Goal: Contribute content: Contribute content

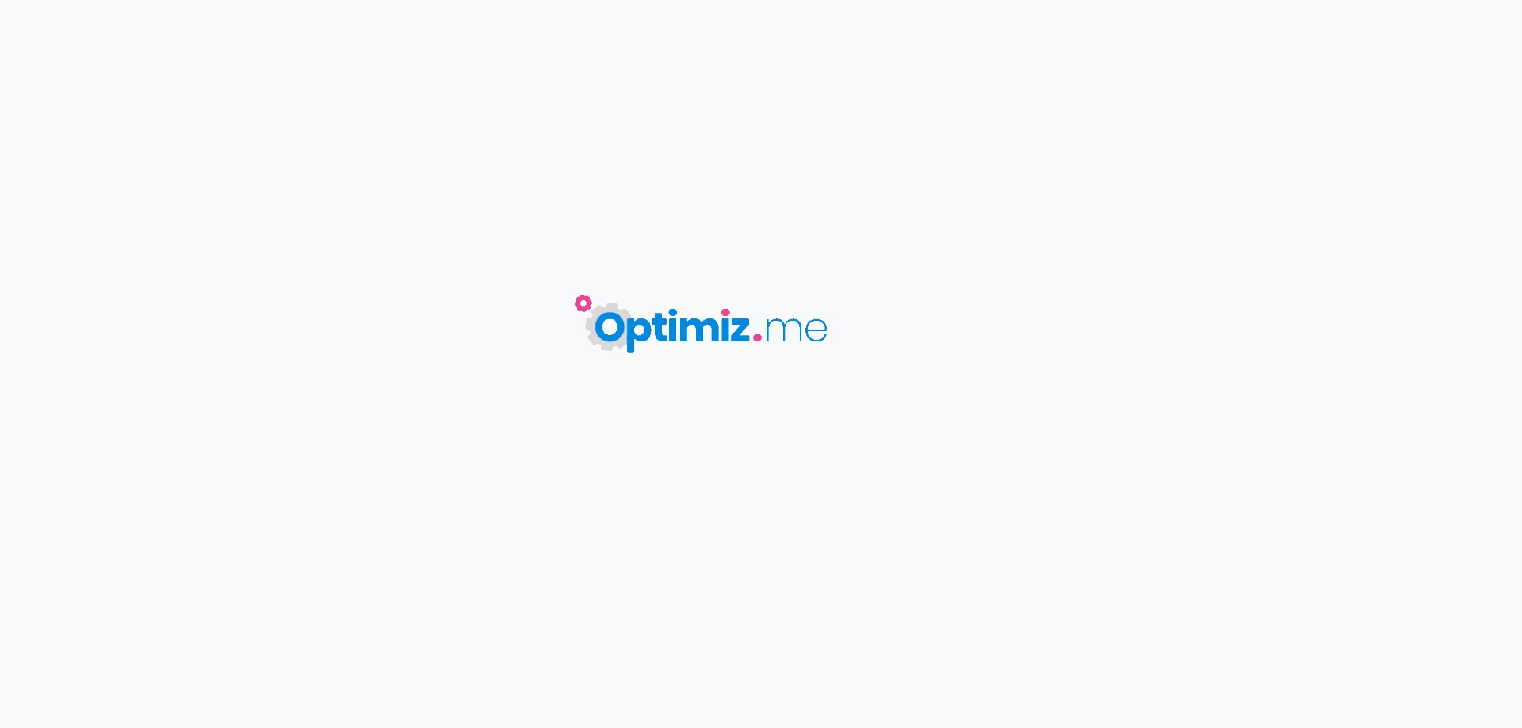
type input "Armour Ultra - Vaporesso"
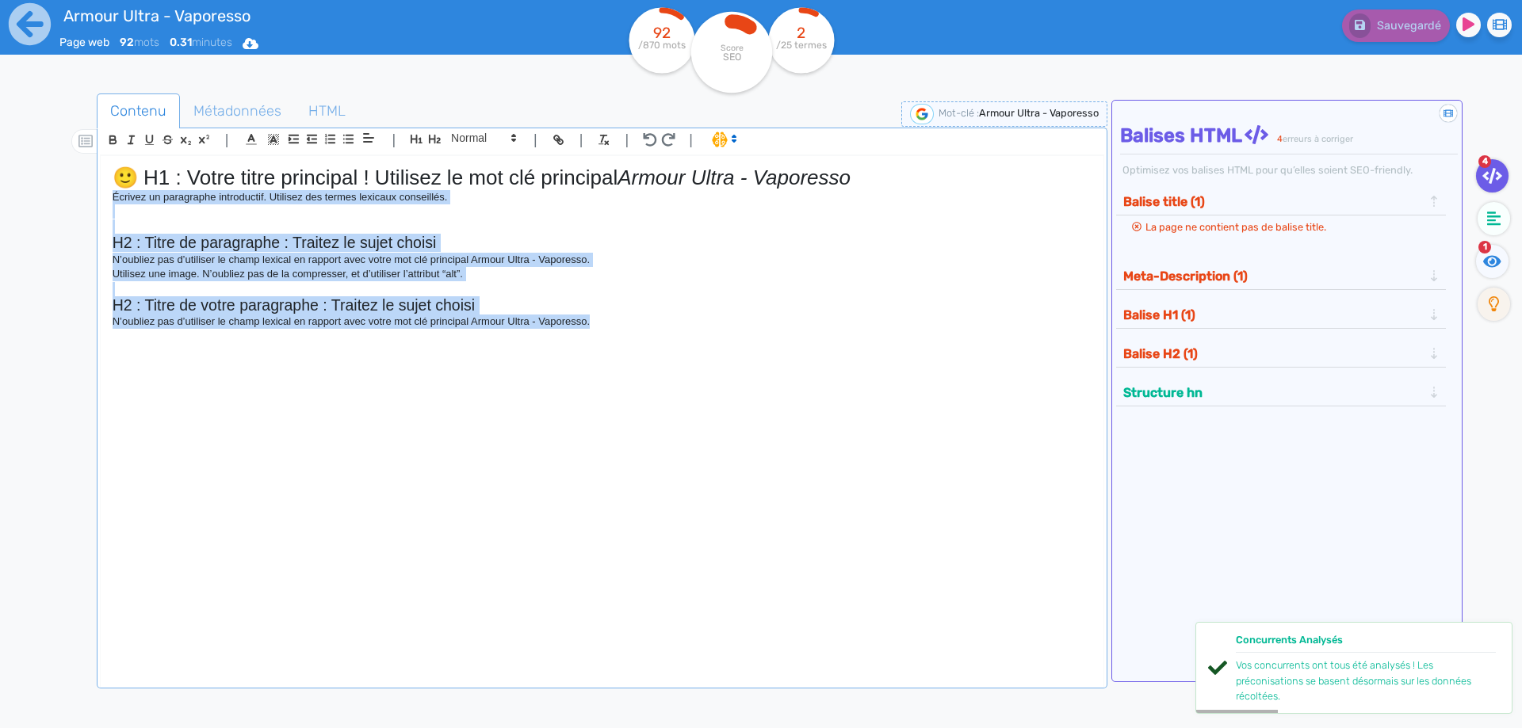
drag, startPoint x: 389, startPoint y: 302, endPoint x: 72, endPoint y: 197, distance: 333.8
click at [72, 197] on div "Contenu Métadonnées HTML | | H3 H4 H5 H6 Normal | | | | 🙂 H1 : Votre titre prin…" at bounding box center [784, 459] width 1476 height 739
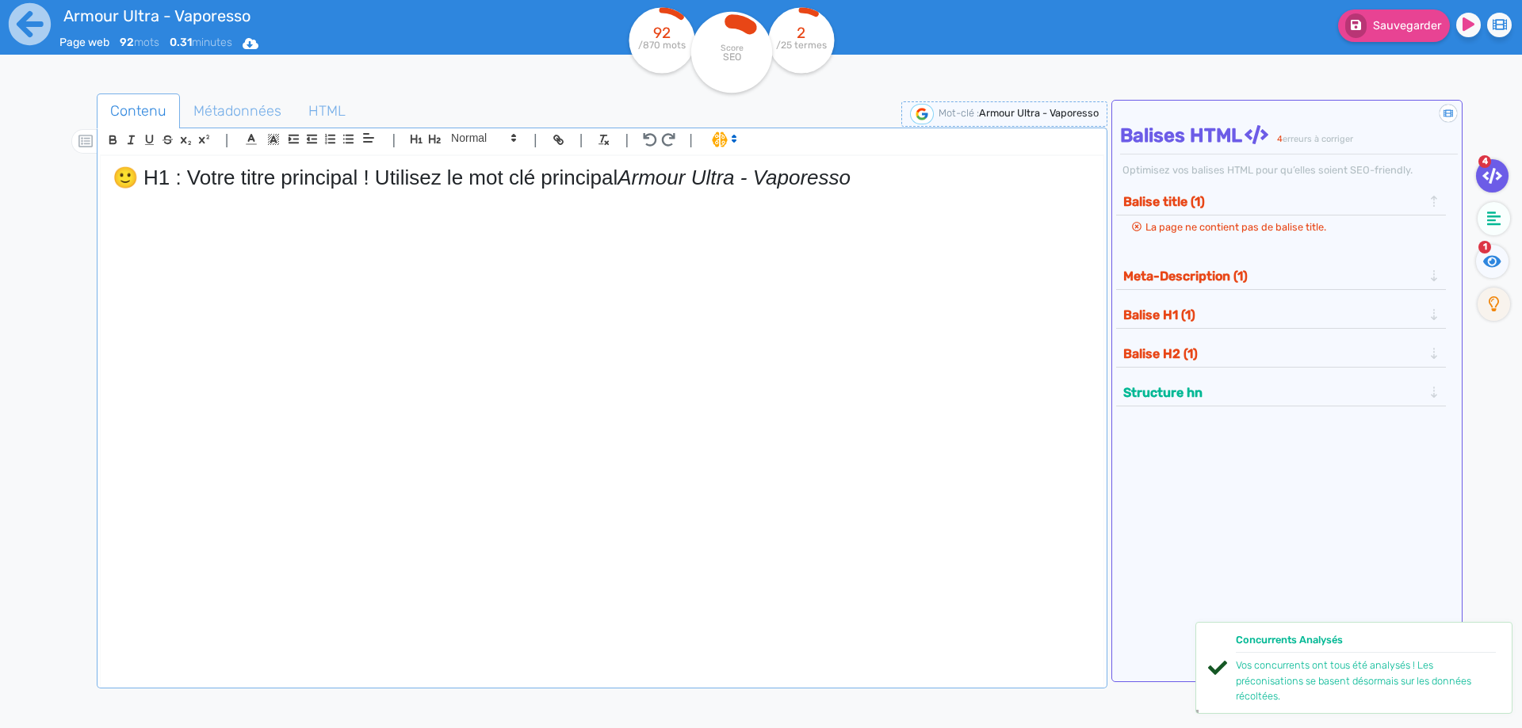
drag, startPoint x: 630, startPoint y: 180, endPoint x: 63, endPoint y: 141, distance: 568.8
click at [0, 129] on div "Armour Ultra - Vaporesso Page web 92 mots 0.31 minutes Html Pdf Word 92 /870 mo…" at bounding box center [761, 414] width 1522 height 828
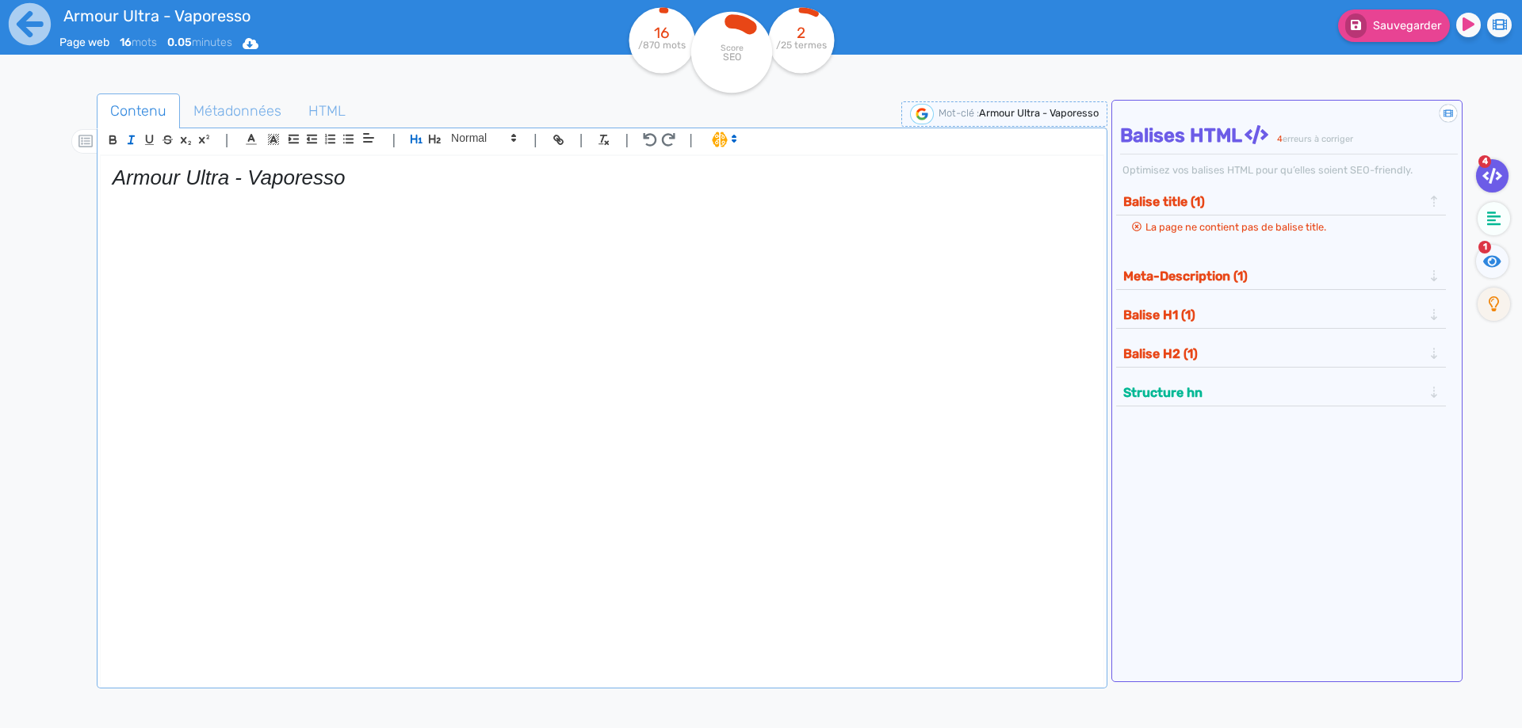
click at [204, 176] on em "Armour Ultra - Vaporesso" at bounding box center [229, 178] width 233 height 24
click at [132, 140] on line "button" at bounding box center [131, 139] width 2 height 7
click at [379, 177] on h1 "Armour Ultra - Vaporesso" at bounding box center [602, 178] width 979 height 25
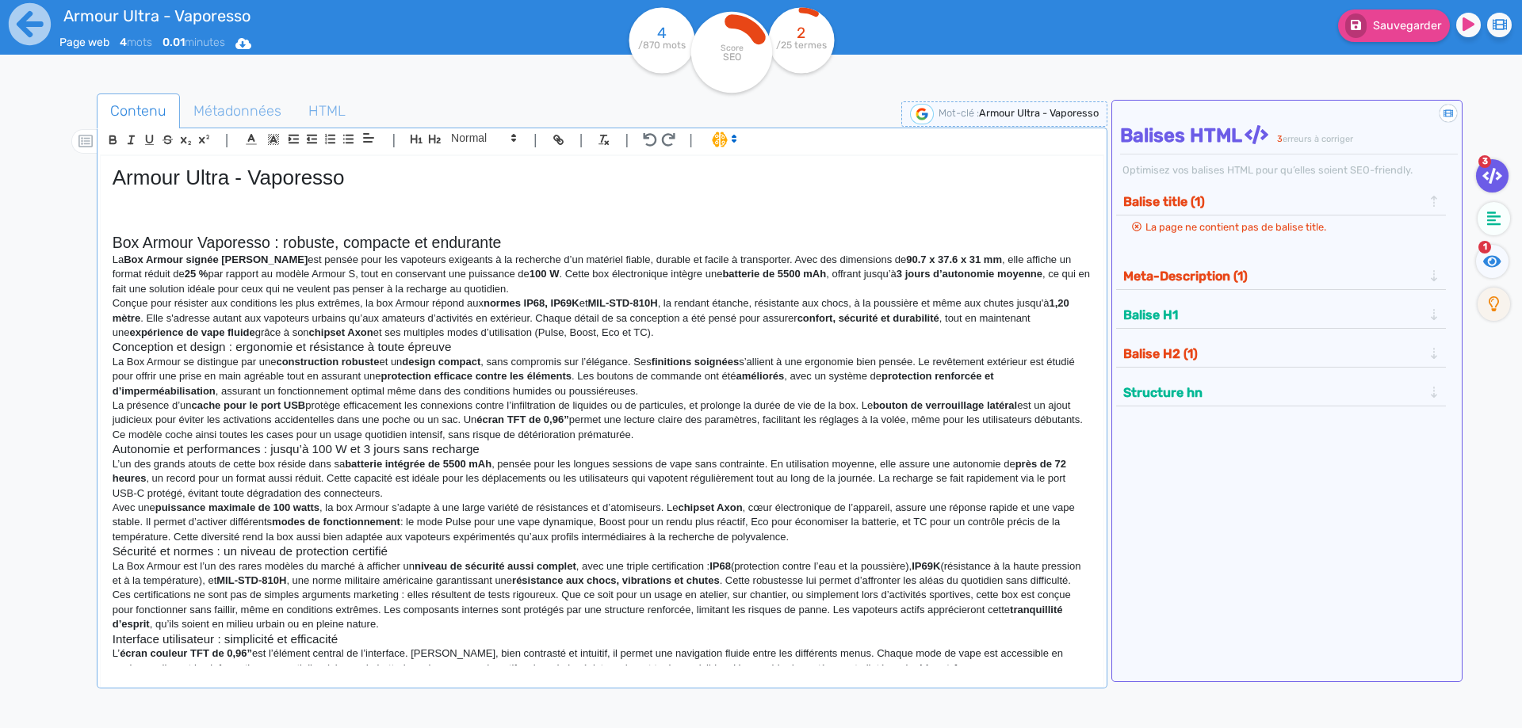
click at [518, 247] on h2 "Box Armour Vaporesso : robuste, compacte et endurante" at bounding box center [602, 243] width 979 height 18
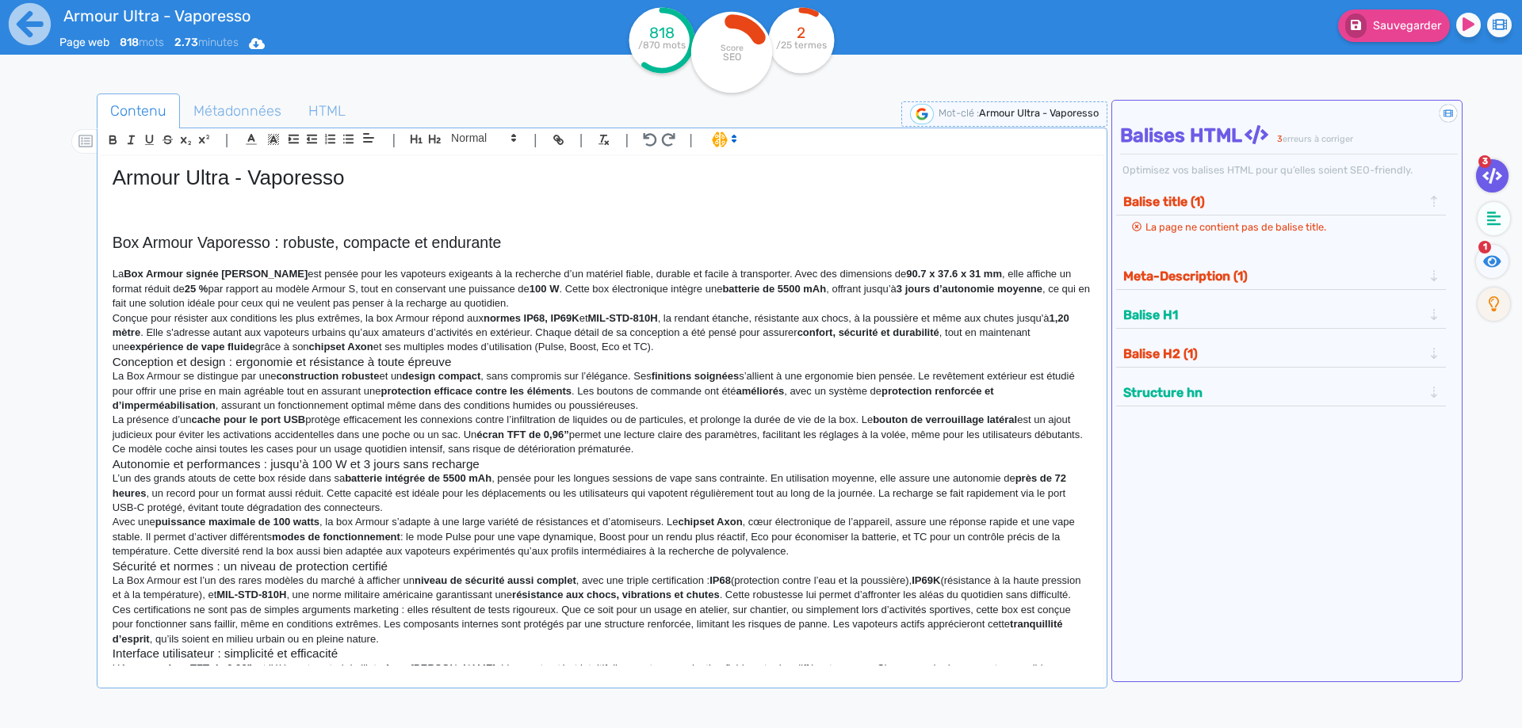
click at [532, 303] on p "La Box Armour signée [PERSON_NAME] est pensée pour les vapoteurs exigeants à la…" at bounding box center [602, 289] width 979 height 44
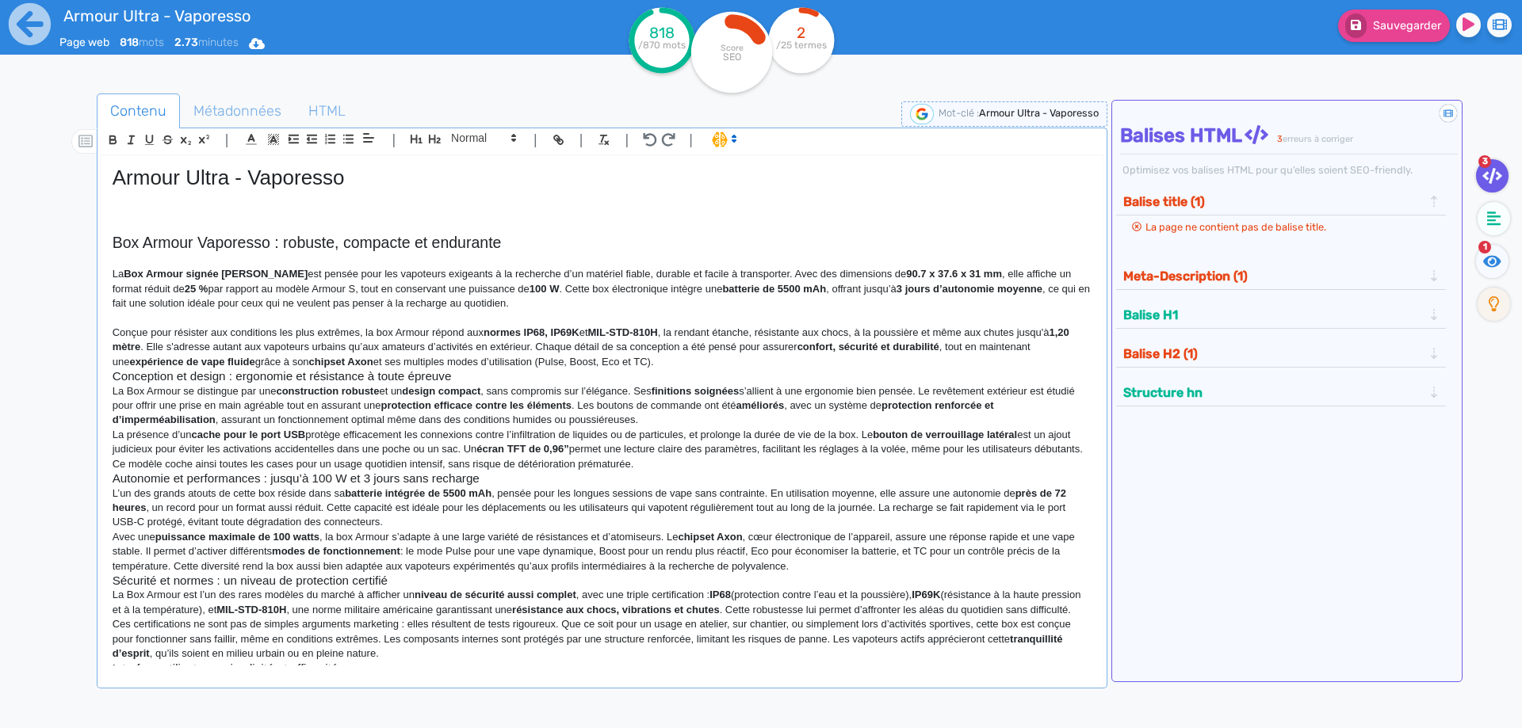
click at [669, 356] on p "Conçue pour résister aux conditions les plus extrêmes, la box Armour répond aux…" at bounding box center [602, 348] width 979 height 44
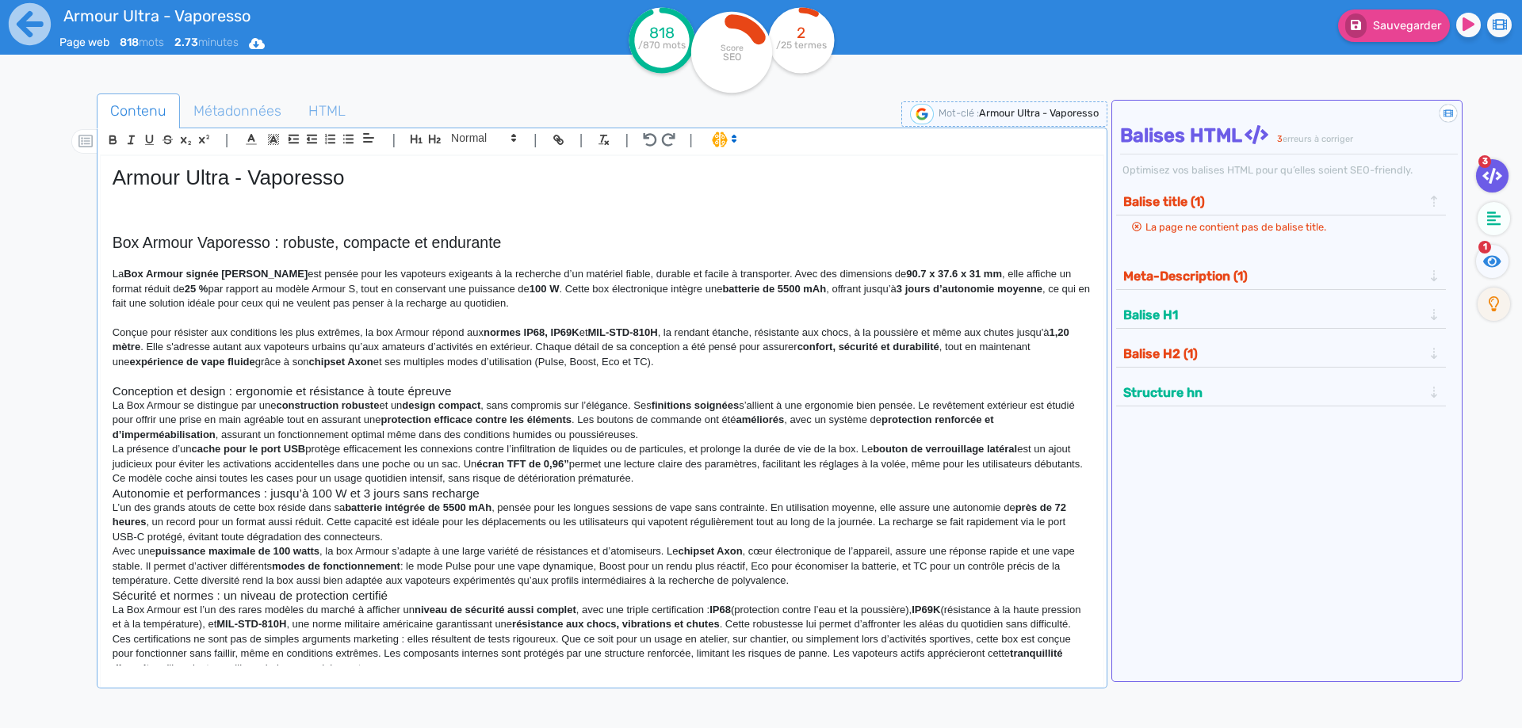
click at [583, 391] on h3 "Conception et design : ergonomie et résistance à toute épreuve" at bounding box center [602, 391] width 979 height 14
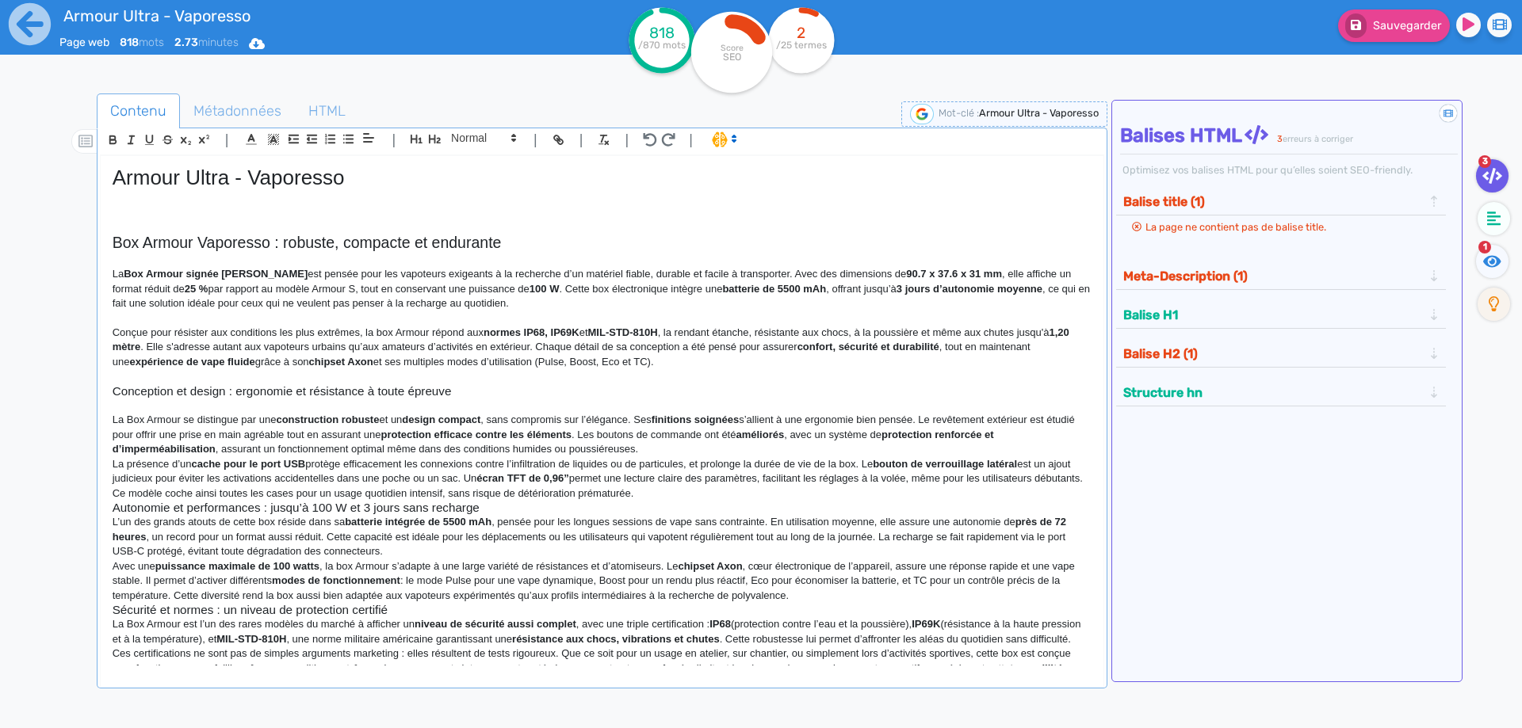
click at [670, 449] on p "La Box Armour se distingue par une construction robuste et un design compact , …" at bounding box center [602, 435] width 979 height 44
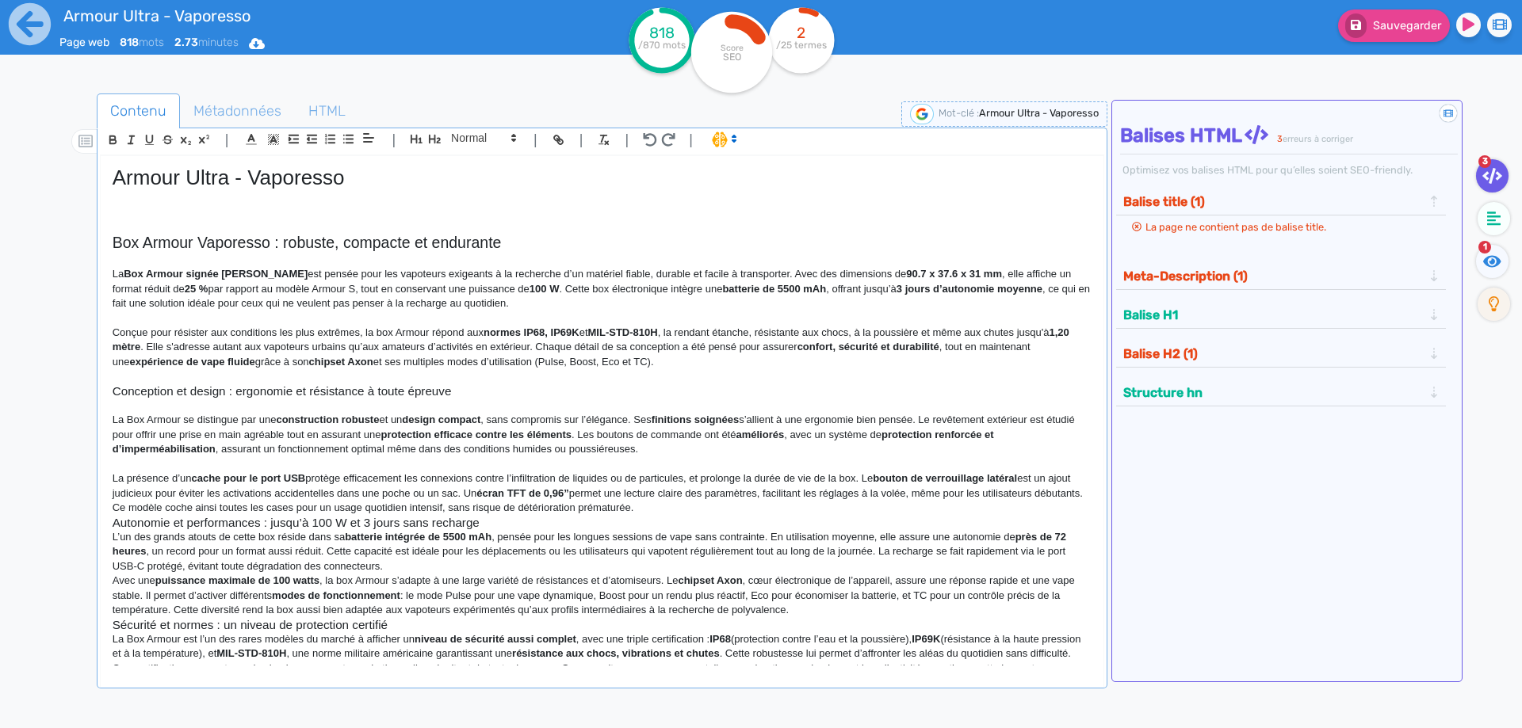
click at [693, 510] on p "La présence d’un cache pour le port USB protège efficacement les connexions con…" at bounding box center [602, 494] width 979 height 44
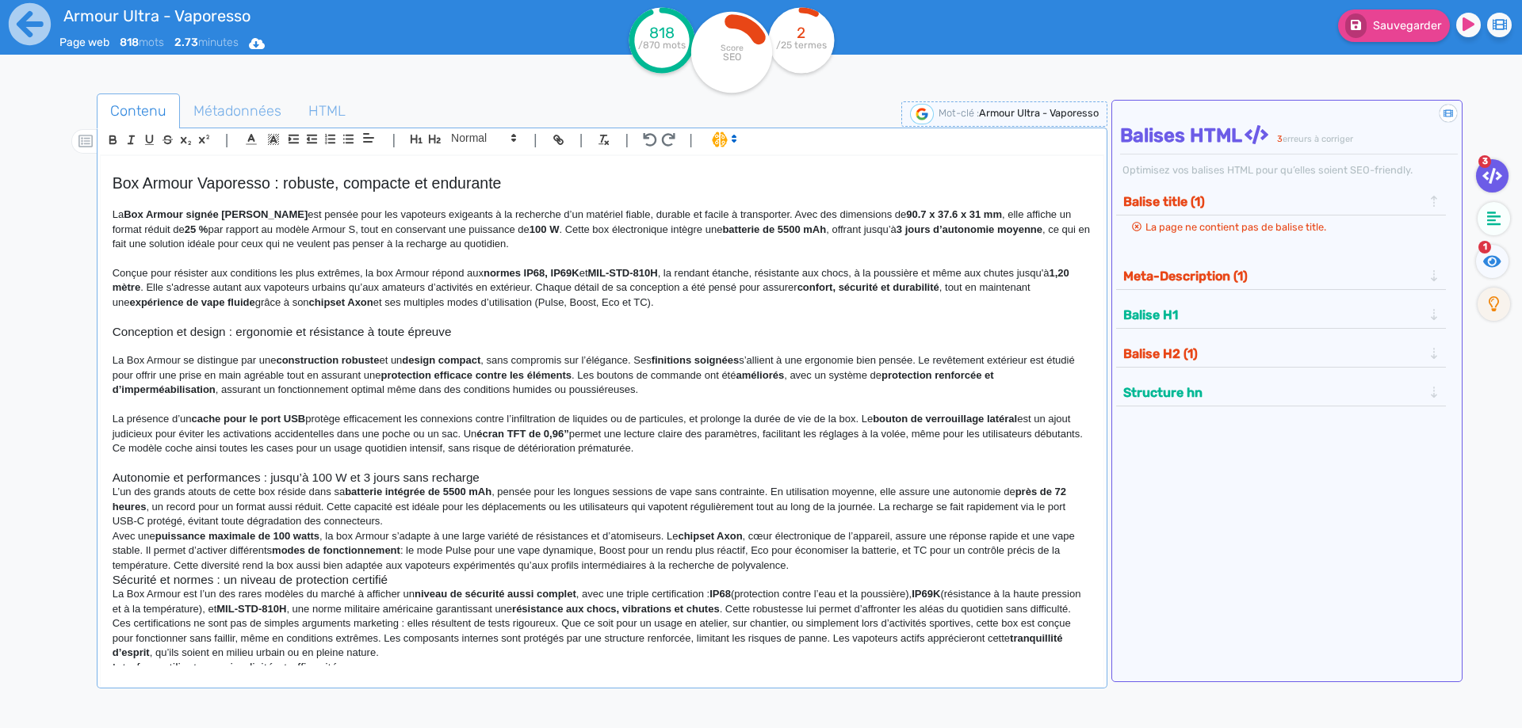
scroll to position [159, 0]
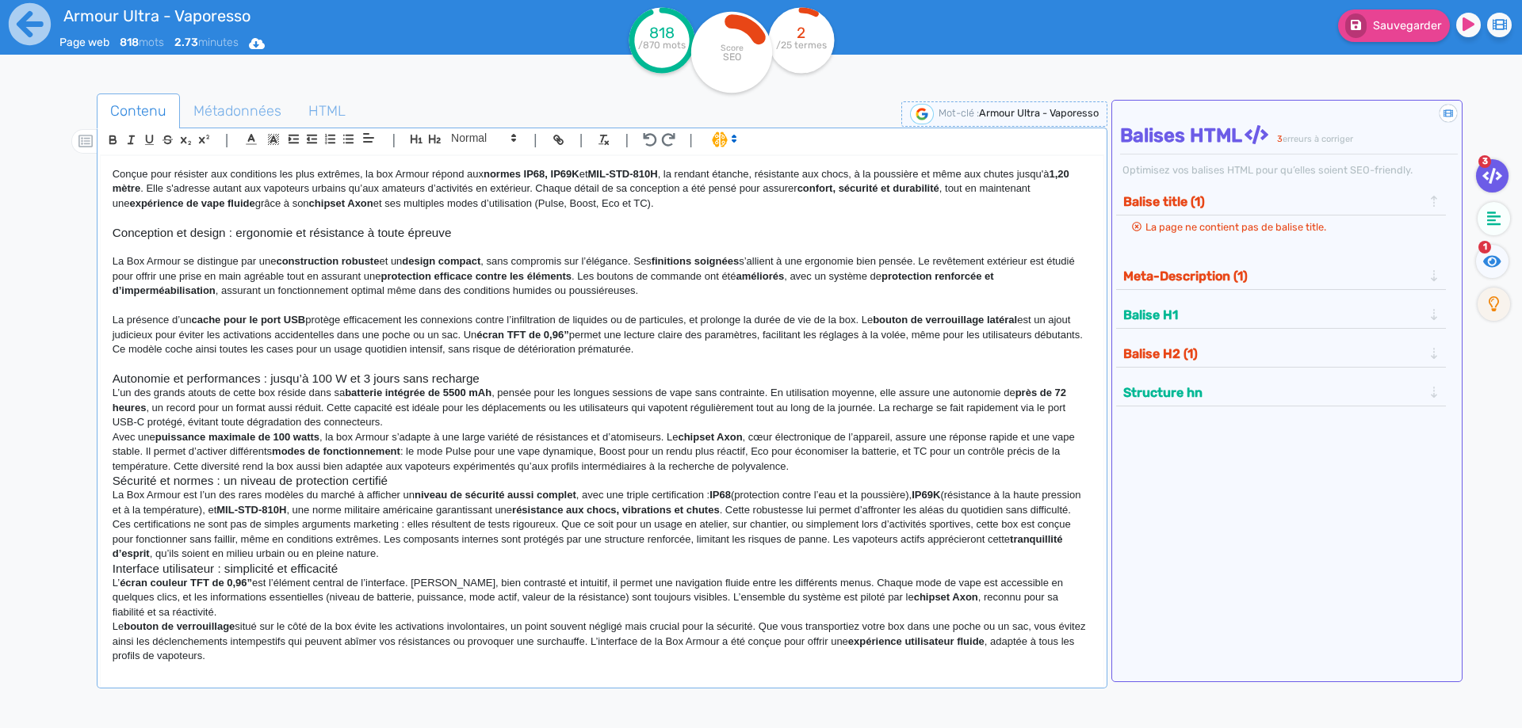
click at [527, 384] on h3 "Autonomie et performances : jusqu’à 100 W et 3 jours sans recharge" at bounding box center [602, 379] width 979 height 14
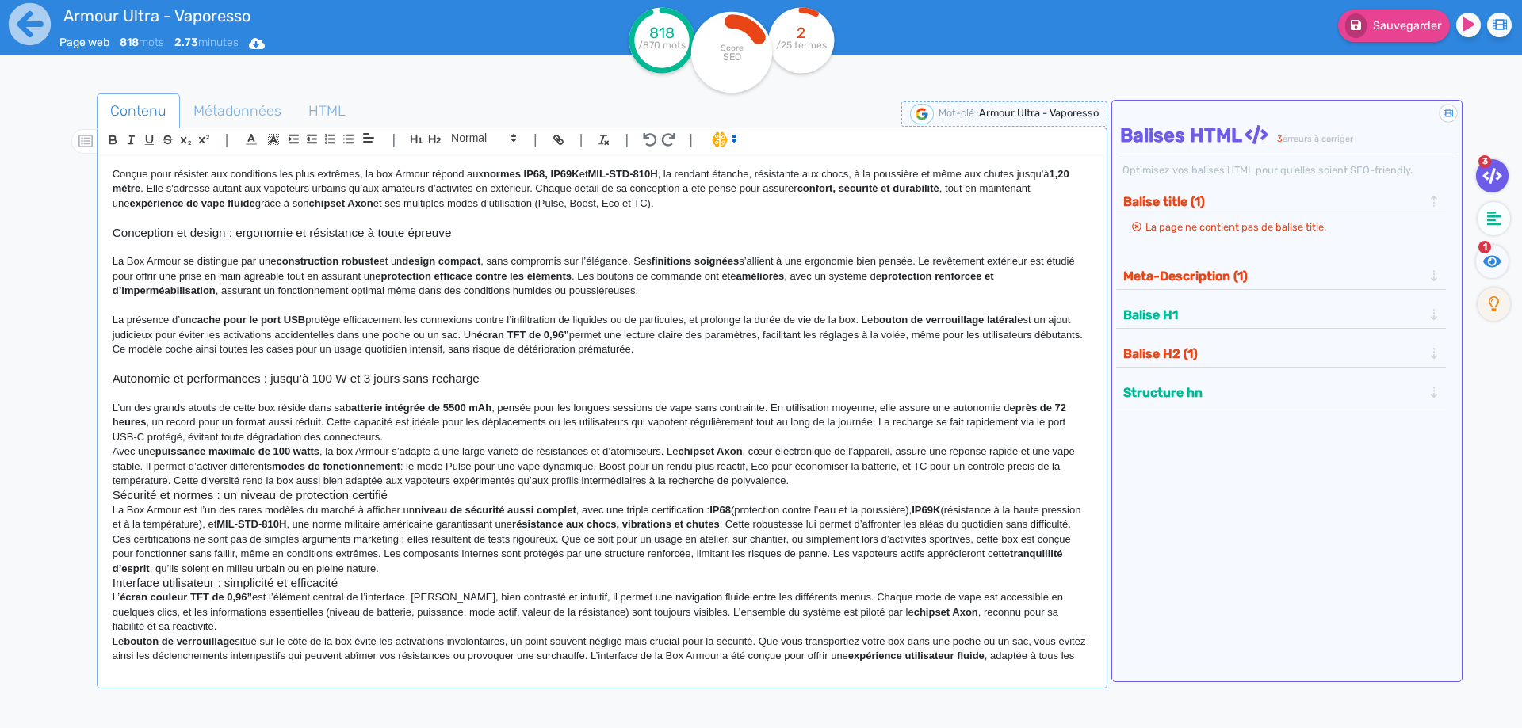
click at [451, 446] on p "Avec une puissance maximale de 100 watts , la box Armour s’adapte à une large v…" at bounding box center [602, 467] width 979 height 44
click at [451, 441] on p "L’un des grands atouts de cette box réside dans sa batterie intégrée de 5500 mA…" at bounding box center [602, 423] width 979 height 44
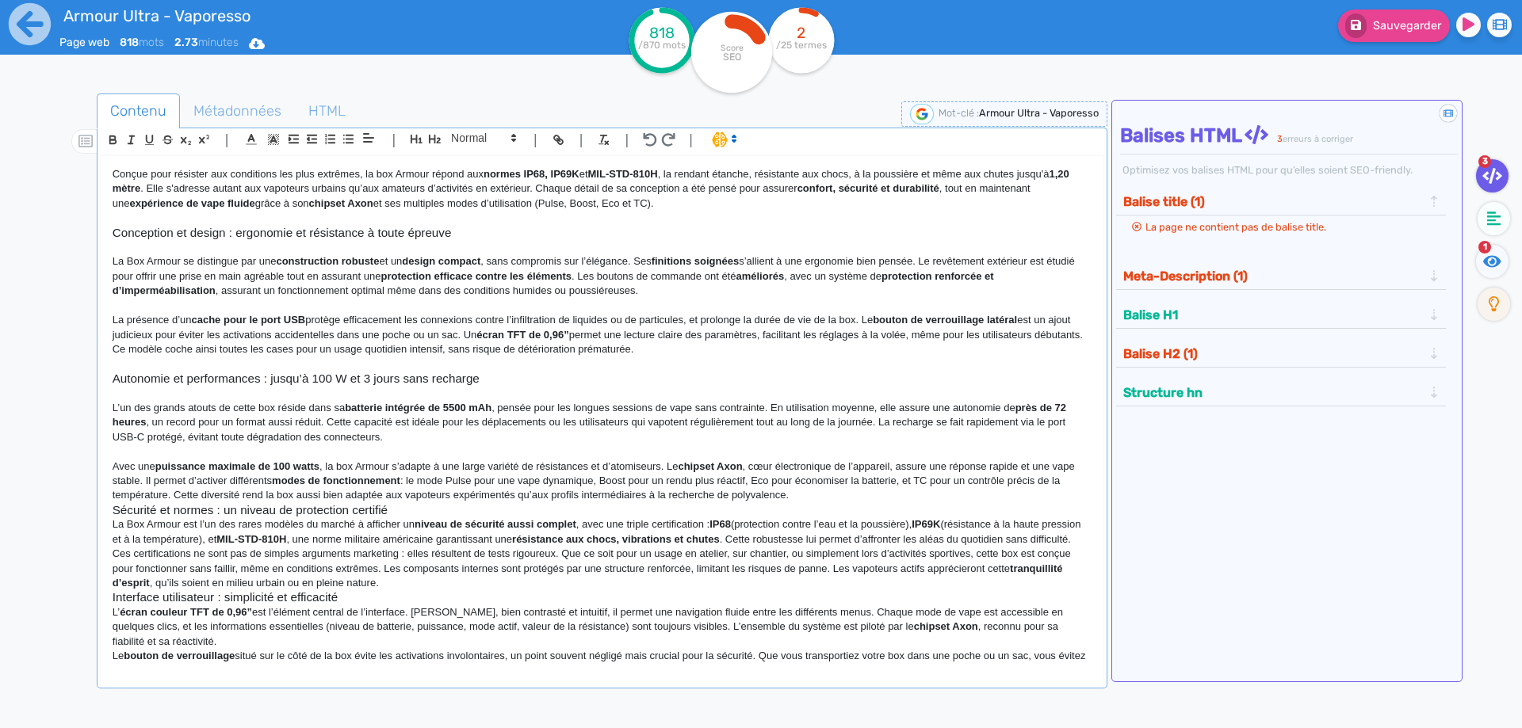
click at [830, 495] on p "Avec une puissance maximale de 100 watts , la box Armour s’adapte à une large v…" at bounding box center [602, 482] width 979 height 44
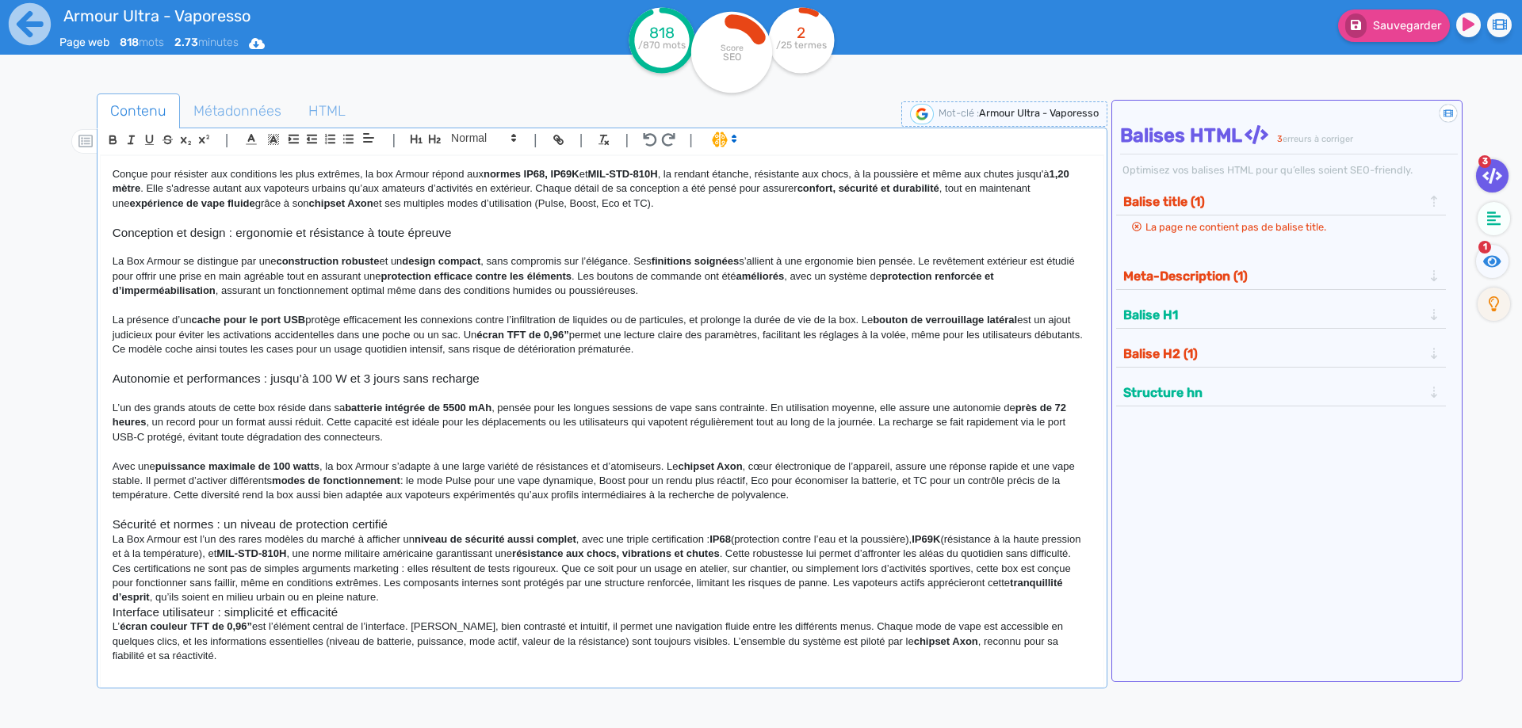
click at [647, 518] on h3 "Sécurité et normes : un niveau de protection certifié" at bounding box center [602, 525] width 979 height 14
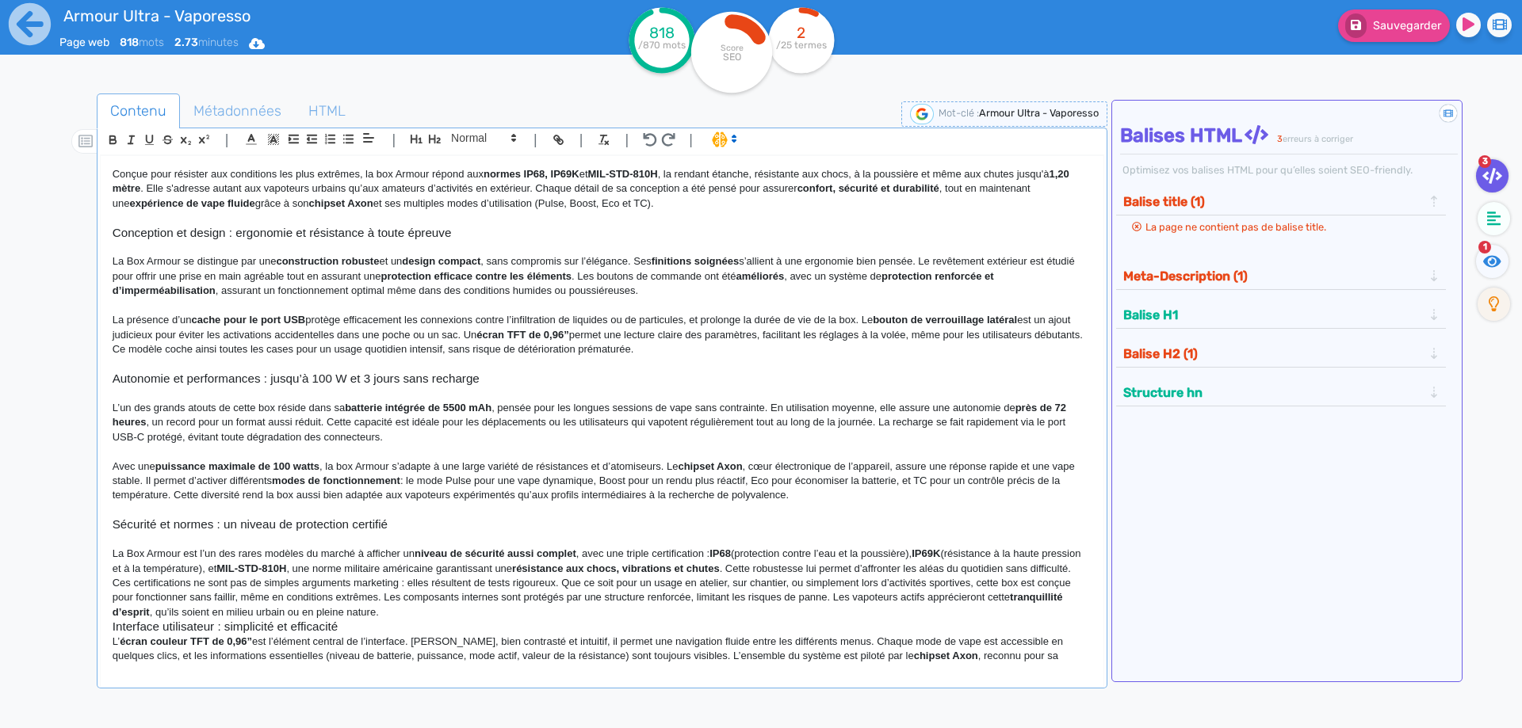
click at [542, 576] on p "La Box Armour est l’un des rares modèles du marché à afficher un niveau de sécu…" at bounding box center [602, 561] width 979 height 29
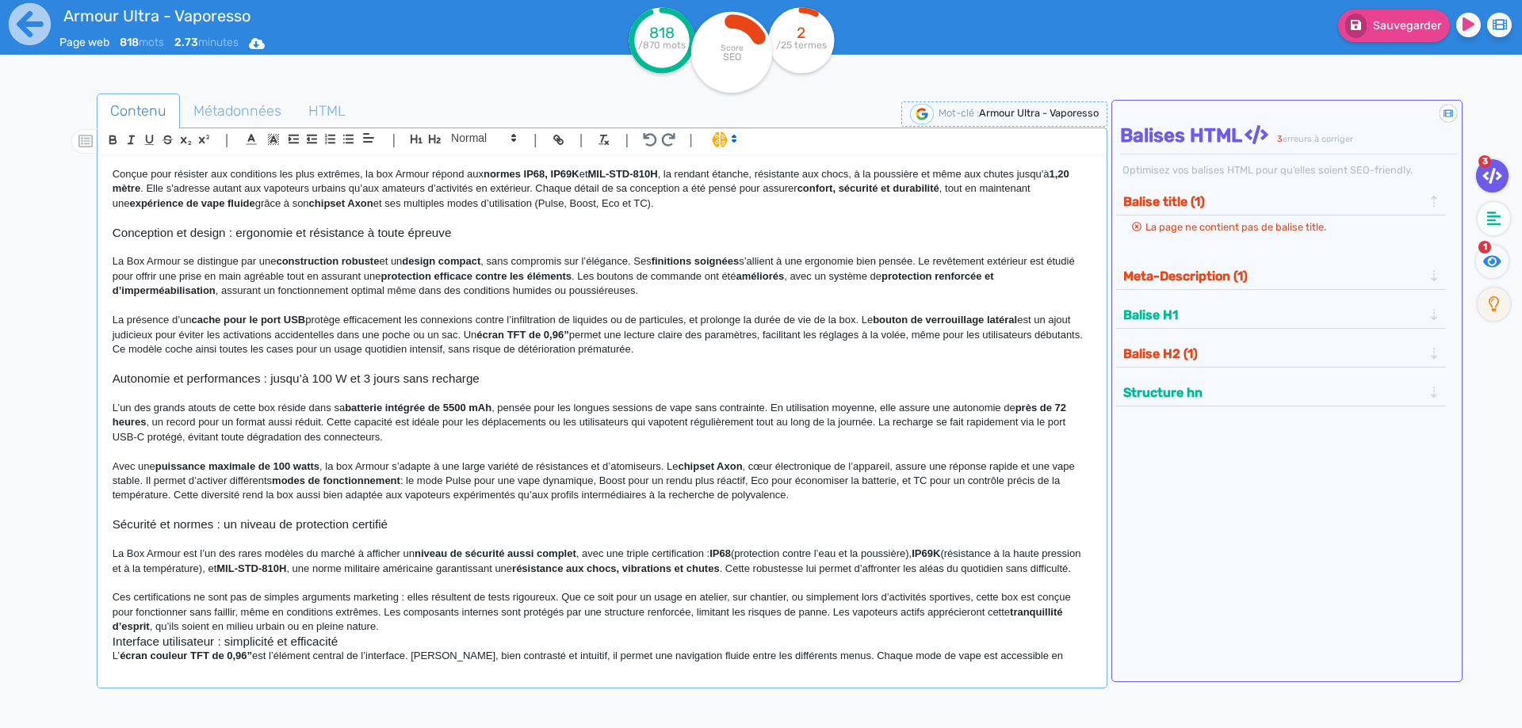
scroll to position [269, 0]
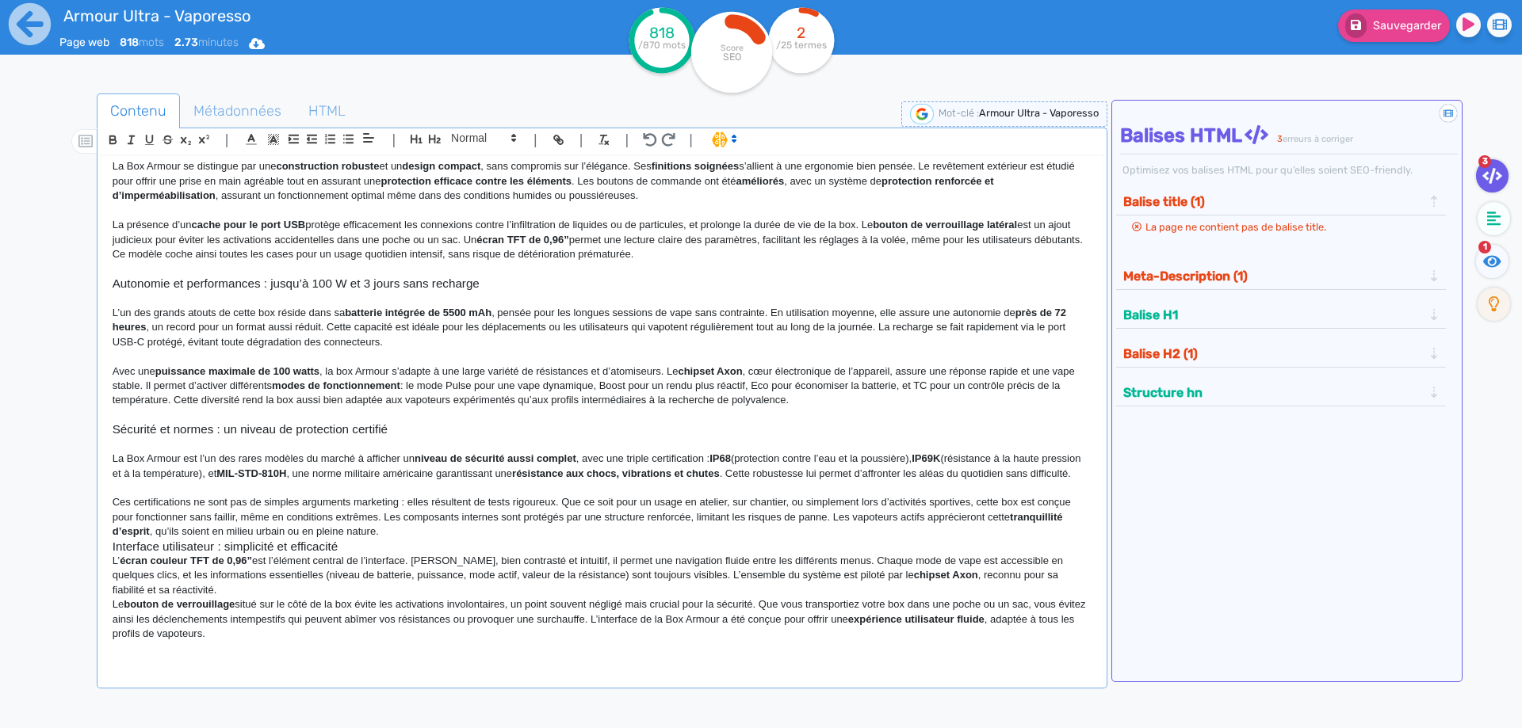
click at [414, 529] on p "Ces certifications ne sont pas de simples arguments marketing : elles résultent…" at bounding box center [602, 517] width 979 height 44
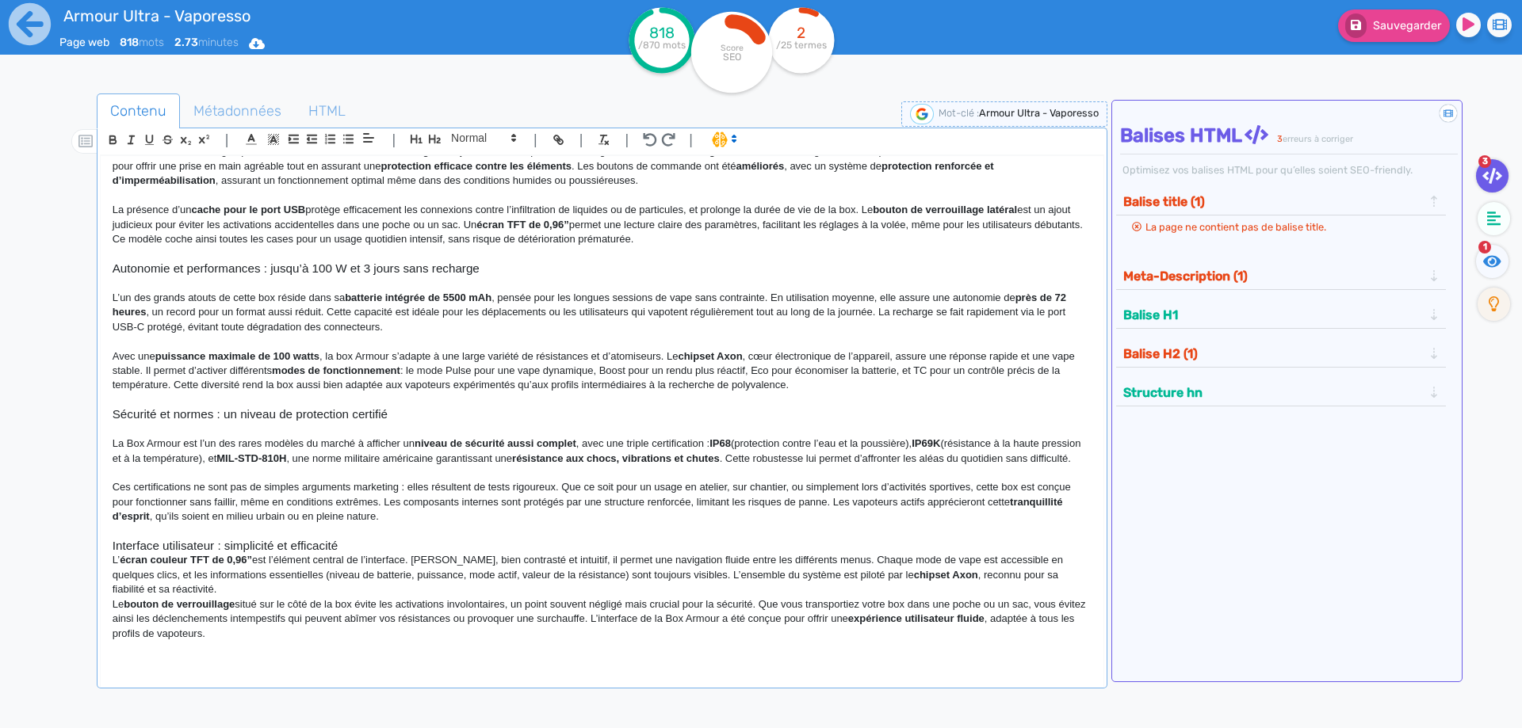
click at [392, 553] on h3 "Interface utilisateur : simplicité et efficacité" at bounding box center [602, 546] width 979 height 14
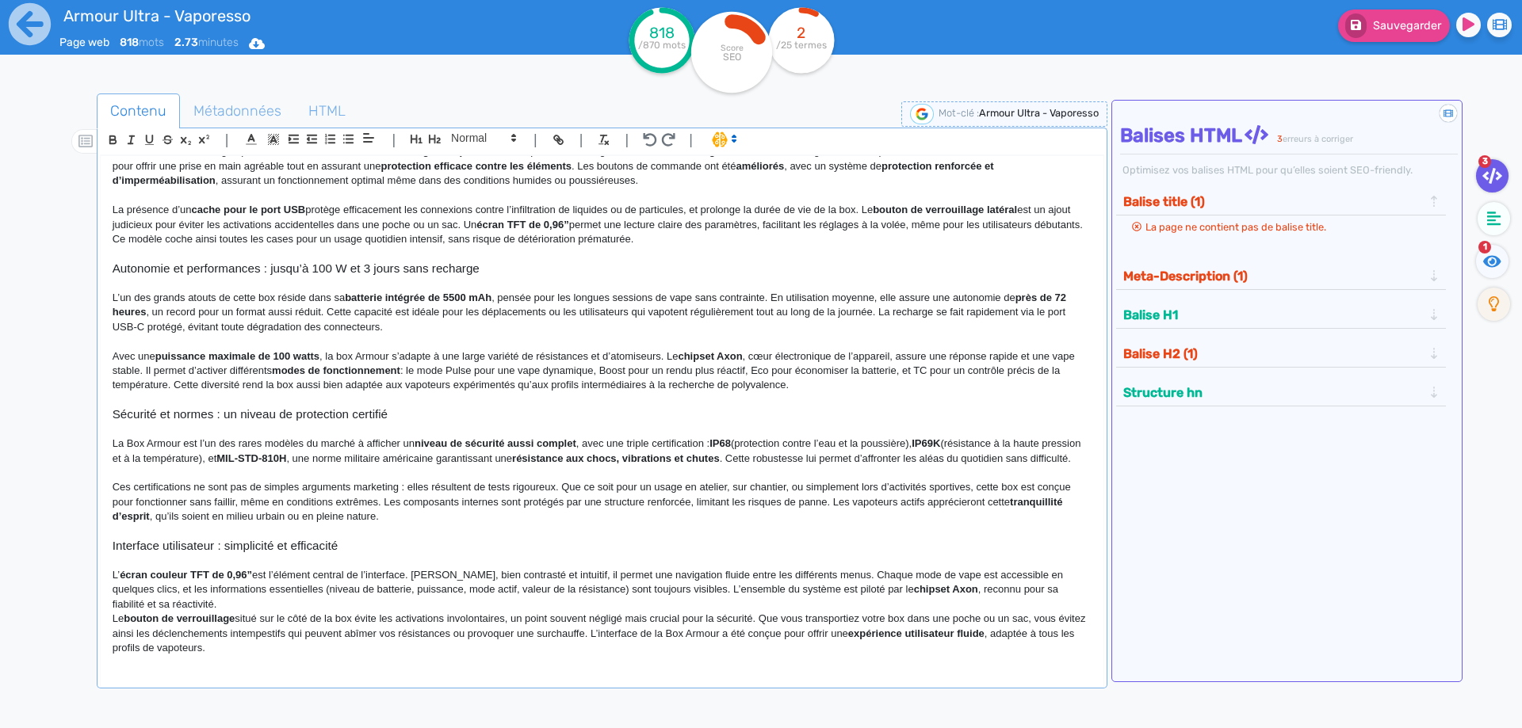
click at [379, 612] on p "L’ écran couleur TFT de 0,96” est l’élément central de l’interface. [PERSON_NAM…" at bounding box center [602, 590] width 979 height 44
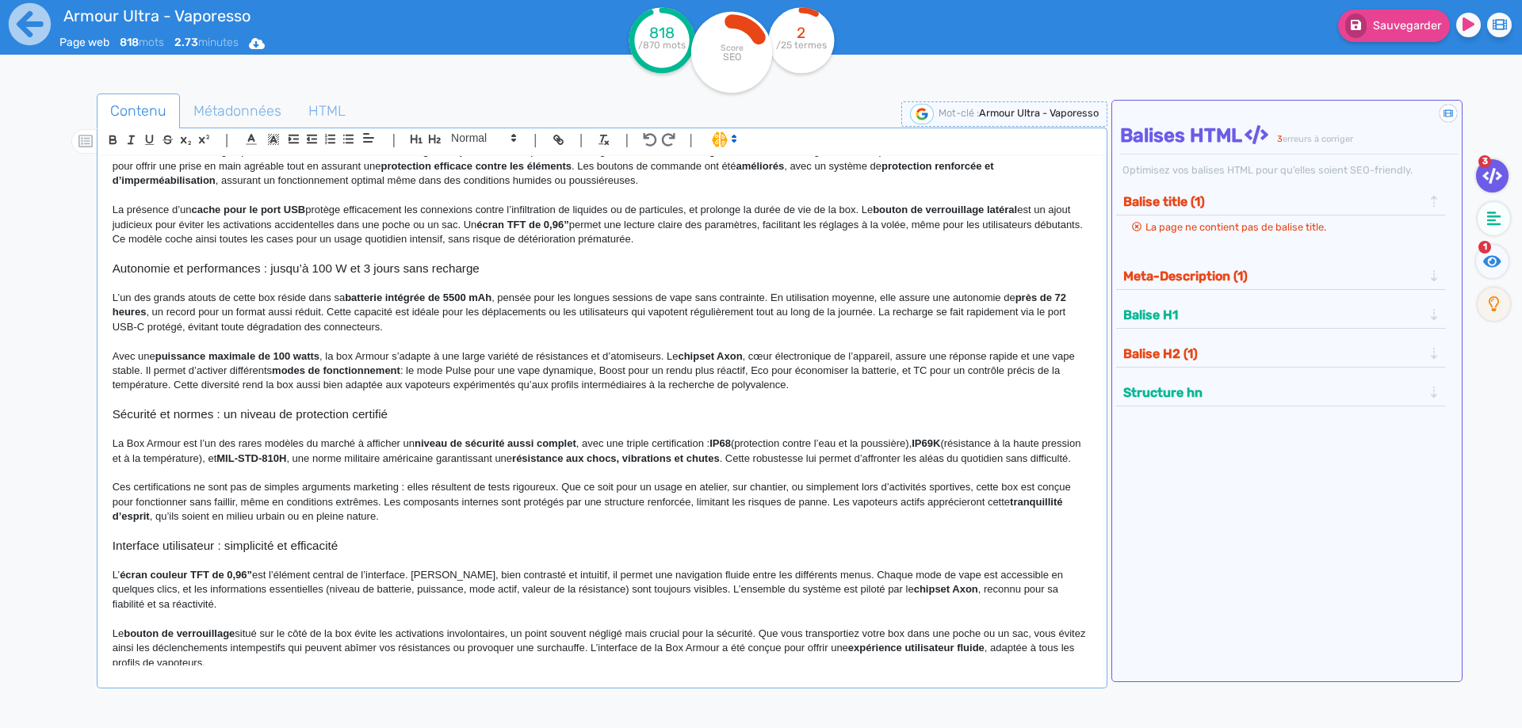
scroll to position [312, 0]
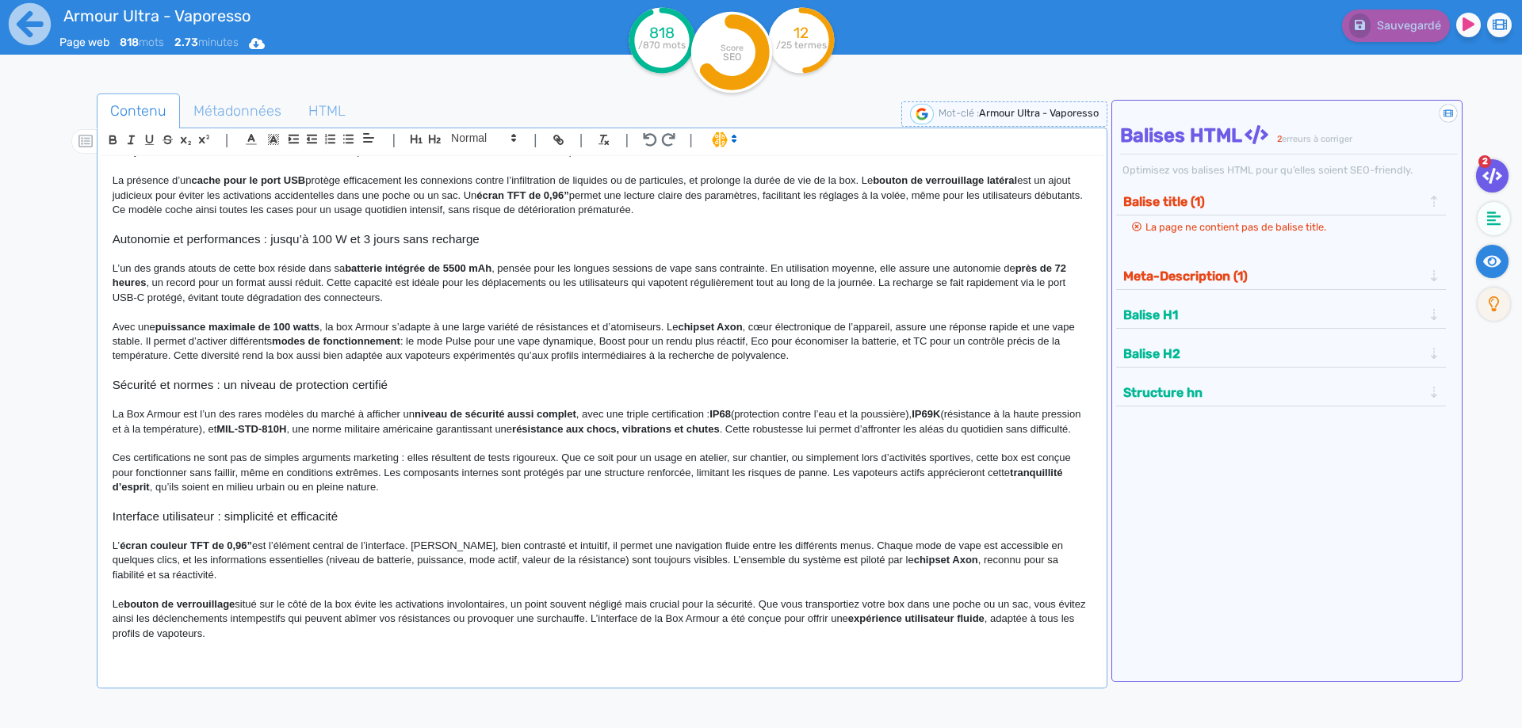
click at [1507, 265] on fa-icon at bounding box center [1492, 261] width 32 height 33
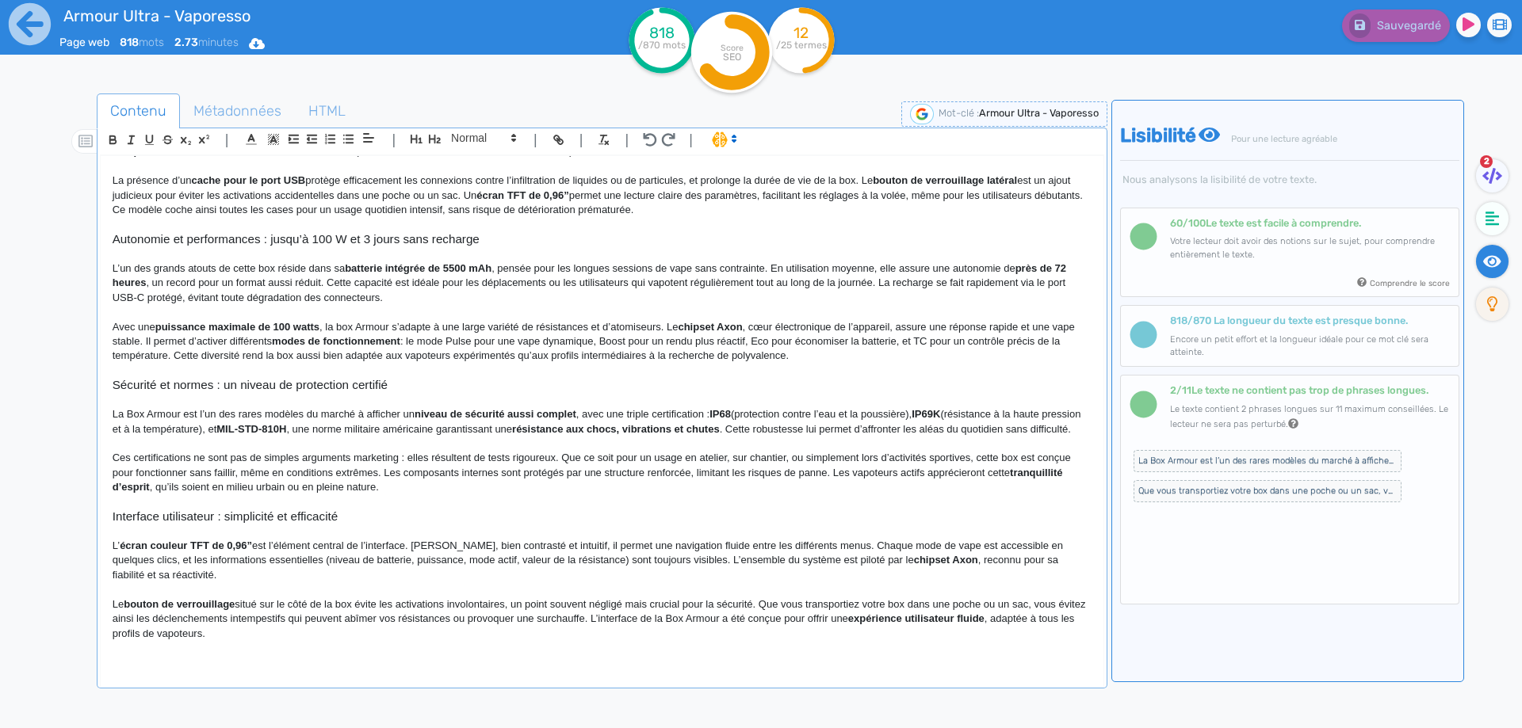
click at [1471, 208] on ul "2" at bounding box center [1490, 244] width 52 height 171
click at [1485, 215] on icon at bounding box center [1492, 219] width 14 height 16
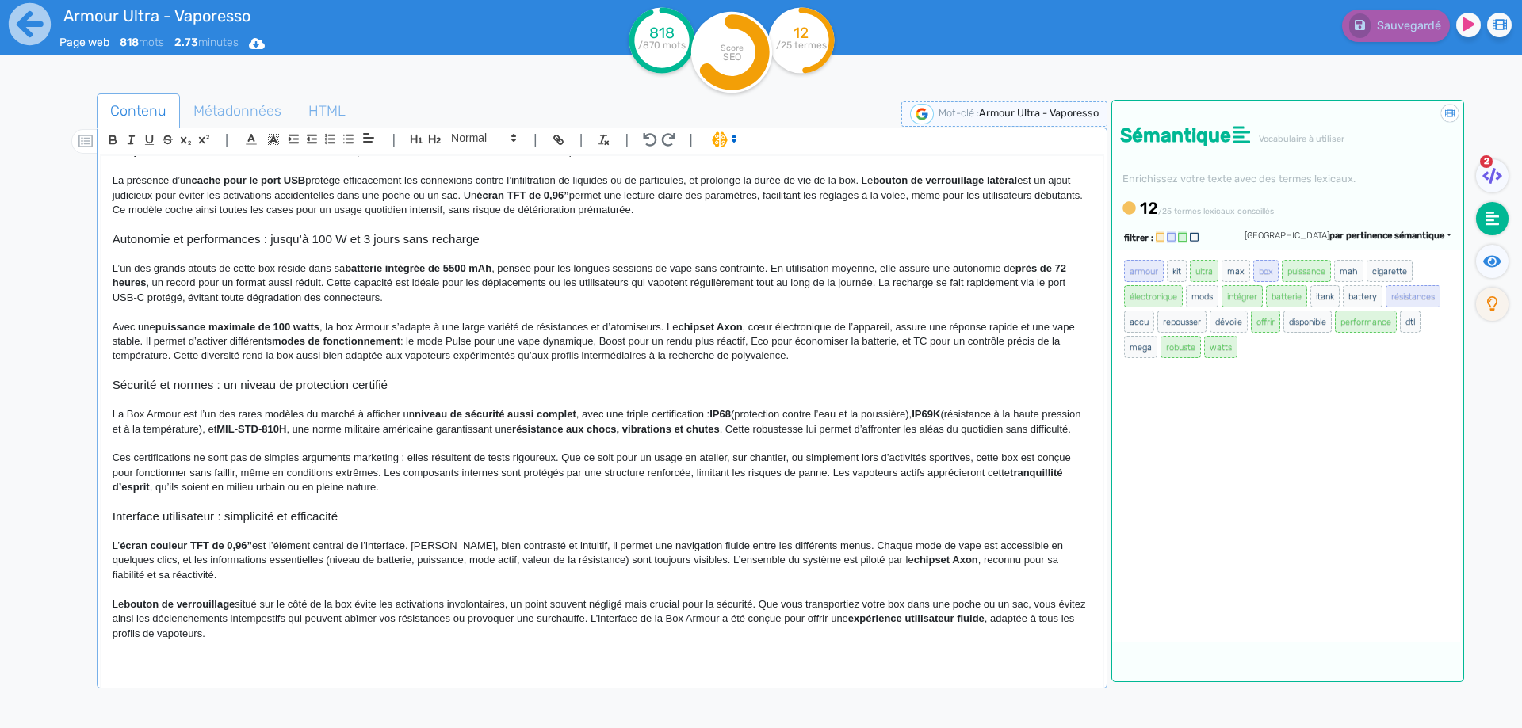
scroll to position [0, 0]
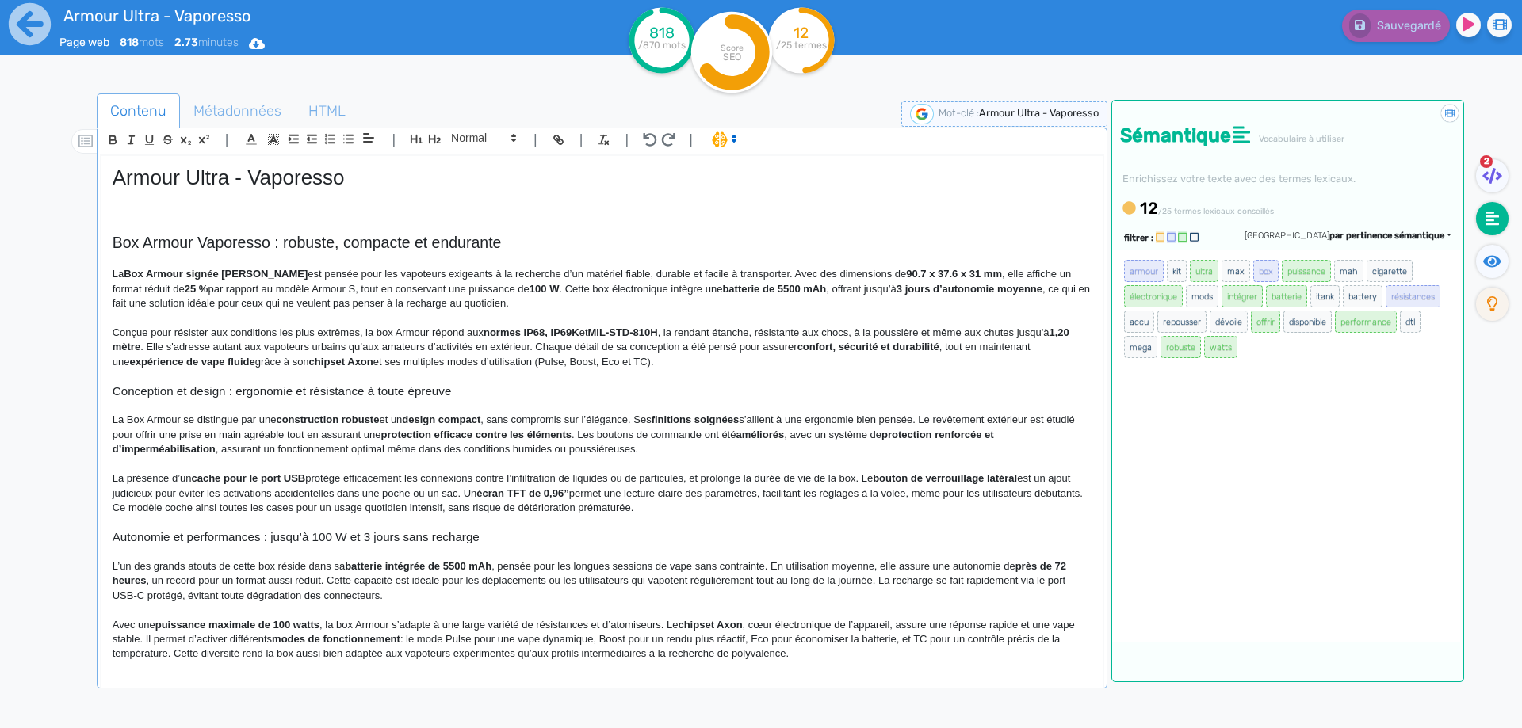
click at [224, 237] on h2 "Box Armour Vaporesso : robuste, compacte et endurante" at bounding box center [602, 243] width 979 height 18
click at [279, 244] on h2 "Box Armour Vaporesso : robuste, compacte et endurante" at bounding box center [602, 243] width 979 height 18
click at [553, 242] on h2 "Box Armour Vaporesso : un mod de 5500mAh robuste, compacte et endurante" at bounding box center [602, 243] width 979 height 18
click at [641, 243] on h2 "Box Armour Vaporesso : un mod de 5500mAh robuste, compact et endurante" at bounding box center [602, 243] width 979 height 18
click at [613, 243] on h2 "Box Armour Vaporesso : un mod de 5500mAh robuste, compact et endurant" at bounding box center [602, 243] width 979 height 18
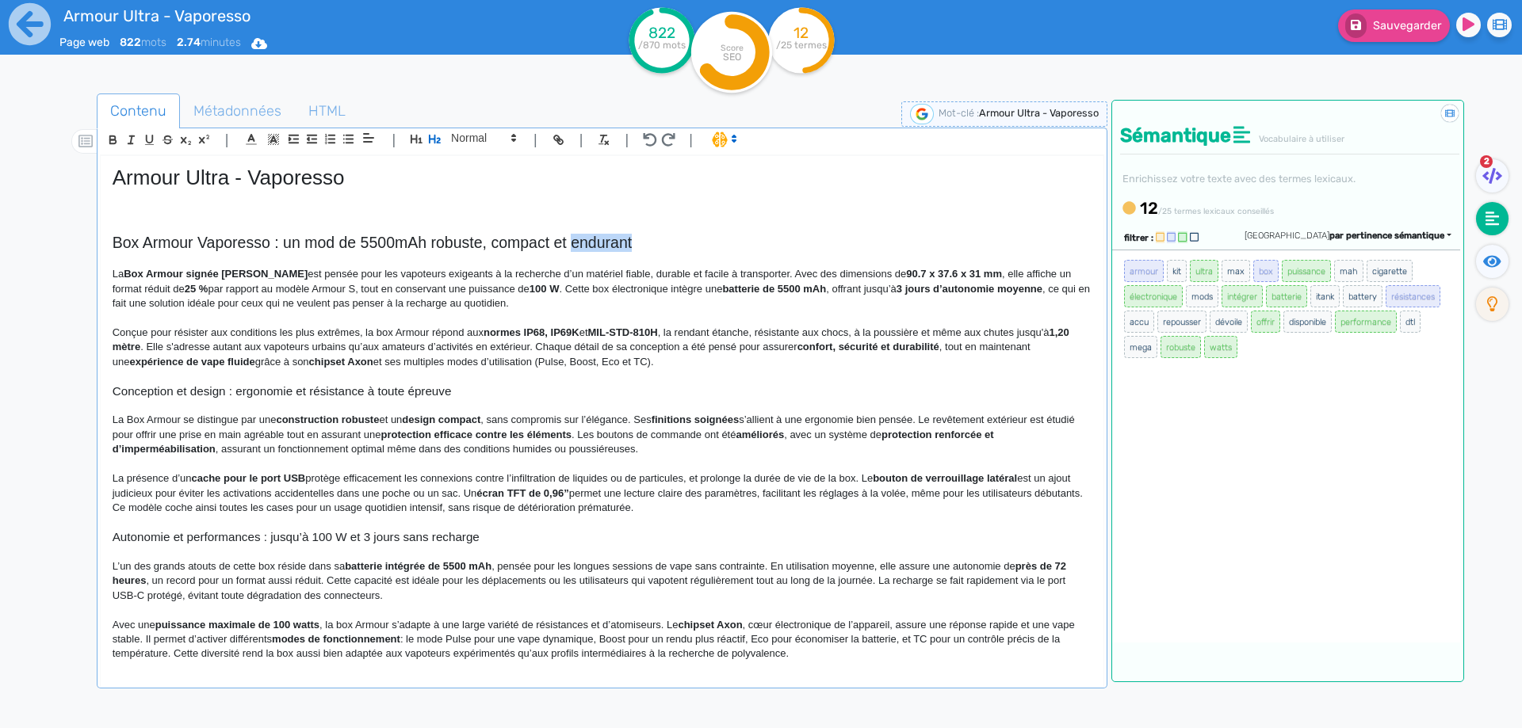
click at [613, 243] on h2 "Box Armour Vaporesso : un mod de 5500mAh robuste, compact et endurant" at bounding box center [602, 243] width 979 height 18
copy h2 "Box Armour Vaporesso : un mod de 5500mAh robuste, compact et endurant"
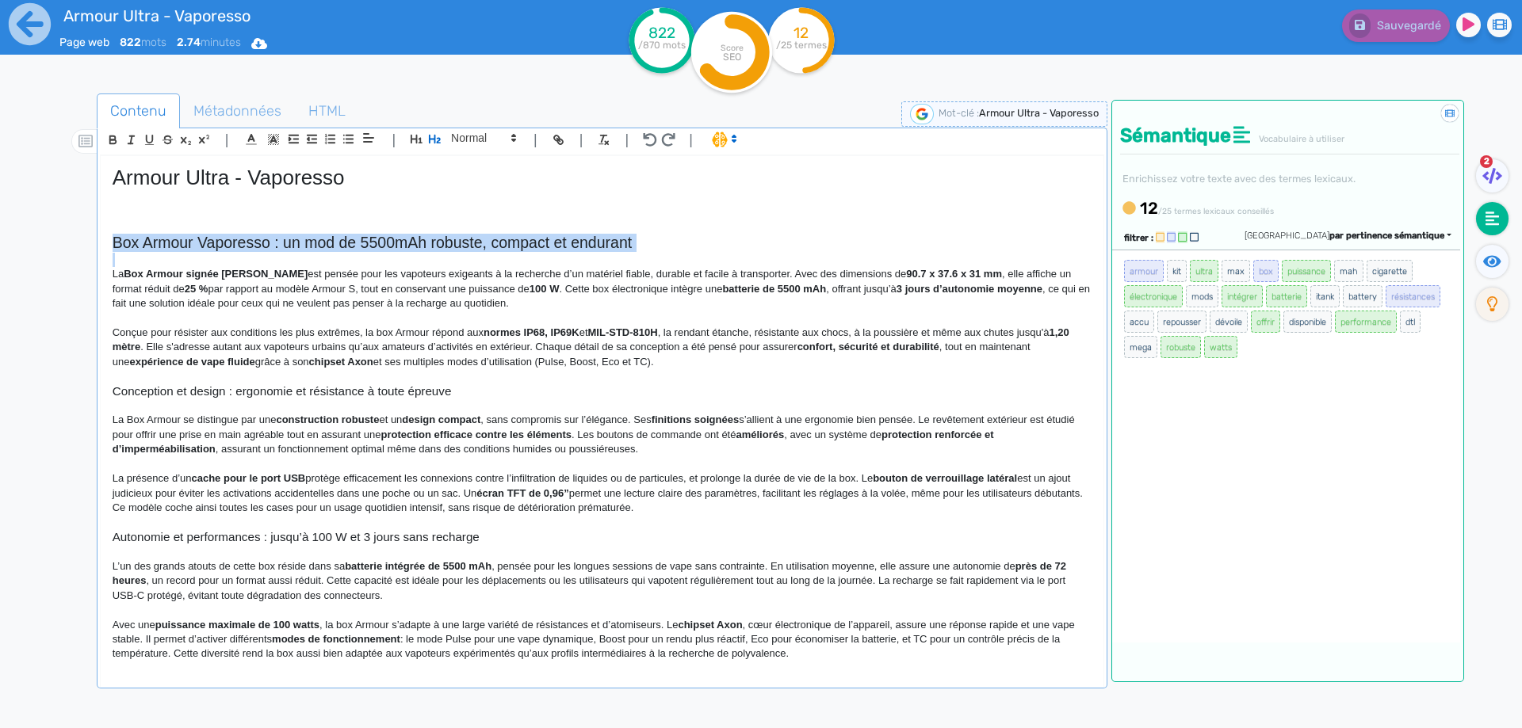
click at [280, 242] on h2 "Box Armour Vaporesso : un mod de 5500mAh robuste, compact et endurant" at bounding box center [602, 243] width 979 height 18
drag, startPoint x: 280, startPoint y: 242, endPoint x: 612, endPoint y: 234, distance: 332.2
click at [614, 234] on h2 "Box Armour Vaporesso : un mod de 5500mAh robuste, compact et endurant" at bounding box center [602, 243] width 979 height 18
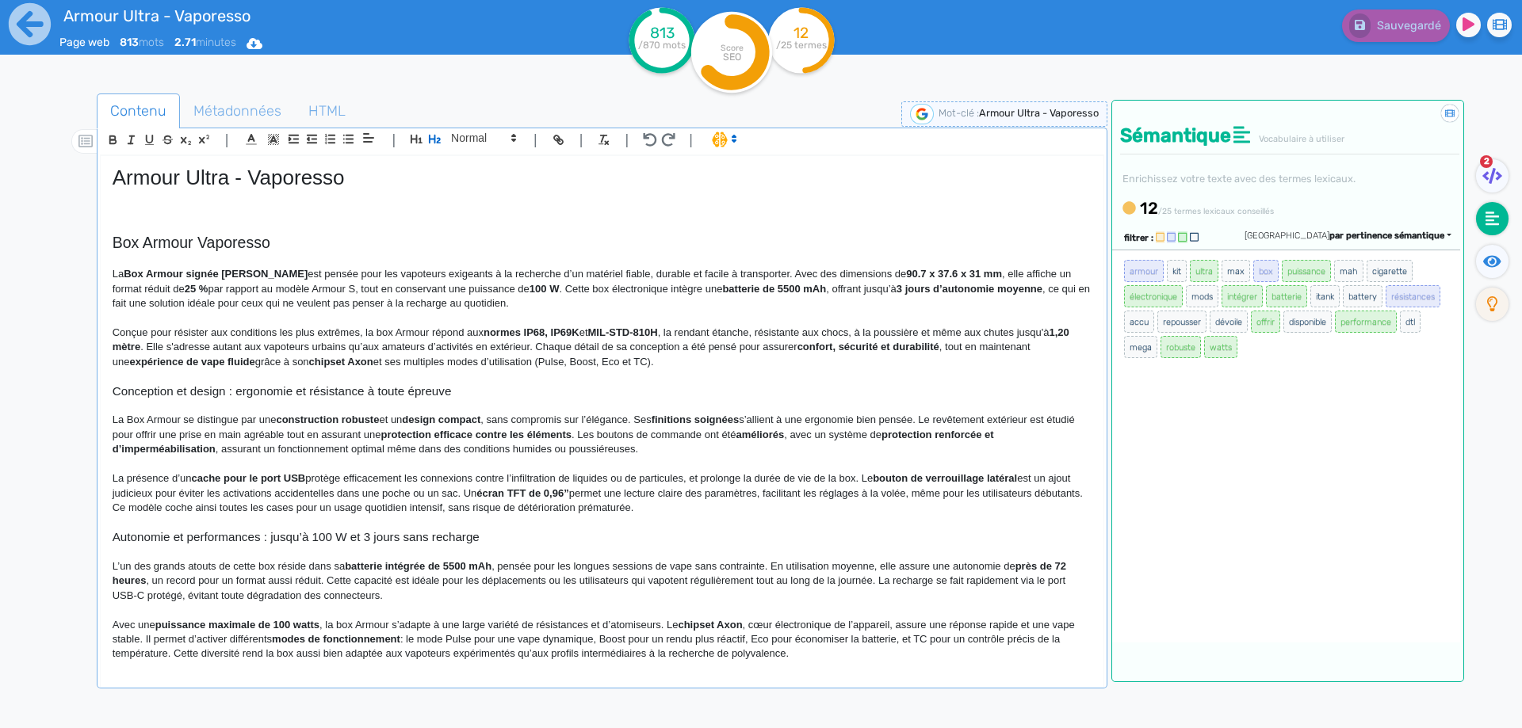
click at [194, 239] on h2 "Box Armour Vaporesso" at bounding box center [602, 243] width 979 height 18
click at [128, 271] on strong "Box Armour signée [PERSON_NAME]" at bounding box center [216, 274] width 184 height 12
click at [184, 273] on strong "box Armour signée [PERSON_NAME]" at bounding box center [215, 274] width 183 height 12
click at [226, 272] on strong "box Armour Ultra signée [PERSON_NAME]" at bounding box center [228, 274] width 209 height 12
drag, startPoint x: 226, startPoint y: 272, endPoint x: 254, endPoint y: 272, distance: 27.7
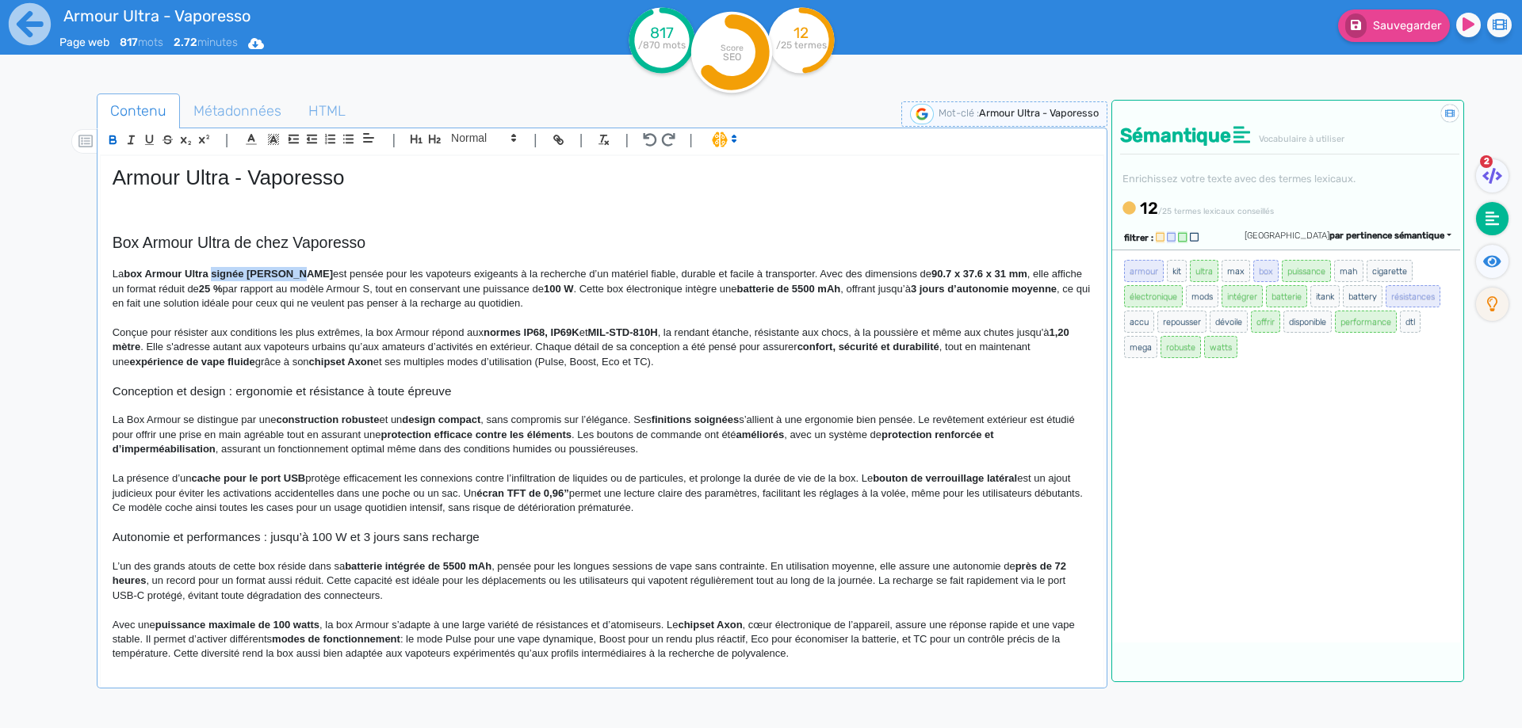
click at [254, 272] on p "La box Armour Ultra signée [PERSON_NAME] est pensée pour les vapoteurs exigeant…" at bounding box center [602, 289] width 979 height 44
click at [353, 284] on p "La box Armour Ultra signée [PERSON_NAME] est pensée pour les vapoteurs exigeant…" at bounding box center [602, 289] width 979 height 44
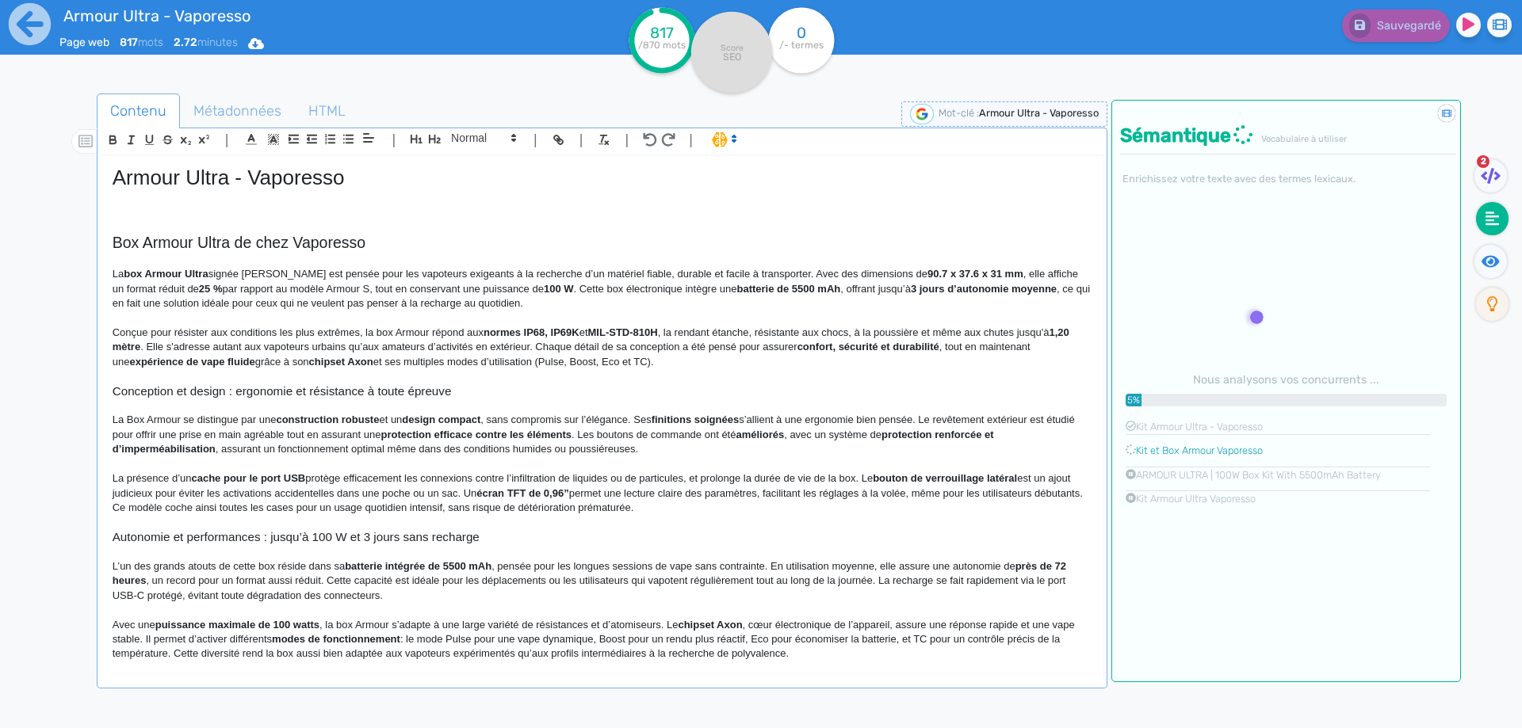
click at [896, 276] on p "La box Armour Ultra signée [PERSON_NAME] est pensée pour les vapoteurs exigeant…" at bounding box center [602, 289] width 979 height 44
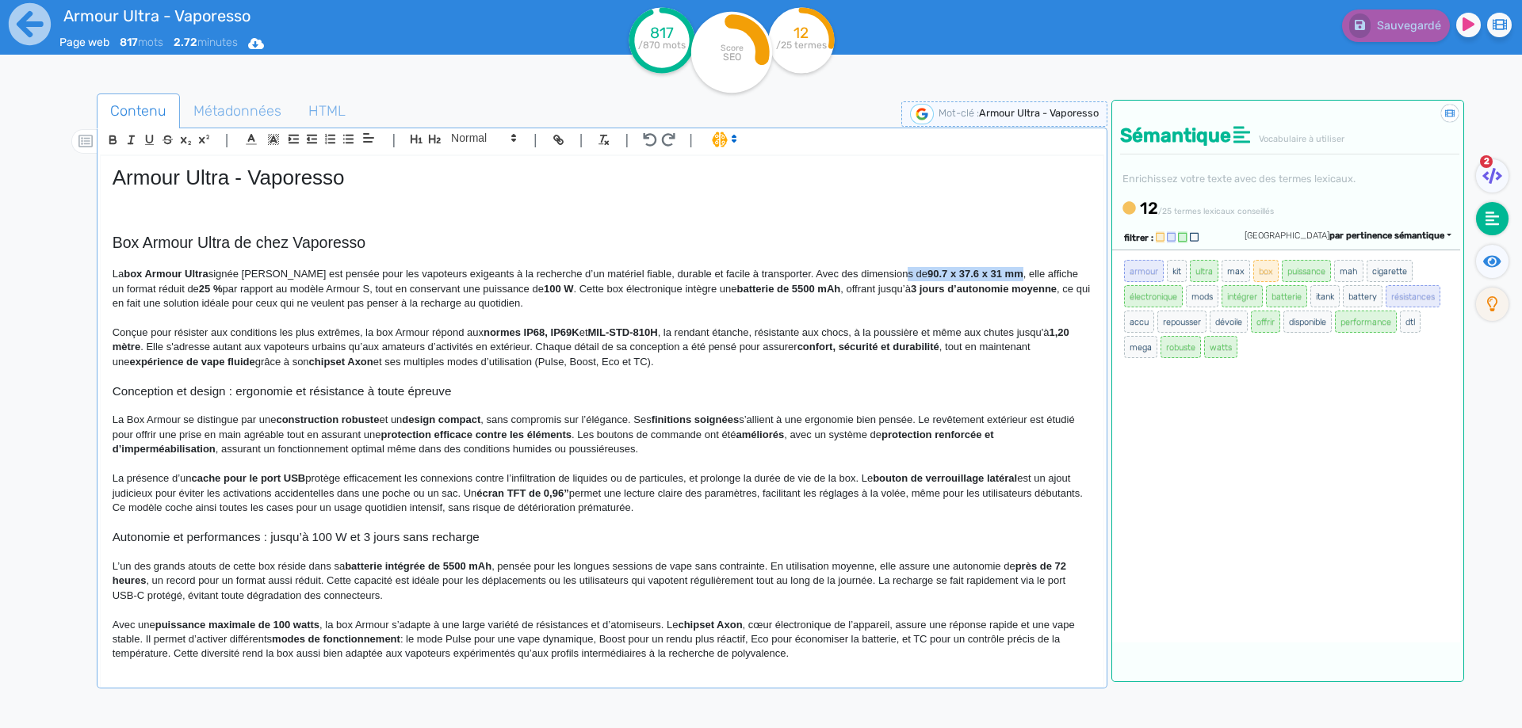
click at [990, 273] on p "La box Armour Ultra signée [PERSON_NAME] est pensée pour les vapoteurs exigeant…" at bounding box center [602, 289] width 979 height 44
click at [988, 273] on p "La box Armour Ultra signée [PERSON_NAME] est pensée pour les vapoteurs exigeant…" at bounding box center [602, 289] width 979 height 44
click at [281, 290] on p "La box Armour Ultra signée [PERSON_NAME] est pensée pour les vapoteurs exigeant…" at bounding box center [602, 289] width 979 height 44
click at [199, 288] on strong "25 %" at bounding box center [211, 289] width 24 height 12
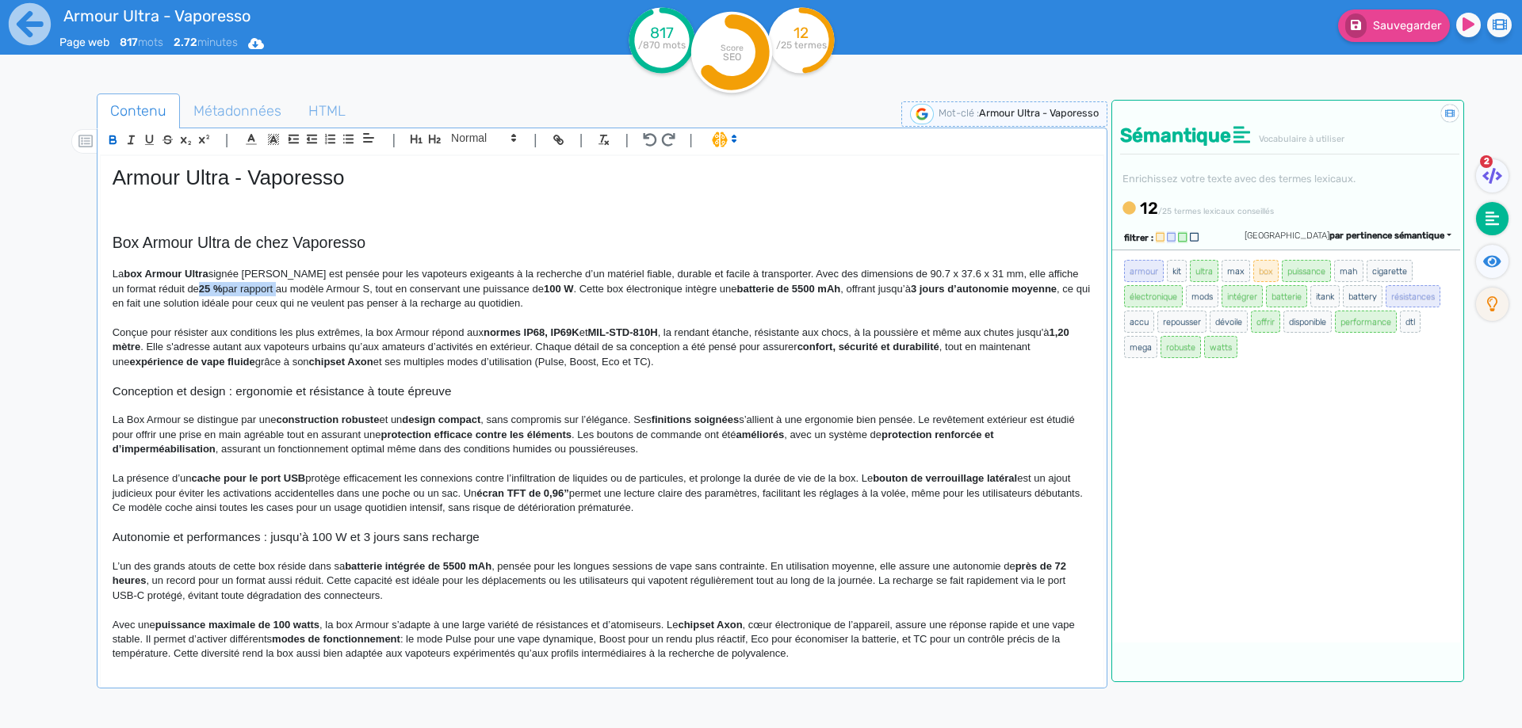
drag, startPoint x: 193, startPoint y: 288, endPoint x: 260, endPoint y: 288, distance: 66.6
click at [223, 288] on strong "25 %" at bounding box center [211, 289] width 24 height 12
click at [291, 288] on p "La box Armour Ultra signée [PERSON_NAME] est pensée pour les vapoteurs exigeant…" at bounding box center [602, 289] width 979 height 44
click at [549, 289] on strong "100 W" at bounding box center [564, 289] width 30 height 12
drag, startPoint x: 539, startPoint y: 289, endPoint x: 567, endPoint y: 288, distance: 27.7
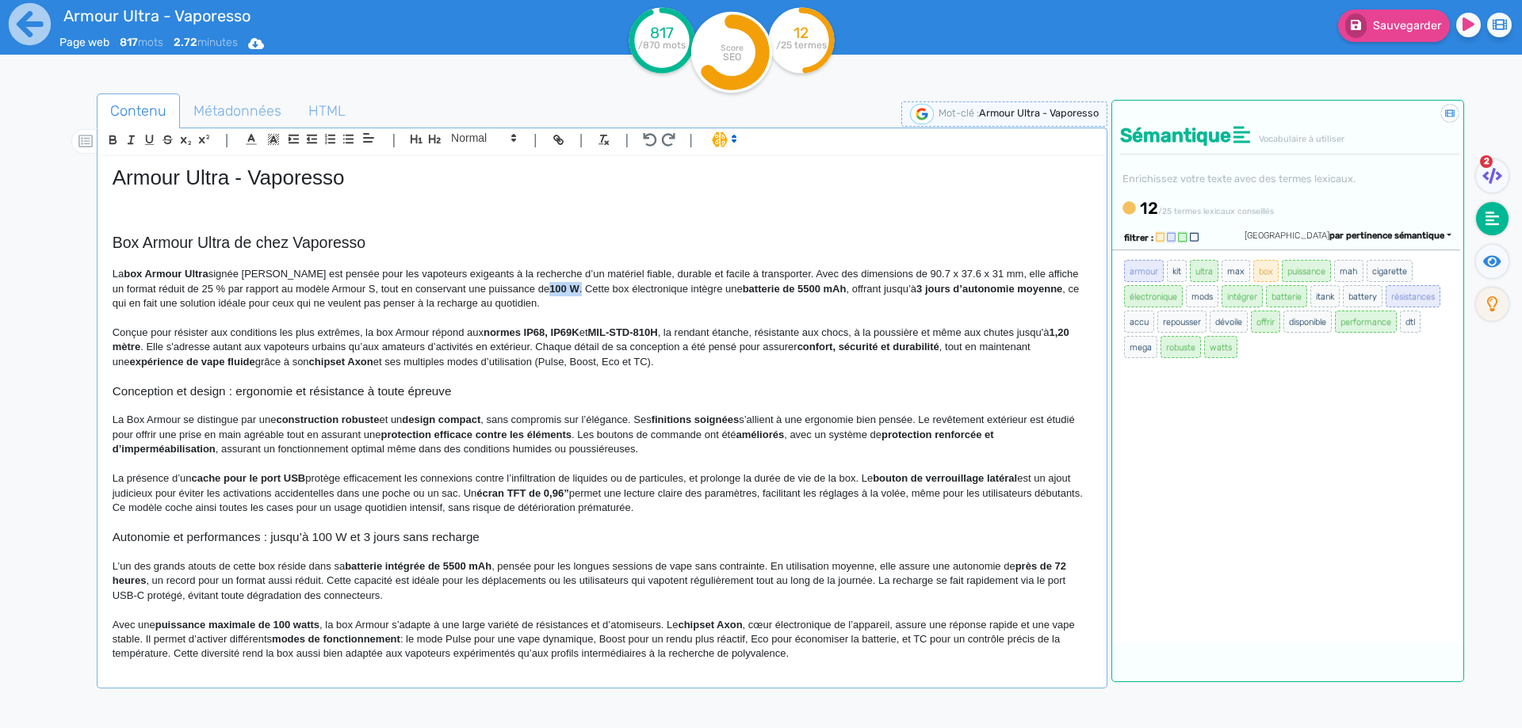
click at [567, 288] on strong "100 W" at bounding box center [564, 289] width 30 height 12
click at [532, 377] on p at bounding box center [602, 376] width 979 height 14
click at [557, 288] on p "La box Armour Ultra signée [PERSON_NAME] est pensée pour les vapoteurs exigeant…" at bounding box center [602, 289] width 979 height 44
click at [568, 288] on p "La box Armour Ultra signée [PERSON_NAME] est pensée pour les vapoteurs exigeant…" at bounding box center [602, 289] width 979 height 44
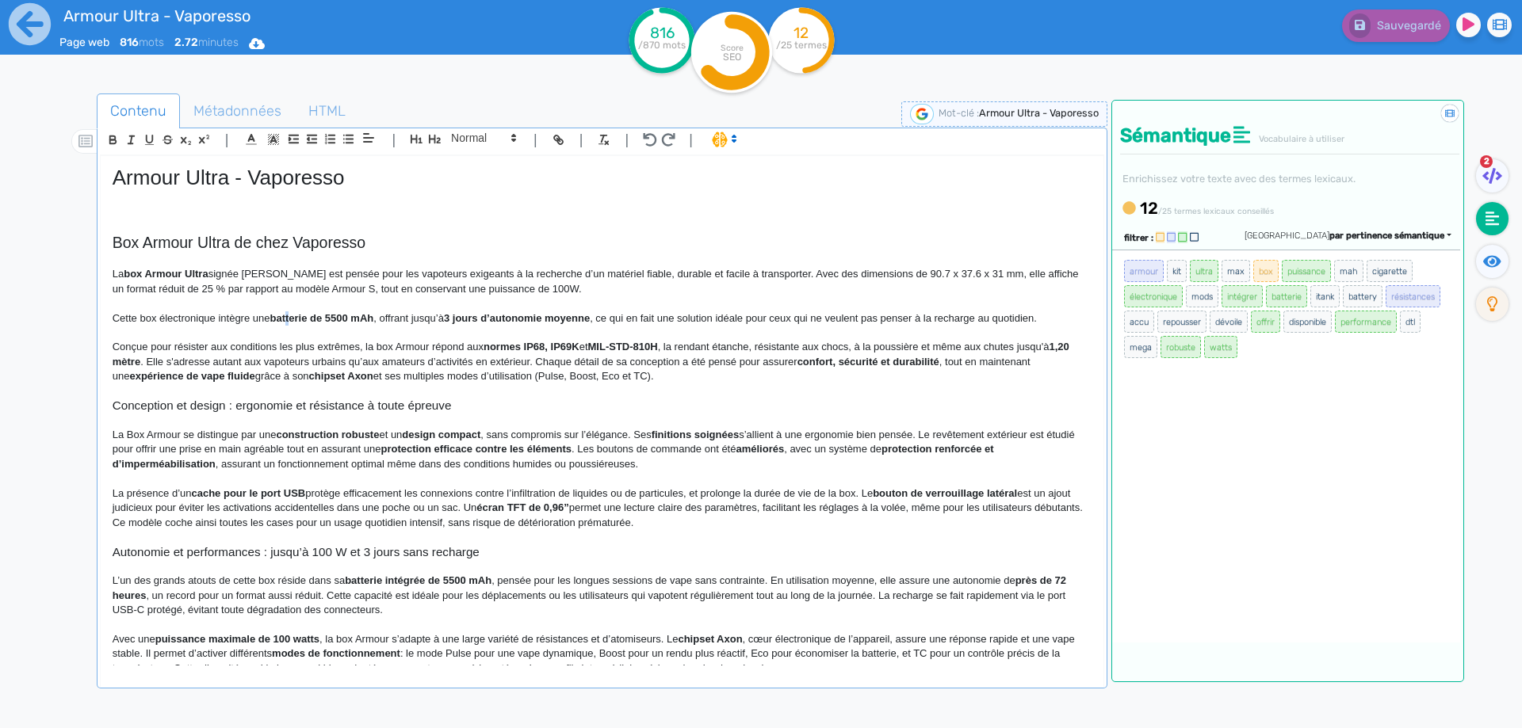
click at [290, 321] on strong "batterie de 5500 mAh" at bounding box center [321, 318] width 104 height 12
click at [279, 321] on strong "batterie de 5500 mAh" at bounding box center [321, 318] width 104 height 12
drag, startPoint x: 279, startPoint y: 321, endPoint x: 372, endPoint y: 318, distance: 93.6
click at [372, 318] on strong "batterie de 5500 mAh" at bounding box center [321, 318] width 104 height 12
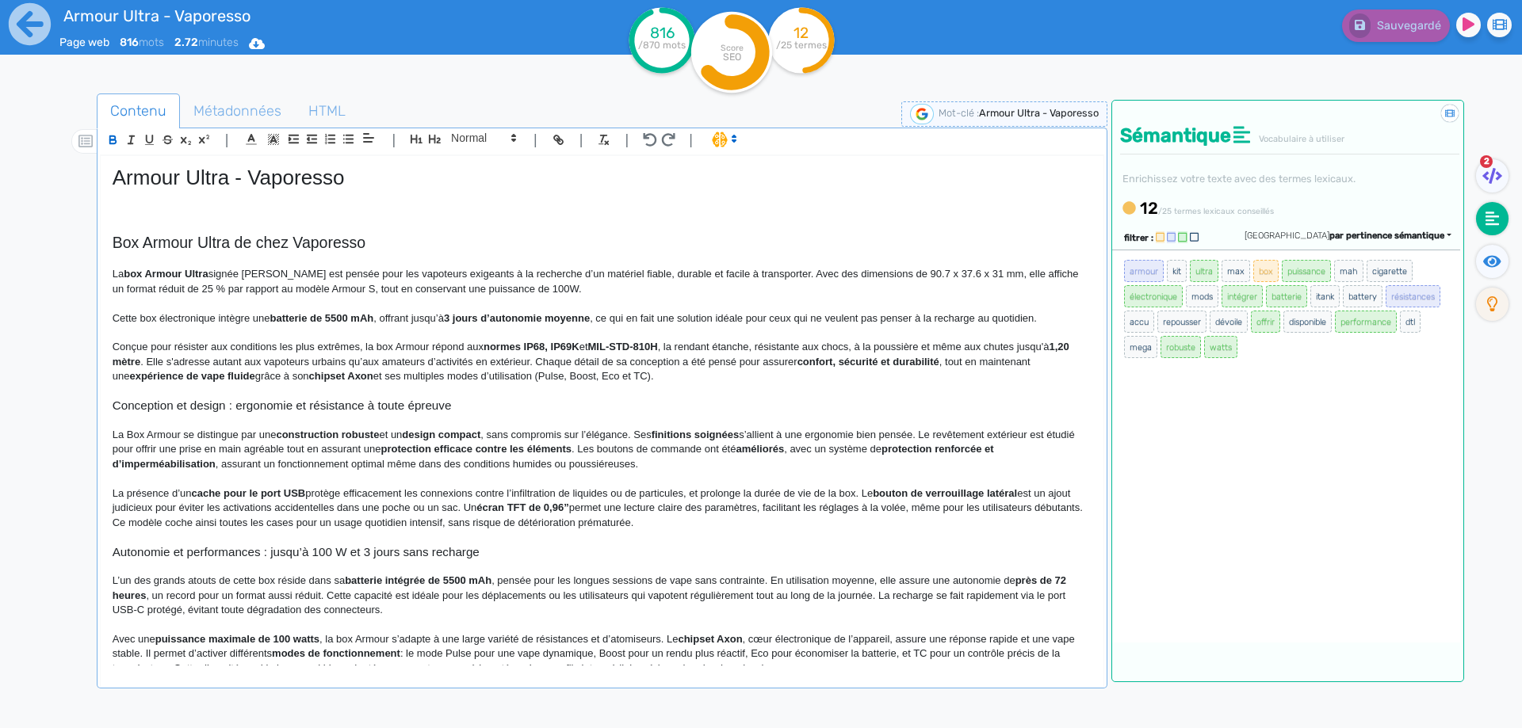
click at [408, 322] on p "Cette box électronique intègre une batterie de 5500 mAh , offrant jusqu’à 3 jou…" at bounding box center [602, 318] width 979 height 14
click at [599, 315] on p "Cette box électronique intègre une batterie de 5500 mAh , offrant jusqu’à 3 jou…" at bounding box center [602, 318] width 979 height 14
click at [595, 315] on p "Cette box électronique intègre une batterie de 5500 mAh , offrant jusqu’à 3 jou…" at bounding box center [602, 318] width 979 height 14
drag, startPoint x: 595, startPoint y: 315, endPoint x: 619, endPoint y: 315, distance: 23.8
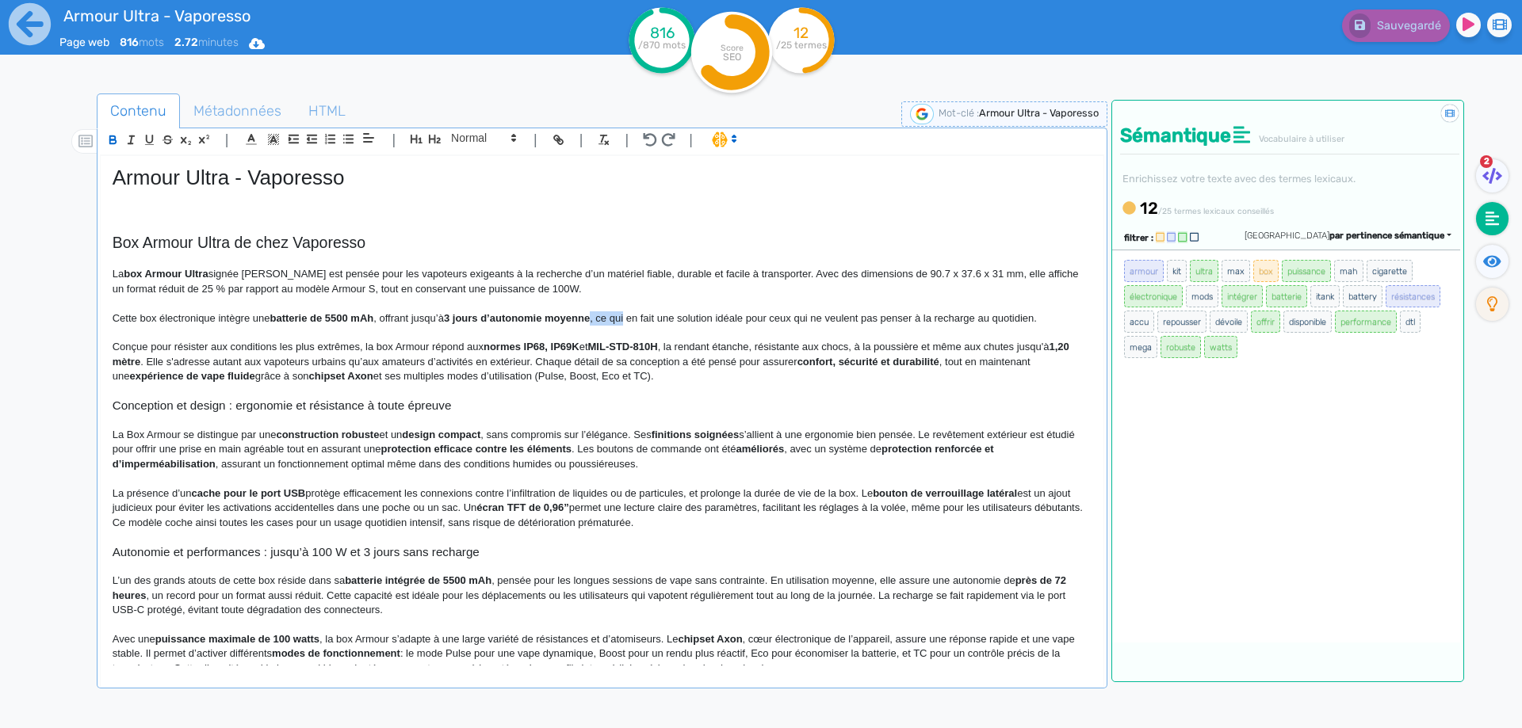
click at [619, 315] on p "Cette box électronique intègre une batterie de 5500 mAh , offrant jusqu’à 3 jou…" at bounding box center [602, 318] width 979 height 14
click at [755, 371] on p "Conçue pour résister aux conditions les plus extrêmes, la box Armour répond aux…" at bounding box center [602, 362] width 979 height 44
click at [291, 275] on p "La box Armour Ultra signée [PERSON_NAME] est pensée pour les vapoteurs exigeant…" at bounding box center [602, 281] width 979 height 29
drag, startPoint x: 291, startPoint y: 275, endPoint x: 232, endPoint y: 275, distance: 58.6
click at [232, 275] on p "La box Armour Ultra signée [PERSON_NAME] est pensée pour les vapoteurs exigeant…" at bounding box center [602, 281] width 979 height 29
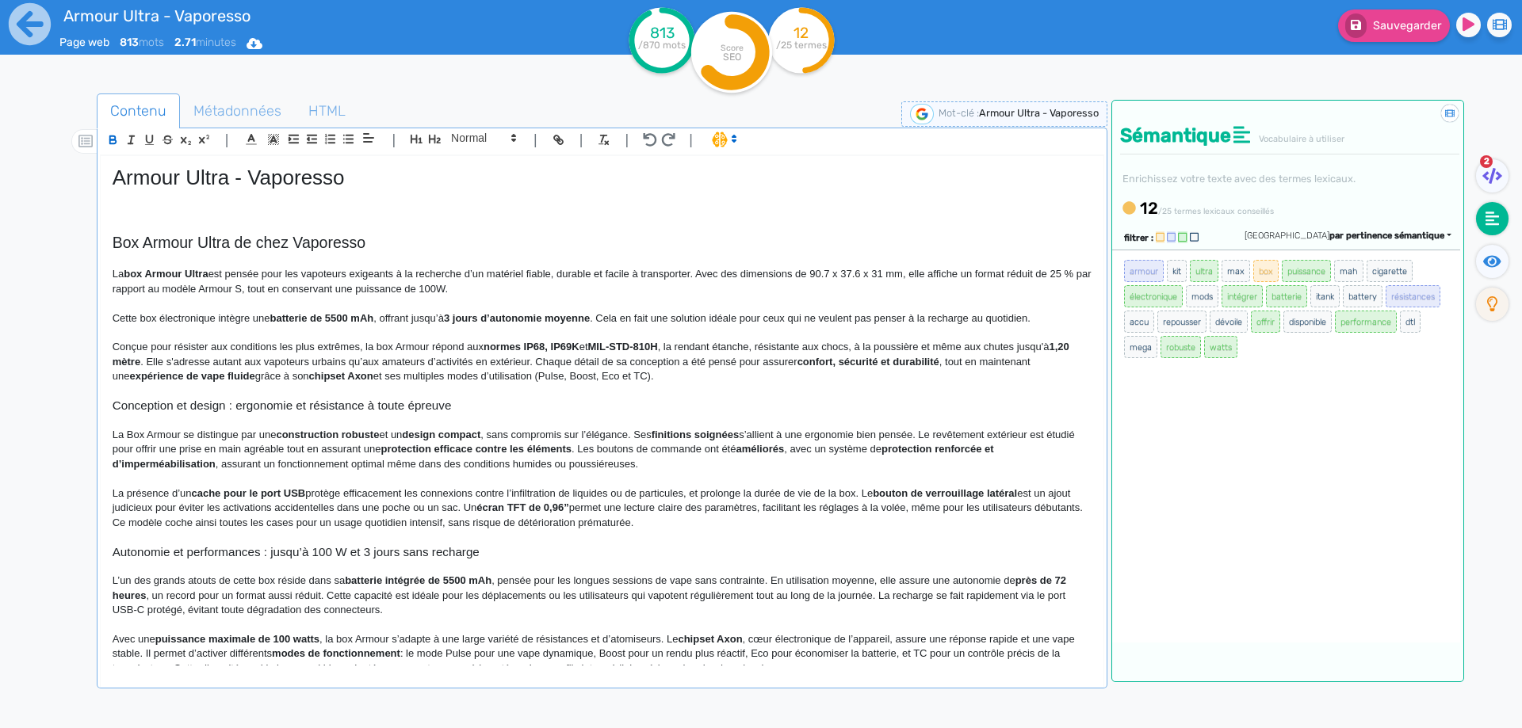
click at [216, 319] on p "Cette box électronique intègre une batterie de 5500 mAh , offrant jusqu’à 3 jou…" at bounding box center [602, 318] width 979 height 14
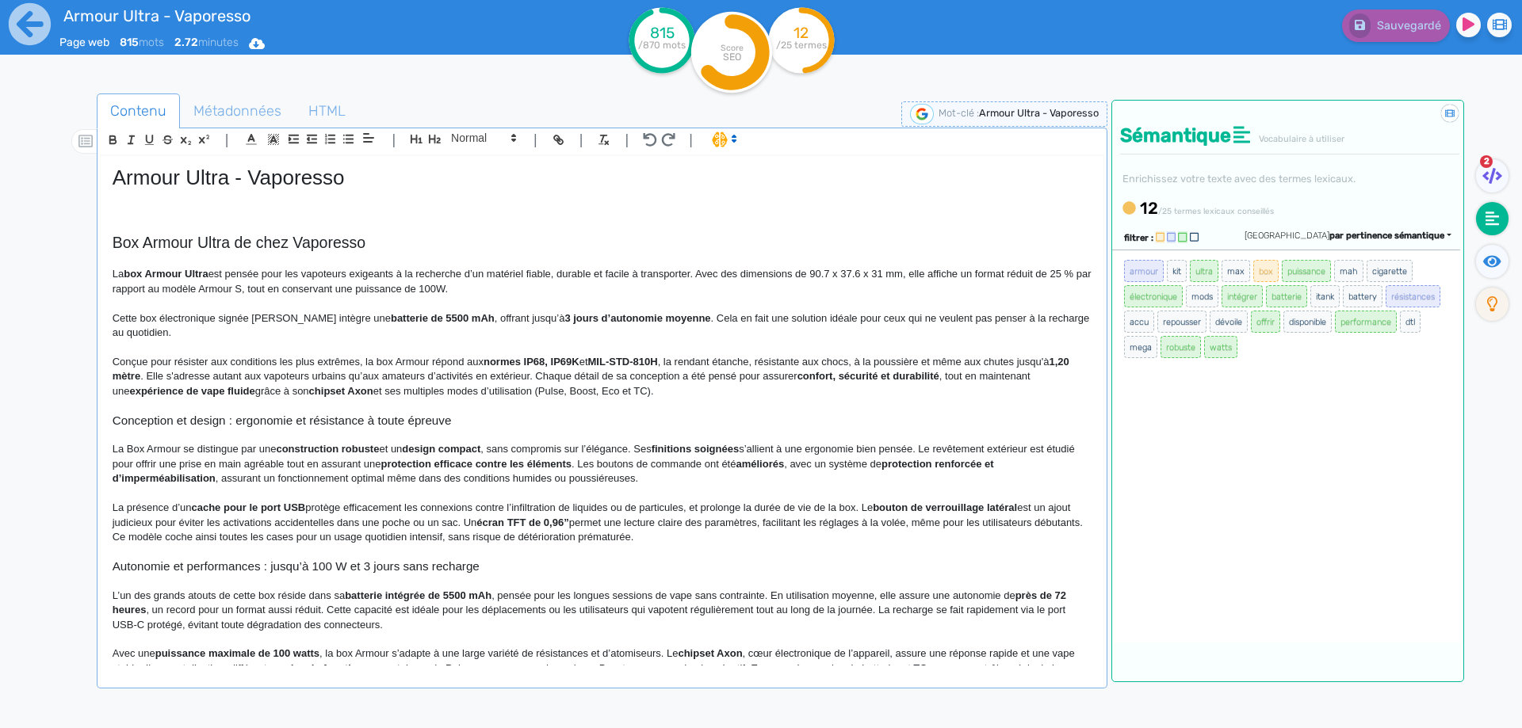
click at [462, 318] on p "Cette box électronique signée [PERSON_NAME] intègre une batterie de 5500 mAh , …" at bounding box center [602, 325] width 979 height 29
click at [785, 319] on strong "3 jours d’autonomie moyenne" at bounding box center [743, 318] width 146 height 12
click at [853, 322] on p "Cette box électronique signée [PERSON_NAME] intègre une batterie de 5500 mAh . …" at bounding box center [602, 325] width 979 height 29
click at [1481, 255] on fa-icon at bounding box center [1492, 261] width 32 height 33
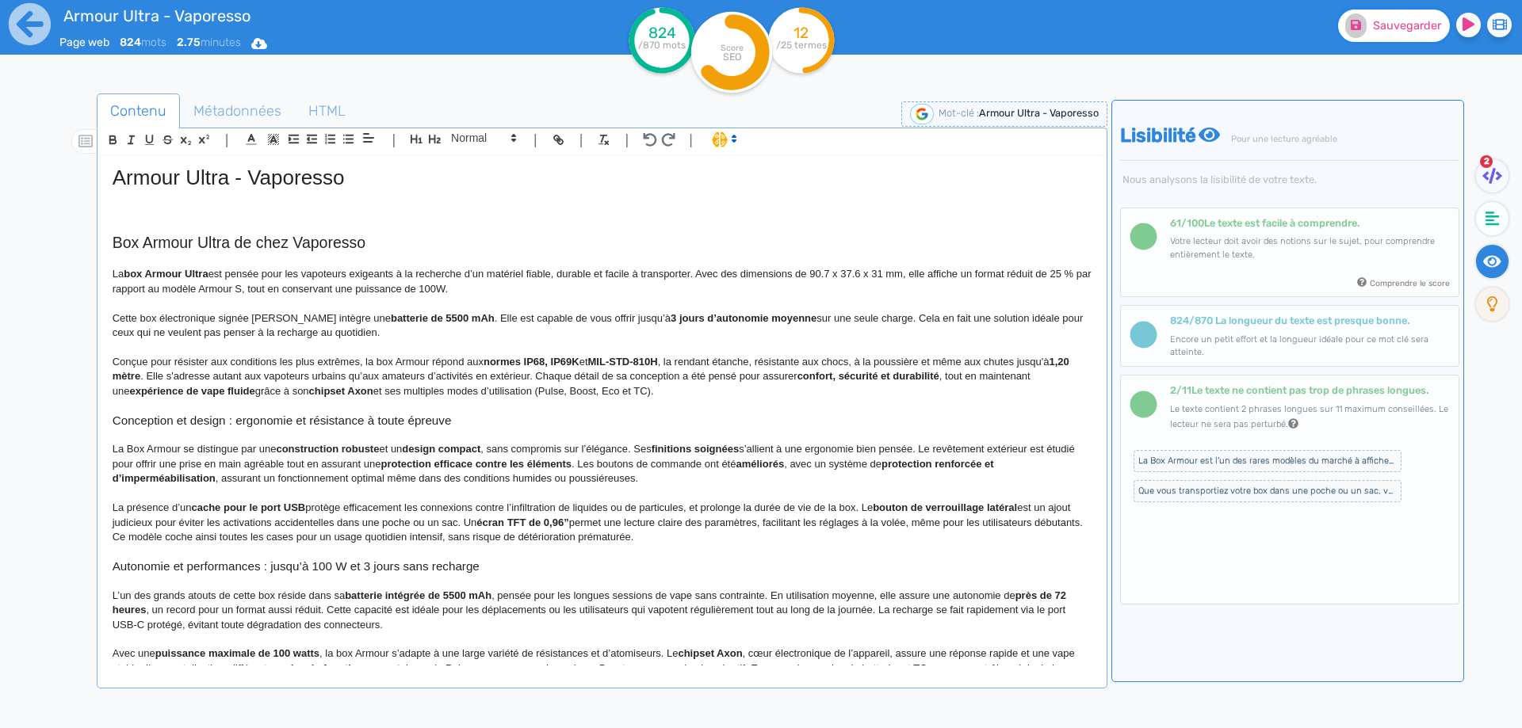
click at [1360, 39] on button "Sauvegarder" at bounding box center [1394, 26] width 112 height 32
click at [428, 359] on p "Conçue pour résister aux conditions les plus extrêmes, la box Armour répond aux…" at bounding box center [602, 377] width 979 height 44
click at [693, 361] on p "Conçue pour résister aux conditions les plus extrêmes, la box Armour Ultra répo…" at bounding box center [602, 377] width 979 height 44
click at [330, 372] on strong "1,20 mètre" at bounding box center [313, 376] width 51 height 12
drag, startPoint x: 330, startPoint y: 372, endPoint x: 297, endPoint y: 374, distance: 32.5
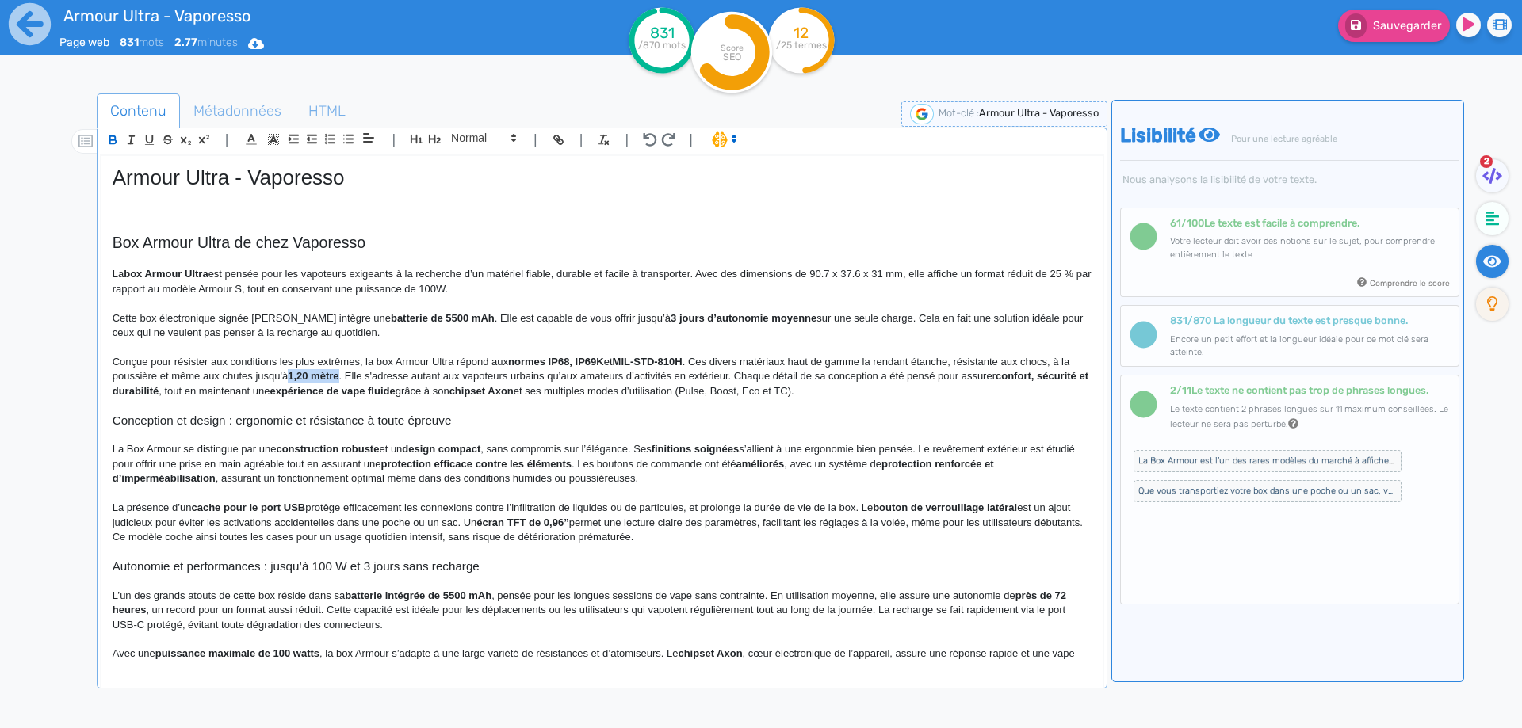
click at [297, 374] on strong "1,20 mètre" at bounding box center [313, 376] width 51 height 12
click at [376, 373] on p "Conçue pour résister aux conditions les plus extrêmes, la box Armour Ultra répo…" at bounding box center [602, 377] width 979 height 44
click at [344, 373] on p "Conçue pour résister aux conditions les plus extrêmes, la box Armour Ultra répo…" at bounding box center [602, 377] width 979 height 44
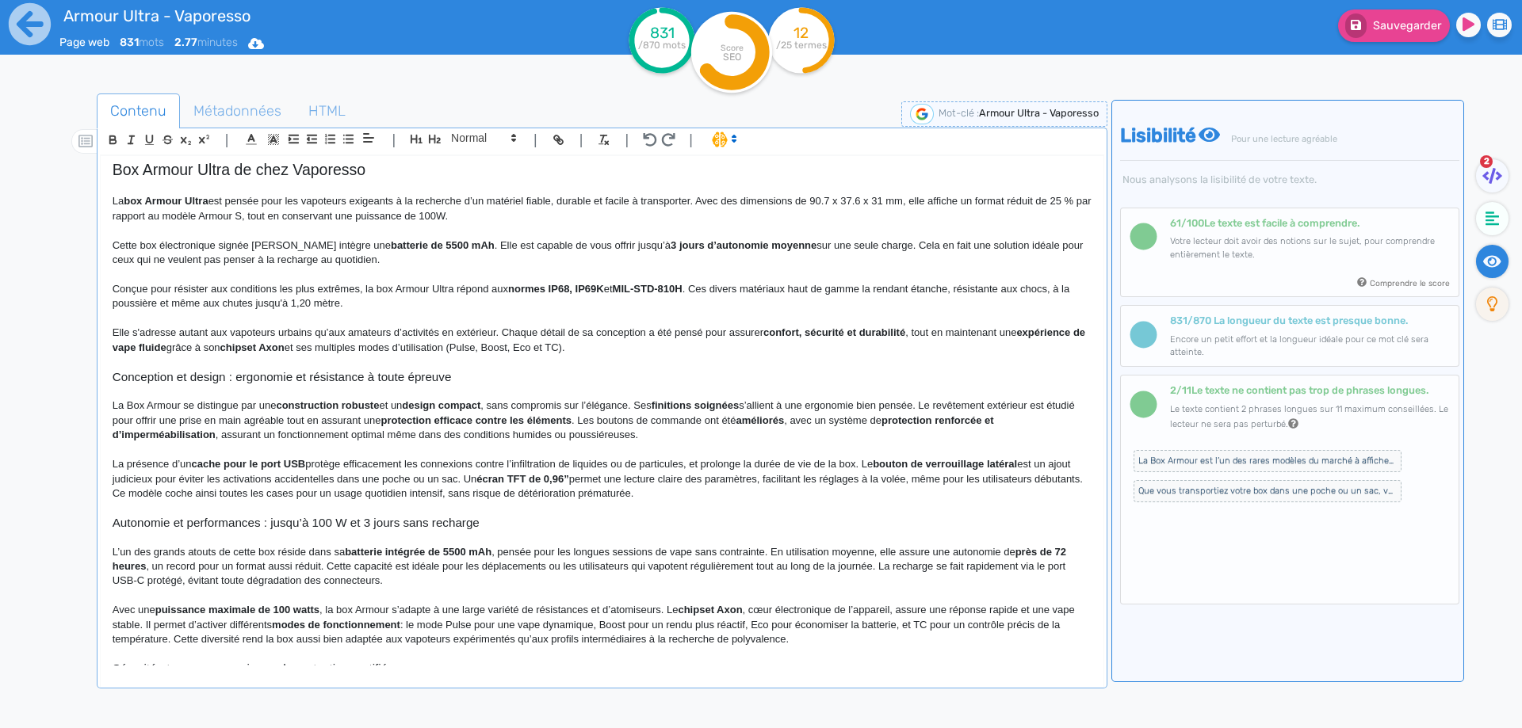
scroll to position [79, 0]
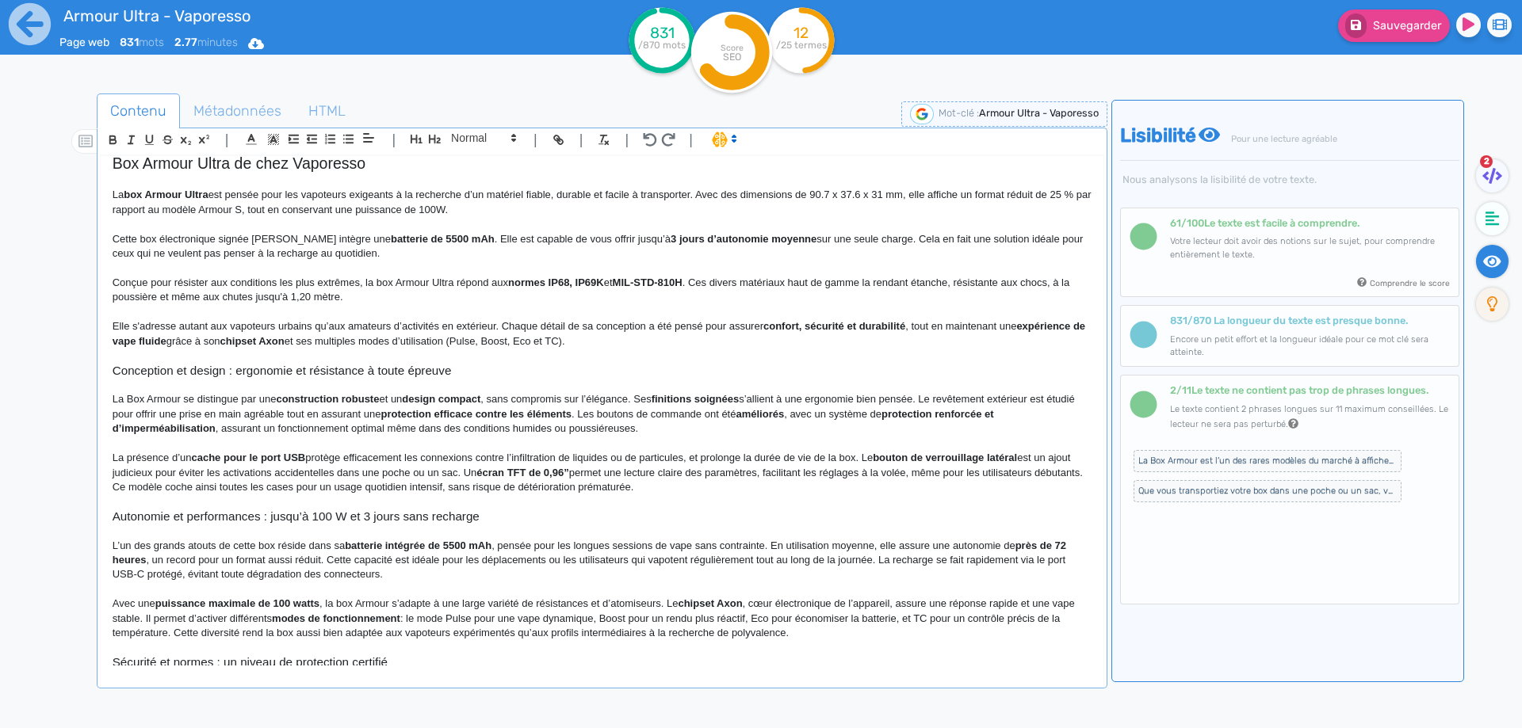
click at [296, 321] on p "Elle s'adresse autant aux vapoteurs urbains qu’aux amateurs d’activités en exté…" at bounding box center [602, 333] width 979 height 29
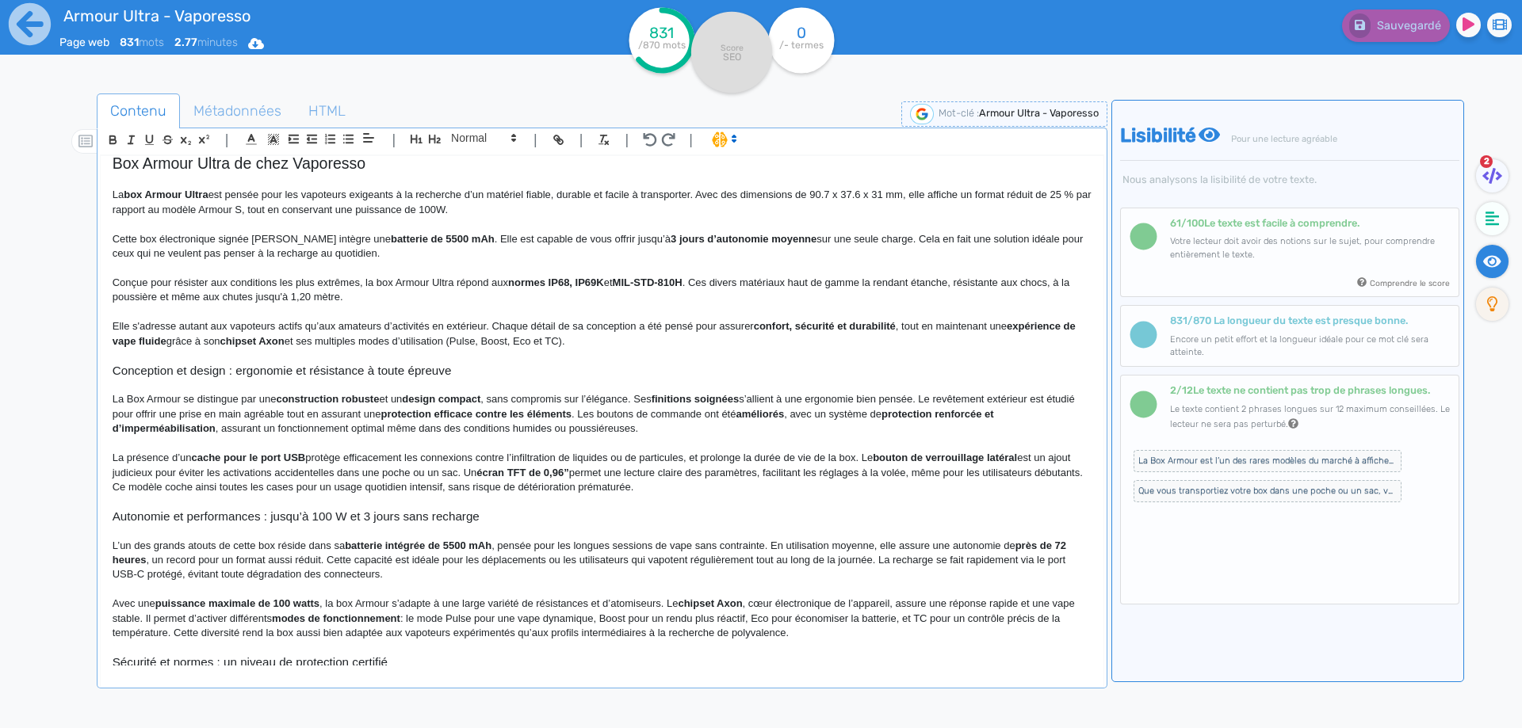
click at [1032, 323] on strong "expérience de vape fluide" at bounding box center [596, 333] width 966 height 26
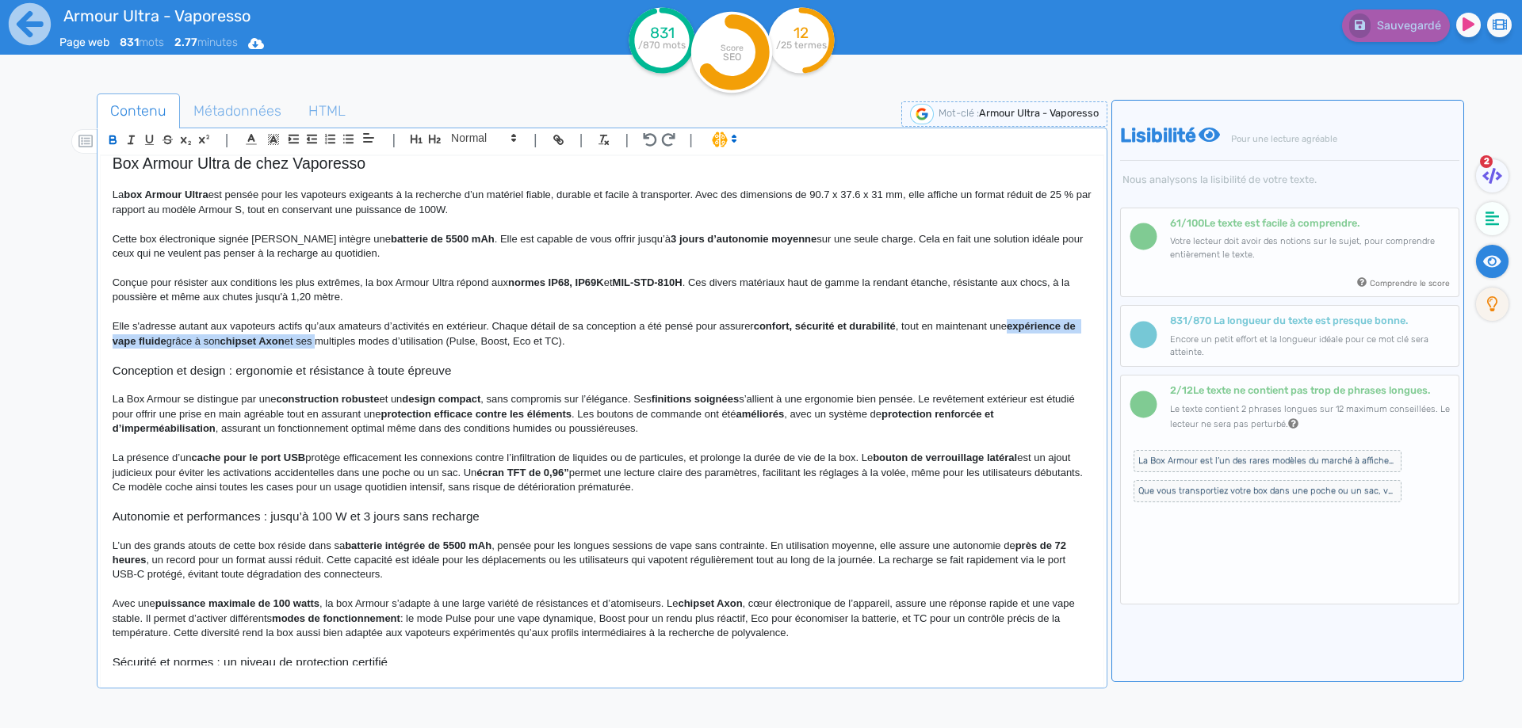
drag, startPoint x: 1032, startPoint y: 323, endPoint x: 329, endPoint y: 336, distance: 703.1
click at [329, 336] on p "Elle s'adresse autant aux vapoteurs actifs qu’aux amateurs d’activités en extér…" at bounding box center [602, 333] width 979 height 29
click at [346, 342] on p "Elle s'adresse autant aux vapoteurs actifs qu’aux amateurs d’activités en extér…" at bounding box center [602, 333] width 979 height 29
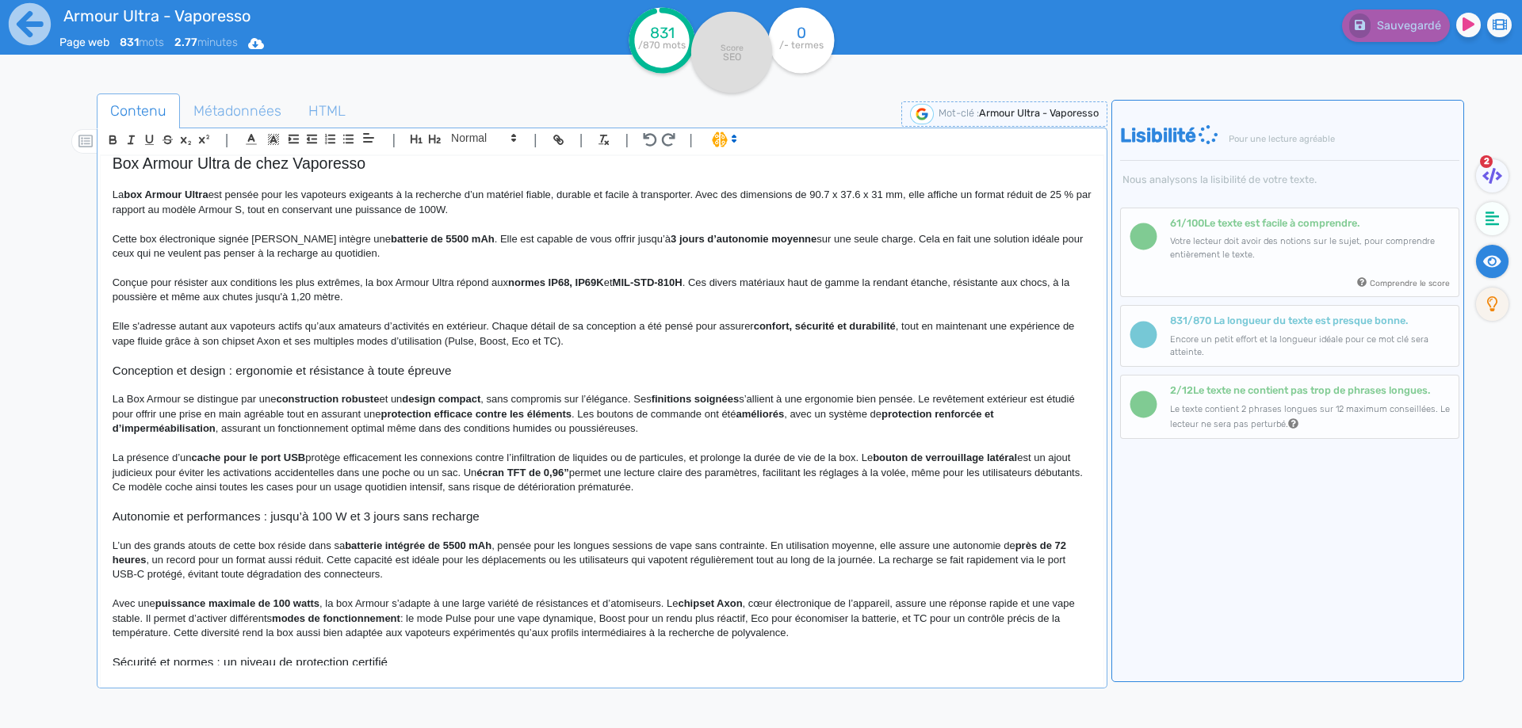
click at [455, 342] on p "Elle s'adresse autant aux vapoteurs actifs qu’aux amateurs d’activités en extér…" at bounding box center [602, 333] width 979 height 29
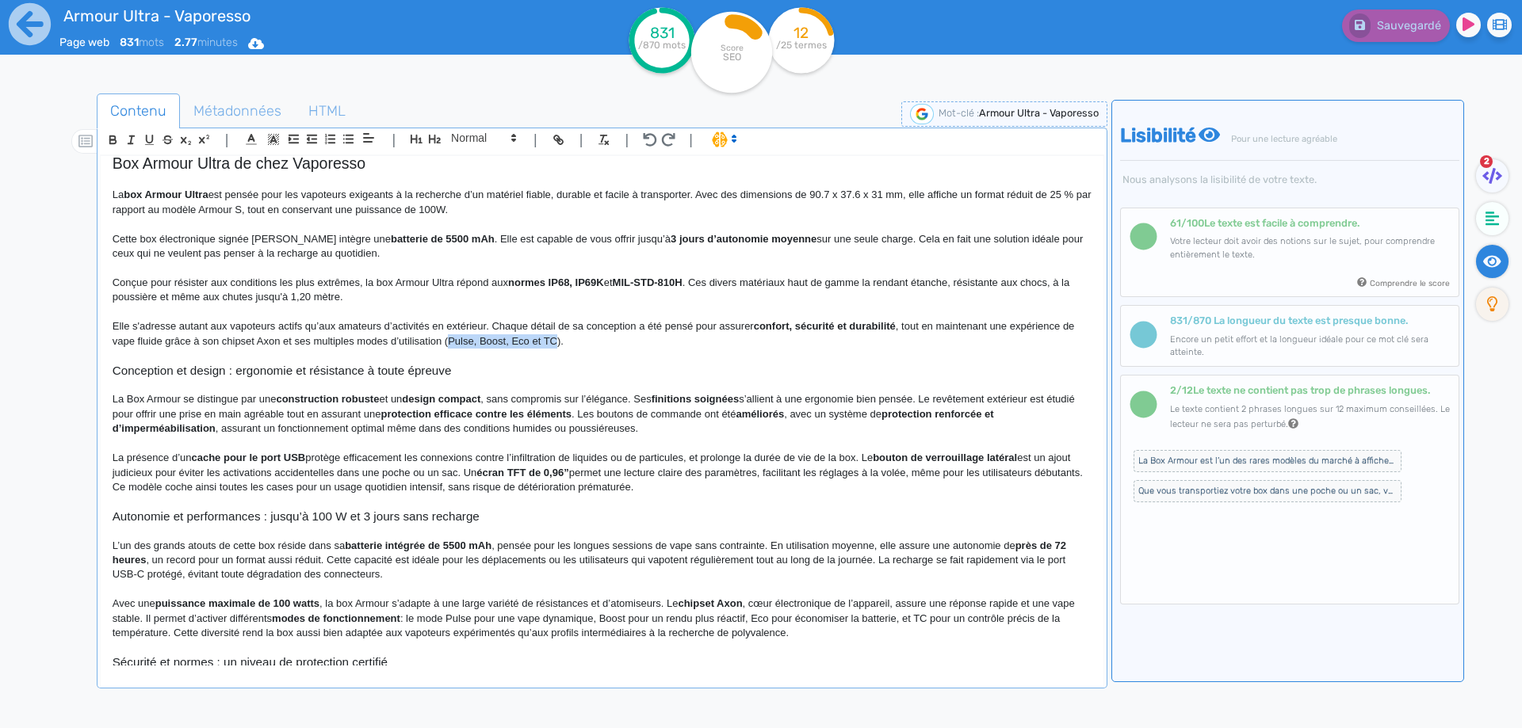
drag, startPoint x: 455, startPoint y: 342, endPoint x: 544, endPoint y: 342, distance: 89.6
click at [544, 342] on p "Elle s'adresse autant aux vapoteurs actifs qu’aux amateurs d’activités en extér…" at bounding box center [602, 333] width 979 height 29
click at [1411, 34] on button "Sauvegarder" at bounding box center [1394, 26] width 112 height 32
click at [233, 370] on h3 "Conception et design : ergonomie et résistance à toute épreuve" at bounding box center [602, 371] width 979 height 14
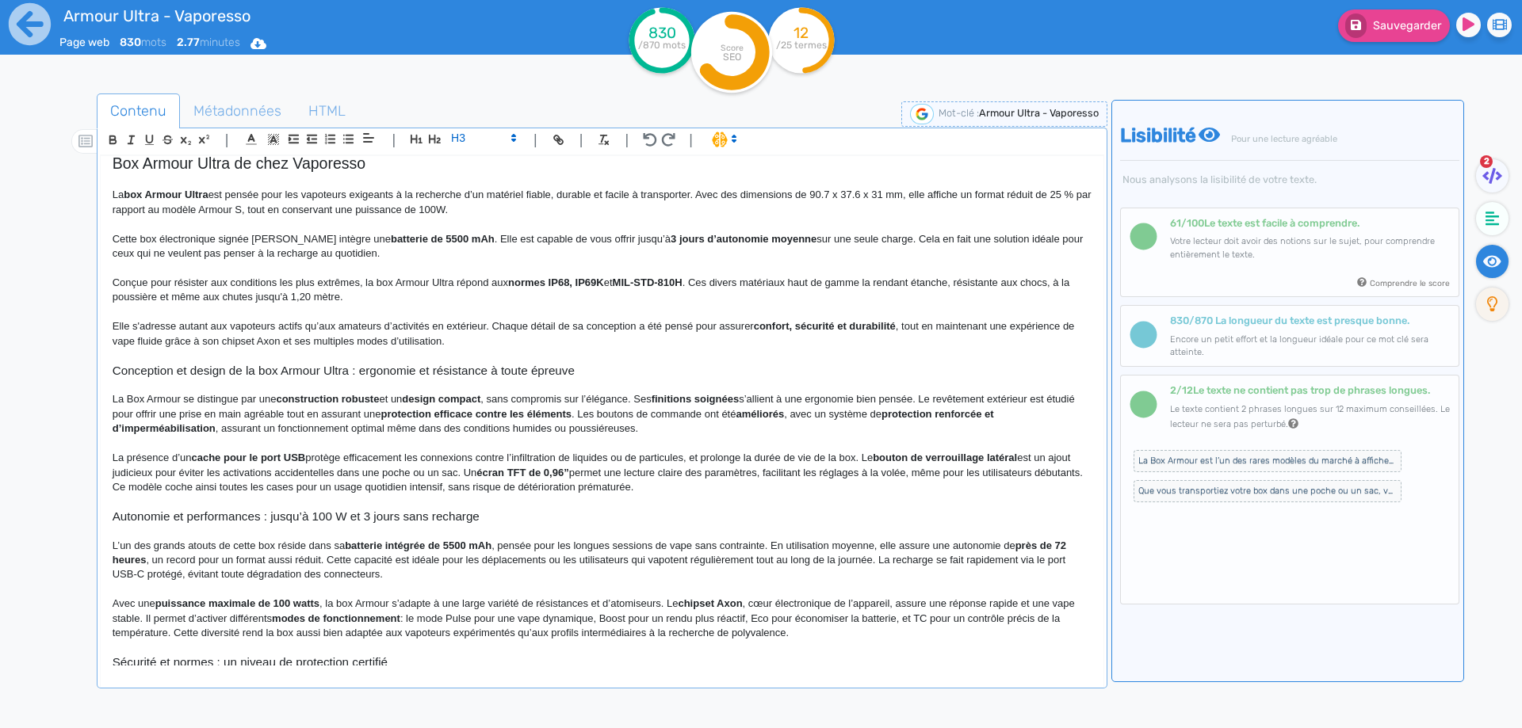
click at [356, 372] on h3 "Conception et design de la box Armour Ultra : ergonomie et résistance à toute é…" at bounding box center [602, 371] width 979 height 14
drag, startPoint x: 356, startPoint y: 372, endPoint x: 528, endPoint y: 365, distance: 172.1
click at [528, 365] on h3 "Conception et design de la box Armour Ultra : ergonomie et résistance à toute é…" at bounding box center [602, 371] width 979 height 14
click at [540, 365] on h3 "Conception et design de la box Armour Ultra : ergonomie et résistance à toute é…" at bounding box center [602, 371] width 979 height 14
drag, startPoint x: 540, startPoint y: 365, endPoint x: 372, endPoint y: 371, distance: 168.1
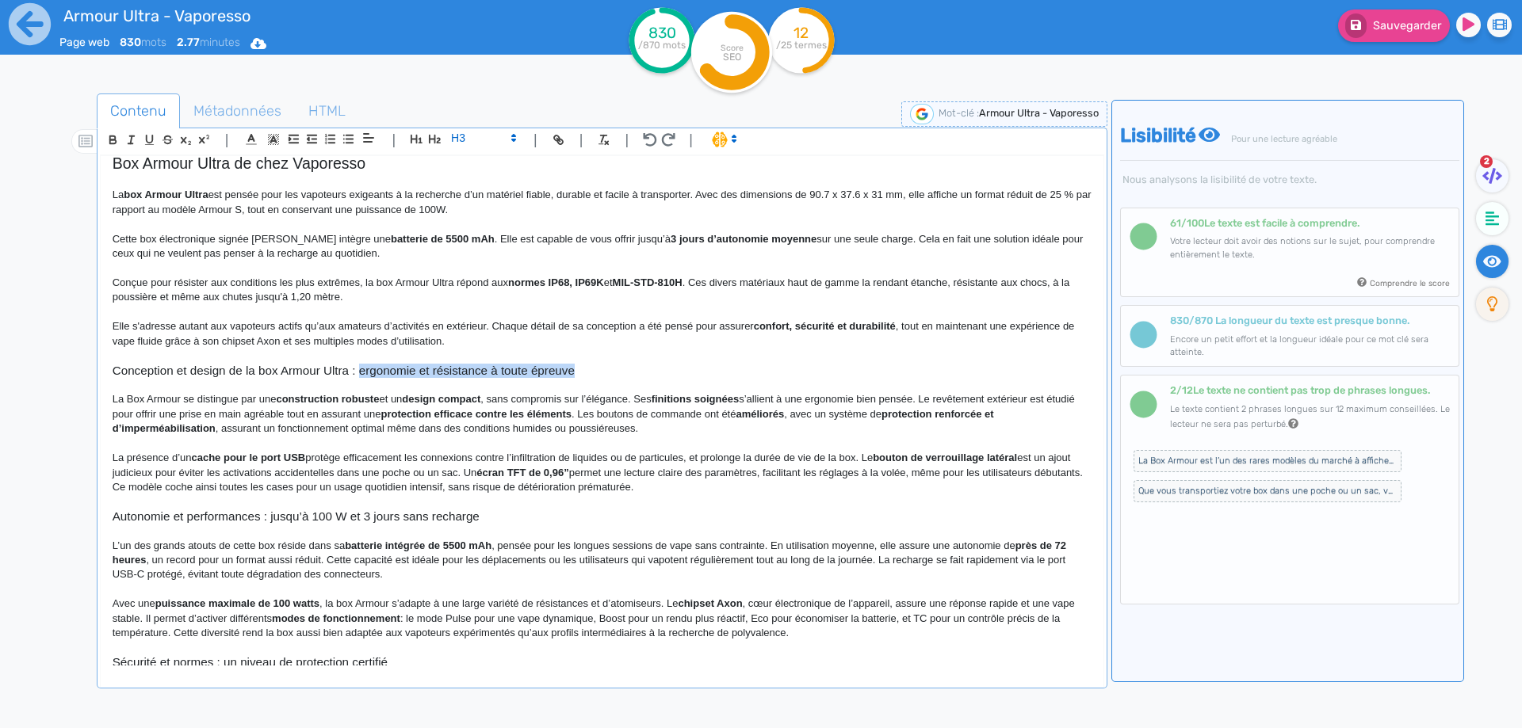
click at [372, 371] on h3 "Conception et design de la box Armour Ultra : ergonomie et résistance à toute é…" at bounding box center [602, 371] width 979 height 14
click at [1401, 32] on button "Sauvegarder" at bounding box center [1394, 26] width 112 height 32
click at [359, 369] on h3 "Conception et design de la box Armour Ultra" at bounding box center [602, 371] width 979 height 14
click at [381, 372] on h3 "Conception et design de la box Armour Ultra" at bounding box center [602, 371] width 979 height 14
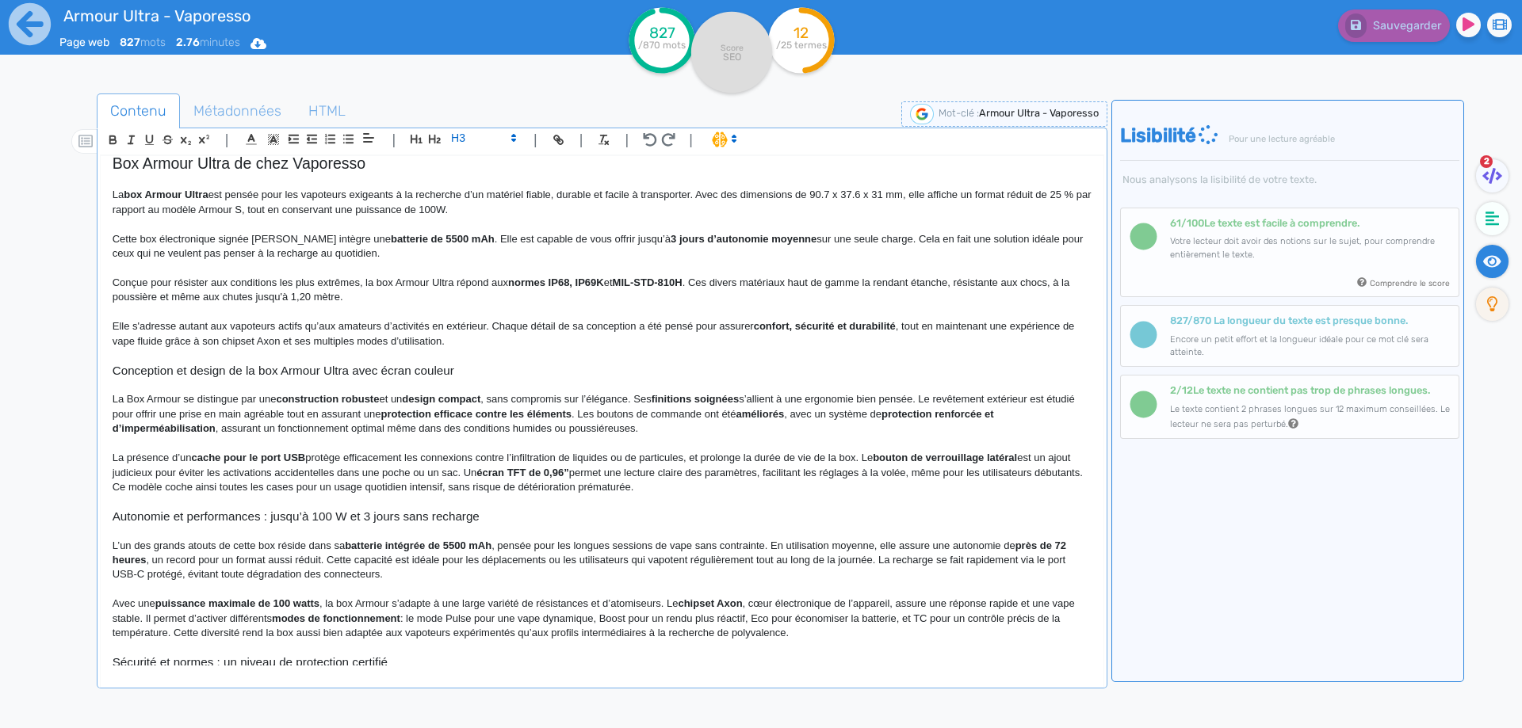
click at [330, 372] on h3 "Conception et design de la box Armour Ultra avec écran couleur" at bounding box center [602, 371] width 979 height 14
copy h3 "Conception et design de la box Armour Ultra avec écran couleur"
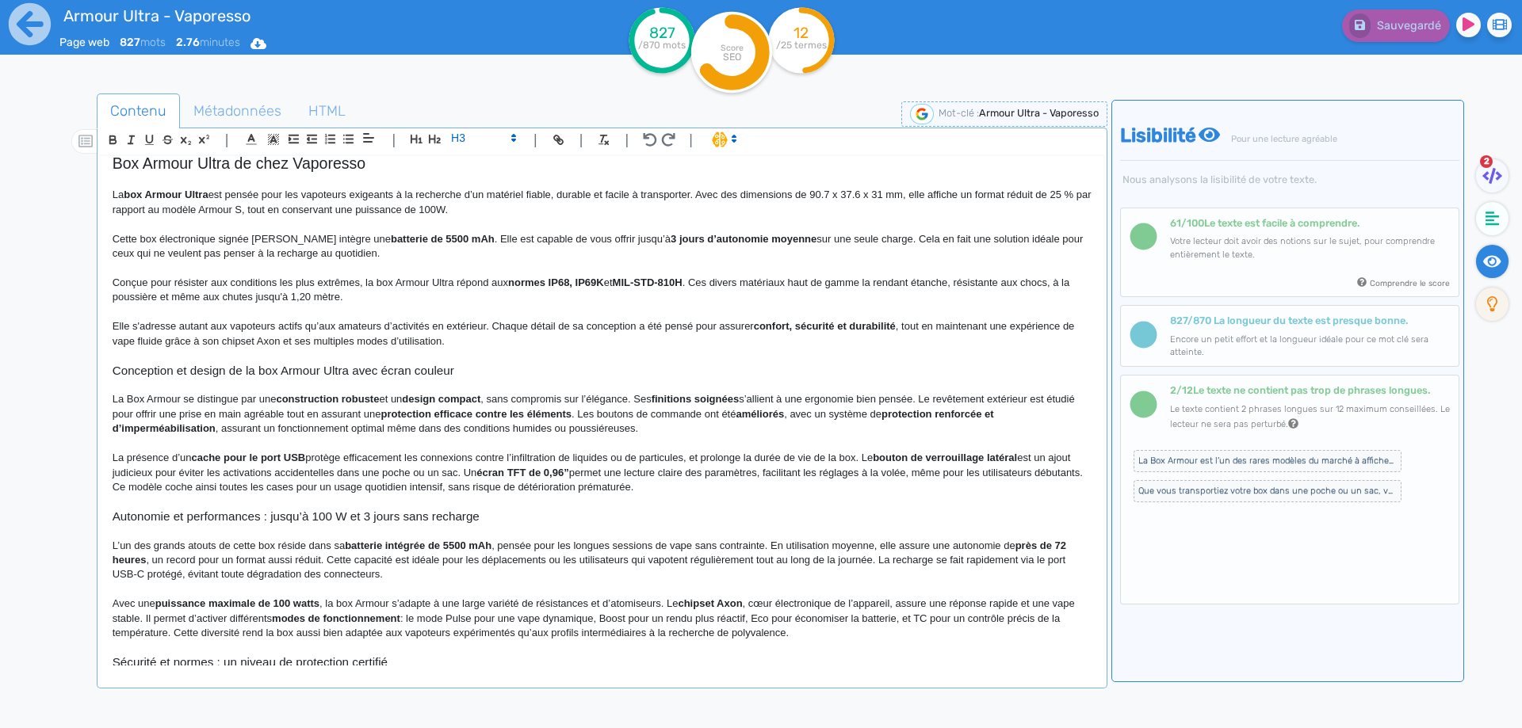
click at [328, 407] on p "La Box Armour se distingue par une construction robuste et un design compact , …" at bounding box center [602, 414] width 979 height 44
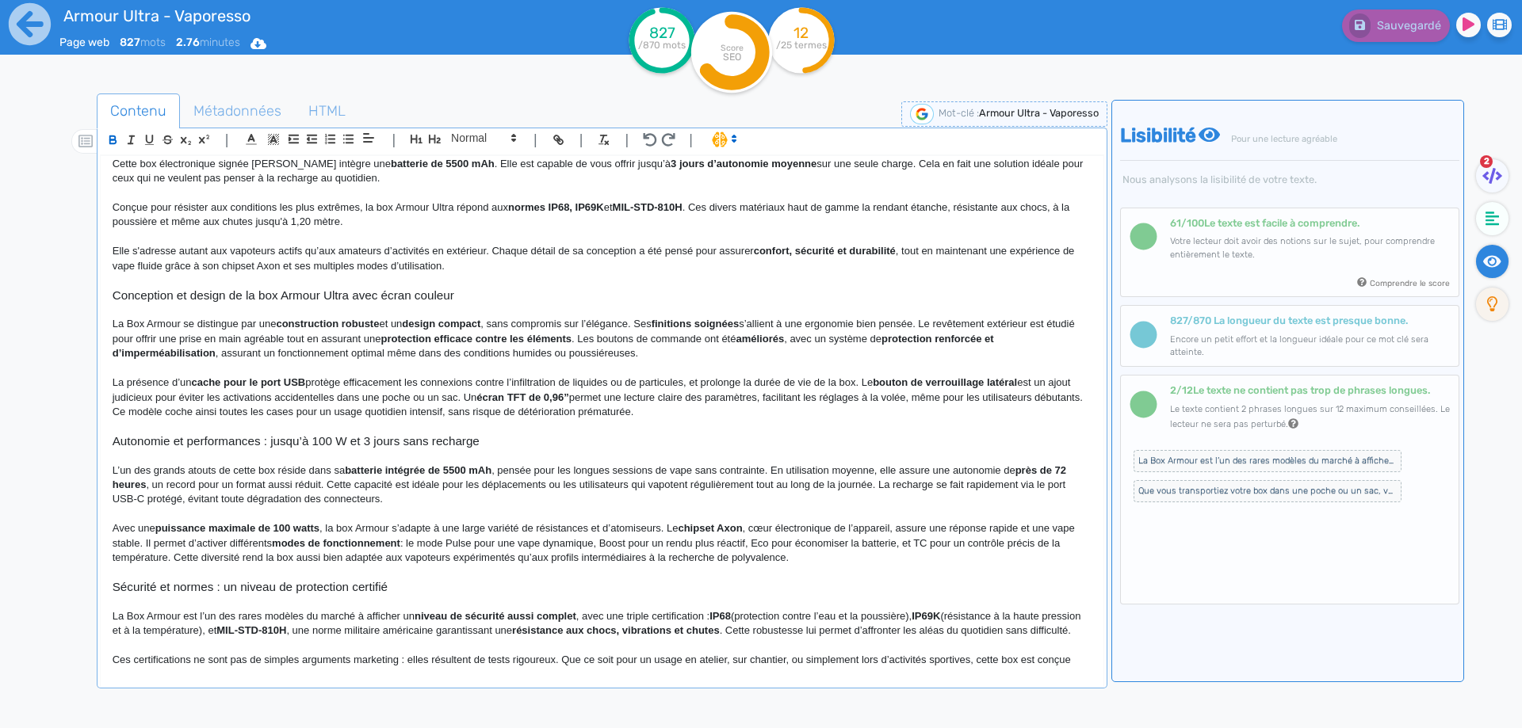
scroll to position [159, 0]
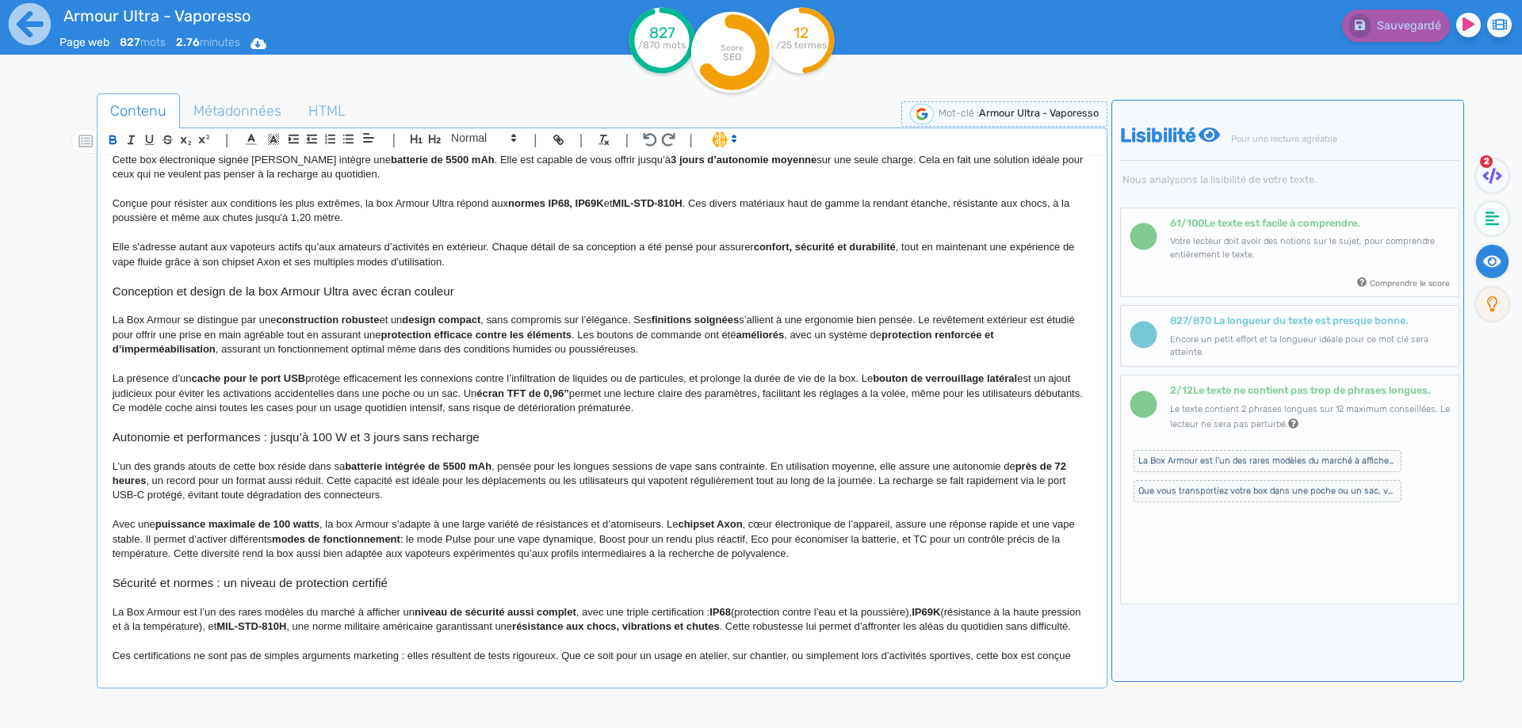
click at [273, 340] on p "La Box Armour se distingue par une construction robuste et un design compact , …" at bounding box center [602, 335] width 979 height 44
click at [128, 313] on p "La Box Armour se distingue par une construction robuste et un design compact , …" at bounding box center [602, 335] width 979 height 44
click at [184, 322] on p "La box Armour se distingue par une construction robuste et un design compact , …" at bounding box center [602, 335] width 979 height 44
click at [130, 322] on p "La box Armour Ultra se distingue par une construction robuste et un design comp…" at bounding box center [602, 335] width 979 height 44
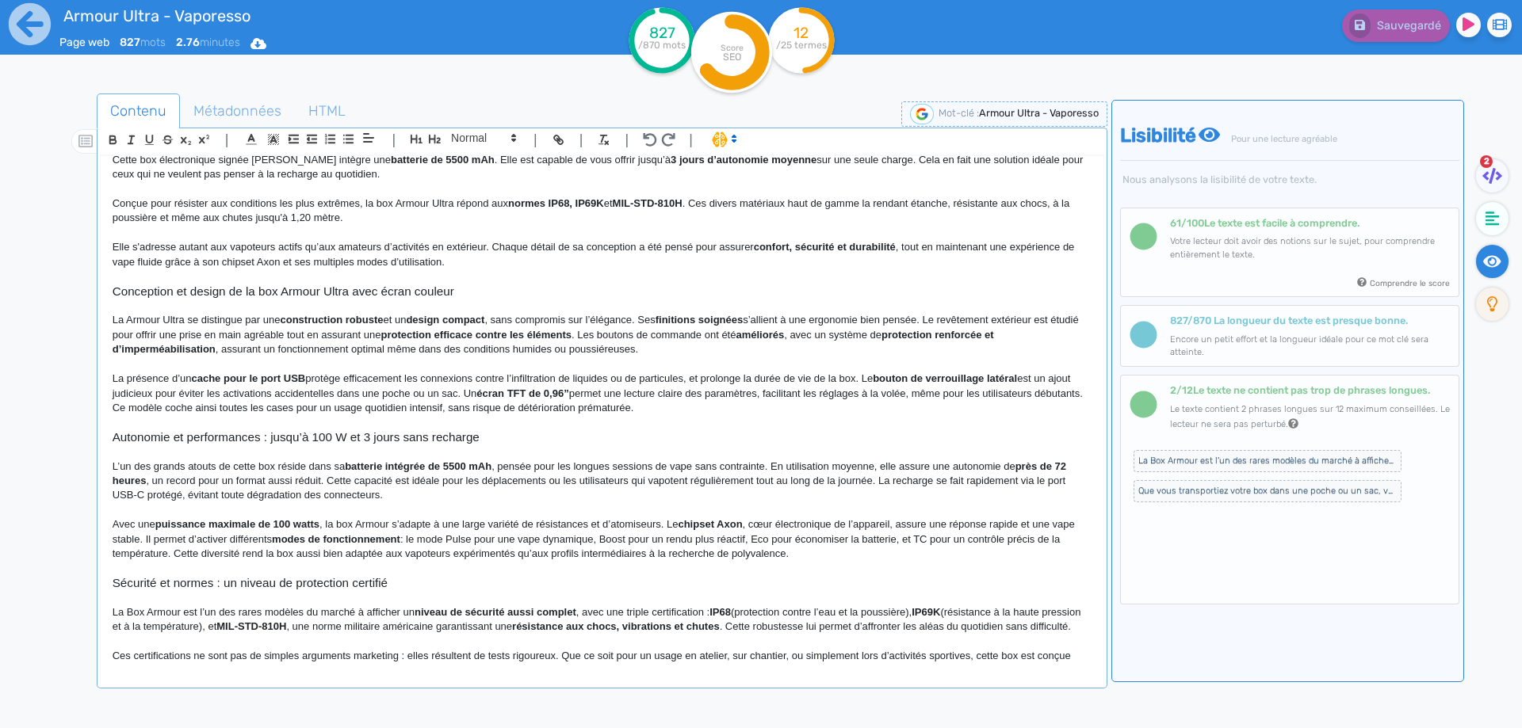
click at [292, 311] on p at bounding box center [602, 306] width 979 height 14
click at [304, 320] on strong "construction robuste" at bounding box center [331, 320] width 103 height 12
drag, startPoint x: 304, startPoint y: 320, endPoint x: 464, endPoint y: 317, distance: 160.1
click at [476, 317] on p "La Armour Ultra se distingue par une construction robuste et un design compact …" at bounding box center [602, 335] width 979 height 44
click at [324, 319] on strong "construction robuste" at bounding box center [331, 320] width 103 height 12
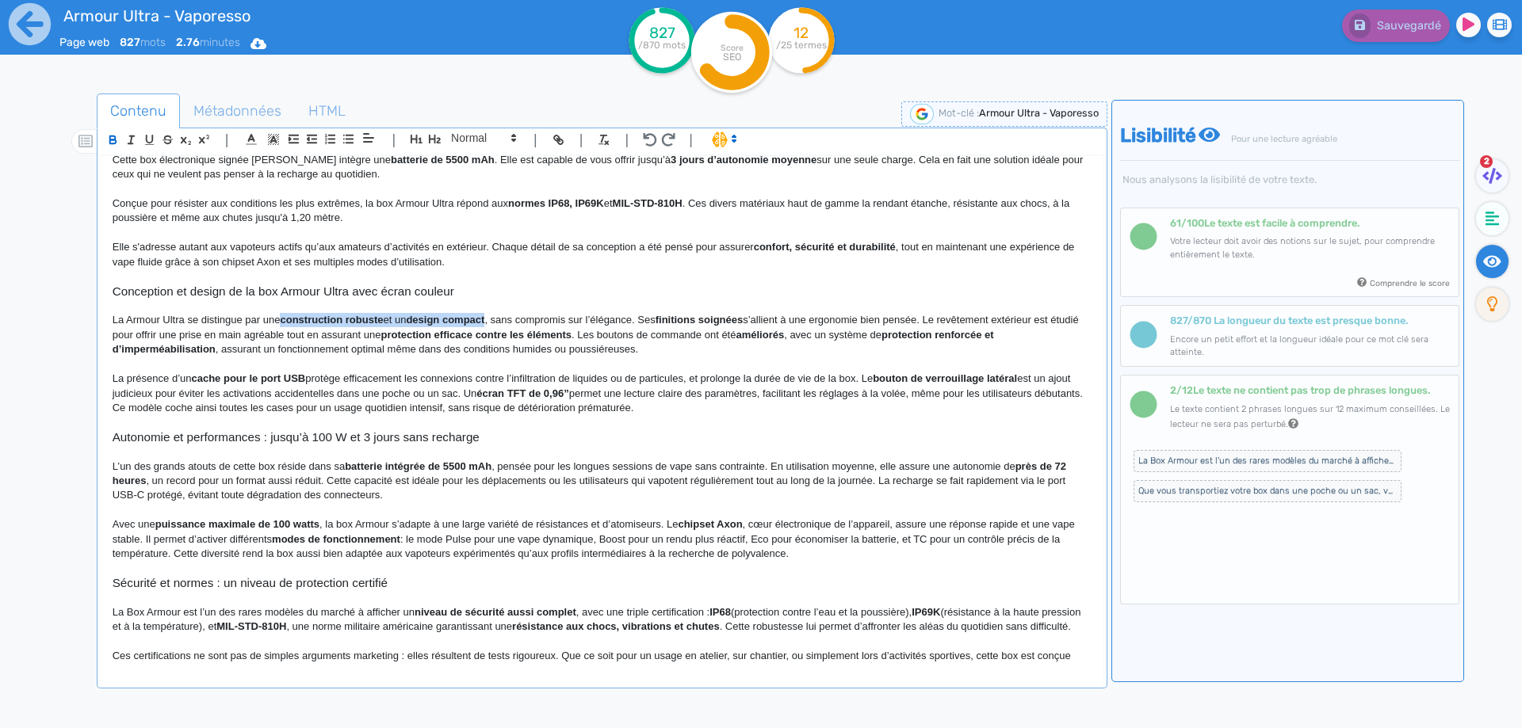
drag, startPoint x: 324, startPoint y: 319, endPoint x: 464, endPoint y: 319, distance: 139.5
click at [383, 319] on strong "construction robuste" at bounding box center [331, 320] width 103 height 12
click at [483, 334] on strong "protection efficace contre les éléments" at bounding box center [475, 335] width 191 height 12
click at [479, 319] on strong "construction robuste et un design compact" at bounding box center [386, 320] width 212 height 12
drag, startPoint x: 479, startPoint y: 319, endPoint x: 309, endPoint y: 315, distance: 170.4
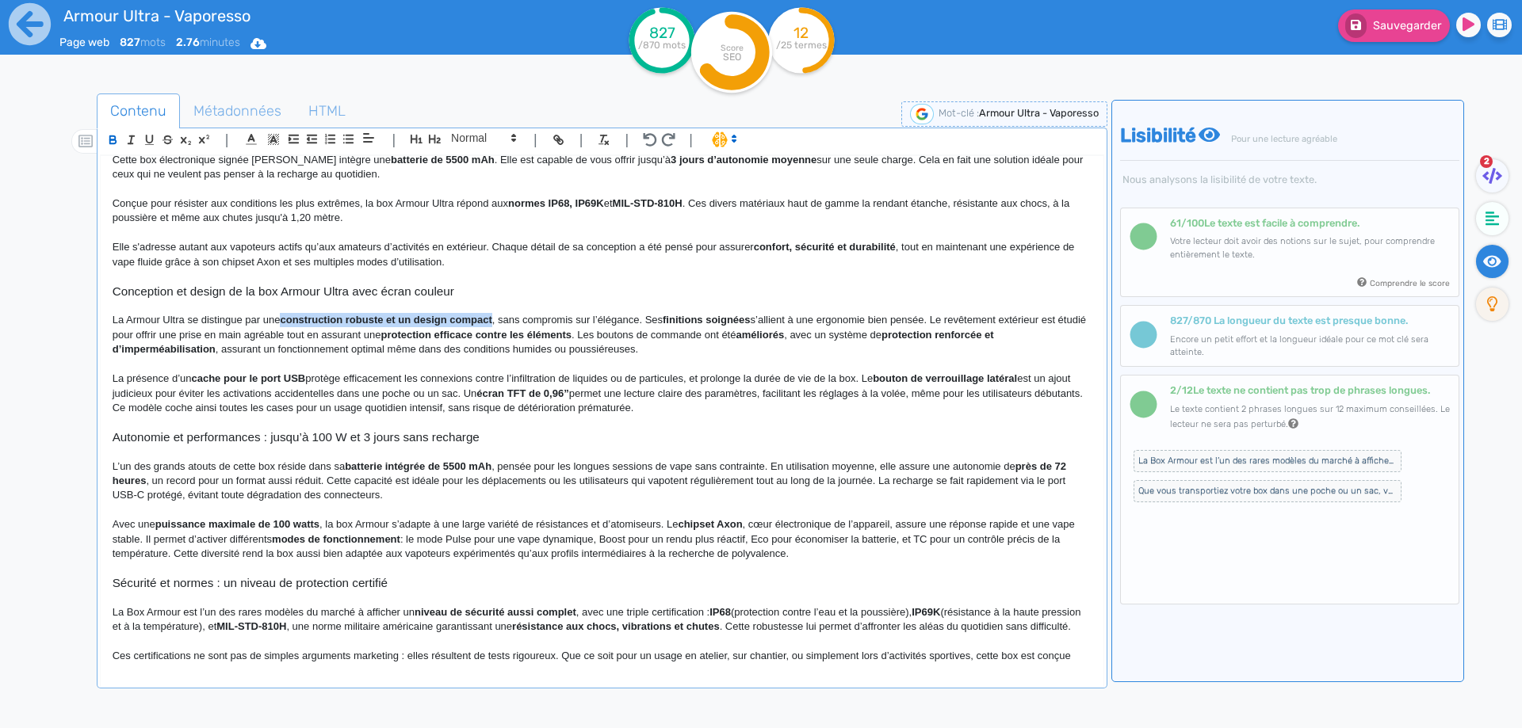
click at [309, 315] on strong "construction robuste et un design compact" at bounding box center [386, 320] width 212 height 12
click at [476, 341] on p "La Armour Ultra se distingue par une construction robuste et un design compact,…" at bounding box center [602, 335] width 979 height 44
click at [578, 319] on p "La Armour Ultra se distingue par une construction robuste et un design compact,…" at bounding box center [602, 335] width 979 height 44
click at [673, 317] on strong "finitions soignées" at bounding box center [691, 320] width 88 height 12
drag, startPoint x: 673, startPoint y: 317, endPoint x: 702, endPoint y: 316, distance: 29.3
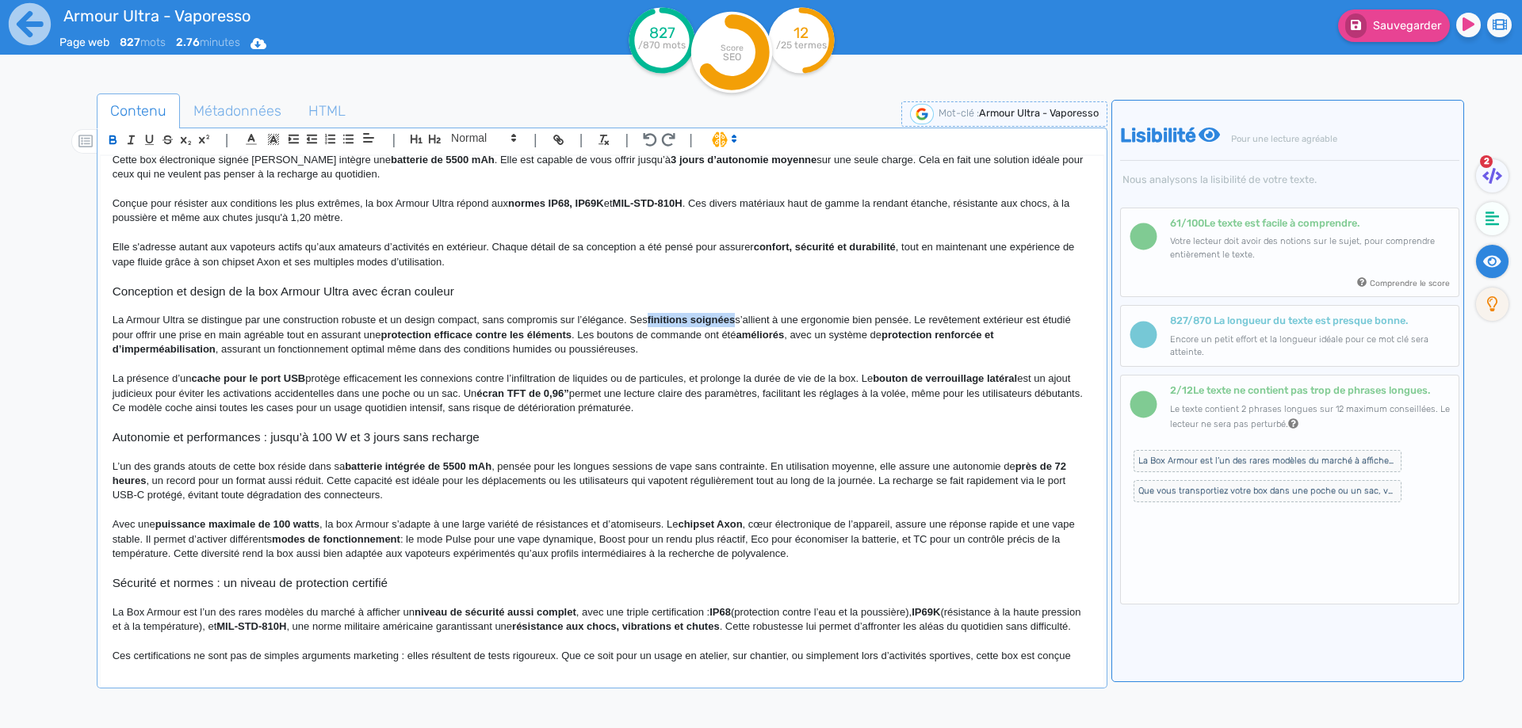
click at [702, 316] on strong "finitions soignées" at bounding box center [691, 320] width 88 height 12
click at [762, 316] on p "La Armour Ultra se distingue par une construction robuste et un design compact,…" at bounding box center [602, 335] width 979 height 44
click at [395, 337] on strong "protection efficace contre les éléments" at bounding box center [475, 335] width 191 height 12
click at [580, 332] on p "La Armour Ultra se distingue par une construction robuste et un design compact,…" at bounding box center [602, 335] width 979 height 44
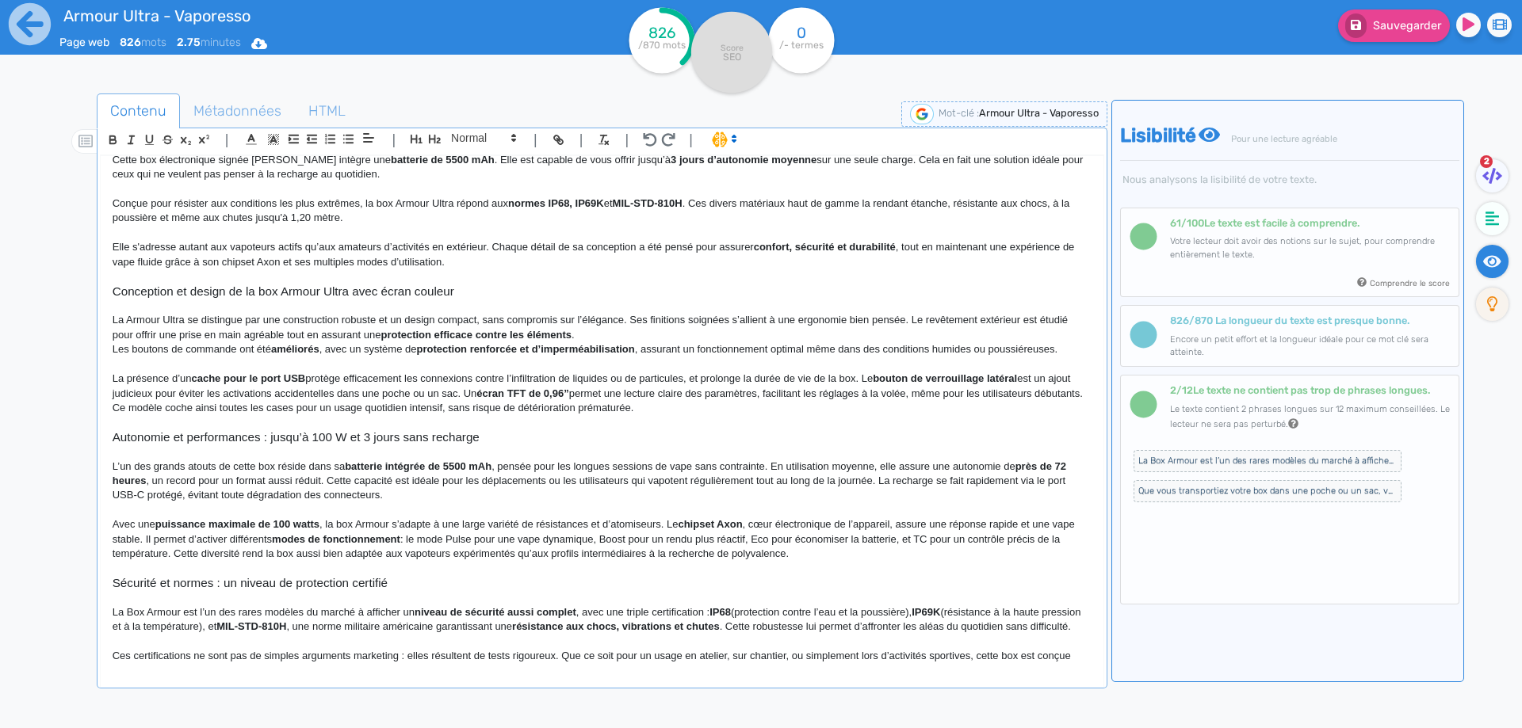
scroll to position [174, 0]
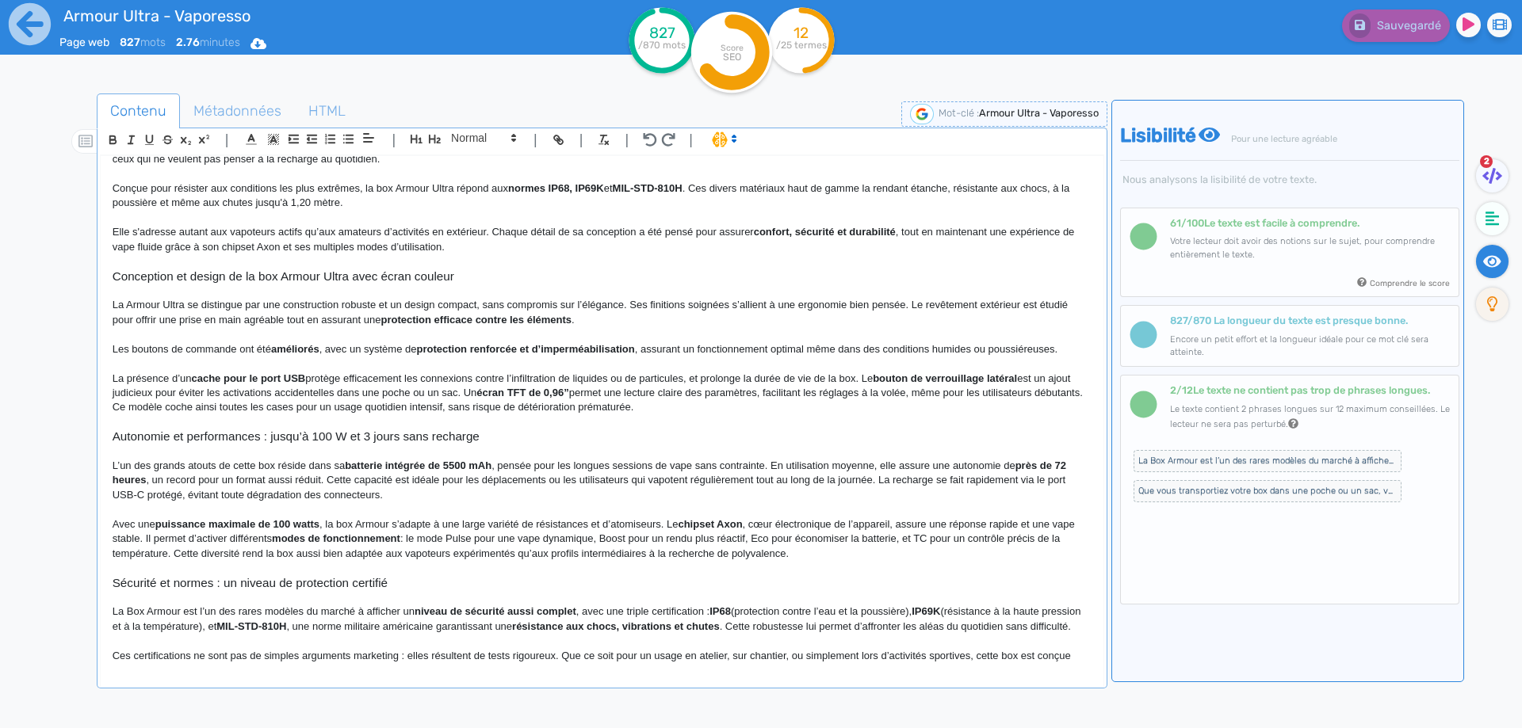
click at [290, 350] on strong "améliorés" at bounding box center [295, 349] width 48 height 12
click at [254, 346] on p "Les boutons de commande ont été améliorés, avec un système de protection renfor…" at bounding box center [602, 349] width 979 height 14
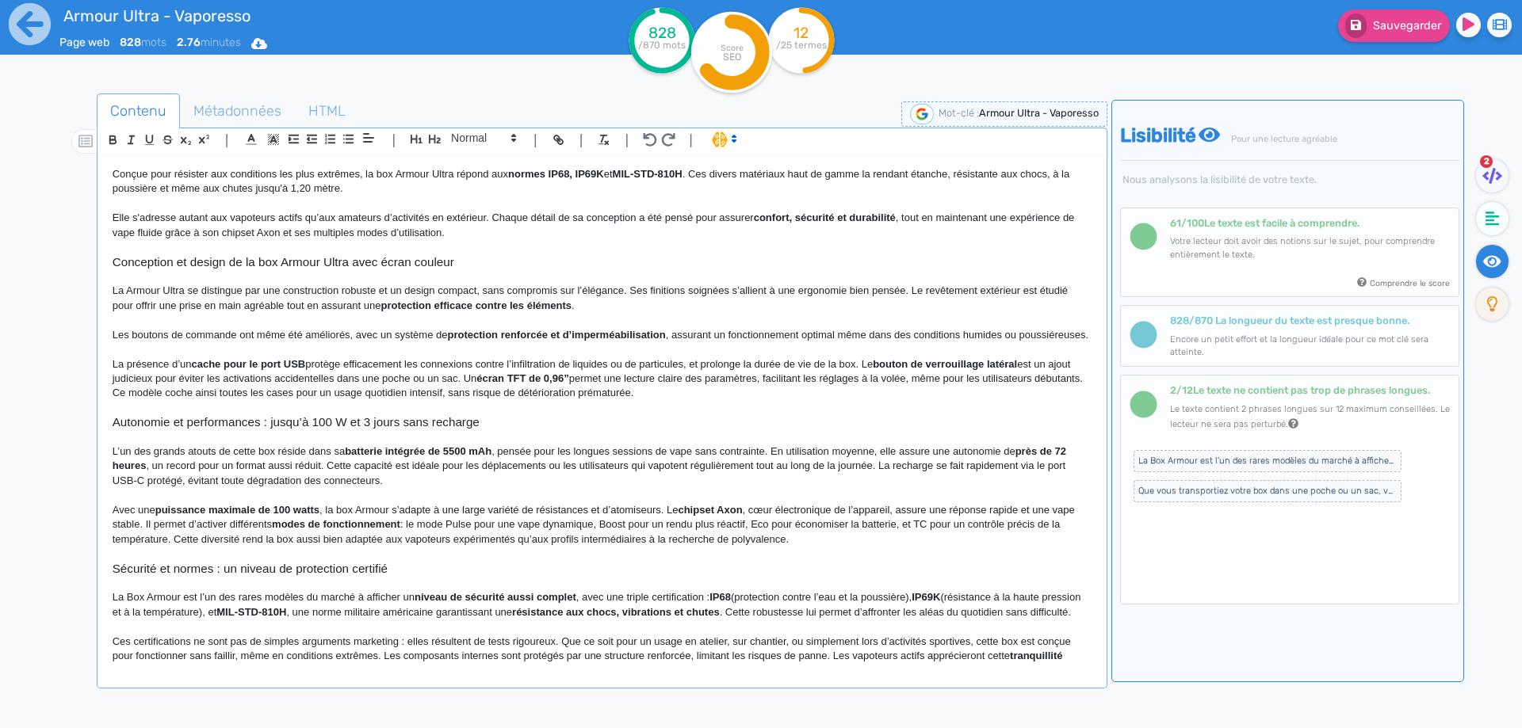
click at [671, 335] on p "Les boutons de commande ont même été améliorés, avec un système de protection r…" at bounding box center [602, 335] width 979 height 14
click at [676, 335] on strong "protection renforcée et d’imperméabilisation. Il assure" at bounding box center [579, 335] width 265 height 12
drag, startPoint x: 676, startPoint y: 335, endPoint x: 678, endPoint y: 344, distance: 8.9
click at [678, 342] on p "Les boutons de commande ont même été améliorés, avec un système de protection r…" at bounding box center [602, 335] width 979 height 14
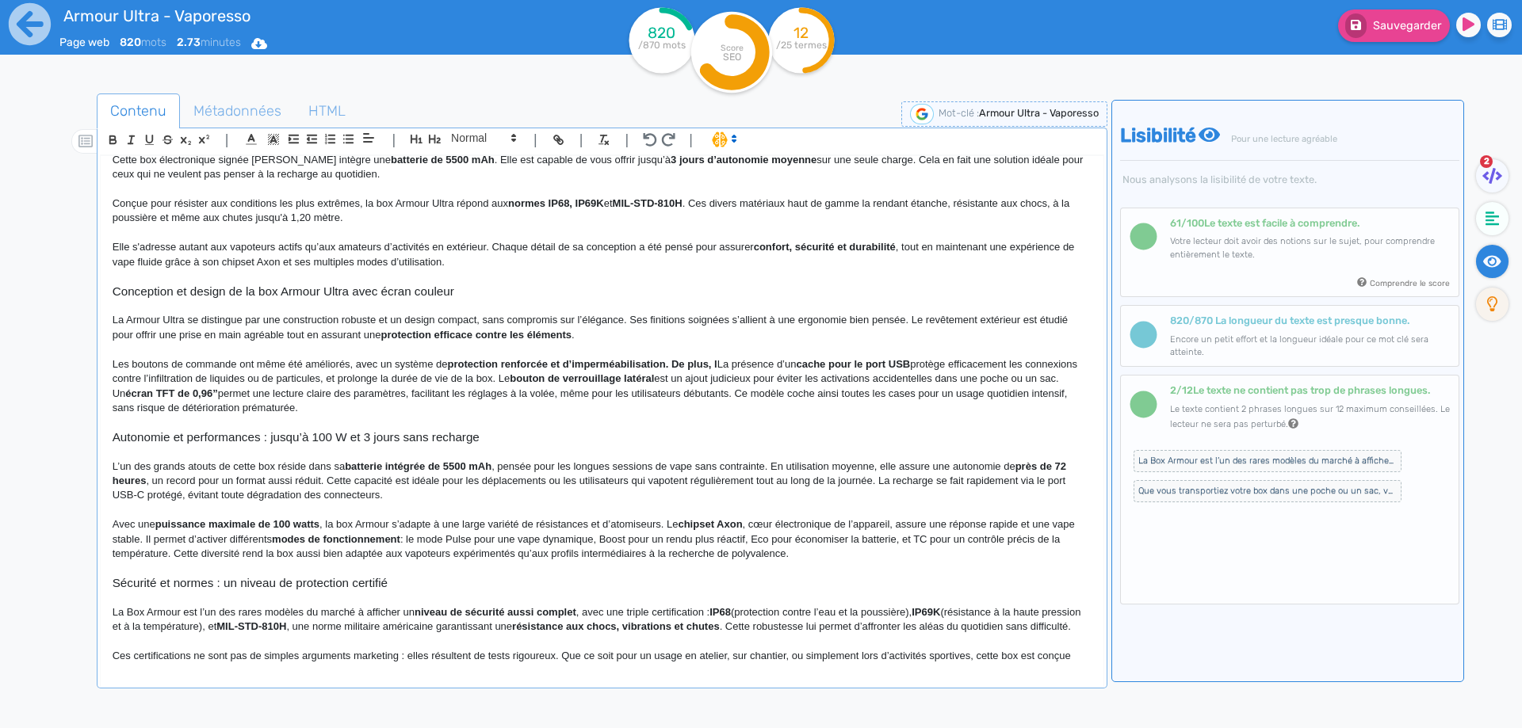
scroll to position [144, 0]
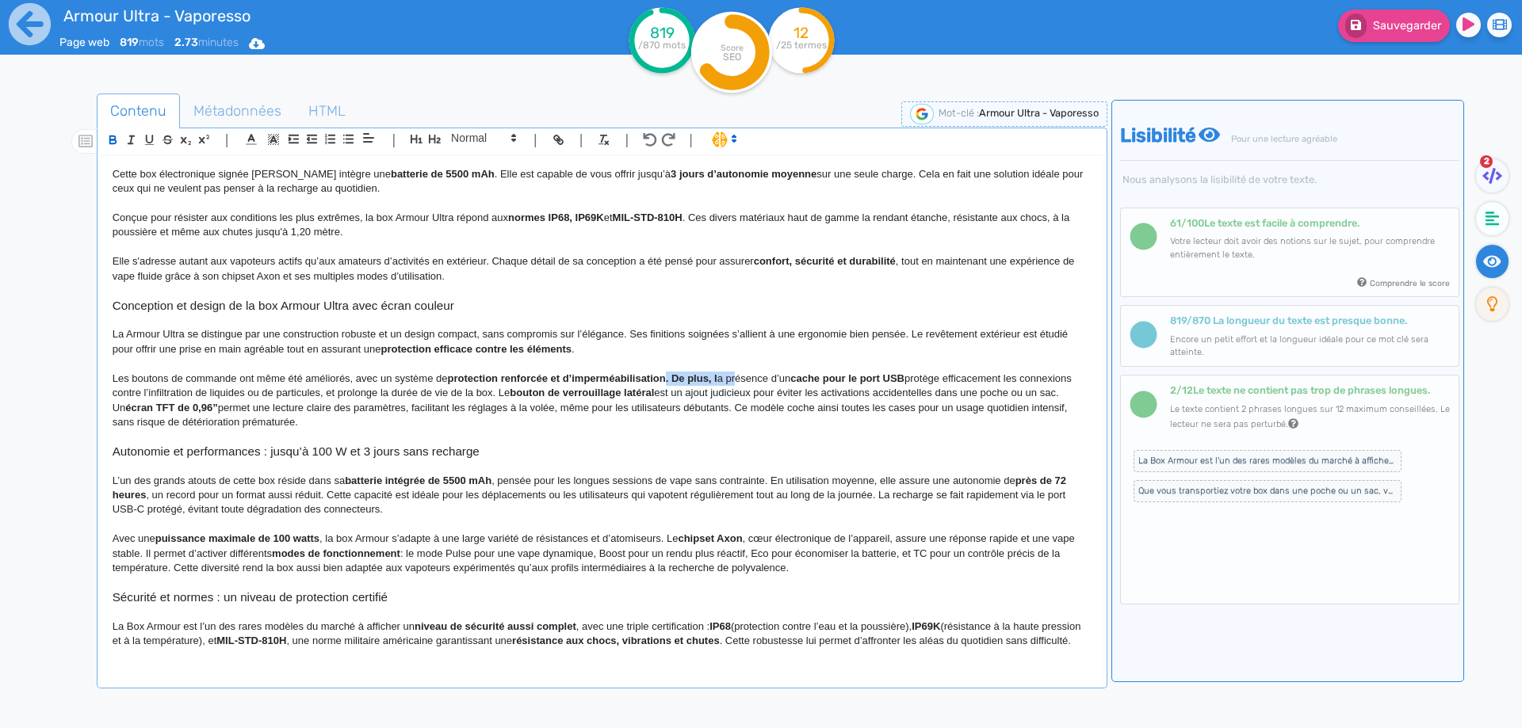
drag, startPoint x: 666, startPoint y: 376, endPoint x: 736, endPoint y: 376, distance: 70.5
click at [736, 376] on p "Les boutons de commande ont même été améliorés, avec un système de protection r…" at bounding box center [602, 401] width 979 height 59
click at [777, 378] on p "Les boutons de commande ont même été améliorés, avec un système de protection r…" at bounding box center [602, 401] width 979 height 59
click at [909, 376] on p "Les boutons de commande ont même été améliorés, avec un système de protection r…" at bounding box center [602, 401] width 979 height 59
click at [902, 376] on strong "cache pour le port USB" at bounding box center [845, 378] width 114 height 12
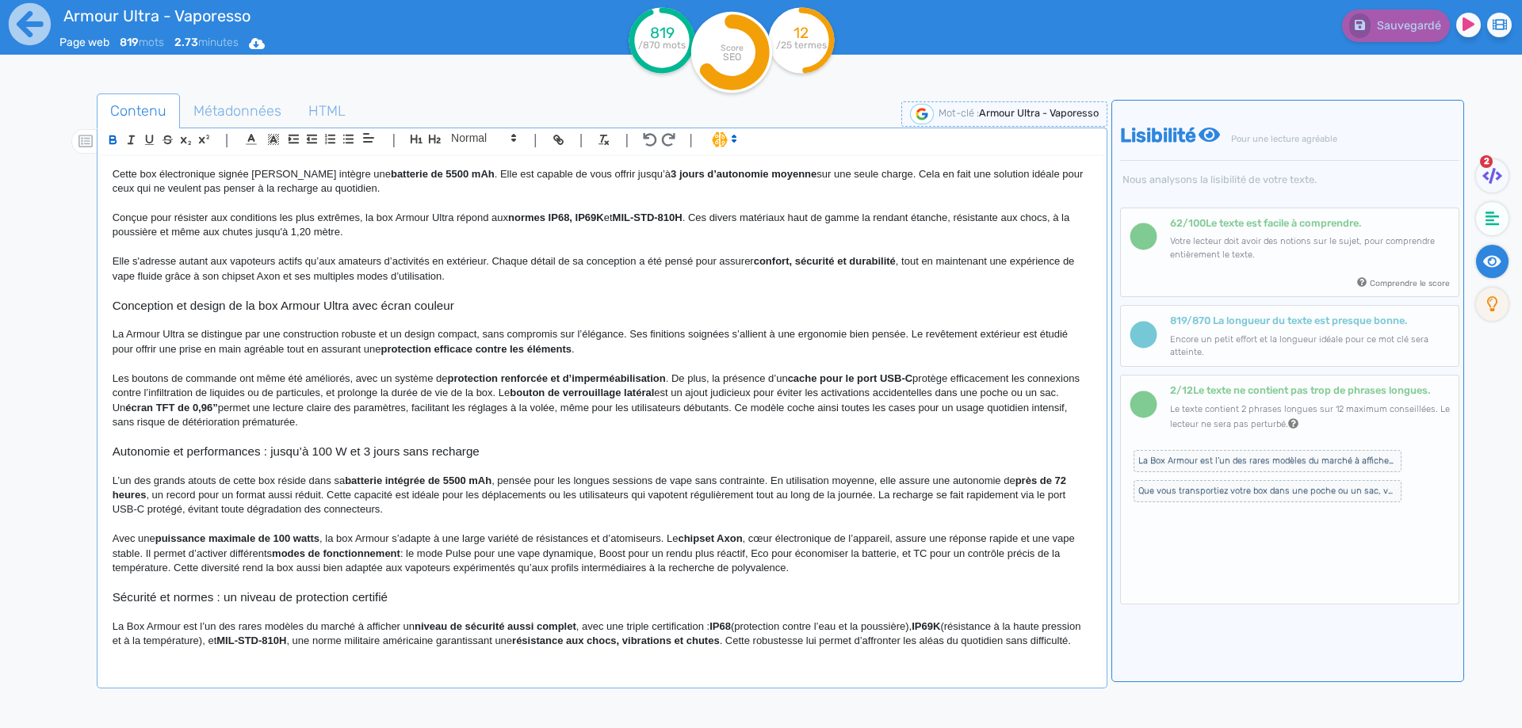
click at [810, 379] on strong "cache pour le port USB-C" at bounding box center [850, 378] width 124 height 12
drag, startPoint x: 810, startPoint y: 379, endPoint x: 914, endPoint y: 376, distance: 103.8
click at [836, 388] on p "Les boutons de commande ont même été améliorés, avec un système de protection r…" at bounding box center [602, 401] width 979 height 59
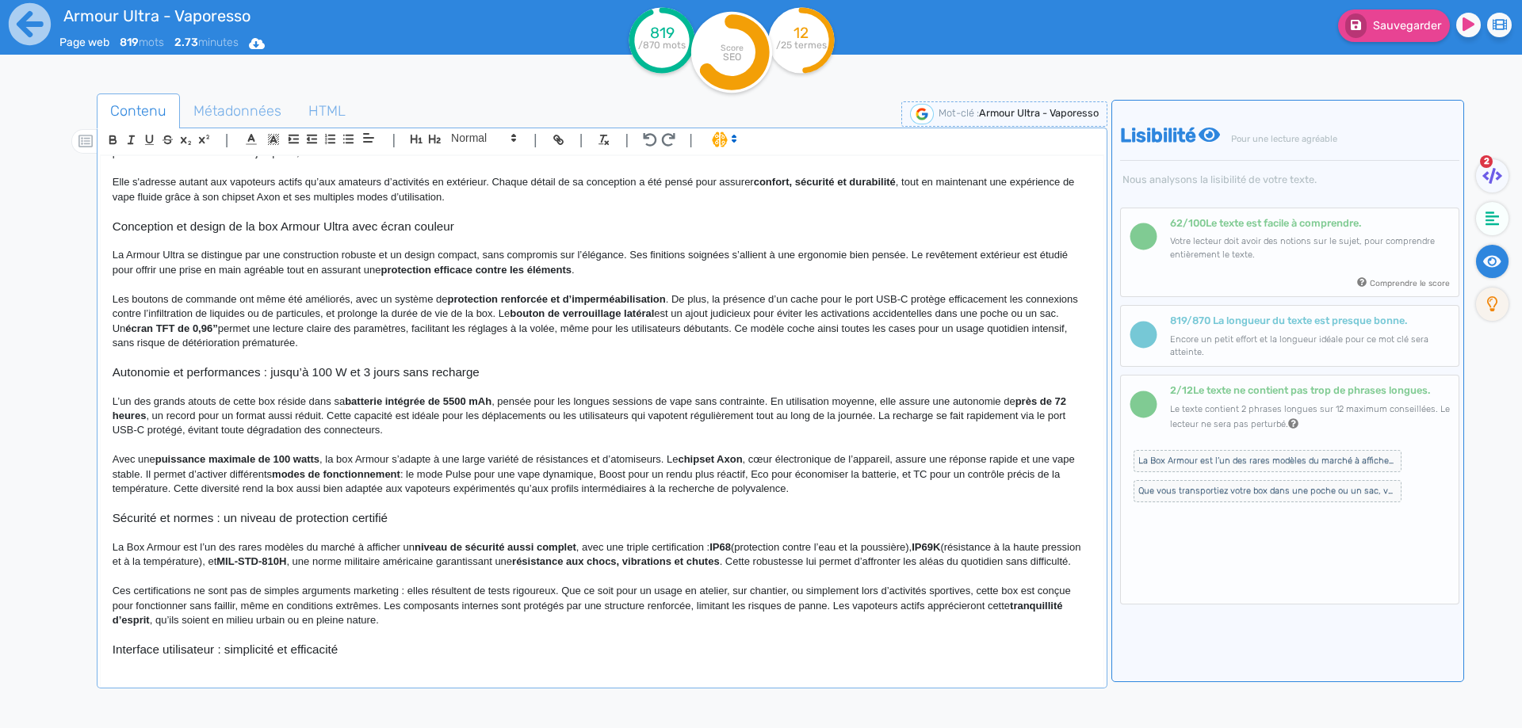
click at [380, 314] on p "Les boutons de commande ont même été améliorés, avec un système de protection r…" at bounding box center [602, 321] width 979 height 59
click at [604, 313] on p "Les boutons de commande ont même été améliorés, avec un système de protection r…" at bounding box center [602, 321] width 979 height 59
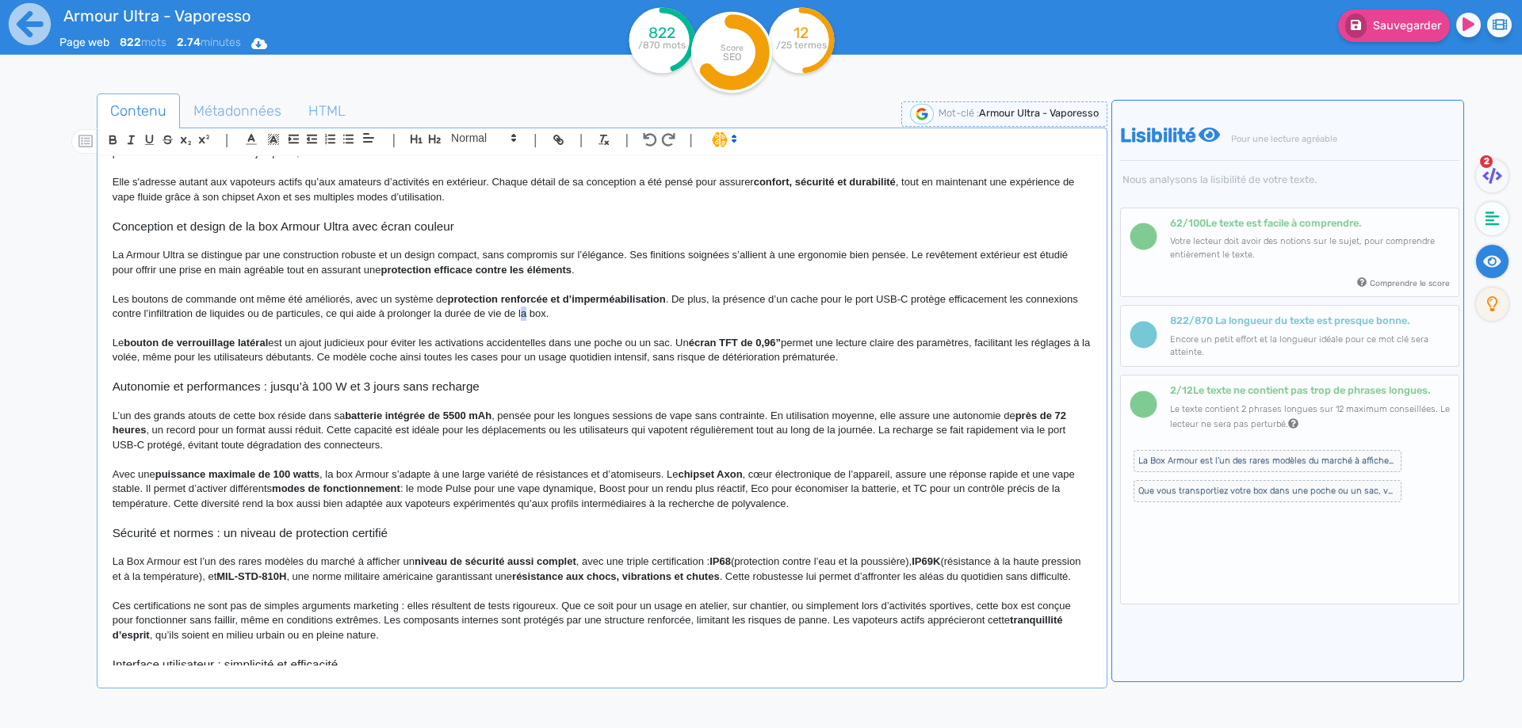
click at [581, 315] on p "Les boutons de commande ont même été améliorés, avec un système de protection r…" at bounding box center [602, 306] width 979 height 29
click at [590, 315] on p "Les boutons de commande ont même été améliorés, avec un système de protection r…" at bounding box center [602, 306] width 979 height 29
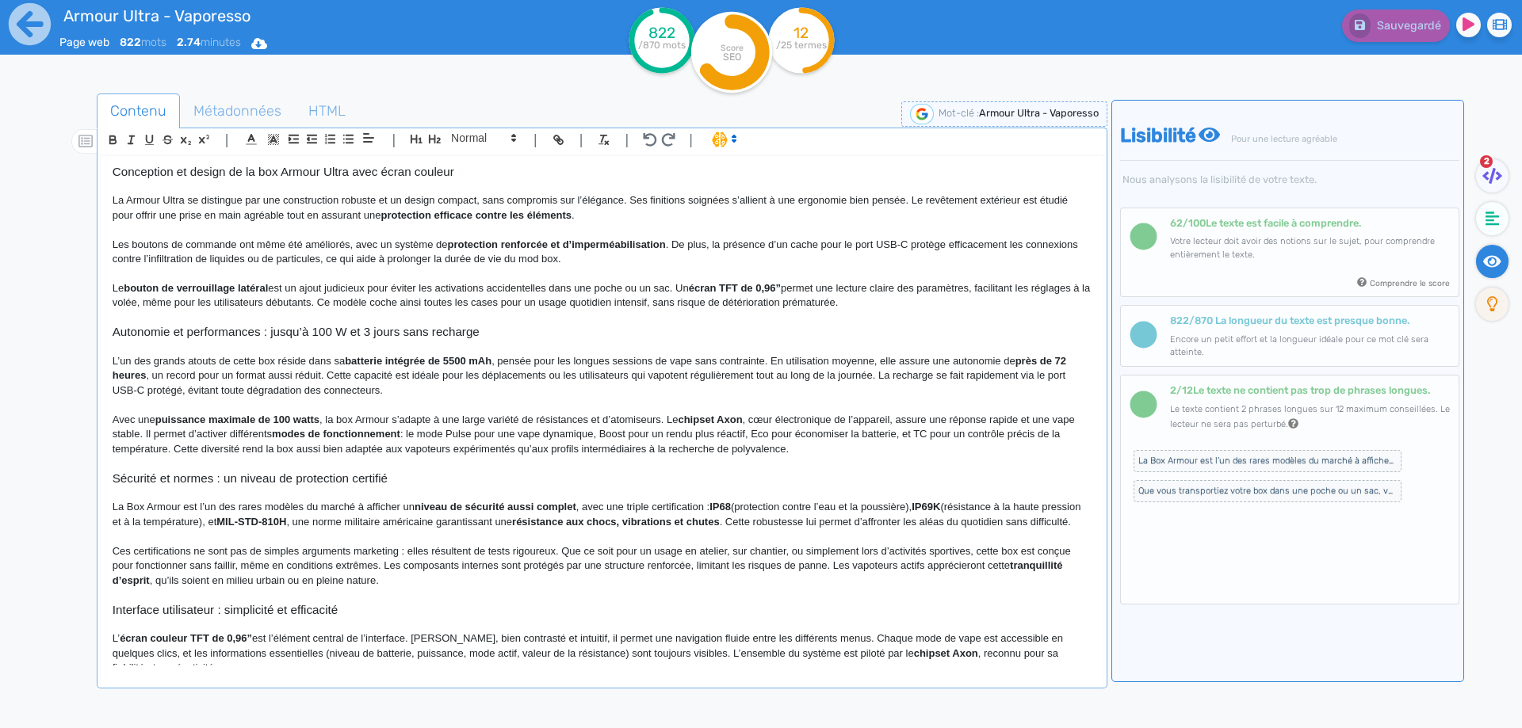
scroll to position [303, 0]
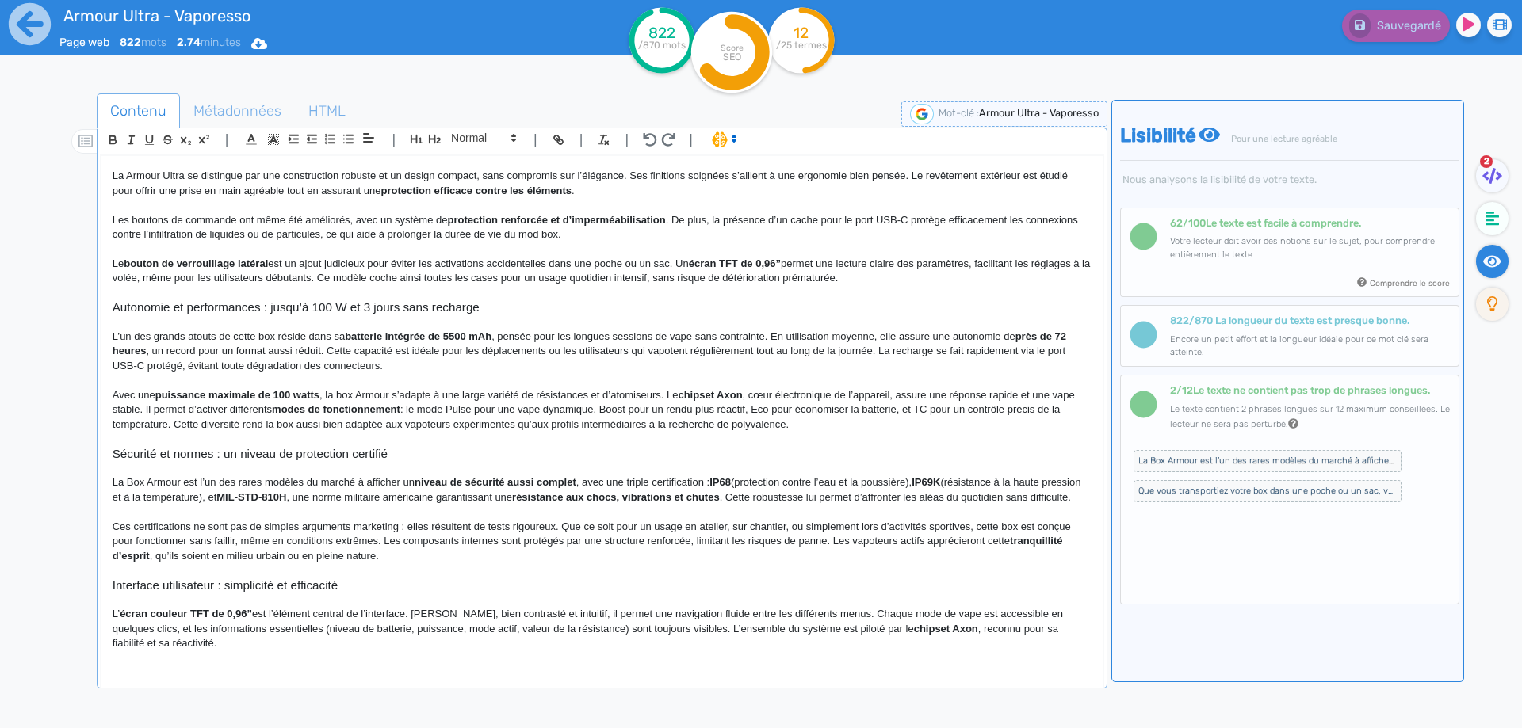
click at [746, 263] on strong "écran TFT de 0,96”" at bounding box center [735, 264] width 92 height 12
click at [678, 259] on p "Le bouton de verrouillage latéral est un ajout judicieux pour éviter les activa…" at bounding box center [602, 271] width 979 height 29
click at [1050, 263] on p "Le bouton de verrouillage latéral est un ajout judicieux pour éviter les activa…" at bounding box center [602, 271] width 979 height 29
click at [444, 265] on p "Le bouton de verrouillage latéral est un ajout judicieux pour éviter les activa…" at bounding box center [602, 271] width 979 height 29
click at [432, 276] on p "Le bouton de verrouillage latéral est un ajout judicieux pour éviter les activa…" at bounding box center [602, 271] width 979 height 29
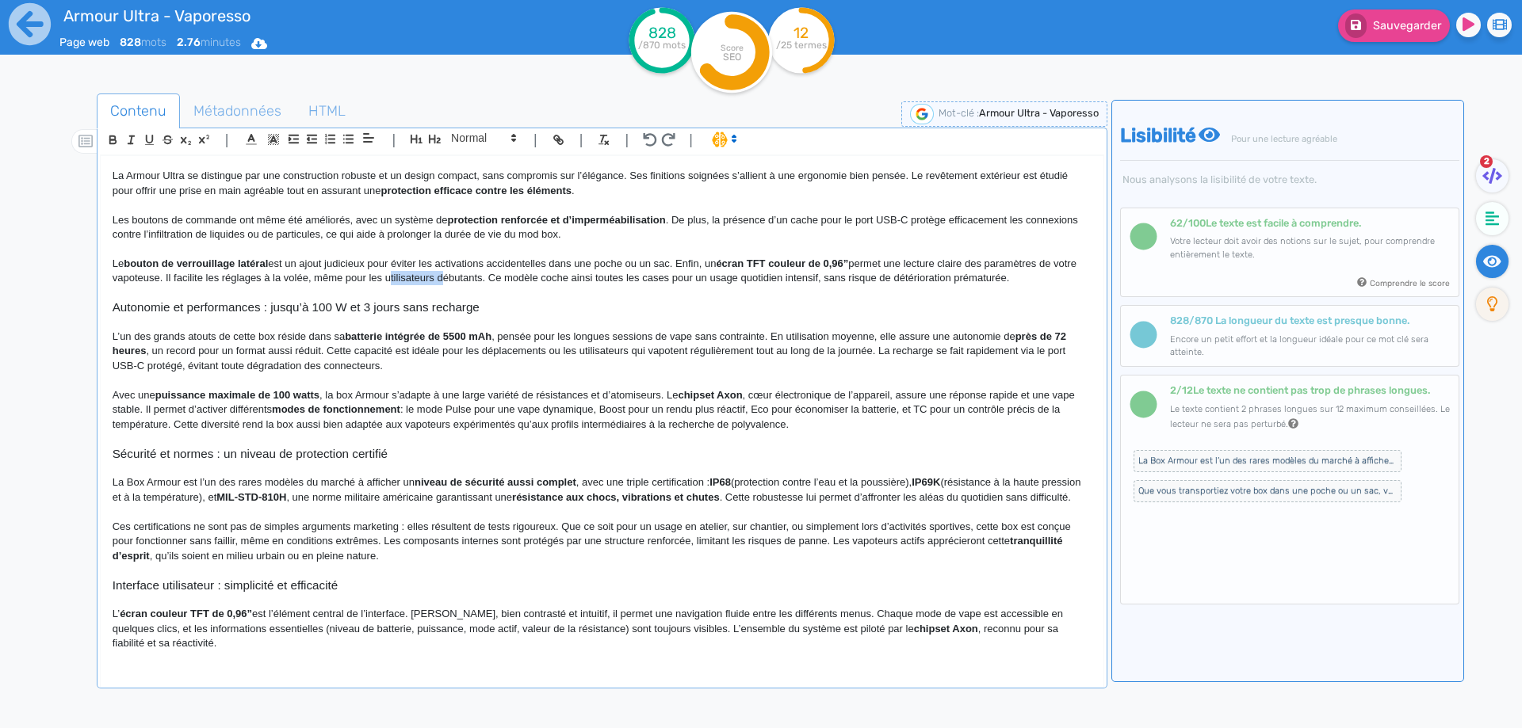
click at [432, 276] on p "Le bouton de verrouillage latéral est un ajout judicieux pour éviter les activa…" at bounding box center [602, 271] width 979 height 29
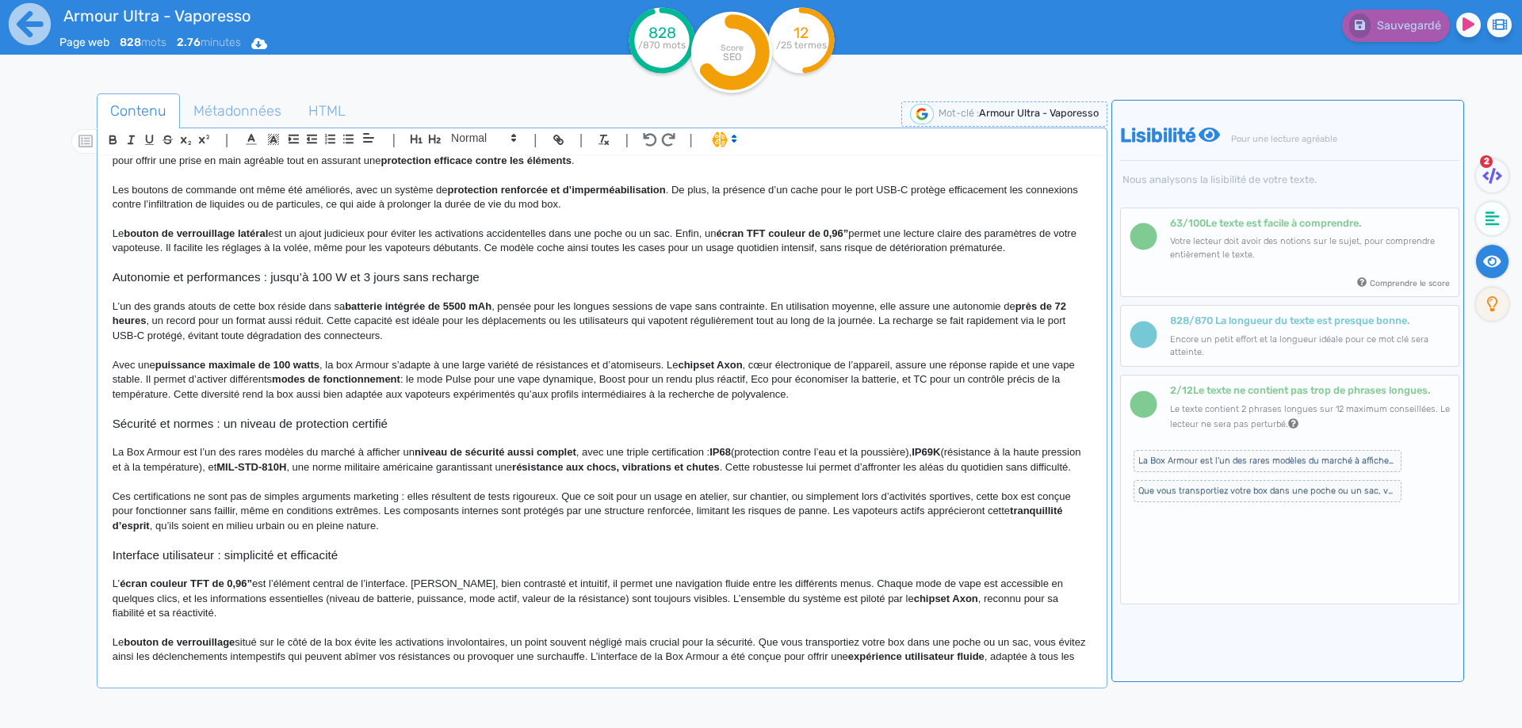
scroll to position [306, 0]
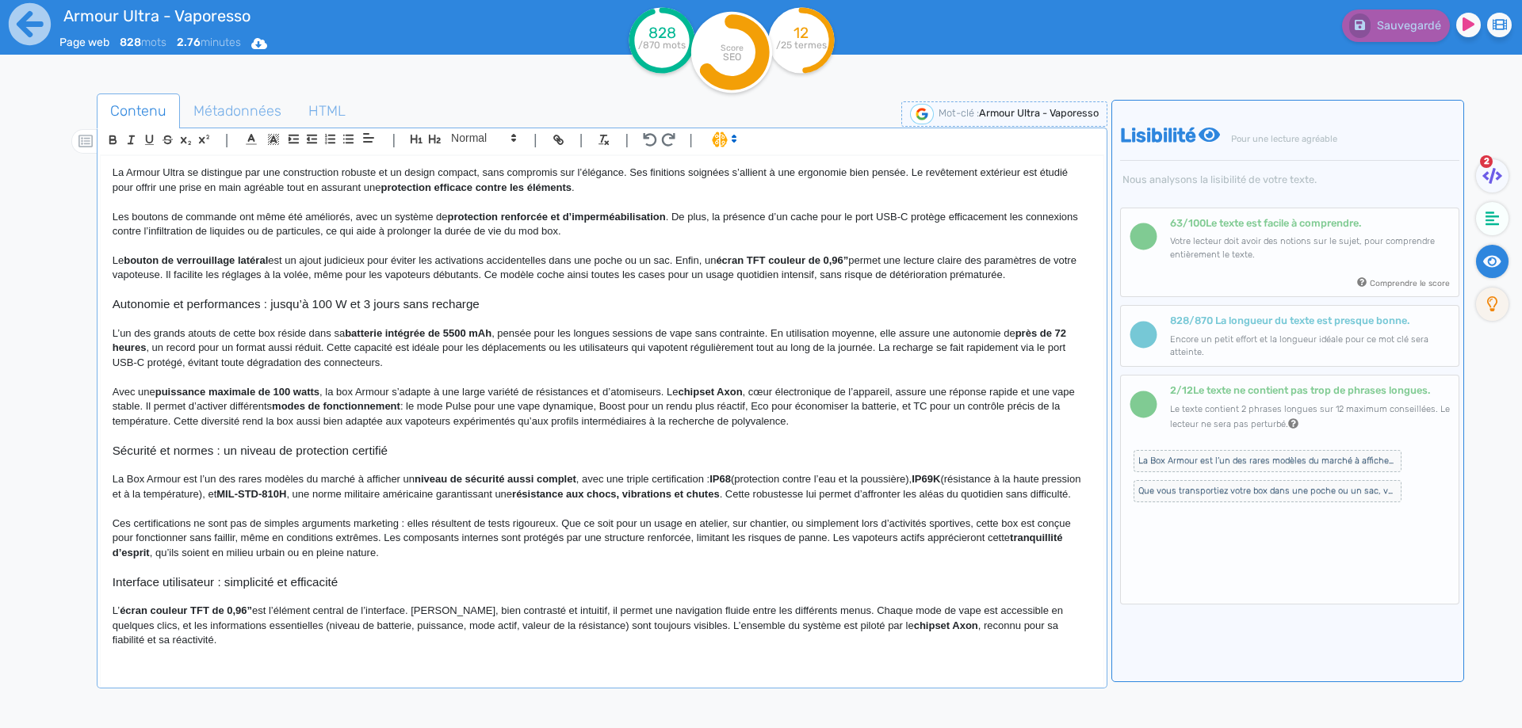
click at [1054, 277] on p "Le bouton de verrouillage latéral est un ajout judicieux pour éviter les activa…" at bounding box center [602, 268] width 979 height 29
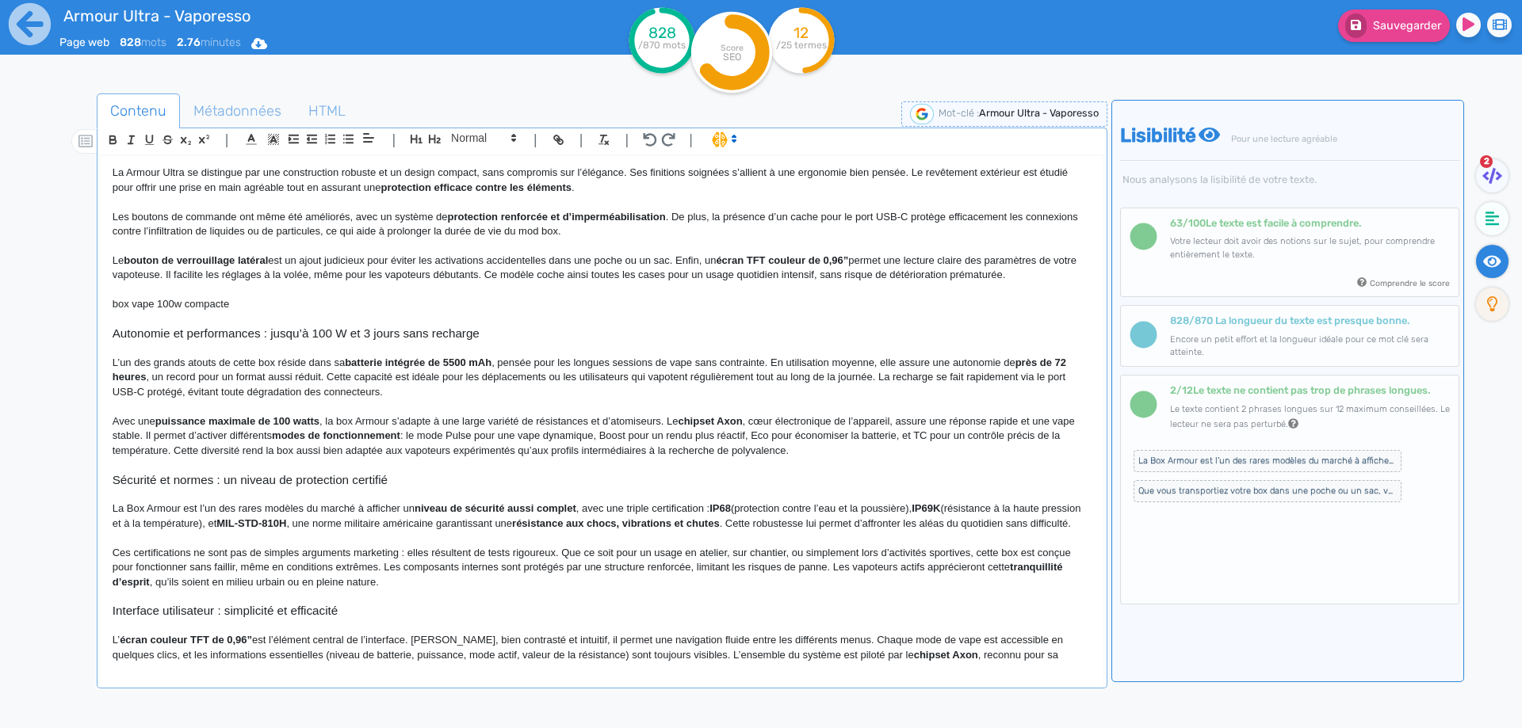
click at [104, 300] on div "Armour Ultra - Vaporesso Box Armour Ultra de chez Vaporesso La box Armour Ultra…" at bounding box center [602, 411] width 1003 height 510
click at [458, 142] on span at bounding box center [483, 137] width 78 height 19
click at [461, 159] on span at bounding box center [482, 166] width 63 height 28
click at [292, 300] on h3 "Armour Ultra : une box vape 100w compacte" at bounding box center [602, 304] width 979 height 14
click at [400, 303] on h3 "Armour Ultra : une box vape 100W compacte" at bounding box center [602, 304] width 979 height 14
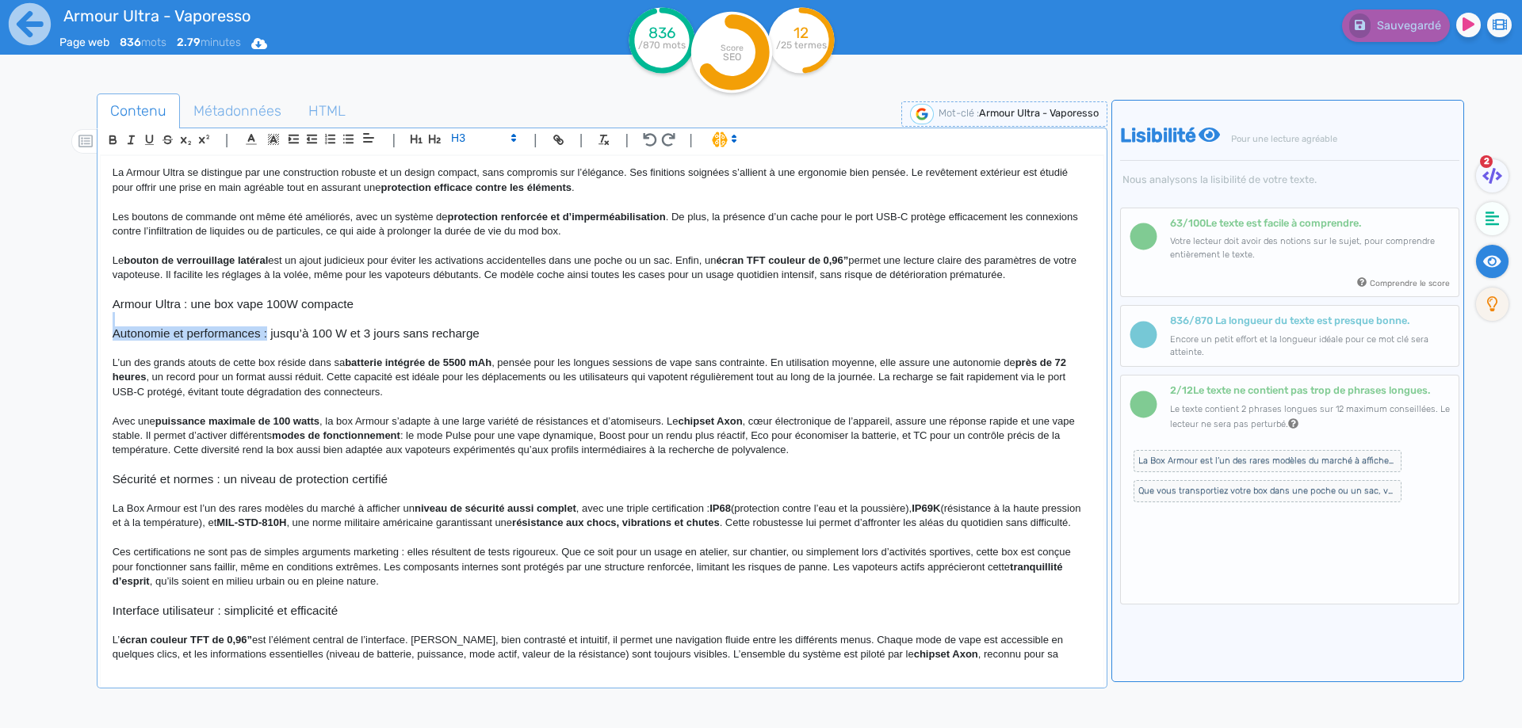
drag, startPoint x: 366, startPoint y: 307, endPoint x: 265, endPoint y: 336, distance: 104.6
click at [265, 336] on div "Armour Ultra - Vaporesso Box Armour Ultra de chez Vaporesso La box Armour Ultra…" at bounding box center [602, 411] width 1003 height 510
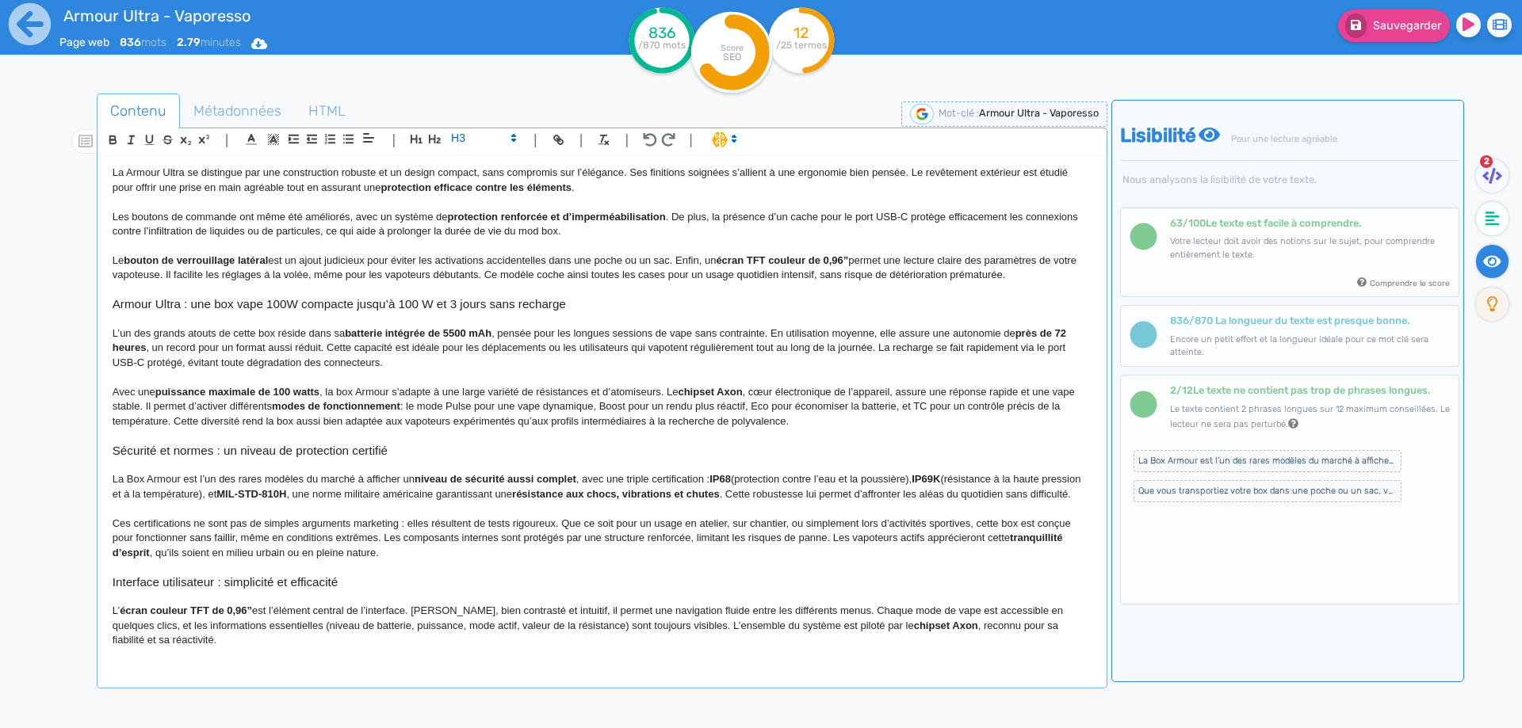
click at [455, 306] on h3 "Armour Ultra : une box vape 100W compacte jusqu’à 100 W et 3 jours sans recharge" at bounding box center [602, 304] width 979 height 14
copy h3 "Armour Ultra : une box vape 100W compacte jusqu’à 100 W et 3 jours sans recharge"
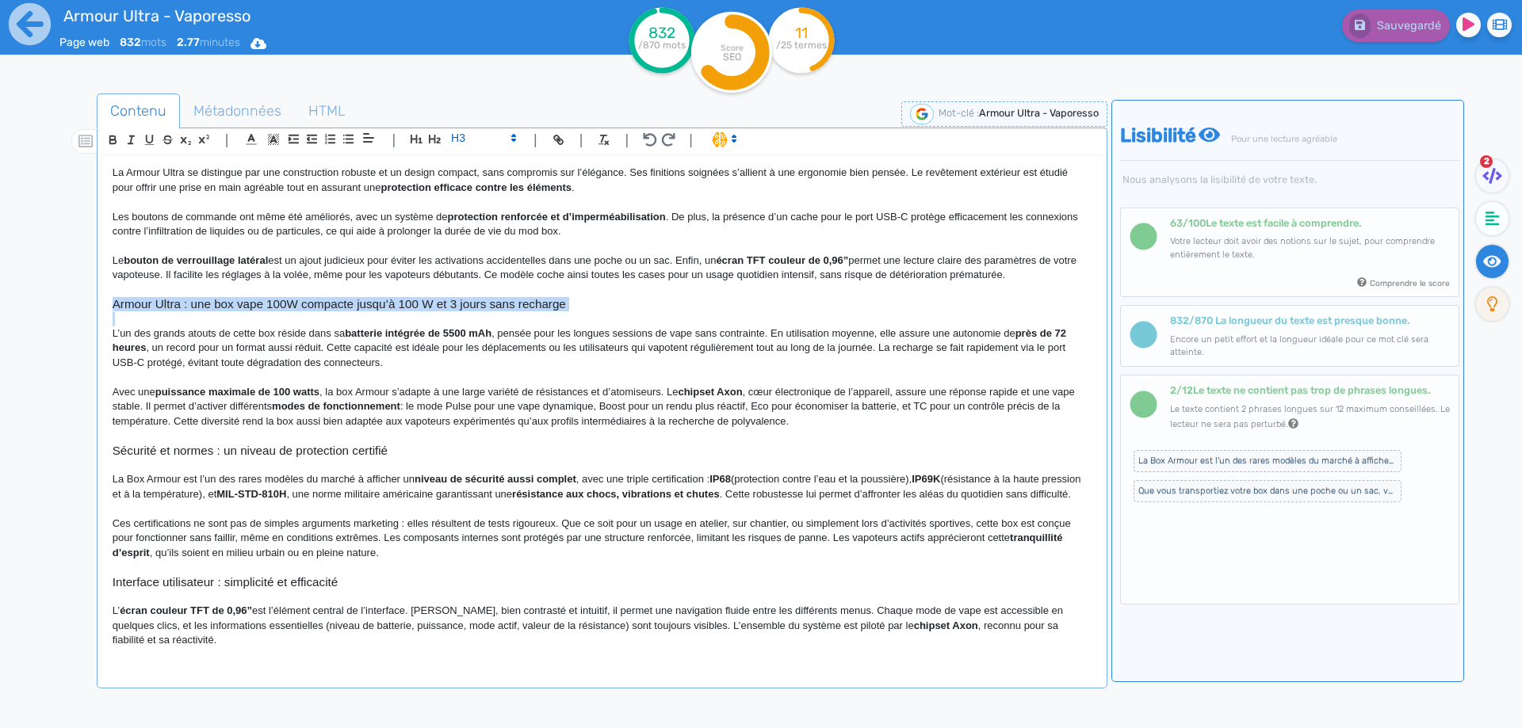
click at [404, 306] on h3 "Armour Ultra : une box vape 100W compacte jusqu’à 100 W et 3 jours sans recharge" at bounding box center [602, 304] width 979 height 14
click at [369, 303] on h3 "Armour Ultra : une box vape 100W compacte jusqu’à 100 W et 3 jours sans recharge" at bounding box center [602, 304] width 979 height 14
drag, startPoint x: 369, startPoint y: 303, endPoint x: 534, endPoint y: 300, distance: 165.7
click at [534, 300] on h3 "Armour Ultra : une box vape 100W compacte jusqu’à 100 W et 3 jours sans recharge" at bounding box center [602, 304] width 979 height 14
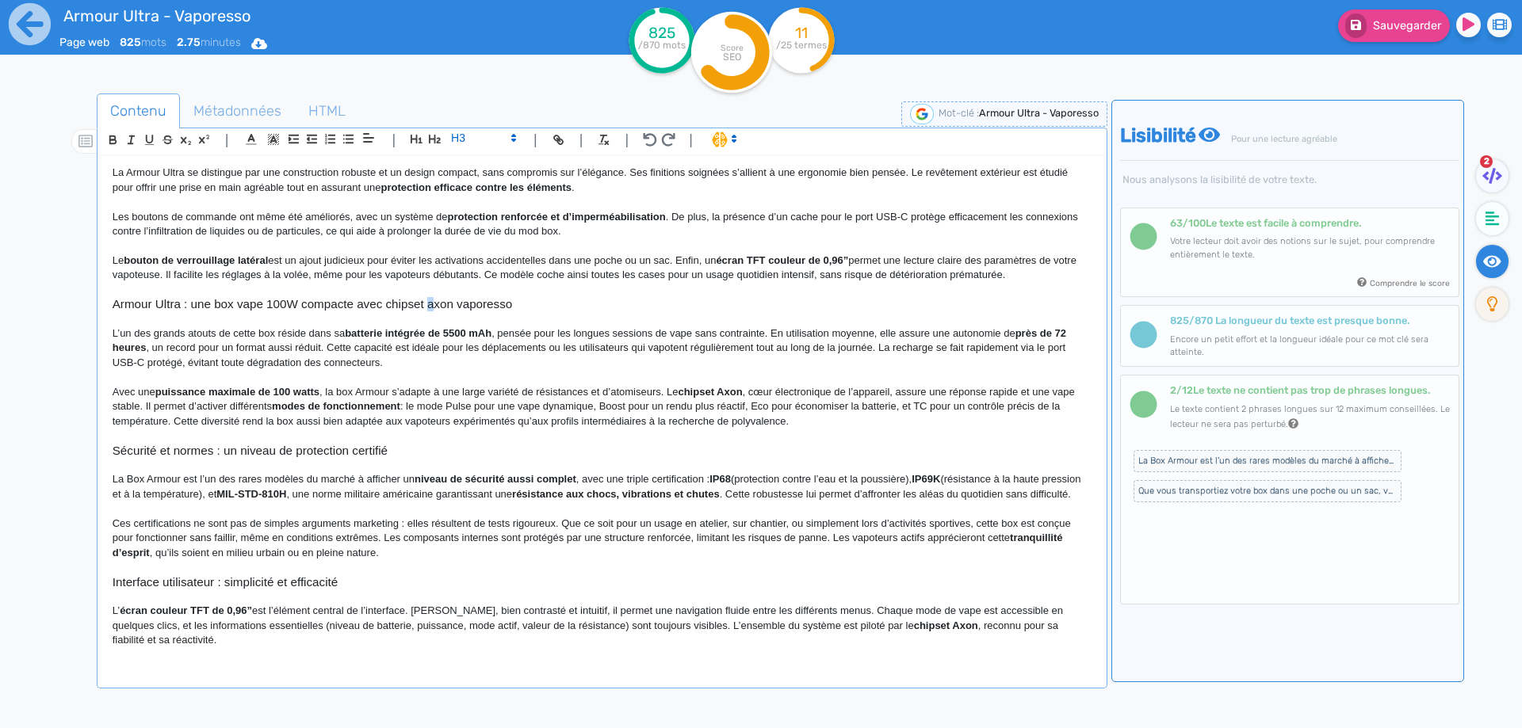
click at [432, 301] on h3 "Armour Ultra : une box vape 100W compacte avec chipset axon vaporesso" at bounding box center [602, 304] width 979 height 14
drag, startPoint x: 467, startPoint y: 305, endPoint x: 459, endPoint y: 304, distance: 8.1
click at [459, 304] on h3 "Armour Ultra : une box vape 100W compacte avec chipset Axon vaporesso" at bounding box center [602, 304] width 979 height 14
click at [459, 299] on h3 "Armour Ultra : une box vape 100W compacte avec chipset Axon Vaporesso" at bounding box center [602, 304] width 979 height 14
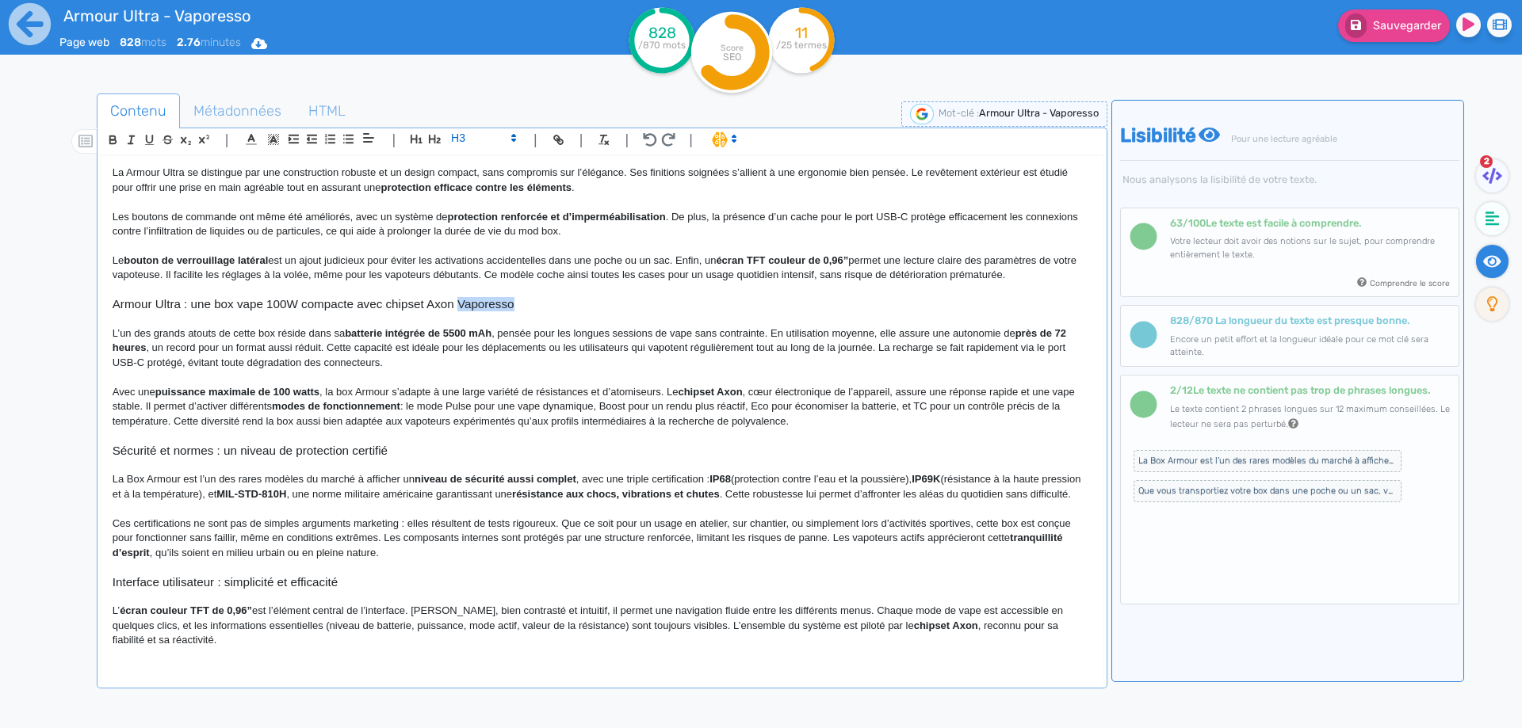
click at [459, 299] on h3 "Armour Ultra : une box vape 100W compacte avec chipset Axon Vaporesso" at bounding box center [602, 304] width 979 height 14
copy h3 "Armour Ultra : une box vape 100W compacte avec chipset Axon Vaporesso"
click at [414, 391] on p "Avec une puissance maximale de 100 watts , la box Armour s’adapte à une large v…" at bounding box center [602, 407] width 979 height 44
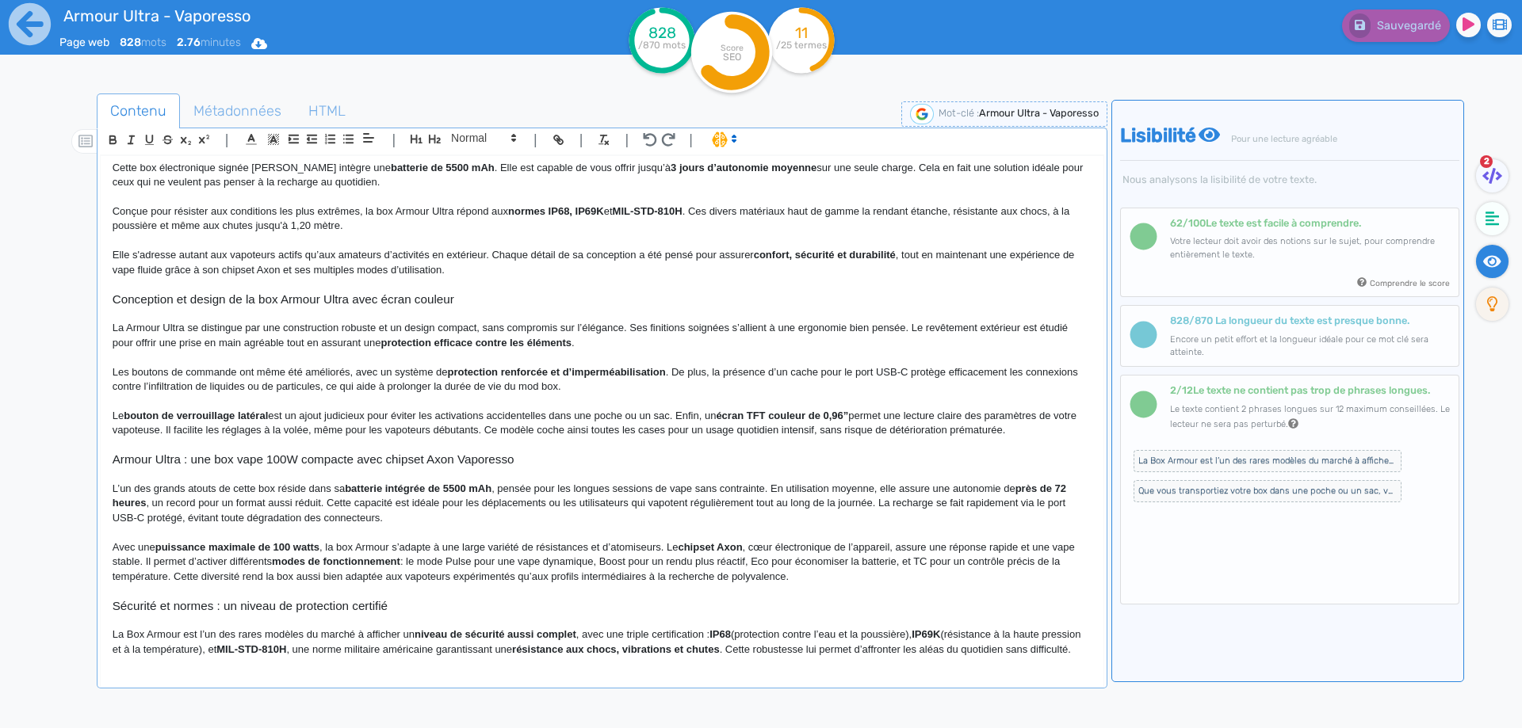
scroll to position [159, 0]
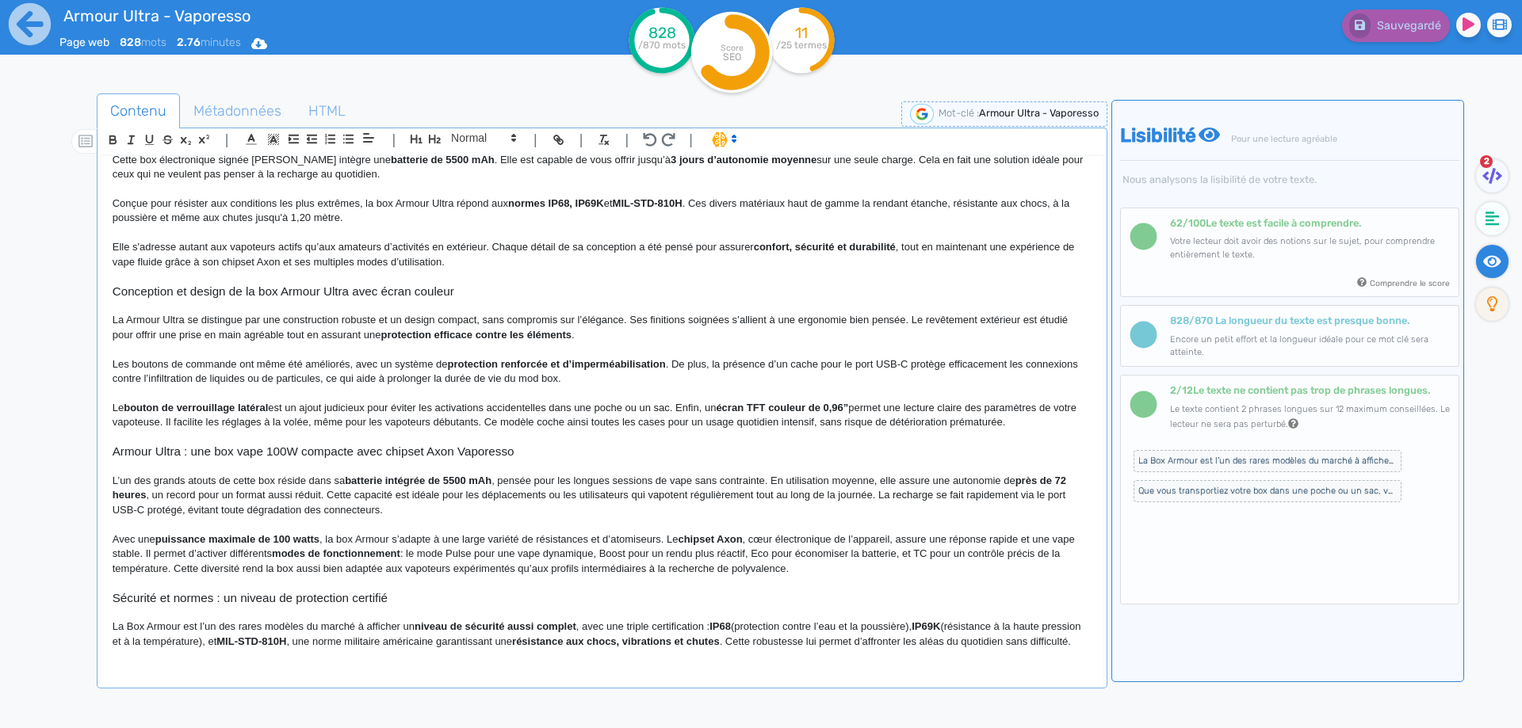
click at [374, 478] on strong "batterie intégrée de 5500 mAh" at bounding box center [418, 481] width 147 height 12
drag, startPoint x: 374, startPoint y: 478, endPoint x: 479, endPoint y: 478, distance: 104.6
click at [479, 478] on strong "batterie intégrée de 5500 mAh" at bounding box center [418, 481] width 147 height 12
click at [514, 486] on p "L’un des grands atouts de cette box réside dans sa batterie intégrée de 5500 mA…" at bounding box center [602, 496] width 979 height 44
click at [1027, 482] on strong "près de 72 heures" at bounding box center [588, 488] width 951 height 26
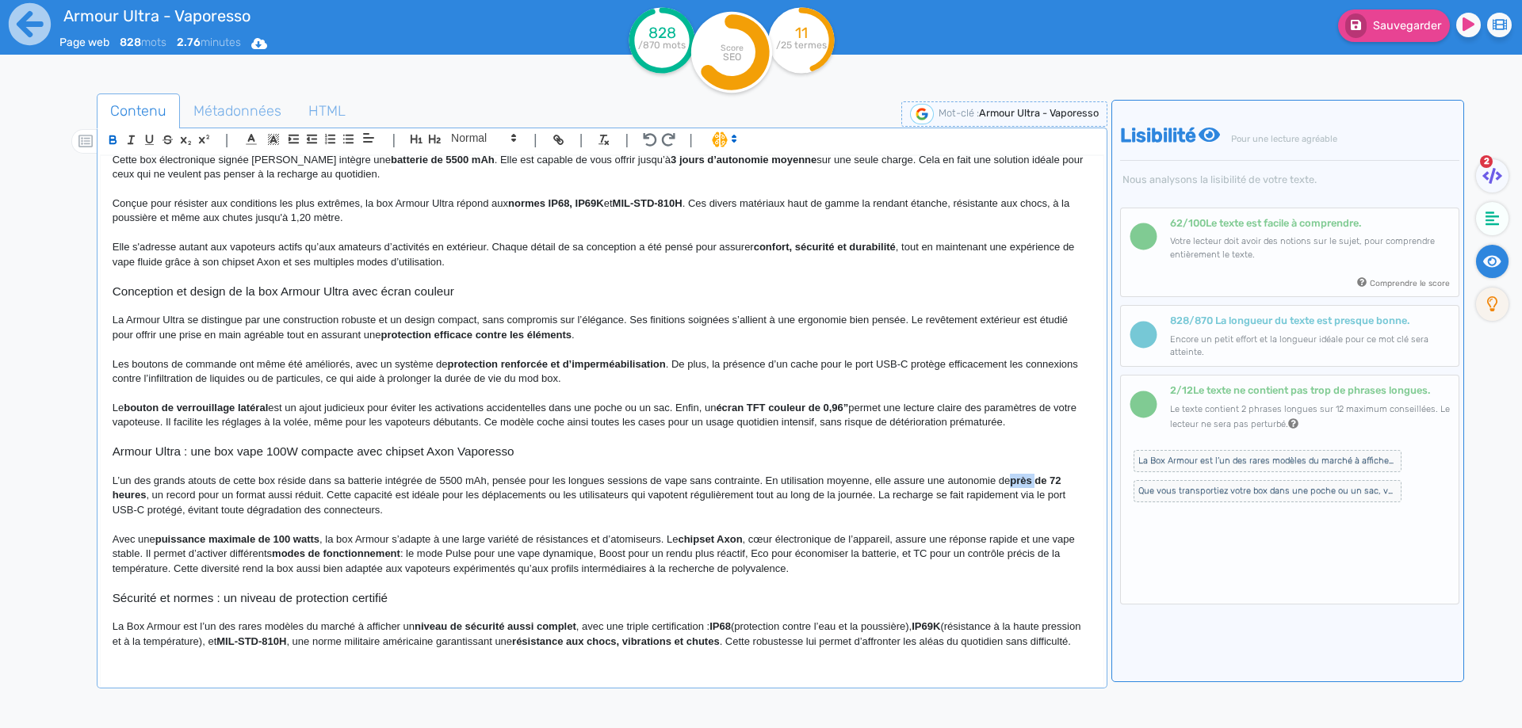
click at [1027, 482] on strong "près de 72 heures" at bounding box center [588, 488] width 951 height 26
click at [752, 495] on p "L’un des grands atouts de cette box réside dans sa batterie intégrée de 5500 mA…" at bounding box center [602, 496] width 979 height 44
click at [327, 498] on p "L’un des grands atouts de cette box réside dans sa batterie intégrée de 5500 mA…" at bounding box center [602, 496] width 979 height 44
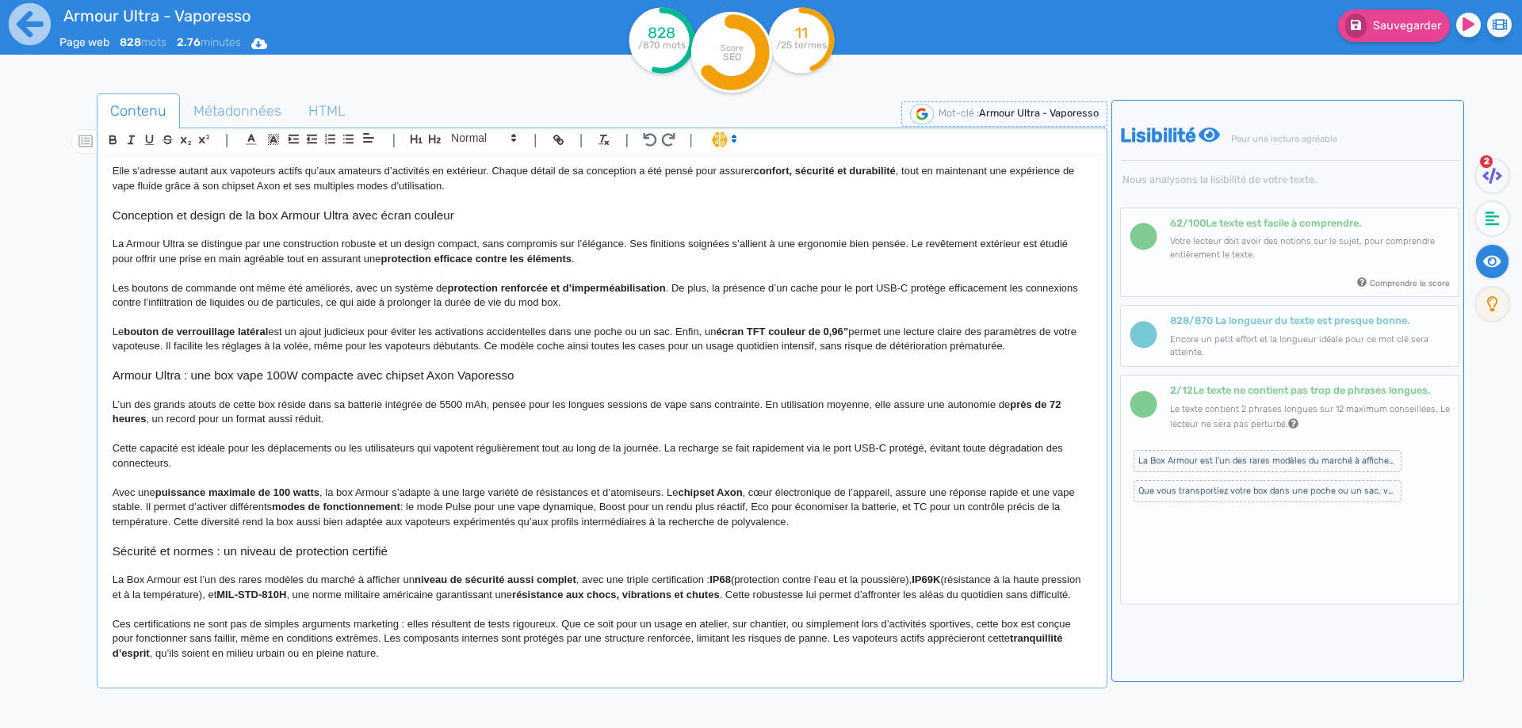
scroll to position [238, 0]
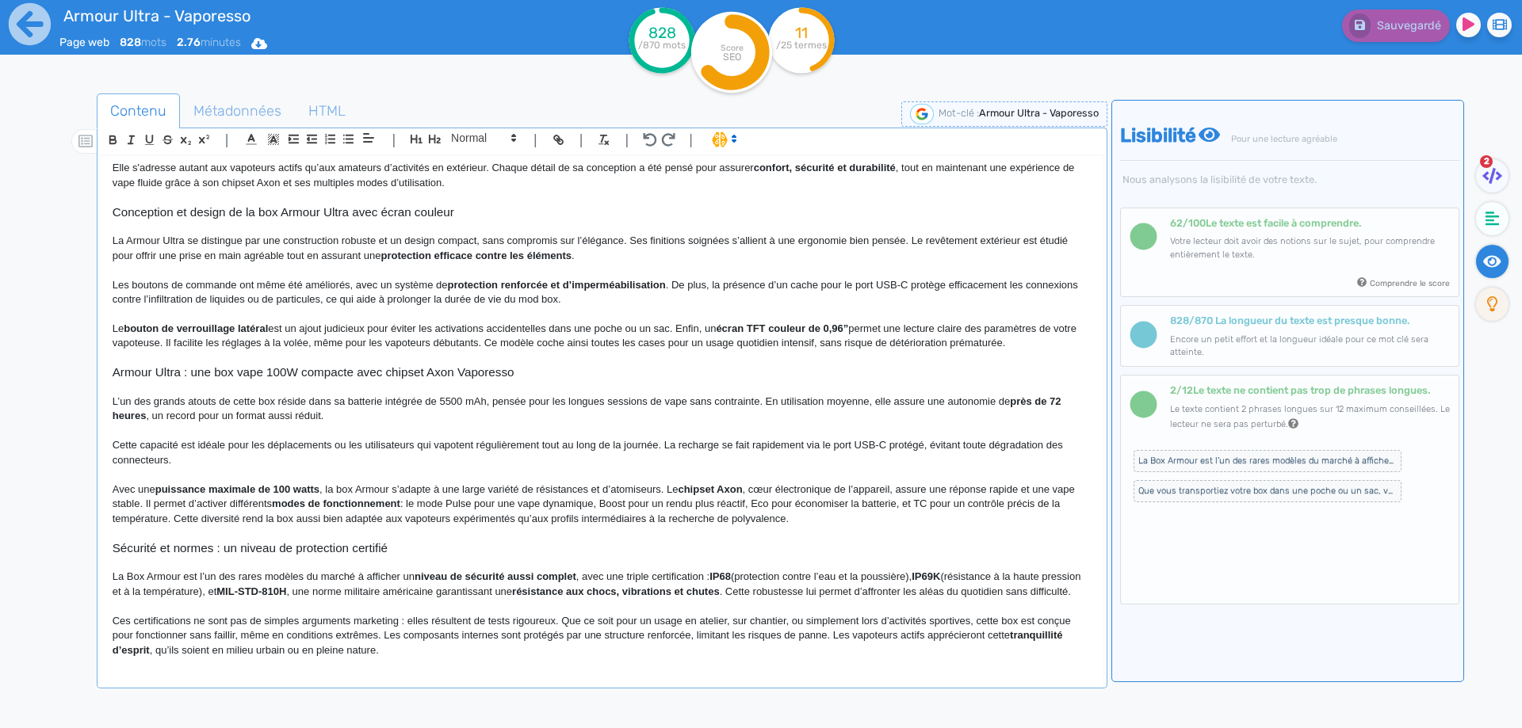
click at [941, 449] on p "Cette capacité est idéale pour les déplacements ou les utilisateurs qui vapoten…" at bounding box center [602, 452] width 979 height 29
drag, startPoint x: 941, startPoint y: 449, endPoint x: 159, endPoint y: 458, distance: 782.3
click at [159, 458] on p "Cette capacité est idéale pour les déplacements ou les utilisateurs qui vapoten…" at bounding box center [602, 452] width 979 height 29
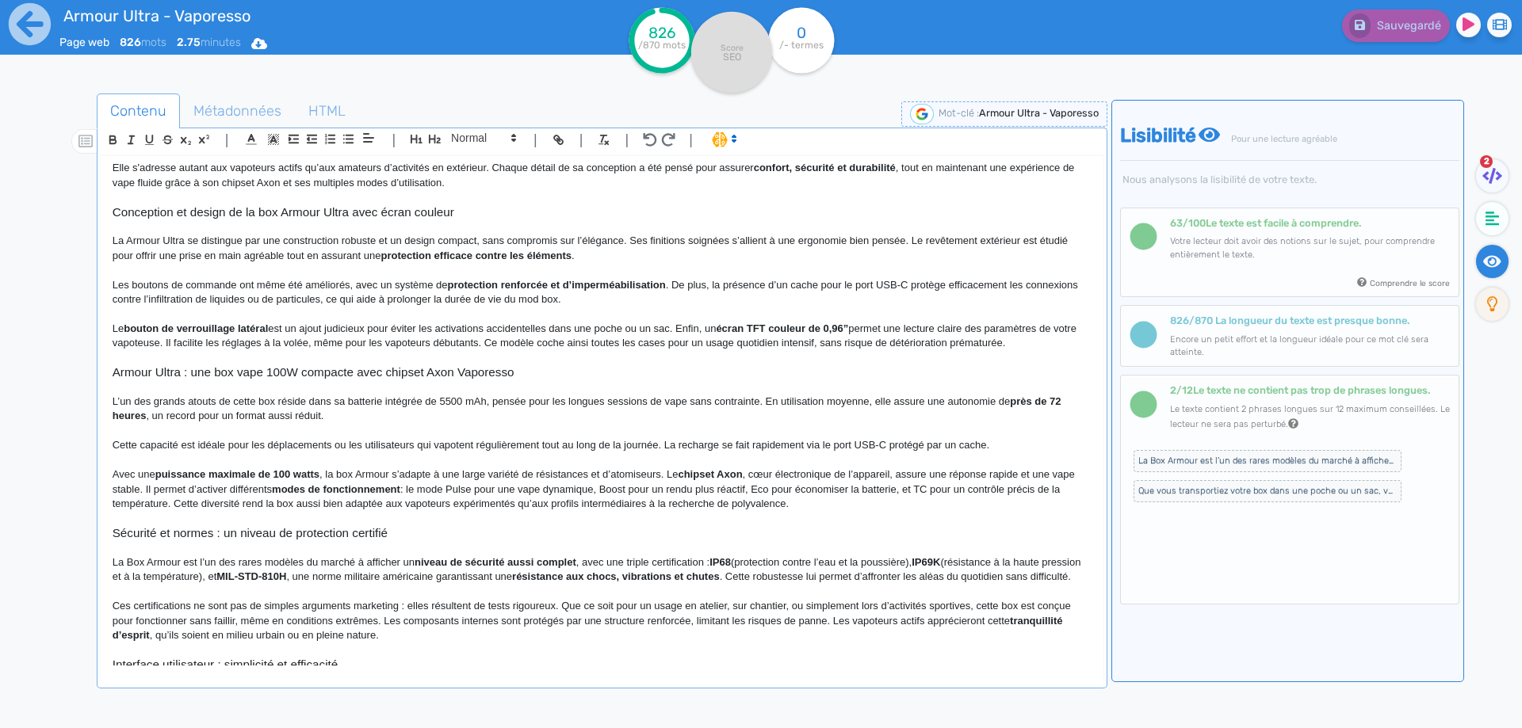
click at [397, 473] on p "Avec une puissance maximale de 100 watts , la box Armour s’adapte à une large v…" at bounding box center [602, 490] width 979 height 44
click at [668, 476] on p "Avec une puissance maximale de 100 watts , la box Armour Ultra s’adapte à une l…" at bounding box center [602, 490] width 979 height 44
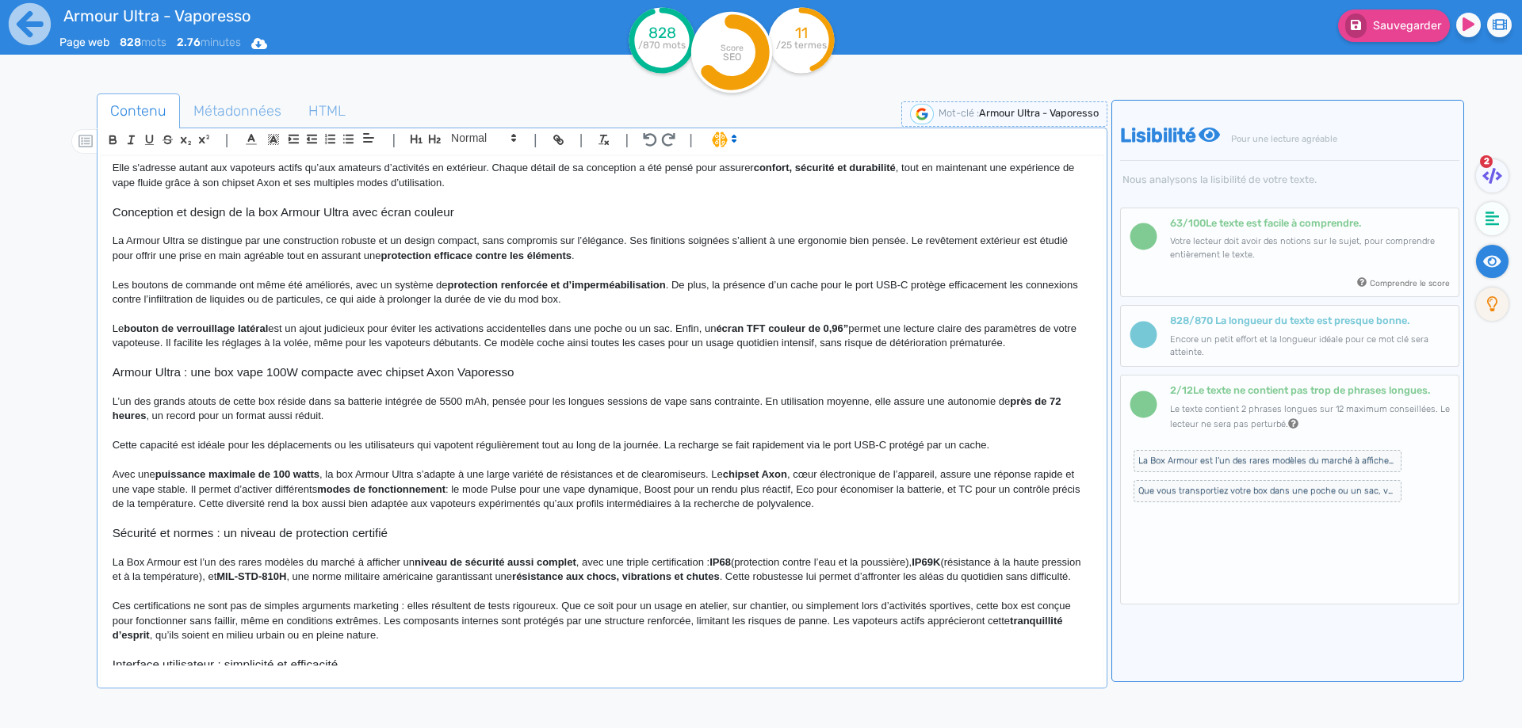
click at [796, 469] on p "Avec une puissance maximale de 100 watts , la box Armour Ultra s’adapte à une l…" at bounding box center [602, 490] width 979 height 44
click at [835, 472] on p "Avec une puissance maximale de 100 watts , la box Armour Ultra s’adapte à une l…" at bounding box center [602, 490] width 979 height 44
click at [1007, 478] on p "Avec une puissance maximale de 100 watts , la box Armour Ultra s’adapte à une l…" at bounding box center [602, 490] width 979 height 44
click at [347, 489] on p "Avec une puissance maximale de 100 watts , la box Armour Ultra s’adapte à une l…" at bounding box center [602, 490] width 979 height 44
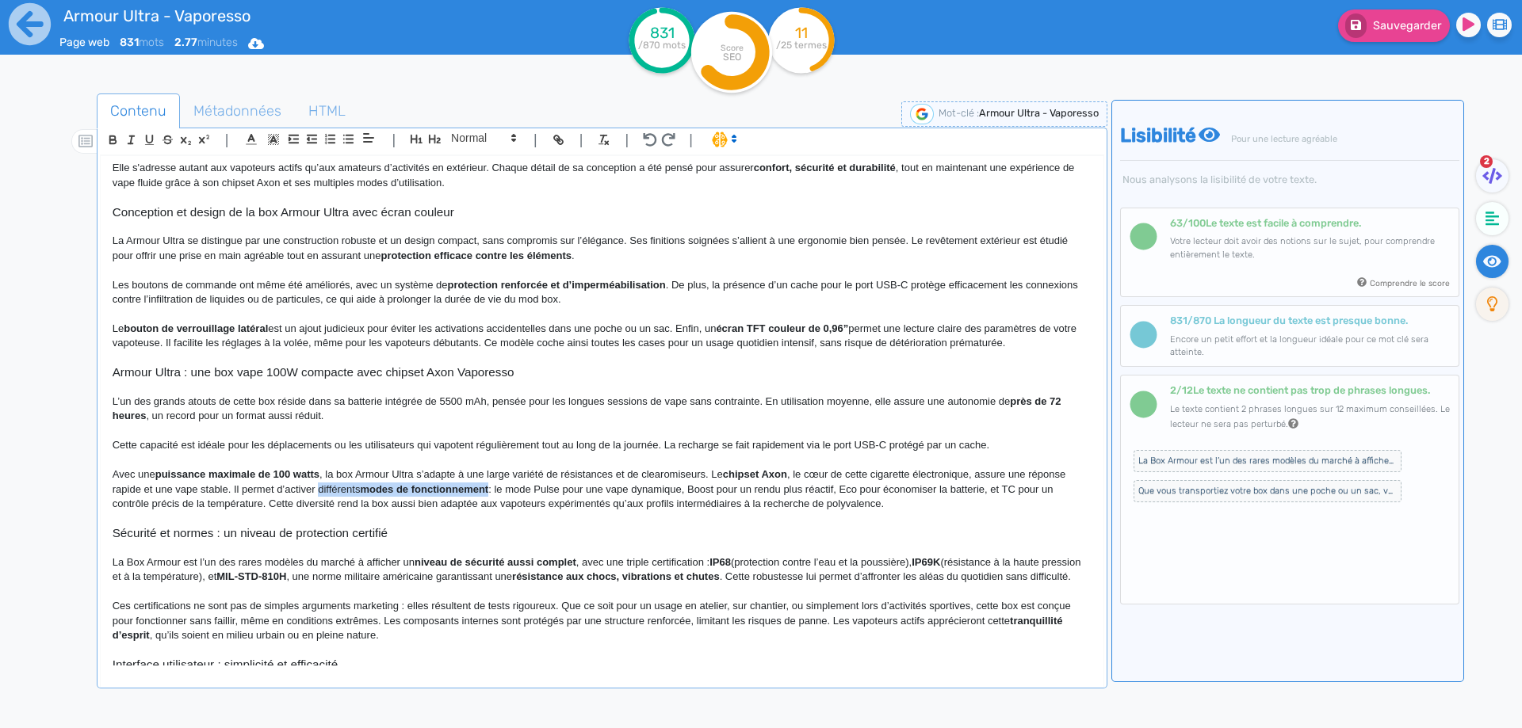
drag, startPoint x: 347, startPoint y: 489, endPoint x: 424, endPoint y: 487, distance: 76.9
click at [424, 487] on p "Avec une puissance maximale de 100 watts , la box Armour Ultra s’adapte à une l…" at bounding box center [602, 490] width 979 height 44
click at [503, 488] on p "Avec une puissance maximale de 100 watts , la box Armour Ultra s’adapte à une l…" at bounding box center [602, 490] width 979 height 44
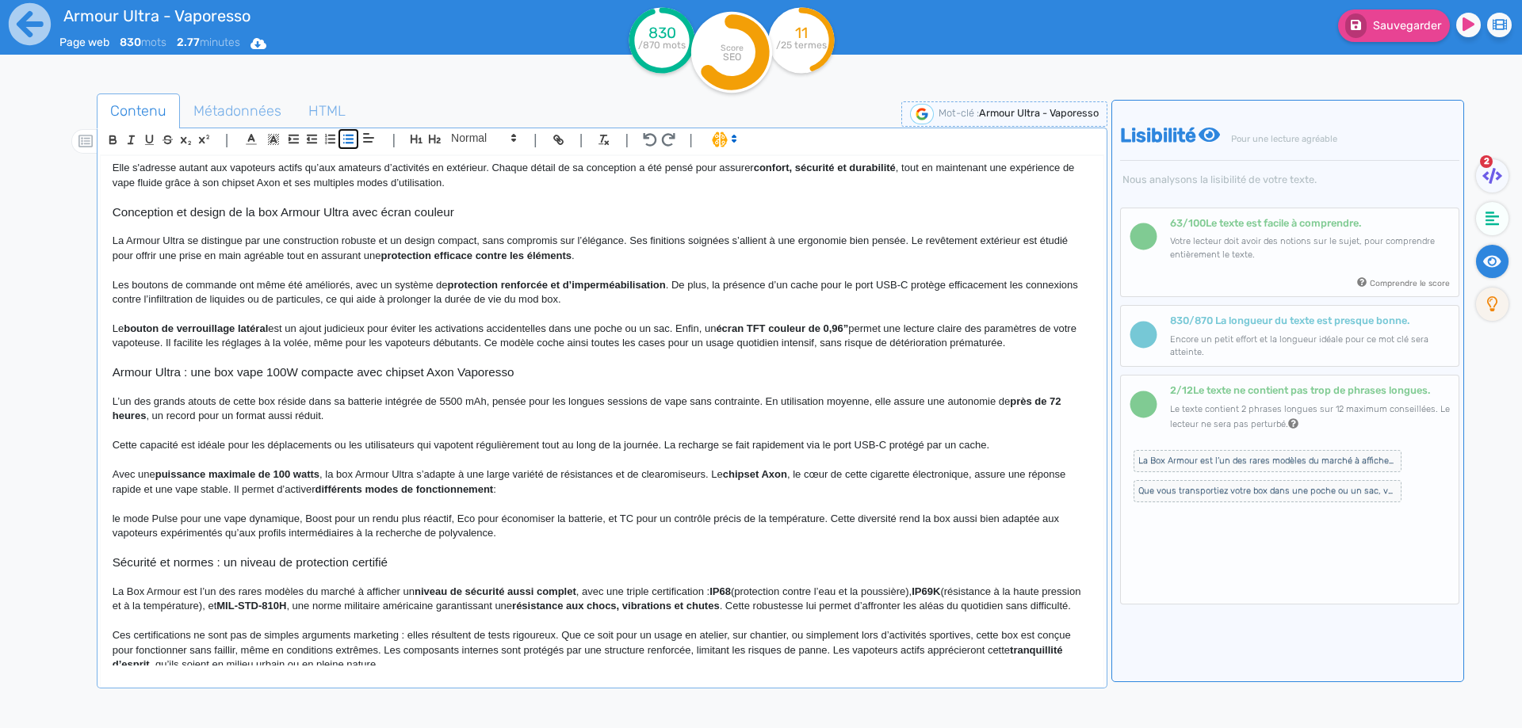
click at [346, 142] on icon "button" at bounding box center [348, 138] width 13 height 13
click at [342, 517] on li "Le mode Pulse pour une vape dynamique, Boost pour un rendu plus réactif, Eco po…" at bounding box center [609, 526] width 963 height 29
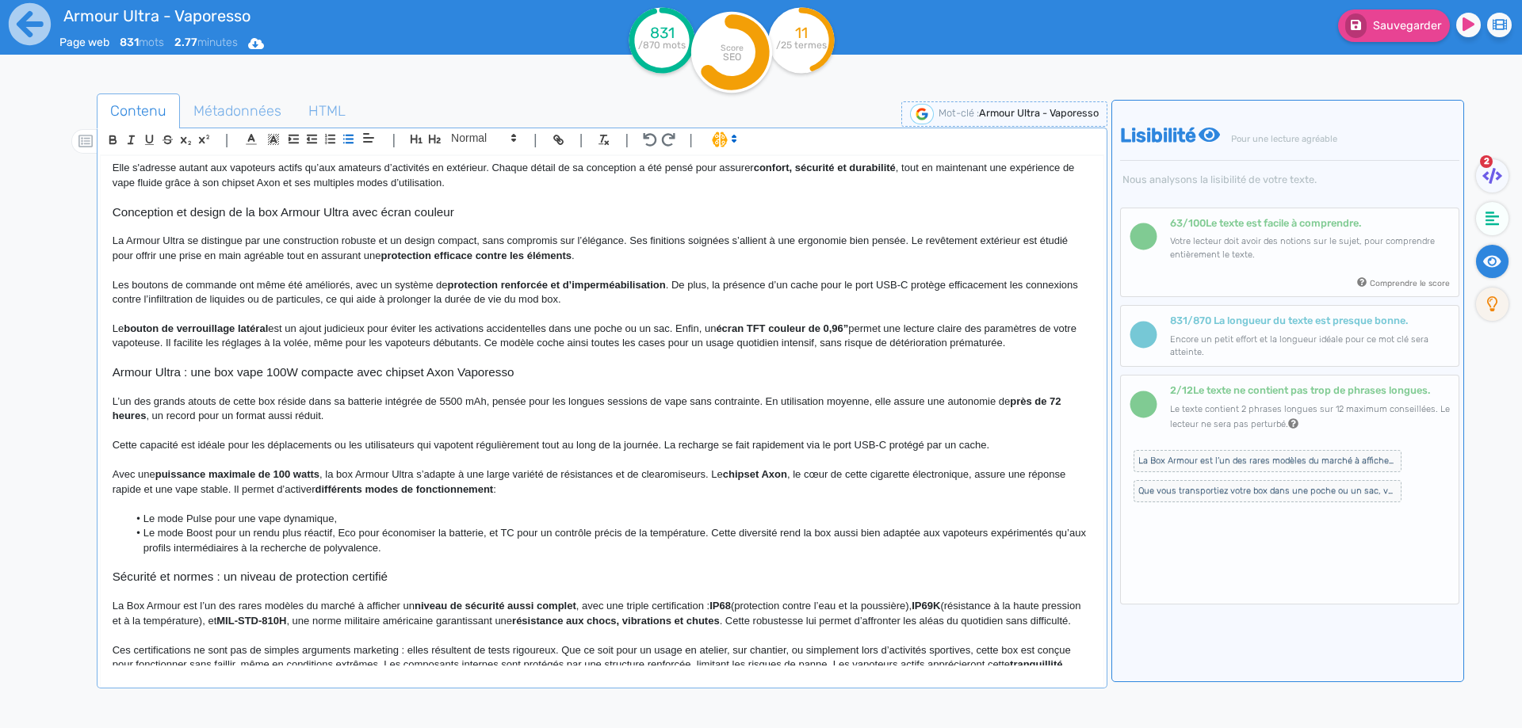
click at [337, 529] on li "Le mode Boost pour un rendu plus réactif, Eco pour économiser la batterie, et T…" at bounding box center [609, 540] width 963 height 29
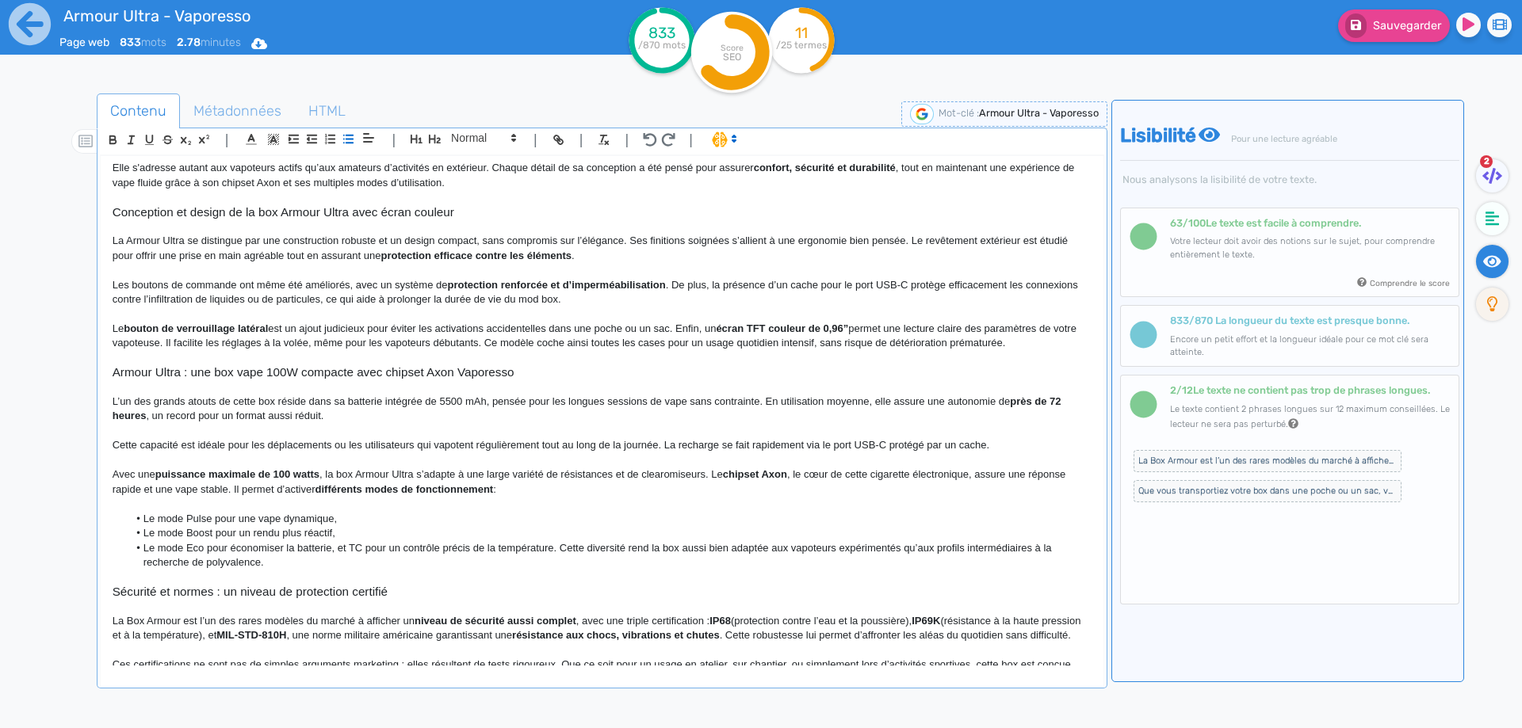
click at [338, 549] on li "Le mode Eco pour économiser la batterie, et TC pour un contrôle précis de la te…" at bounding box center [609, 555] width 963 height 29
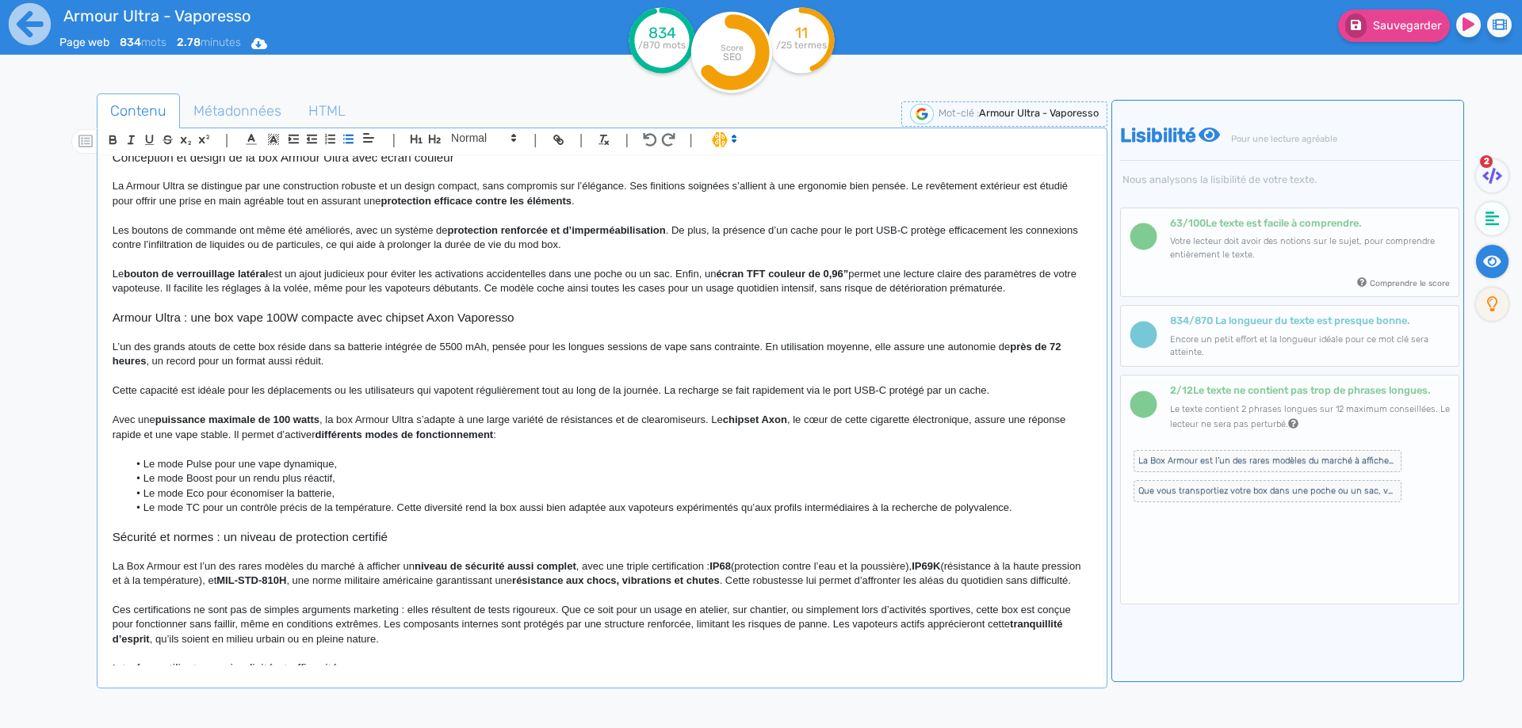
scroll to position [317, 0]
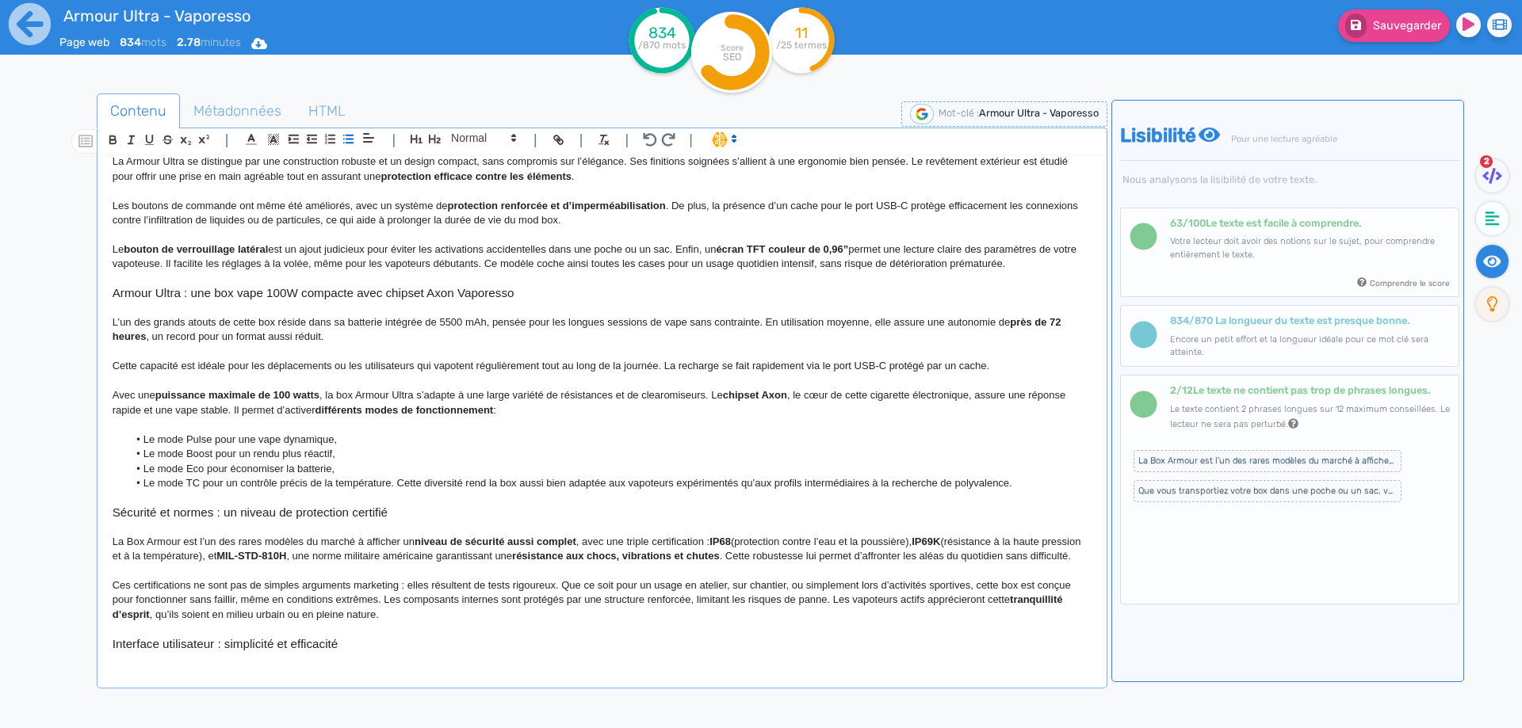
click at [398, 481] on li "Le mode TC pour un contrôle précis de la température. Cette diversité rend la b…" at bounding box center [609, 483] width 963 height 14
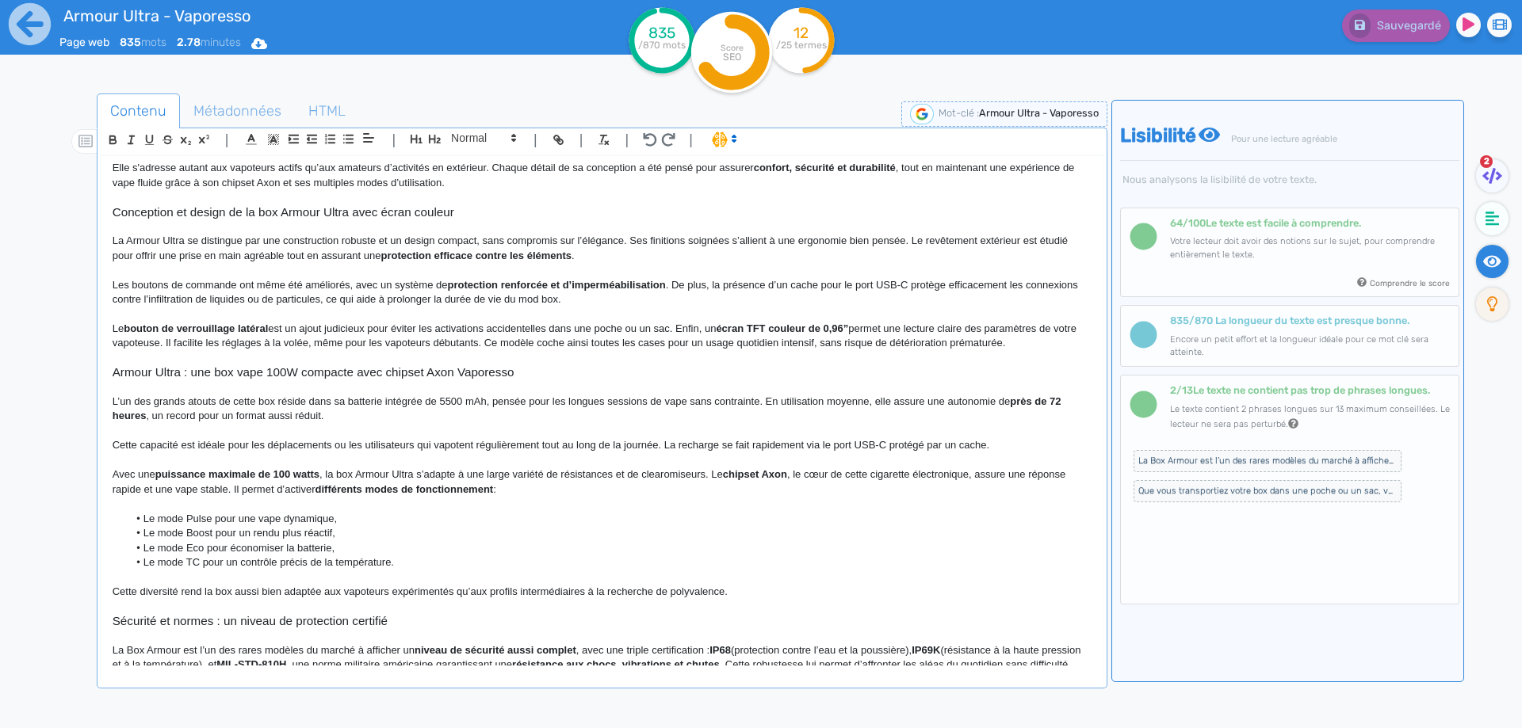
scroll to position [159, 0]
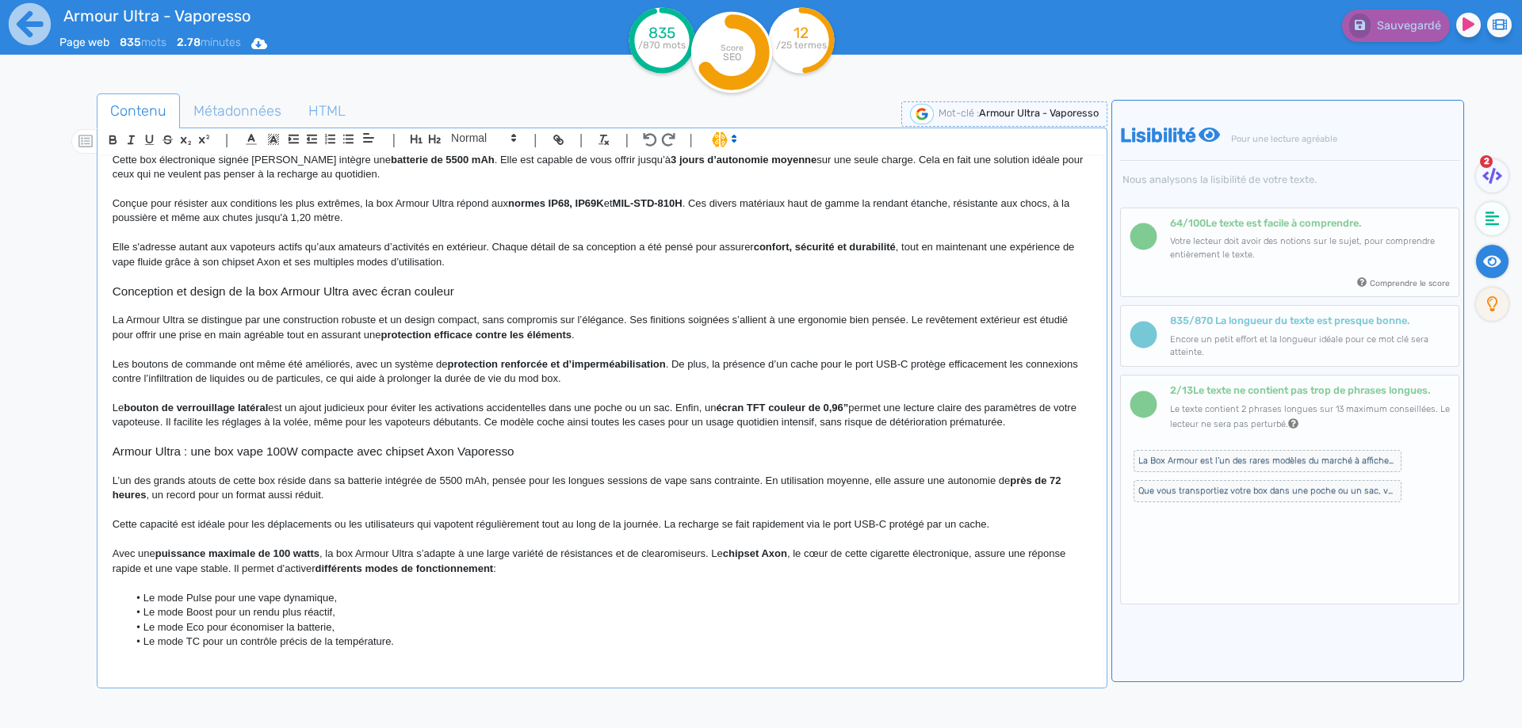
click at [343, 442] on p at bounding box center [602, 437] width 979 height 14
click at [342, 449] on h3 "Armour Ultra : une box vape 100W compacte avec chipset Axon Vaporesso" at bounding box center [602, 452] width 979 height 14
click at [435, 140] on icon "button" at bounding box center [435, 139] width 12 height 9
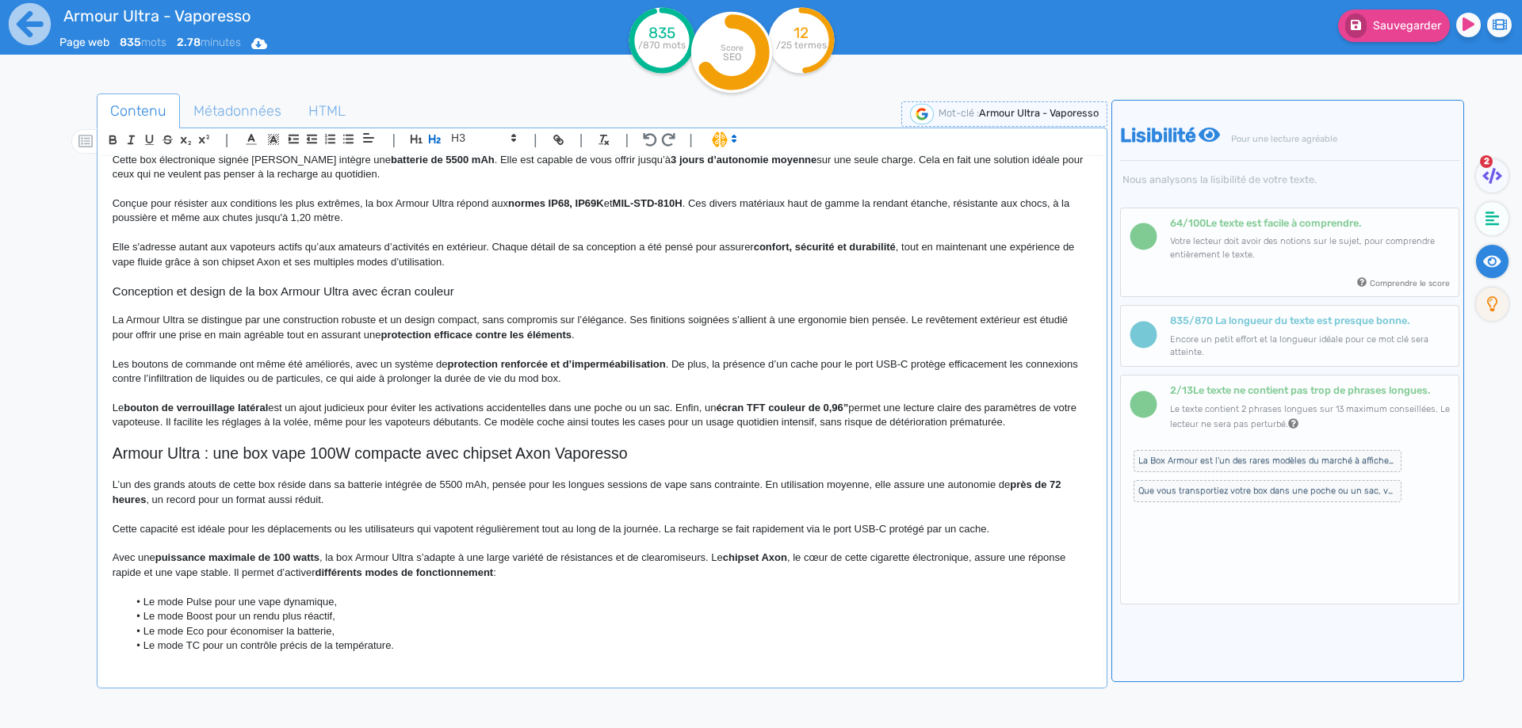
click at [486, 257] on p "Elle s'adresse autant aux vapoteurs actifs qu’aux amateurs d’activités en extér…" at bounding box center [602, 254] width 979 height 29
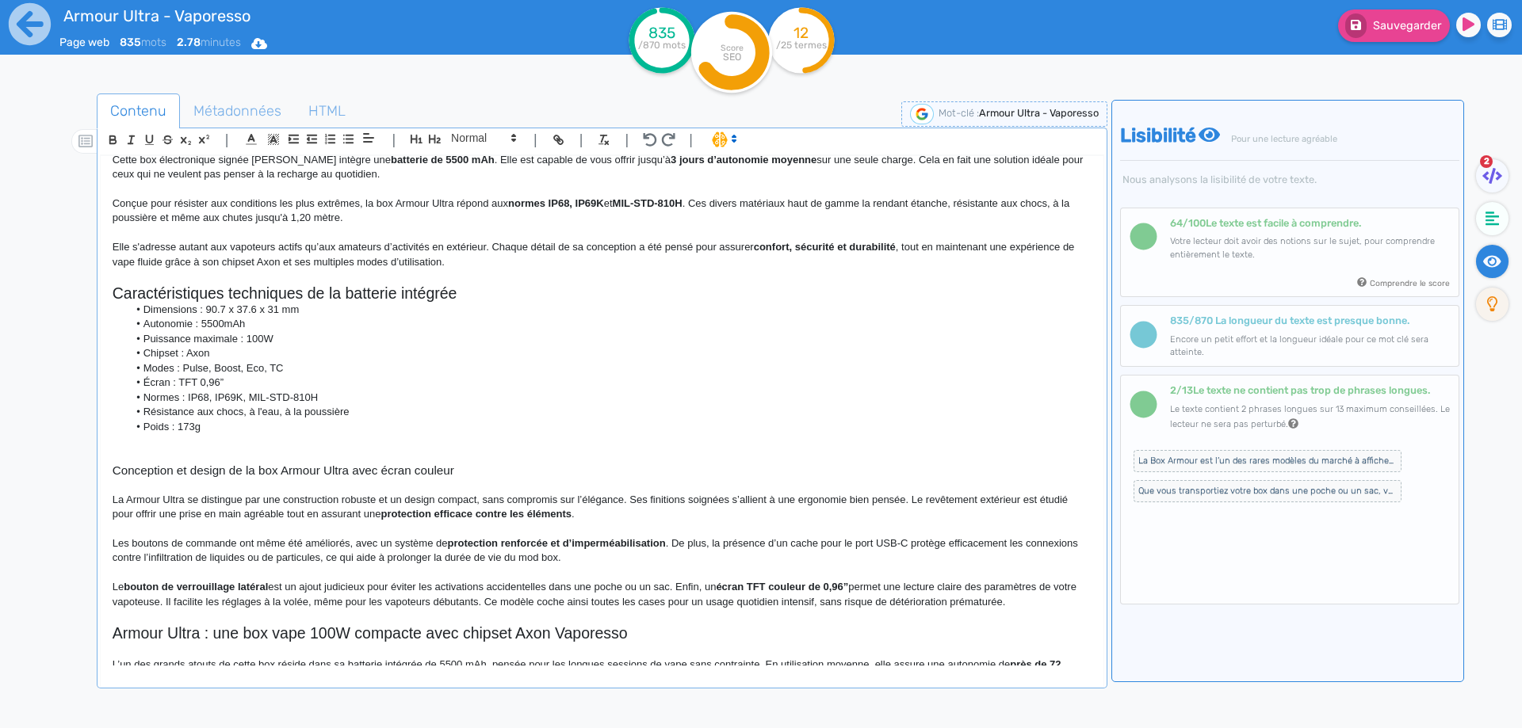
click at [256, 289] on h2 "Caractéristiques techniques de la batterie intégrée" at bounding box center [602, 294] width 979 height 18
click at [276, 283] on p at bounding box center [602, 276] width 979 height 14
click at [283, 292] on h2 "Caractéristiques de la batterie intégrée" at bounding box center [602, 294] width 979 height 18
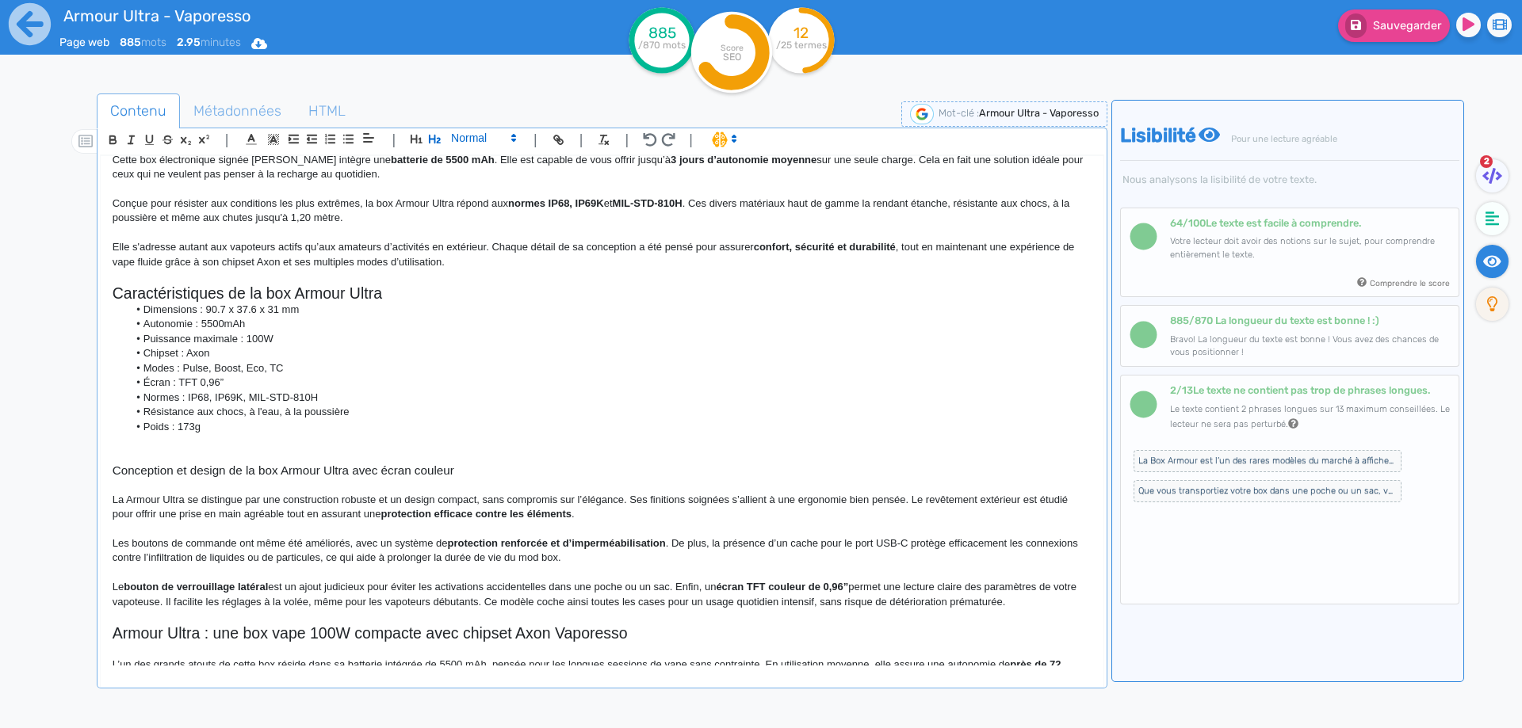
click at [502, 129] on span at bounding box center [483, 137] width 78 height 19
click at [487, 159] on span at bounding box center [482, 166] width 63 height 28
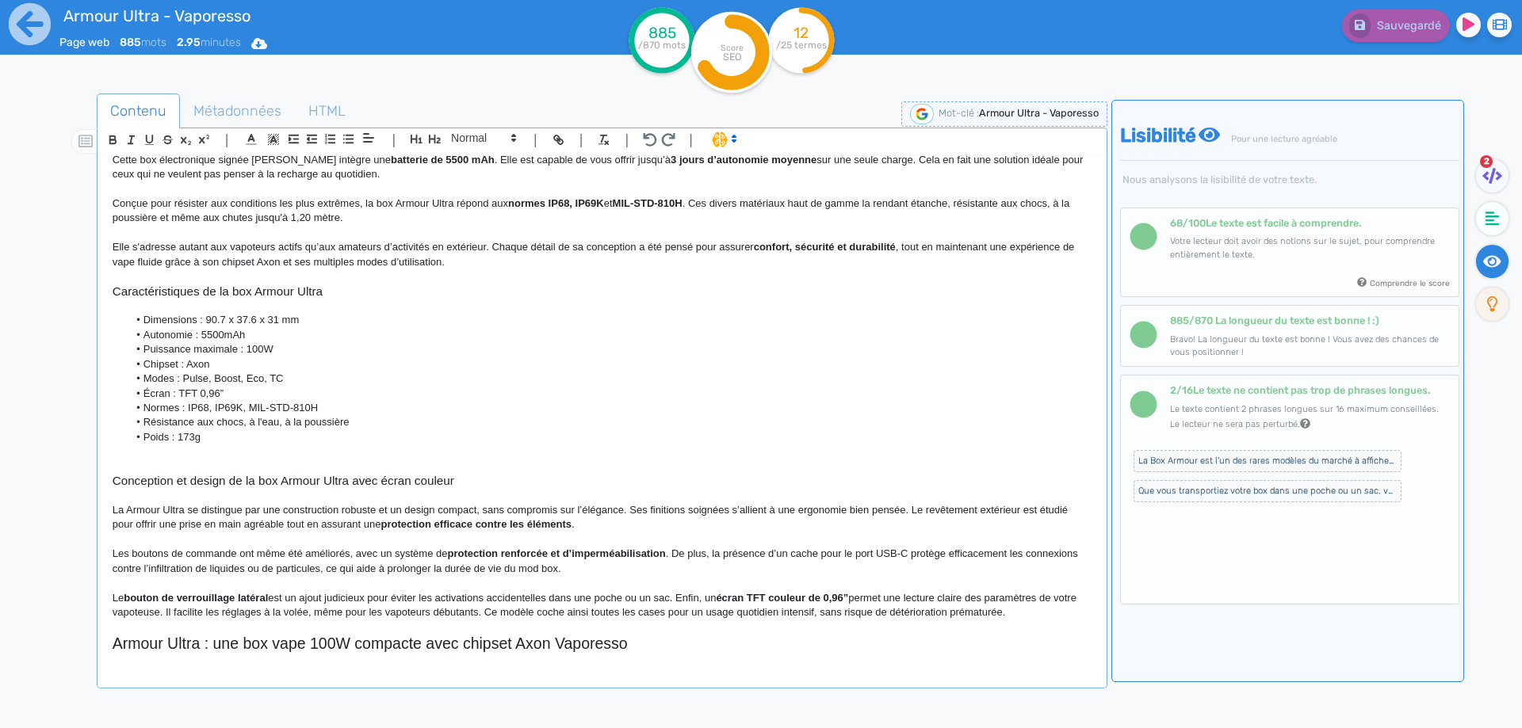
click at [252, 292] on h3 "Caractéristiques de la box Armour Ultra" at bounding box center [602, 292] width 979 height 14
click at [396, 296] on h3 "Caractéristiques de la box Vaporesso Armour Ultra" at bounding box center [602, 292] width 979 height 14
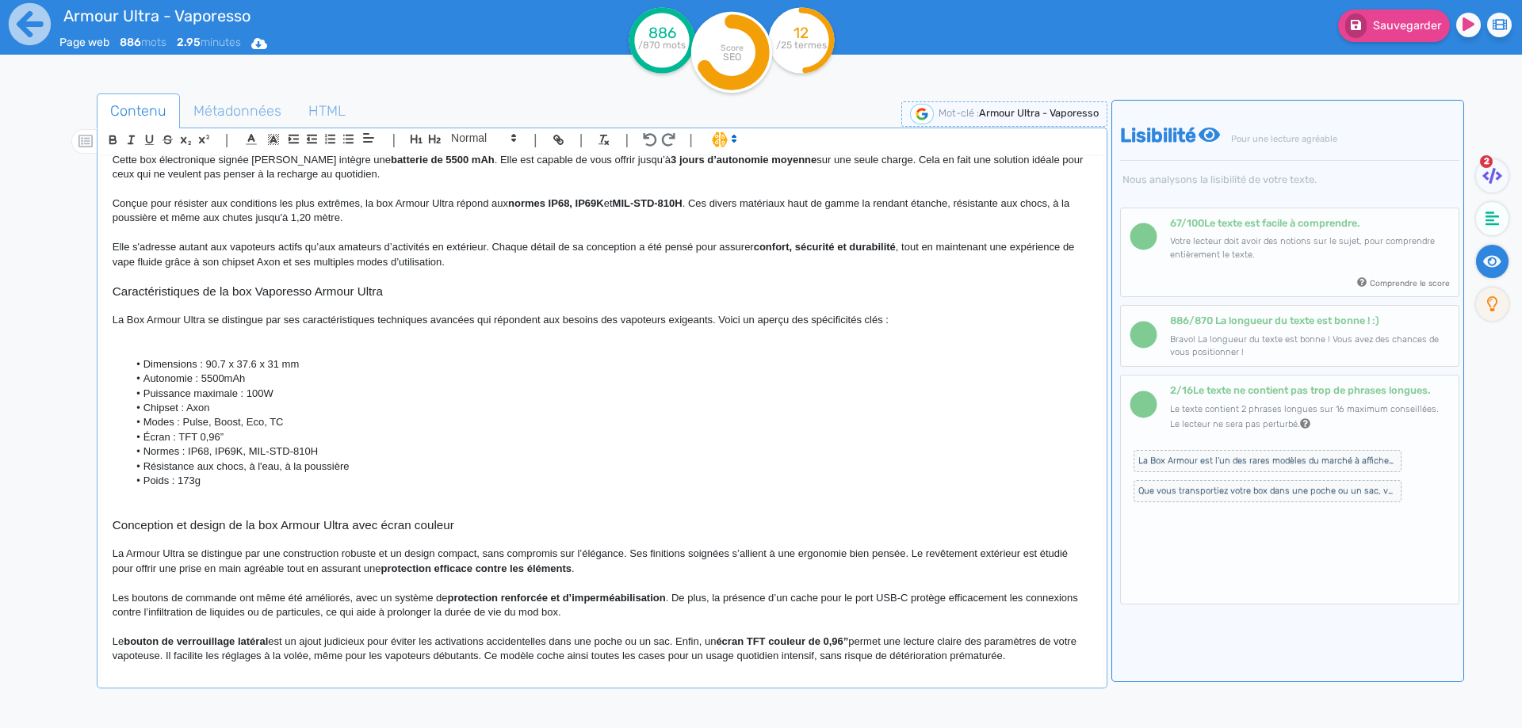
click at [135, 315] on p "La Box Armour Ultra se distingue par ses caractéristiques techniques avancées q…" at bounding box center [602, 320] width 979 height 14
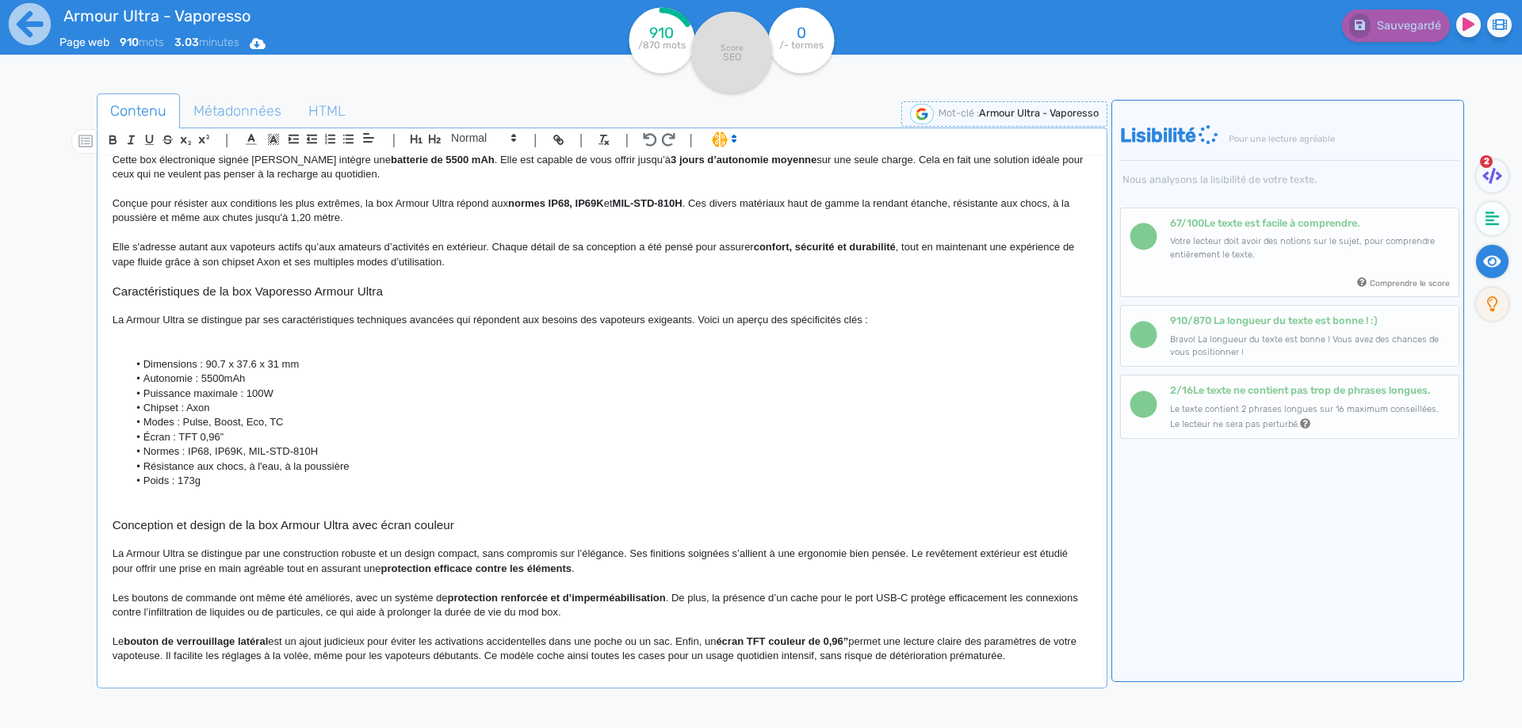
click at [685, 339] on p at bounding box center [602, 335] width 979 height 14
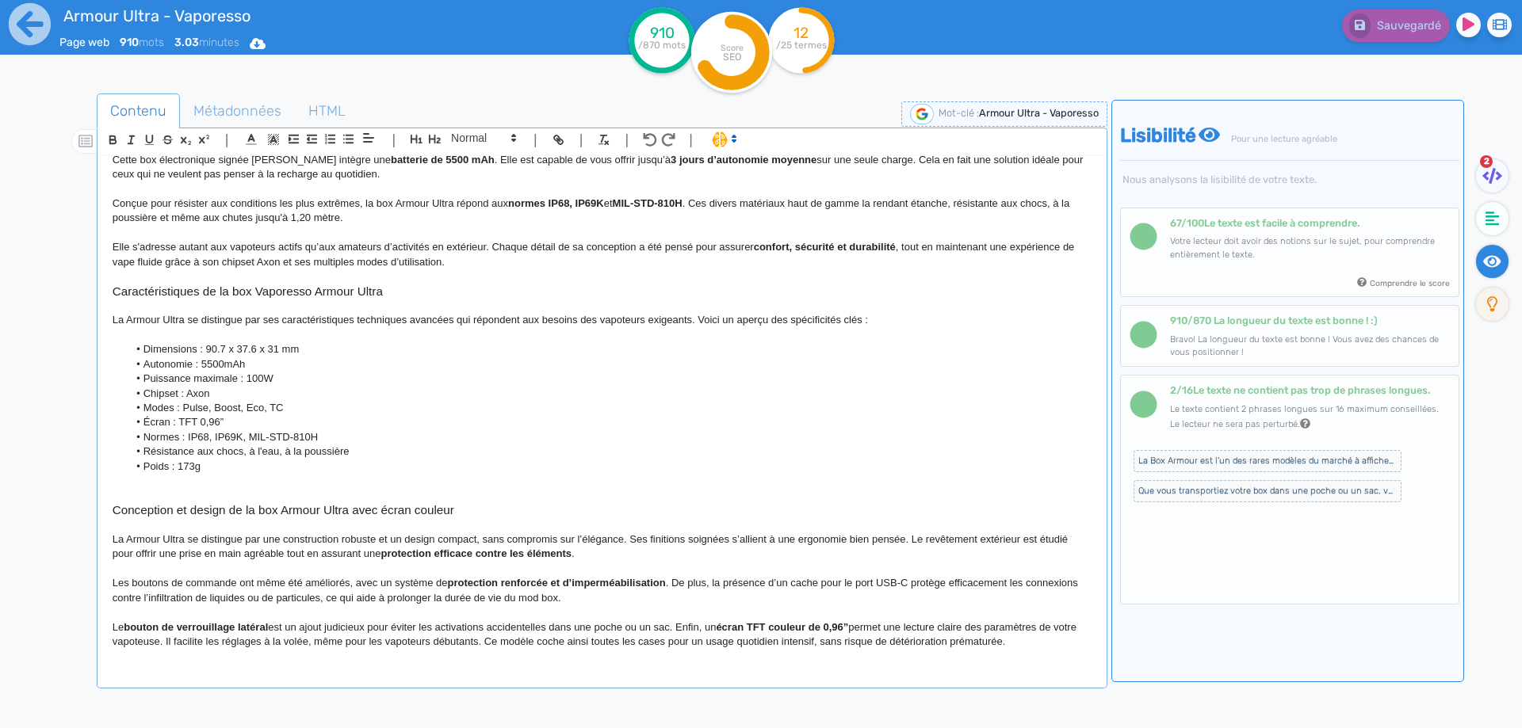
click at [171, 422] on li "Écran : TFT 0,96”" at bounding box center [609, 422] width 963 height 14
click at [168, 481] on p at bounding box center [602, 481] width 979 height 14
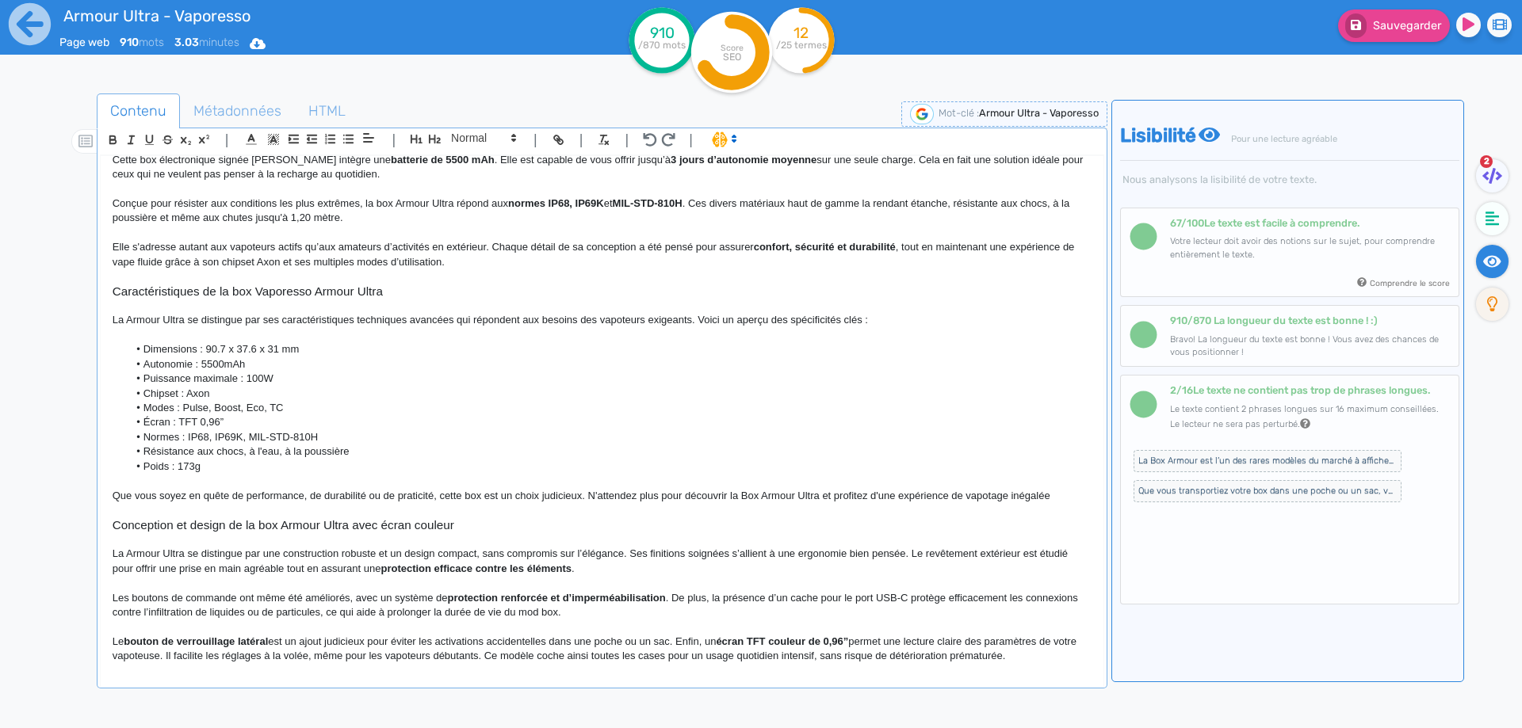
click at [481, 501] on p "Que vous soyez en quête de performance, de durabilité ou de praticité, cette bo…" at bounding box center [602, 496] width 979 height 14
drag, startPoint x: 743, startPoint y: 495, endPoint x: 757, endPoint y: 498, distance: 13.8
click at [757, 498] on p "Que vous soyez en quête de performance, de durabilité ou de praticité, cette bo…" at bounding box center [602, 496] width 979 height 14
click at [1373, 35] on button "Sauvegarder" at bounding box center [1394, 26] width 112 height 32
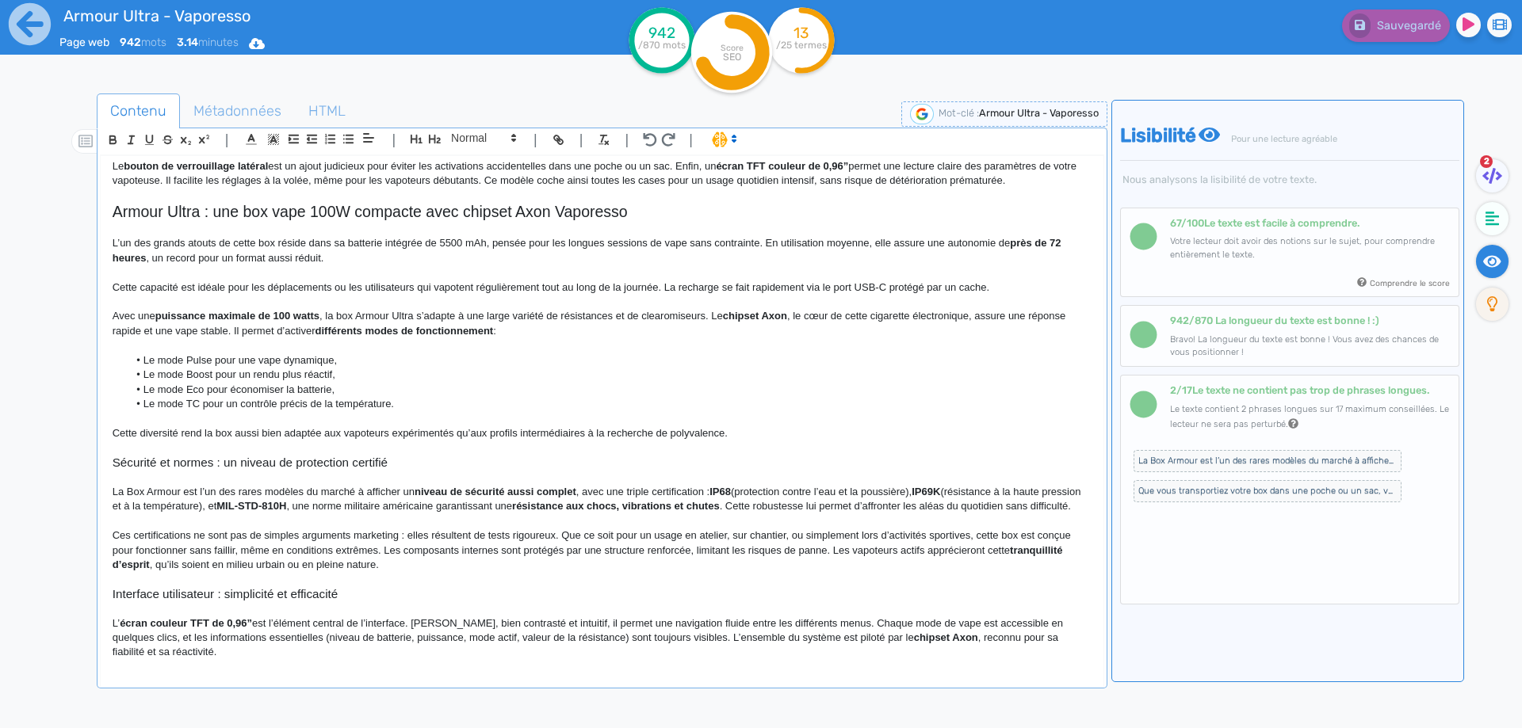
scroll to position [713, 0]
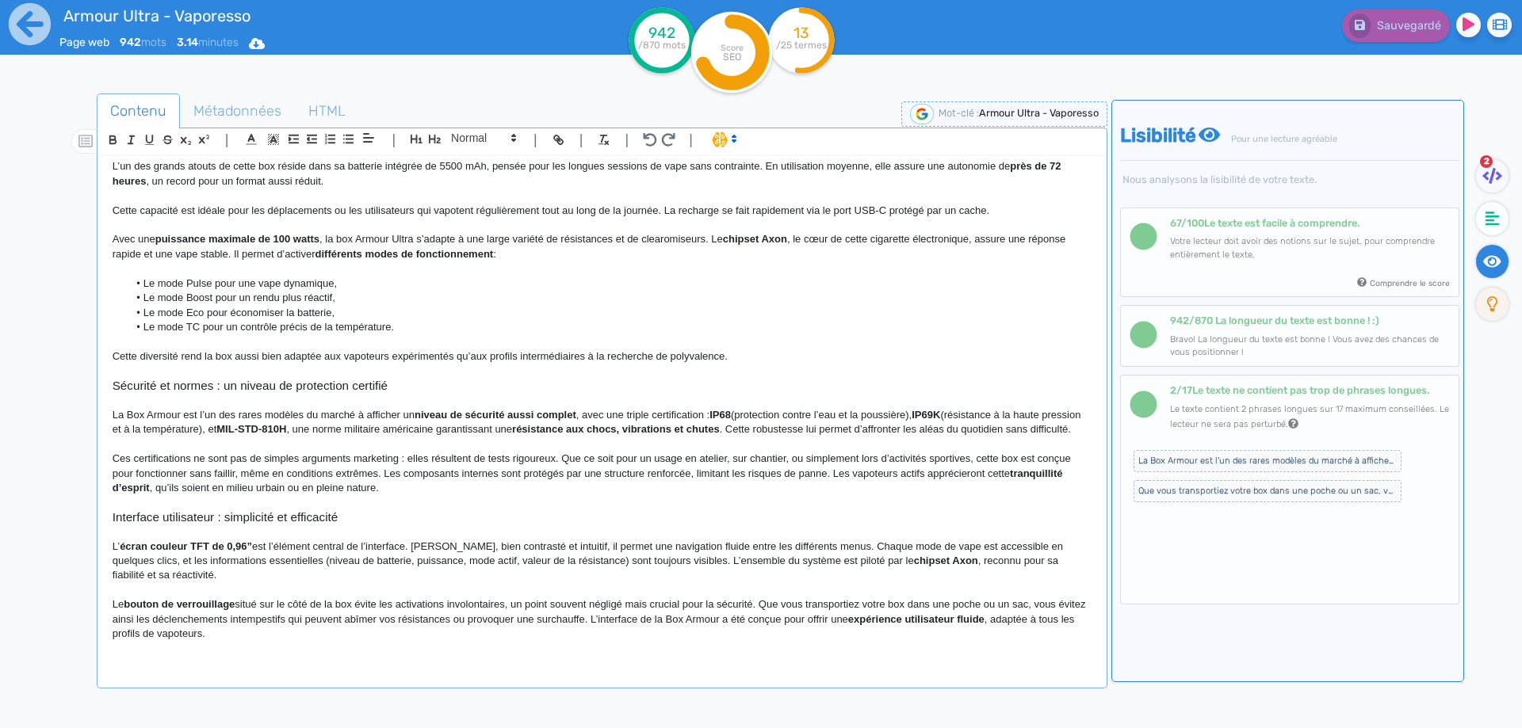
click at [223, 389] on h3 "Sécurité et normes : un niveau de protection certifié" at bounding box center [602, 386] width 979 height 14
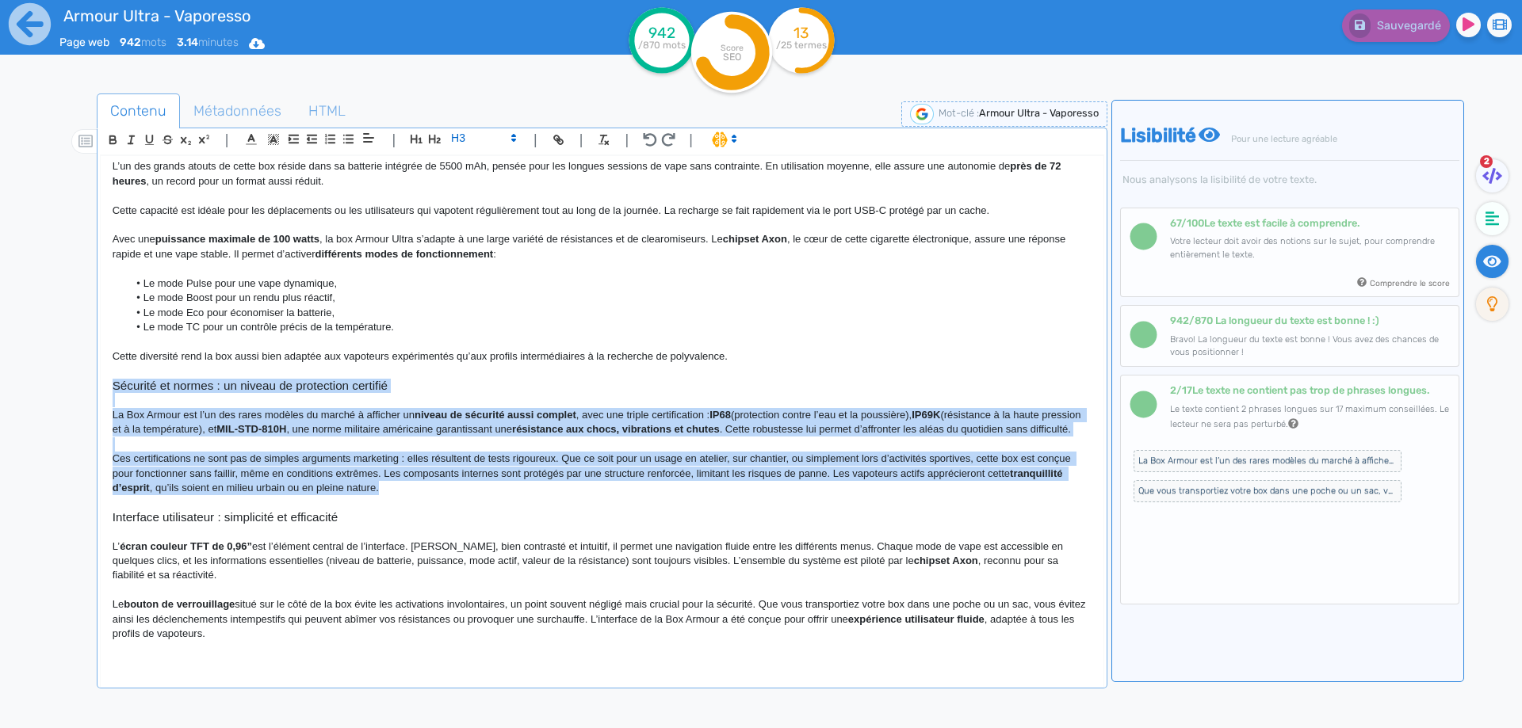
drag, startPoint x: 403, startPoint y: 495, endPoint x: 101, endPoint y: 389, distance: 320.8
click at [101, 389] on div "Armour Ultra - Vaporesso Box Armour Ultra de chez Vaporesso La box Armour Ultra…" at bounding box center [602, 411] width 1003 height 510
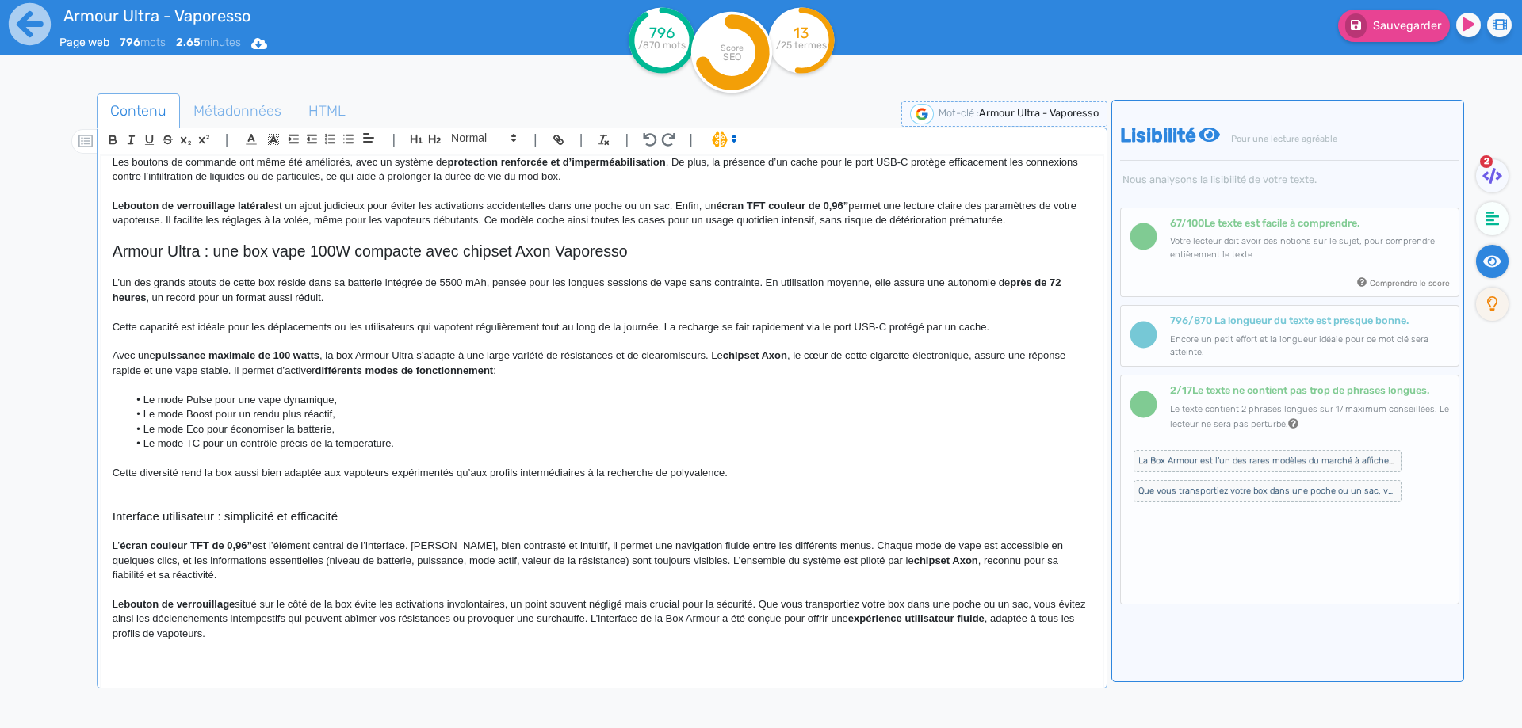
scroll to position [580, 0]
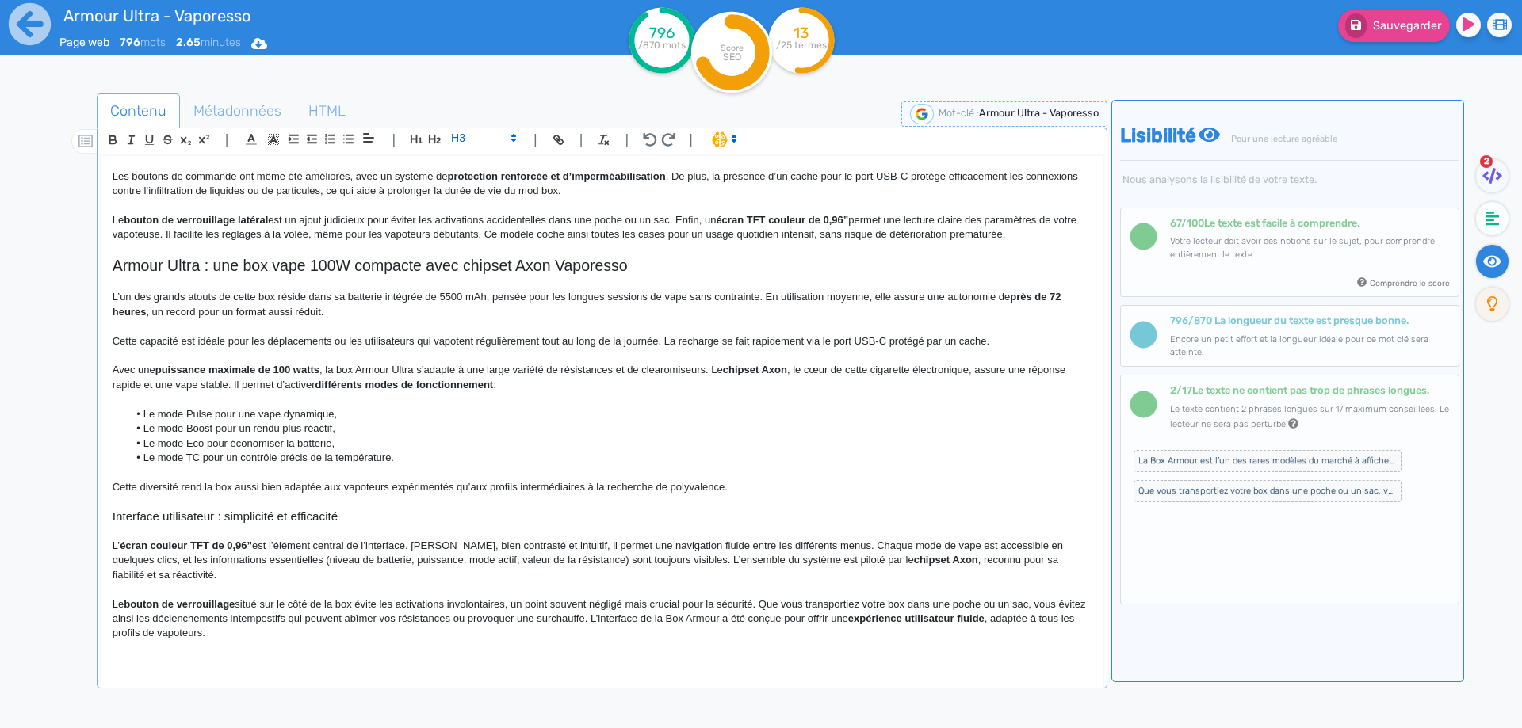
click at [827, 542] on p "L’ écran couleur TFT de 0,96” est l’élément central de l’interface. [PERSON_NAM…" at bounding box center [602, 561] width 979 height 44
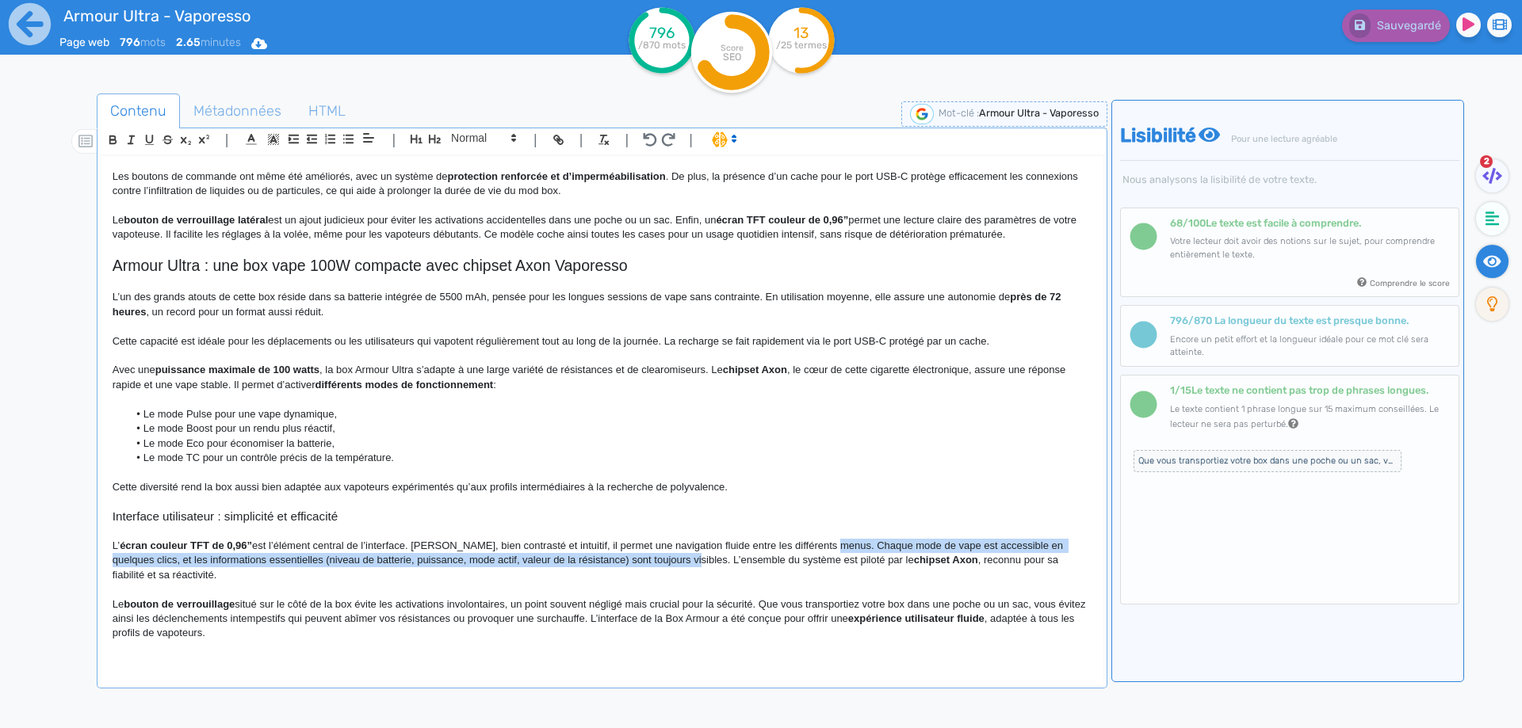
drag, startPoint x: 827, startPoint y: 542, endPoint x: 656, endPoint y: 560, distance: 172.1
click at [656, 560] on p "L’ écran couleur TFT de 0,96” est l’élément central de l’interface. [PERSON_NAM…" at bounding box center [602, 561] width 979 height 44
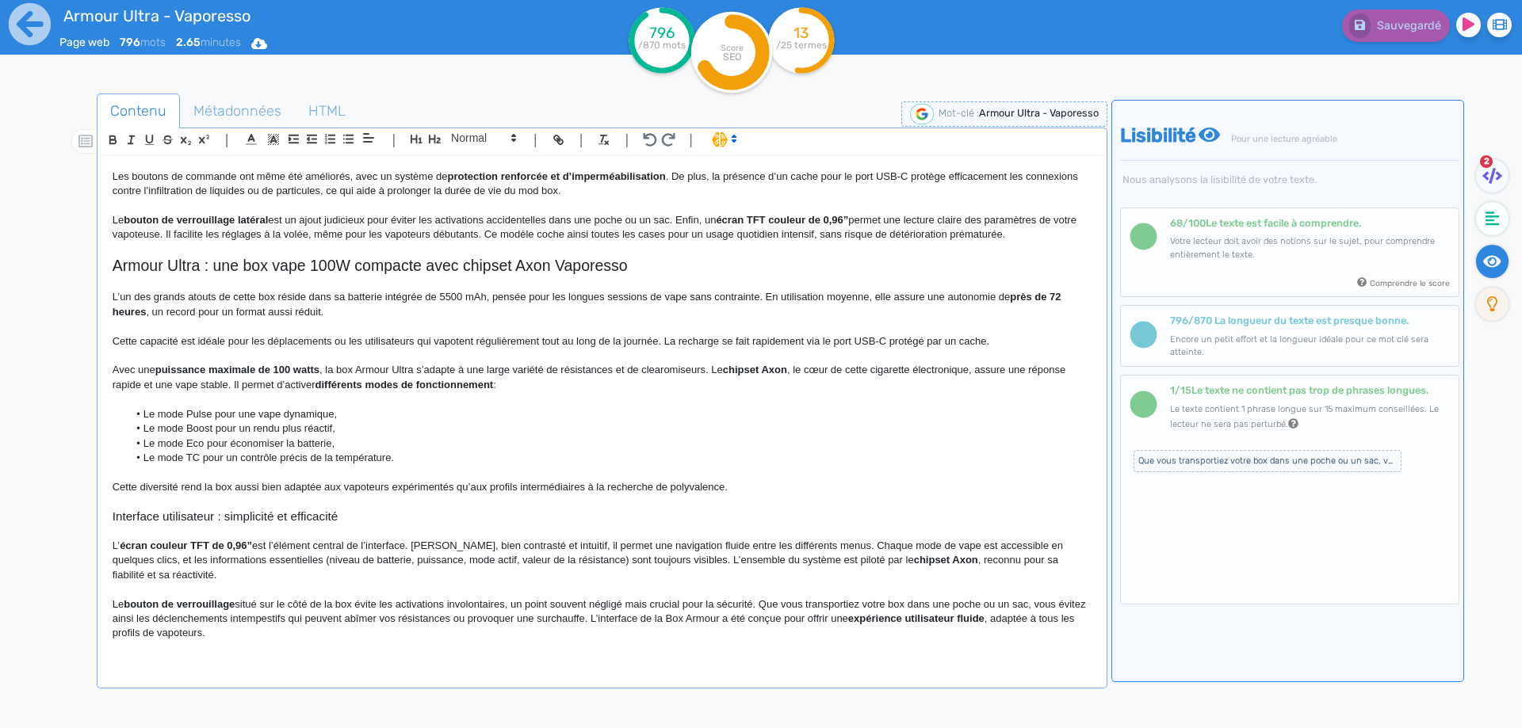
scroll to position [565, 0]
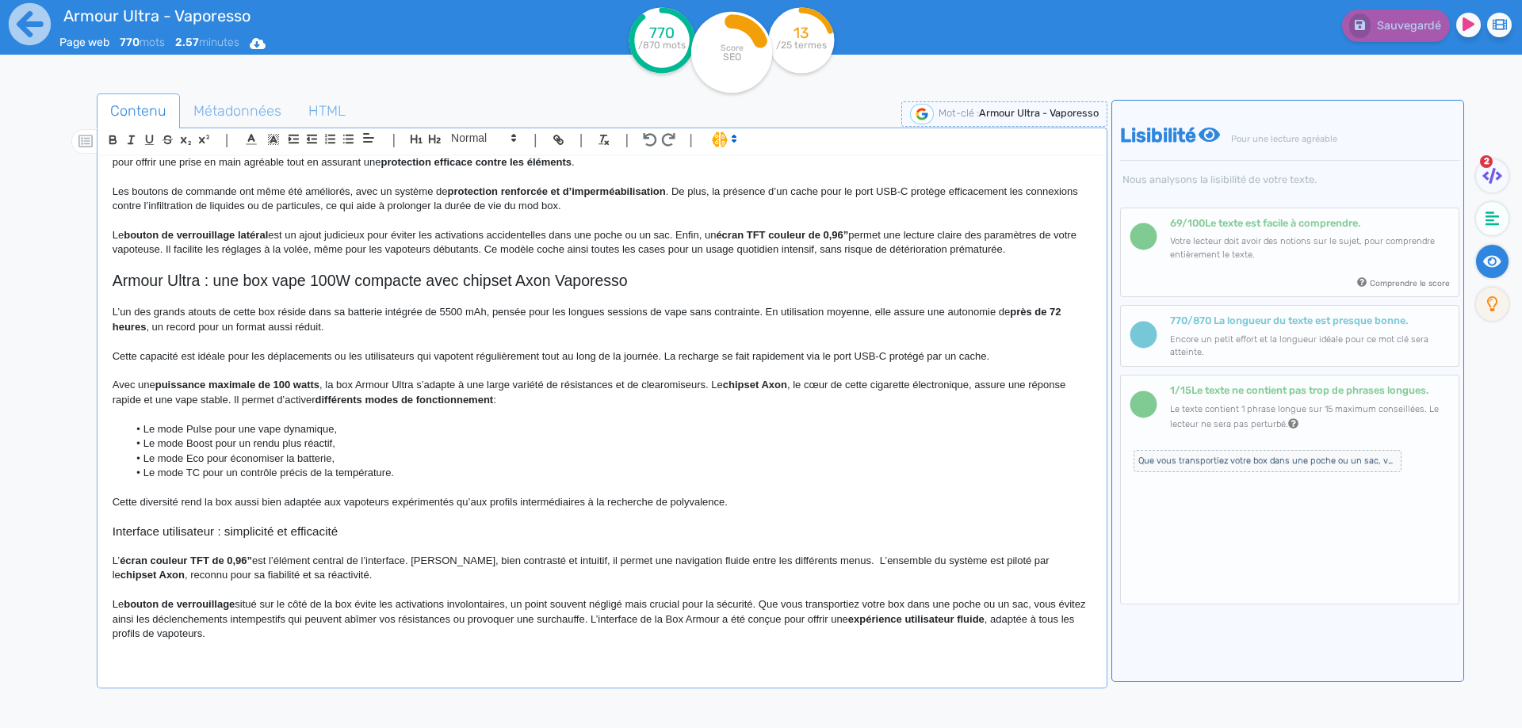
click at [508, 247] on p "Le bouton de verrouillage latéral est un ajout judicieux pour éviter les activa…" at bounding box center [602, 242] width 979 height 29
click at [521, 247] on p "Le bouton de verrouillage latéral est un ajout judicieux pour éviter les activa…" at bounding box center [602, 242] width 979 height 29
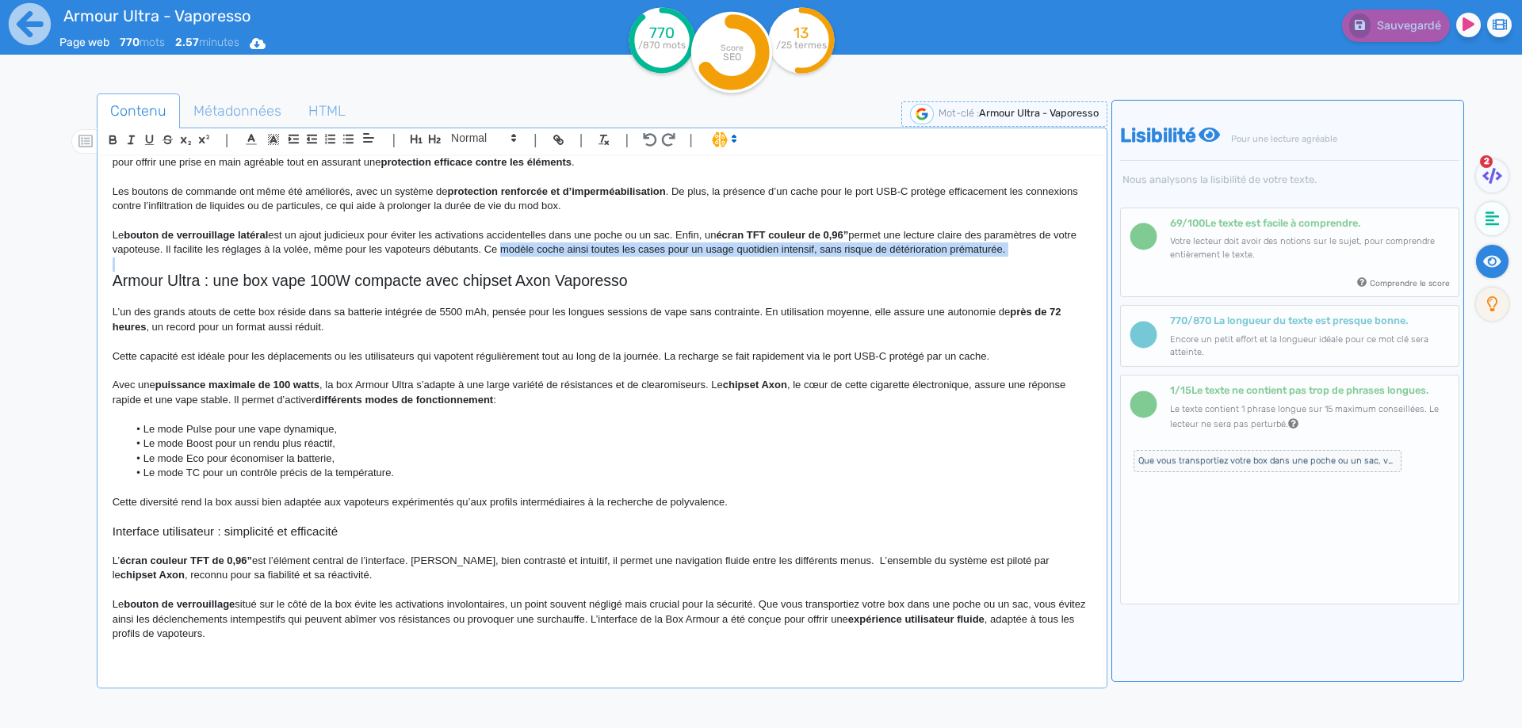
drag, startPoint x: 521, startPoint y: 247, endPoint x: 1036, endPoint y: 255, distance: 515.2
click at [1039, 255] on p "Le bouton de verrouillage latéral est un ajout judicieux pour éviter les activa…" at bounding box center [602, 242] width 979 height 29
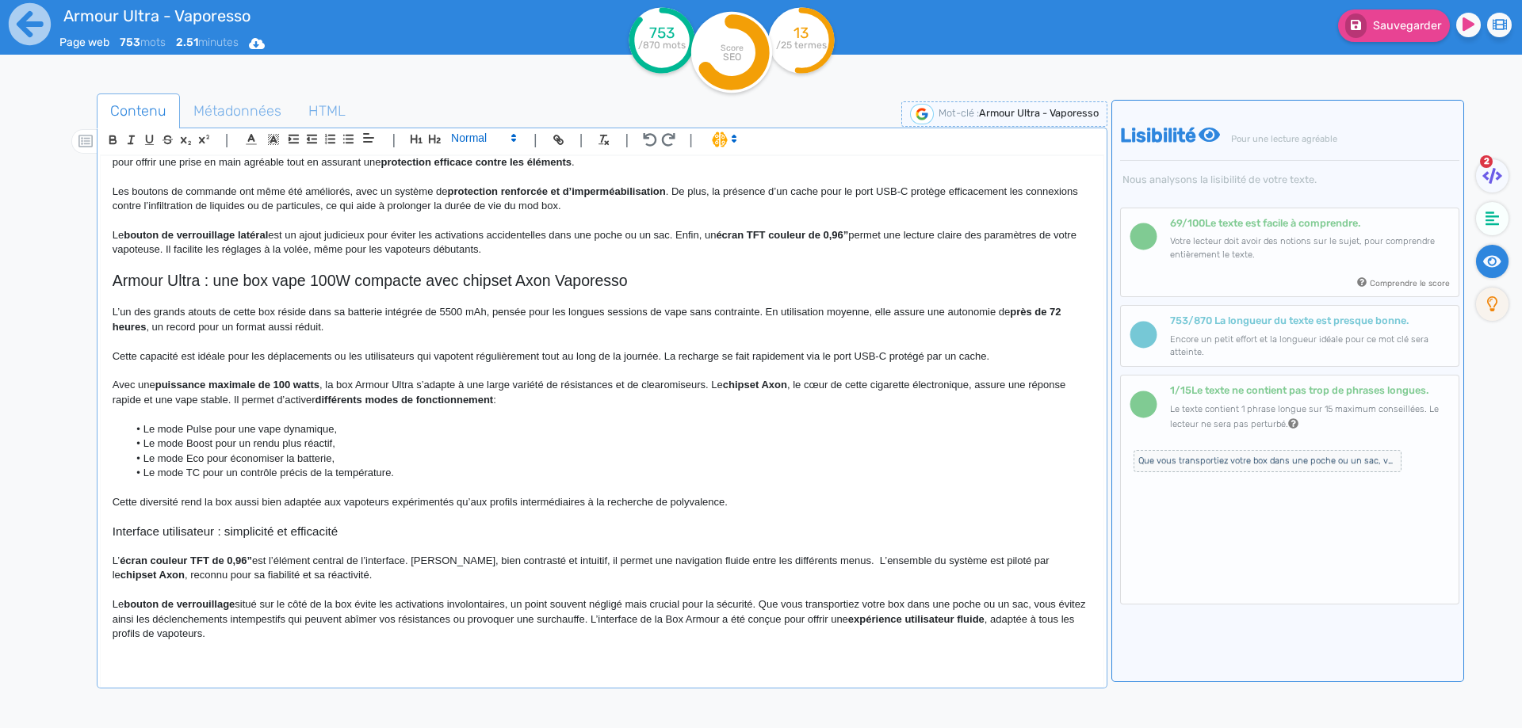
click at [487, 137] on span at bounding box center [483, 137] width 78 height 19
click at [479, 270] on span at bounding box center [482, 266] width 63 height 25
click at [529, 246] on p "Le bouton de verrouillage latéral est un ajout judicieux pour éviter les activa…" at bounding box center [602, 242] width 979 height 29
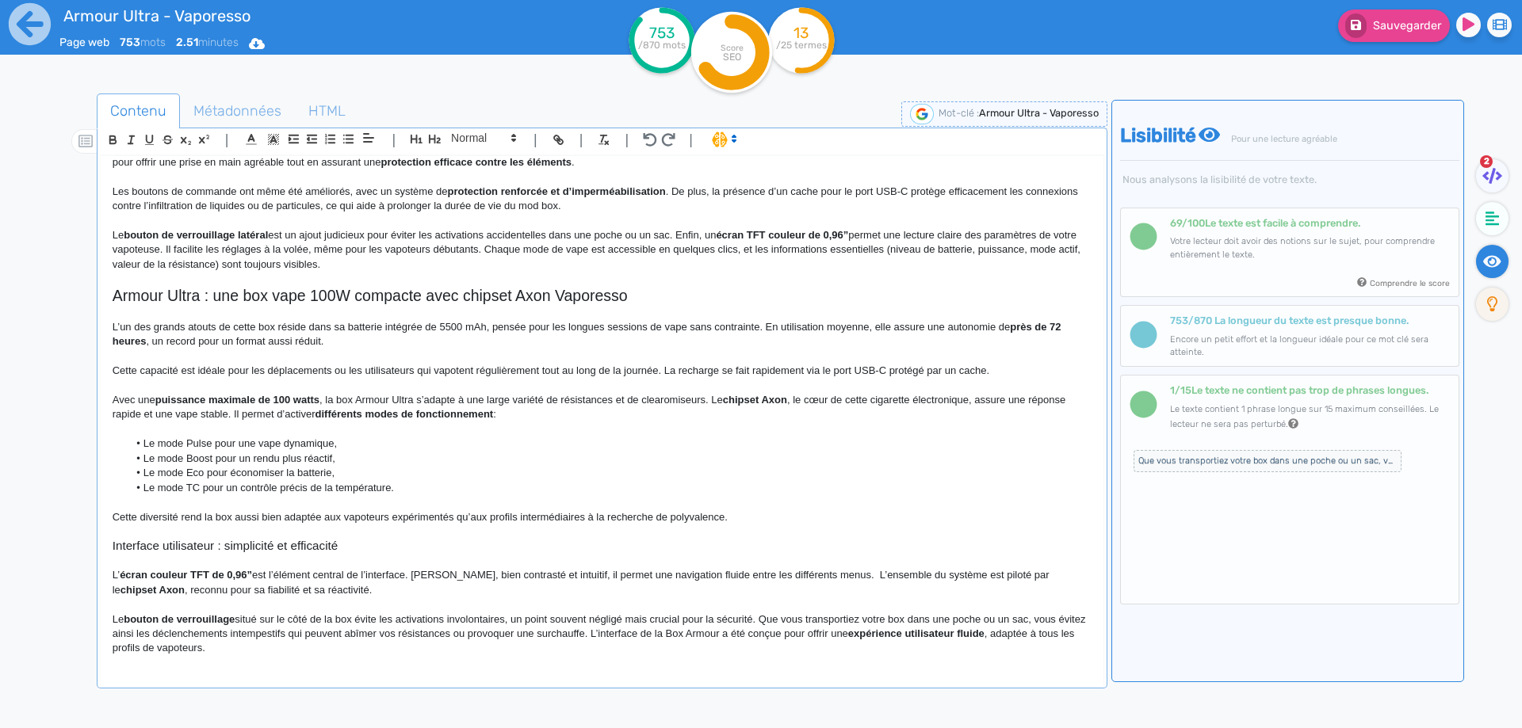
click at [511, 247] on p "Le bouton de verrouillage latéral est un ajout judicieux pour éviter les activa…" at bounding box center [602, 250] width 979 height 44
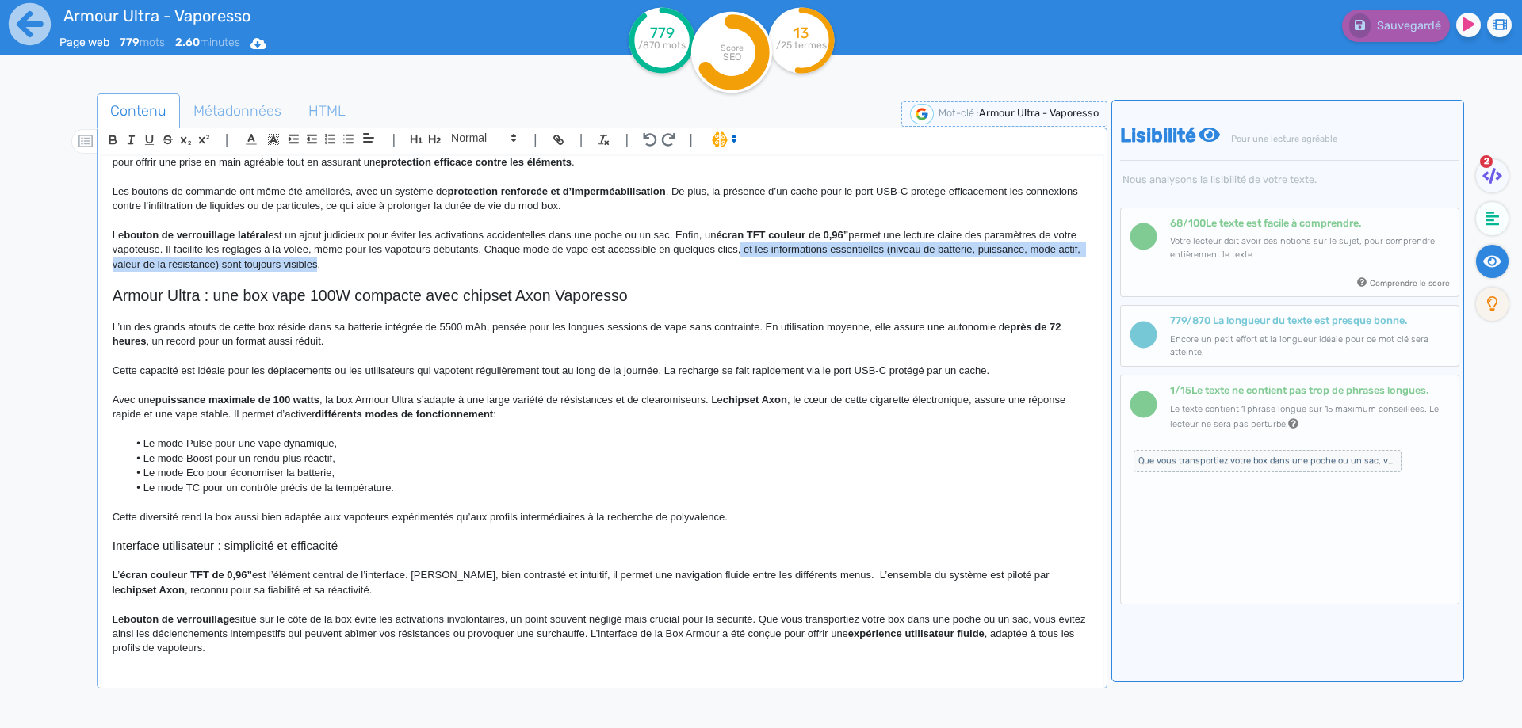
drag, startPoint x: 762, startPoint y: 251, endPoint x: 368, endPoint y: 263, distance: 394.1
click at [368, 263] on p "Le bouton de verrouillage latéral est un ajout judicieux pour éviter les activa…" at bounding box center [602, 250] width 979 height 44
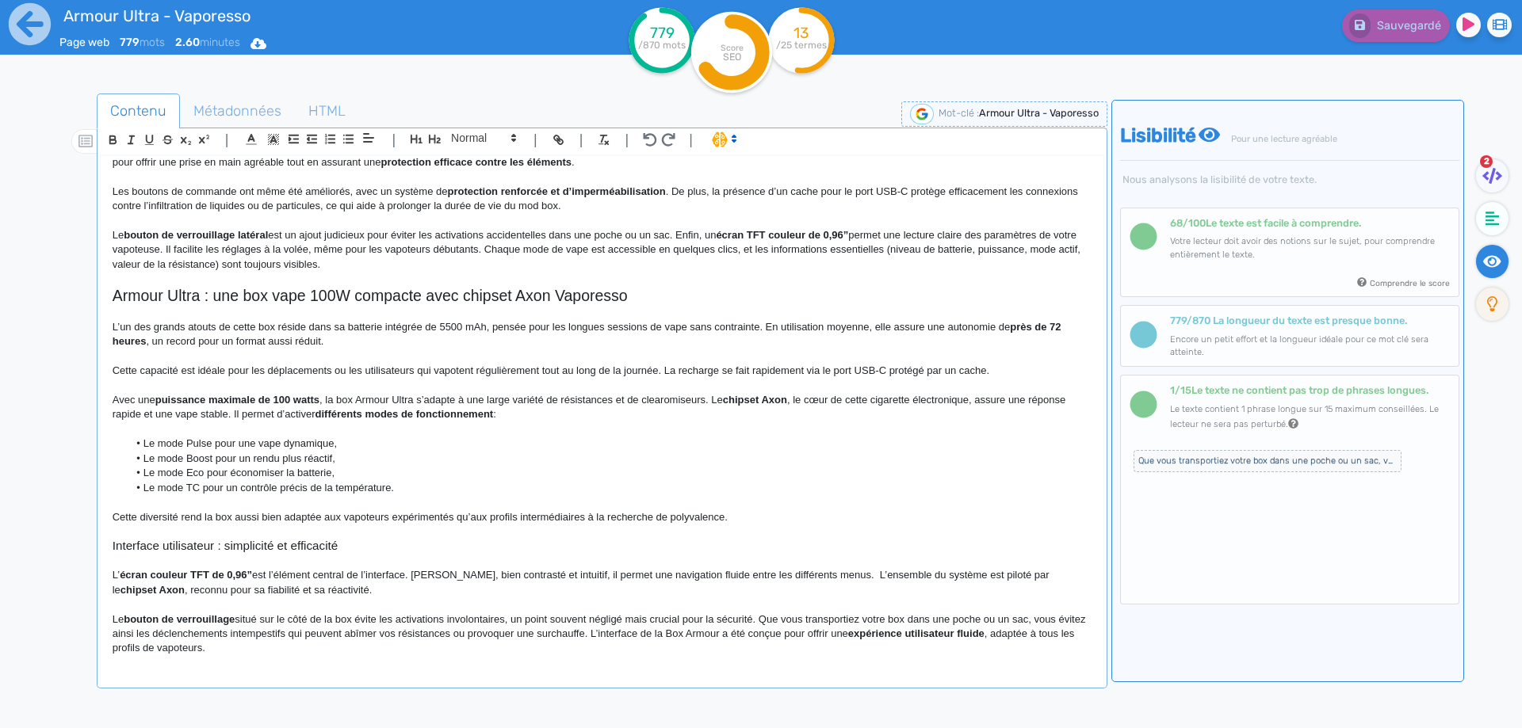
click at [478, 263] on p "Le bouton de verrouillage latéral est un ajout judicieux pour éviter les activa…" at bounding box center [602, 250] width 979 height 44
click at [507, 246] on p "Le bouton de verrouillage latéral est un ajout judicieux pour éviter les activa…" at bounding box center [602, 250] width 979 height 44
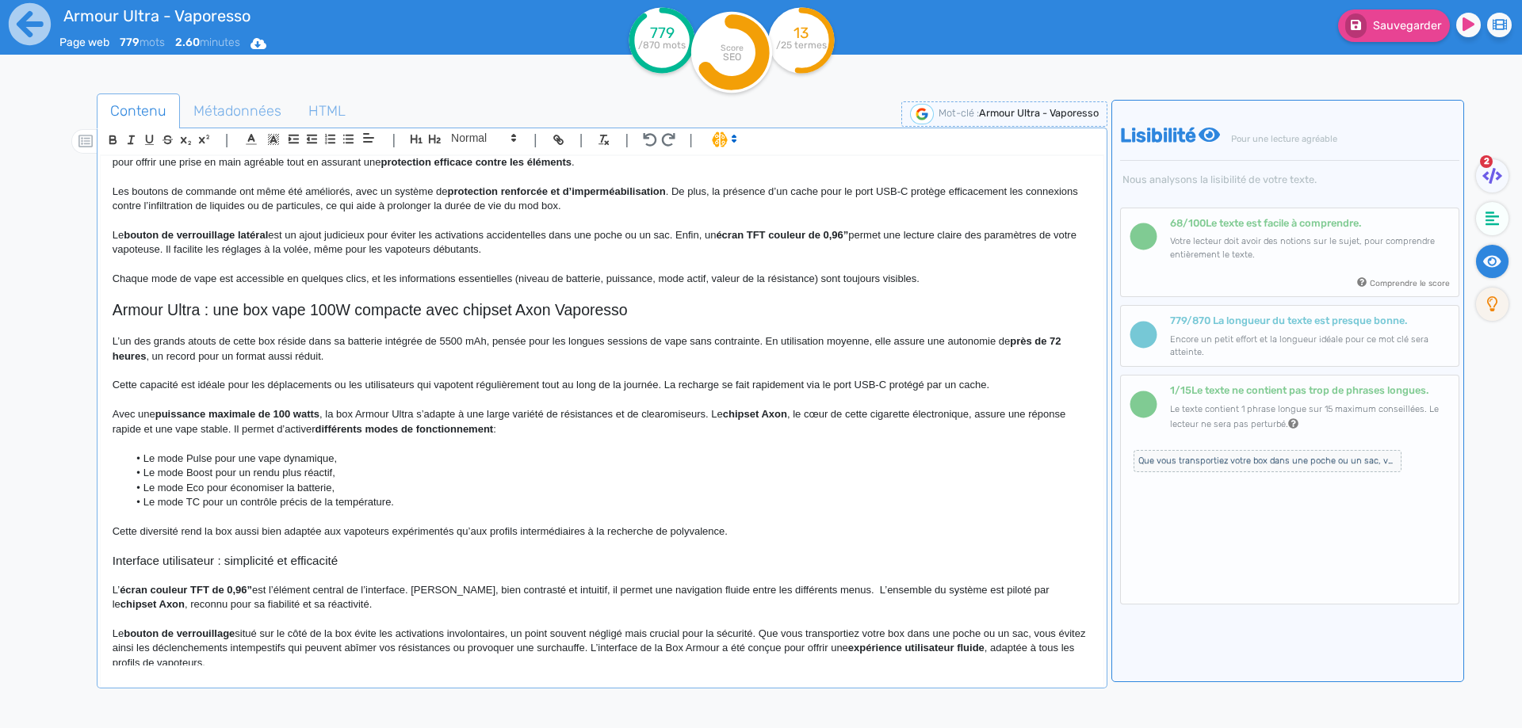
click at [366, 281] on p "Chaque mode de vape est accessible en quelques clics, et les informations essen…" at bounding box center [602, 279] width 979 height 14
click at [669, 280] on p "Chaque mode de vape est accessible en quelques clics, et les informations essen…" at bounding box center [602, 279] width 979 height 14
click at [671, 279] on p "Chaque mode de vape est accessible en quelques clics, et les informations essen…" at bounding box center [602, 279] width 979 height 14
drag, startPoint x: 671, startPoint y: 279, endPoint x: 693, endPoint y: 278, distance: 21.4
click at [693, 278] on p "Chaque mode de vape est accessible en quelques clics, et les informations essen…" at bounding box center [602, 279] width 979 height 14
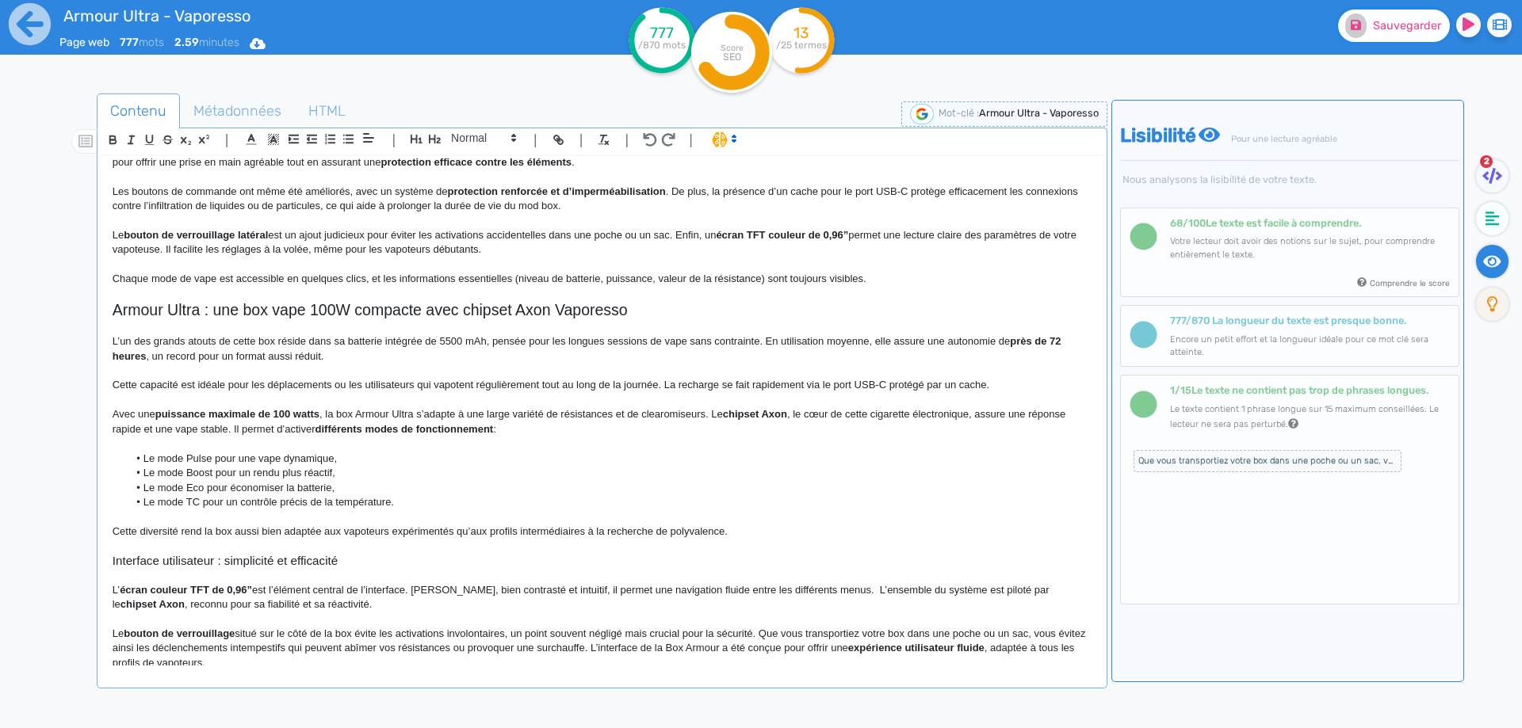
click at [1375, 25] on span "Sauvegarder" at bounding box center [1407, 25] width 68 height 13
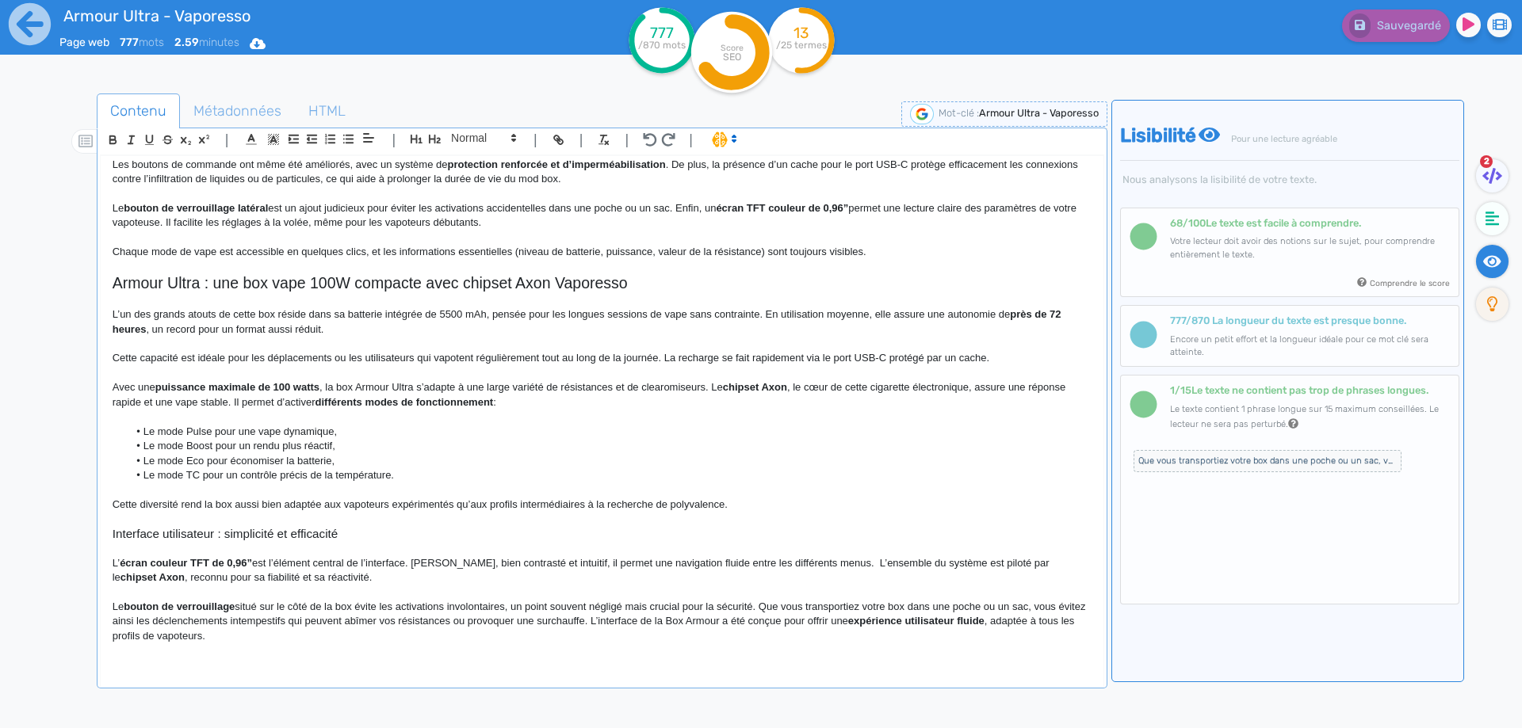
scroll to position [594, 0]
click at [106, 535] on div "Armour Ultra - Vaporesso Box Armour Ultra de chez Vaporesso La box Armour Ultra…" at bounding box center [602, 411] width 1003 height 510
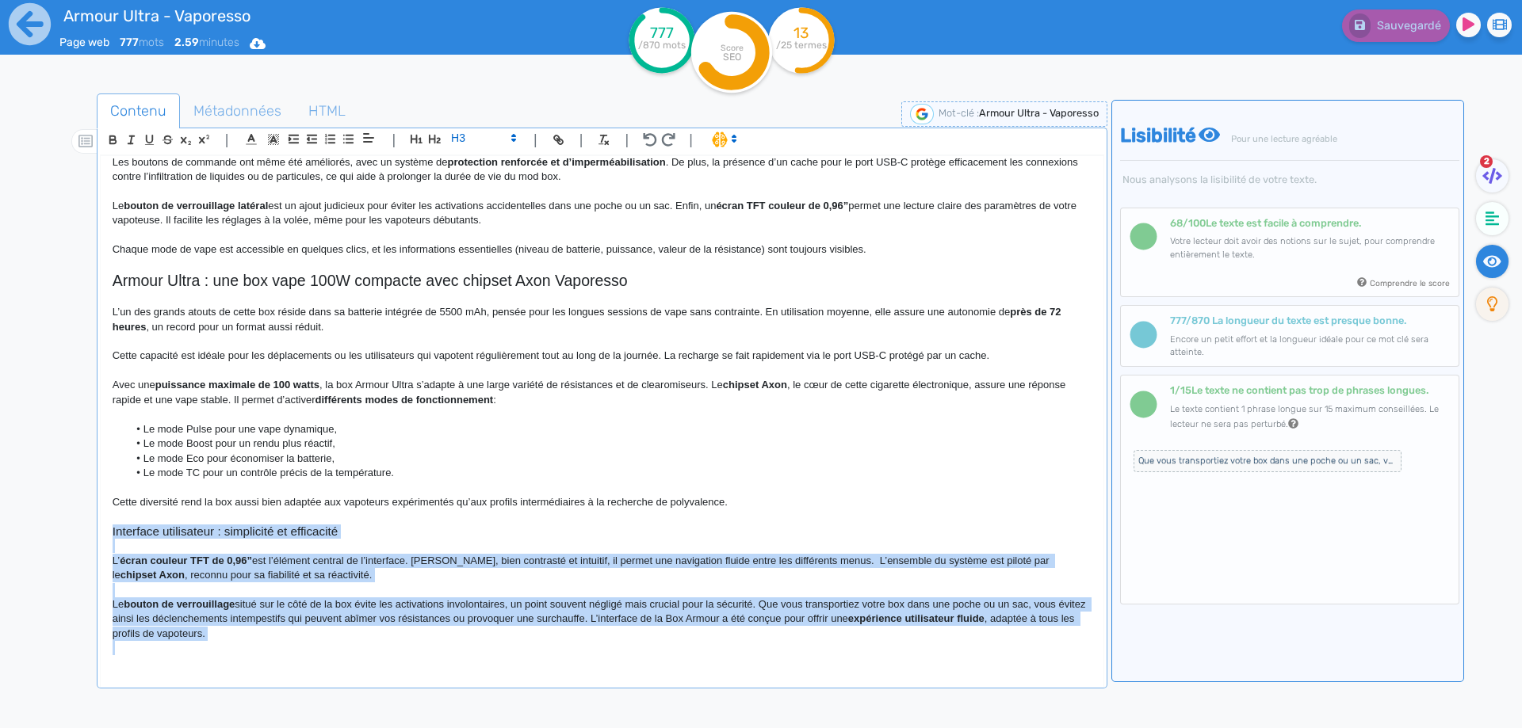
drag, startPoint x: 106, startPoint y: 535, endPoint x: 317, endPoint y: 699, distance: 267.1
click at [317, 699] on div "Contenu Métadonnées HTML | | H3 H4 H5 H6 Normal | | | | Armour Ultra - Vaporess…" at bounding box center [602, 461] width 1010 height 735
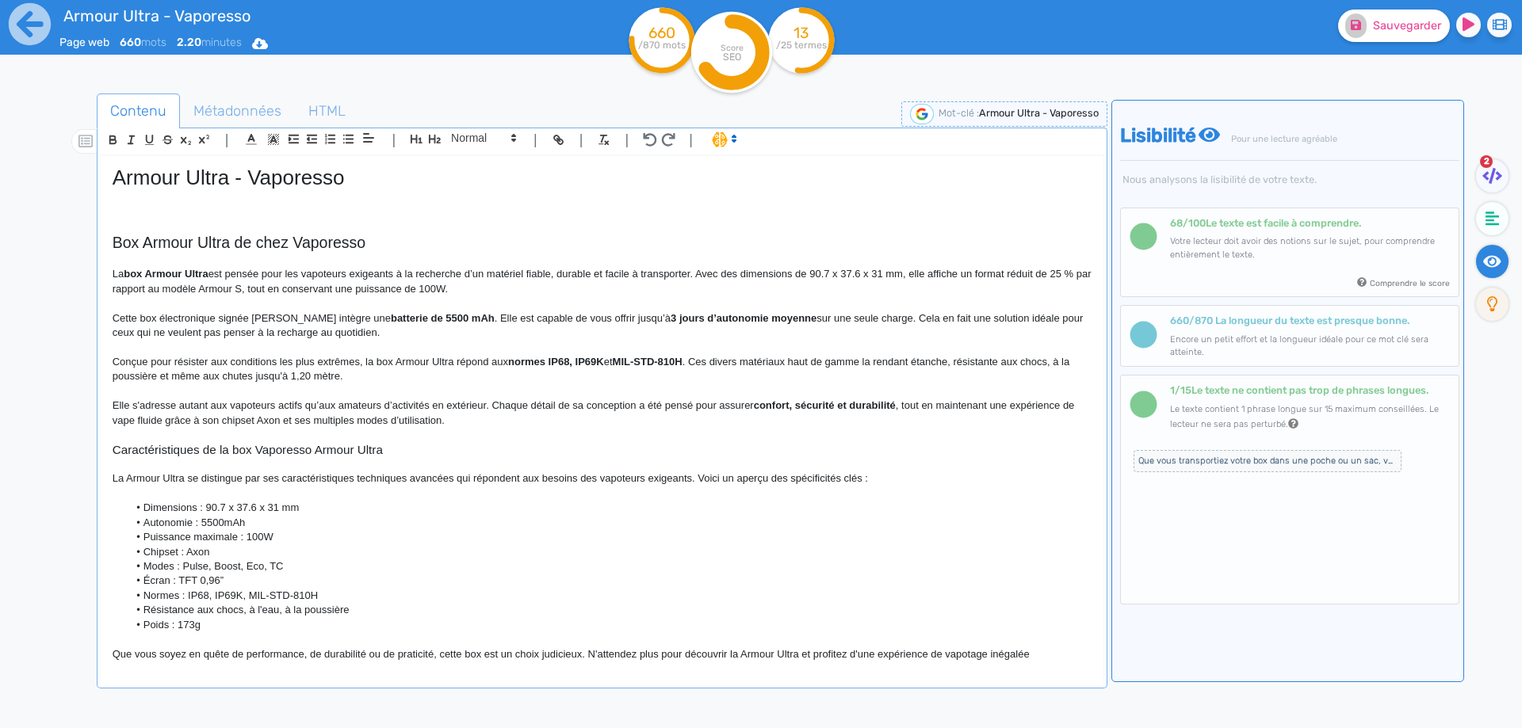
scroll to position [449, 0]
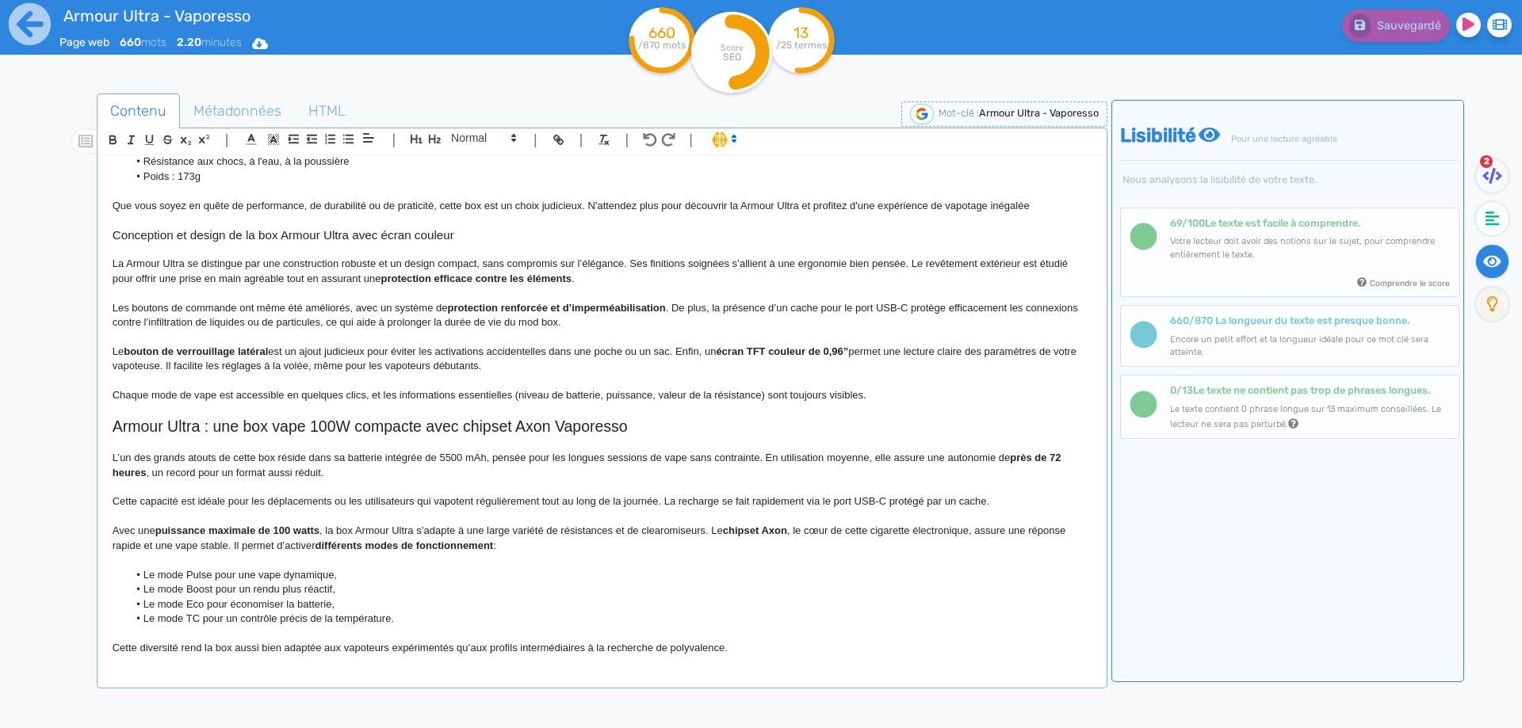
click at [787, 649] on p "Cette diversité rend la box aussi bien adaptée aux vapoteurs expérimentés qu’au…" at bounding box center [602, 648] width 979 height 14
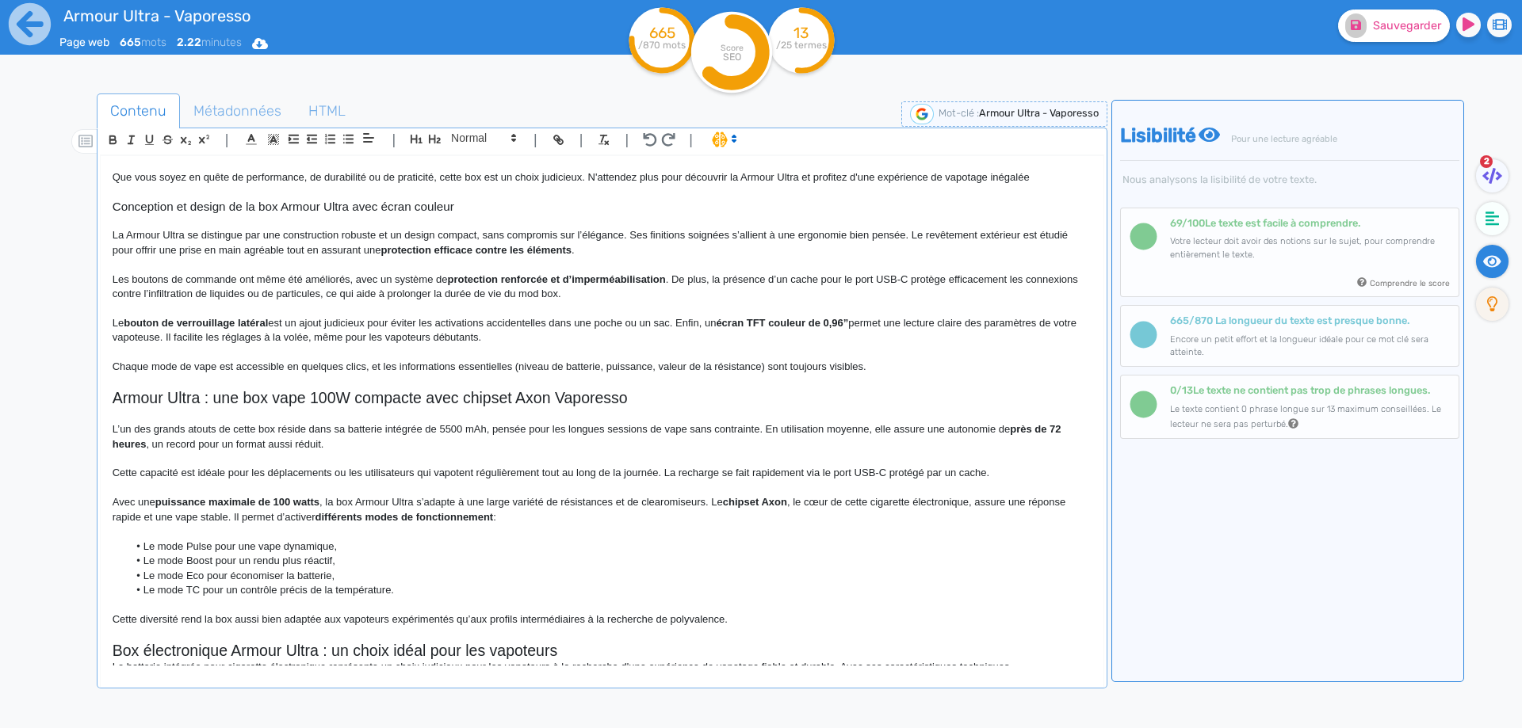
scroll to position [529, 0]
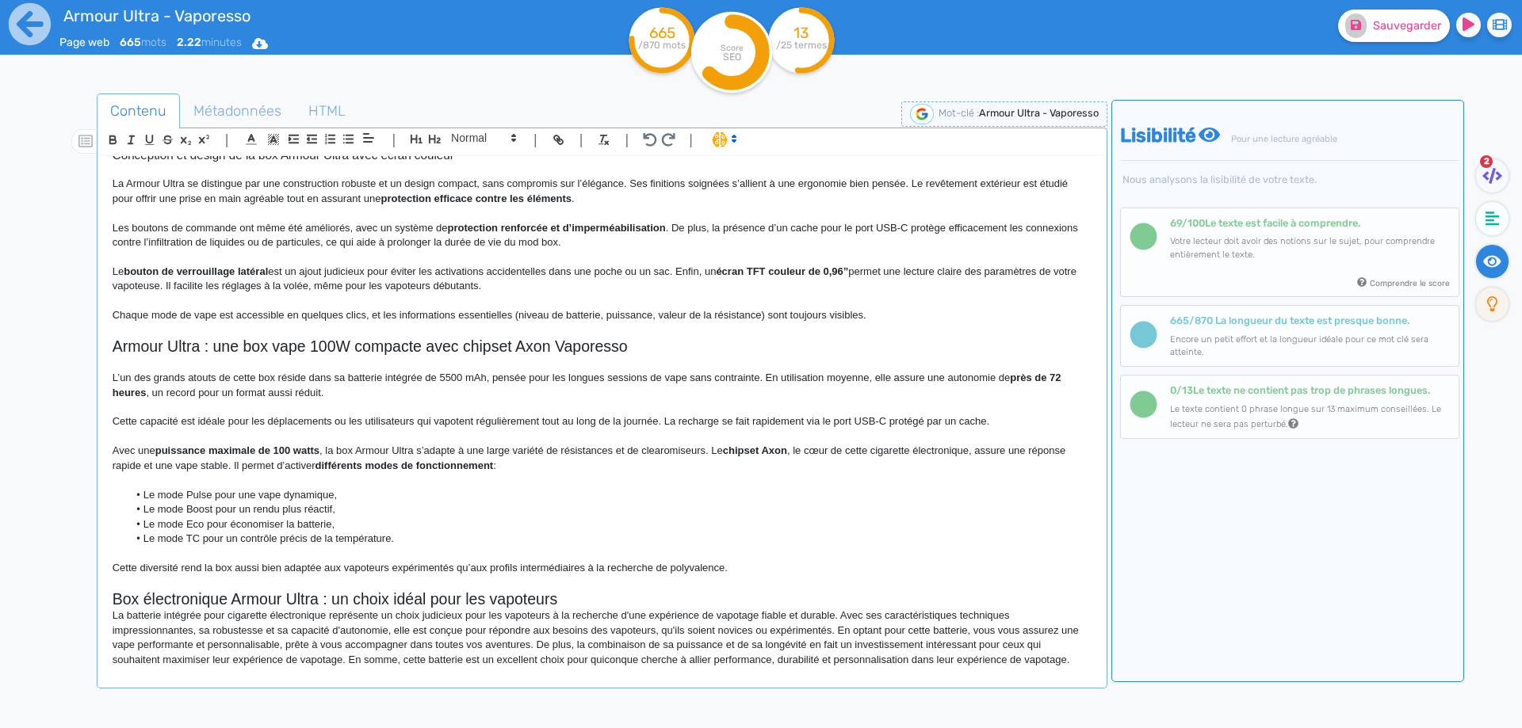
click at [372, 597] on h2 "Box électronique Armour Ultra : un choix idéal pour les vapoteurs" at bounding box center [602, 599] width 979 height 18
click at [579, 590] on p at bounding box center [602, 582] width 979 height 14
click at [579, 598] on h2 "Box électronique Armour Ultra : un choix idéal pour les vapoteurs" at bounding box center [602, 599] width 979 height 18
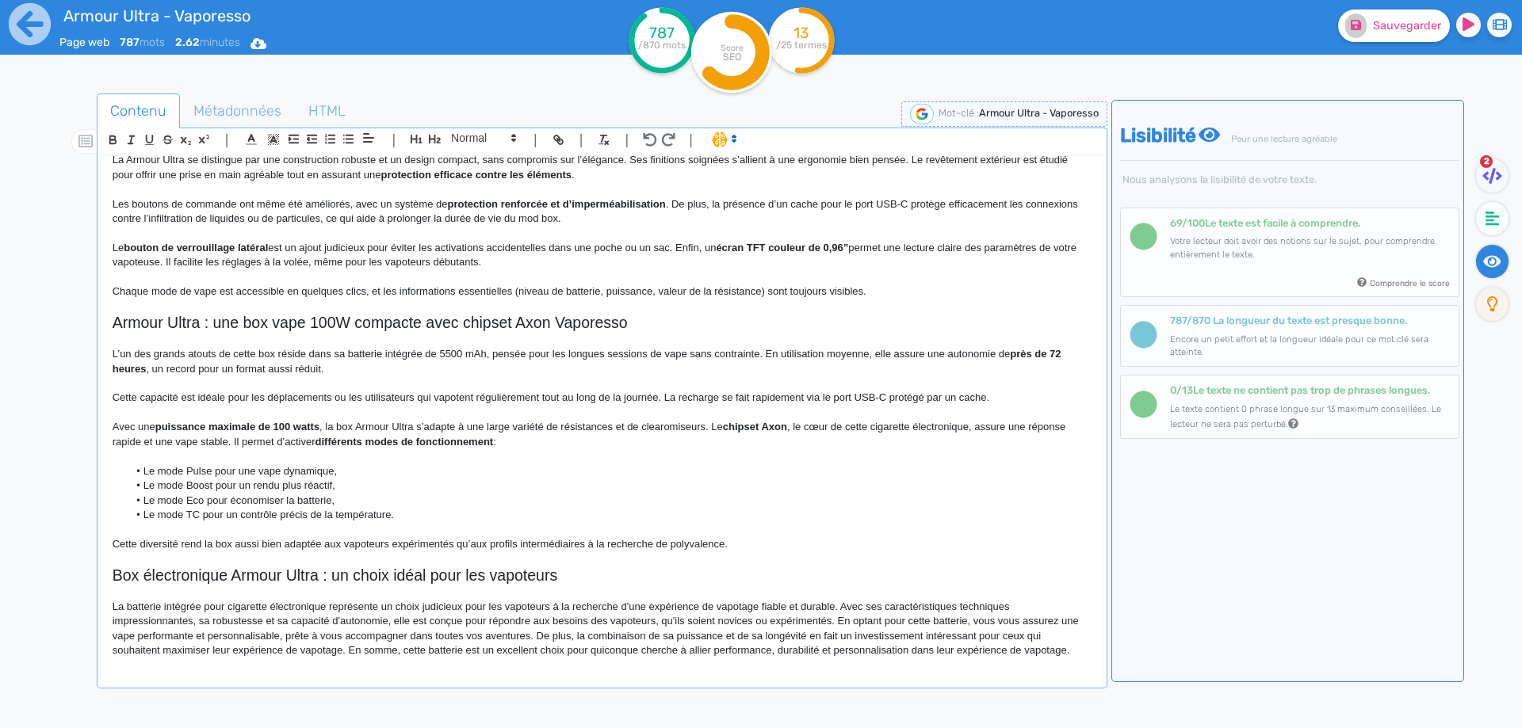
scroll to position [555, 0]
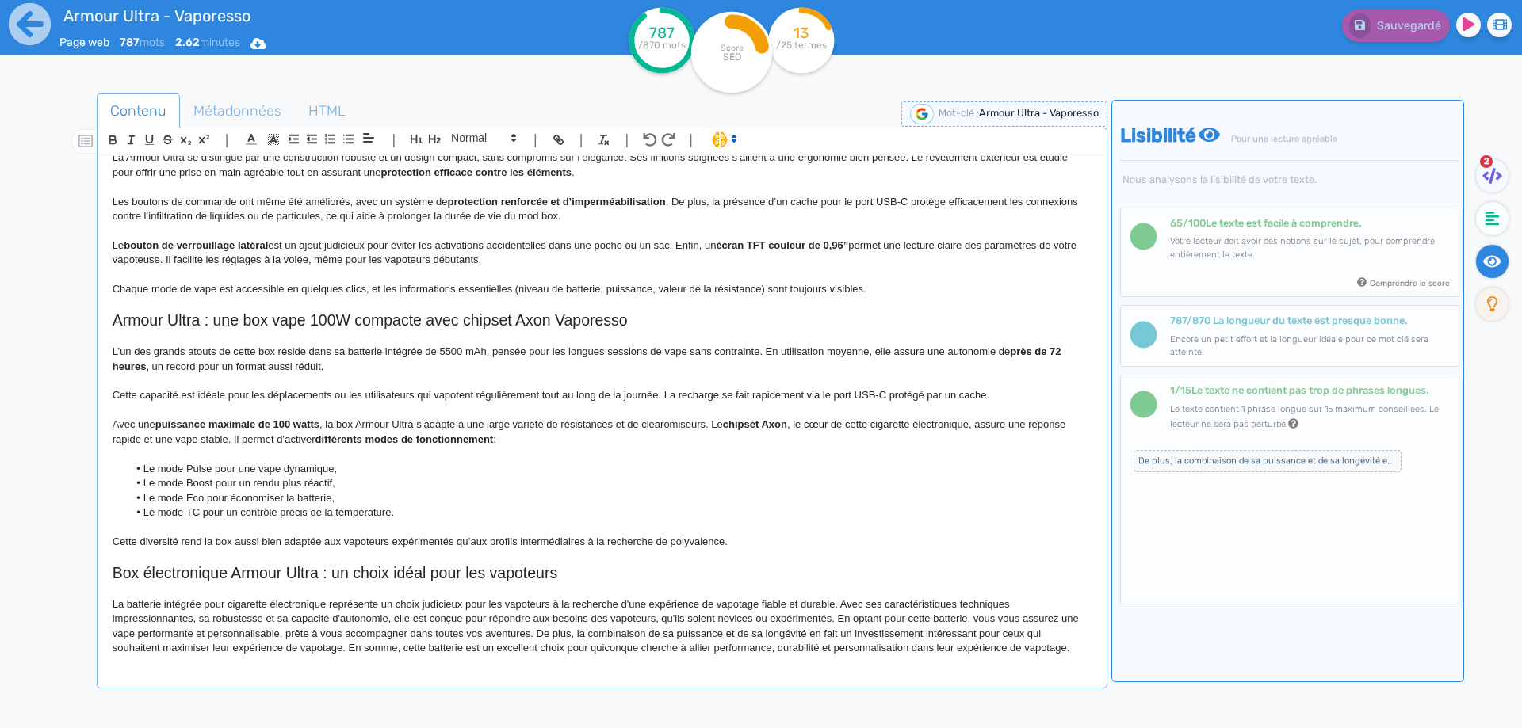
click at [227, 604] on p "La batterie intégrée pour cigarette électronique représente un choix judicieux …" at bounding box center [602, 627] width 979 height 59
click at [347, 605] on p "La batterie intégrée pour votre cigarette électronique représente un choix judi…" at bounding box center [602, 627] width 979 height 59
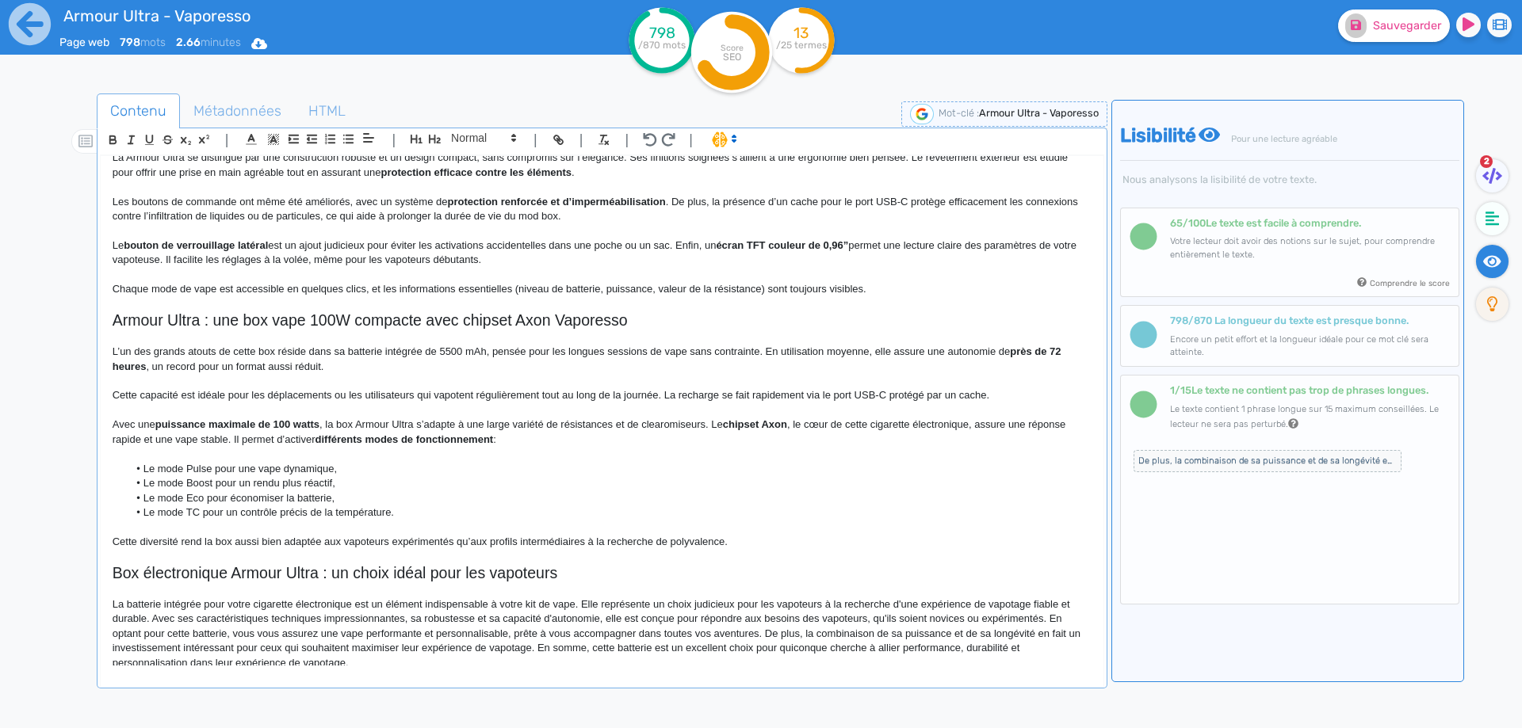
scroll to position [569, 0]
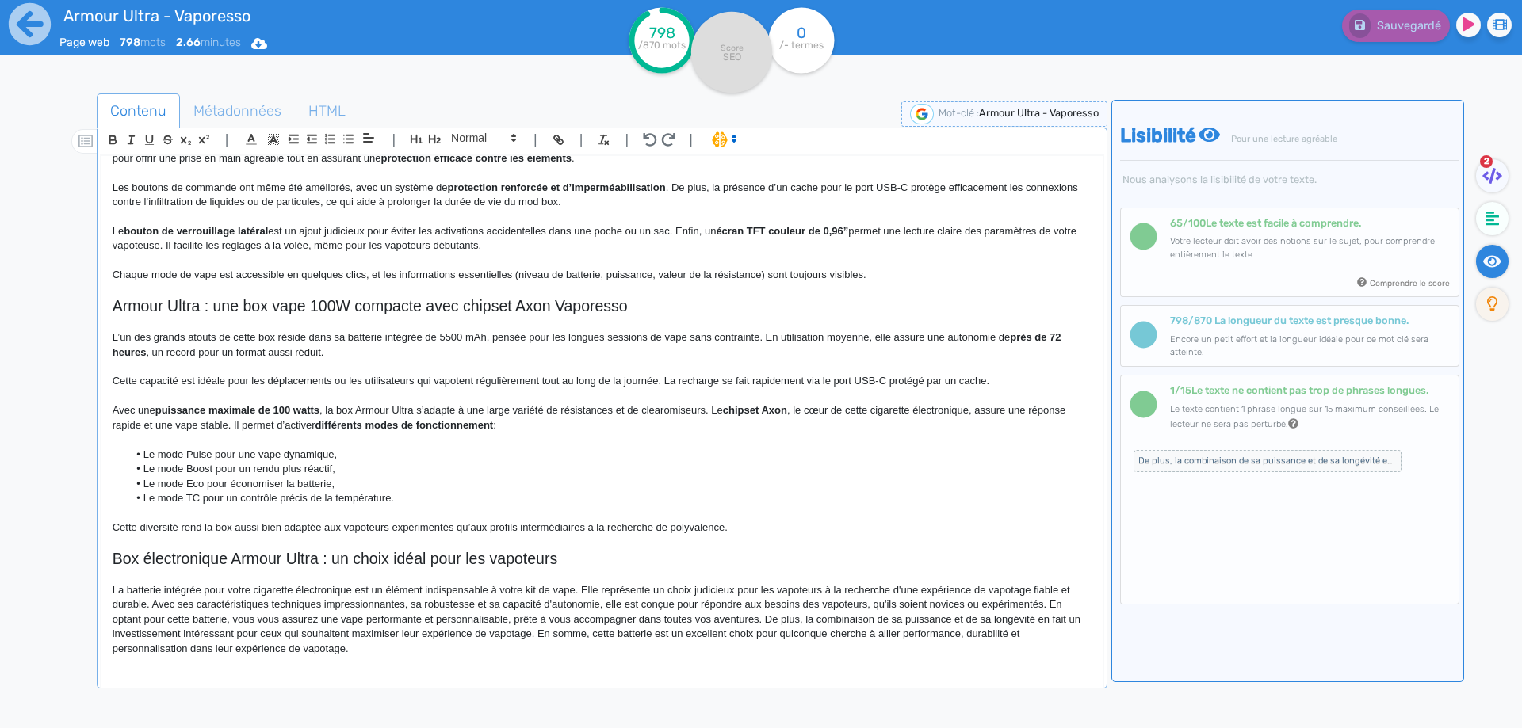
click at [445, 551] on h2 "Box électronique Armour Ultra : un choix idéal pour les vapoteurs" at bounding box center [602, 559] width 979 height 18
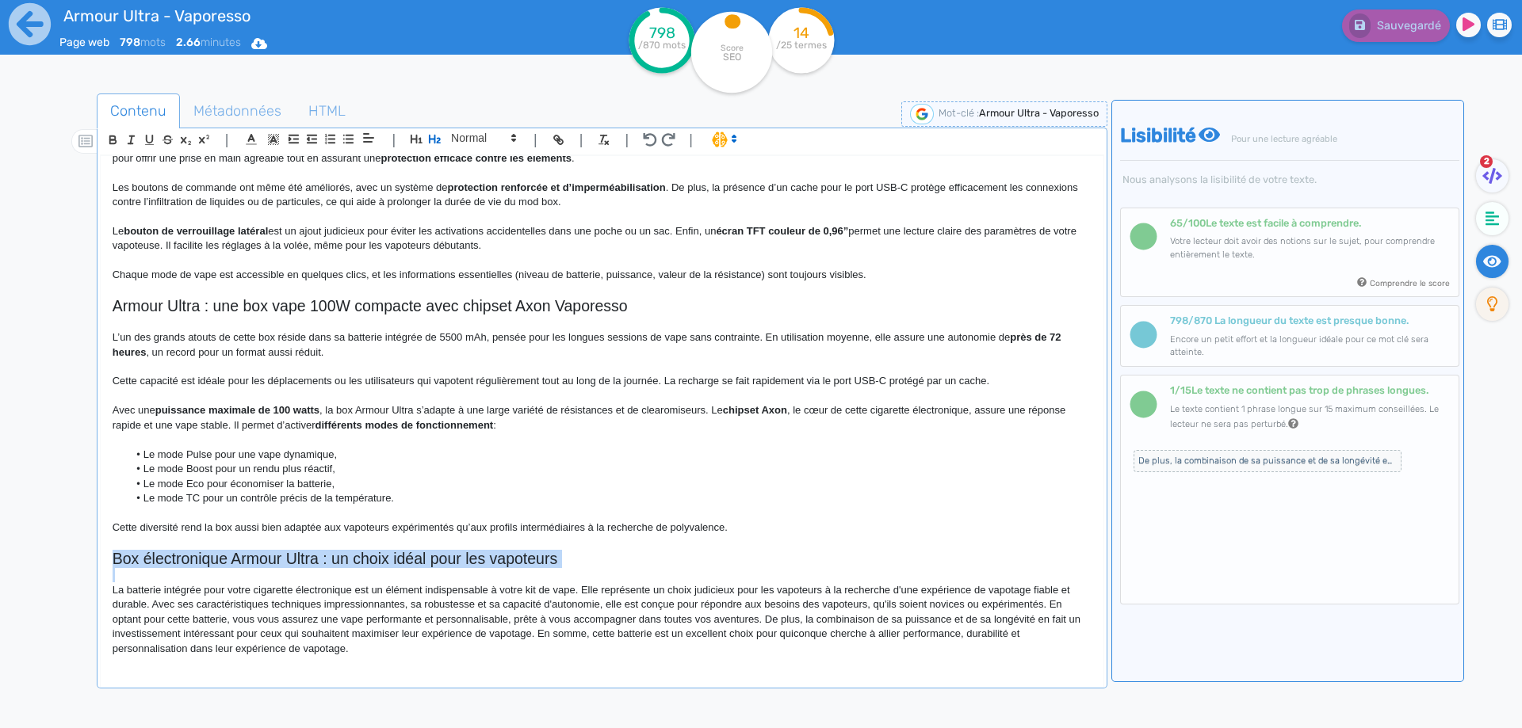
click at [445, 551] on h2 "Box électronique Armour Ultra : un choix idéal pour les vapoteurs" at bounding box center [602, 559] width 979 height 18
copy h2 "Box électronique Armour Ultra : un choix idéal pour les vapoteurs"
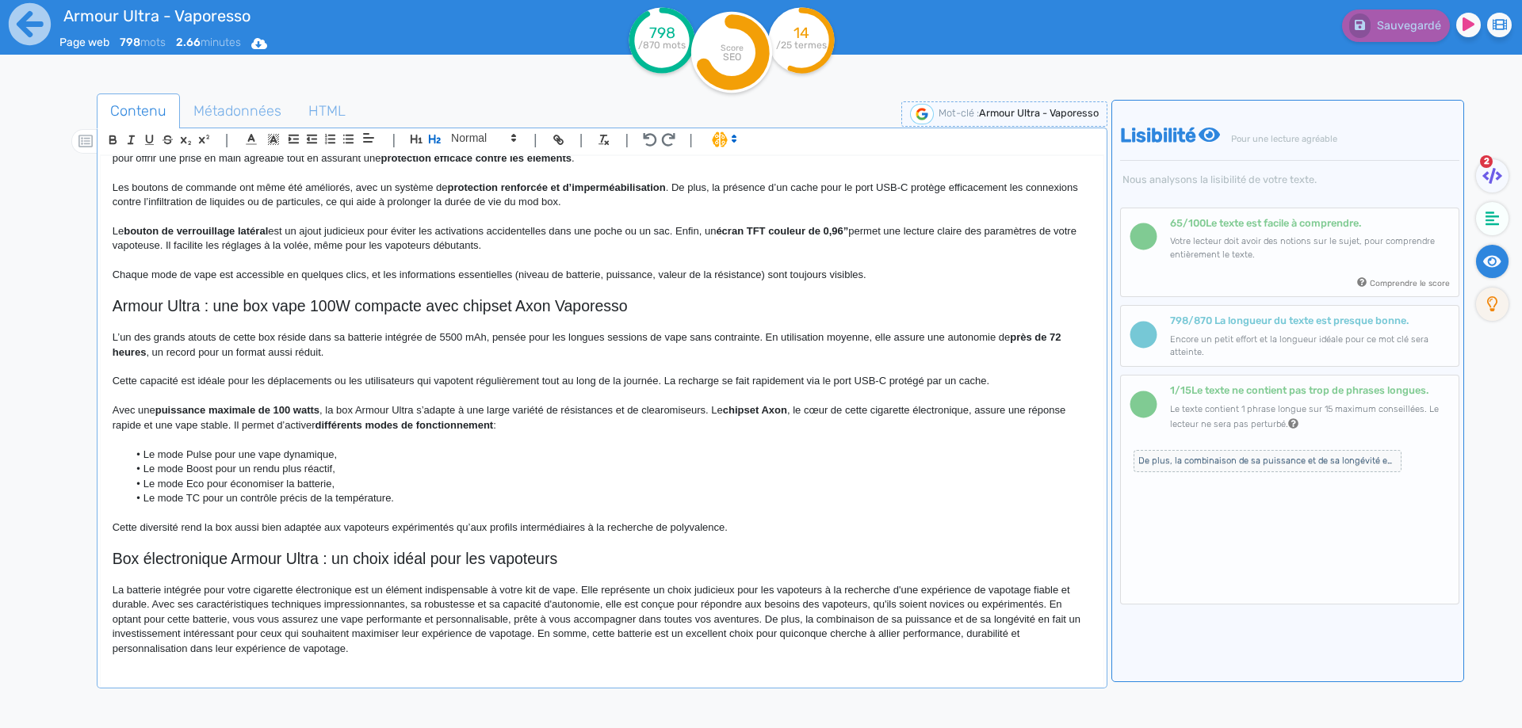
click at [626, 586] on p "La batterie intégrée pour votre cigarette électronique est un élément indispens…" at bounding box center [602, 619] width 979 height 73
click at [643, 586] on p "La batterie intégrée pour votre cigarette électronique est un élément indispens…" at bounding box center [602, 619] width 979 height 73
drag, startPoint x: 643, startPoint y: 586, endPoint x: 666, endPoint y: 586, distance: 23.0
click at [666, 586] on p "La batterie intégrée pour votre cigarette électronique est un élément indispens…" at bounding box center [602, 619] width 979 height 73
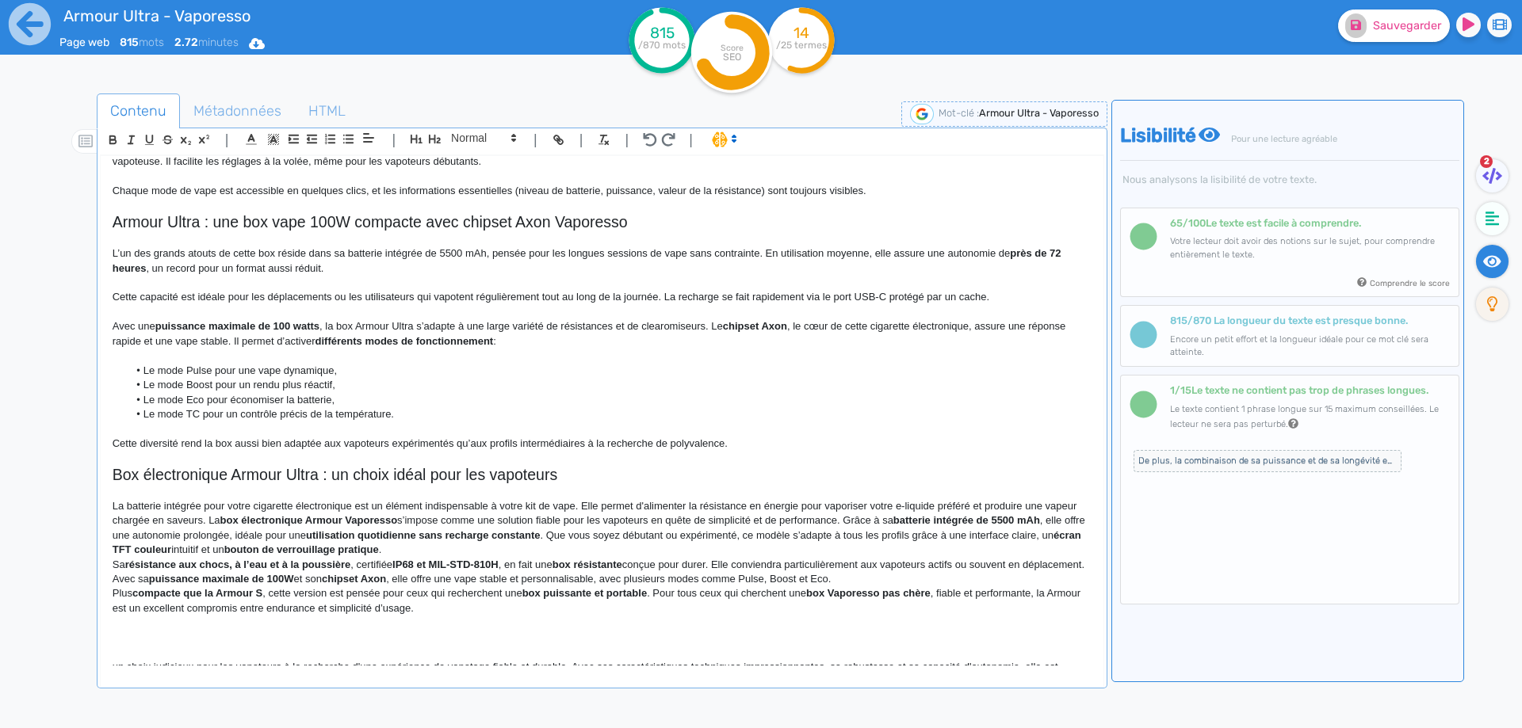
scroll to position [716, 0]
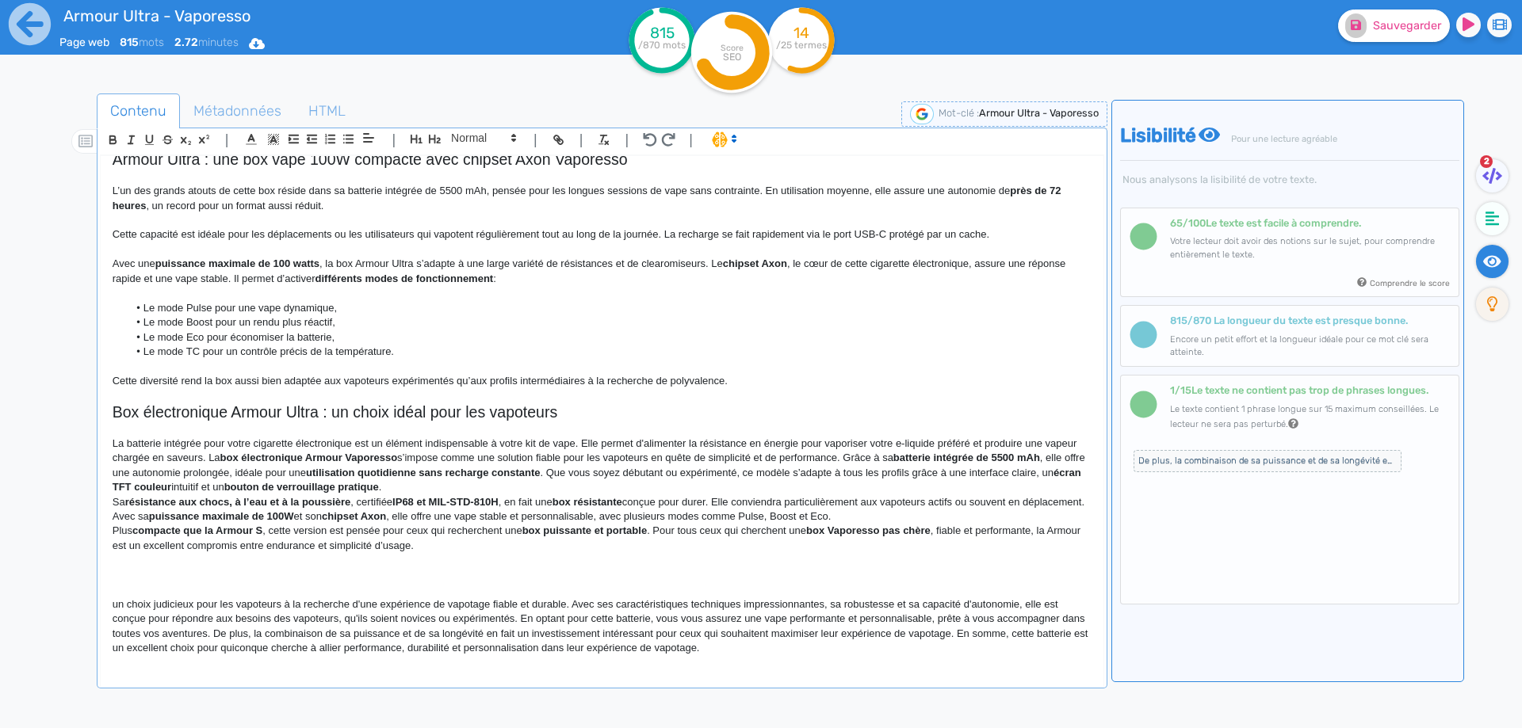
click at [283, 460] on strong "box électronique Armour Vaporesso" at bounding box center [308, 458] width 177 height 12
click at [281, 455] on strong "box Armour Vaporesso" at bounding box center [276, 458] width 113 height 12
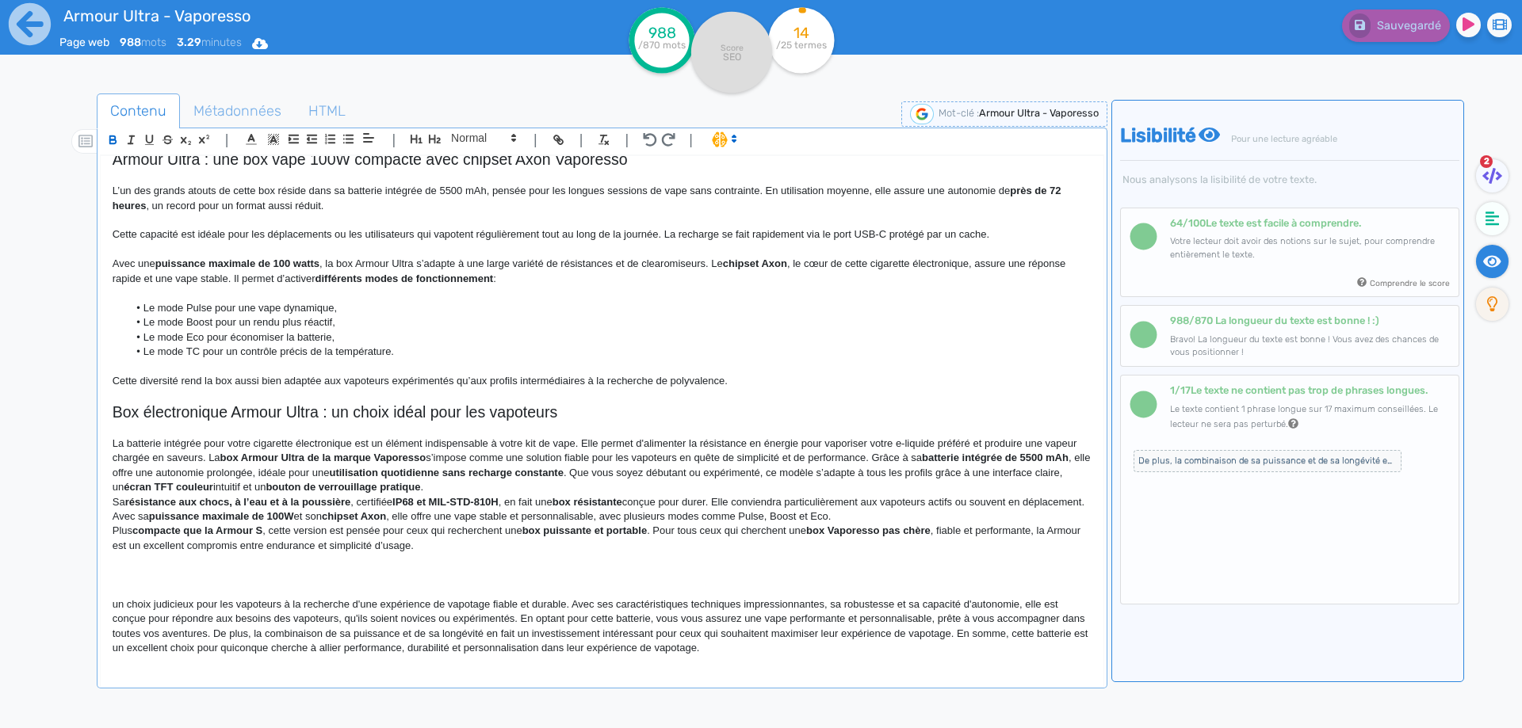
click at [235, 457] on strong "box Armour Ultra de la marque Vaporesso" at bounding box center [323, 458] width 206 height 12
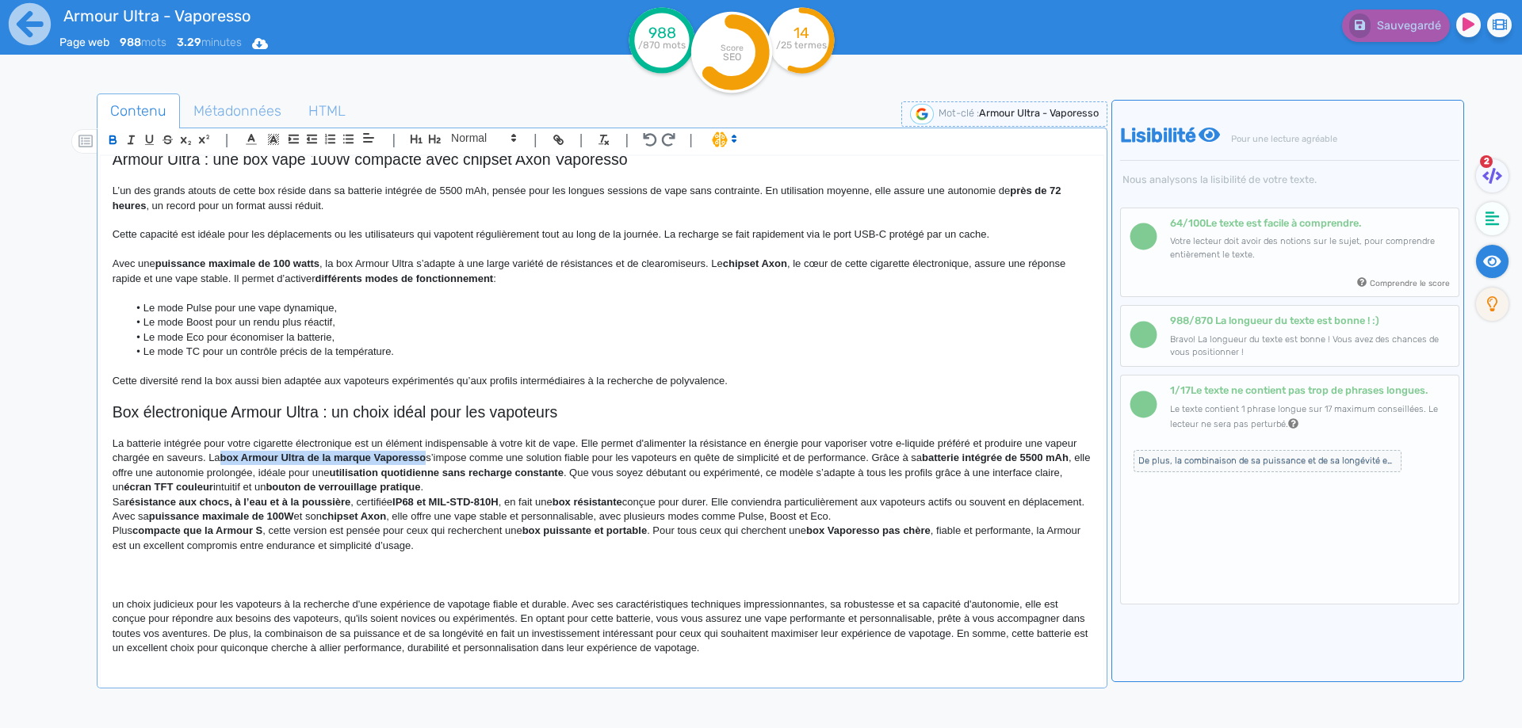
drag, startPoint x: 235, startPoint y: 457, endPoint x: 387, endPoint y: 460, distance: 152.2
click at [493, 449] on p "La batterie intégrée pour votre cigarette électronique est un élément indispens…" at bounding box center [602, 466] width 979 height 59
click at [1376, 32] on span "Sauvegarder" at bounding box center [1407, 25] width 68 height 13
click at [865, 459] on p "La batterie intégrée pour votre cigarette électronique est un élément indispens…" at bounding box center [602, 466] width 979 height 59
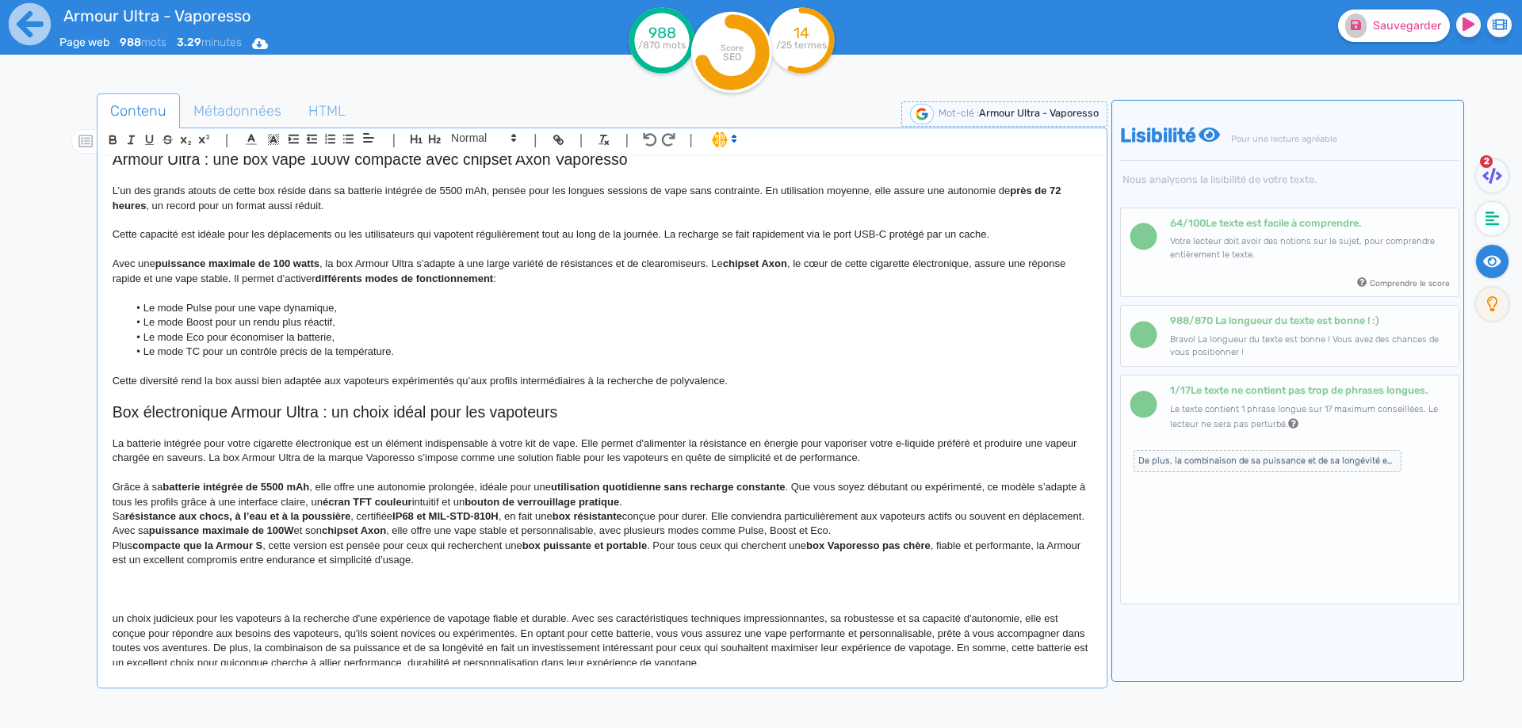
click at [224, 484] on strong "batterie intégrée de 5500 mAh" at bounding box center [235, 487] width 147 height 12
click at [292, 487] on strong "batterie interne de 5500 mAh" at bounding box center [232, 487] width 141 height 12
drag, startPoint x: 292, startPoint y: 487, endPoint x: 181, endPoint y: 486, distance: 110.2
click at [300, 490] on p "Grâce à sa batterie interne de 5500 mAh, elle offre une autonomie prolongée, id…" at bounding box center [602, 494] width 979 height 29
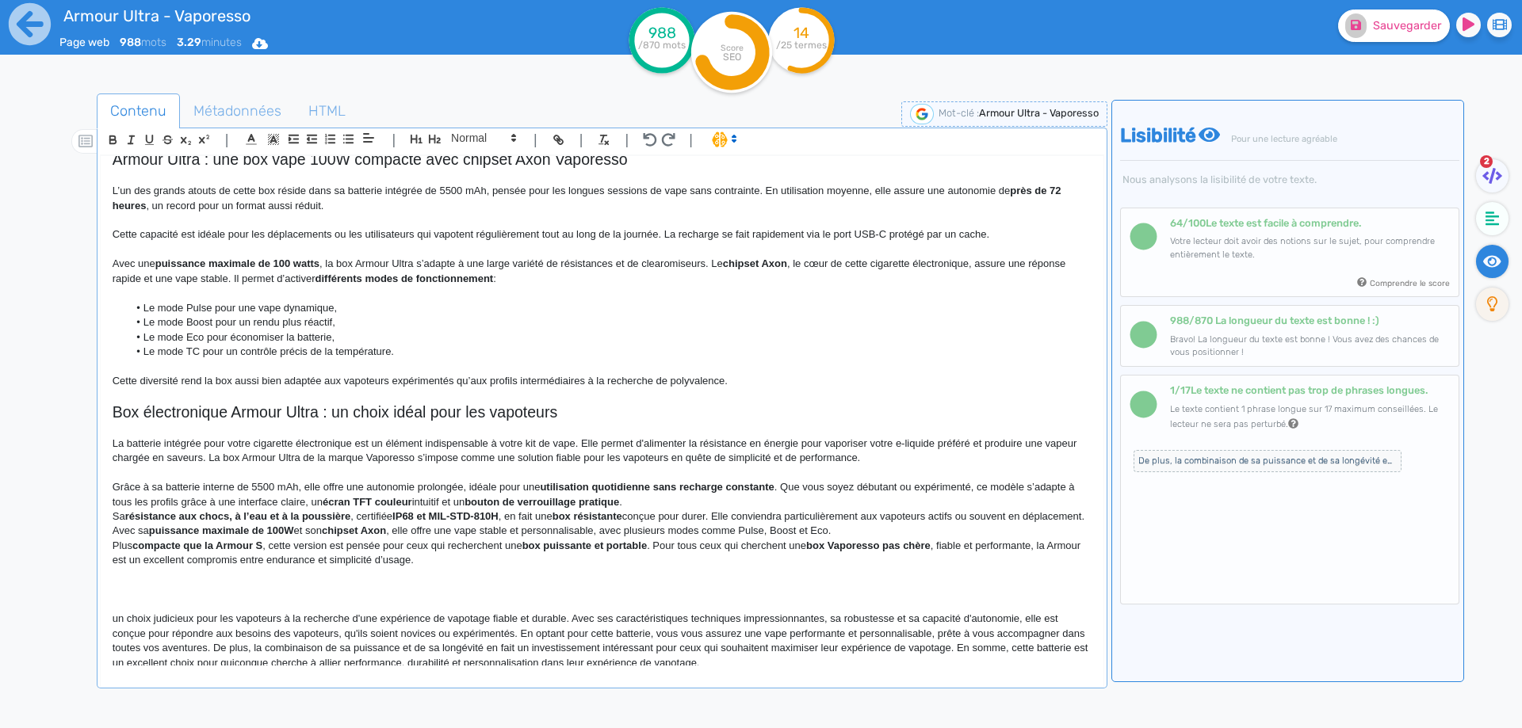
click at [571, 491] on strong "utilisation quotidienne sans recharge constante" at bounding box center [657, 487] width 234 height 12
drag, startPoint x: 571, startPoint y: 491, endPoint x: 757, endPoint y: 492, distance: 185.5
click at [762, 497] on p "Grâce à sa batterie interne de 5500 mAh, elle offre une autonomie prolongée, id…" at bounding box center [602, 494] width 979 height 29
drag, startPoint x: 1026, startPoint y: 487, endPoint x: 1001, endPoint y: 485, distance: 24.6
click at [1018, 485] on p "Grâce à sa batterie interne de 5500 mAh, elle offre une autonomie prolongée, id…" at bounding box center [602, 494] width 979 height 29
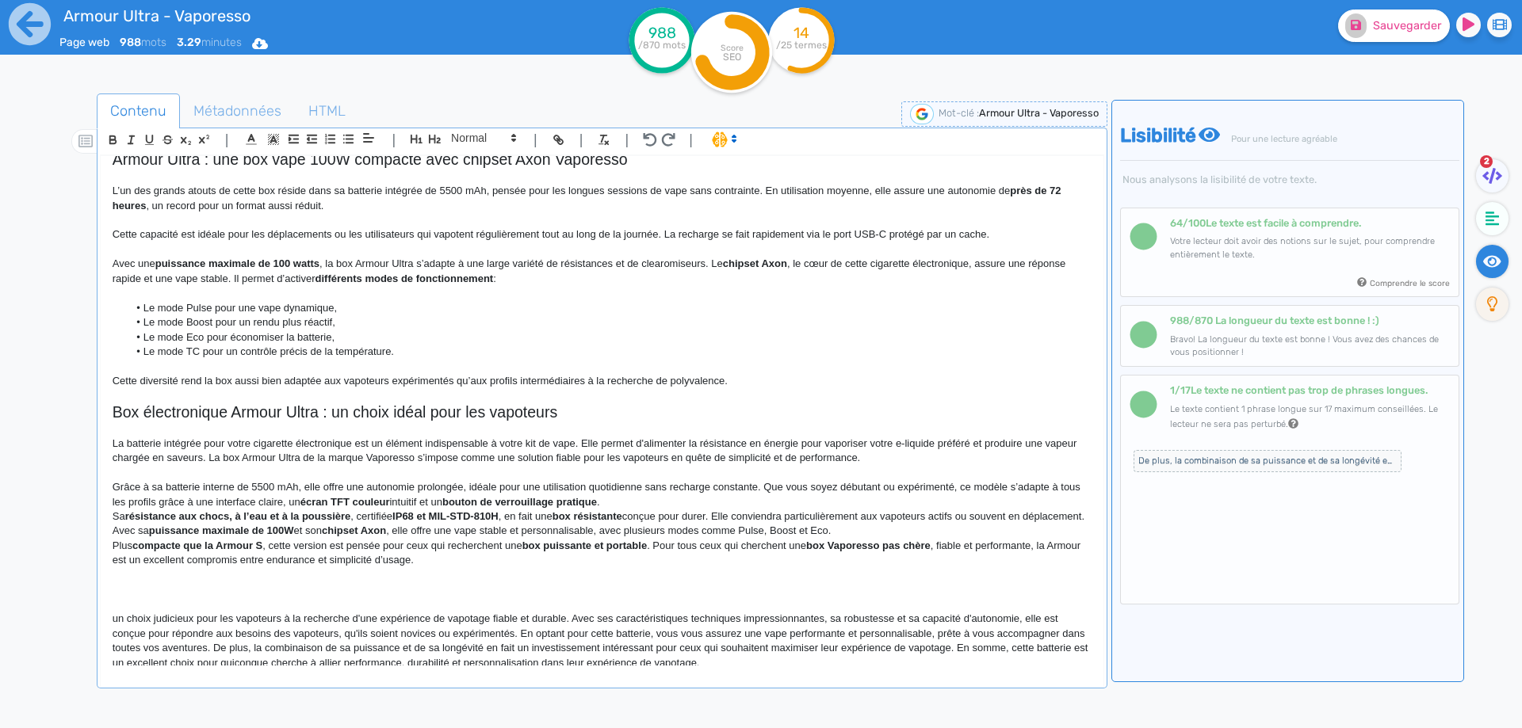
click at [999, 485] on p "Grâce à sa batterie interne de 5500 mAh, elle offre une autonomie prolongée, id…" at bounding box center [602, 494] width 979 height 29
click at [321, 502] on strong "écran TFT couleur" at bounding box center [330, 502] width 90 height 12
drag, startPoint x: 321, startPoint y: 502, endPoint x: 366, endPoint y: 498, distance: 45.3
click at [366, 498] on strong "écran TFT couleur" at bounding box center [330, 502] width 90 height 12
click at [445, 499] on strong "bouton de verrouillage pratique" at bounding box center [503, 502] width 155 height 12
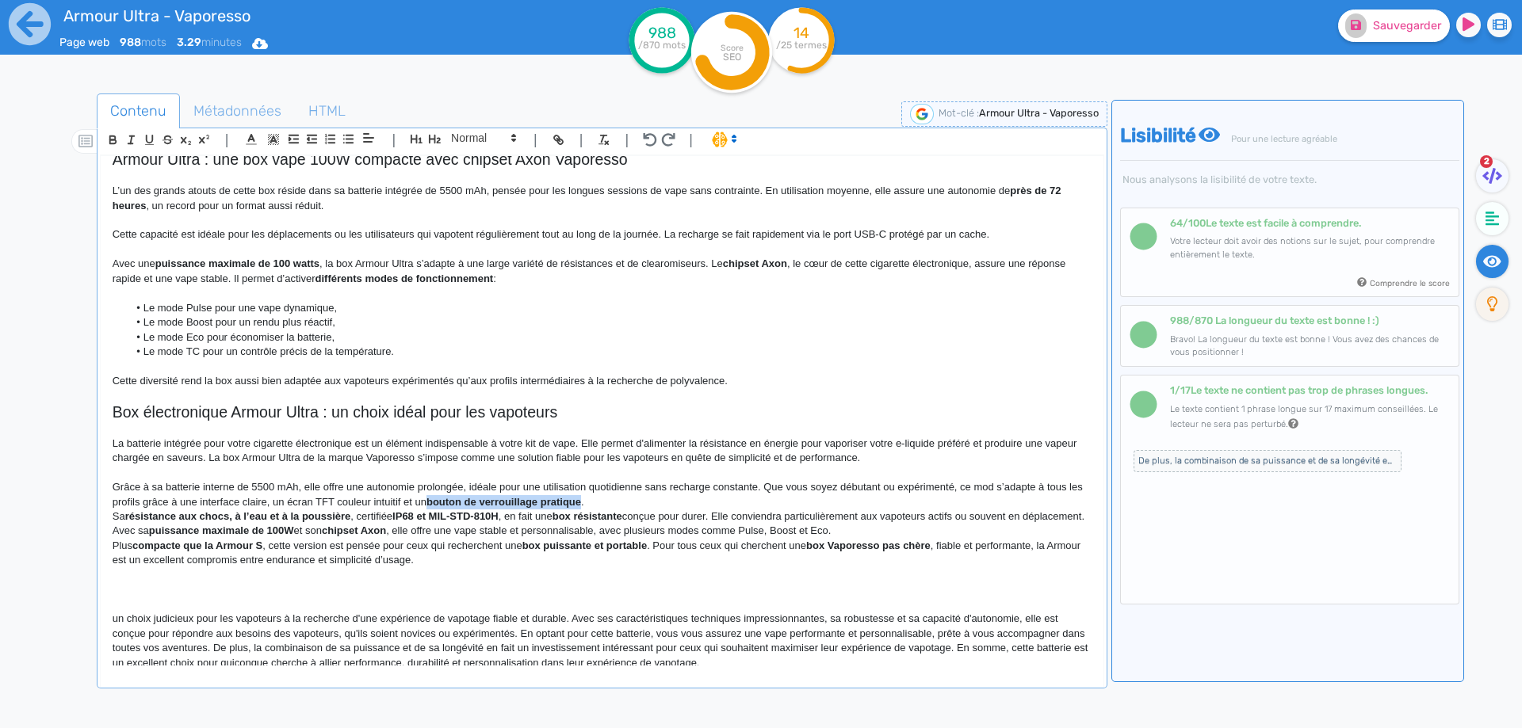
drag, startPoint x: 445, startPoint y: 499, endPoint x: 567, endPoint y: 498, distance: 122.1
click at [602, 498] on p "Grâce à sa batterie interne de 5500 mAh, elle offre une autonomie prolongée, id…" at bounding box center [602, 494] width 979 height 29
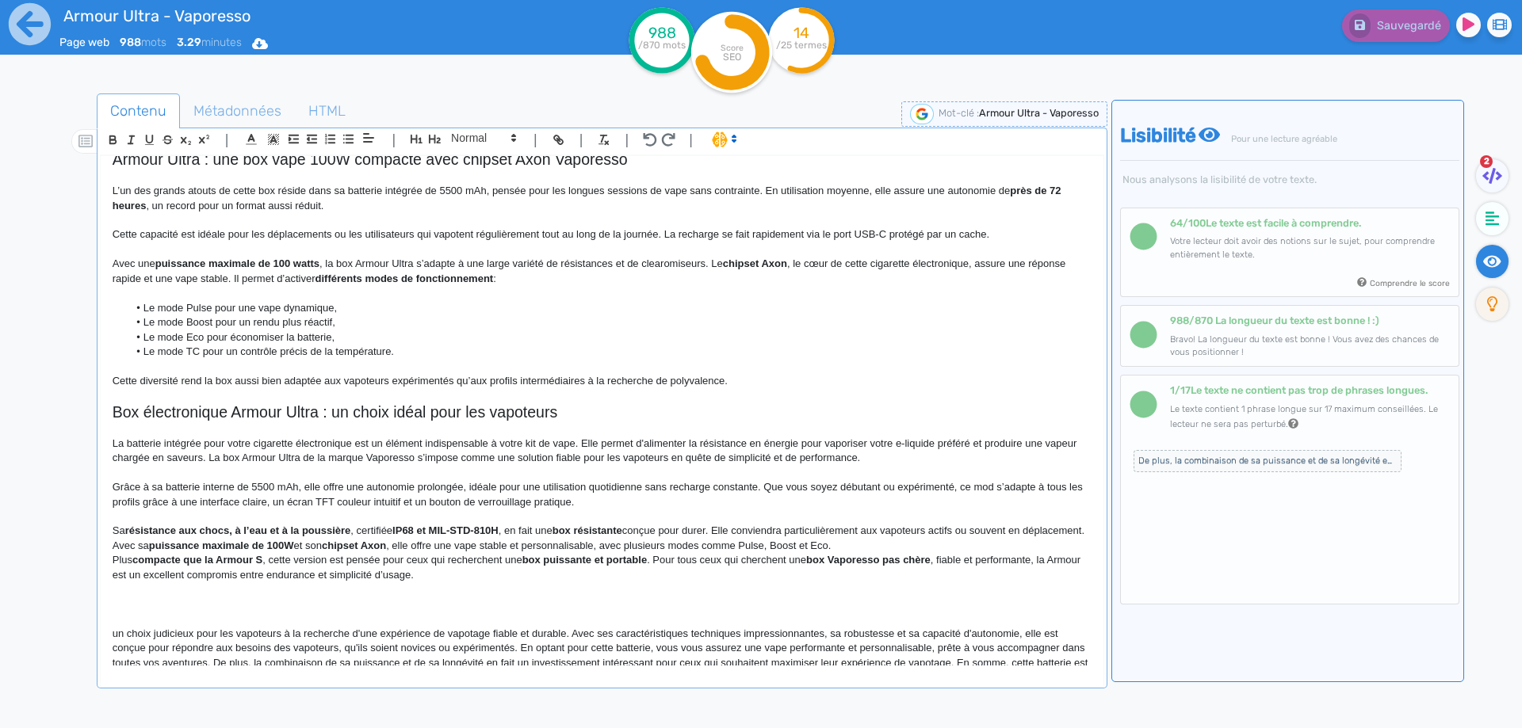
click at [154, 531] on strong "résistance aux chocs, à l’eau et à la poussière" at bounding box center [238, 531] width 226 height 12
drag, startPoint x: 154, startPoint y: 531, endPoint x: 478, endPoint y: 531, distance: 324.1
click at [478, 531] on p "Sa résistance aux chocs, à l’eau et à la poussière , certifiée IP68 et MIL-STD-…" at bounding box center [602, 538] width 979 height 29
click at [273, 556] on p "Plus compacte que la Armour S , cette version est pensée pour ceux qui recherch…" at bounding box center [602, 567] width 979 height 29
click at [552, 533] on strong "box résistante" at bounding box center [577, 531] width 70 height 12
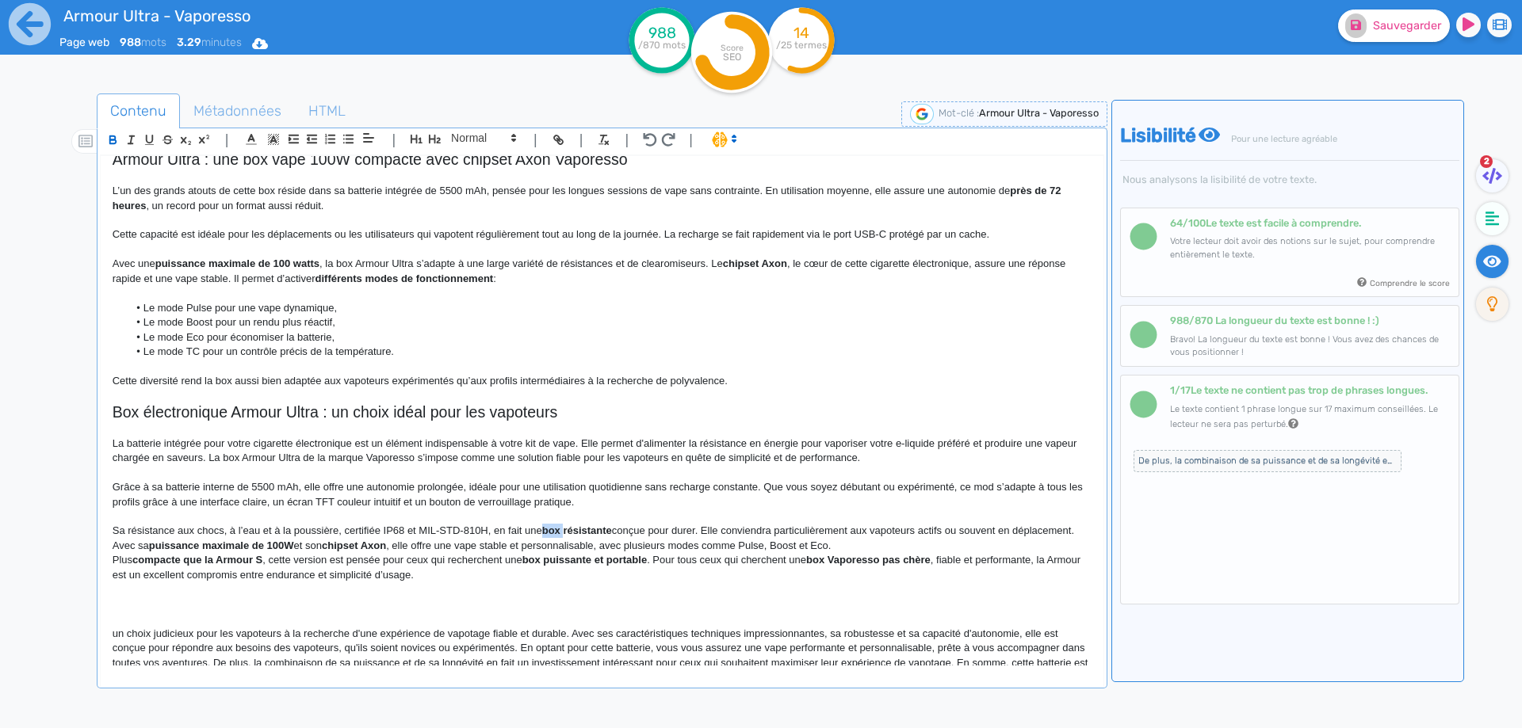
click at [552, 533] on strong "box résistante" at bounding box center [577, 531] width 70 height 12
click at [608, 532] on strong "box résistante" at bounding box center [577, 531] width 70 height 12
drag, startPoint x: 608, startPoint y: 532, endPoint x: 555, endPoint y: 531, distance: 53.1
drag, startPoint x: 637, startPoint y: 544, endPoint x: 644, endPoint y: 553, distance: 11.4
click at [640, 546] on p "Sa résistance aux chocs, à l’eau et à la poussière, certifiée IP68 et MIL-STD-8…" at bounding box center [602, 538] width 979 height 29
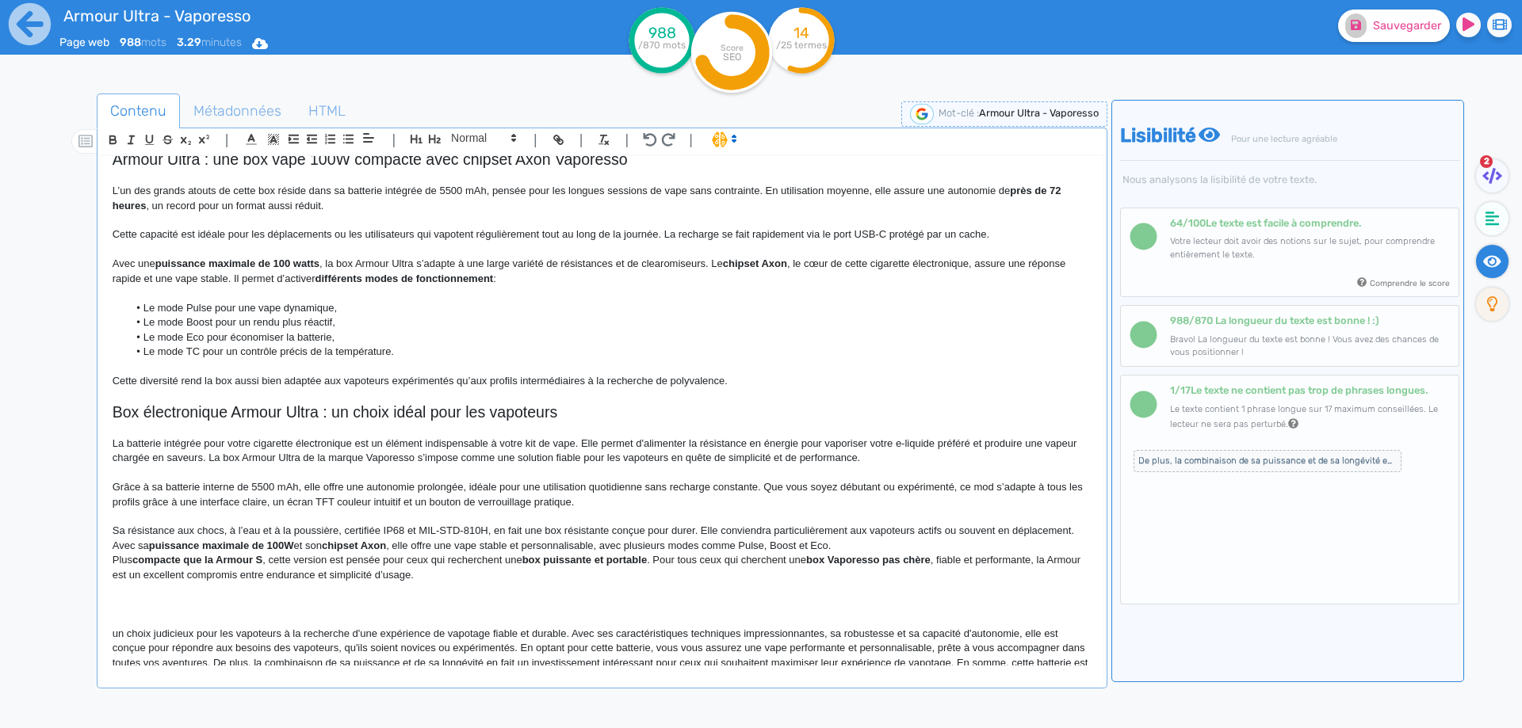
click at [833, 533] on p "Sa résistance aux chocs, à l’eau et à la poussière, certifiée IP68 et MIL-STD-8…" at bounding box center [602, 538] width 979 height 29
click at [830, 533] on p "Sa résistance aux chocs, à l’eau et à la poussière, certifiée IP68 et MIL-STD-8…" at bounding box center [602, 538] width 979 height 29
click at [864, 530] on p "Sa résistance aux chocs, à l’eau et à la poussière, certifiée IP68 et MIL-STD-8…" at bounding box center [602, 538] width 979 height 29
click at [854, 528] on p "Sa résistance aux chocs, à l’eau et à la poussière, certifiée IP68 et MIL-STD-8…" at bounding box center [602, 538] width 979 height 29
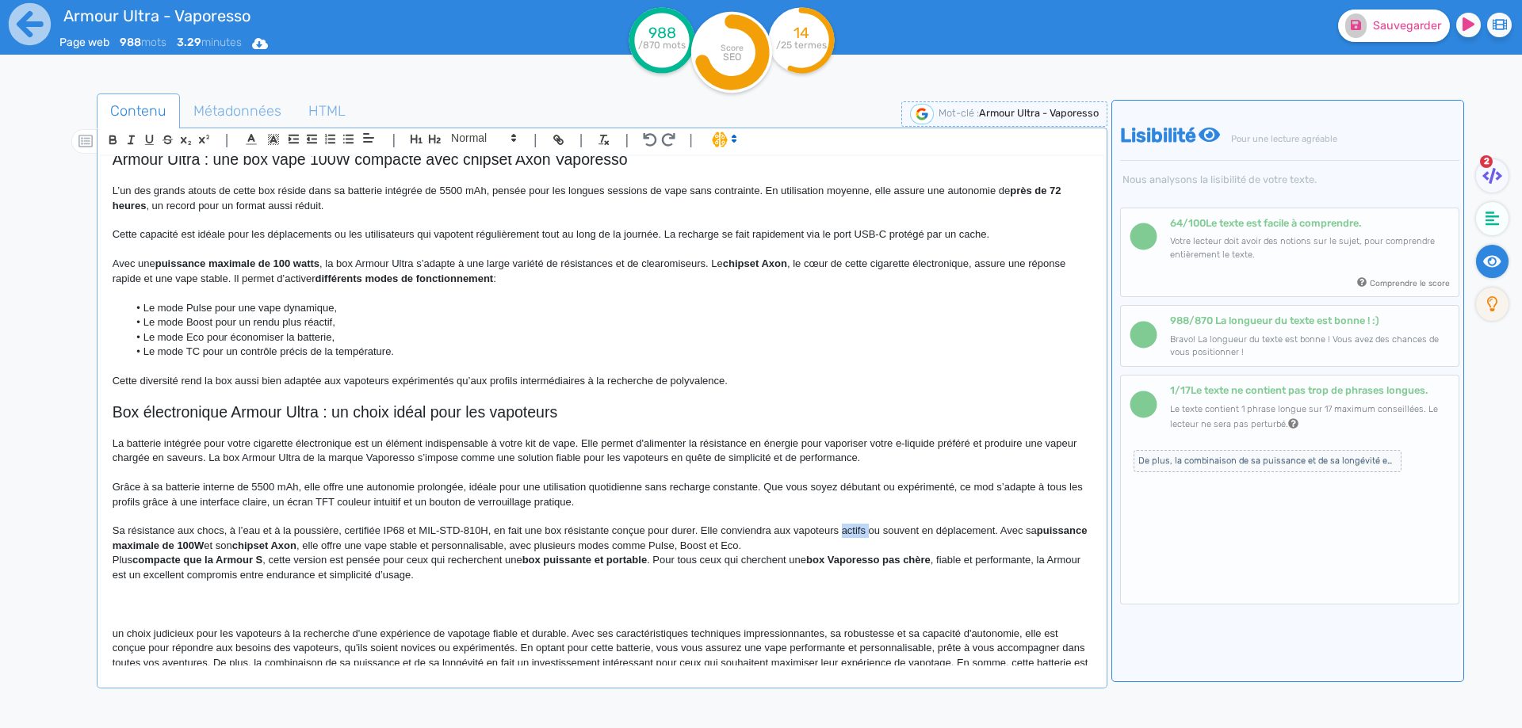
click at [854, 528] on p "Sa résistance aux chocs, à l’eau et à la poussière, certifiée IP68 et MIL-STD-8…" at bounding box center [602, 538] width 979 height 29
click at [854, 529] on p "Sa résistance aux chocs, à l’eau et à la poussière, certifiée IP68 et MIL-STD-8…" at bounding box center [602, 538] width 979 height 29
click at [702, 526] on p "Sa résistance aux chocs, à l’eau et à la poussière, certifiée IP68 et MIL-STD-8…" at bounding box center [602, 538] width 979 height 29
drag, startPoint x: 702, startPoint y: 526, endPoint x: 927, endPoint y: 525, distance: 225.1
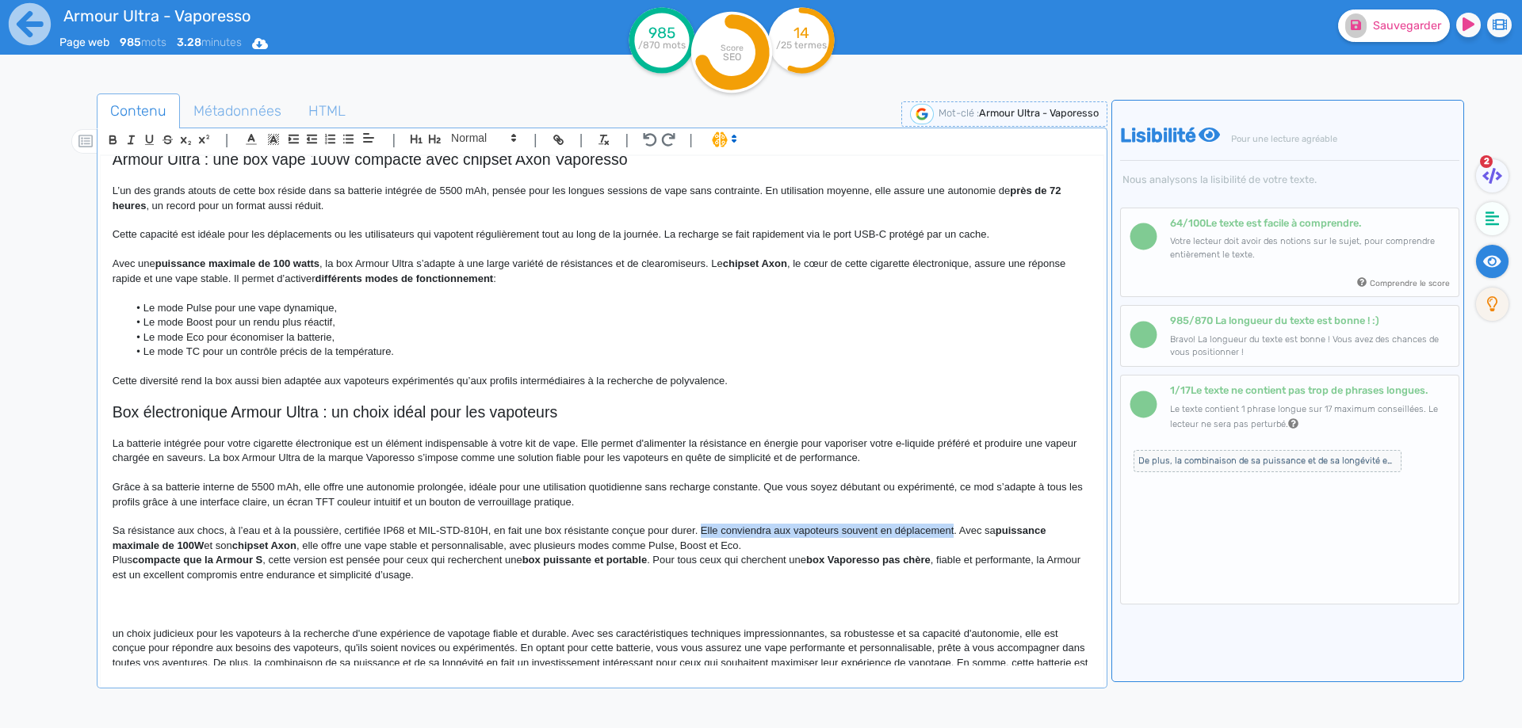
click at [927, 525] on p "Sa résistance aux chocs, à l’eau et à la poussière, certifiée IP68 et MIL-STD-8…" at bounding box center [602, 538] width 979 height 29
click at [758, 531] on strong "puissance maximale de 100W" at bounding box center [808, 531] width 145 height 12
click at [930, 532] on strong "chipset Axon" at bounding box center [941, 531] width 64 height 12
drag, startPoint x: 930, startPoint y: 532, endPoint x: 959, endPoint y: 529, distance: 29.4
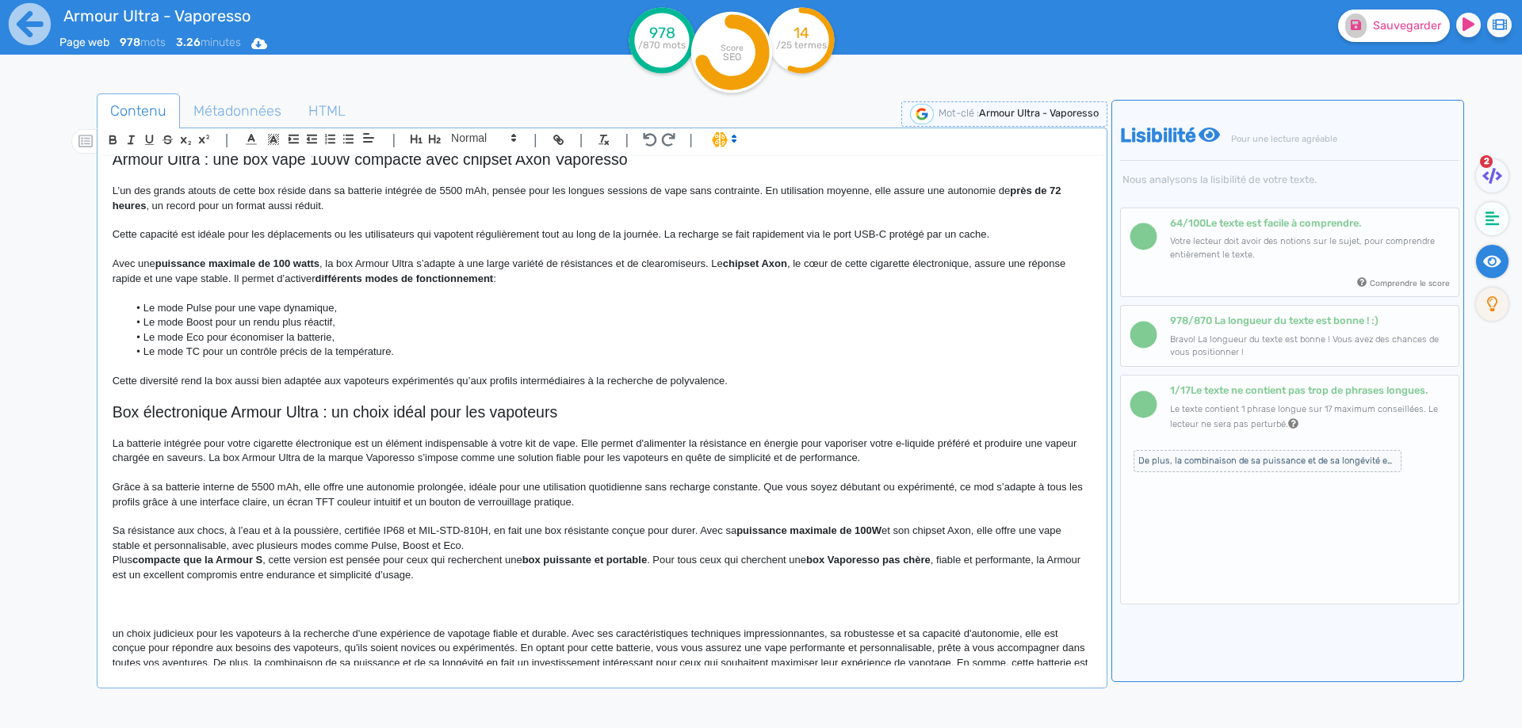
click at [899, 538] on p "Sa résistance aux chocs, à l’eau et à la poussière, certifiée IP68 et MIL-STD-8…" at bounding box center [602, 538] width 979 height 29
click at [132, 546] on p "Sa résistance aux chocs, à l’eau et à la poussière, certifiée IP68 et MIL-STD-8…" at bounding box center [602, 538] width 979 height 29
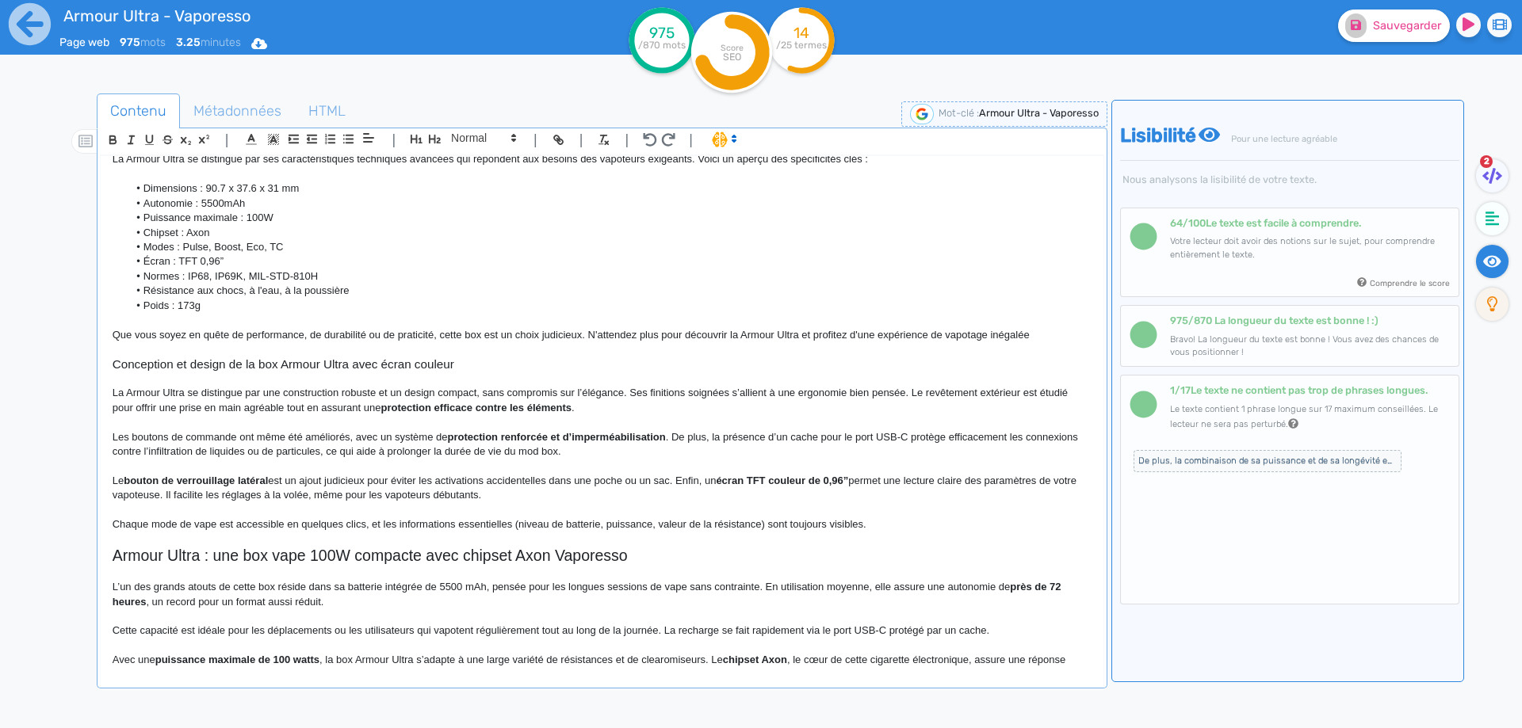
scroll to position [745, 0]
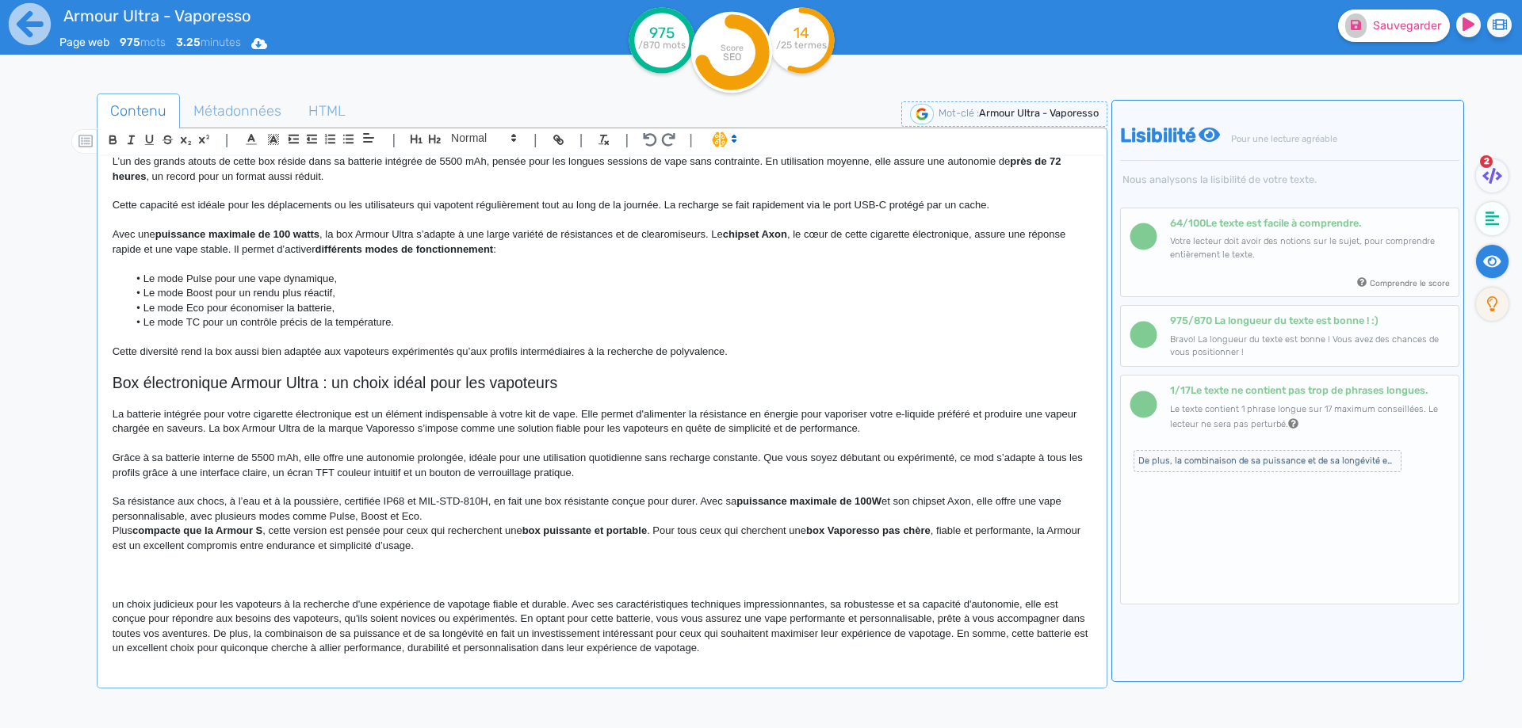
click at [827, 503] on strong "puissance maximale de 100W" at bounding box center [808, 501] width 145 height 12
click at [762, 499] on strong "puissance réglable jusqu'à 100W" at bounding box center [816, 501] width 161 height 12
drag, startPoint x: 762, startPoint y: 499, endPoint x: 880, endPoint y: 499, distance: 118.9
click at [880, 499] on strong "puissance réglable jusqu'à 100W" at bounding box center [816, 501] width 161 height 12
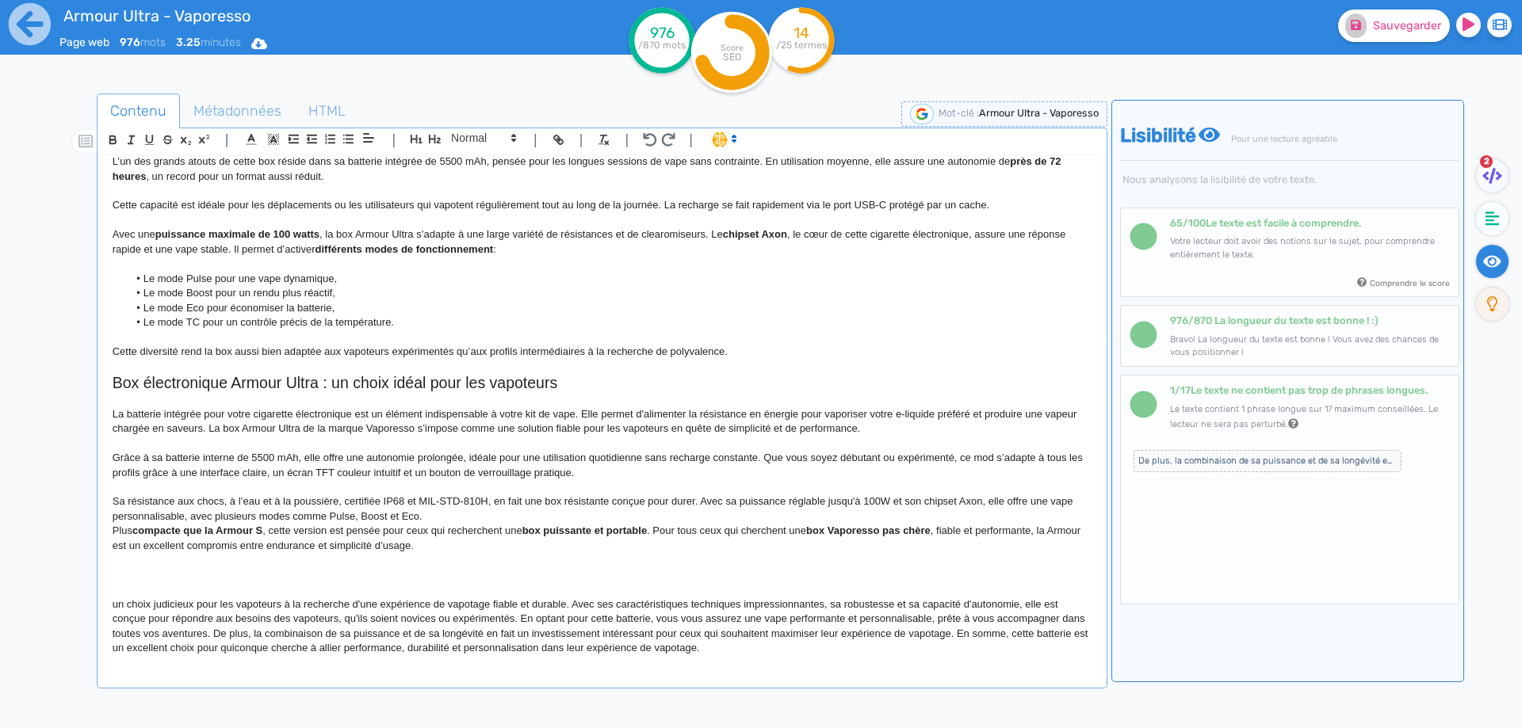
click at [844, 523] on p "Sa résistance aux chocs, à l’eau et à la poussière, certifiée IP68 et MIL-STD-8…" at bounding box center [602, 509] width 979 height 29
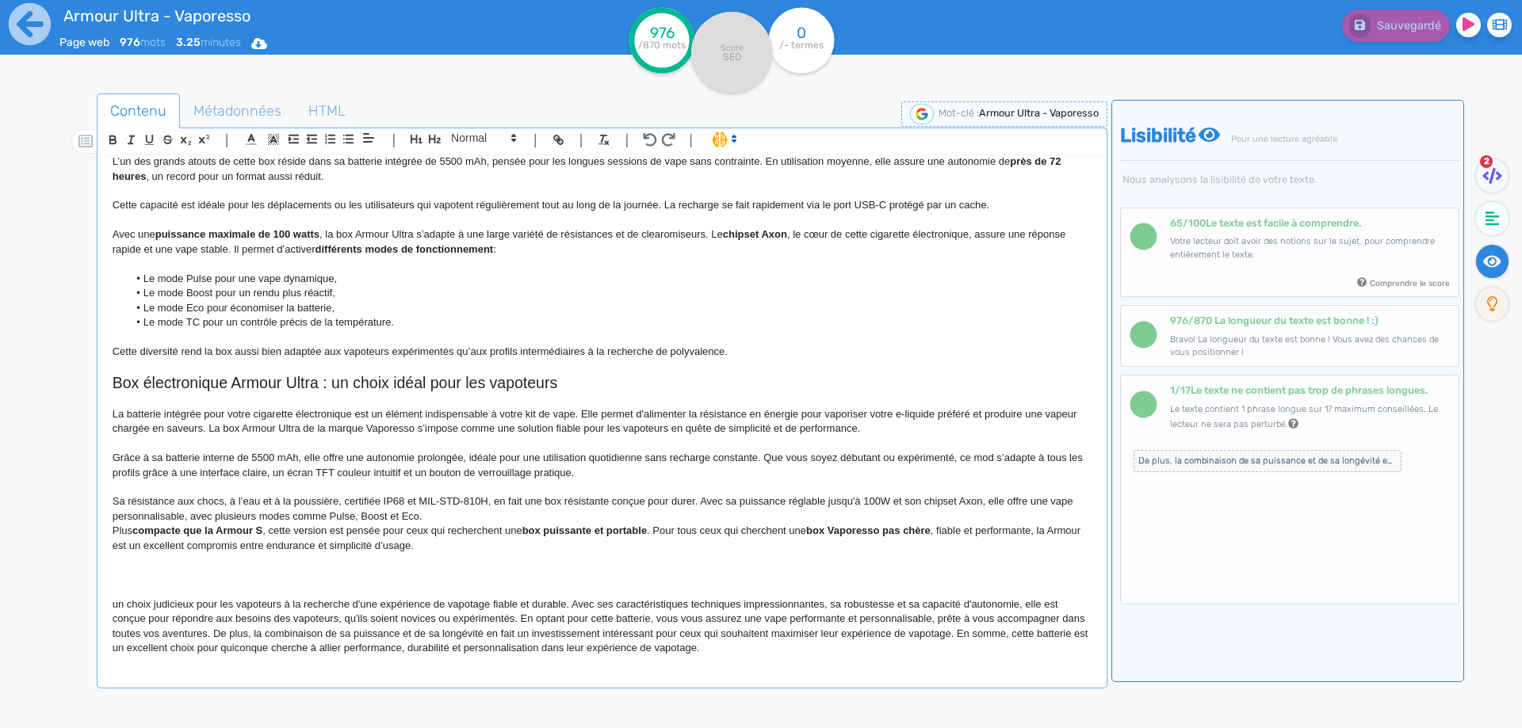
click at [388, 519] on p "Sa résistance aux chocs, à l’eau et à la poussière, certifiée IP68 et MIL-STD-8…" at bounding box center [602, 509] width 979 height 29
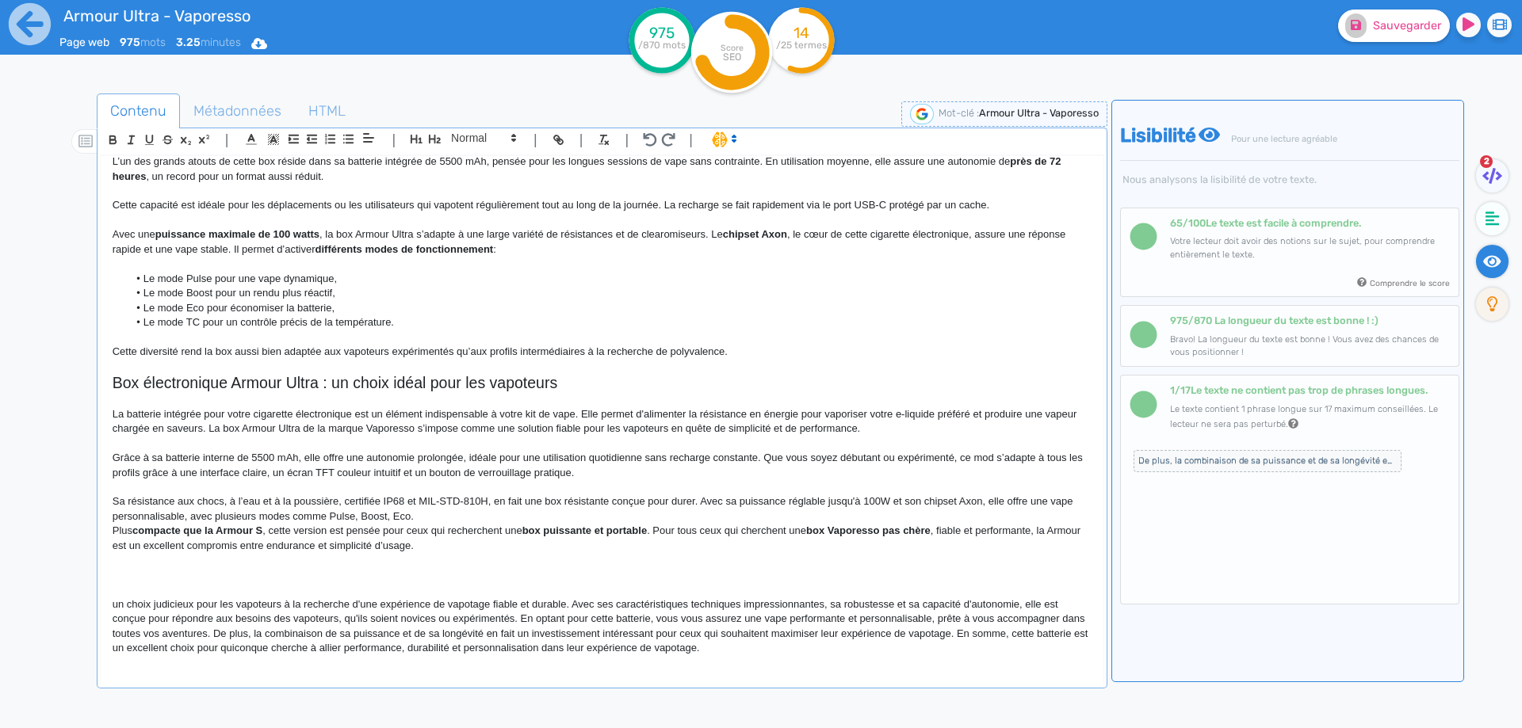
click at [414, 519] on p "Sa résistance aux chocs, à l’eau et à la poussière, certifiée IP68 et MIL-STD-8…" at bounding box center [602, 509] width 979 height 29
click at [407, 519] on p "Sa résistance aux chocs, à l’eau et à la poussière, certifiée IP68 et MIL-STD-8…" at bounding box center [602, 509] width 979 height 29
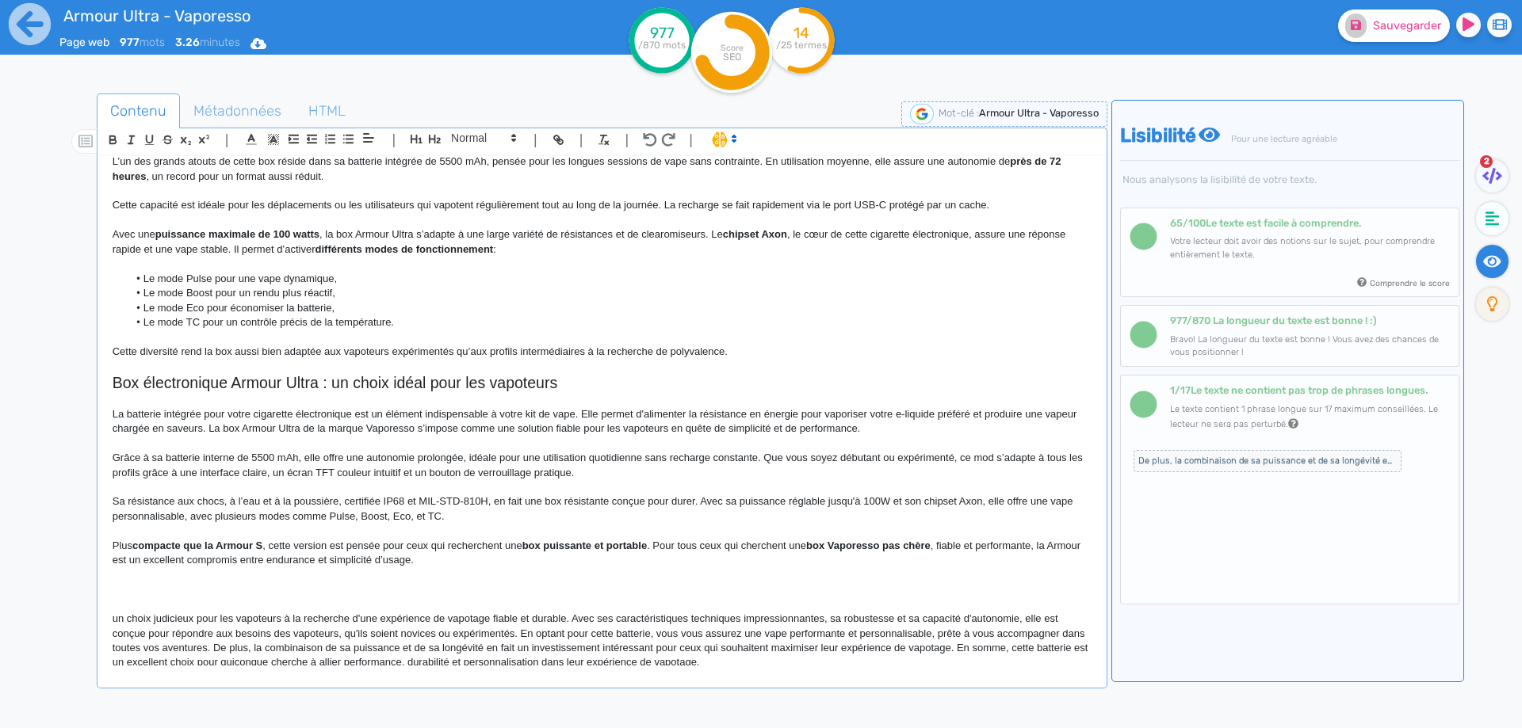
scroll to position [759, 0]
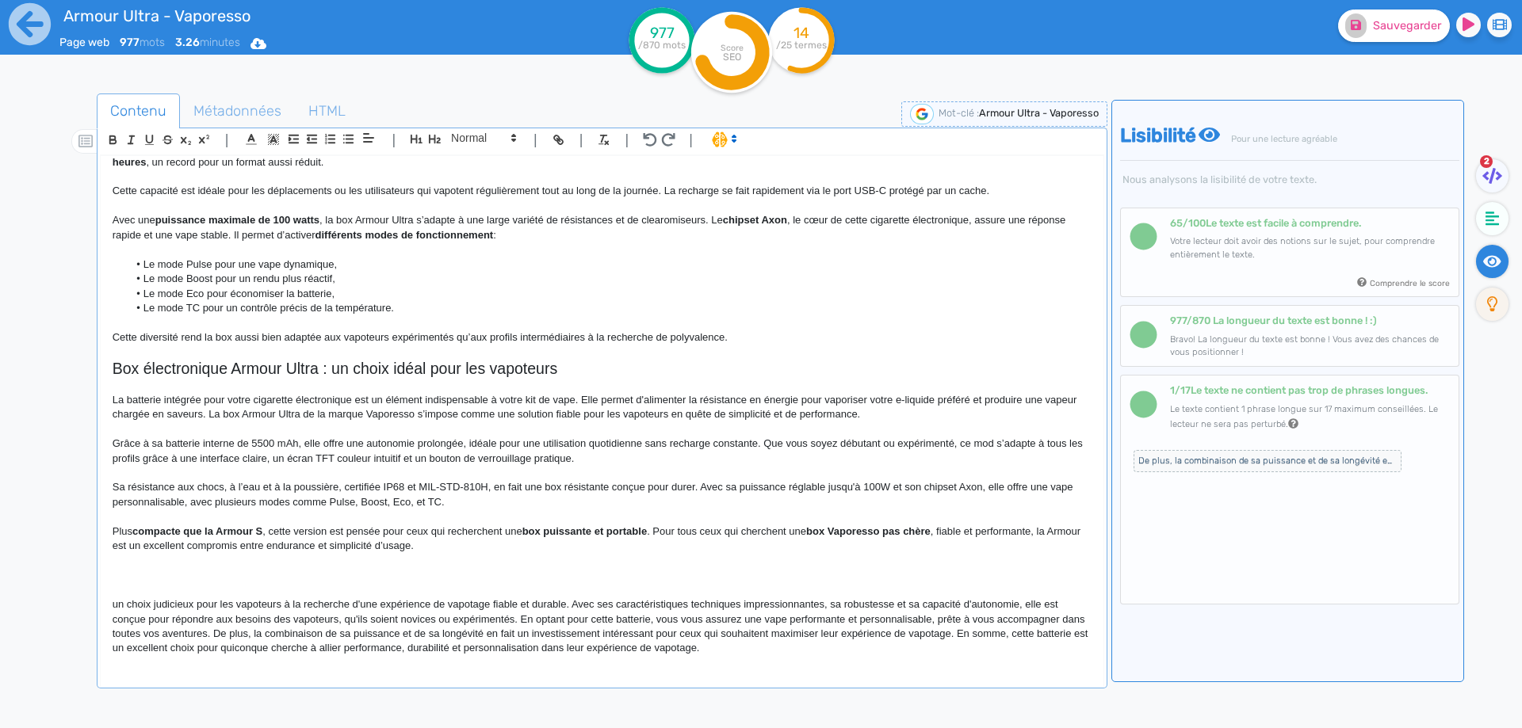
click at [144, 531] on strong "compacte que la Armour S" at bounding box center [197, 531] width 130 height 12
drag, startPoint x: 144, startPoint y: 531, endPoint x: 229, endPoint y: 531, distance: 84.8
click at [229, 531] on strong "compacte que la Armour S" at bounding box center [197, 531] width 130 height 12
click at [232, 531] on strong "compacte que la Armour S" at bounding box center [197, 531] width 130 height 12
drag, startPoint x: 265, startPoint y: 532, endPoint x: 122, endPoint y: 532, distance: 143.4
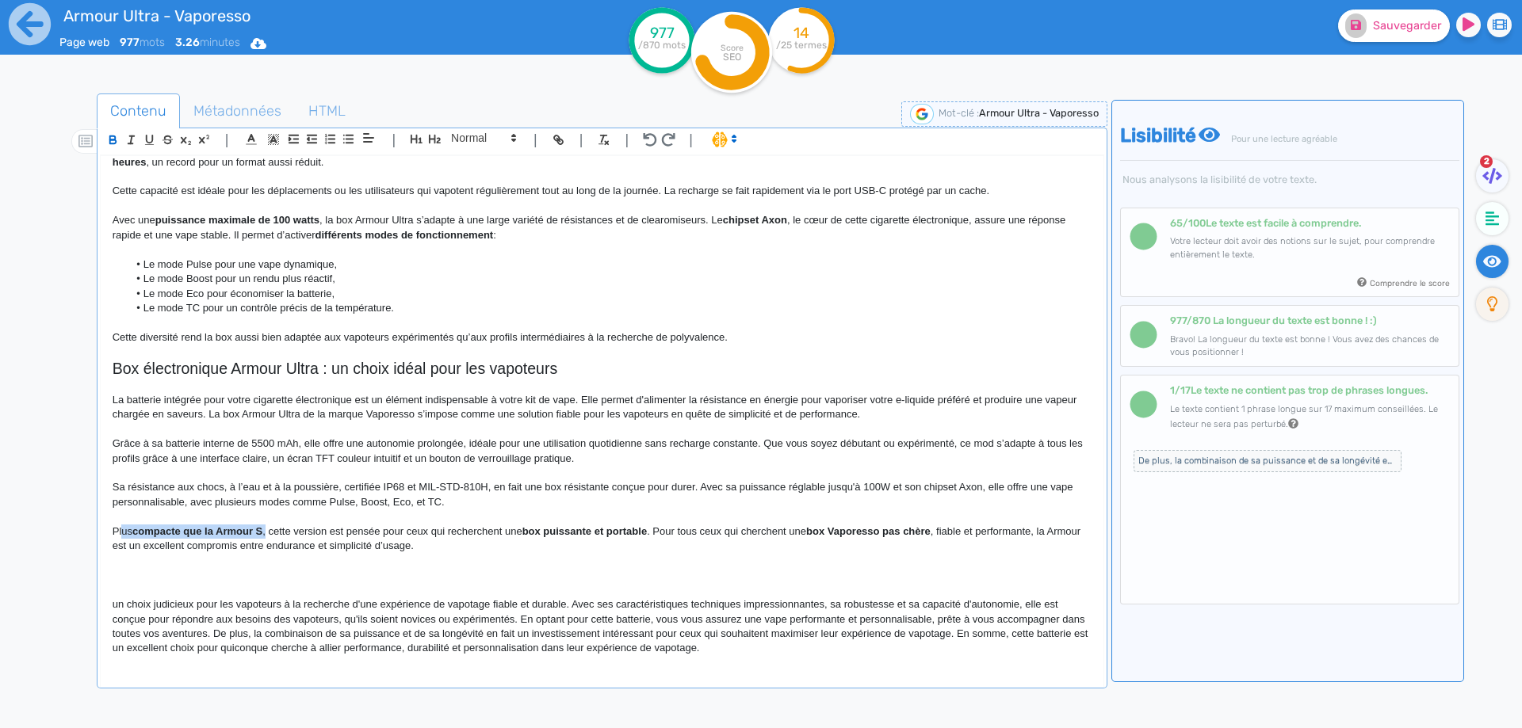
click at [122, 532] on p "Plus compacte que la Armour S , cette version est pensée pour ceux qui recherch…" at bounding box center [602, 539] width 979 height 29
click at [211, 544] on p "Plus compacte que la Armour S, cette version est pensée pour ceux qui recherche…" at bounding box center [602, 539] width 979 height 29
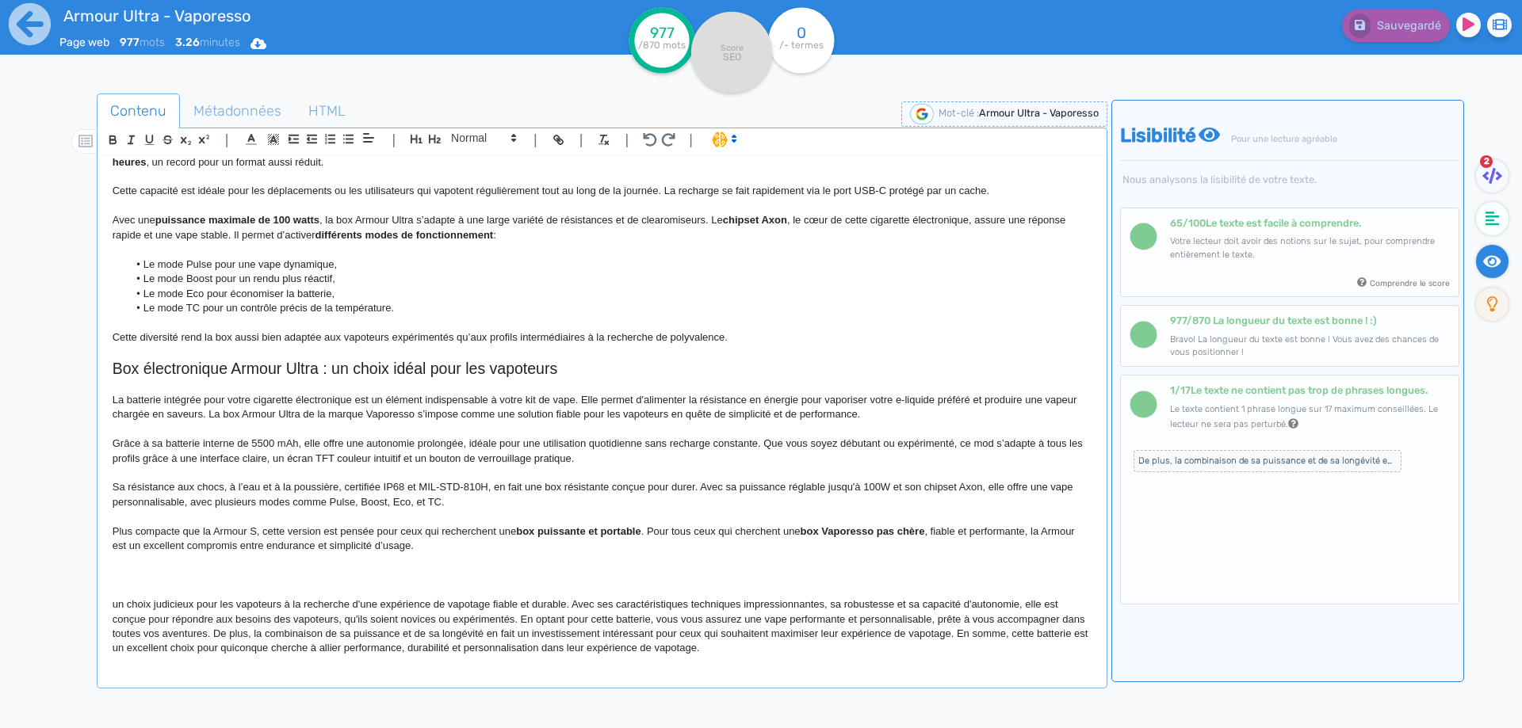
click at [624, 533] on strong "box puissante et portable" at bounding box center [578, 531] width 124 height 12
click at [617, 546] on p "Plus compacte que la Armour S, cette version est pensée pour ceux qui recherche…" at bounding box center [602, 539] width 979 height 29
click at [647, 531] on p "Plus compacte que la Armour S, cette version est pensée pour ceux qui recherche…" at bounding box center [602, 539] width 979 height 29
click at [667, 526] on p "Plus compacte que la Armour S, cette version est pensée pour ceux qui recherche…" at bounding box center [602, 539] width 979 height 29
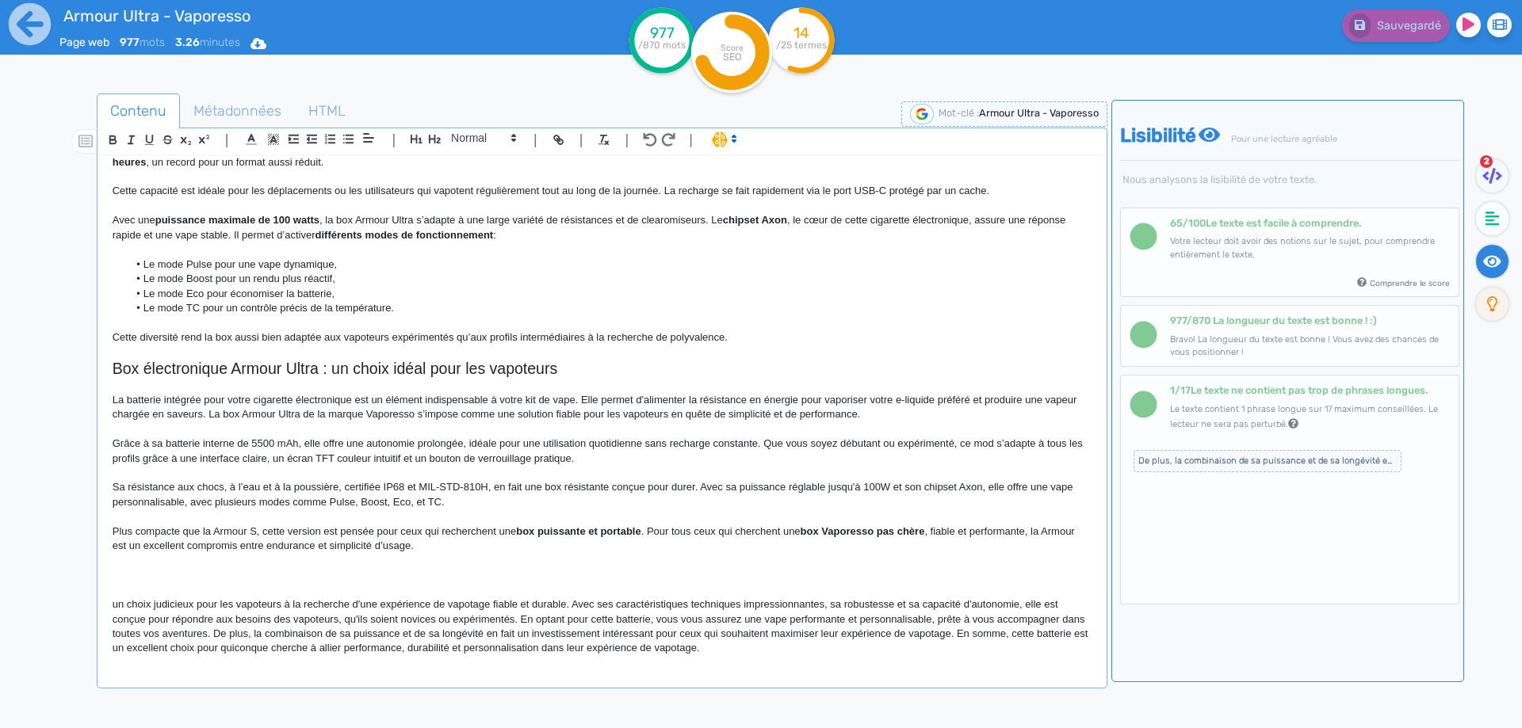
drag, startPoint x: 667, startPoint y: 526, endPoint x: 858, endPoint y: 713, distance: 266.8
click at [858, 713] on div "Contenu Métadonnées HTML | | H3 H4 H5 H6 Normal | | | | Armour Ultra - Vaporess…" at bounding box center [602, 461] width 1010 height 735
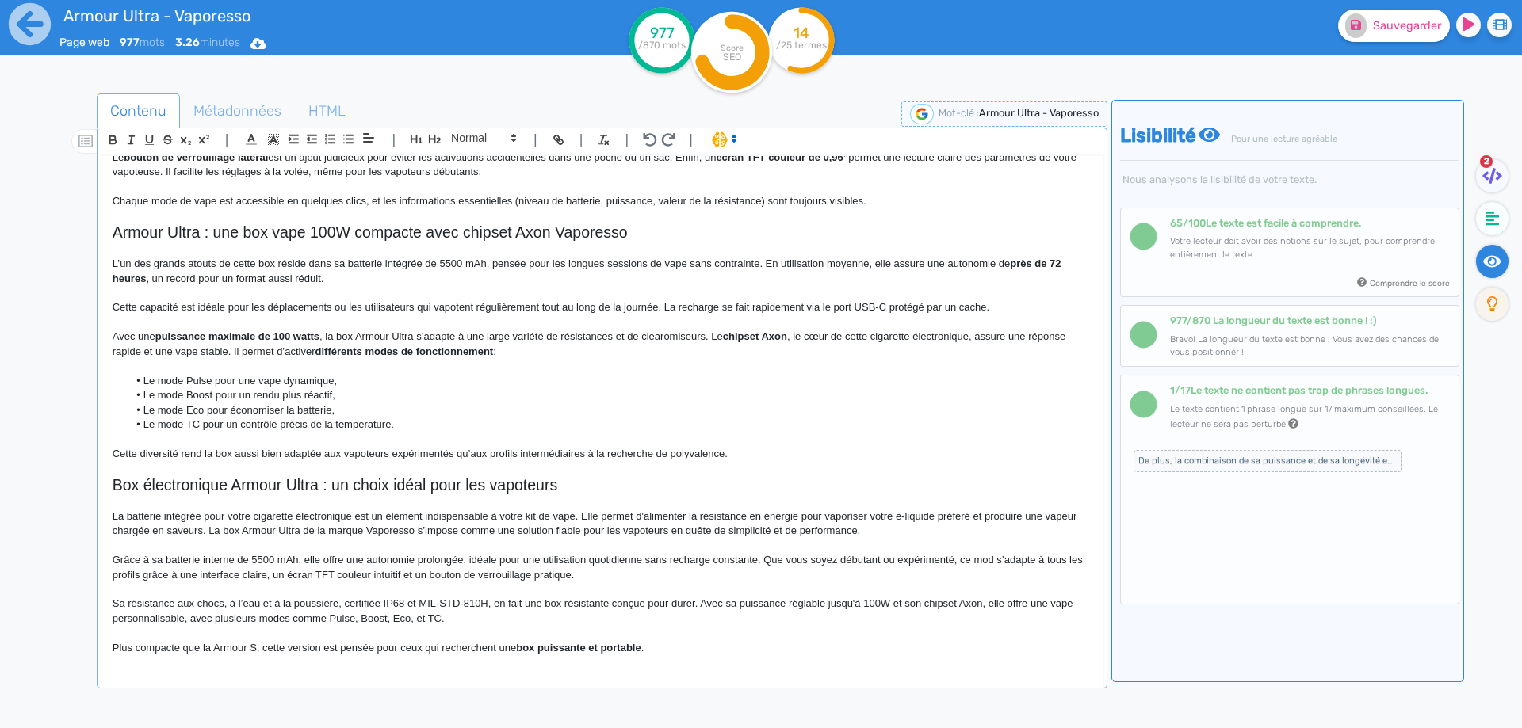
scroll to position [643, 0]
click at [1400, 20] on span "Sauvegarder" at bounding box center [1407, 25] width 68 height 13
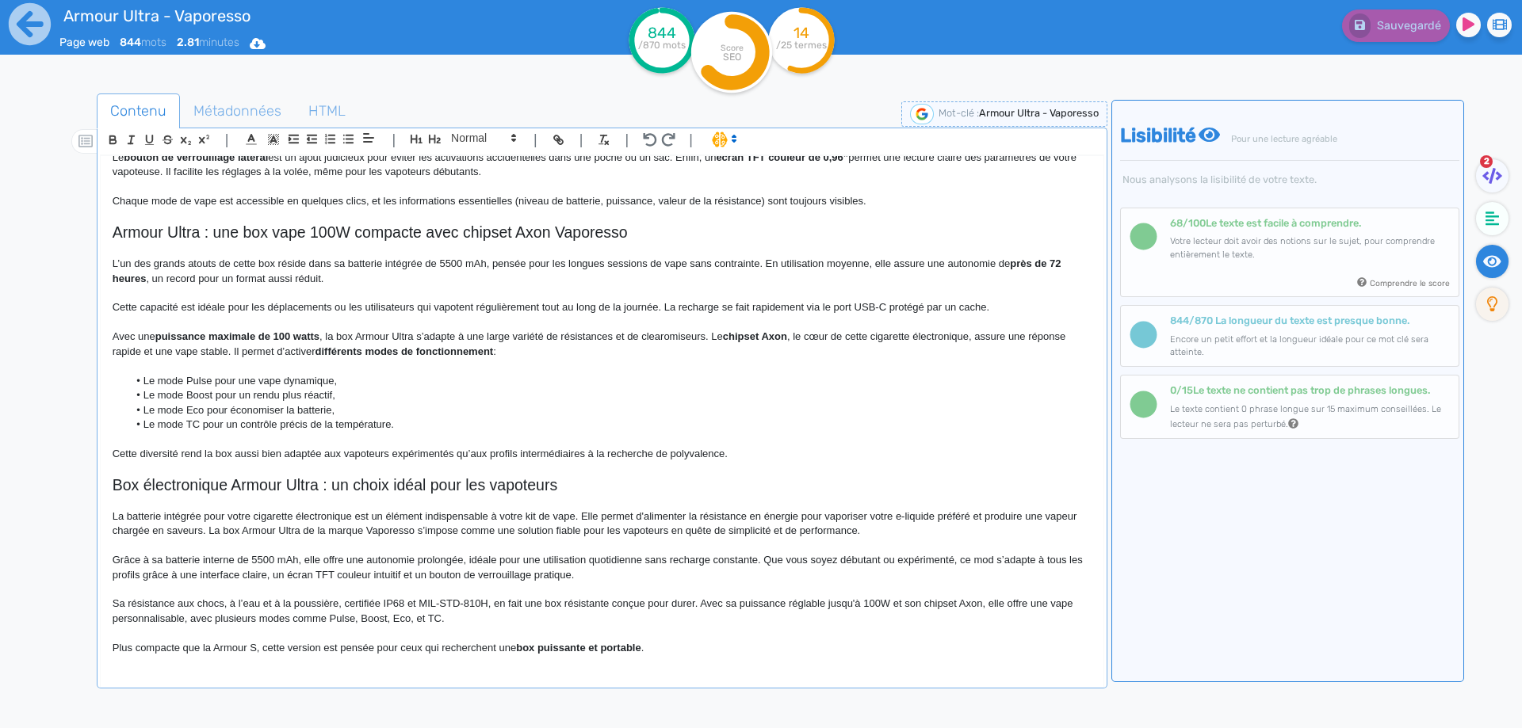
click at [665, 647] on p "Plus compacte que la Armour S, cette version est pensée pour ceux qui recherche…" at bounding box center [602, 648] width 979 height 14
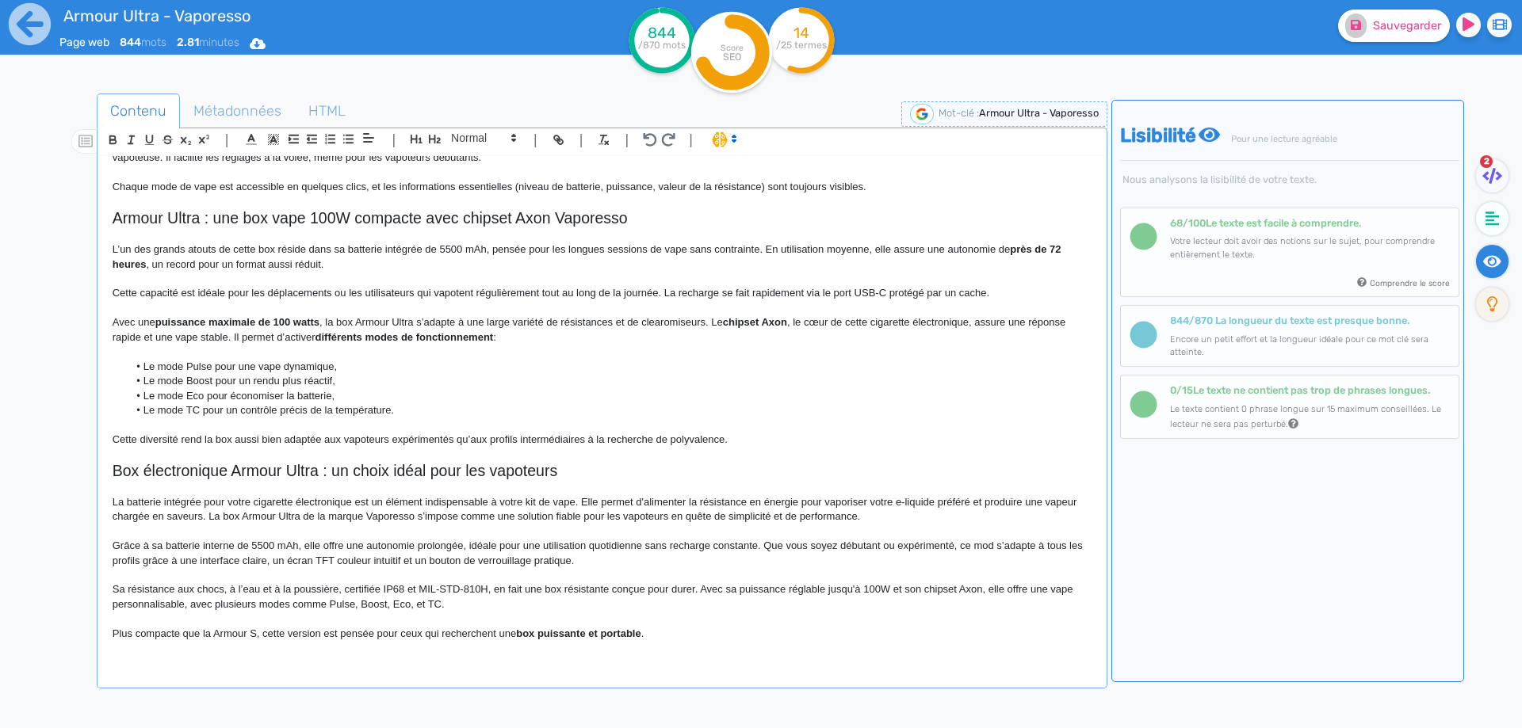
scroll to position [671, 0]
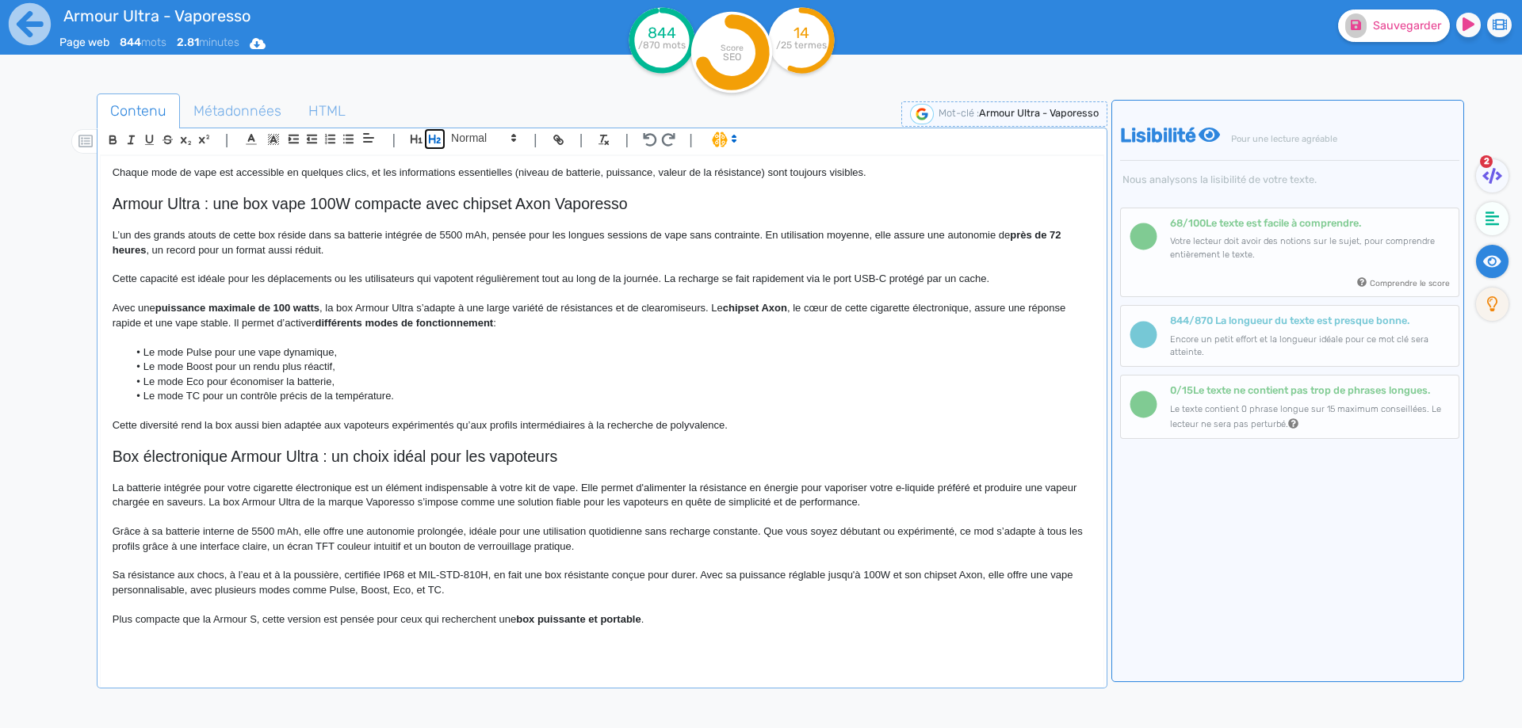
click at [433, 136] on icon "button" at bounding box center [434, 138] width 13 height 13
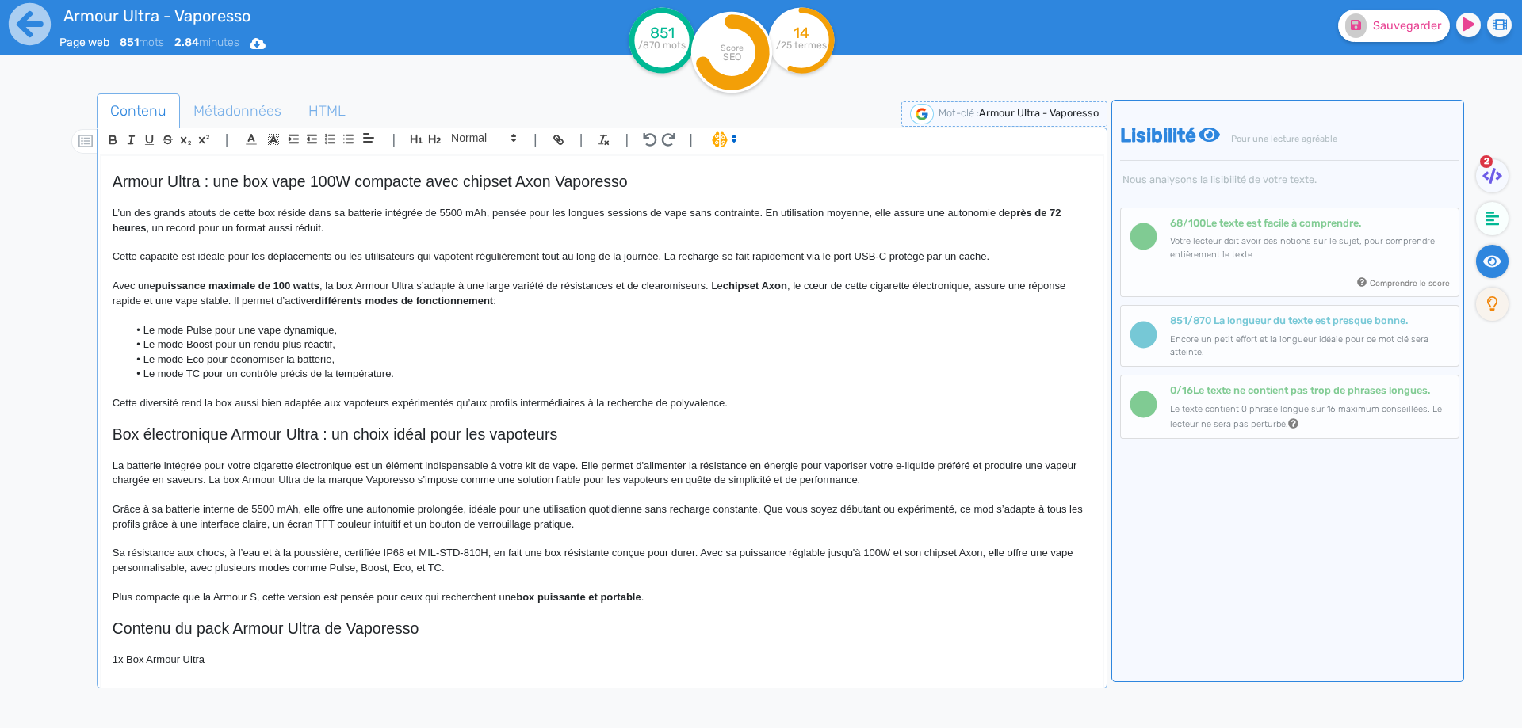
scroll to position [737, 0]
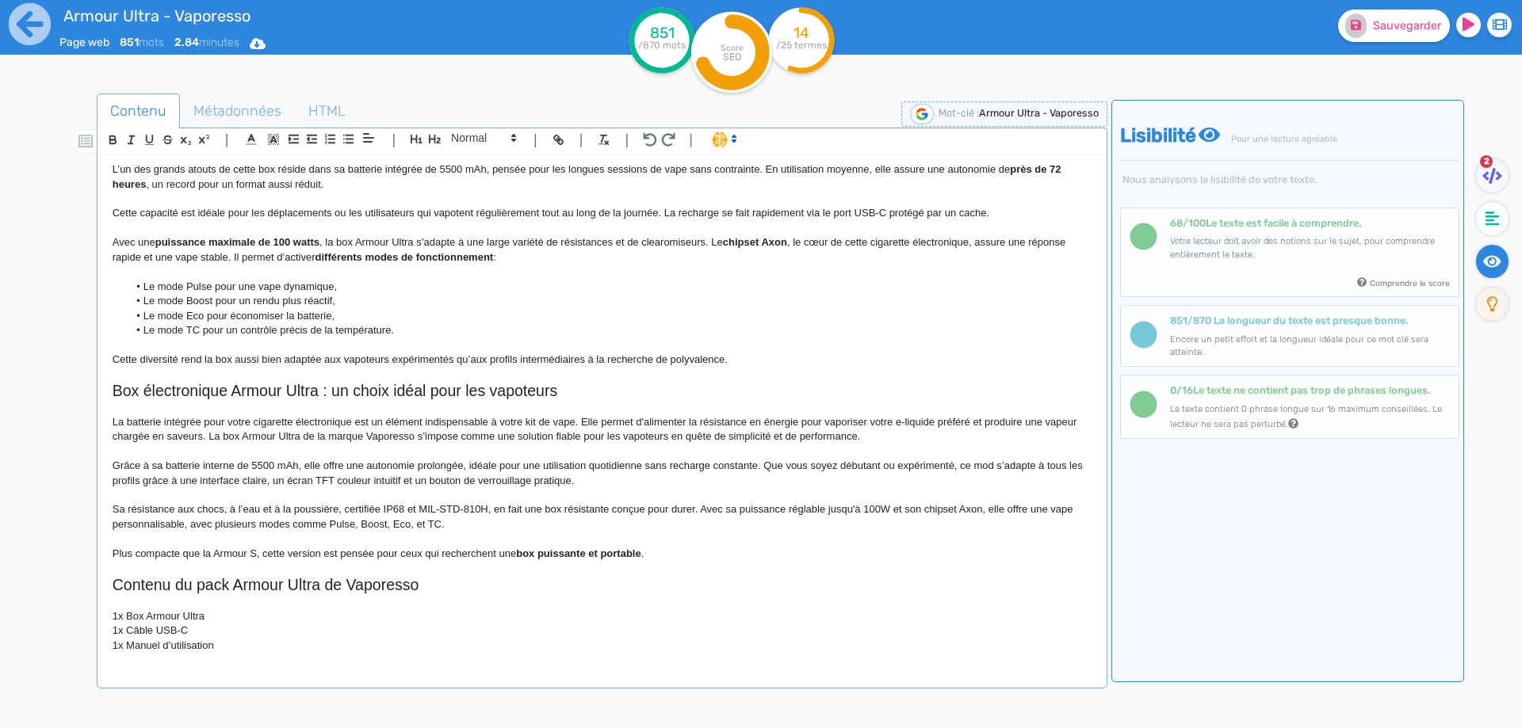
click at [121, 616] on p "1x Box Armour Ultra" at bounding box center [602, 616] width 979 height 14
click at [121, 629] on p "1x Câble USB-C" at bounding box center [602, 631] width 979 height 14
click at [121, 646] on p "1x Manuel d’utilisation" at bounding box center [602, 646] width 979 height 14
click at [239, 648] on p "1 Manuel d’utilisation" at bounding box center [602, 646] width 979 height 14
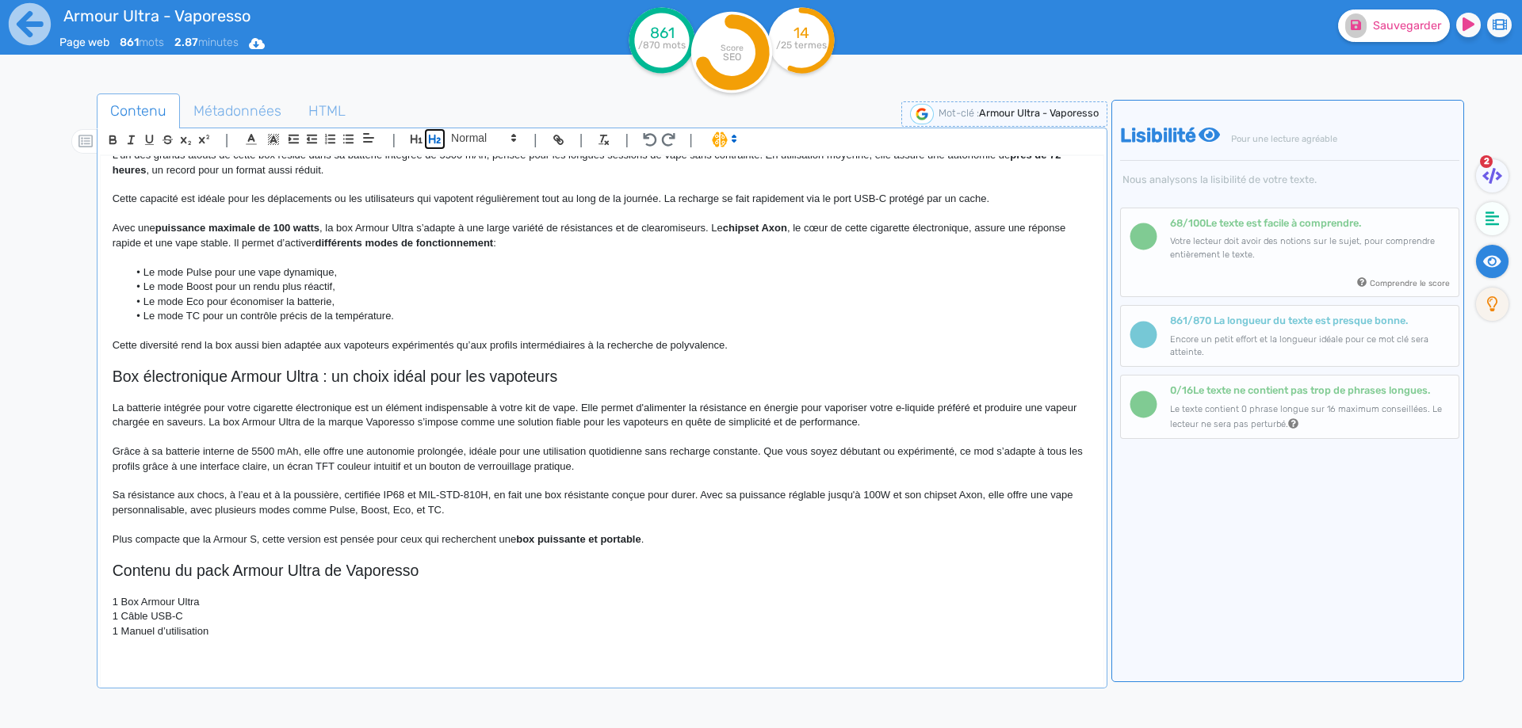
click at [434, 136] on icon "button" at bounding box center [434, 138] width 13 height 13
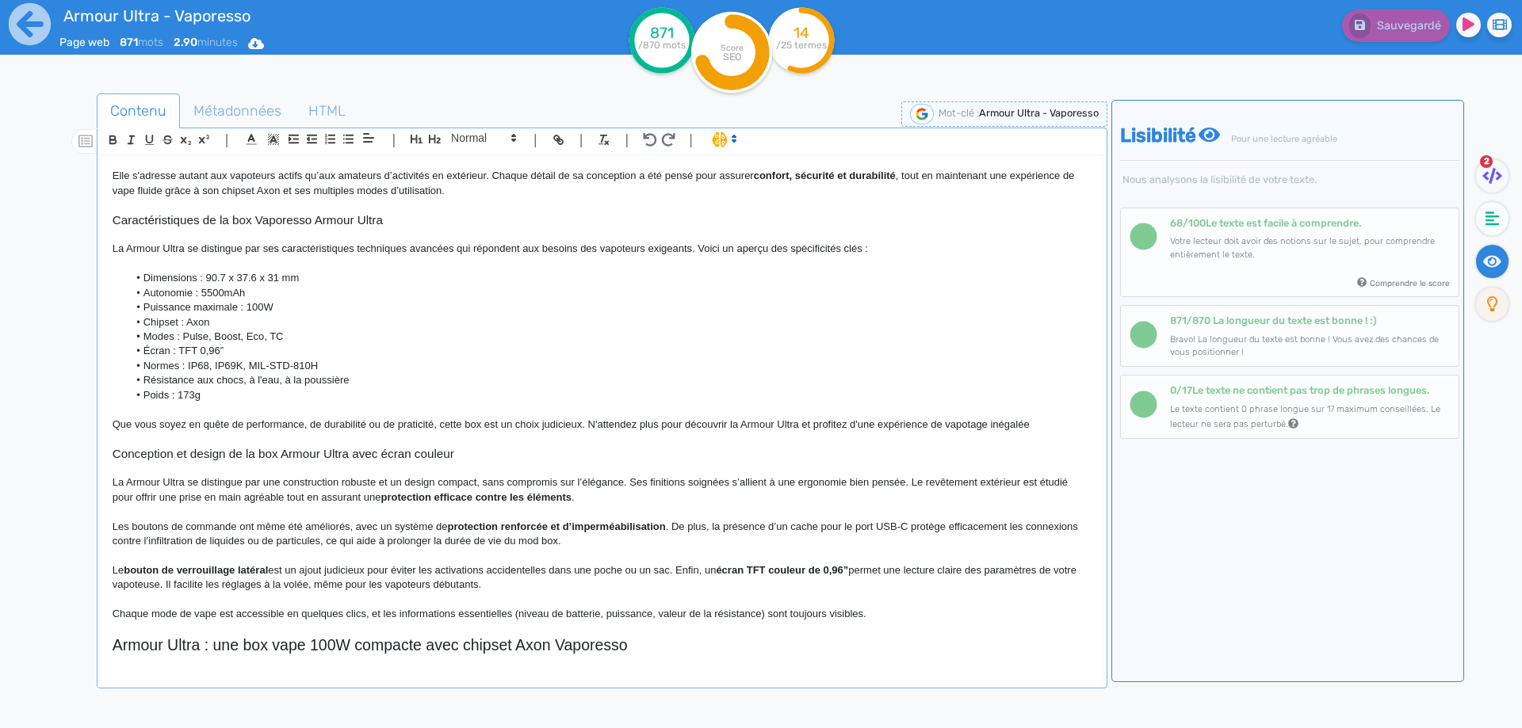
scroll to position [0, 0]
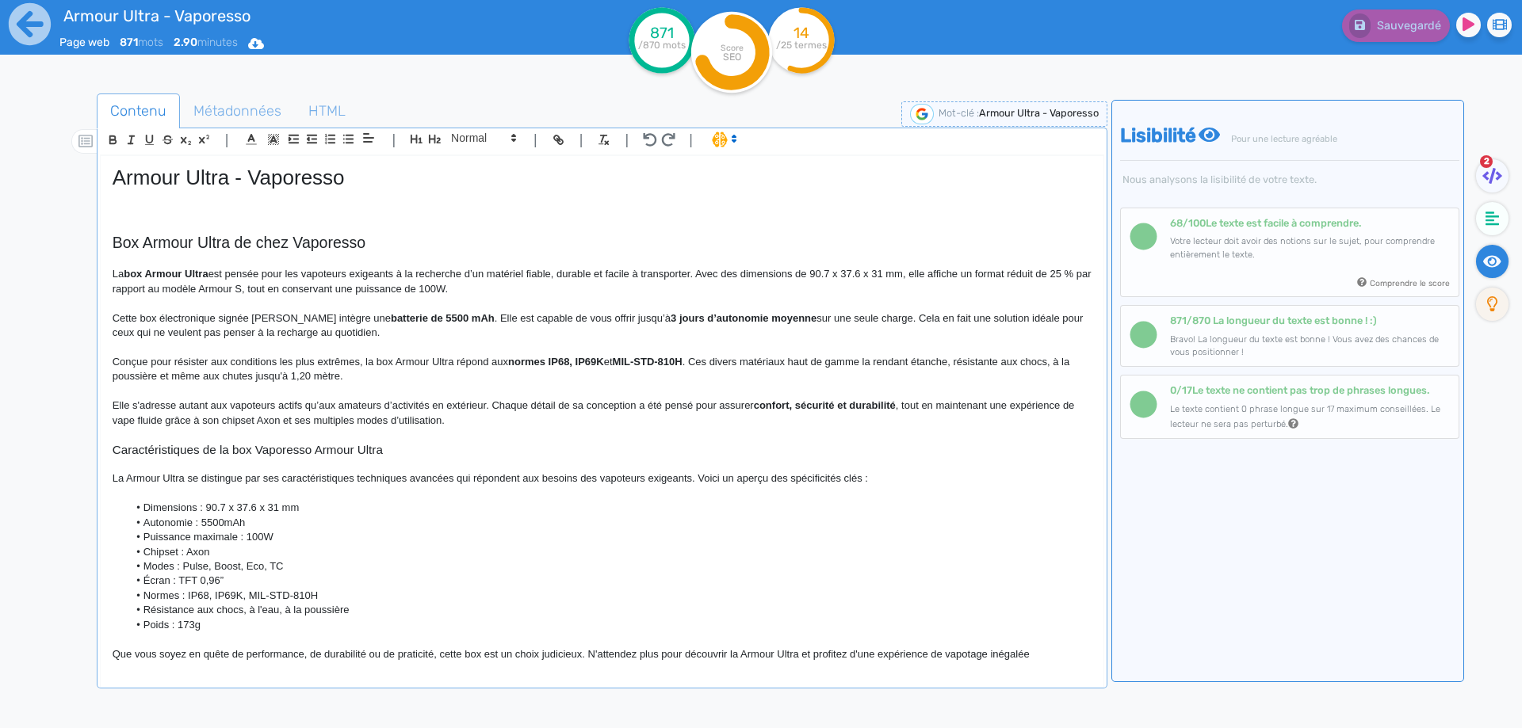
click at [241, 179] on h1 "Armour Ultra - Vaporesso" at bounding box center [602, 178] width 979 height 25
copy h1 "Armour Ultra - Vaporesso"
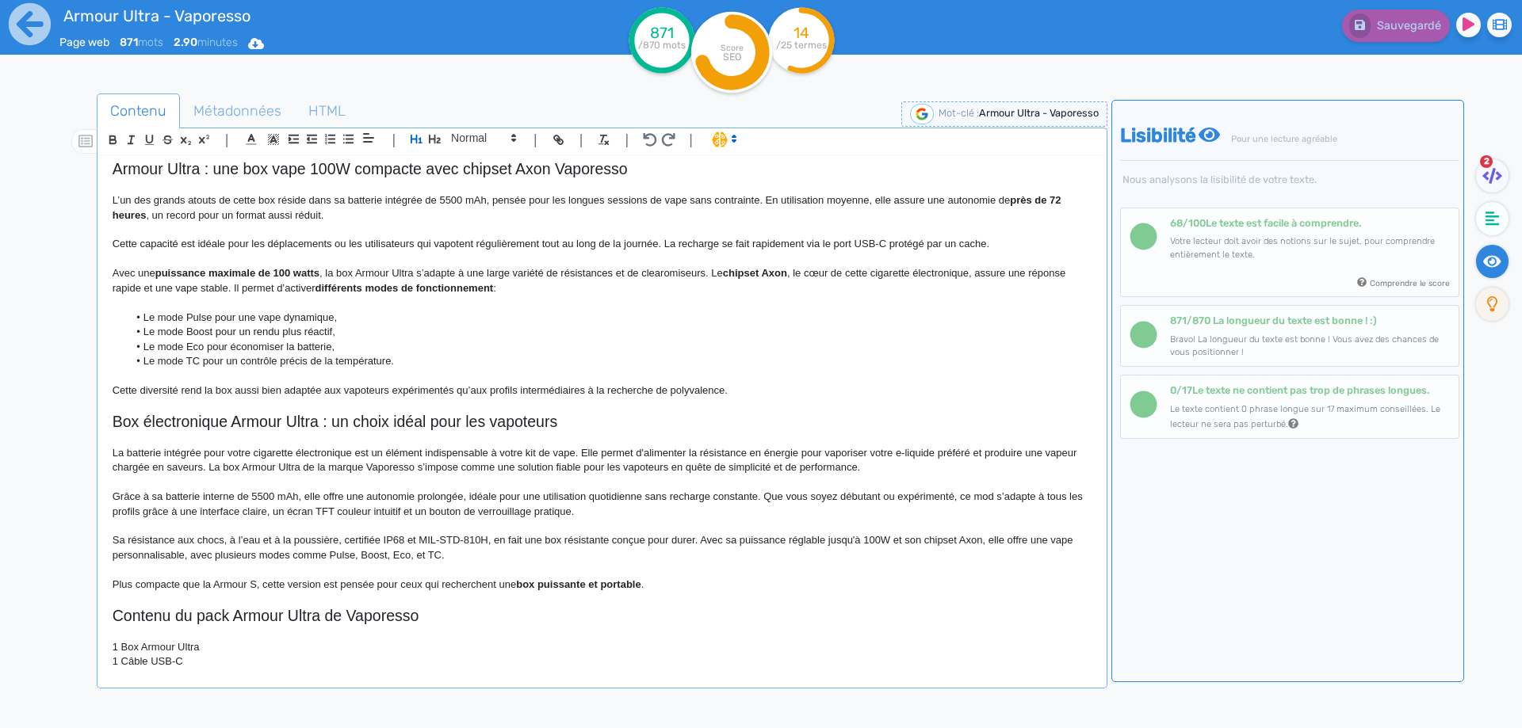
scroll to position [811, 0]
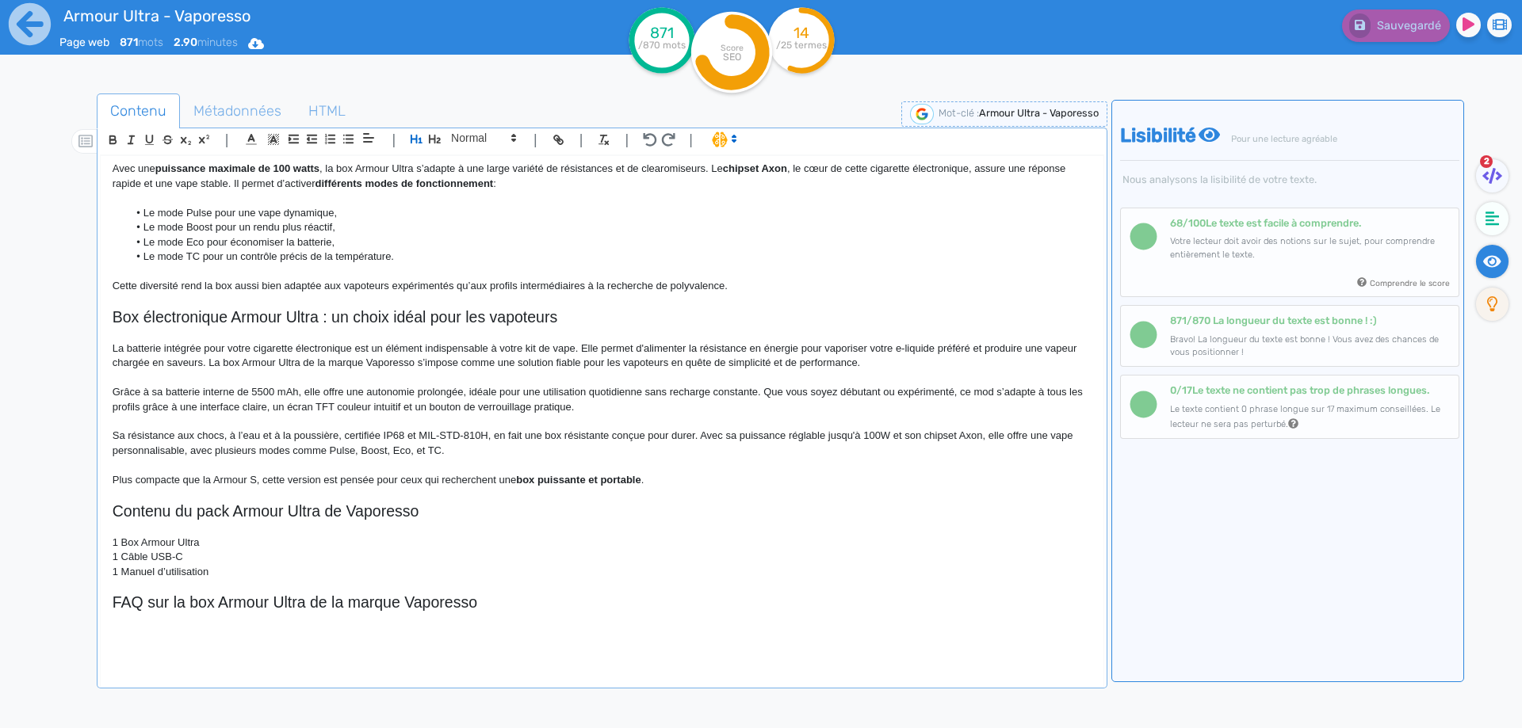
click at [248, 619] on p at bounding box center [602, 620] width 979 height 14
click at [246, 626] on p at bounding box center [602, 620] width 979 height 14
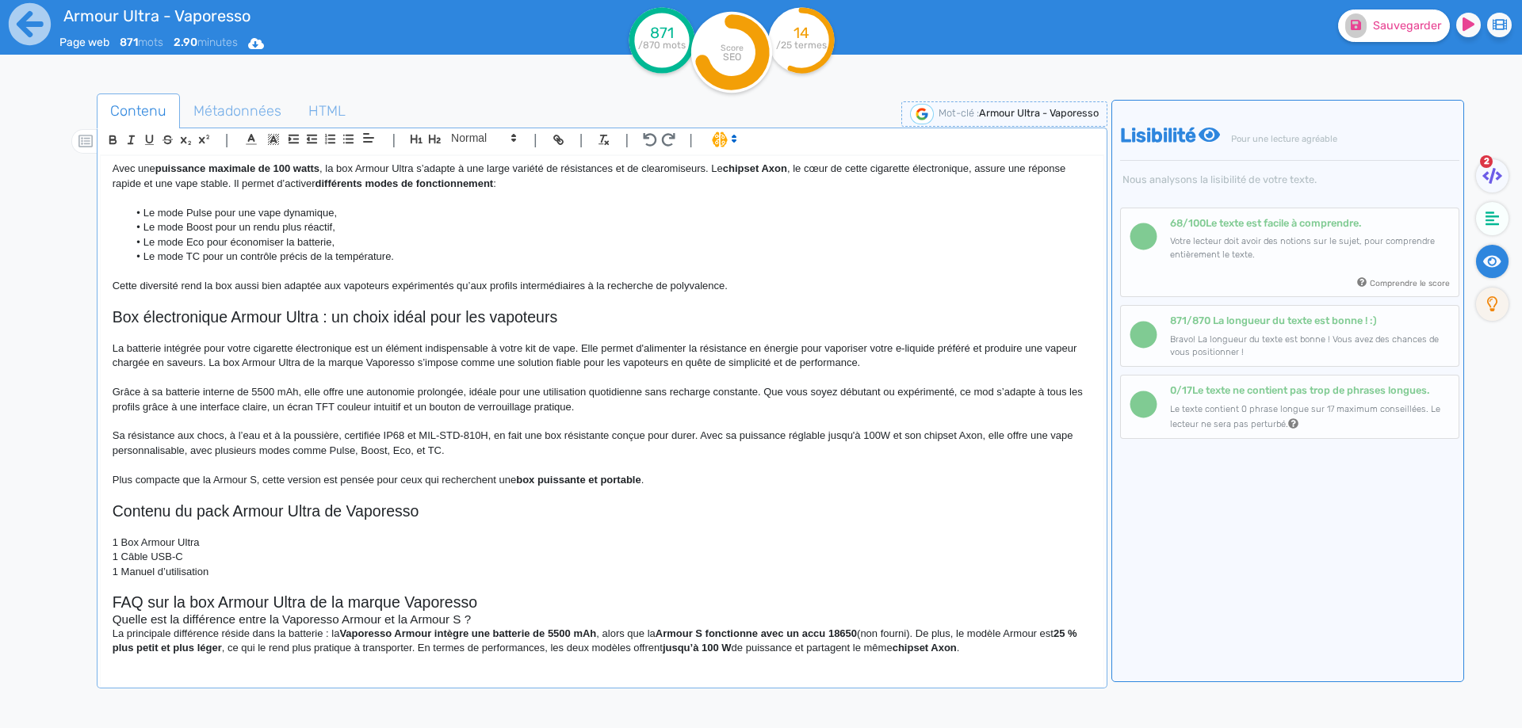
click at [109, 620] on div "Armour Ultra - Vaporesso Box Armour Ultra de chez Vaporesso La box Armour Ultra…" at bounding box center [602, 411] width 1003 height 510
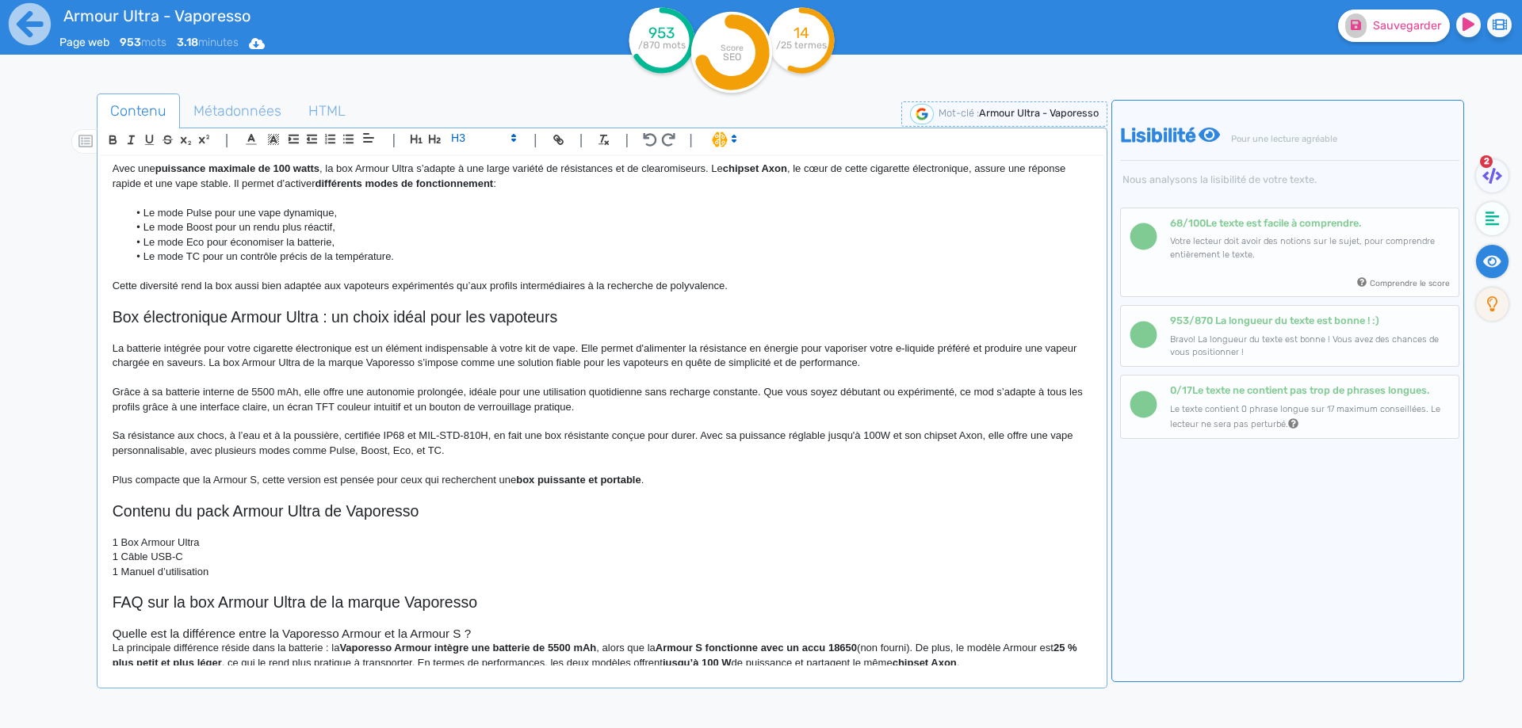
click at [122, 613] on h3 at bounding box center [602, 620] width 979 height 14
click at [503, 142] on span at bounding box center [483, 137] width 78 height 19
click at [467, 258] on span at bounding box center [482, 266] width 63 height 25
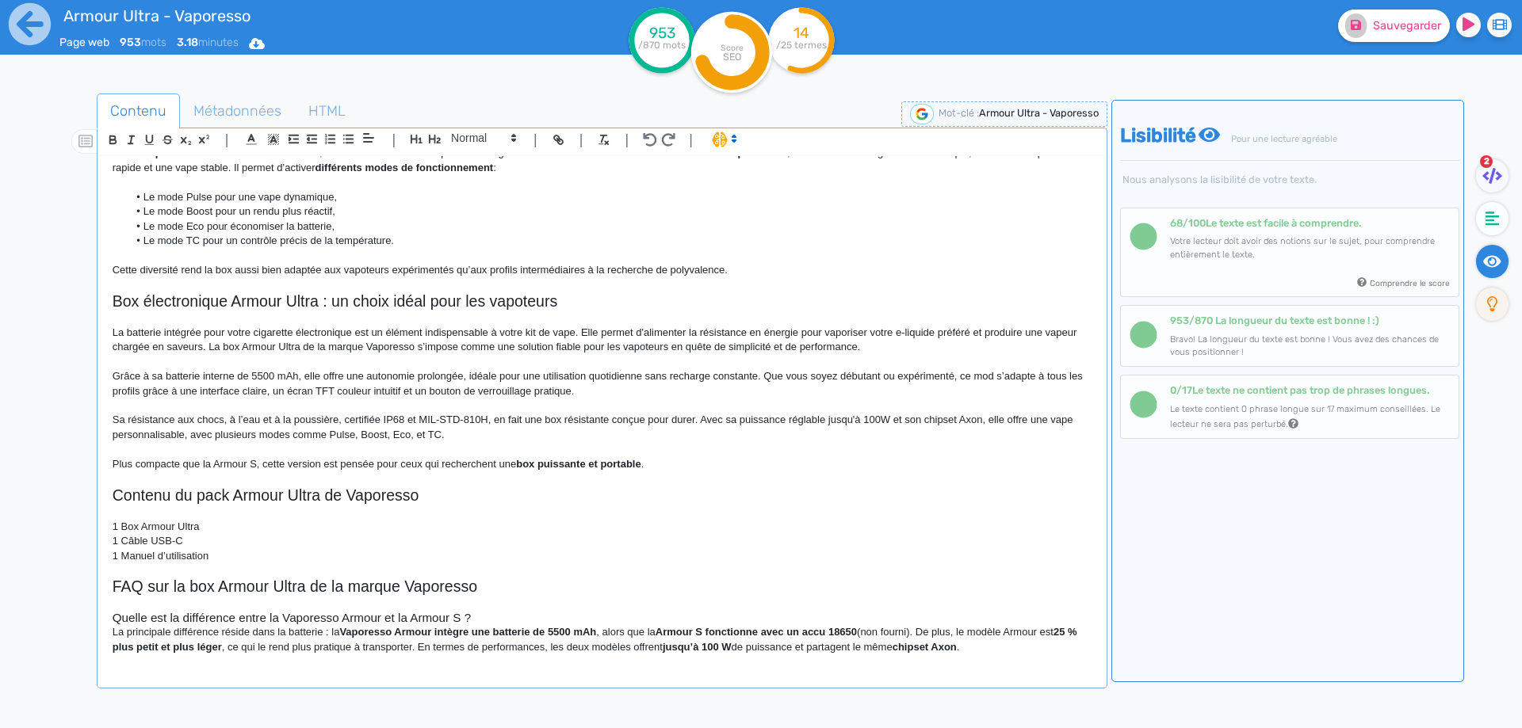
scroll to position [854, 0]
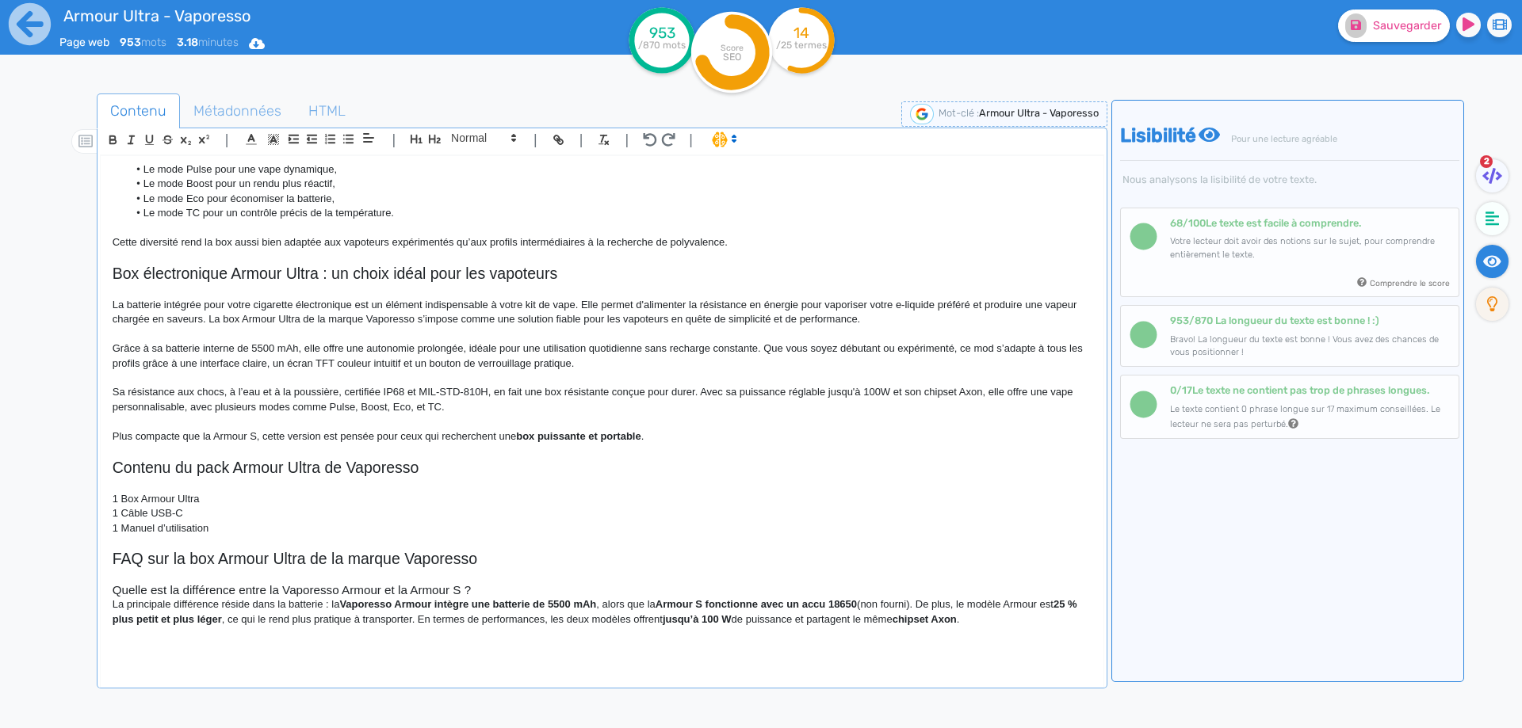
click at [533, 592] on h3 "Quelle est la différence entre la Vaporesso Armour et la Armour S ?" at bounding box center [602, 590] width 979 height 14
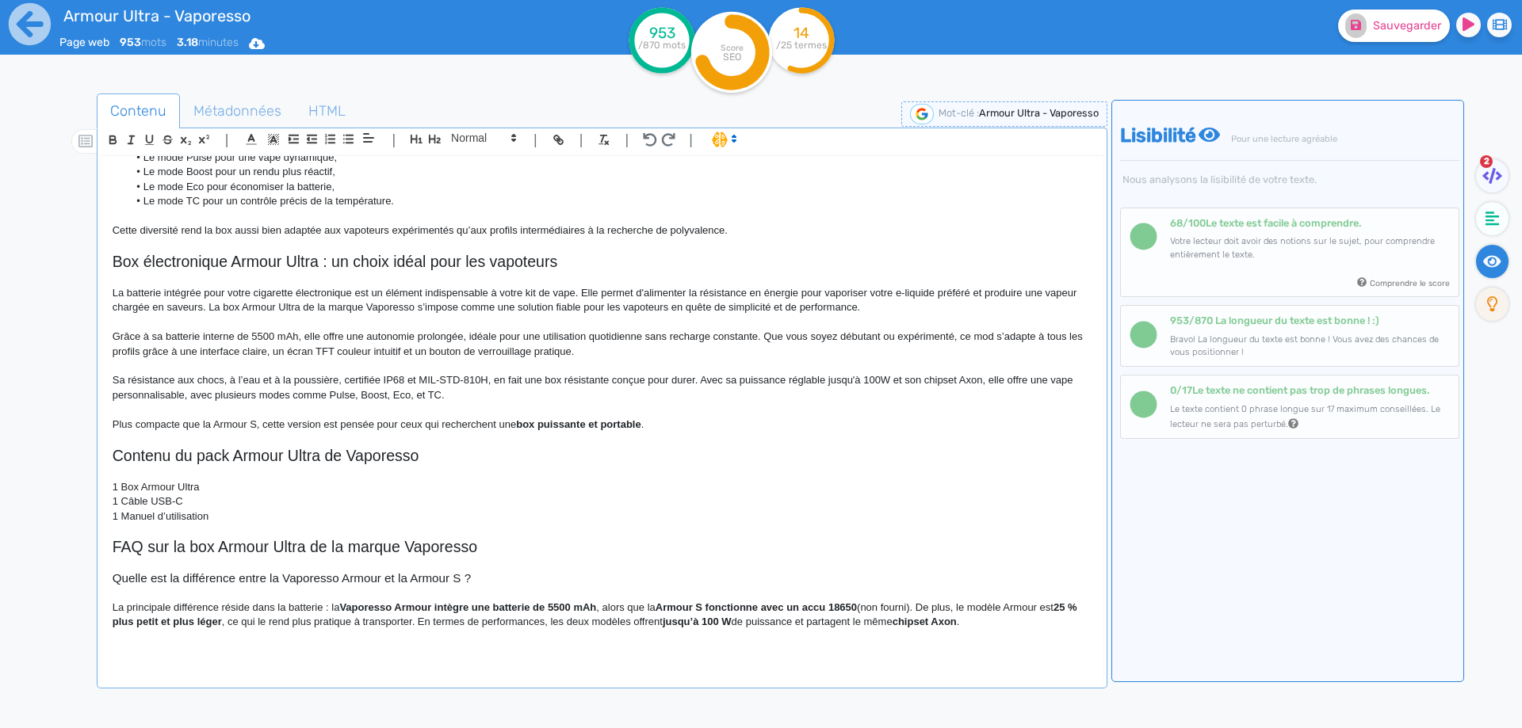
scroll to position [869, 0]
click at [381, 575] on h3 "Quelle est la différence entre la Vaporesso Armour et la Armour S ?" at bounding box center [602, 575] width 979 height 14
click at [283, 573] on h3 "Quelle est la différence entre la Vaporesso Armour Ultra et la Armour S ?" at bounding box center [602, 575] width 979 height 14
click at [282, 573] on h3 "Quelle est la différence entre la Vaporesso Armour Ultra et la Armour S ?" at bounding box center [602, 575] width 979 height 14
click at [346, 607] on strong "Vaporesso Armour intègre une batterie de 5500 mAh" at bounding box center [467, 604] width 257 height 12
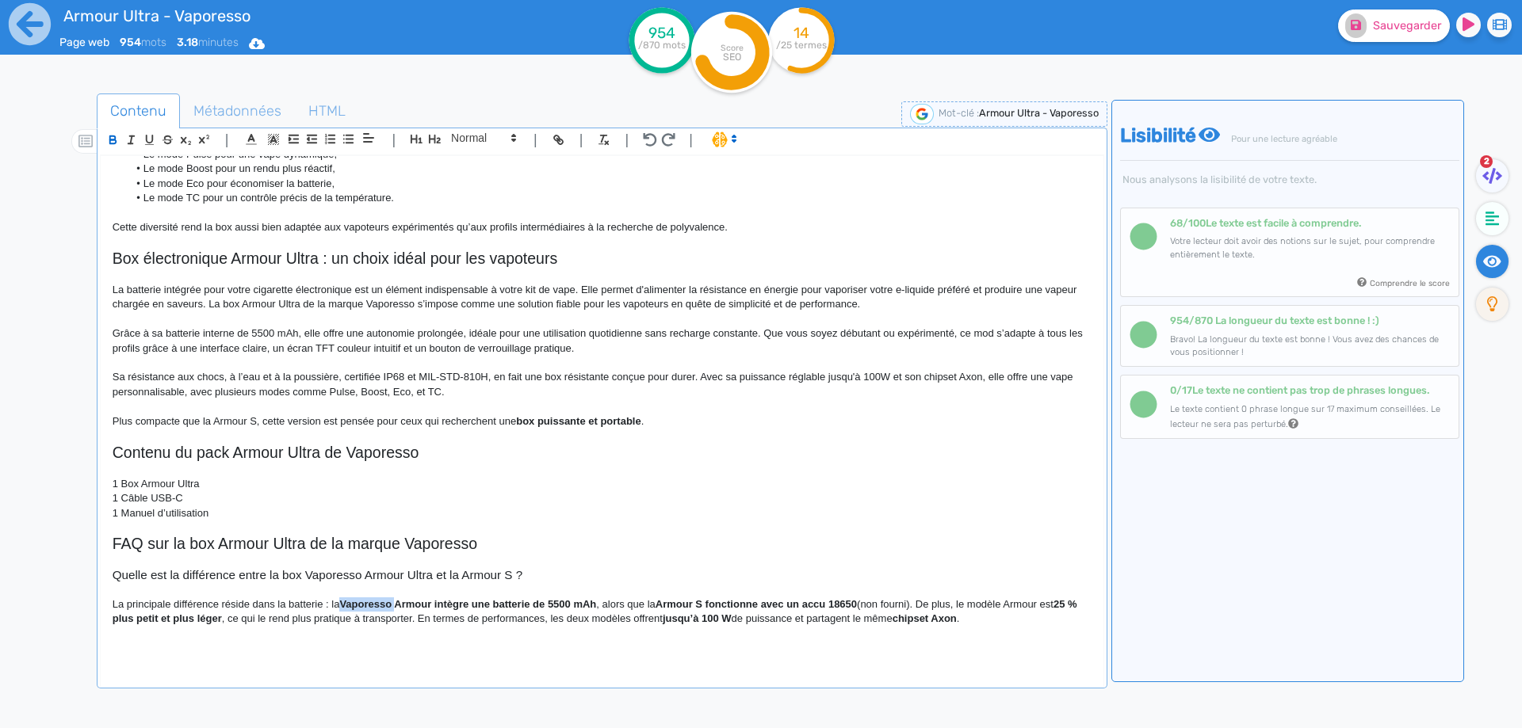
click at [346, 607] on strong "Vaporesso Armour intègre une batterie de 5500 mAh" at bounding box center [467, 604] width 257 height 12
click at [776, 599] on strong "Armour S fonctionne avec un accu 18650" at bounding box center [805, 604] width 201 height 12
click at [334, 602] on p "La principale différence réside dans la batterie : la box Armour Ultra fonction…" at bounding box center [602, 612] width 979 height 29
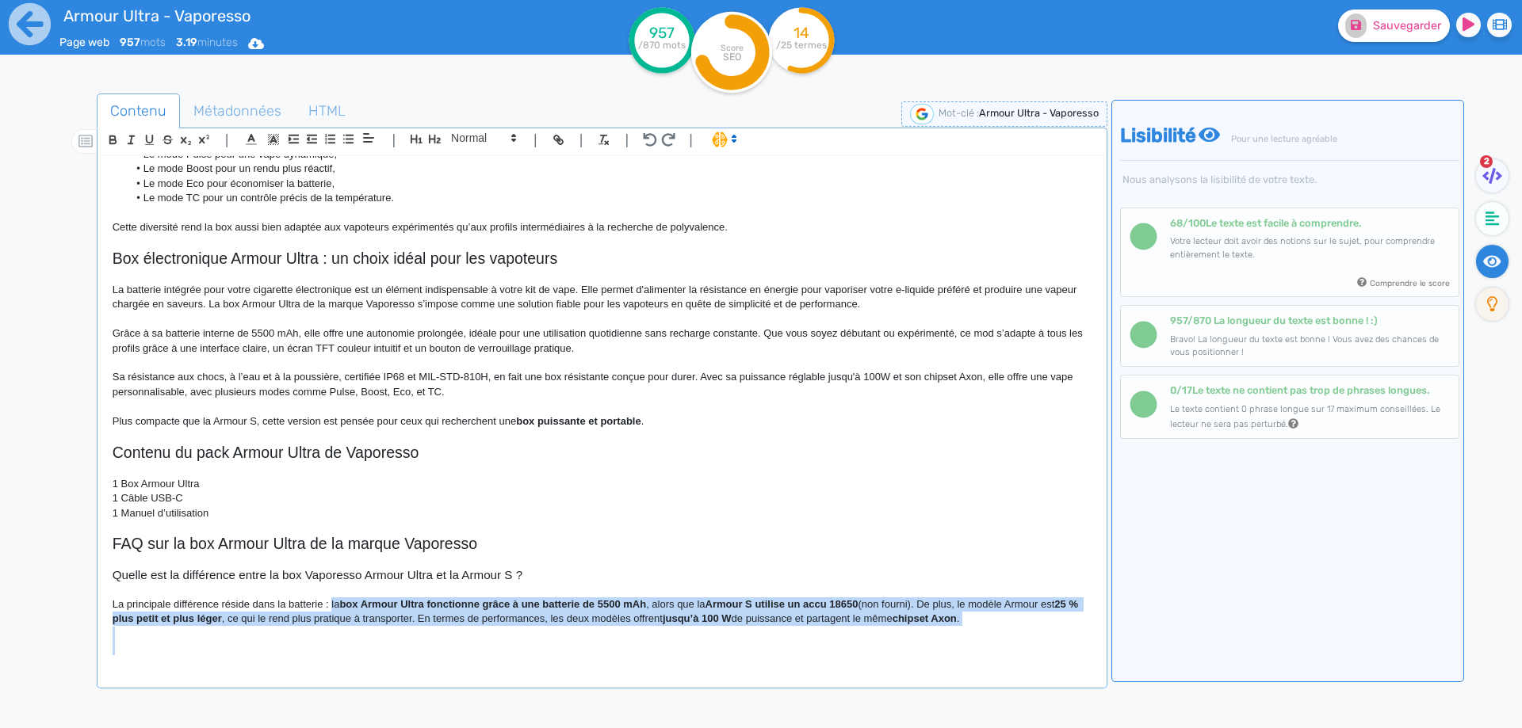
drag, startPoint x: 334, startPoint y: 602, endPoint x: 448, endPoint y: 650, distance: 122.9
click at [448, 650] on div "Armour Ultra - Vaporesso Box Armour Ultra de chez Vaporesso La box Armour Ultra…" at bounding box center [602, 411] width 1003 height 510
click at [498, 640] on p at bounding box center [602, 634] width 979 height 14
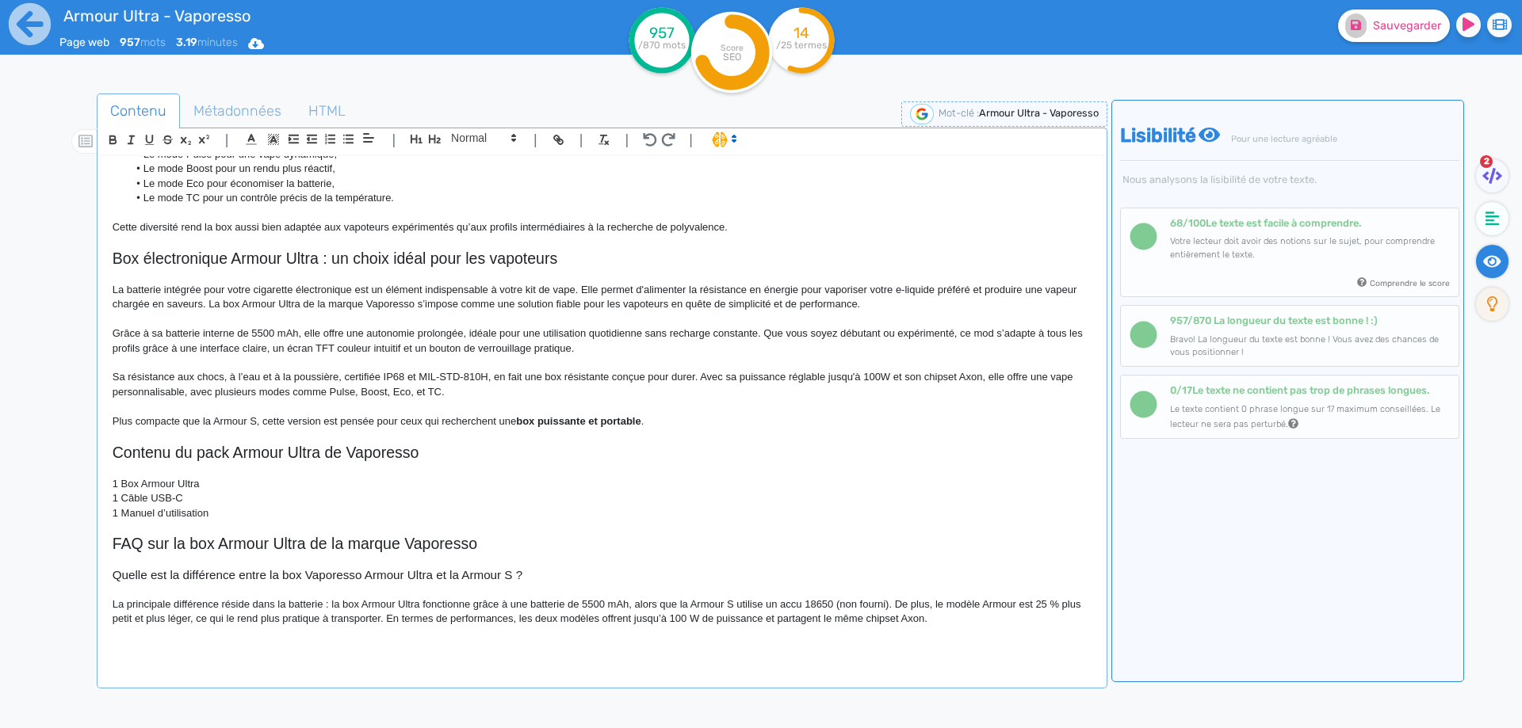
click at [961, 602] on p "La principale différence réside dans la batterie : la box Armour Ultra fonction…" at bounding box center [602, 612] width 979 height 29
click at [977, 602] on p "La principale différence réside dans la batterie : la box Armour Ultra fonction…" at bounding box center [602, 612] width 979 height 29
click at [945, 602] on p "La principale différence réside dans la batterie : la box Armour Ultra fonction…" at bounding box center [602, 612] width 979 height 29
click at [1033, 618] on p "La principale différence réside dans la batterie : la box Armour Ultra fonction…" at bounding box center [602, 612] width 979 height 29
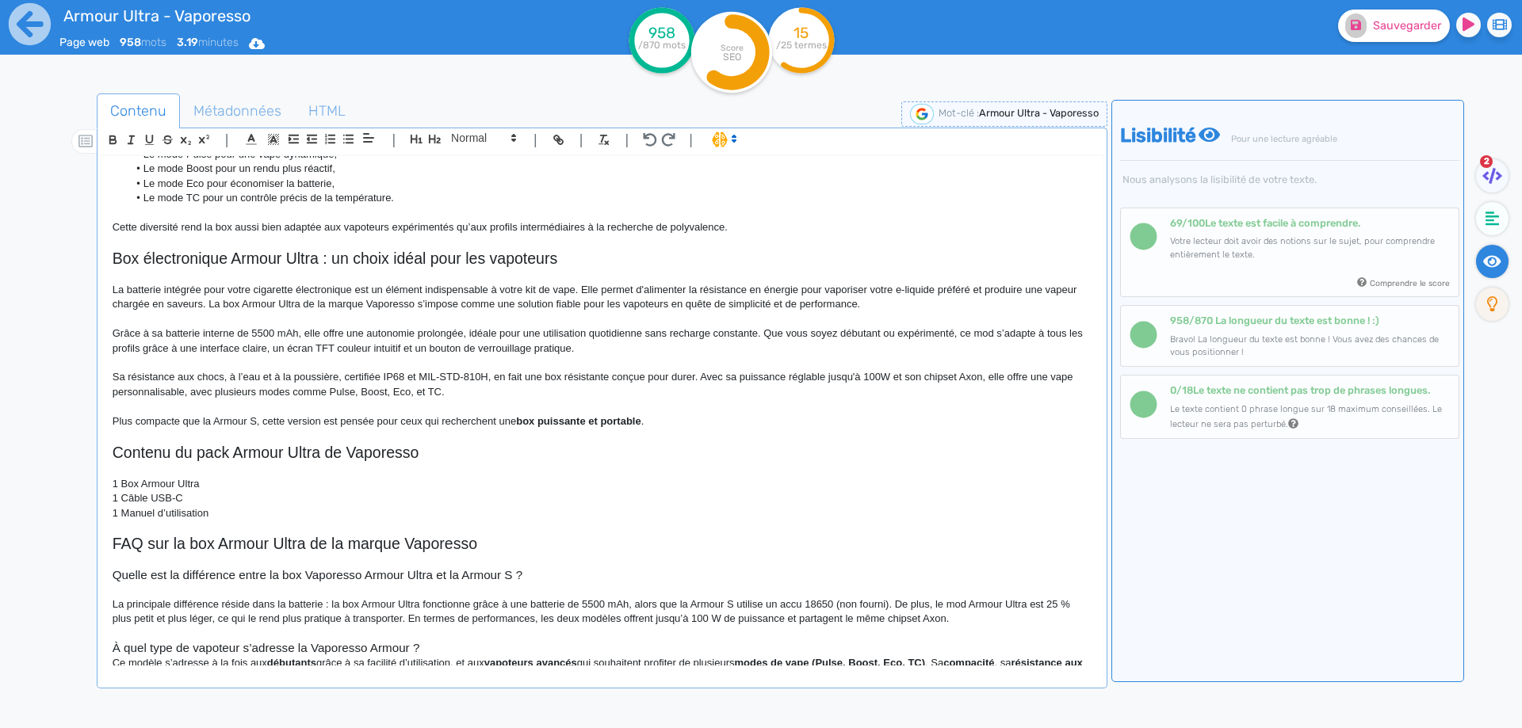
scroll to position [887, 0]
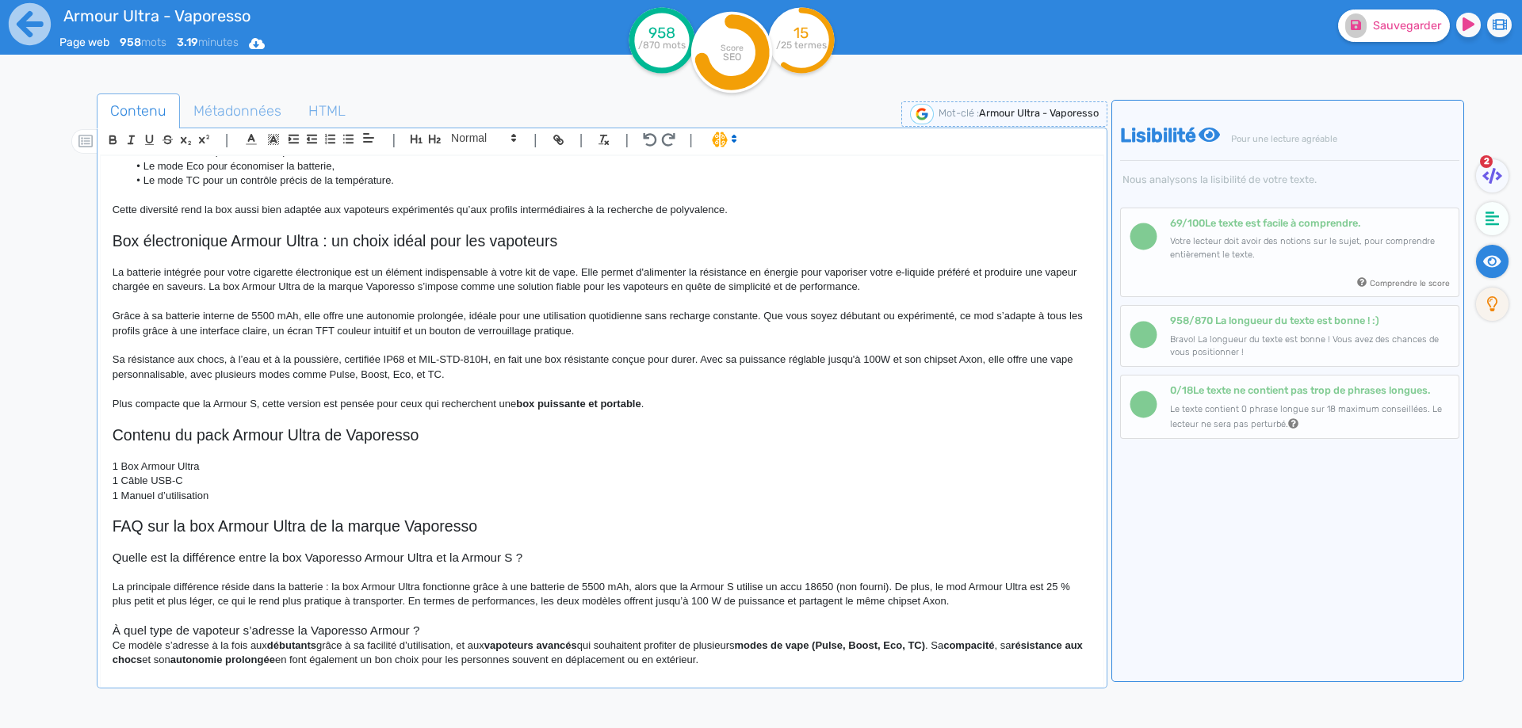
click at [327, 621] on p at bounding box center [602, 616] width 979 height 14
click at [326, 631] on h3 "À quel type de vapoteur s’adresse la Vaporesso Armour ?" at bounding box center [602, 631] width 979 height 14
click at [350, 631] on h3 "À quel type de vapoteur s’adresse la Armour ?" at bounding box center [602, 631] width 979 height 14
click at [506, 632] on h3 "À quel type de vapoteur s’adresse la Armour Ultra de Vaporesso ?" at bounding box center [602, 631] width 979 height 14
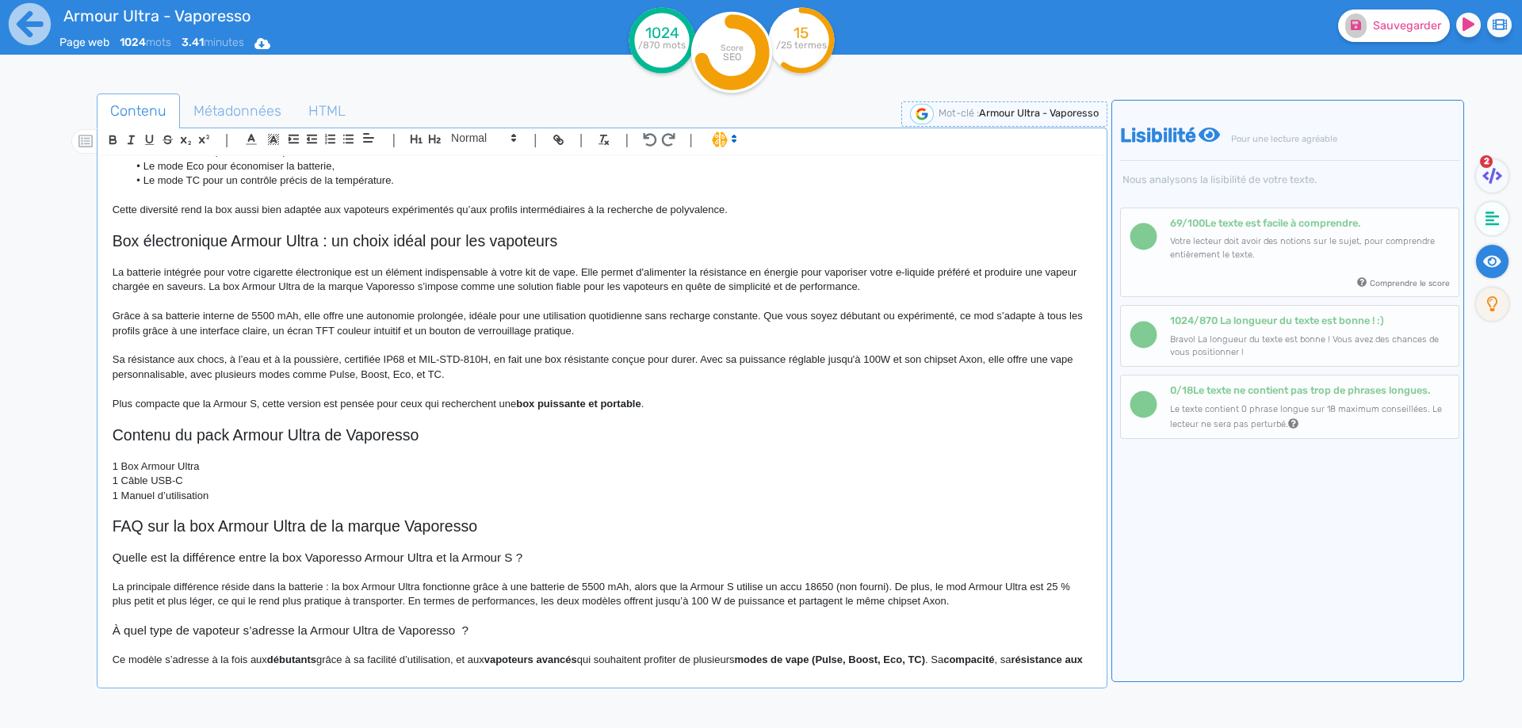
click at [464, 631] on h3 "À quel type de vapoteur s’adresse la Armour Ultra de Vaporesso ?" at bounding box center [602, 631] width 979 height 14
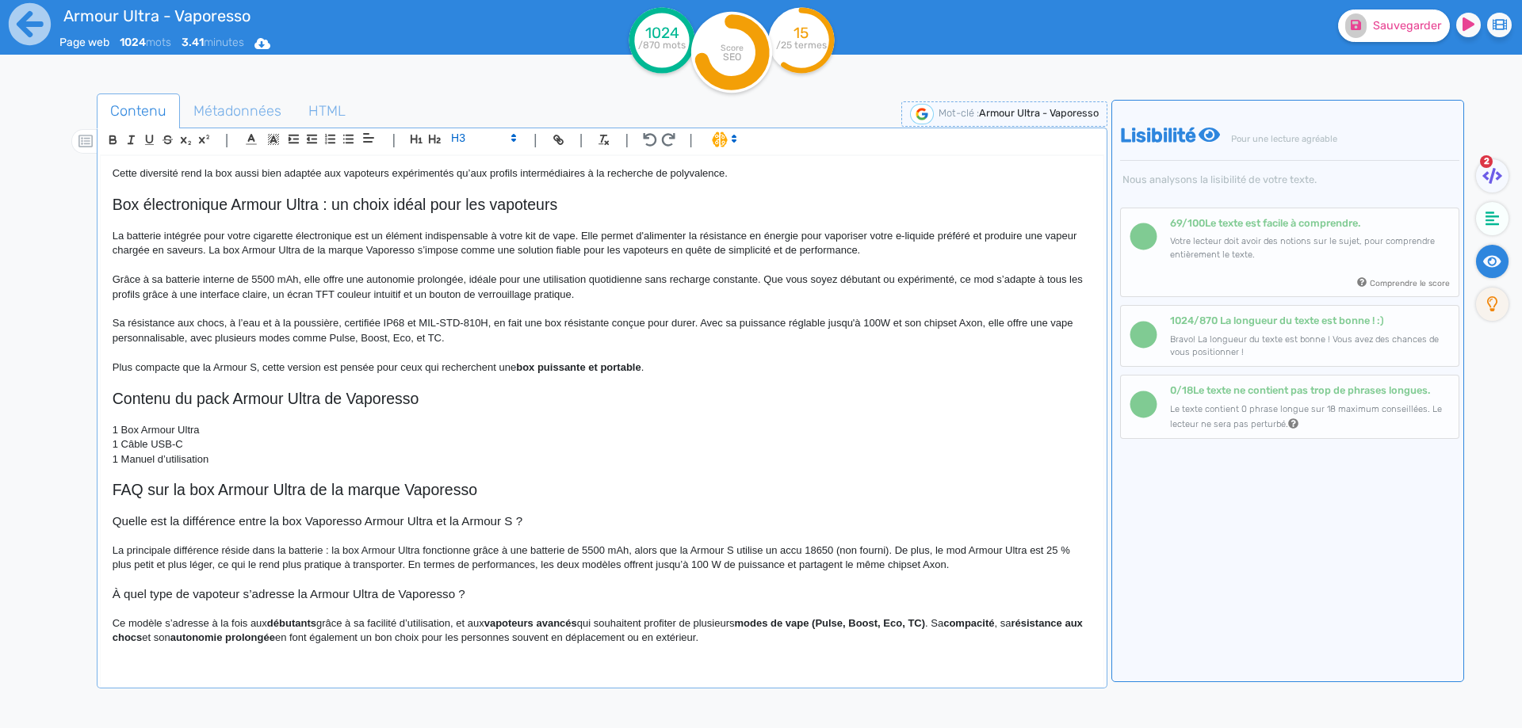
scroll to position [942, 0]
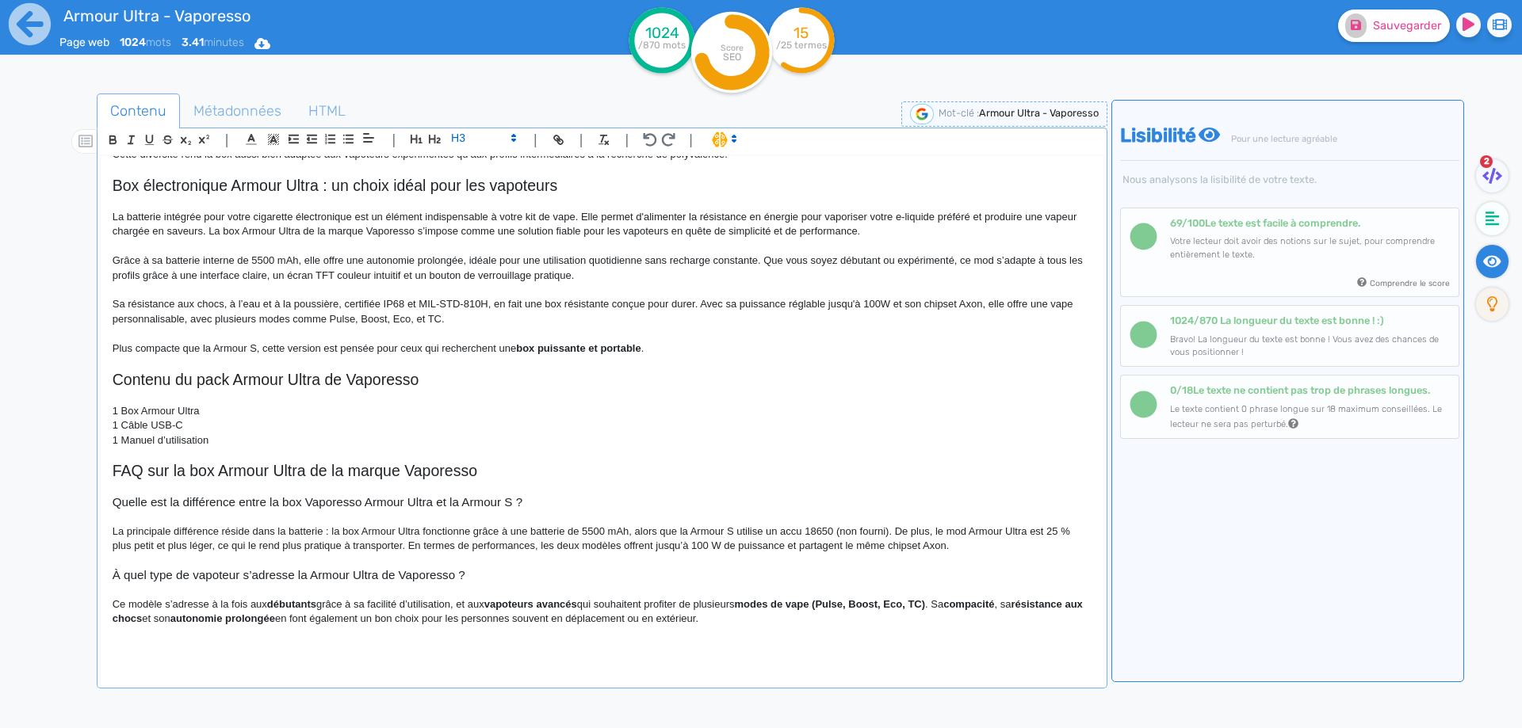
click at [139, 606] on p "Ce modèle s’adresse à la fois aux débutants grâce à sa facilité d’utilisation, …" at bounding box center [602, 612] width 979 height 29
click at [370, 600] on strong "débutants" at bounding box center [378, 604] width 49 height 12
click at [532, 606] on p "Cette batterie pour e-cigarette s’adresse à la fois aux débutants grâce à sa fa…" at bounding box center [602, 612] width 979 height 29
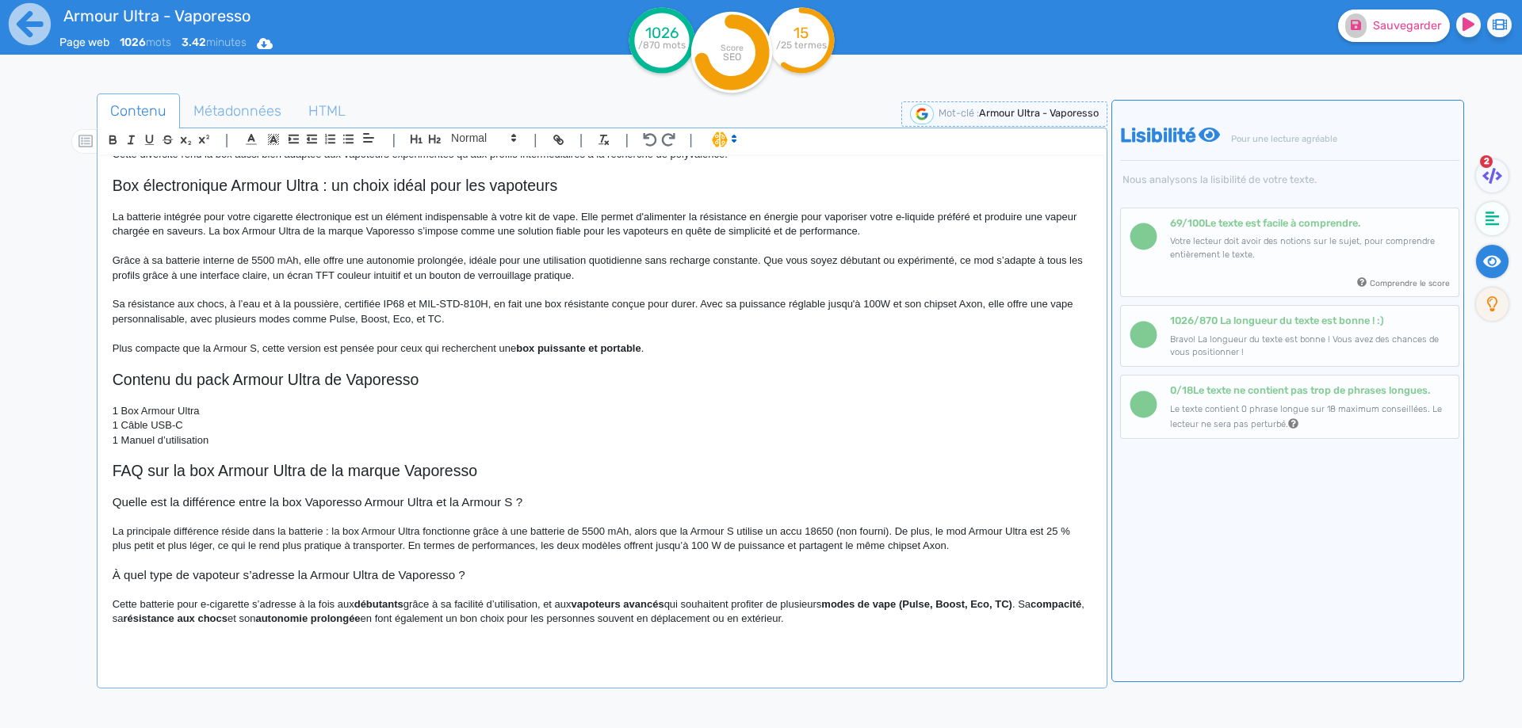
click at [599, 605] on strong "vapoteurs avancés" at bounding box center [617, 604] width 93 height 12
drag, startPoint x: 599, startPoint y: 605, endPoint x: 648, endPoint y: 600, distance: 49.4
click at [376, 600] on strong "débutants" at bounding box center [378, 604] width 49 height 12
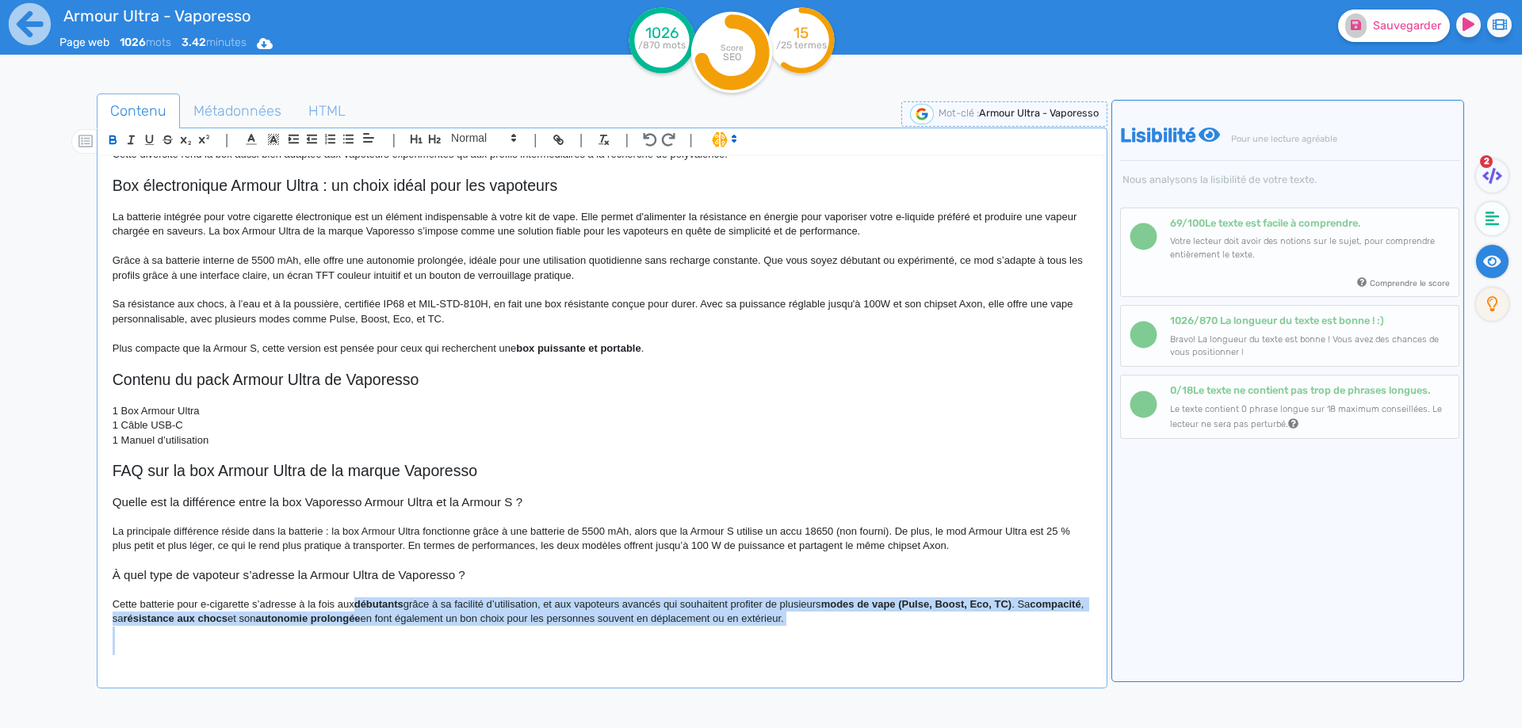
drag, startPoint x: 376, startPoint y: 600, endPoint x: 435, endPoint y: 633, distance: 67.4
click at [435, 633] on div "Armour Ultra - Vaporesso Box Armour Ultra de chez Vaporesso La box Armour Ultra…" at bounding box center [602, 411] width 1003 height 510
click at [518, 630] on p at bounding box center [602, 634] width 979 height 14
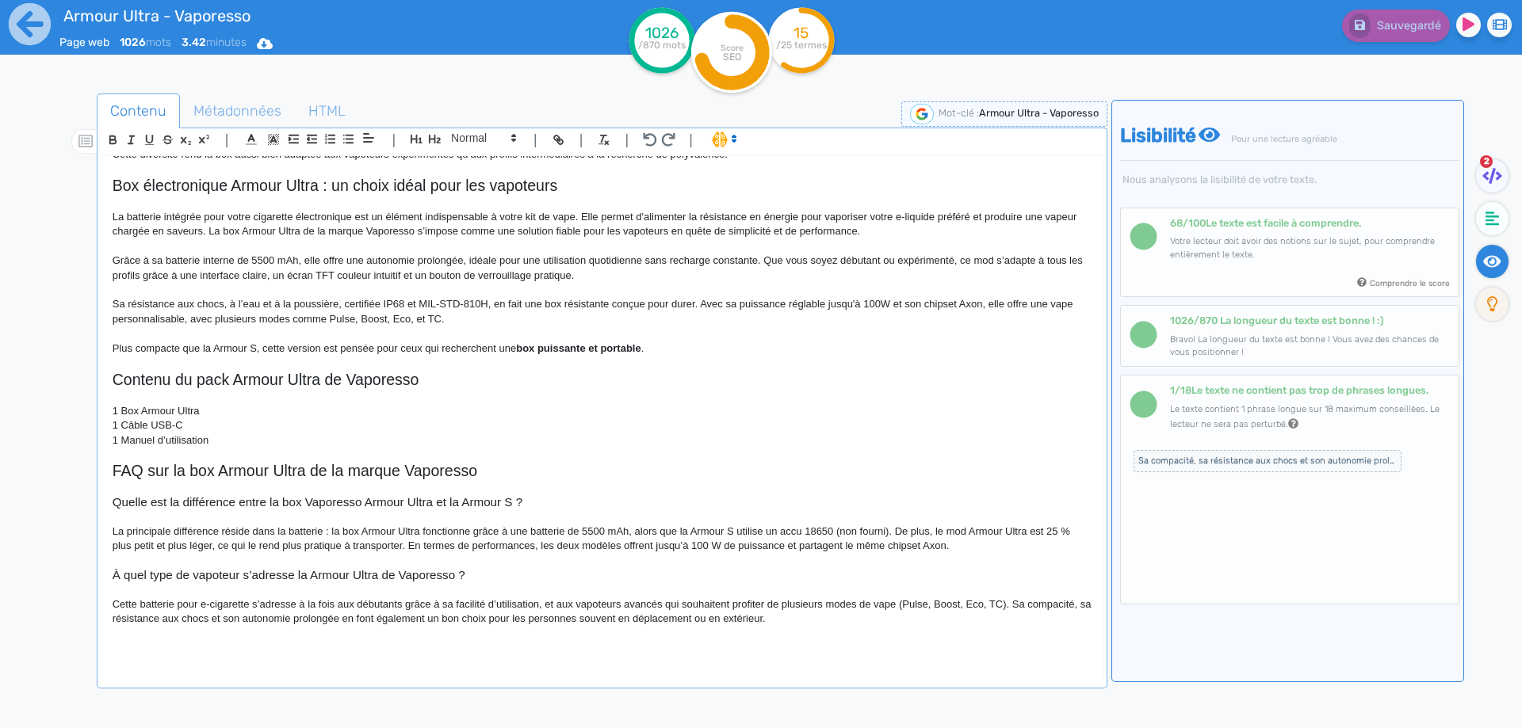
click at [414, 616] on p "Cette batterie pour e-cigarette s’adresse à la fois aux débutants grâce à sa fa…" at bounding box center [602, 612] width 979 height 29
click at [785, 624] on p "Cette batterie pour e-cigarette s’adresse à la fois aux débutants grâce à sa fa…" at bounding box center [602, 612] width 979 height 29
click at [1369, 13] on button "Sauvegarder" at bounding box center [1394, 26] width 112 height 32
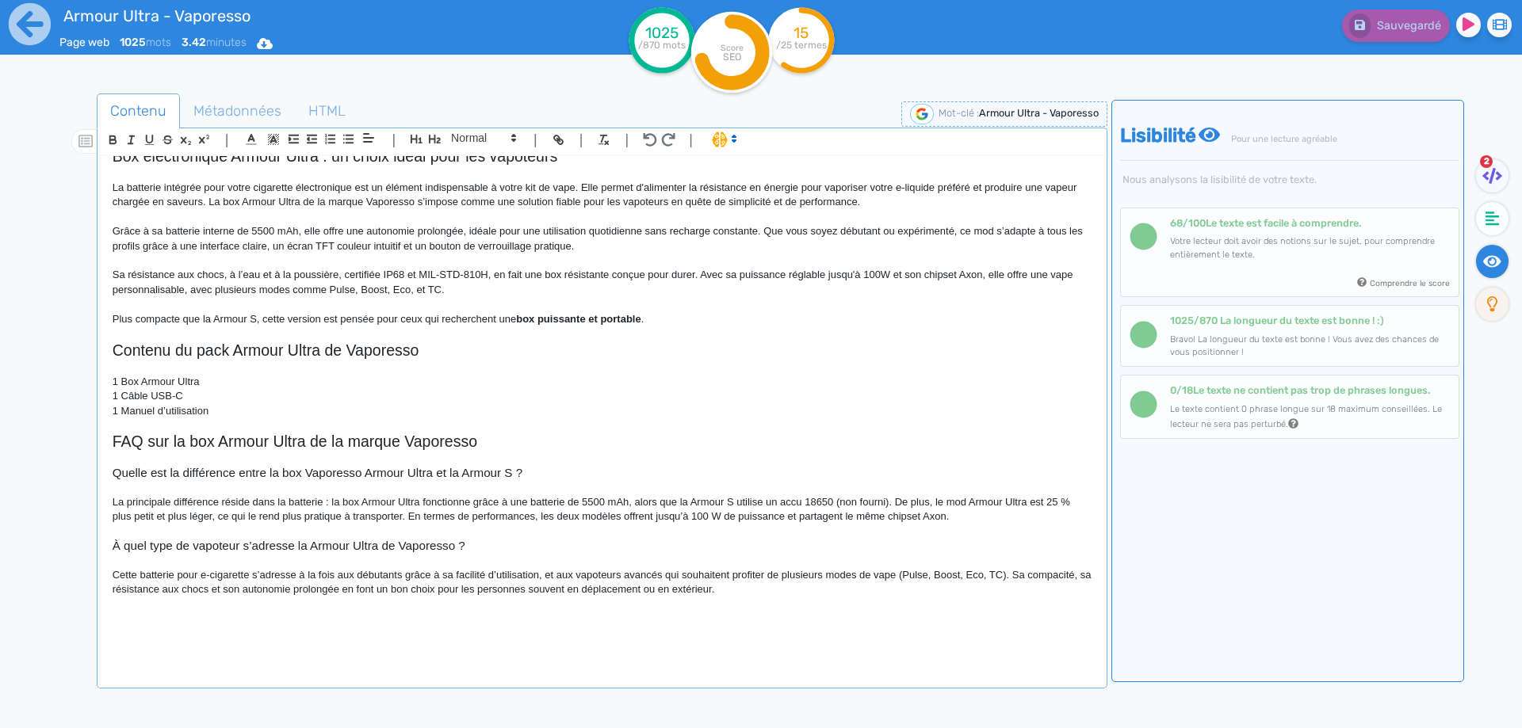
click at [262, 609] on p at bounding box center [602, 605] width 979 height 14
click at [258, 622] on p at bounding box center [602, 619] width 979 height 14
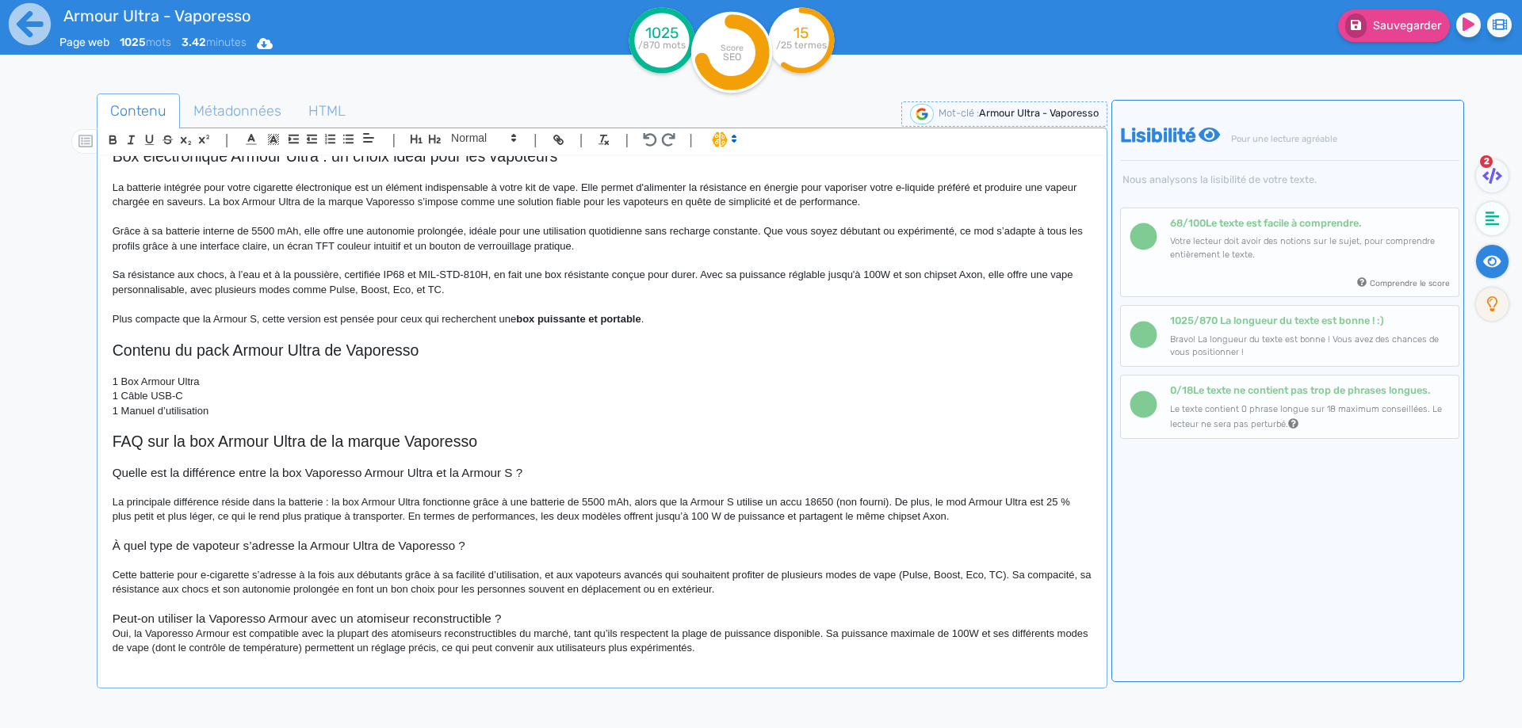
click at [567, 612] on h3 "Peut-on utiliser la Vaporesso Armour avec un atomiseur reconstructible ?" at bounding box center [602, 619] width 979 height 14
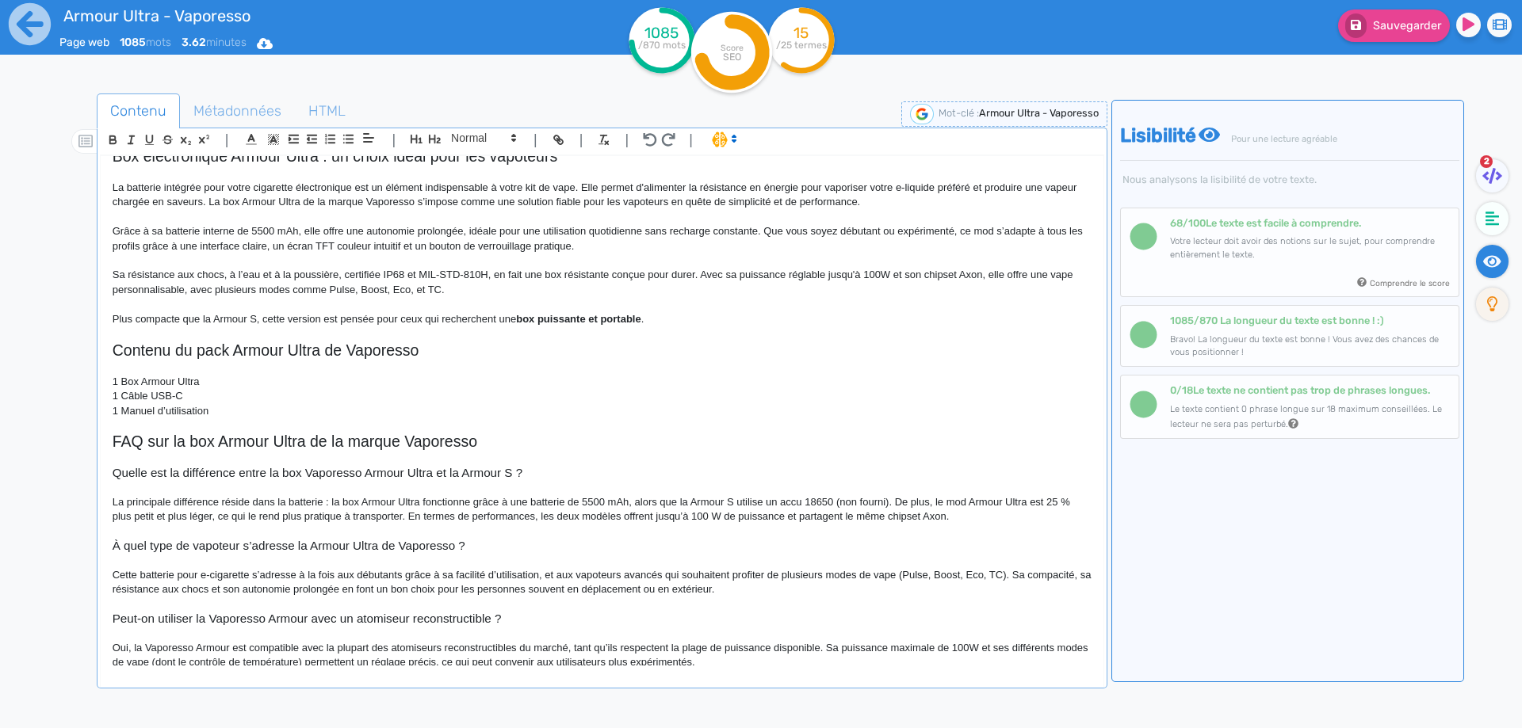
scroll to position [1015, 0]
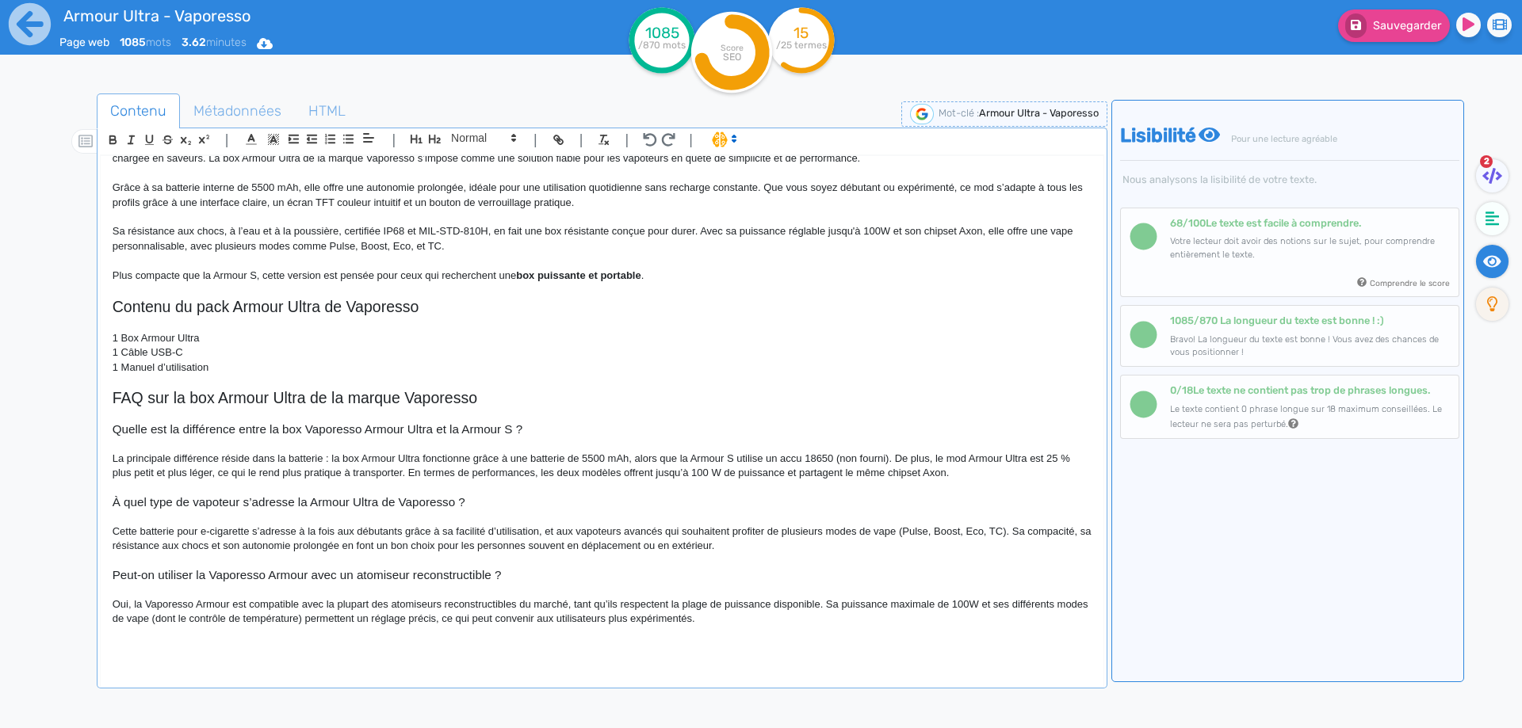
click at [305, 575] on h3 "Peut-on utiliser la Vaporesso Armour avec un atomiseur reconstructible ?" at bounding box center [602, 575] width 979 height 14
click at [311, 575] on h3 "Peut-on utiliser la Vaporesso Armour avec un atomiseur reconstructible ?" at bounding box center [602, 575] width 979 height 14
click at [212, 573] on h3 "Peut-on utiliser la Vaporesso Armour Ultra avec un atomiseur reconstructible ?" at bounding box center [602, 575] width 979 height 14
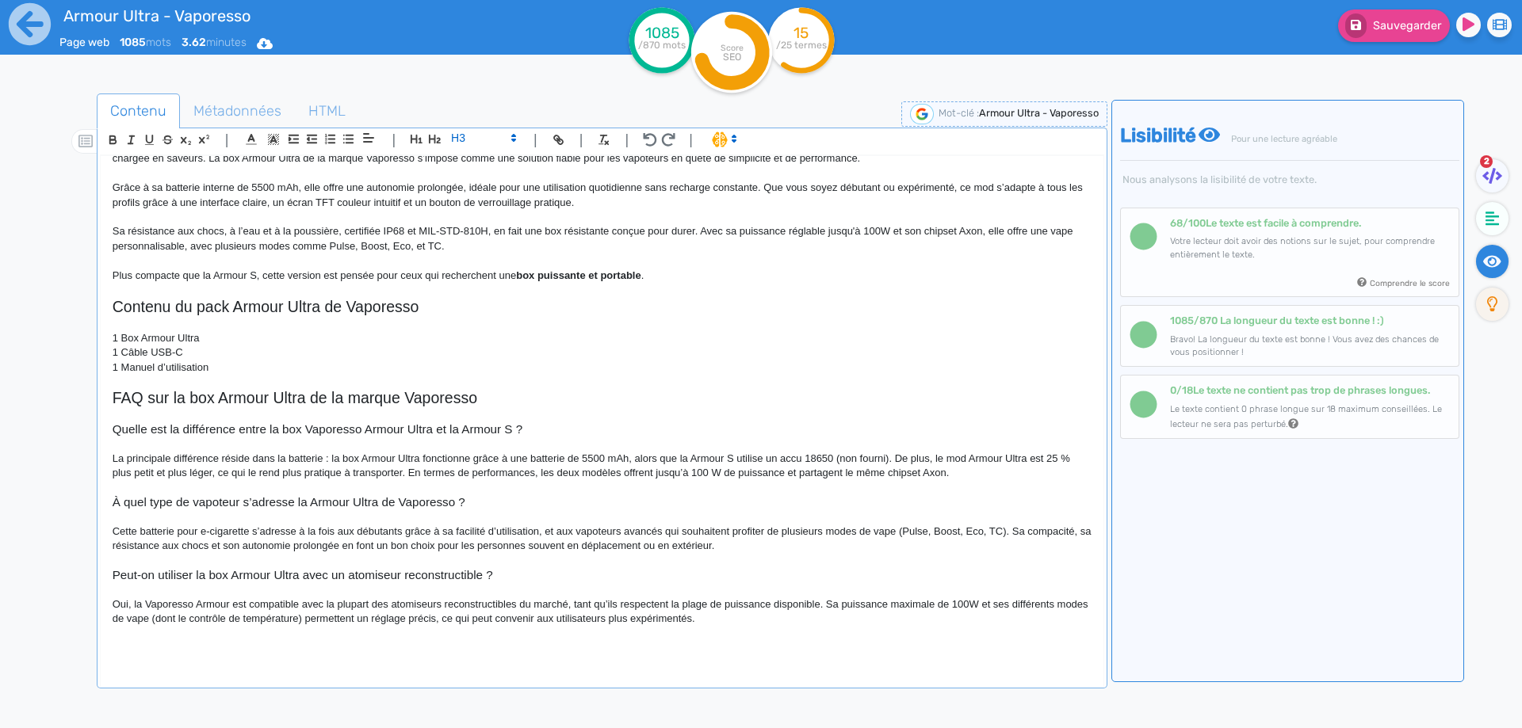
click at [155, 595] on p at bounding box center [602, 590] width 979 height 14
click at [155, 602] on p "Oui, la Vaporesso Armour est compatible avec la plupart des atomiseurs reconstr…" at bounding box center [602, 612] width 979 height 29
click at [184, 602] on p "Oui, la Armour est compatible avec la plupart des atomiseurs reconstructibles d…" at bounding box center [602, 612] width 979 height 29
click at [222, 601] on p "Oui, la Armour Ultra est compatible avec la plupart des atomiseurs reconstructi…" at bounding box center [602, 612] width 979 height 29
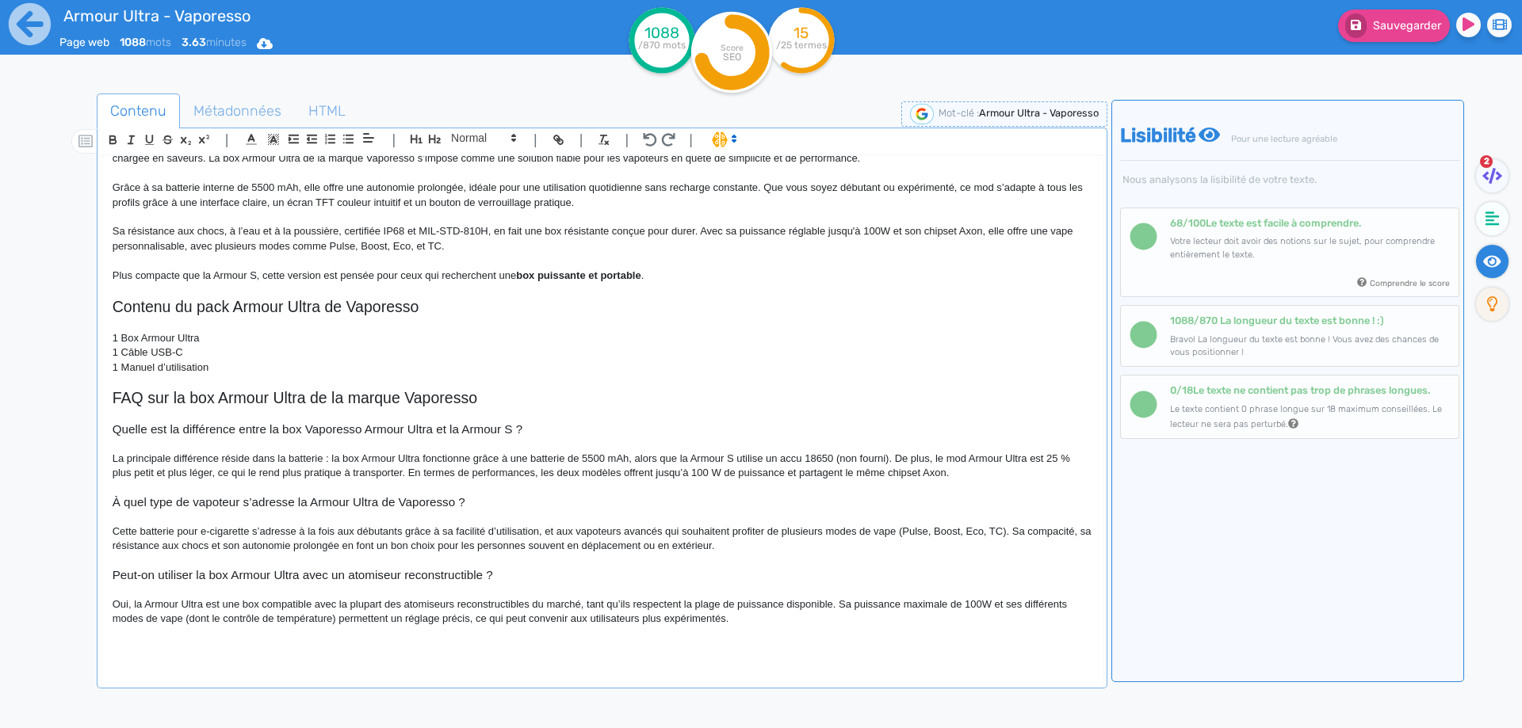
click at [581, 604] on p "Oui, la Armour Ultra est une box compatible avec la plupart des atomiseurs reco…" at bounding box center [602, 612] width 979 height 29
drag, startPoint x: 581, startPoint y: 604, endPoint x: 647, endPoint y: 606, distance: 66.6
click at [647, 606] on p "Oui, la Armour Ultra est une box compatible avec la plupart des atomiseurs reco…" at bounding box center [602, 612] width 979 height 29
click at [659, 630] on p at bounding box center [602, 634] width 979 height 14
click at [934, 603] on p "Oui, la Armour Ultra est une box compatible avec la plupart des atomiseurs reco…" at bounding box center [602, 612] width 979 height 29
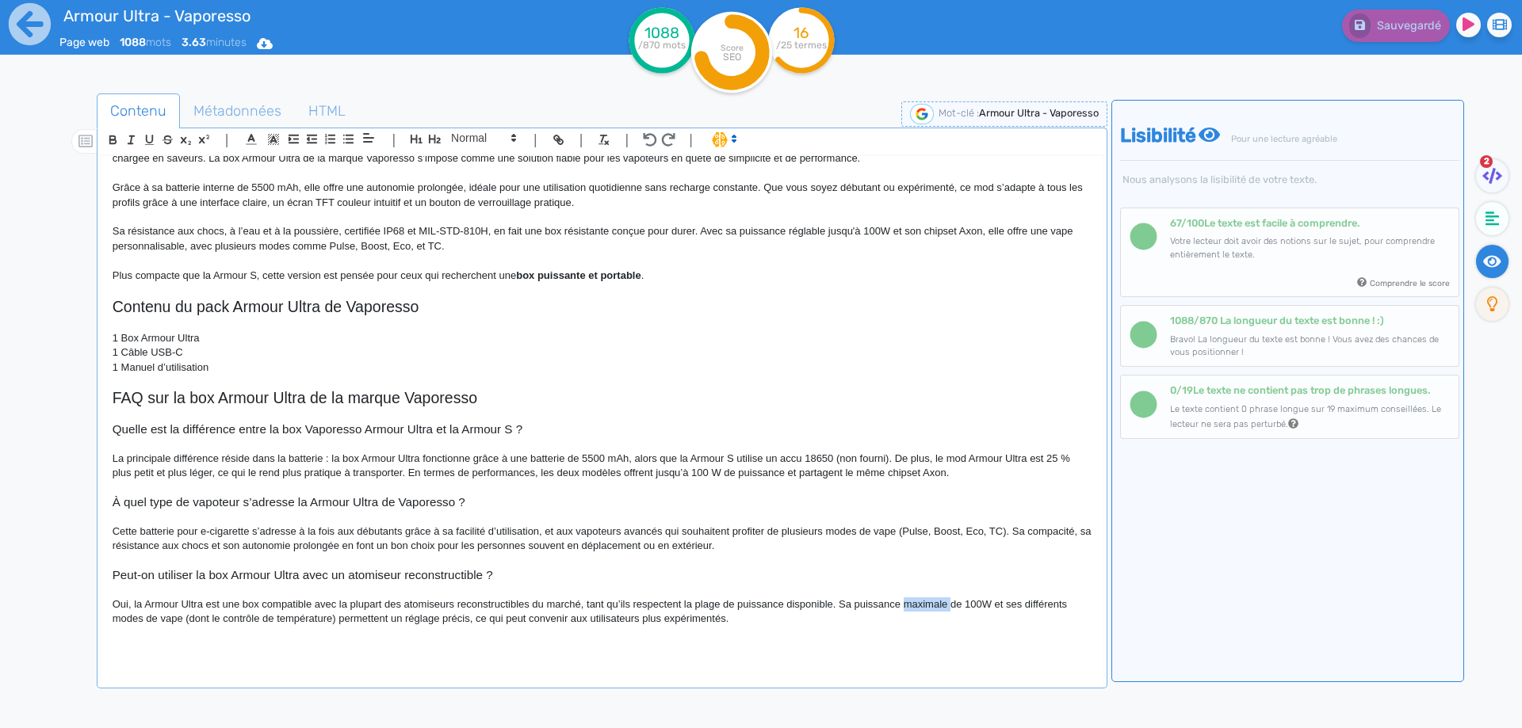
click at [934, 603] on p "Oui, la Armour Ultra est une box compatible avec la plupart des atomiseurs reco…" at bounding box center [602, 612] width 979 height 29
click at [147, 624] on p "Oui, la Armour Ultra est une box compatible avec la plupart des atomiseurs reco…" at bounding box center [602, 612] width 979 height 29
drag, startPoint x: 147, startPoint y: 624, endPoint x: 263, endPoint y: 625, distance: 115.7
click at [263, 625] on p "Oui, la Armour Ultra est une box compatible avec la plupart des atomiseurs reco…" at bounding box center [602, 612] width 979 height 29
click at [1363, 18] on fa-icon at bounding box center [1355, 25] width 21 height 25
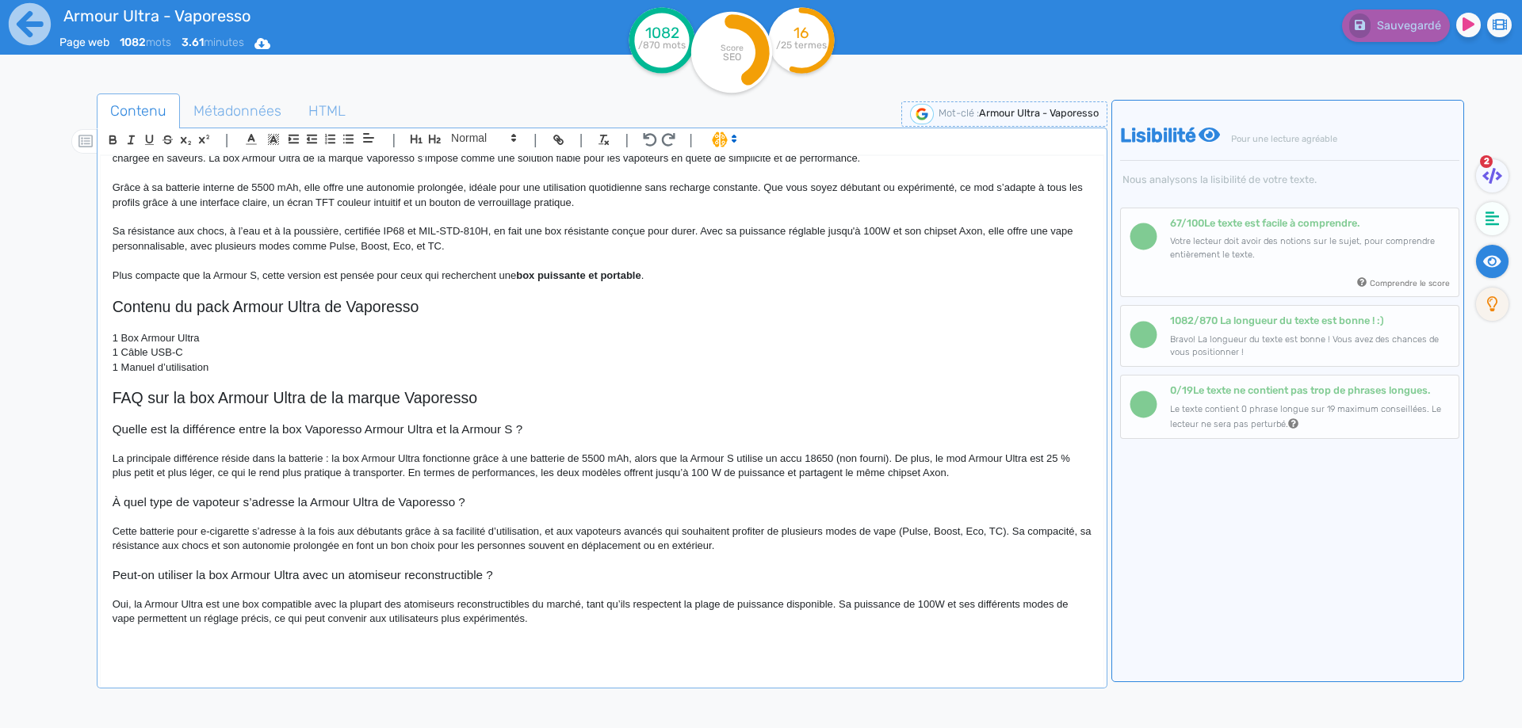
click at [569, 628] on p at bounding box center [602, 634] width 979 height 14
click at [570, 628] on p at bounding box center [602, 634] width 979 height 14
click at [572, 621] on p "Oui, la Armour Ultra est une box compatible avec la plupart des atomiseurs reco…" at bounding box center [602, 612] width 979 height 29
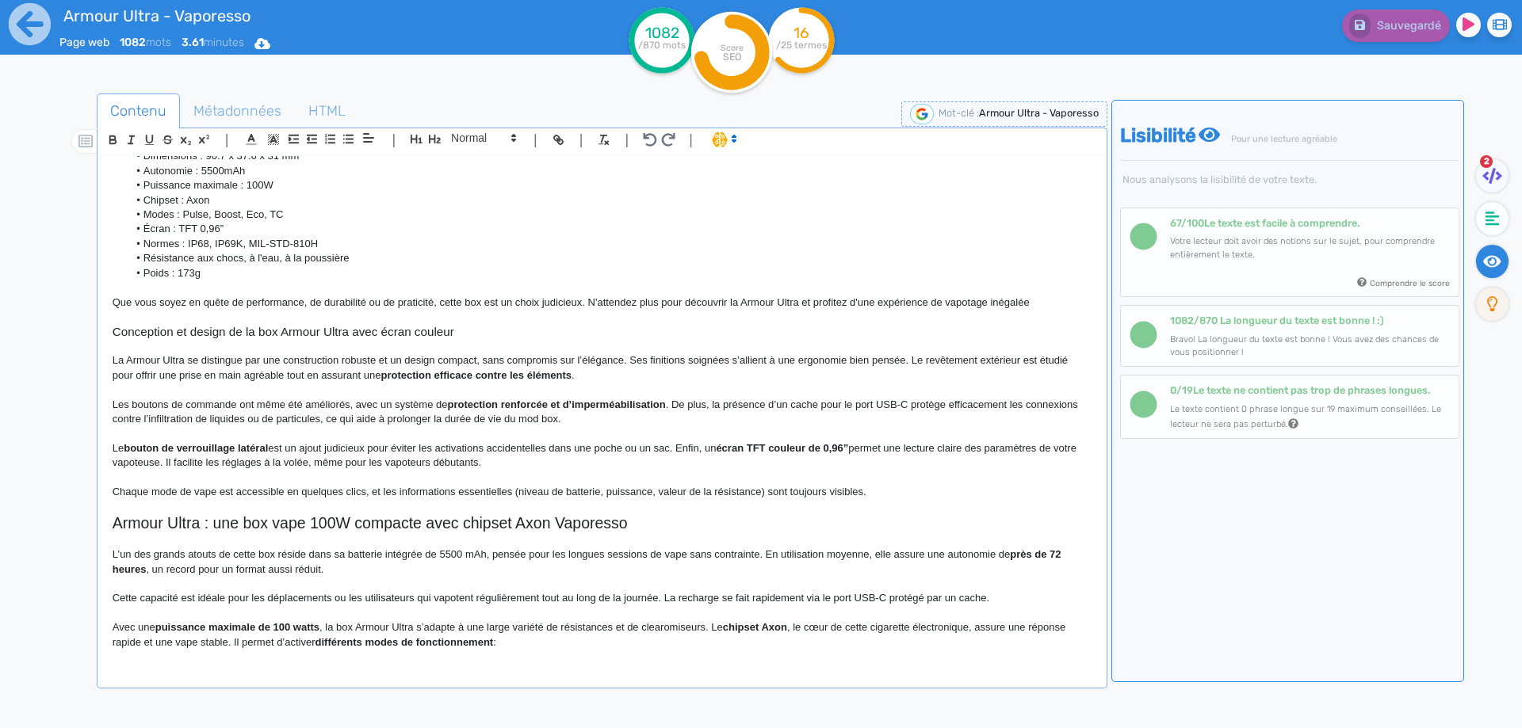
scroll to position [0, 0]
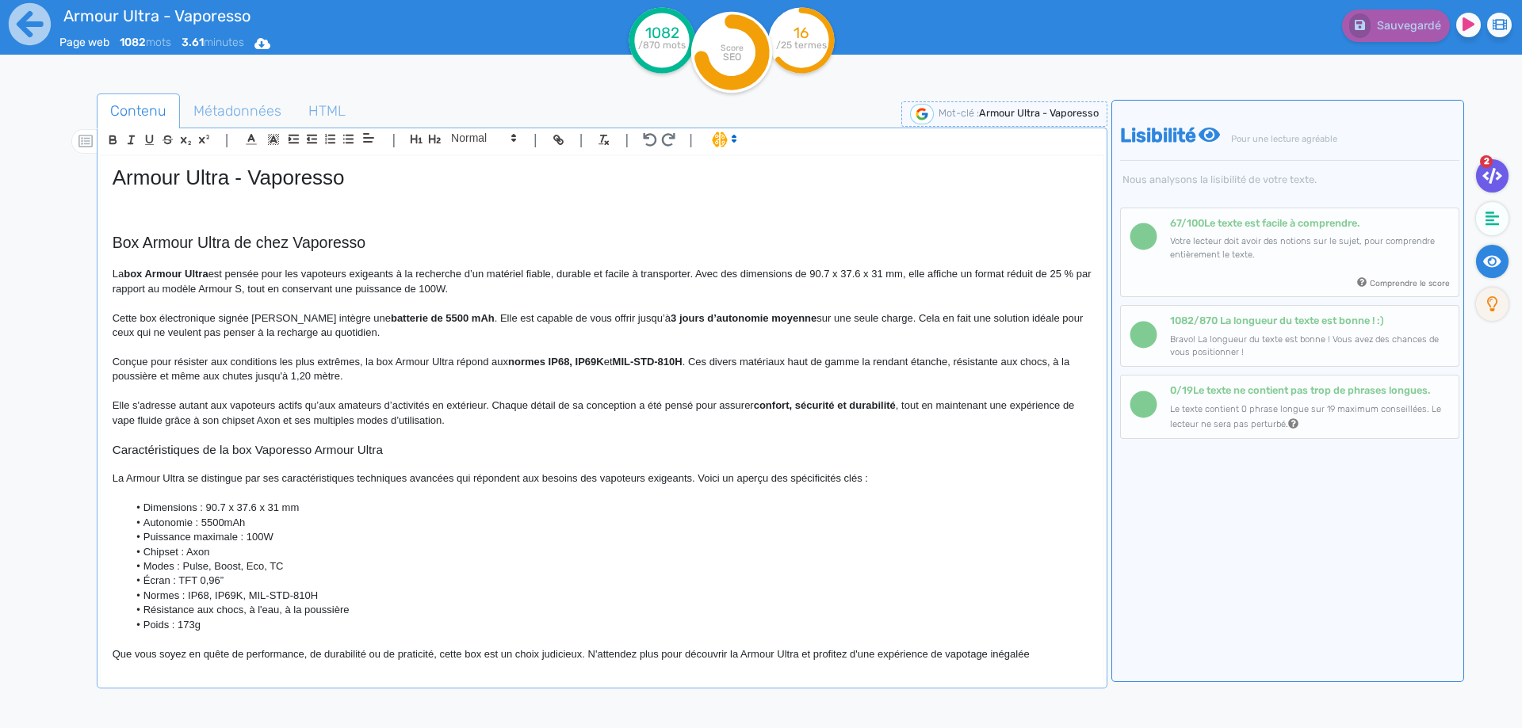
click at [1504, 179] on fa-icon at bounding box center [1492, 175] width 32 height 33
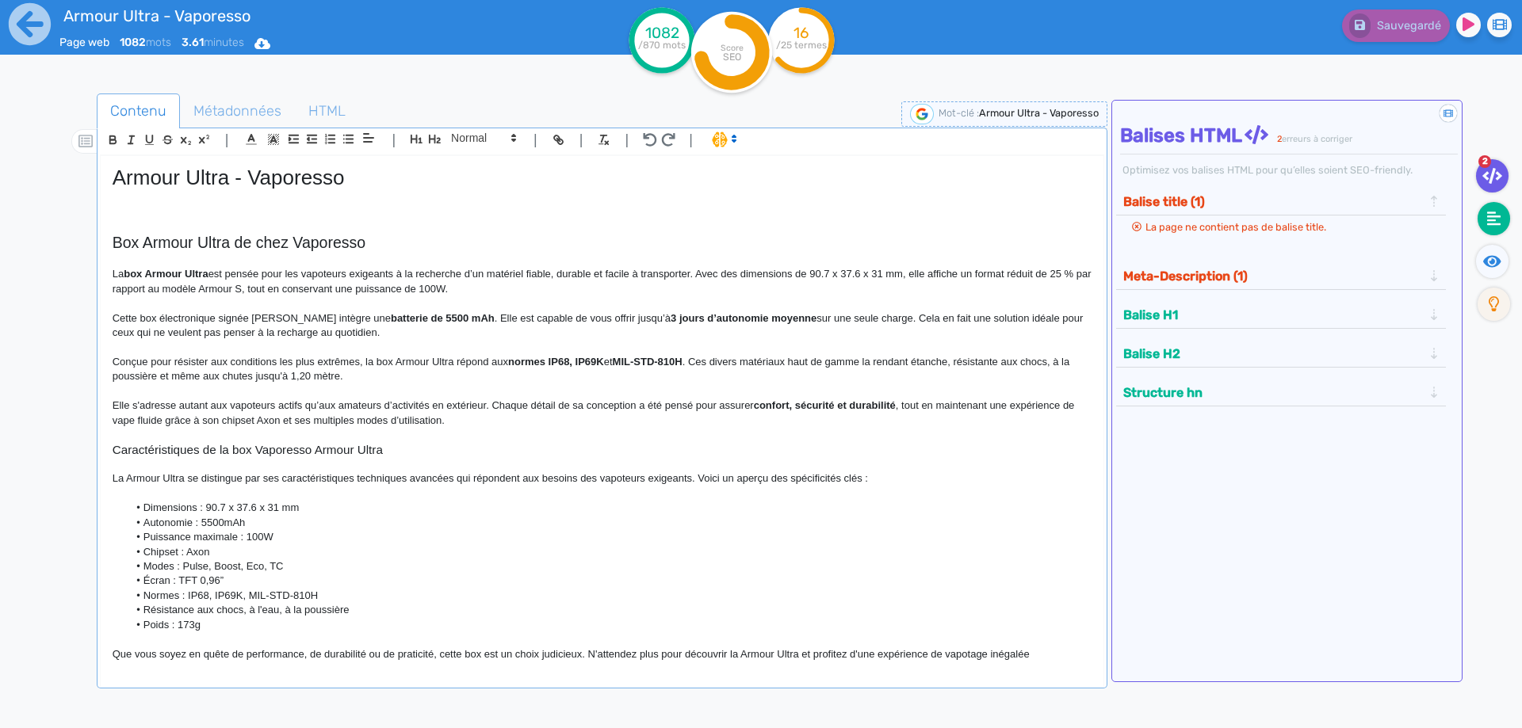
click at [1492, 215] on icon at bounding box center [1494, 219] width 14 height 16
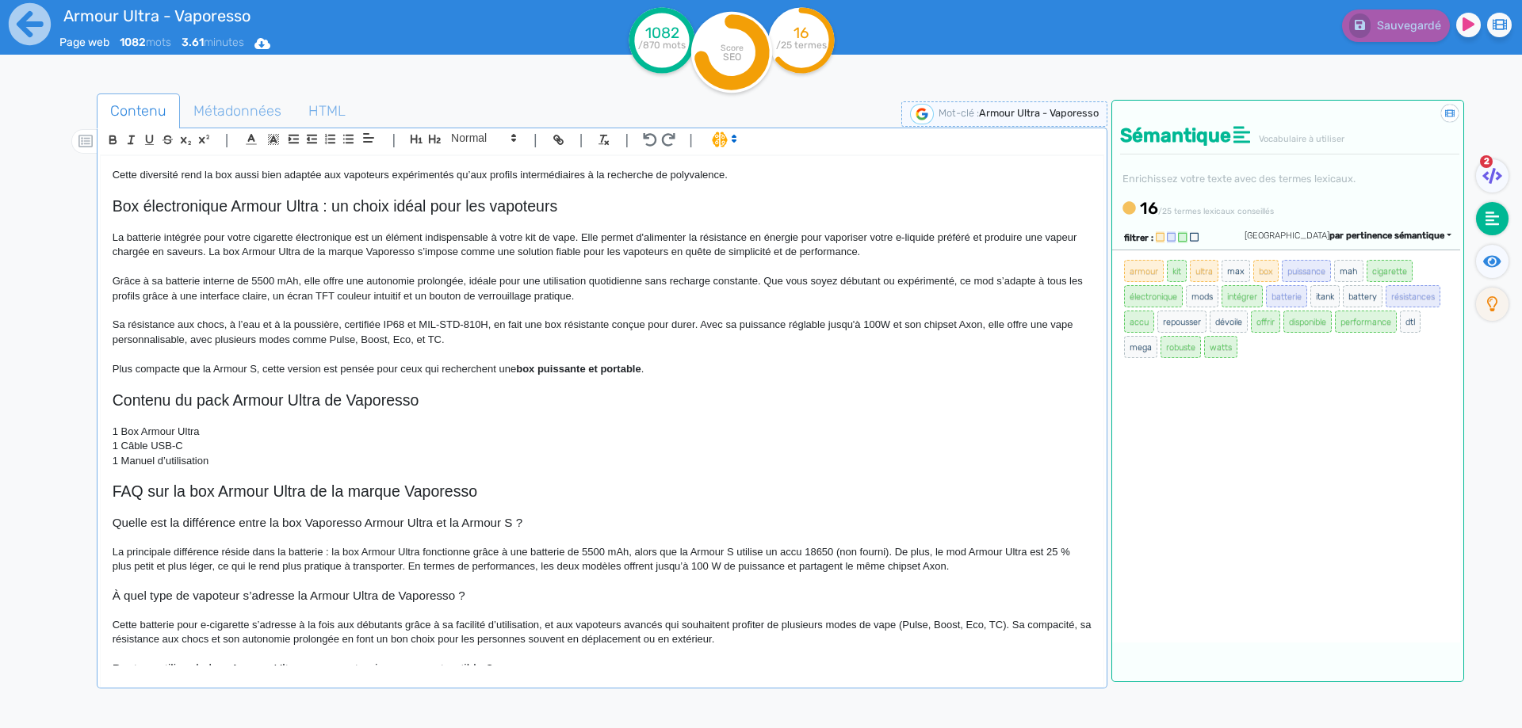
scroll to position [986, 0]
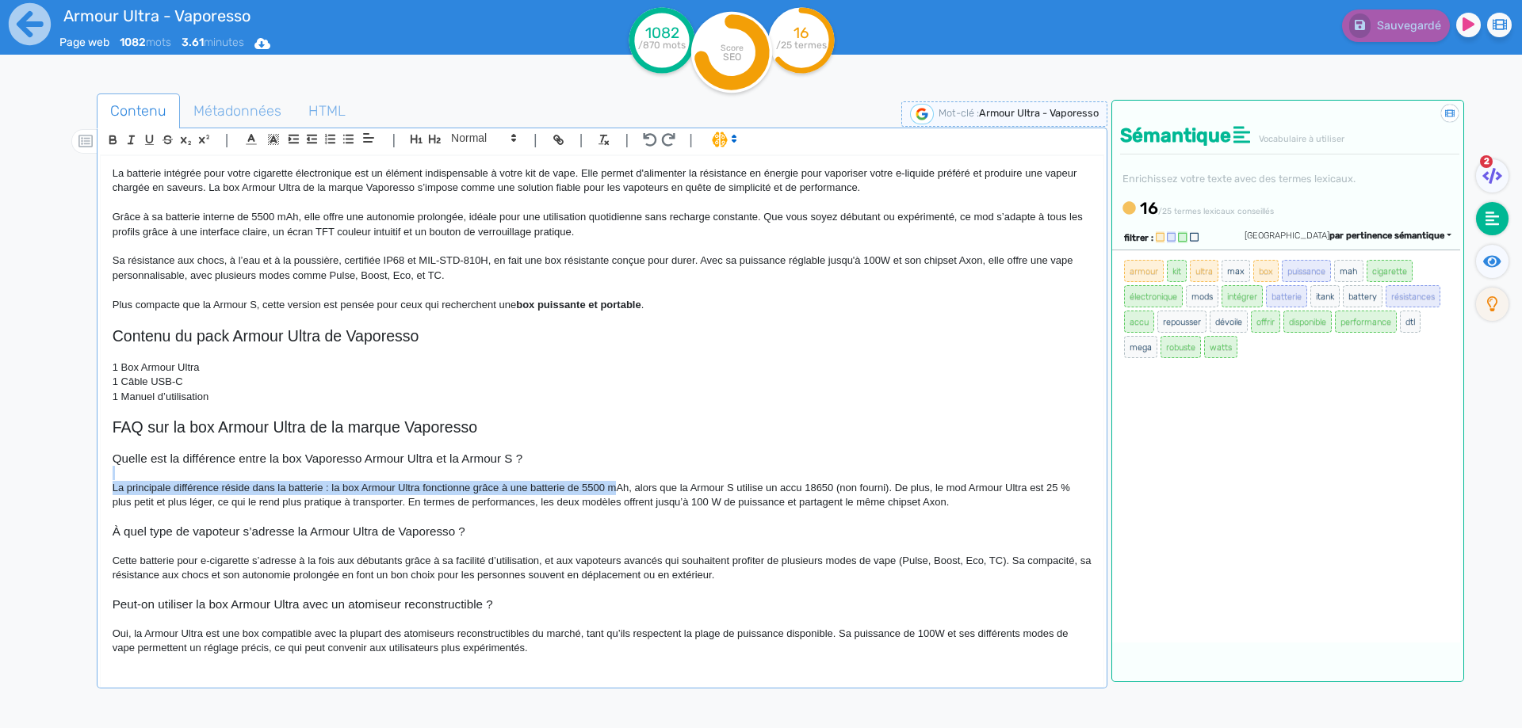
drag, startPoint x: 621, startPoint y: 478, endPoint x: 621, endPoint y: 486, distance: 8.0
click at [616, 486] on div "Armour Ultra - Vaporesso Box Armour Ultra de chez Vaporesso La box Armour Ultra…" at bounding box center [602, 411] width 1003 height 510
click at [624, 486] on p "La principale différence réside dans la batterie : la box Armour Ultra fonction…" at bounding box center [602, 495] width 979 height 29
click at [621, 491] on p "La principale différence réside dans la batterie : la box Armour Ultra fonction…" at bounding box center [602, 495] width 979 height 29
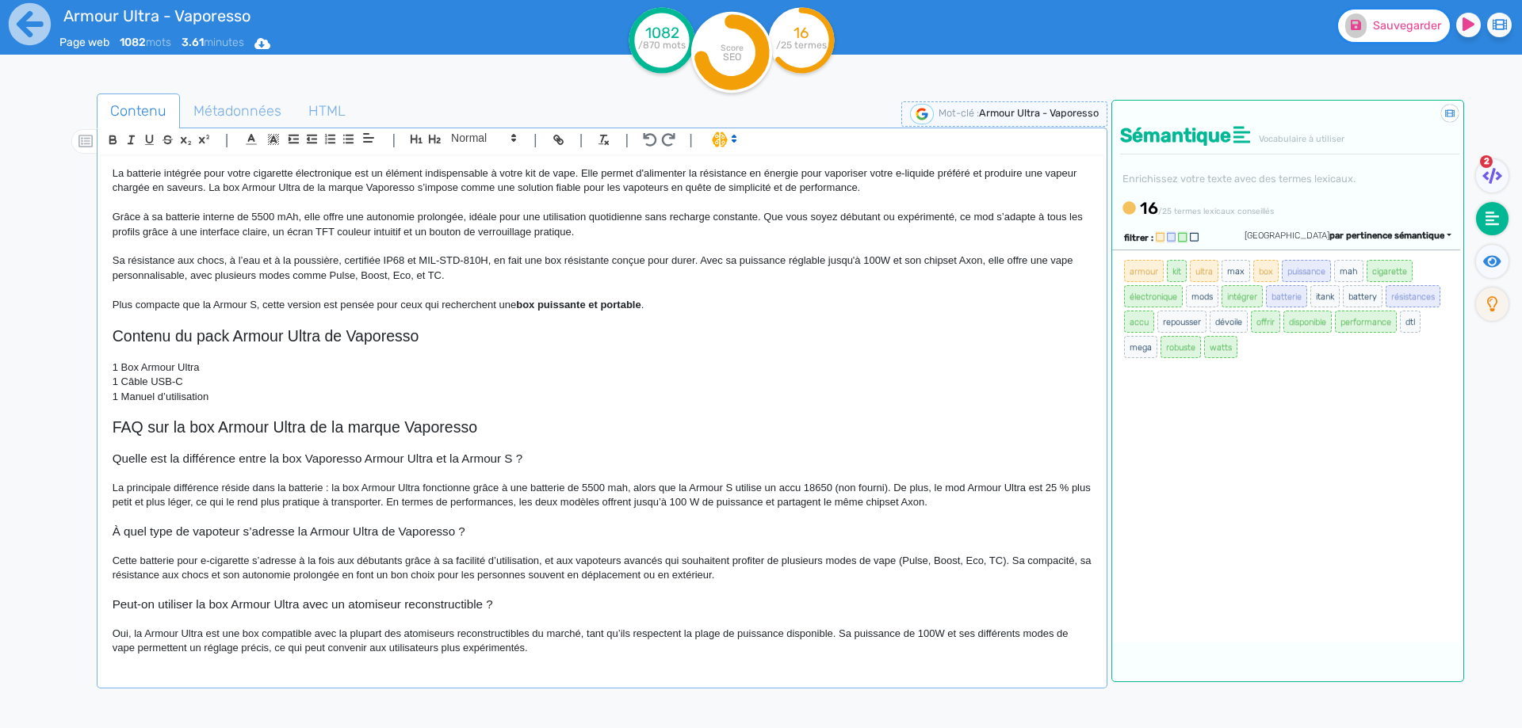
click at [1387, 35] on button "Sauvegarder" at bounding box center [1394, 26] width 112 height 32
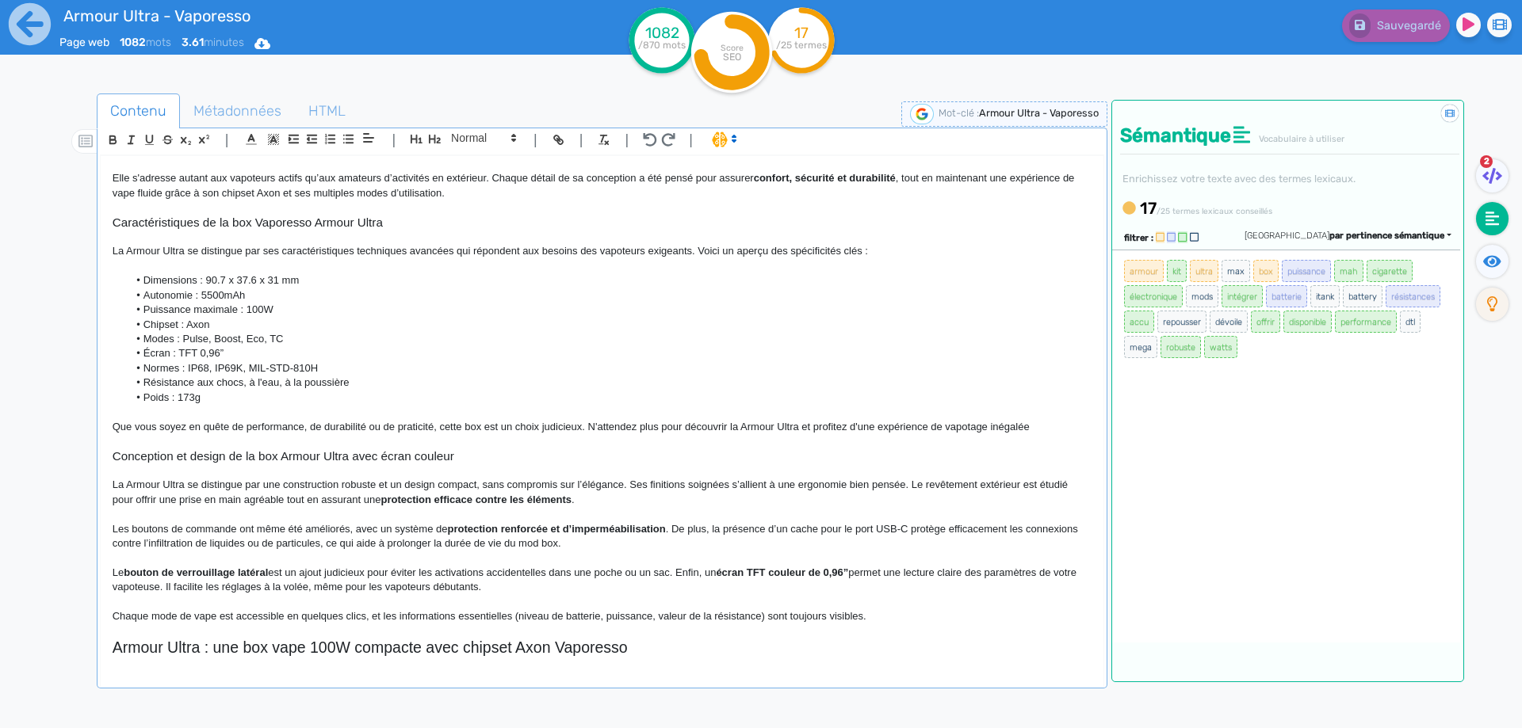
scroll to position [0, 0]
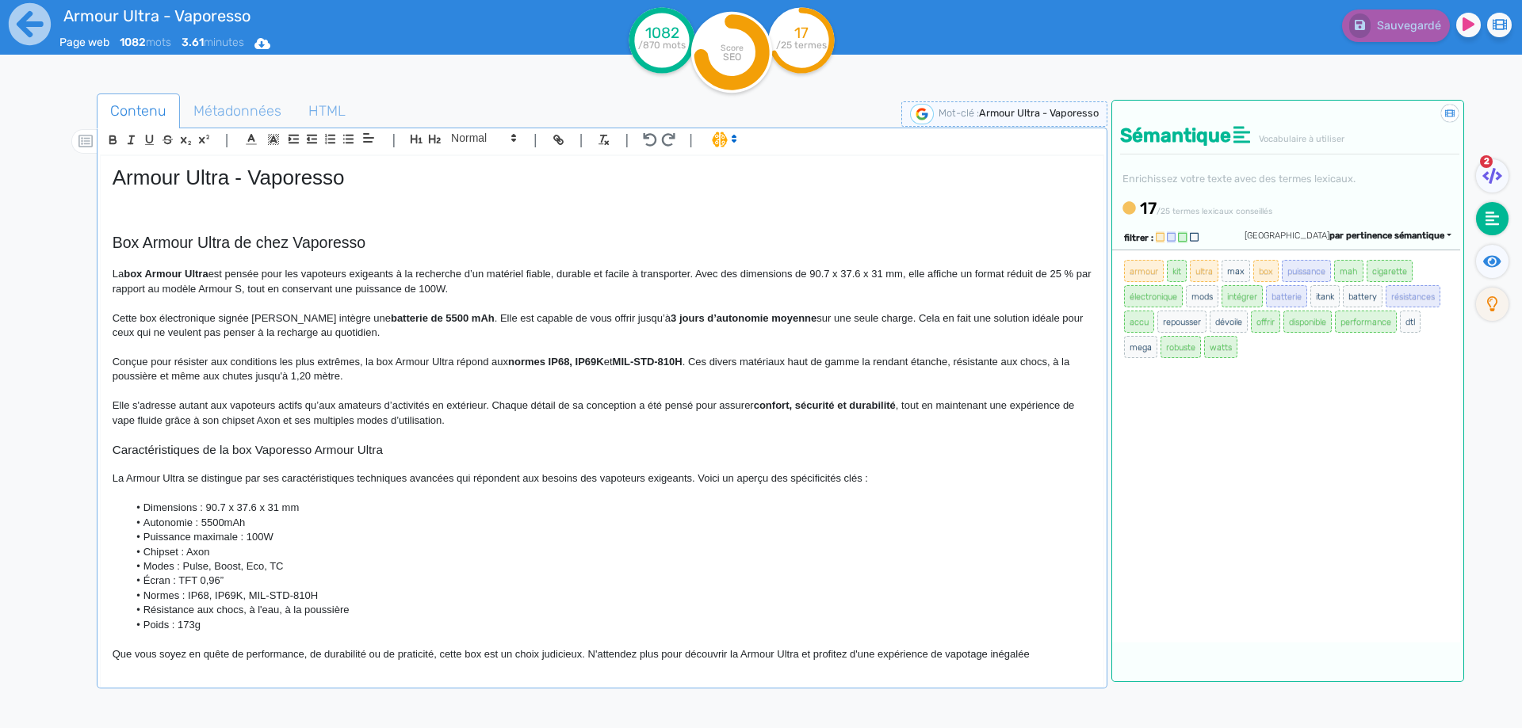
click at [293, 191] on p at bounding box center [602, 197] width 979 height 14
click at [287, 212] on p at bounding box center [602, 211] width 979 height 14
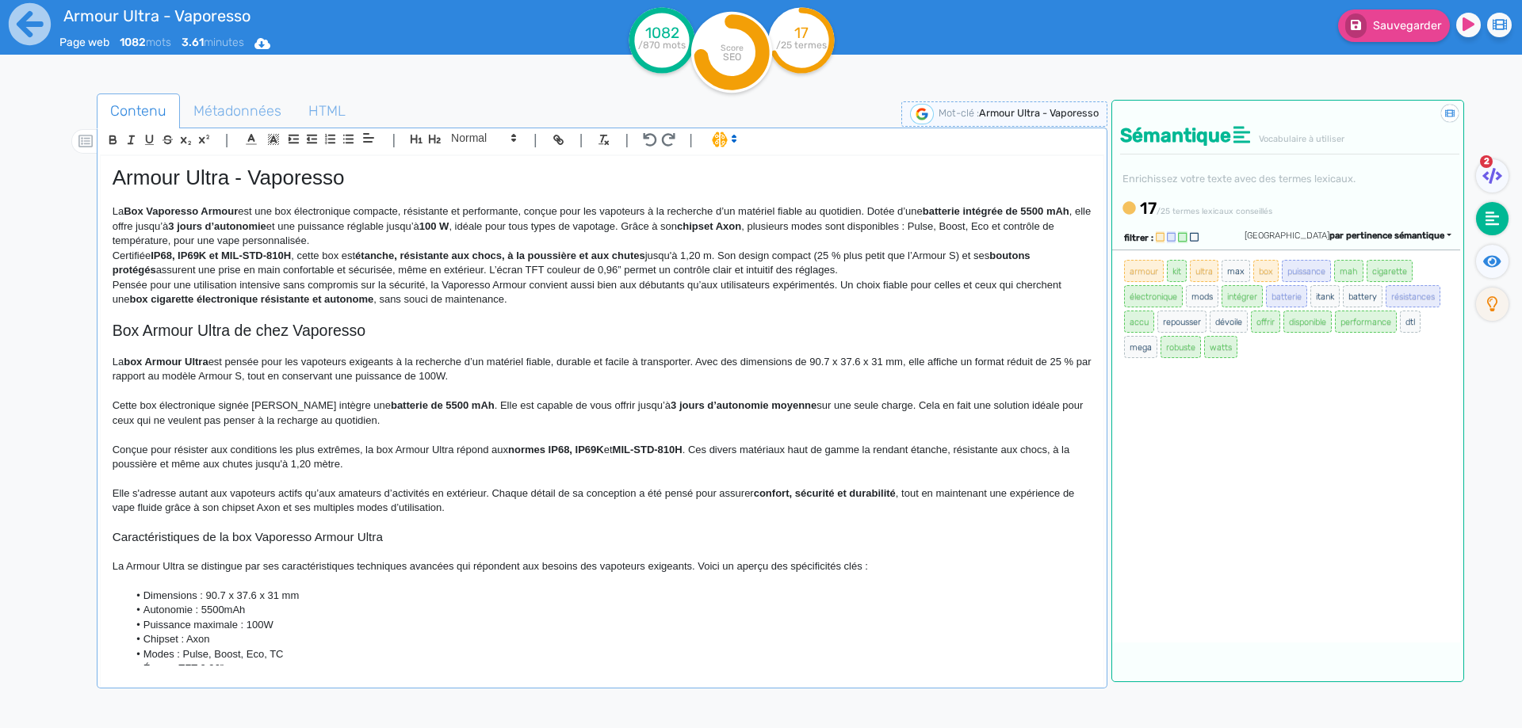
click at [128, 206] on strong "Box Vaporesso Armour" at bounding box center [181, 211] width 114 height 12
click at [156, 212] on strong "Vaporesso Armour" at bounding box center [170, 211] width 92 height 12
click at [167, 214] on p "La Armour est une box électronique compacte, résistante et performante, conçue …" at bounding box center [602, 226] width 979 height 44
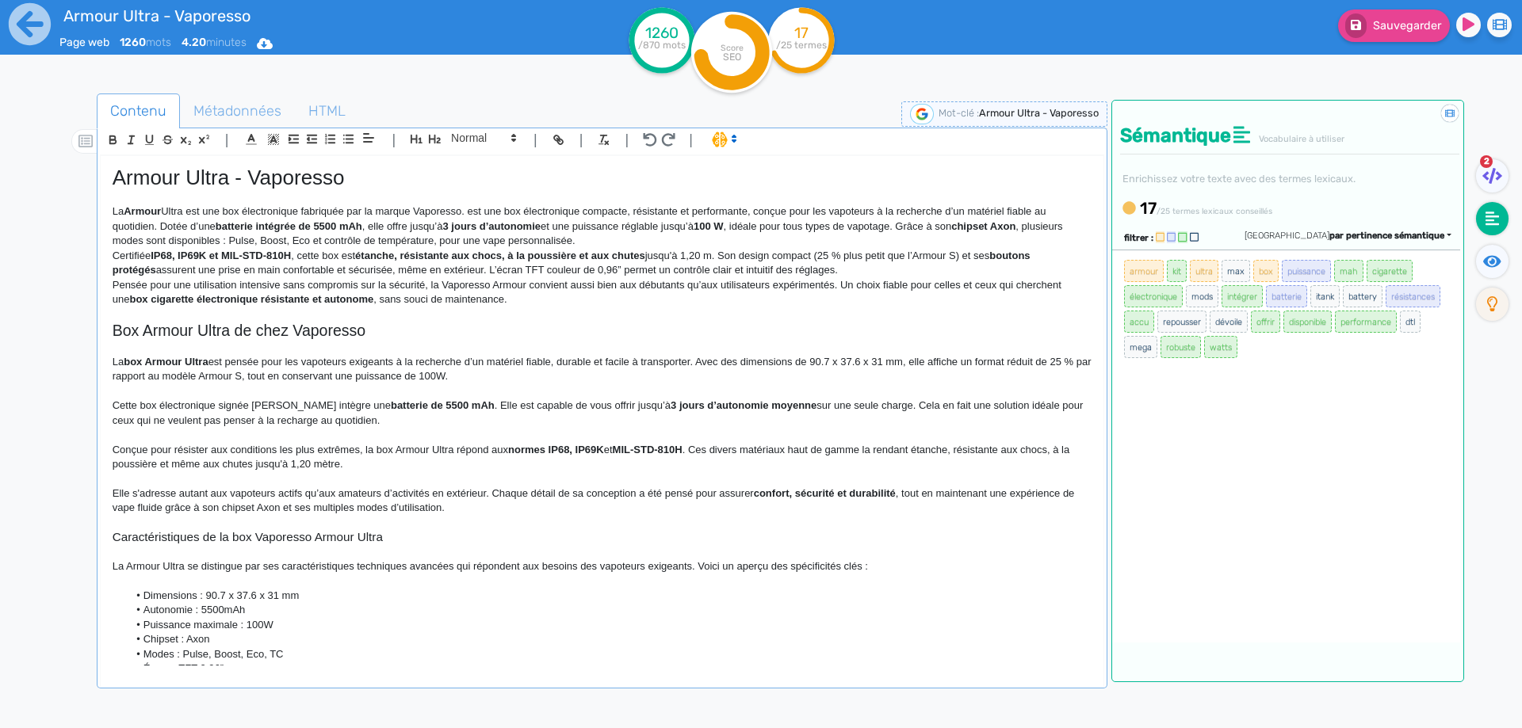
click at [135, 207] on strong "Armour" at bounding box center [142, 211] width 37 height 12
drag, startPoint x: 135, startPoint y: 207, endPoint x: 170, endPoint y: 213, distance: 35.4
click at [170, 213] on p "La Armour Ultra est une box électronique fabriquée par la marque Vaporesso. est…" at bounding box center [602, 226] width 979 height 44
click at [195, 208] on p "La Armour Ultra est une box électronique fabriquée par la marque Vaporesso. est…" at bounding box center [602, 226] width 979 height 44
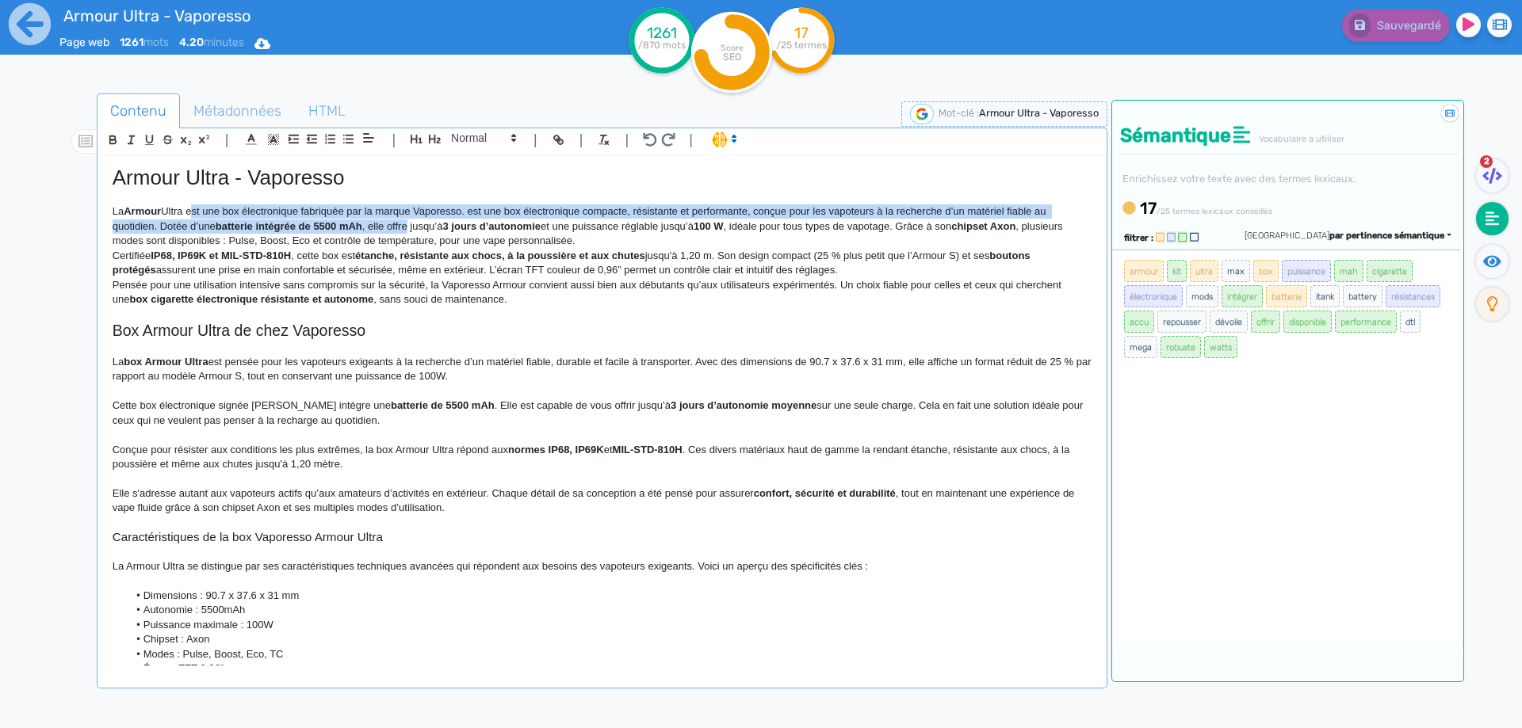
drag, startPoint x: 195, startPoint y: 208, endPoint x: 399, endPoint y: 220, distance: 204.8
click at [399, 220] on p "La Armour Ultra est une box électronique fabriquée par la marque Vaporesso. est…" at bounding box center [602, 226] width 979 height 44
click at [399, 219] on p "La Armour Ultra est une box électronique fabriquée par la marque Vaporesso. est…" at bounding box center [602, 226] width 979 height 44
click at [403, 208] on p "La Armour Ultra est une box électronique fabriquée par la marque Vaporesso. est…" at bounding box center [602, 226] width 979 height 44
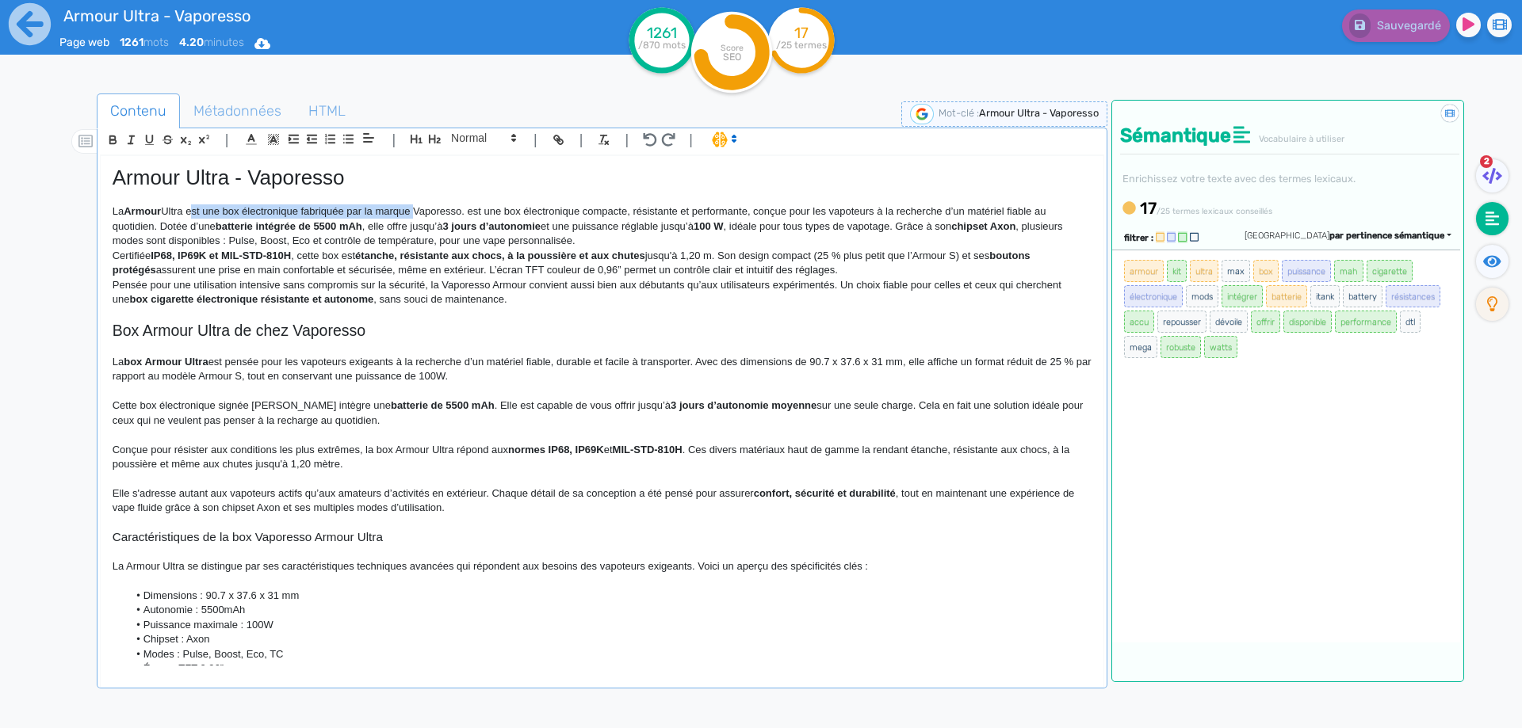
drag, startPoint x: 403, startPoint y: 208, endPoint x: 198, endPoint y: 212, distance: 204.5
click at [198, 212] on p "La Armour Ultra est une box électronique fabriquée par la marque Vaporesso. est…" at bounding box center [602, 226] width 979 height 44
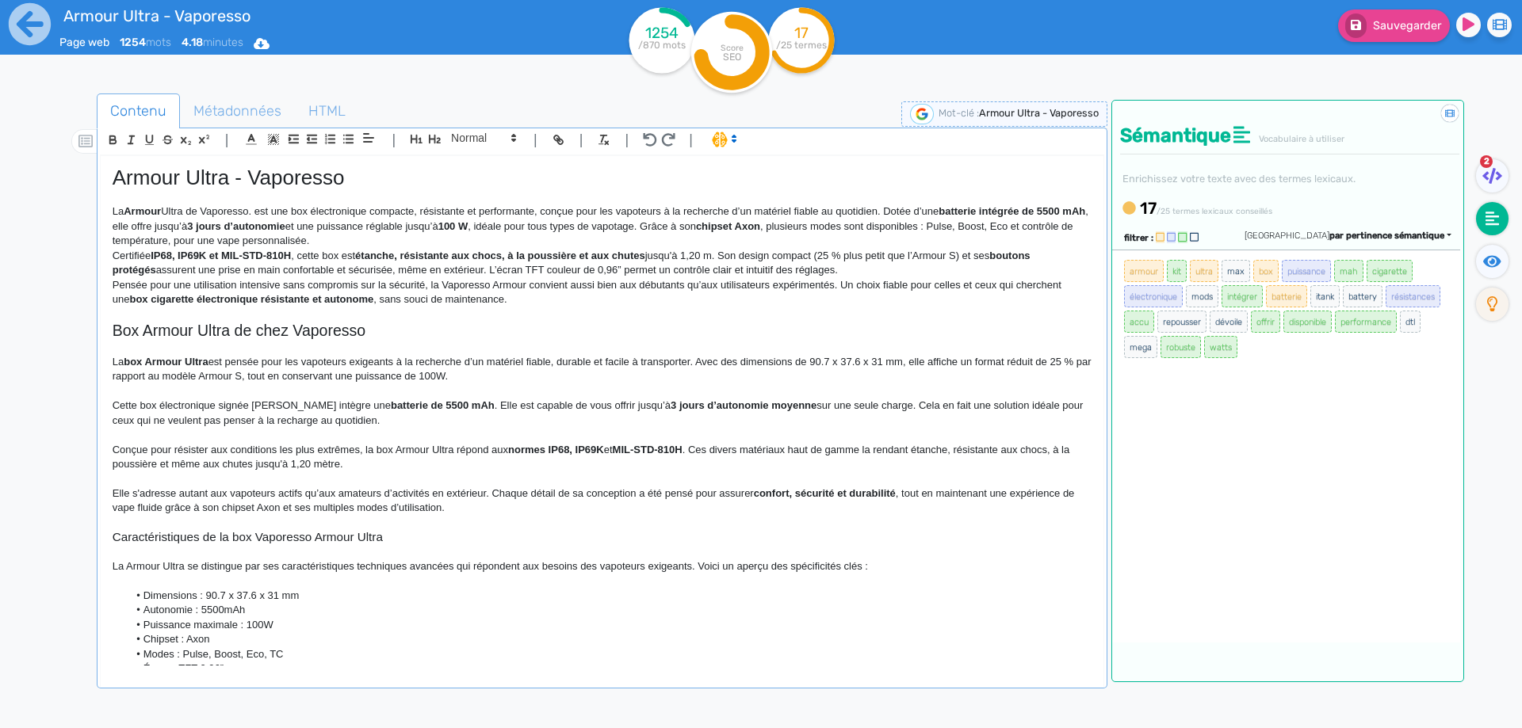
click at [148, 212] on strong "Armour" at bounding box center [142, 211] width 37 height 12
drag, startPoint x: 148, startPoint y: 212, endPoint x: 210, endPoint y: 212, distance: 61.8
click at [161, 212] on strong "Armour" at bounding box center [142, 211] width 37 height 12
click at [262, 211] on p "La Armour Ultra de Vaporesso . est une box électronique compacte, résistante et…" at bounding box center [602, 226] width 979 height 44
click at [300, 240] on p "La Armour Ultra de Vaporesso est une box électronique compacte, résistante et p…" at bounding box center [602, 226] width 979 height 44
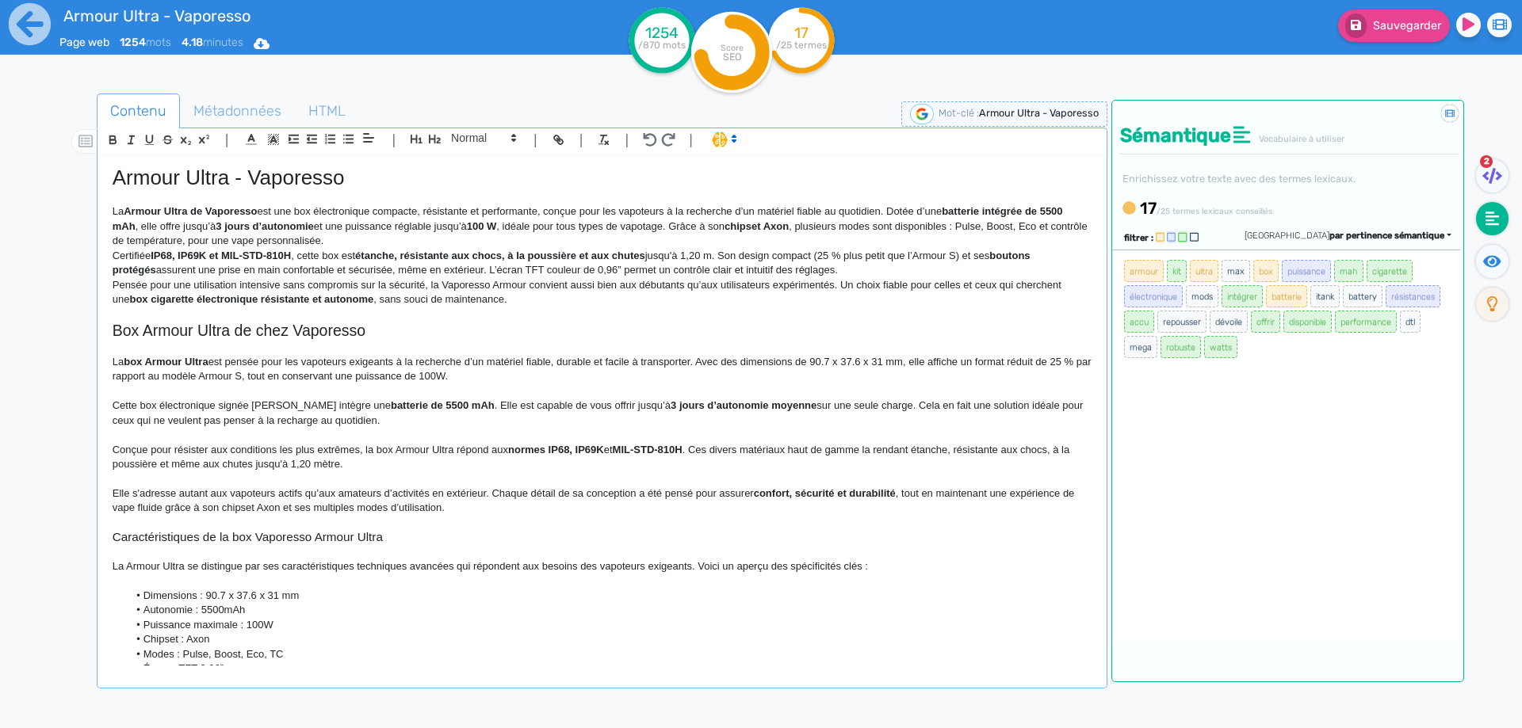
click at [545, 207] on p "La Armour Ultra de Vaporesso est une box électronique compacte, résistante et p…" at bounding box center [602, 226] width 979 height 44
click at [794, 209] on p "La Armour Ultra de Vaporesso est une box électronique compacte, résistante et p…" at bounding box center [602, 226] width 979 height 44
click at [784, 211] on p "La Armour Ultra de Vaporesso est une box électronique compacte, résistante et p…" at bounding box center [602, 226] width 979 height 44
drag, startPoint x: 784, startPoint y: 211, endPoint x: 812, endPoint y: 208, distance: 27.8
click at [812, 208] on p "La Armour Ultra de Vaporesso est une box électronique compacte, résistante et p…" at bounding box center [602, 226] width 979 height 44
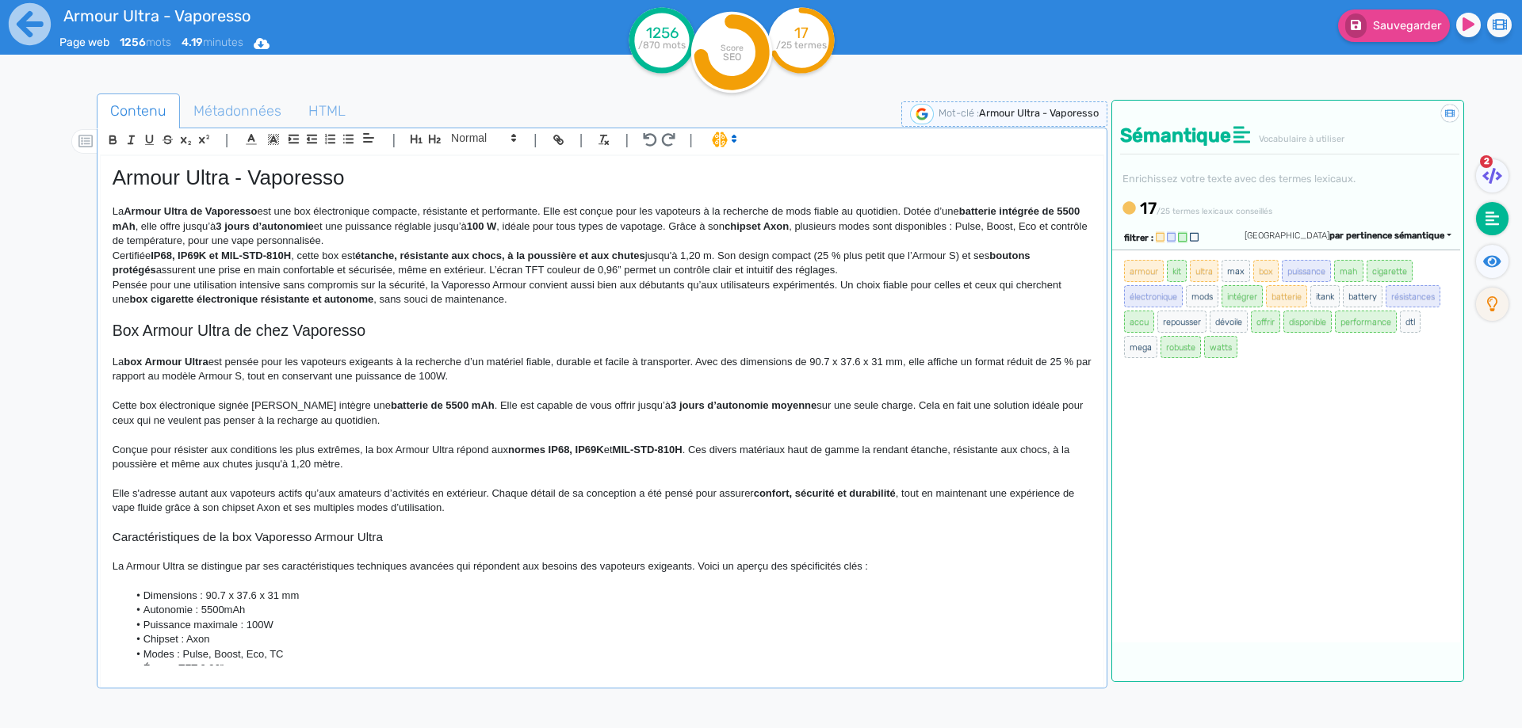
click at [844, 209] on p "La Armour Ultra de Vaporesso est une box électronique compacte, résistante et p…" at bounding box center [602, 226] width 979 height 44
click at [854, 210] on p "La Armour Ultra de Vaporesso est une box électronique compacte, résistante et p…" at bounding box center [602, 226] width 979 height 44
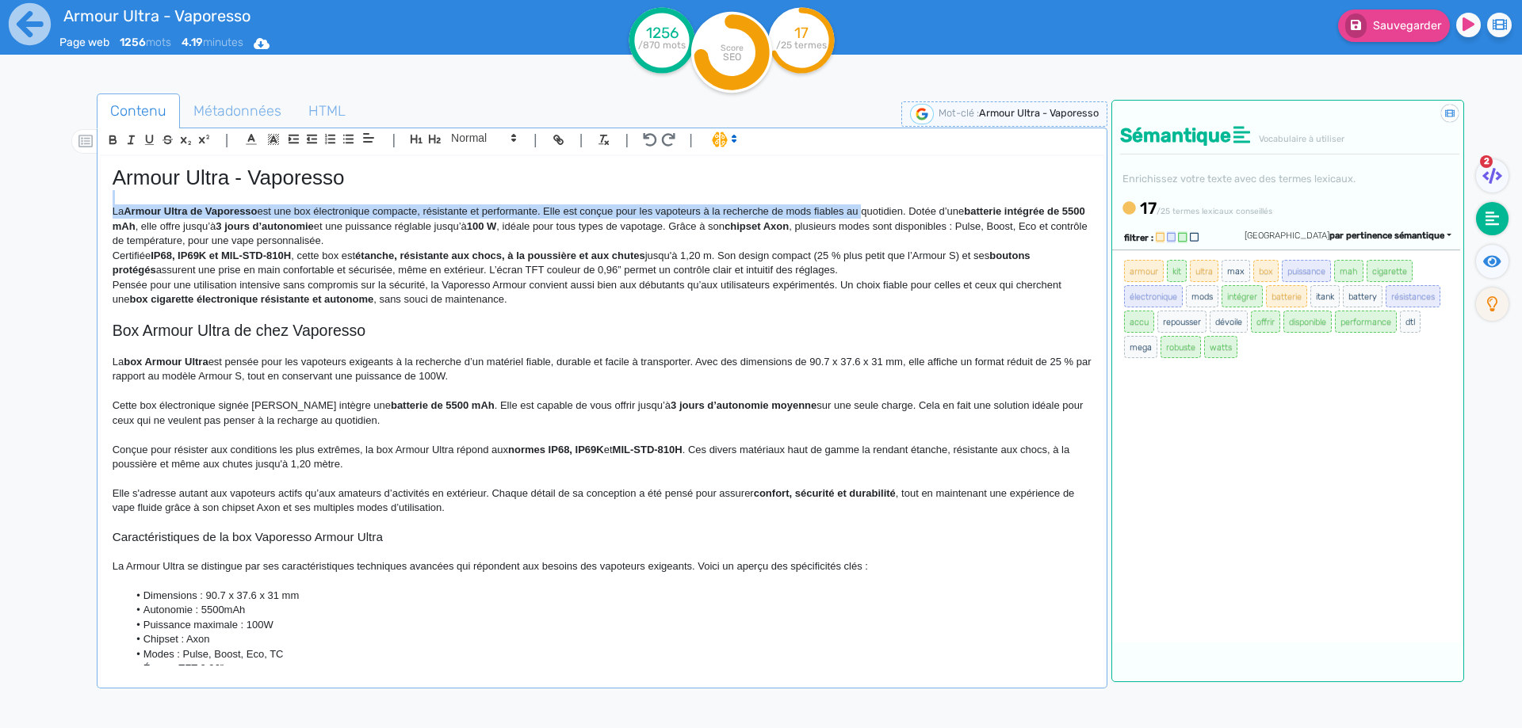
drag, startPoint x: 854, startPoint y: 210, endPoint x: 881, endPoint y: 204, distance: 28.5
click at [881, 204] on div "Armour Ultra - Vaporesso La Armour Ultra de Vaporesso est une box électronique …" at bounding box center [602, 411] width 1003 height 510
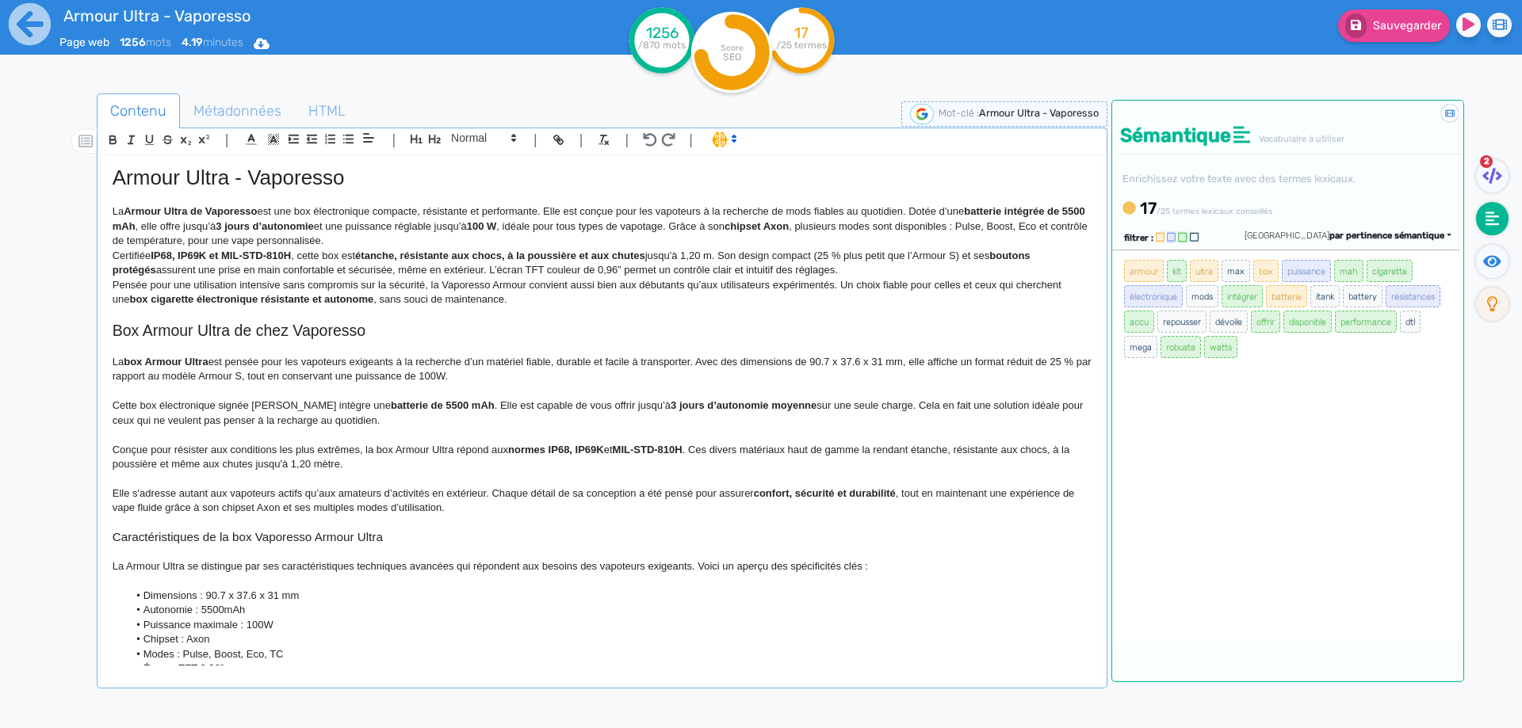
click at [881, 211] on p "La Armour Ultra de Vaporesso est une box électronique compacte, résistante et p…" at bounding box center [602, 226] width 979 height 44
drag, startPoint x: 883, startPoint y: 211, endPoint x: 856, endPoint y: 211, distance: 26.9
click at [856, 211] on p "La Armour Ultra de Vaporesso est une box électronique compacte, résistante et p…" at bounding box center [602, 226] width 979 height 44
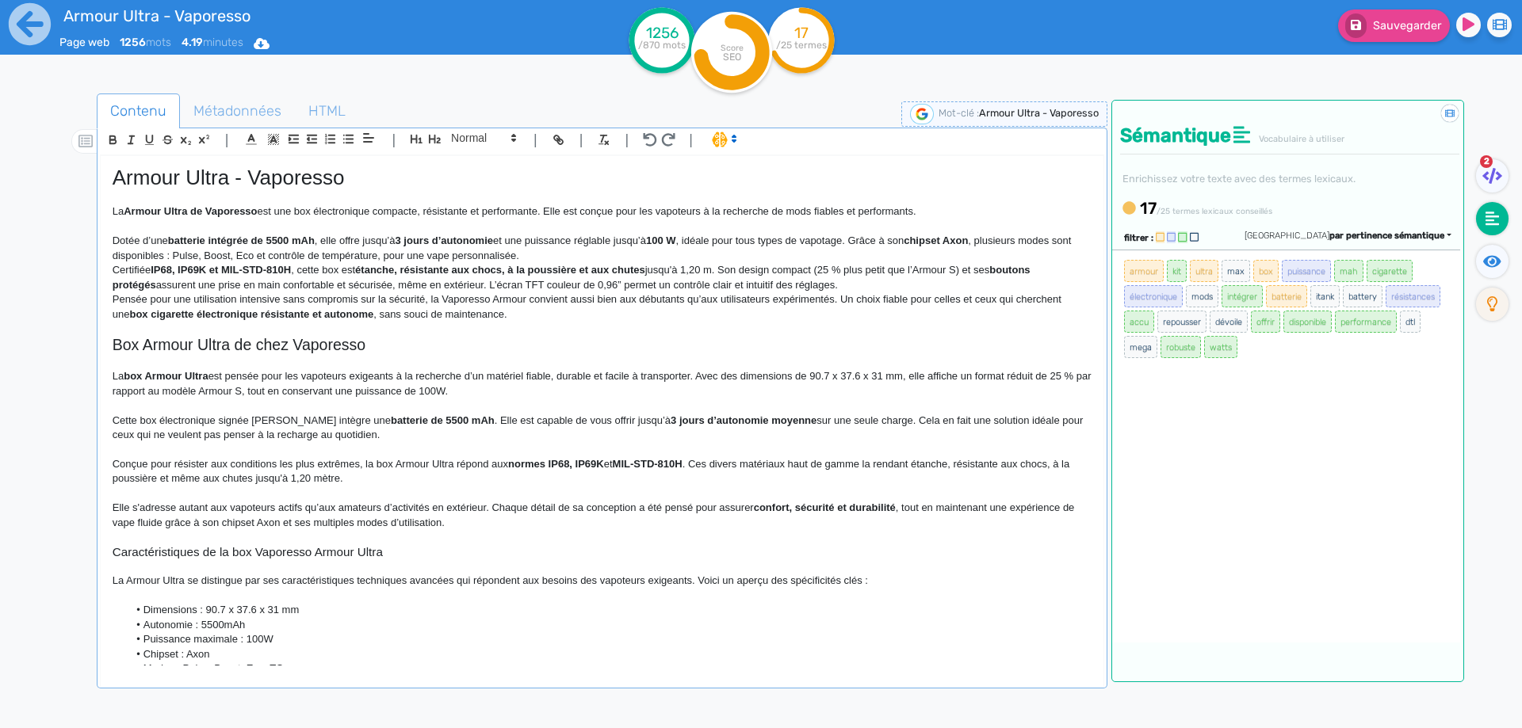
click at [202, 235] on strong "batterie intégrée de 5500 mAh" at bounding box center [241, 241] width 147 height 12
click at [192, 239] on strong "batterie intégrée de 5500 mAh" at bounding box center [241, 241] width 147 height 12
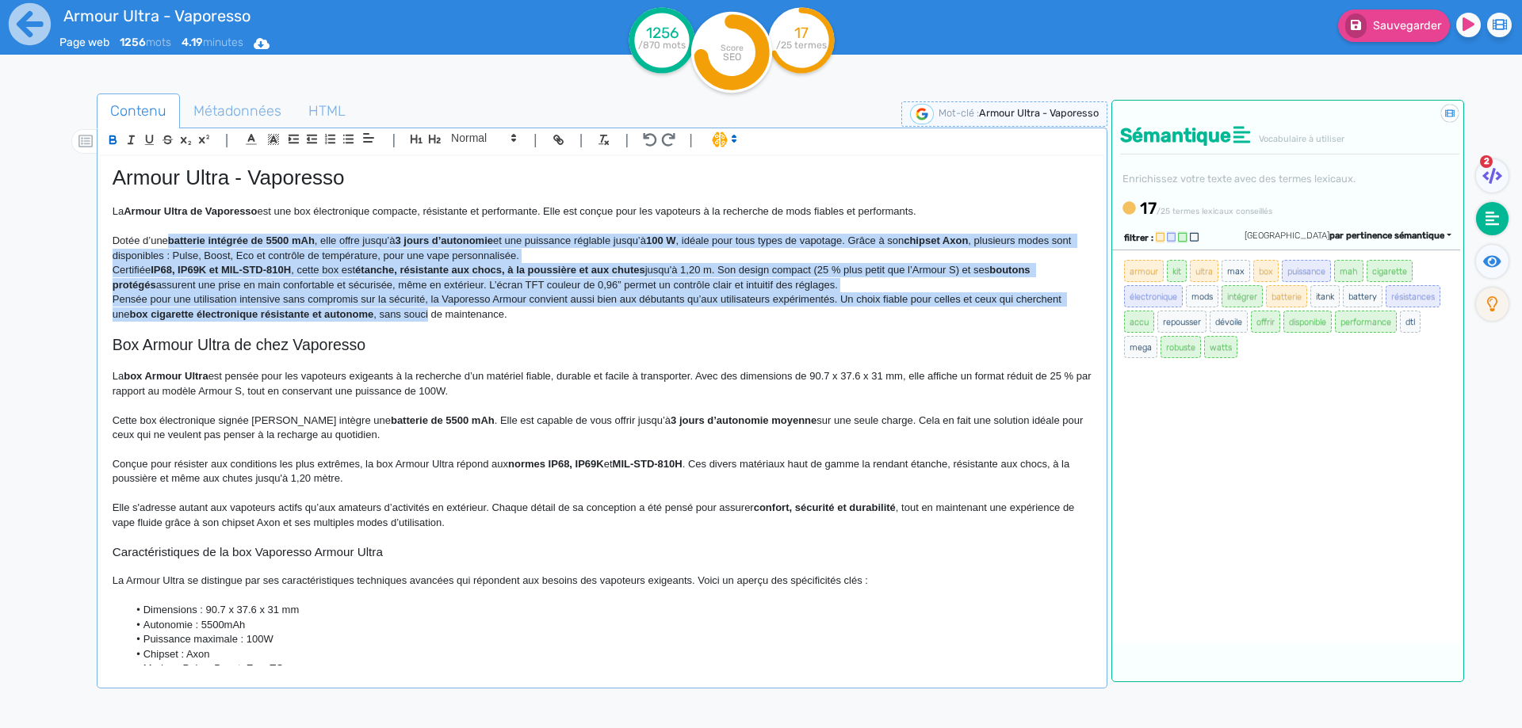
drag, startPoint x: 192, startPoint y: 239, endPoint x: 412, endPoint y: 315, distance: 233.1
click at [412, 315] on div "Armour Ultra - Vaporesso La Armour Ultra de Vaporesso est une box électronique …" at bounding box center [602, 411] width 1003 height 510
click at [412, 315] on p "Pensée pour une utilisation intensive sans compromis sur la sécurité, la Vapore…" at bounding box center [602, 306] width 979 height 29
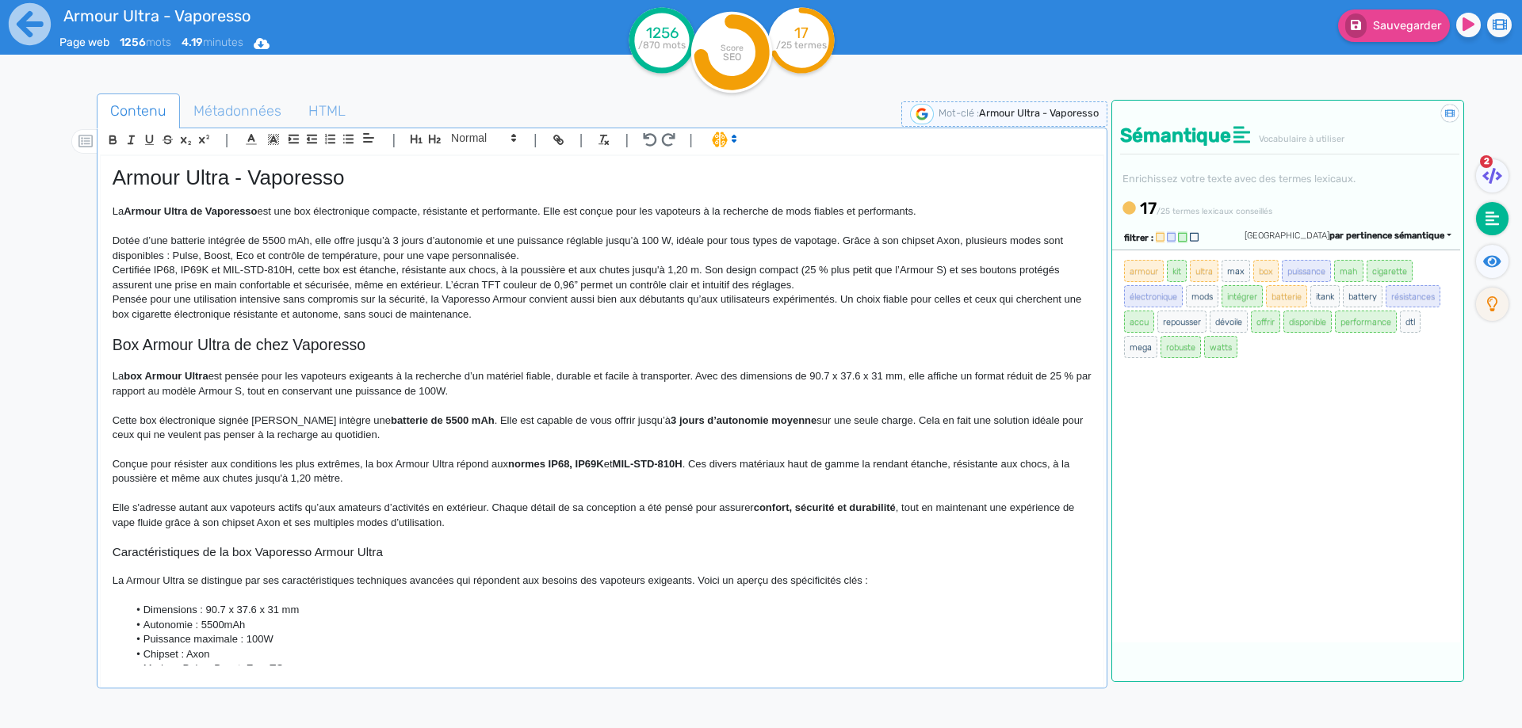
click at [678, 241] on p "Dotée d’une batterie intégrée de 5500 mAh, elle offre jusqu’à 3 jours d’autonom…" at bounding box center [602, 248] width 979 height 29
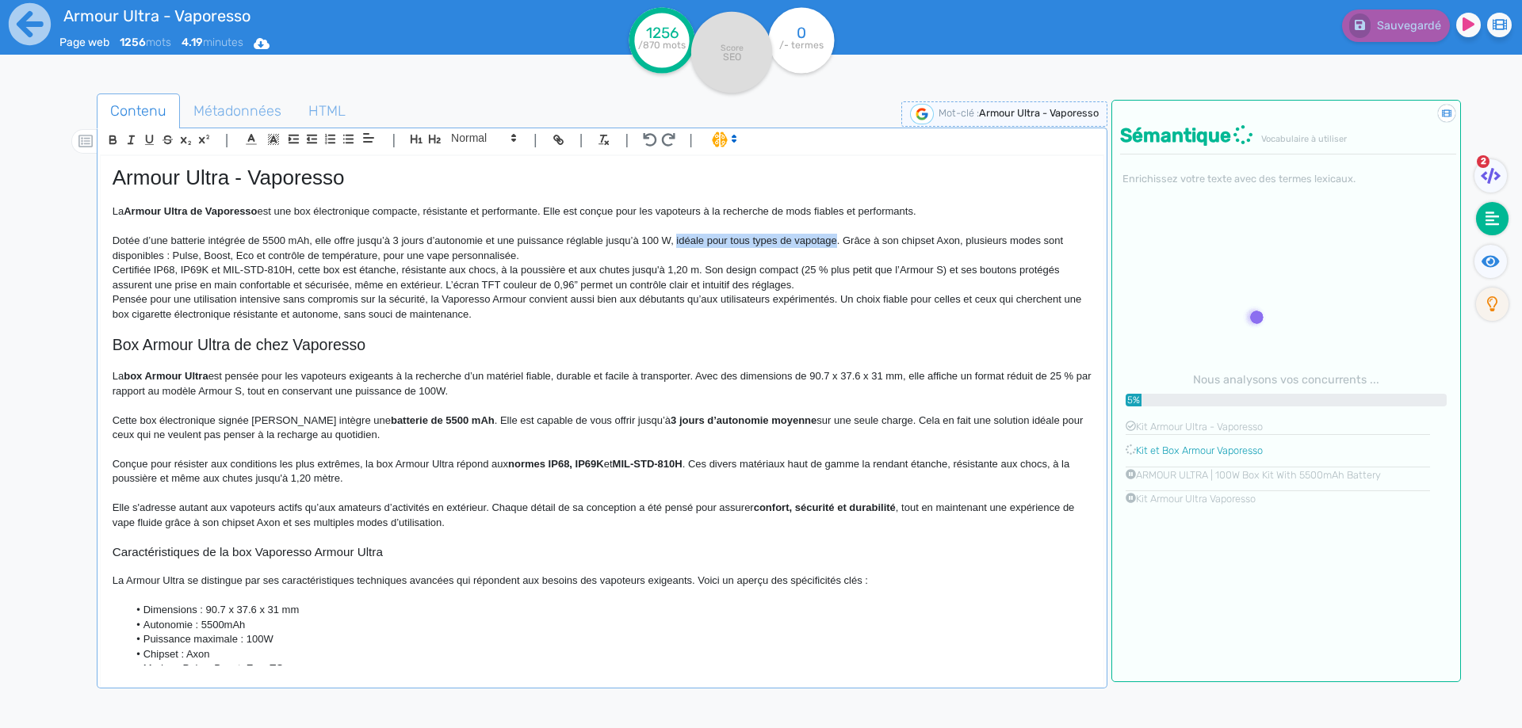
drag, startPoint x: 678, startPoint y: 241, endPoint x: 805, endPoint y: 241, distance: 126.8
click at [805, 241] on p "Dotée d’une batterie intégrée de 5500 mAh, elle offre jusqu’à 3 jours d’autonom…" at bounding box center [602, 248] width 979 height 29
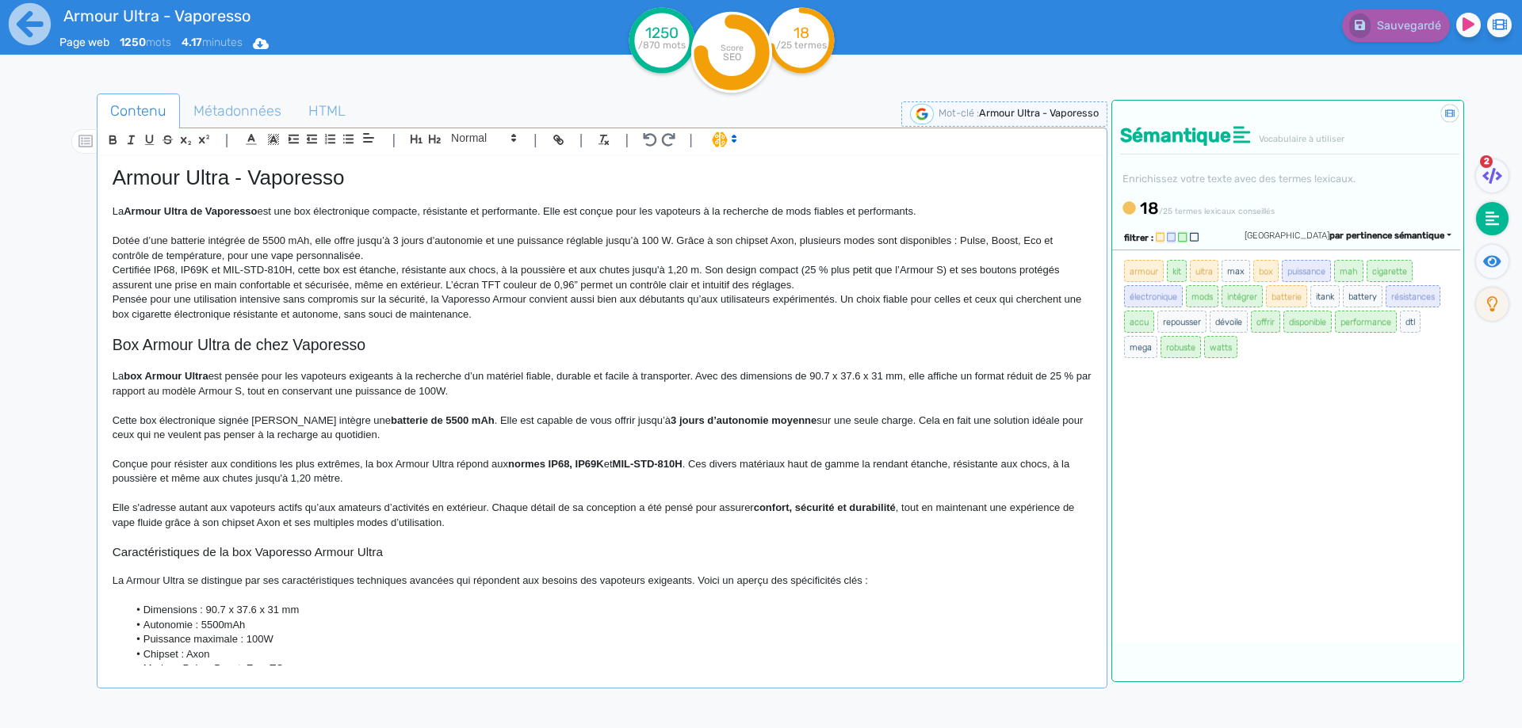
click at [387, 256] on p "Dotée d’une batterie intégrée de 5500 mAh, elle offre jusqu’à 3 jours d’autonom…" at bounding box center [602, 248] width 979 height 29
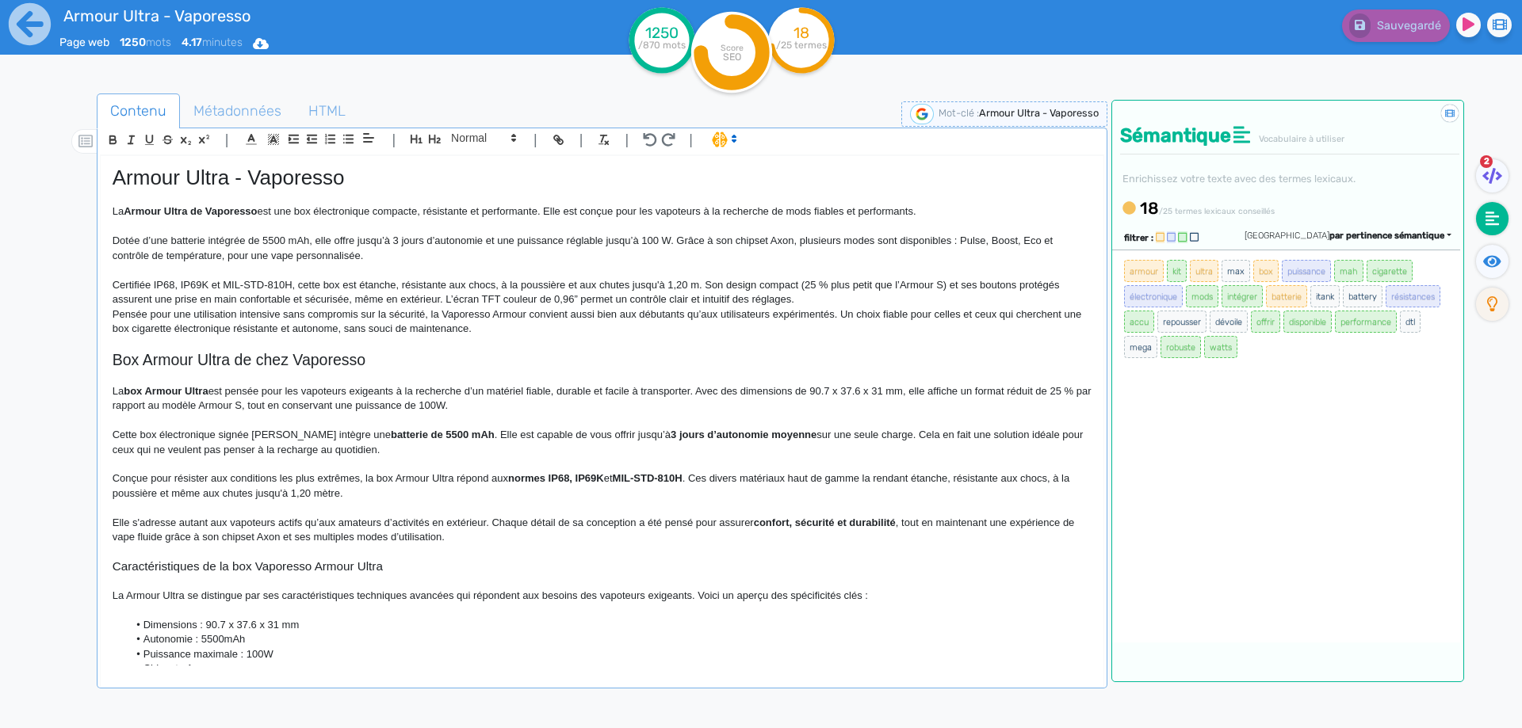
click at [804, 283] on p "Certifiée IP68, IP69K et MIL-STD-810H, cette box est étanche, résistante aux ch…" at bounding box center [602, 292] width 979 height 29
drag, startPoint x: 804, startPoint y: 283, endPoint x: 926, endPoint y: 283, distance: 122.0
click at [926, 283] on p "Certifiée IP68, IP69K et MIL-STD-810H, cette box est étanche, résistante aux ch…" at bounding box center [602, 292] width 979 height 29
click at [875, 282] on p "Certifiée IP68, IP69K et MIL-STD-810H, cette box est étanche, résistante aux ch…" at bounding box center [602, 292] width 979 height 29
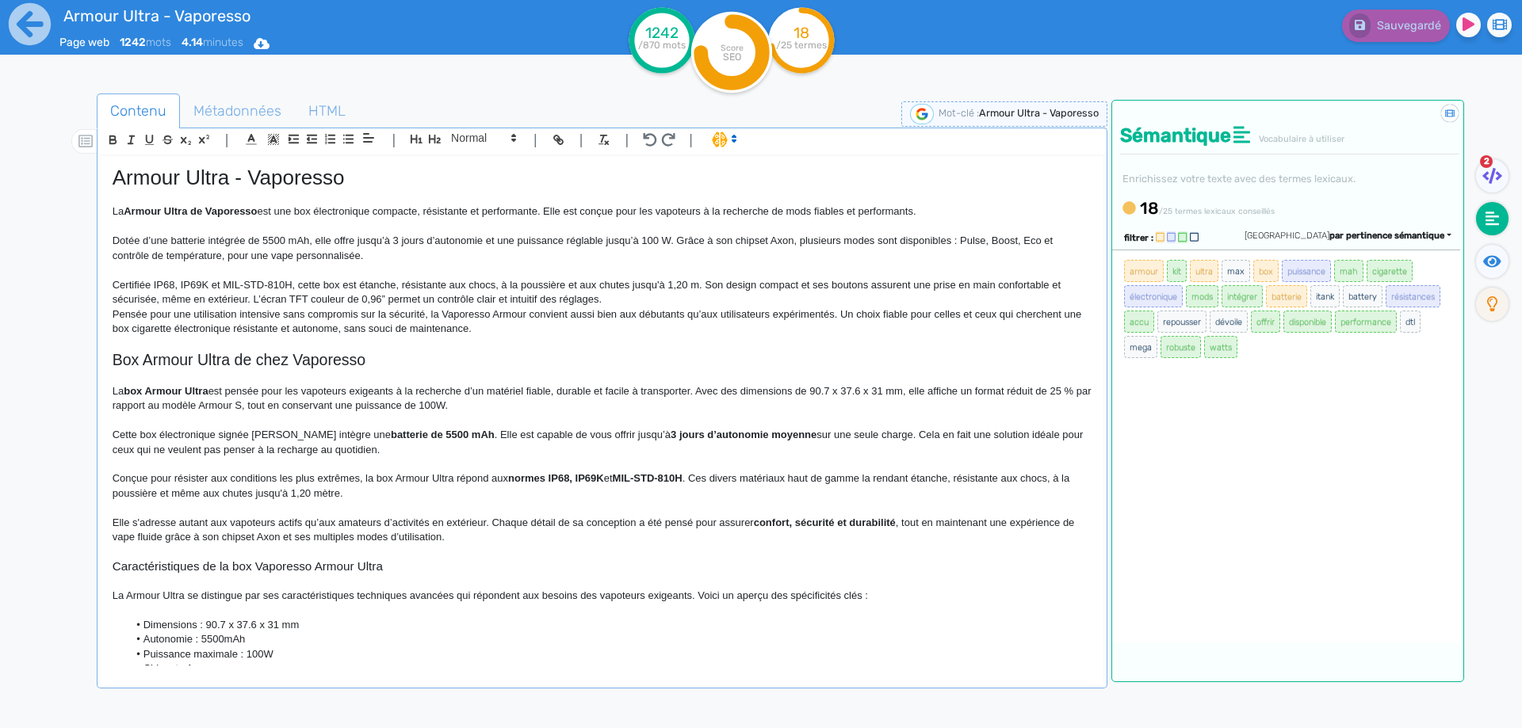
click at [645, 300] on p "Certifiée IP68, IP69K et MIL-STD-810H, cette box est étanche, résistante aux ch…" at bounding box center [602, 292] width 979 height 29
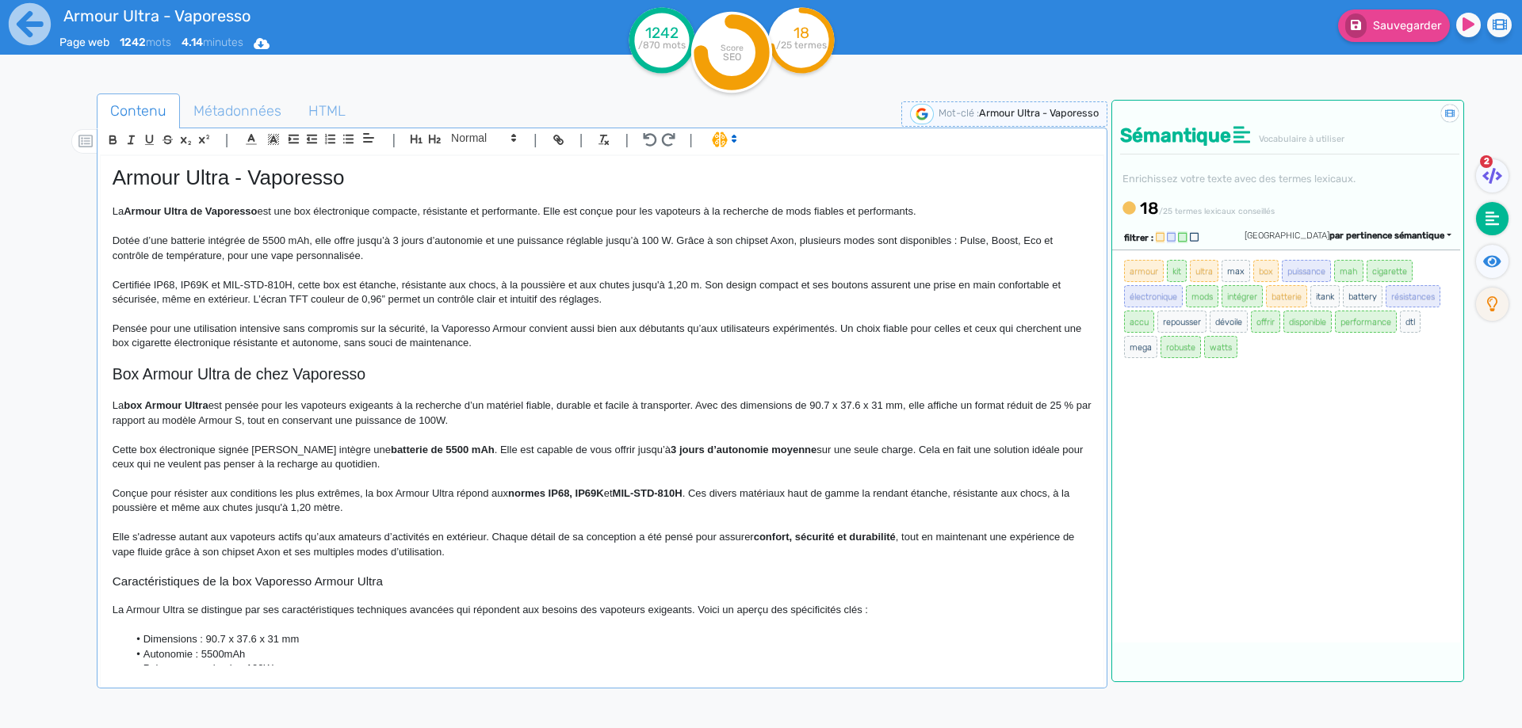
click at [468, 329] on p "Pensée pour une utilisation intensive sans compromis sur la sécurité, la Vapore…" at bounding box center [602, 336] width 979 height 29
click at [734, 326] on p "Pensée pour une utilisation intensive sans compromis sur la sécurité, la box Ar…" at bounding box center [602, 336] width 979 height 29
click at [831, 329] on p "Pensée pour une utilisation intensive sans compromis sur la sécurité, la box Ar…" at bounding box center [602, 336] width 979 height 29
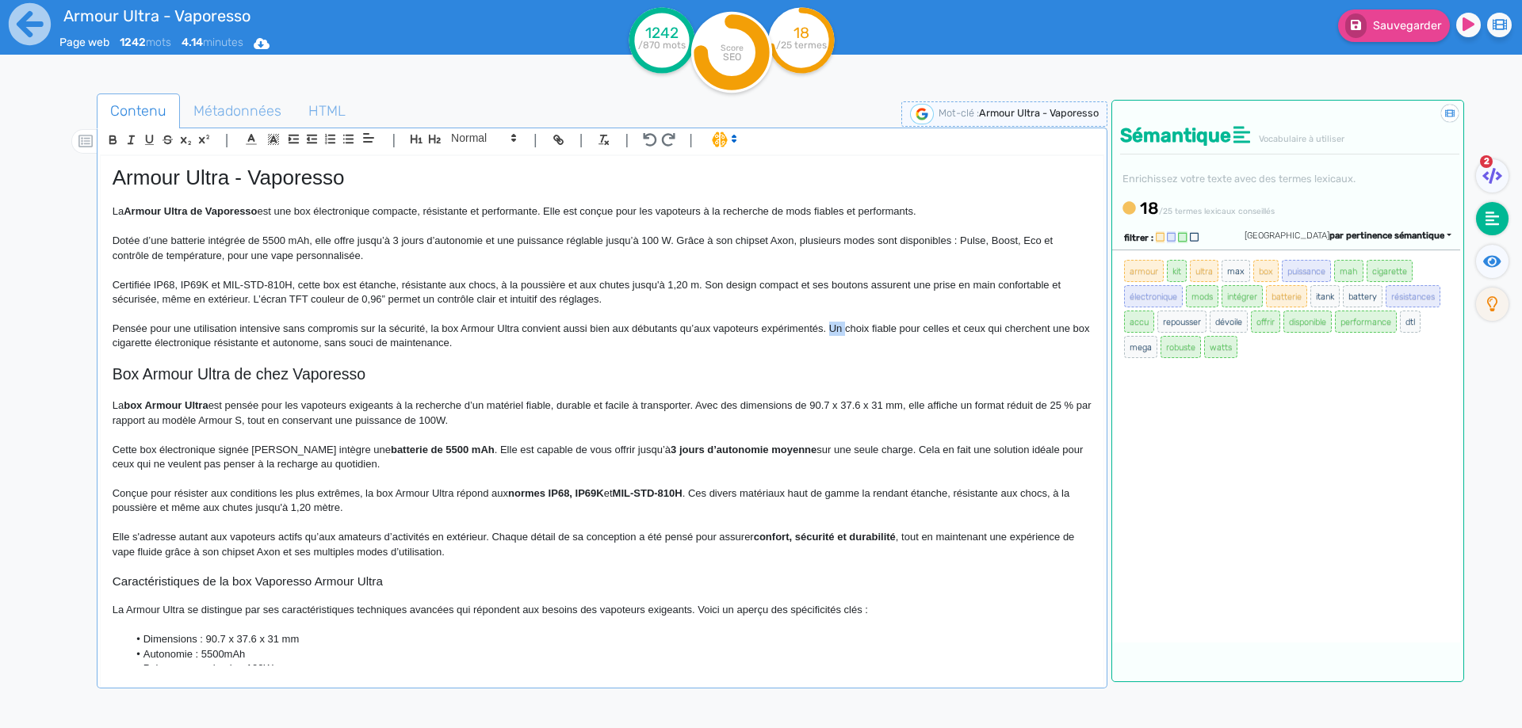
click at [831, 329] on p "Pensée pour une utilisation intensive sans compromis sur la sécurité, la box Ar…" at bounding box center [602, 336] width 979 height 29
click at [445, 327] on p "Pensée pour une utilisation intensive sans compromis sur la sécurité, la box Ar…" at bounding box center [602, 336] width 979 height 29
click at [189, 342] on p "Pensée pour une utilisation intensive sans compromis sur la sécurité, la box Ar…" at bounding box center [602, 336] width 979 height 29
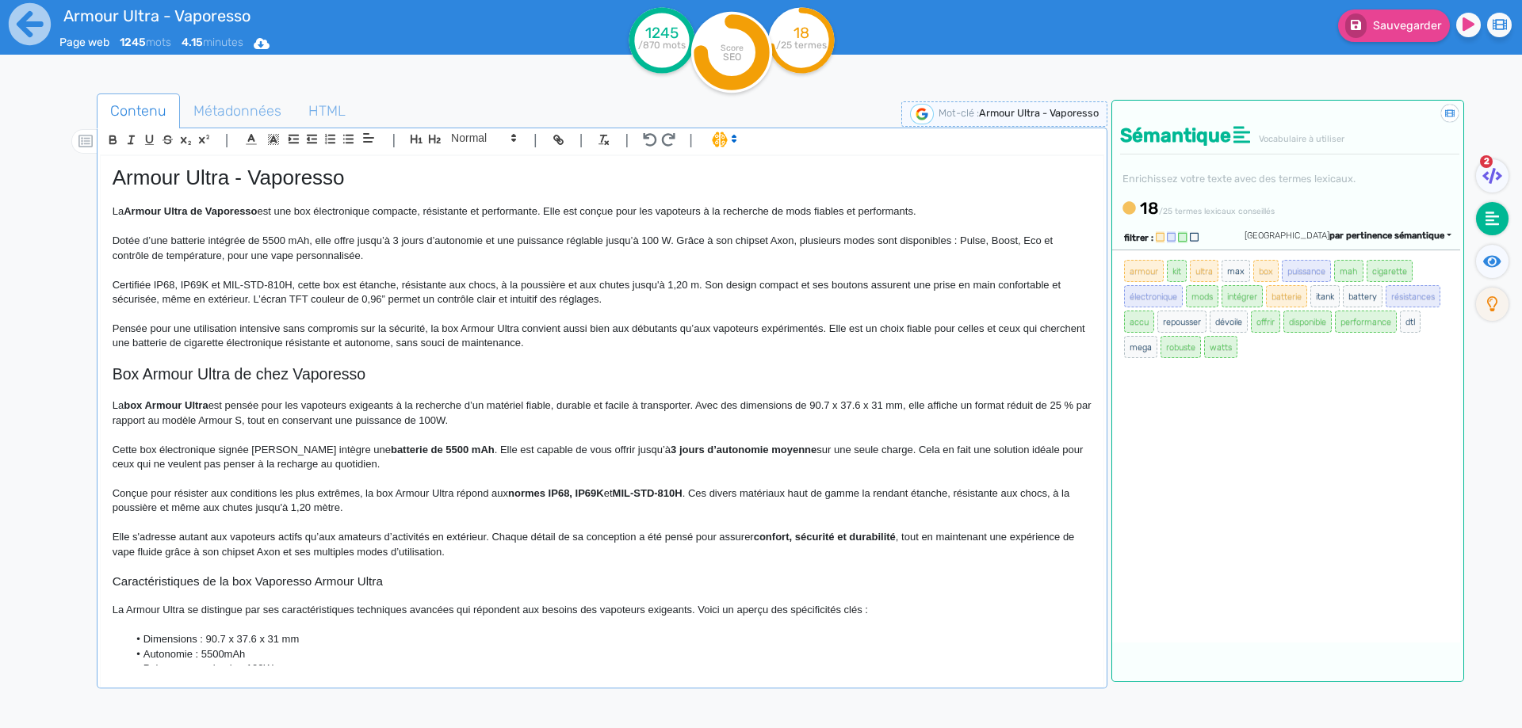
click at [447, 340] on p "Pensée pour une utilisation intensive sans compromis sur la sécurité, la box Ar…" at bounding box center [602, 336] width 979 height 29
drag, startPoint x: 447, startPoint y: 340, endPoint x: 535, endPoint y: 344, distance: 88.1
click at [535, 344] on p "Pensée pour une utilisation intensive sans compromis sur la sécurité, la box Ar…" at bounding box center [602, 336] width 979 height 29
click at [1373, 29] on span "Sauvegarder" at bounding box center [1407, 25] width 68 height 13
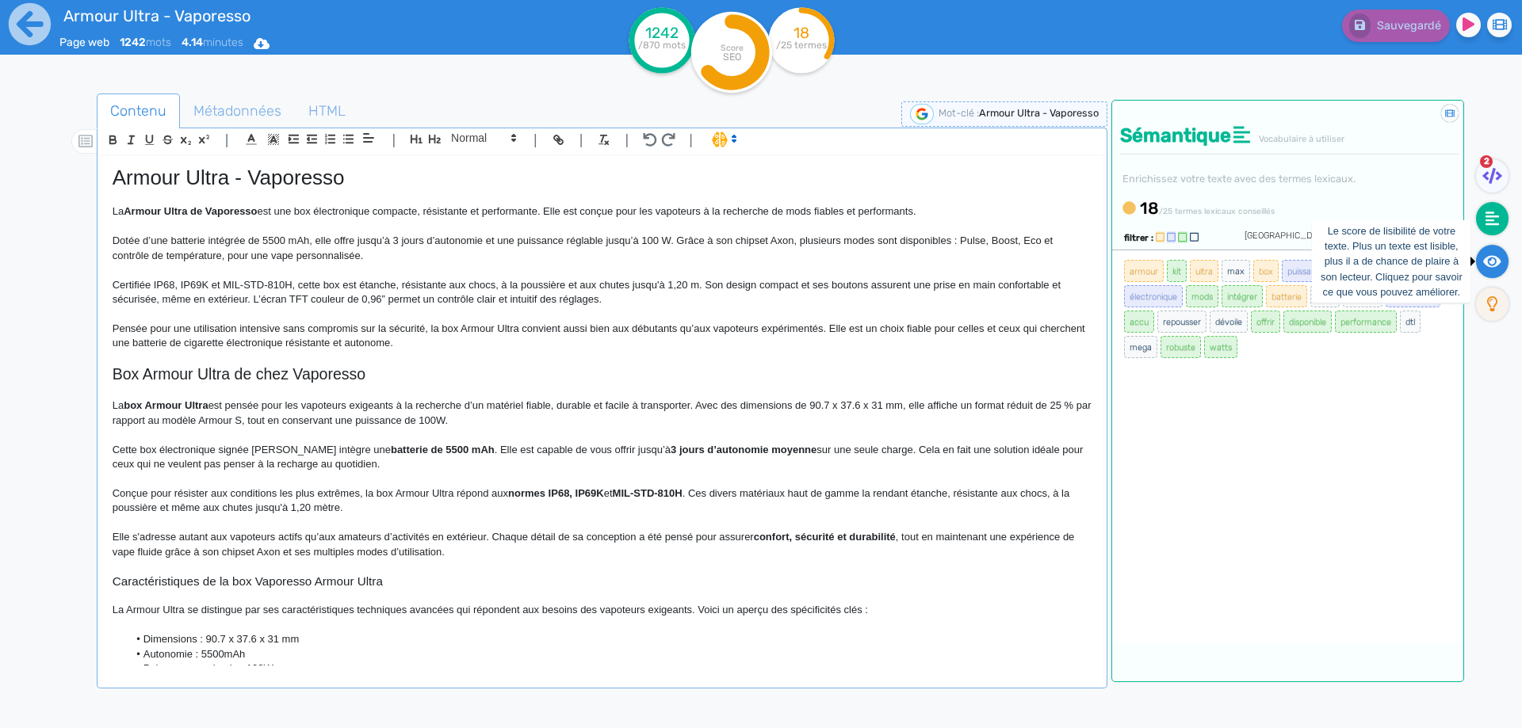
click at [1495, 265] on icon at bounding box center [1492, 261] width 18 height 12
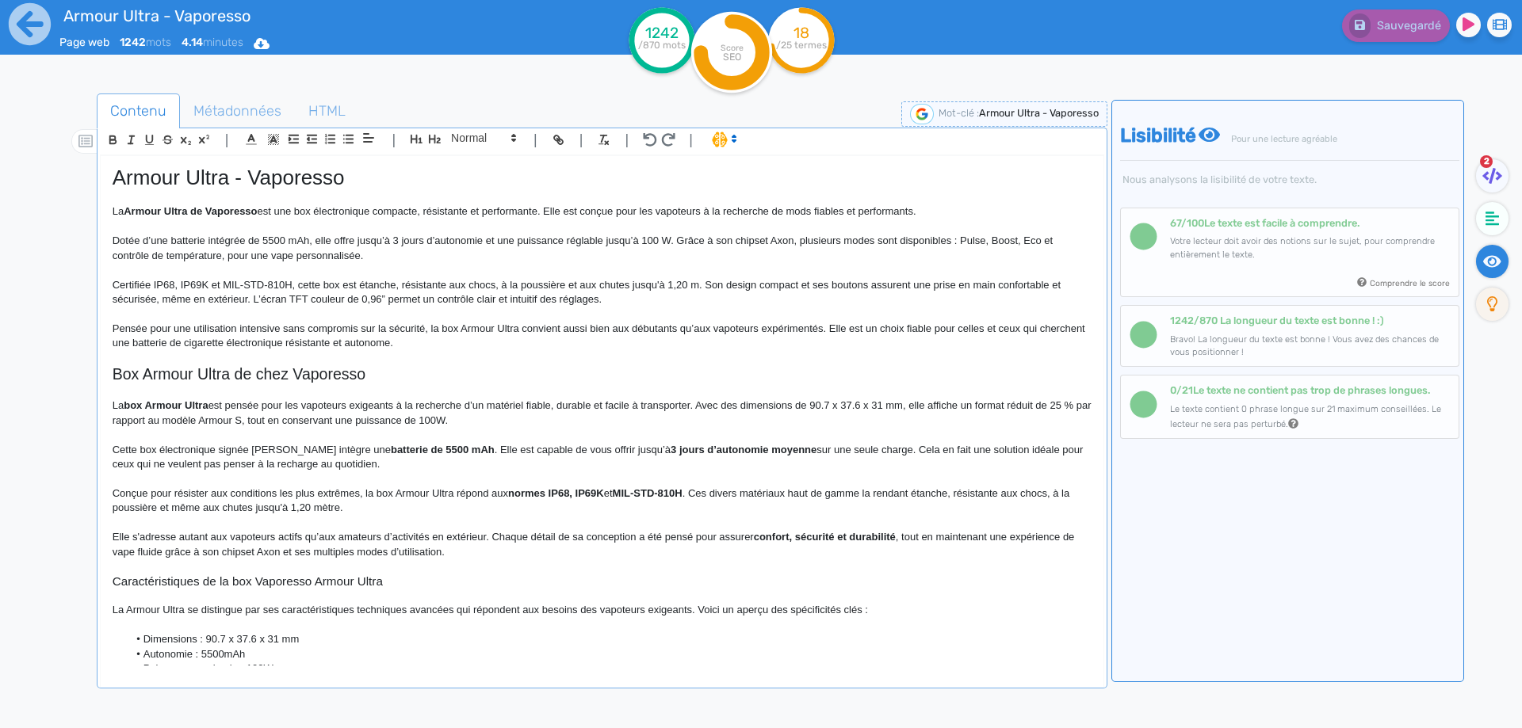
click at [189, 343] on p "Pensée pour une utilisation intensive sans compromis sur la sécurité, la box Ar…" at bounding box center [602, 336] width 979 height 29
click at [311, 345] on p "Pensée pour une utilisation intensive sans compromis sur la sécurité, la box Ar…" at bounding box center [602, 336] width 979 height 29
click at [357, 347] on p "Pensée pour une utilisation intensive sans compromis sur la sécurité, la box Ar…" at bounding box center [602, 336] width 979 height 29
click at [201, 343] on strong "batterie de cigarette électronique" at bounding box center [210, 343] width 162 height 12
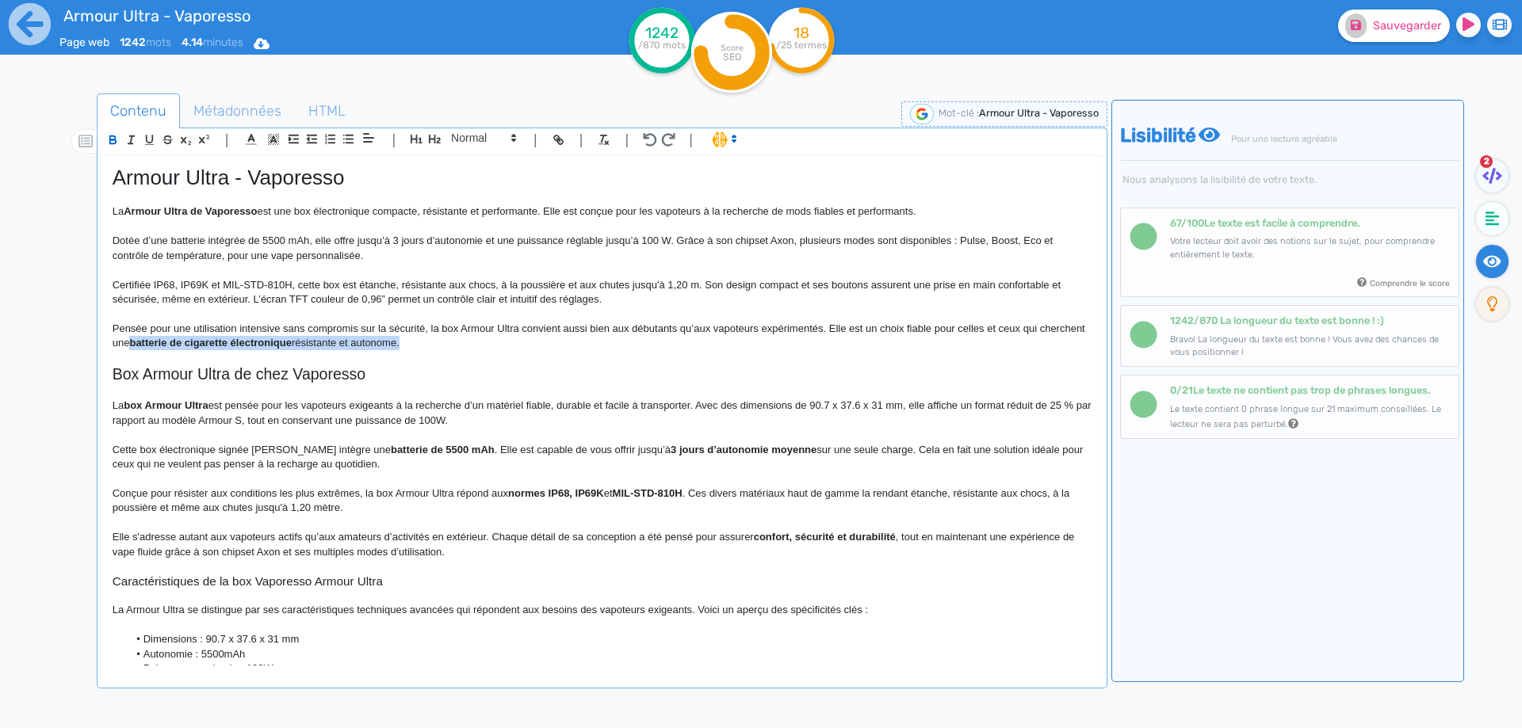
drag, startPoint x: 201, startPoint y: 343, endPoint x: 439, endPoint y: 338, distance: 237.8
click at [291, 338] on strong "batterie de cigarette électronique" at bounding box center [210, 343] width 162 height 12
click at [434, 379] on h2 "Box Armour Ultra de chez Vaporesso" at bounding box center [602, 374] width 979 height 18
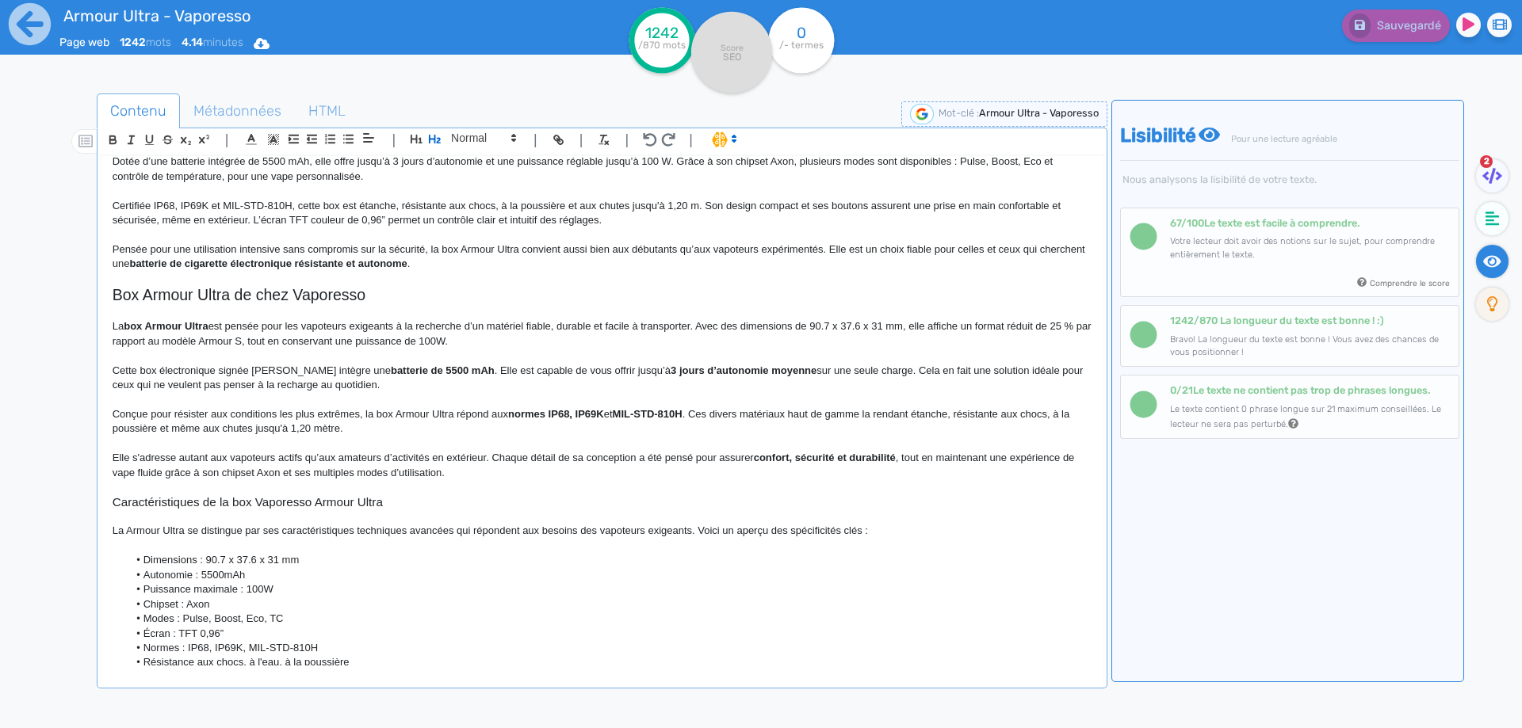
click at [181, 323] on strong "box Armour Ultra" at bounding box center [166, 326] width 84 height 12
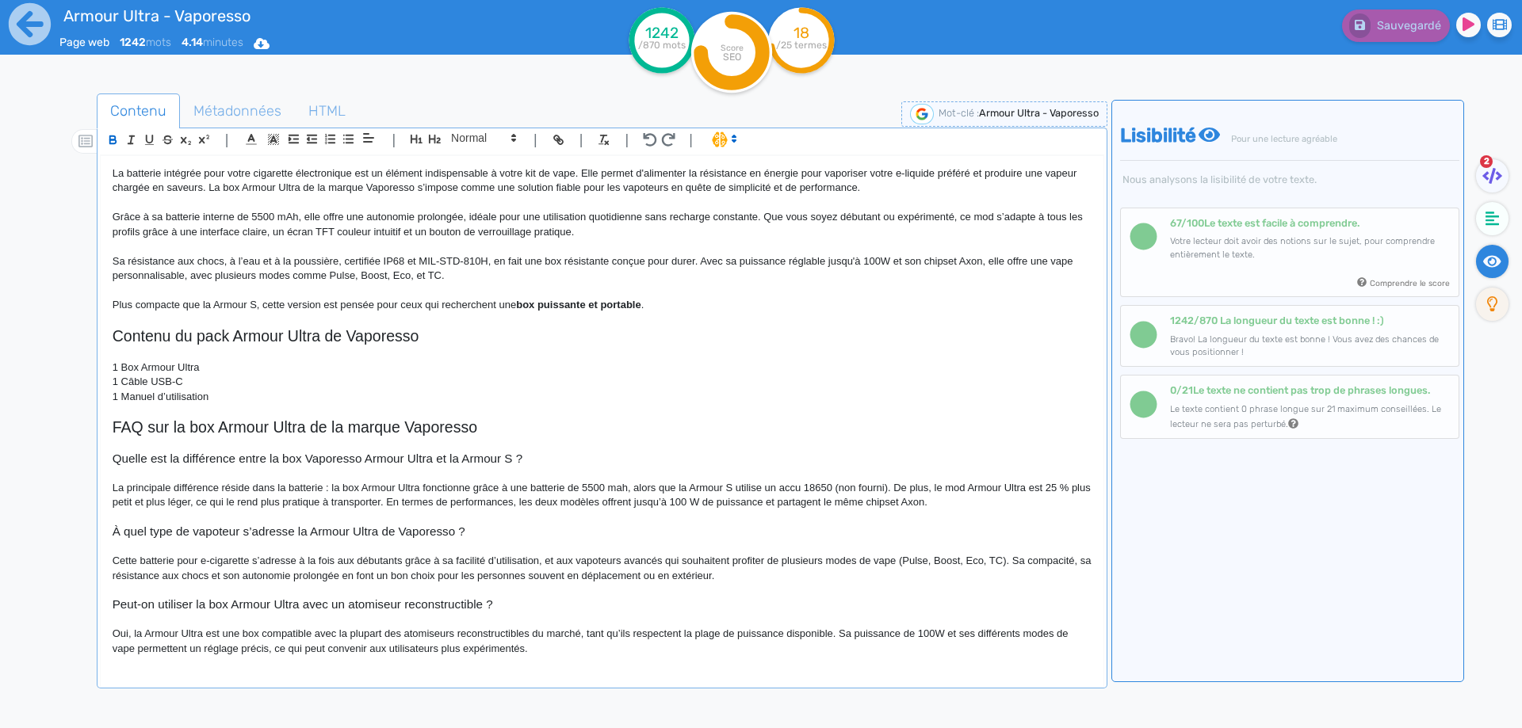
scroll to position [1038, 0]
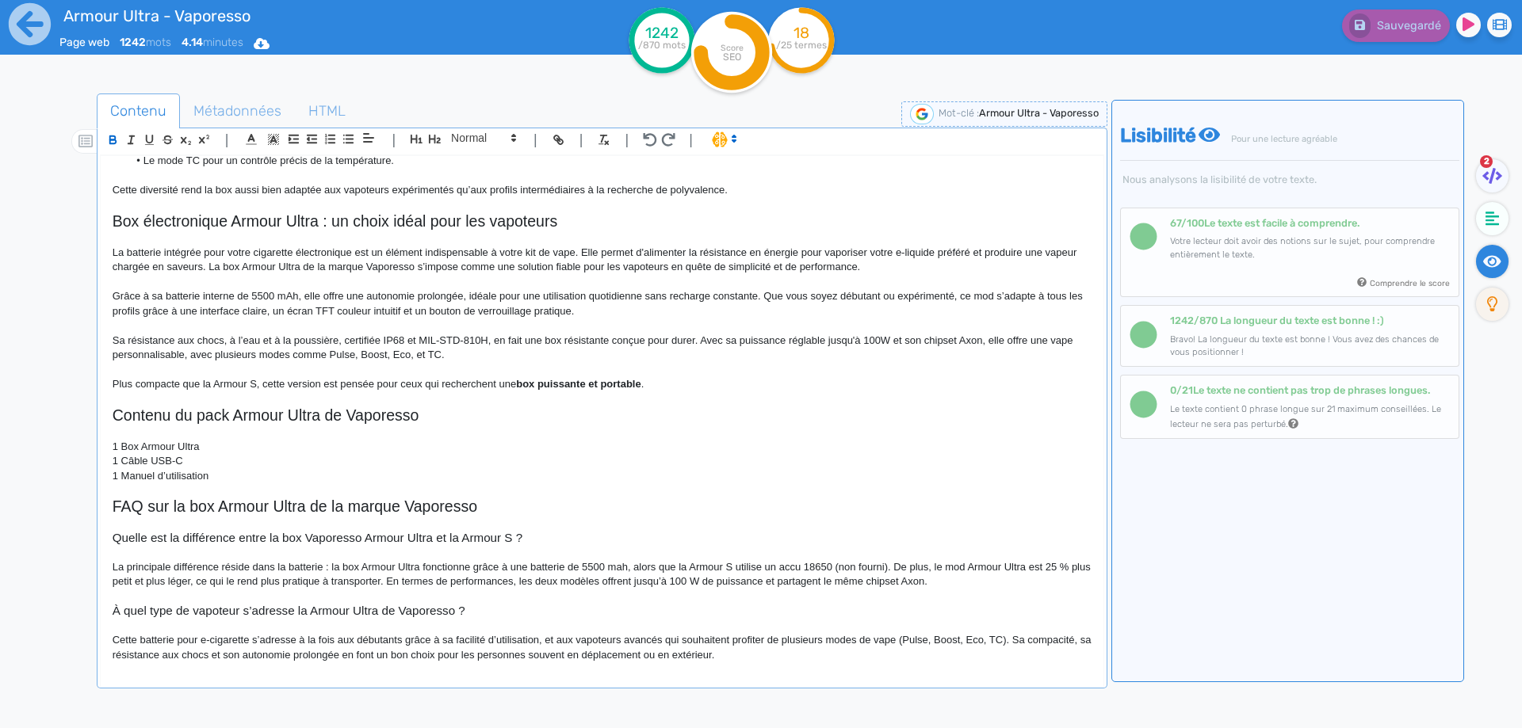
click at [127, 379] on p "Plus compacte que la Armour S, cette version est pensée pour ceux qui recherche…" at bounding box center [602, 384] width 979 height 14
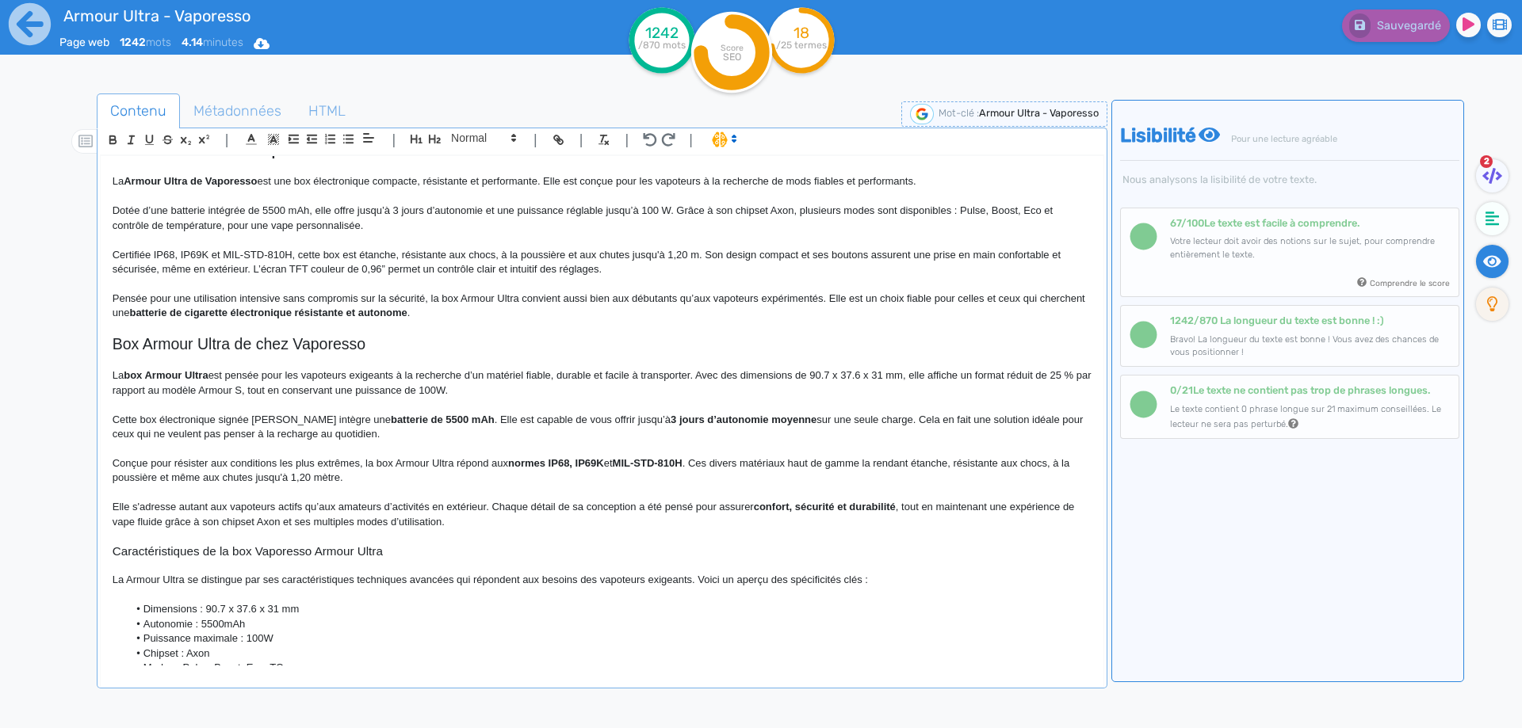
scroll to position [0, 0]
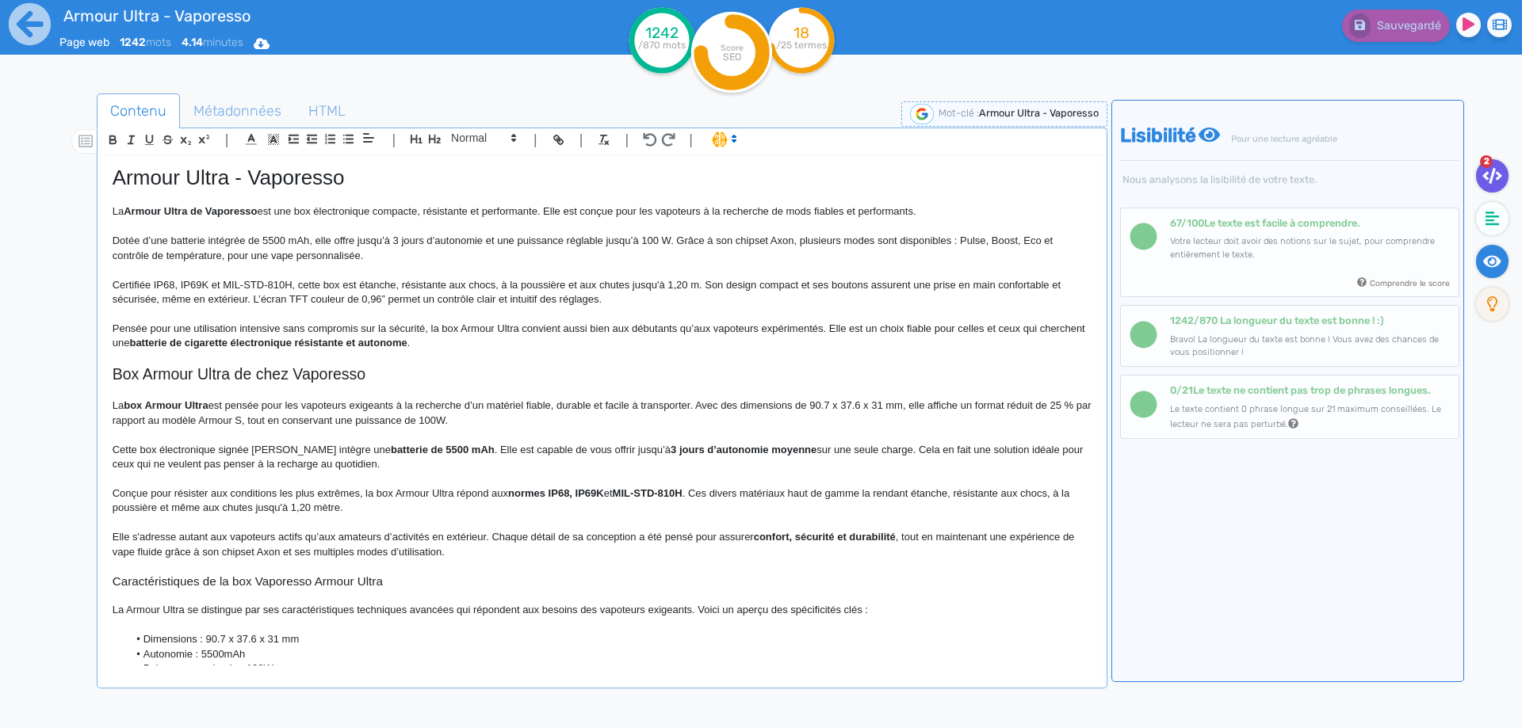
click at [1480, 181] on fa-icon at bounding box center [1492, 175] width 32 height 33
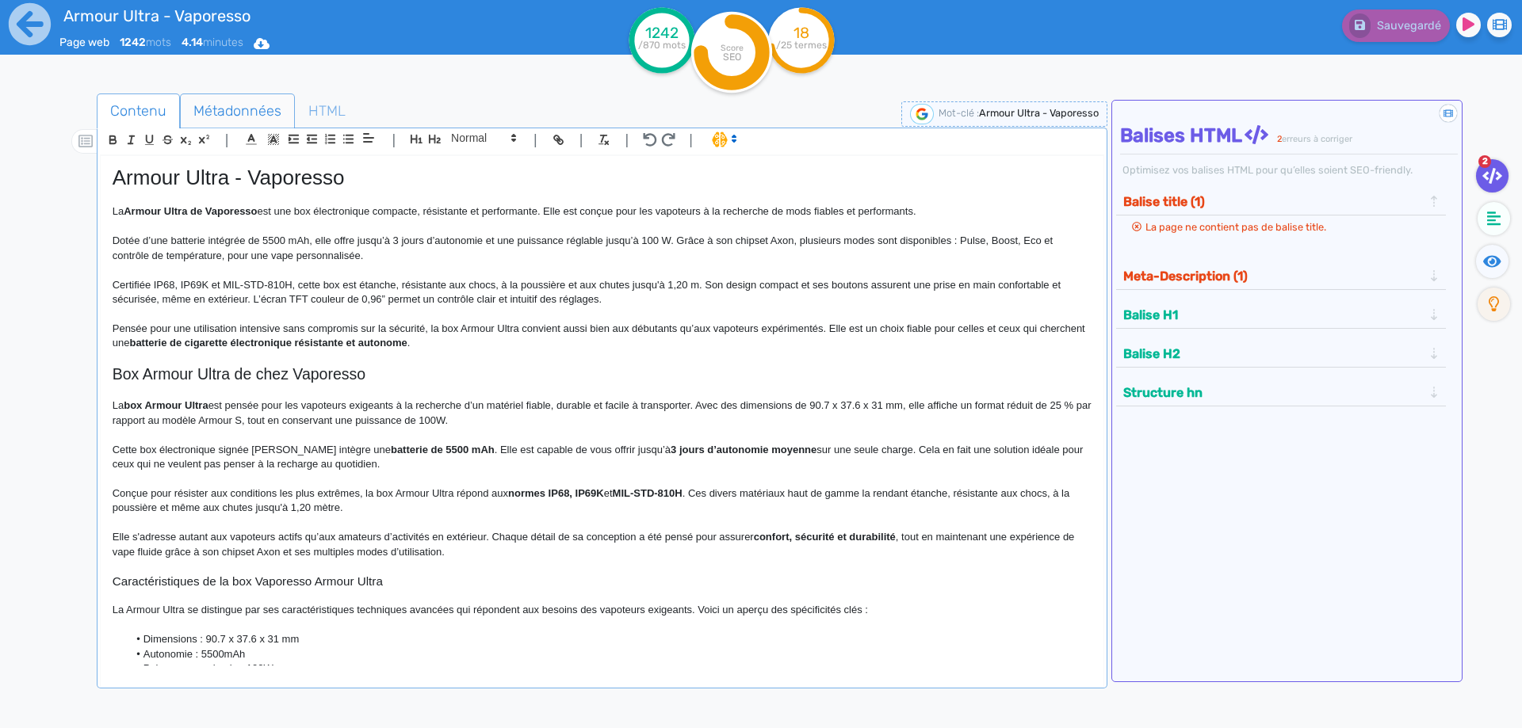
click at [263, 121] on span "Métadonnées" at bounding box center [237, 111] width 113 height 43
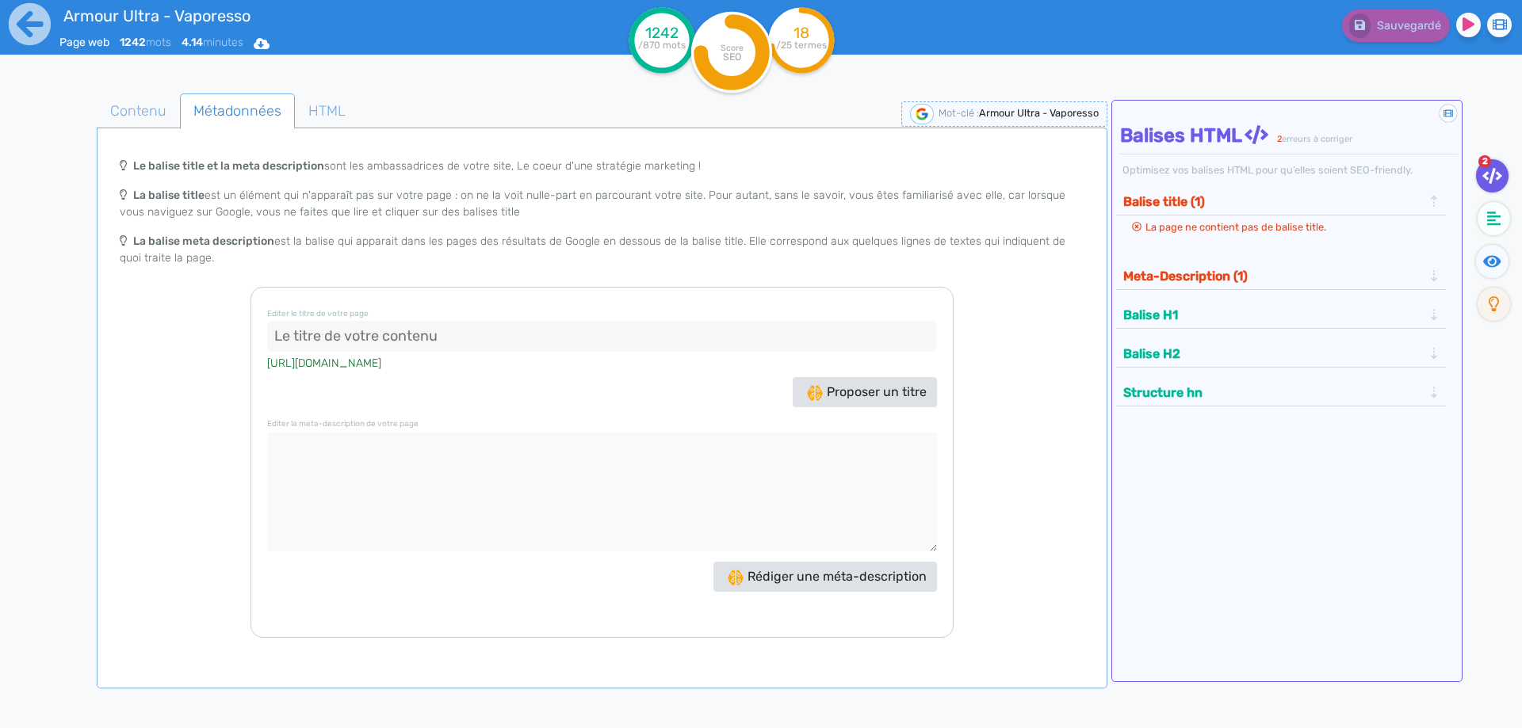
click at [388, 344] on input at bounding box center [602, 337] width 670 height 32
paste input "Box Vaporesso Armour 100W"
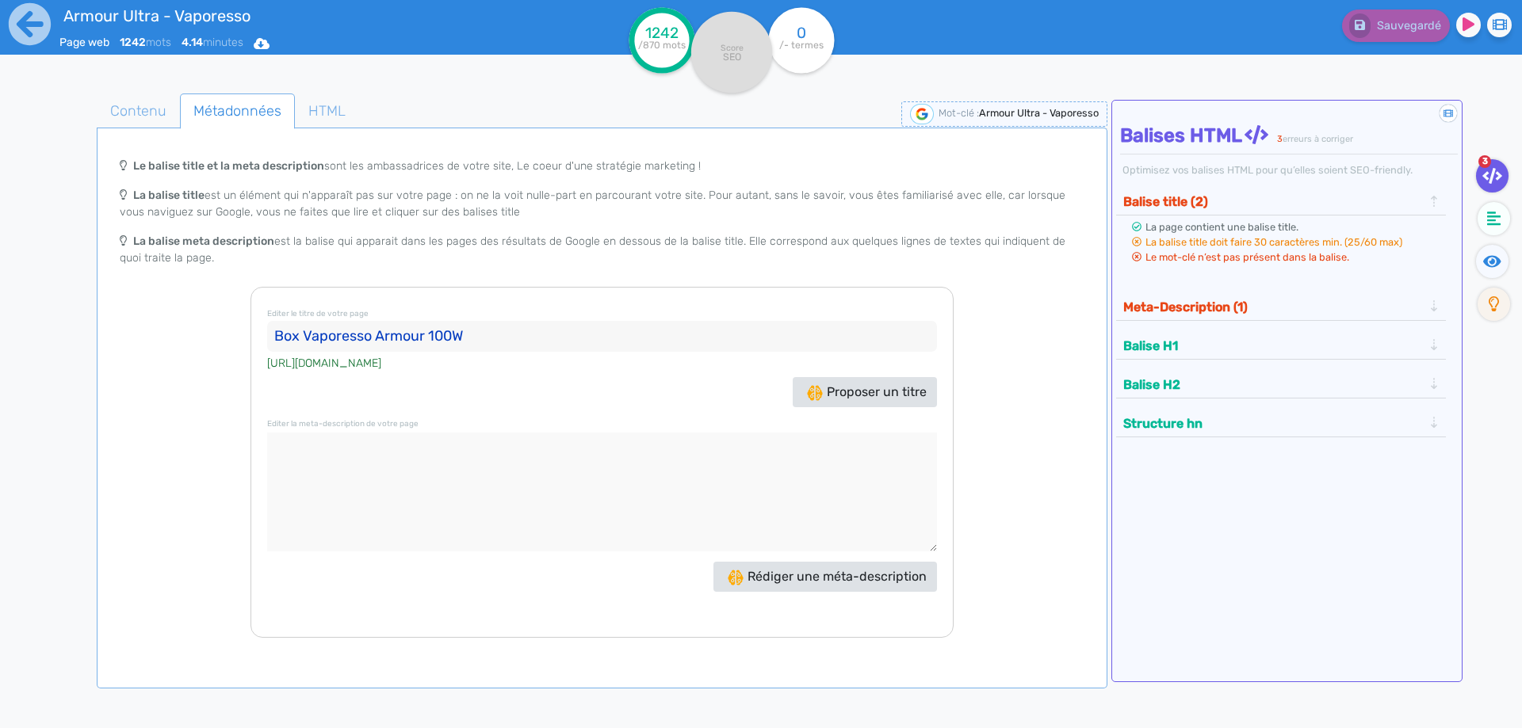
click at [319, 334] on input "Box Vaporesso Armour 100W" at bounding box center [602, 337] width 670 height 32
click at [354, 335] on input "Box Armour 100W" at bounding box center [602, 337] width 670 height 32
paste input "Vaporesso"
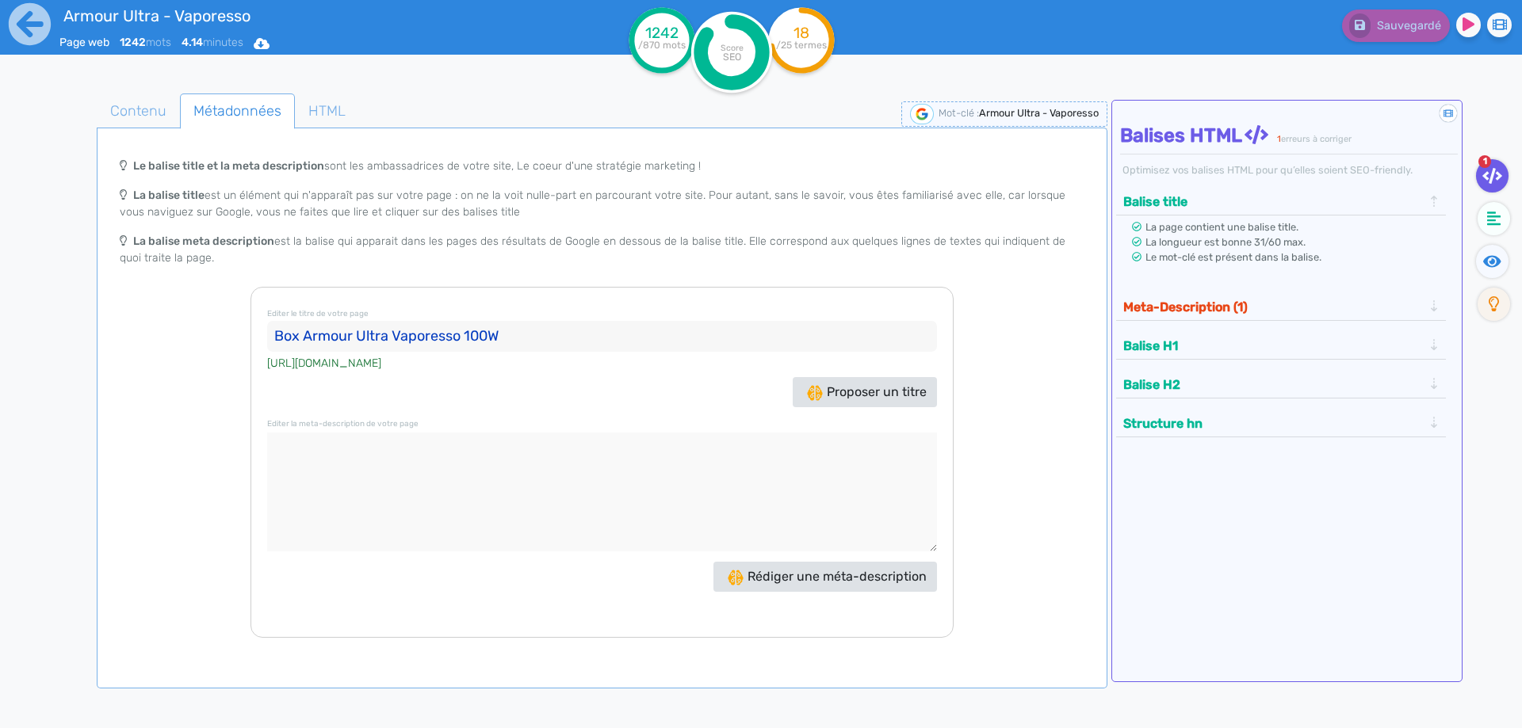
type input "Box Armour Ultra Vaporesso 100W"
click at [114, 97] on span "Contenu" at bounding box center [138, 111] width 82 height 43
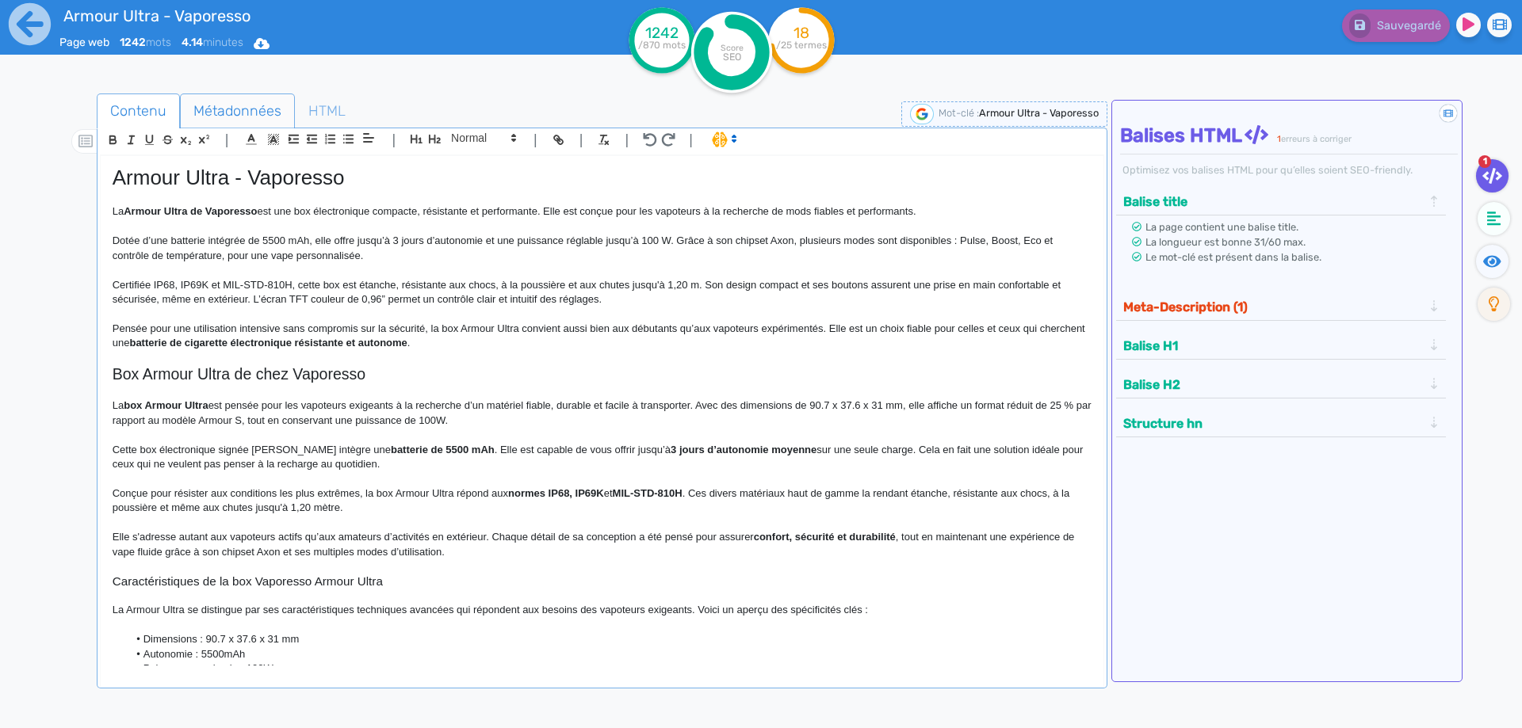
click at [265, 97] on span "Métadonnées" at bounding box center [237, 111] width 113 height 43
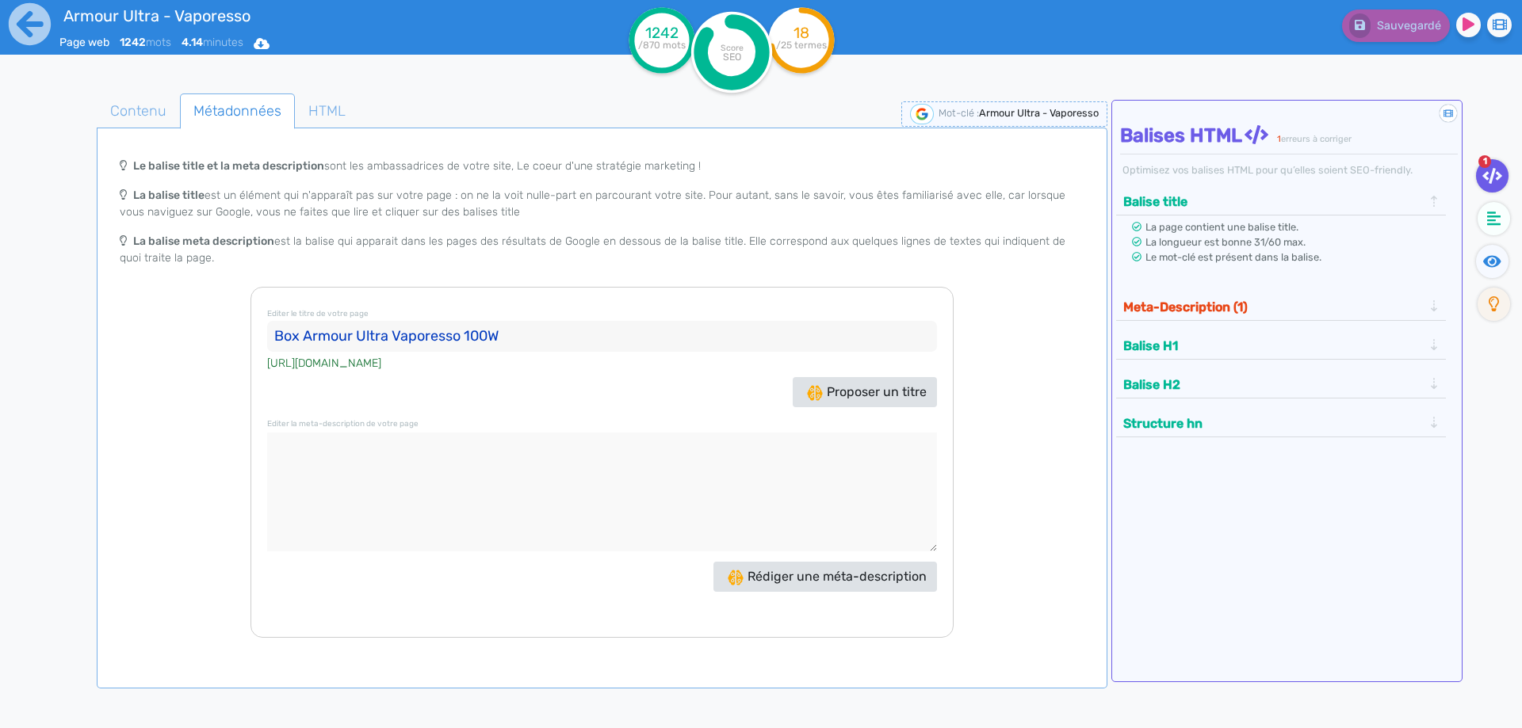
click at [426, 459] on textarea at bounding box center [602, 492] width 670 height 119
paste textarea "La box Armour Ultra de Vaporesso est un mod électronique compact avec batterie …"
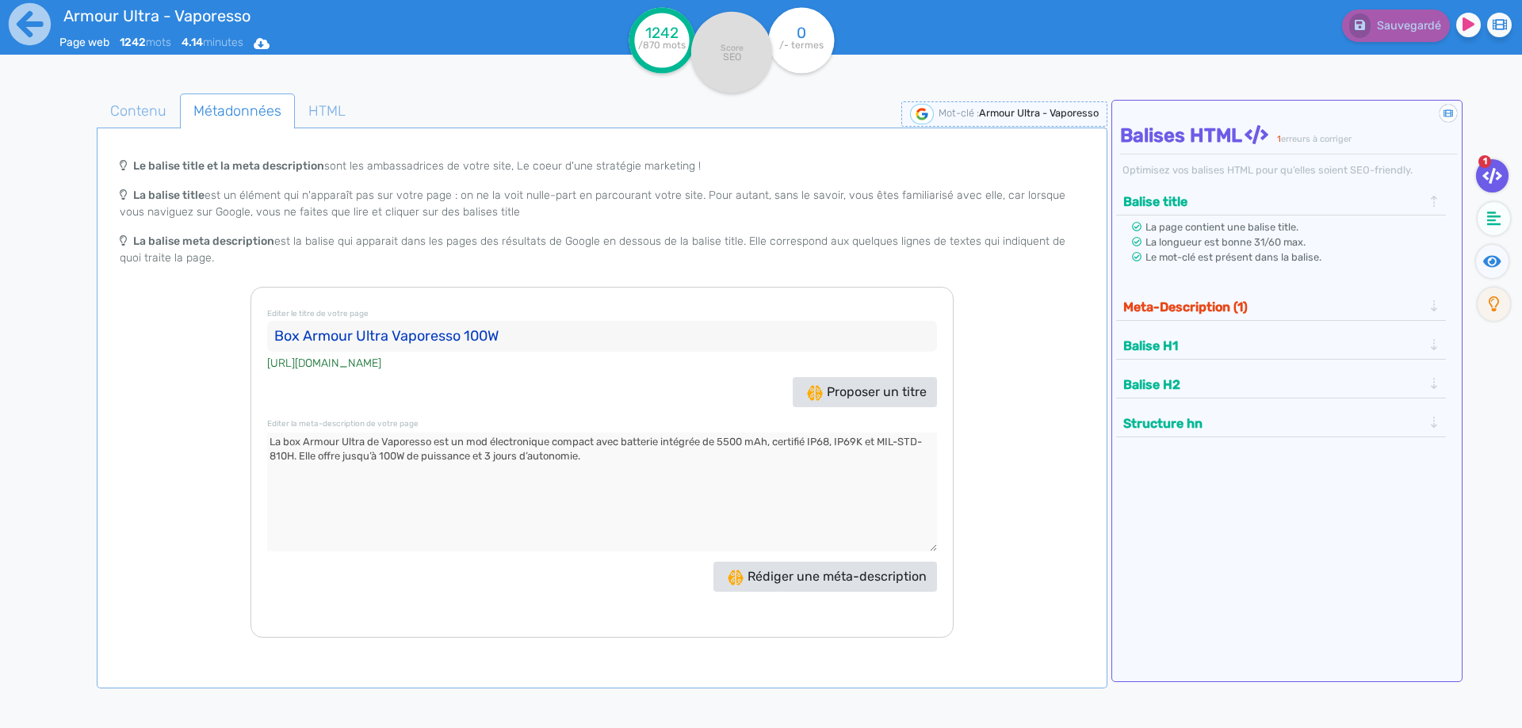
type textarea "La box Armour Ultra de Vaporesso est un mod électronique compact avec batterie …"
click at [1156, 301] on button "Meta-Description (1)" at bounding box center [1272, 307] width 309 height 26
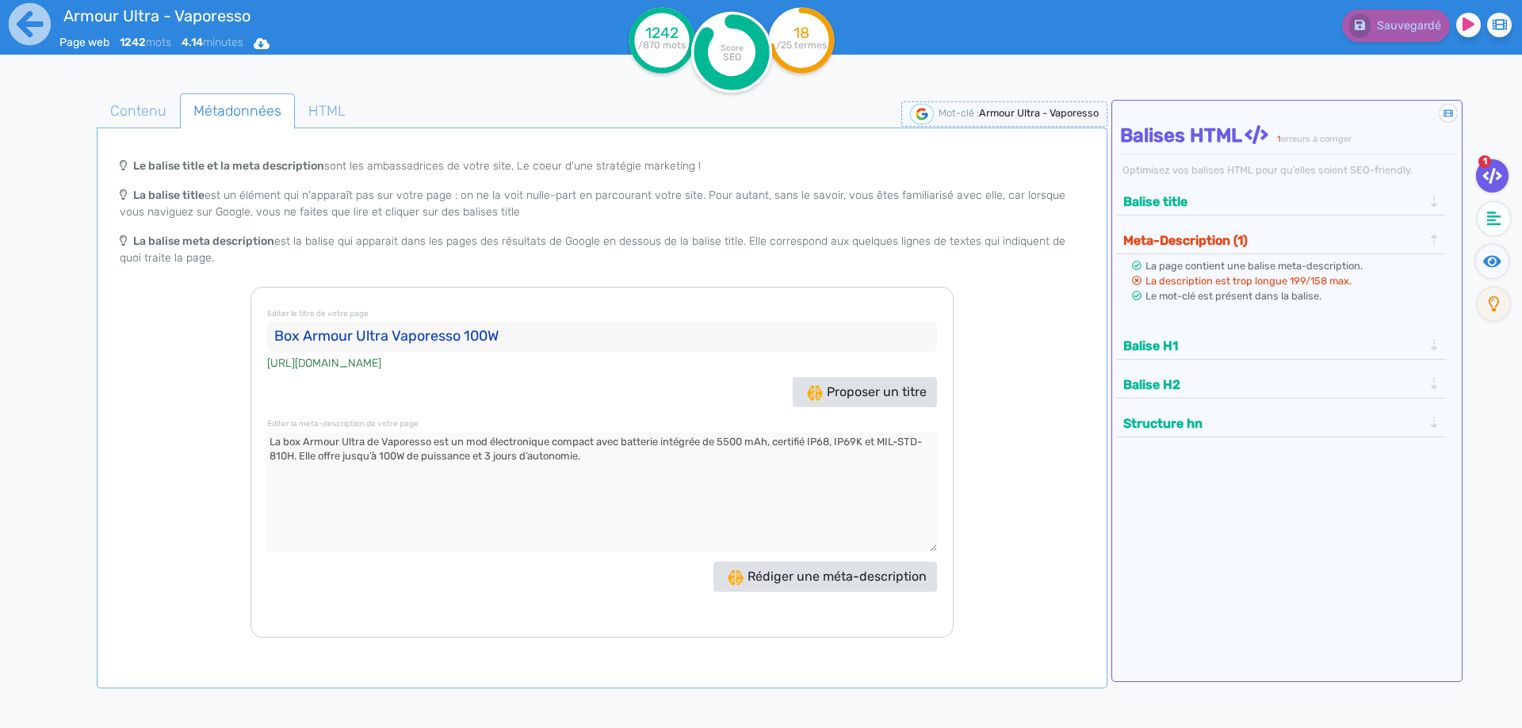
click at [799, 438] on textarea at bounding box center [602, 492] width 670 height 119
click at [565, 530] on textarea at bounding box center [602, 492] width 670 height 119
click at [159, 96] on span "Contenu" at bounding box center [138, 111] width 82 height 43
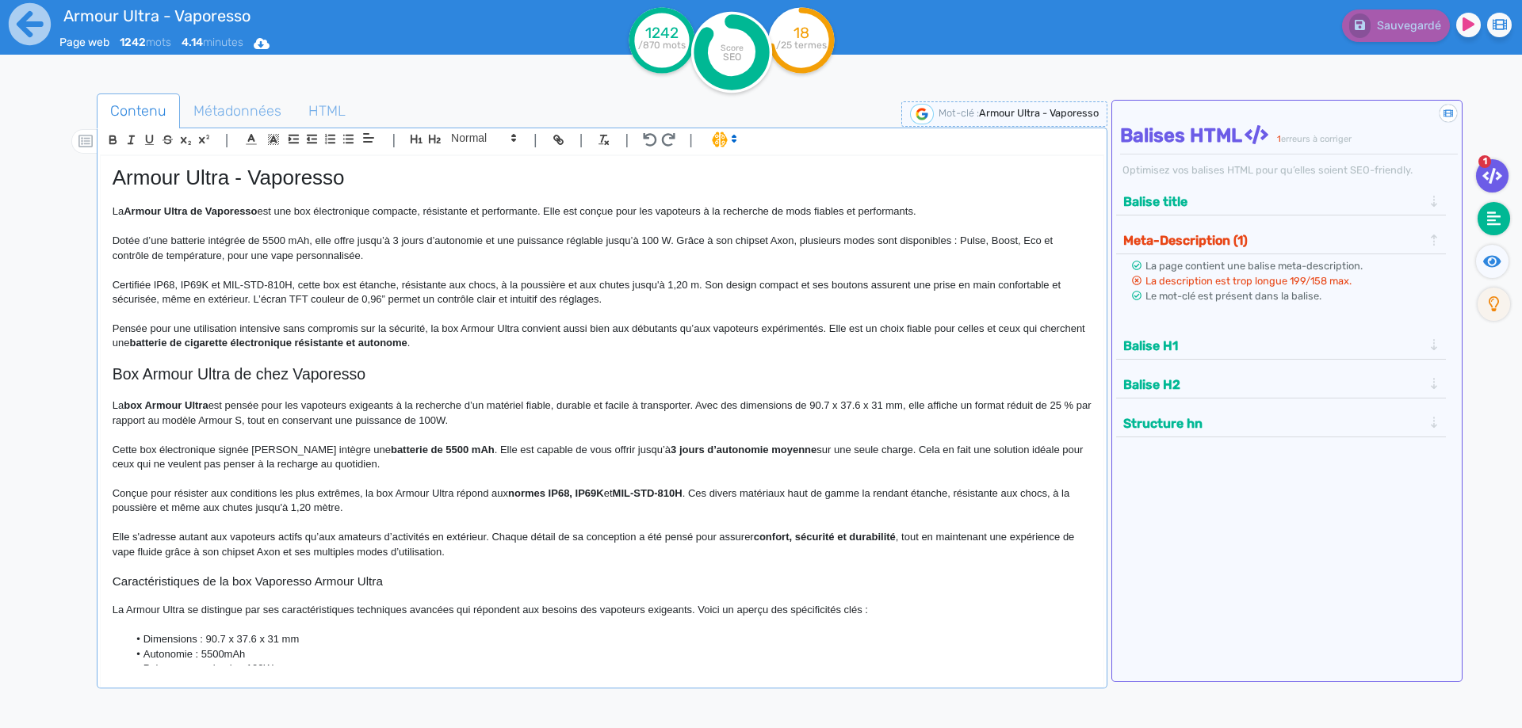
click at [1492, 216] on icon at bounding box center [1494, 219] width 14 height 14
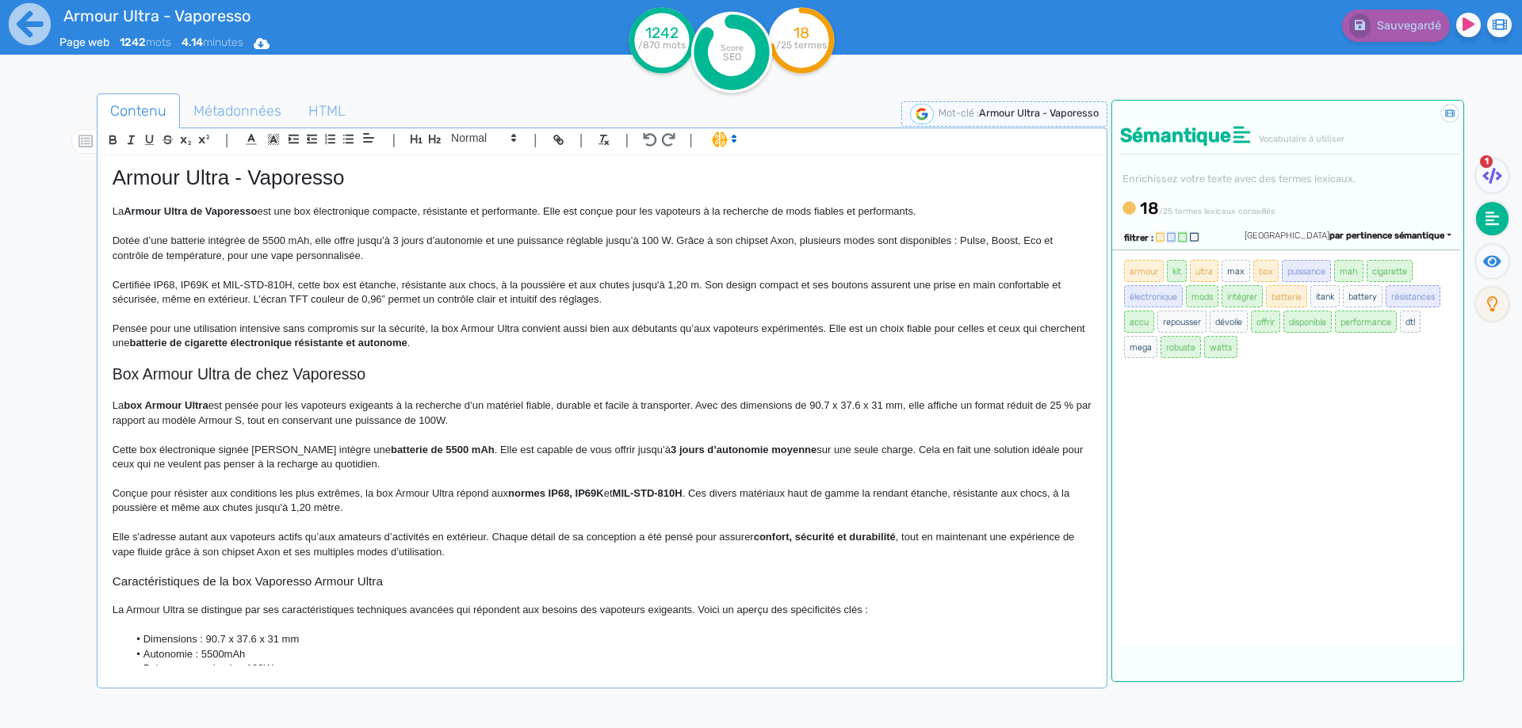
click at [736, 413] on p "La box Armour Ultra est pensée pour les vapoteurs exigeants à la recherche d’un…" at bounding box center [602, 413] width 979 height 29
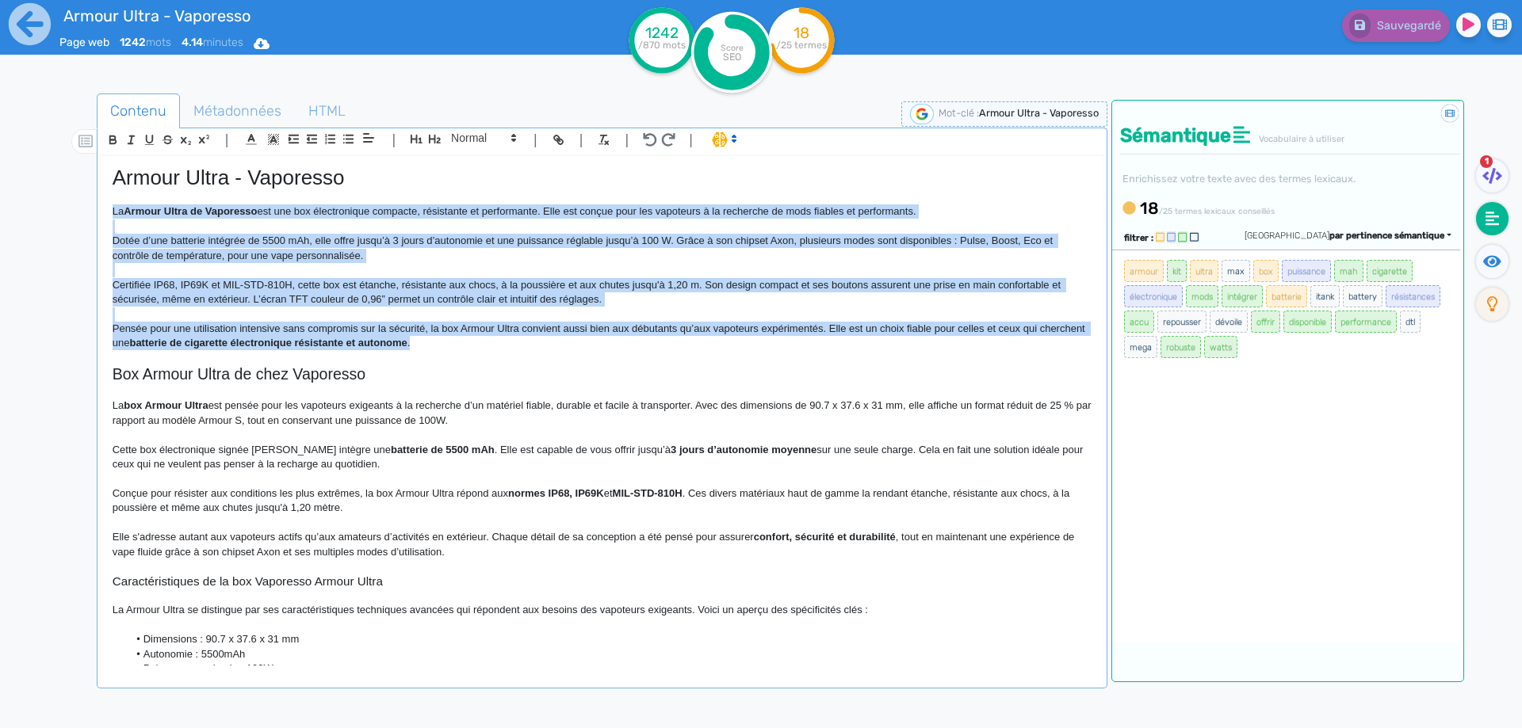
drag, startPoint x: 492, startPoint y: 345, endPoint x: 104, endPoint y: 208, distance: 411.8
click at [104, 208] on div "Armour Ultra - Vaporesso La Armour Ultra de Vaporesso est une box électronique …" at bounding box center [602, 411] width 1003 height 510
copy div "Lo Ipsumd Sitam co Adipiscin eli sed doe temporincidi utlabore, etdolorema al e…"
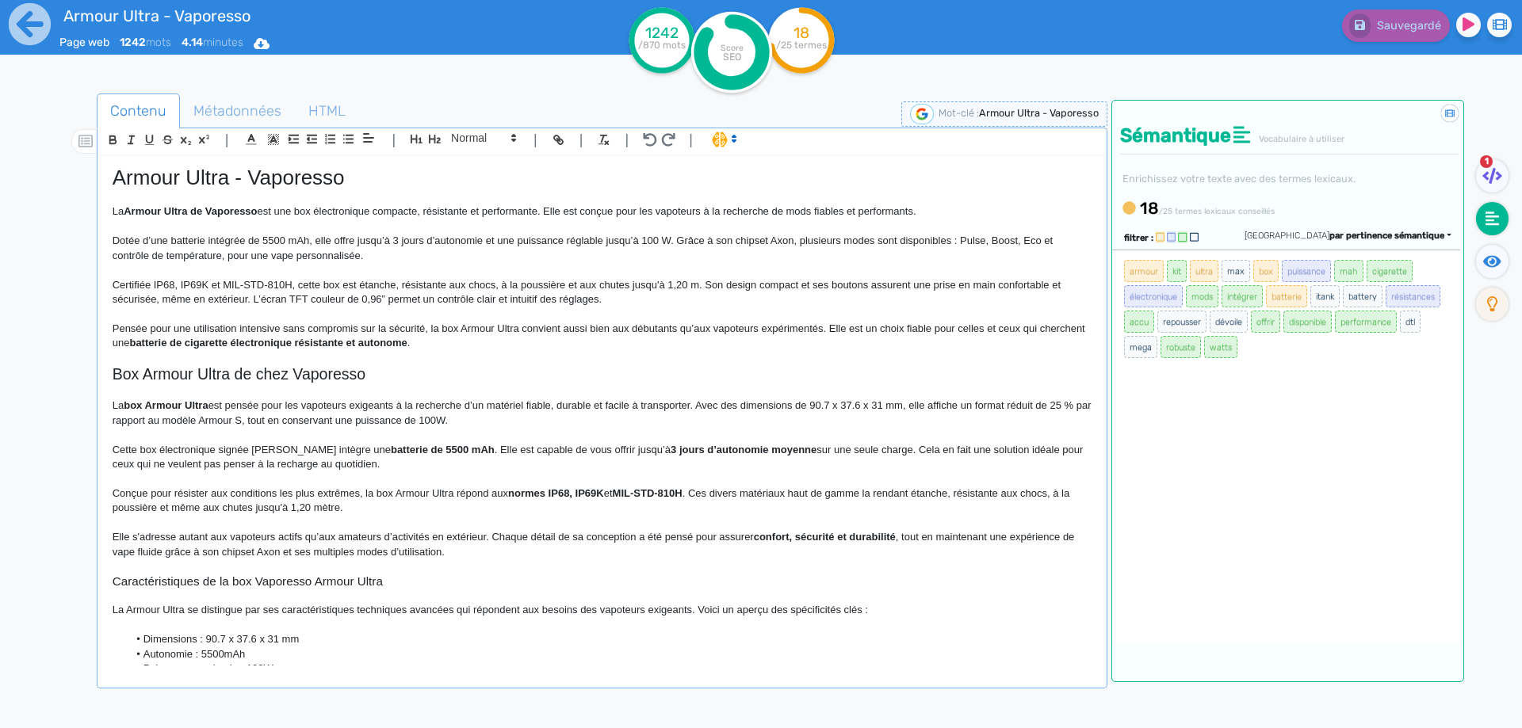
click at [558, 473] on p at bounding box center [602, 479] width 979 height 14
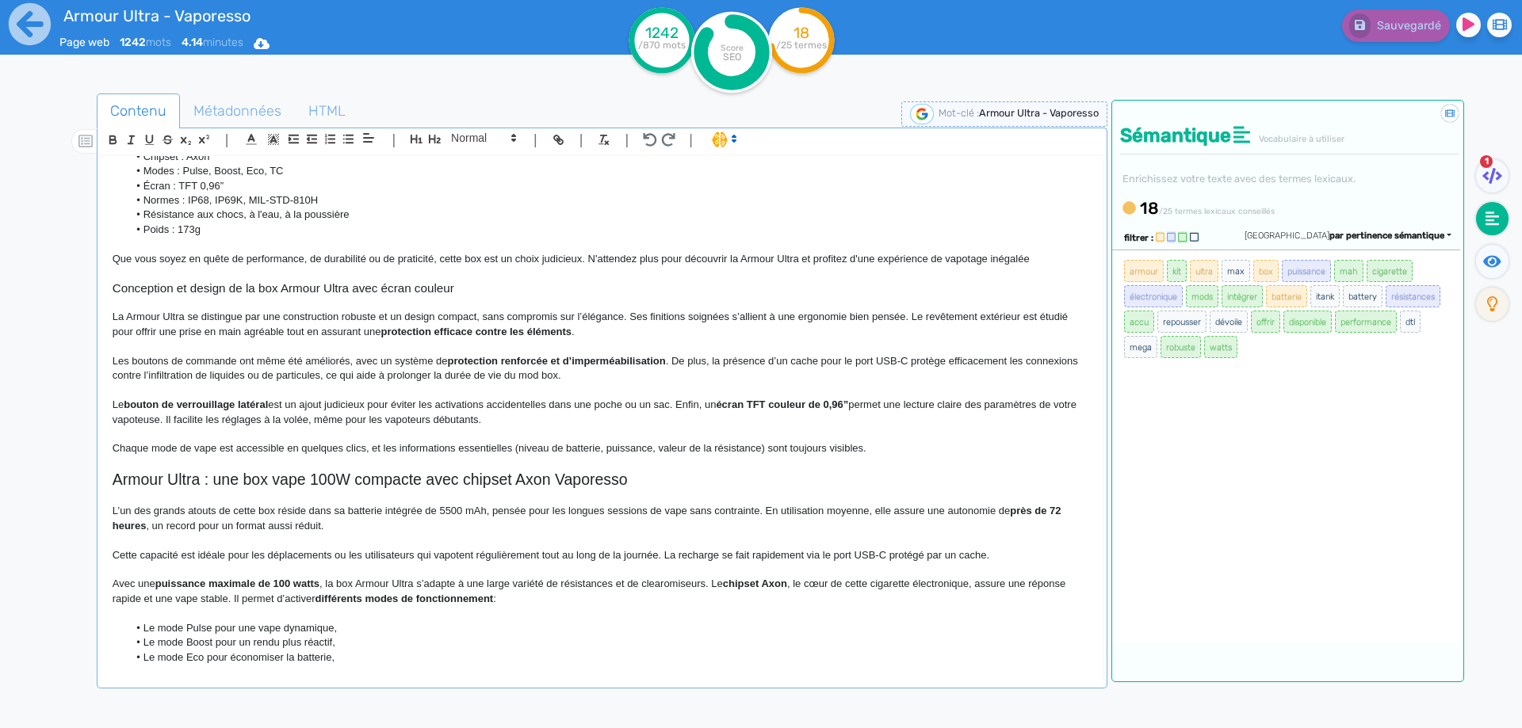
scroll to position [555, 0]
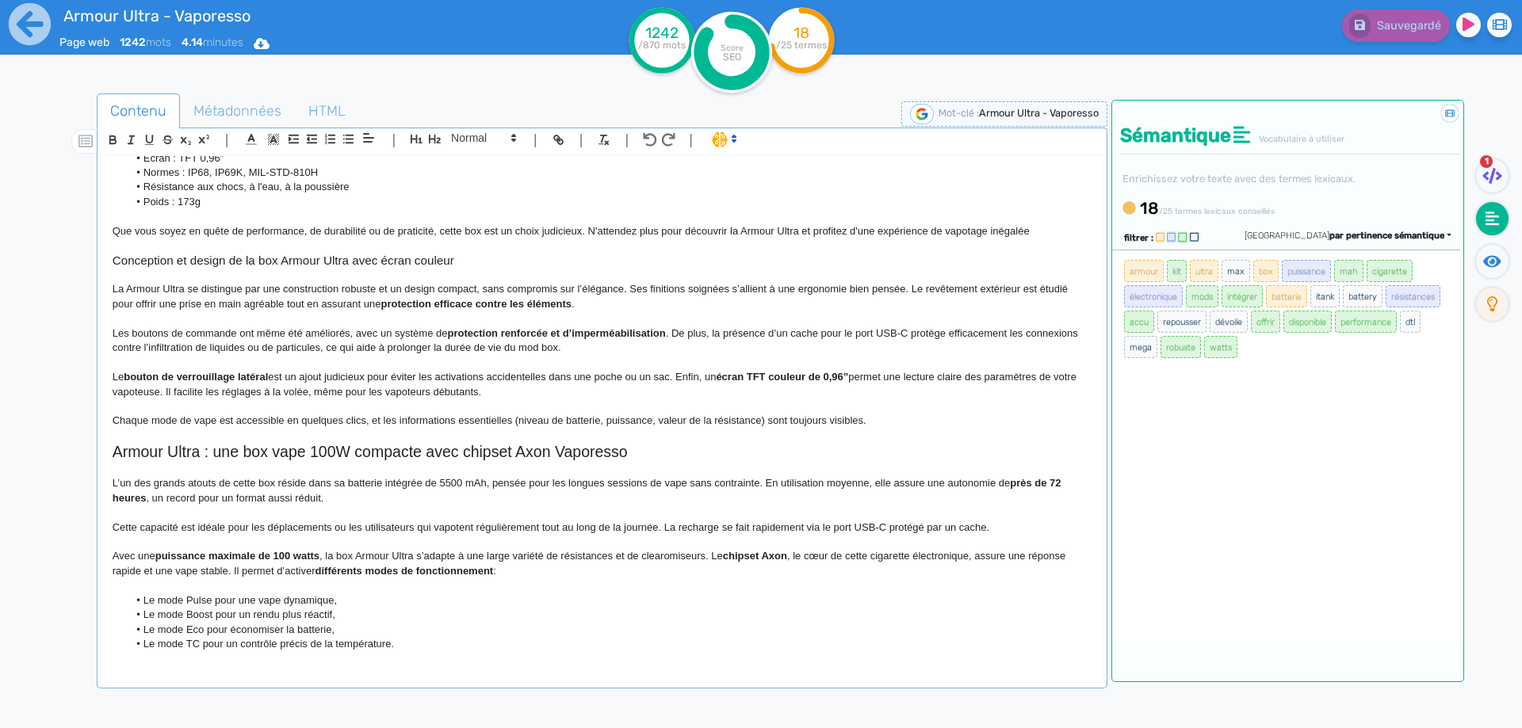
click at [406, 303] on strong "protection efficace contre les éléments" at bounding box center [475, 304] width 191 height 12
drag, startPoint x: 406, startPoint y: 303, endPoint x: 543, endPoint y: 307, distance: 137.2
click at [543, 307] on strong "protection efficace contre les éléments" at bounding box center [475, 304] width 191 height 12
click at [486, 371] on p "Le bouton de verrouillage latéral est un ajout judicieux pour éviter les activa…" at bounding box center [602, 384] width 979 height 29
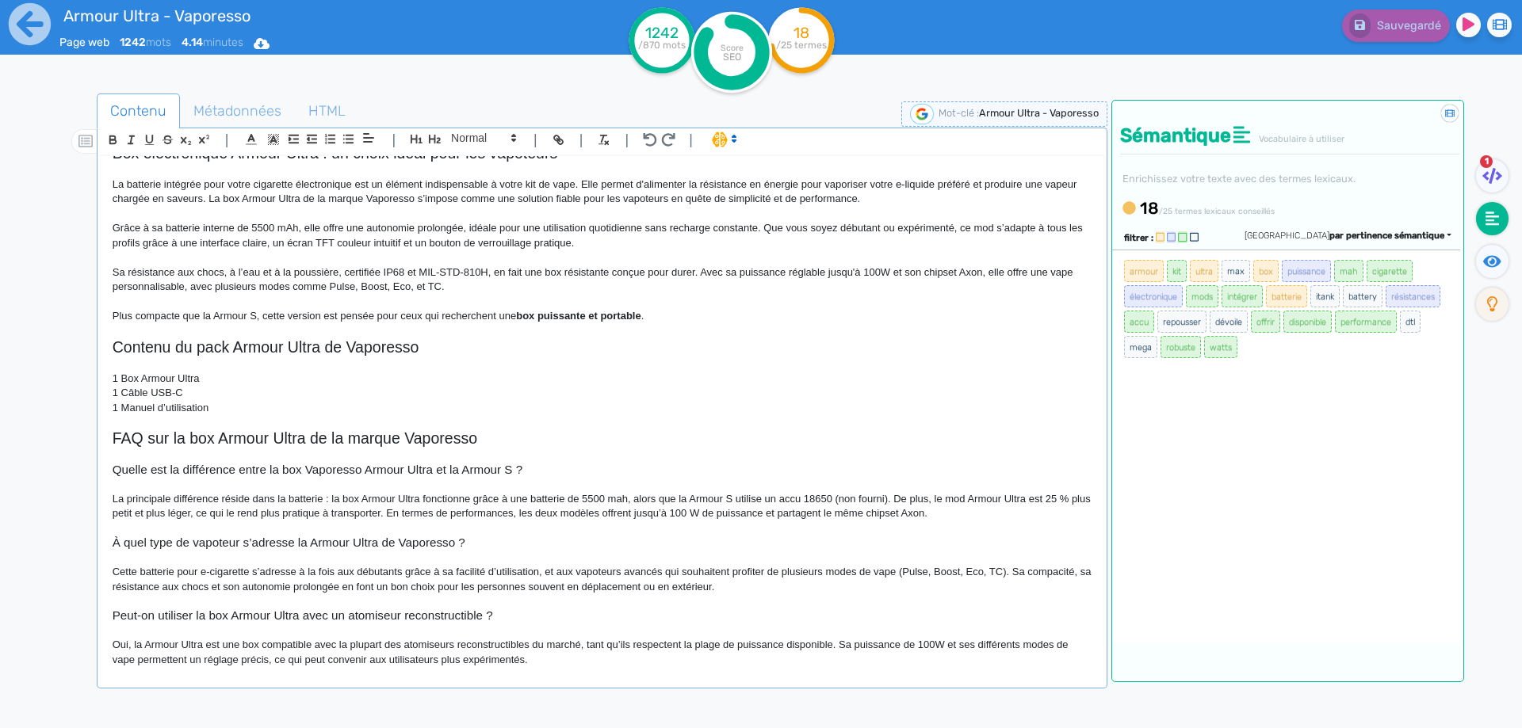
scroll to position [1117, 0]
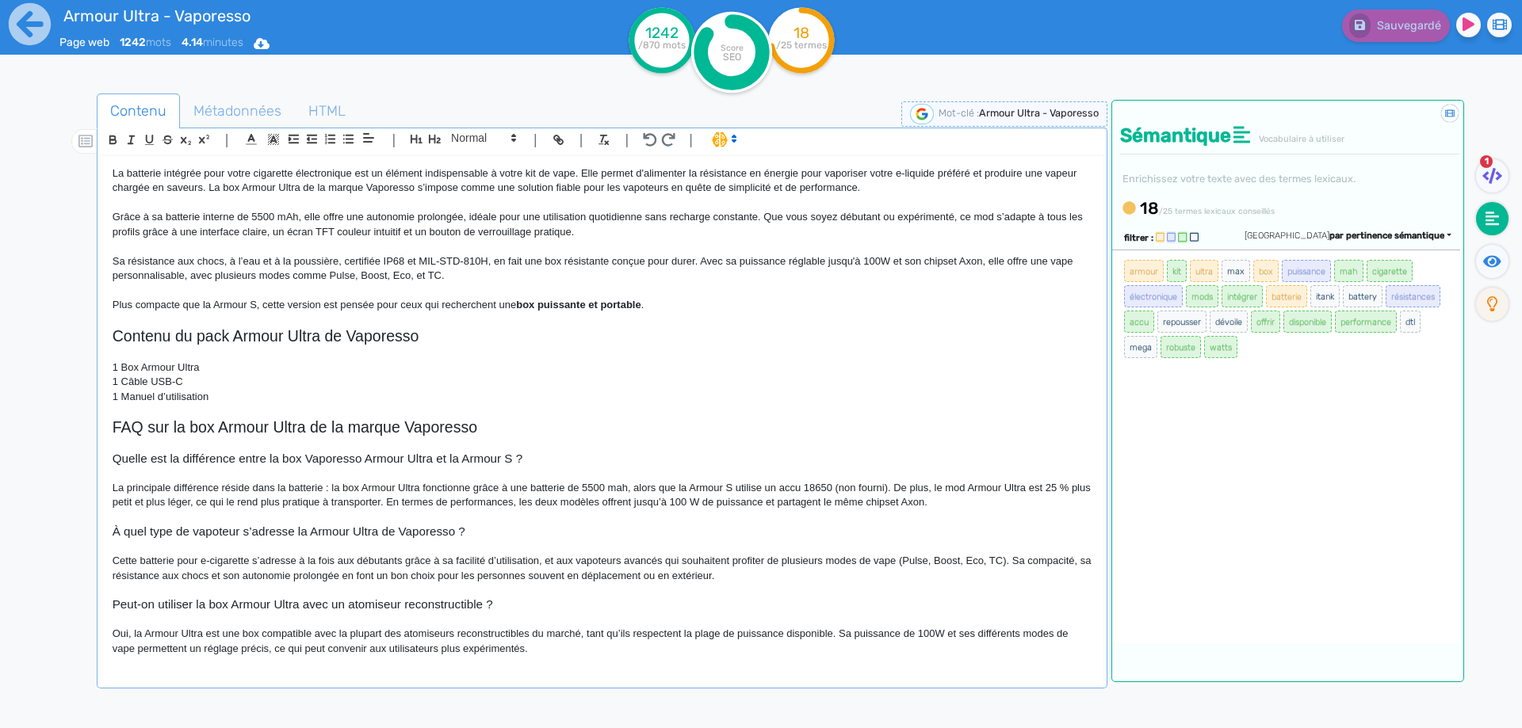
click at [480, 385] on p "1 Câble USB-C" at bounding box center [602, 382] width 979 height 14
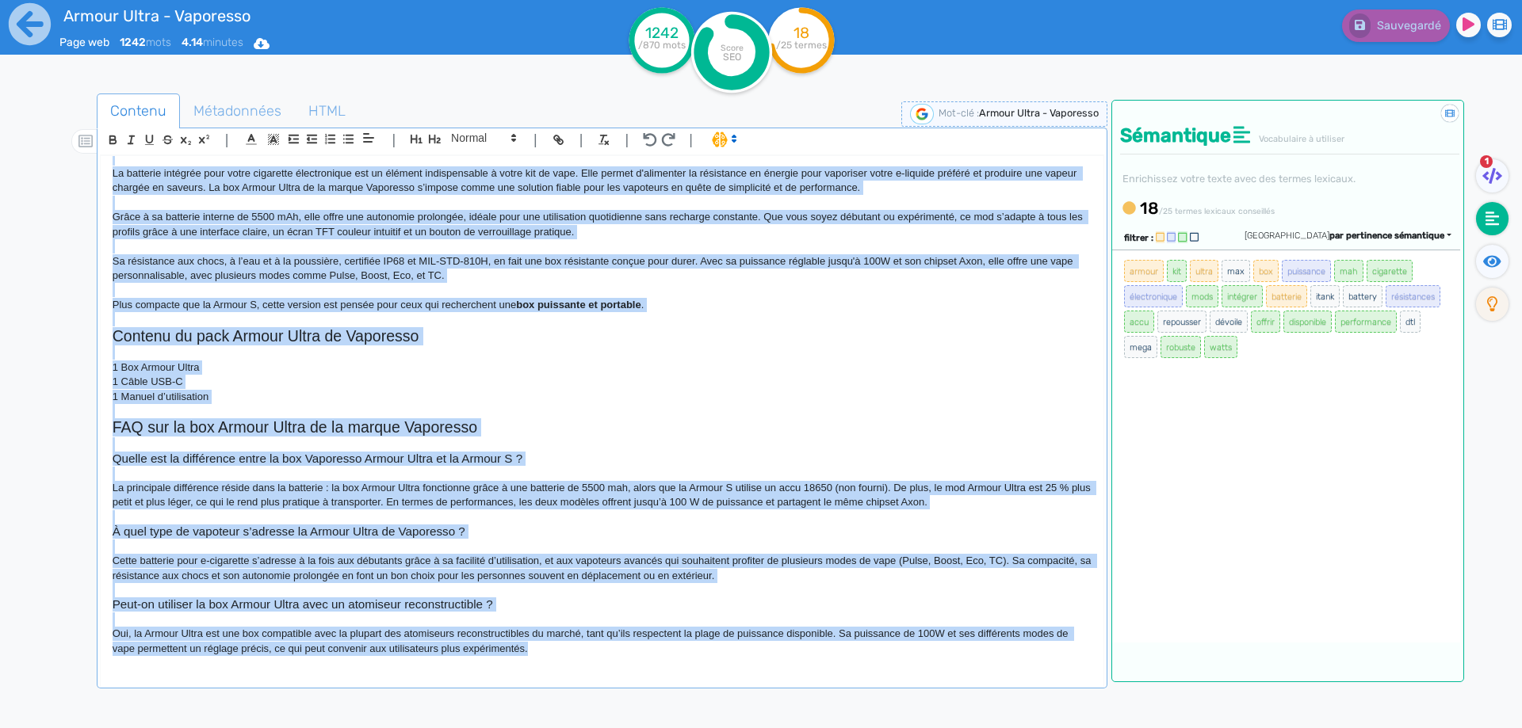
copy div "Loremi Dolor - Sitametco Ad Elitse Doeiu te Incididun utl etd mag aliquaenimad …"
click at [375, 453] on h3 "Quelle est la différence entre la box Vaporesso Armour Ultra et la Armour S ?" at bounding box center [602, 459] width 979 height 14
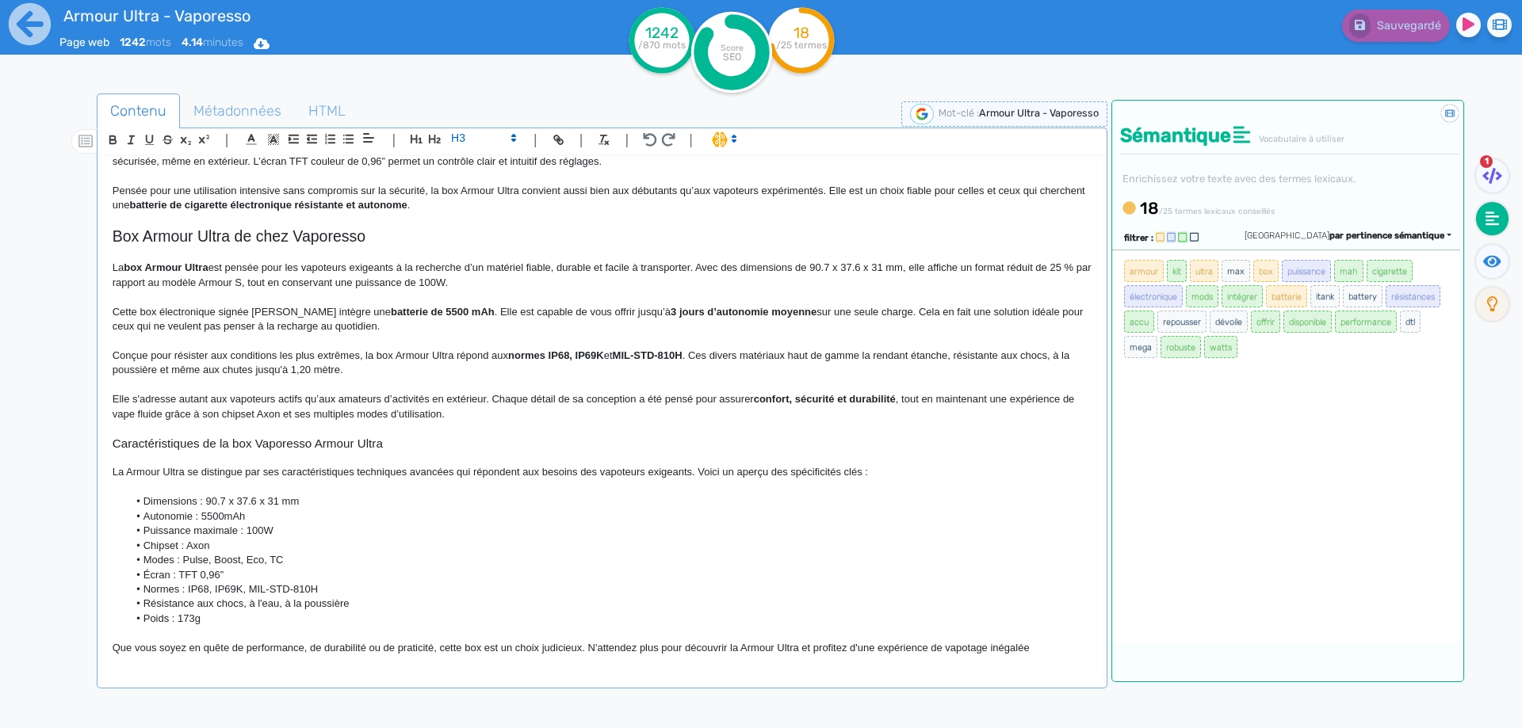
scroll to position [0, 0]
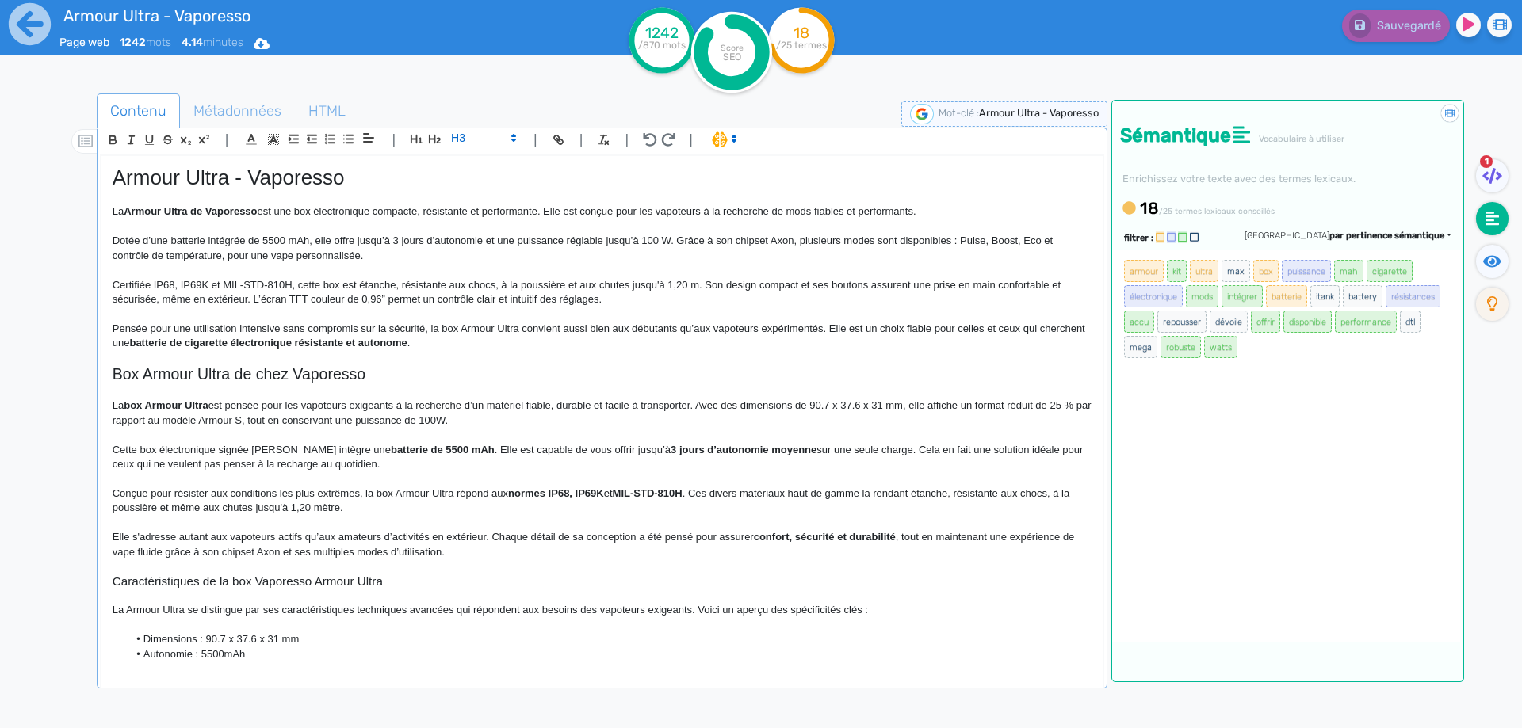
click at [281, 493] on p "Conçue pour résister aux conditions les plus extrêmes, la box Armour Ultra répo…" at bounding box center [602, 501] width 979 height 29
drag, startPoint x: 281, startPoint y: 493, endPoint x: 300, endPoint y: 495, distance: 19.1
click at [300, 495] on p "Conçue pour résister aux conditions les plus extrêmes, la box Armour Ultra répo…" at bounding box center [602, 501] width 979 height 29
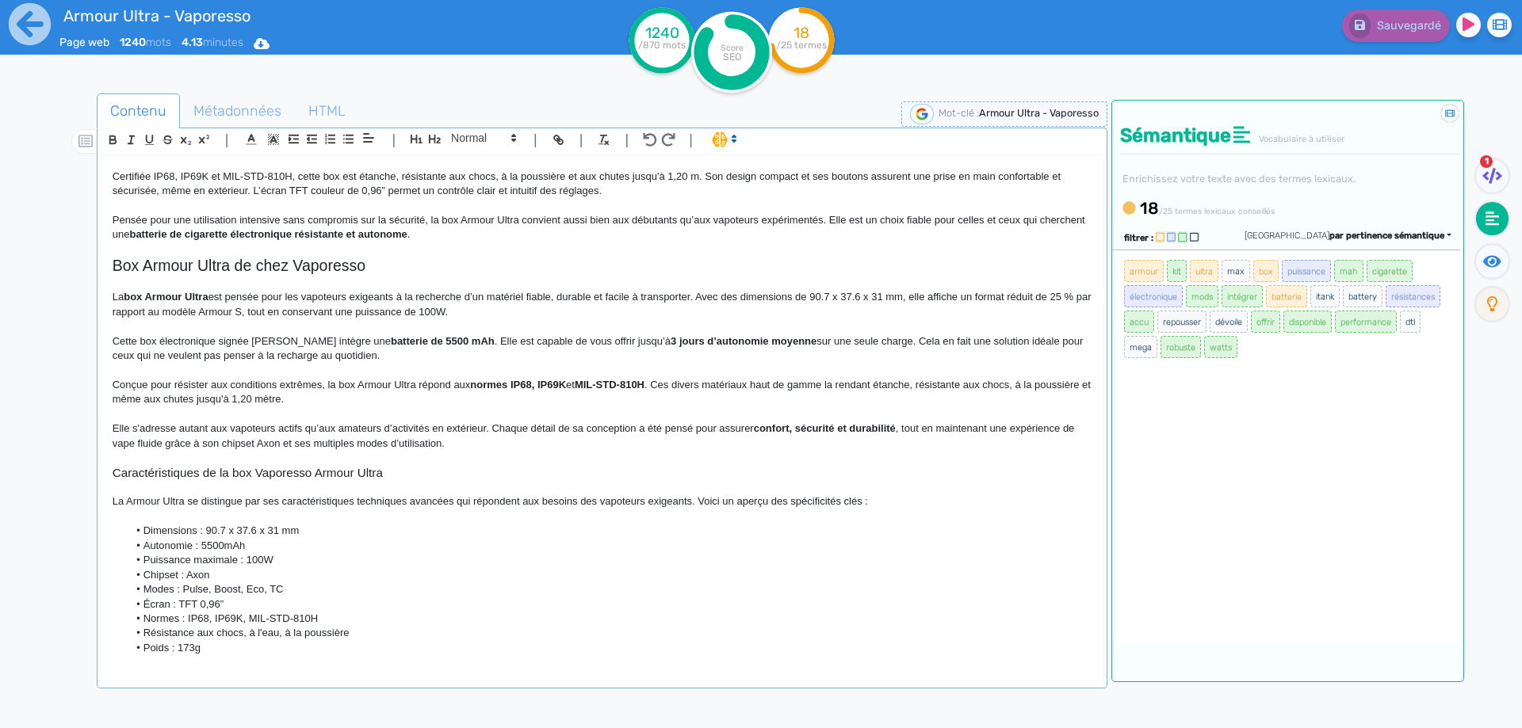
scroll to position [396, 0]
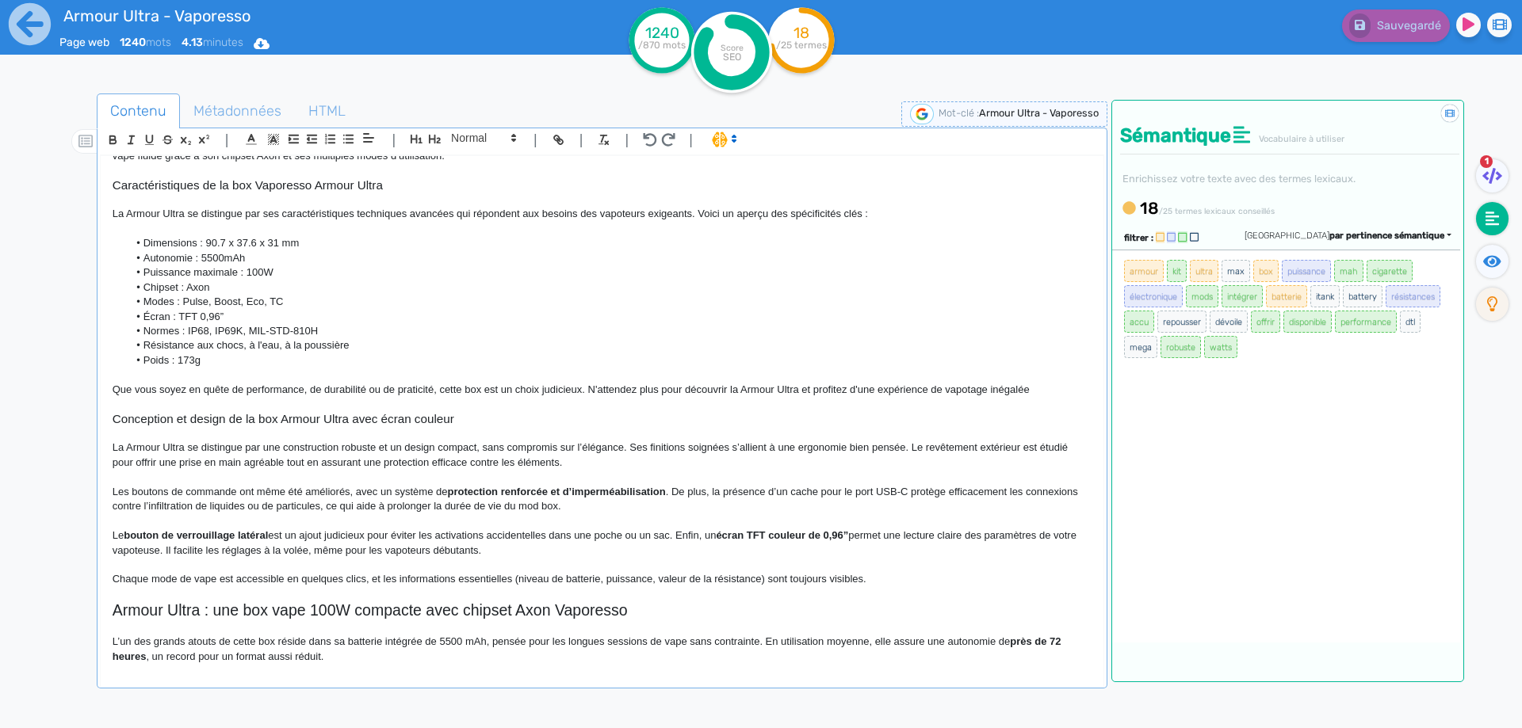
click at [1039, 388] on p "Que vous soyez en quête de performance, de durabilité ou de praticité, cette bo…" at bounding box center [602, 390] width 979 height 14
click at [254, 119] on span "Métadonnées" at bounding box center [237, 111] width 113 height 43
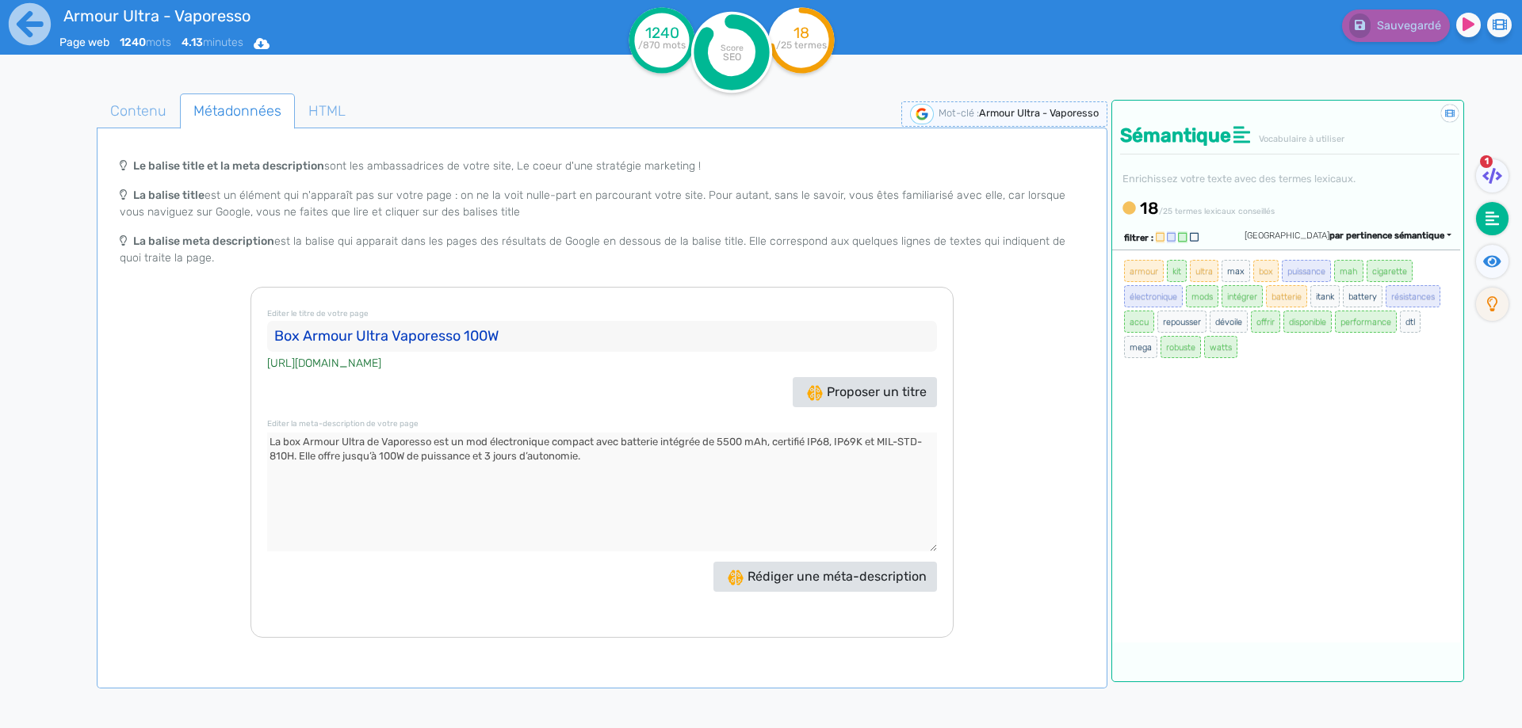
click at [349, 452] on textarea at bounding box center [602, 492] width 670 height 119
click at [143, 117] on span "Contenu" at bounding box center [138, 111] width 82 height 43
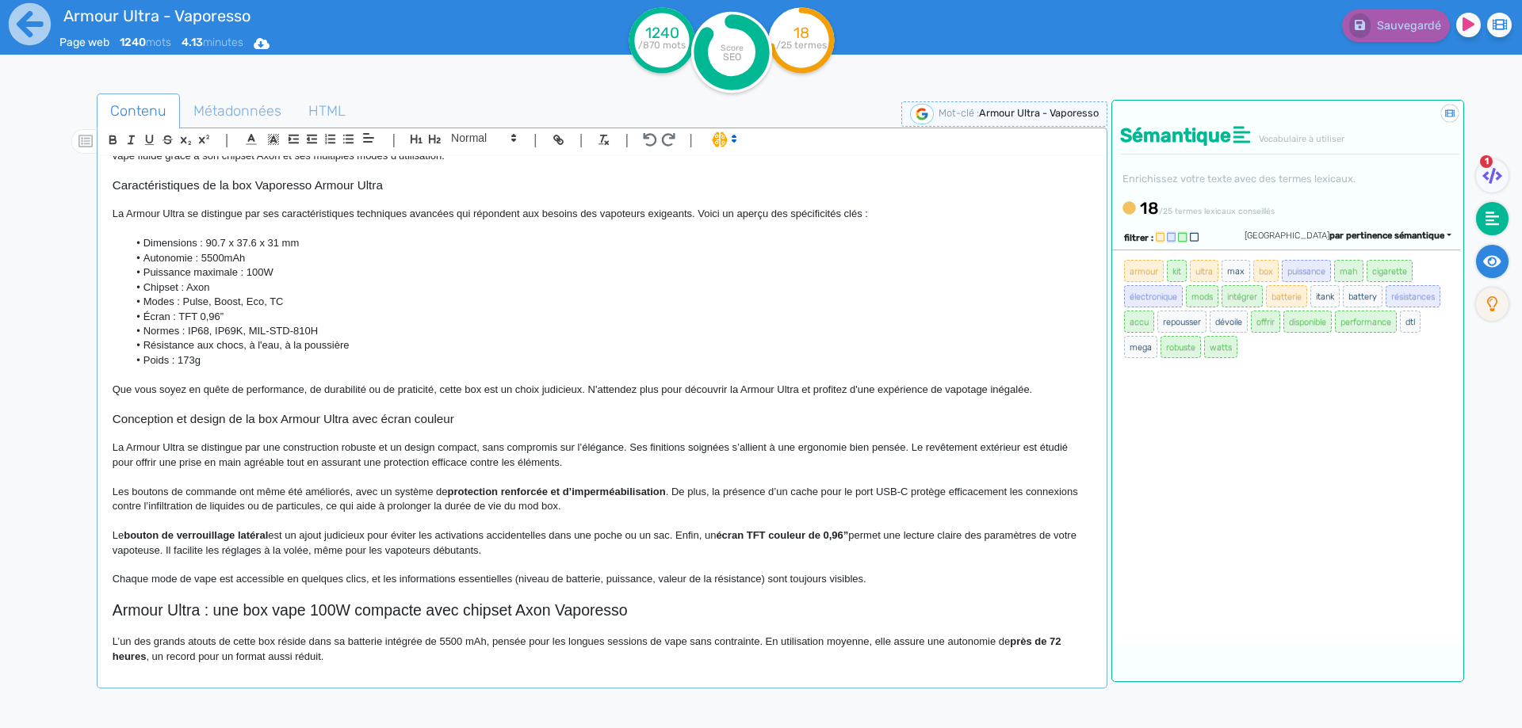
click at [1489, 261] on icon at bounding box center [1492, 261] width 18 height 12
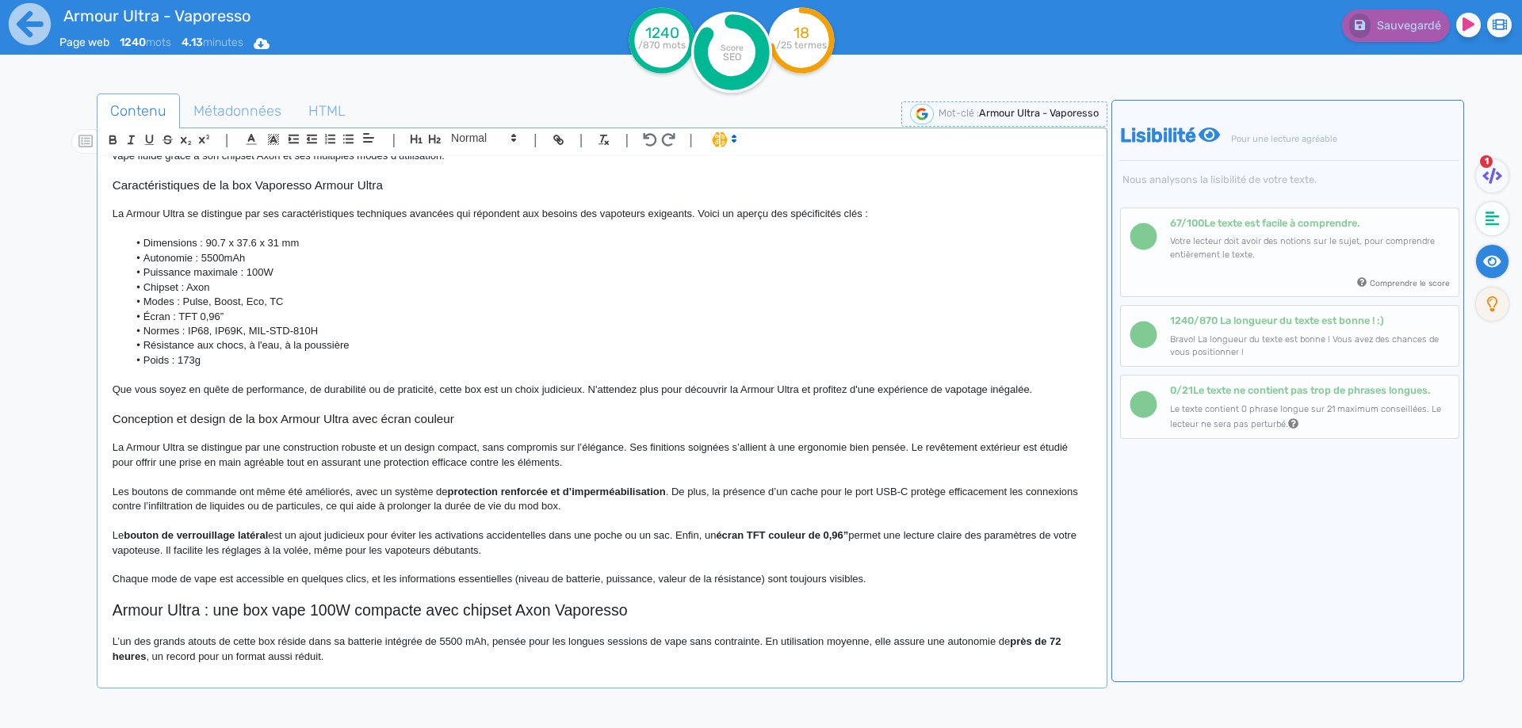
click at [1503, 231] on li at bounding box center [1496, 221] width 40 height 39
click at [1499, 223] on fa-icon at bounding box center [1492, 218] width 32 height 33
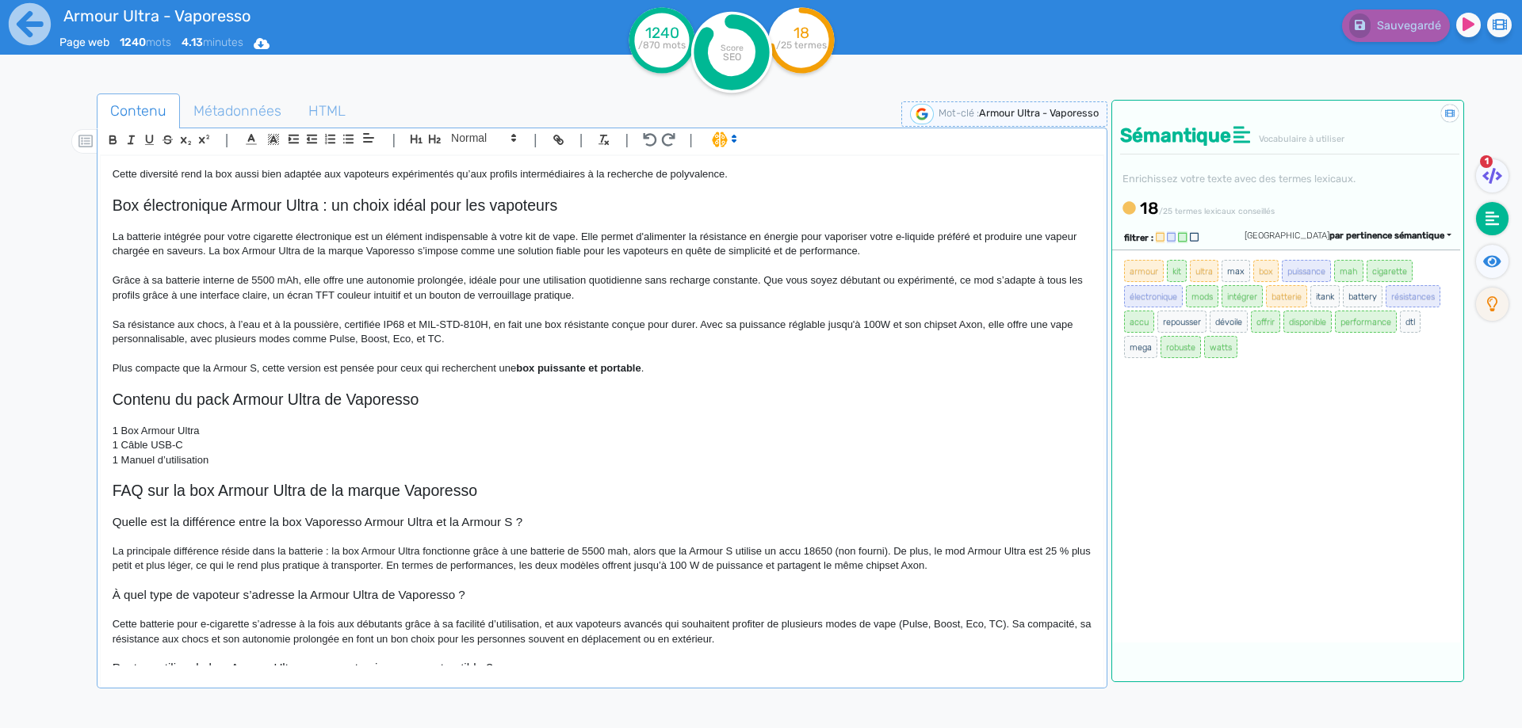
scroll to position [959, 0]
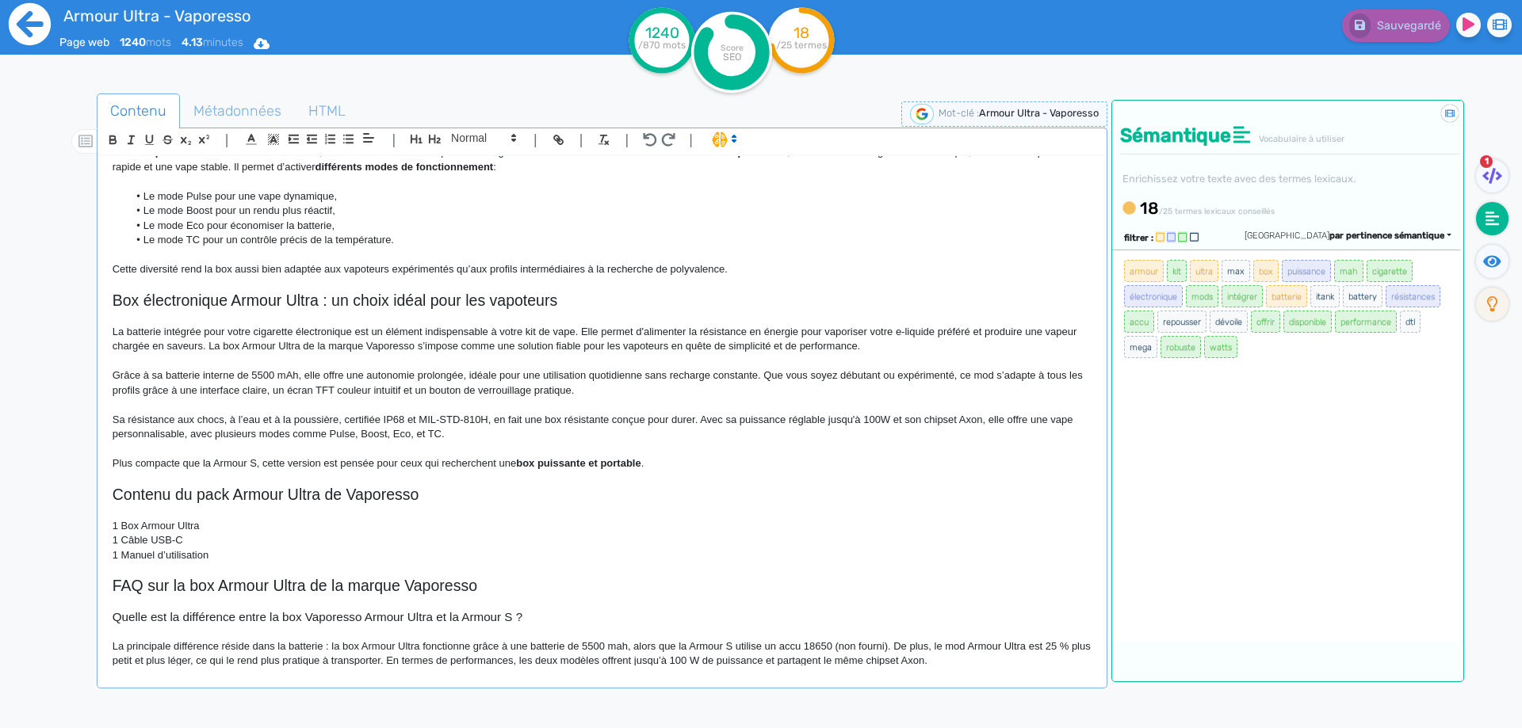
click at [21, 30] on icon at bounding box center [30, 24] width 42 height 42
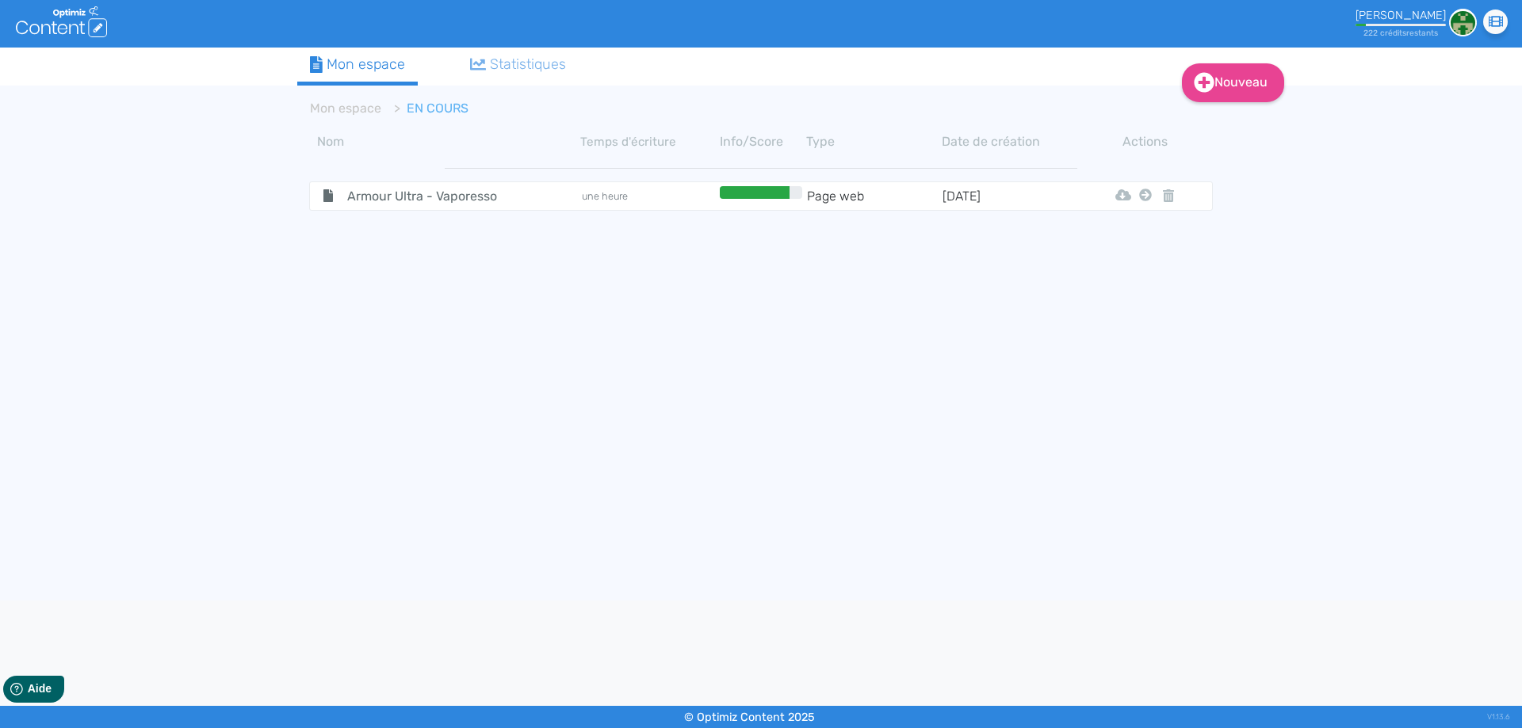
click at [395, 201] on span "Armour Ultra - Vaporesso" at bounding box center [424, 196] width 178 height 20
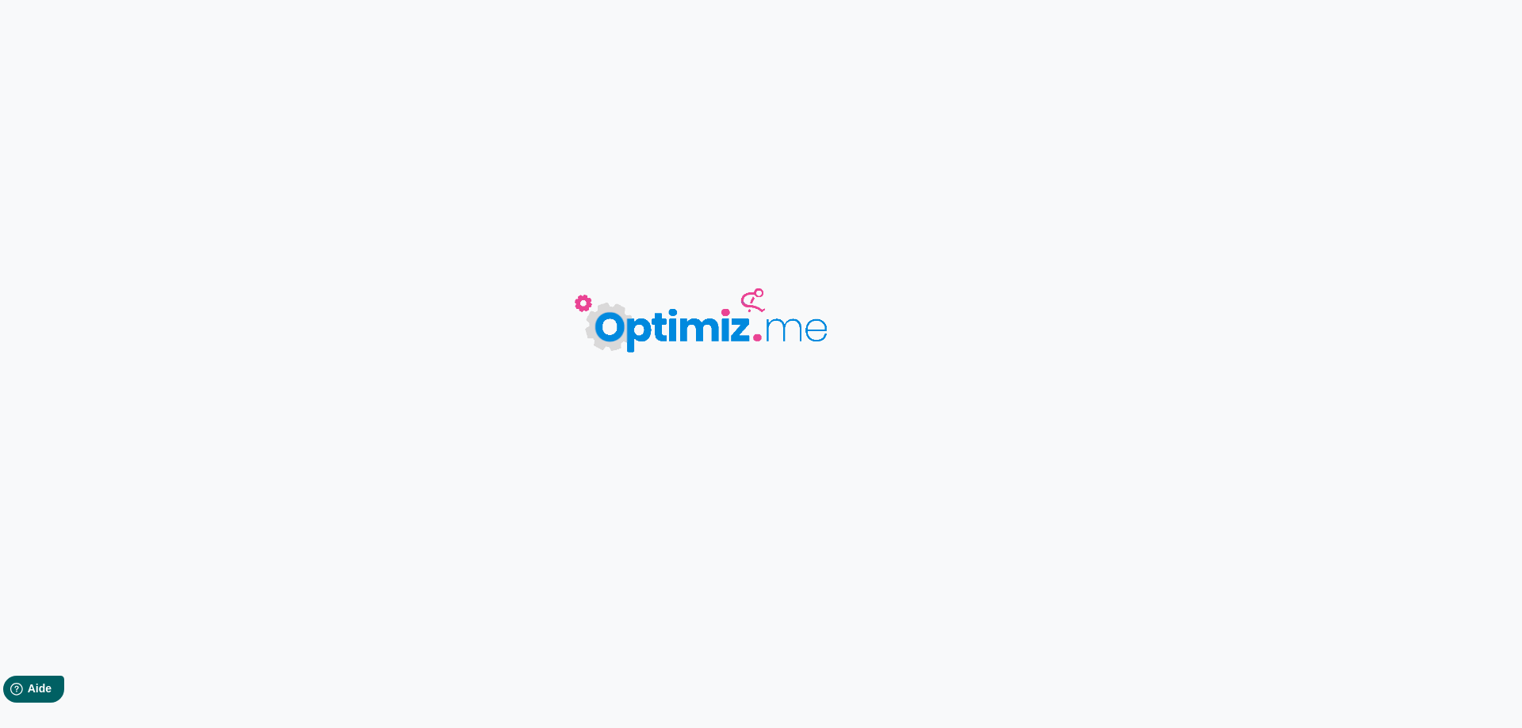
type input "Armour Ultra - Vaporesso"
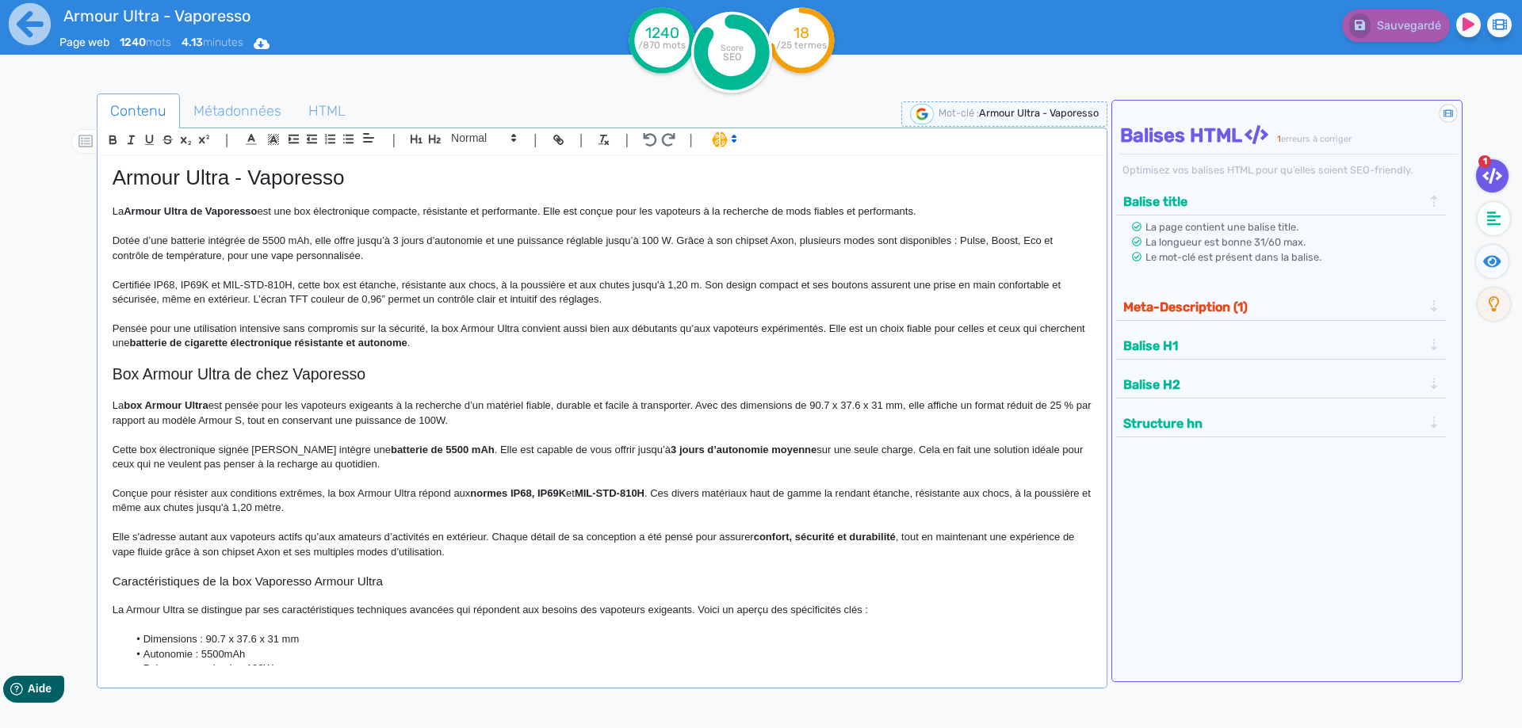
click at [578, 429] on p at bounding box center [602, 435] width 979 height 14
click at [219, 180] on h1 "Armour Ultra - Vaporesso" at bounding box center [602, 178] width 979 height 25
copy h1 "Armour Ultra - Vaporesso"
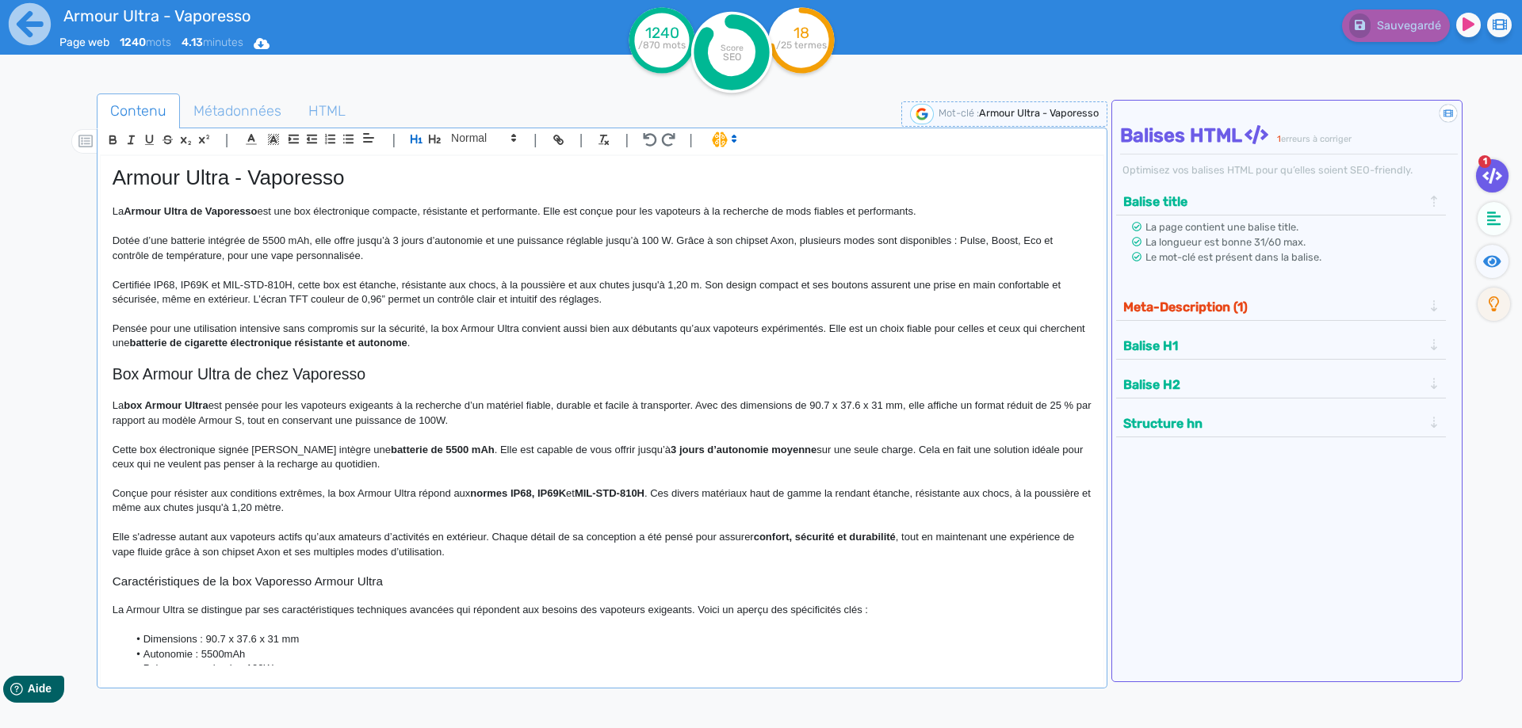
click at [204, 357] on p at bounding box center [602, 358] width 979 height 14
click at [26, 27] on icon at bounding box center [30, 24] width 42 height 42
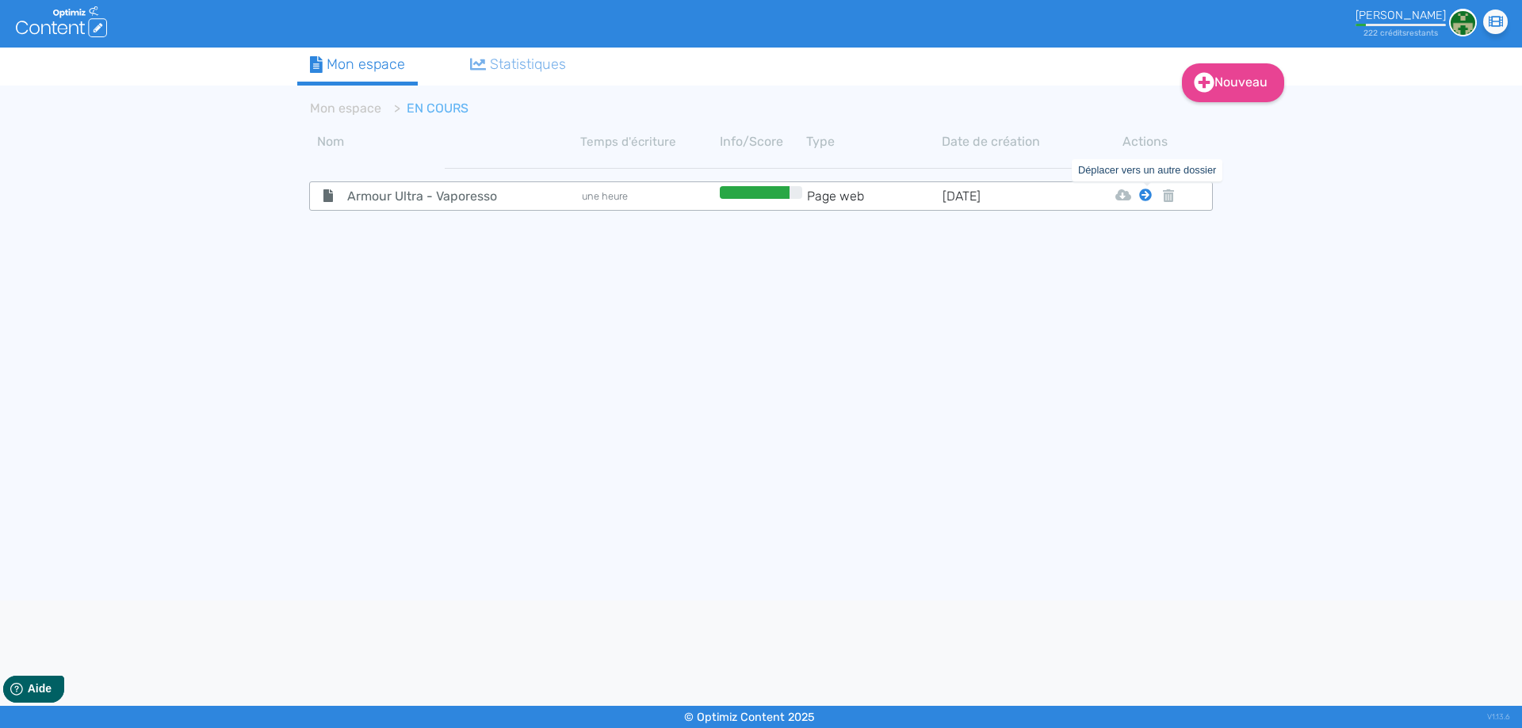
click at [1142, 194] on icon at bounding box center [1145, 195] width 13 height 13
click at [1140, 232] on button "Mon Espace" at bounding box center [1138, 234] width 136 height 25
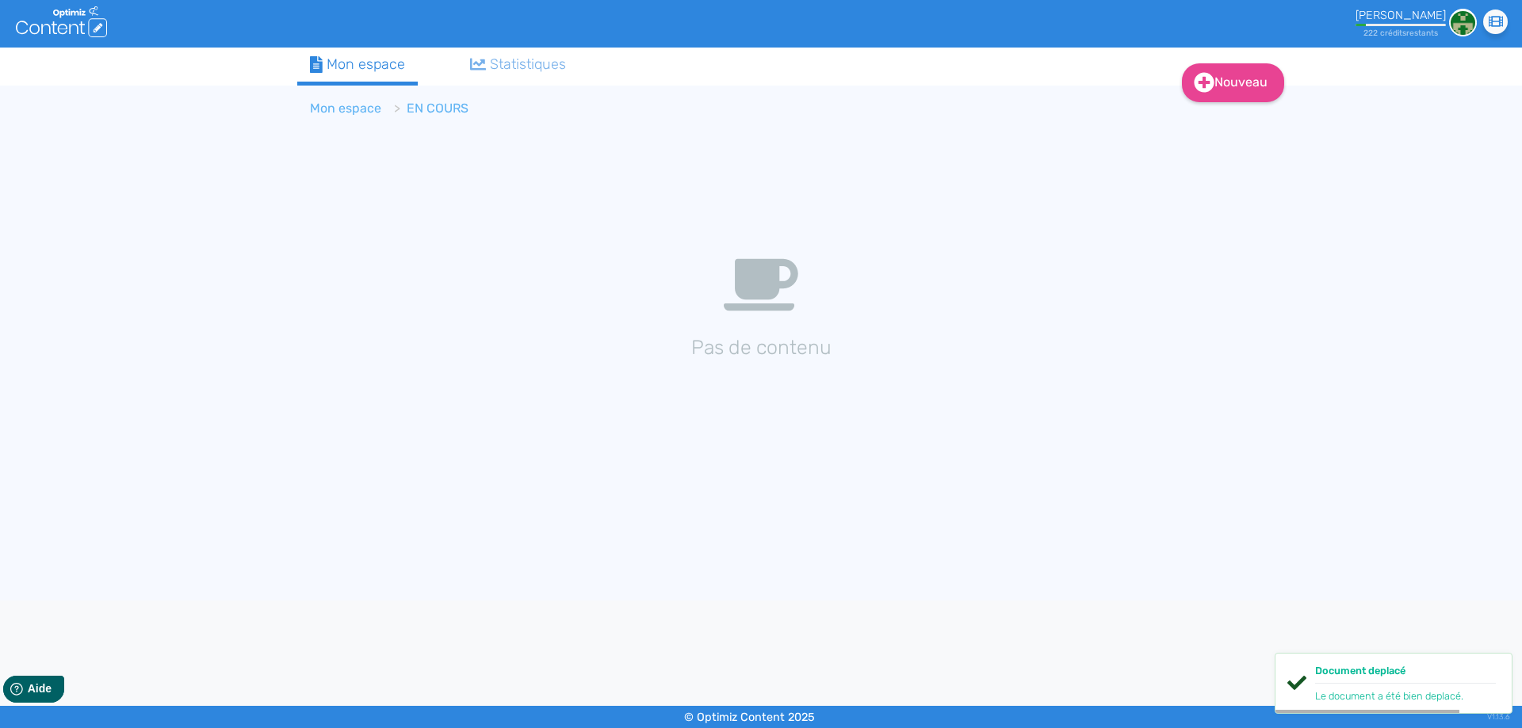
click at [349, 109] on link "Mon espace" at bounding box center [345, 108] width 71 height 15
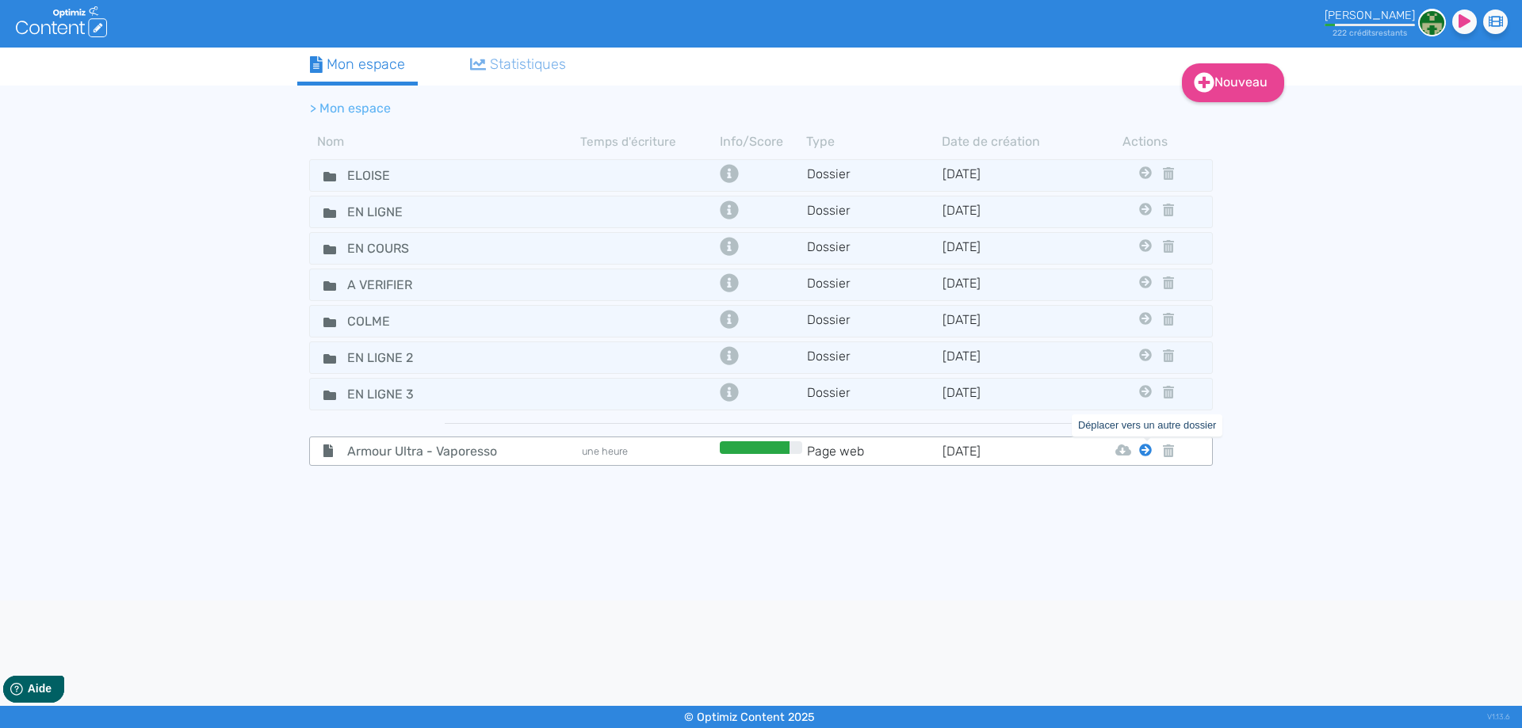
click at [1148, 453] on icon at bounding box center [1145, 450] width 13 height 13
click at [1152, 453] on div "Eloise En Ligne En Cours A Verifier Colme En Ligne 2 En Ligne 3" at bounding box center [1151, 451] width 24 height 20
click at [1151, 453] on icon at bounding box center [1145, 450] width 13 height 13
click at [1134, 490] on button "Eloise" at bounding box center [1133, 489] width 127 height 25
click at [324, 248] on icon at bounding box center [329, 250] width 13 height 10
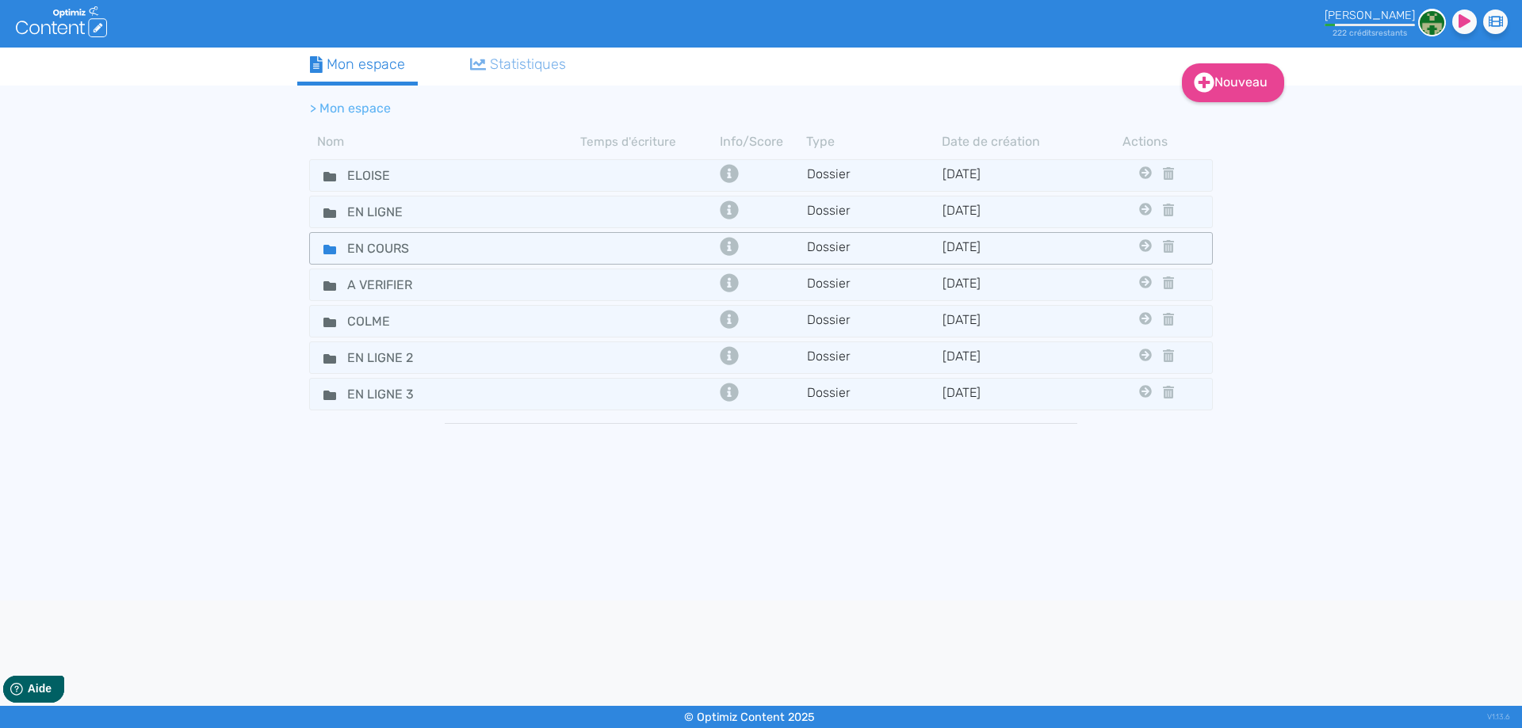
click at [324, 248] on icon at bounding box center [329, 250] width 13 height 10
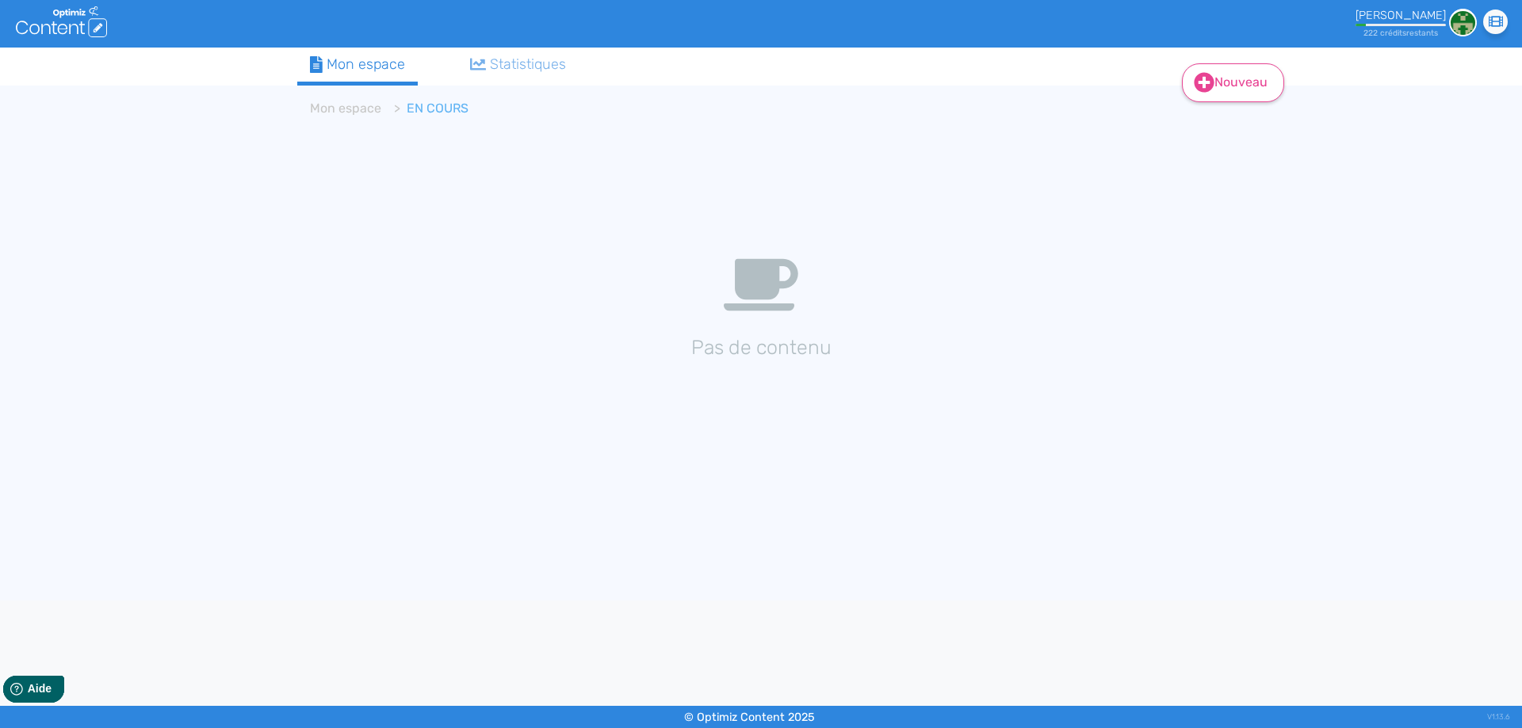
click at [1213, 86] on link "Nouveau" at bounding box center [1233, 82] width 102 height 39
click at [1217, 124] on button "Contenu" at bounding box center [1243, 122] width 127 height 25
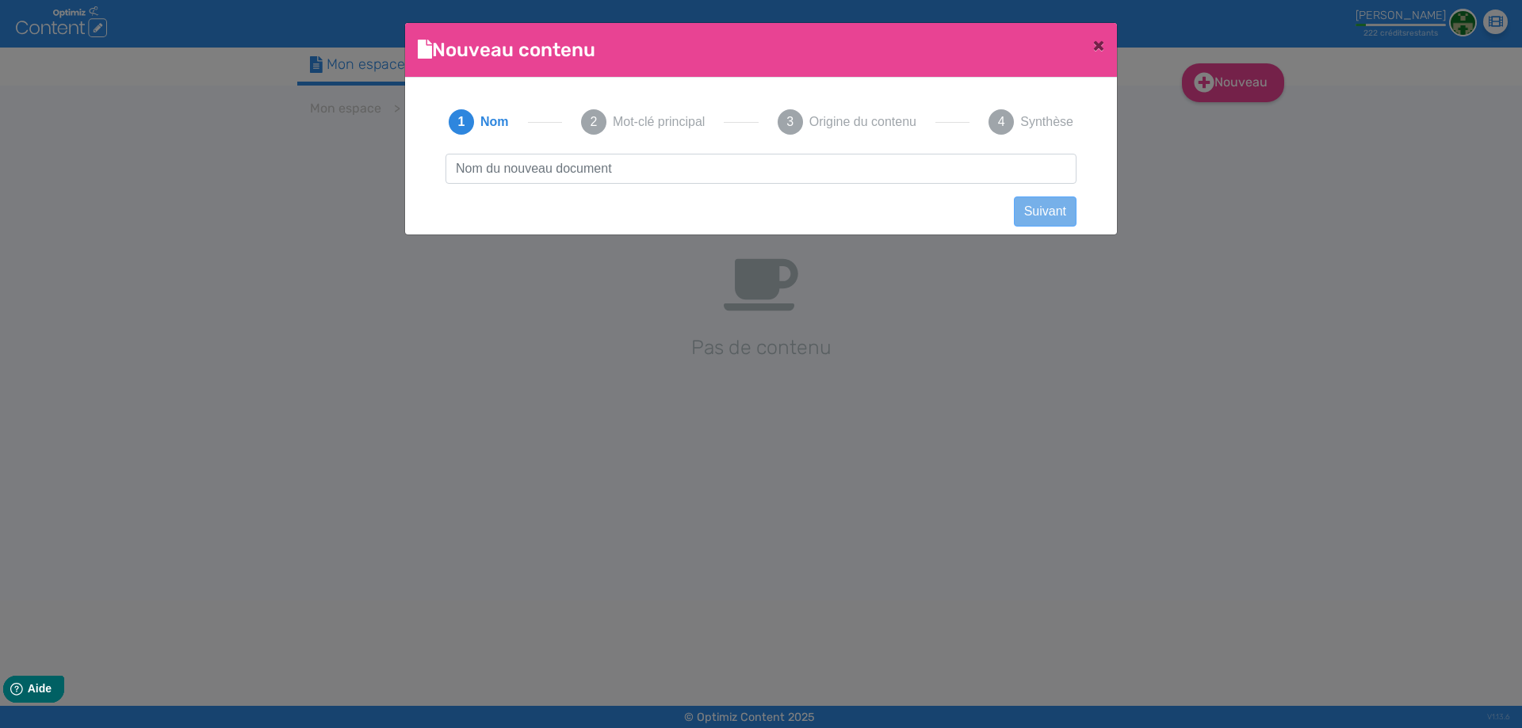
scroll to position [1, 0]
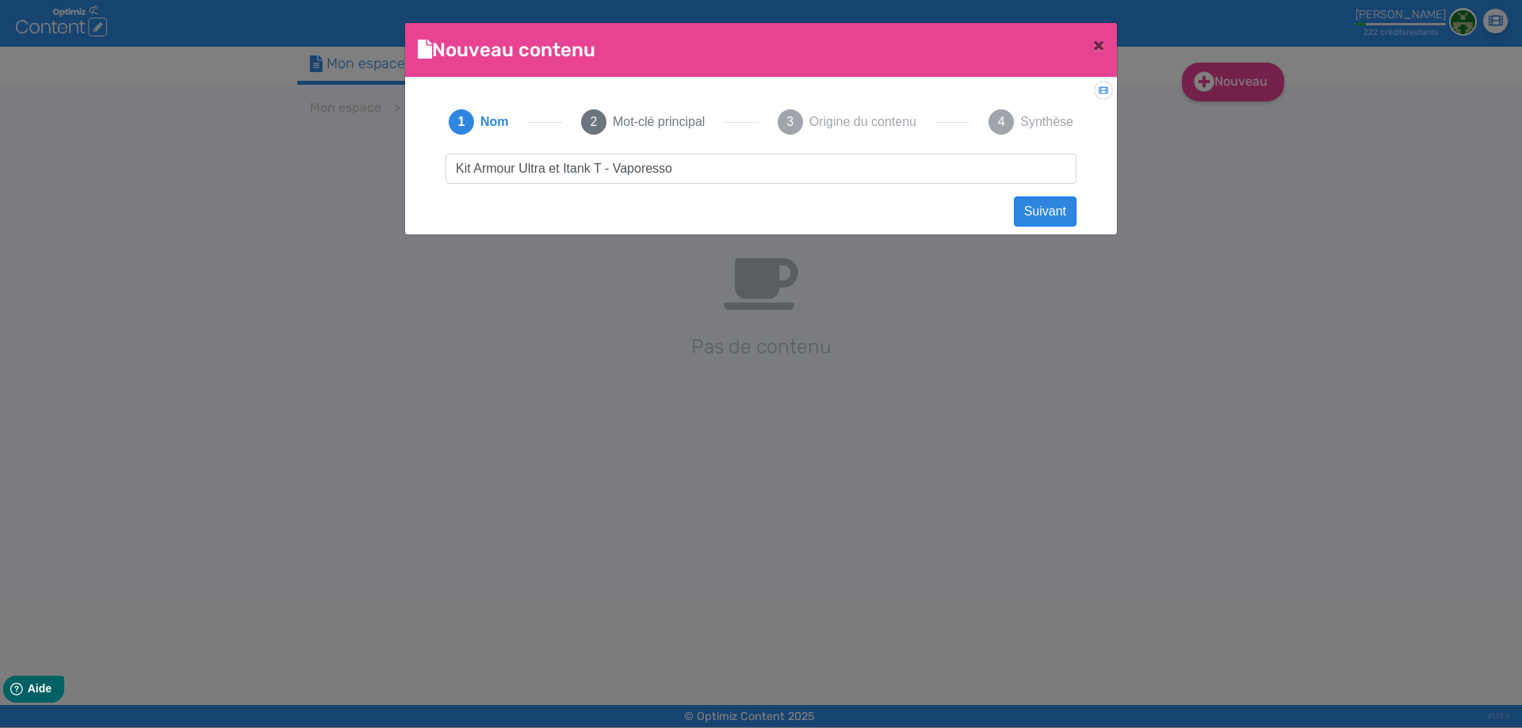
drag, startPoint x: 757, startPoint y: 174, endPoint x: 556, endPoint y: 166, distance: 201.5
click at [741, 160] on input "Kit Armour Ultra et Itank T - Vaporesso" at bounding box center [760, 169] width 631 height 30
click at [572, 174] on input "Kit Armour Ultra et Itank T - Vaporesso" at bounding box center [760, 169] width 631 height 30
type input "Kit Armour Ultra et iTank T - Vaporesso"
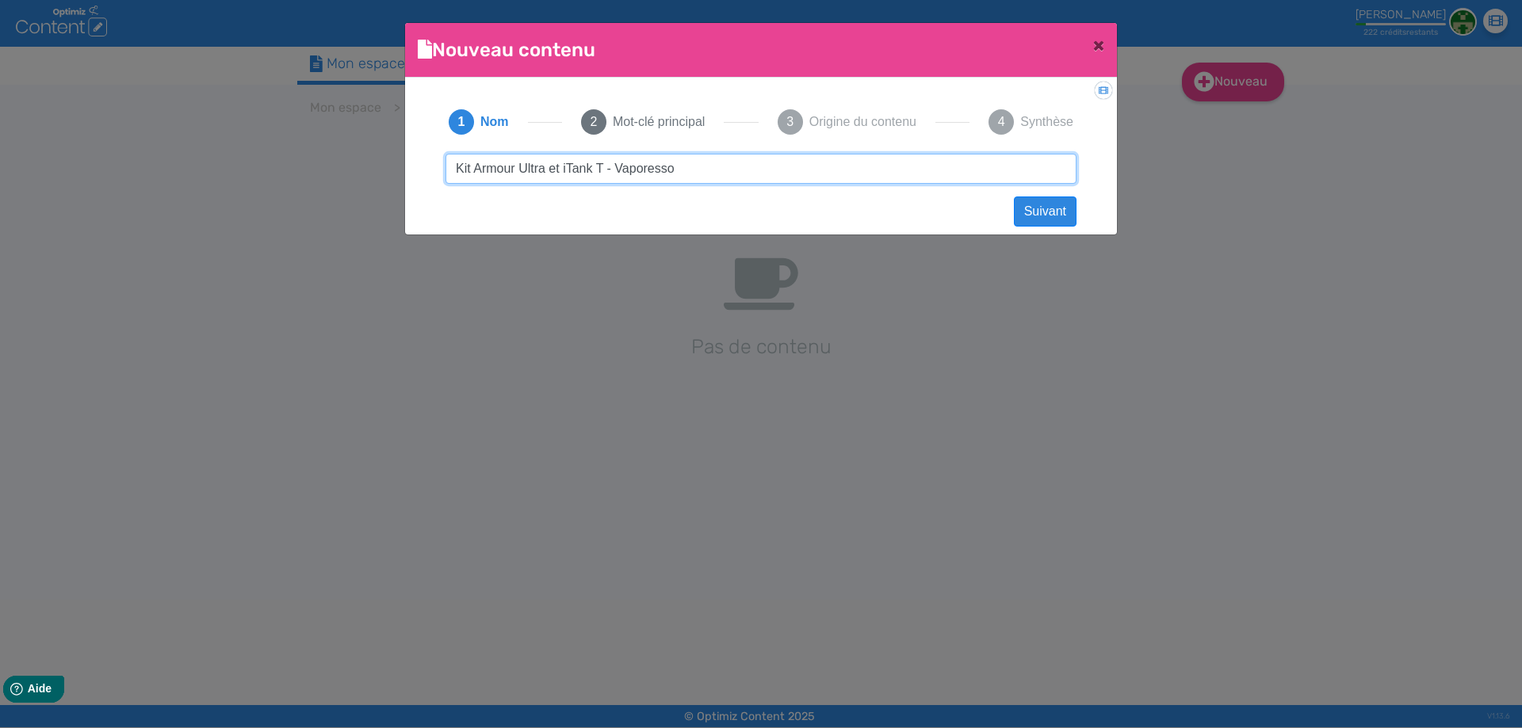
drag, startPoint x: 703, startPoint y: 165, endPoint x: 912, endPoint y: 163, distance: 209.2
click at [912, 163] on input "Kit Armour Ultra et iTank T - Vaporesso" at bounding box center [760, 169] width 631 height 30
click at [736, 166] on input "Kit Armour Ultra et iTank T - Vaporesso" at bounding box center [760, 169] width 631 height 30
drag, startPoint x: 736, startPoint y: 166, endPoint x: 914, endPoint y: 174, distance: 177.7
click at [914, 174] on input "Kit Armour Ultra et iTank T - Vaporesso" at bounding box center [760, 169] width 631 height 30
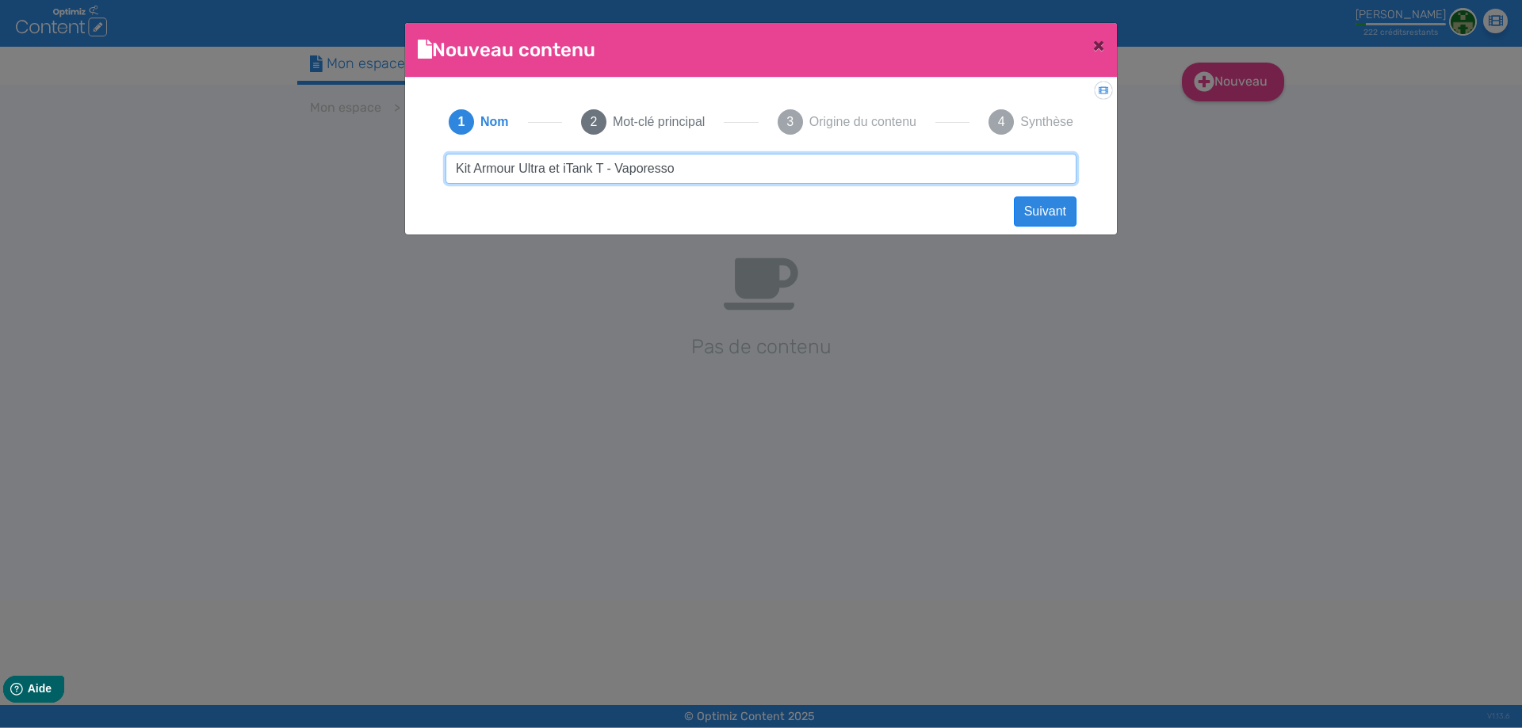
click button "Suivant" at bounding box center [1045, 212] width 63 height 30
paste input "Kit Armour Ultra et iTank T - Vaporesso"
drag, startPoint x: 701, startPoint y: 160, endPoint x: 1023, endPoint y: 201, distance: 324.4
click at [948, 166] on input "Kit Armour Ultra et iTank T - Vaporesso" at bounding box center [760, 169] width 631 height 30
type input "Kit Armour Ultra et iTank T - Vaporesso"
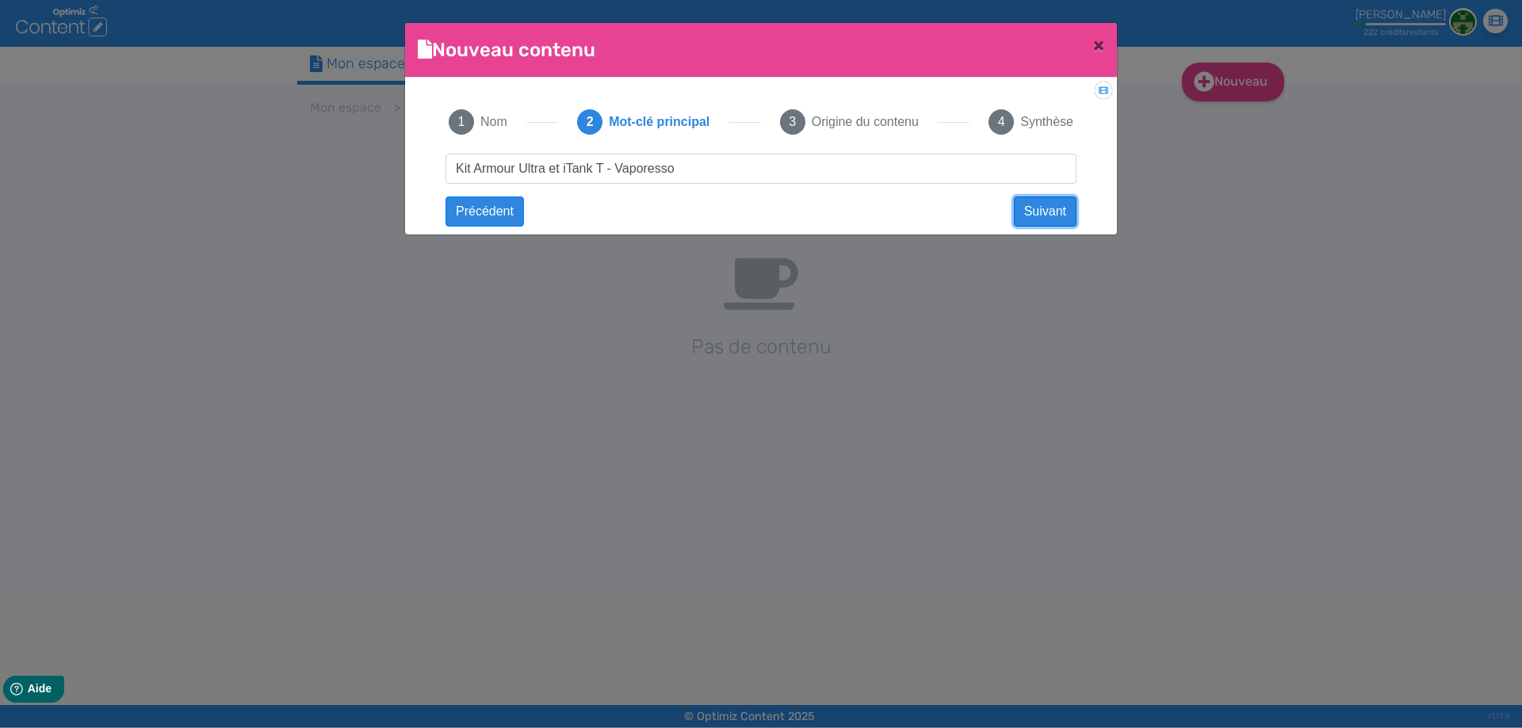
click at [1041, 215] on button "Suivant" at bounding box center [1045, 212] width 63 height 30
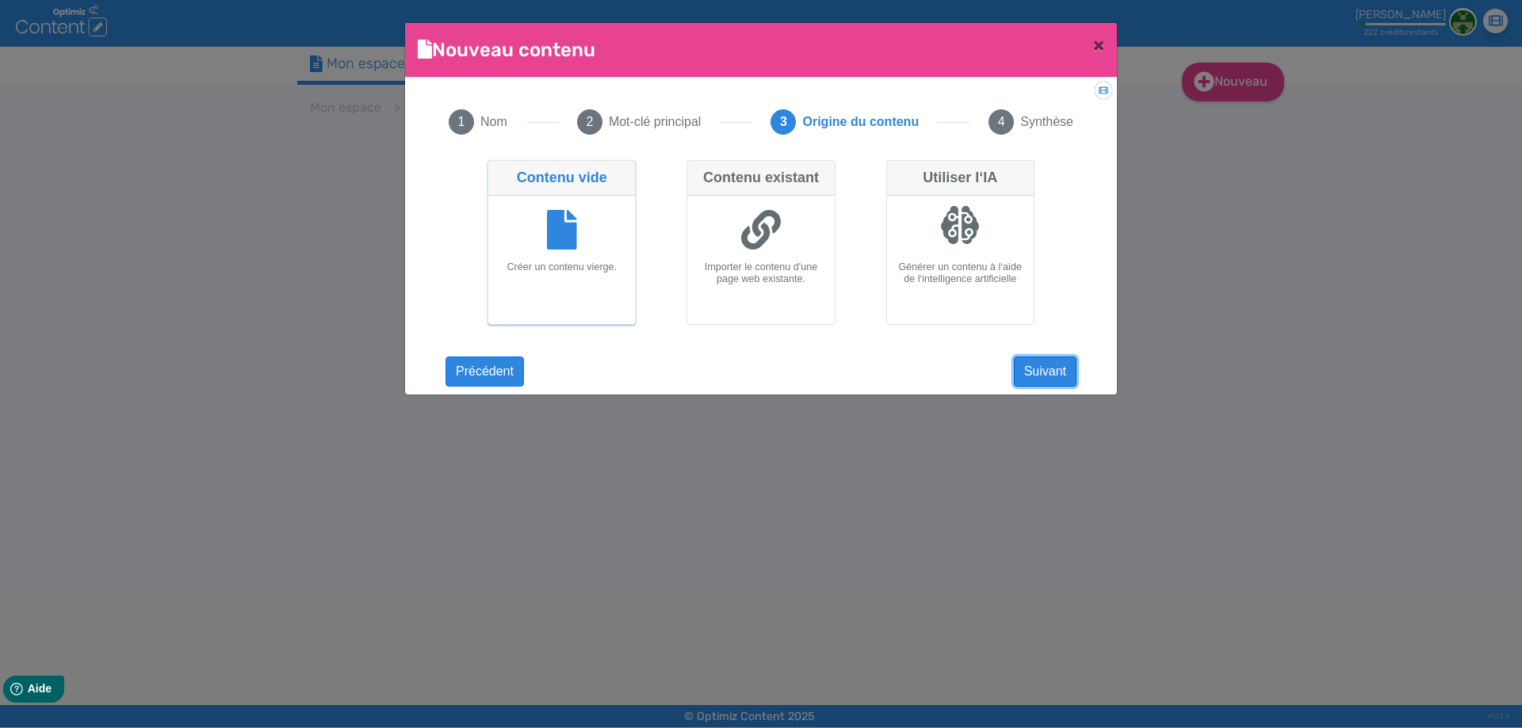
click at [1045, 361] on button "Suivant" at bounding box center [1045, 372] width 63 height 30
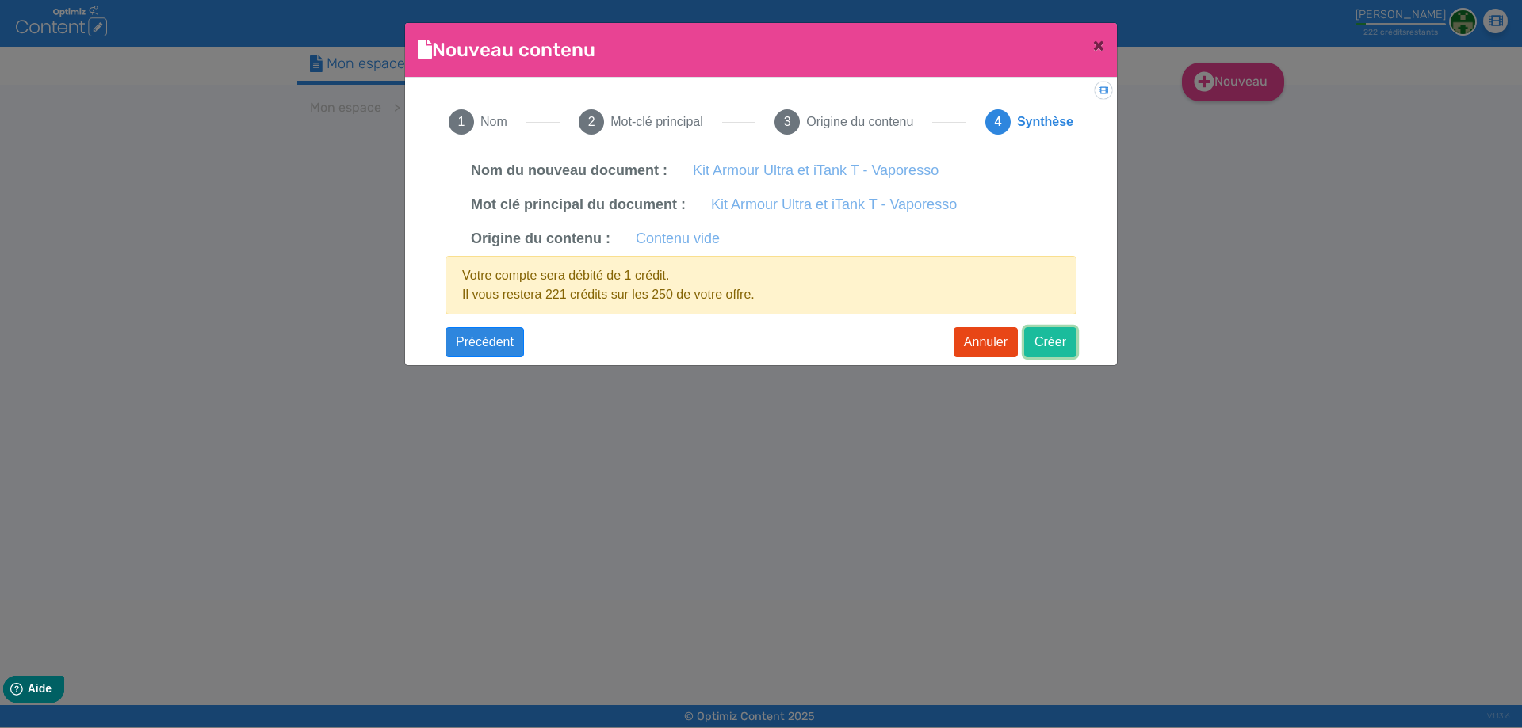
click at [1055, 343] on button "Créer" at bounding box center [1050, 342] width 52 height 30
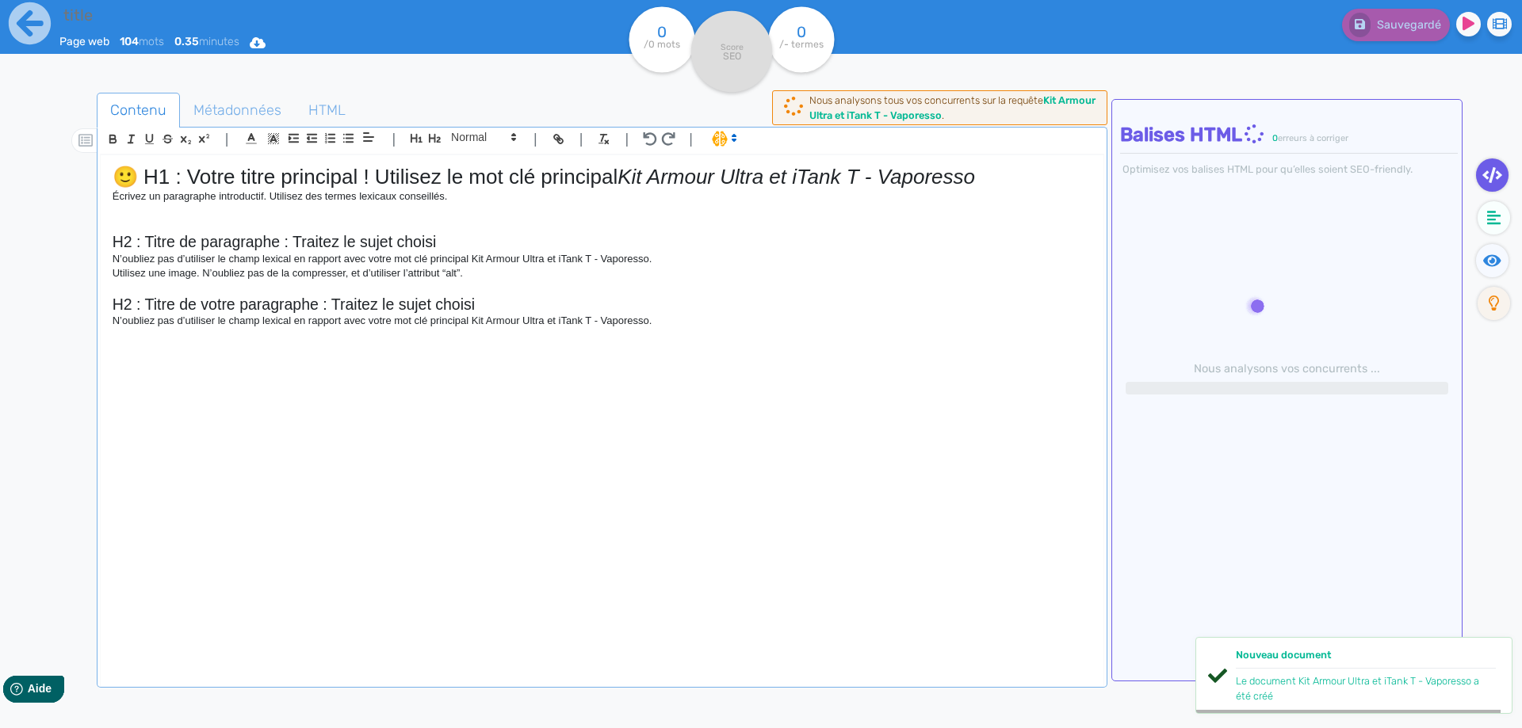
type input "Kit Armour Ultra et iTank T - Vaporesso"
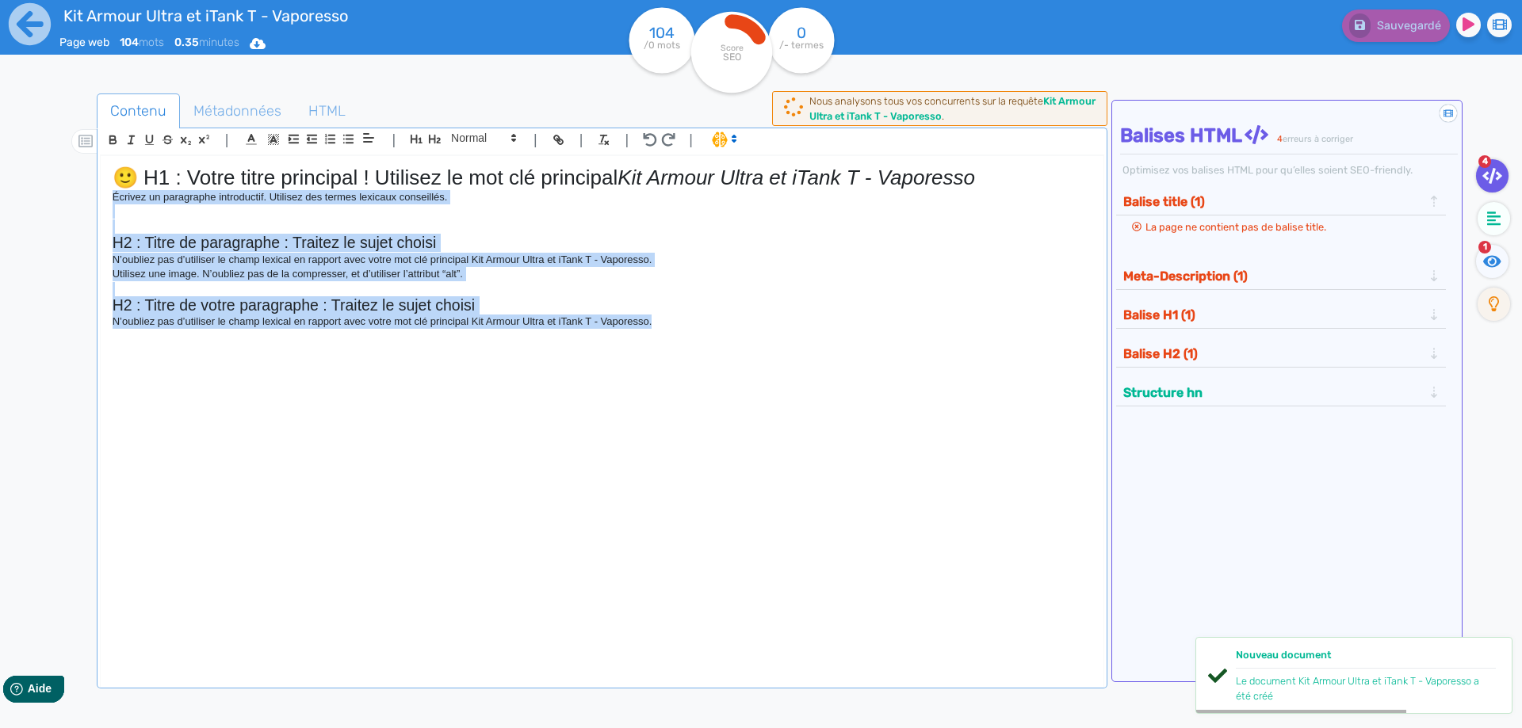
drag, startPoint x: 491, startPoint y: 309, endPoint x: 107, endPoint y: 199, distance: 399.1
click at [107, 199] on div "🙂 H1 : Votre titre principal ! Utilisez le mot clé principal Kit Armour Ultra e…" at bounding box center [602, 411] width 1003 height 510
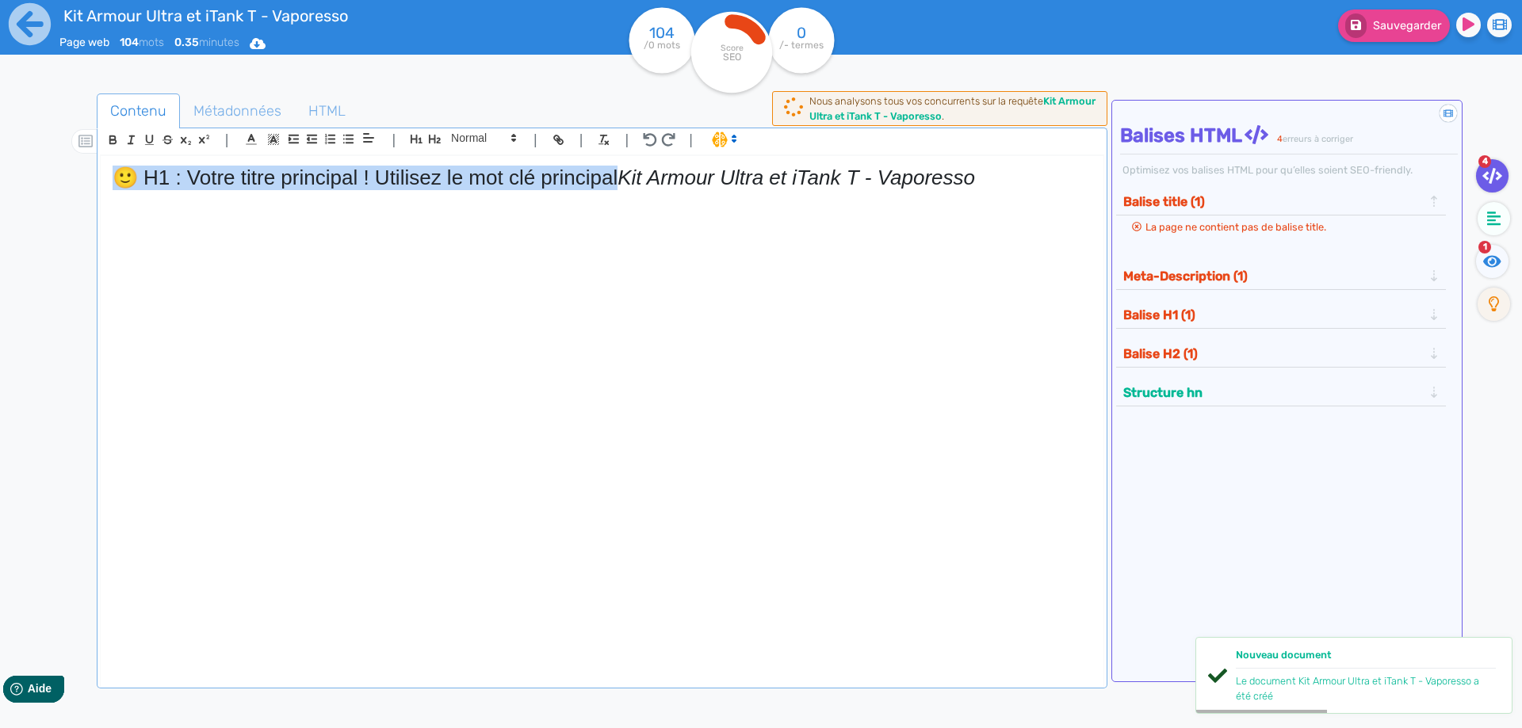
drag, startPoint x: 619, startPoint y: 181, endPoint x: 0, endPoint y: 178, distance: 619.0
click at [0, 178] on div "Kit Armour Ultra et iTank T - Vaporesso Page web 104 mots 0.35 minutes Html Pdf…" at bounding box center [761, 414] width 1522 height 828
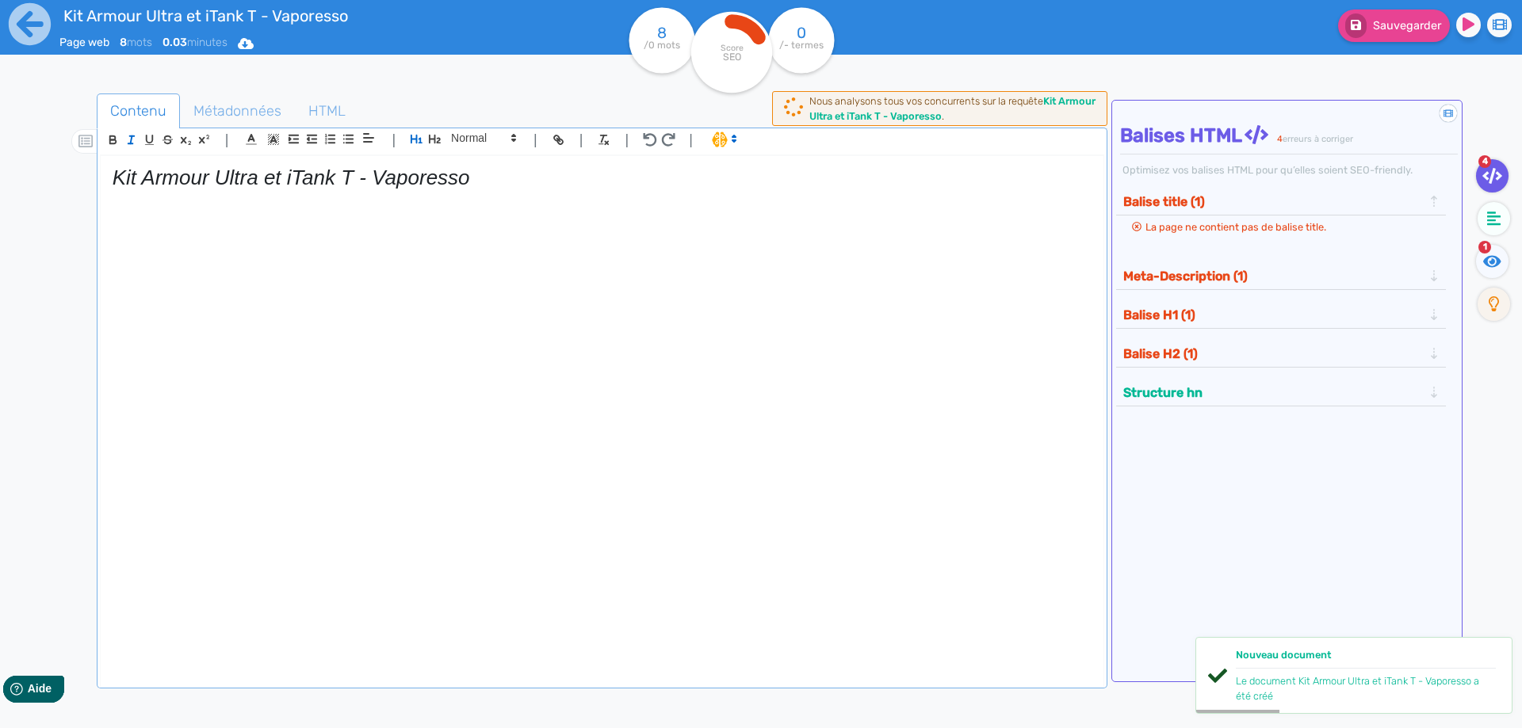
click at [146, 183] on em "Kit Armour Ultra et iTank T - Vaporesso" at bounding box center [291, 178] width 357 height 24
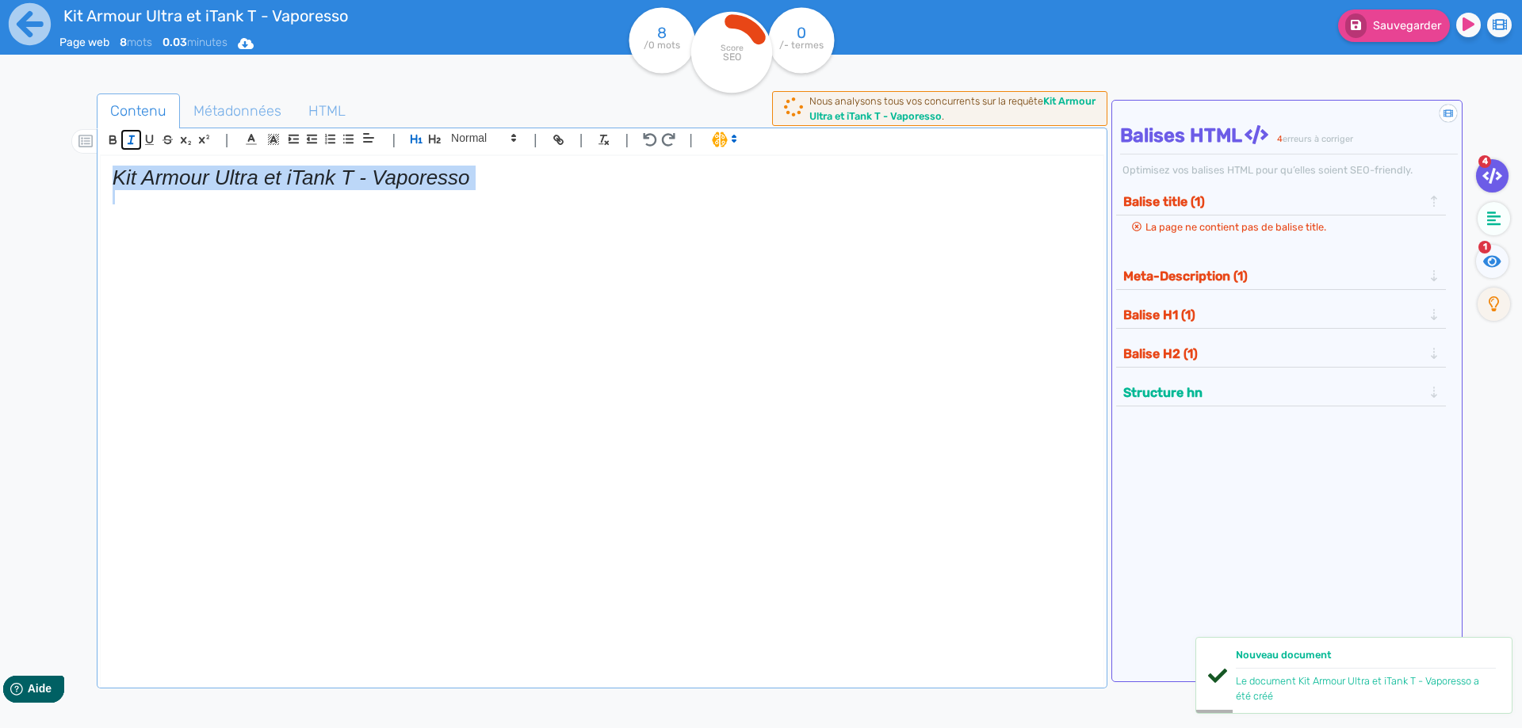
click at [128, 131] on button "button" at bounding box center [131, 140] width 18 height 18
click at [563, 180] on h1 "Kit Armour Ultra et iTank T - Vaporesso" at bounding box center [602, 178] width 979 height 25
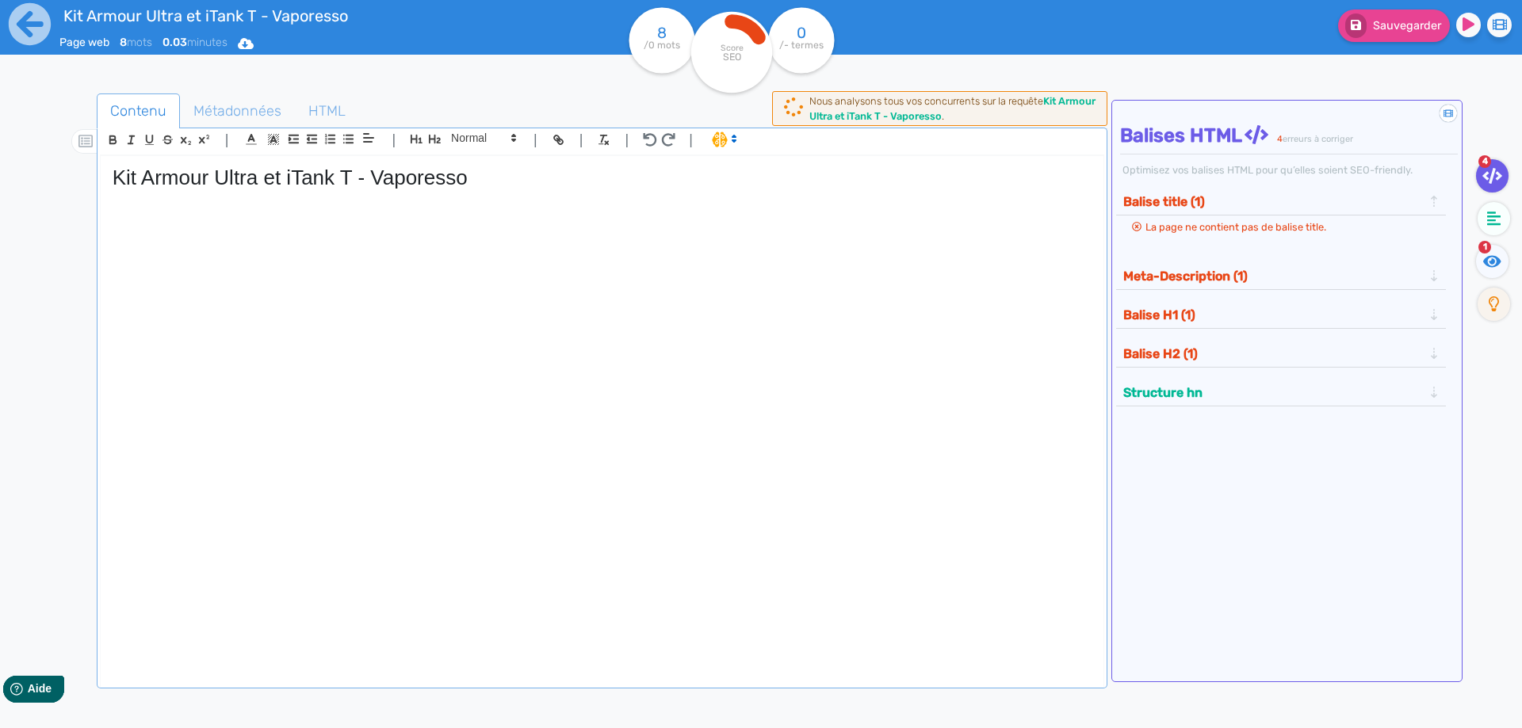
click at [1373, 52] on div "Sauvegarder" at bounding box center [1217, 39] width 609 height 78
click at [1377, 45] on div "Sauvegarder" at bounding box center [1217, 39] width 609 height 78
click at [1381, 39] on button "Sauvegarder" at bounding box center [1394, 26] width 112 height 32
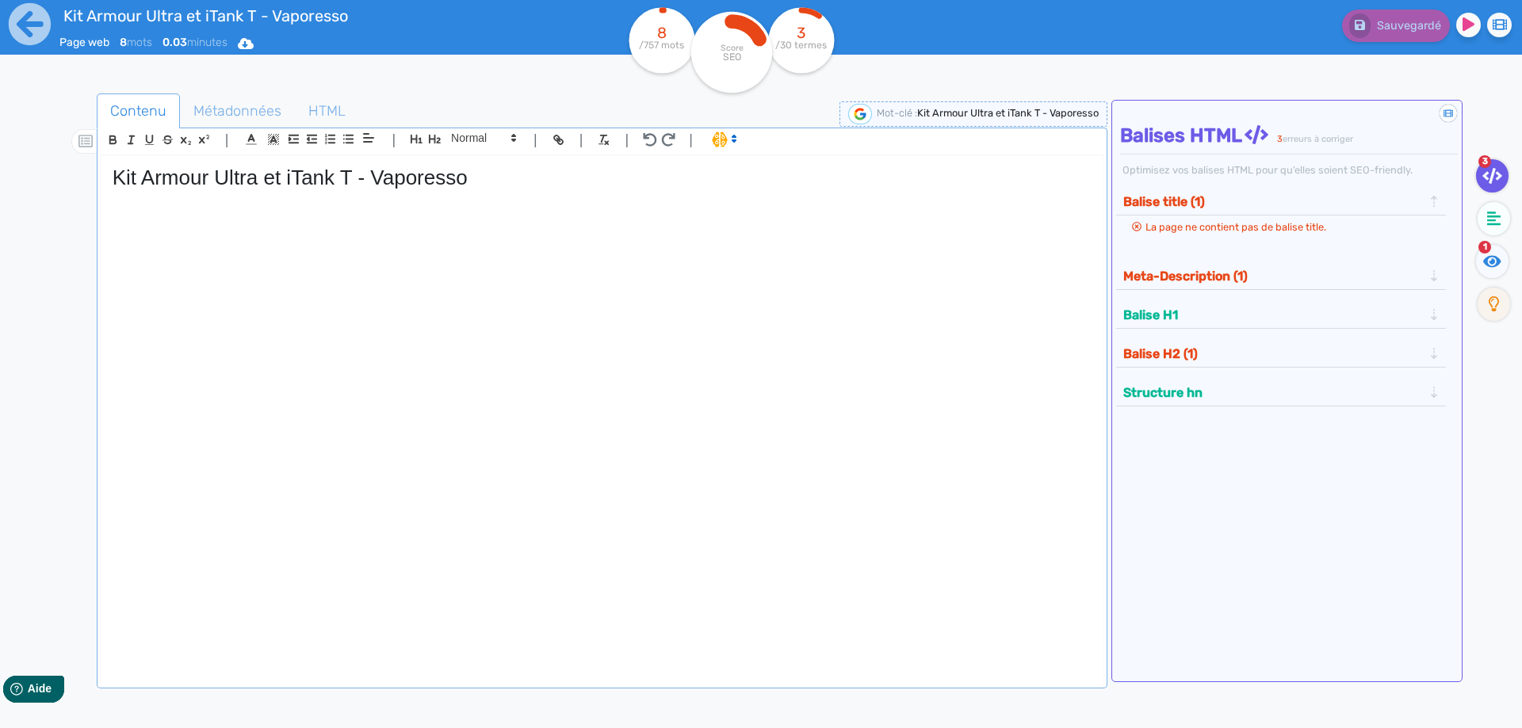
click at [139, 319] on div "Kit Armour Ultra et iTank T - Vaporesso" at bounding box center [602, 411] width 1003 height 510
click at [242, 178] on h1 "Kit Armour Ultra et iTank T - Vaporesso" at bounding box center [602, 178] width 979 height 25
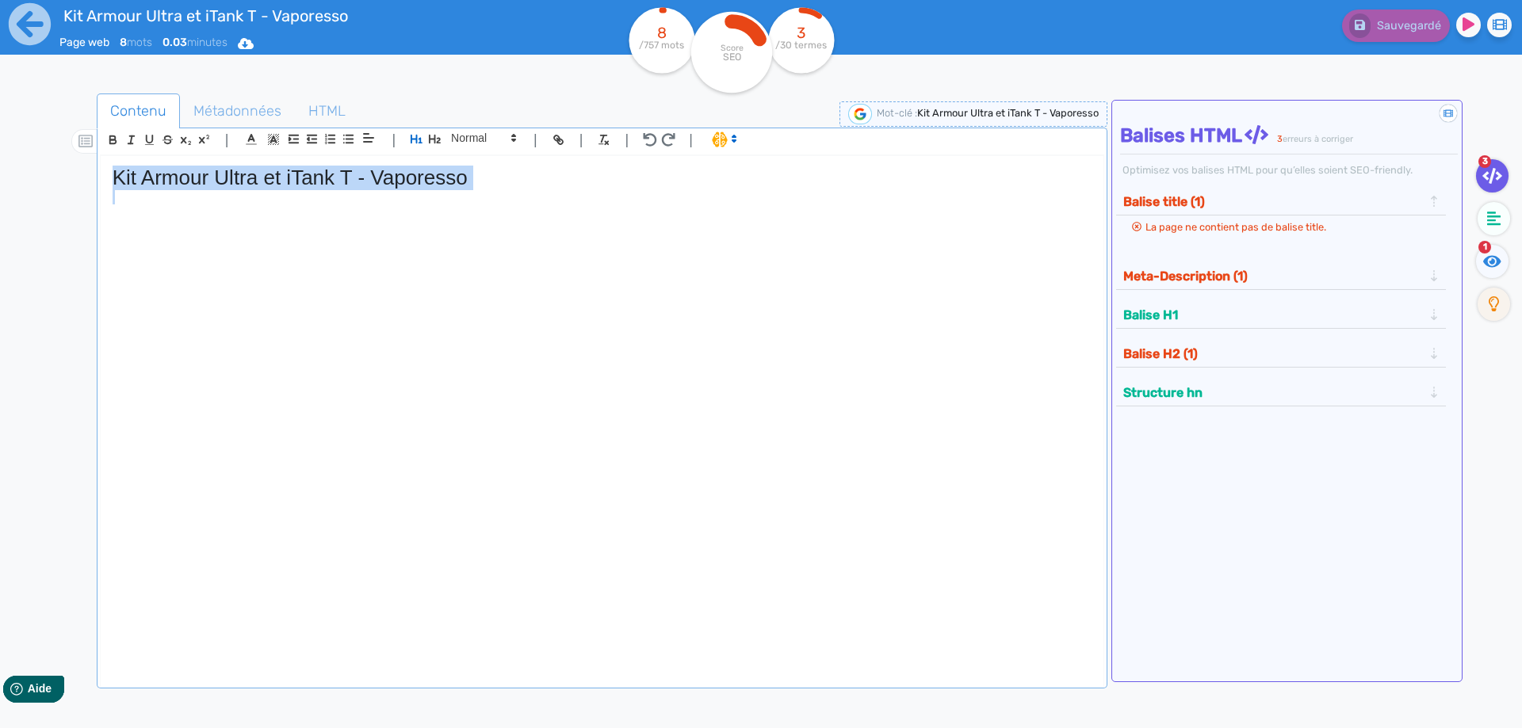
click at [242, 179] on h1 "Kit Armour Ultra et iTank T - Vaporesso" at bounding box center [602, 178] width 979 height 25
copy h1 "Kit Armour Ultra et iTank T - Vaporesso"
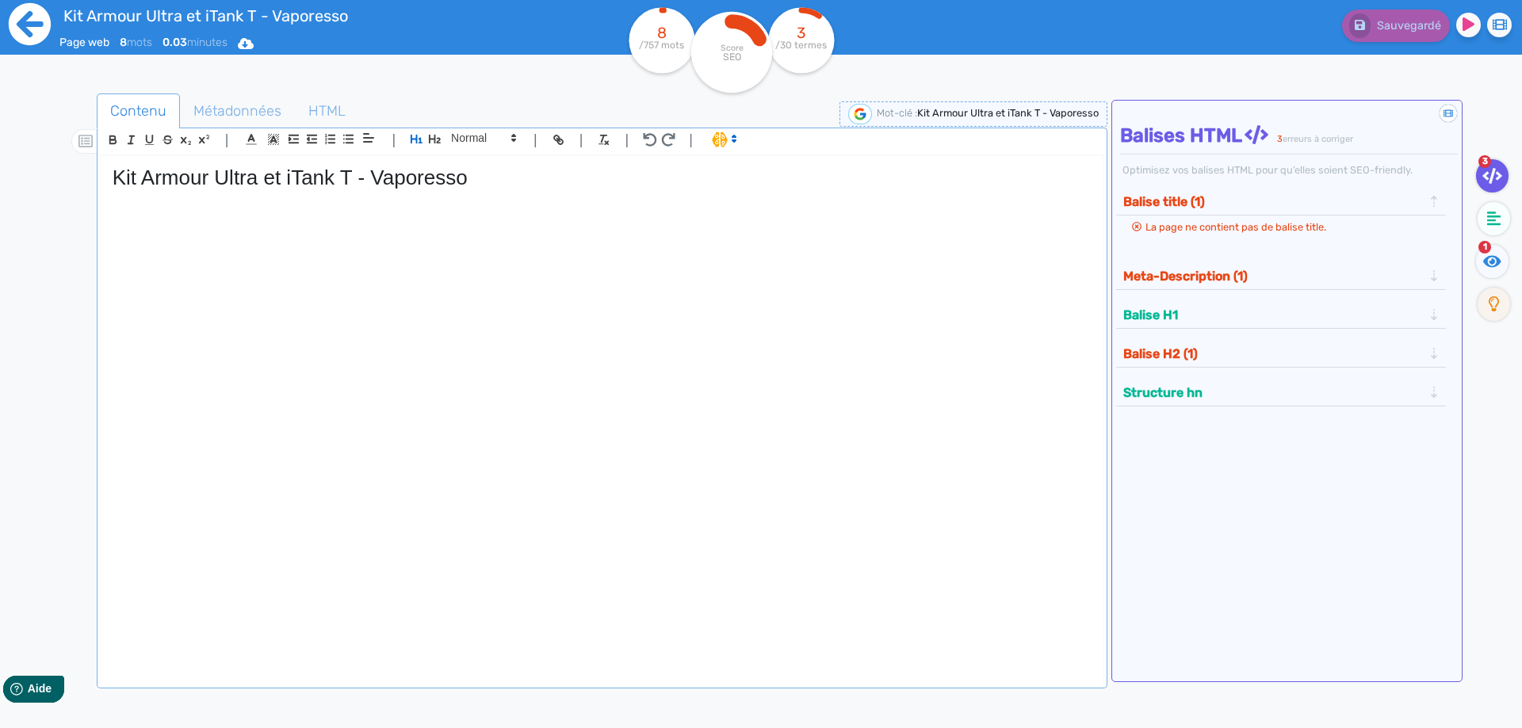
click at [19, 25] on icon at bounding box center [30, 24] width 44 height 44
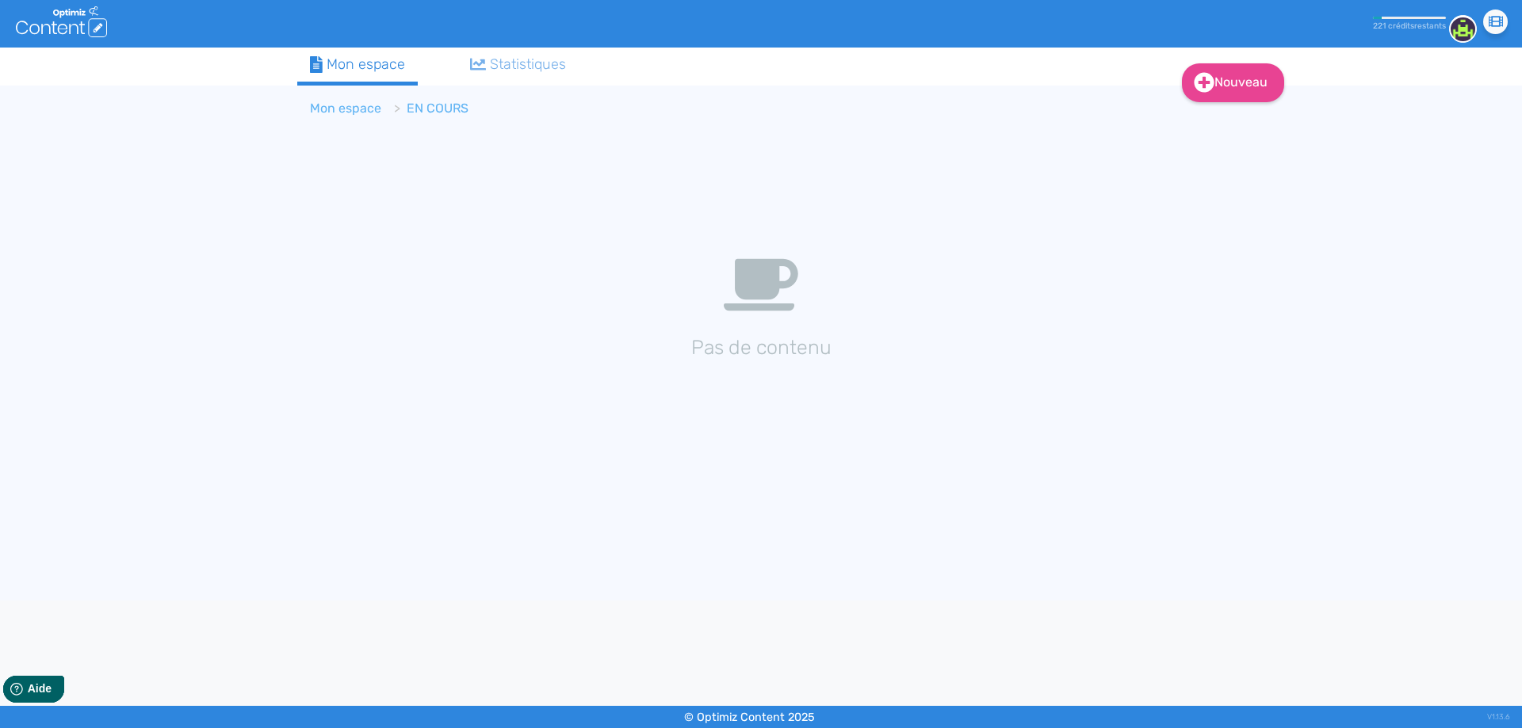
click at [335, 103] on link "Mon espace" at bounding box center [345, 108] width 71 height 15
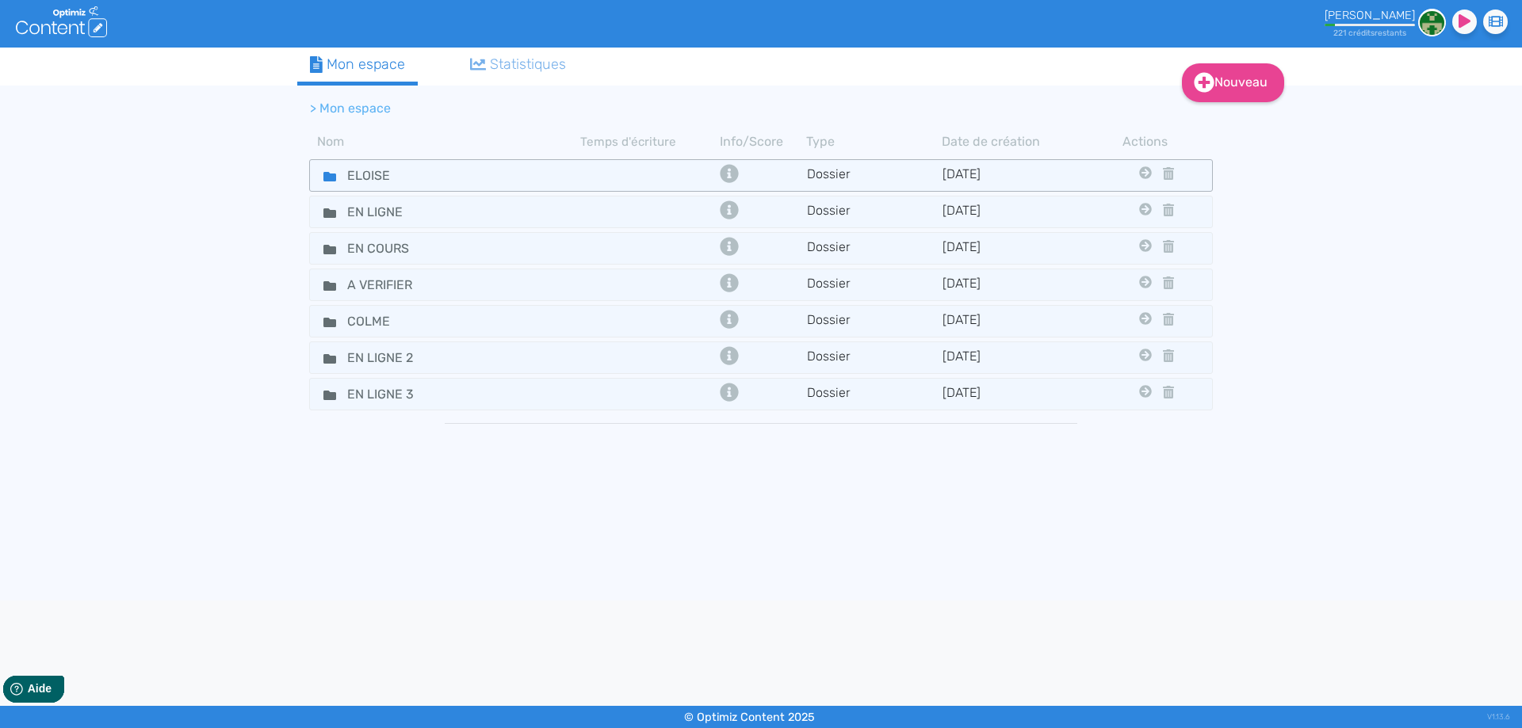
click at [326, 175] on icon at bounding box center [329, 177] width 13 height 10
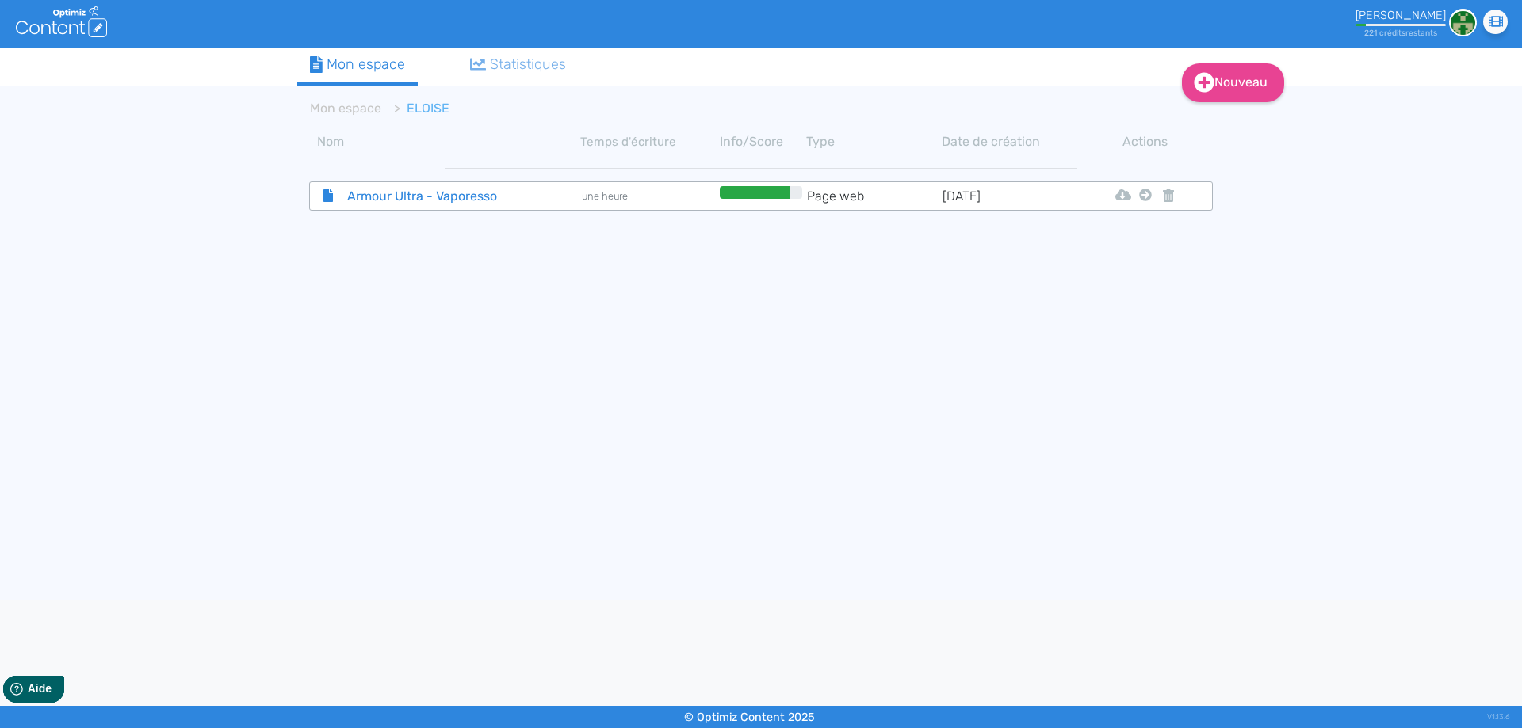
click at [403, 192] on span "Armour Ultra - Vaporesso" at bounding box center [424, 196] width 178 height 20
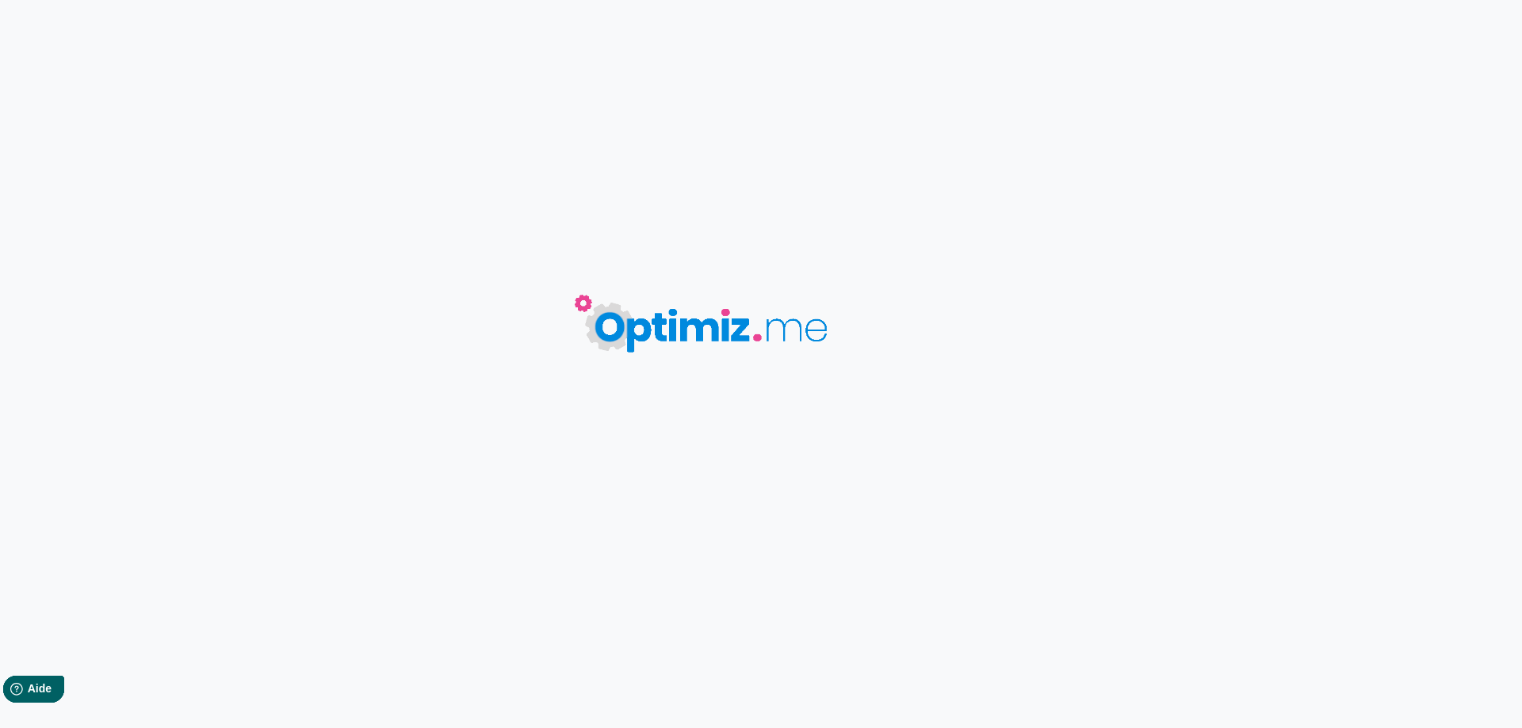
type input "Armour Ultra - Vaporesso"
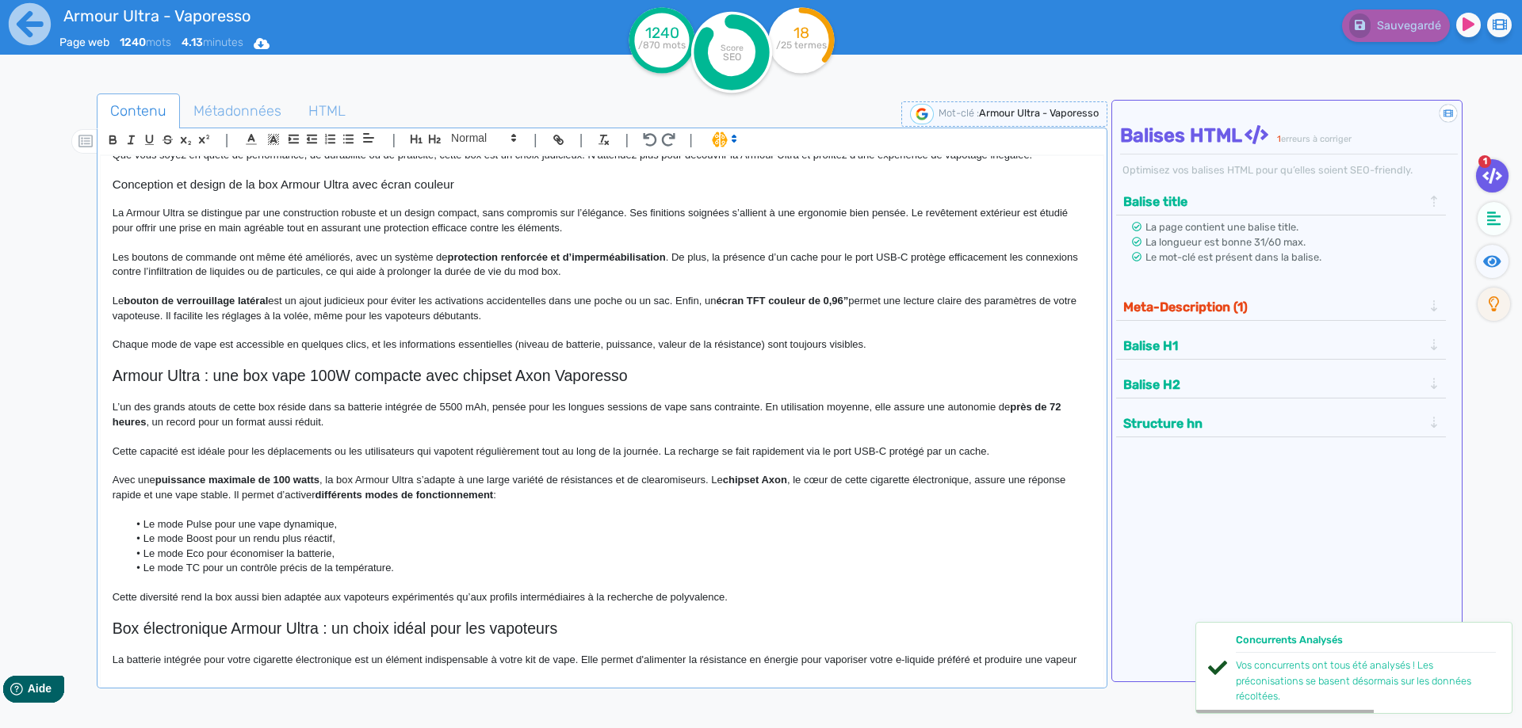
scroll to position [634, 0]
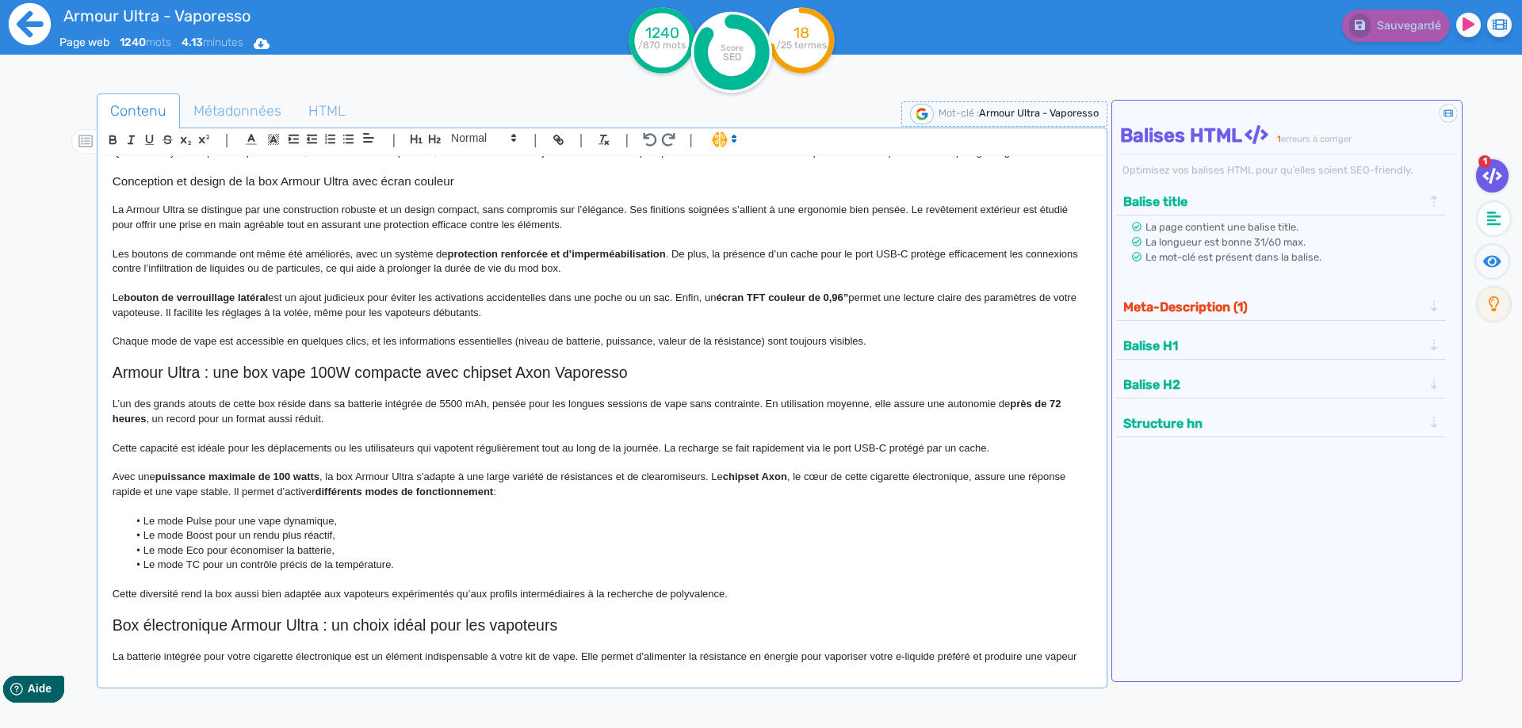
click at [11, 17] on icon at bounding box center [30, 24] width 42 height 42
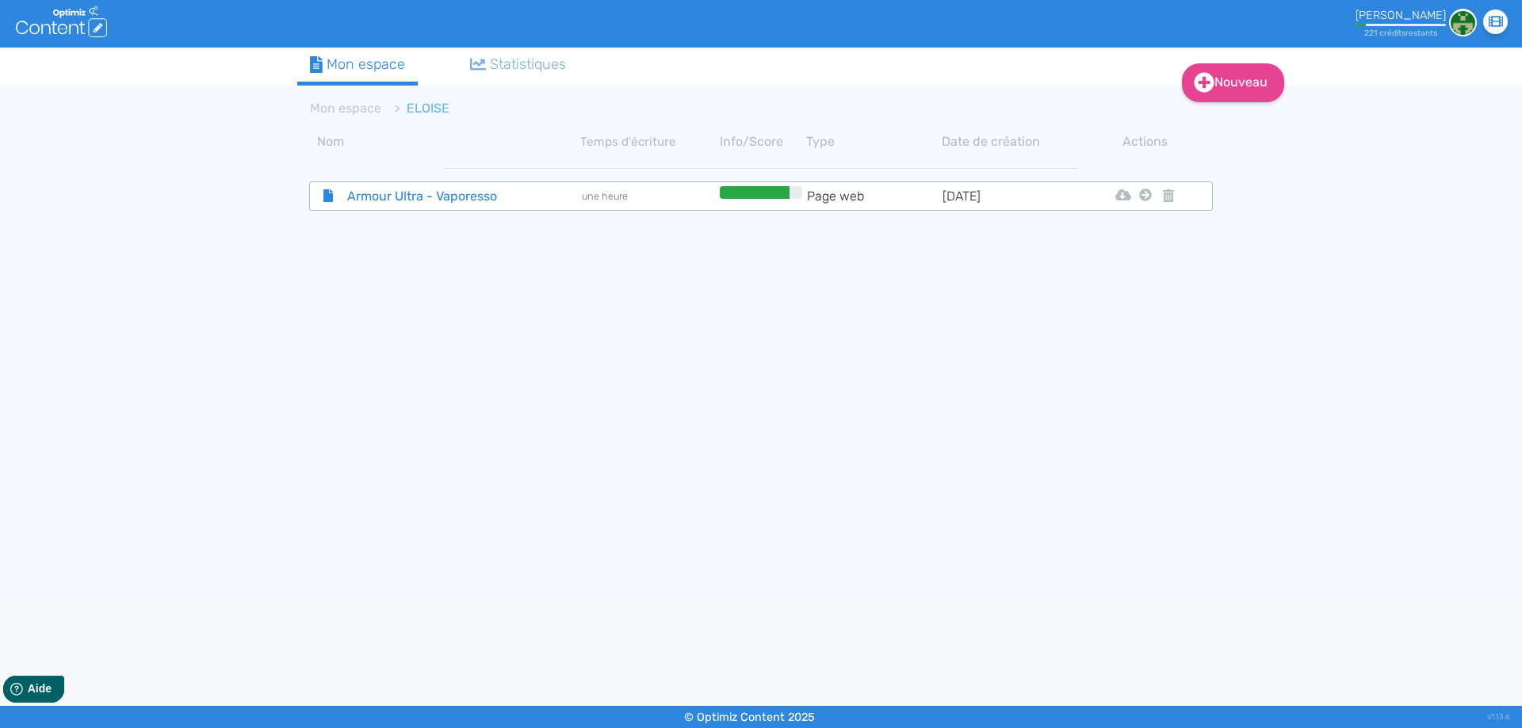
click at [405, 190] on span "Armour Ultra - Vaporesso" at bounding box center [424, 196] width 178 height 20
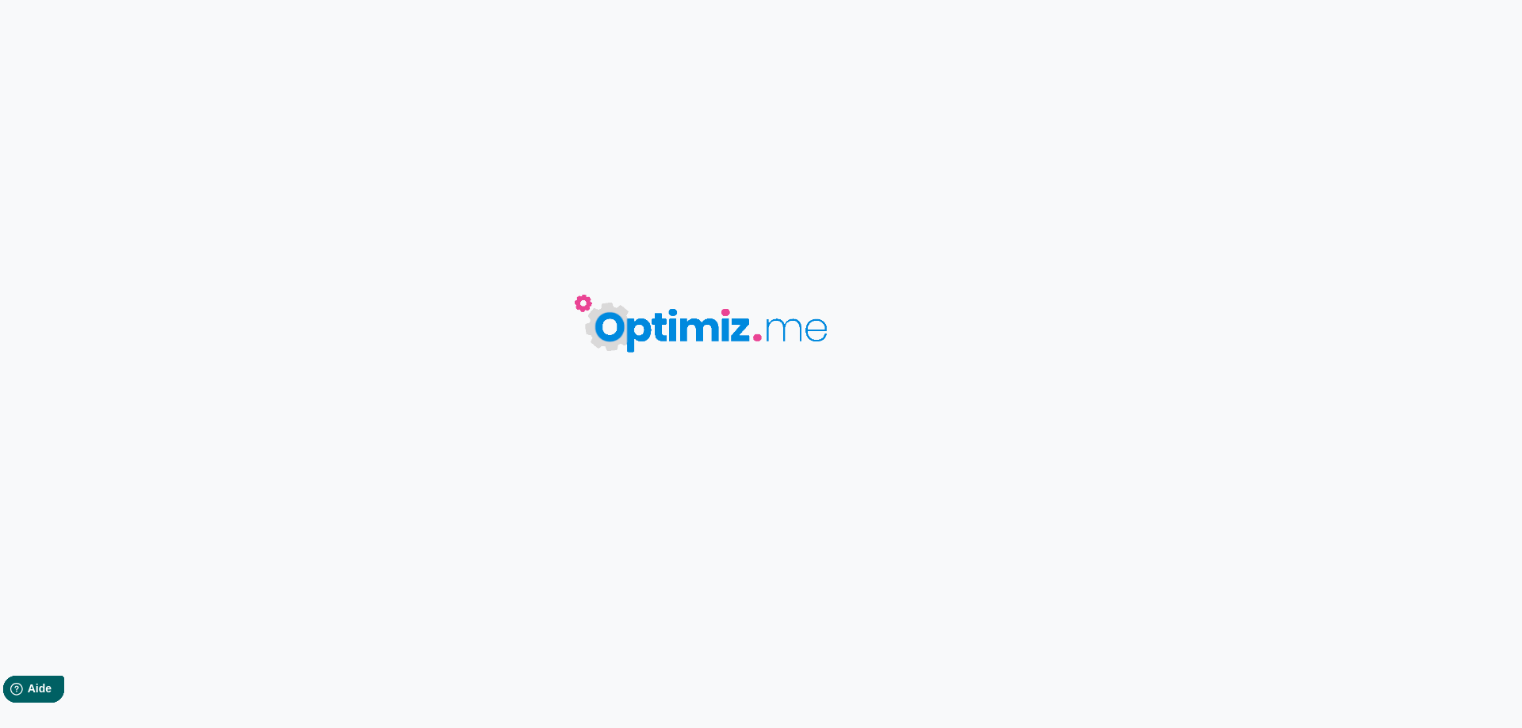
type input "Armour Ultra - Vaporesso"
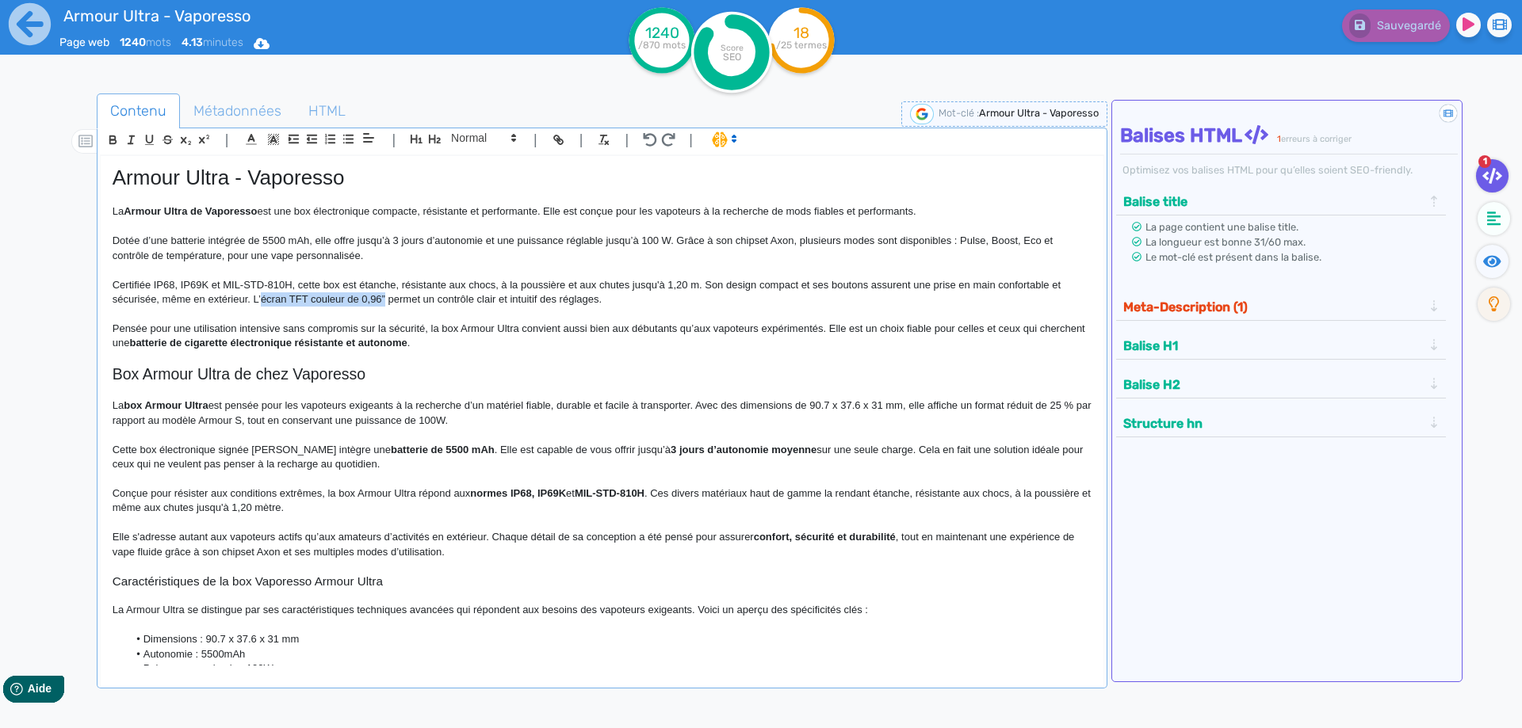
drag, startPoint x: 262, startPoint y: 301, endPoint x: 386, endPoint y: 296, distance: 123.8
click at [386, 296] on p "Certifiée IP68, IP69K et MIL-STD-810H, cette box est étanche, résistante aux ch…" at bounding box center [602, 292] width 979 height 29
click at [36, 21] on icon at bounding box center [30, 24] width 44 height 44
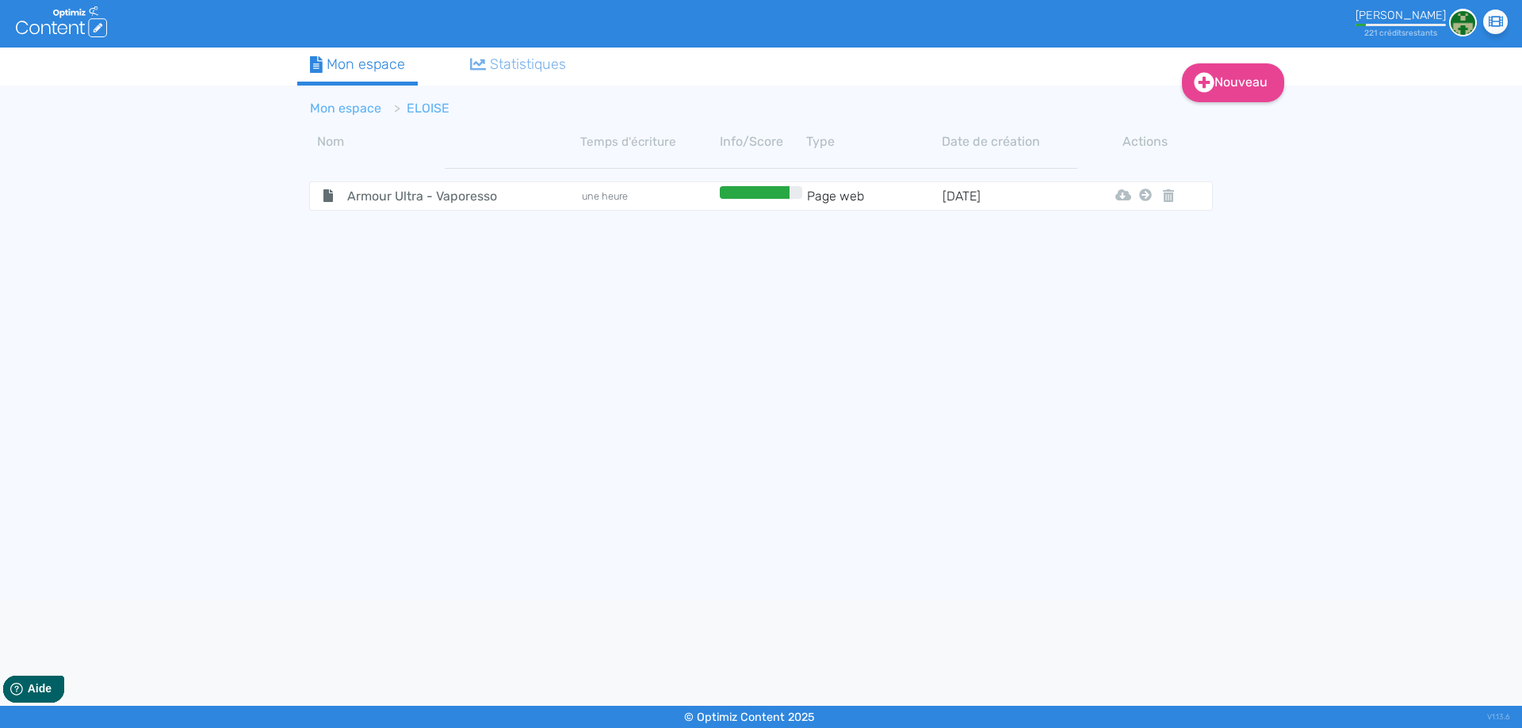
click at [333, 114] on link "Mon espace" at bounding box center [345, 108] width 71 height 15
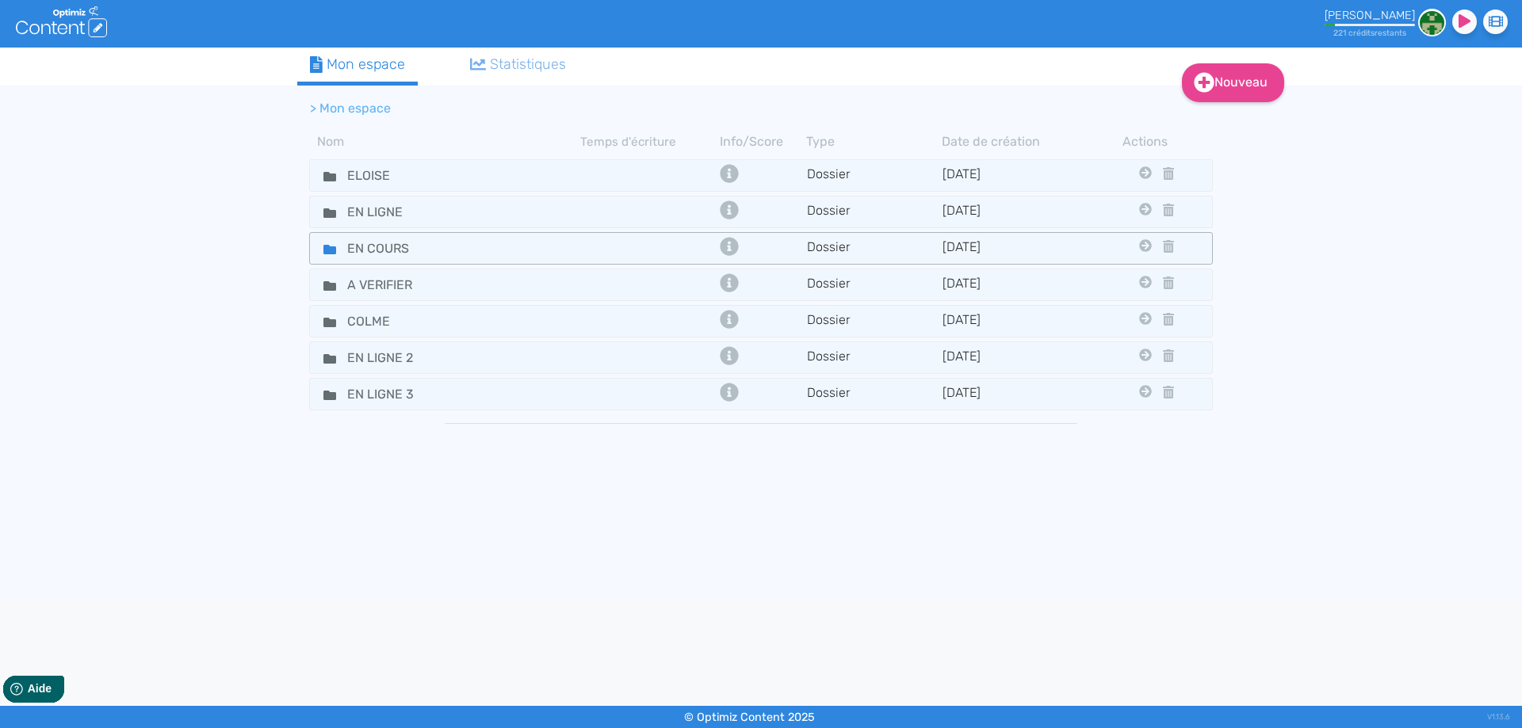
click at [323, 254] on icon at bounding box center [329, 249] width 13 height 13
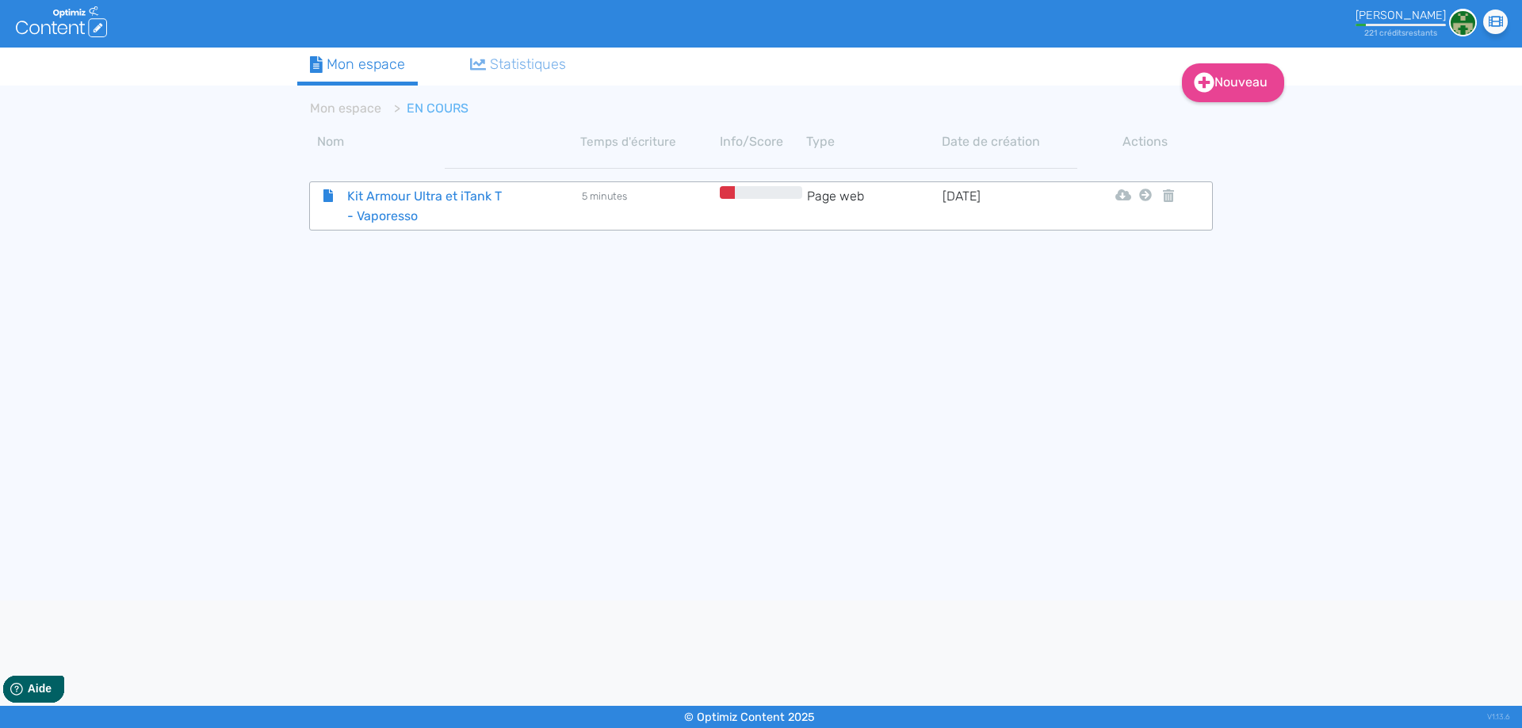
click at [384, 207] on span "Kit Armour Ultra et iTank T - Vaporesso" at bounding box center [424, 206] width 178 height 40
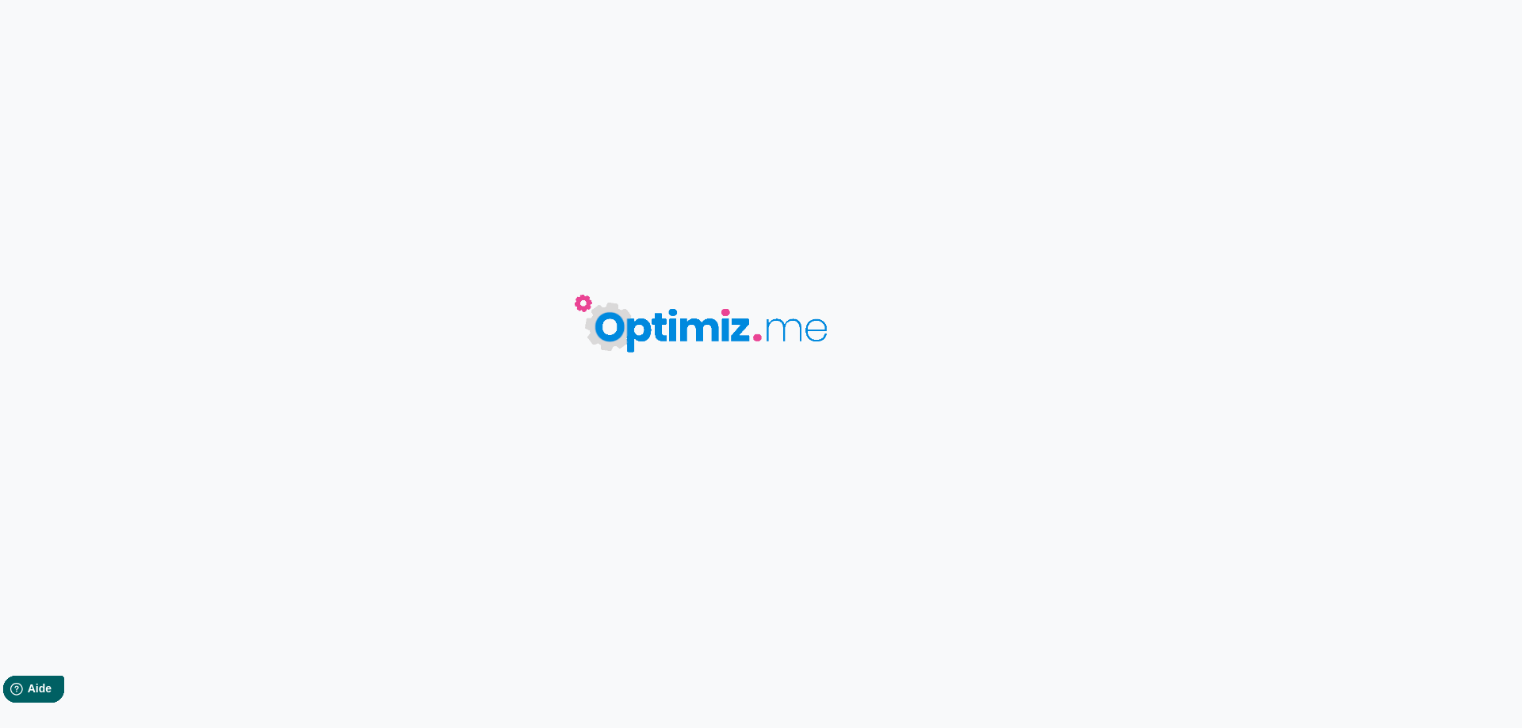
type input "Kit Armour Ultra et iTank T - Vaporesso"
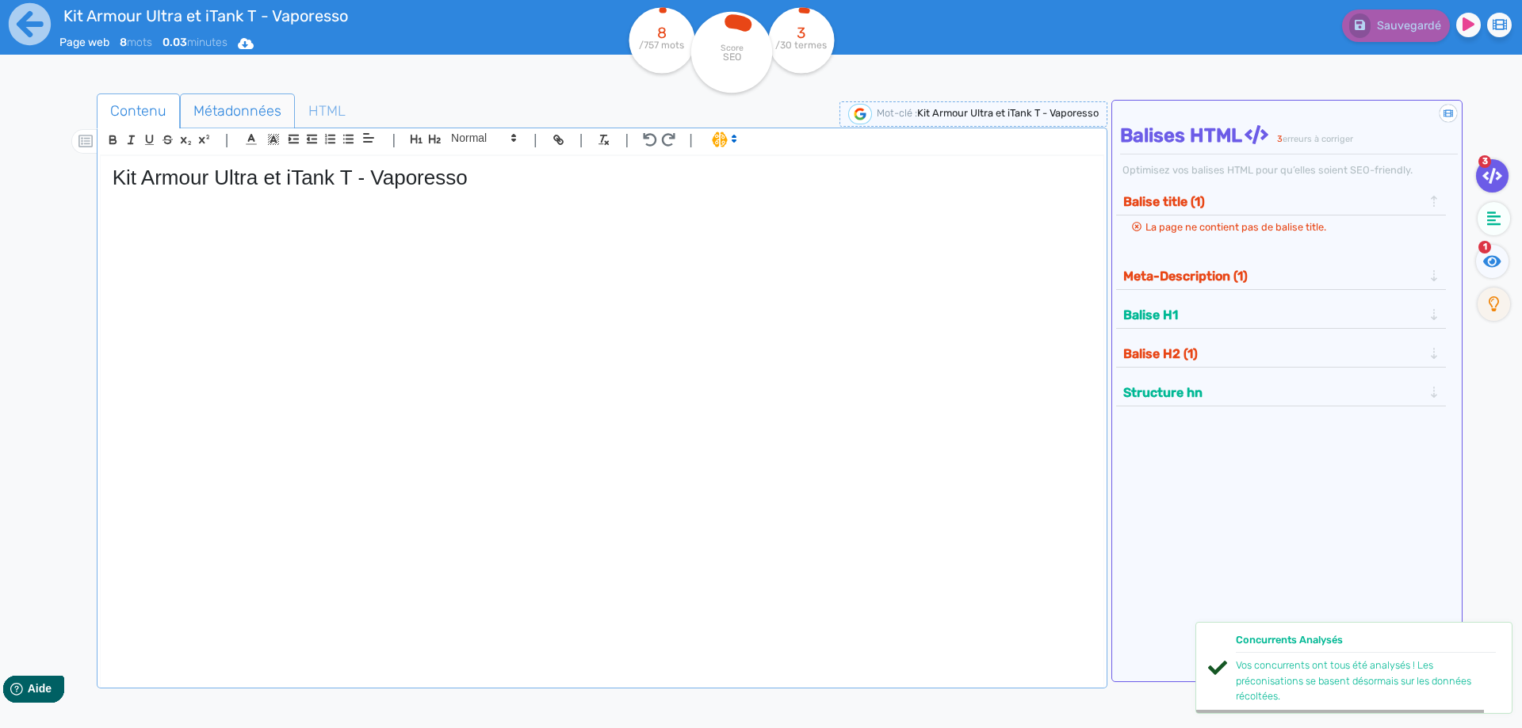
click at [261, 104] on span "Métadonnées" at bounding box center [237, 111] width 113 height 43
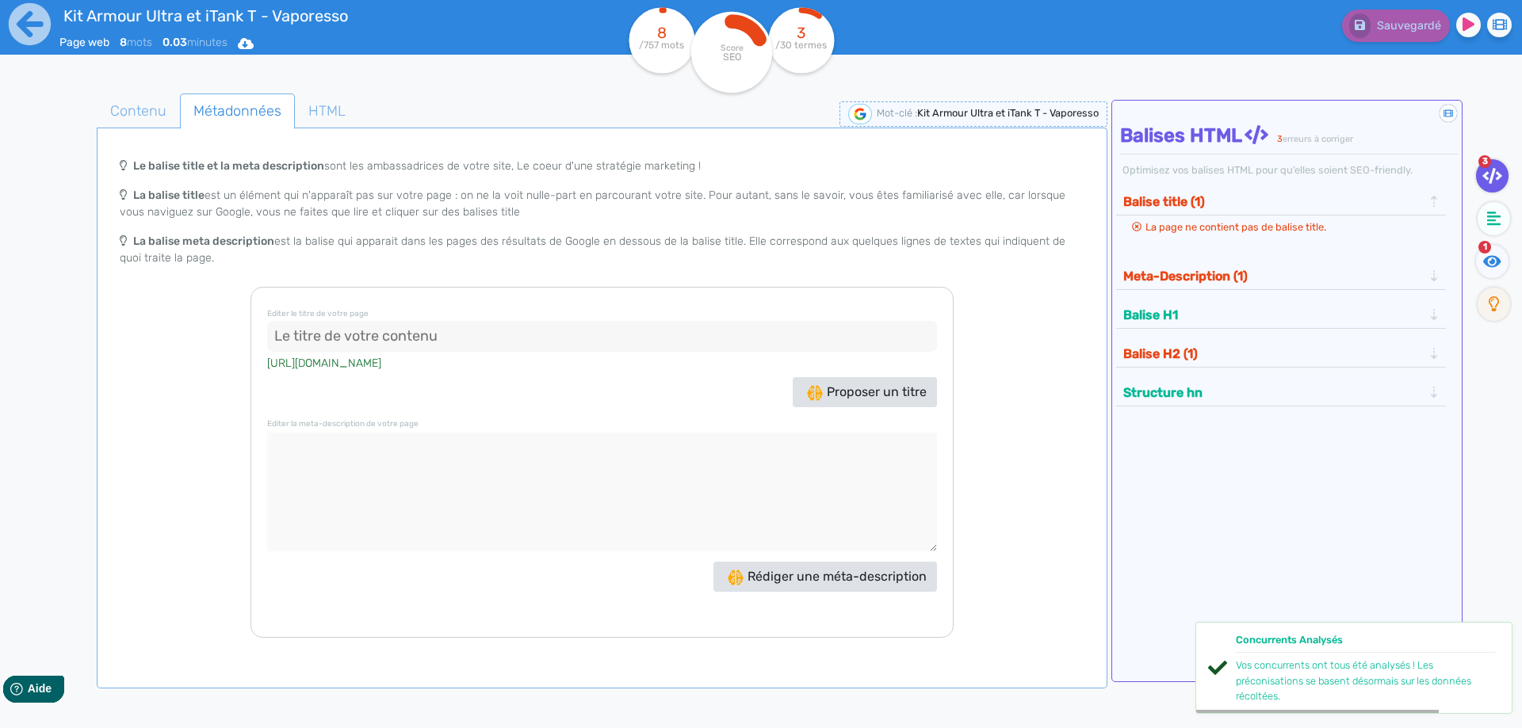
click at [453, 338] on input at bounding box center [602, 337] width 670 height 32
paste input "Kit Vaporesso Armour Ultra 100W avec iTank T - Résistances GTi"
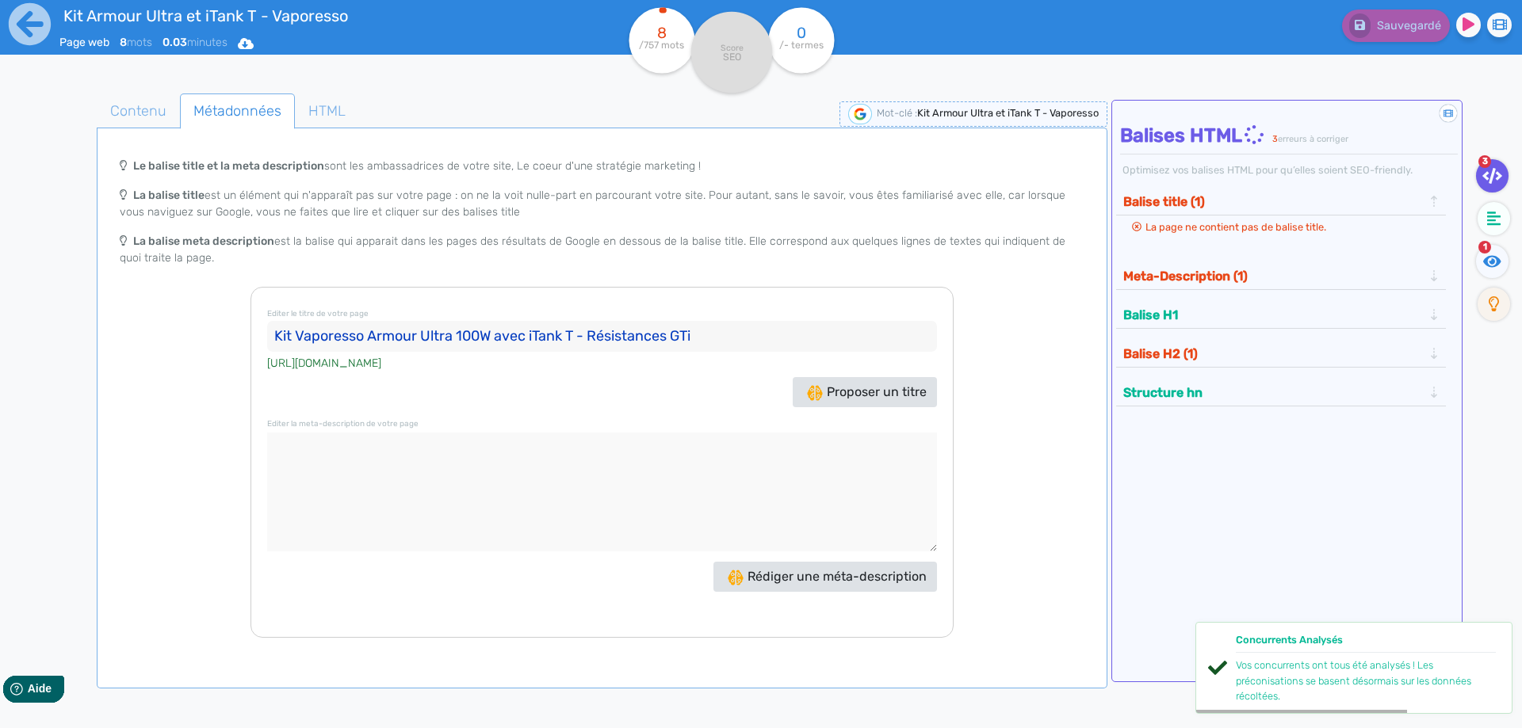
click at [324, 334] on input "Kit Vaporesso Armour Ultra 100W avec iTank T - Résistances GTi" at bounding box center [602, 337] width 670 height 32
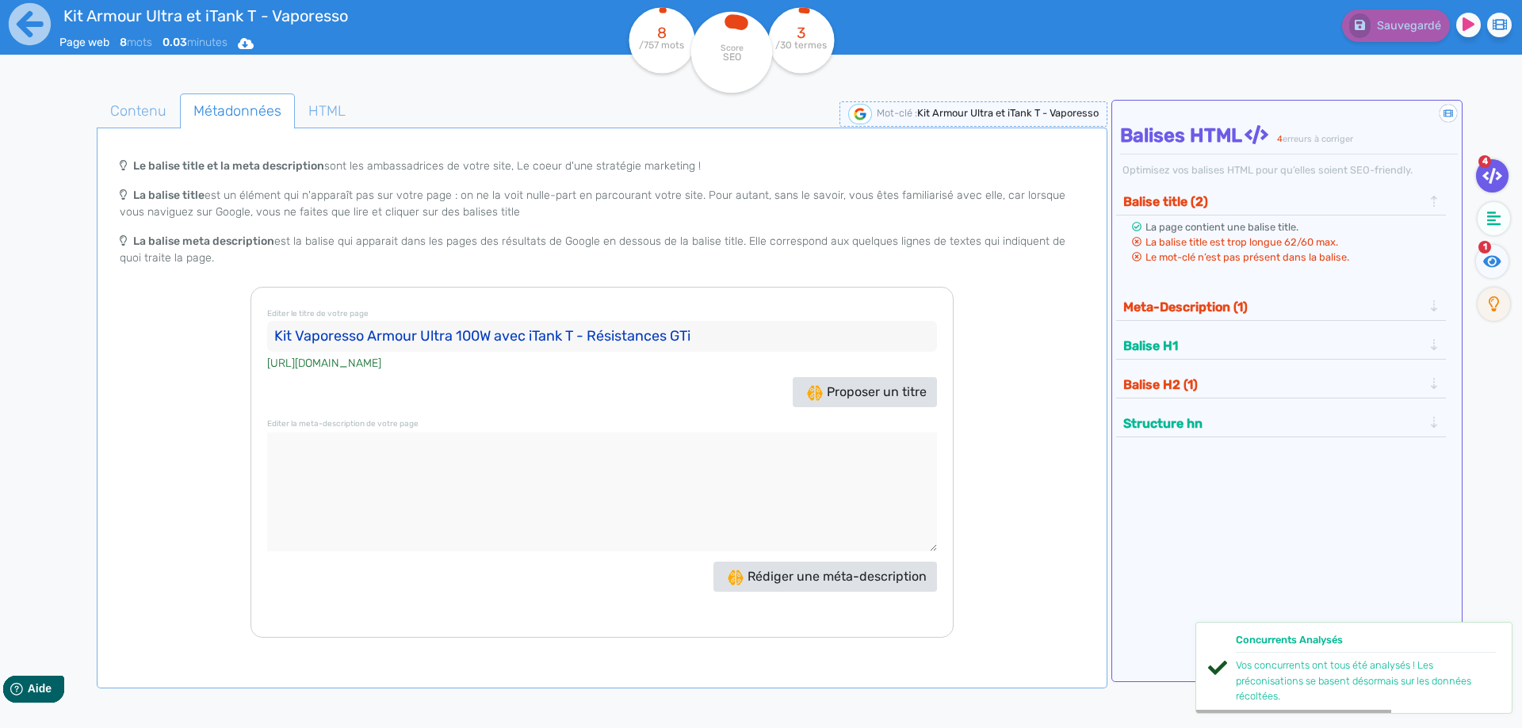
click at [324, 334] on input "Kit Vaporesso Armour Ultra 100W avec iTank T - Résistances GTi" at bounding box center [602, 337] width 670 height 32
click at [390, 331] on input "Kit Armour Ultra 100W avec iTank T - Résistances GTi" at bounding box center [602, 337] width 670 height 32
click at [386, 333] on input "Kit Armour Ultra 100W avec iTank T - Résistances GTi" at bounding box center [602, 337] width 670 height 32
paste input "Vaporesso"
drag, startPoint x: 575, startPoint y: 336, endPoint x: 585, endPoint y: 337, distance: 9.5
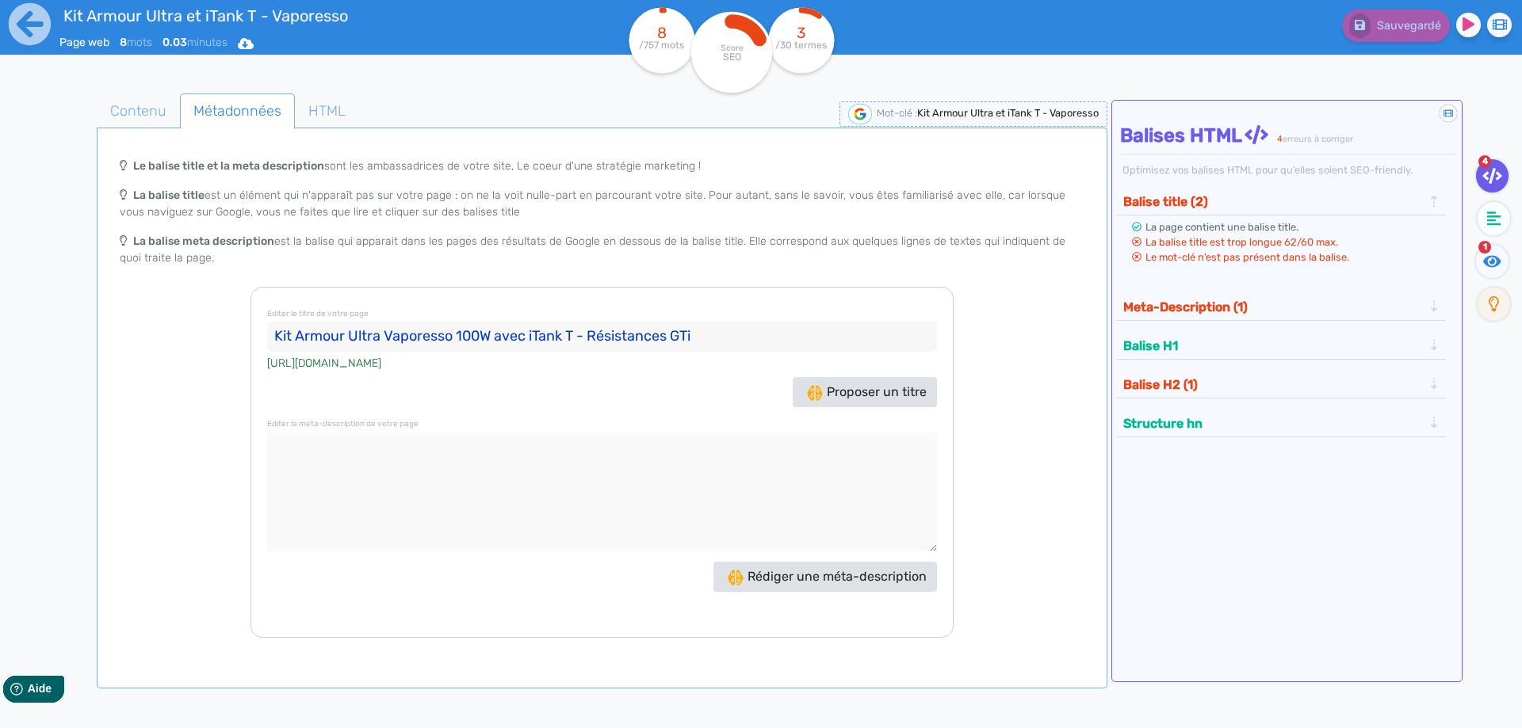
click at [585, 337] on input "Kit Armour Ultra Vaporesso 100W avec iTank T - Résistances GTi" at bounding box center [602, 337] width 670 height 32
click at [147, 115] on span "Contenu" at bounding box center [138, 111] width 82 height 43
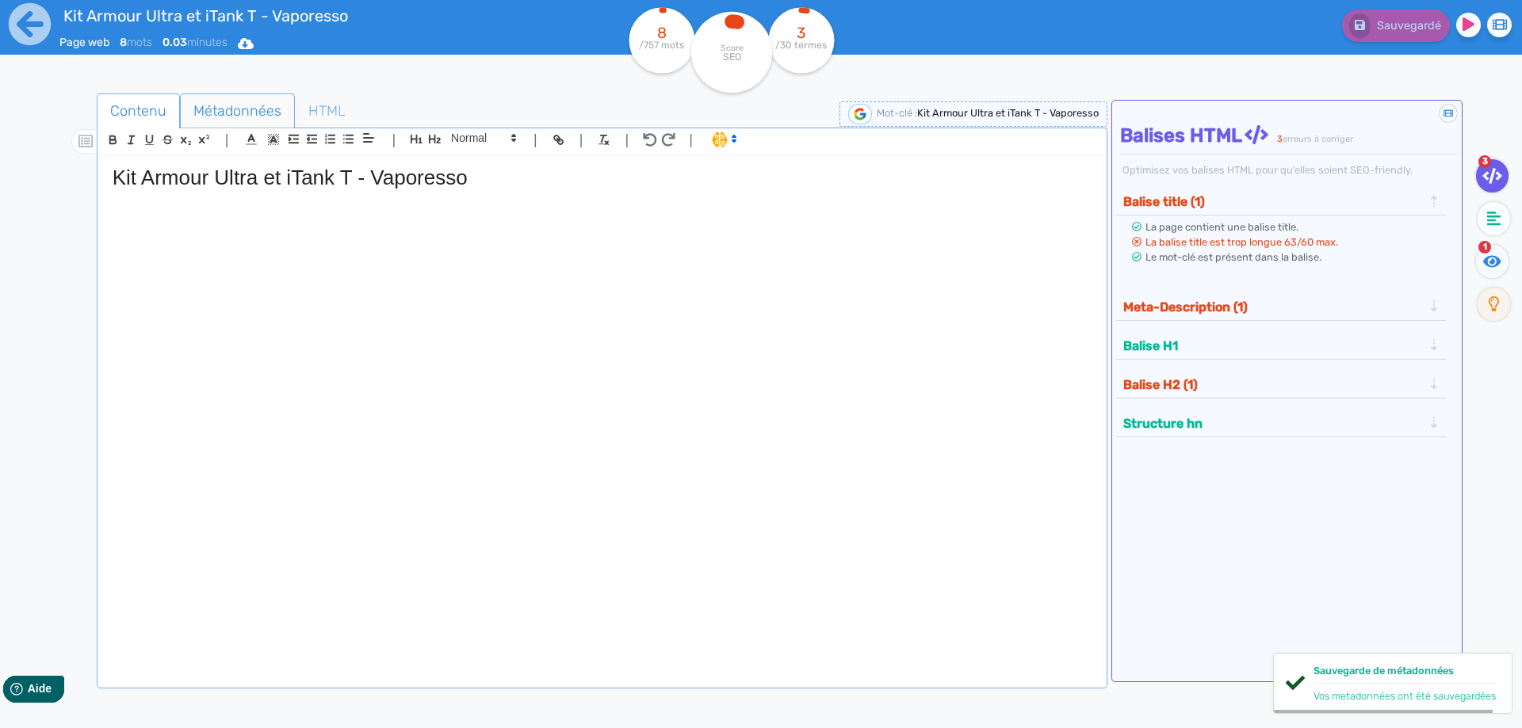
click at [240, 110] on span "Métadonnées" at bounding box center [237, 111] width 113 height 43
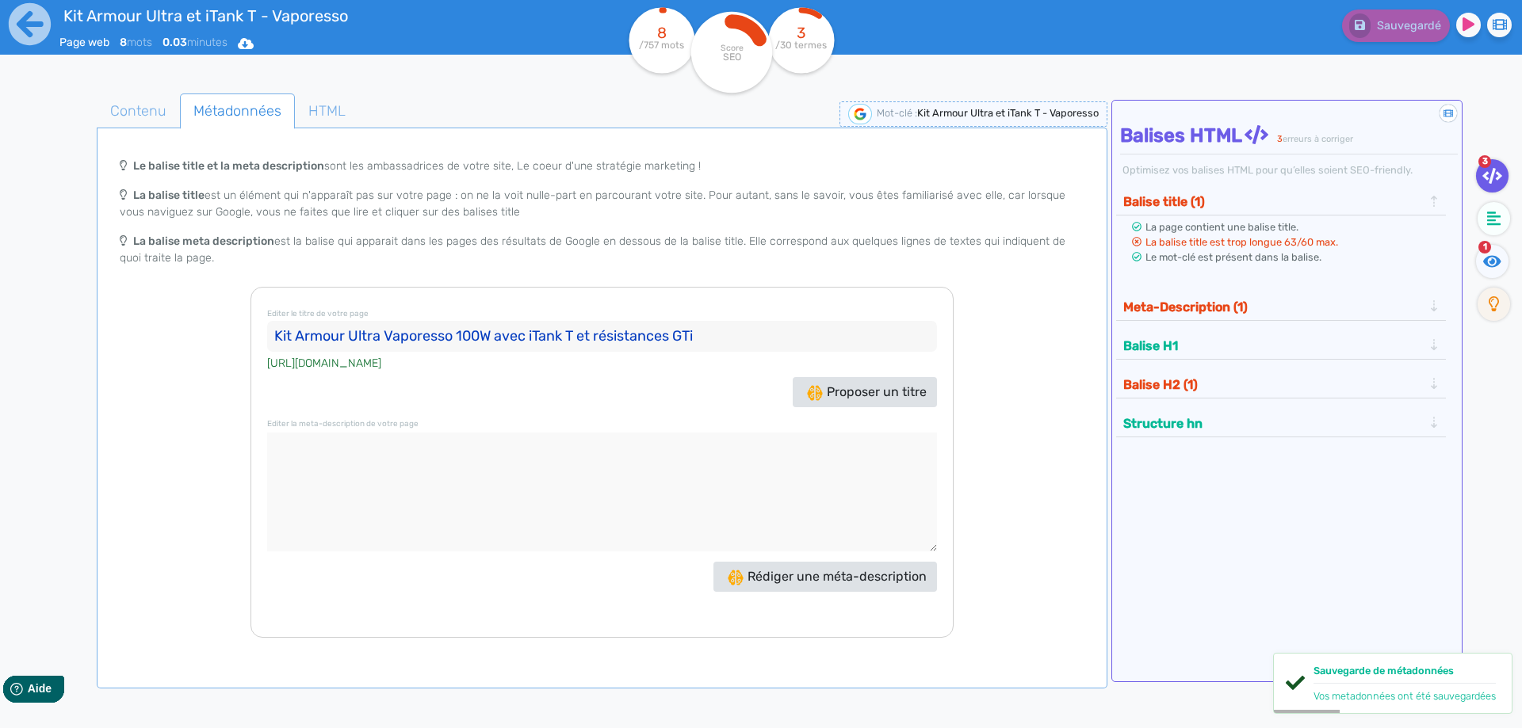
click at [533, 335] on input "Kit Armour Ultra Vaporesso 100W avec iTank T et résistances GTi" at bounding box center [602, 337] width 670 height 32
drag, startPoint x: 533, startPoint y: 335, endPoint x: 570, endPoint y: 334, distance: 36.5
click at [570, 334] on input "Kit Armour Ultra Vaporesso 100W avec iTank T et résistances GTi" at bounding box center [602, 337] width 670 height 32
click at [382, 339] on input "Kit Armour Ultra Vaporesso 100W avec et résistances GTi" at bounding box center [602, 337] width 670 height 32
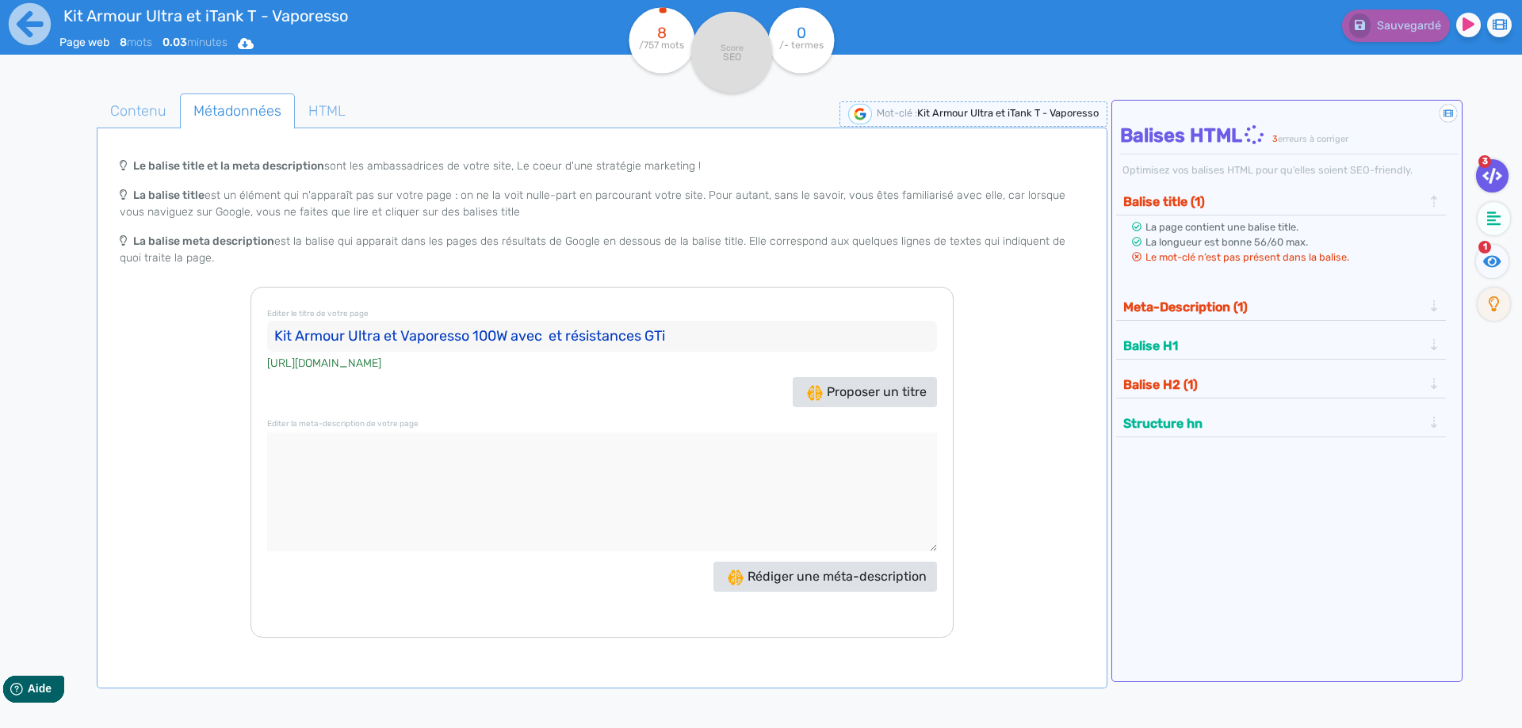
paste input "iTank T"
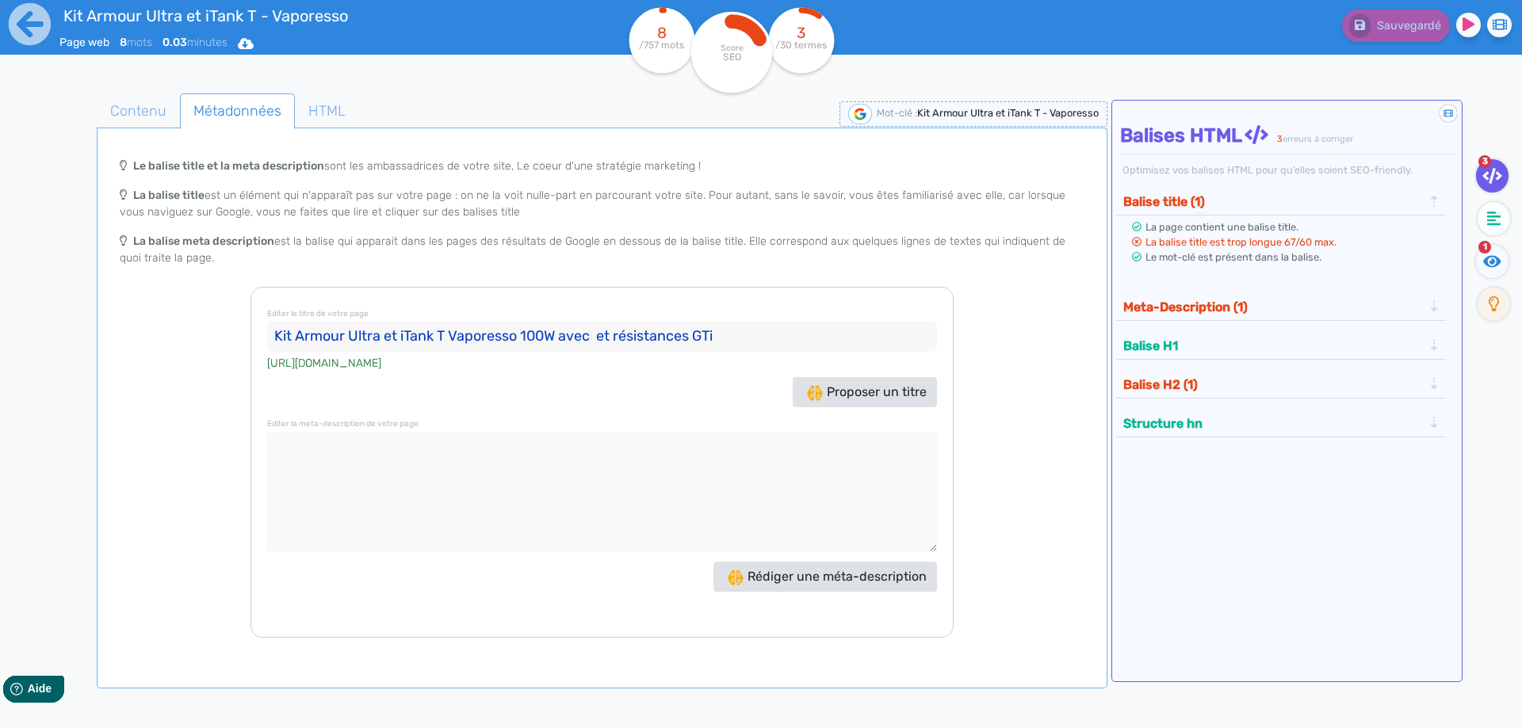
click at [605, 334] on input "Kit Armour Ultra et iTank T Vaporesso 100W avec et résistances GTi" at bounding box center [602, 337] width 670 height 32
click at [147, 117] on span "Contenu" at bounding box center [138, 111] width 82 height 43
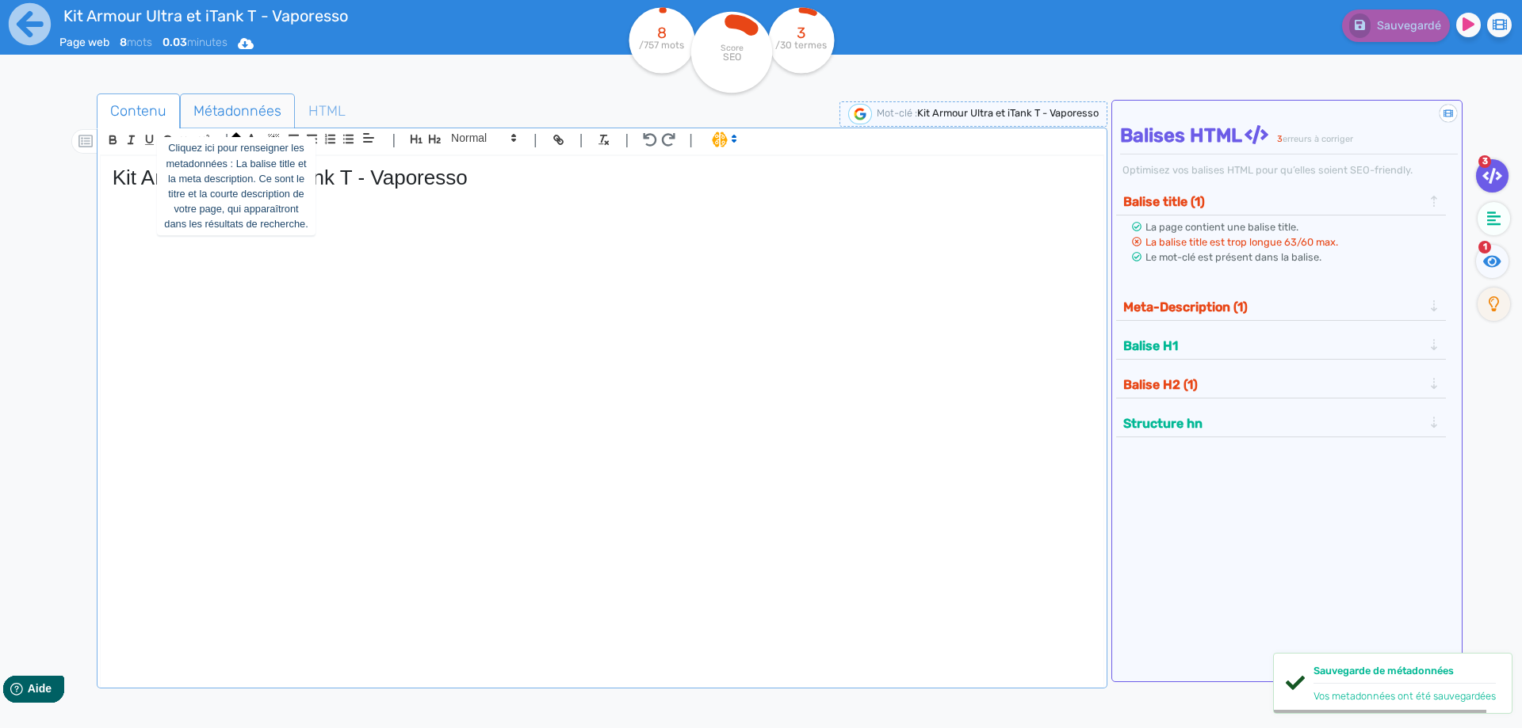
click at [250, 113] on span "Métadonnées" at bounding box center [237, 111] width 113 height 43
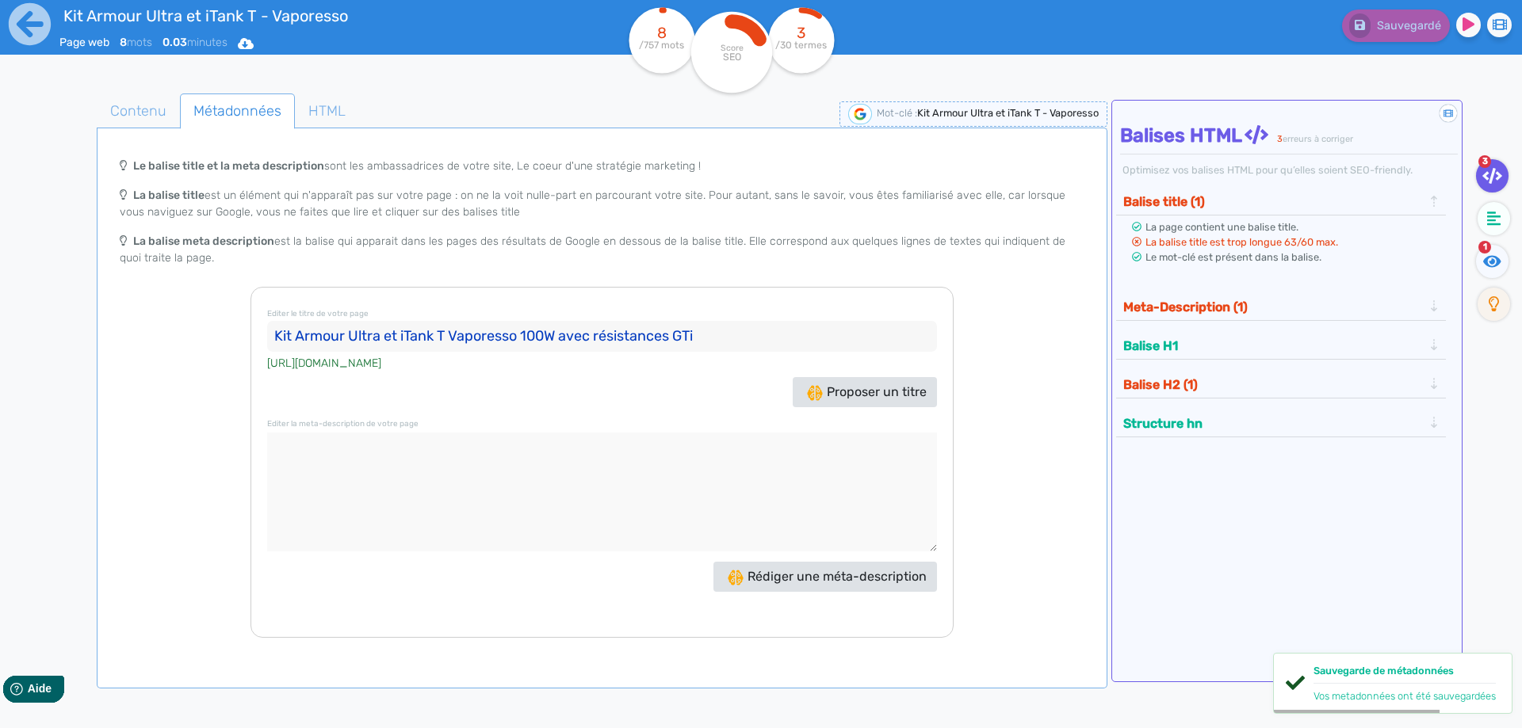
click at [586, 334] on input "Kit Armour Ultra et iTank T Vaporesso 100W avec résistances GTi" at bounding box center [602, 337] width 670 height 32
drag, startPoint x: 764, startPoint y: 334, endPoint x: 792, endPoint y: 331, distance: 27.9
click at [791, 333] on input "Kit Armour Ultra et iTank T Vaporesso 100W avec résistances GTi" at bounding box center [602, 337] width 670 height 32
type input "Kit Armour Ultra et iTank T Vaporesso 100W"
click at [748, 479] on textarea at bounding box center [602, 492] width 670 height 119
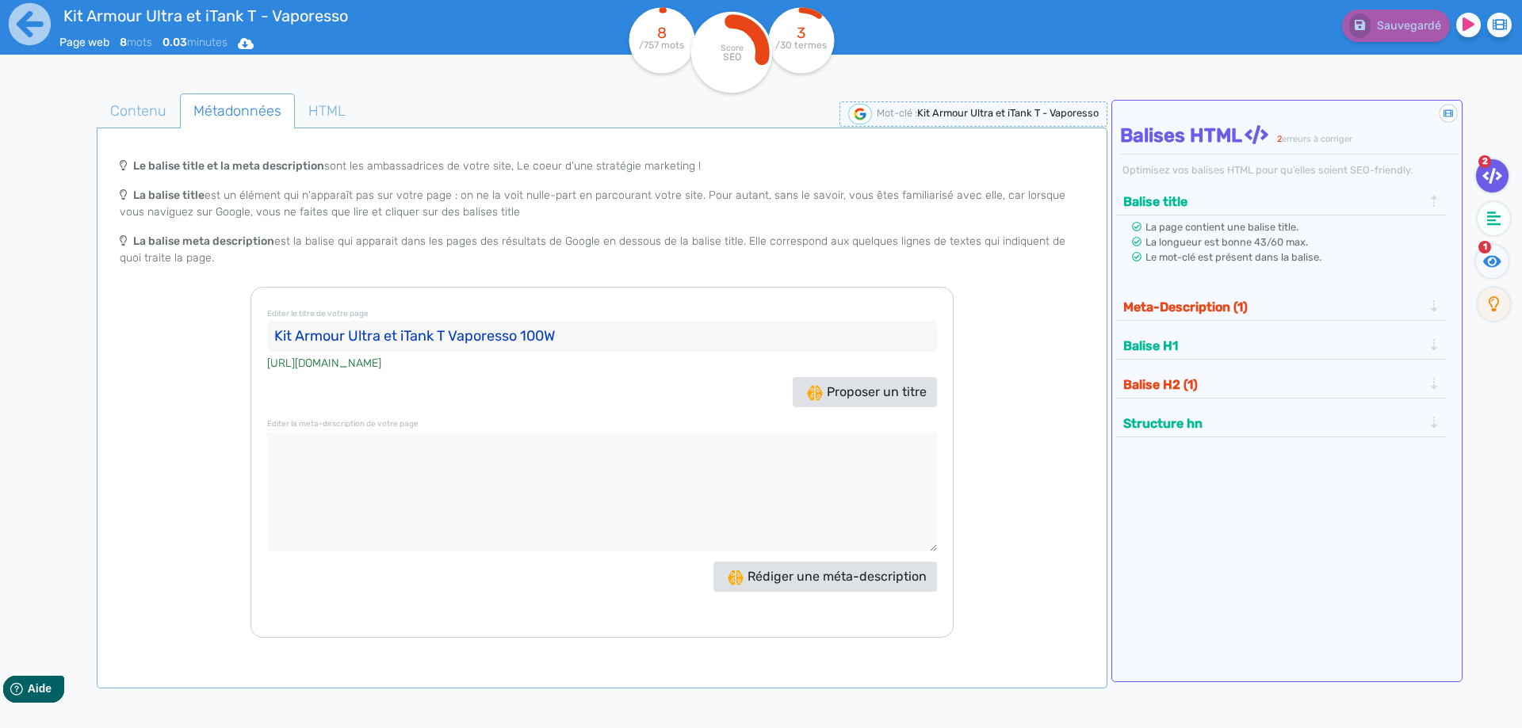
click at [449, 340] on input "Kit Armour Ultra et iTank T Vaporesso 100W" at bounding box center [602, 337] width 670 height 32
click at [140, 113] on span "Contenu" at bounding box center [138, 111] width 82 height 43
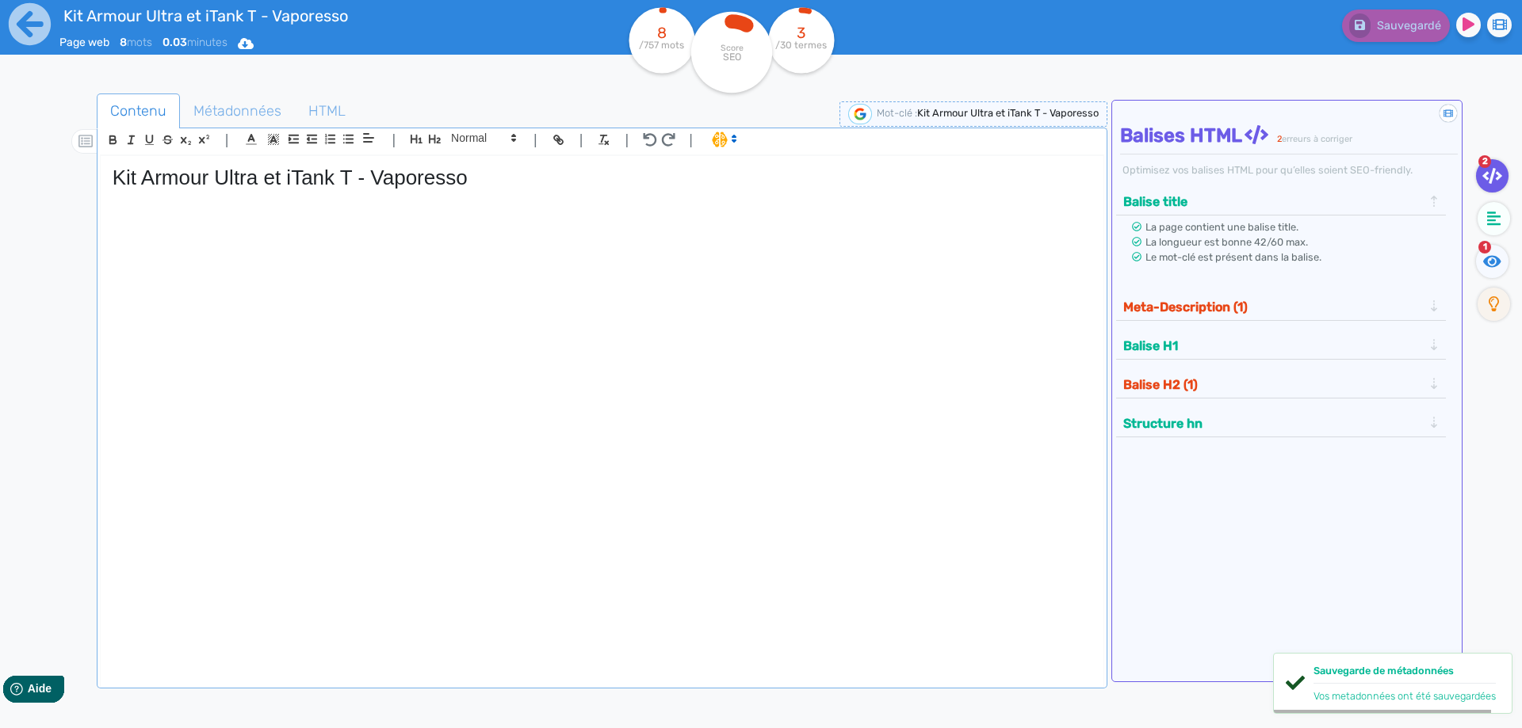
click at [293, 278] on div "Kit Armour Ultra et iTank T - Vaporesso" at bounding box center [602, 411] width 1003 height 510
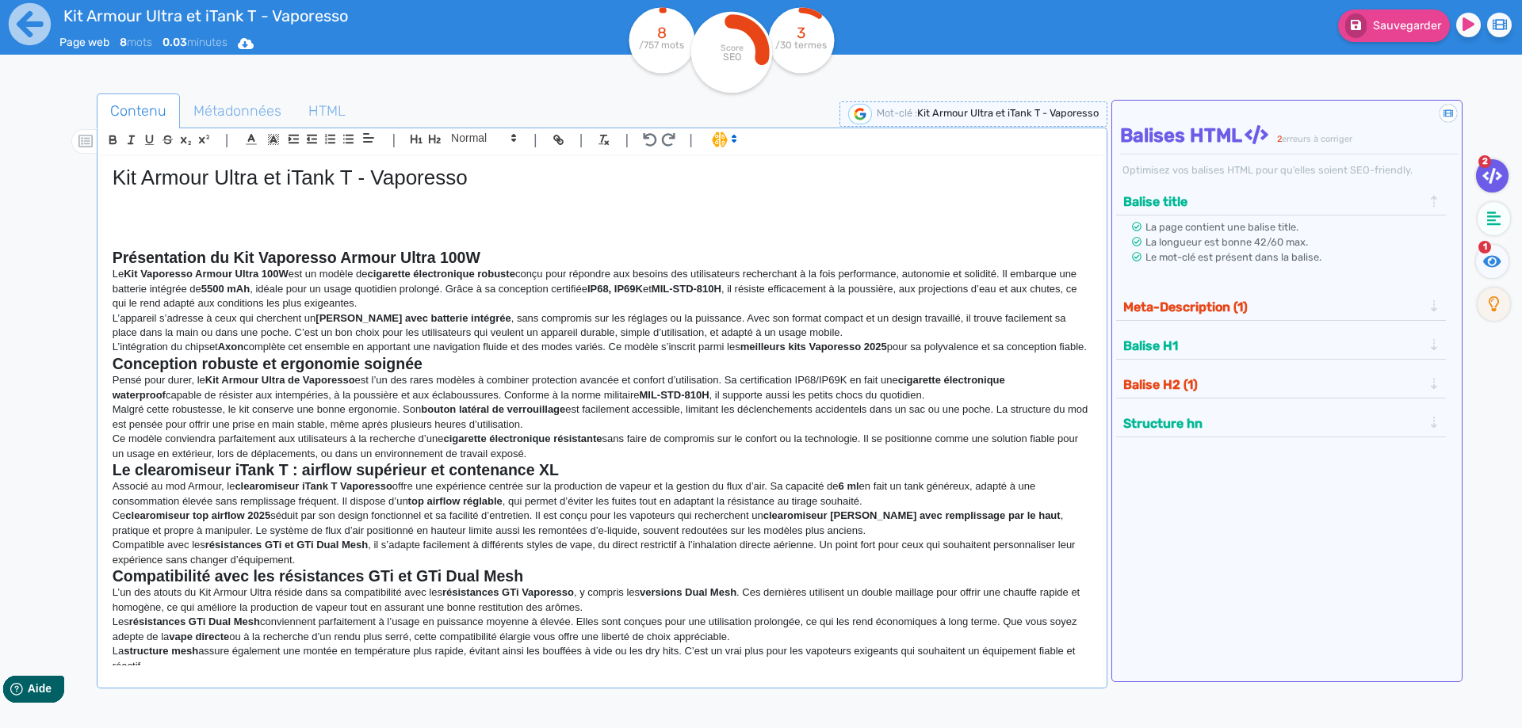
click at [509, 257] on h2 "Présentation du Kit Vaporesso Armour Ultra 100W" at bounding box center [602, 258] width 979 height 18
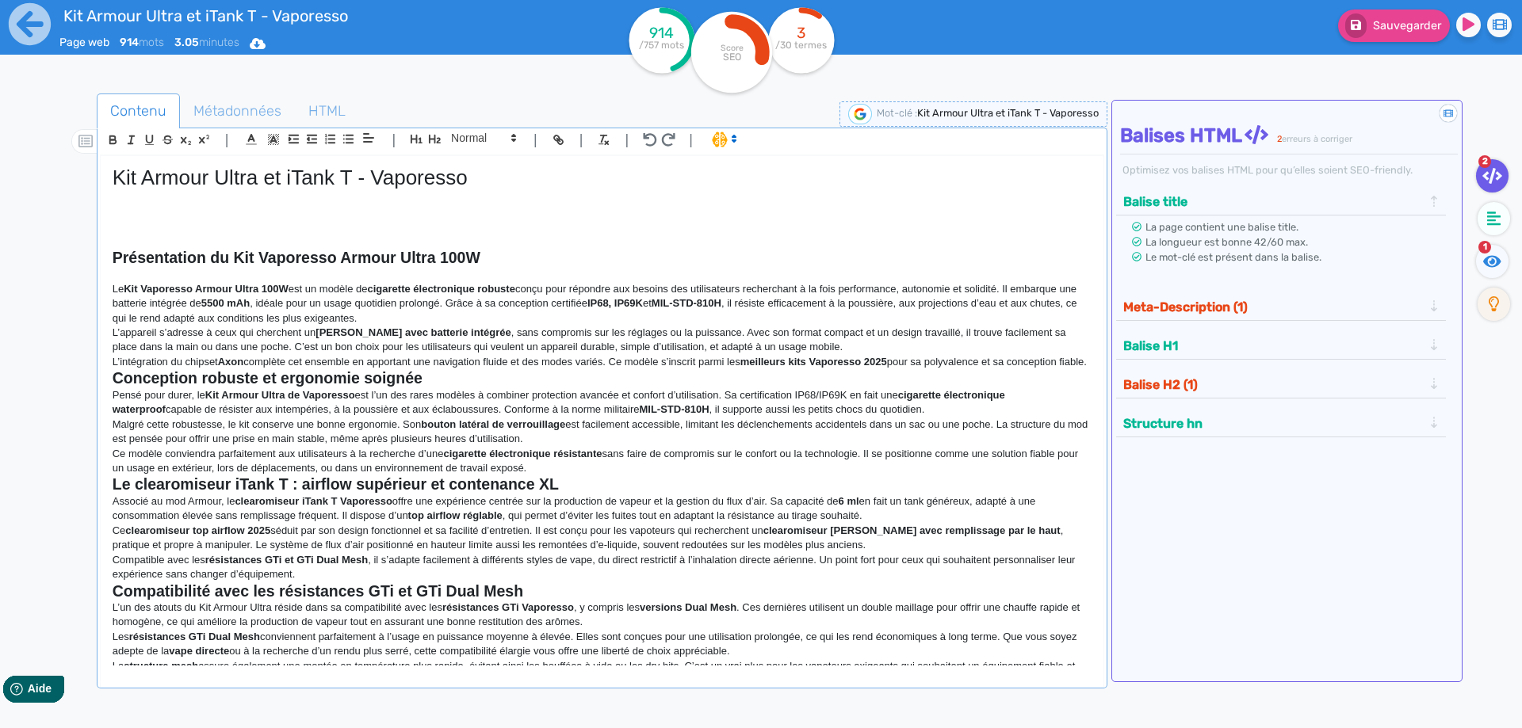
click at [373, 258] on strong "Présentation du Kit Vaporesso Armour Ultra 100W" at bounding box center [297, 257] width 368 height 17
click at [373, 260] on strong "Présentation du Kit Vaporesso Armour Ultra 100W" at bounding box center [297, 257] width 368 height 17
click at [298, 369] on p "L’intégration du chipset Axon complète cet ensemble en apportant une navigation…" at bounding box center [602, 362] width 979 height 14
click at [287, 387] on strong "Conception robuste et ergonomie soignée" at bounding box center [268, 377] width 310 height 17
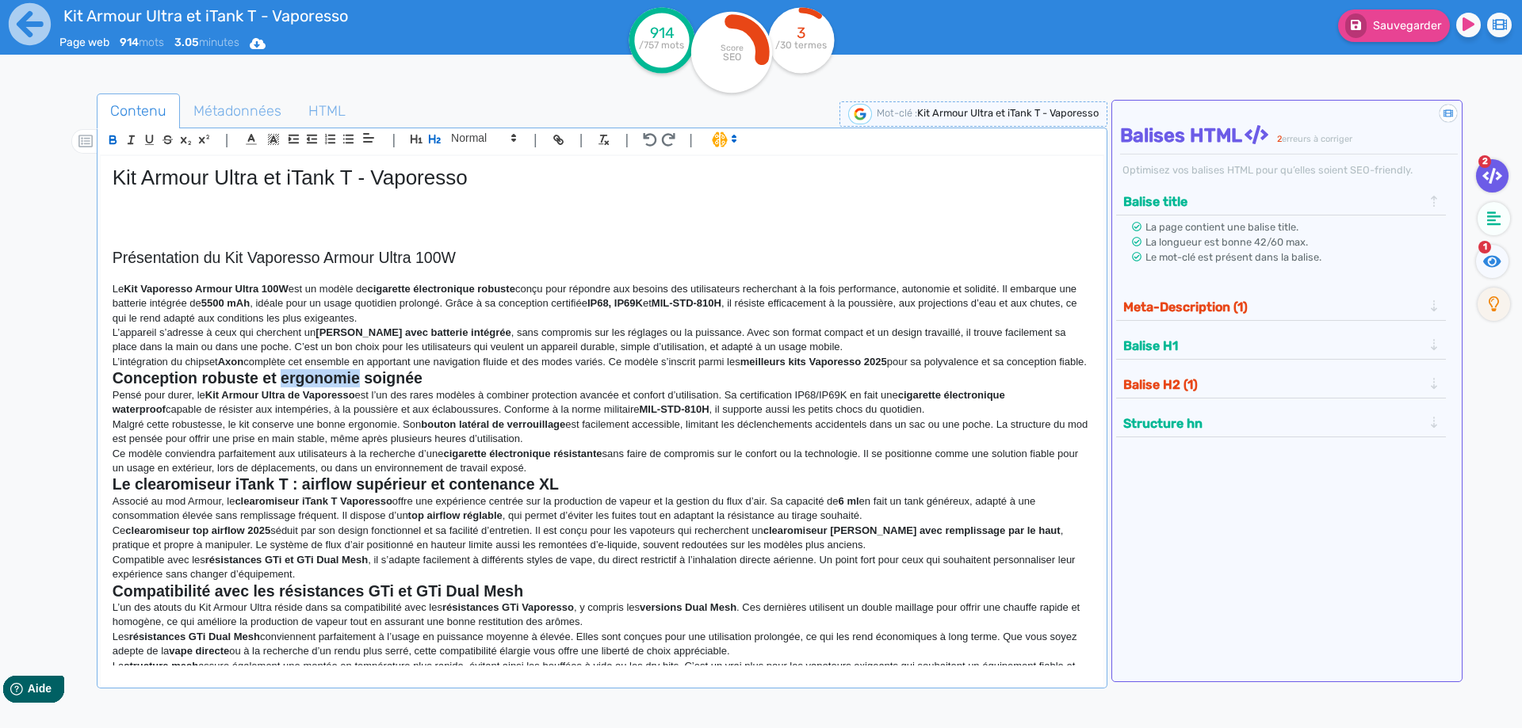
click at [288, 387] on strong "Conception robuste et ergonomie soignée" at bounding box center [268, 377] width 310 height 17
click at [449, 319] on p "Le Kit Vaporesso Armour Ultra 100W est un modèle de cigarette électronique robu…" at bounding box center [602, 304] width 979 height 44
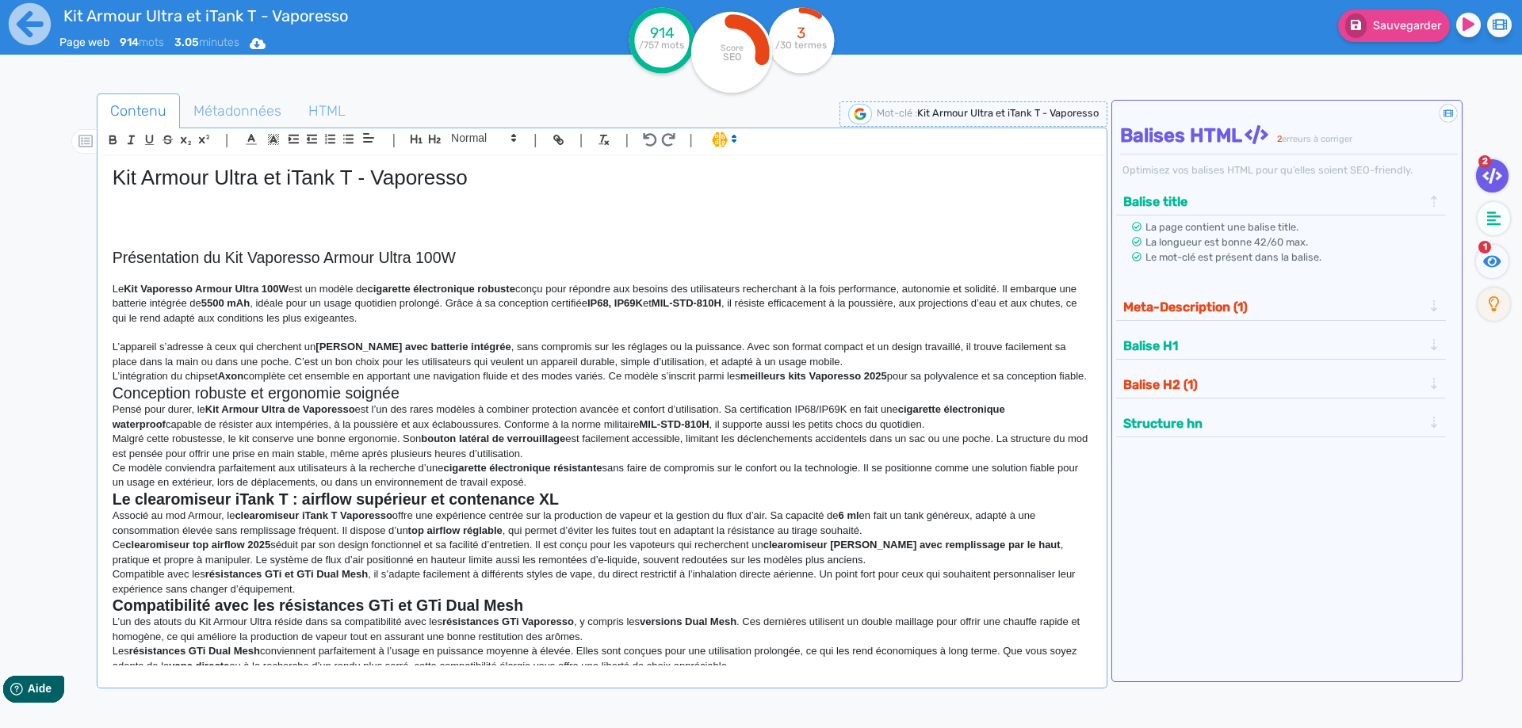
click at [832, 353] on p "L’appareil s’adresse à ceux qui cherchent un kit Vaporesso avec batterie intégr…" at bounding box center [602, 354] width 979 height 29
click at [827, 365] on p "L’appareil s’adresse à ceux qui cherchent un kit Vaporesso avec batterie intégr…" at bounding box center [602, 354] width 979 height 29
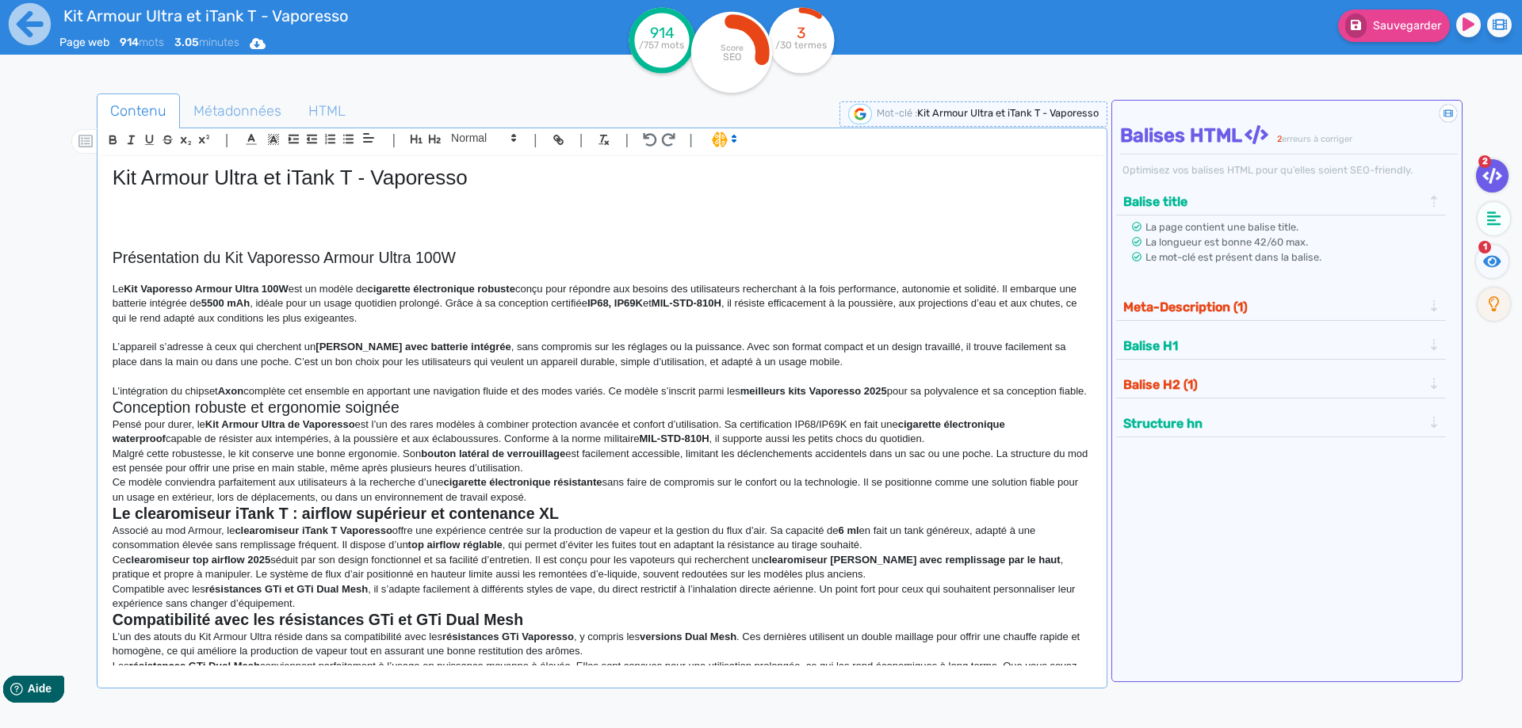
click at [742, 399] on p "L’intégration du chipset Axon complète cet ensemble en apportant une navigation…" at bounding box center [602, 391] width 979 height 14
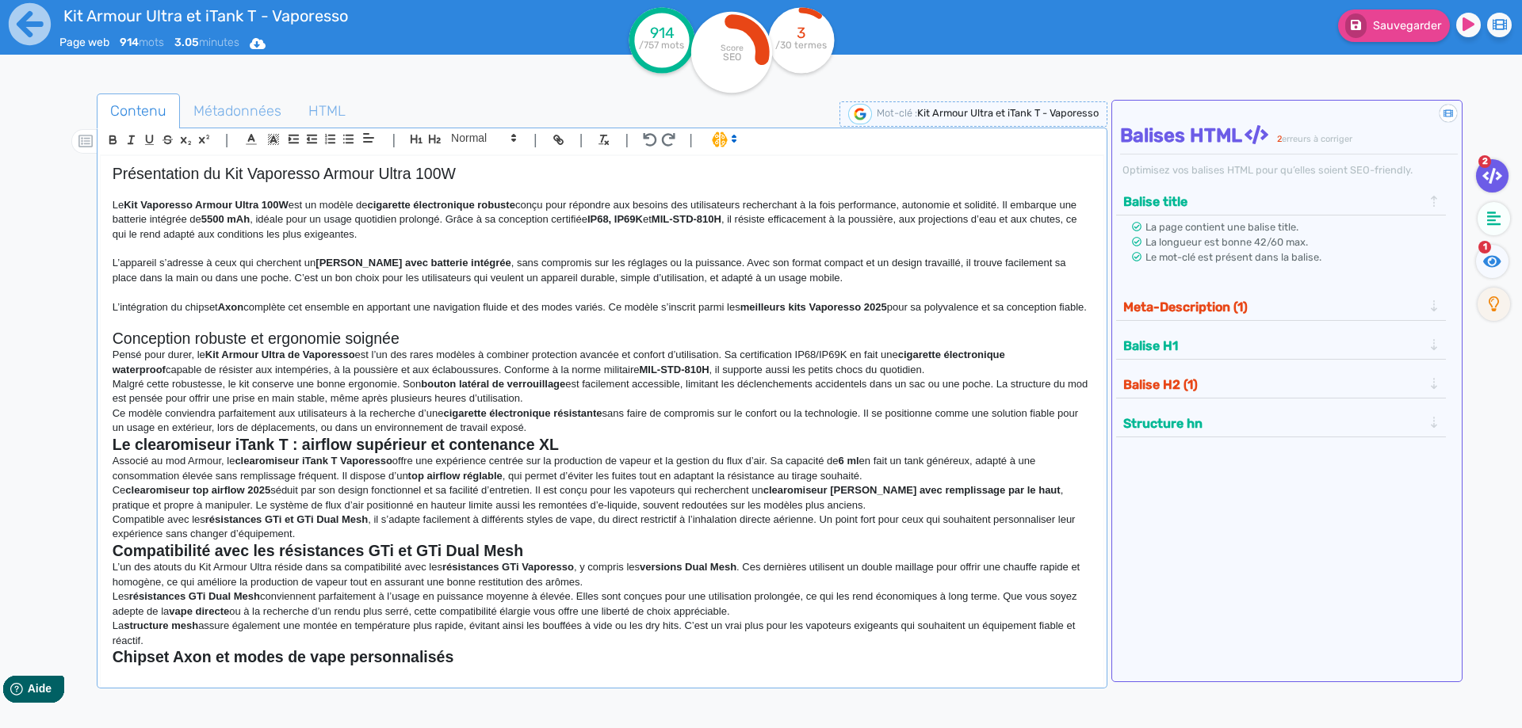
scroll to position [159, 0]
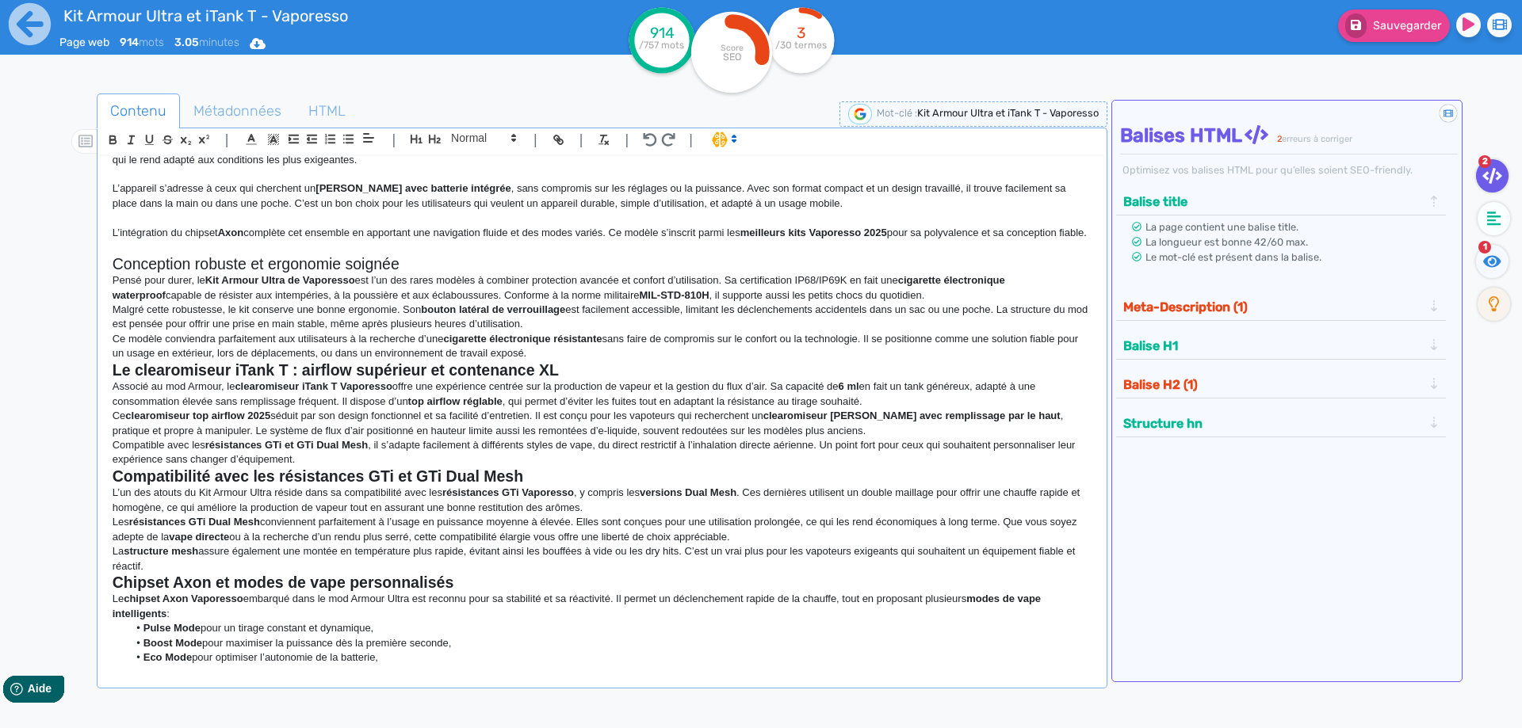
click at [777, 254] on p at bounding box center [602, 247] width 979 height 14
click at [774, 288] on p "Pensé pour durer, le Kit Armour Ultra de Vaporesso est l’un des rares modèles à…" at bounding box center [602, 287] width 979 height 29
click at [772, 273] on h2 "Conception robuste et ergonomie soignée" at bounding box center [602, 264] width 979 height 18
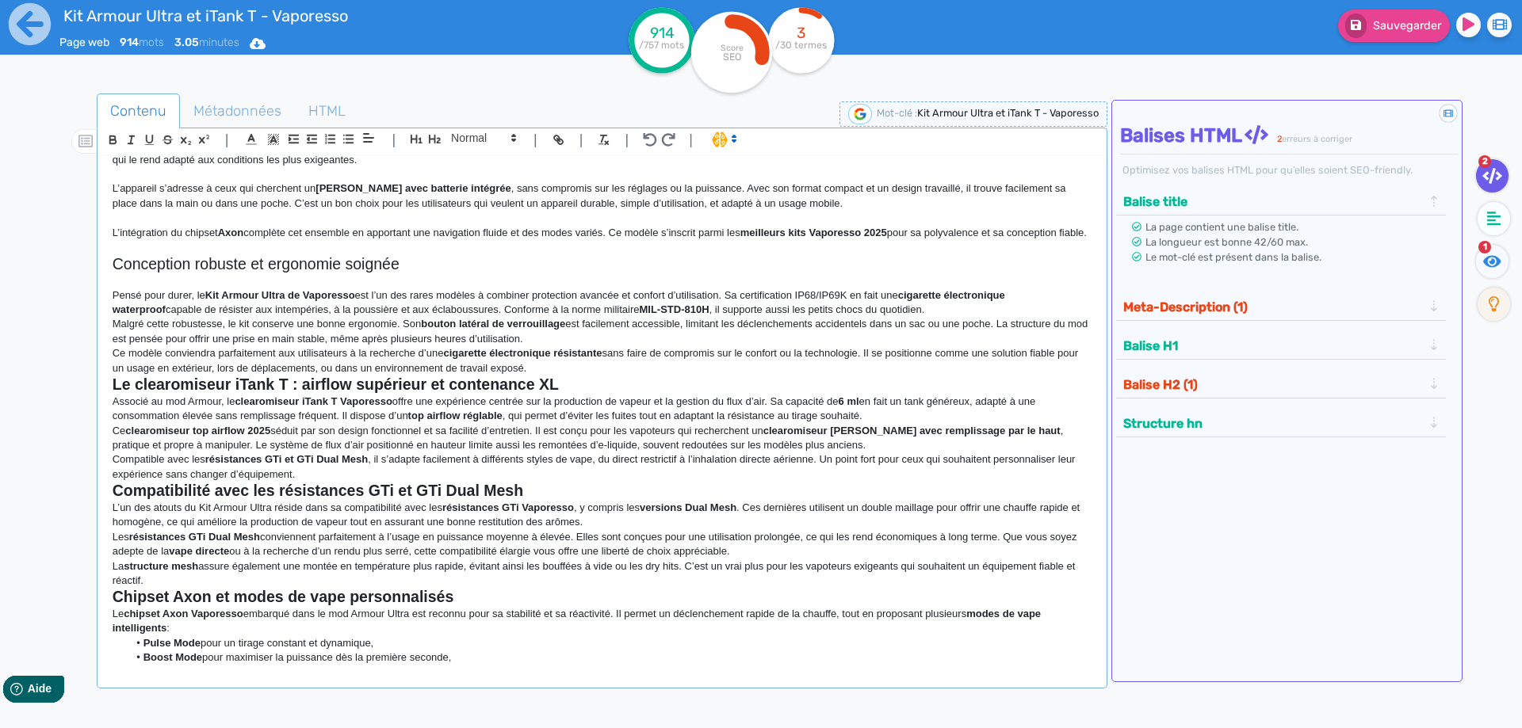
click at [882, 318] on p "Pensé pour durer, le Kit Armour Ultra de Vaporesso est l’un des rares modèles à…" at bounding box center [602, 302] width 979 height 29
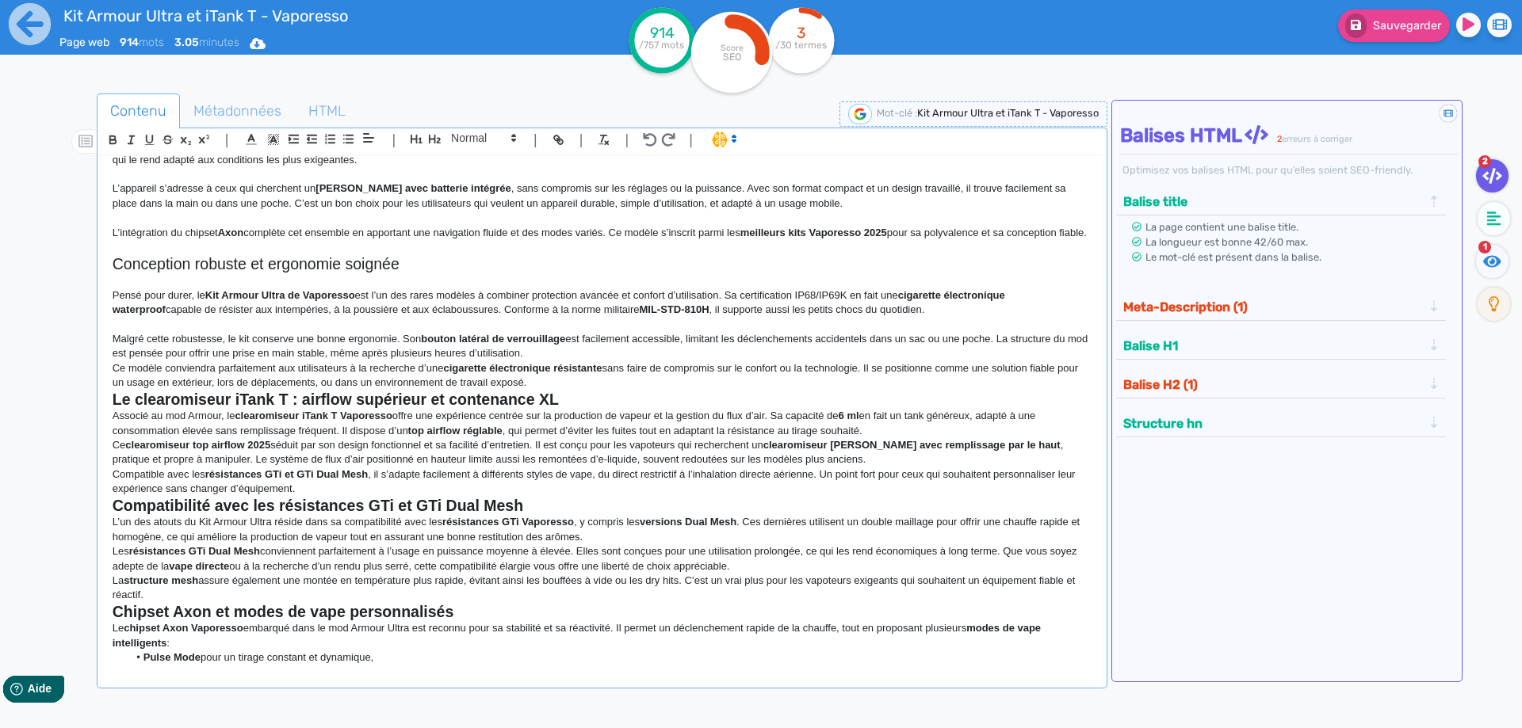
click at [865, 361] on p "Malgré cette robustesse, le kit conserve une bonne ergonomie. Son bouton latéra…" at bounding box center [602, 346] width 979 height 29
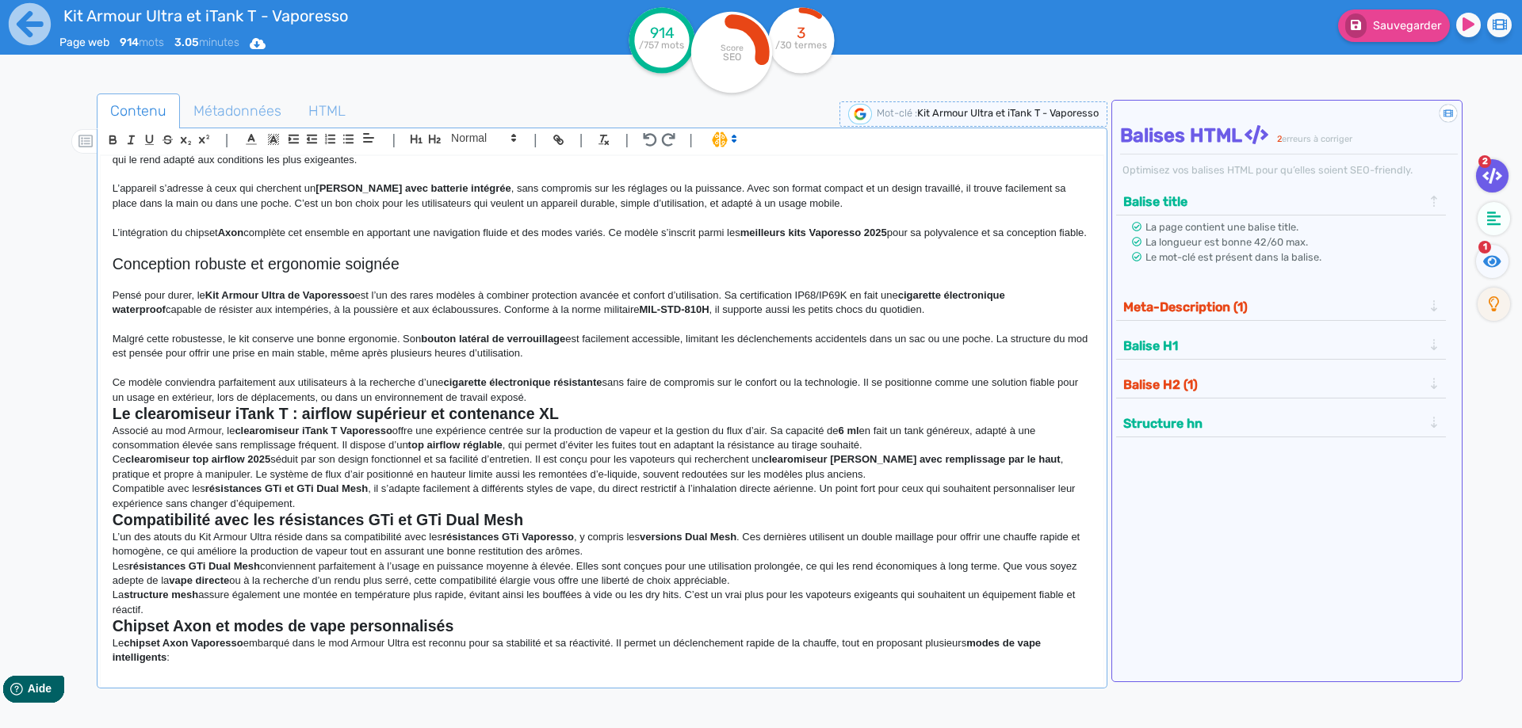
click at [699, 423] on h2 "Le clearomiseur iTank T : airflow supérieur et contenance XL" at bounding box center [602, 414] width 979 height 18
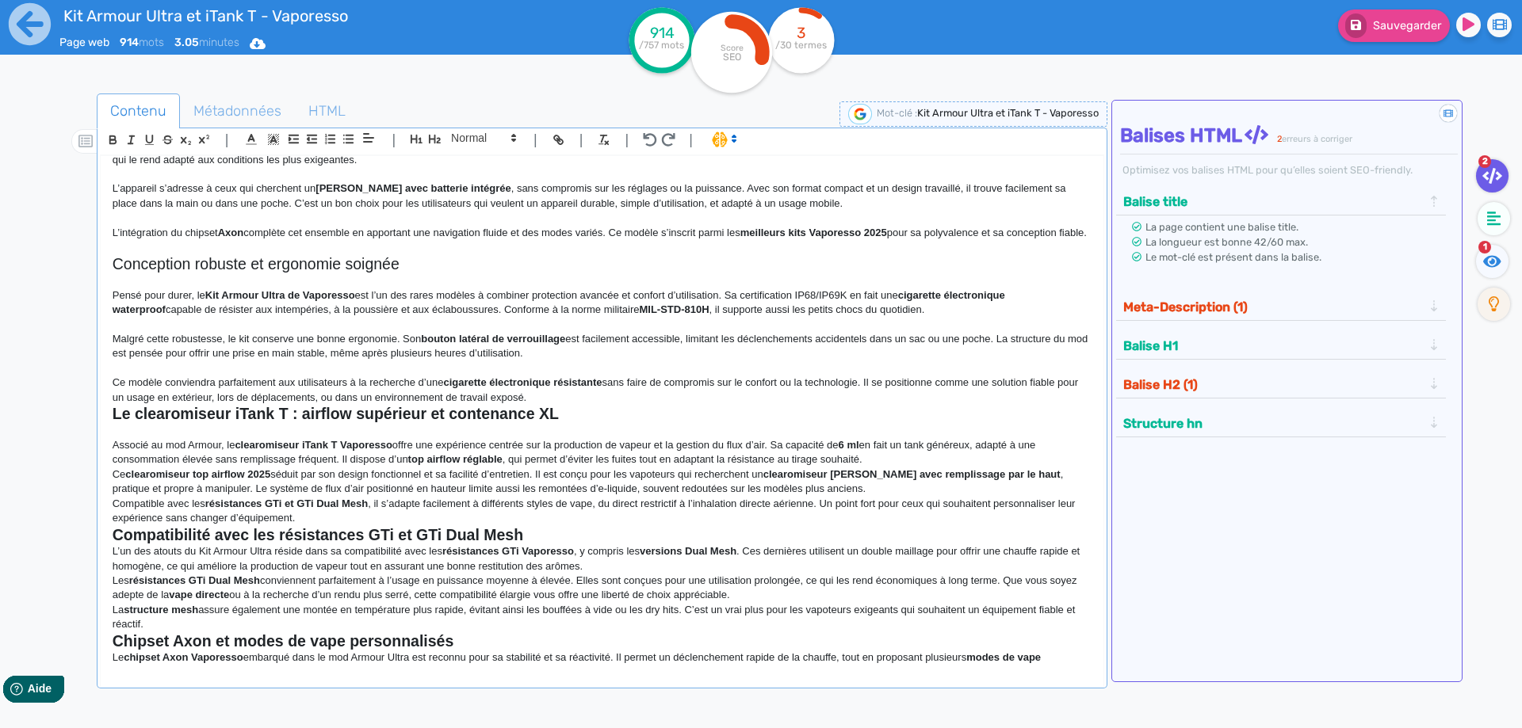
click at [647, 423] on h2 "Le clearomiseur iTank T : airflow supérieur et contenance XL" at bounding box center [602, 414] width 979 height 18
click at [645, 418] on div "Kit Armour Ultra et iTank T - Vaporesso Présentation du Kit Vaporesso Armour Ul…" at bounding box center [602, 411] width 1003 height 510
click at [645, 405] on p "Ce modèle conviendra parfaitement aux utilisateurs à la recherche d’une cigaret…" at bounding box center [602, 390] width 979 height 29
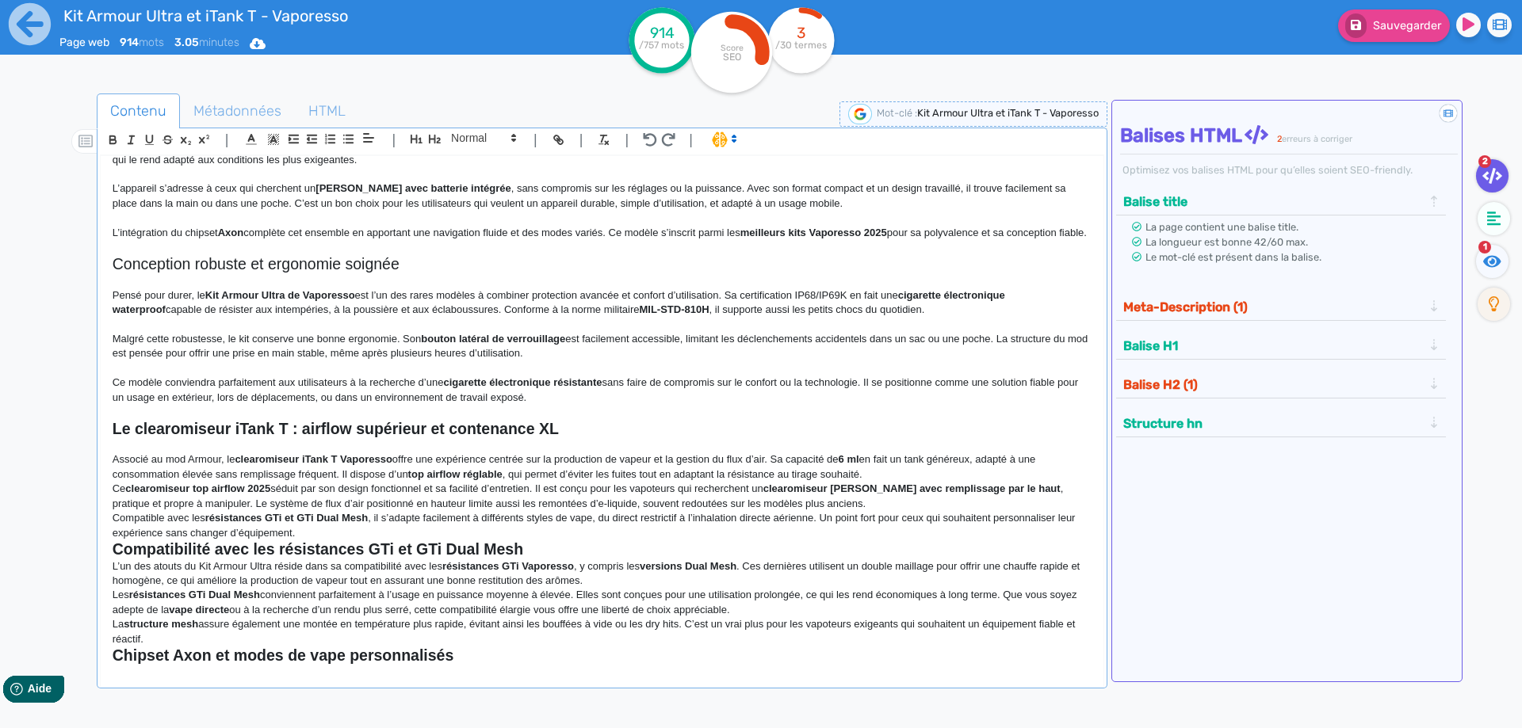
click at [503, 437] on strong "Le clearomiseur iTank T : airflow supérieur et contenance XL" at bounding box center [336, 428] width 446 height 17
click at [627, 405] on p "Ce modèle conviendra parfaitement aux utilisateurs à la recherche d’une cigaret…" at bounding box center [602, 390] width 979 height 29
click at [903, 482] on p "Associé au mod Armour, le clearomiseur iTank T Vaporesso offre une expérience c…" at bounding box center [602, 467] width 979 height 29
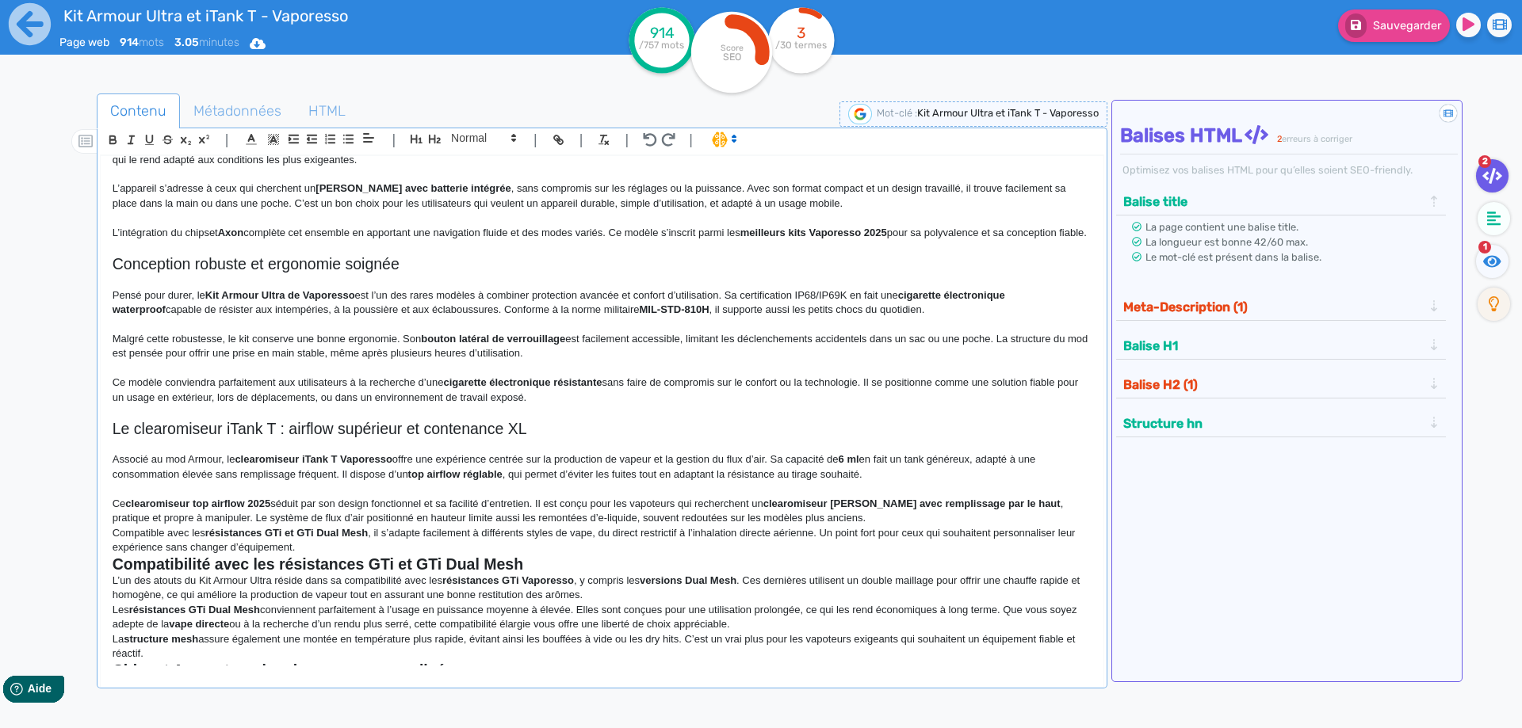
click at [839, 526] on p "Ce clearomiseur top airflow 2025 séduit par son design fonctionnel et sa facili…" at bounding box center [602, 511] width 979 height 29
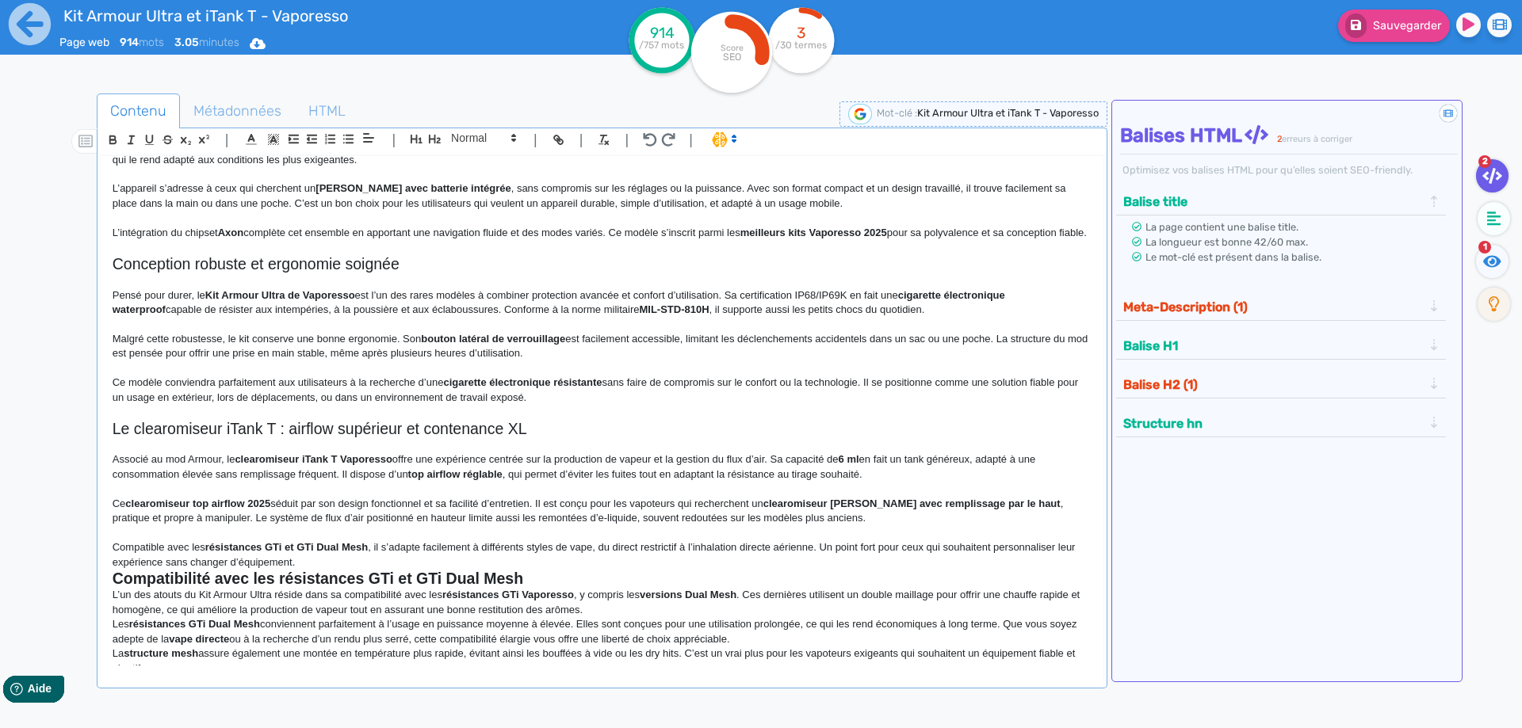
scroll to position [317, 0]
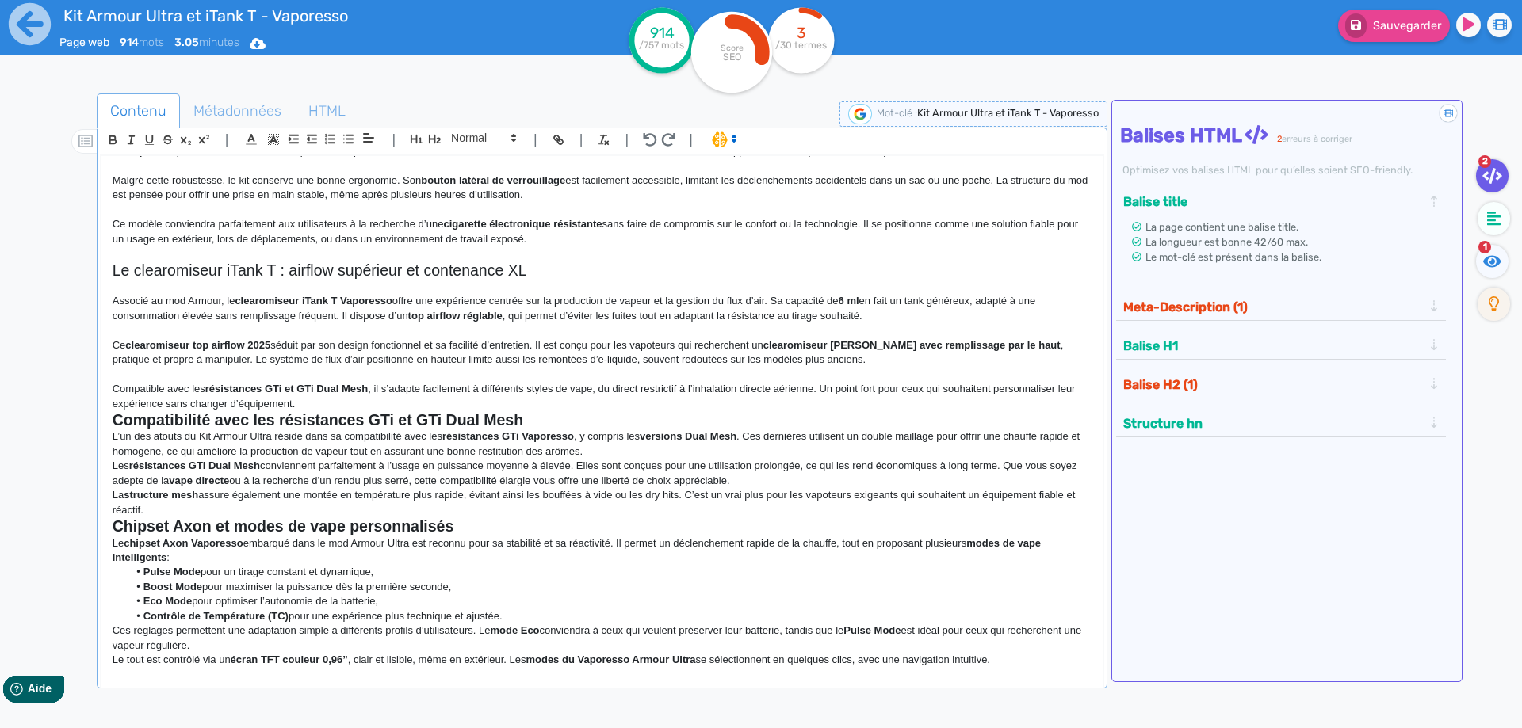
click at [572, 411] on p "Compatible avec les résistances GTi et GTi Dual Mesh , il s’adapte facilement à…" at bounding box center [602, 396] width 979 height 29
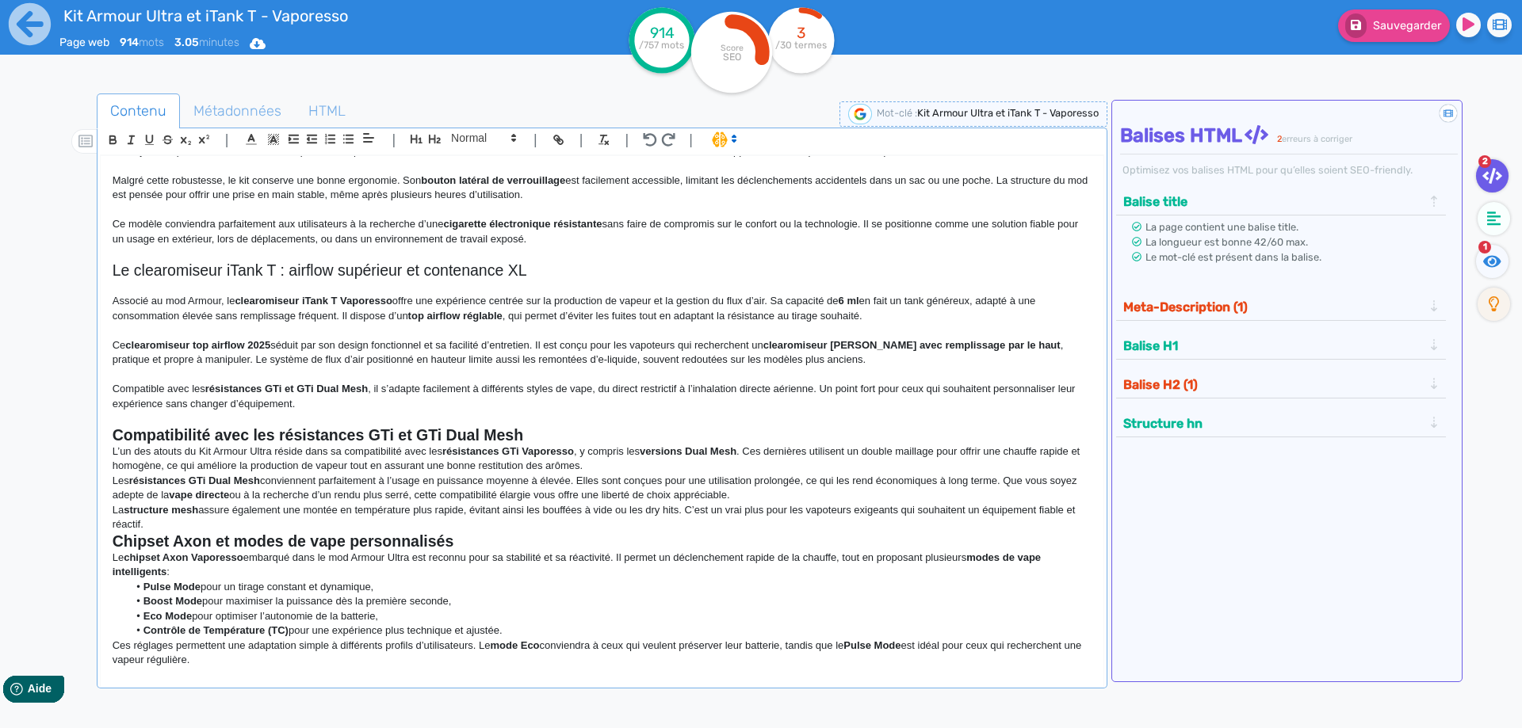
click at [556, 444] on h2 "Compatibilité avec les résistances GTi et GTi Dual Mesh" at bounding box center [602, 435] width 979 height 18
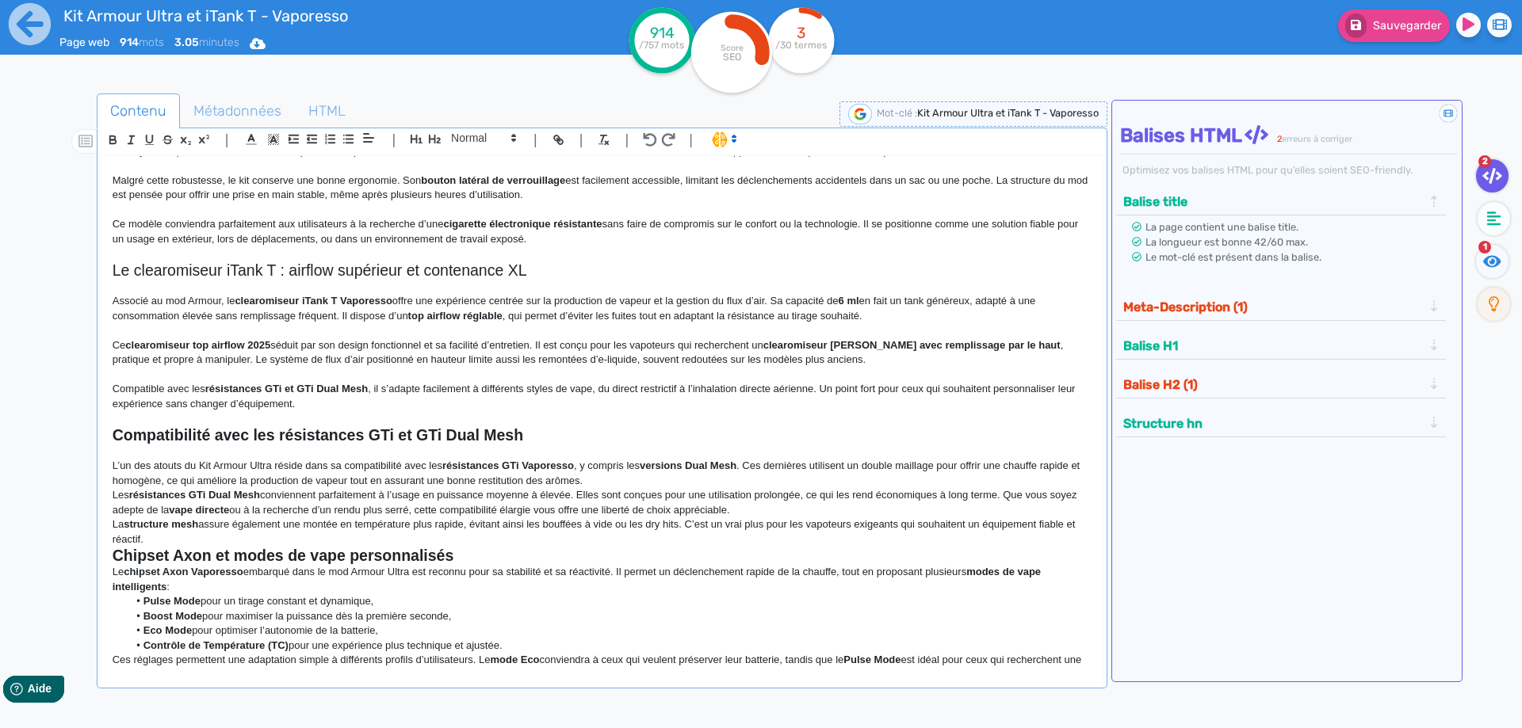
click at [482, 444] on strong "Compatibilité avec les résistances GTi et GTi Dual Mesh" at bounding box center [318, 434] width 411 height 17
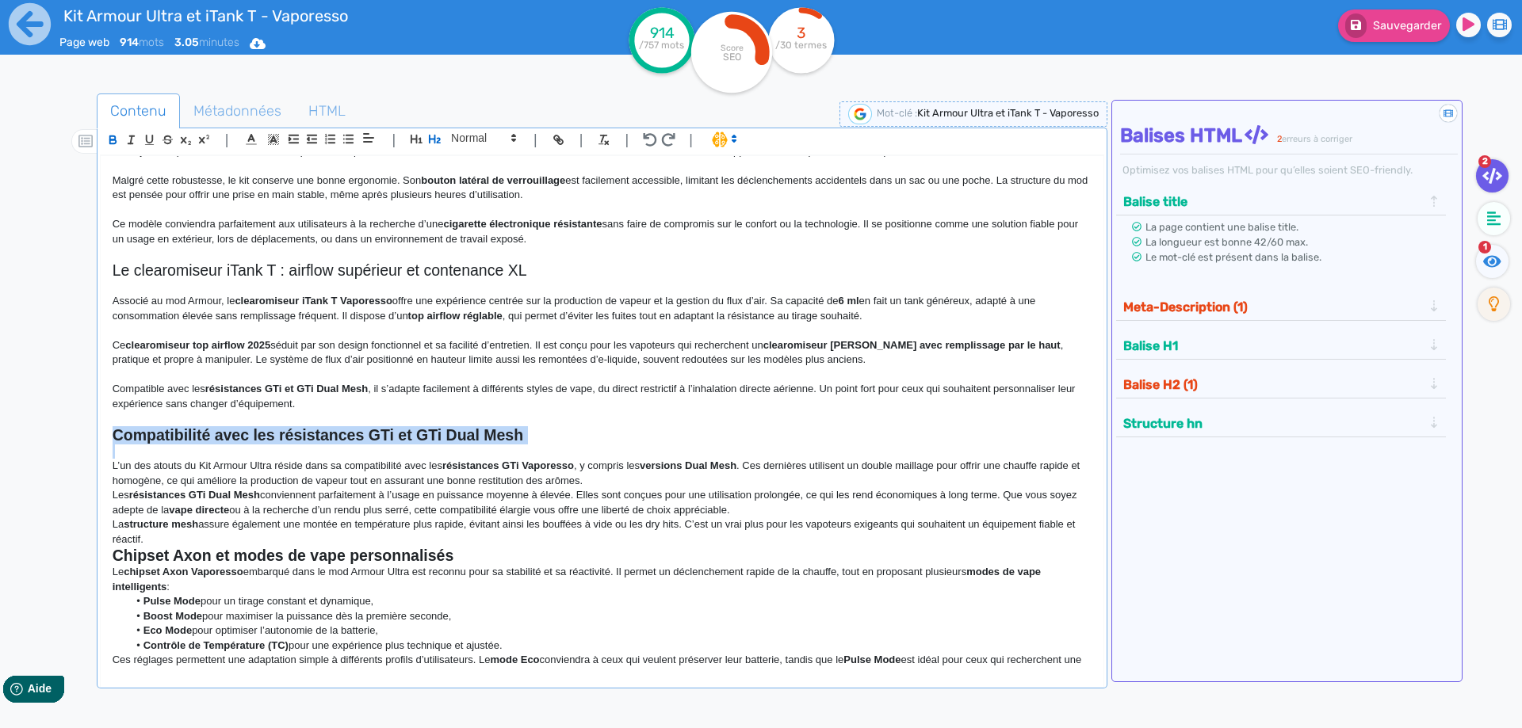
click at [482, 444] on strong "Compatibilité avec les résistances GTi et GTi Dual Mesh" at bounding box center [318, 434] width 411 height 17
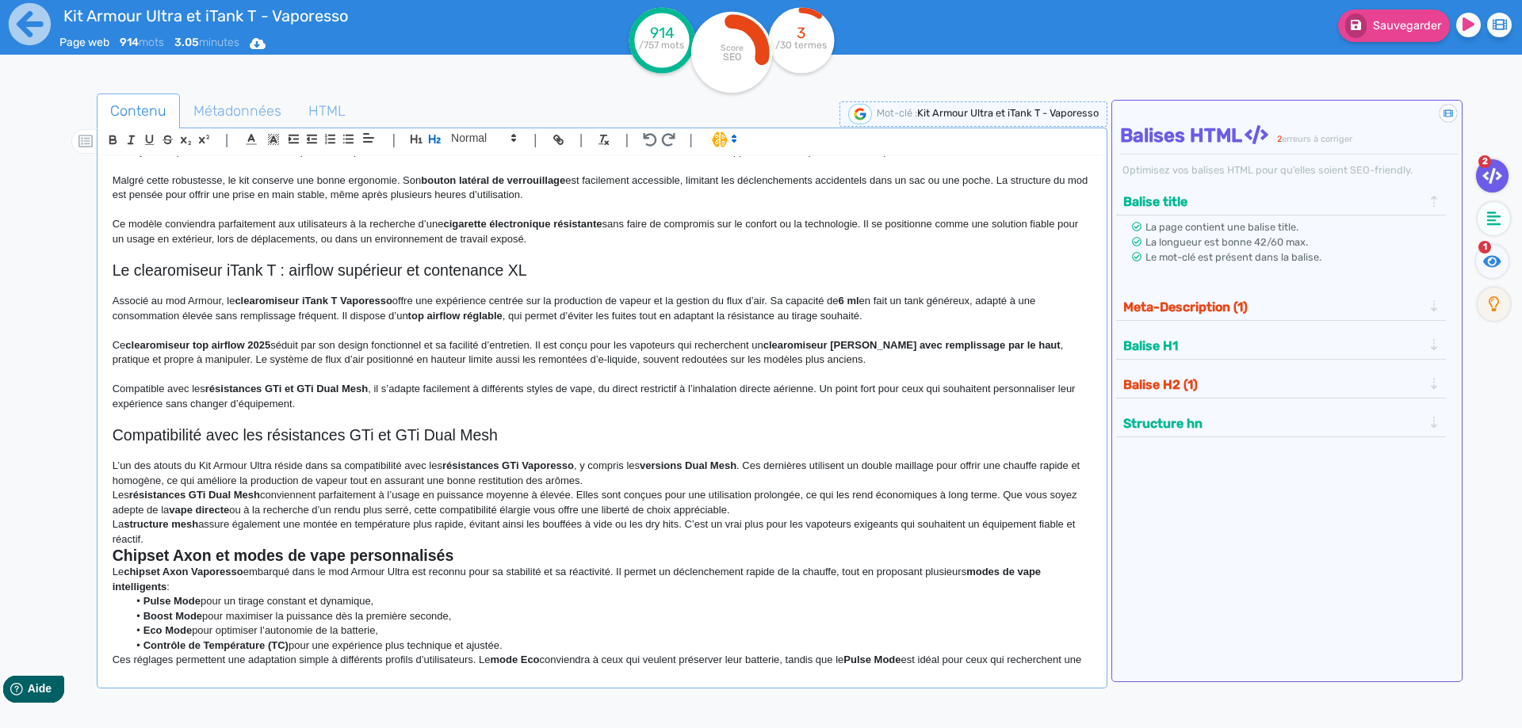
click at [674, 488] on p "L’un des atouts du Kit Armour Ultra réside dans sa compatibilité avec les résis…" at bounding box center [602, 473] width 979 height 29
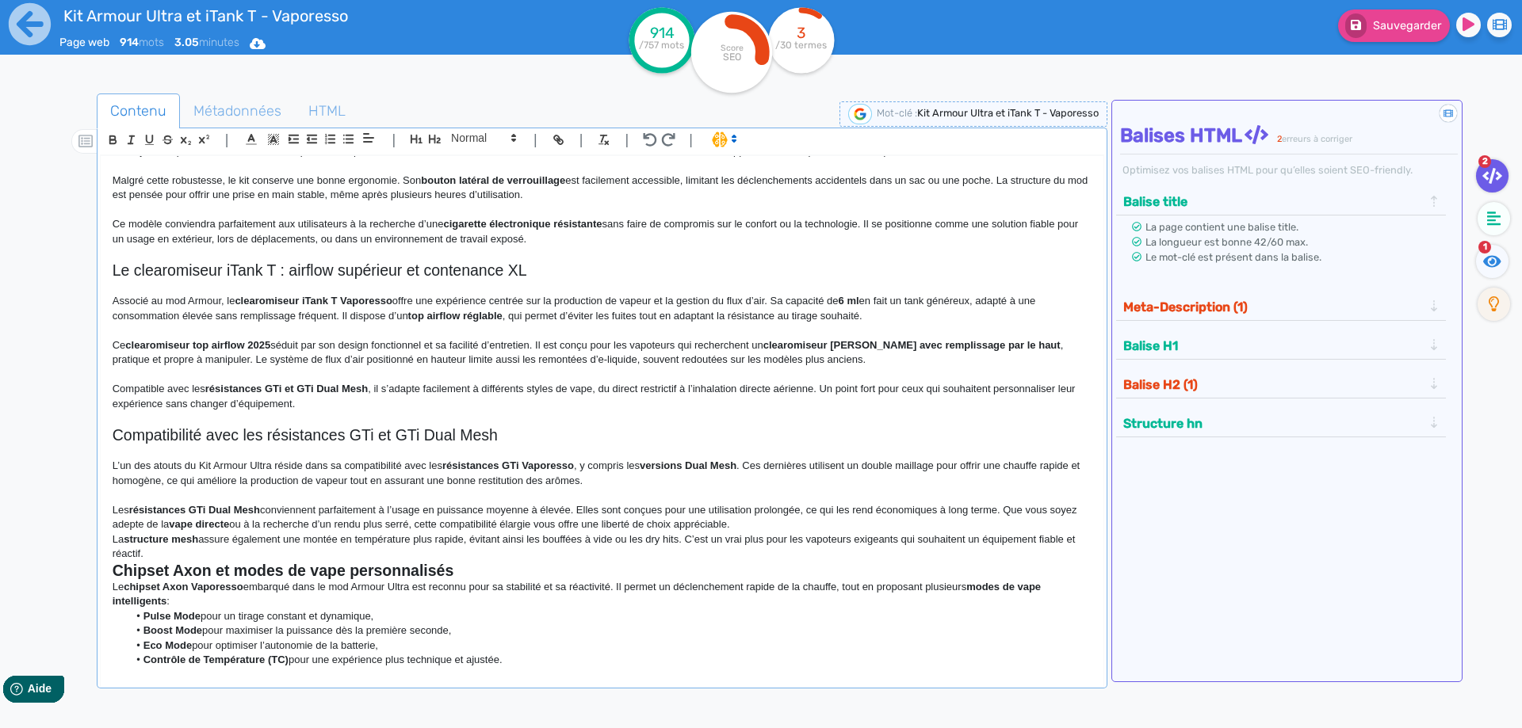
click at [802, 533] on p "Les résistances GTi Dual Mesh conviennent parfaitement à l’usage en puissance m…" at bounding box center [602, 517] width 979 height 29
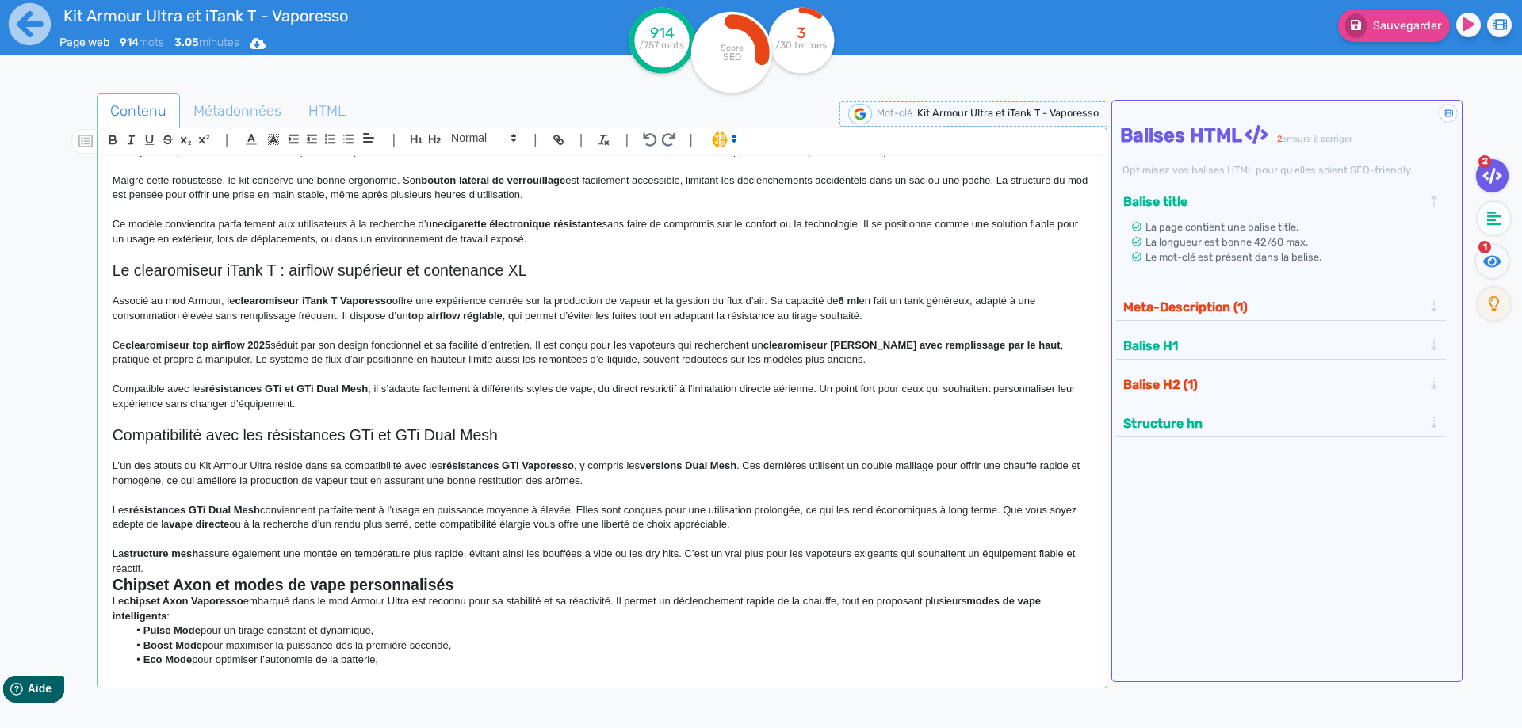
click at [403, 576] on p "La structure mesh assure également une montée en température plus rapide, évita…" at bounding box center [602, 561] width 979 height 29
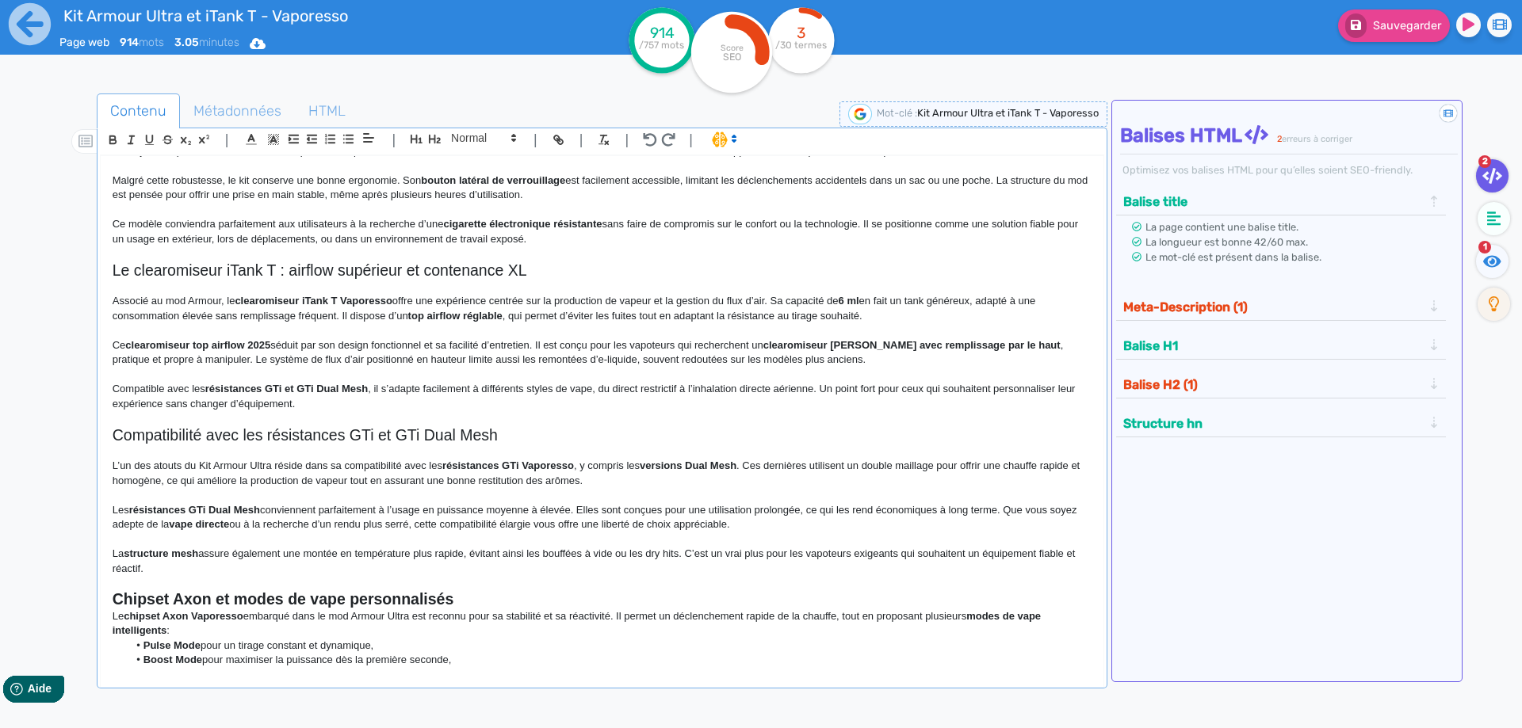
click at [468, 609] on h2 "Chipset Axon et modes de vape personnalisés" at bounding box center [602, 599] width 979 height 18
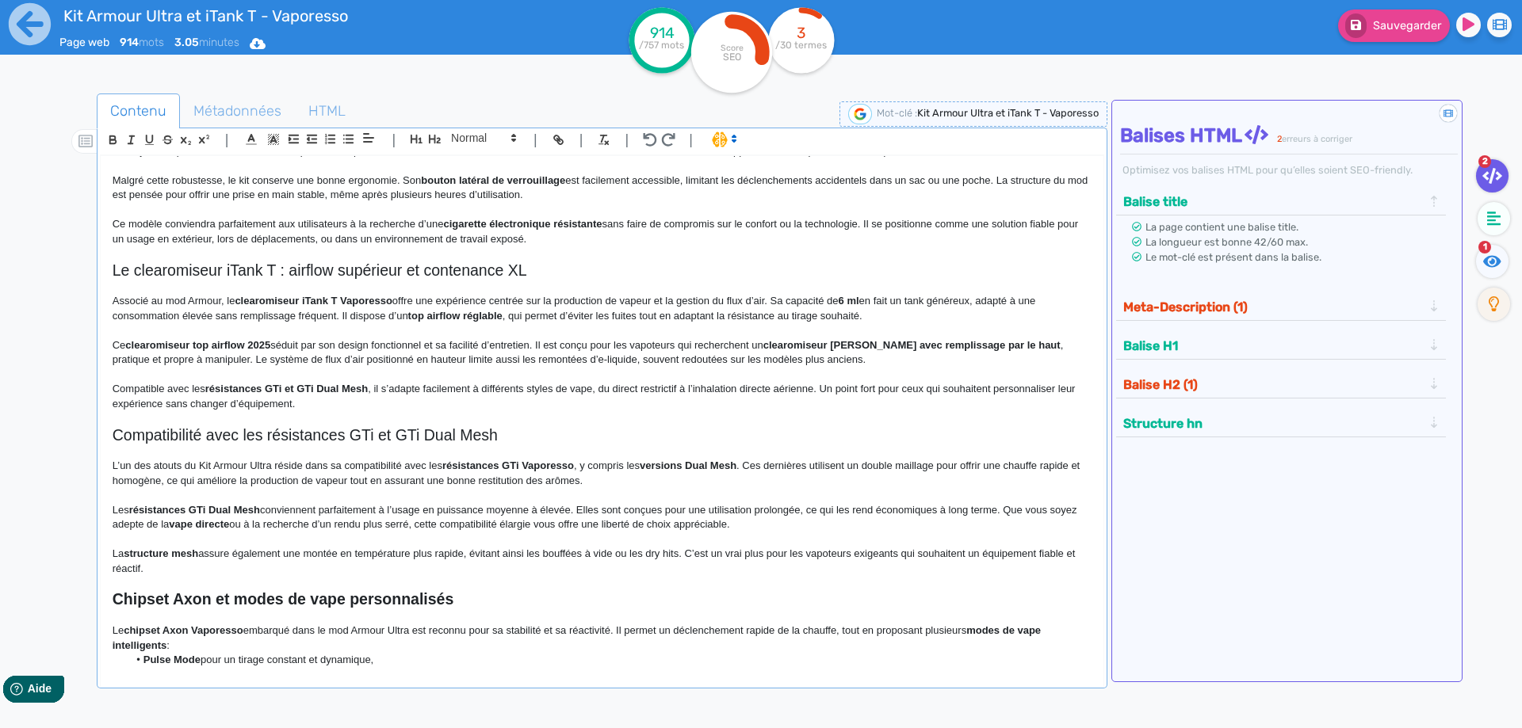
click at [396, 608] on strong "Chipset Axon et modes de vape personnalisés" at bounding box center [284, 598] width 342 height 17
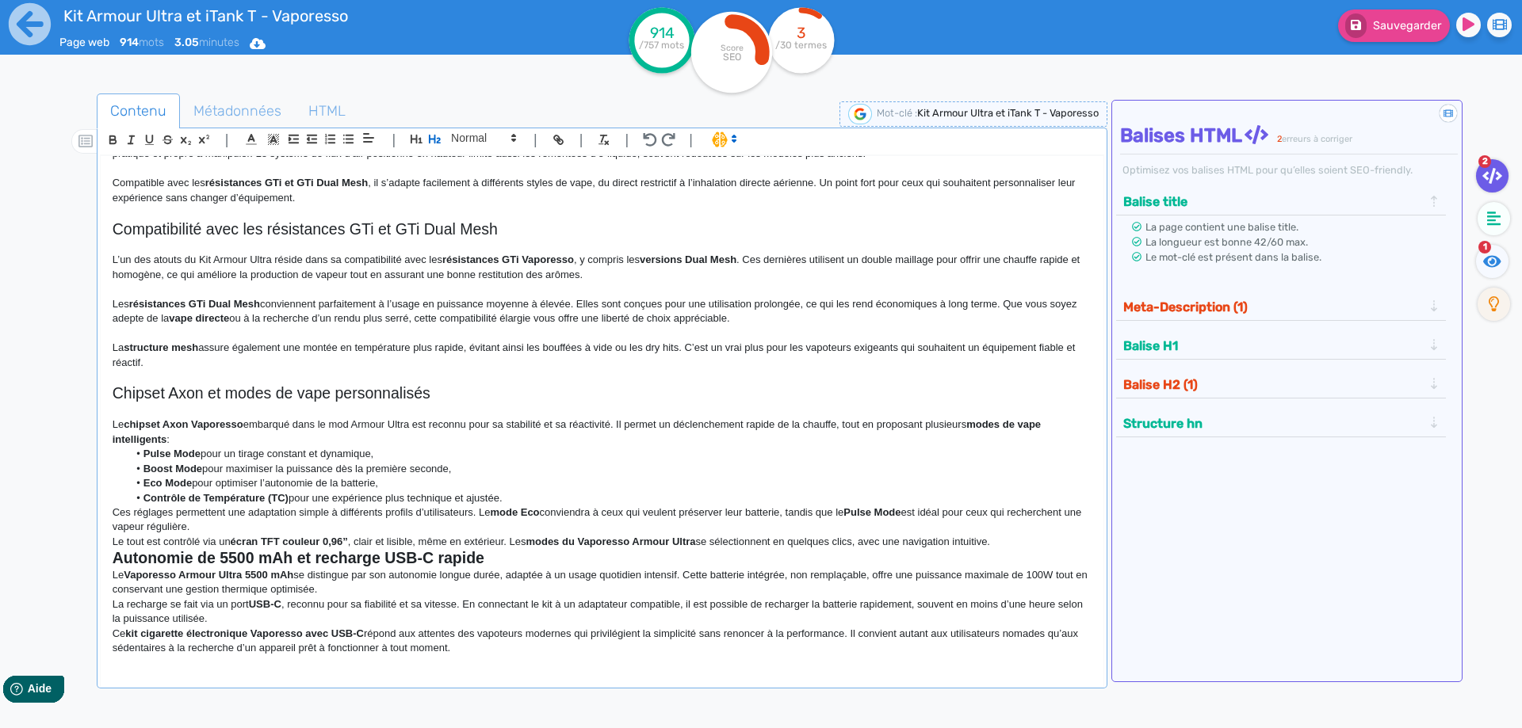
click at [280, 437] on p "Le chipset Axon Vaporesso embarqué dans le mod Armour Ultra est reconnu pour sa…" at bounding box center [602, 432] width 979 height 29
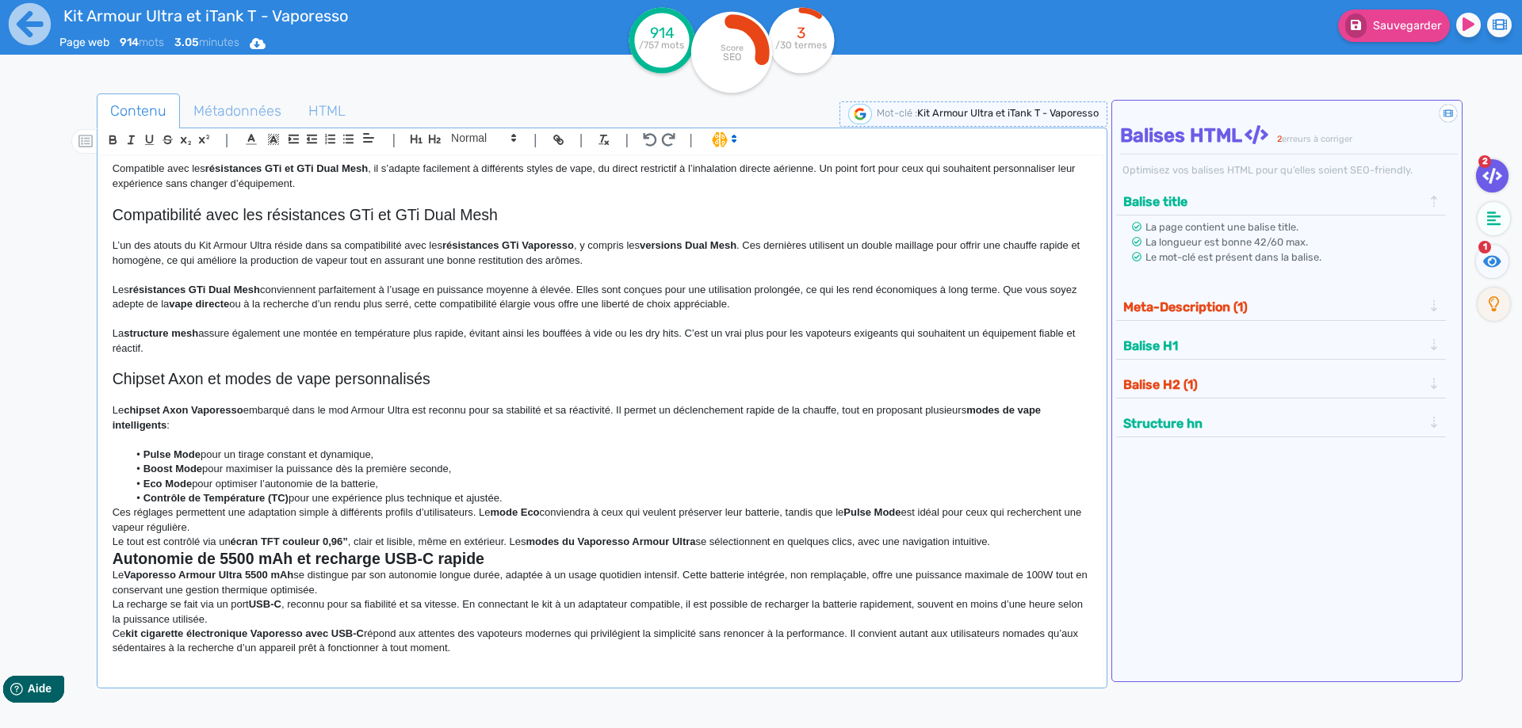
click at [546, 506] on li "Contrôle de Température (TC) pour une expérience plus technique et ajustée." at bounding box center [609, 498] width 963 height 14
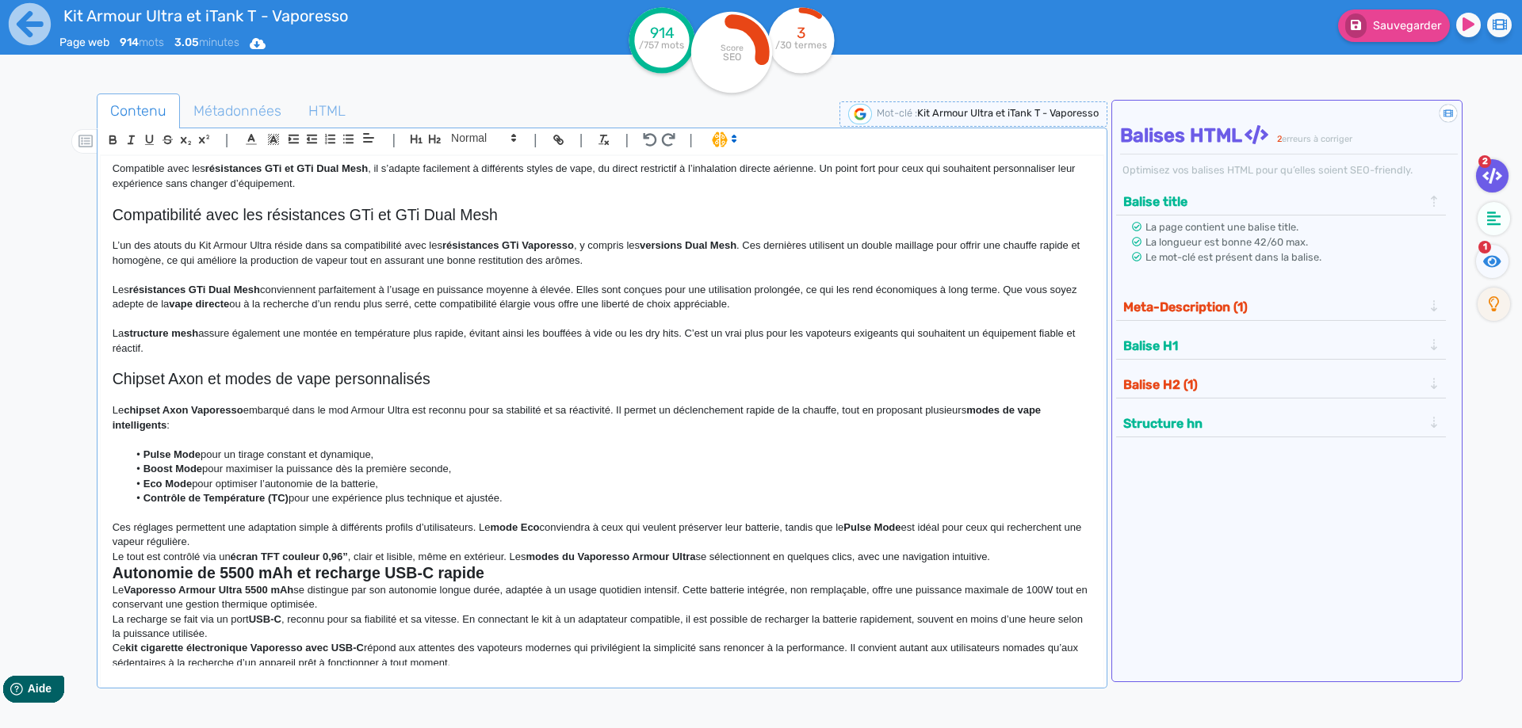
click at [277, 550] on p "Ces réglages permettent une adaptation simple à différents profils d’utilisateu…" at bounding box center [602, 535] width 979 height 29
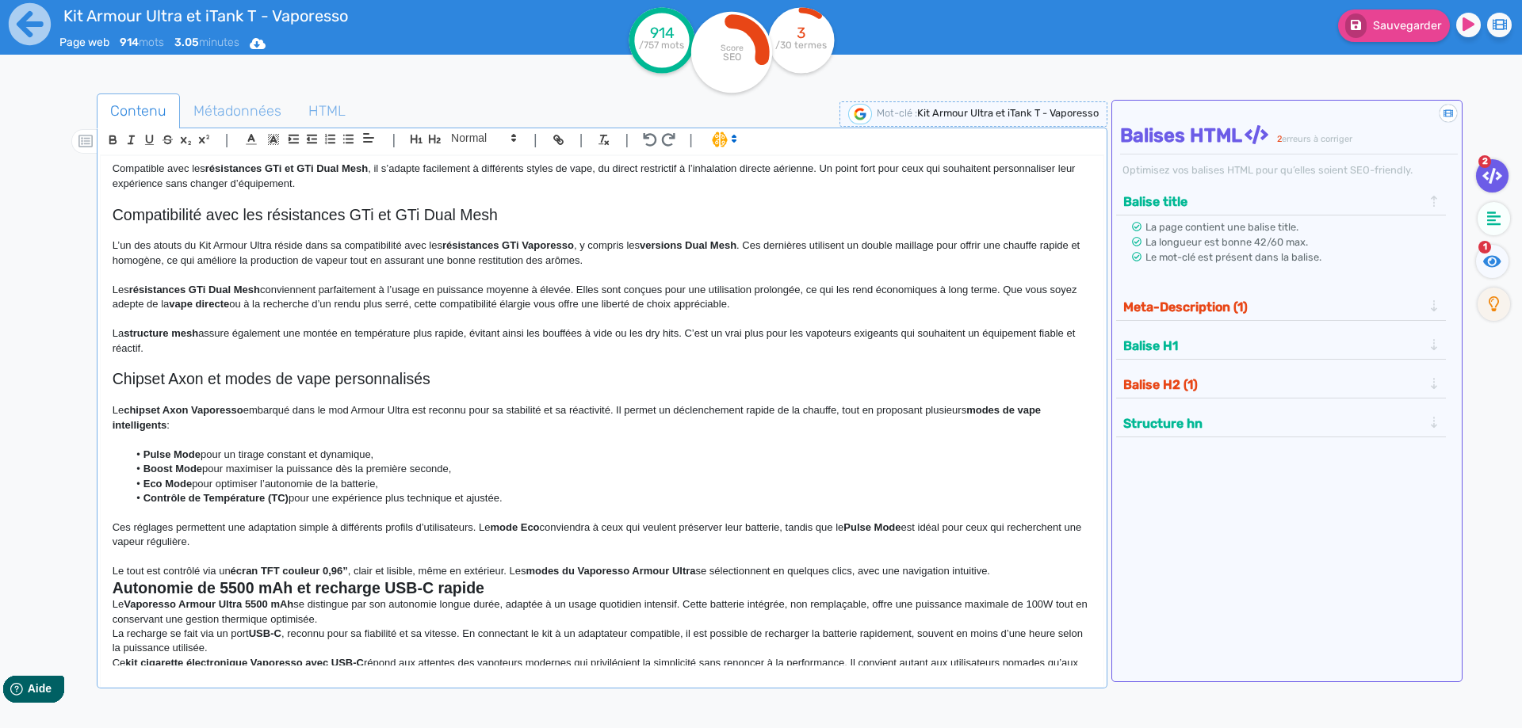
drag, startPoint x: 1022, startPoint y: 585, endPoint x: 1002, endPoint y: 590, distance: 20.6
click at [1022, 579] on p "Le tout est contrôlé via un écran TFT couleur 0,96” , clair et lisible, même en…" at bounding box center [602, 571] width 979 height 14
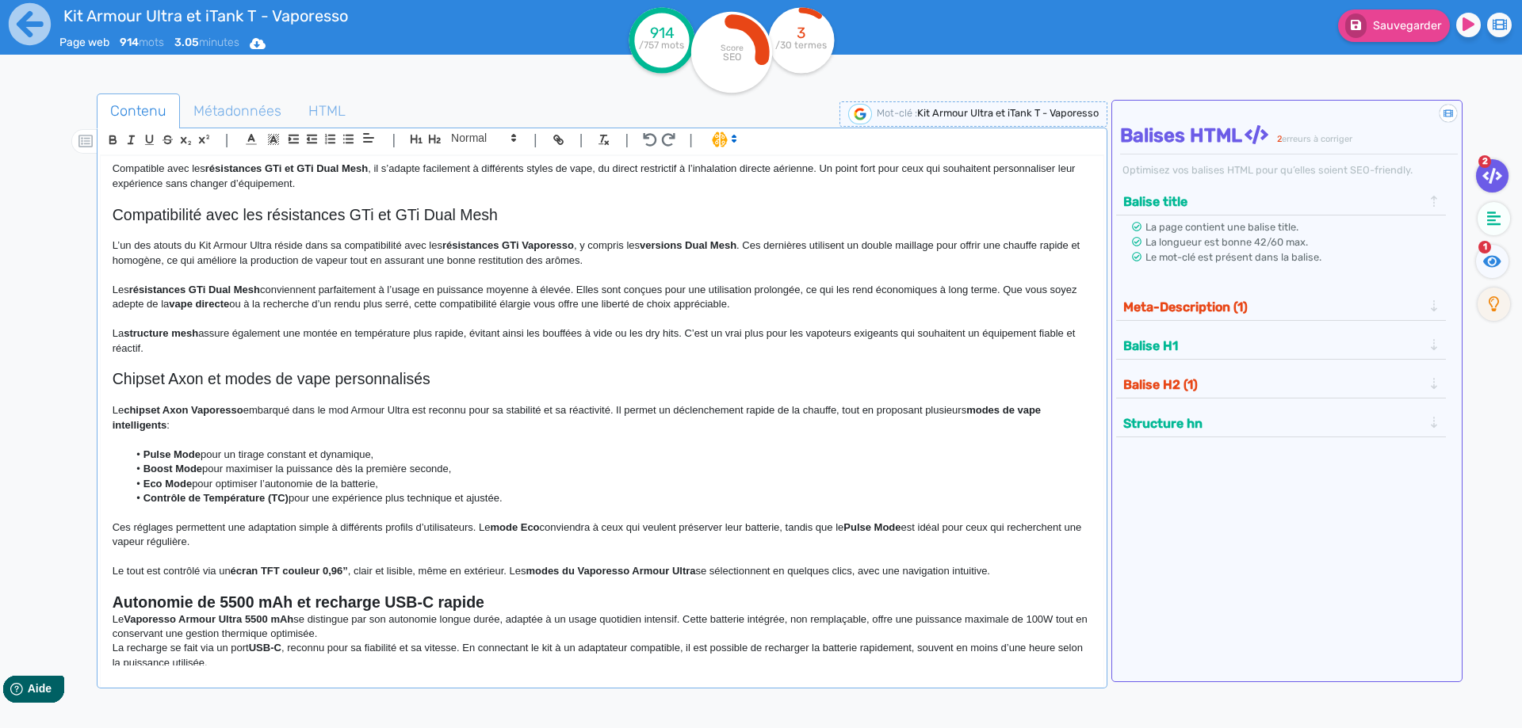
drag, startPoint x: 509, startPoint y: 629, endPoint x: 520, endPoint y: 620, distance: 14.6
click at [510, 627] on p "Le Vaporesso Armour Ultra 5500 mAh se distingue par son autonomie longue durée,…" at bounding box center [602, 627] width 979 height 29
click at [521, 612] on h2 "Autonomie de 5500 mAh et recharge USB-C rapide" at bounding box center [602, 603] width 979 height 18
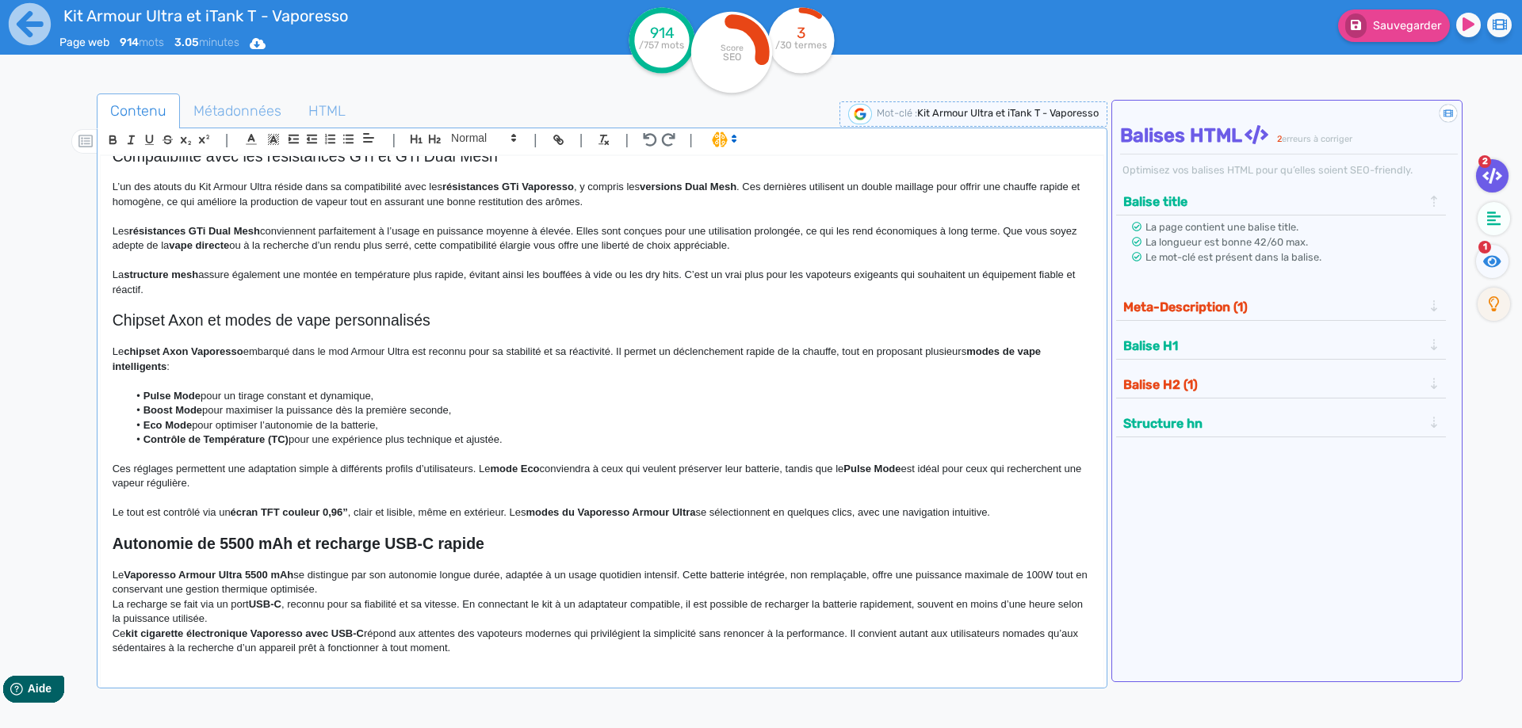
scroll to position [610, 0]
click at [346, 595] on p "Le Vaporesso Armour Ultra 5500 mAh se distingue par son autonomie longue durée,…" at bounding box center [602, 582] width 979 height 29
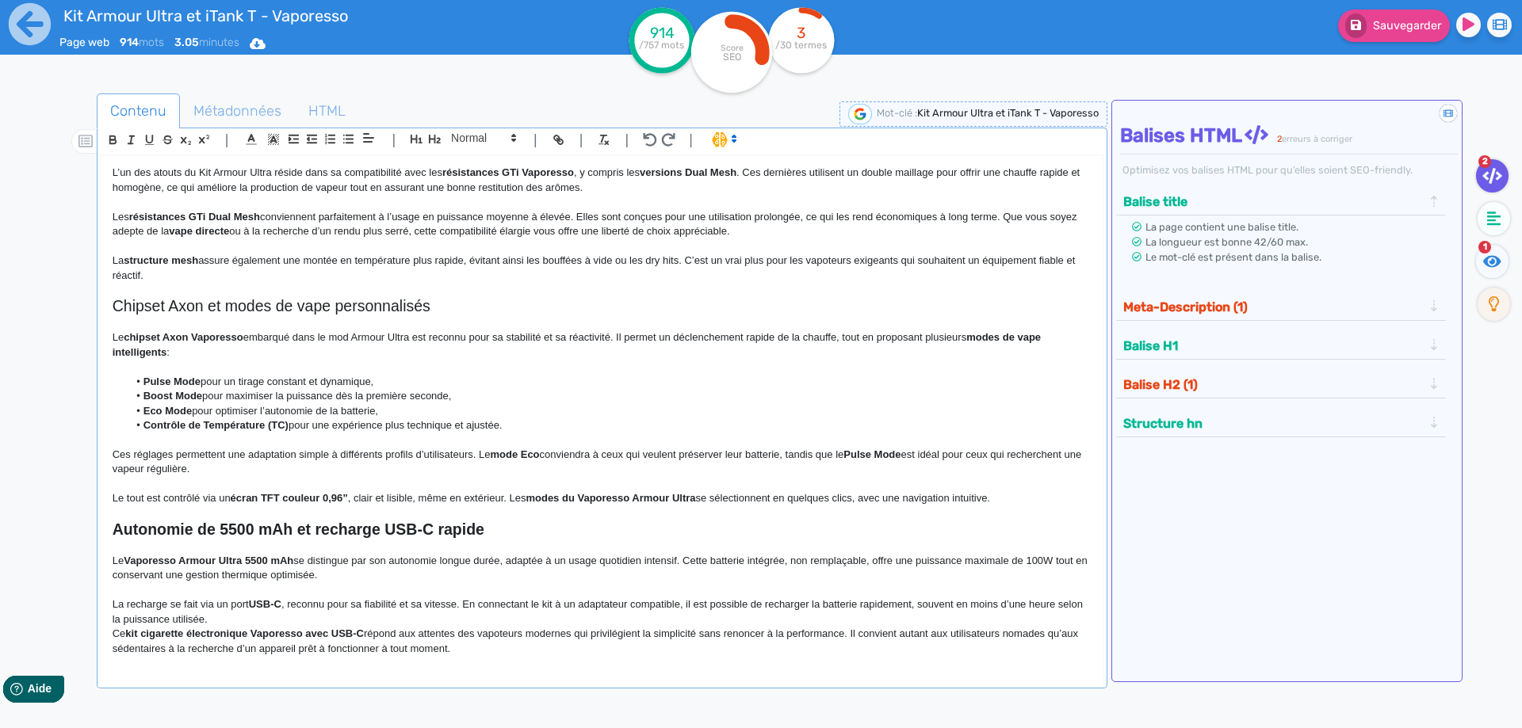
click at [296, 627] on p "La recharge se fait via un port USB-C , reconnu pour sa fiabilité et sa vitesse…" at bounding box center [602, 612] width 979 height 29
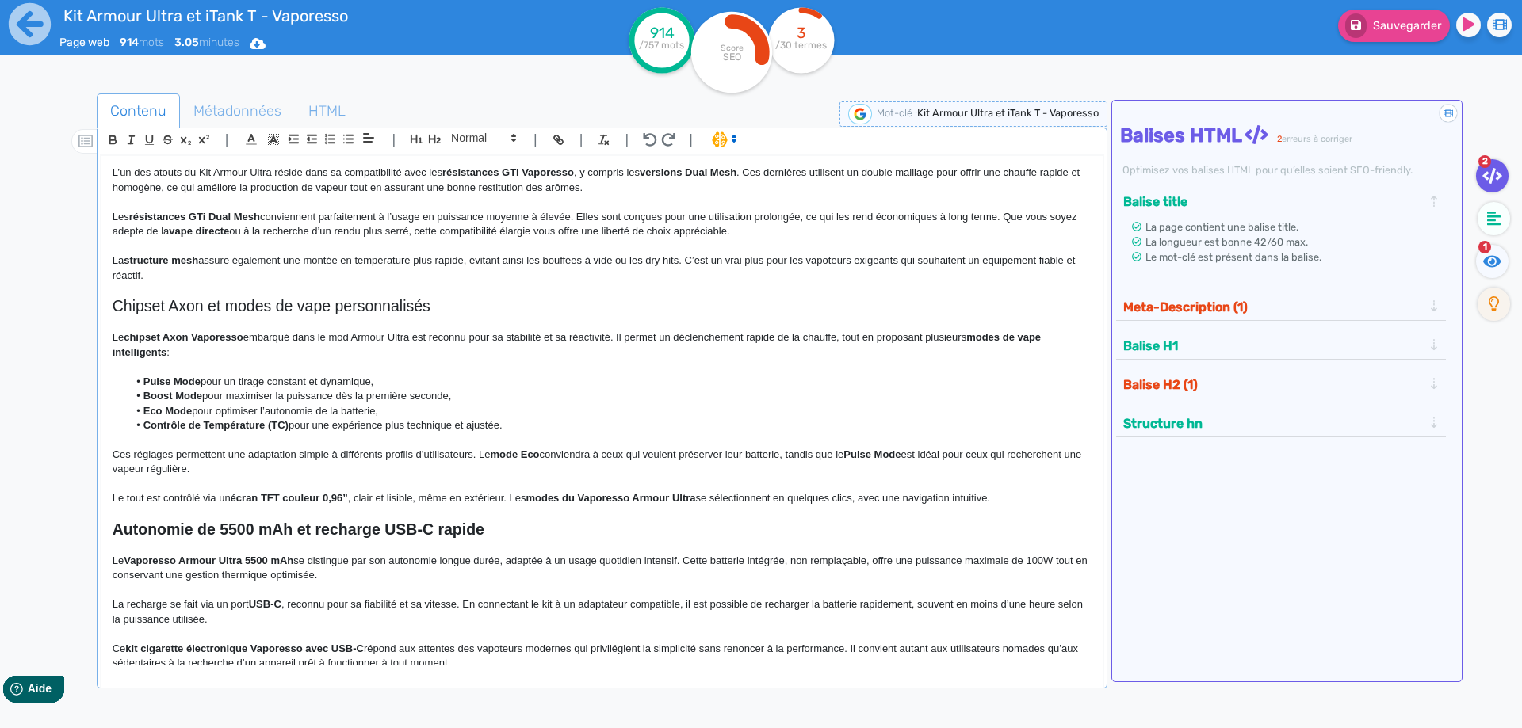
click at [313, 538] on strong "Autonomie de 5500 mAh et recharge USB-C rapide" at bounding box center [299, 529] width 372 height 17
click at [315, 538] on strong "Autonomie de 5500 mAh et recharge USB-C rapide" at bounding box center [299, 529] width 372 height 17
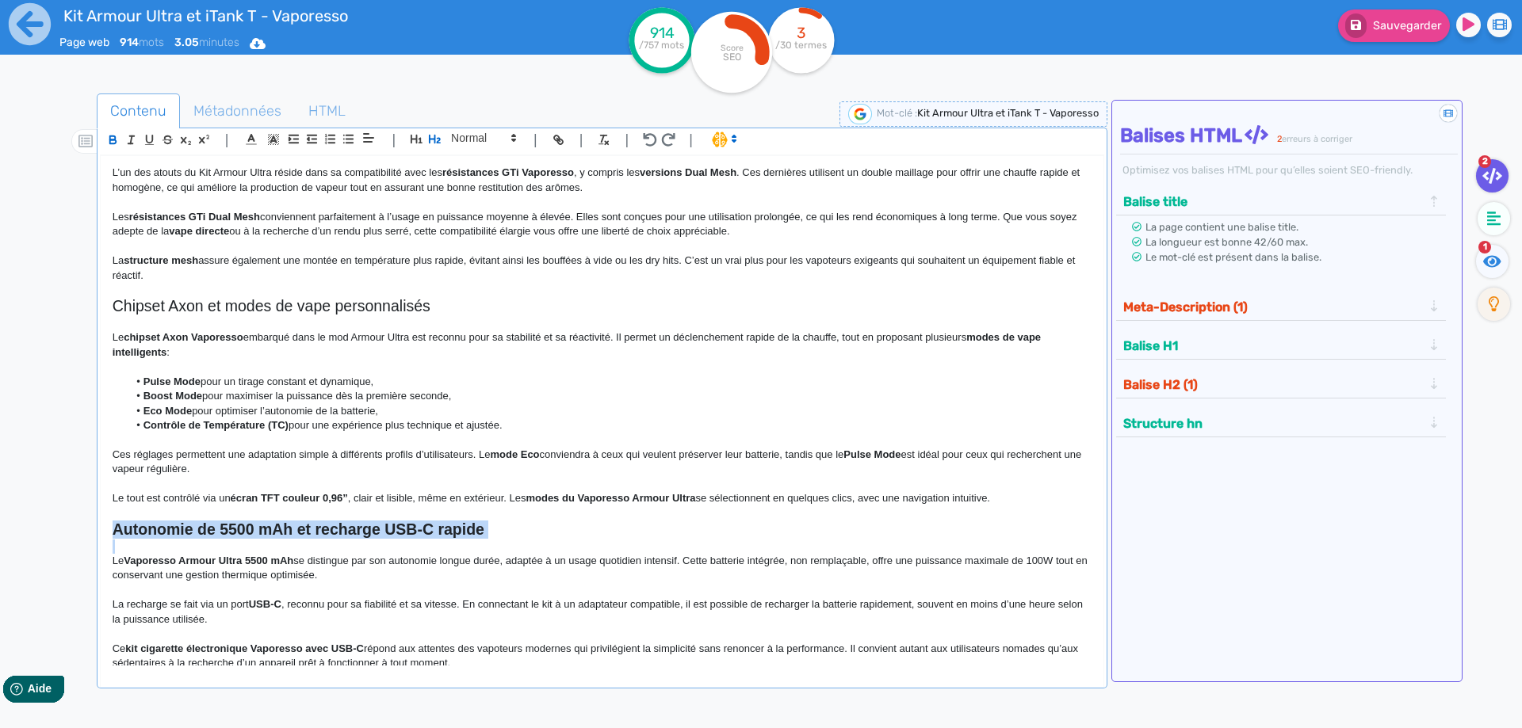
click at [315, 538] on strong "Autonomie de 5500 mAh et recharge USB-C rapide" at bounding box center [299, 529] width 372 height 17
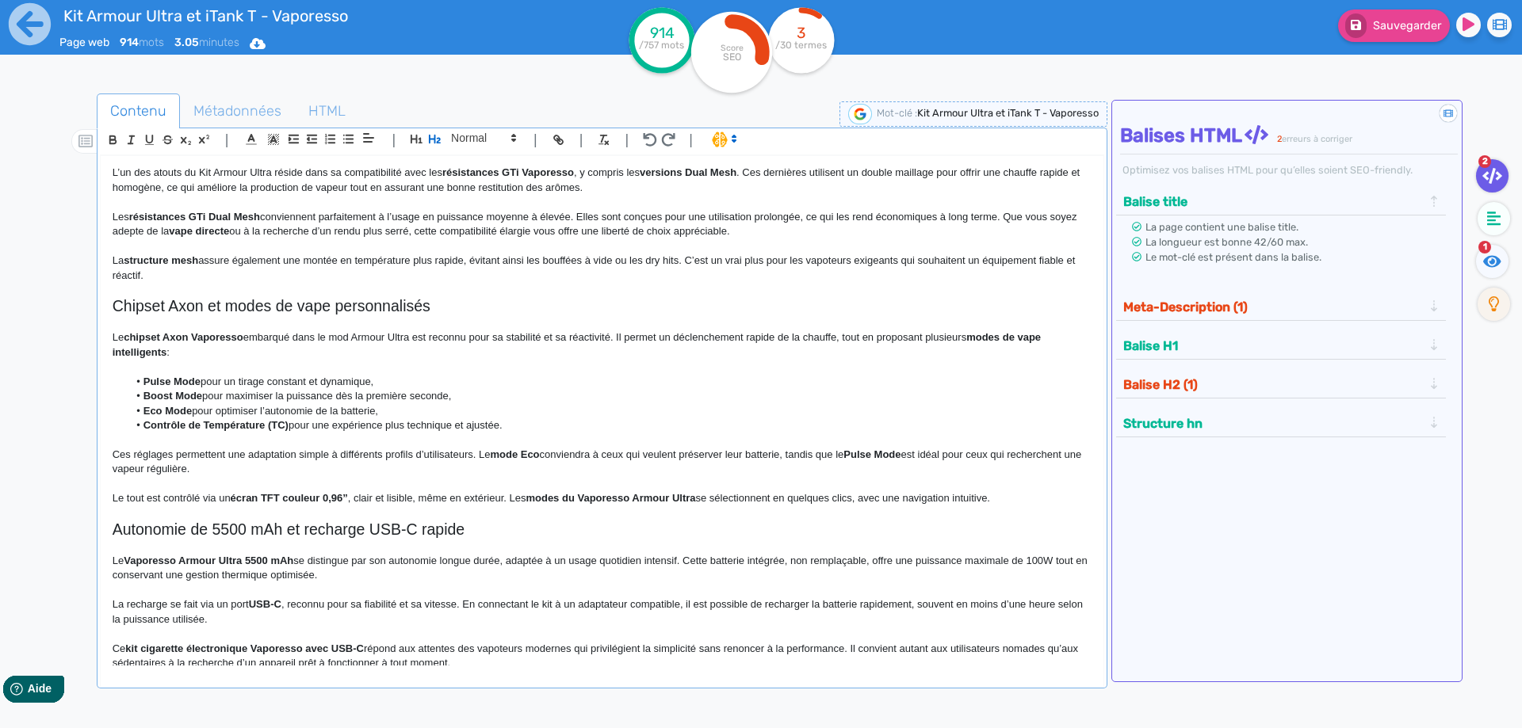
click at [364, 491] on div "Kit Armour Ultra et iTank T - Vaporesso Présentation du Kit Vaporesso Armour Ul…" at bounding box center [602, 411] width 1003 height 510
click at [1487, 276] on fa-icon at bounding box center [1492, 261] width 32 height 33
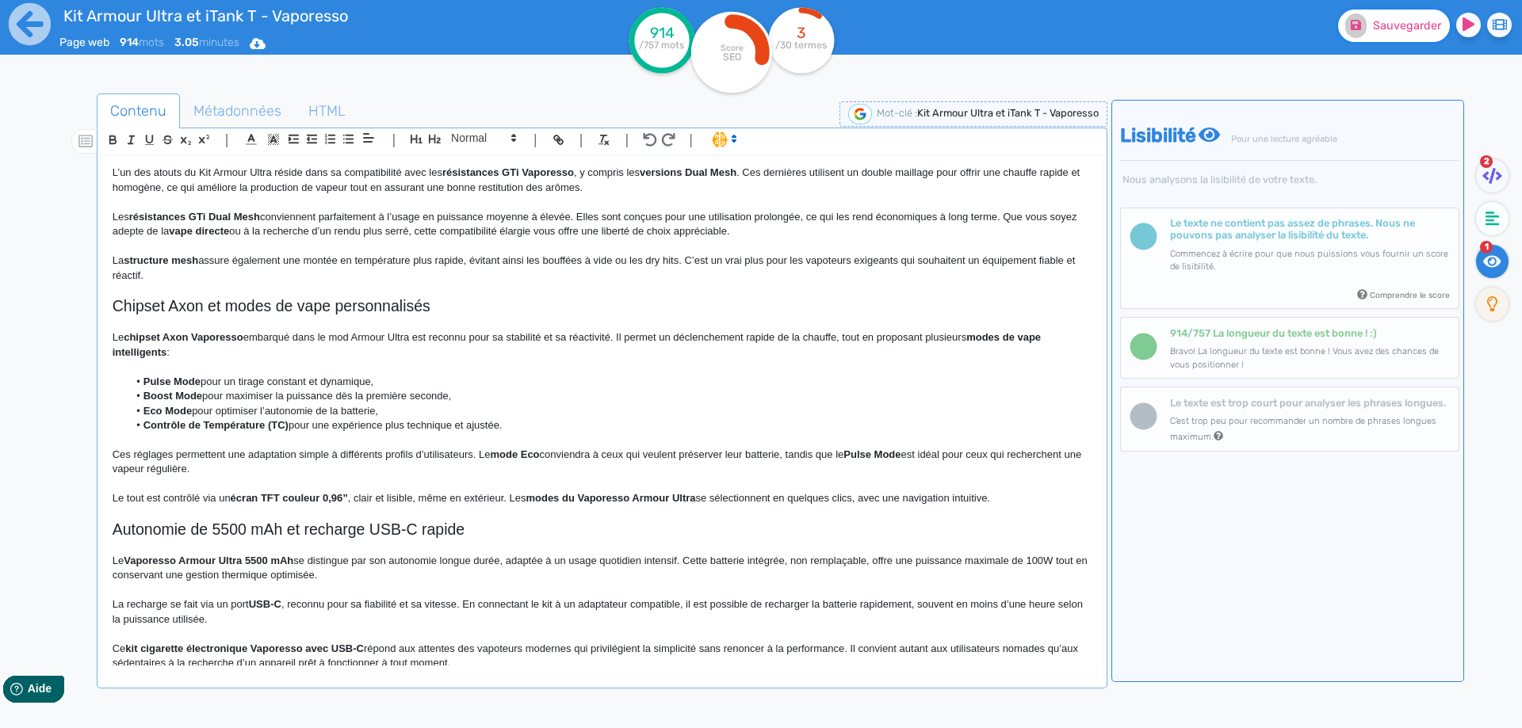
click at [1404, 23] on span "Sauvegarder" at bounding box center [1407, 25] width 68 height 13
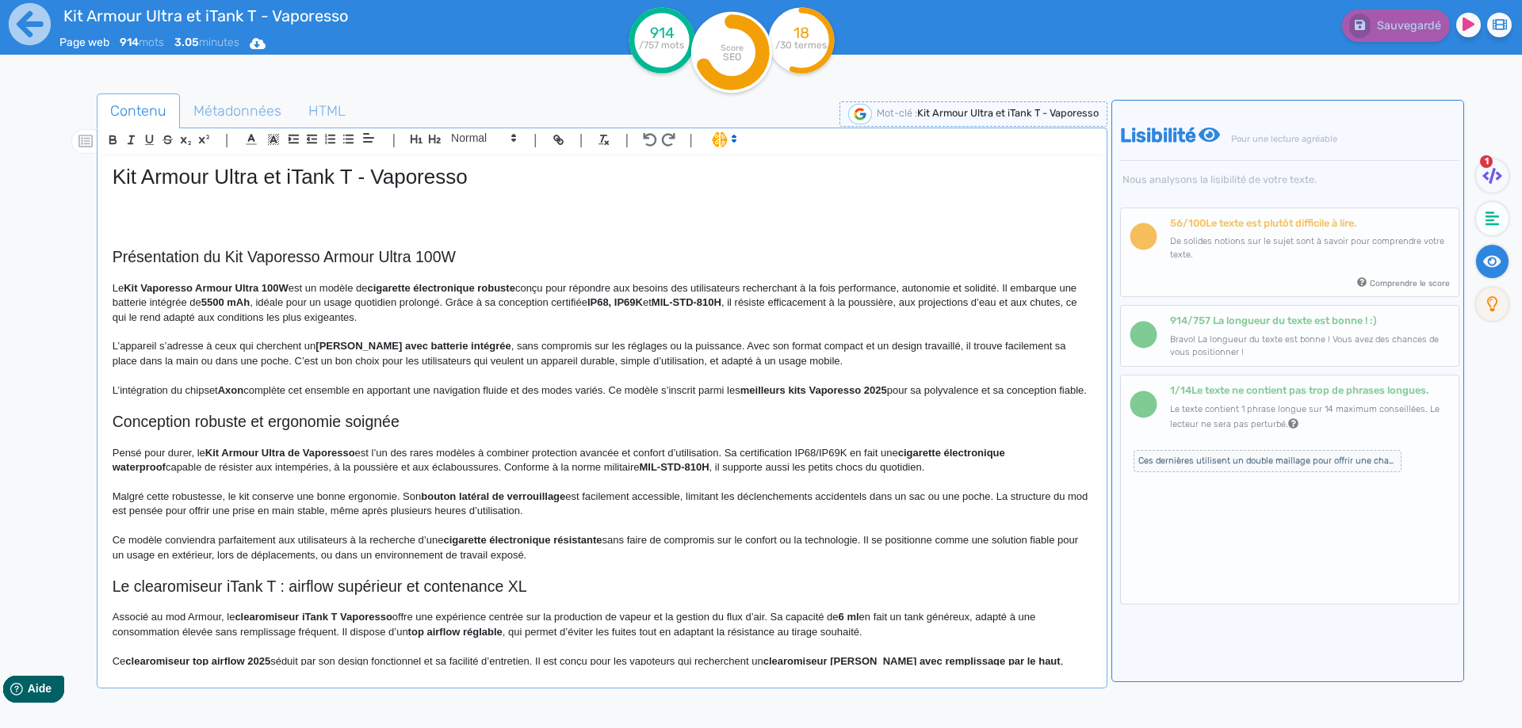
scroll to position [0, 0]
click at [231, 263] on h2 "Présentation du Kit Vaporesso Armour Ultra 100W" at bounding box center [602, 258] width 979 height 18
click at [258, 254] on h2 "Présentation du kit Vaporesso Armour Ultra 100W" at bounding box center [602, 258] width 979 height 18
click at [399, 262] on h2 "Présentation du kit Armour Ultra 100W" at bounding box center [602, 258] width 979 height 18
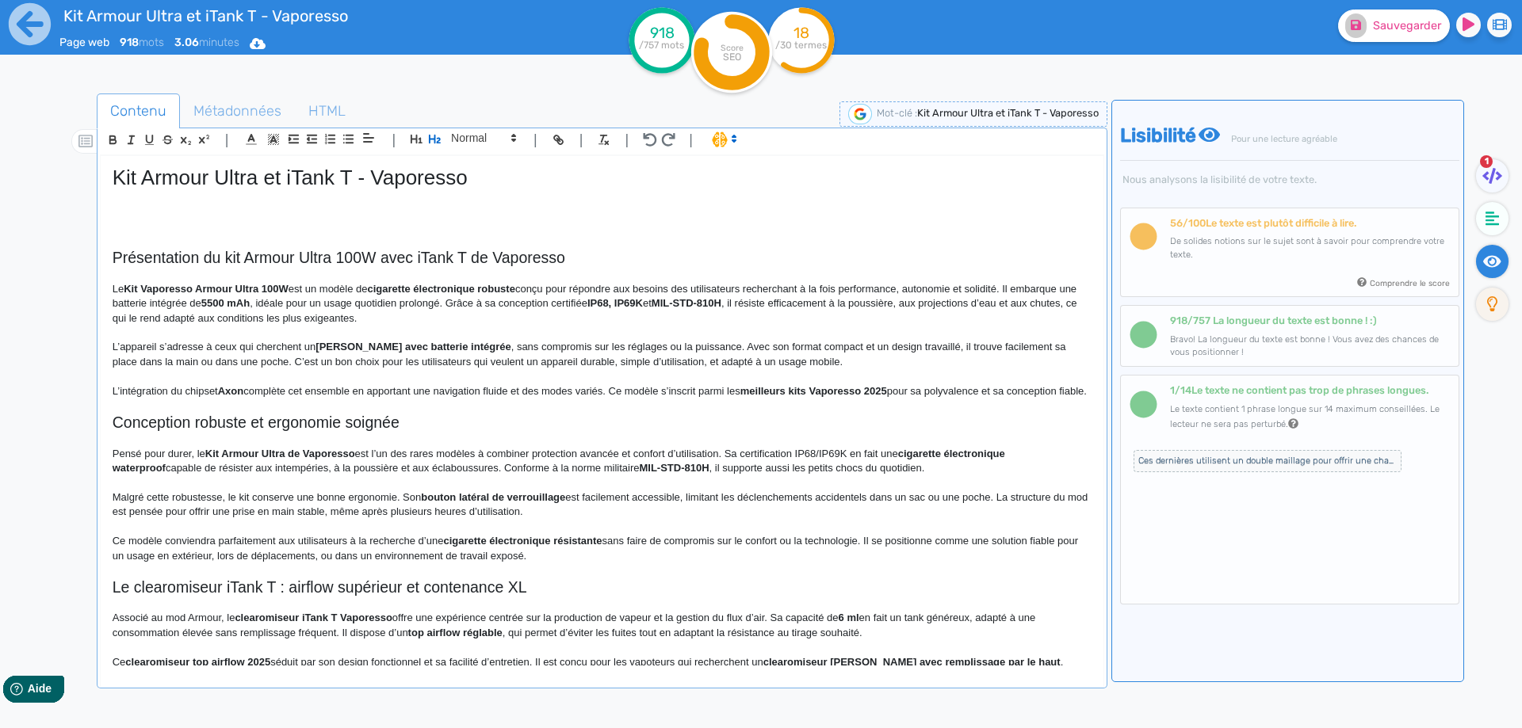
click at [417, 257] on h2 "Présentation du kit Armour Ultra 100W avec iTank T de Vaporesso" at bounding box center [602, 258] width 979 height 18
click at [406, 261] on h2 "Présentation du kit Armour Ultra 100W avec clearomiseur iTank T de Vaporesso" at bounding box center [602, 258] width 979 height 18
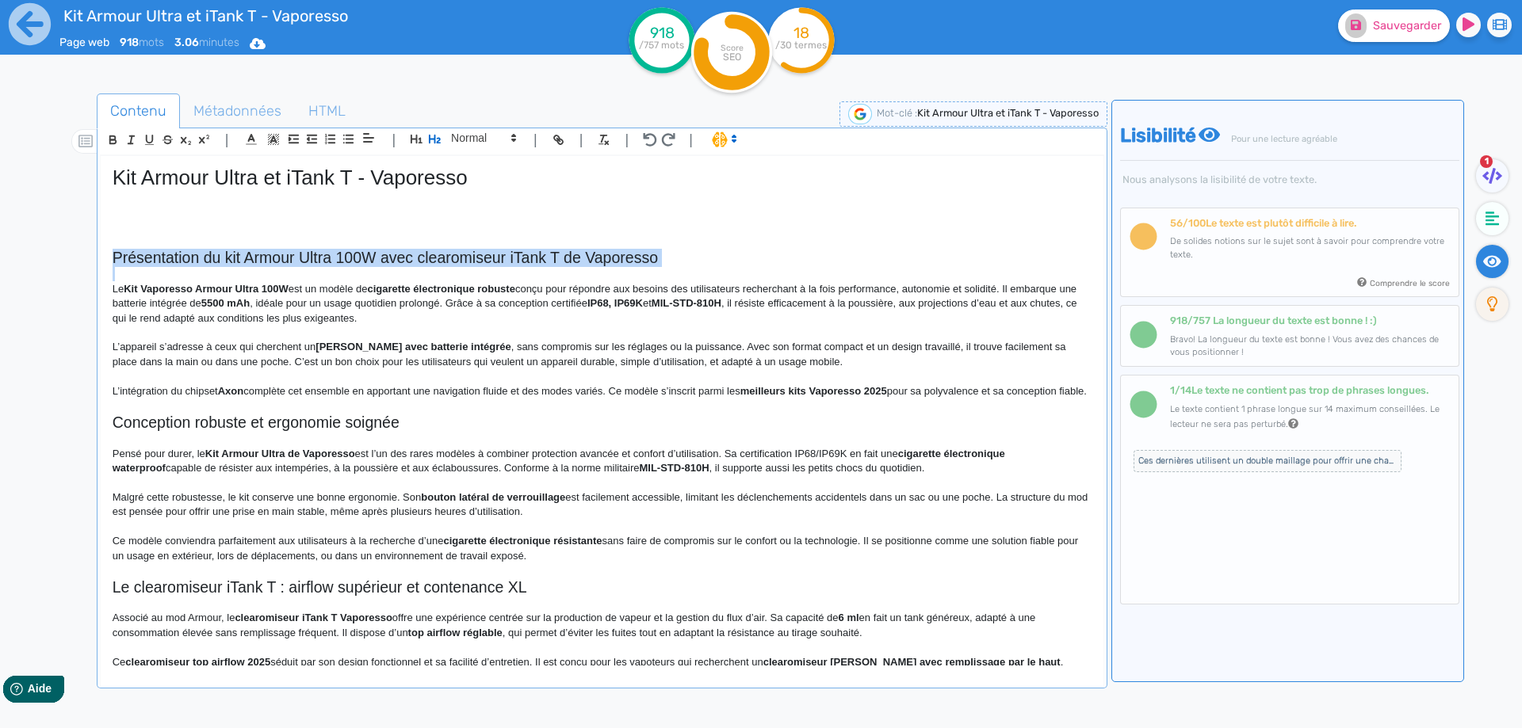
click at [406, 261] on h2 "Présentation du kit Armour Ultra 100W avec clearomiseur iTank T de Vaporesso" at bounding box center [602, 258] width 979 height 18
click at [464, 249] on h2 "Présentation du kit Armour Ultra 100W avec clearomiseur iTank T de Vaporesso" at bounding box center [602, 258] width 979 height 18
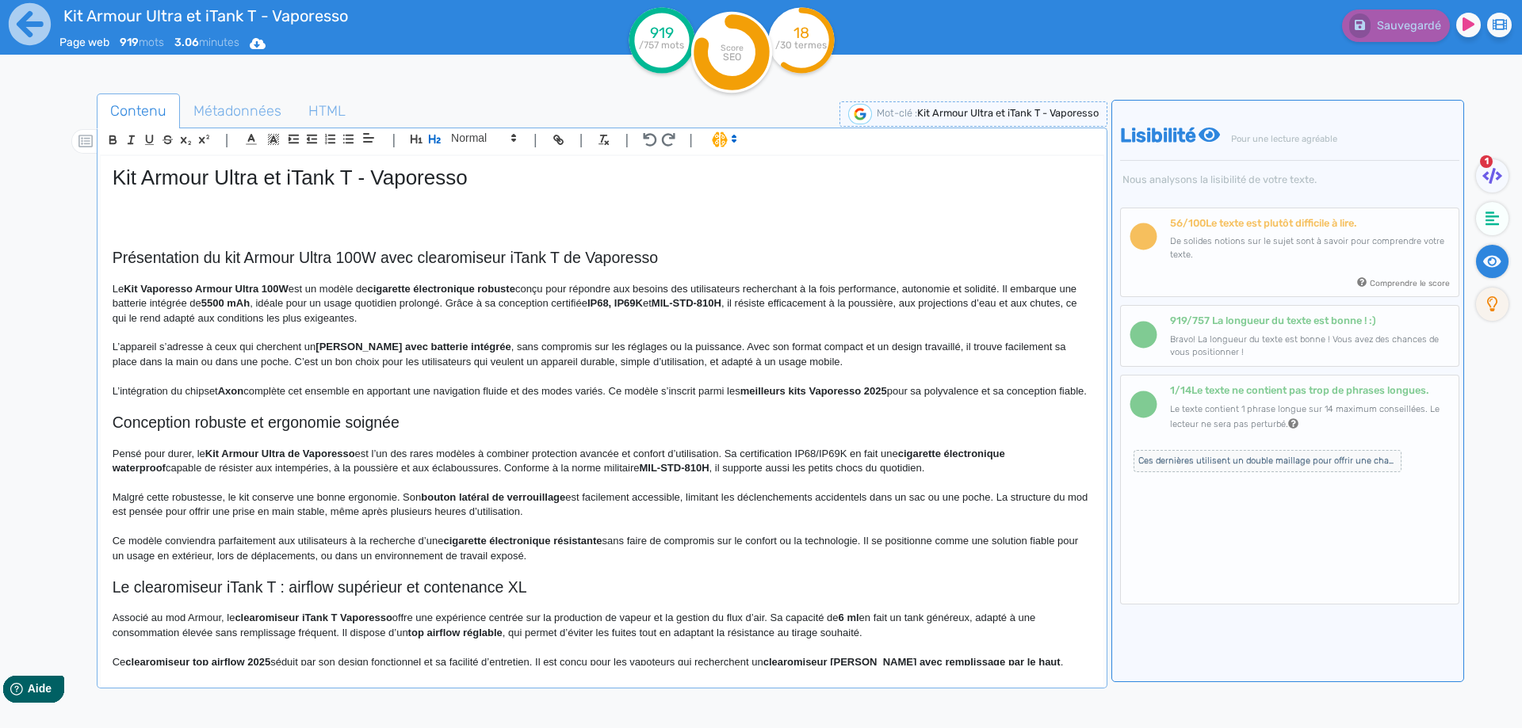
click at [464, 249] on h2 "Présentation du kit Armour Ultra 100W avec clearomiseur iTank T de Vaporesso" at bounding box center [602, 258] width 979 height 18
click at [128, 290] on strong "Kit Vaporesso Armour Ultra 100W" at bounding box center [206, 289] width 165 height 12
click at [129, 289] on p "Le k it Vaporesso Armour Ultra 100W est un modèle de cigarette électronique rob…" at bounding box center [602, 304] width 979 height 44
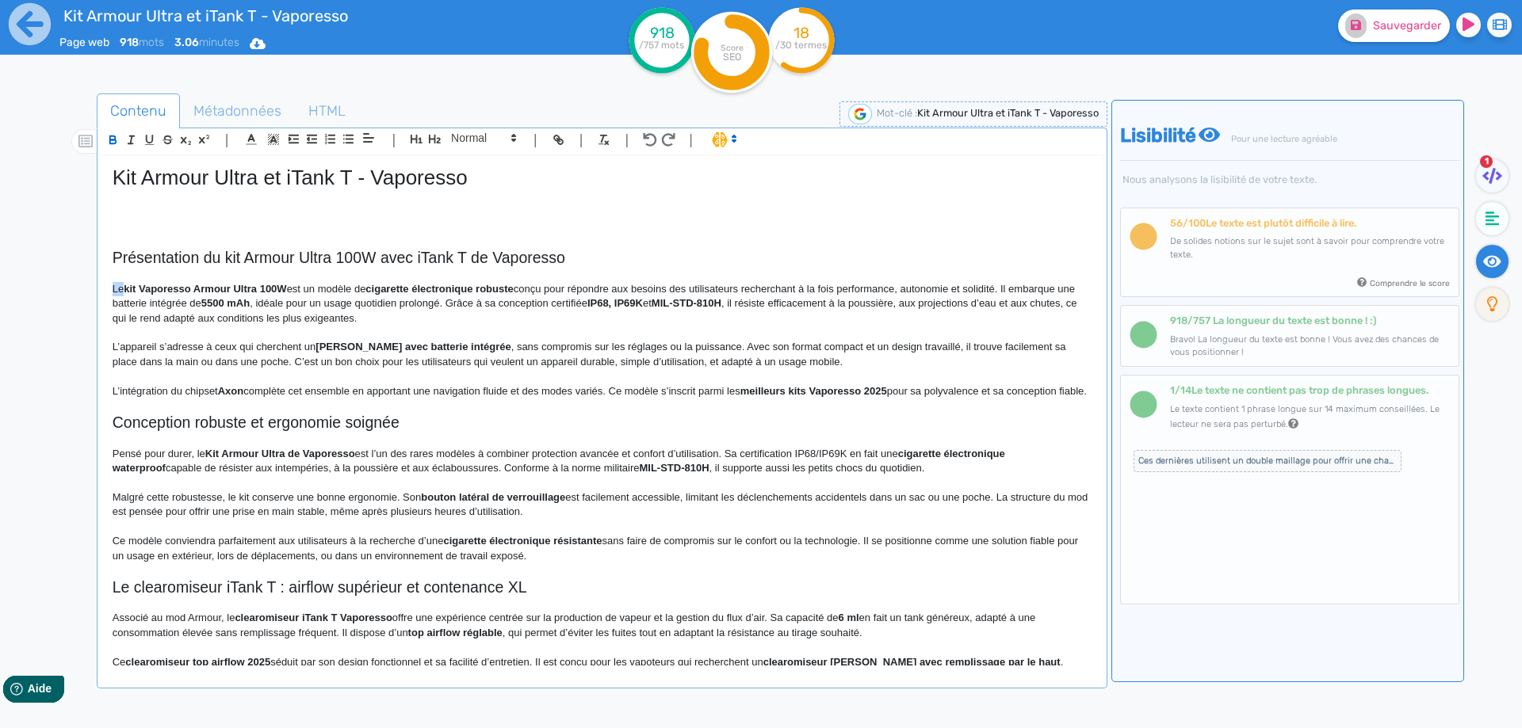
click at [130, 288] on strong "kit Vaporesso Armour Ultra 100W" at bounding box center [205, 289] width 162 height 12
drag, startPoint x: 130, startPoint y: 288, endPoint x: 271, endPoint y: 286, distance: 141.1
click at [161, 291] on p "Le kit Vaporesso Armour Ultra 100W est un modèle de cigarette électronique robu…" at bounding box center [602, 304] width 979 height 44
click at [130, 285] on p "Le kit Armour Ultra 100W est un modèle de cigarette électronique robuste conçu …" at bounding box center [602, 304] width 979 height 44
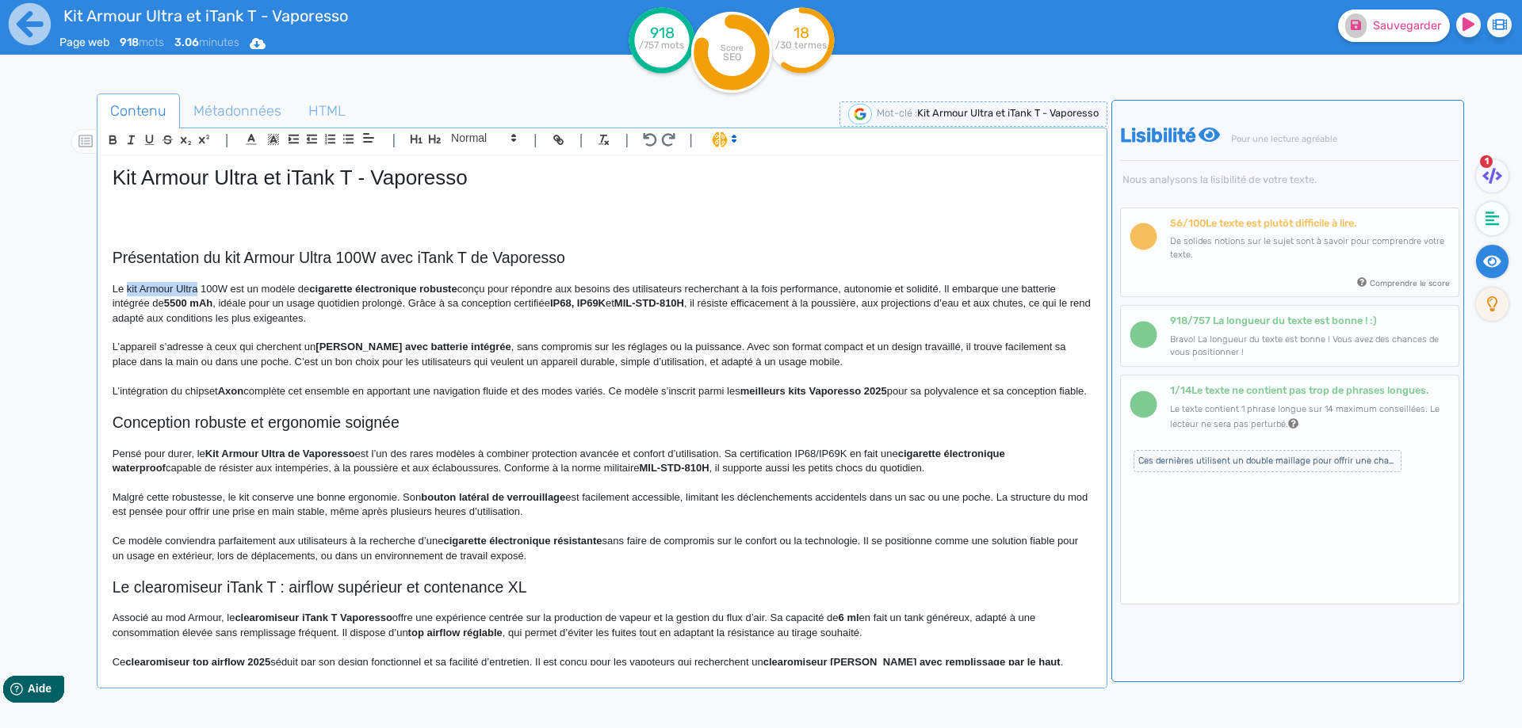
click at [185, 288] on p "Le kit Armour Ultra 100W est un modèle de cigarette électronique robuste conçu …" at bounding box center [602, 304] width 979 height 44
click at [214, 288] on p "Le kit Armour Ultra 100W est un modèle de cigarette électronique robuste conçu …" at bounding box center [602, 304] width 979 height 44
click at [250, 291] on p "Le kit Armour Ultra est un modèle de cigarette électronique robuste conçu pour …" at bounding box center [602, 304] width 979 height 44
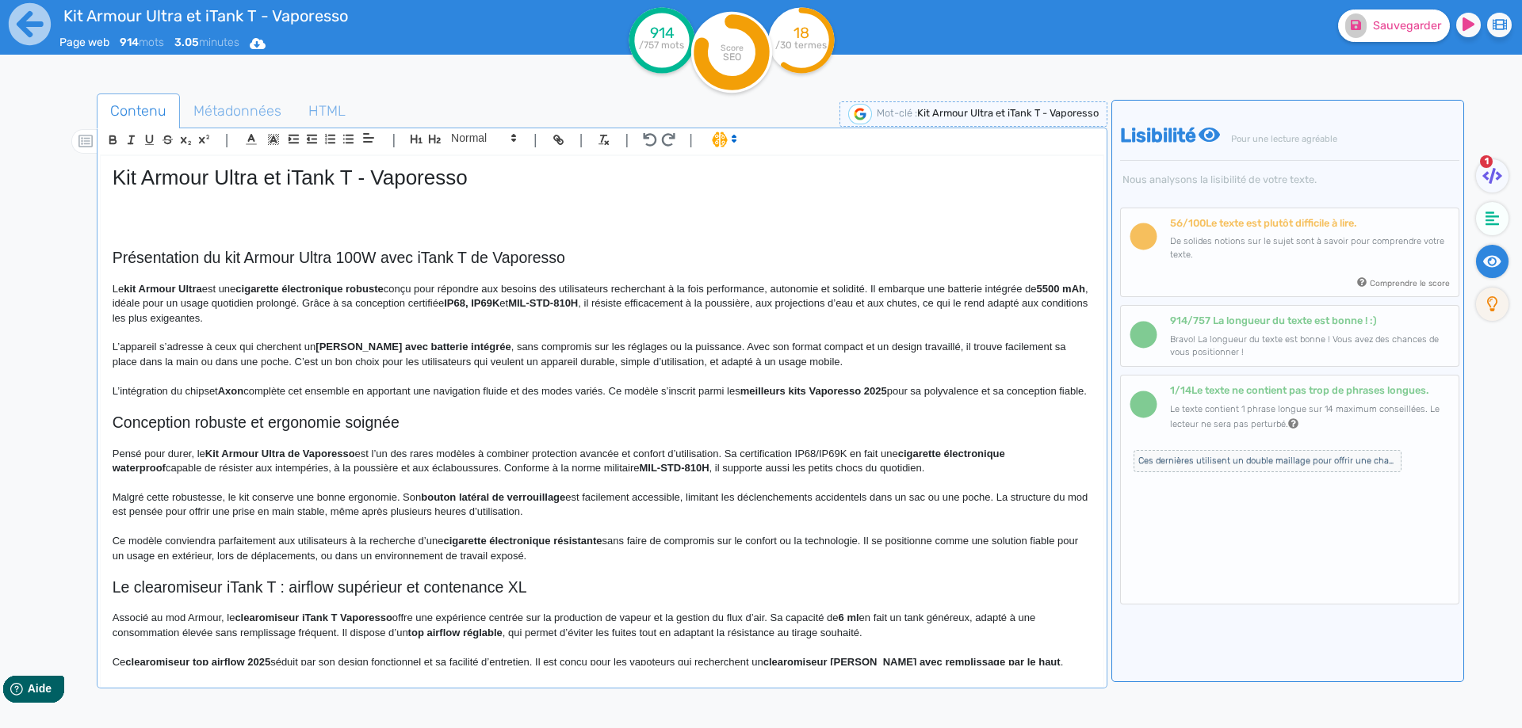
click at [265, 288] on strong "cigarette électronique robuste" at bounding box center [308, 289] width 147 height 12
drag, startPoint x: 265, startPoint y: 288, endPoint x: 374, endPoint y: 291, distance: 109.4
click at [384, 286] on p "Le kit Armour Ultra est une cigarette électronique robuste conçu pour répondre …" at bounding box center [602, 304] width 979 height 44
click at [378, 292] on p "Le kit Armour Ultra est une cigarette électronique robuste conçu pour répondre …" at bounding box center [602, 304] width 979 height 44
click at [383, 292] on p "Le kit Armour Ultra est une cigarette électronique robuste conçu pour répondre …" at bounding box center [602, 304] width 979 height 44
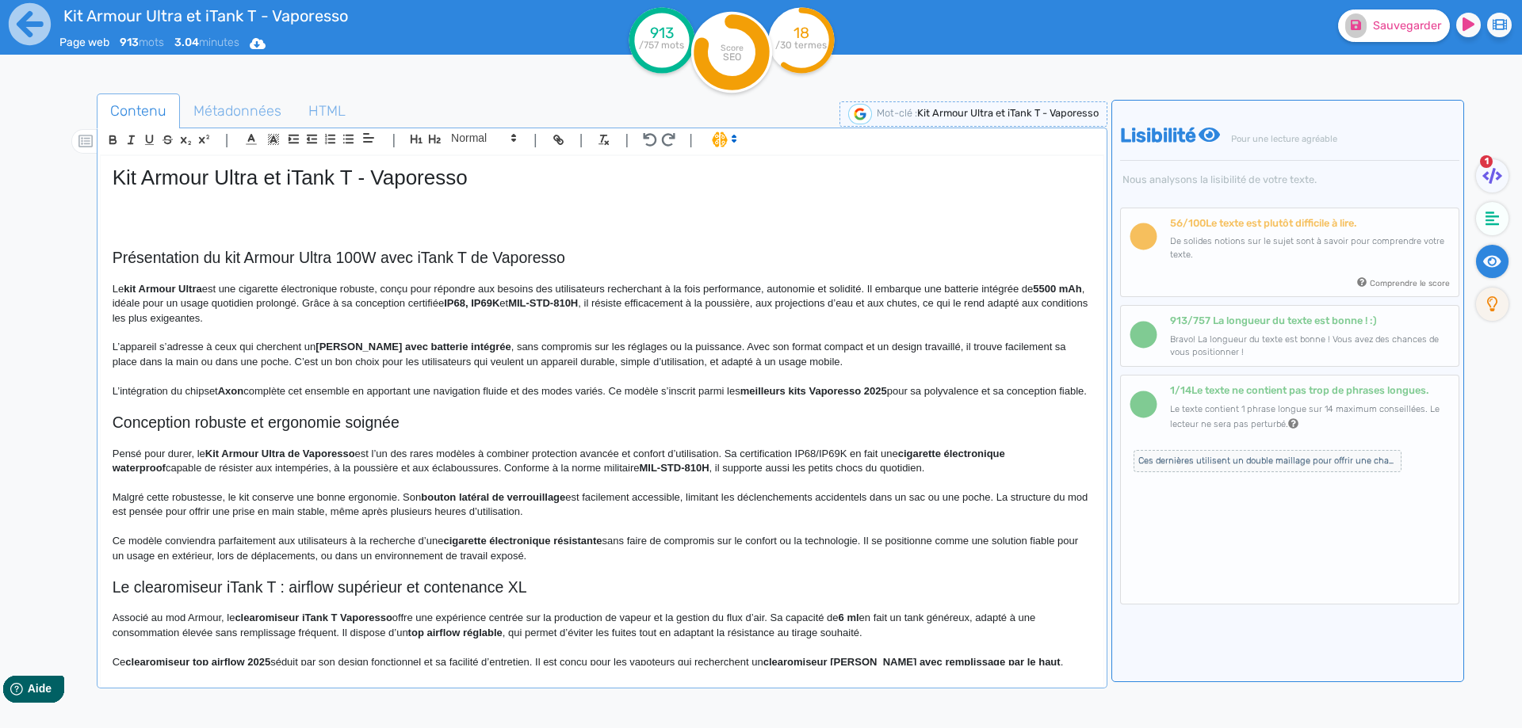
click at [407, 288] on p "Le kit Armour Ultra est une cigarette électronique robuste, conçu pour répondre…" at bounding box center [602, 304] width 979 height 44
click at [411, 288] on p "Le kit Armour Ultra est une cigarette électronique robuste, conçu pour répondre…" at bounding box center [602, 304] width 979 height 44
click at [981, 286] on p "Le kit Armour Ultra est une cigarette électronique robuste, conçue pour répondr…" at bounding box center [602, 304] width 979 height 44
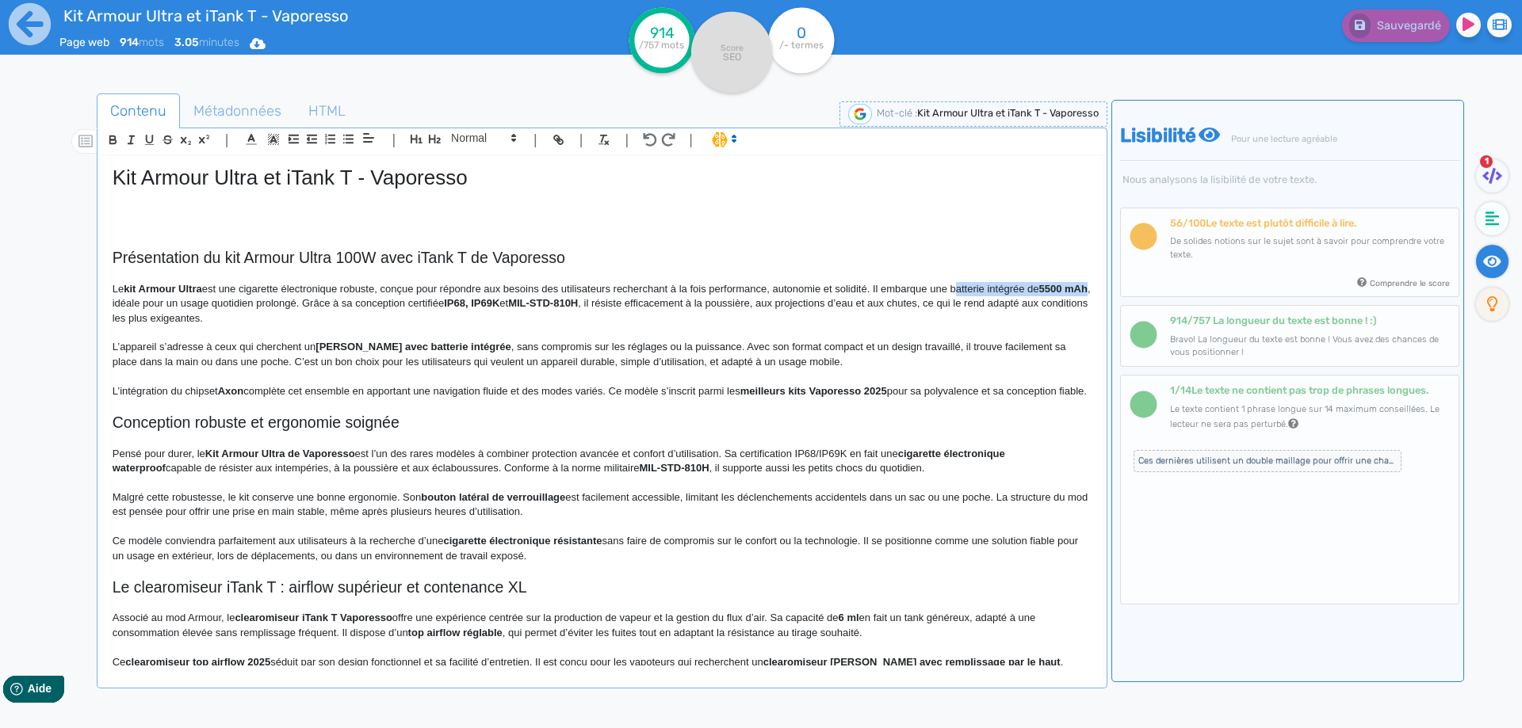
click at [123, 303] on p "Le kit Armour Ultra est une cigarette électronique robuste, conçue pour répondr…" at bounding box center [602, 304] width 979 height 44
click at [138, 286] on strong "kit Armour Ultra" at bounding box center [163, 289] width 78 height 12
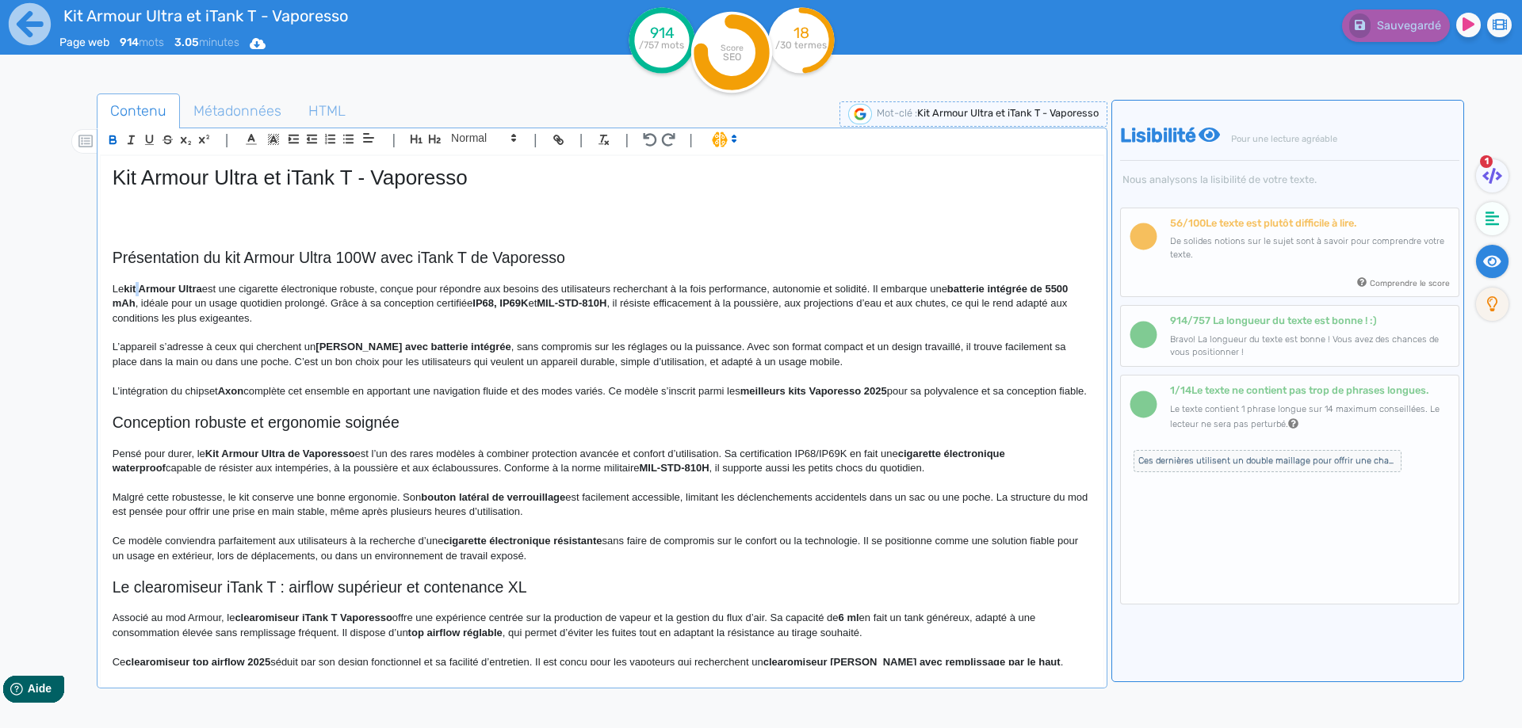
click at [138, 286] on strong "kit Armour Ultra" at bounding box center [163, 289] width 78 height 12
click at [132, 288] on strong "kit Armour Ultra" at bounding box center [163, 289] width 78 height 12
drag, startPoint x: 132, startPoint y: 288, endPoint x: 194, endPoint y: 291, distance: 62.7
click at [194, 291] on strong "kit Armour Ultra" at bounding box center [163, 289] width 78 height 12
click at [191, 303] on p "Le kit Armour Ultra est une cigarette électronique robuste, conçue pour répondr…" at bounding box center [602, 304] width 979 height 44
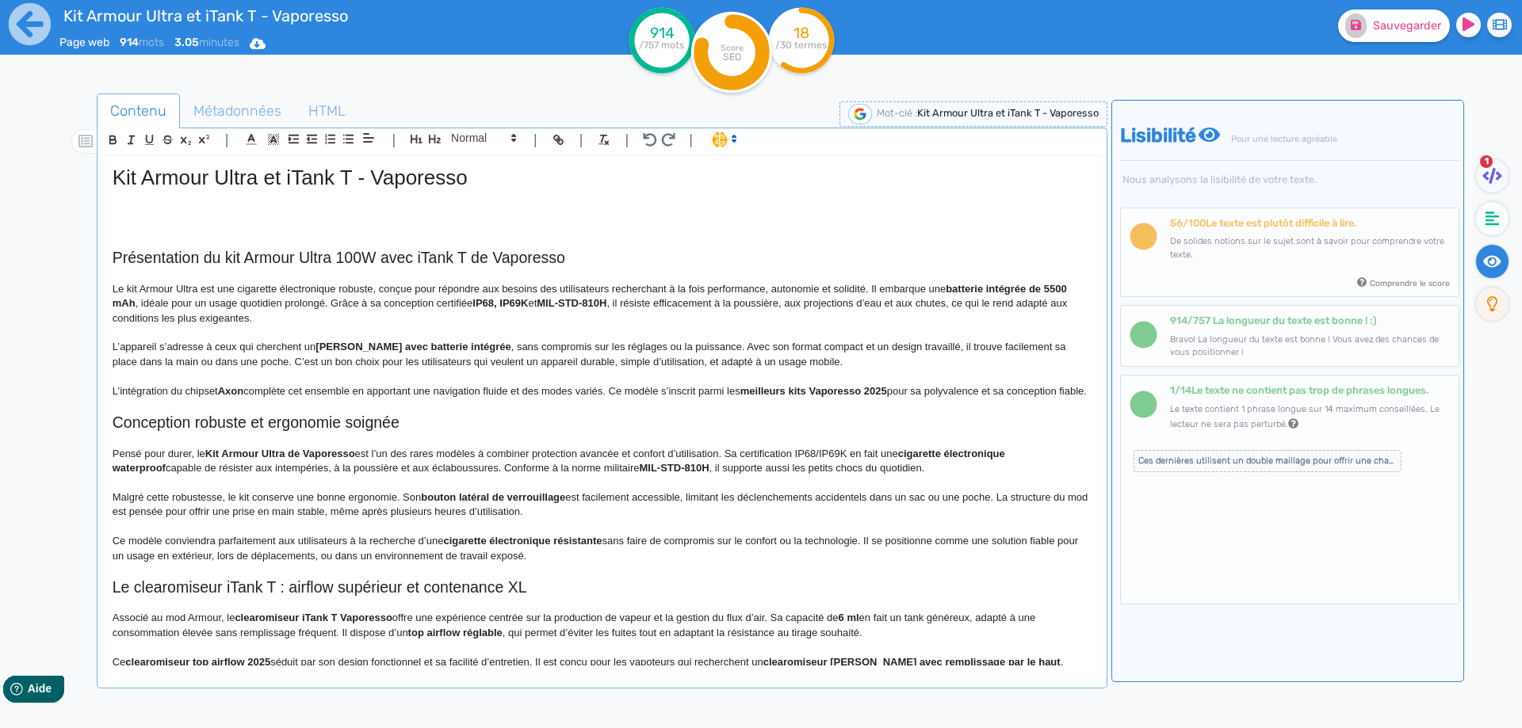
click at [139, 306] on p "Le kit Armour Ultra est une cigarette électronique robuste, conçue pour répondr…" at bounding box center [602, 304] width 979 height 44
drag, startPoint x: 139, startPoint y: 306, endPoint x: 293, endPoint y: 301, distance: 153.8
click at [293, 301] on p "Le kit Armour Ultra est une cigarette électronique robuste, conçue pour répondr…" at bounding box center [602, 304] width 979 height 44
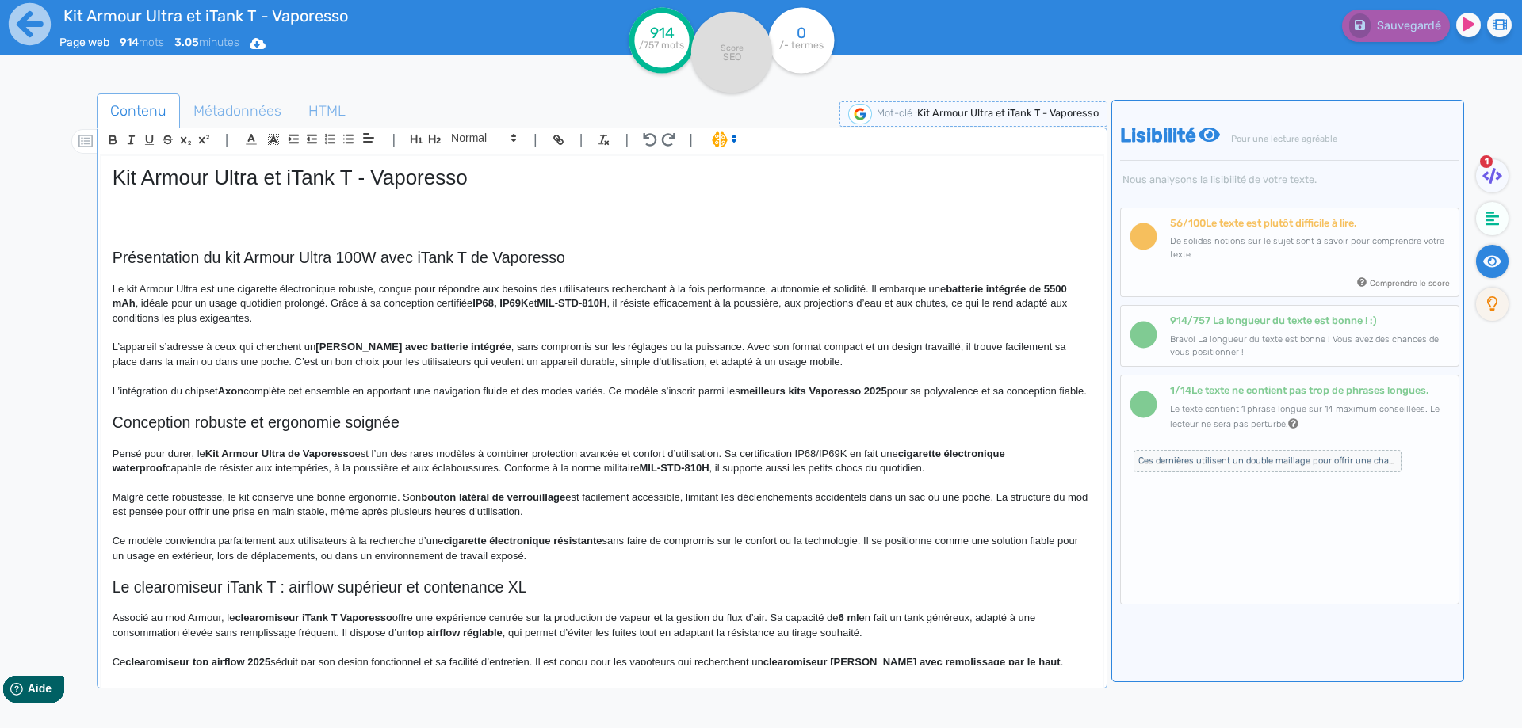
click at [136, 307] on p "Le kit Armour Ultra est une cigarette électronique robuste, conçue pour répondr…" at bounding box center [602, 304] width 979 height 44
click at [231, 300] on p "Le kit Armour Ultra est une cigarette électronique robuste, conçue pour répondr…" at bounding box center [602, 304] width 979 height 44
drag, startPoint x: 231, startPoint y: 300, endPoint x: 261, endPoint y: 300, distance: 29.3
click at [261, 300] on p "Le kit Armour Ultra est une cigarette électronique robuste, conçue pour répondr…" at bounding box center [602, 304] width 979 height 44
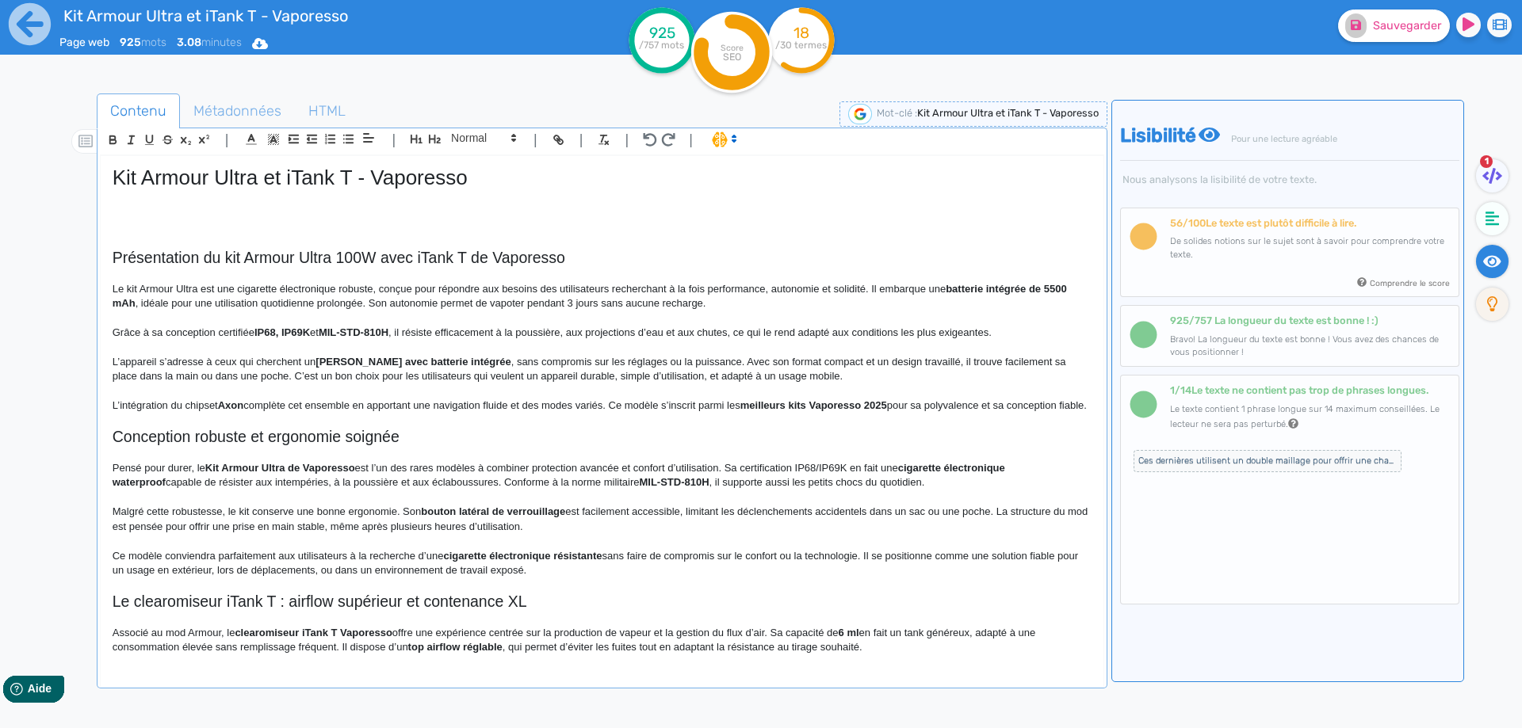
click at [211, 332] on p "Grâce à sa conception certifiée IP68, IP69K et MIL-STD-810H , il résiste effica…" at bounding box center [602, 333] width 979 height 14
click at [192, 334] on p "Grâce à sa conception certifiée IP68, IP69K et MIL-STD-810H , il résiste effica…" at bounding box center [602, 333] width 979 height 14
click at [384, 329] on p "Grâce à sa conception certifiée IP68, IP69K et MIL-STD-810H , il résiste effica…" at bounding box center [602, 333] width 979 height 14
click at [384, 357] on strong "[PERSON_NAME] avec batterie intégrée" at bounding box center [412, 362] width 195 height 12
click at [415, 330] on p "Grâce à sa conception certifiée IP68, IP69K et MIL-STD-810H , il résiste effica…" at bounding box center [602, 333] width 979 height 14
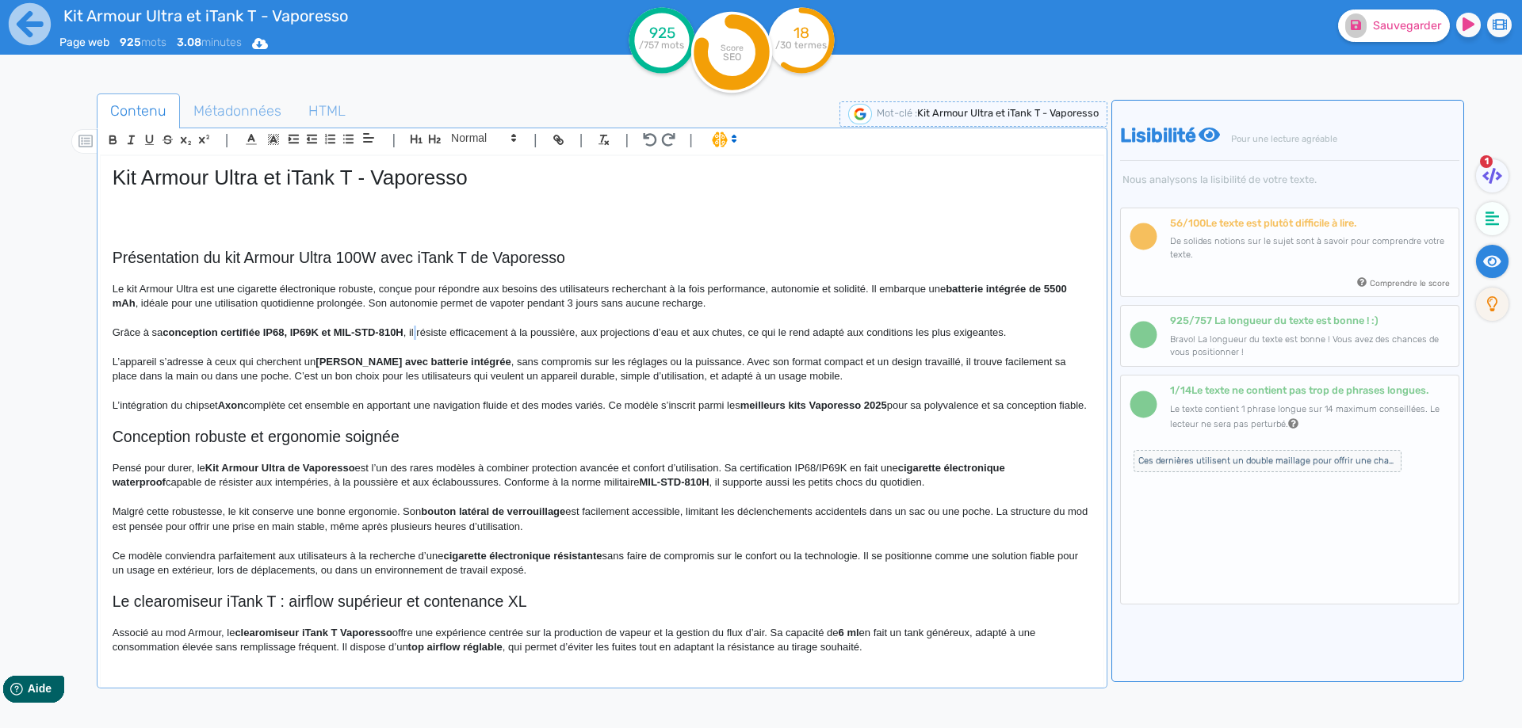
click at [415, 330] on p "Grâce à sa conception certifiée IP68, IP69K et MIL-STD-810H , il résiste effica…" at bounding box center [602, 333] width 979 height 14
click at [568, 339] on p "Grâce à sa conception certifiée IP68, IP69K et MIL-STD-810H , la box Armour Ult…" at bounding box center [602, 333] width 979 height 14
click at [768, 330] on p "Grâce à sa conception certifiée IP68, IP69K et MIL-STD-810H , la box Armour Ult…" at bounding box center [602, 333] width 979 height 14
click at [787, 334] on p "Grâce à sa conception certifiée IP68, IP69K et MIL-STD-810H , la box Armour Ult…" at bounding box center [602, 333] width 979 height 14
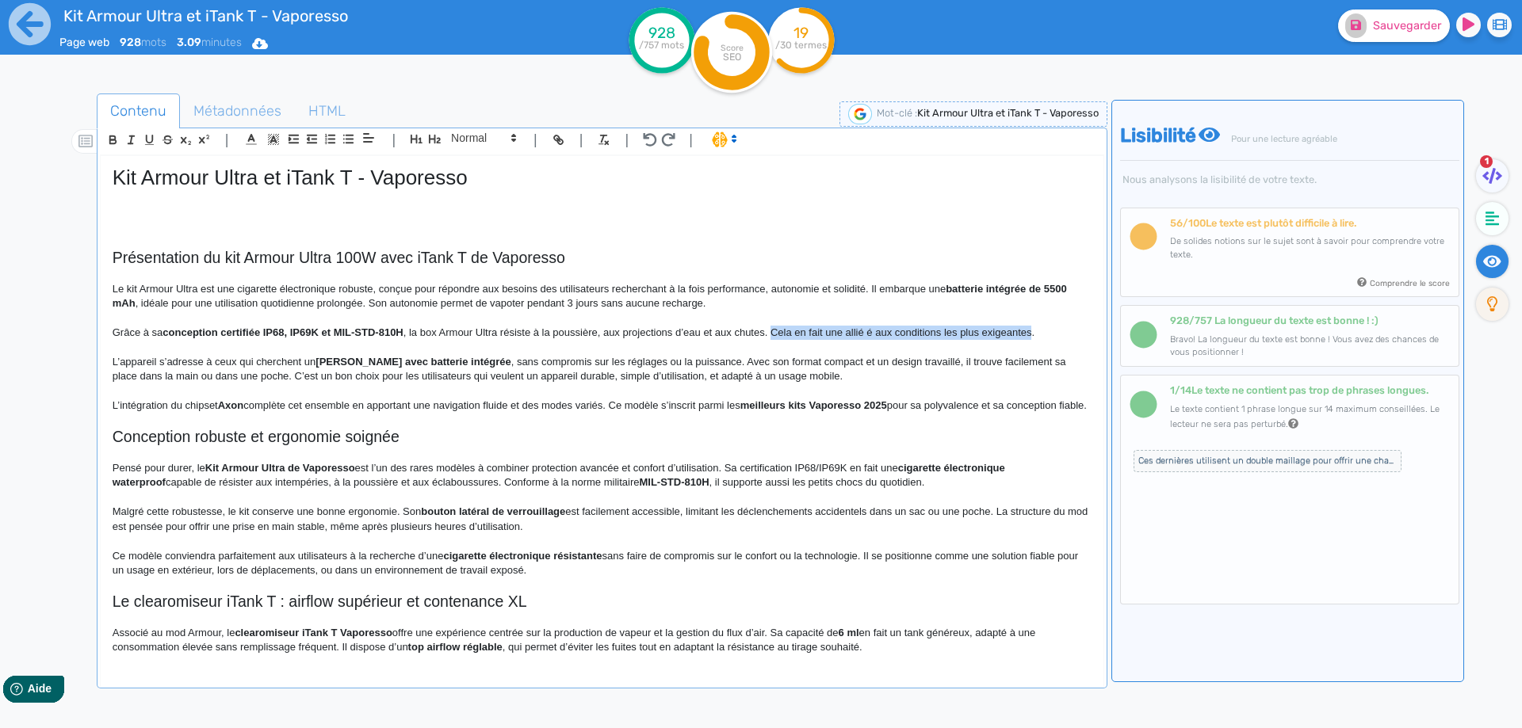
drag, startPoint x: 787, startPoint y: 334, endPoint x: 1027, endPoint y: 339, distance: 240.2
click at [1027, 339] on p "Grâce à sa conception certifiée IP68, IP69K et MIL-STD-810H , la box Armour Ult…" at bounding box center [602, 333] width 979 height 14
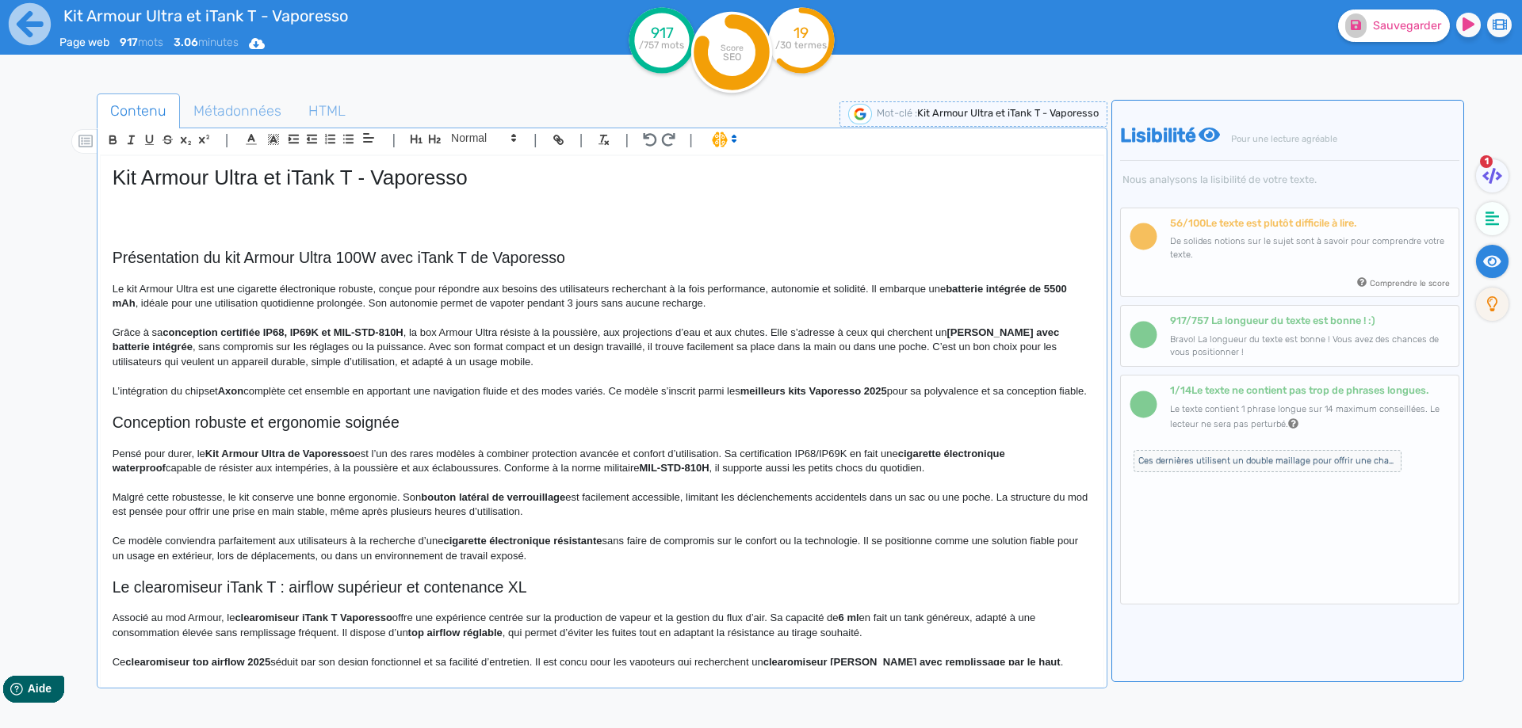
click at [957, 331] on strong "[PERSON_NAME] avec batterie intégrée" at bounding box center [587, 340] width 949 height 26
drag, startPoint x: 957, startPoint y: 331, endPoint x: 173, endPoint y: 342, distance: 784.7
click at [173, 342] on strong "[PERSON_NAME] avec batterie intégrée" at bounding box center [587, 340] width 949 height 26
click at [285, 359] on p "Grâce à sa conception certifiée IP68, IP69K et MIL-STD-810H , la box Armour Ult…" at bounding box center [602, 348] width 979 height 44
click at [384, 346] on p "Grâce à sa conception certifiée IP68, IP69K et MIL-STD-810H , la box Armour Ult…" at bounding box center [602, 348] width 979 height 44
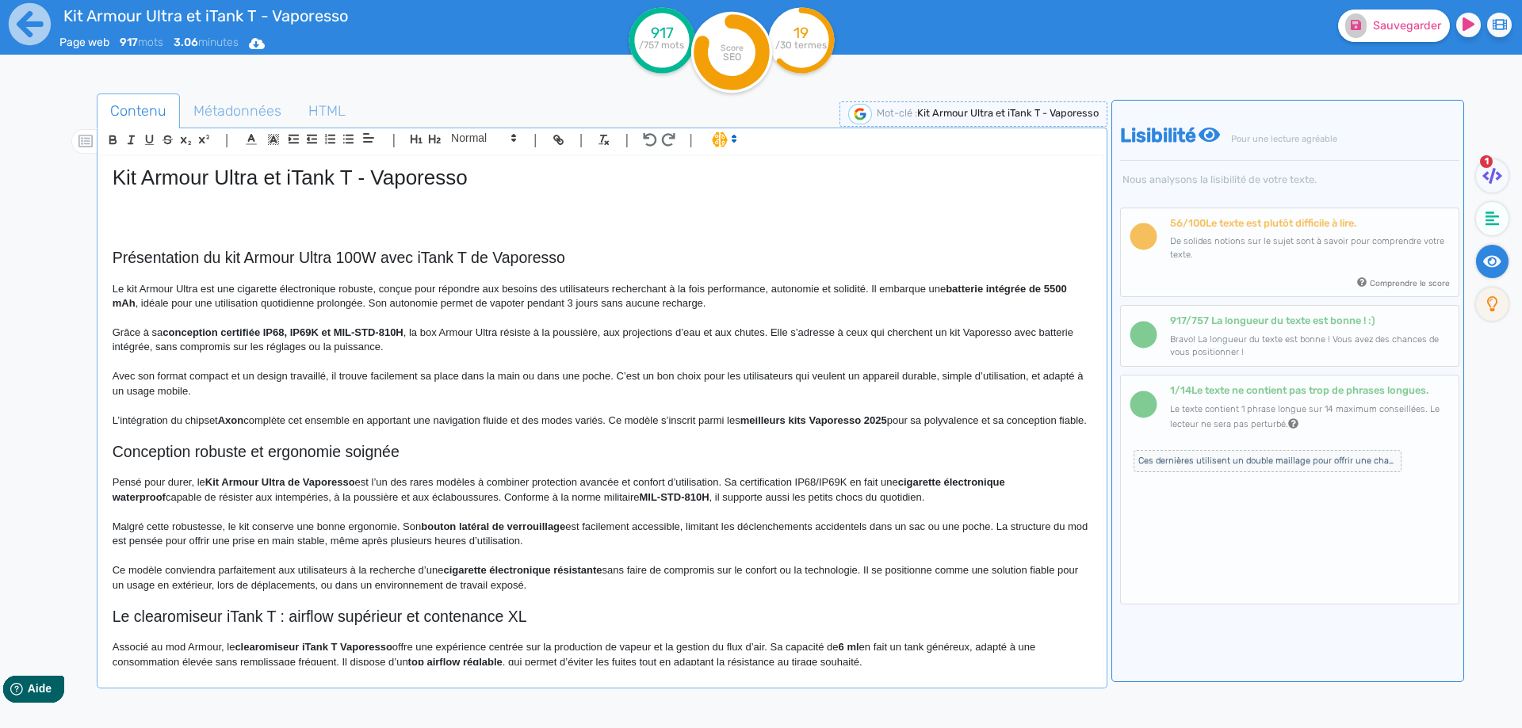
click at [249, 377] on p "Avec son format compact et un design travaillé, il trouve facilement sa place d…" at bounding box center [602, 383] width 979 height 29
click at [334, 376] on p "Avec son format compact et son design travaillé, il trouve facilement sa place …" at bounding box center [602, 383] width 979 height 29
click at [338, 376] on p "Avec son format compact et son design travaillé, il trouve facilement sa place …" at bounding box center [602, 383] width 979 height 29
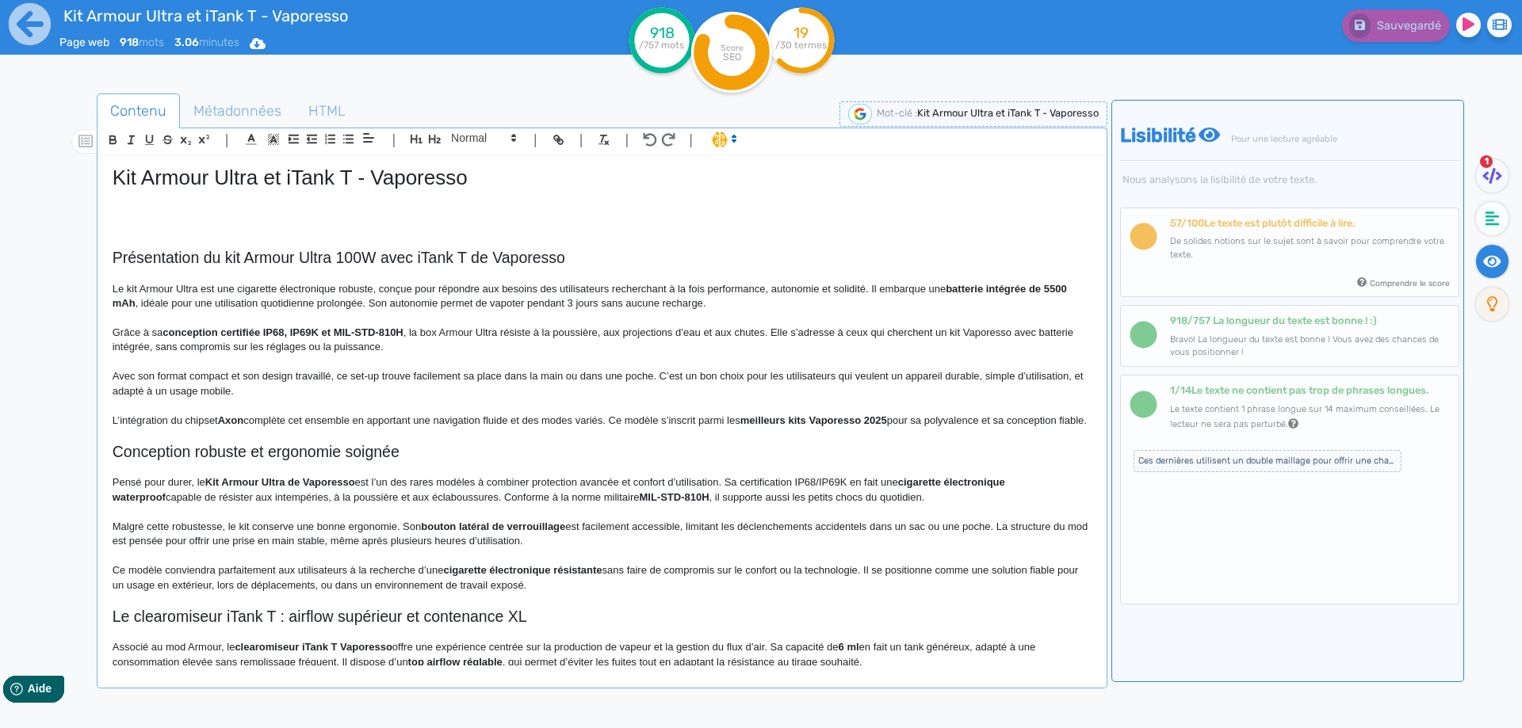
click at [533, 376] on p "Avec son format compact et son design travaillé, ce set-up trouve facilement sa…" at bounding box center [602, 383] width 979 height 29
click at [724, 376] on p "Avec son format compact et son design travaillé, ce set-up trouve facilement sa…" at bounding box center [602, 383] width 979 height 29
click at [738, 375] on p "Avec son format compact et son design travaillé, ce set-up trouve facilement sa…" at bounding box center [602, 383] width 979 height 29
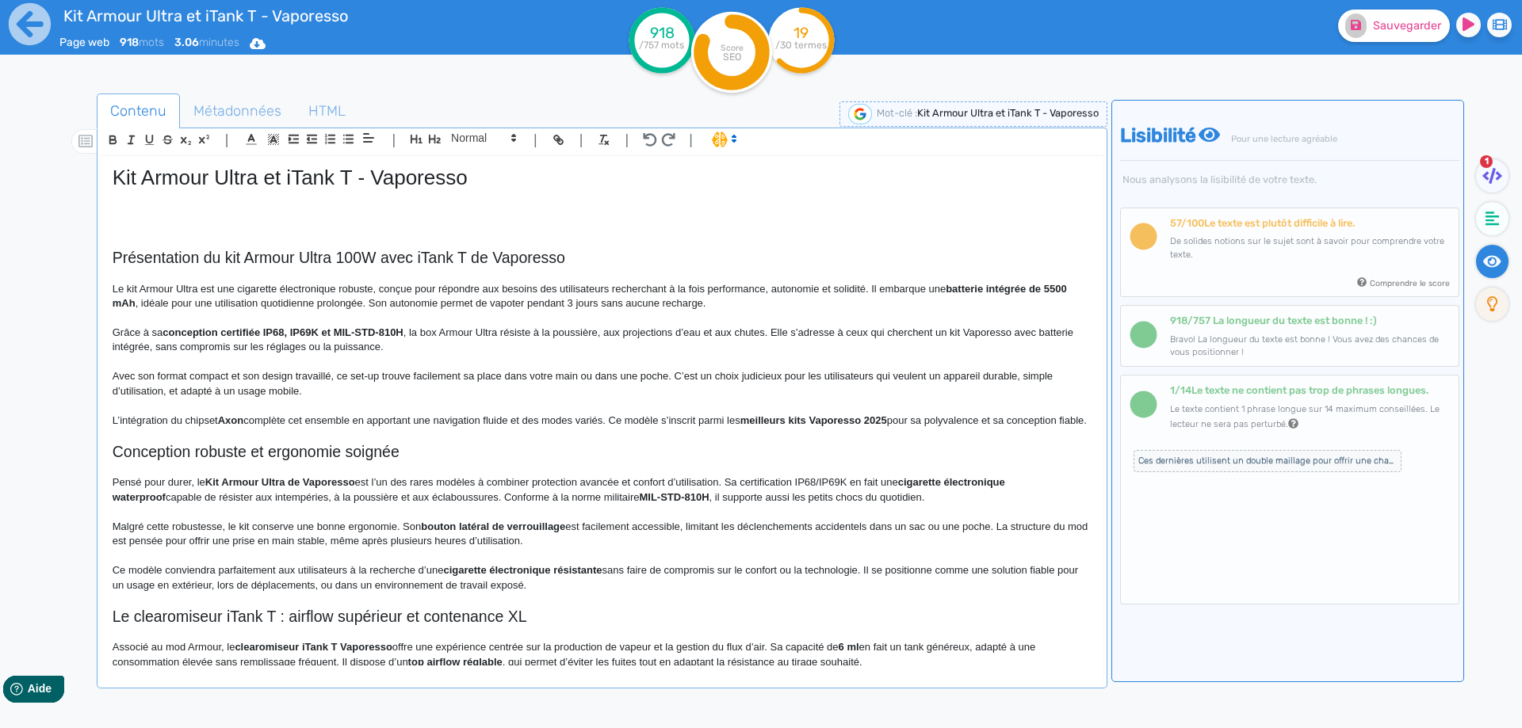
click at [681, 372] on p "Avec son format compact et son design travaillé, ce set-up trouve facilement sa…" at bounding box center [602, 383] width 979 height 29
click at [862, 382] on p "Avec son format compact et son design travaillé, ce set-up trouve facilement sa…" at bounding box center [602, 383] width 979 height 29
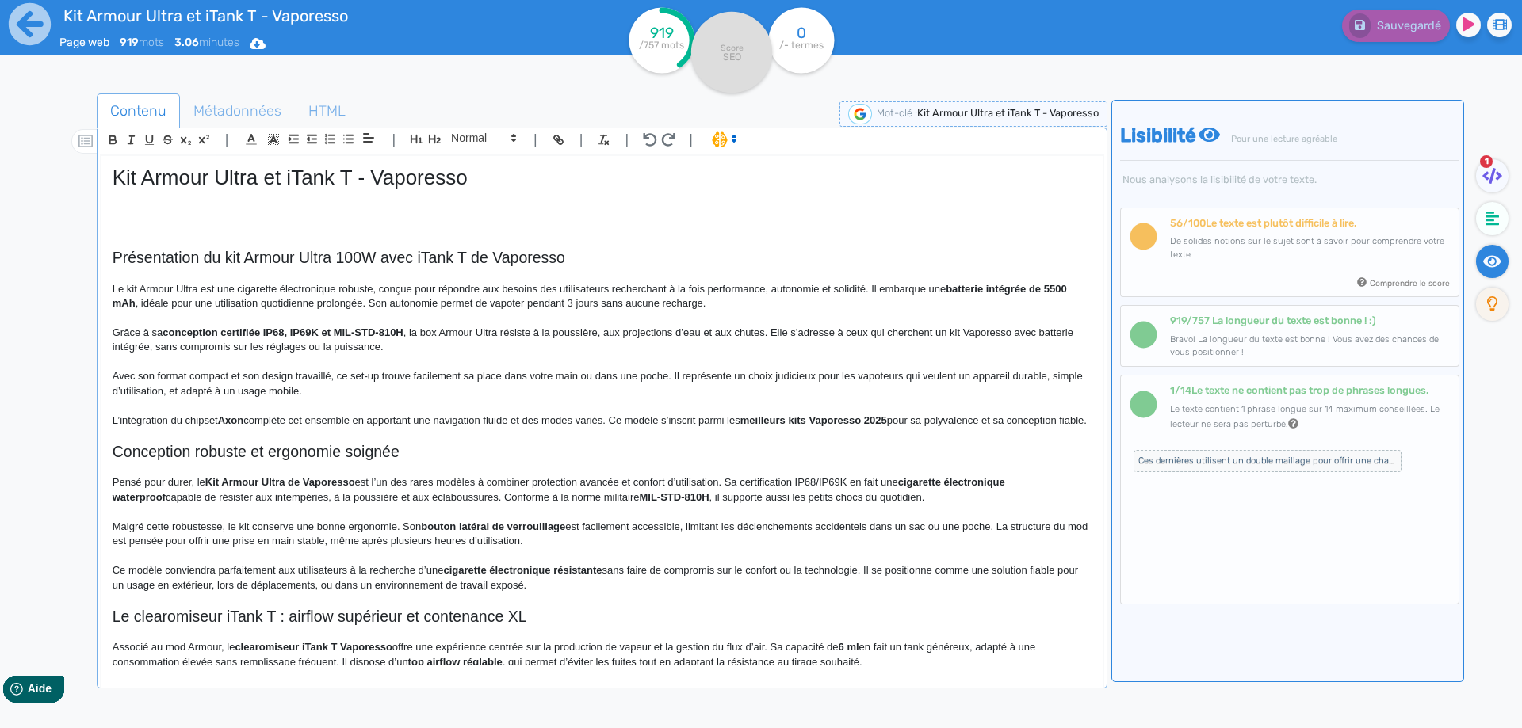
click at [229, 422] on strong "Axon" at bounding box center [231, 420] width 26 height 12
click at [197, 420] on p "L’intégration du chipset Axon complète cet ensemble en apportant une navigation…" at bounding box center [602, 421] width 979 height 14
drag, startPoint x: 200, startPoint y: 420, endPoint x: 235, endPoint y: 420, distance: 35.7
click at [235, 420] on p "L’intégration du chipset Axon complète cet ensemble en apportant une navigation…" at bounding box center [602, 421] width 979 height 14
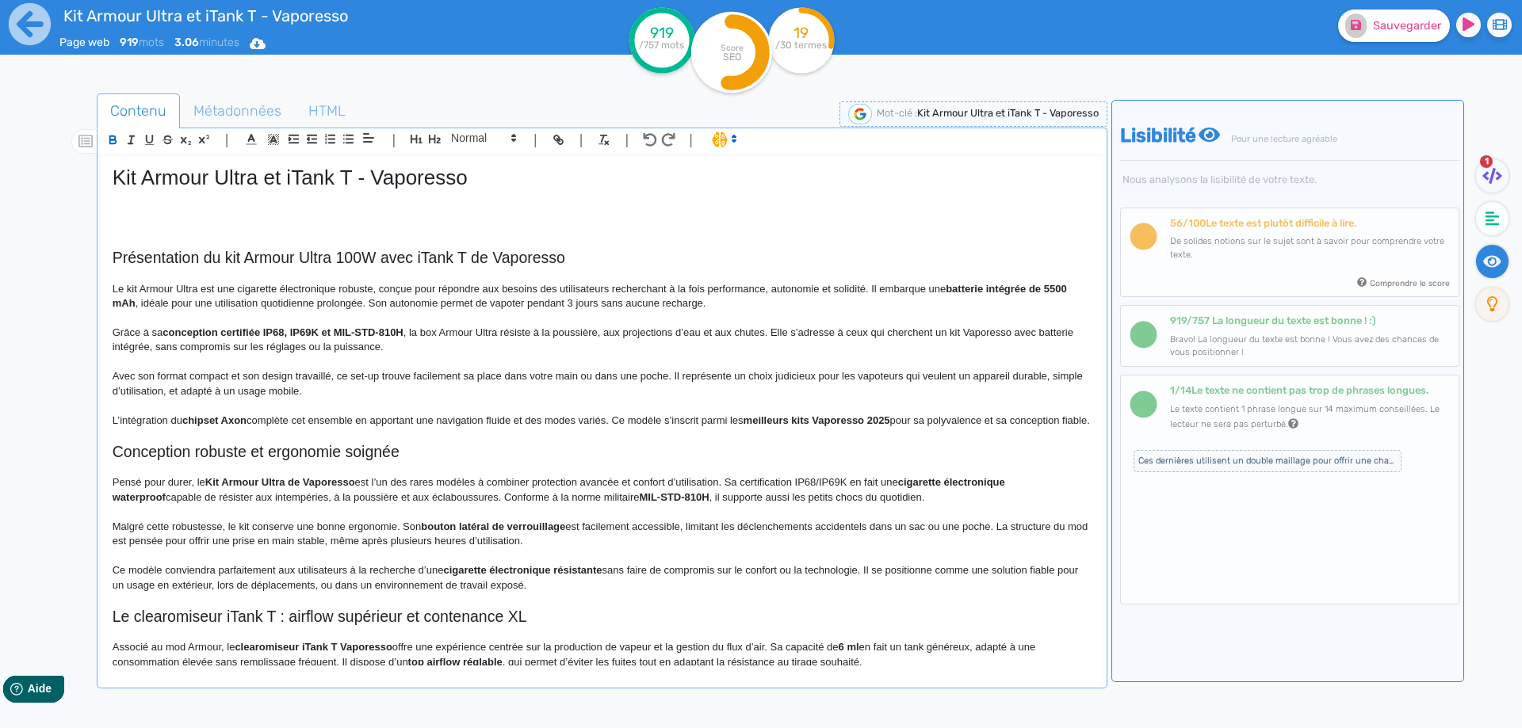
click at [314, 428] on p "L’intégration du chipset Axon complète cet ensemble en apportant une navigation…" at bounding box center [602, 421] width 979 height 14
click at [330, 420] on p "L’intégration du chipset Axon complète cet ensemble en apportant une navigation…" at bounding box center [602, 421] width 979 height 14
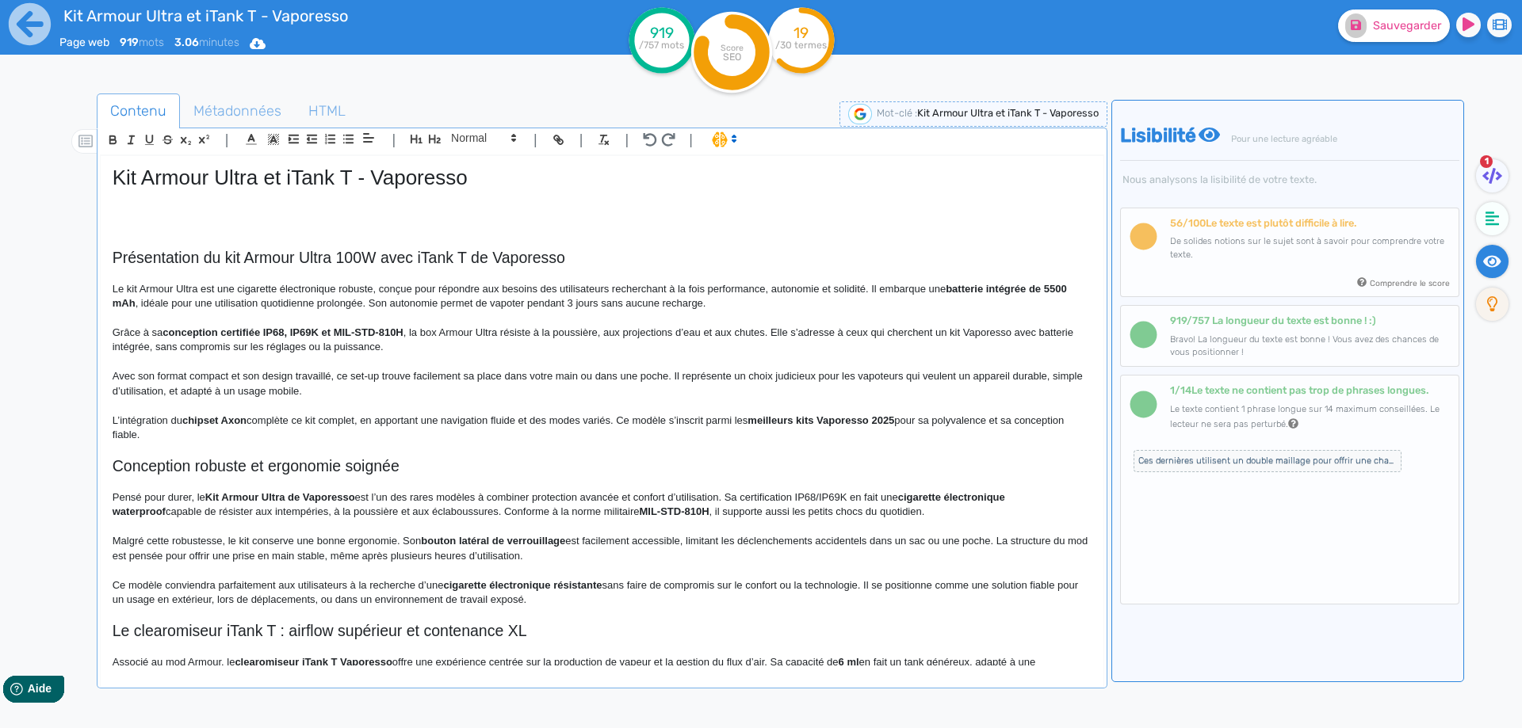
click at [641, 418] on p "L’intégration du chipset Axon complète ce kit complet, en apportant une navigat…" at bounding box center [602, 428] width 979 height 29
drag, startPoint x: 641, startPoint y: 418, endPoint x: 629, endPoint y: 418, distance: 11.9
click at [629, 418] on p "L’intégration du chipset Axon complète ce kit complet, en apportant une navigat…" at bounding box center [602, 428] width 979 height 29
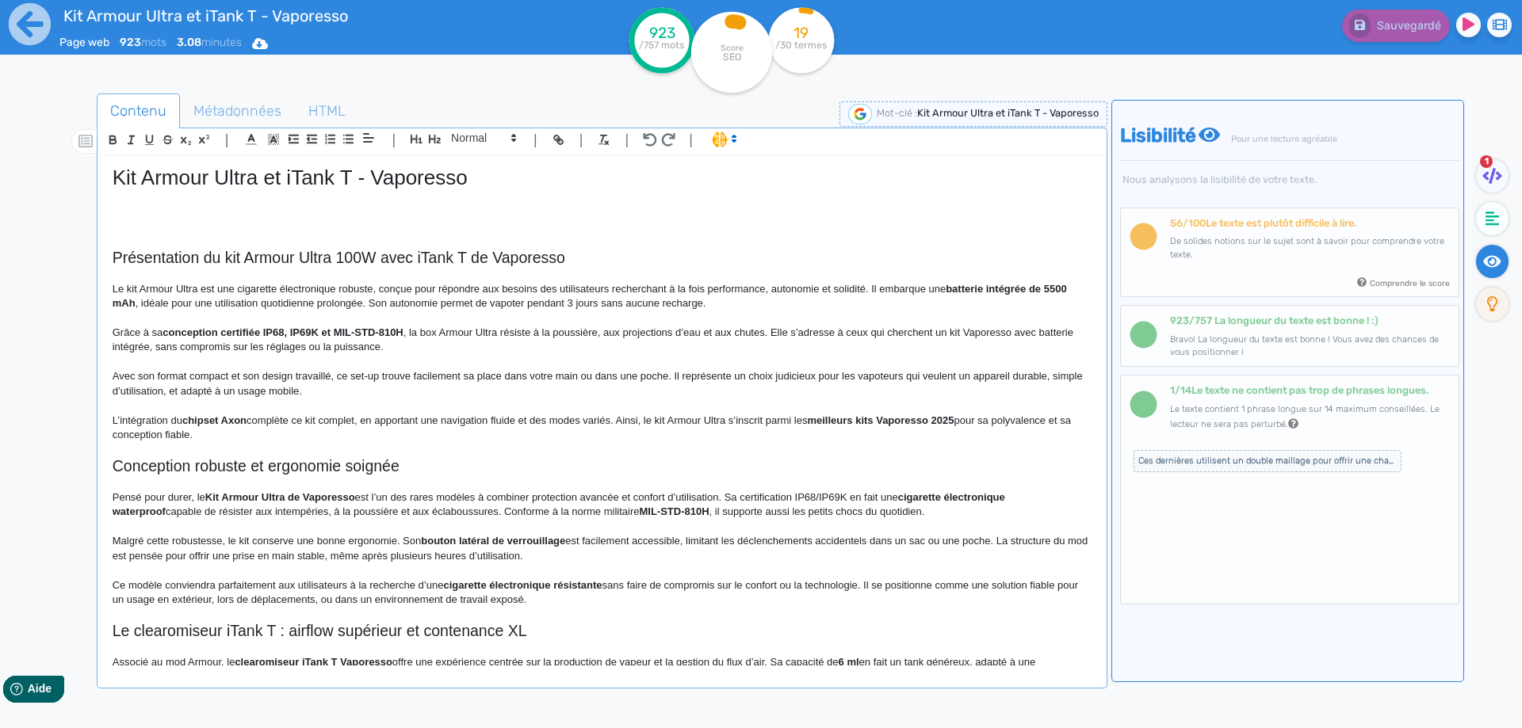
click at [942, 422] on strong "meilleurs kits Vaporesso 2025" at bounding box center [880, 420] width 147 height 12
click at [655, 420] on p "L’intégration du chipset Axon complète ce kit complet, en apportant une navigat…" at bounding box center [602, 428] width 979 height 29
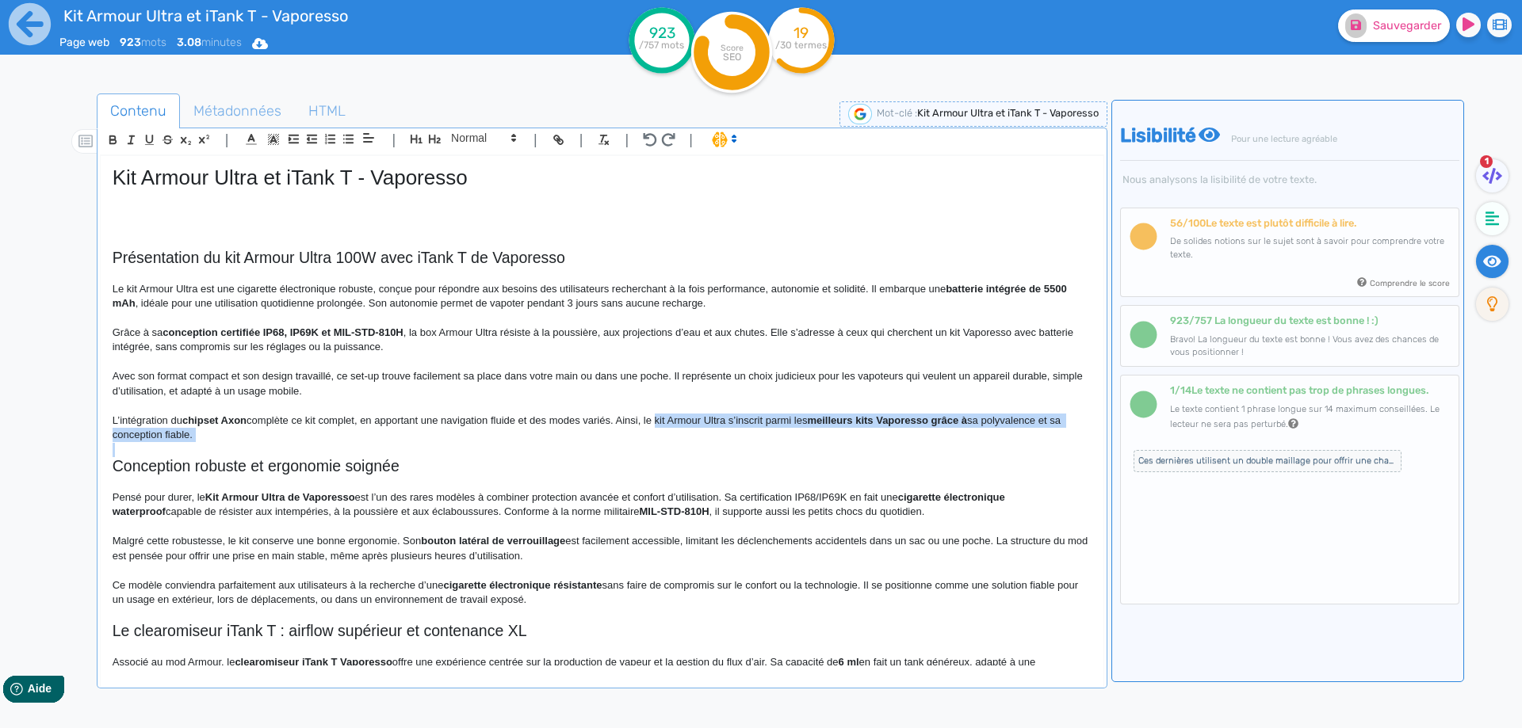
drag, startPoint x: 655, startPoint y: 420, endPoint x: 655, endPoint y: 433, distance: 12.7
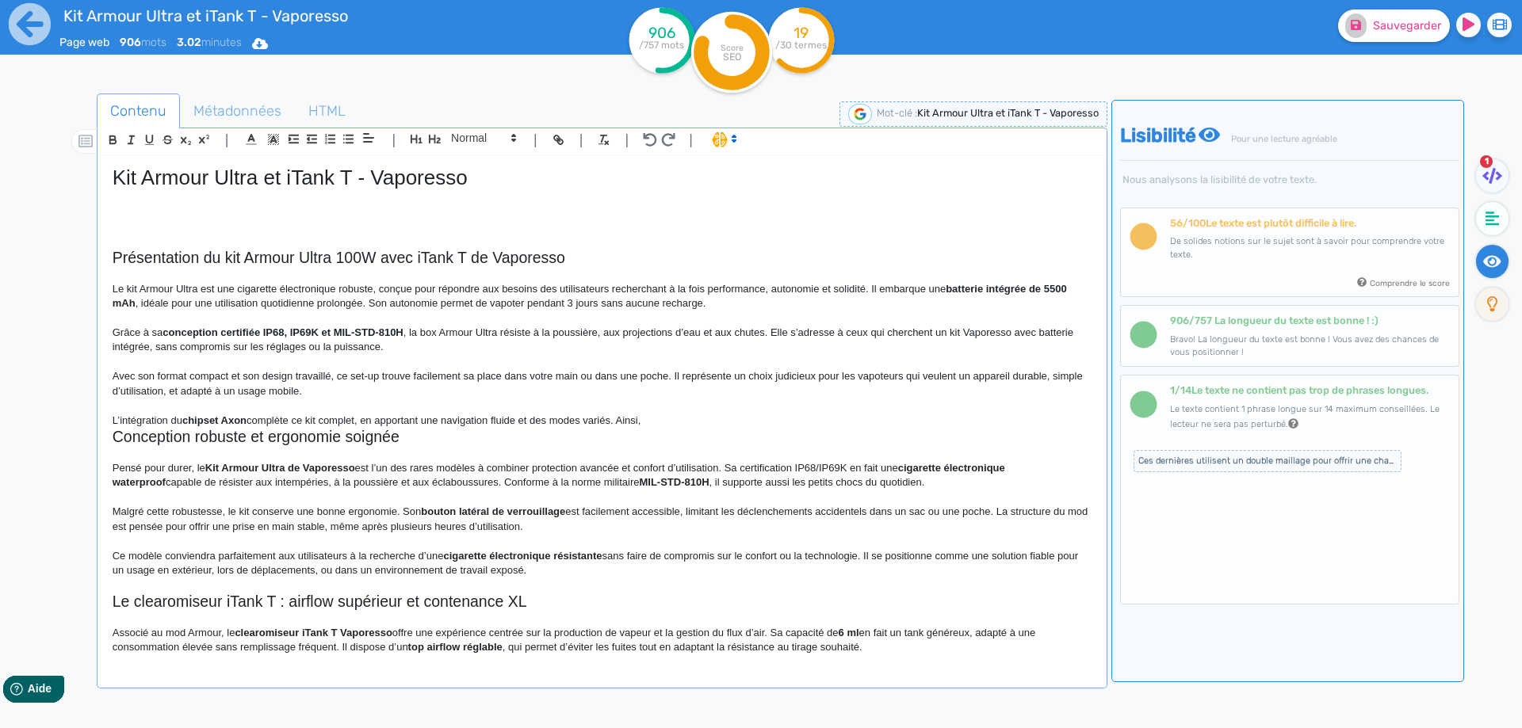
drag, startPoint x: 607, startPoint y: 421, endPoint x: 625, endPoint y: 421, distance: 18.2
click at [621, 421] on p "L’intégration du chipset Axon complète ce kit complet, en apportant une navigat…" at bounding box center [602, 421] width 979 height 14
click at [631, 418] on p "L’intégration du chipset Axon complète ce kit complet, en apportant une navigat…" at bounding box center [602, 421] width 979 height 14
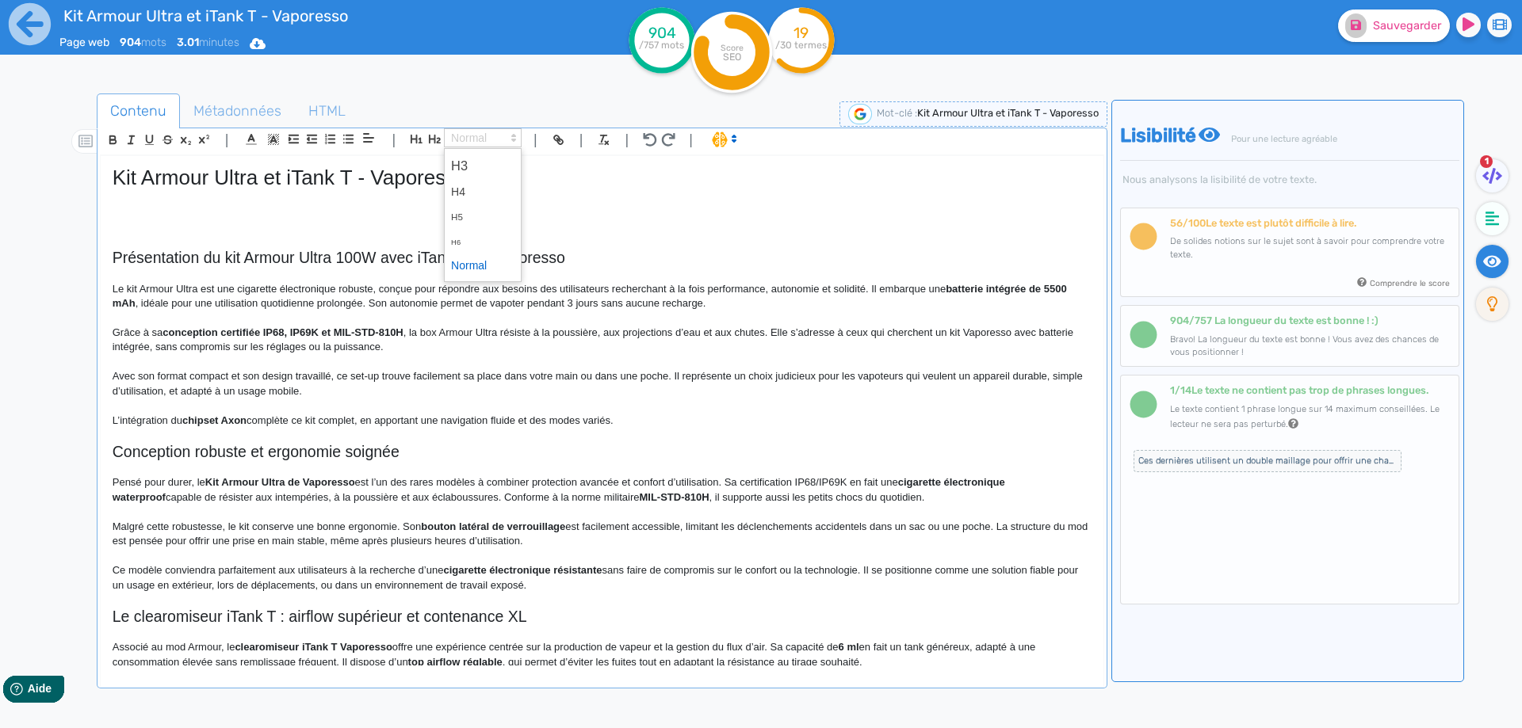
click at [483, 131] on span at bounding box center [483, 137] width 78 height 19
click at [488, 262] on span at bounding box center [482, 266] width 63 height 25
click at [1356, 29] on icon at bounding box center [1355, 25] width 10 height 10
click at [392, 253] on h2 "Présentation du kit Armour Ultra 100W avec iTank T de Vaporesso" at bounding box center [602, 258] width 979 height 18
drag, startPoint x: 398, startPoint y: 257, endPoint x: 458, endPoint y: 265, distance: 60.9
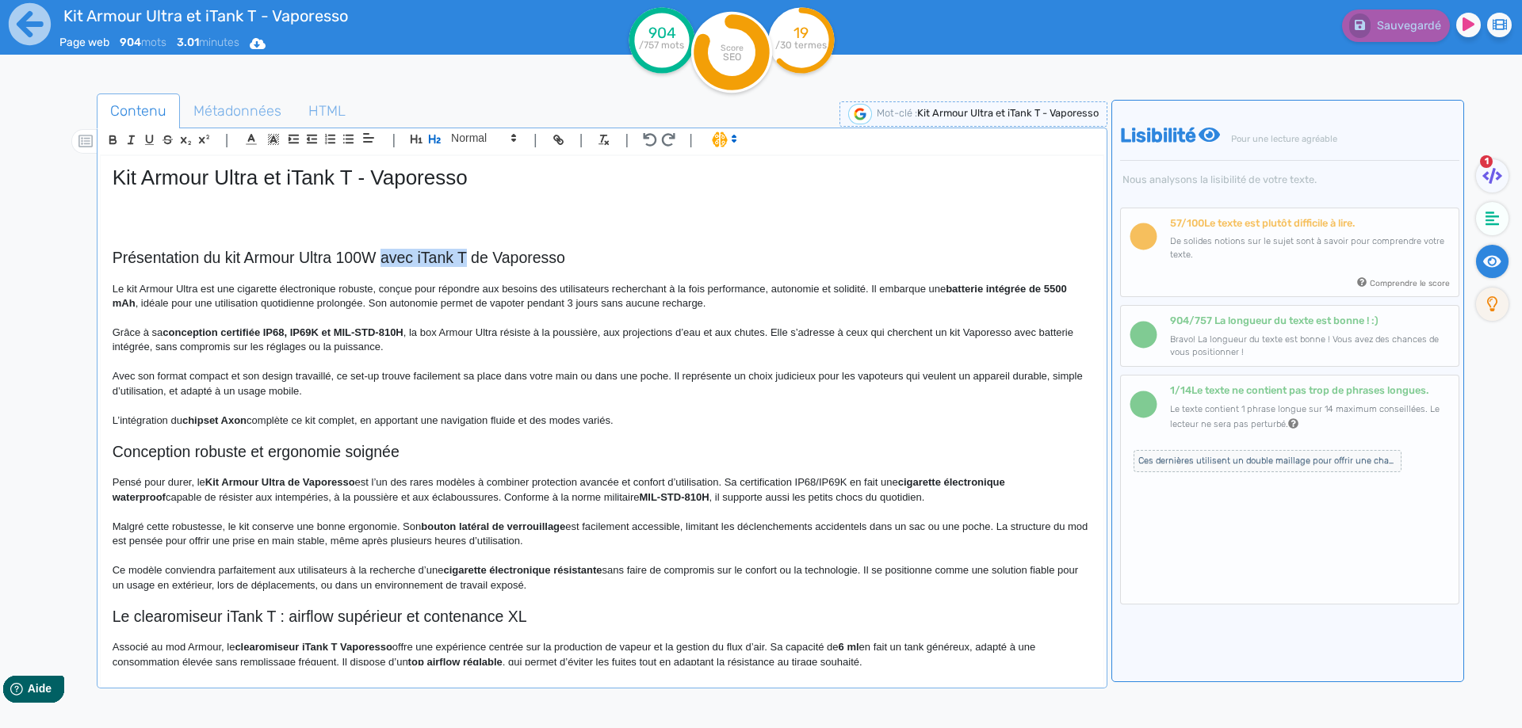
click at [457, 265] on h2 "Présentation du kit Armour Ultra 100W avec iTank T de Vaporesso" at bounding box center [602, 258] width 979 height 18
drag, startPoint x: 1381, startPoint y: 6, endPoint x: 1377, endPoint y: 24, distance: 18.7
click at [1381, 11] on div "Sauvegarder" at bounding box center [1217, 22] width 632 height 39
click at [1376, 31] on span "Sauvegarder" at bounding box center [1407, 25] width 68 height 13
click at [697, 421] on p "L’intégration du chipset Axon complète ce kit complet, en apportant une navigat…" at bounding box center [602, 421] width 979 height 14
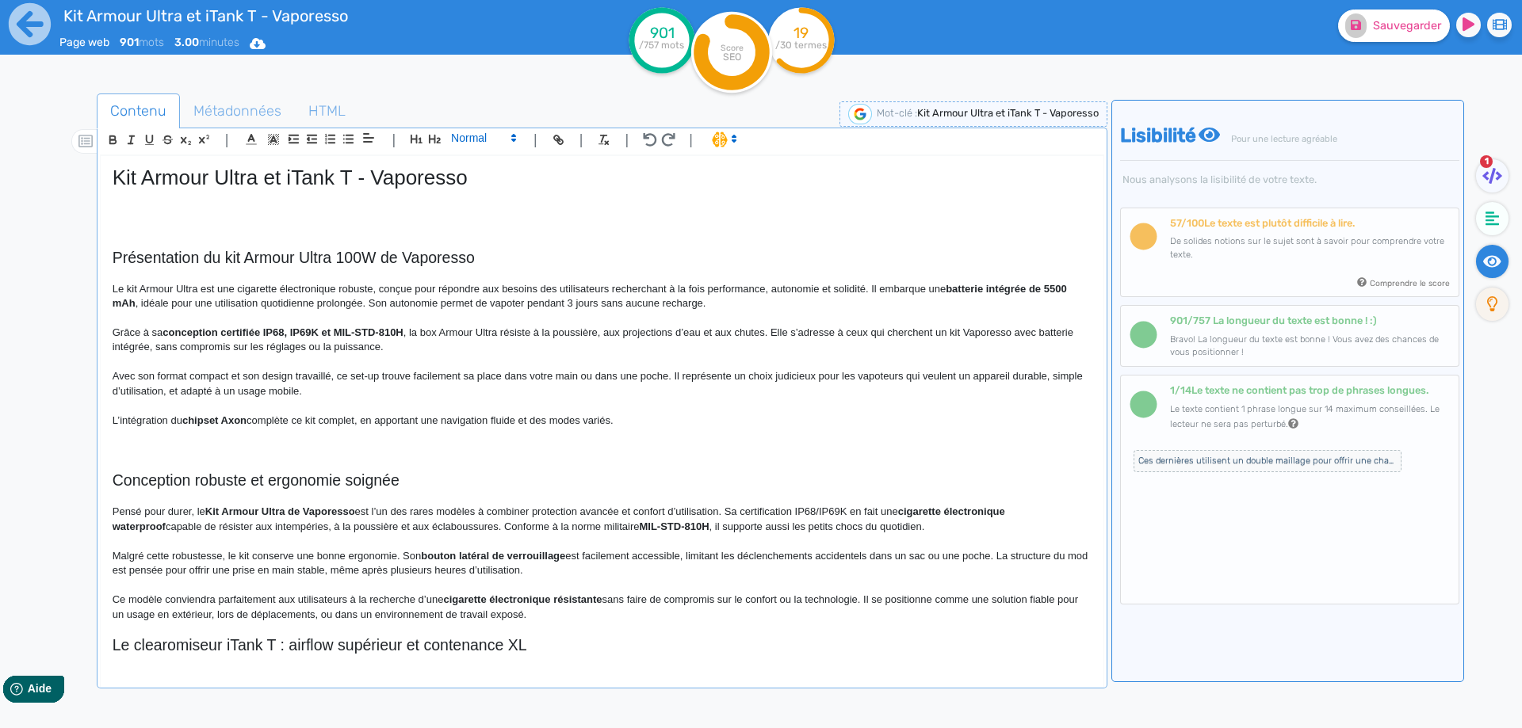
click at [492, 140] on span at bounding box center [483, 137] width 78 height 19
click at [483, 165] on span at bounding box center [482, 166] width 63 height 28
click at [327, 453] on h3 "Caractéristique du kit Vaporesso Armour Ultra avec clearomiseur iTank T" at bounding box center [602, 450] width 979 height 14
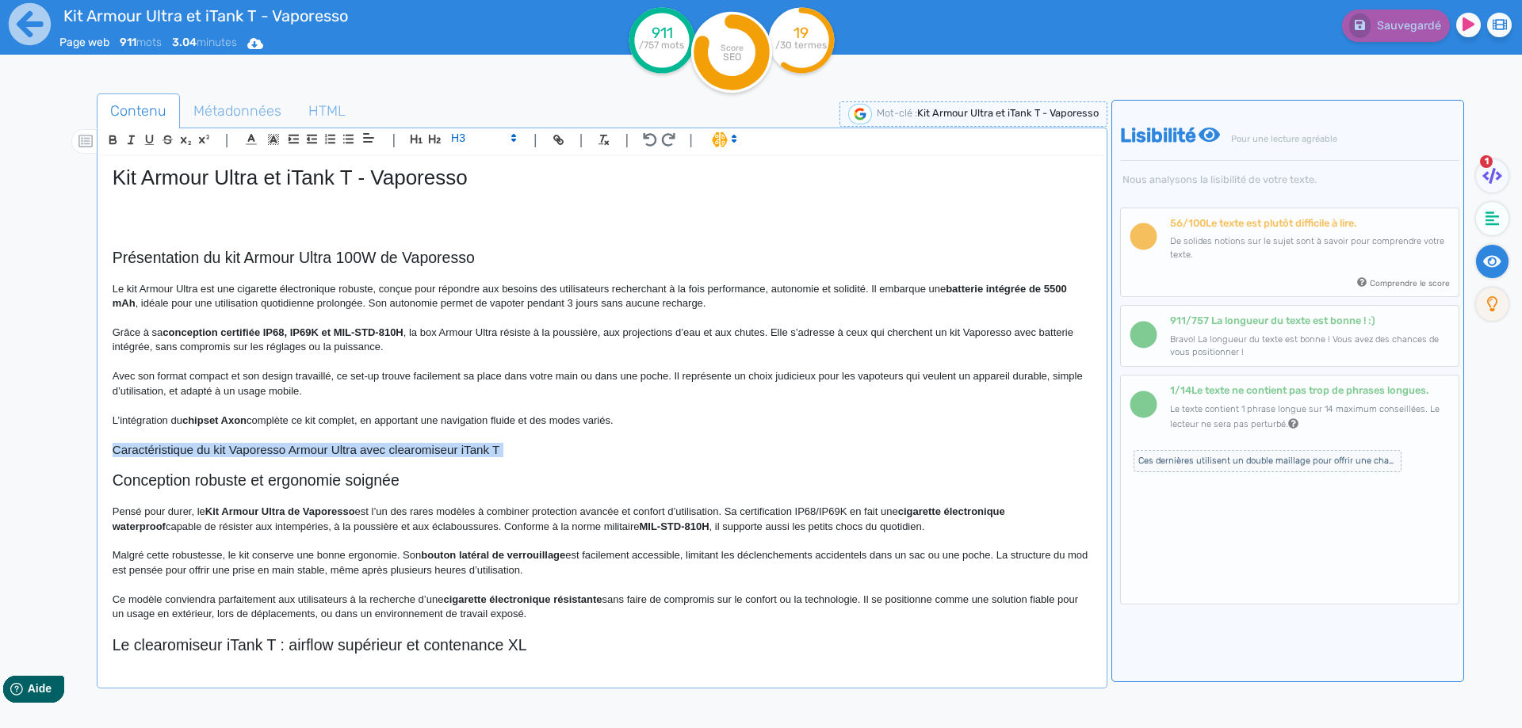
click at [371, 449] on h3 "Caractéristique du kit Vaporesso Armour Ultra avec clearomiseur iTank T" at bounding box center [602, 450] width 979 height 14
drag, startPoint x: 371, startPoint y: 449, endPoint x: 403, endPoint y: 449, distance: 32.5
click at [403, 449] on h3 "Caractéristique du kit Vaporesso Armour Ultra avec clearomiseur iTank T" at bounding box center [602, 450] width 979 height 14
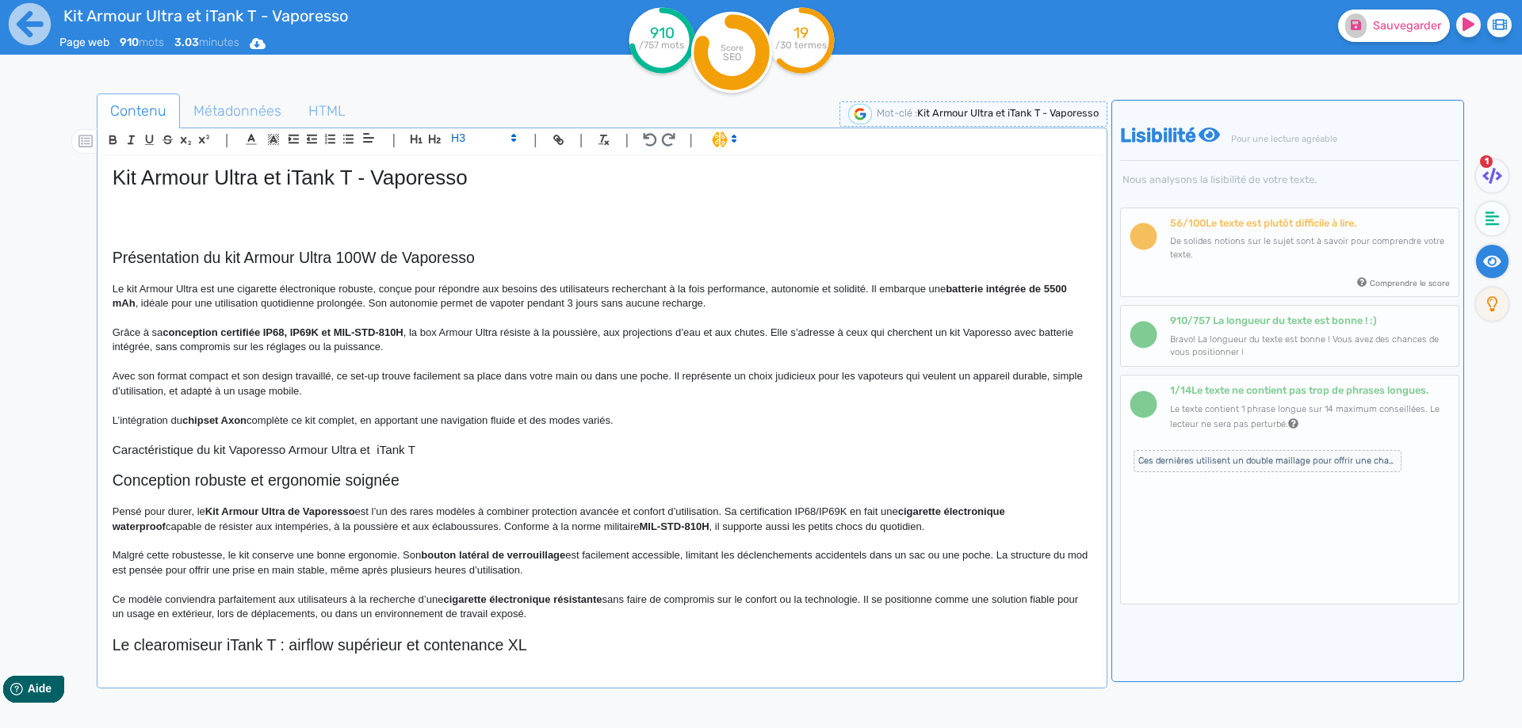
click at [418, 458] on p at bounding box center [602, 464] width 979 height 14
click at [430, 450] on h3 "Caractéristique du kit Vaporesso Armour Ultra et iTank T" at bounding box center [602, 450] width 979 height 14
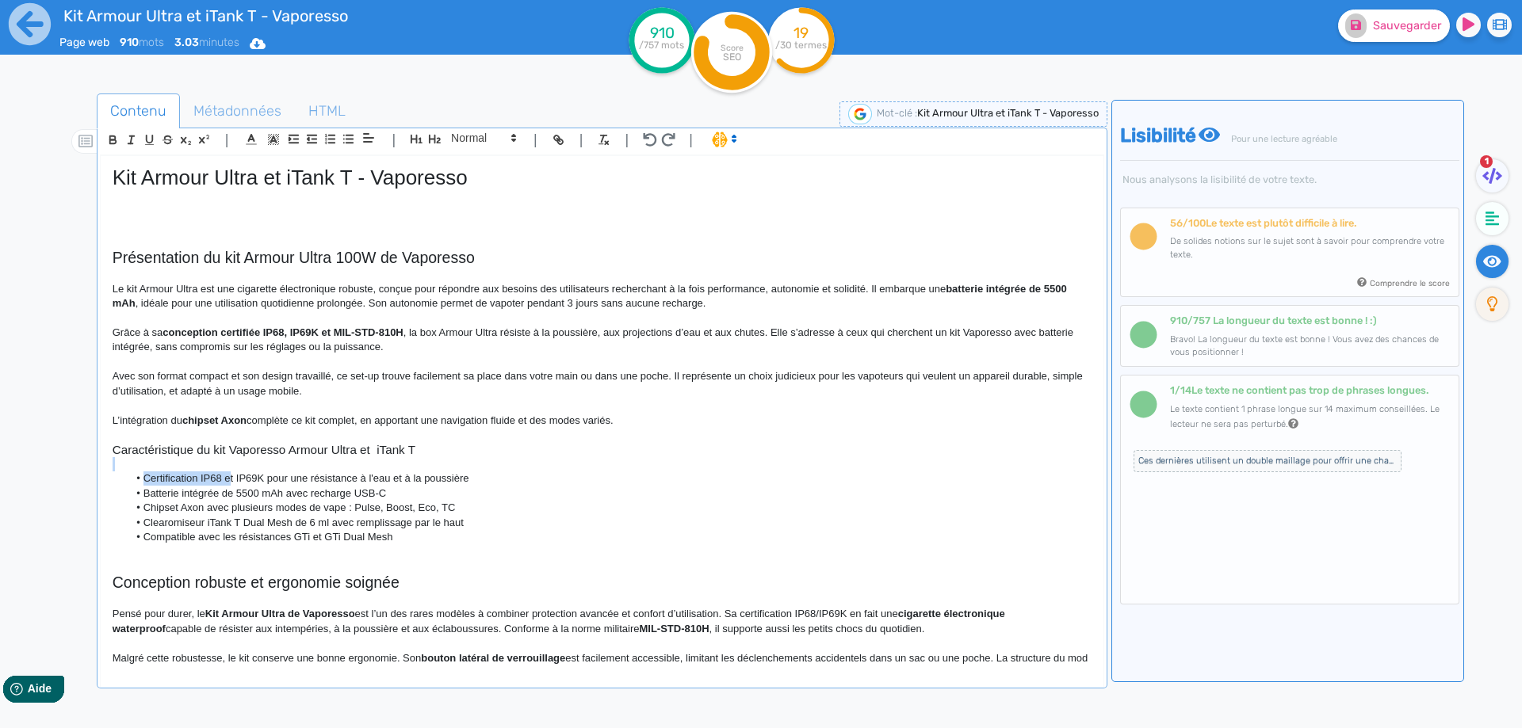
click at [226, 476] on div "Kit Armour Ultra et iTank T - Vaporesso Présentation du kit Armour Ultra 100W d…" at bounding box center [602, 411] width 1003 height 510
click at [226, 476] on li "Certification IP68 et IP69K pour une résistance à l'eau et à la poussière" at bounding box center [609, 479] width 963 height 14
click at [342, 330] on strong "conception certifiée IP68, IP69K et MIL-STD-810H" at bounding box center [282, 333] width 240 height 12
drag, startPoint x: 342, startPoint y: 330, endPoint x: 392, endPoint y: 331, distance: 49.9
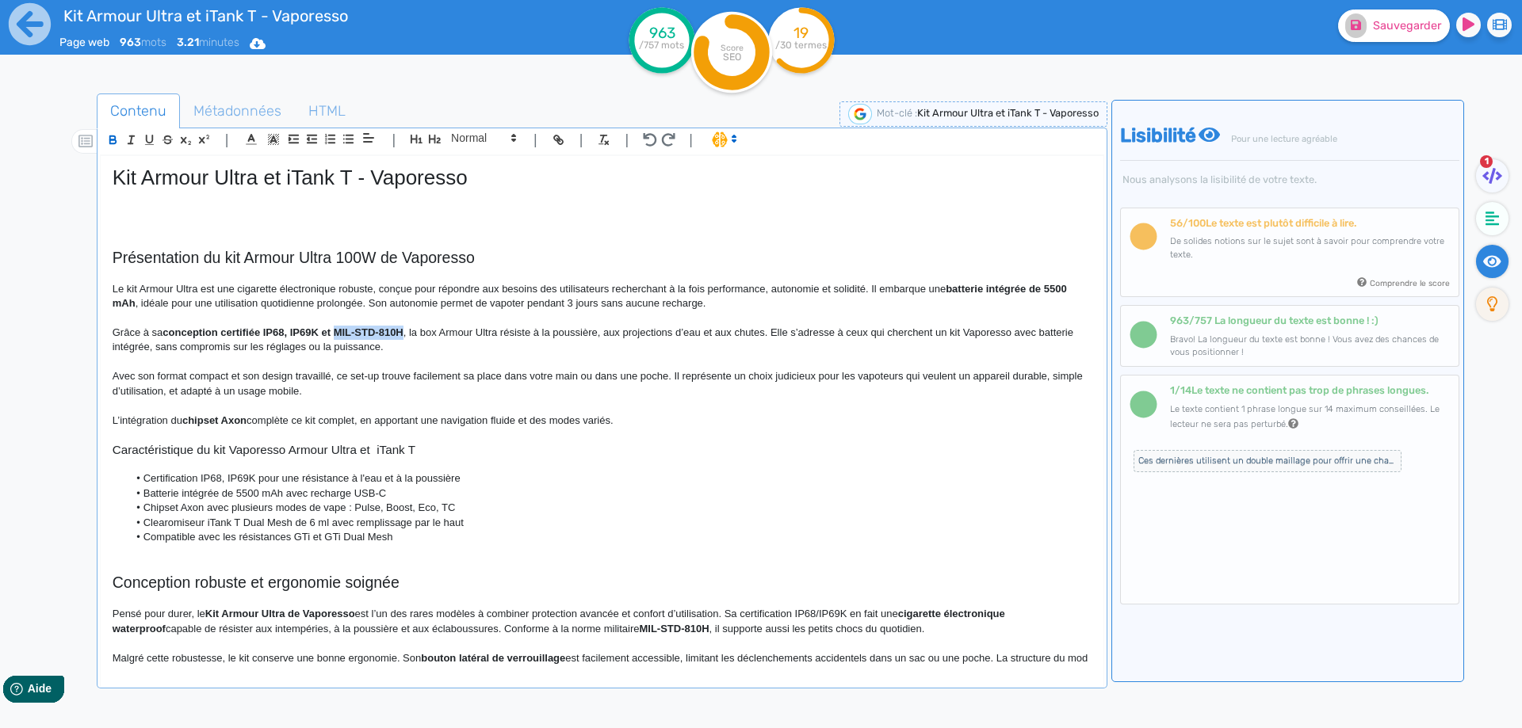
click at [392, 331] on strong "conception certifiée IP68, IP69K et MIL-STD-810H" at bounding box center [282, 333] width 240 height 12
click at [254, 479] on li "Certification IP68, IP69K pour une résistance à l'eau et à la poussière" at bounding box center [609, 479] width 963 height 14
click at [592, 473] on li "Certification IP68, IP69K, et MIL-STD-810H pour une résistance à l'eau et à la …" at bounding box center [609, 479] width 963 height 14
click at [472, 478] on li "Certification IP68, IP69K, et MIL-STD-810H pour une résistance à l'eau et à la …" at bounding box center [609, 479] width 963 height 14
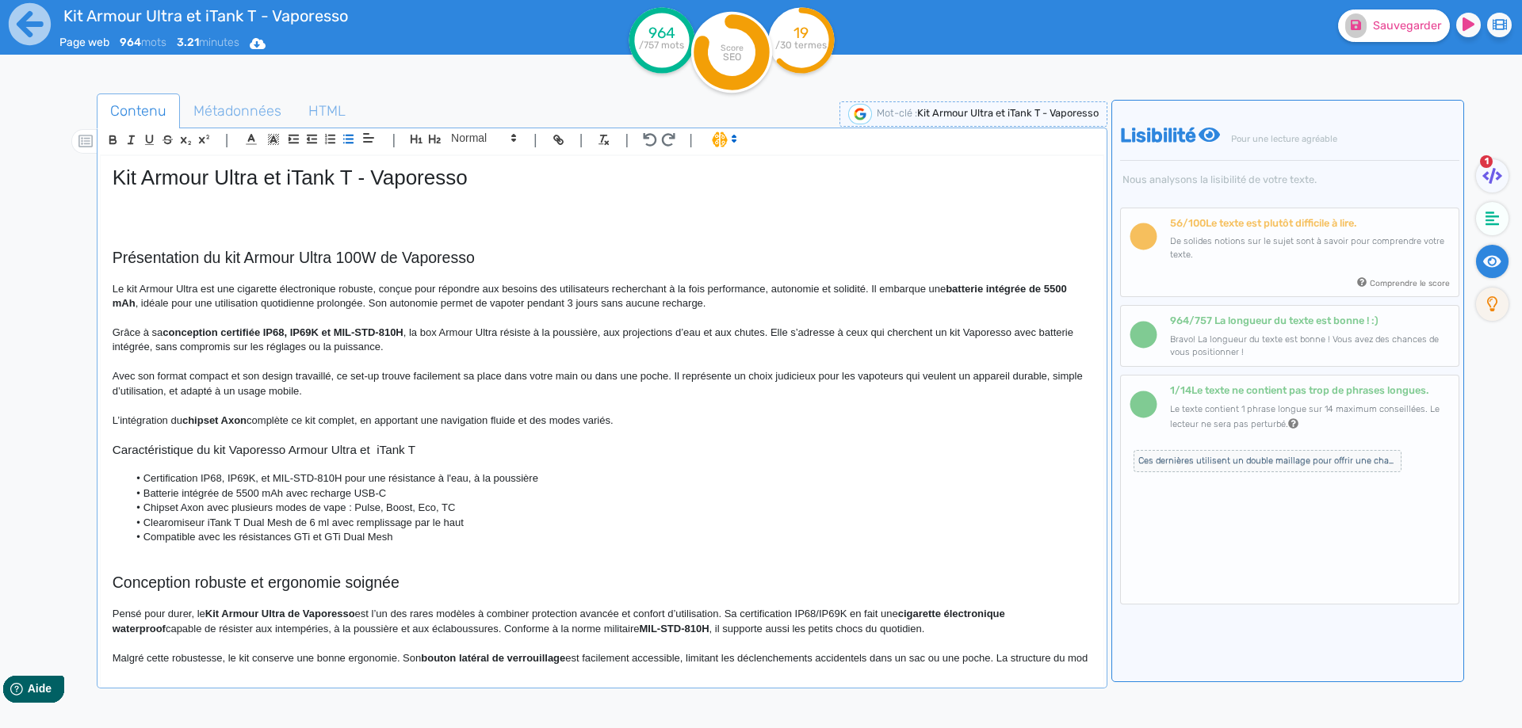
click at [558, 479] on li "Certification IP68, IP69K, et MIL-STD-810H pour une résistance à l'eau, à la po…" at bounding box center [609, 479] width 963 height 14
click at [556, 481] on li "Certification IP68, IP69K, et MIL-STD-810H pour une résistance à l'eau, à la po…" at bounding box center [609, 479] width 963 height 14
drag, startPoint x: 556, startPoint y: 481, endPoint x: 615, endPoint y: 481, distance: 59.4
click at [615, 481] on li "Certification IP68, IP69K, et MIL-STD-810H pour une résistance à l'eau, à la po…" at bounding box center [609, 479] width 963 height 14
click at [553, 480] on li "Certification IP68, IP69K, et MIL-STD-810H pour une résistance à l'eau, à la po…" at bounding box center [609, 479] width 963 height 14
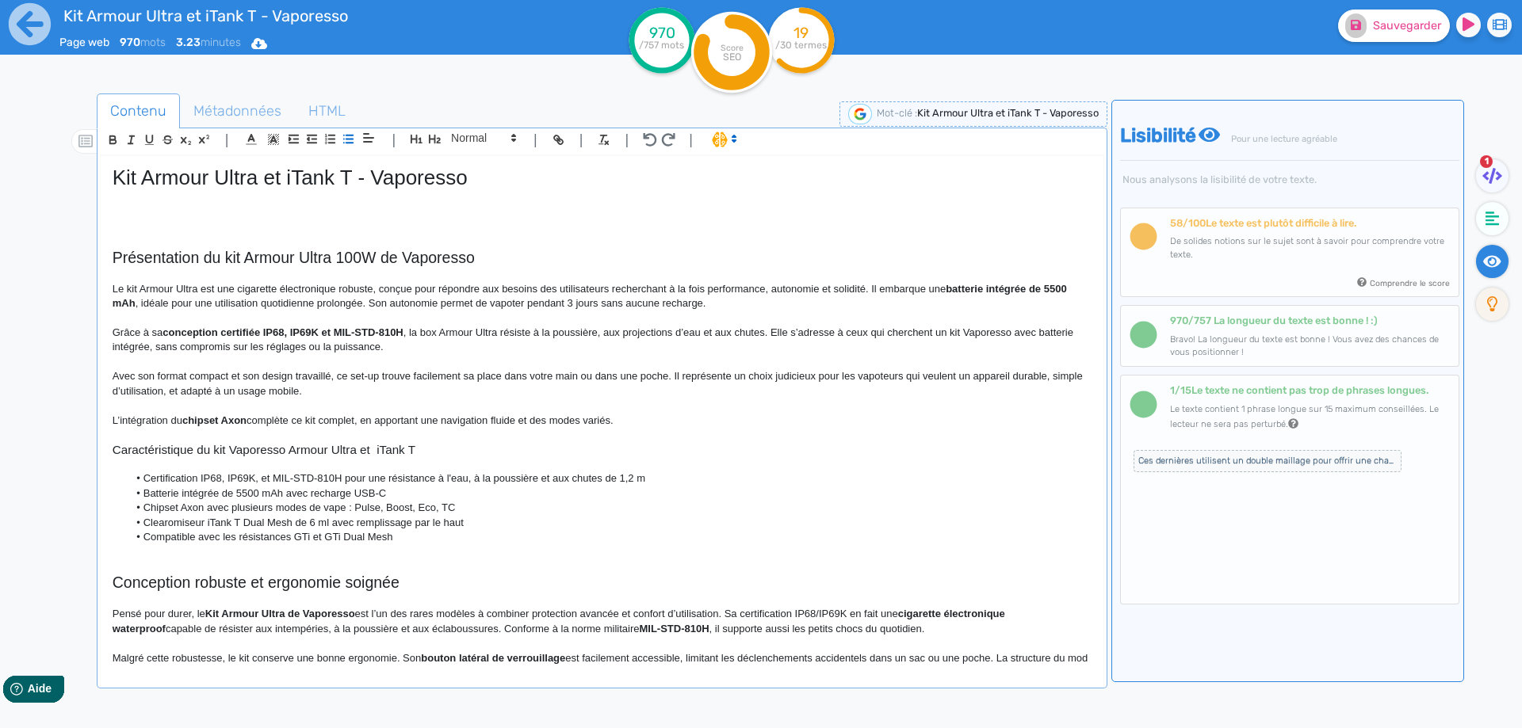
click at [625, 479] on li "Certification IP68, IP69K, et MIL-STD-810H pour une résistance à l'eau, à la po…" at bounding box center [609, 479] width 963 height 14
click at [194, 488] on li "Batterie intégrée de 5500 mAh avec recharge USB-C" at bounding box center [609, 494] width 963 height 14
click at [148, 477] on li "Certification IP68, IP69K, et MIL-STD-810H pour une résistance à l'eau, à la po…" at bounding box center [609, 479] width 963 height 14
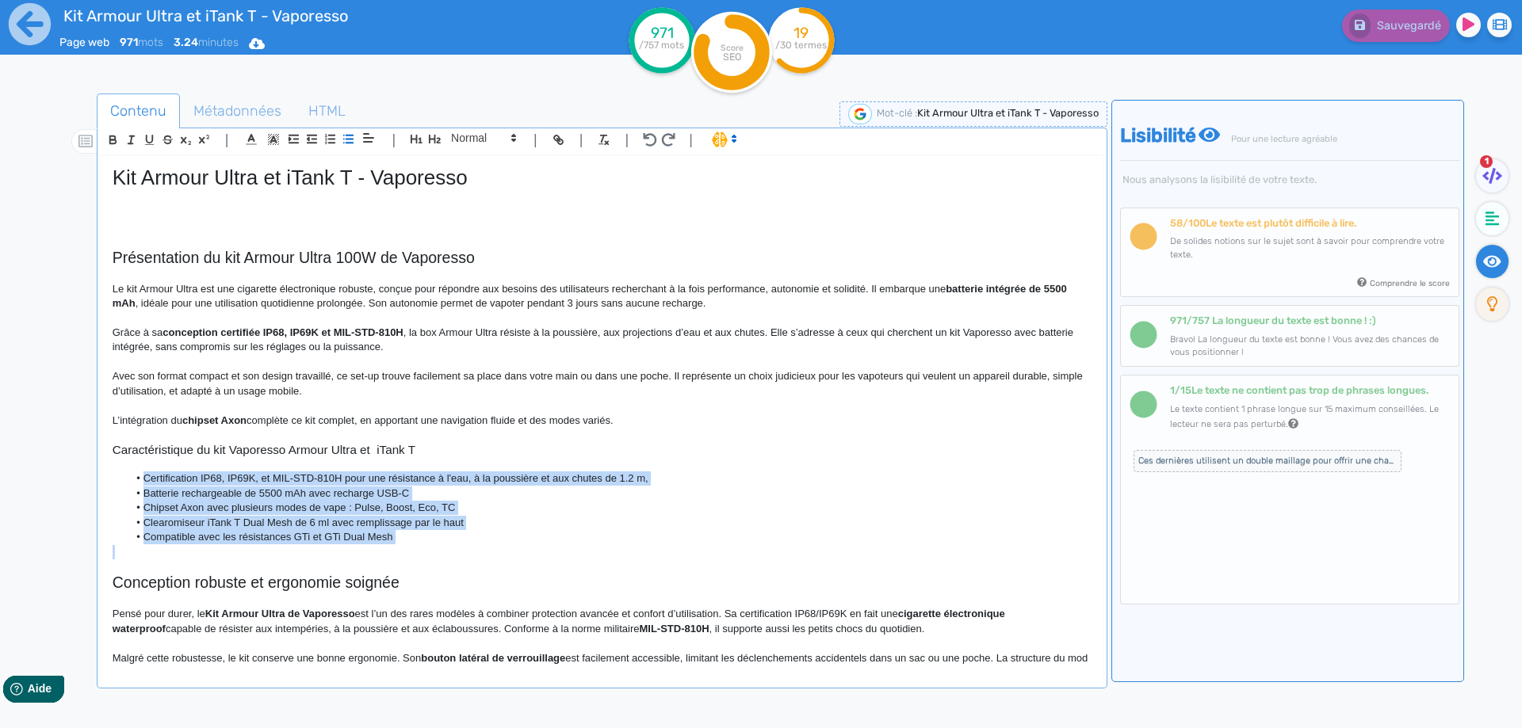
drag, startPoint x: 148, startPoint y: 477, endPoint x: 456, endPoint y: 541, distance: 314.9
click at [456, 541] on ul "Certification IP68, IP69K, et MIL-STD-810H pour une résistance à l'eau, à la po…" at bounding box center [602, 508] width 979 height 73
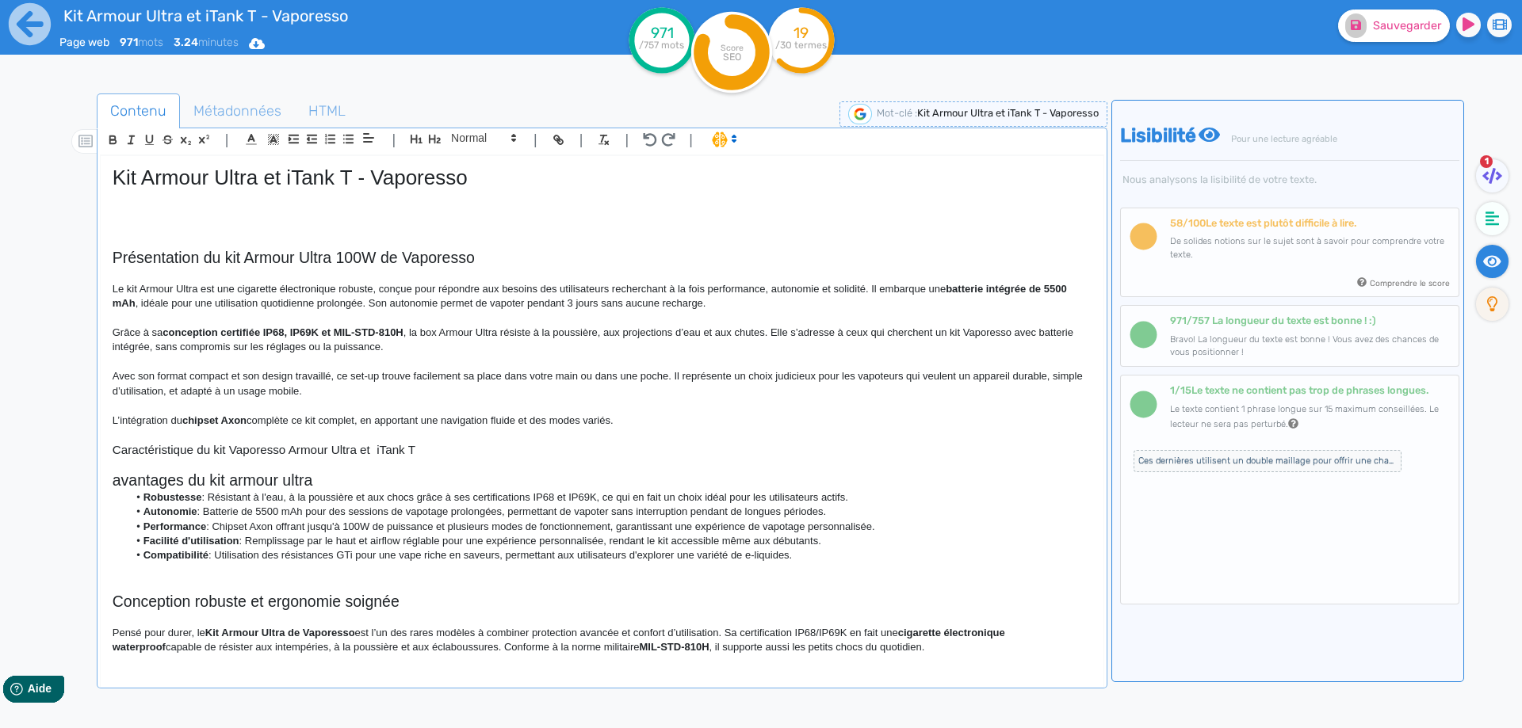
click at [155, 449] on h3 "Caractéristique du kit Vaporesso Armour Ultra et iTank T" at bounding box center [602, 450] width 979 height 14
click at [261, 479] on h2 "avantages du kit armour ultra" at bounding box center [602, 481] width 979 height 18
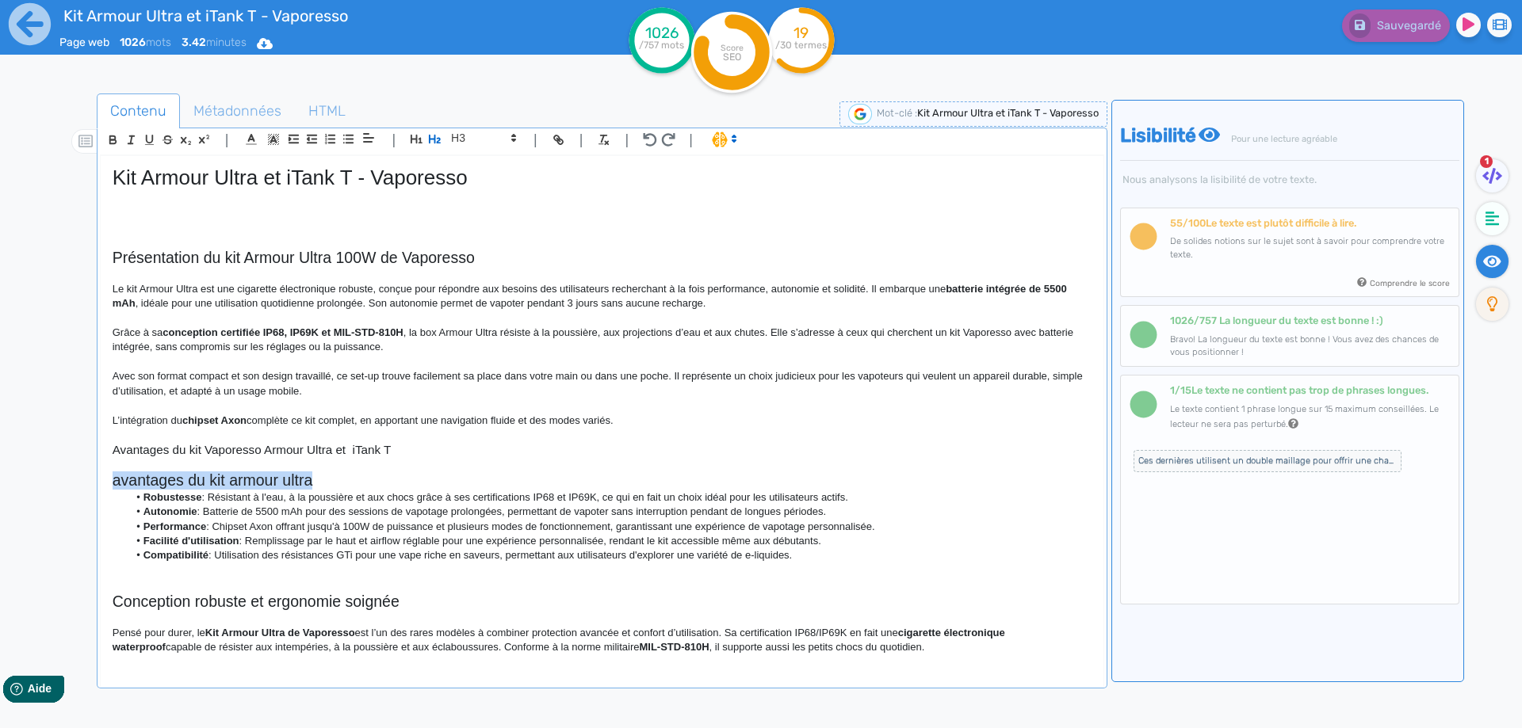
click at [261, 479] on h2 "avantages du kit armour ultra" at bounding box center [602, 481] width 979 height 18
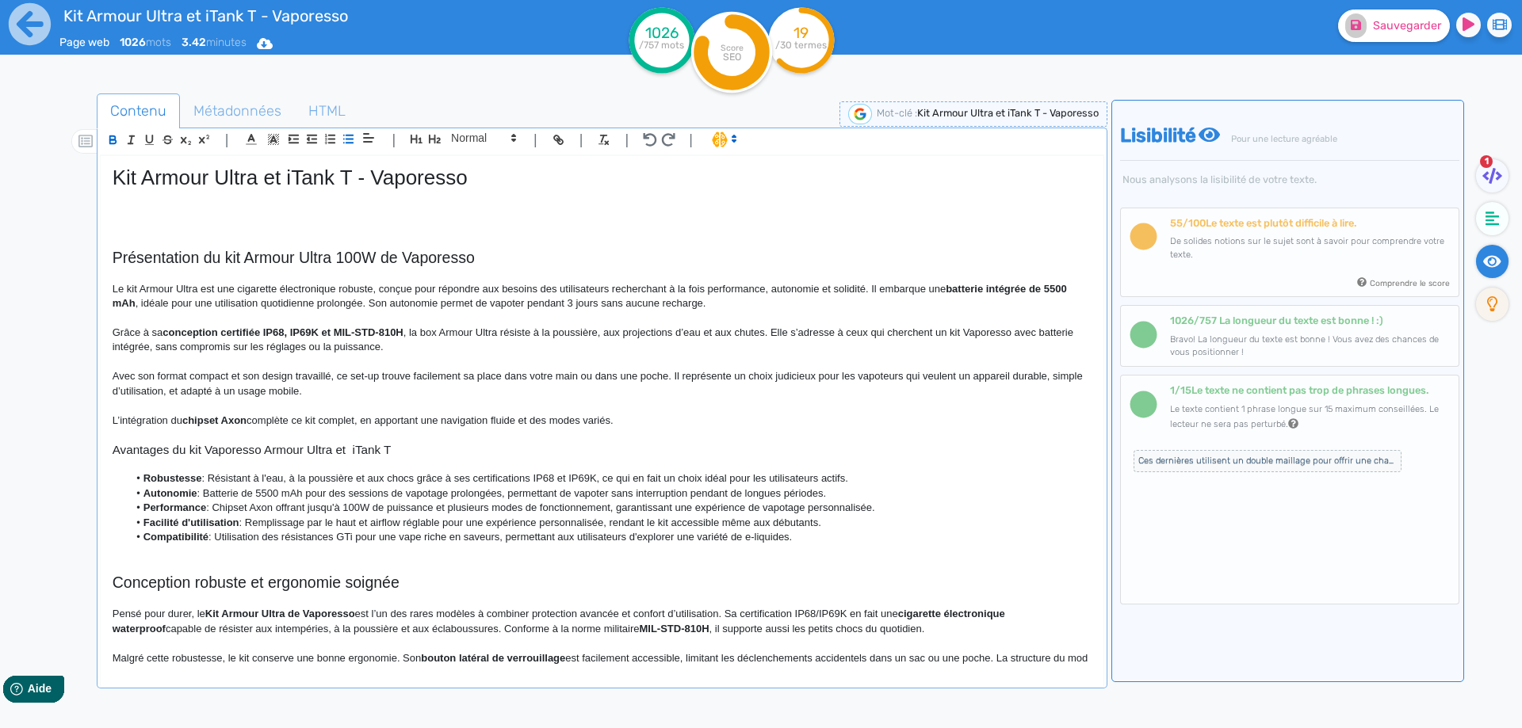
click at [430, 451] on h3 "Avantages du kit Vaporesso Armour Ultra et iTank T" at bounding box center [602, 450] width 979 height 14
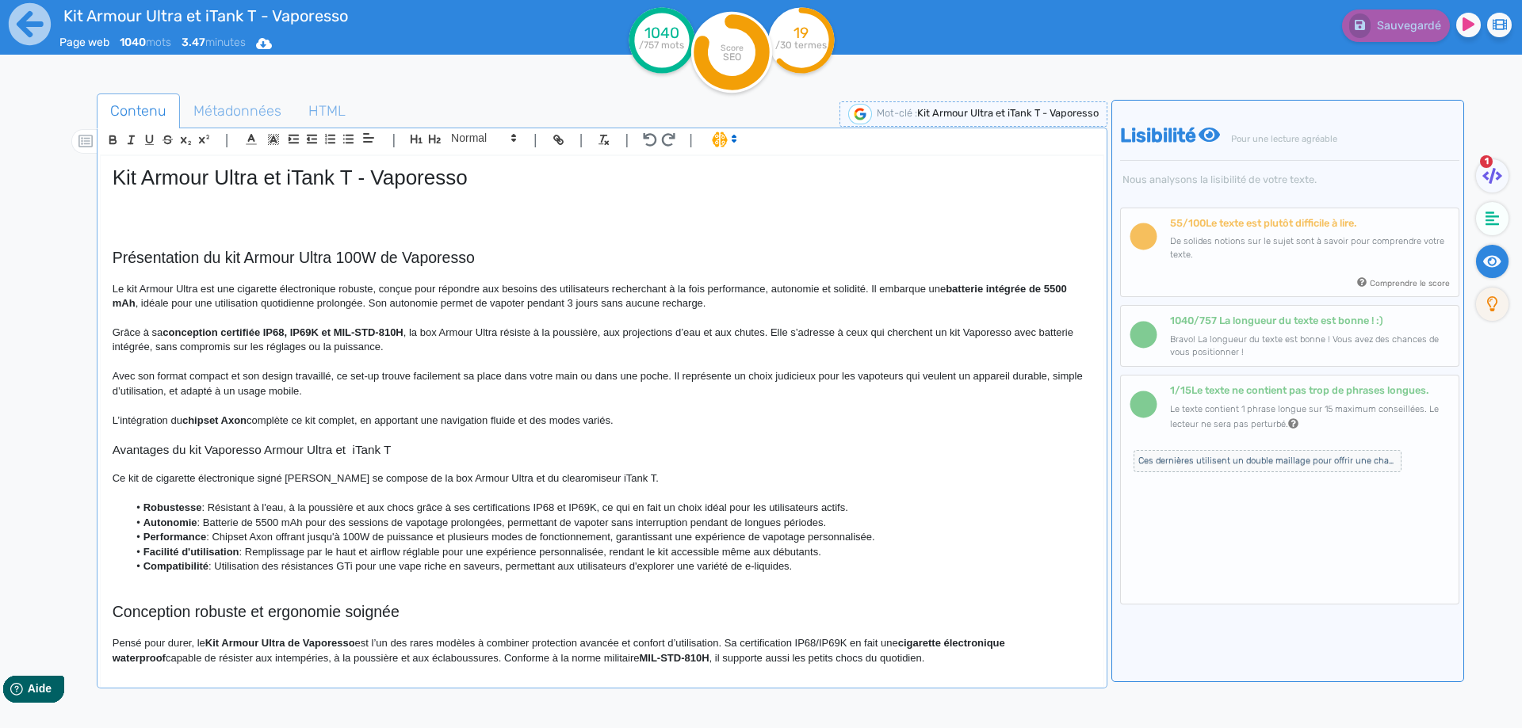
drag, startPoint x: 638, startPoint y: 426, endPoint x: 642, endPoint y: 477, distance: 51.7
click at [637, 428] on div "Kit Armour Ultra et iTank T - Vaporesso Présentation du kit Armour Ultra 100W d…" at bounding box center [602, 411] width 1003 height 510
click at [642, 477] on p "Ce kit de cigarette électronique signé [PERSON_NAME] se compose de la box Armou…" at bounding box center [602, 479] width 979 height 14
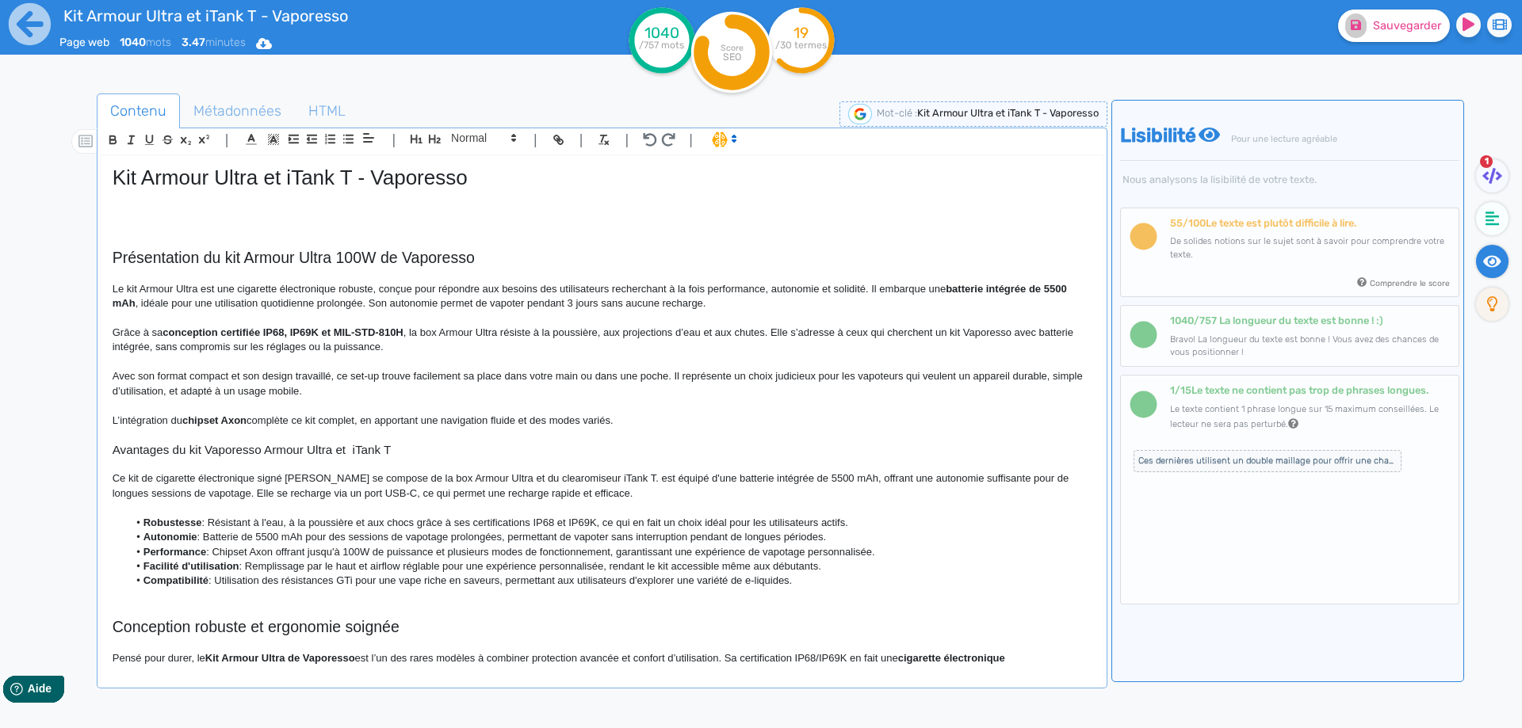
click at [629, 473] on p "Ce kit de cigarette électronique signé [PERSON_NAME] se compose de la box Armou…" at bounding box center [602, 486] width 979 height 29
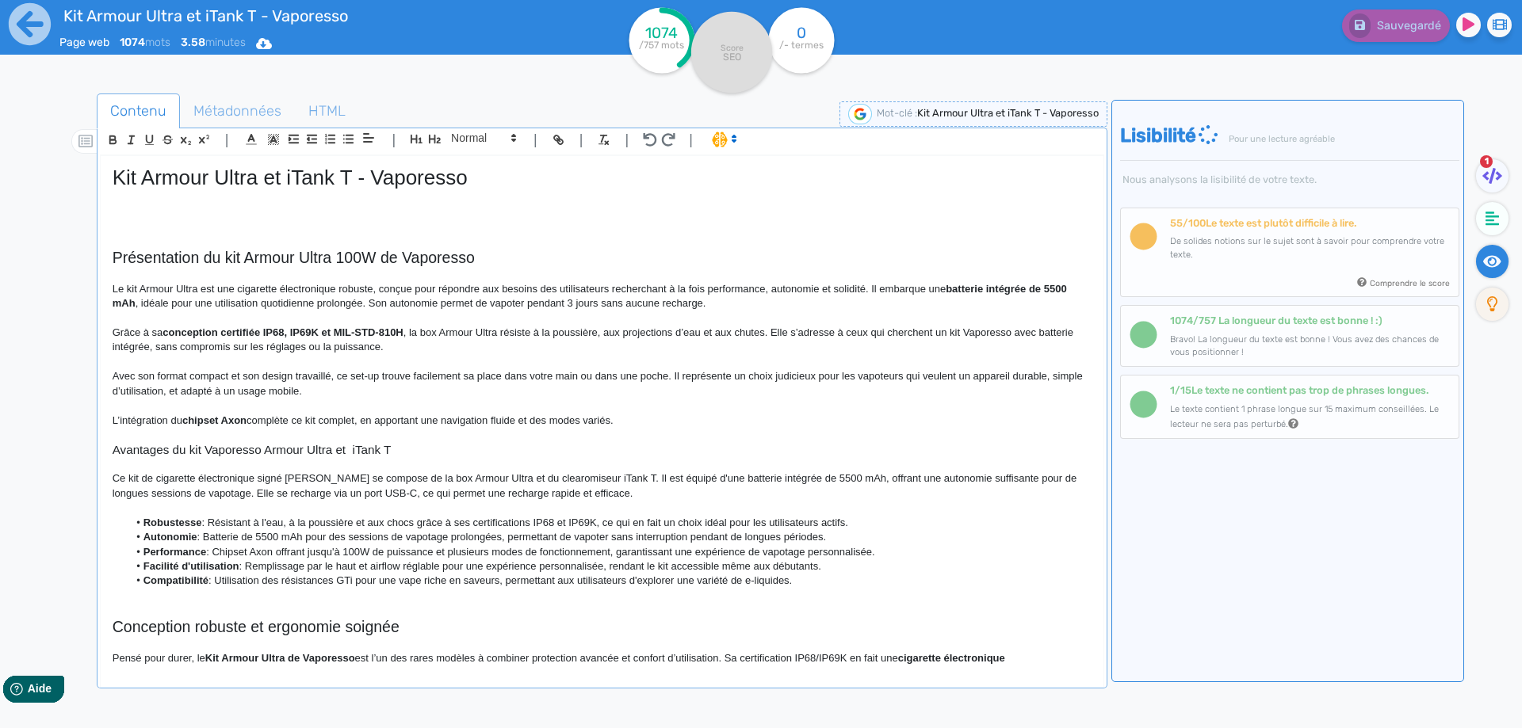
click at [261, 491] on p "Ce kit de cigarette électronique signé [PERSON_NAME] se compose de la box Armou…" at bounding box center [602, 486] width 979 height 29
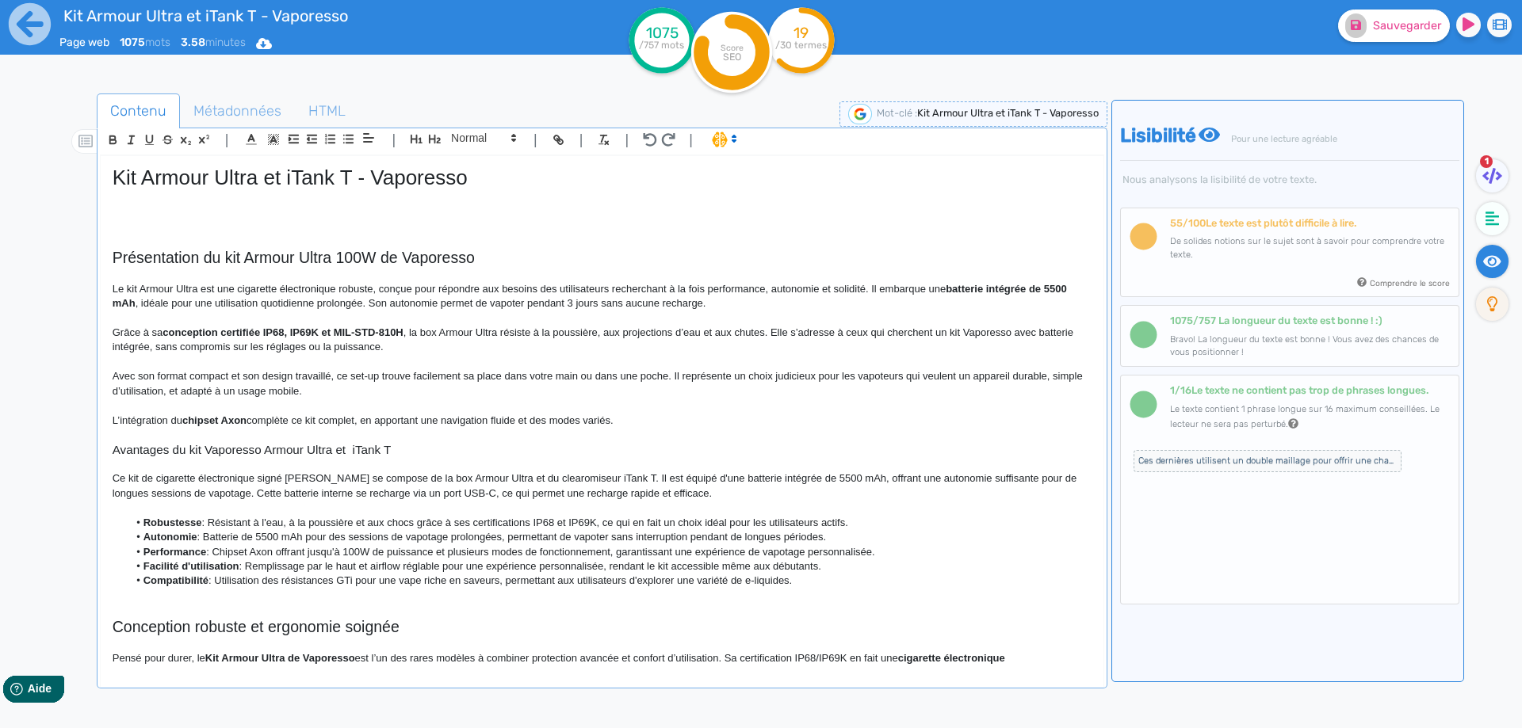
drag, startPoint x: 765, startPoint y: 487, endPoint x: 761, endPoint y: 474, distance: 14.0
click at [764, 487] on p "Ce kit de cigarette électronique signé [PERSON_NAME] se compose de la box Armou…" at bounding box center [602, 486] width 979 height 29
click at [761, 474] on p "Ce kit de cigarette électronique signé [PERSON_NAME] se compose de la box Armou…" at bounding box center [602, 486] width 979 height 29
click at [460, 494] on p "Ce kit de cigarette électronique signé [PERSON_NAME] se compose de la box Armou…" at bounding box center [602, 486] width 979 height 29
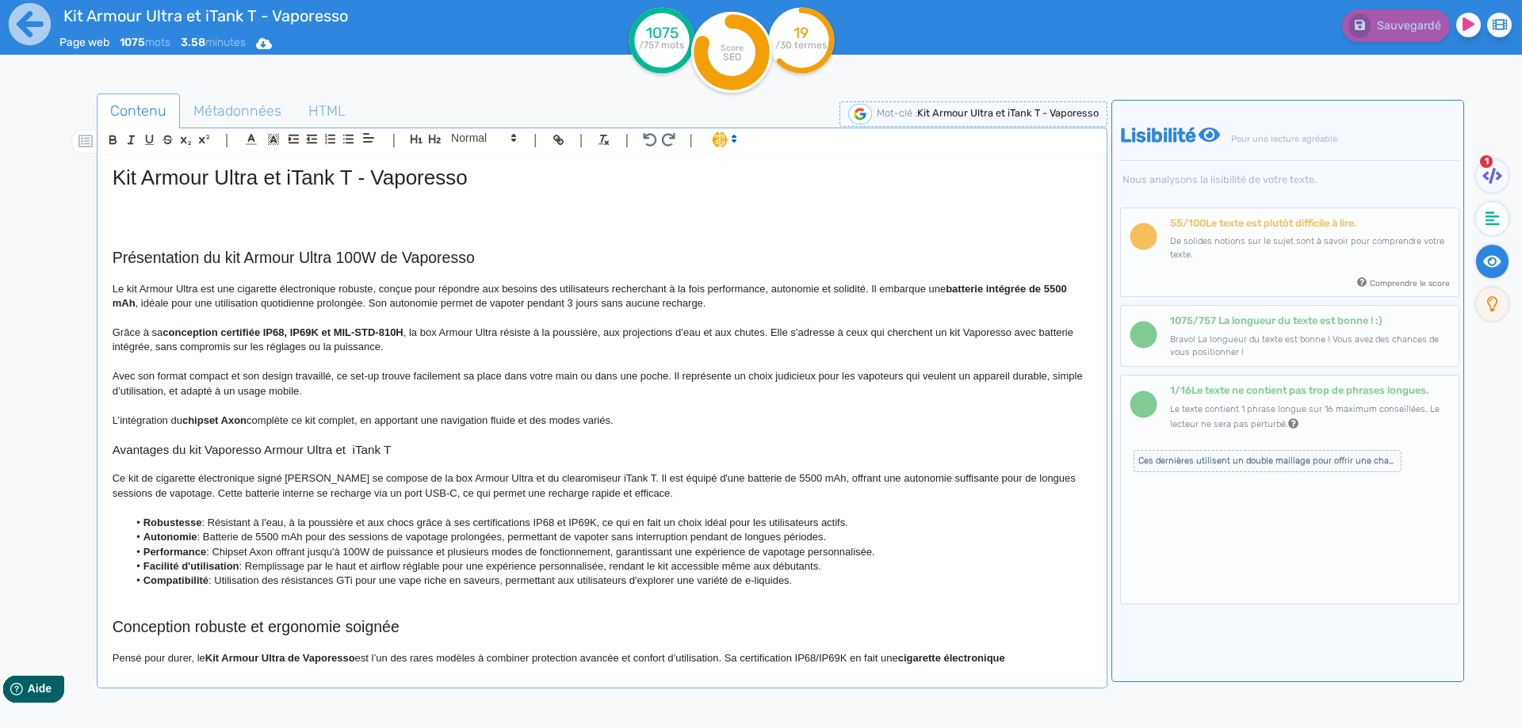
click at [716, 481] on p "Ce kit de cigarette électronique signé [PERSON_NAME] se compose de la box Armou…" at bounding box center [602, 486] width 979 height 29
click at [627, 475] on p "Ce kit de cigarette électronique signé [PERSON_NAME] se compose de la box Armou…" at bounding box center [602, 486] width 979 height 29
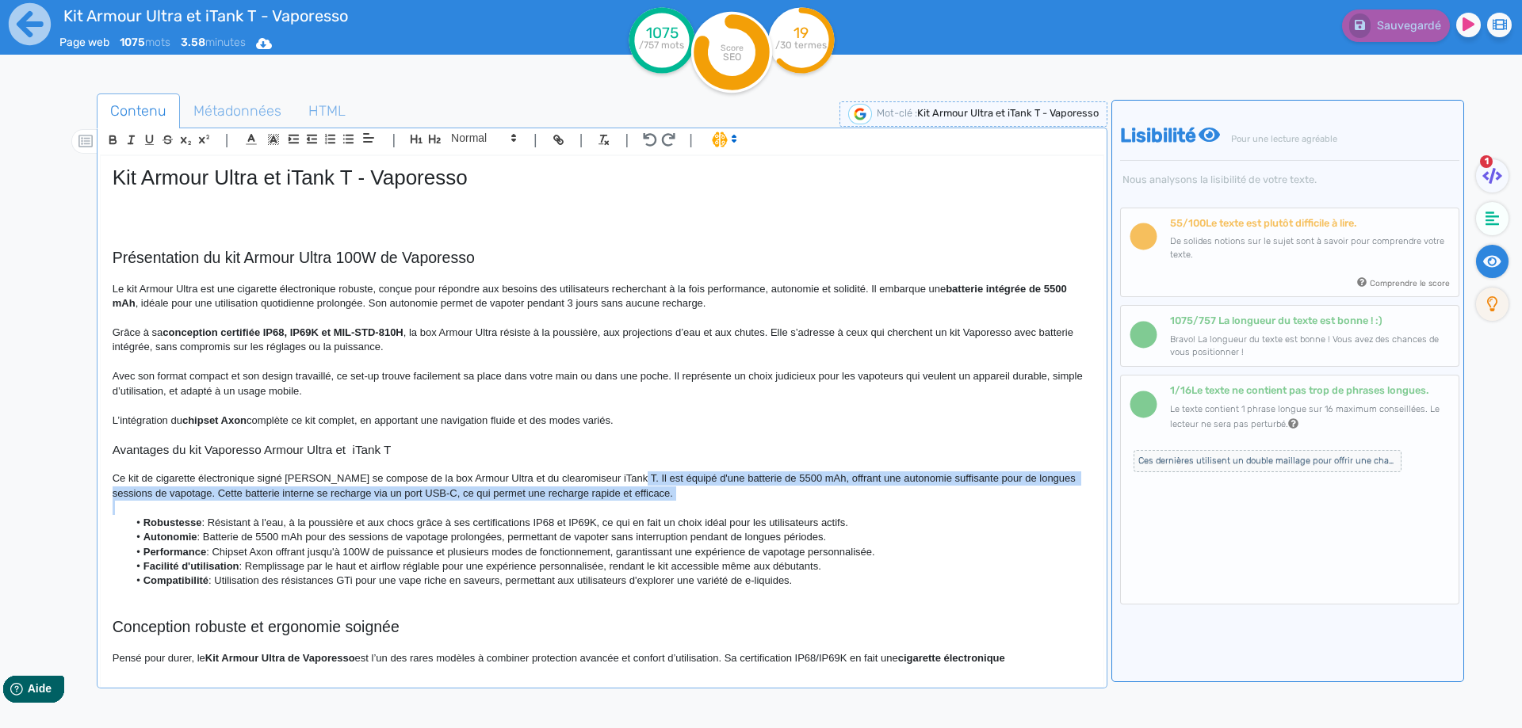
drag, startPoint x: 627, startPoint y: 475, endPoint x: 673, endPoint y: 490, distance: 48.4
click at [673, 490] on p "Ce kit de cigarette électronique signé [PERSON_NAME] se compose de la box Armou…" at bounding box center [602, 486] width 979 height 29
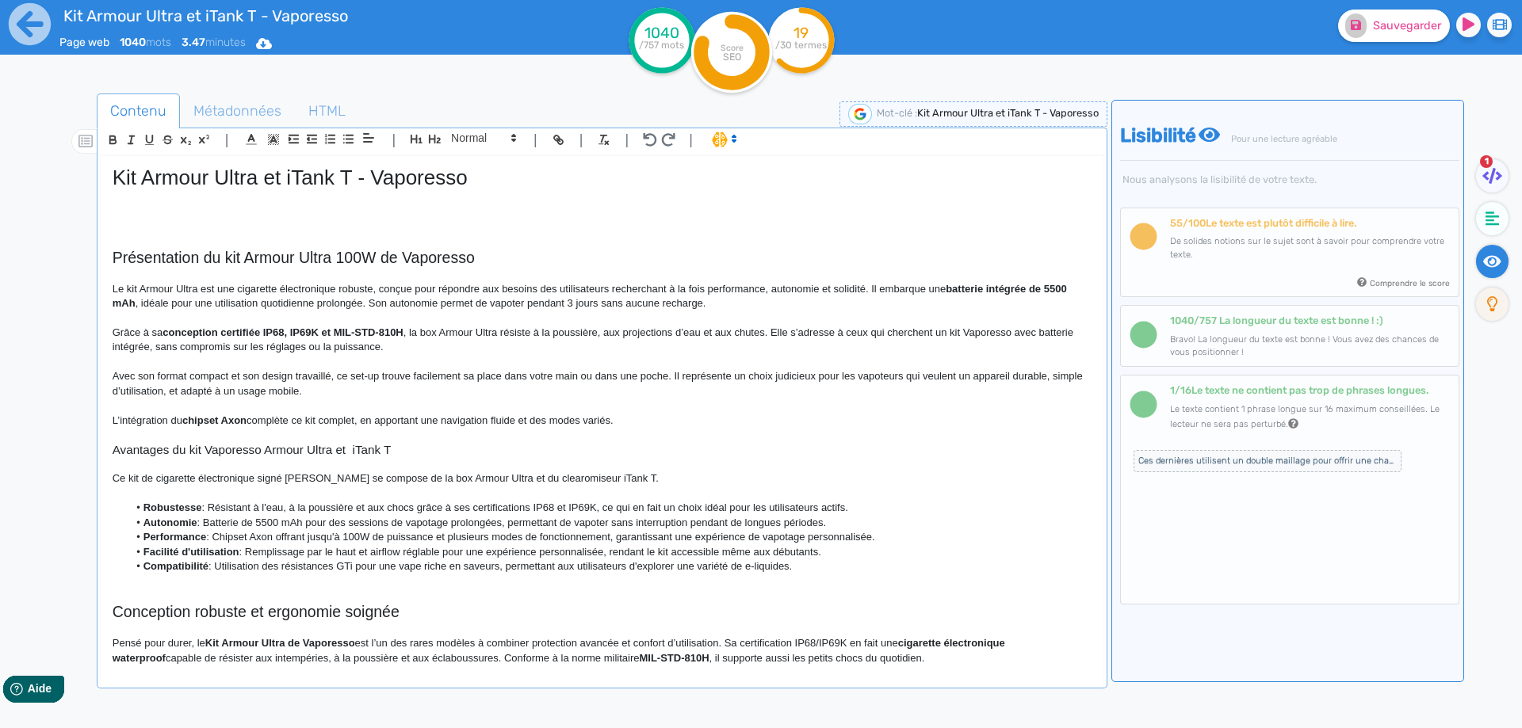
click at [304, 448] on h3 "Avantages du kit Vaporesso Armour Ultra et iTank T" at bounding box center [602, 450] width 979 height 14
click at [647, 482] on p "Ce kit de cigarette électronique signé [PERSON_NAME] se compose de la box Armou…" at bounding box center [602, 479] width 979 height 14
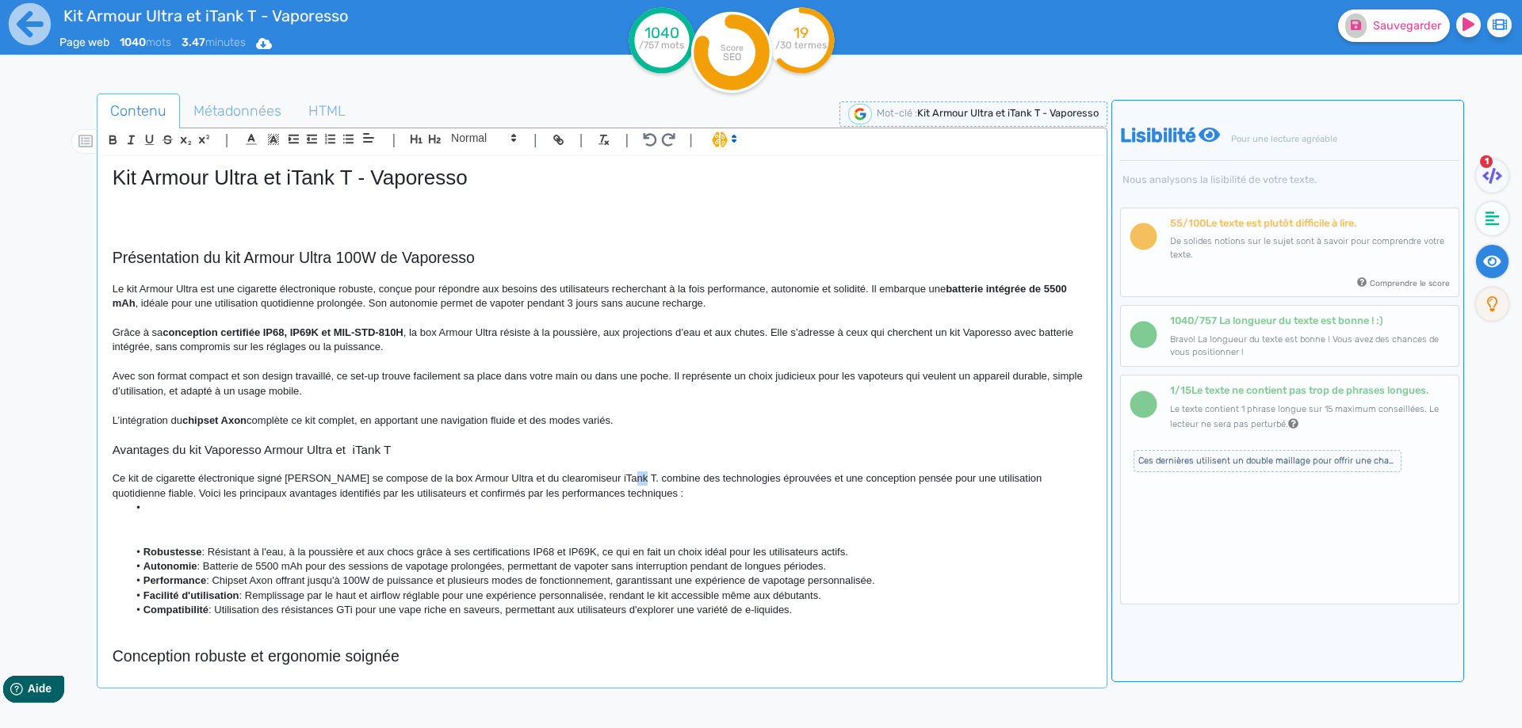
click at [619, 479] on p "Ce kit de cigarette électronique signé [PERSON_NAME] se compose de la box Armou…" at bounding box center [602, 486] width 979 height 29
click at [490, 510] on li at bounding box center [609, 508] width 963 height 14
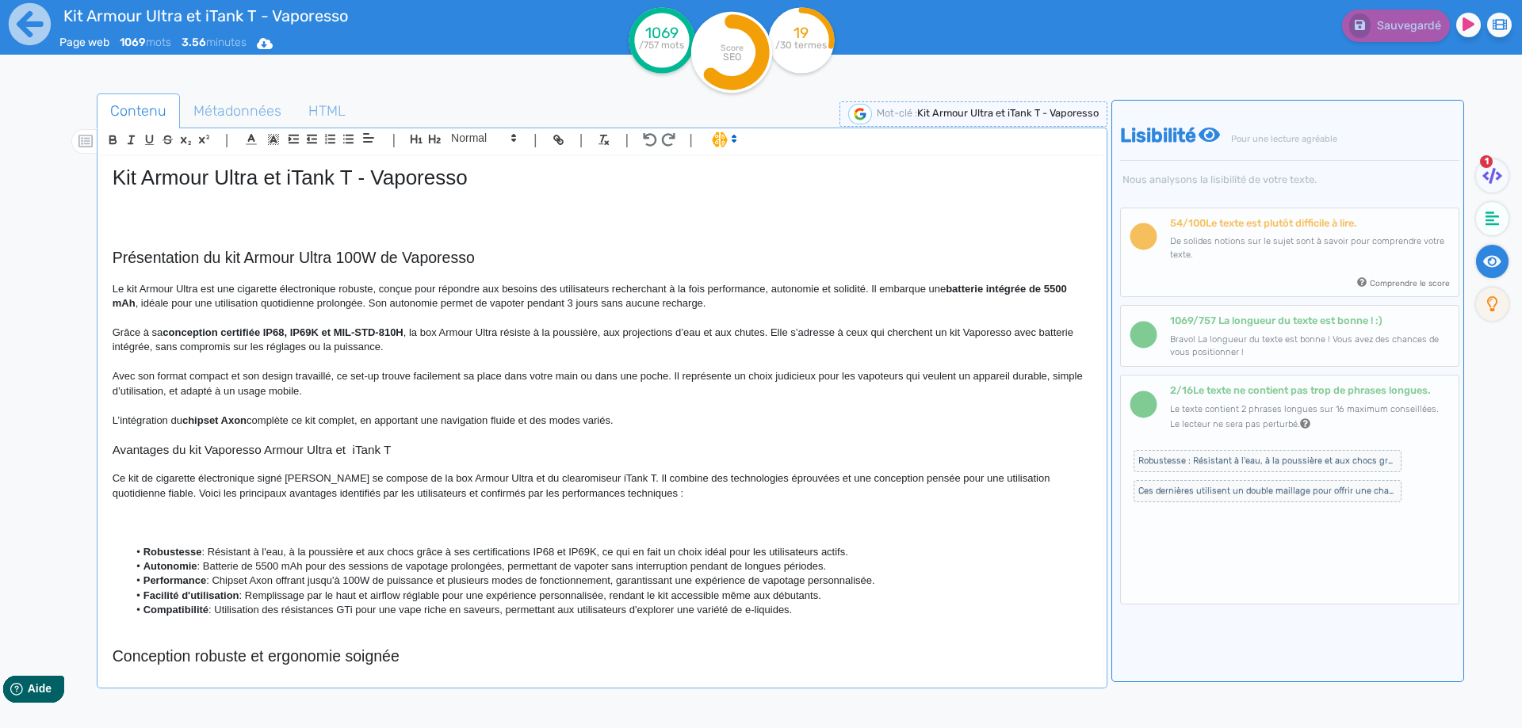
click at [338, 495] on p "Ce kit de cigarette électronique signé [PERSON_NAME] se compose de la box Armou…" at bounding box center [602, 486] width 979 height 29
click at [337, 495] on p "Ce kit de cigarette électronique signé [PERSON_NAME] se compose de la box Armou…" at bounding box center [602, 486] width 979 height 29
drag, startPoint x: 337, startPoint y: 495, endPoint x: 436, endPoint y: 493, distance: 99.1
click at [436, 493] on p "Ce kit de cigarette électronique signé [PERSON_NAME] se compose de la box Armou…" at bounding box center [602, 486] width 979 height 29
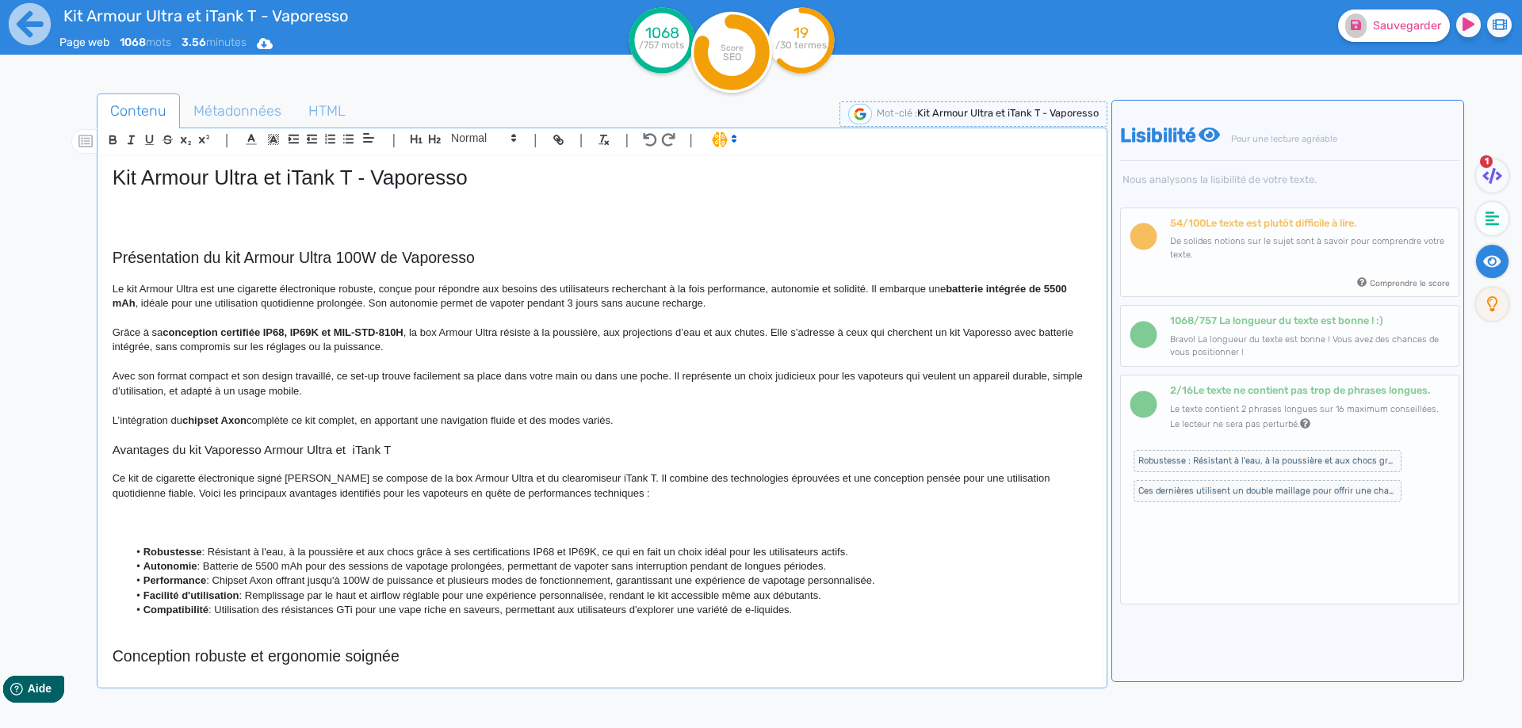
click at [448, 521] on p at bounding box center [602, 523] width 979 height 14
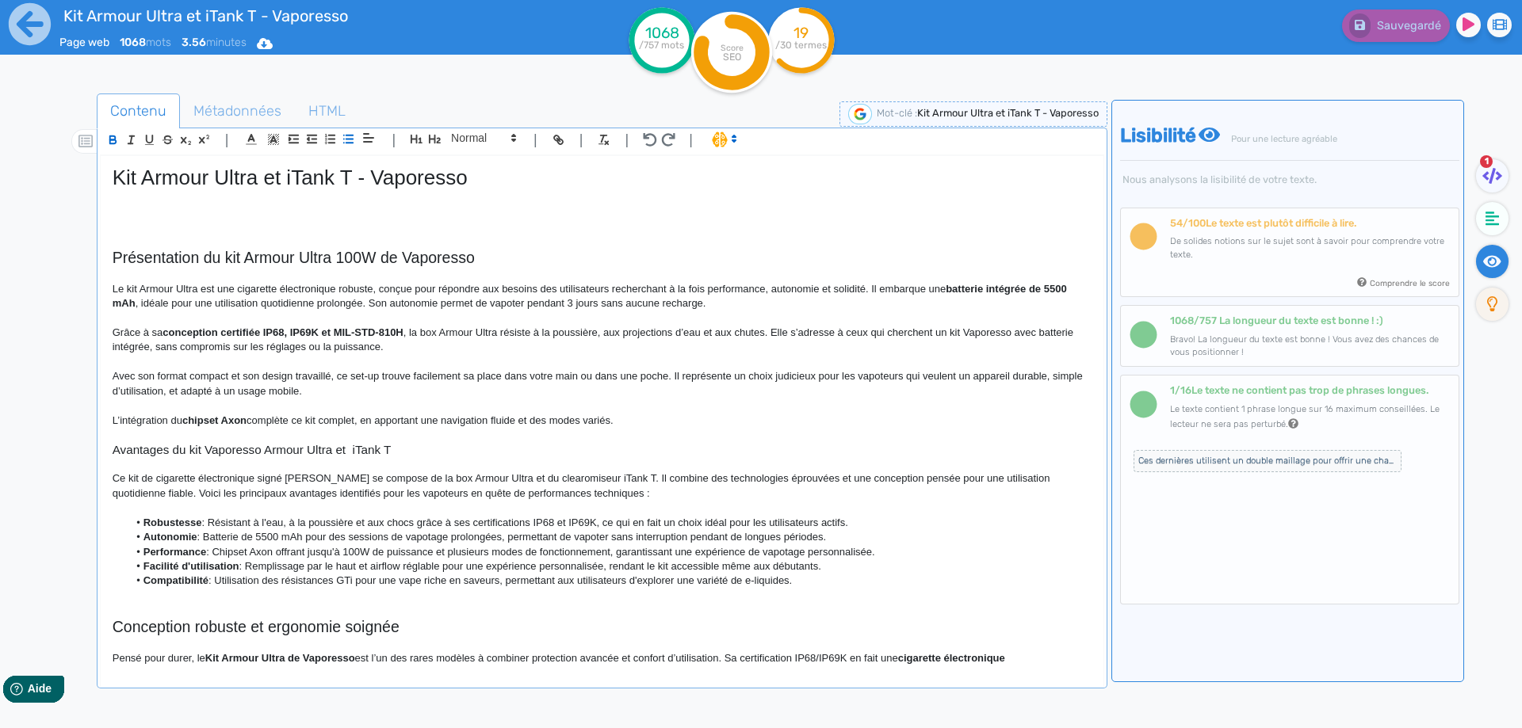
click at [152, 520] on strong "Robustesse" at bounding box center [172, 523] width 59 height 12
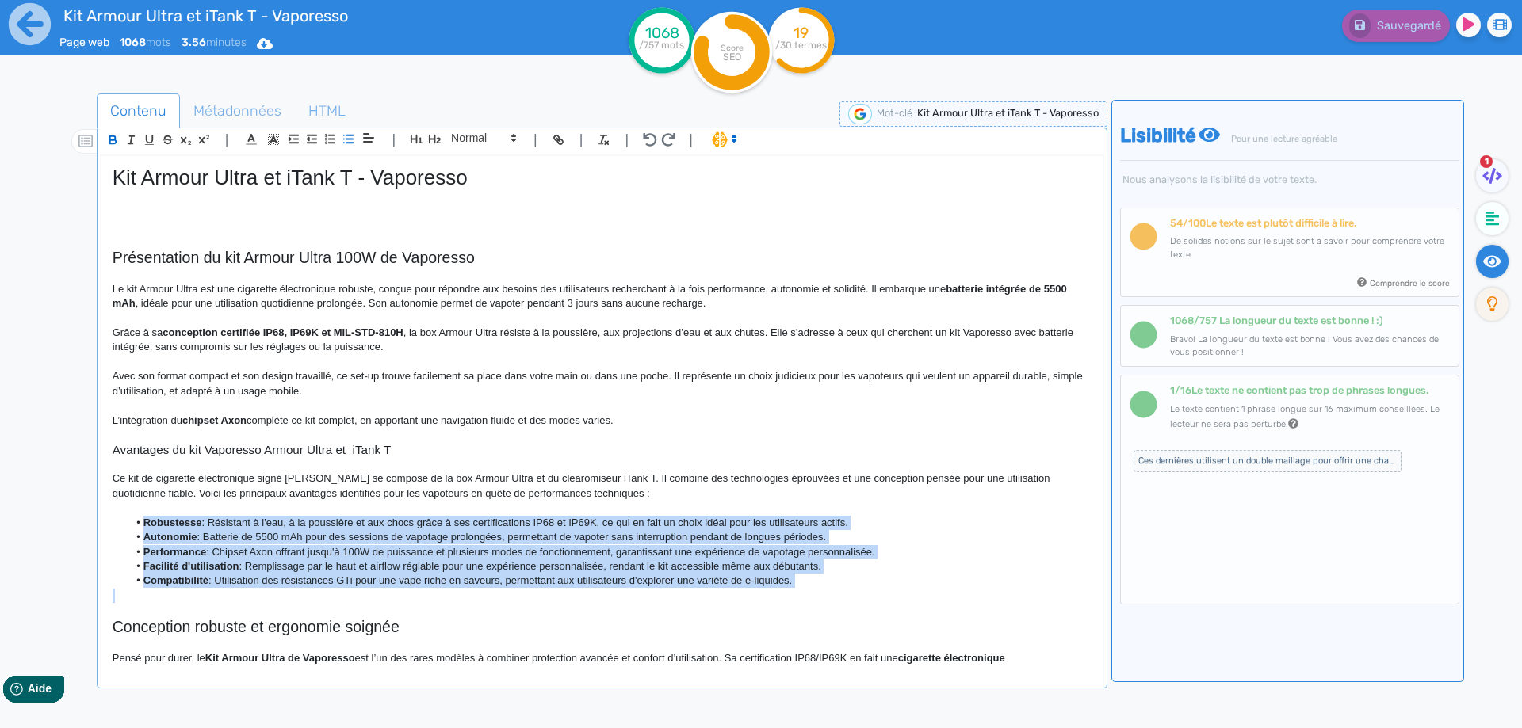
drag, startPoint x: 152, startPoint y: 520, endPoint x: 957, endPoint y: 583, distance: 807.6
click at [957, 583] on ul "Robustesse : Résistant à l'eau, à la poussière et aux chocs grâce à ses certifi…" at bounding box center [602, 552] width 979 height 73
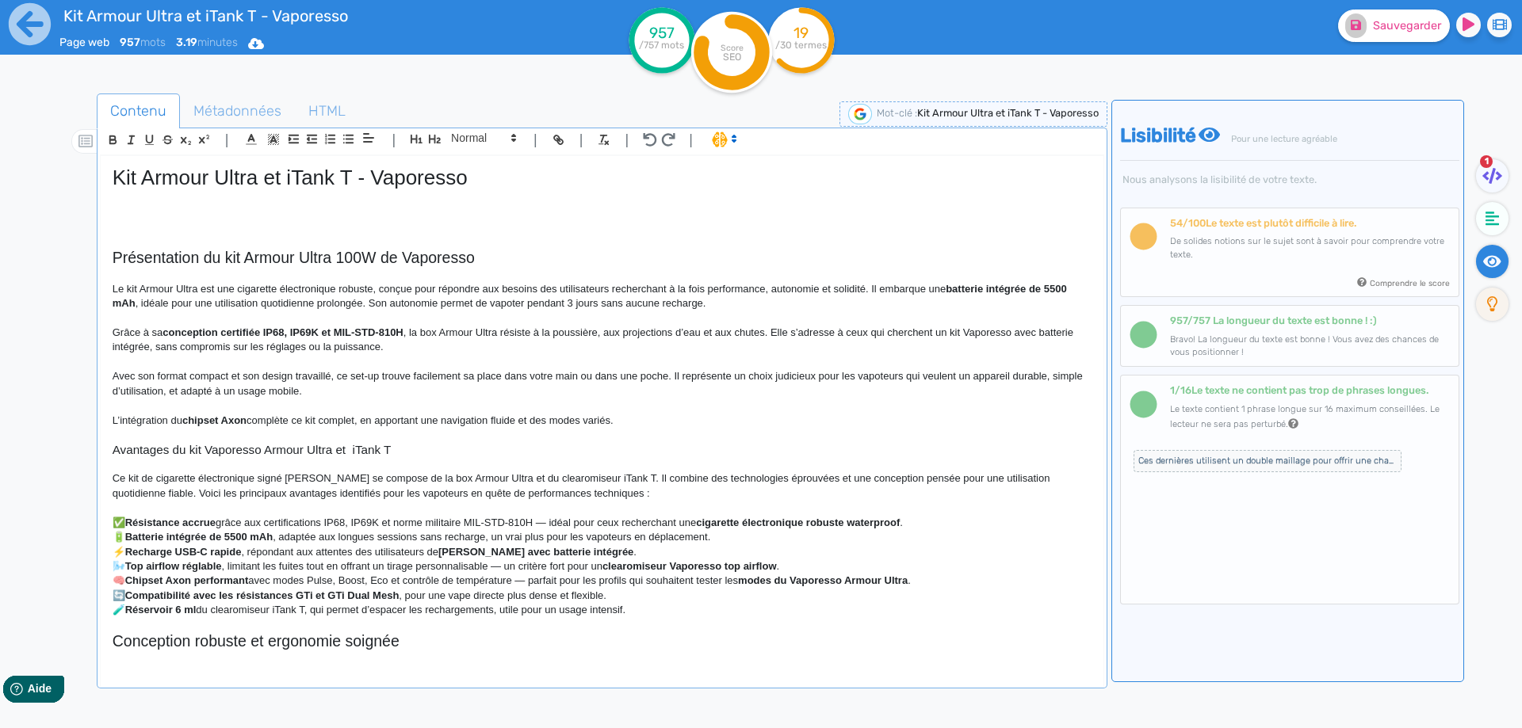
click at [117, 524] on p "✅ Résistance accrue grâce aux certifications IP68, IP69K et norme militaire MIL…" at bounding box center [602, 523] width 979 height 14
click at [108, 538] on div "Kit Armour Ultra et iTank T - Vaporesso Présentation du kit Armour Ultra 100W d…" at bounding box center [602, 411] width 1003 height 510
click at [113, 551] on p "⚡ Recharge USB-C rapide , répondant aux attentes des utilisateurs de kit Vapore…" at bounding box center [602, 552] width 979 height 14
click at [113, 563] on p "🌬️ Top airflow réglable , limitant les fuites tout en offrant un tirage personn…" at bounding box center [602, 567] width 979 height 14
click at [113, 580] on p "🧠 Chipset Axon performant avec modes Pulse, Boost, Eco et contrôle de températu…" at bounding box center [602, 581] width 979 height 14
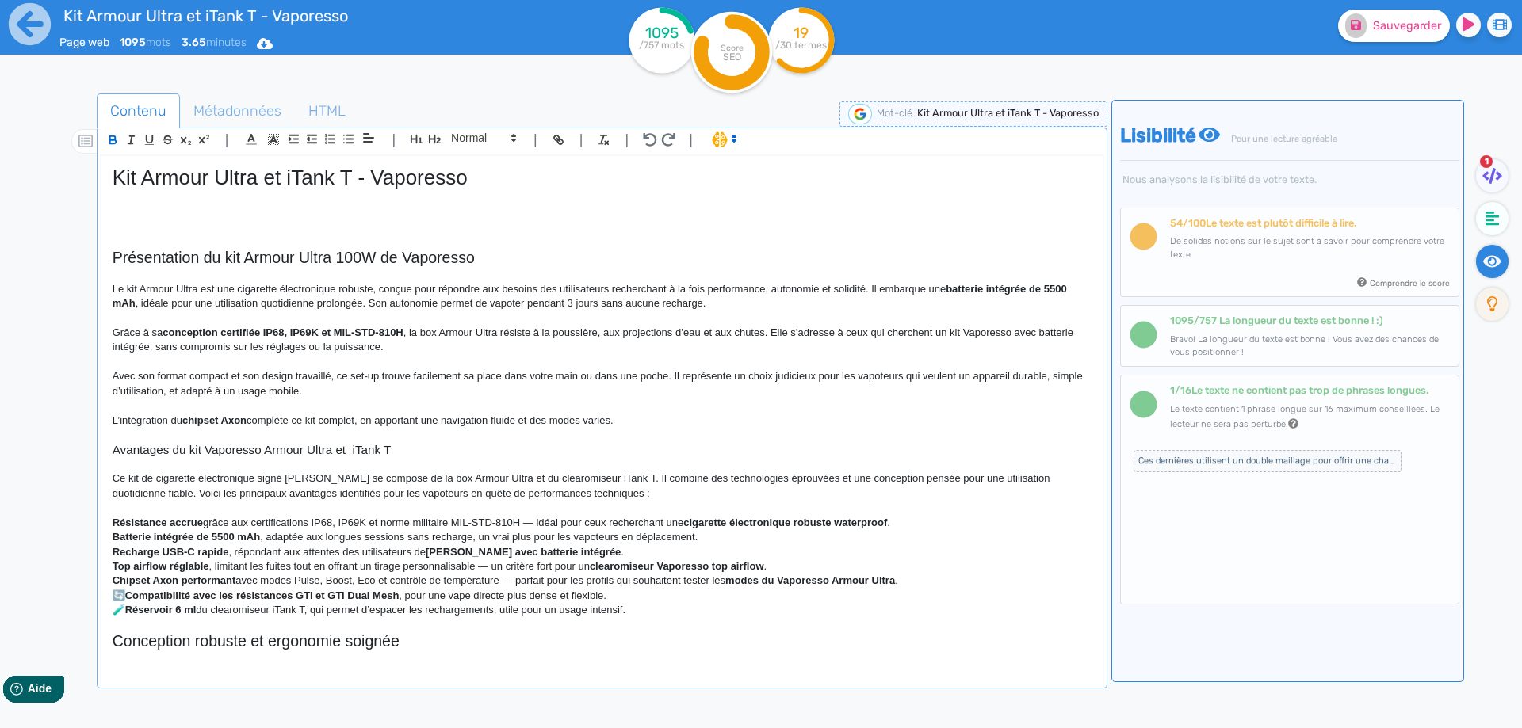
click at [114, 585] on strong "Chipset Axon performant" at bounding box center [175, 581] width 124 height 12
click at [114, 597] on p "🔄 Compatibilité avec les résistances GTi et GTi Dual Mesh , pour une vape direc…" at bounding box center [602, 596] width 979 height 14
click at [113, 607] on p "🧪 Réservoir 6 ml du clearomiseur iTank T, qui permet d’espacer les rechargement…" at bounding box center [602, 610] width 979 height 14
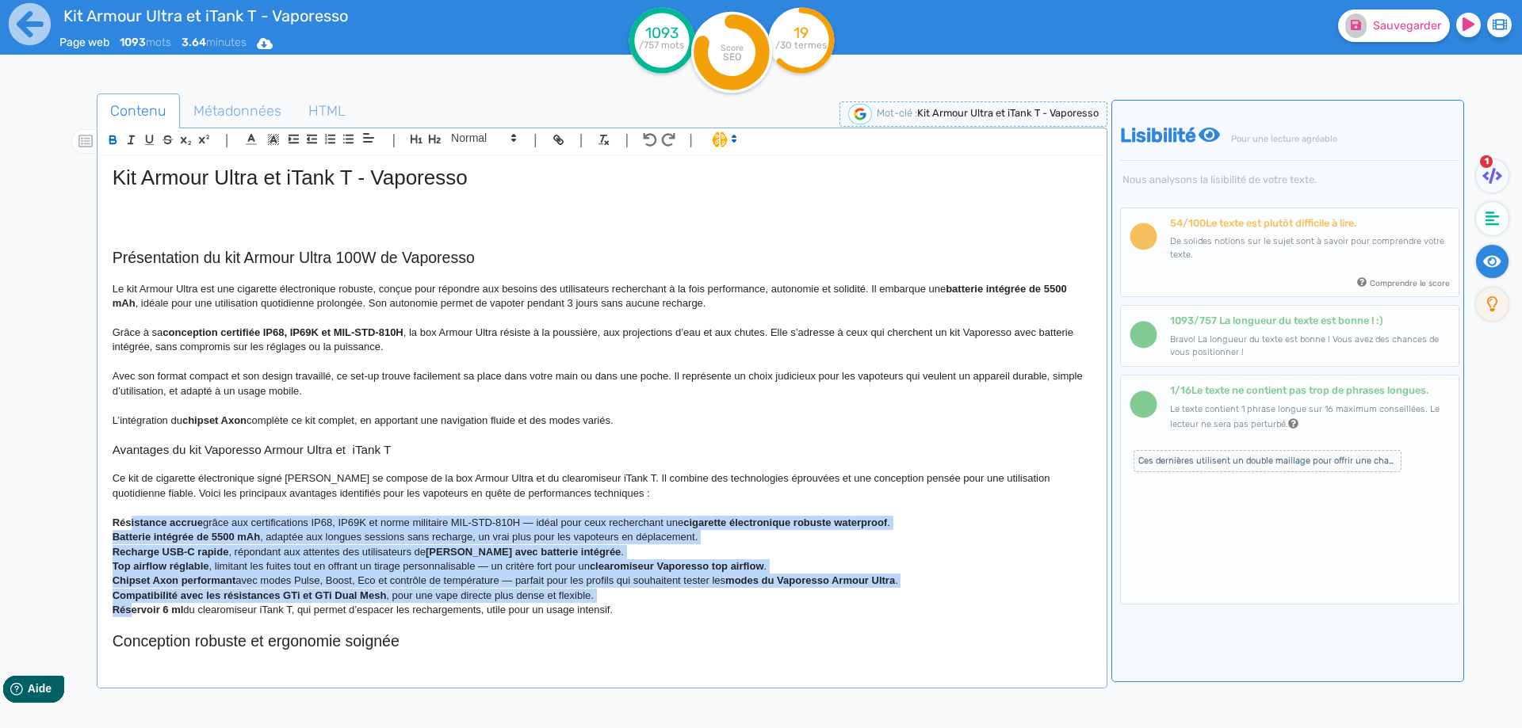
drag, startPoint x: 132, startPoint y: 613, endPoint x: 250, endPoint y: 235, distance: 397.0
click at [132, 525] on div "Kit Armour Ultra et iTank T - Vaporesso Présentation du kit Armour Ultra 100W d…" at bounding box center [602, 411] width 1003 height 510
click at [341, 136] on button "button" at bounding box center [348, 139] width 18 height 18
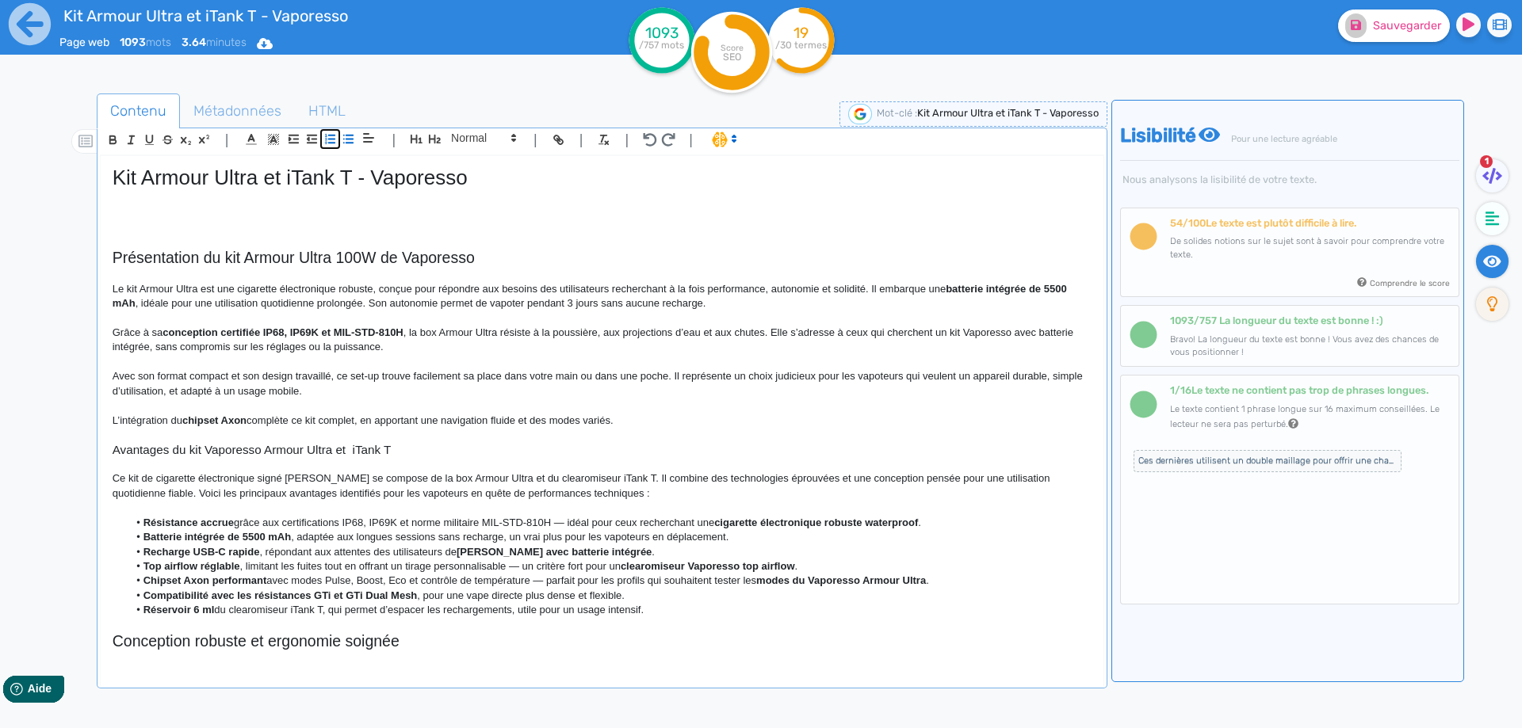
click at [330, 137] on icon "button" at bounding box center [329, 138] width 13 height 13
click at [163, 521] on strong "Résistance accrue" at bounding box center [188, 523] width 90 height 12
click at [232, 529] on li "Résistance accrue grâce aux certifications IP68, IP69K et norme militaire MIL-S…" at bounding box center [609, 523] width 963 height 14
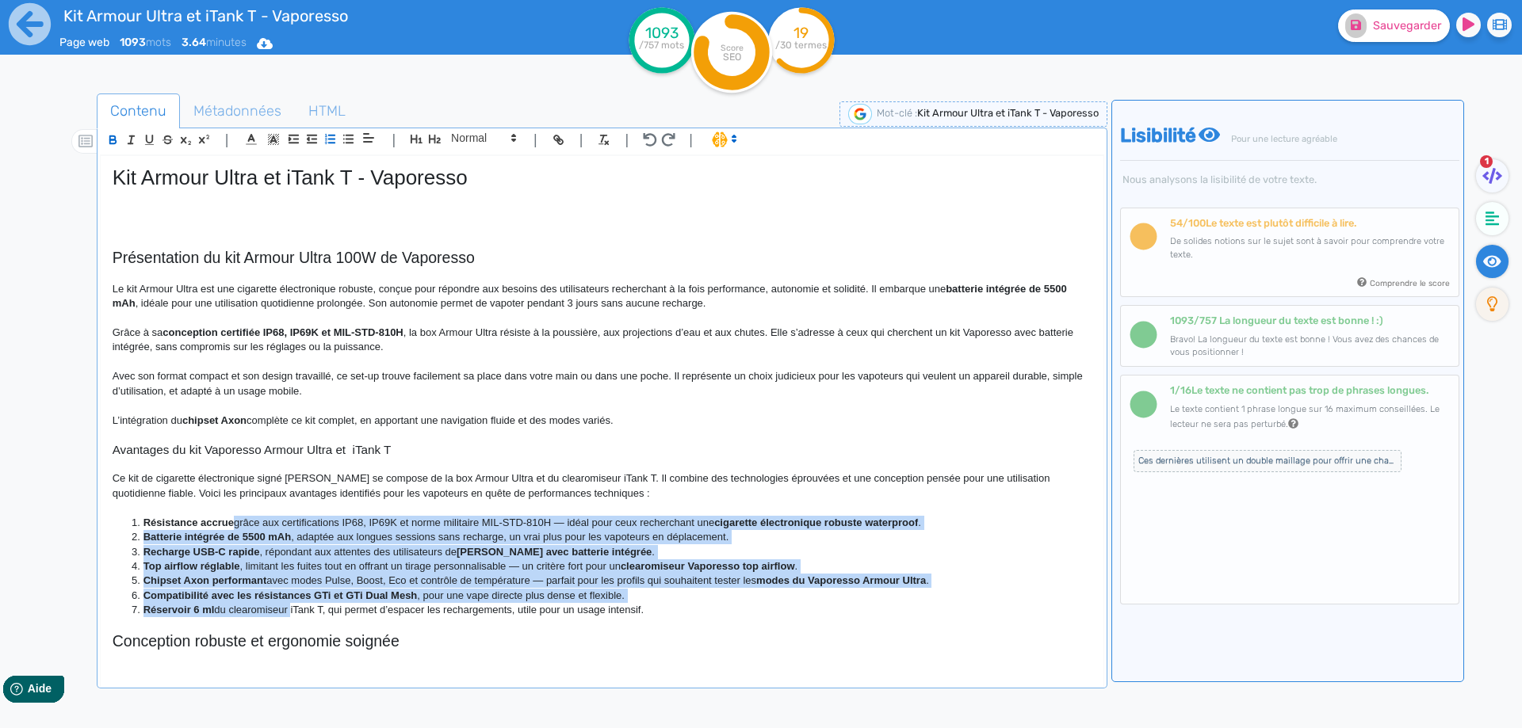
drag, startPoint x: 232, startPoint y: 529, endPoint x: 234, endPoint y: 608, distance: 79.3
click at [234, 608] on ol "Résistance accrue grâce aux certifications IP68, IP69K et norme militaire MIL-S…" at bounding box center [602, 567] width 979 height 102
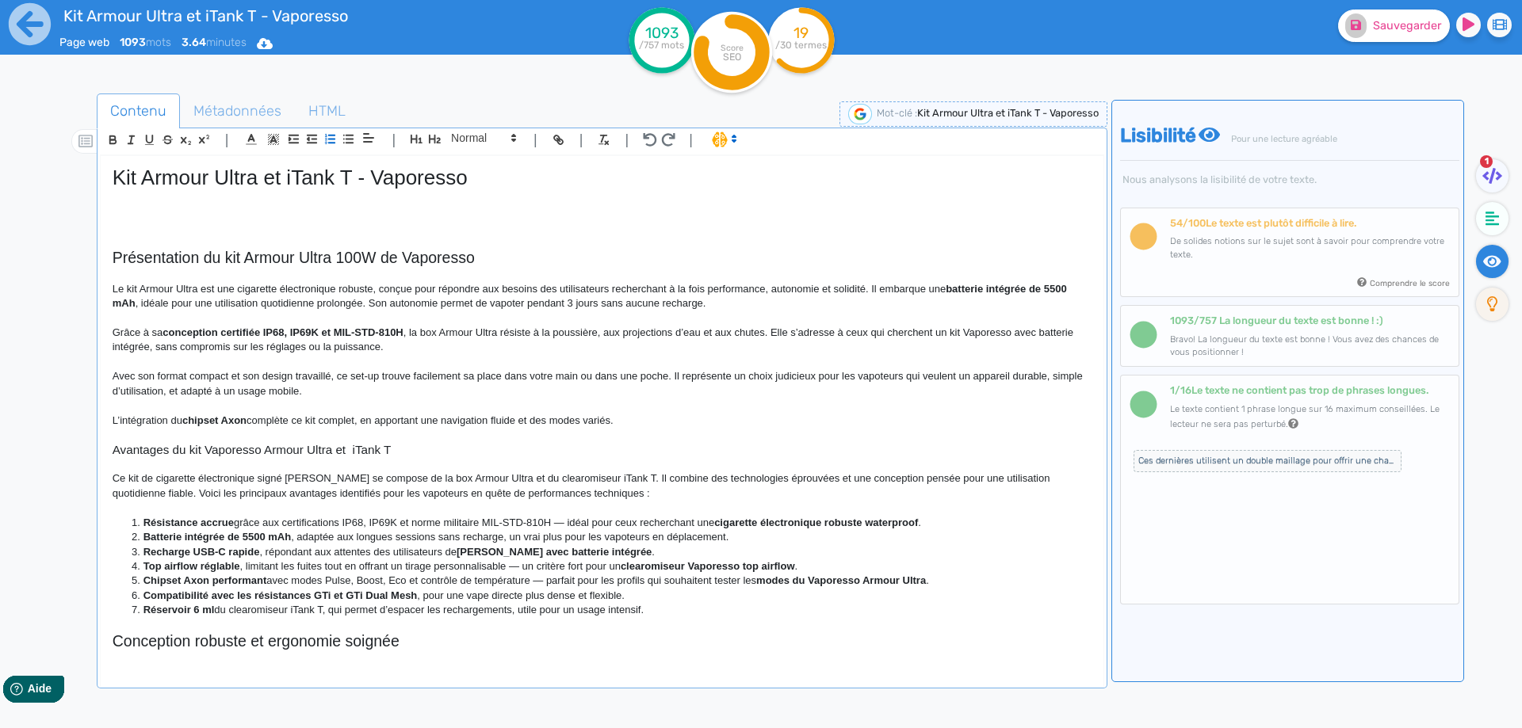
click at [346, 129] on div "| | H3 H4 H5 H6 Normal | | | |" at bounding box center [602, 141] width 1004 height 27
click at [345, 133] on icon "button" at bounding box center [348, 138] width 13 height 13
click at [139, 521] on li "Résistance accrue grâce aux certifications IP68, IP69K et norme militaire MIL-S…" at bounding box center [609, 523] width 963 height 14
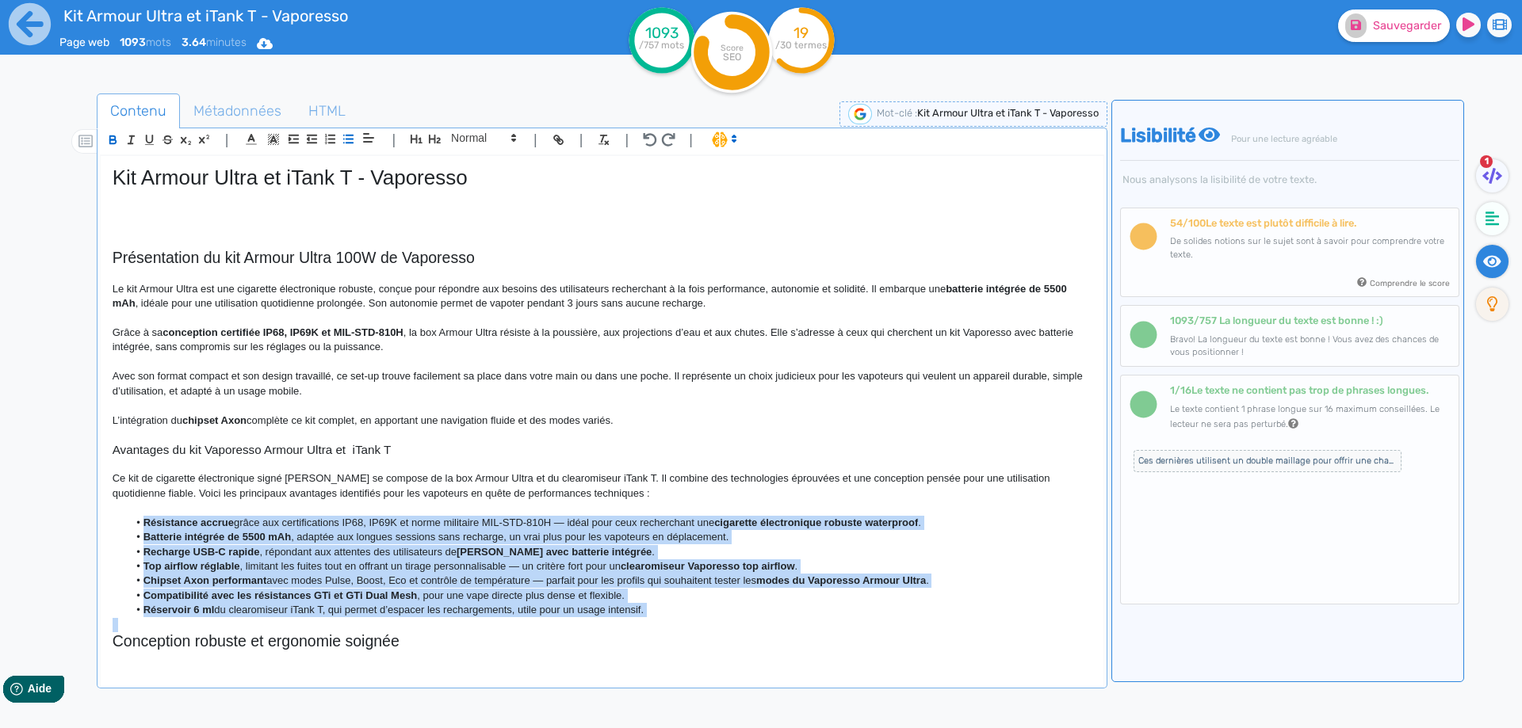
drag, startPoint x: 140, startPoint y: 521, endPoint x: 375, endPoint y: 620, distance: 254.6
click at [375, 620] on div "Kit Armour Ultra et iTank T - Vaporesso Présentation du kit Armour Ultra 100W d…" at bounding box center [602, 411] width 1003 height 510
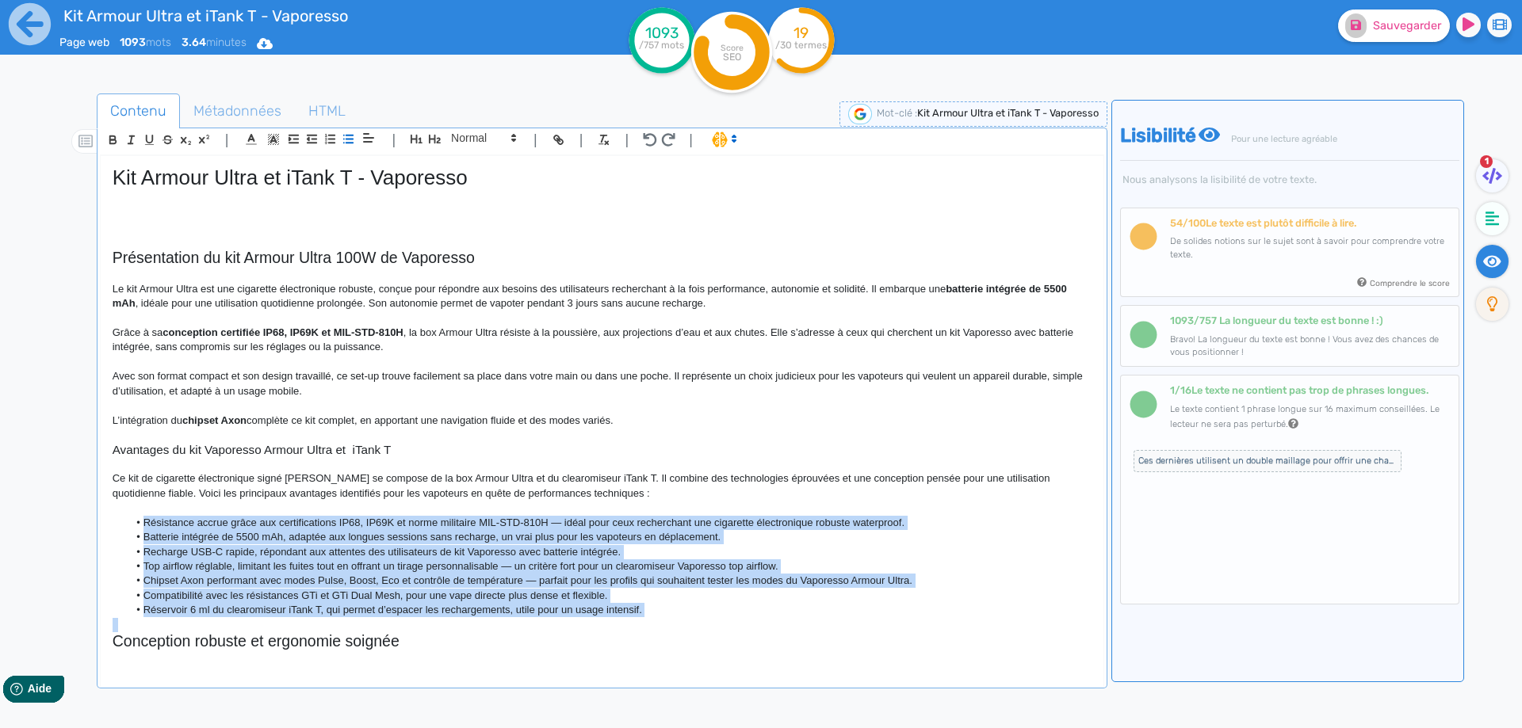
click at [372, 597] on li "Compatibilité avec les résistances GTi et GTi Dual Mesh, pour une vape directe …" at bounding box center [609, 596] width 963 height 14
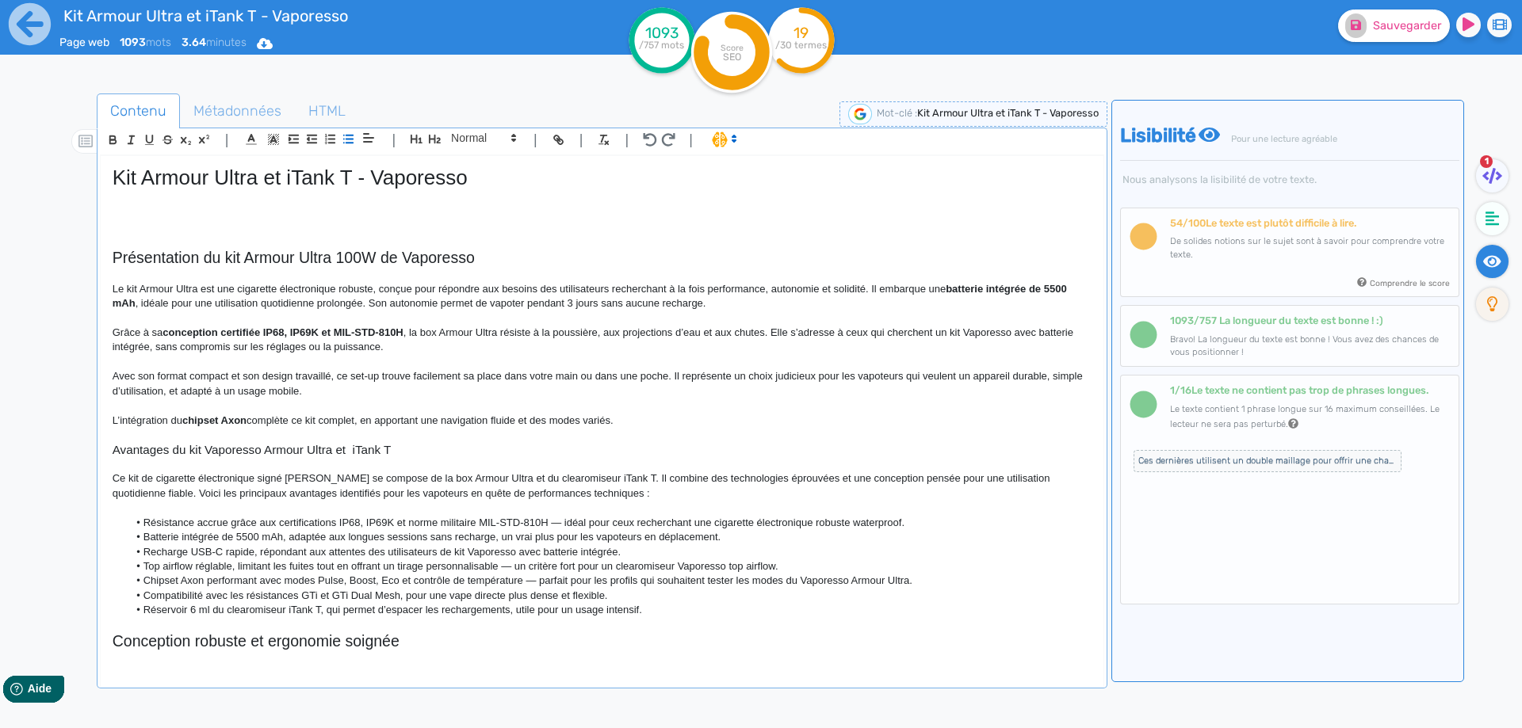
click at [376, 564] on li "Top airflow réglable, limitant les fuites tout en offrant un tirage personnalis…" at bounding box center [609, 567] width 963 height 14
click at [558, 520] on li "Résistance accrue grâce aux certifications IP68, IP69K et norme militaire MIL-S…" at bounding box center [609, 523] width 963 height 14
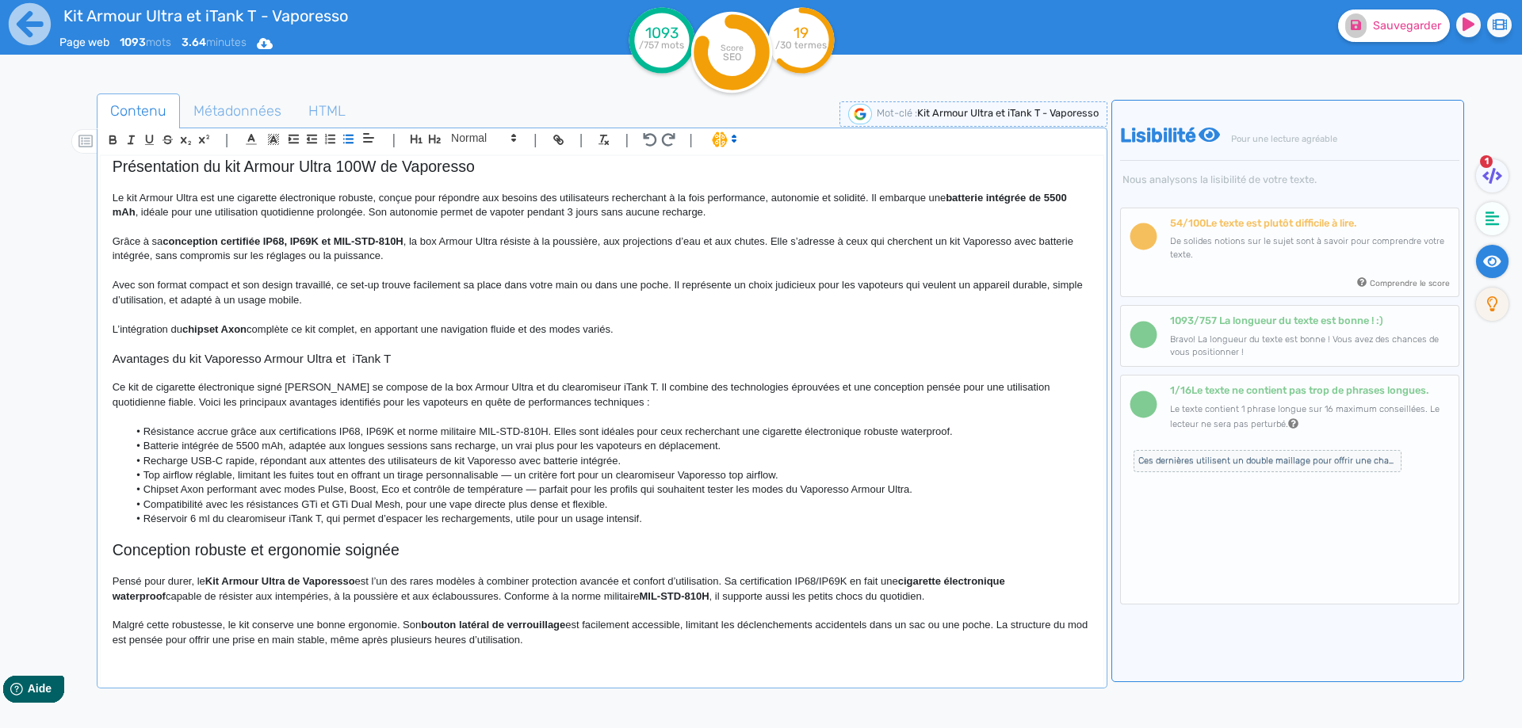
scroll to position [159, 0]
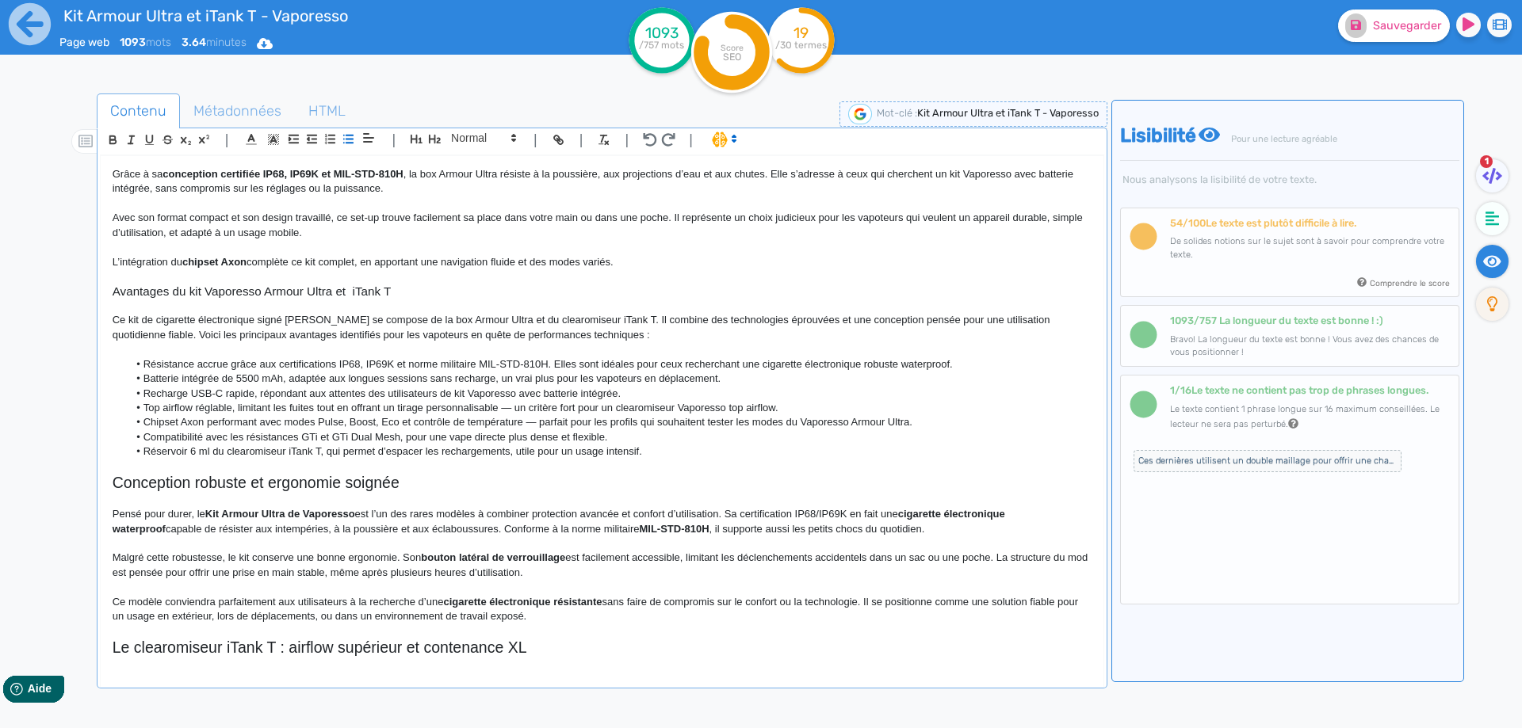
click at [901, 371] on li "Résistance accrue grâce aux certifications IP68, IP69K et norme militaire MIL-S…" at bounding box center [609, 364] width 963 height 14
click at [201, 378] on li "Batterie intégrée de 5500 mAh, adaptée aux longues sessions sans recharge, un v…" at bounding box center [609, 379] width 963 height 14
click at [459, 378] on li "Batterie rechargeable de 5500 mAh, adaptée aux longues sessions sans recharge, …" at bounding box center [609, 379] width 963 height 14
drag, startPoint x: 459, startPoint y: 378, endPoint x: 488, endPoint y: 381, distance: 29.5
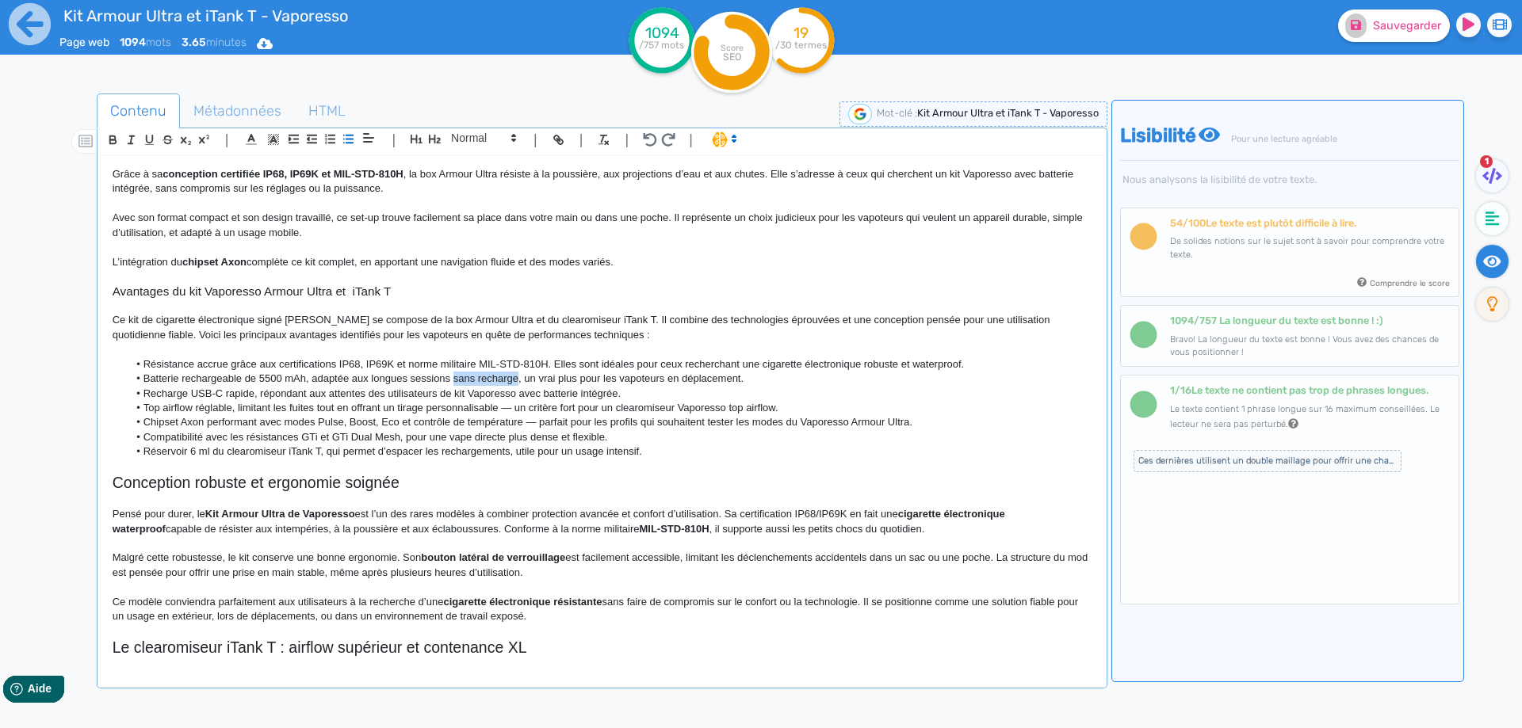
click at [488, 381] on li "Batterie rechargeable de 5500 mAh, adaptée aux longues sessions sans recharge, …" at bounding box center [609, 379] width 963 height 14
click at [510, 380] on li "Batterie rechargeable de 5500 mAh, adaptée aux longues sessions de vapotage, un…" at bounding box center [609, 379] width 963 height 14
drag, startPoint x: 510, startPoint y: 380, endPoint x: 699, endPoint y: 377, distance: 188.6
click at [699, 377] on li "Batterie rechargeable de 5500 mAh, adaptée aux longues sessions de vapotage, un…" at bounding box center [609, 379] width 963 height 14
click at [1366, 21] on fa-icon at bounding box center [1355, 25] width 21 height 25
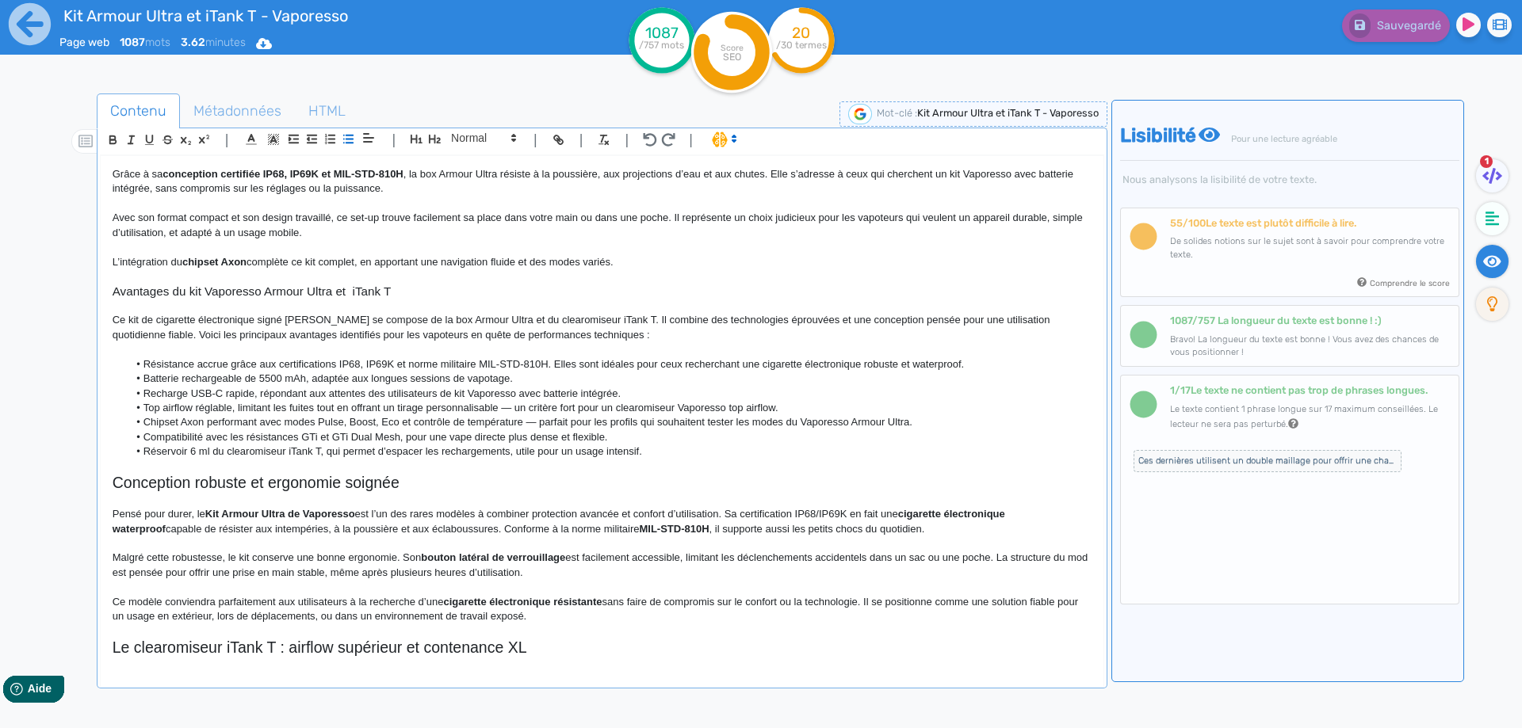
click at [306, 380] on li "Batterie rechargeable de 5500 mAh, adaptée aux longues sessions de vapotage." at bounding box center [609, 379] width 963 height 14
click at [347, 392] on li "Recharge USB-C rapide, répondant aux attentes des utilisateurs de kit Vaporesso…" at bounding box center [609, 394] width 963 height 14
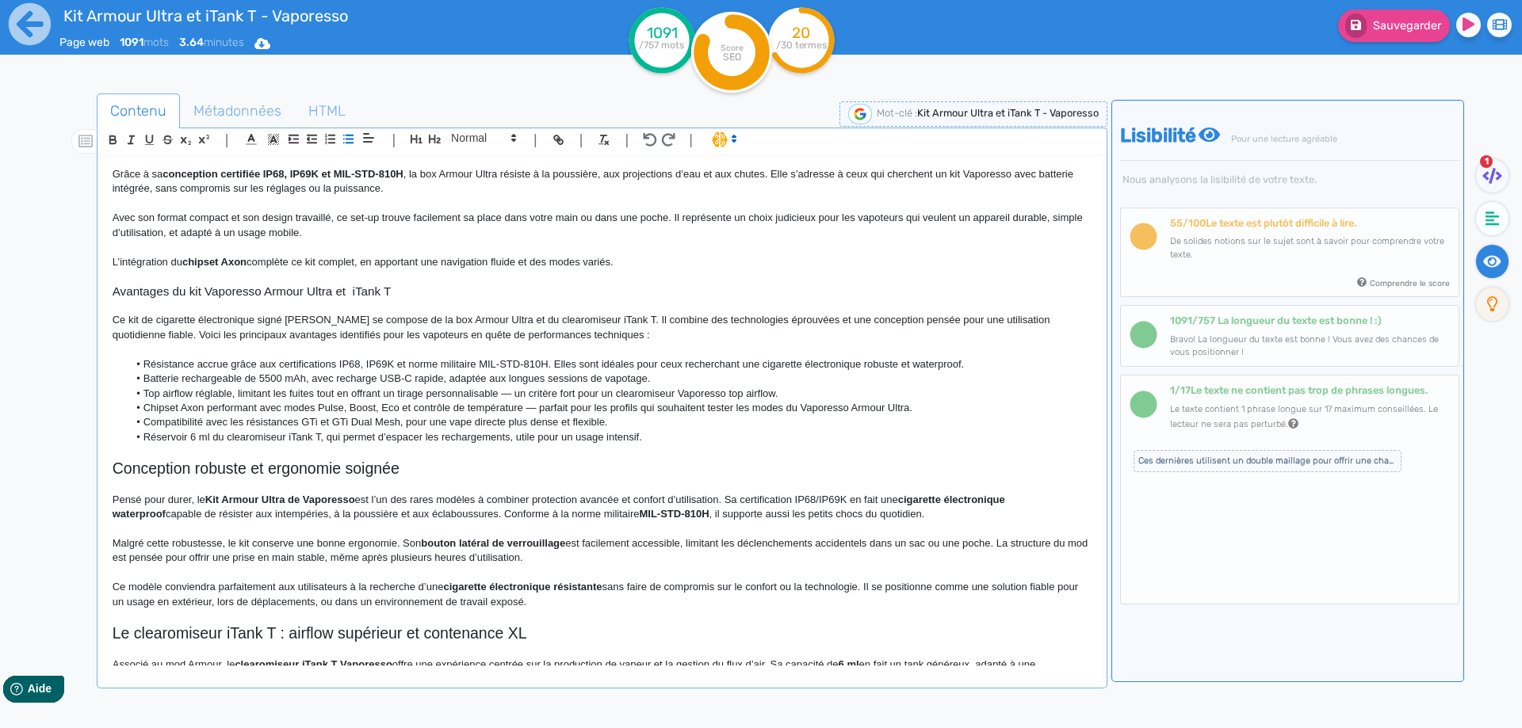
click at [502, 394] on li "Top airflow réglable, limitant les fuites tout en offrant un tirage personnalis…" at bounding box center [609, 394] width 963 height 14
click at [456, 390] on li "Top airflow réglable, limitant les fuites tout en offrant un tirage personnalis…" at bounding box center [609, 394] width 963 height 14
click at [506, 399] on li "Top airflow réglable, limitant les fuites tout en offrant un tirage personnalis…" at bounding box center [609, 394] width 963 height 14
drag, startPoint x: 506, startPoint y: 399, endPoint x: 770, endPoint y: 392, distance: 264.0
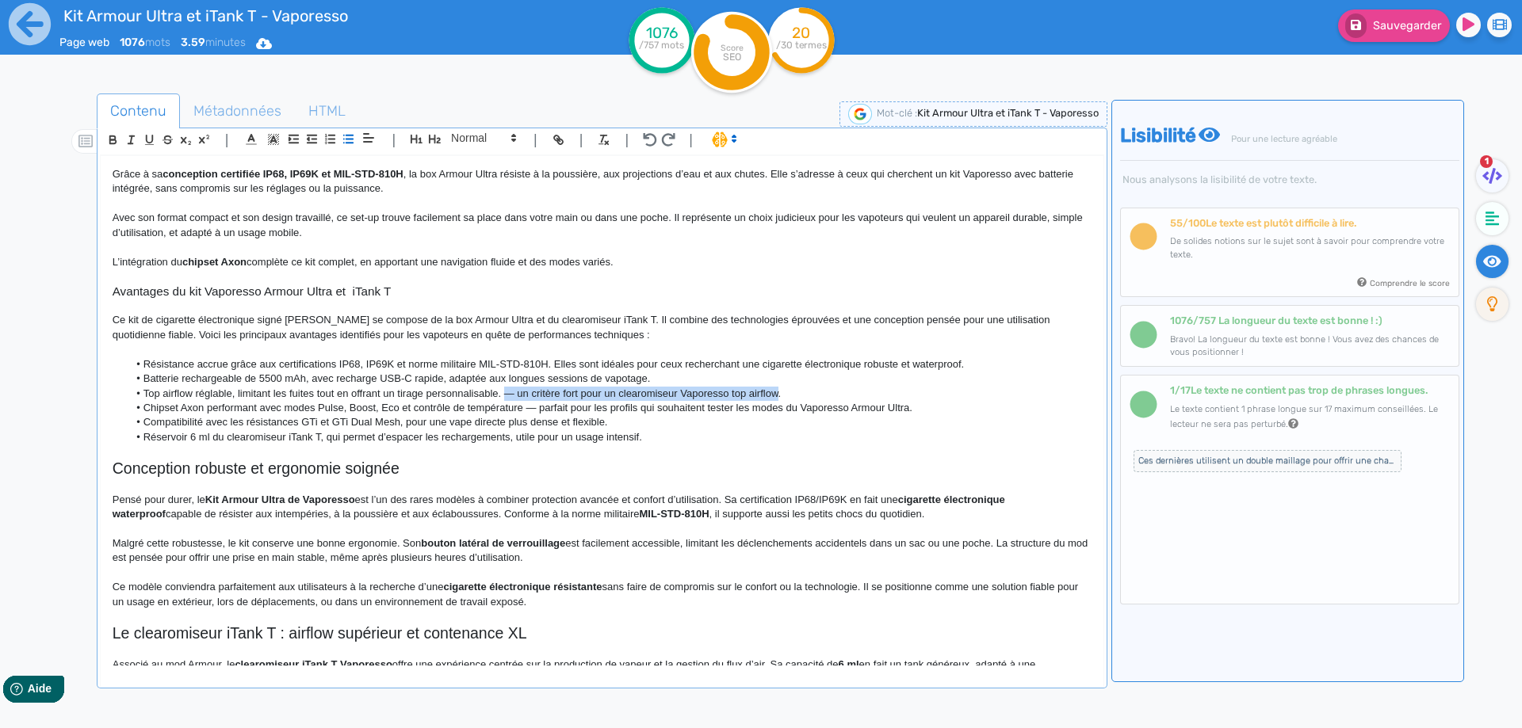
click at [770, 392] on li "Top airflow réglable, limitant les fuites tout en offrant un tirage personnalis…" at bounding box center [609, 394] width 963 height 14
click at [238, 405] on li "Chipset Axon performant avec modes Pulse, Boost, Eco et contrôle de température…" at bounding box center [609, 408] width 963 height 14
click at [234, 407] on li "Chipset Axon avec modes Pulse, Boost, Eco et contrôle de température — parfait …" at bounding box center [609, 408] width 963 height 14
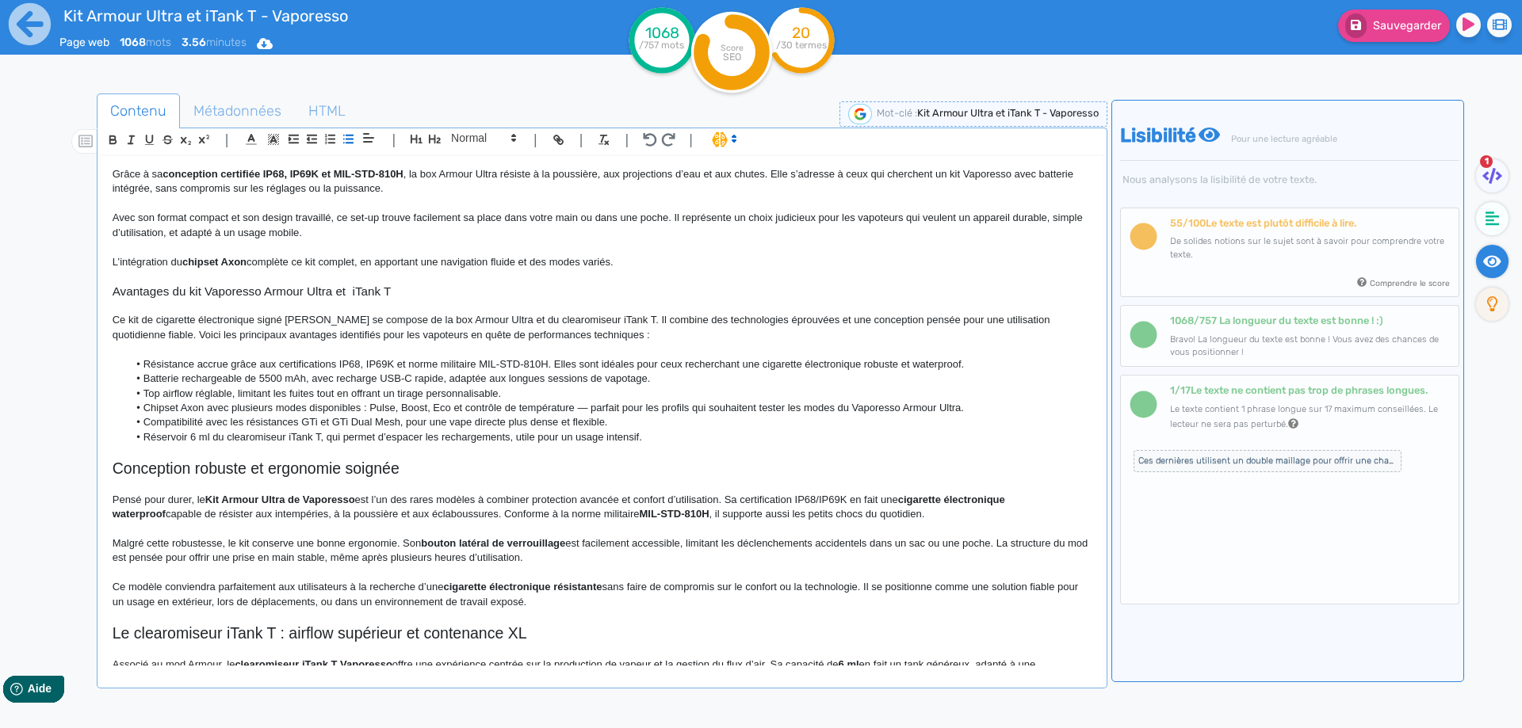
click at [578, 407] on li "Chipset Axon avec plusieurs modes disponibles : Pulse, Boost, Eco et contrôle d…" at bounding box center [609, 408] width 963 height 14
drag, startPoint x: 578, startPoint y: 407, endPoint x: 945, endPoint y: 408, distance: 366.9
click at [945, 408] on li "Chipset Axon avec plusieurs modes disponibles : Pulse, Boost, Eco et contrôle d…" at bounding box center [609, 408] width 963 height 14
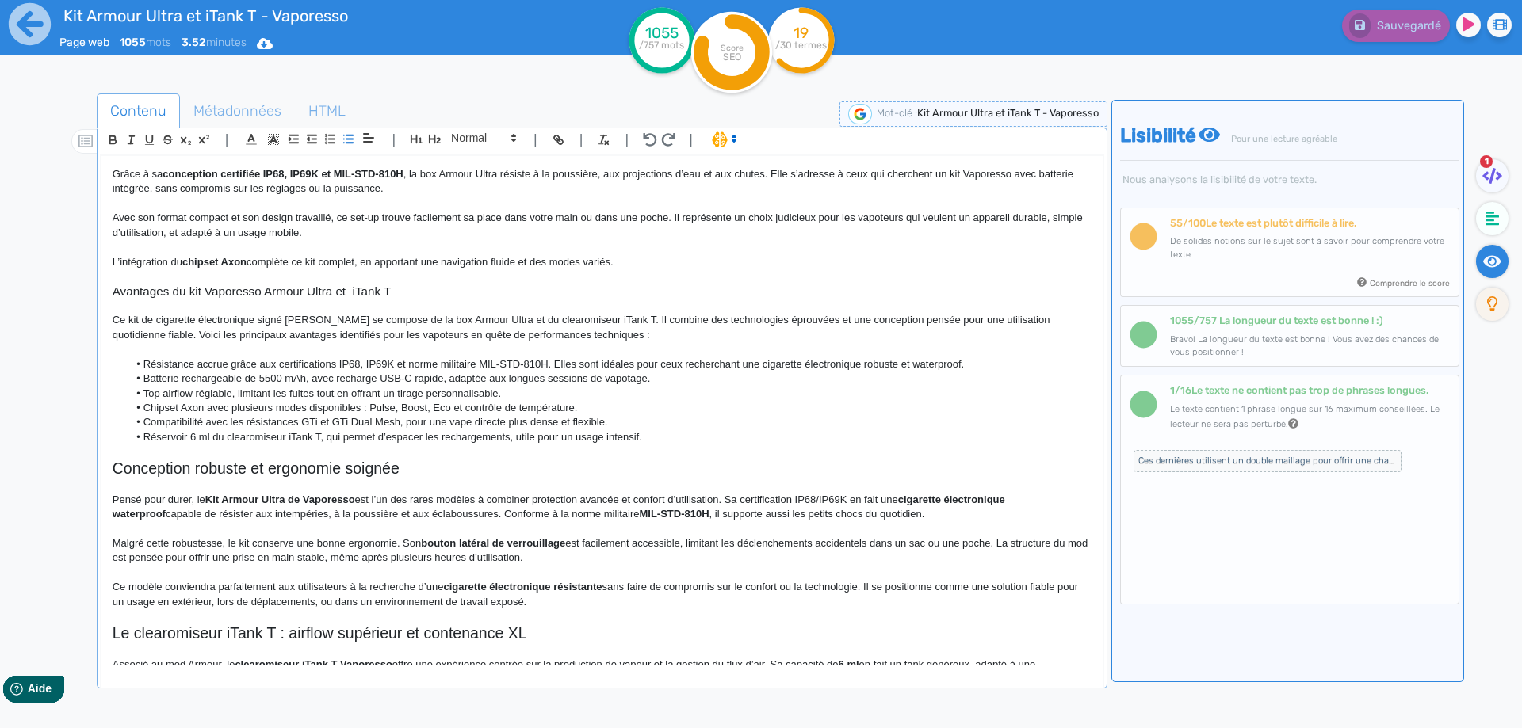
click at [332, 436] on li "Réservoir 6 ml du clearomiseur iTank T, qui permet d’espacer les rechargements,…" at bounding box center [609, 437] width 963 height 14
drag, startPoint x: 332, startPoint y: 436, endPoint x: 635, endPoint y: 436, distance: 302.7
click at [635, 436] on li "Réservoir 6 ml du clearomiseur iTank T, qui permet d’espacer les rechargements,…" at bounding box center [609, 437] width 963 height 14
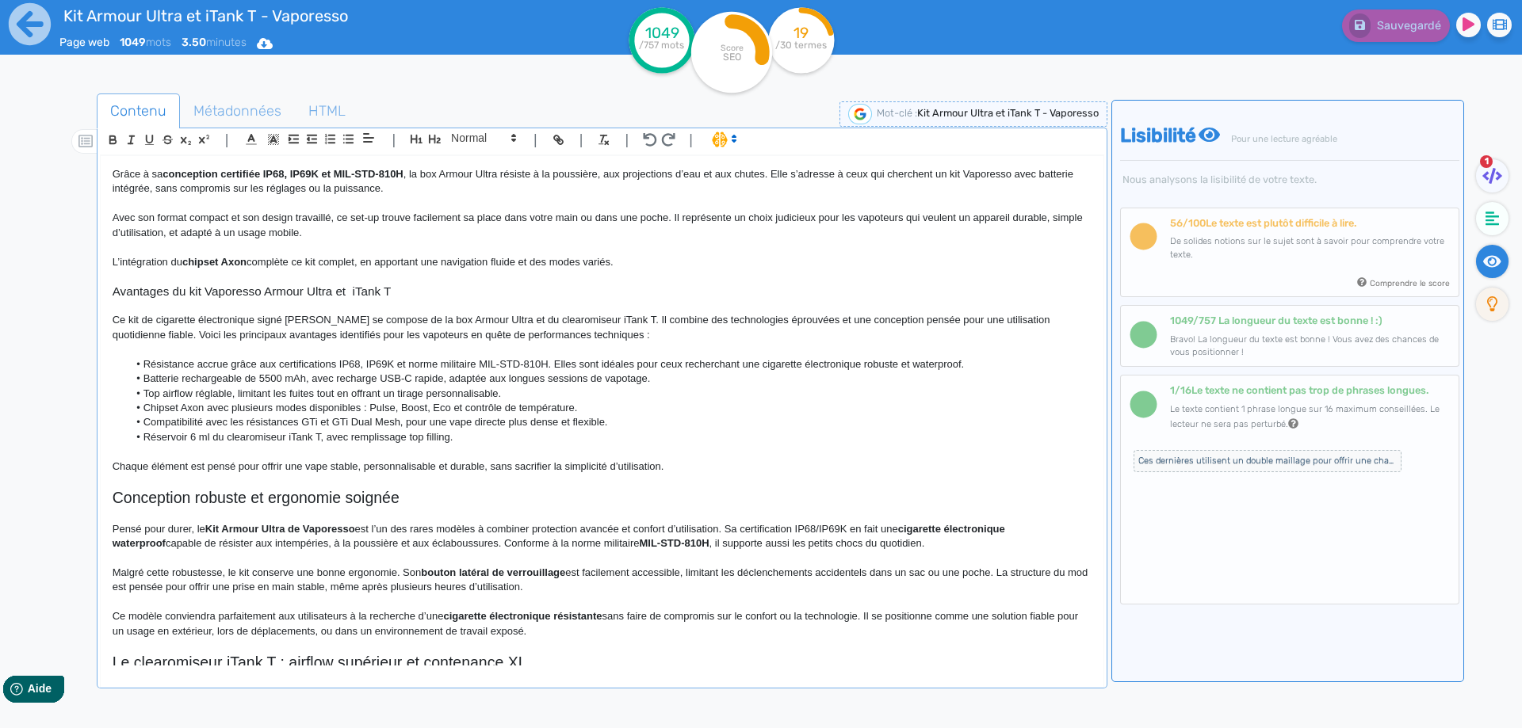
click at [377, 464] on p "Chaque élément est pensé pour offrir une vape stable, personnalisable et durabl…" at bounding box center [602, 467] width 979 height 14
click at [481, 464] on p "Chaque élément est pensé pour offrir une vape stable, sur mesure et durable, sa…" at bounding box center [602, 467] width 979 height 14
drag, startPoint x: 481, startPoint y: 464, endPoint x: 625, endPoint y: 468, distance: 143.5
click at [625, 468] on p "Chaque élément est pensé pour offrir une vape stable, sur mesure et durable, sa…" at bounding box center [602, 467] width 979 height 14
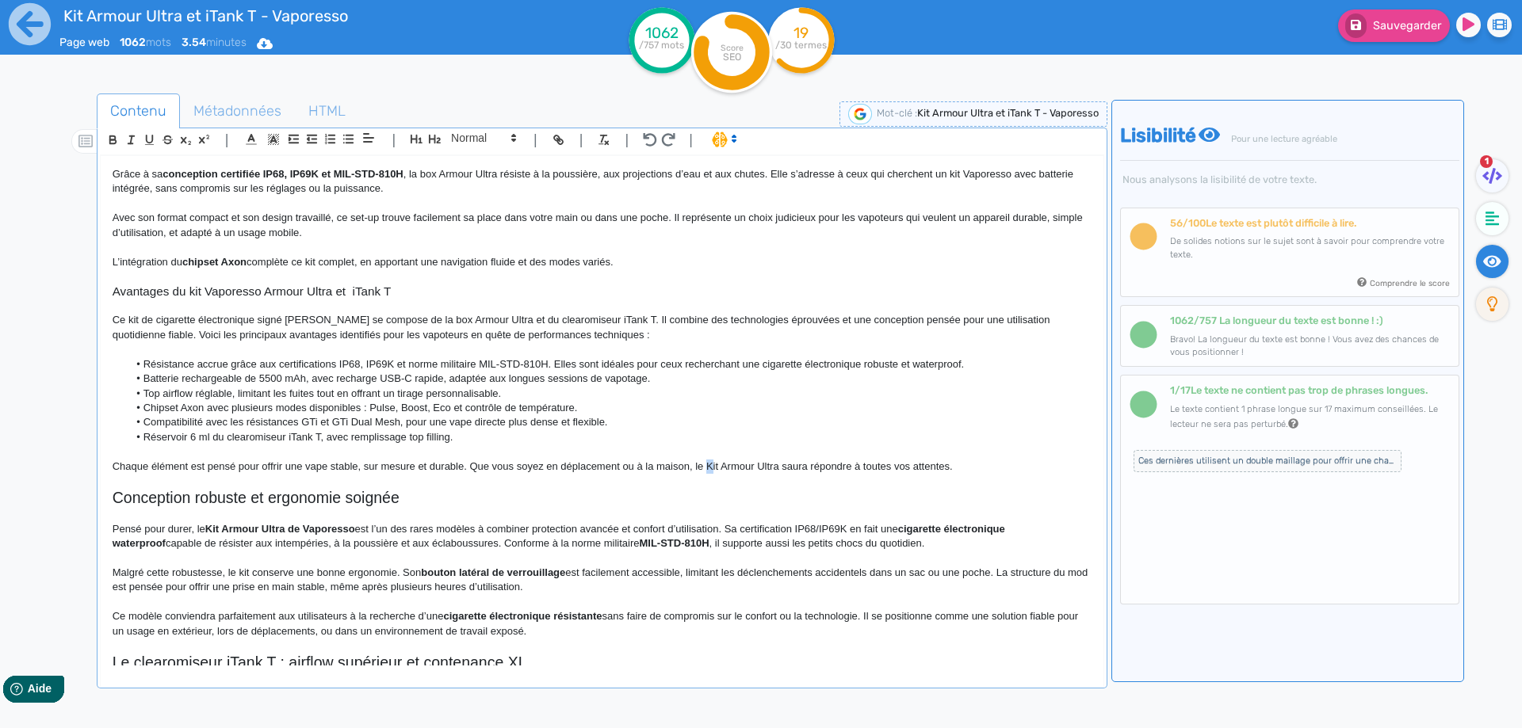
click at [710, 464] on p "Chaque élément est pensé pour offrir une vape stable, sur mesure et durable. Qu…" at bounding box center [602, 467] width 979 height 14
click at [774, 464] on p "Chaque élément est pensé pour offrir une vape stable, sur mesure et durable. Qu…" at bounding box center [602, 467] width 979 height 14
click at [780, 464] on p "Chaque élément est pensé pour offrir une vape stable, sur mesure et durable. Qu…" at bounding box center [602, 467] width 979 height 14
click at [1422, 29] on span "Sauvegarder" at bounding box center [1407, 25] width 68 height 13
click at [335, 506] on h2 "Conception robuste et ergonomie soignée" at bounding box center [602, 498] width 979 height 18
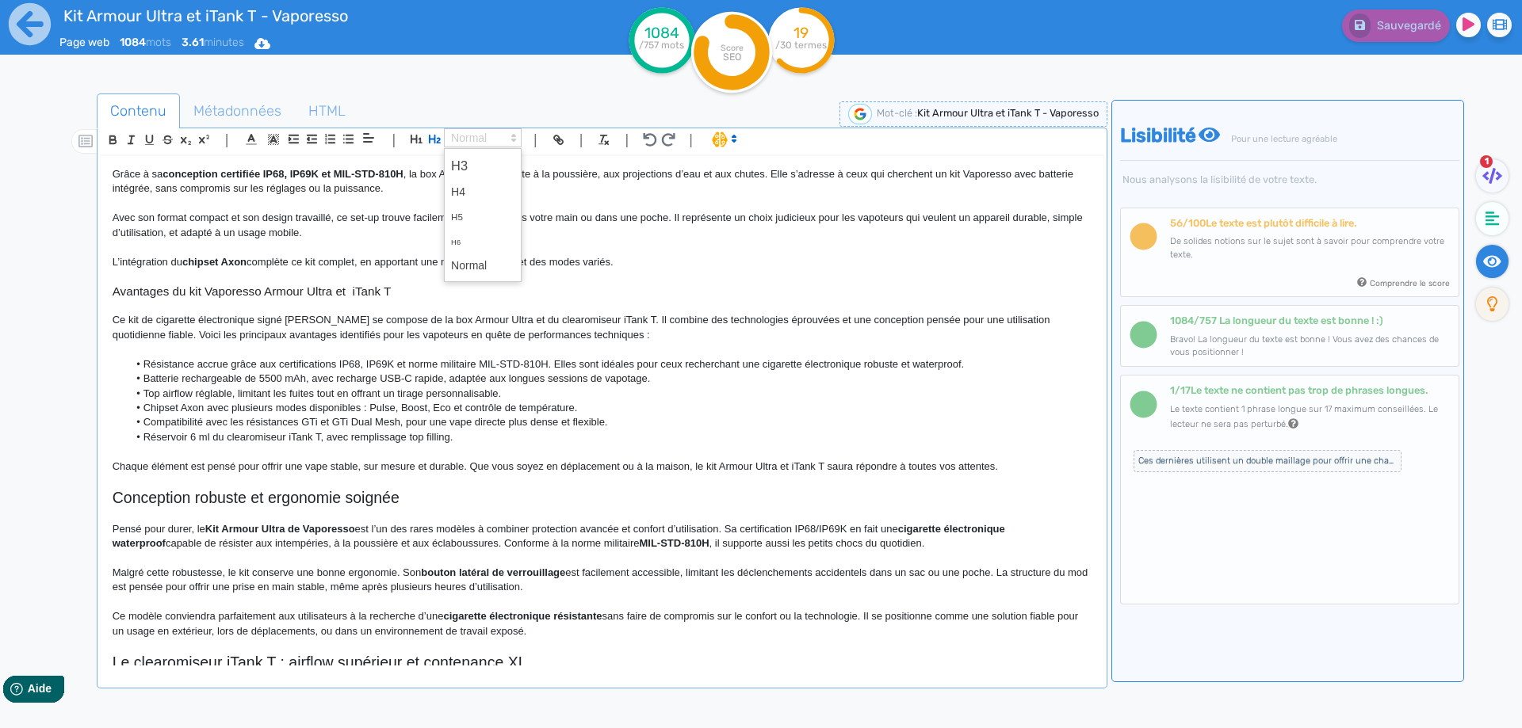
click at [494, 134] on span at bounding box center [483, 137] width 78 height 19
click at [487, 159] on span at bounding box center [482, 166] width 63 height 28
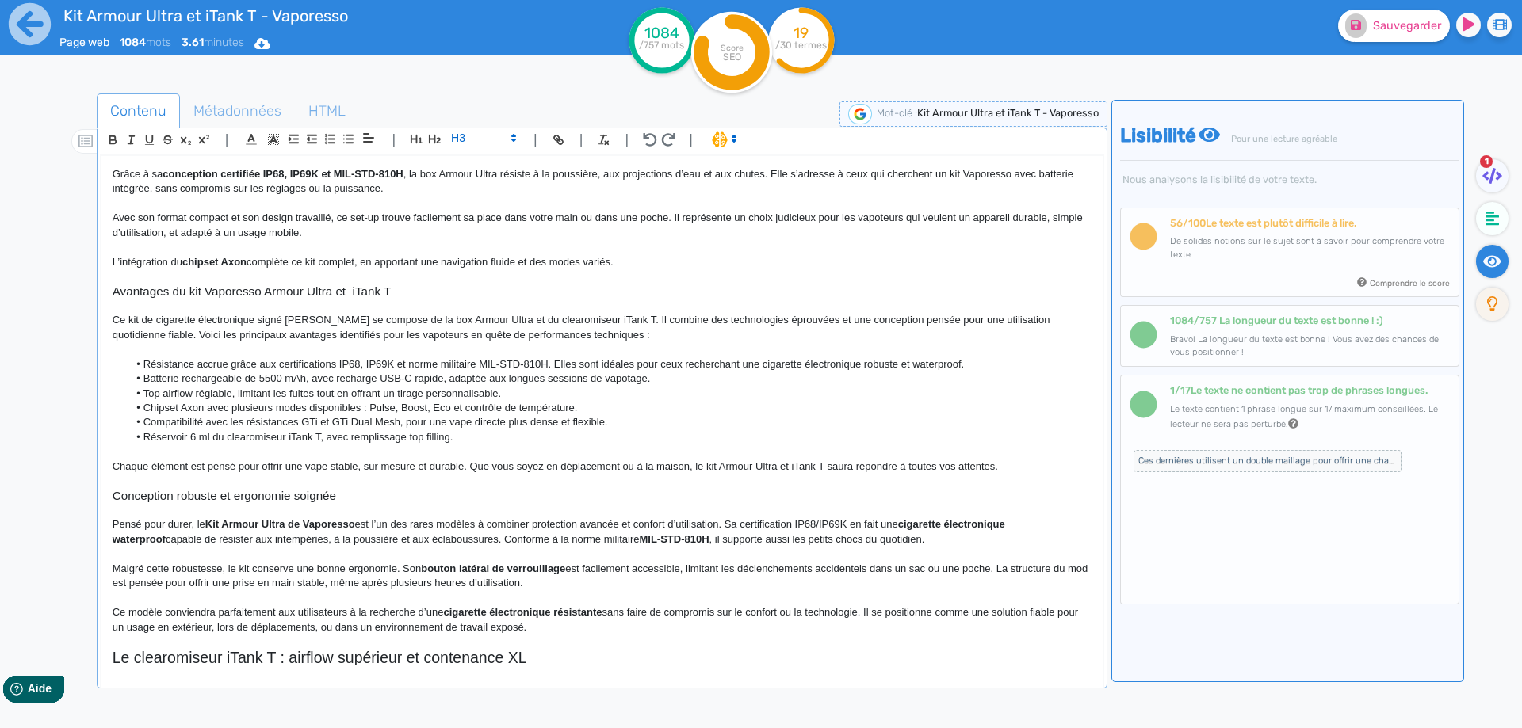
click at [216, 495] on h3 "Conception robuste et ergonomie soignée" at bounding box center [602, 496] width 979 height 14
click at [353, 294] on h3 "Avantages du kit Vaporesso Armour Ultra et iTank T" at bounding box center [602, 292] width 979 height 14
click at [220, 494] on h3 "Conception robuste du kit Armour Ultra et iTank T et ergonomie soignée" at bounding box center [602, 496] width 979 height 14
click at [441, 497] on h3 "Conception robuste et soignée du kit Armour Ultra et iTank T et ergonomie soign…" at bounding box center [602, 496] width 979 height 14
drag, startPoint x: 441, startPoint y: 497, endPoint x: 521, endPoint y: 488, distance: 80.5
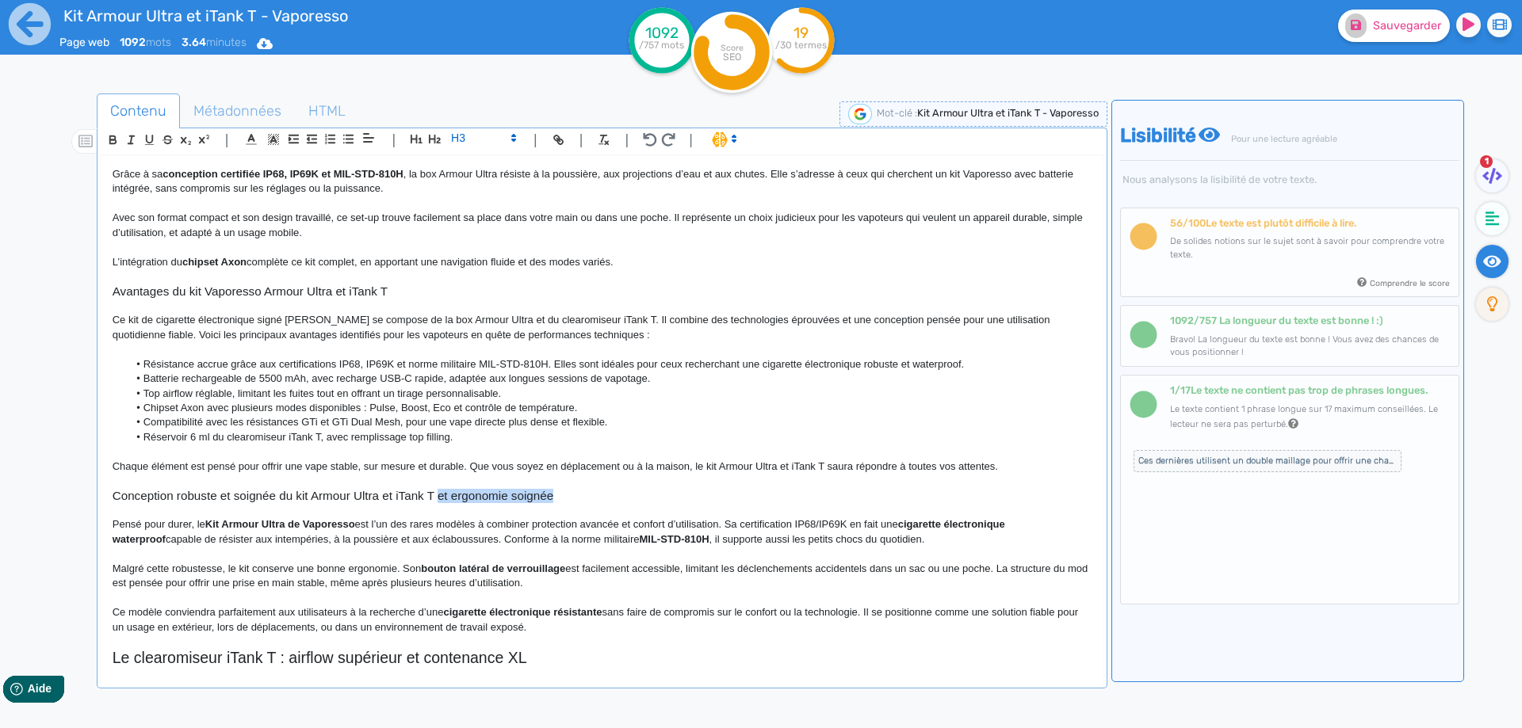
click at [521, 489] on h3 "Conception robuste et soignée du kit Armour Ultra et iTank T et ergonomie soign…" at bounding box center [602, 496] width 979 height 14
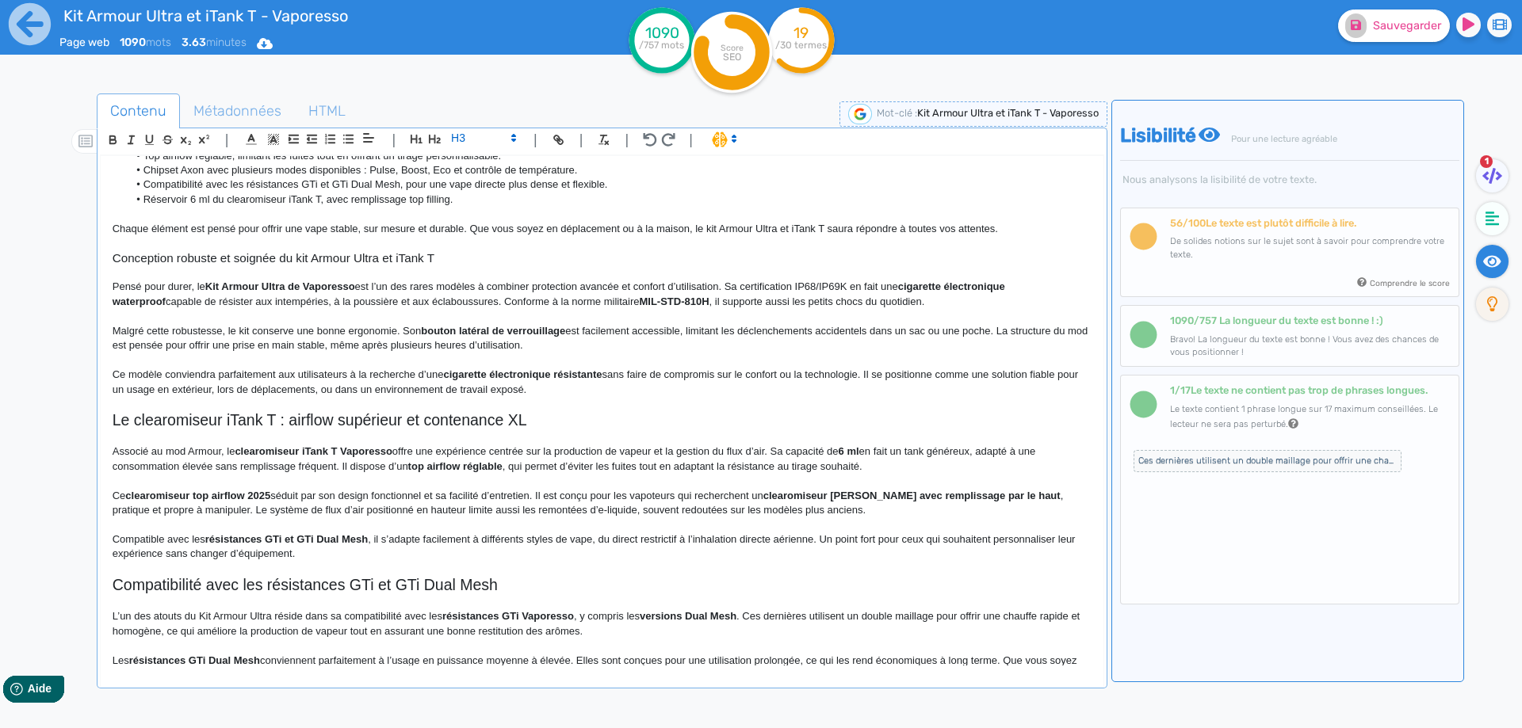
click at [218, 283] on strong "Kit Armour Ultra de Vaporesso" at bounding box center [280, 287] width 150 height 12
click at [213, 286] on strong "Kit Armour Ultra de Vaporesso" at bounding box center [280, 287] width 150 height 12
click at [208, 288] on p "Pensé pour durer, le k it Armour Ultra de Vaporesso est l’un des rares modèles …" at bounding box center [602, 294] width 979 height 29
click at [276, 286] on p "Pensé pour durer, le k it Armour Ultra de Vaporesso est l’un des rares modèles …" at bounding box center [602, 294] width 979 height 29
click at [292, 285] on strong "kit Armour Ultra de Vaporesso" at bounding box center [279, 287] width 148 height 12
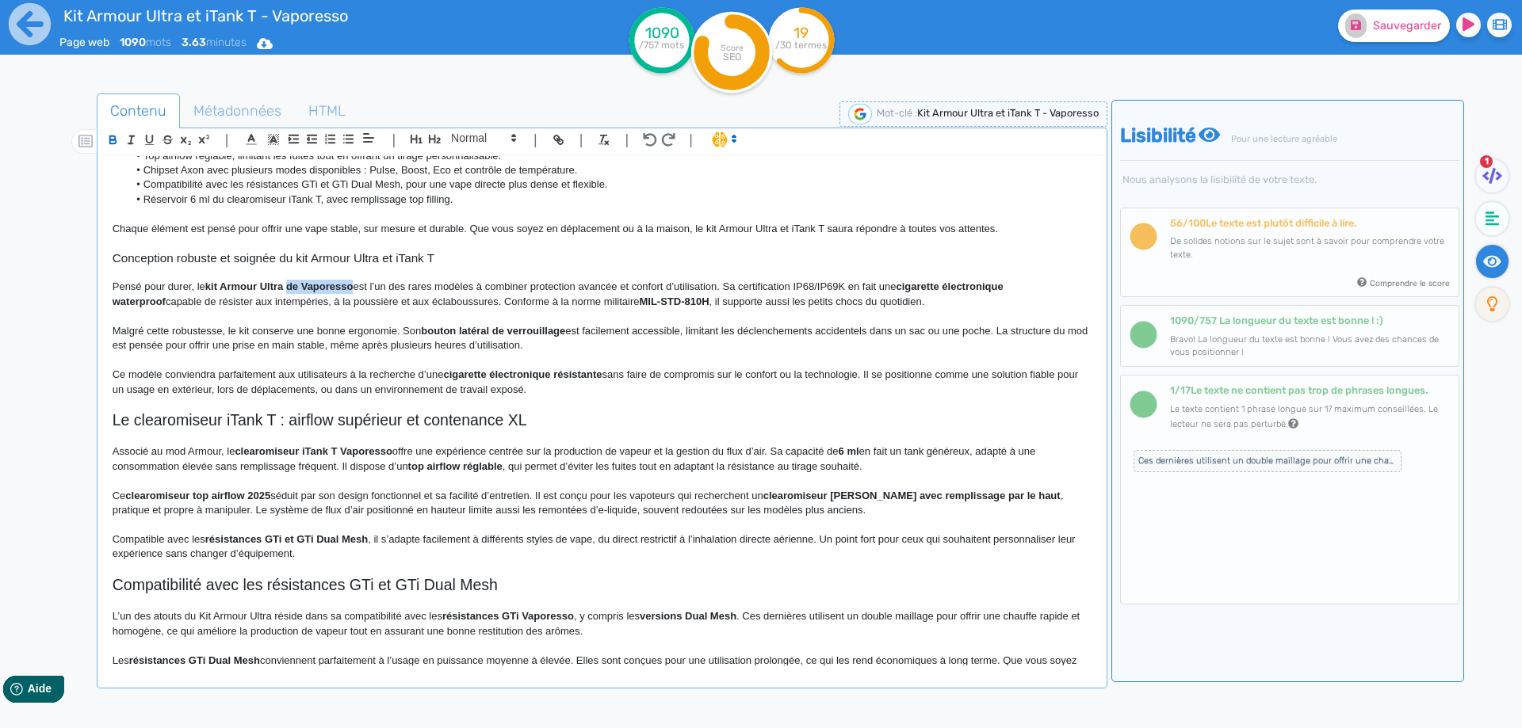
drag, startPoint x: 292, startPoint y: 285, endPoint x: 348, endPoint y: 285, distance: 56.3
click at [348, 285] on strong "kit Armour Ultra de Vaporesso" at bounding box center [279, 287] width 148 height 12
click at [212, 285] on strong "kit Armour Ultra avec clearomiseur iTank T" at bounding box center [309, 287] width 209 height 12
drag, startPoint x: 212, startPoint y: 285, endPoint x: 413, endPoint y: 286, distance: 200.5
click at [413, 286] on strong "kit Armour Ultra avec clearomiseur iTank T" at bounding box center [309, 287] width 209 height 12
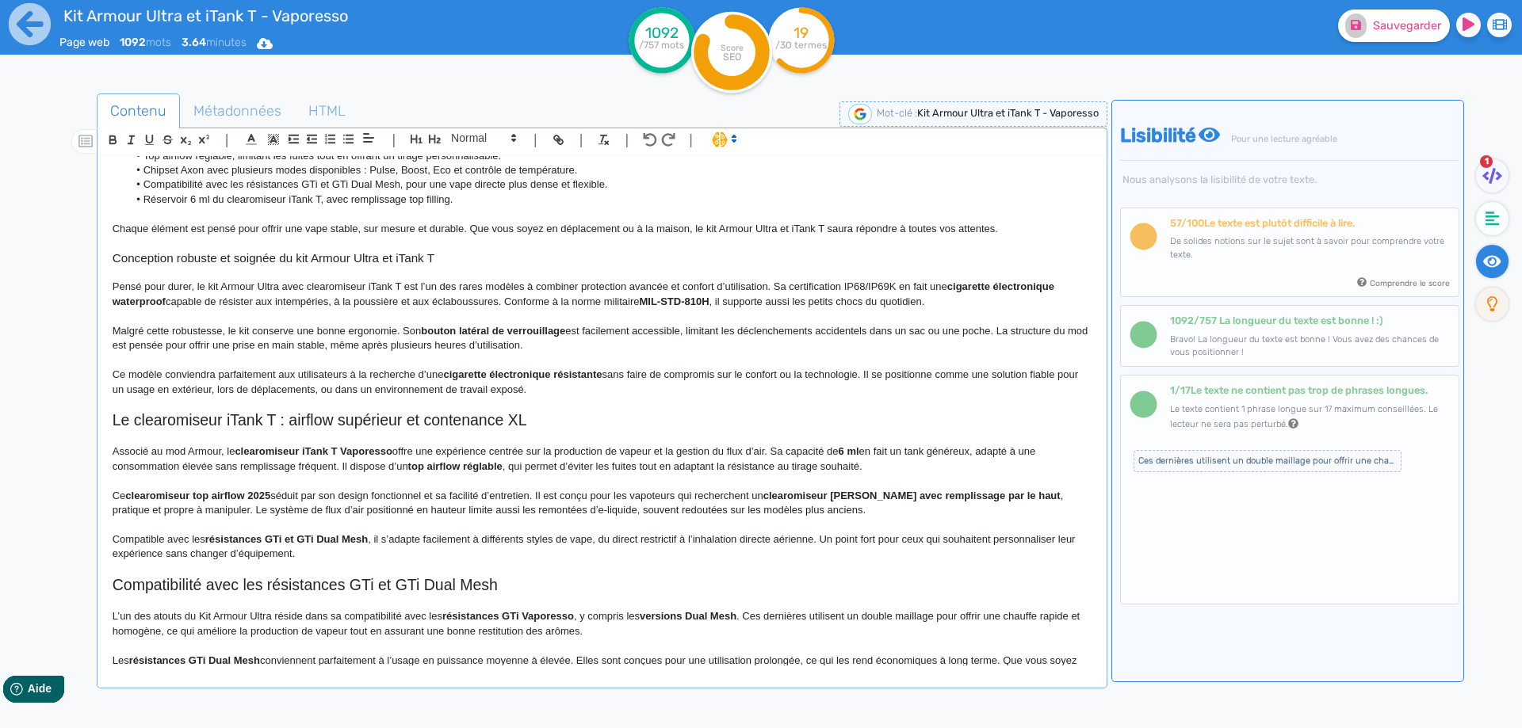
click at [443, 304] on p "Pensé pour durer, le kit Armour Ultra avec clearomiseur iTank T est l’un des ra…" at bounding box center [602, 294] width 979 height 29
click at [437, 284] on p "Pensé pour durer, le kit Armour Ultra avec clearomiseur iTank T est l’un des ra…" at bounding box center [602, 294] width 979 height 29
click at [521, 285] on p "Pensé pour durer, le kit Armour Ultra avec clearomiseur iTank T est l’une des r…" at bounding box center [602, 294] width 979 height 29
click at [858, 288] on p "Pensé pour durer, le kit Armour Ultra avec clearomiseur iTank T est l’une des r…" at bounding box center [602, 294] width 979 height 29
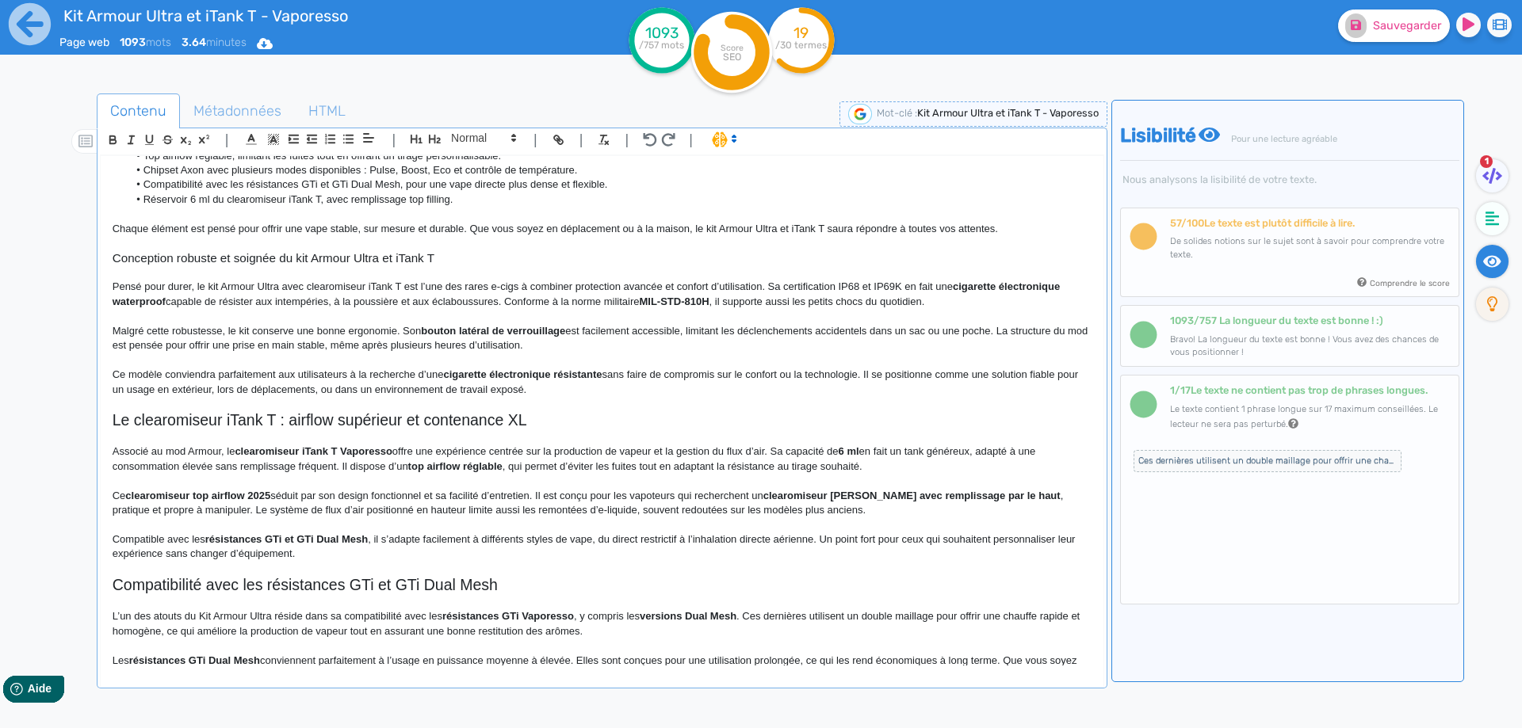
click at [983, 285] on strong "cigarette électronique waterproof" at bounding box center [588, 294] width 950 height 26
drag, startPoint x: 983, startPoint y: 285, endPoint x: 149, endPoint y: 304, distance: 834.0
click at [149, 304] on strong "cigarette électronique waterproof" at bounding box center [588, 294] width 950 height 26
click at [183, 298] on p "Pensé pour durer, le kit Armour Ultra avec clearomiseur iTank T est l’une des r…" at bounding box center [602, 294] width 979 height 29
click at [658, 304] on strong "MIL-STD-810H" at bounding box center [672, 302] width 70 height 12
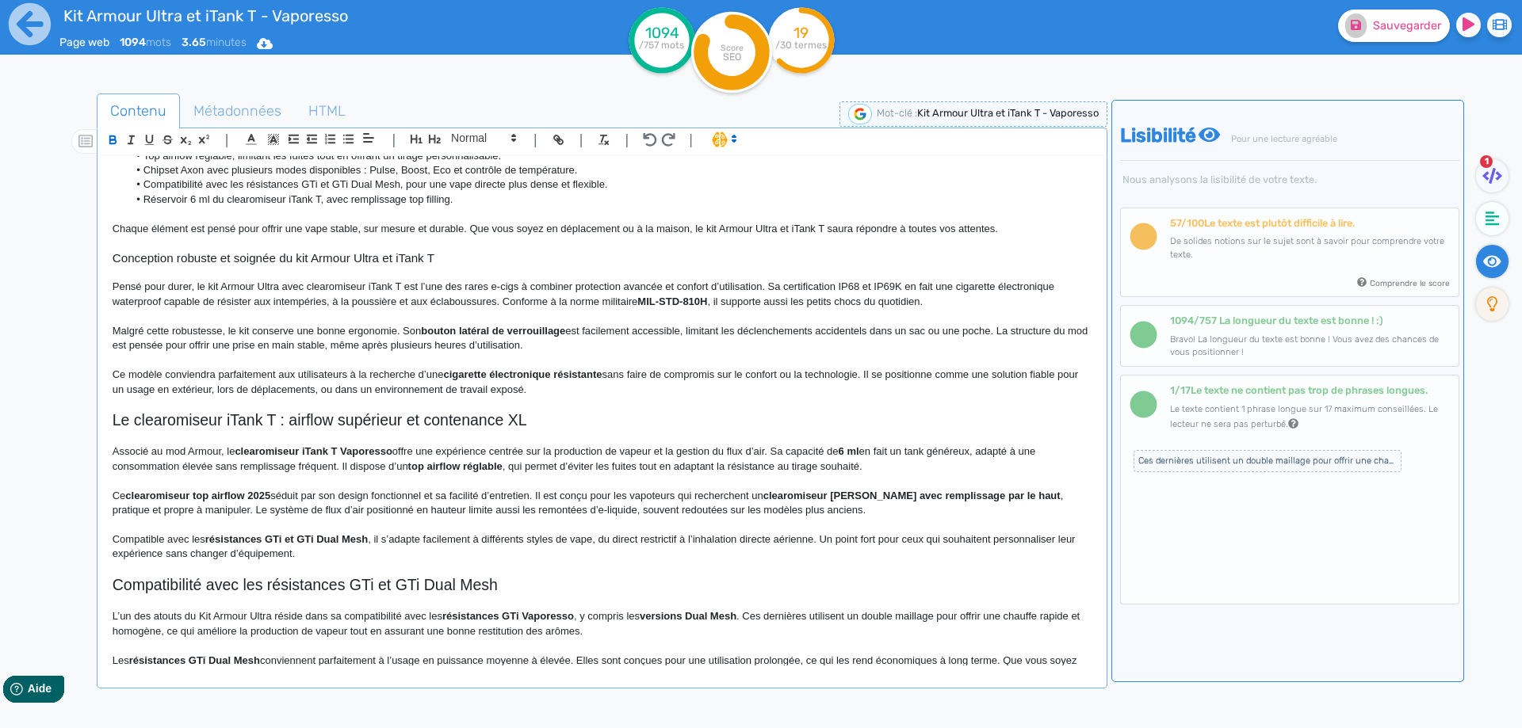
click at [644, 303] on strong "MIL-STD-810H" at bounding box center [672, 302] width 70 height 12
drag, startPoint x: 644, startPoint y: 303, endPoint x: 695, endPoint y: 303, distance: 51.5
click at [695, 303] on strong "MIL-STD-810H" at bounding box center [672, 302] width 70 height 12
click at [610, 300] on p "Pensé pour durer, le kit Armour Ultra avec clearomiseur iTank T est l’une des r…" at bounding box center [602, 294] width 979 height 29
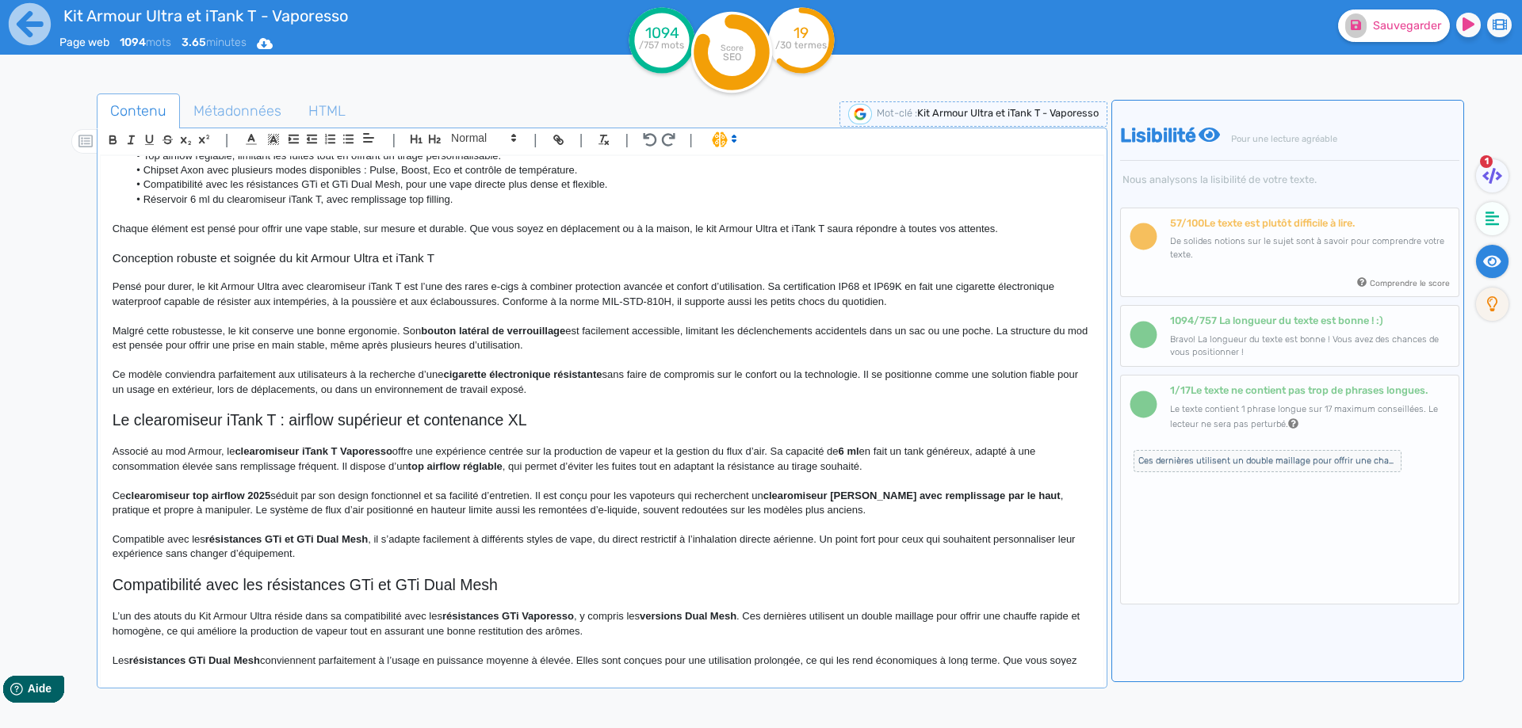
click at [779, 297] on p "Pensé pour durer, le kit Armour Ultra avec clearomiseur iTank T est l’une des r…" at bounding box center [602, 294] width 979 height 29
click at [201, 329] on p "Malgré cette robustesse, le kit conserve une bonne ergonomie. Son bouton latéra…" at bounding box center [602, 338] width 979 height 29
click at [402, 330] on p "Malgré cette robustesse, le kit conserve une bonne ergonomie. Son bouton latéra…" at bounding box center [602, 338] width 979 height 29
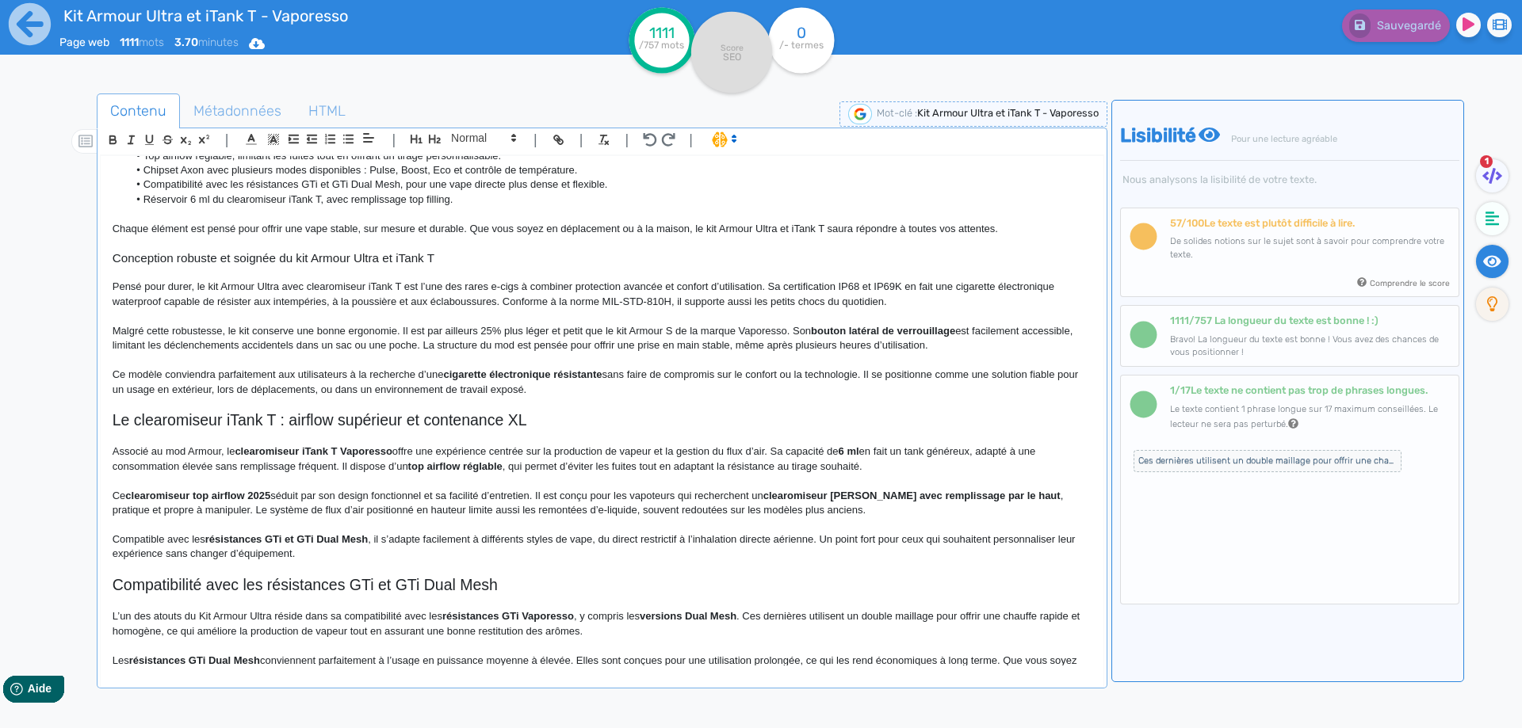
click at [307, 343] on p "Malgré cette robustesse, le kit conserve une bonne ergonomie. Il est par ailleu…" at bounding box center [602, 338] width 979 height 29
drag, startPoint x: 307, startPoint y: 343, endPoint x: 395, endPoint y: 342, distance: 88.0
click at [395, 342] on p "Malgré cette robustesse, le kit conserve une bonne ergonomie. Il est par ailleu…" at bounding box center [602, 338] width 979 height 29
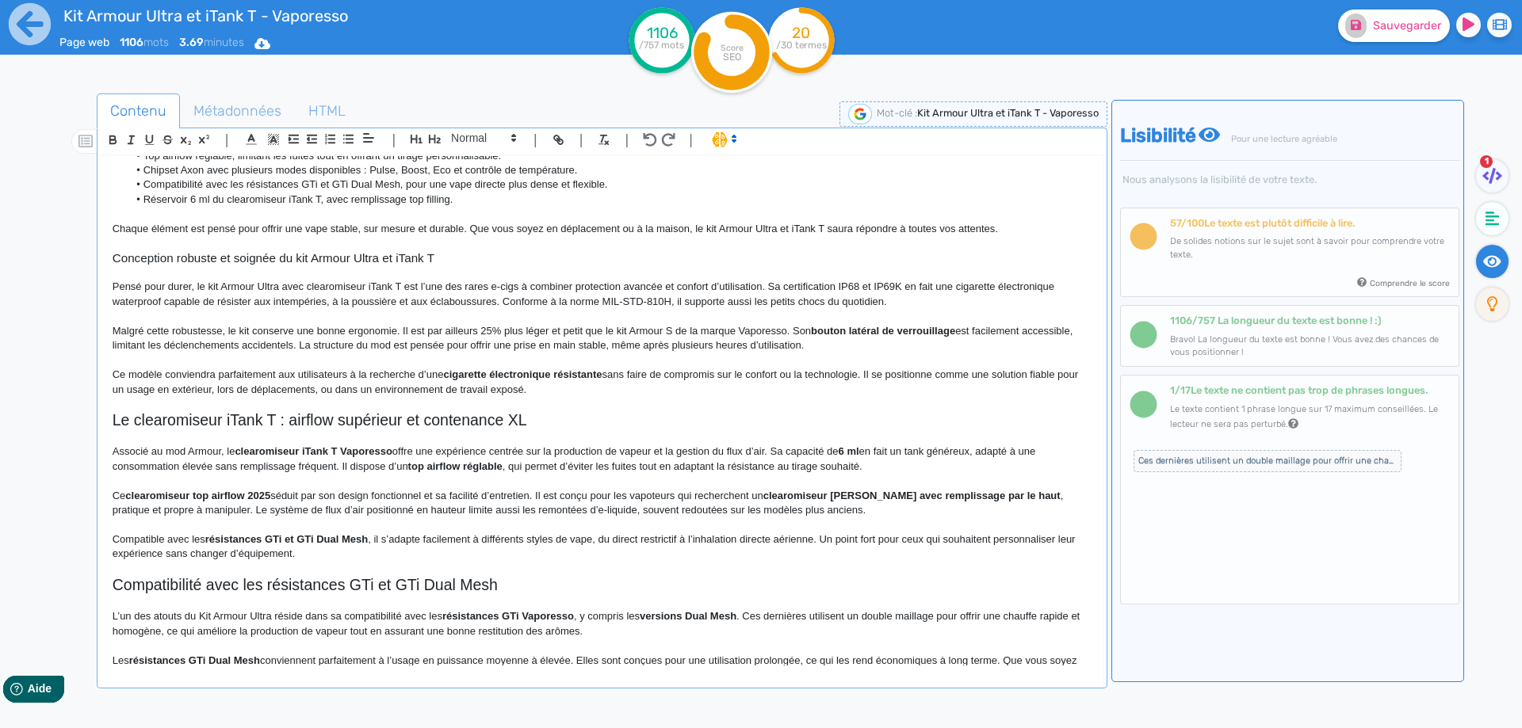
click at [306, 342] on p "Malgré cette robustesse, le kit conserve une bonne ergonomie. Il est par ailleu…" at bounding box center [602, 338] width 979 height 29
click at [388, 349] on p "Malgré cette robustesse, le kit conserve une bonne ergonomie. Il est par ailleu…" at bounding box center [602, 338] width 979 height 29
click at [628, 345] on p "Malgré cette robustesse, le kit conserve une bonne ergonomie. Il est par ailleu…" at bounding box center [602, 338] width 979 height 29
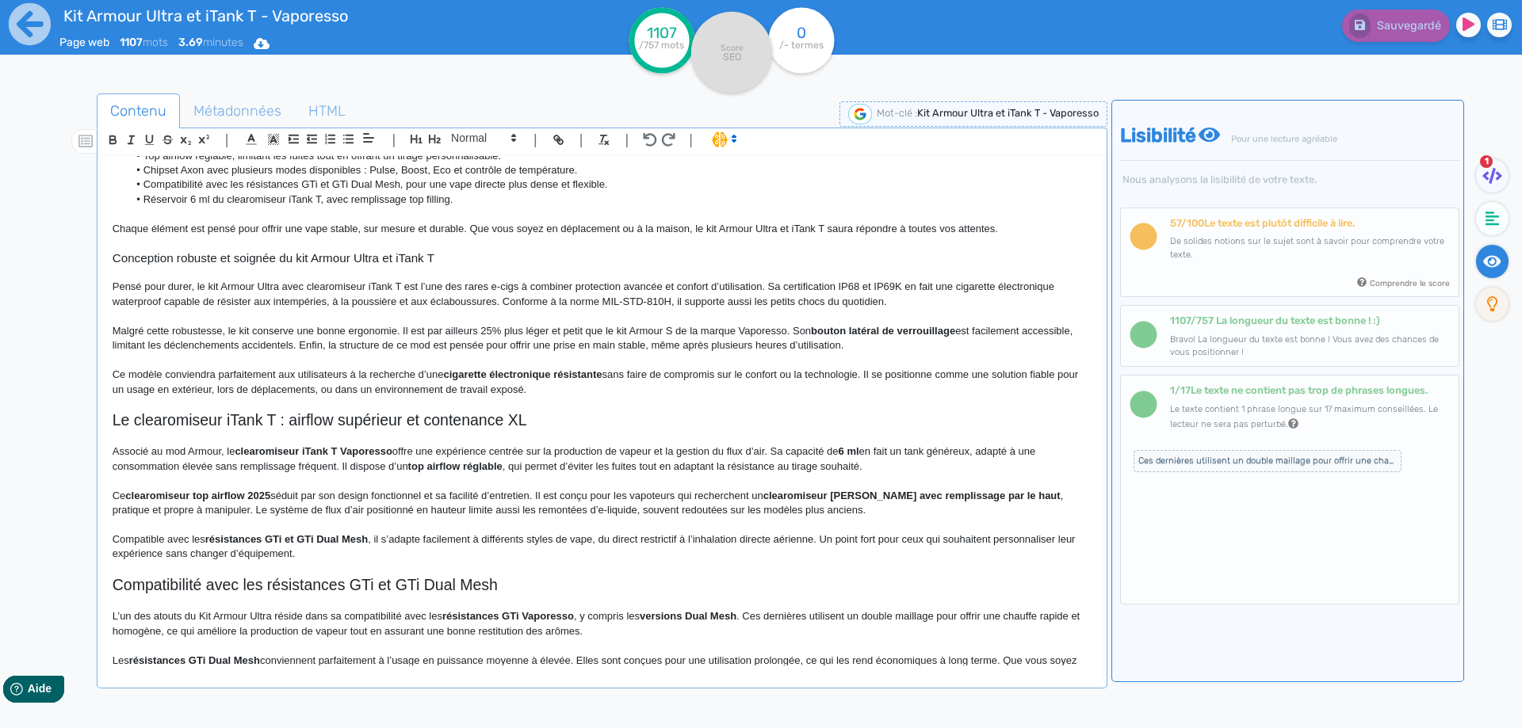
click at [644, 338] on p "Malgré cette robustesse, le kit conserve une bonne ergonomie. Il est par ailleu…" at bounding box center [602, 338] width 979 height 29
click at [635, 347] on p "Malgré cette robustesse, le kit conserve une bonne ergonomie. Il est par ailleu…" at bounding box center [602, 338] width 979 height 29
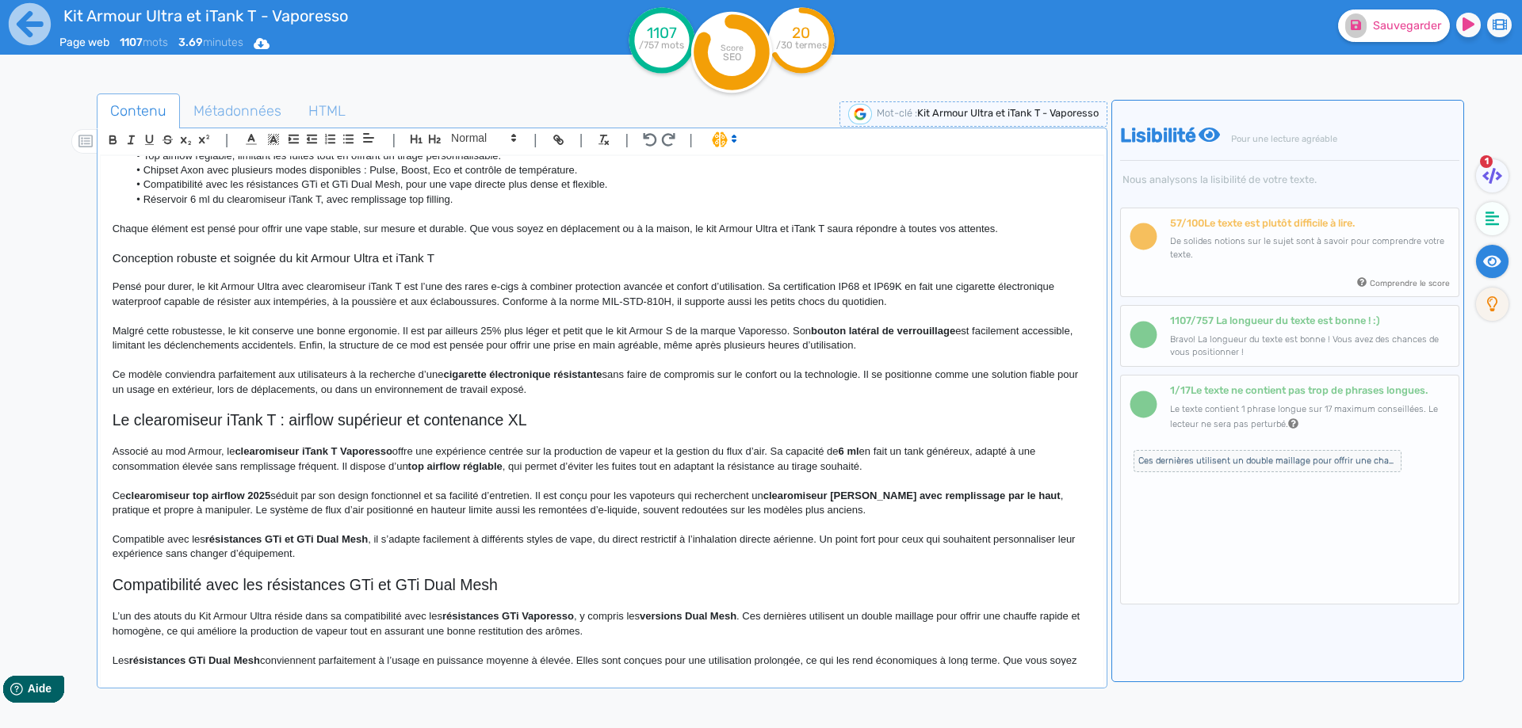
click at [261, 370] on p "Ce modèle conviendra parfaitement aux utilisateurs à la recherche d’une cigaret…" at bounding box center [602, 382] width 979 height 29
click at [406, 373] on strong "cigarette électronique résistante" at bounding box center [463, 375] width 159 height 12
click at [590, 378] on p "Ce modèle conviendra aux utilisateurs à la recherche d’une cigarette électroniq…" at bounding box center [602, 382] width 979 height 29
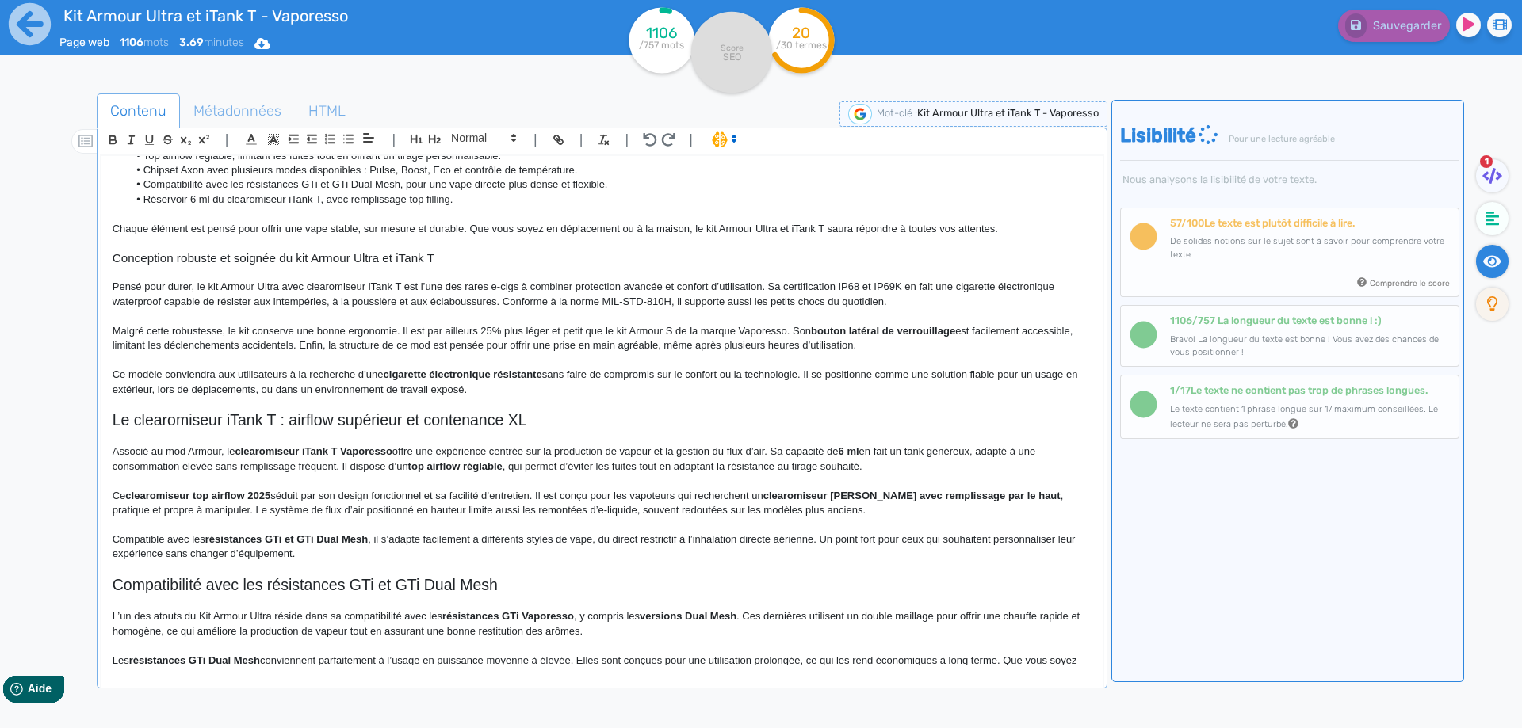
click at [547, 374] on p "Ce modèle conviendra aux utilisateurs à la recherche d’une cigarette électroniq…" at bounding box center [602, 382] width 979 height 29
click at [542, 374] on strong "cigarette électronique résistante" at bounding box center [463, 375] width 159 height 12
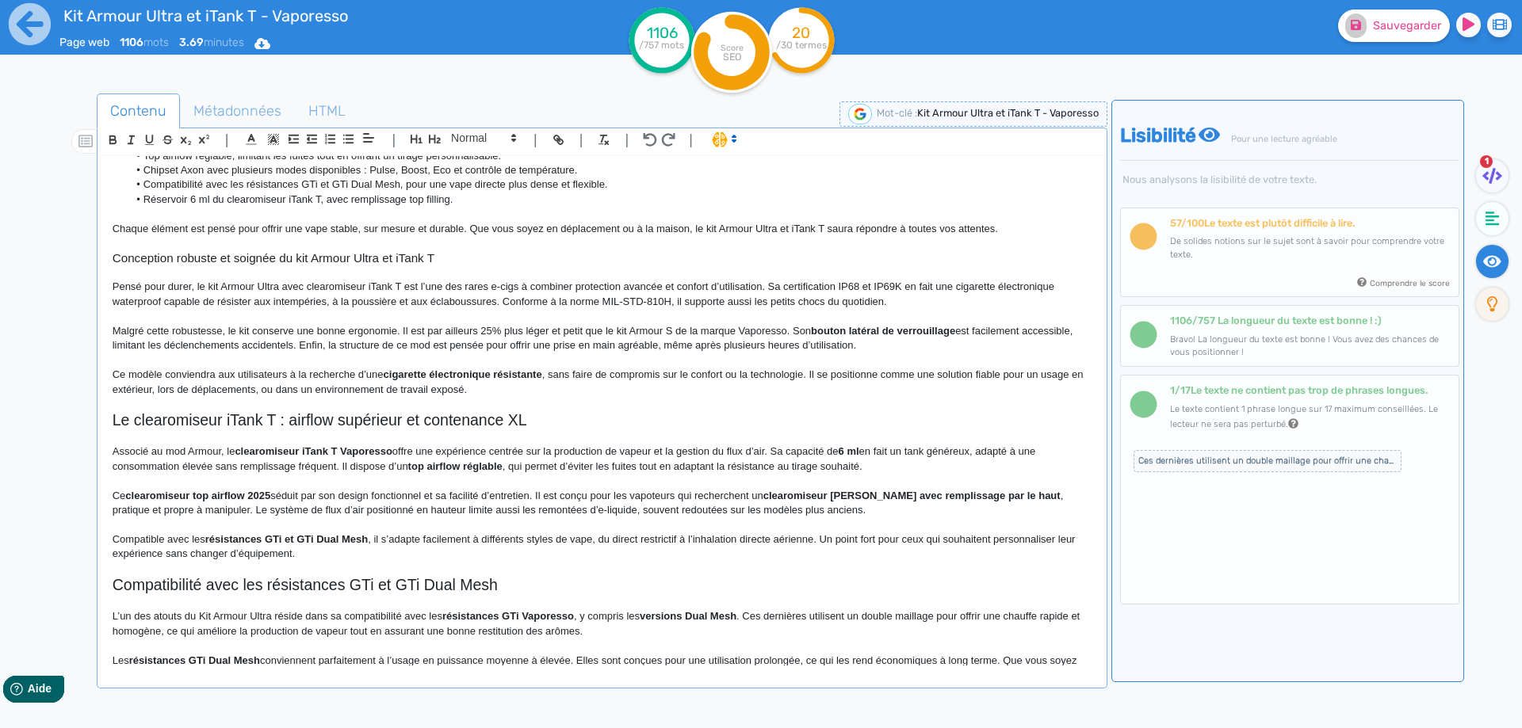
click at [1472, 10] on div at bounding box center [1468, 26] width 25 height 32
click at [1381, 34] on button "Sauvegarder" at bounding box center [1394, 26] width 112 height 32
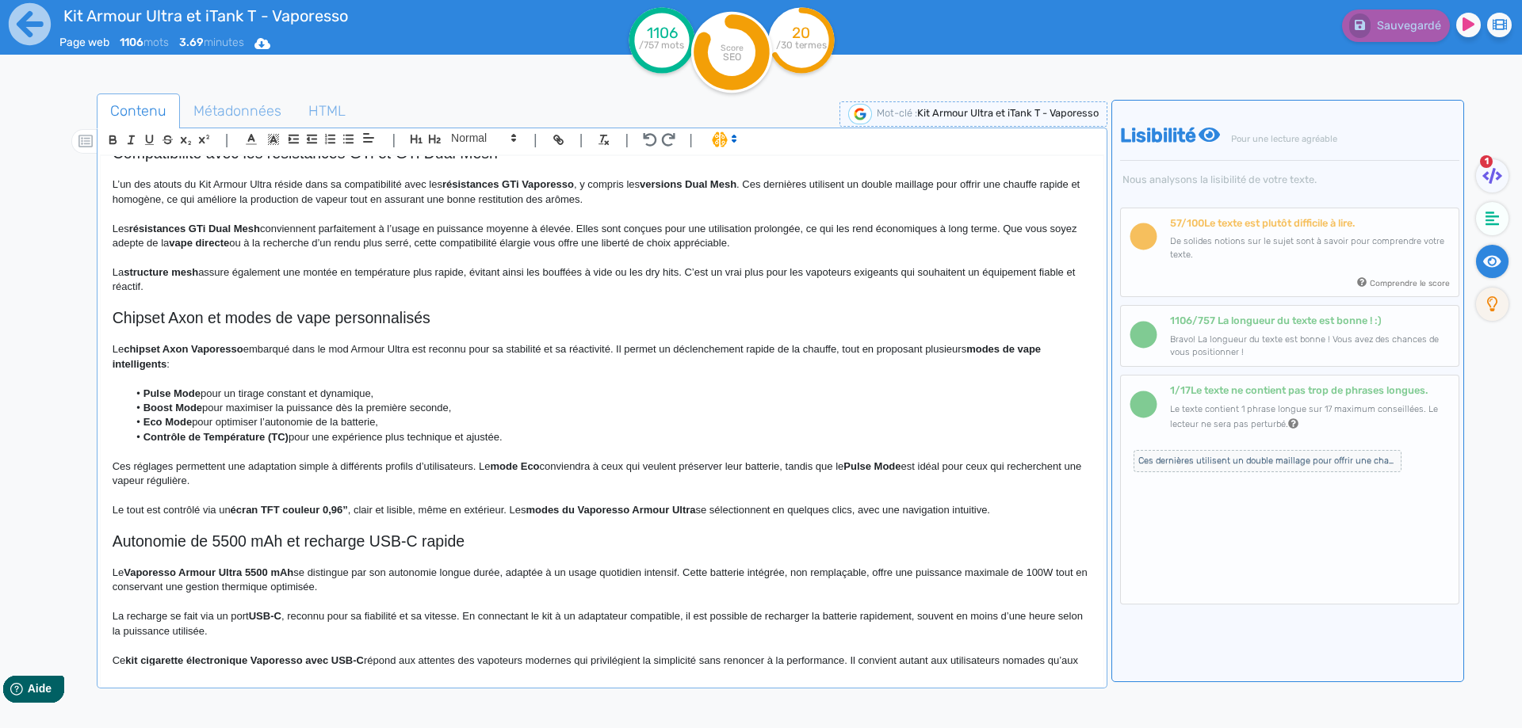
scroll to position [855, 0]
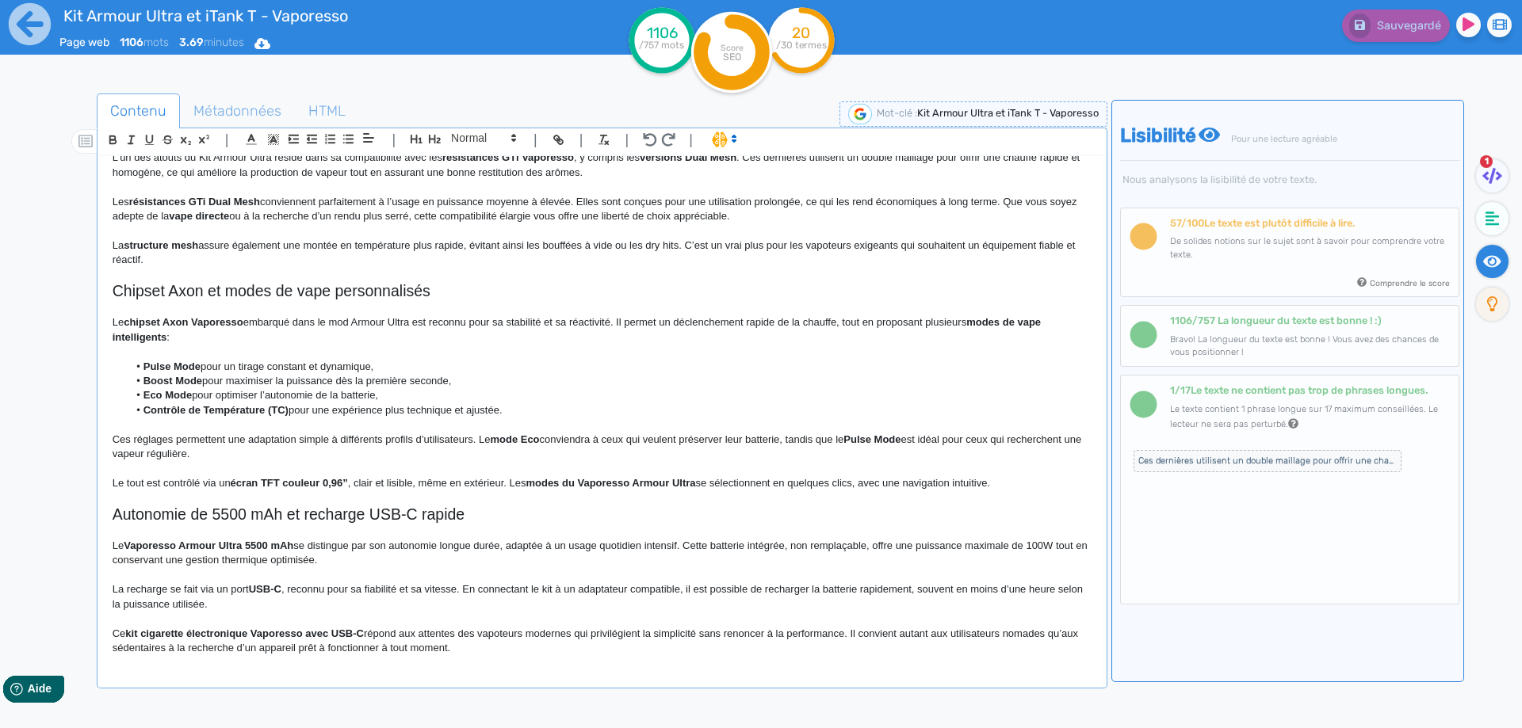
drag, startPoint x: 1022, startPoint y: 481, endPoint x: 62, endPoint y: 292, distance: 978.9
click at [62, 292] on div "Contenu Métadonnées HTML | | H3 H4 H5 H6 Normal | | | | Kit Armour Ultra et iTa…" at bounding box center [784, 459] width 1476 height 739
click at [166, 401] on strong "Eco Mode" at bounding box center [167, 395] width 48 height 12
drag, startPoint x: 111, startPoint y: 288, endPoint x: 693, endPoint y: 685, distance: 703.9
click at [690, 687] on div "Kit Armour Ultra et iTank T - Vaporesso Présentation du kit Armour Ultra 100W d…" at bounding box center [602, 424] width 1004 height 538
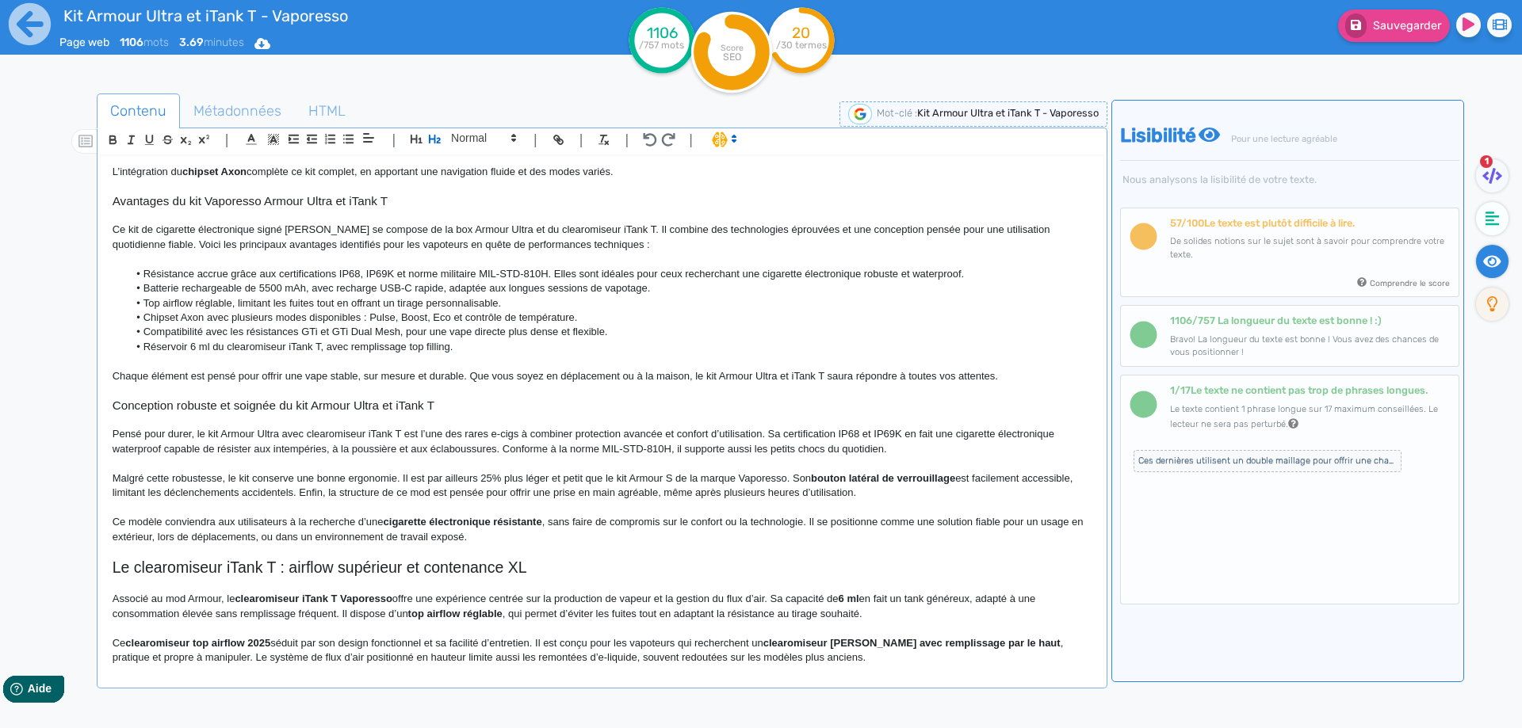
scroll to position [262, 0]
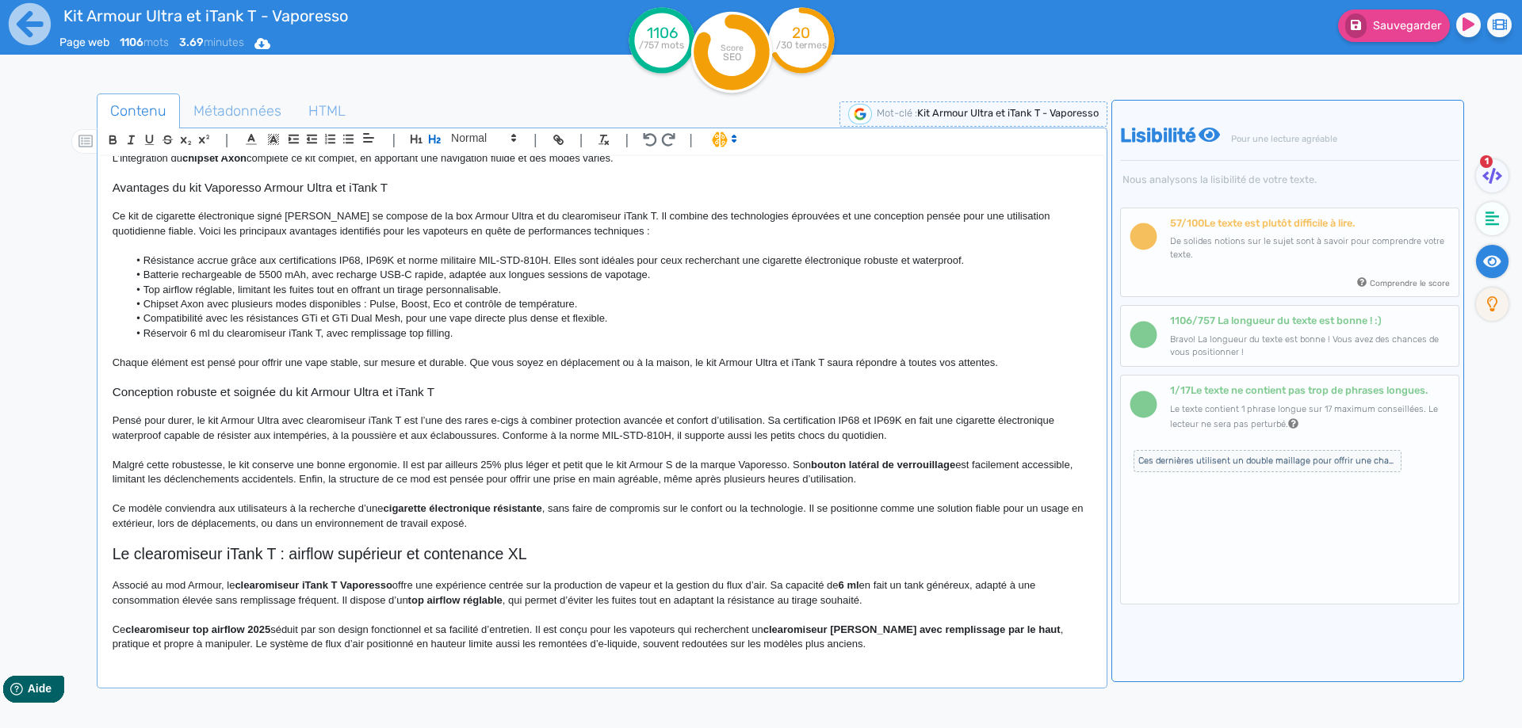
click at [1079, 507] on p "Ce modèle conviendra aux utilisateurs à la recherche d’une cigarette électroniq…" at bounding box center [602, 516] width 979 height 29
click at [794, 508] on p "Ce modèle conviendra aux utilisateurs à la recherche d’une cigarette électroniq…" at bounding box center [602, 516] width 979 height 29
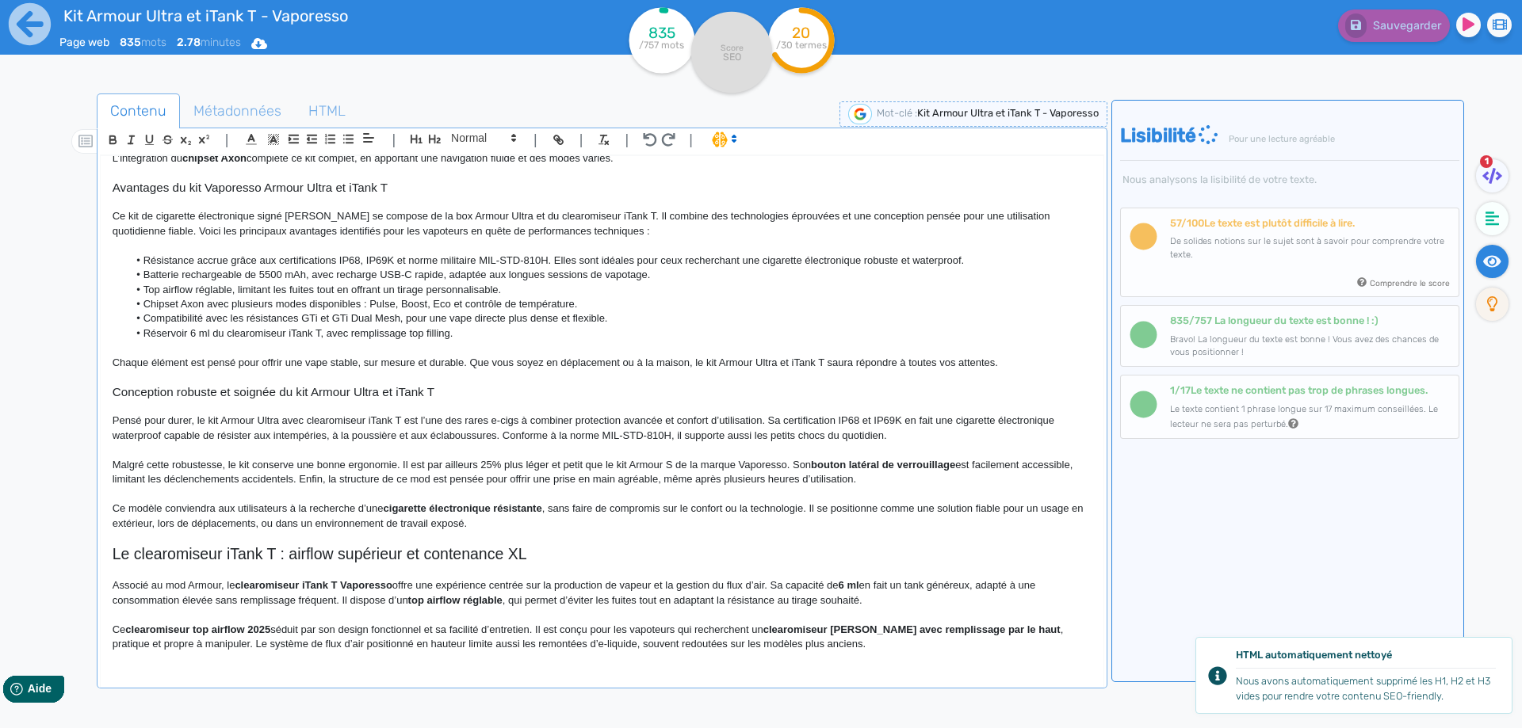
click at [795, 529] on p "Ce modèle conviendra aux utilisateurs à la recherche d’une cigarette électroniq…" at bounding box center [602, 516] width 979 height 29
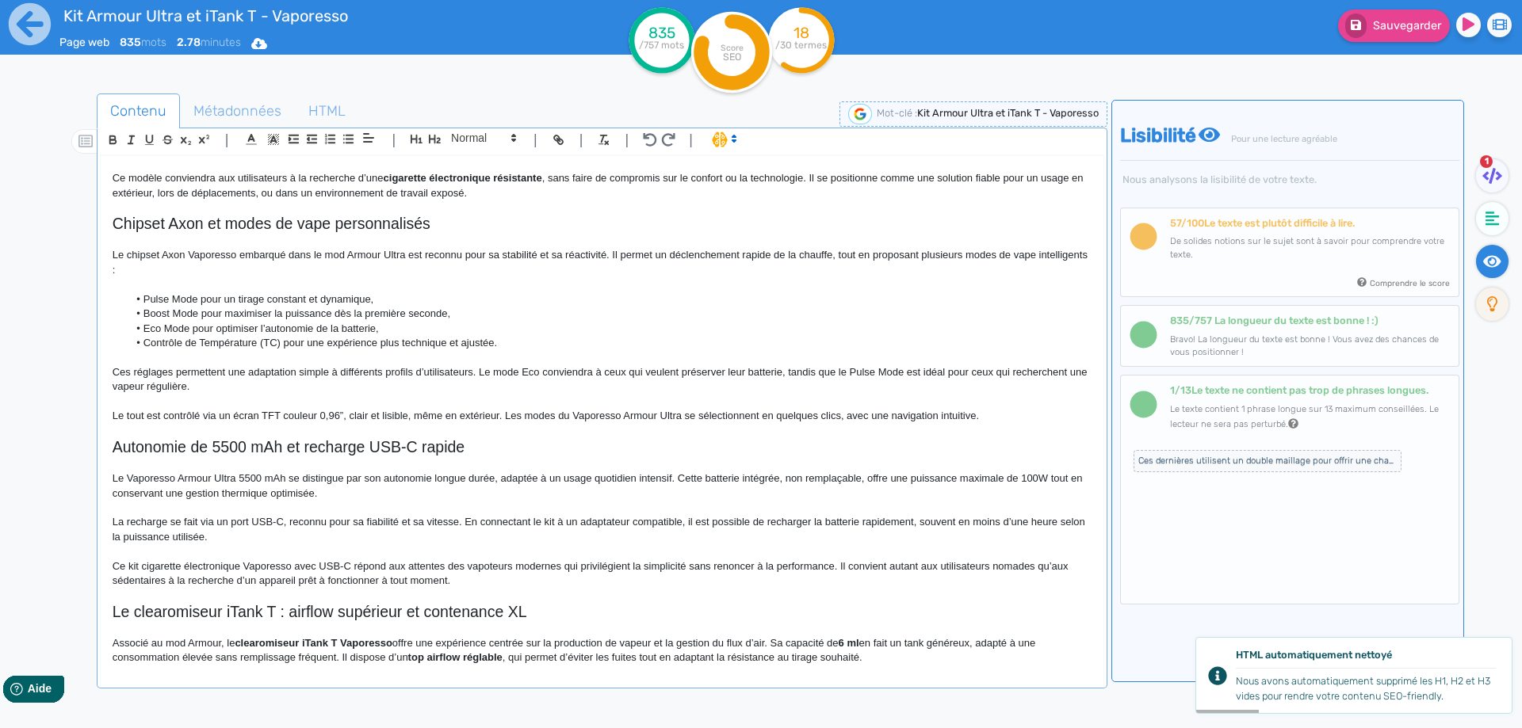
scroll to position [514, 0]
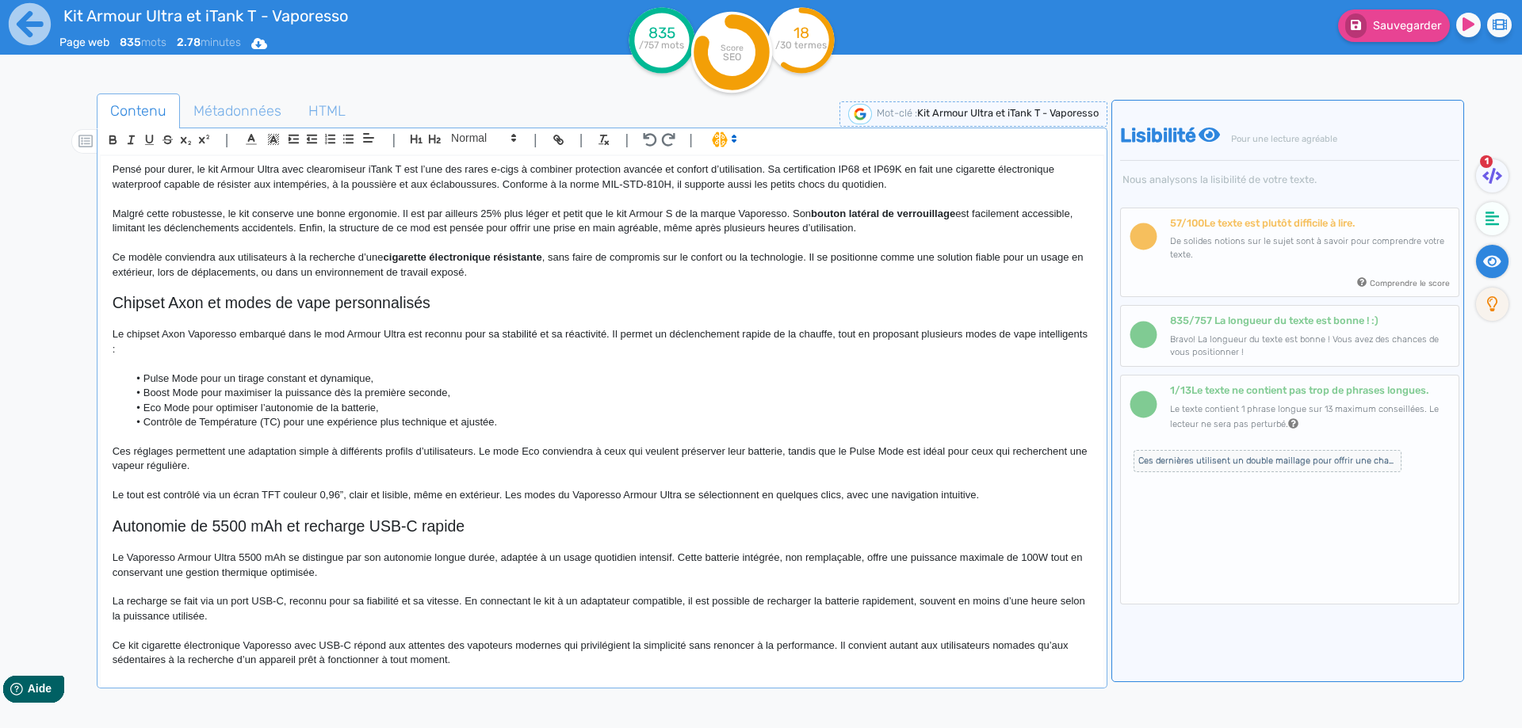
click at [91, 304] on div at bounding box center [71, 459] width 51 height 739
click at [109, 305] on div "Kit Armour Ultra et iTank T - Vaporesso Présentation du kit Armour Ultra 100W d…" at bounding box center [602, 411] width 1003 height 510
click at [522, 306] on h2 "Kit Vaporesso Armour Ultra et Itank T avec le chipset Axon et modes de vape per…" at bounding box center [602, 303] width 979 height 18
drag, startPoint x: 522, startPoint y: 306, endPoint x: 690, endPoint y: 301, distance: 168.1
click at [690, 301] on h2 "Kit Vaporesso Armour Ultra et Itank T avec le chipset Axon et modes de vape per…" at bounding box center [602, 303] width 979 height 18
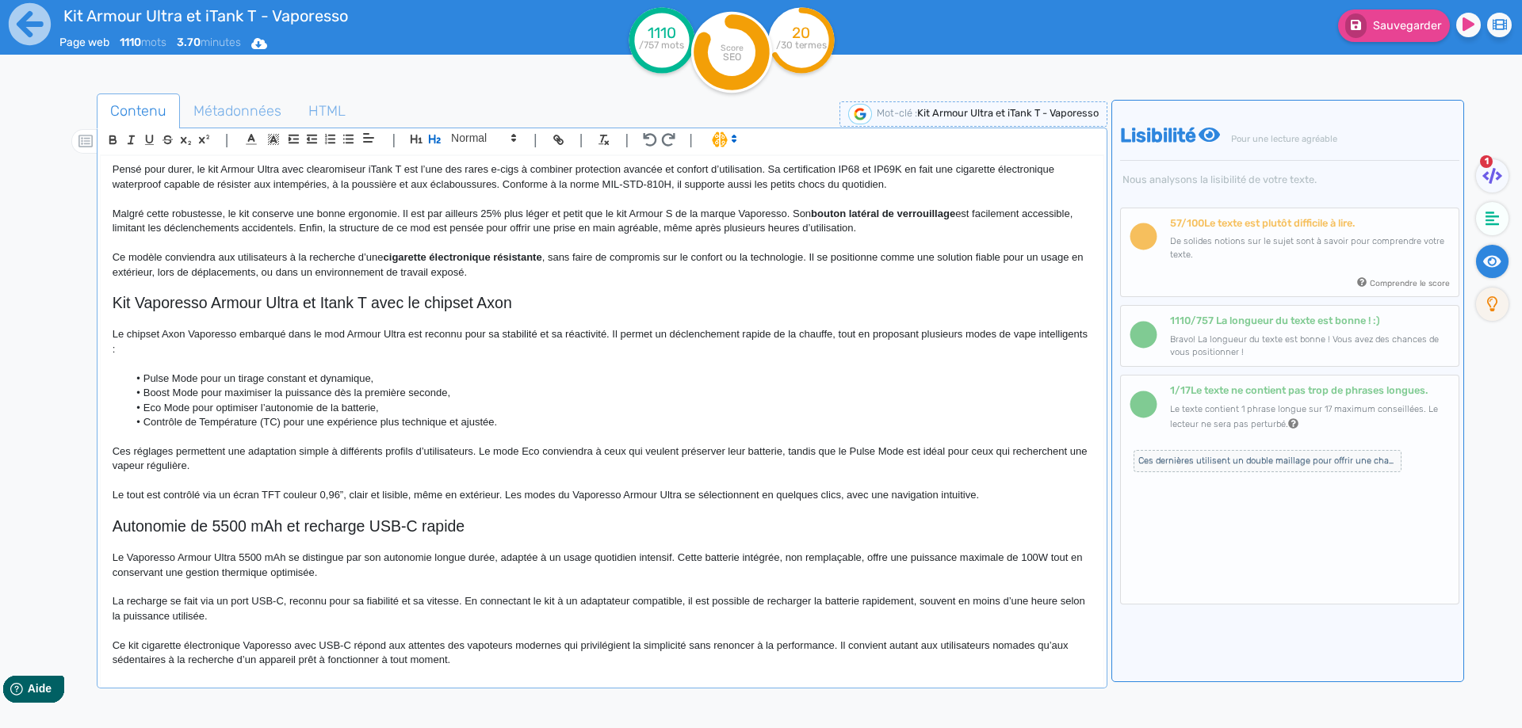
click at [139, 334] on p "Le chipset Axon Vaporesso embarqué dans le mod Armour Ultra est reconnu pour sa…" at bounding box center [602, 341] width 979 height 29
drag, startPoint x: 139, startPoint y: 334, endPoint x: 205, endPoint y: 334, distance: 65.8
click at [205, 334] on p "Le chipset Axon Vaporesso embarqué dans le mod Armour Ultra est reconnu pour sa…" at bounding box center [602, 341] width 979 height 29
click at [292, 369] on p at bounding box center [602, 364] width 979 height 14
click at [338, 330] on p "Le chipset Axon Vaporesso embarqué dans le mod Armour Ultra est reconnu pour sa…" at bounding box center [602, 341] width 979 height 29
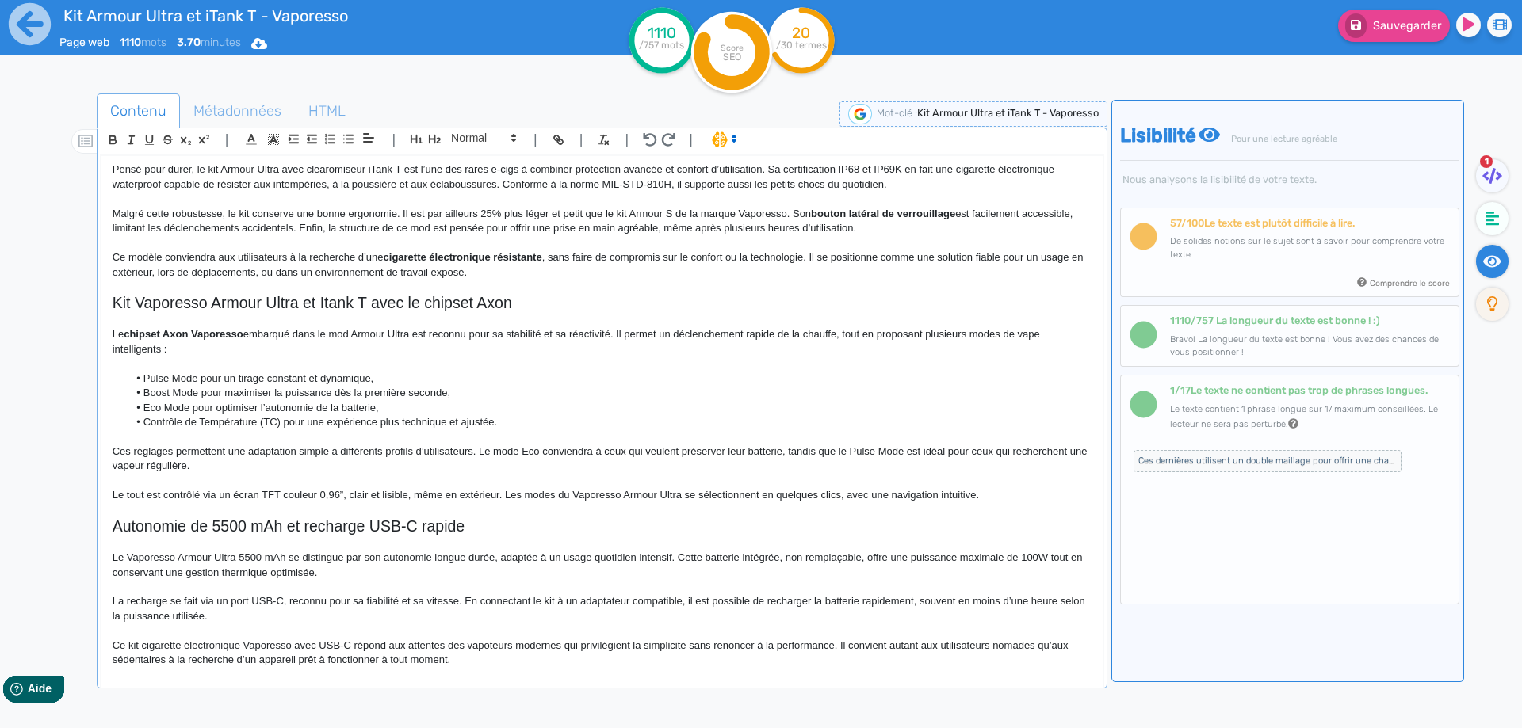
click at [342, 332] on p "Le chipset Axon Vaporesso embarqué dans le mod Armour Ultra est reconnu pour sa…" at bounding box center [602, 341] width 979 height 29
click at [514, 337] on p "Le chipset Axon Vaporesso embarqué dans la box Armour Ultra est reconnu pour sa…" at bounding box center [602, 341] width 979 height 29
click at [185, 376] on li "Pulse Mode pour un tirage constant et dynamique," at bounding box center [609, 379] width 963 height 14
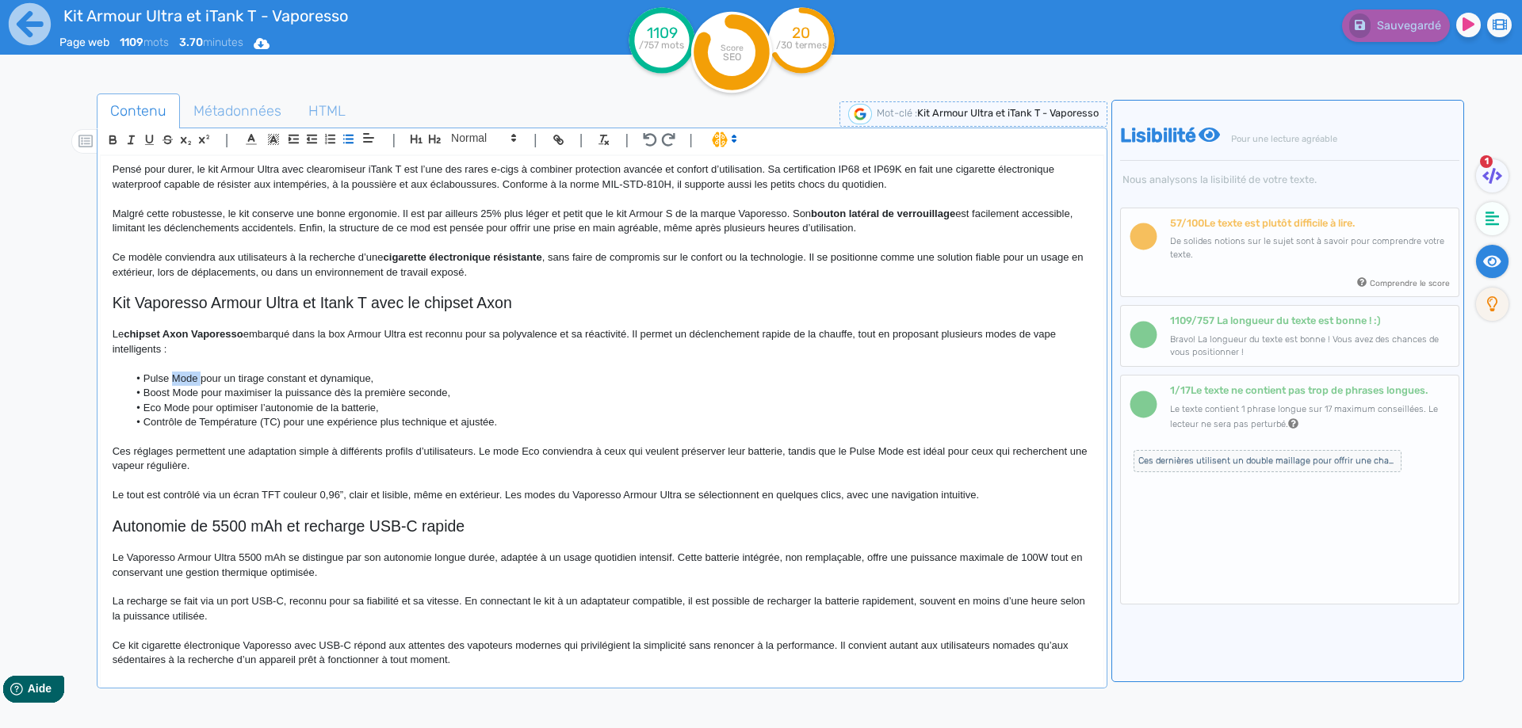
click at [185, 376] on li "Pulse Mode pour un tirage constant et dynamique," at bounding box center [609, 379] width 963 height 14
click at [175, 390] on li "Boost Mode pour maximiser la puissance dès la première seconde," at bounding box center [609, 393] width 963 height 14
click at [175, 406] on li "Eco Mode pour optimiser l’autonomie de la batterie," at bounding box center [609, 408] width 963 height 14
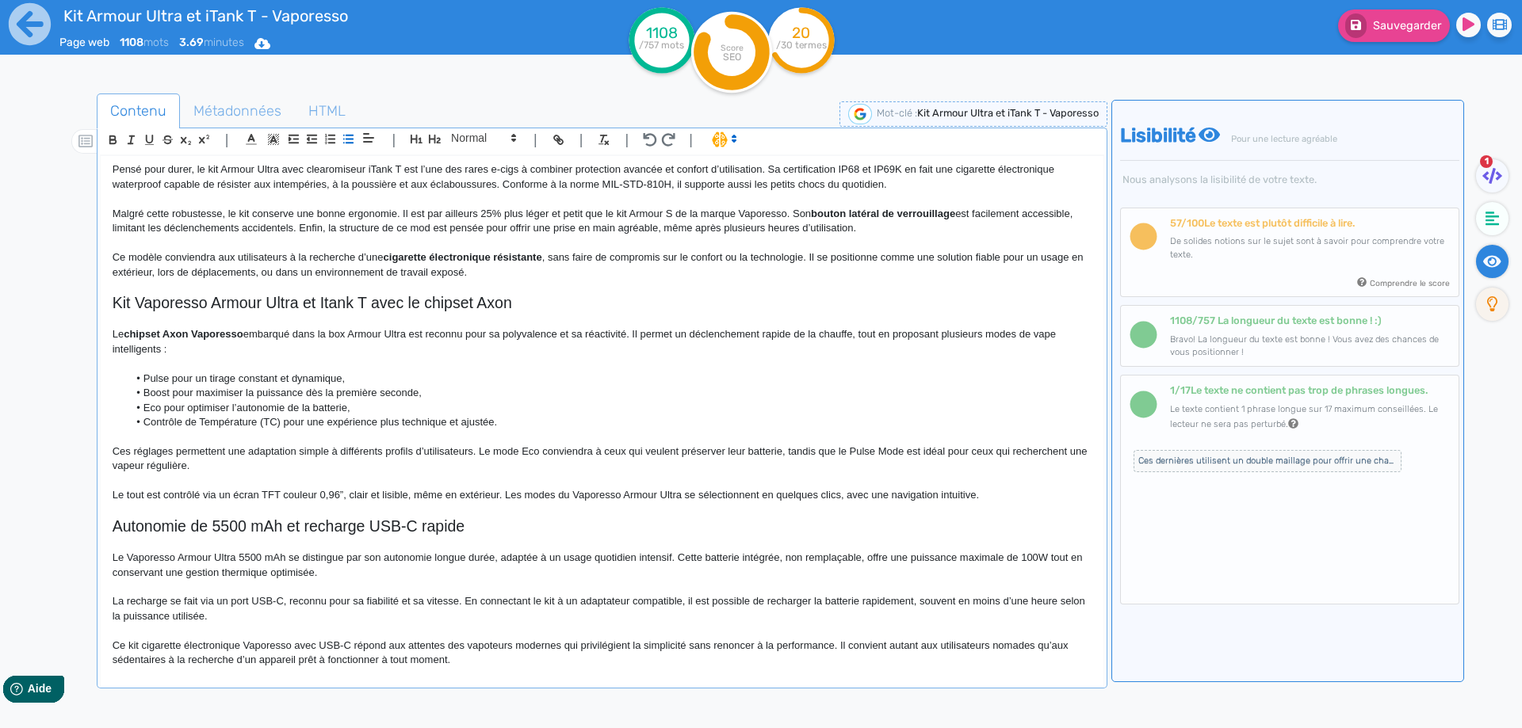
click at [146, 376] on li "Pulse pour un tirage constant et dynamique," at bounding box center [609, 379] width 963 height 14
click at [142, 395] on li "Boost pour maximiser la puissance dès la première seconde," at bounding box center [609, 393] width 963 height 14
click at [127, 403] on ul "Le mode Pulse pour un tirage constant et dynamique, Le mode Boost pour maximise…" at bounding box center [602, 401] width 979 height 59
click at [135, 422] on li "Contrôle de Température (TC) pour une expérience plus technique et ajustée." at bounding box center [609, 422] width 963 height 14
click at [241, 452] on p "Ces réglages permettent une adaptation simple à différents profils d’utilisateu…" at bounding box center [602, 459] width 979 height 29
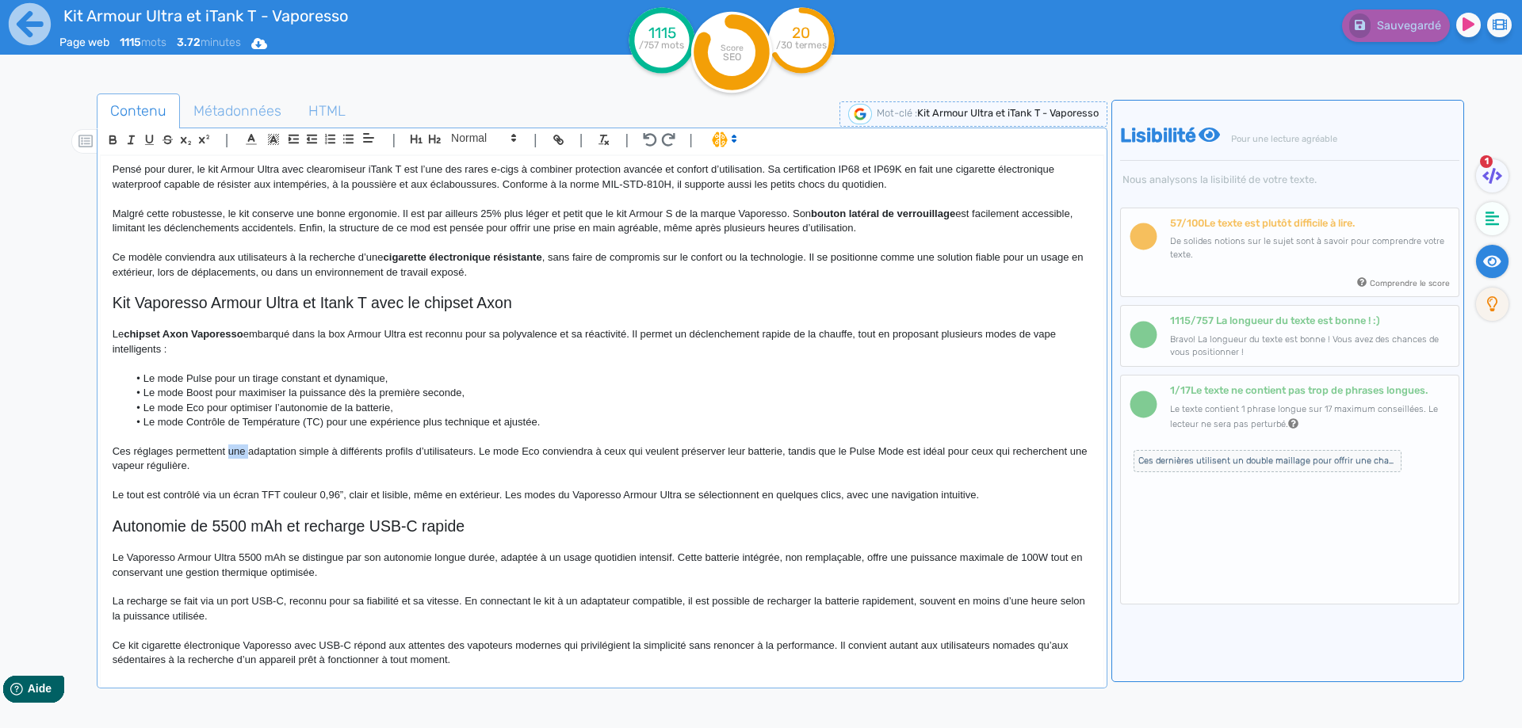
click at [241, 452] on p "Ces réglages permettent une adaptation simple à différents profils d’utilisateu…" at bounding box center [602, 459] width 979 height 29
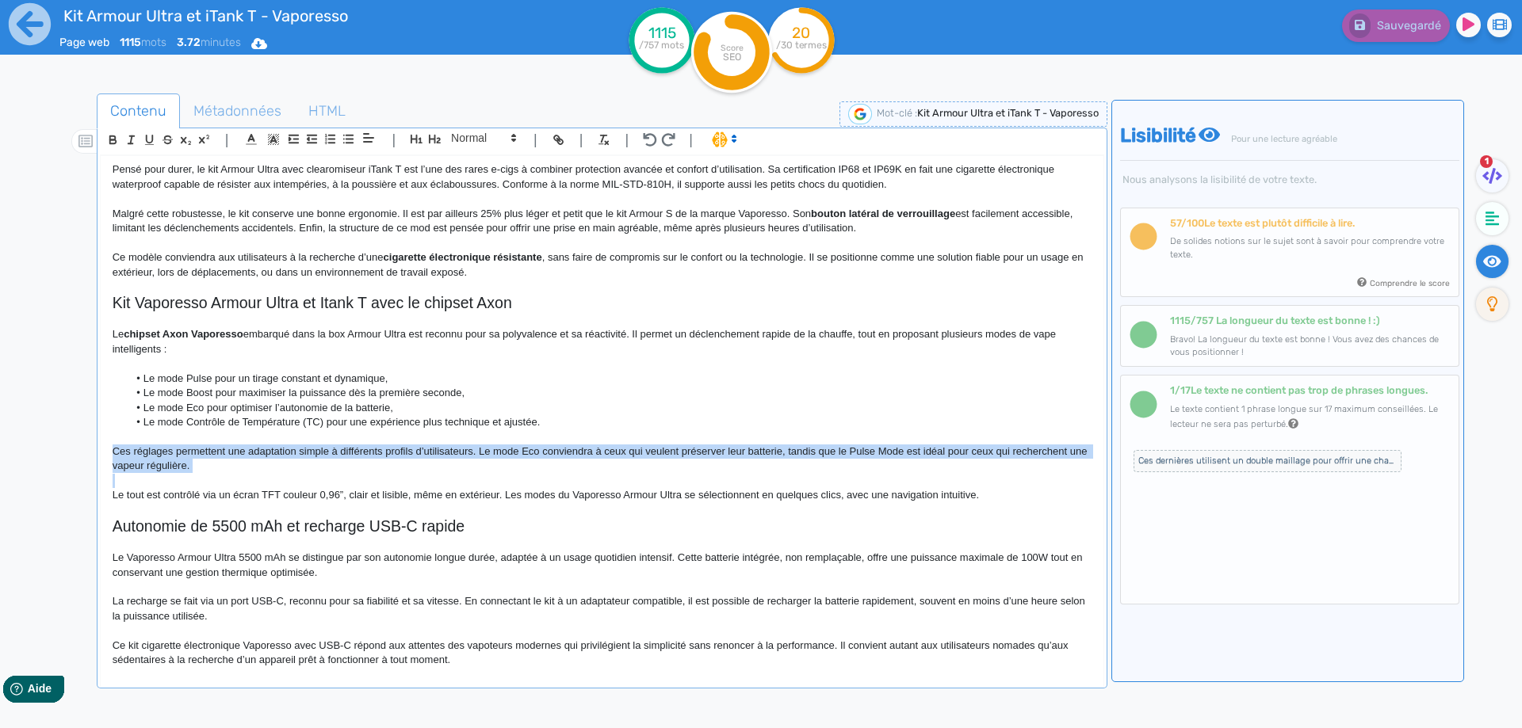
click at [243, 452] on p "Ces réglages permettent une adaptation simple à différents profils d’utilisateu…" at bounding box center [602, 459] width 979 height 29
click at [237, 453] on p "Ces réglages permettent une adaptation simple à différents profils d’utilisateu…" at bounding box center [602, 459] width 979 height 29
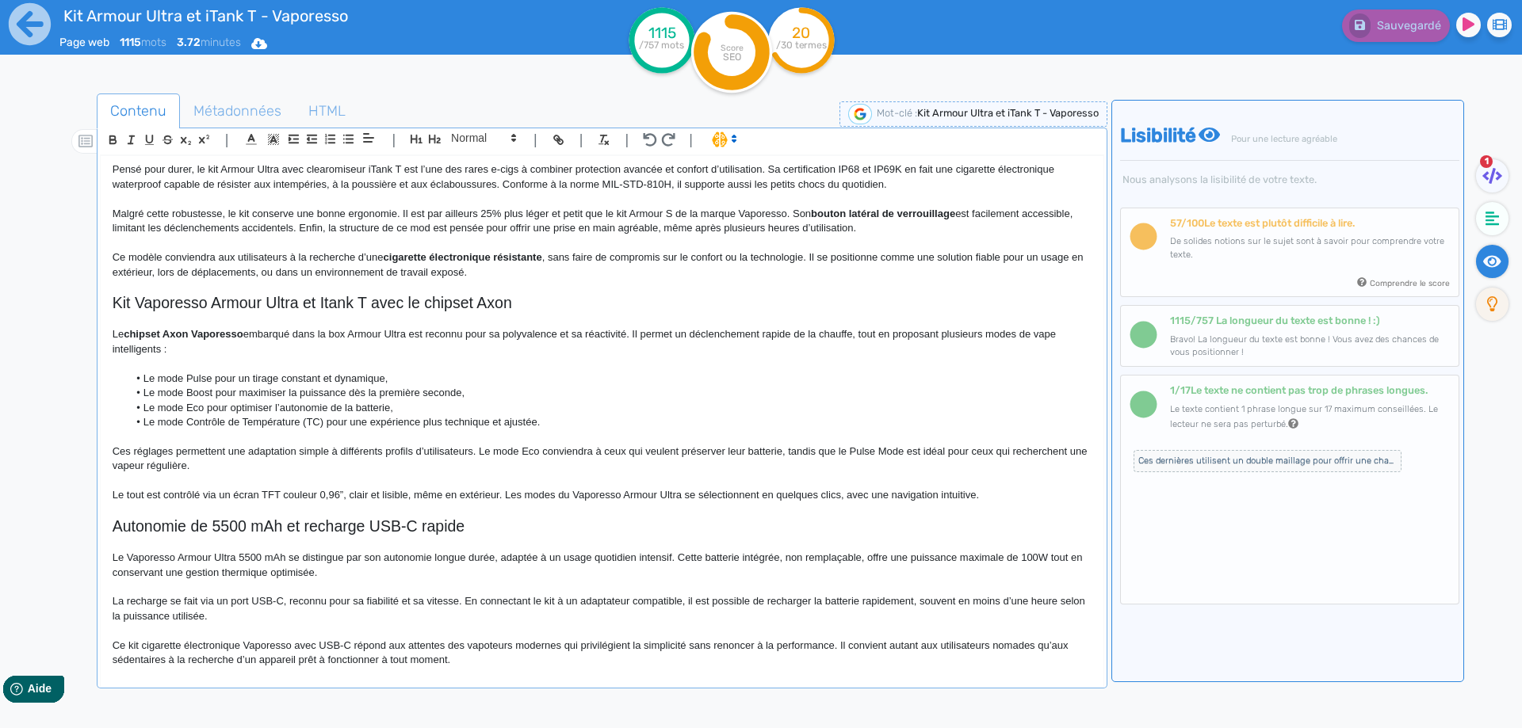
click at [216, 451] on p "Ces réglages permettent une adaptation simple à différents profils d’utilisateu…" at bounding box center [602, 459] width 979 height 29
drag, startPoint x: 216, startPoint y: 451, endPoint x: 327, endPoint y: 450, distance: 111.0
click at [327, 450] on p "Ces réglages permettent une adaptation simple à différents profils d’utilisateu…" at bounding box center [602, 459] width 979 height 29
click at [495, 453] on p "Ces réglages vont permettre de répondre aux attentes de différents profils d’ut…" at bounding box center [602, 459] width 979 height 29
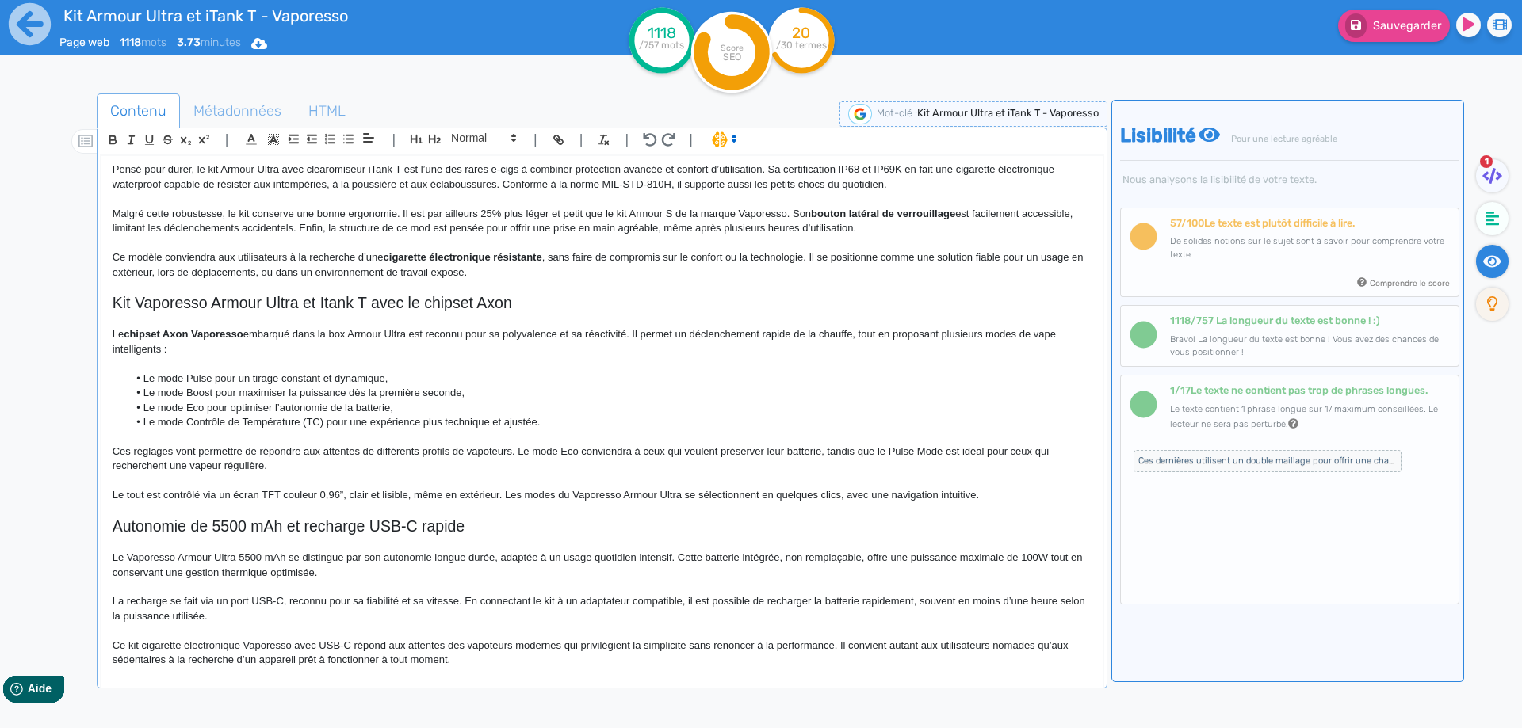
click at [521, 447] on p "Ces réglages vont permettre de répondre aux attentes de différents profils de v…" at bounding box center [602, 459] width 979 height 29
drag, startPoint x: 521, startPoint y: 447, endPoint x: 528, endPoint y: 461, distance: 15.9
click at [528, 461] on p "Ces réglages vont permettre de répondre aux attentes de différents profils de v…" at bounding box center [602, 459] width 979 height 29
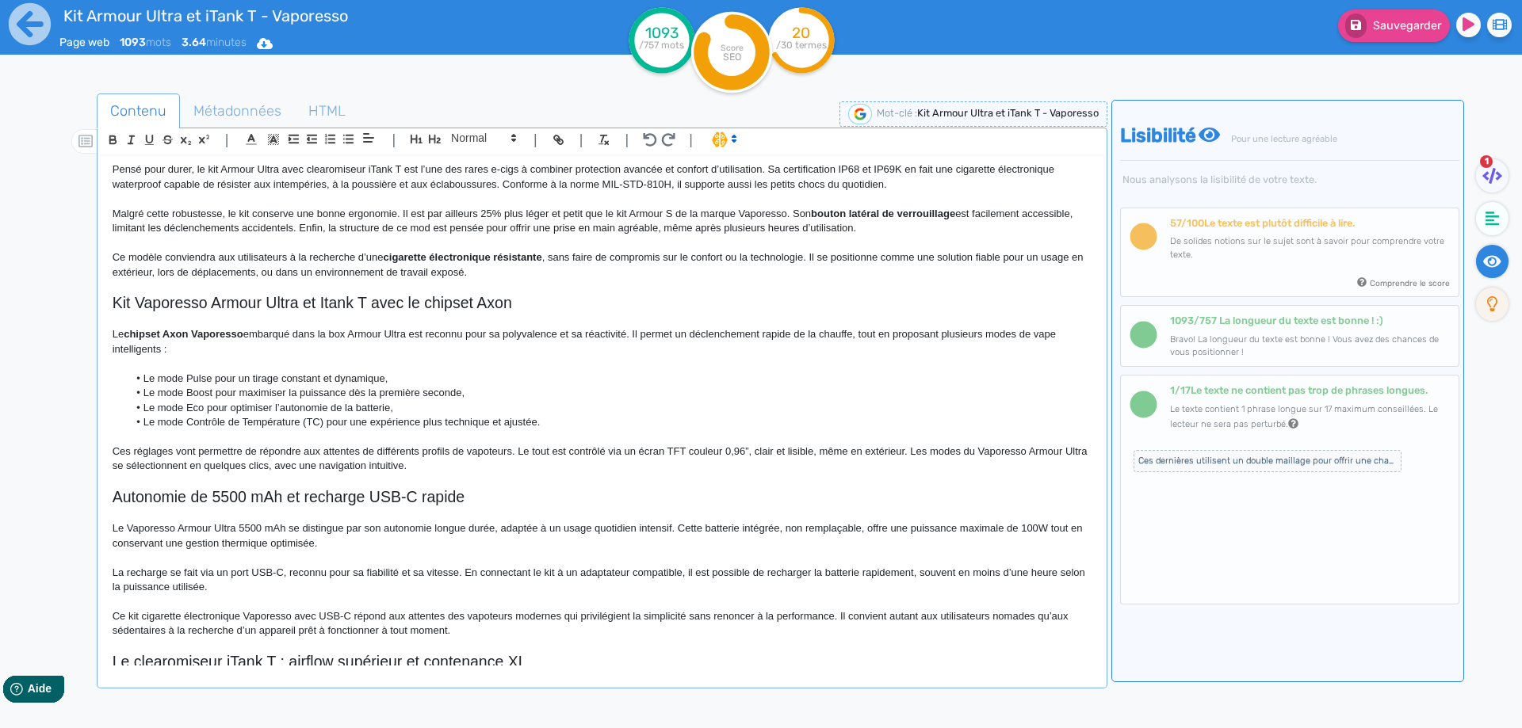
click at [650, 451] on p "Ces réglages vont permettre de répondre aux attentes de différents profils de v…" at bounding box center [602, 459] width 979 height 29
drag, startPoint x: 650, startPoint y: 451, endPoint x: 743, endPoint y: 451, distance: 93.5
click at [743, 451] on p "Ces réglages vont permettre de répondre aux attentes de différents profils de v…" at bounding box center [602, 459] width 979 height 29
click at [916, 449] on p "Ces réglages vont permettre de répondre aux attentes de différents profils de v…" at bounding box center [602, 459] width 979 height 29
click at [479, 468] on p "Ces réglages vont permettre de répondre aux attentes de différents profils de v…" at bounding box center [602, 459] width 979 height 29
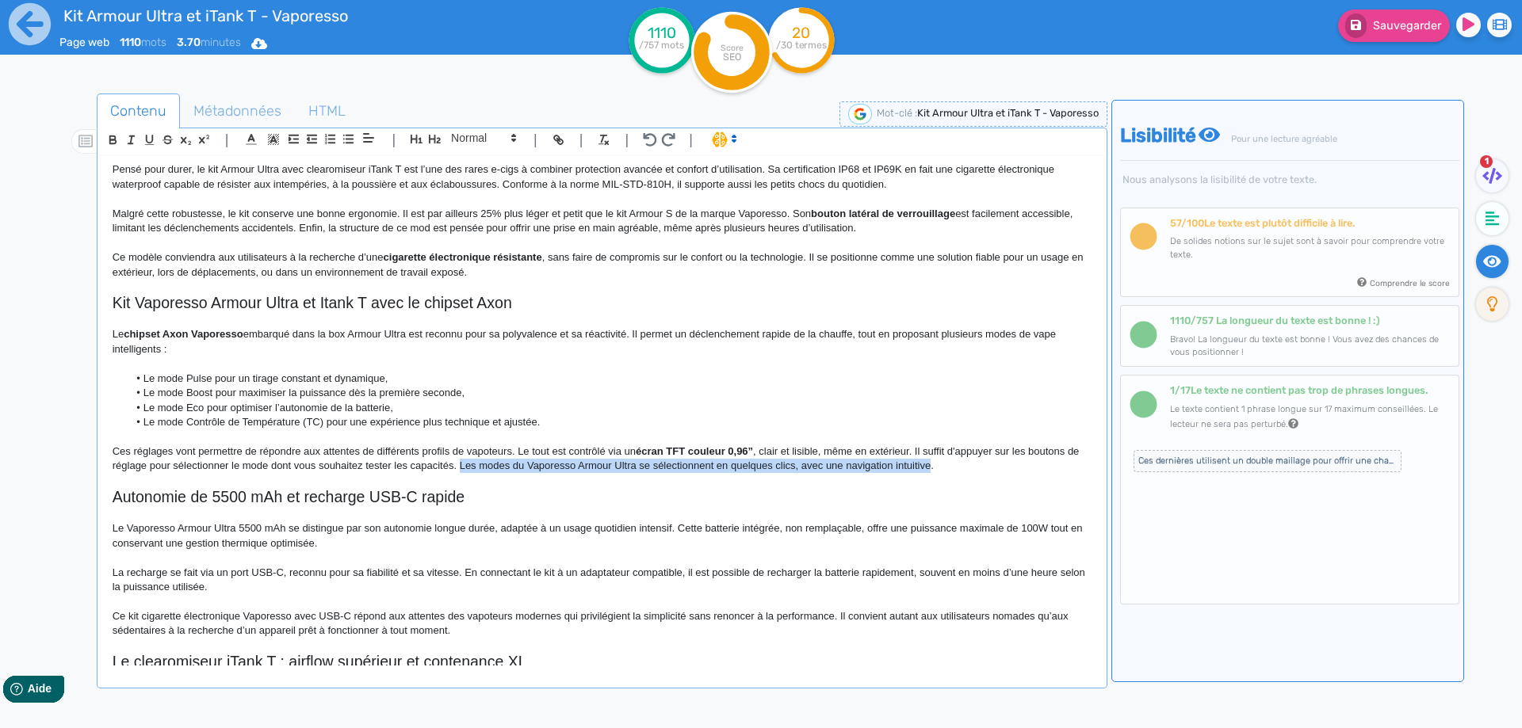
drag, startPoint x: 479, startPoint y: 468, endPoint x: 914, endPoint y: 470, distance: 435.1
click at [914, 470] on p "Ces réglages vont permettre de répondre aux attentes de différents profils de v…" at bounding box center [602, 459] width 979 height 29
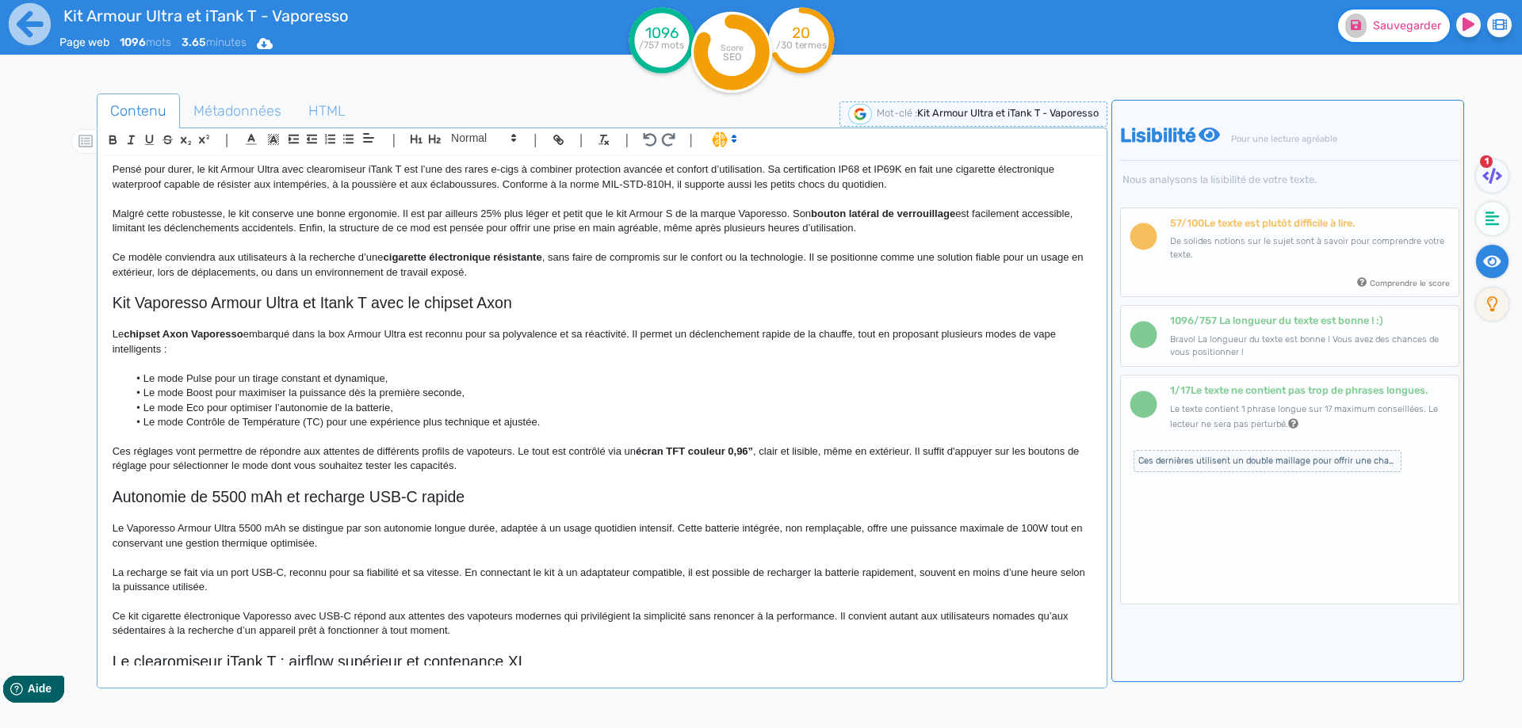
click at [1359, 29] on icon at bounding box center [1355, 25] width 10 height 10
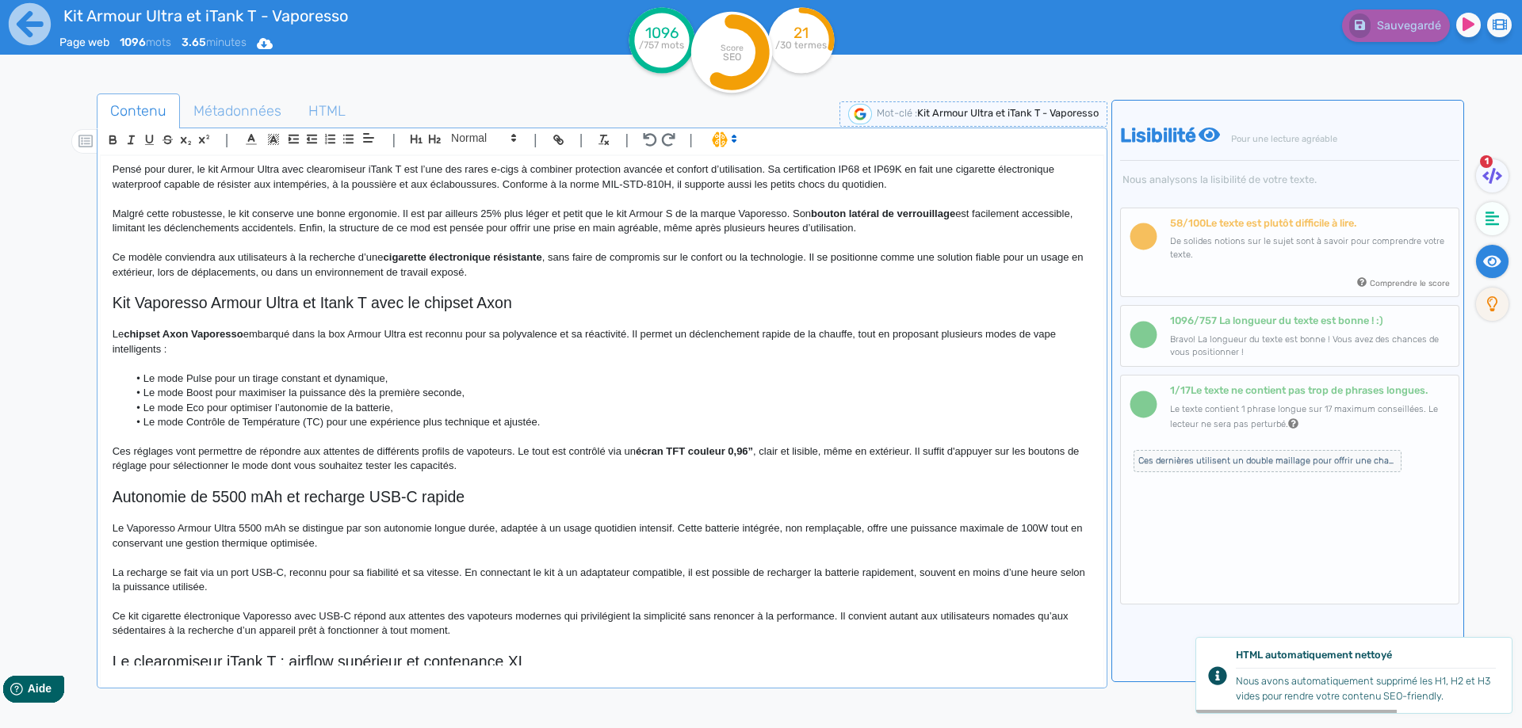
scroll to position [593, 0]
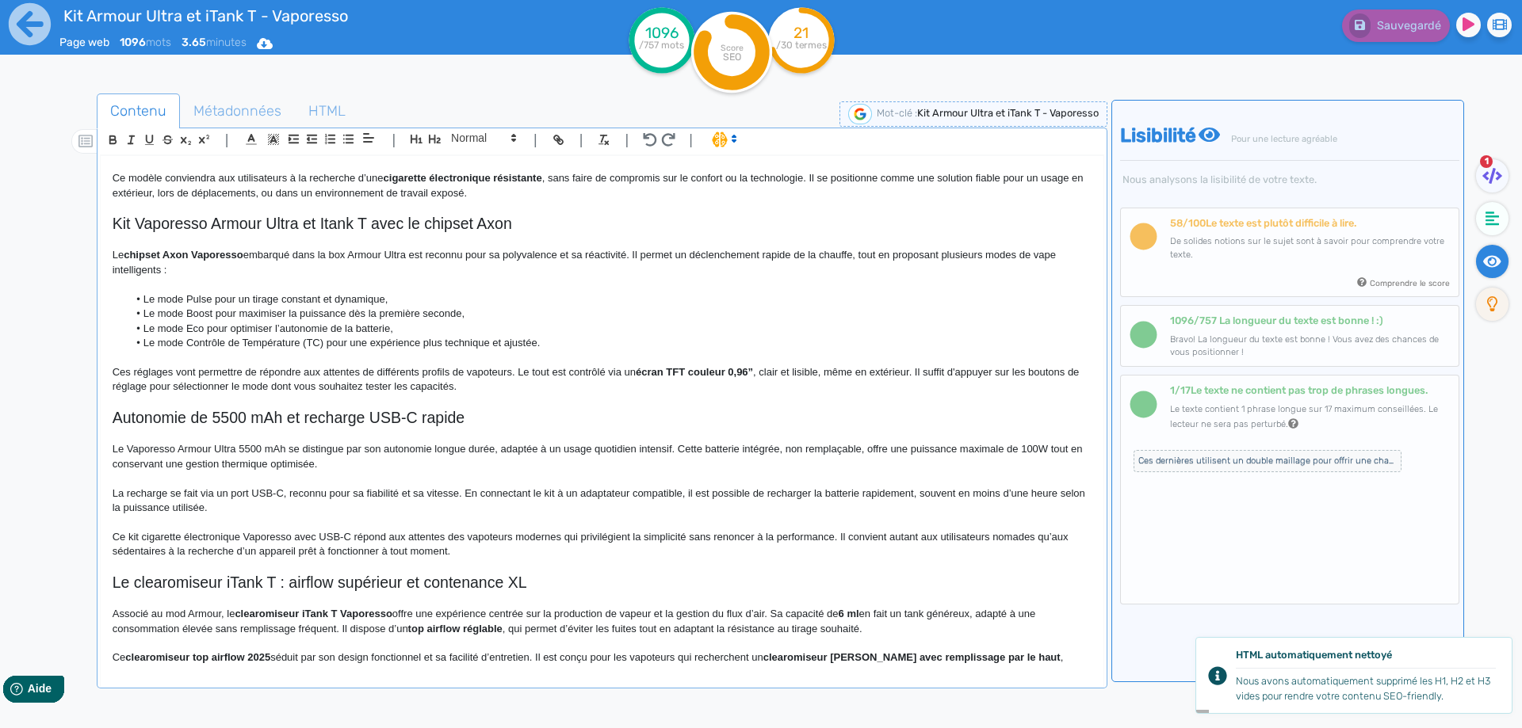
click at [510, 430] on p at bounding box center [602, 435] width 979 height 14
click at [511, 423] on h2 "Autonomie de 5500 mAh et recharge USB-C rapide" at bounding box center [602, 418] width 979 height 18
click at [392, 408] on p at bounding box center [602, 402] width 979 height 14
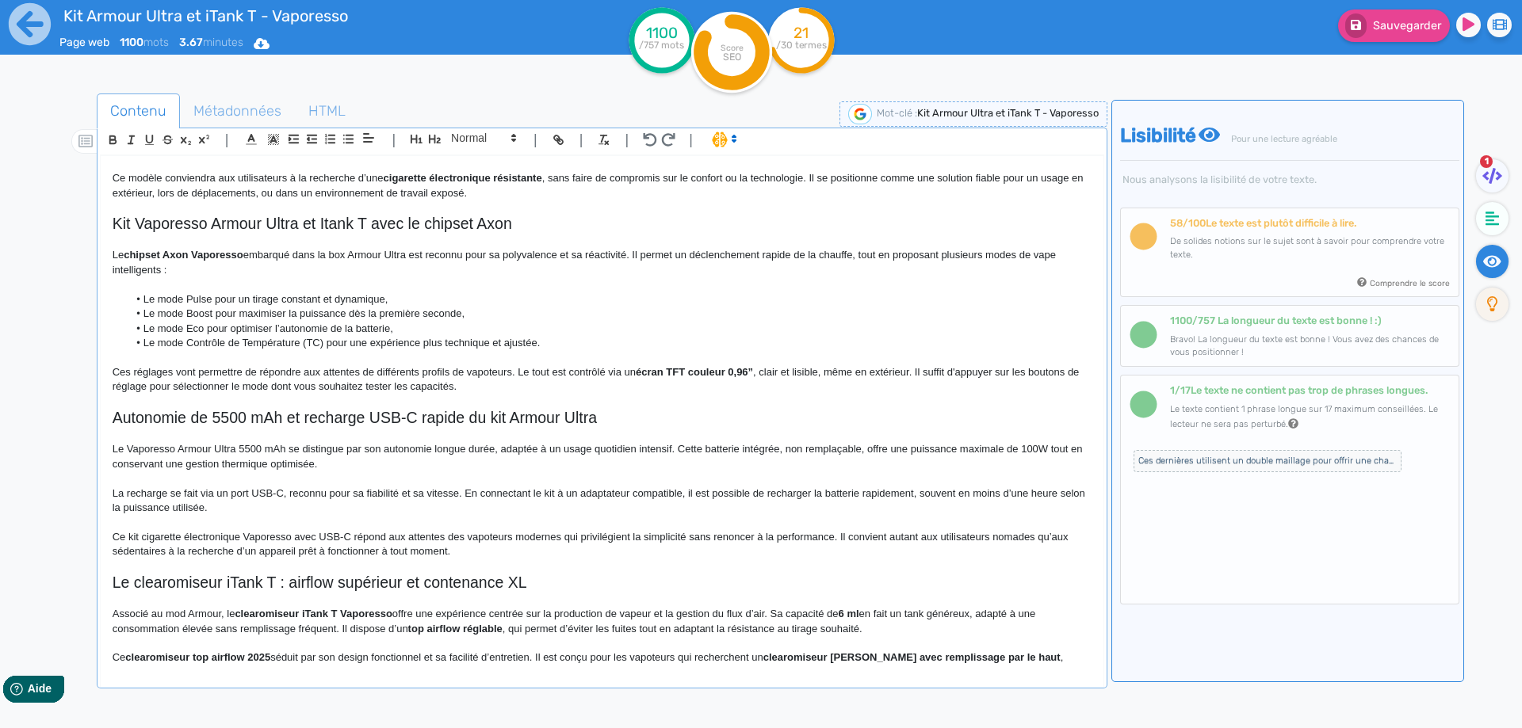
click at [384, 416] on h2 "Autonomie de 5500 mAh et recharge USB-C rapide du kit Armour Ultra" at bounding box center [602, 418] width 979 height 18
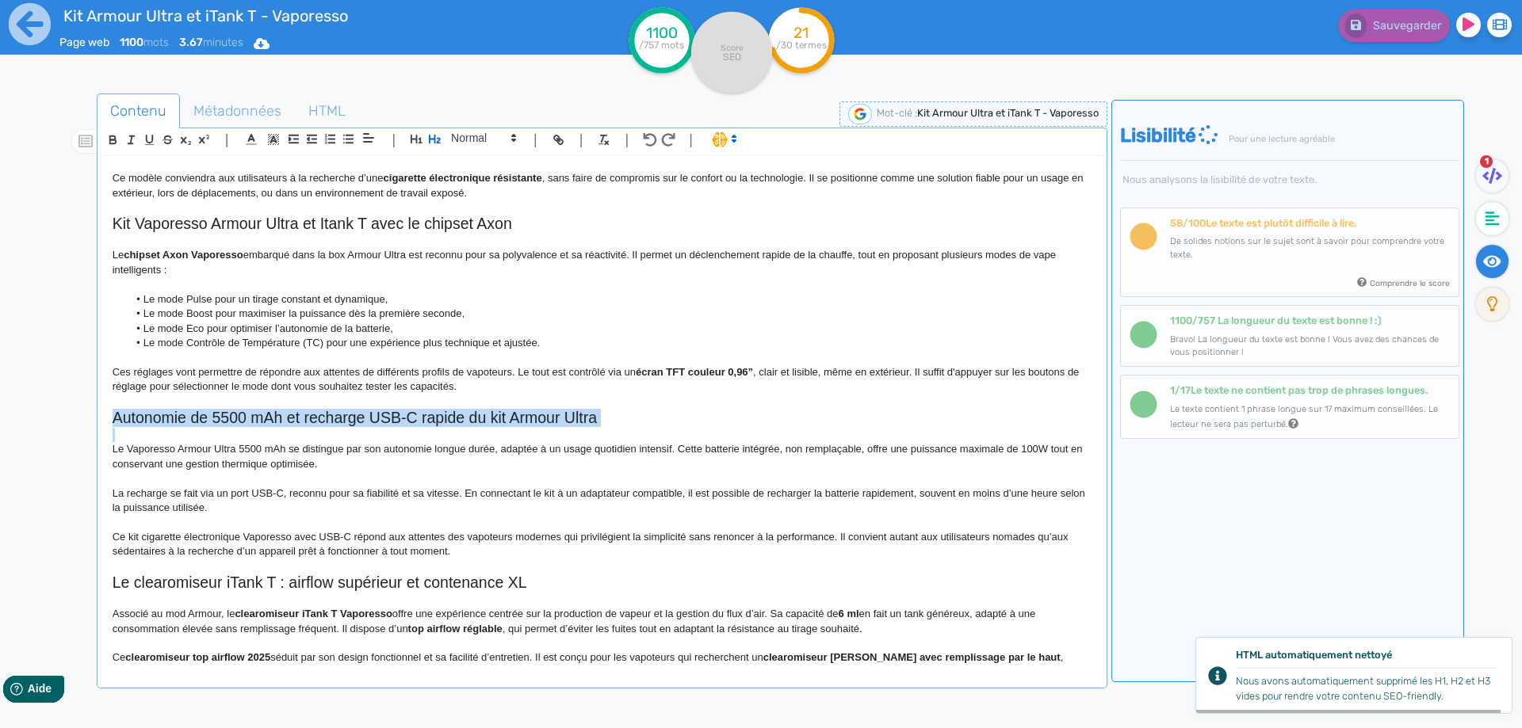
click at [343, 459] on p "Le Vaporesso Armour Ultra 5500 mAh se distingue par son autonomie longue durée,…" at bounding box center [602, 456] width 979 height 29
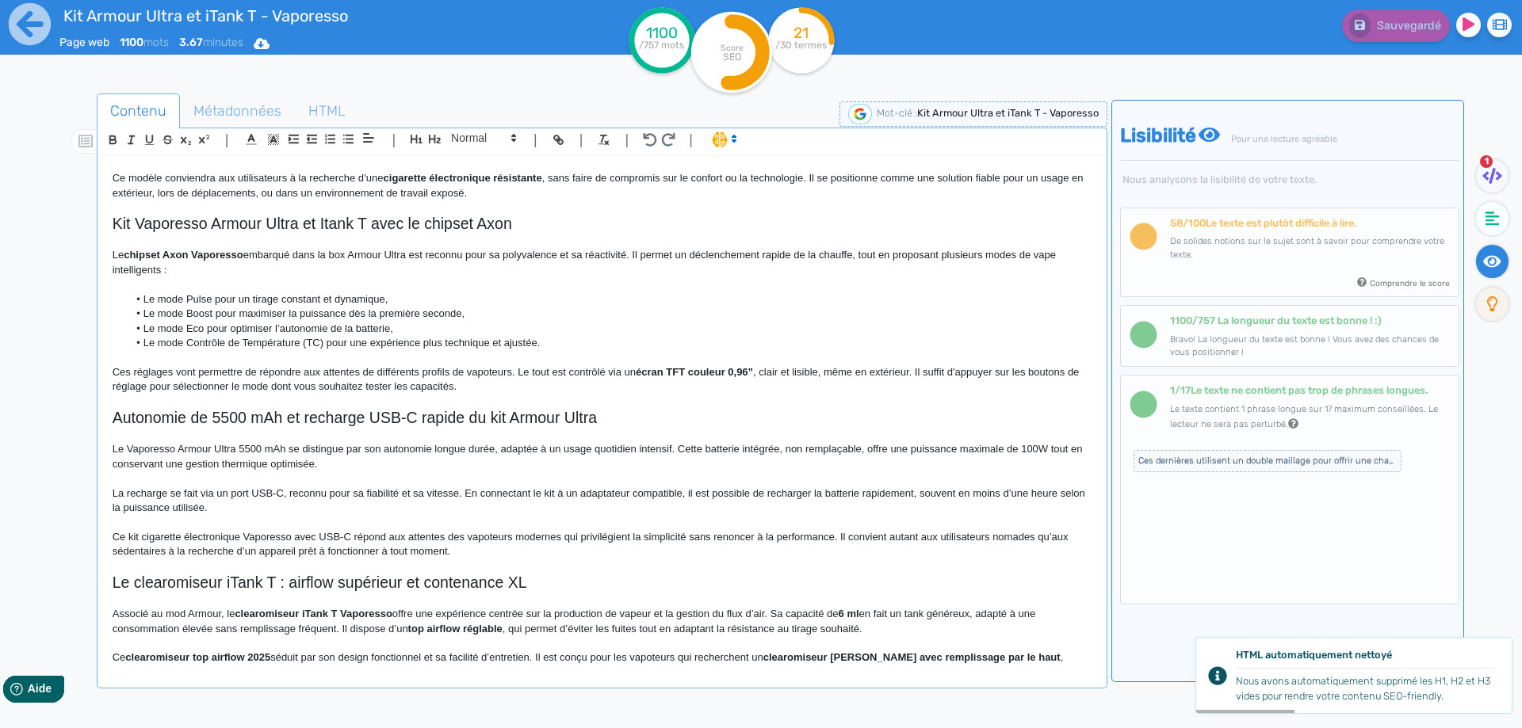
click at [123, 448] on p "Le Vaporesso Armour Ultra 5500 mAh se distingue par son autonomie longue durée,…" at bounding box center [602, 456] width 979 height 29
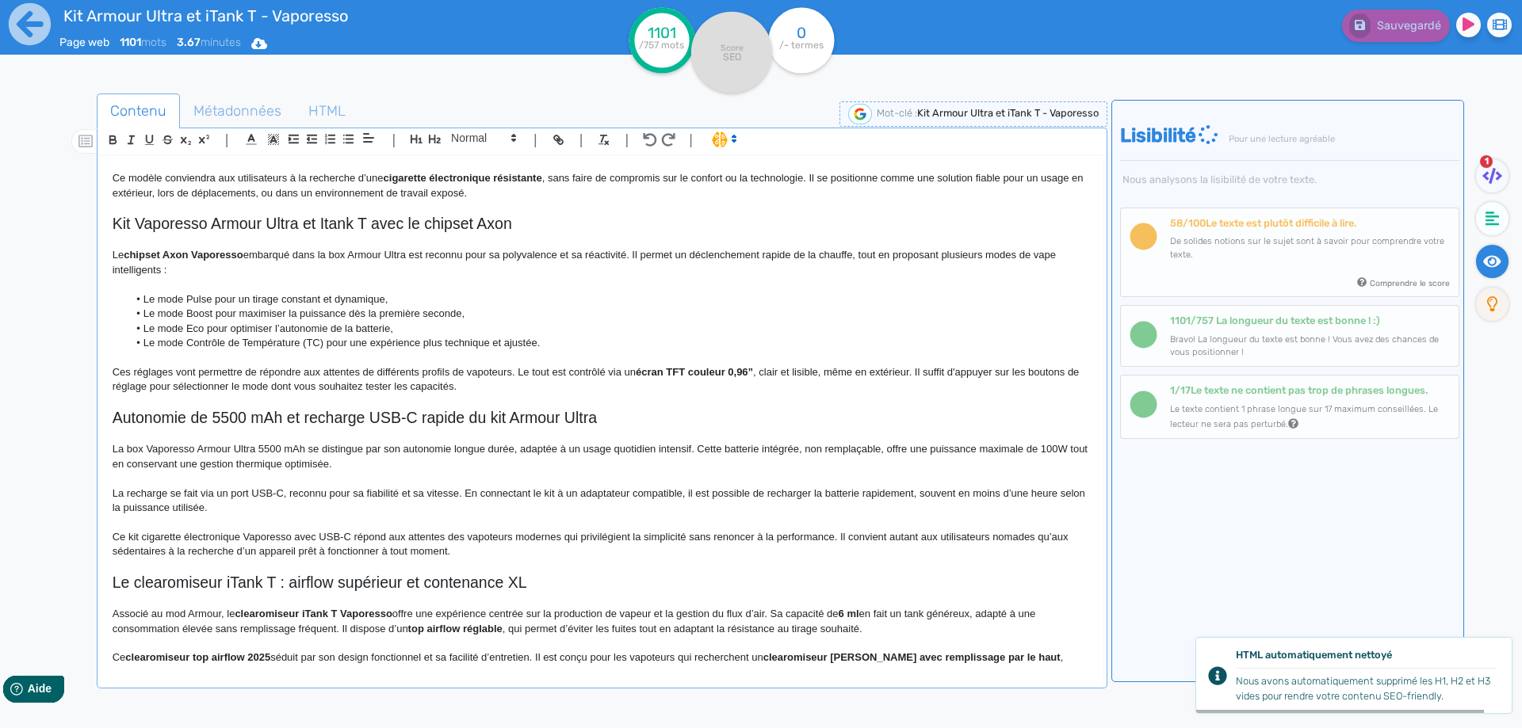
click at [528, 451] on p "La box Vaporesso Armour Ultra 5500 mAh se distingue par son autonomie longue du…" at bounding box center [602, 456] width 979 height 29
drag, startPoint x: 528, startPoint y: 451, endPoint x: 682, endPoint y: 449, distance: 153.8
click at [682, 451] on p "La box Vaporesso Armour Ultra 5500 mAh se distingue par son autonomie longue du…" at bounding box center [602, 456] width 979 height 29
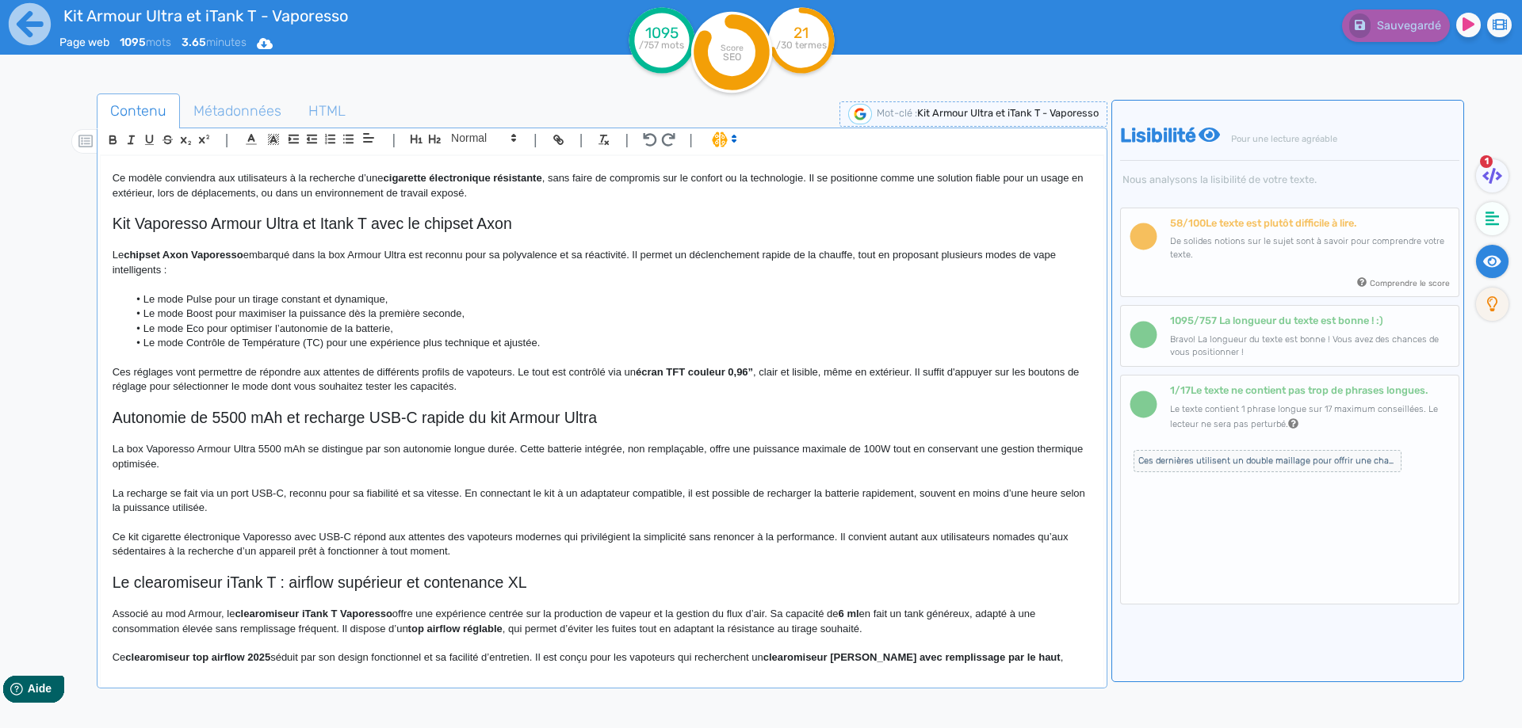
click at [765, 450] on p "La box Vaporesso Armour Ultra 5500 mAh se distingue par son autonomie longue du…" at bounding box center [602, 456] width 979 height 29
drag, startPoint x: 765, startPoint y: 450, endPoint x: 891, endPoint y: 445, distance: 126.1
click at [891, 445] on p "La box Vaporesso Armour Ultra 5500 mAh se distingue par son autonomie longue du…" at bounding box center [602, 456] width 979 height 29
click at [841, 478] on p at bounding box center [602, 479] width 979 height 14
click at [902, 446] on p "La box Vaporesso Armour Ultra 5500 mAh se distingue par son autonomie longue du…" at bounding box center [602, 456] width 979 height 29
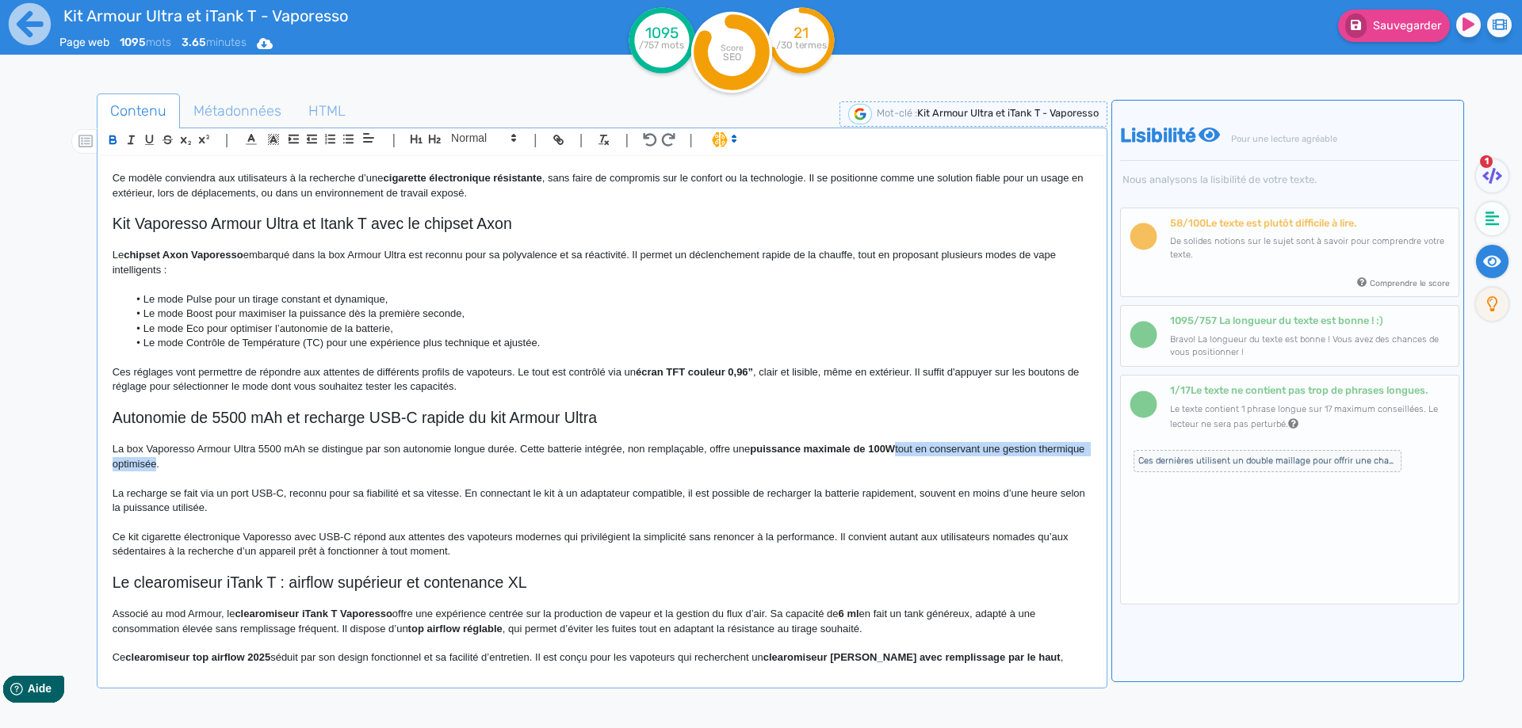
drag, startPoint x: 902, startPoint y: 446, endPoint x: 184, endPoint y: 466, distance: 718.3
click at [184, 466] on p "La box Vaporesso Armour Ultra 5500 mAh se distingue par son autonomie longue du…" at bounding box center [602, 456] width 979 height 29
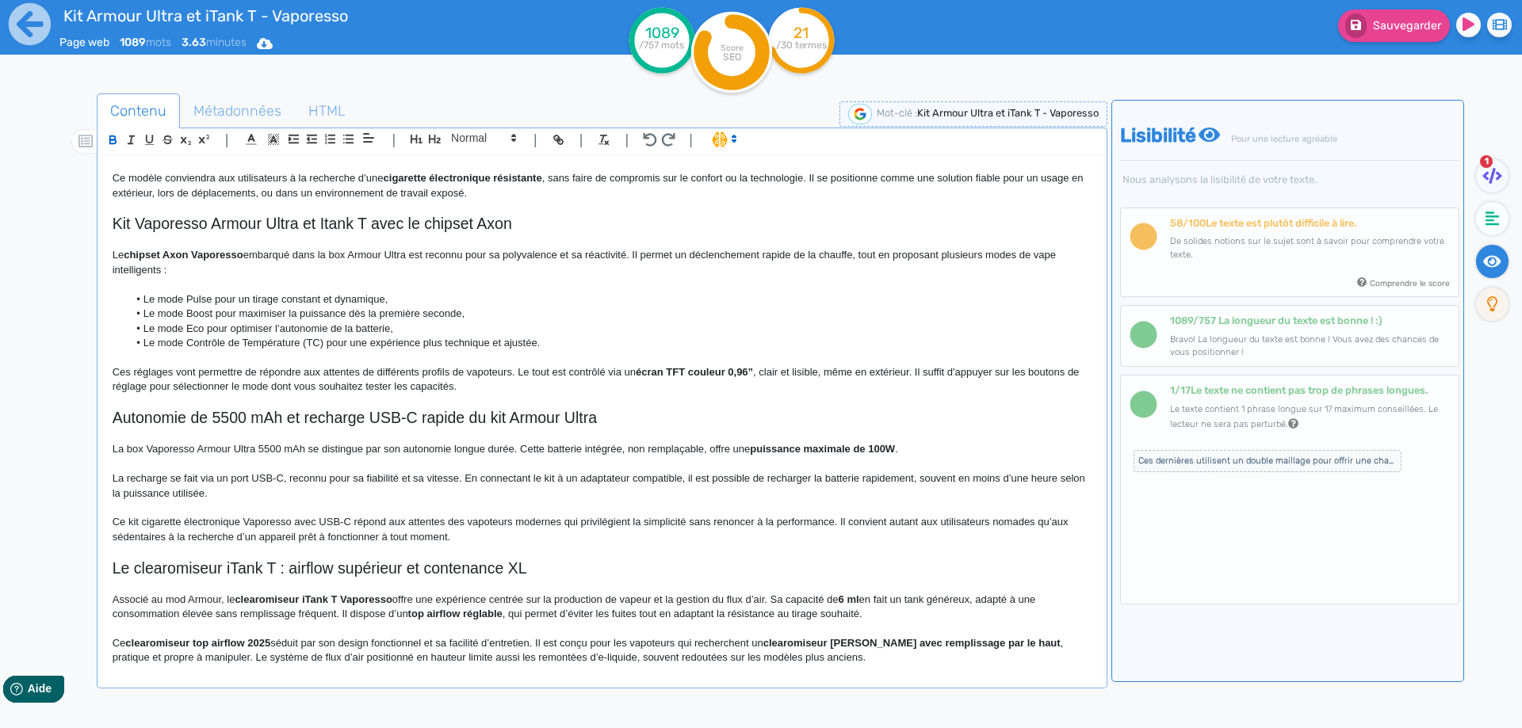
click at [942, 449] on p "La box Vaporesso Armour Ultra 5500 mAh se distingue par son autonomie longue du…" at bounding box center [602, 449] width 979 height 14
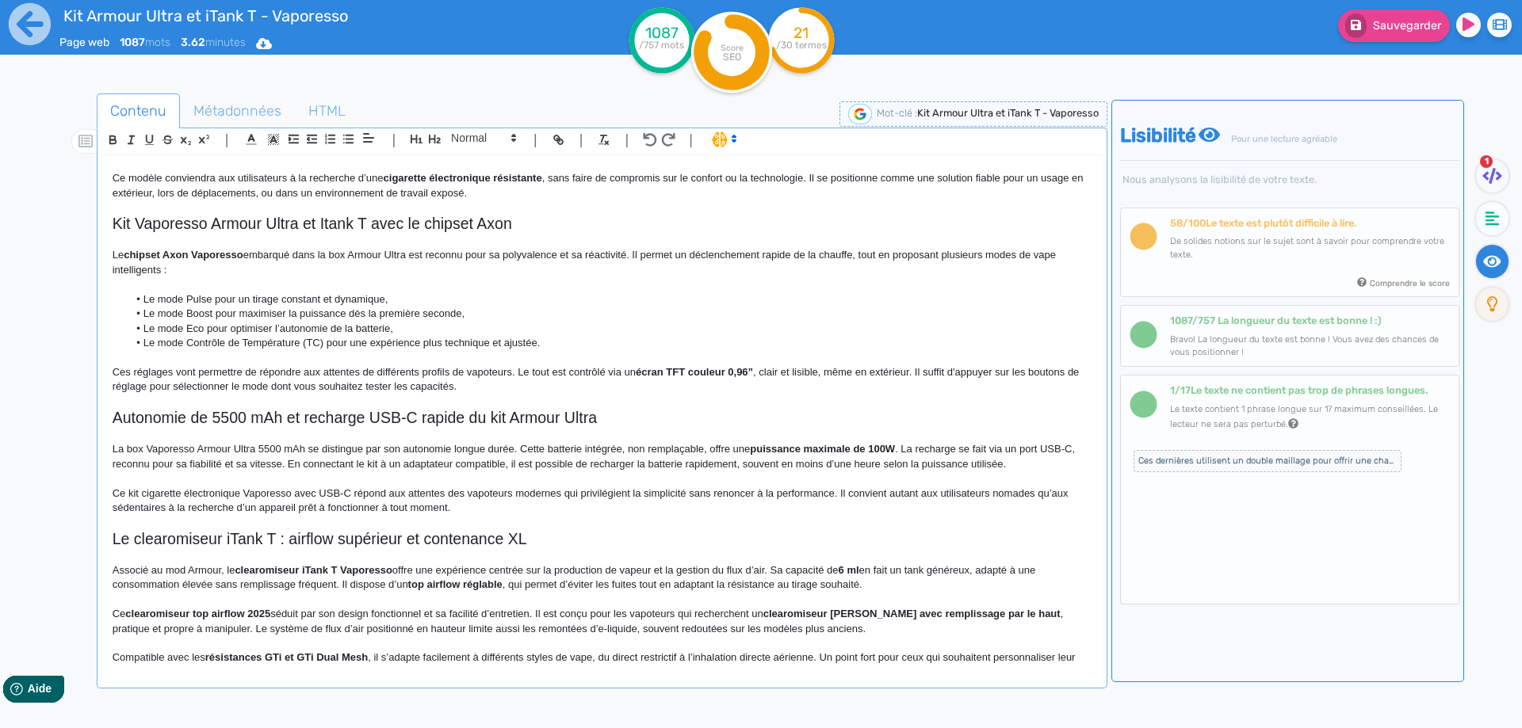
click at [144, 465] on p "La box Vaporesso Armour Ultra 5500 mAh se distingue par son autonomie longue du…" at bounding box center [602, 456] width 979 height 29
drag, startPoint x: 144, startPoint y: 465, endPoint x: 256, endPoint y: 461, distance: 111.8
click at [256, 461] on p "La box Vaporesso Armour Ultra 5500 mAh se distingue par son autonomie longue du…" at bounding box center [602, 456] width 979 height 29
click at [301, 462] on p "La box Vaporesso Armour Ultra 5500 mAh se distingue par son autonomie longue du…" at bounding box center [602, 456] width 979 height 29
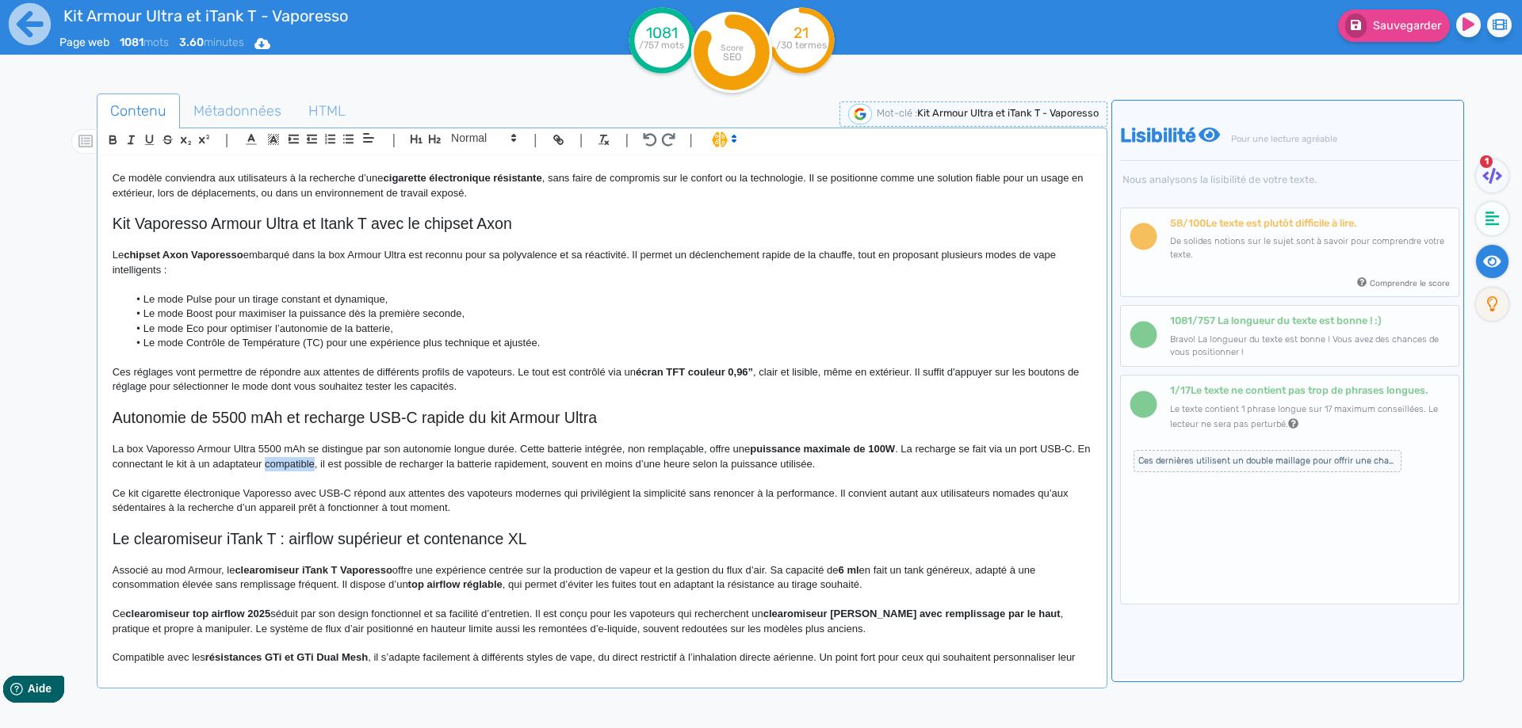
click at [326, 468] on p "La box Vaporesso Armour Ultra 5500 mAh se distingue par son autonomie longue du…" at bounding box center [602, 456] width 979 height 29
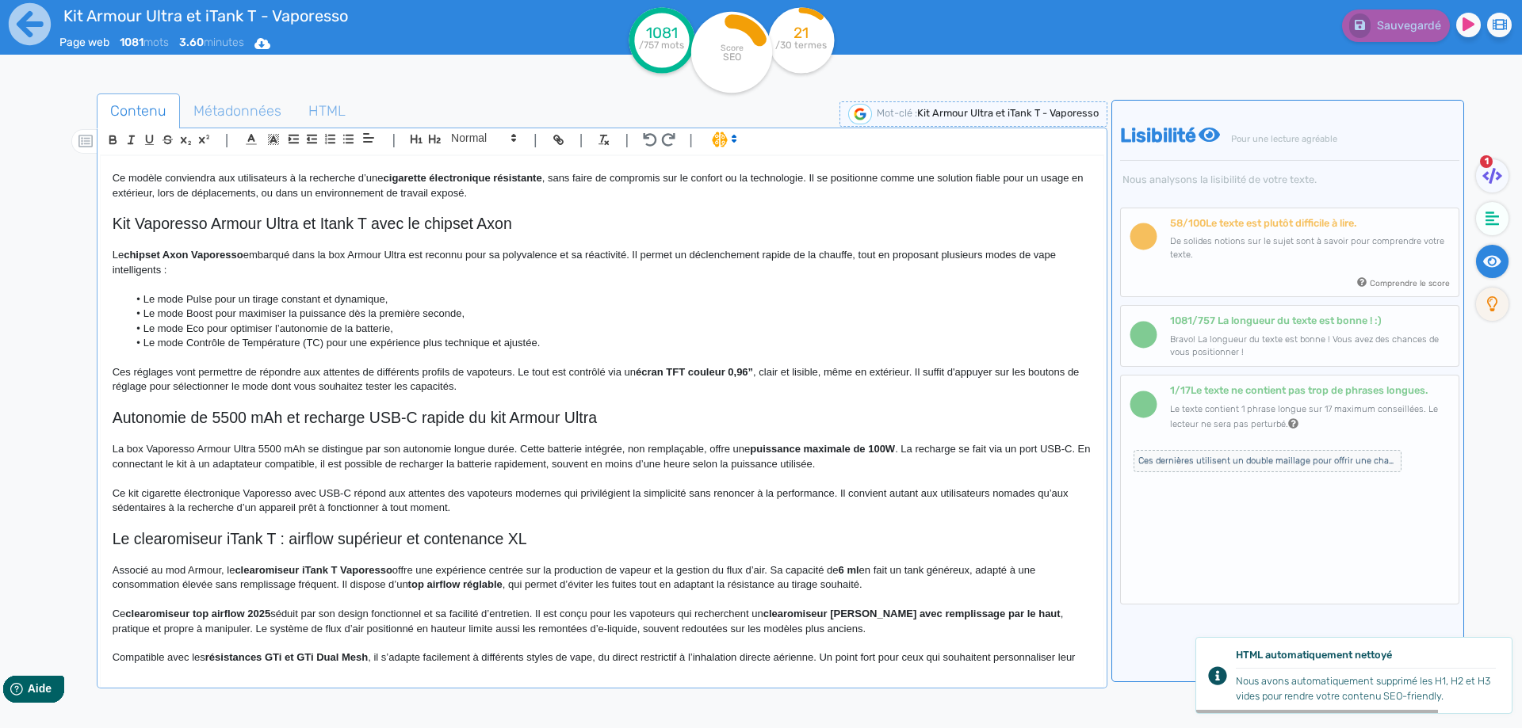
click at [532, 459] on p "La box Vaporesso Armour Ultra 5500 mAh se distingue par son autonomie longue du…" at bounding box center [602, 456] width 979 height 29
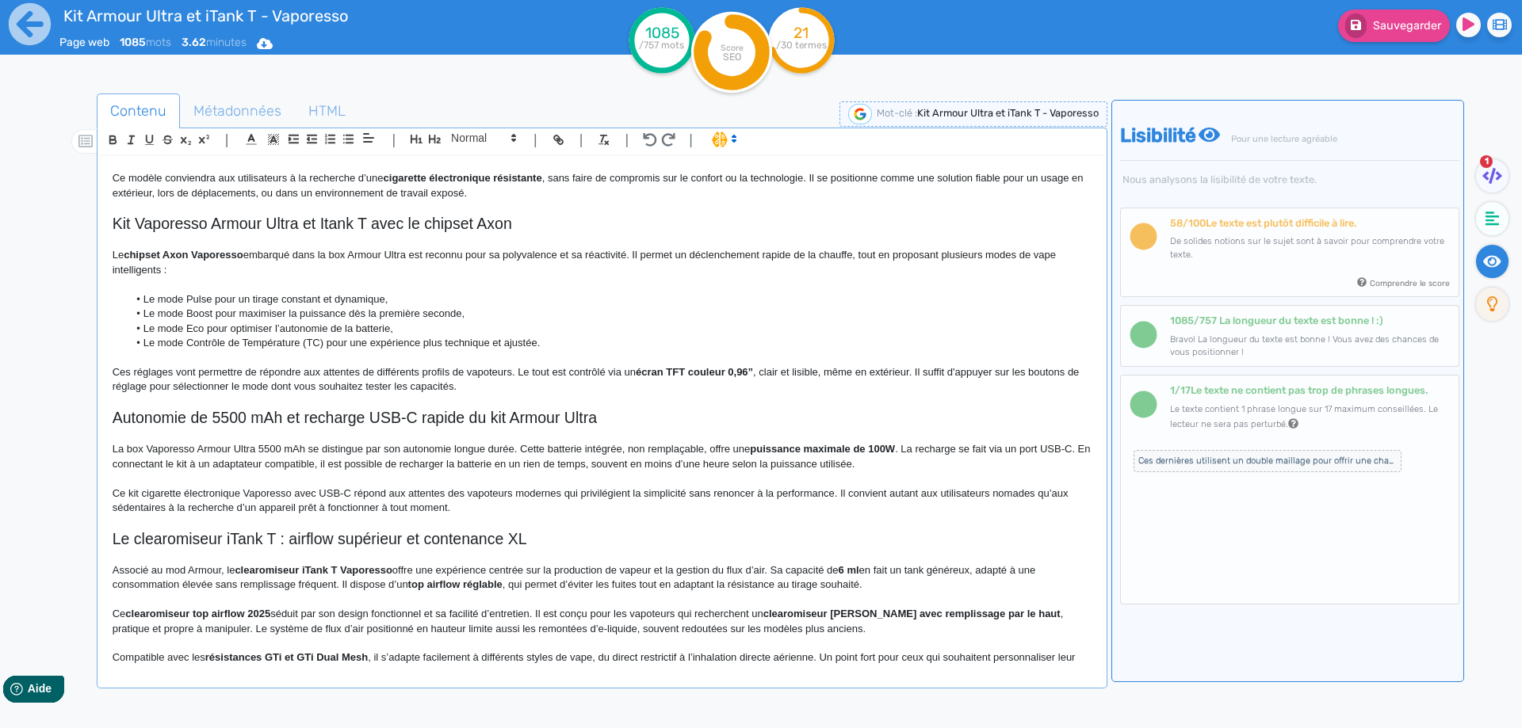
click at [617, 466] on p "La box Vaporesso Armour Ultra 5500 mAh se distingue par son autonomie longue du…" at bounding box center [602, 456] width 979 height 29
drag, startPoint x: 617, startPoint y: 466, endPoint x: 844, endPoint y: 469, distance: 226.7
click at [844, 469] on p "La box Vaporesso Armour Ultra 5500 mAh se distingue par son autonomie longue du…" at bounding box center [602, 456] width 979 height 29
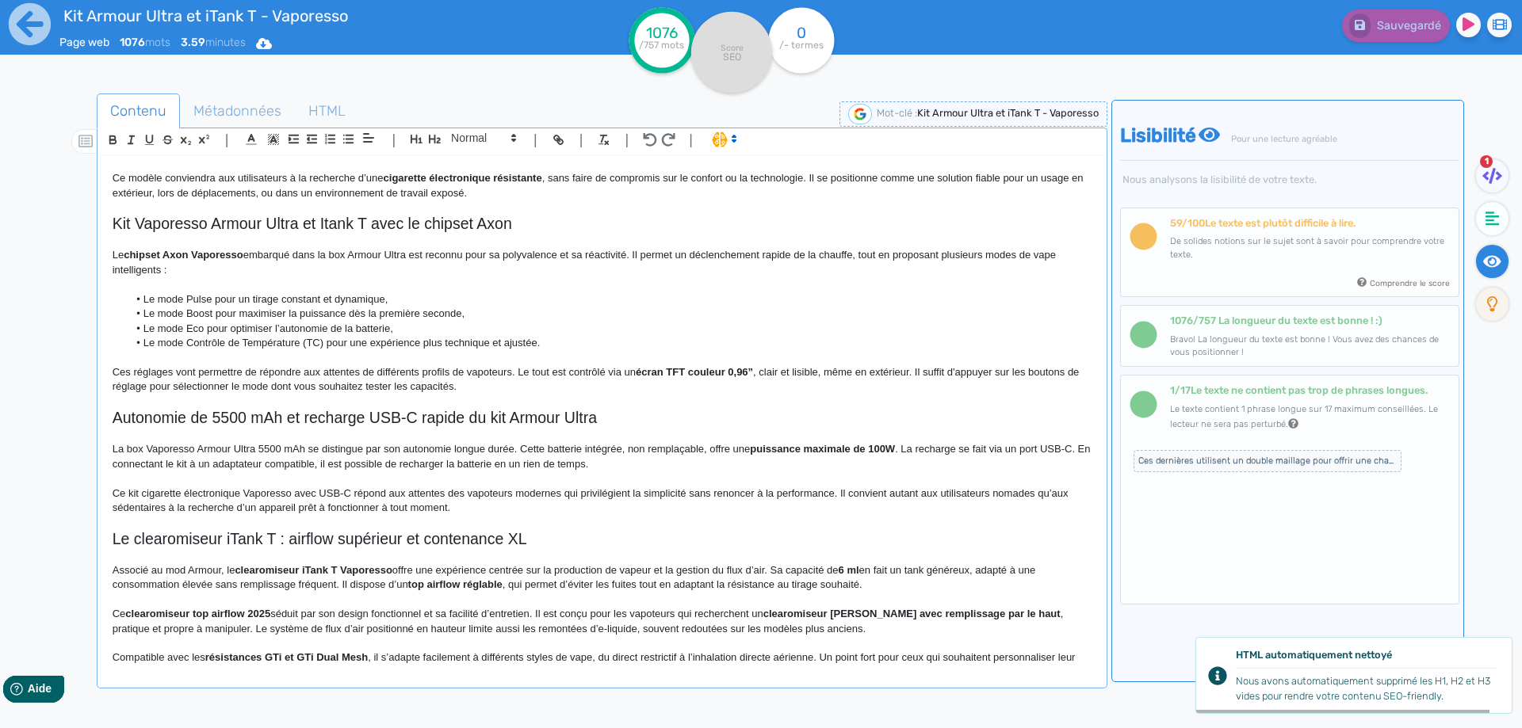
click at [303, 491] on p "Ce kit cigarette électronique Vaporesso avec USB-C répond aux attentes des vapo…" at bounding box center [602, 501] width 979 height 29
drag, startPoint x: 303, startPoint y: 491, endPoint x: 348, endPoint y: 492, distance: 45.2
click at [348, 492] on p "Ce kit cigarette électronique Vaporesso avec USB-C répond aux attentes des vapo…" at bounding box center [602, 501] width 979 height 29
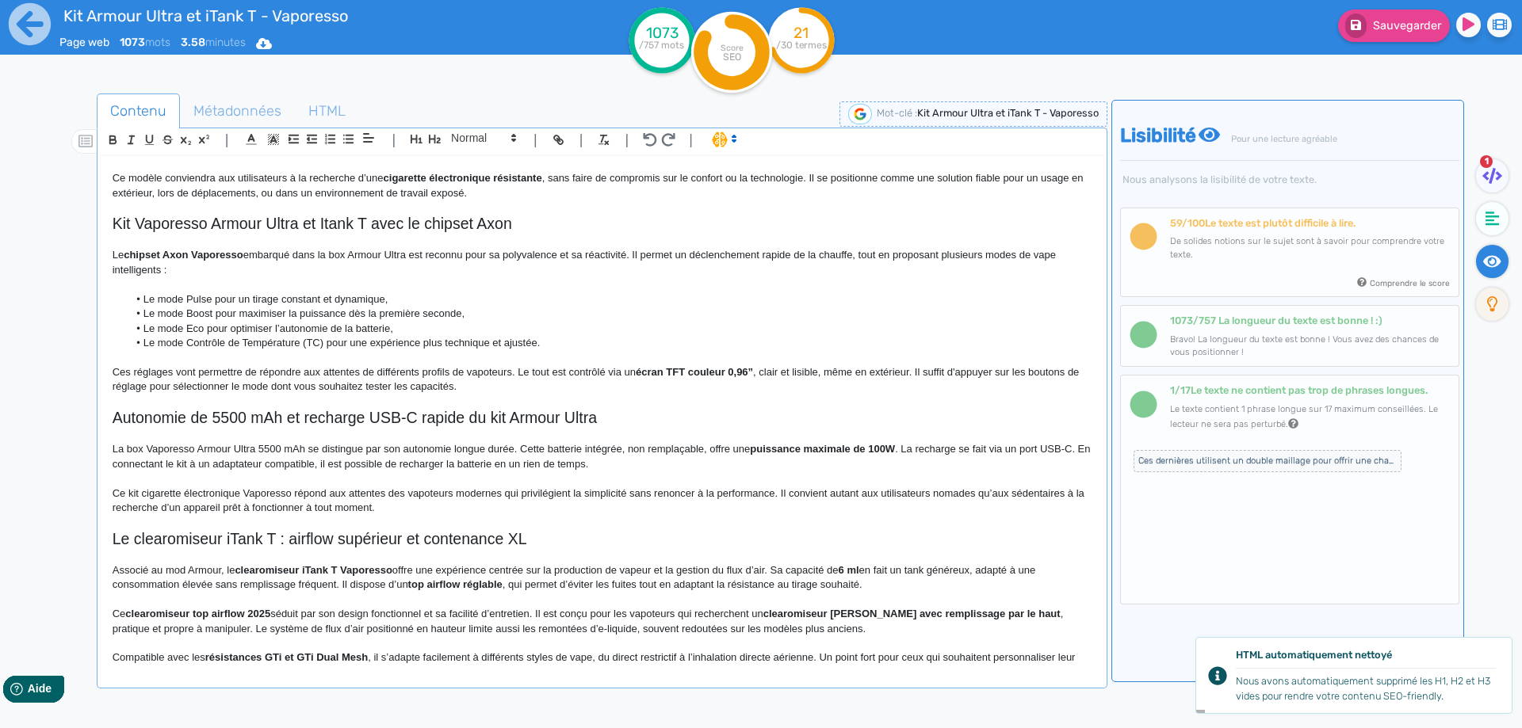
click at [503, 494] on p "Ce kit cigarette électronique Vaporesso répond aux attentes des vapoteurs moder…" at bounding box center [602, 501] width 979 height 29
click at [499, 494] on p "Ce kit cigarette électronique Vaporesso répond aux attentes des vapoteurs moder…" at bounding box center [602, 501] width 979 height 29
click at [508, 493] on p "Ce kit cigarette électronique Vaporesso répond aux attentes des vapoteurs moder…" at bounding box center [602, 501] width 979 height 29
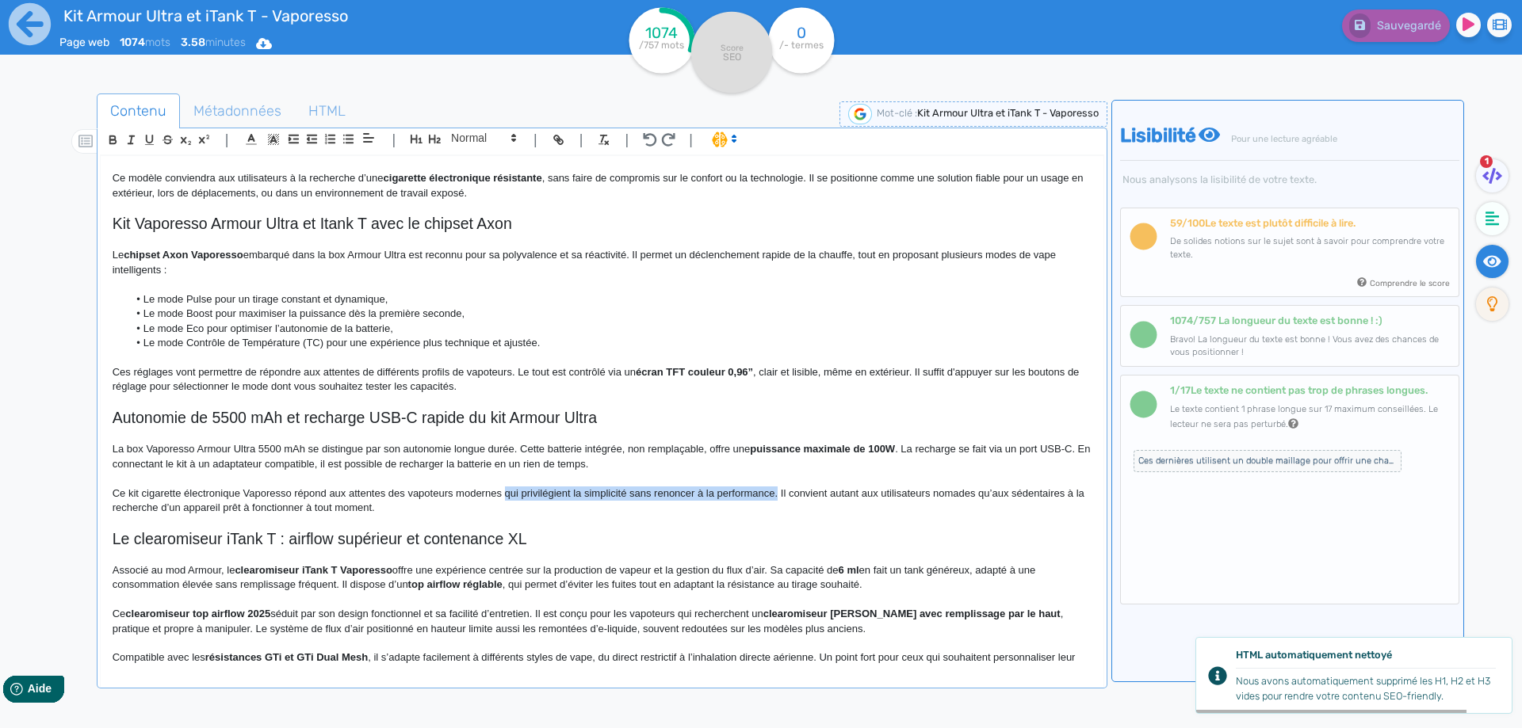
drag, startPoint x: 508, startPoint y: 493, endPoint x: 753, endPoint y: 491, distance: 244.9
click at [768, 493] on p "Ce kit cigarette électronique Vaporesso répond aux attentes des vapoteurs moder…" at bounding box center [602, 501] width 979 height 29
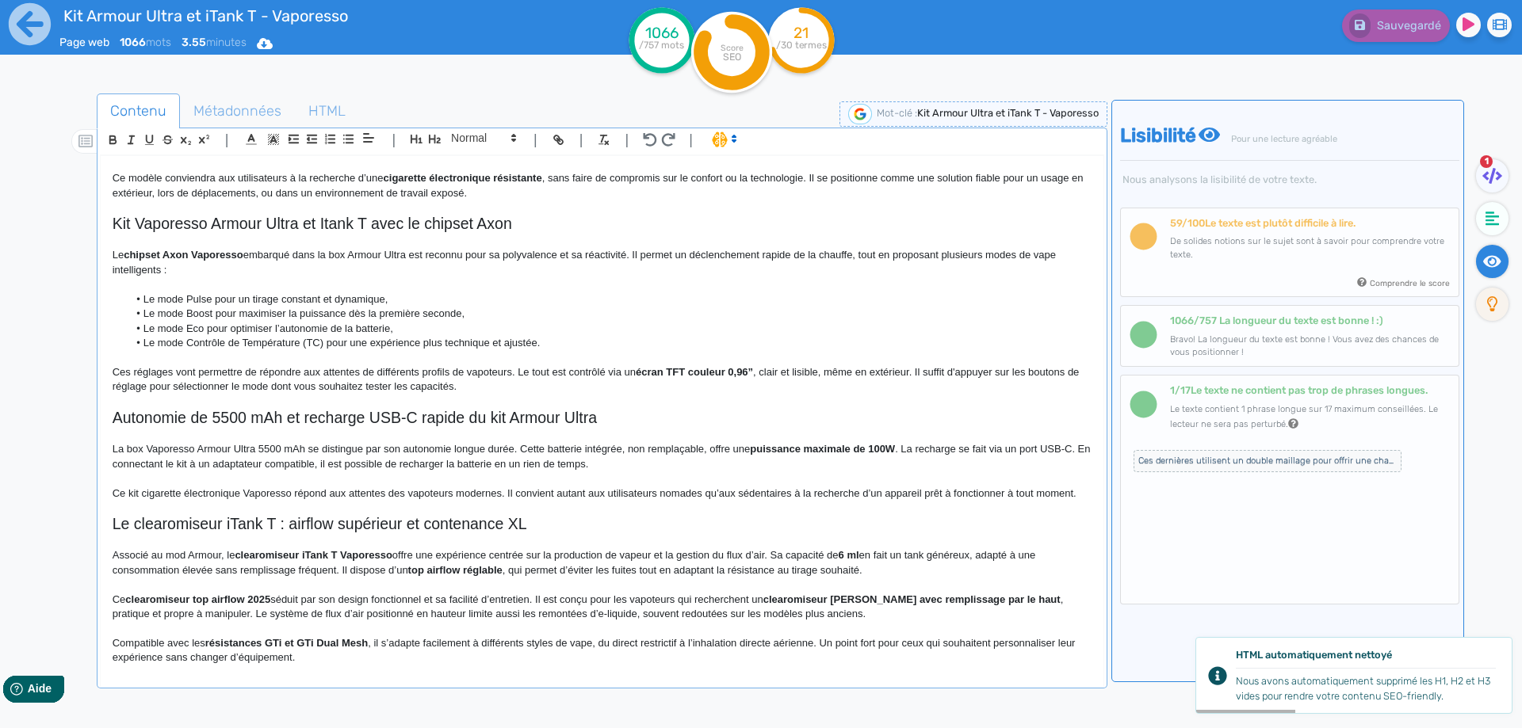
click at [636, 494] on p "Ce kit cigarette électronique Vaporesso répond aux attentes des vapoteurs moder…" at bounding box center [602, 494] width 979 height 14
click at [510, 491] on p "Ce kit cigarette électronique Vaporesso répond aux attentes des vapoteurs moder…" at bounding box center [602, 494] width 979 height 14
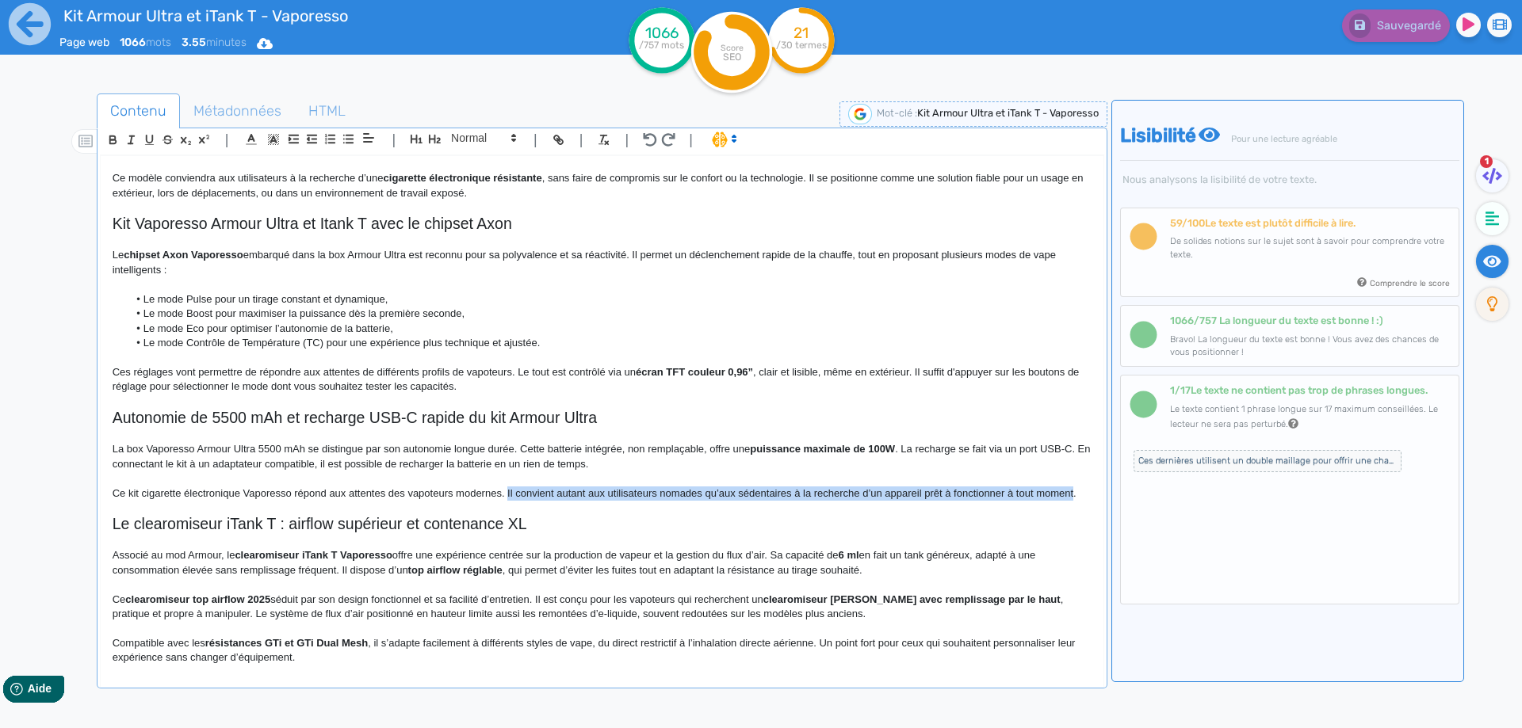
drag, startPoint x: 510, startPoint y: 491, endPoint x: 1045, endPoint y: 492, distance: 535.7
click at [1045, 492] on p "Ce kit cigarette électronique Vaporesso répond aux attentes des vapoteurs moder…" at bounding box center [602, 494] width 979 height 14
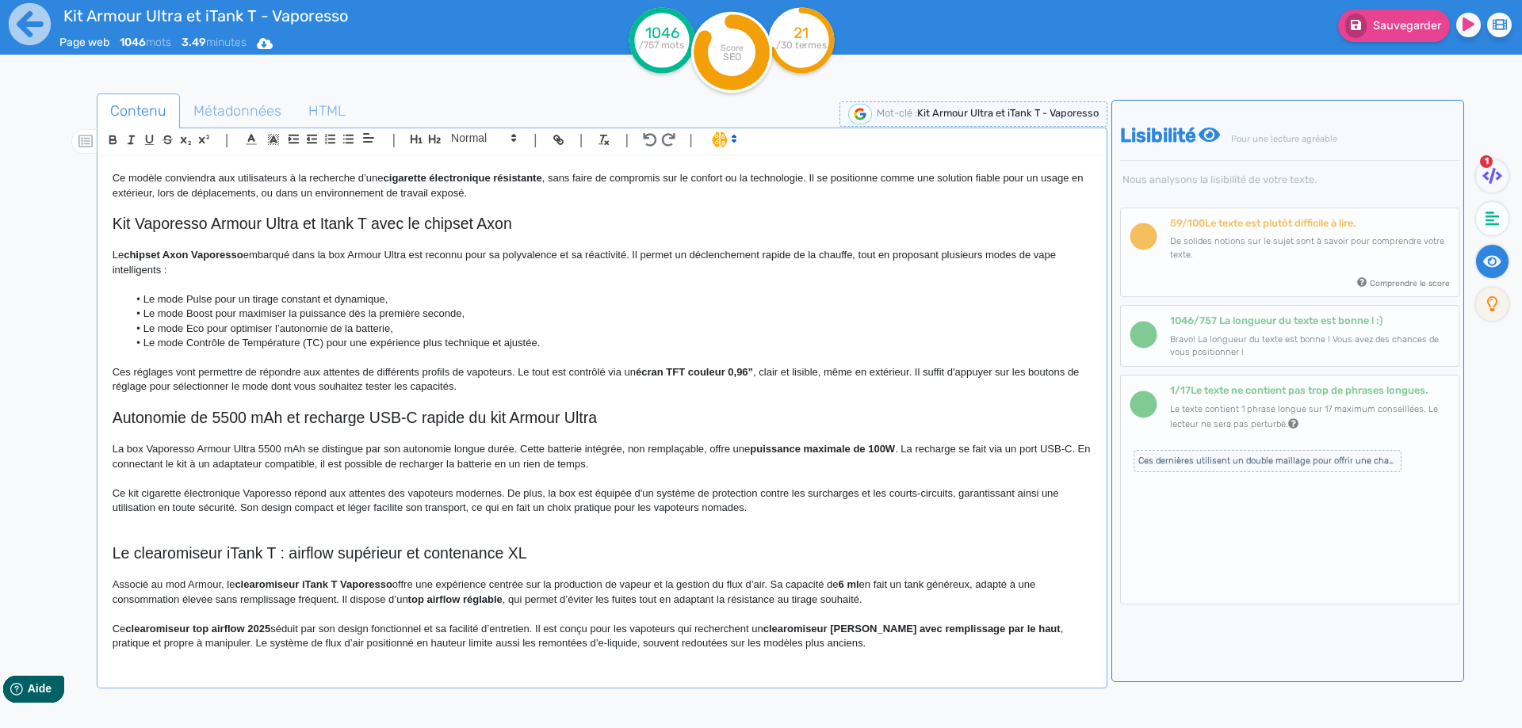
click at [510, 490] on p "Ce kit cigarette électronique Vaporesso répond aux attentes des vapoteurs moder…" at bounding box center [602, 501] width 979 height 29
drag, startPoint x: 510, startPoint y: 490, endPoint x: 563, endPoint y: 491, distance: 52.3
click at [563, 491] on p "Ce kit cigarette électronique Vaporesso répond aux attentes des vapoteurs moder…" at bounding box center [602, 501] width 979 height 29
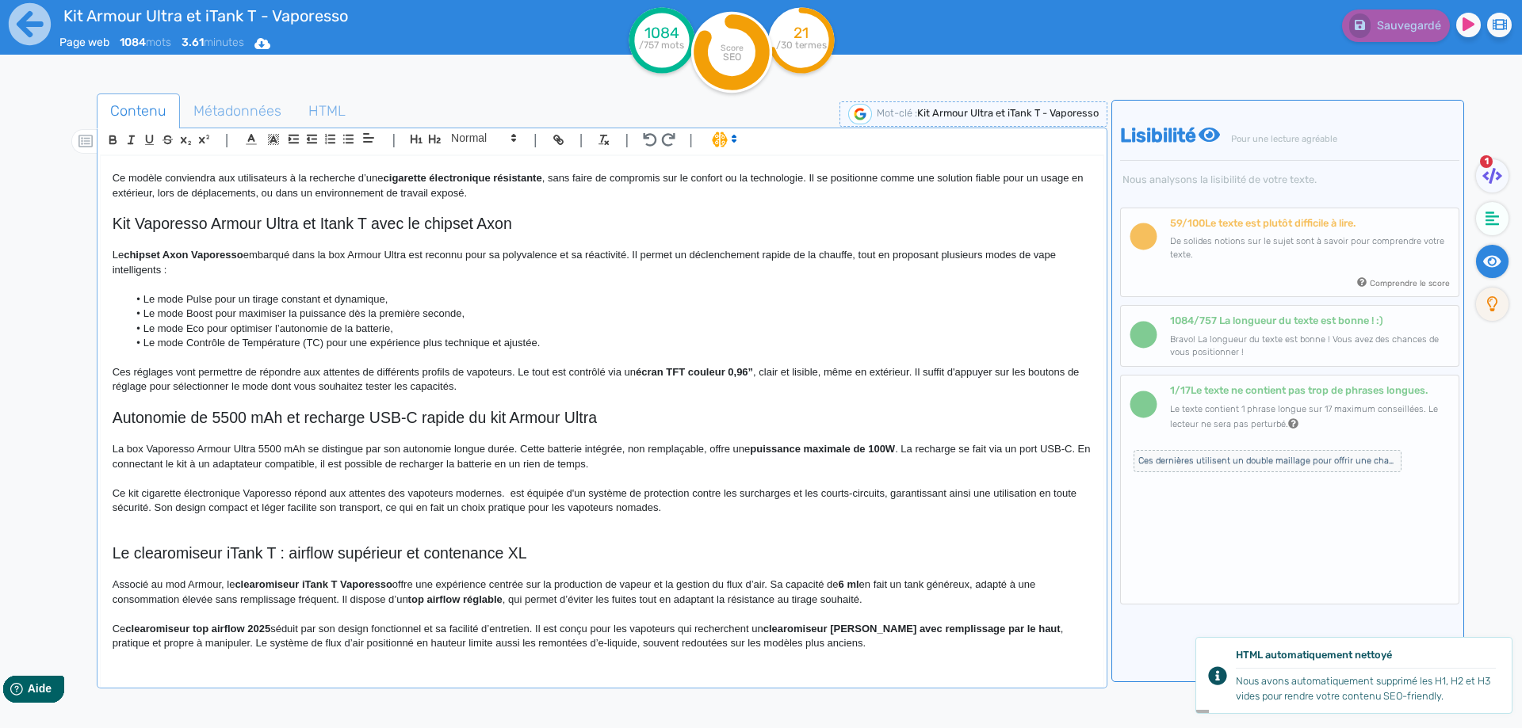
click at [513, 491] on p "Ce kit cigarette électronique Vaporesso répond aux attentes des vapoteurs moder…" at bounding box center [602, 501] width 979 height 29
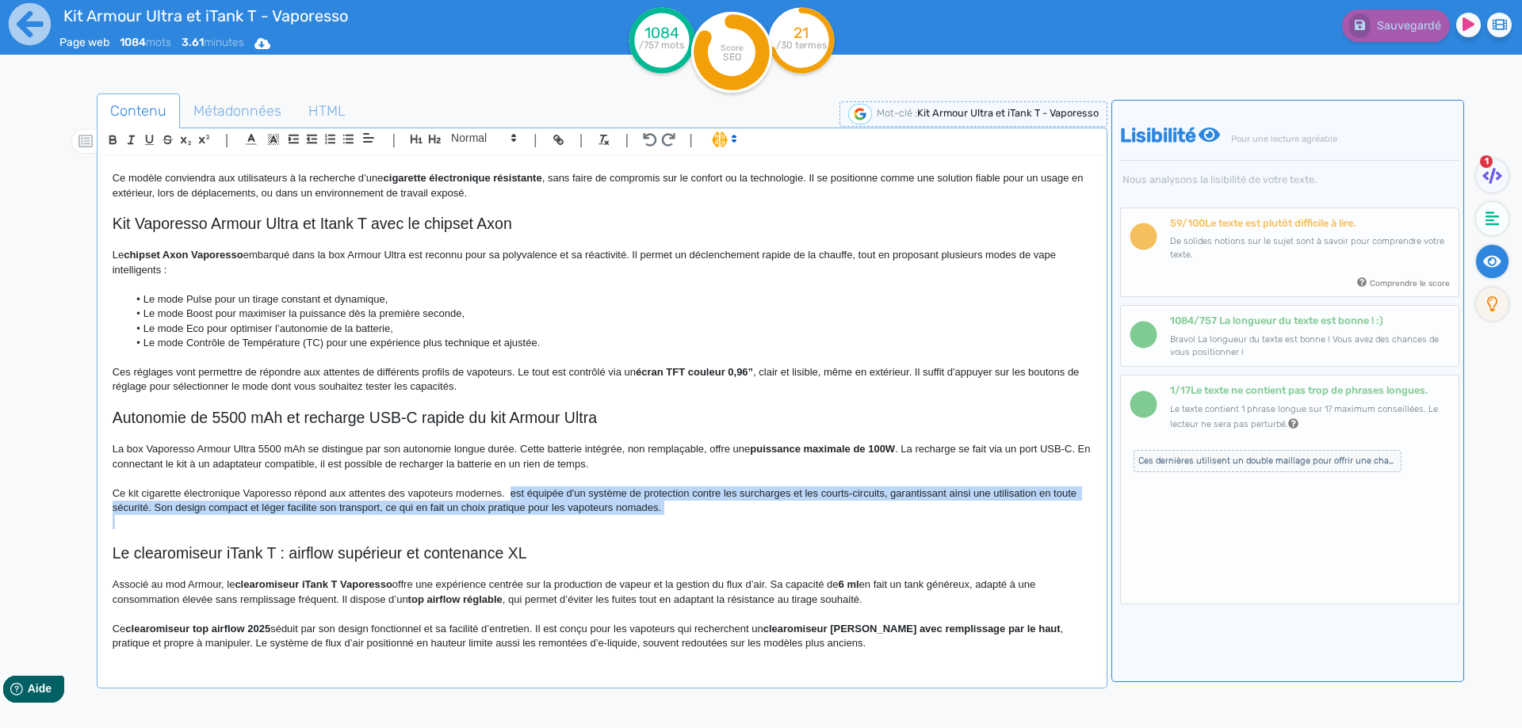
drag, startPoint x: 513, startPoint y: 491, endPoint x: 663, endPoint y: 512, distance: 151.3
click at [663, 512] on p "Ce kit cigarette électronique Vaporesso répond aux attentes des vapoteurs moder…" at bounding box center [602, 501] width 979 height 29
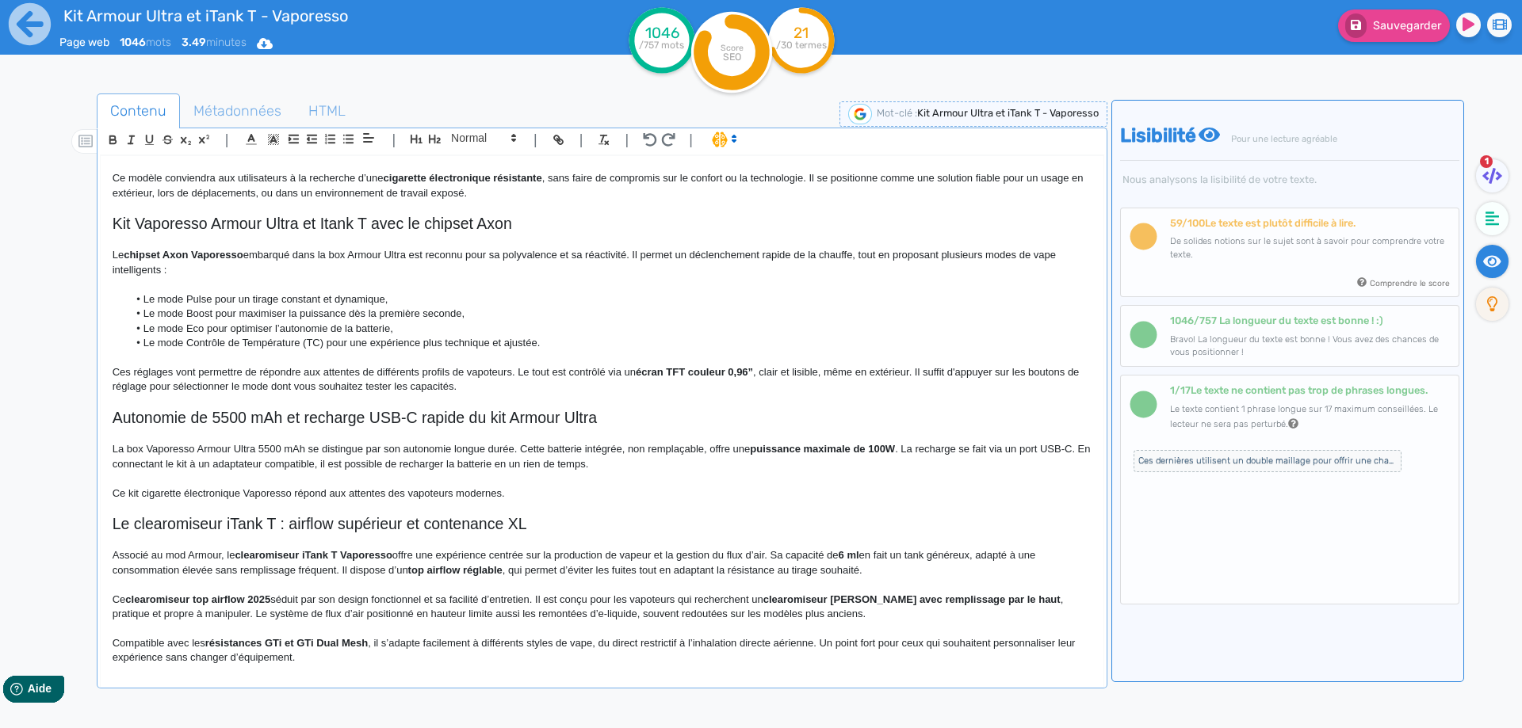
click at [267, 424] on h2 "Autonomie de 5500 mAh et recharge USB-C rapide du kit Armour Ultra" at bounding box center [602, 418] width 979 height 18
click at [113, 454] on p "La box Vaporesso Armour Ultra 5500 mAh se distingue par son autonomie longue du…" at bounding box center [602, 456] width 979 height 29
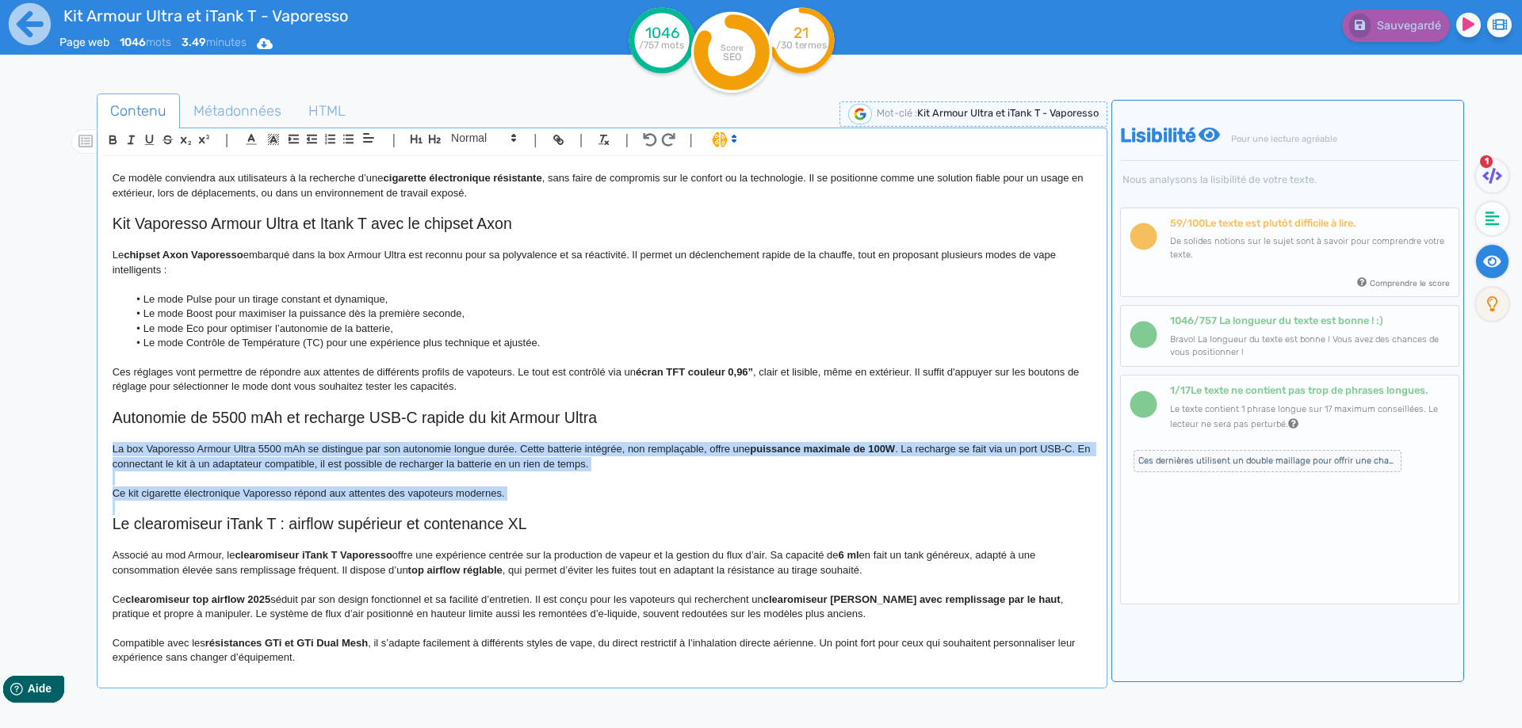
drag, startPoint x: 113, startPoint y: 454, endPoint x: 583, endPoint y: 490, distance: 471.3
click at [583, 490] on div "Kit Armour Ultra et iTank T - Vaporesso Présentation du kit Armour Ultra 100W d…" at bounding box center [602, 411] width 1003 height 510
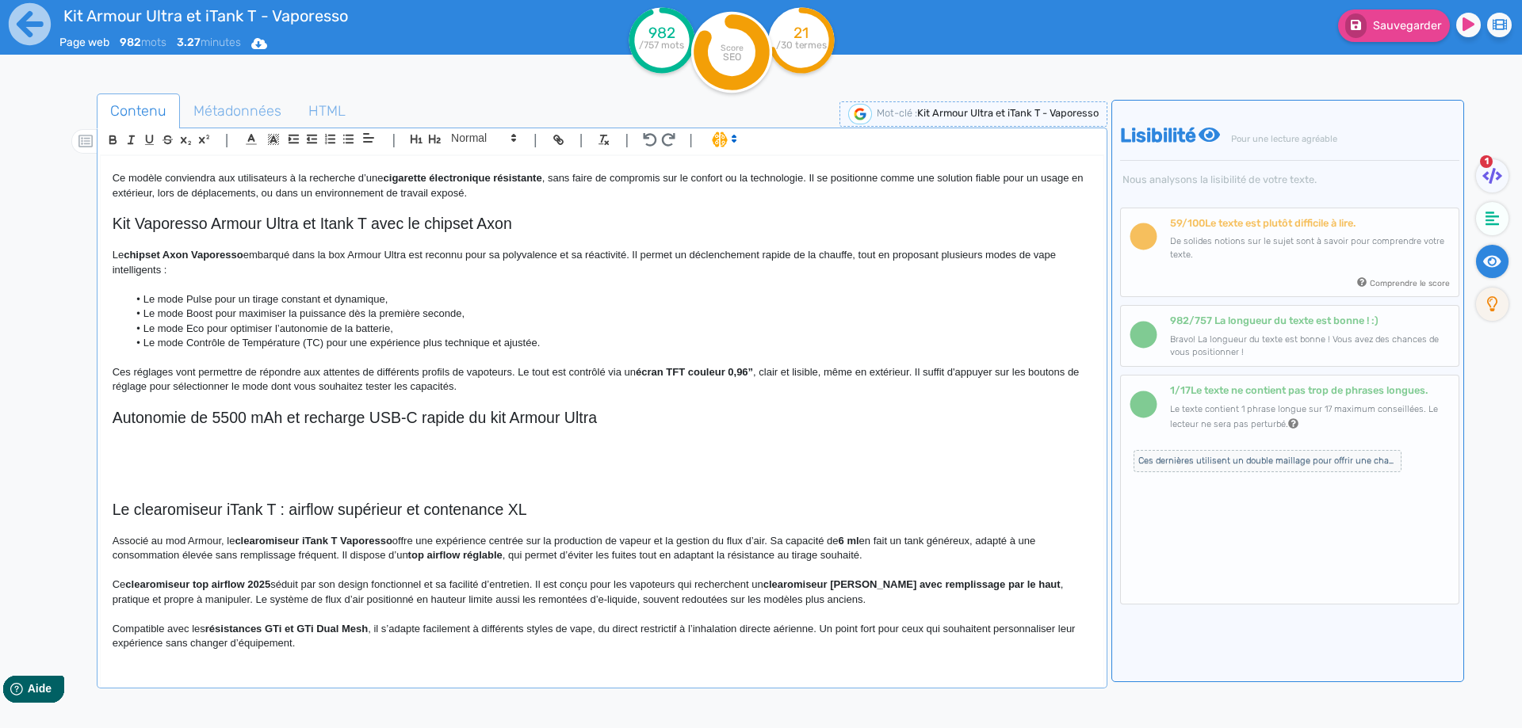
click at [156, 445] on p at bounding box center [602, 449] width 979 height 14
click at [156, 449] on p at bounding box center [602, 449] width 979 height 14
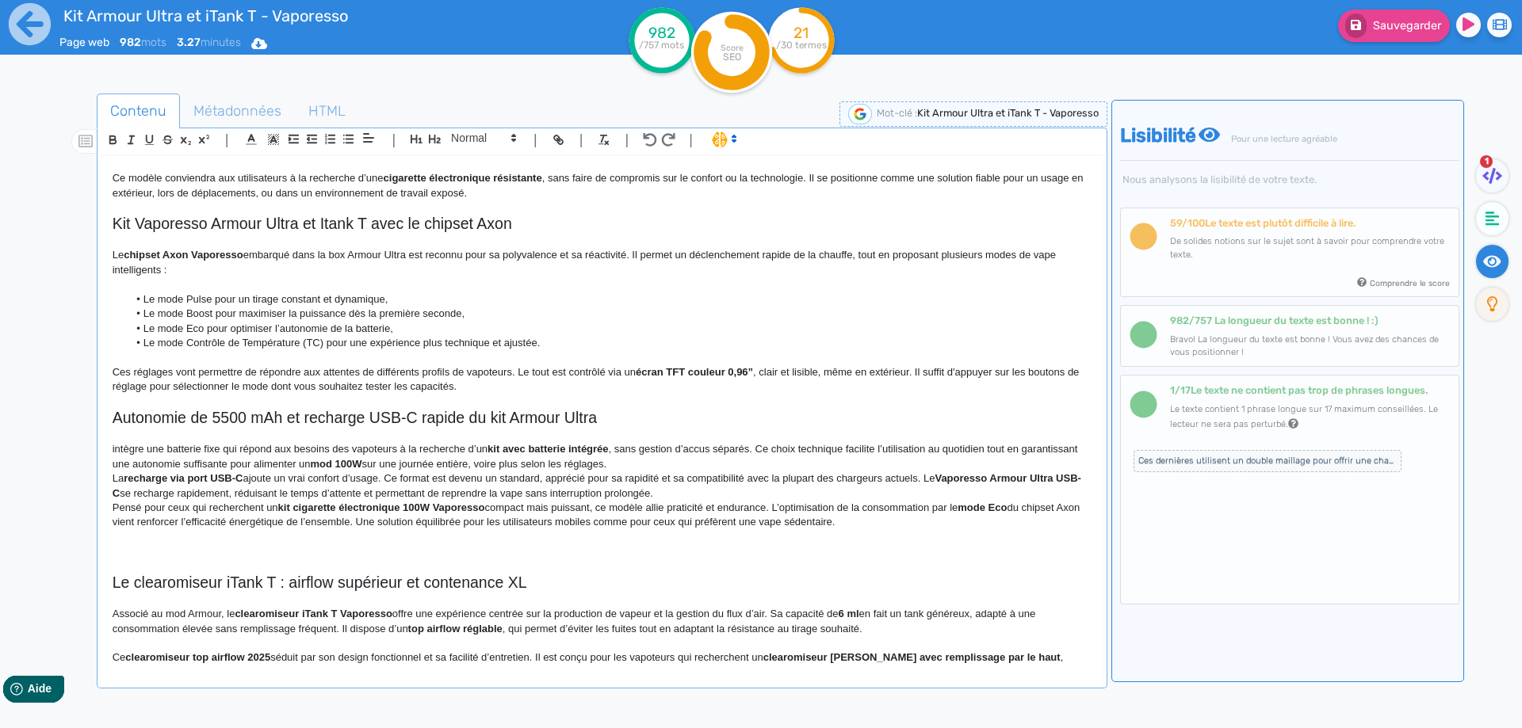
click at [102, 443] on div "Kit Armour Ultra et iTank T - Vaporesso Présentation du kit Armour Ultra 100W d…" at bounding box center [602, 411] width 1003 height 510
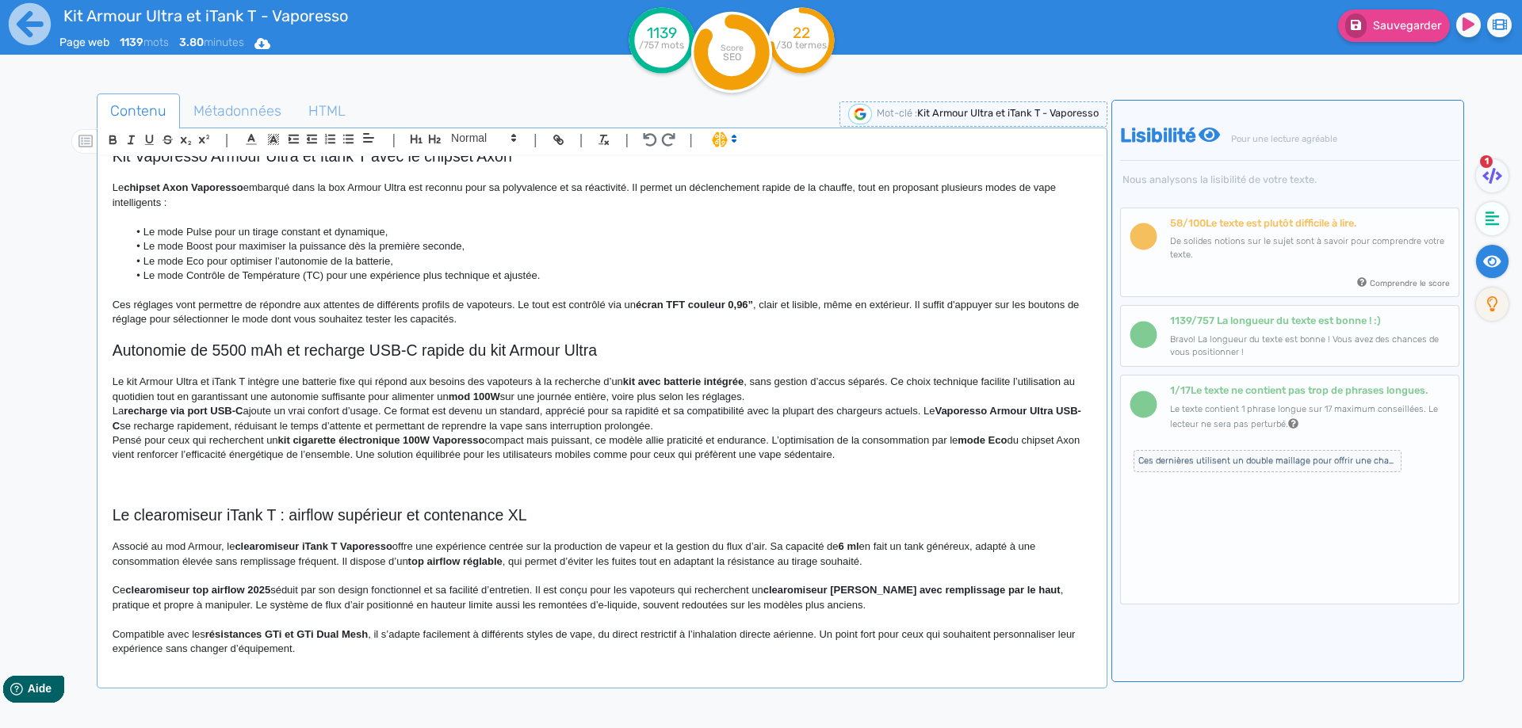
scroll to position [672, 0]
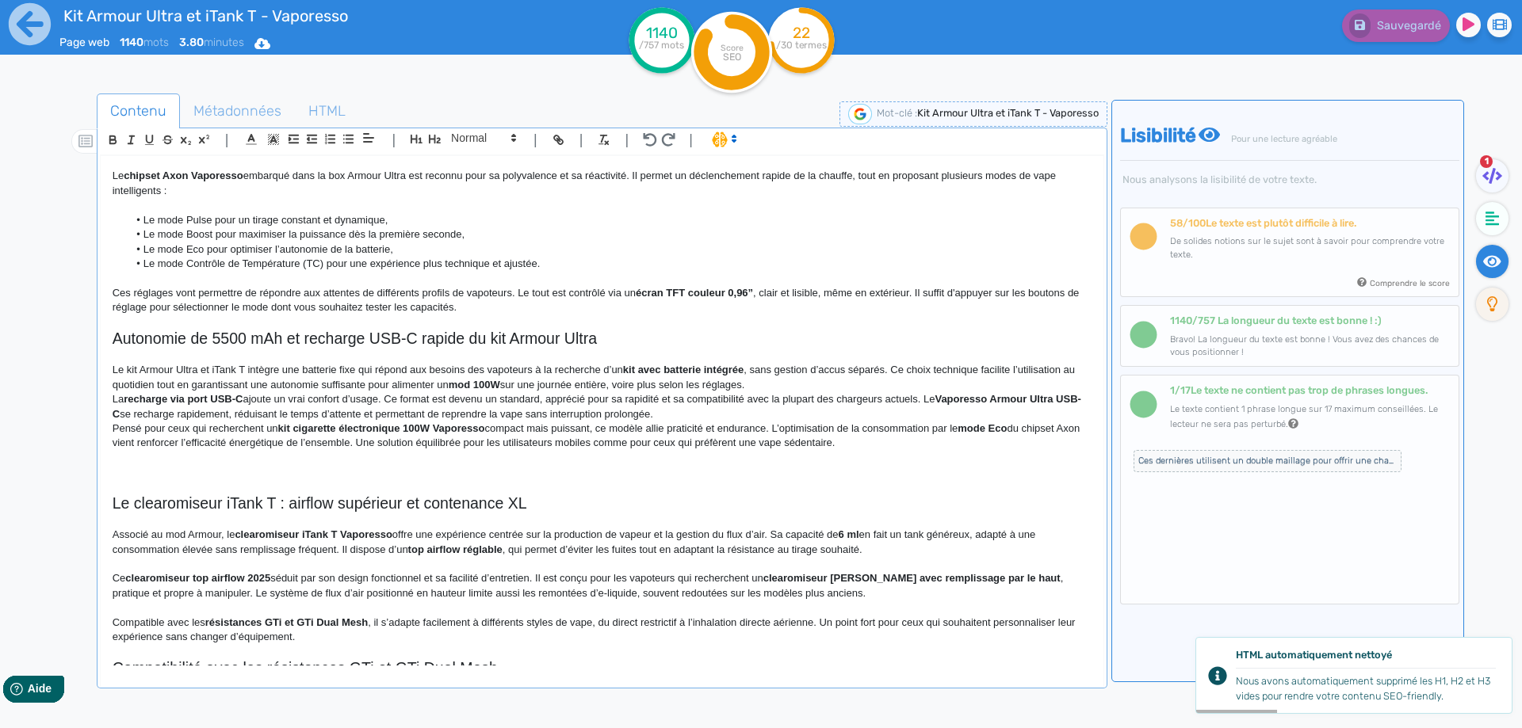
click at [348, 369] on p "Le kit Armour Ultra et iTank T intègre une batterie fixe qui répond aux besoins…" at bounding box center [602, 377] width 979 height 29
click at [352, 365] on p "Le kit Armour Ultra et iTank T intègre une batterie fixe qui répond aux besoins…" at bounding box center [602, 377] width 979 height 29
click at [645, 366] on strong "kit avec batterie intégrée" at bounding box center [698, 370] width 120 height 12
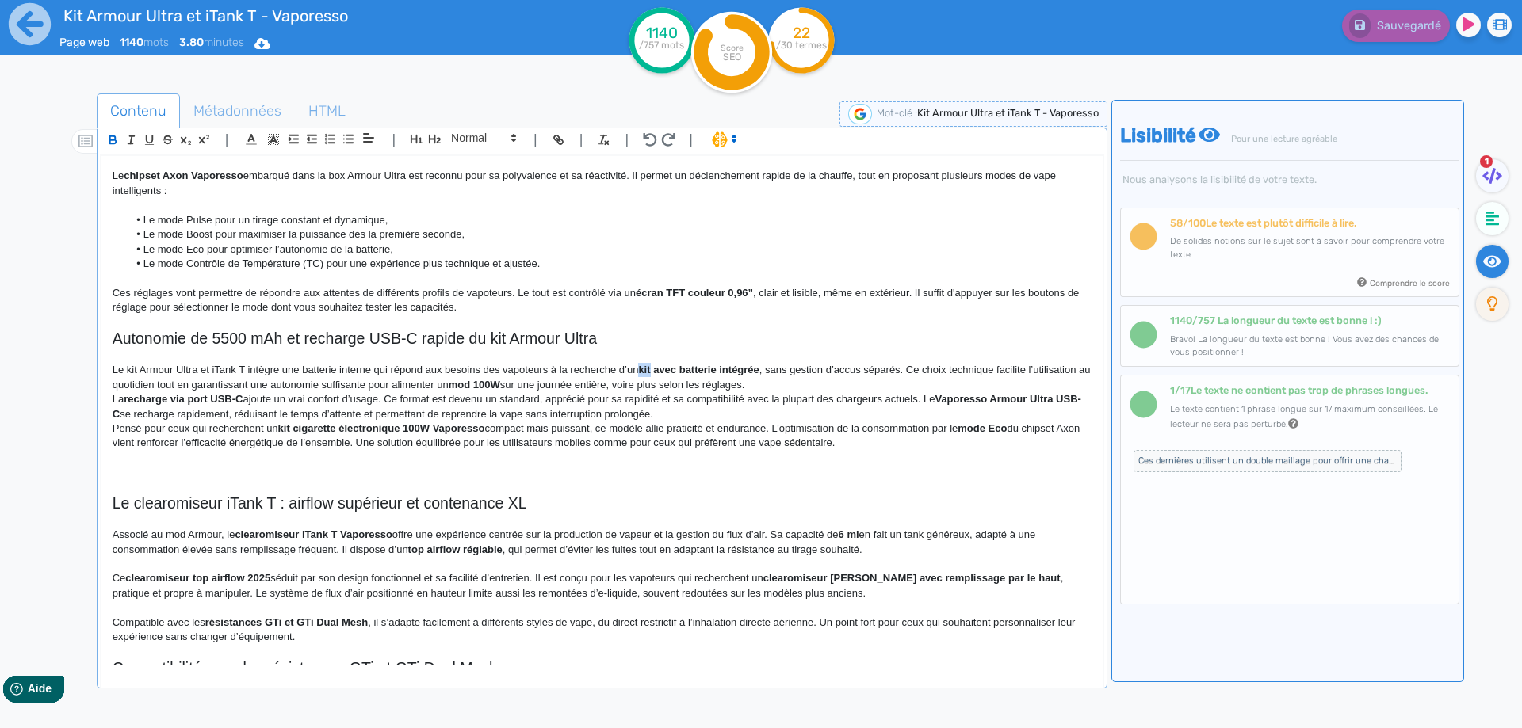
click at [649, 365] on strong "kit avec batterie intégrée" at bounding box center [698, 370] width 120 height 12
click at [646, 368] on strong "kit avec batterie intégrée" at bounding box center [698, 370] width 120 height 12
drag, startPoint x: 646, startPoint y: 368, endPoint x: 730, endPoint y: 363, distance: 84.1
click at [730, 363] on p "Le kit Armour Ultra et iTank T intègre une batterie interne qui répond aux beso…" at bounding box center [602, 377] width 979 height 29
click at [766, 403] on p "La recharge via port USB-C ajoute un vrai confort d’usage. Ce format est devenu…" at bounding box center [602, 406] width 979 height 29
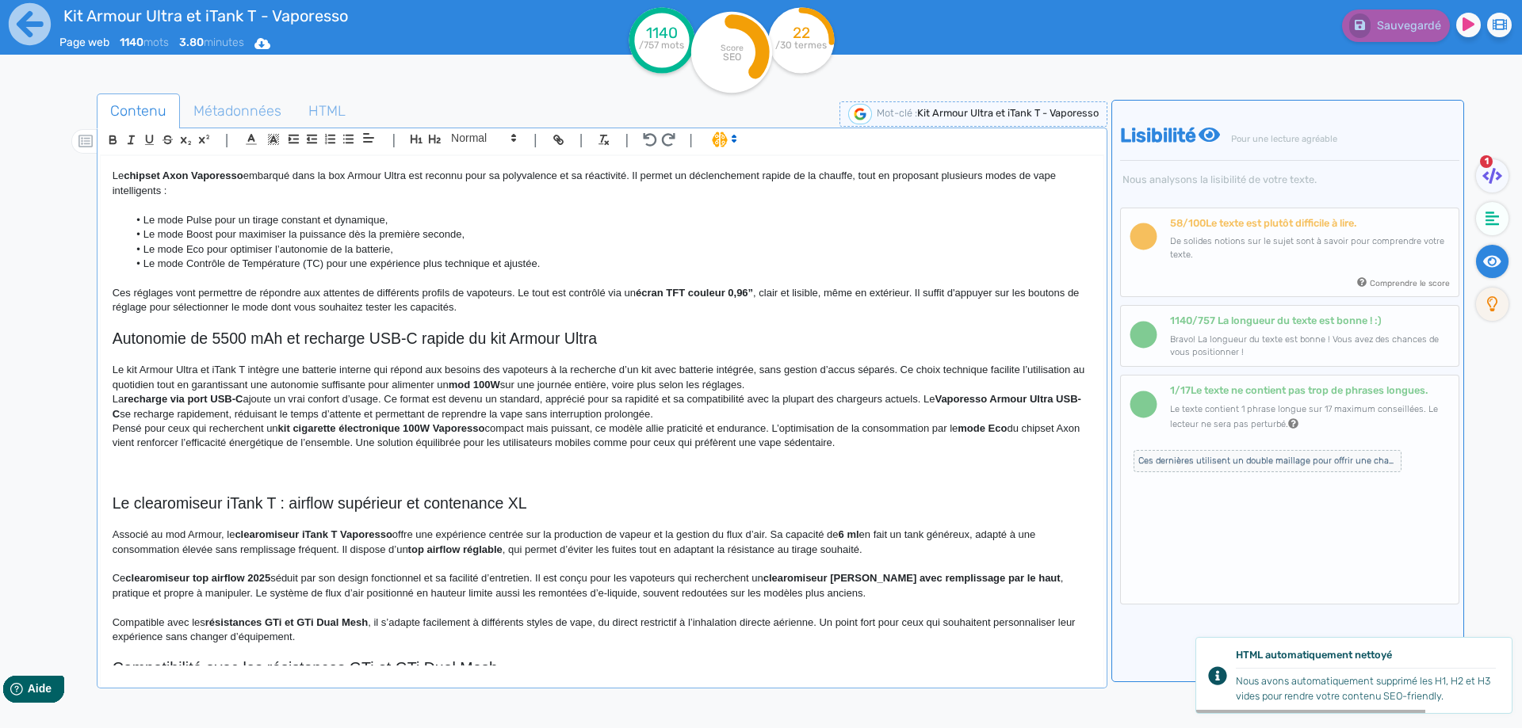
click at [315, 371] on p "Le kit Armour Ultra et iTank T intègre une batterie interne qui répond aux beso…" at bounding box center [602, 377] width 979 height 29
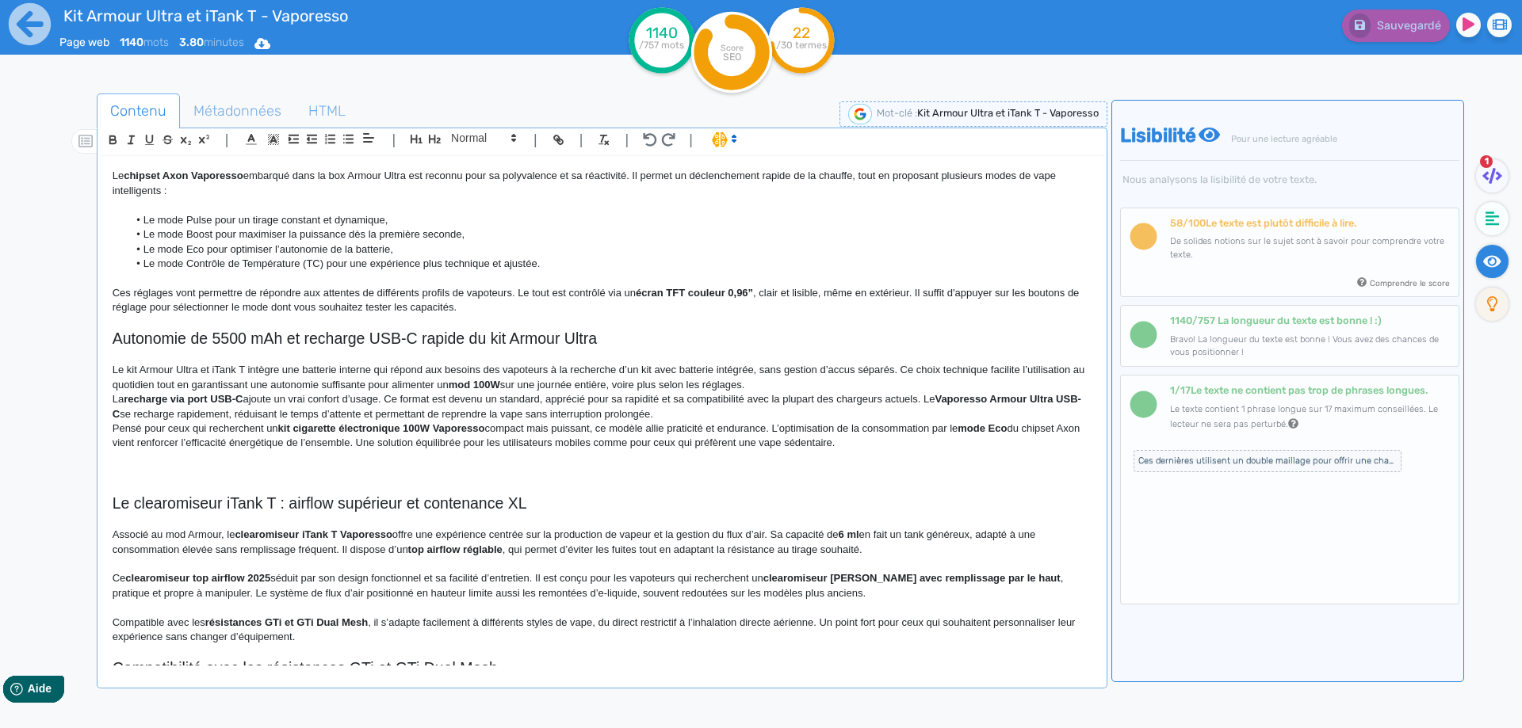
click at [110, 372] on div "Kit Armour Ultra et iTank T - Vaporesso Présentation du kit Armour Ultra 100W d…" at bounding box center [602, 411] width 1003 height 510
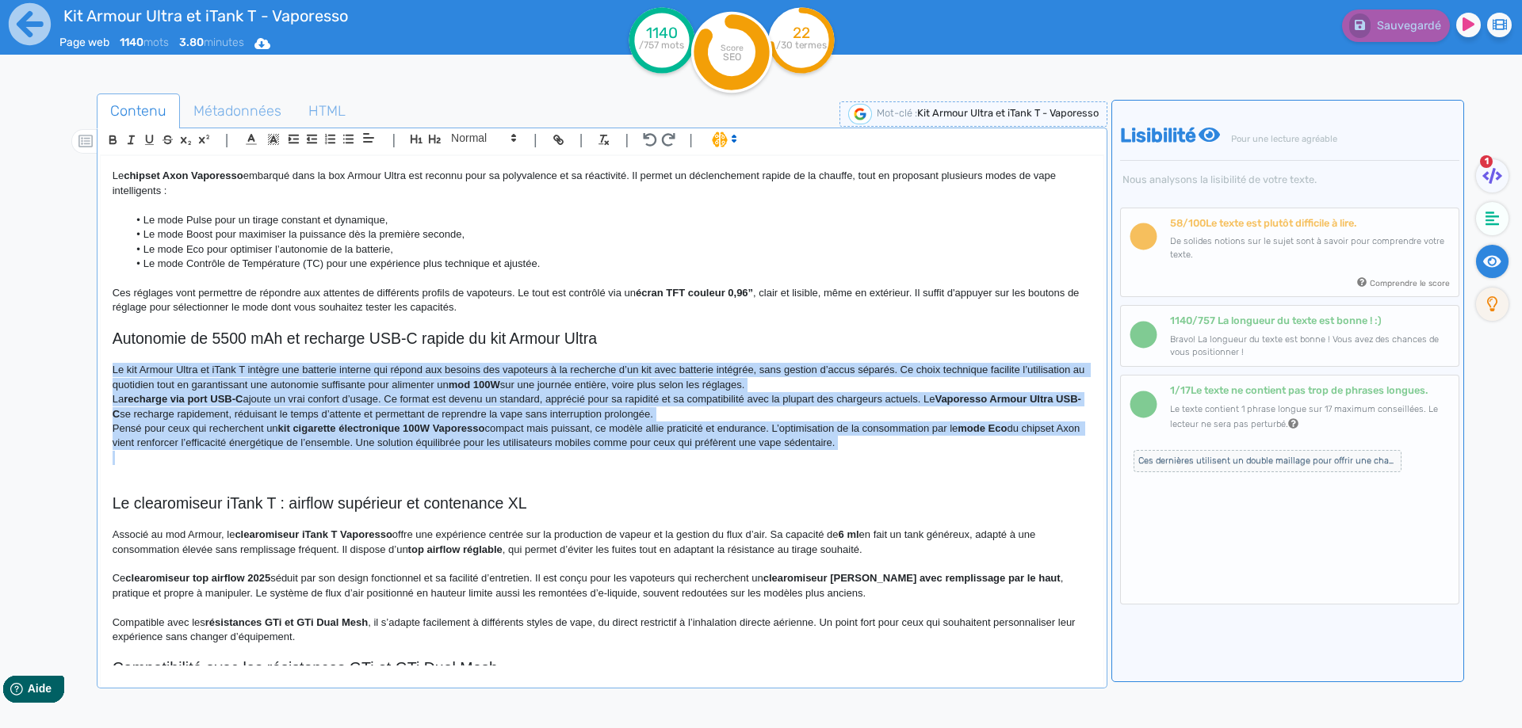
drag, startPoint x: 110, startPoint y: 372, endPoint x: 864, endPoint y: 446, distance: 757.3
click at [864, 446] on div "Kit Armour Ultra et iTank T - Vaporesso Présentation du kit Armour Ultra 100W d…" at bounding box center [602, 411] width 1003 height 510
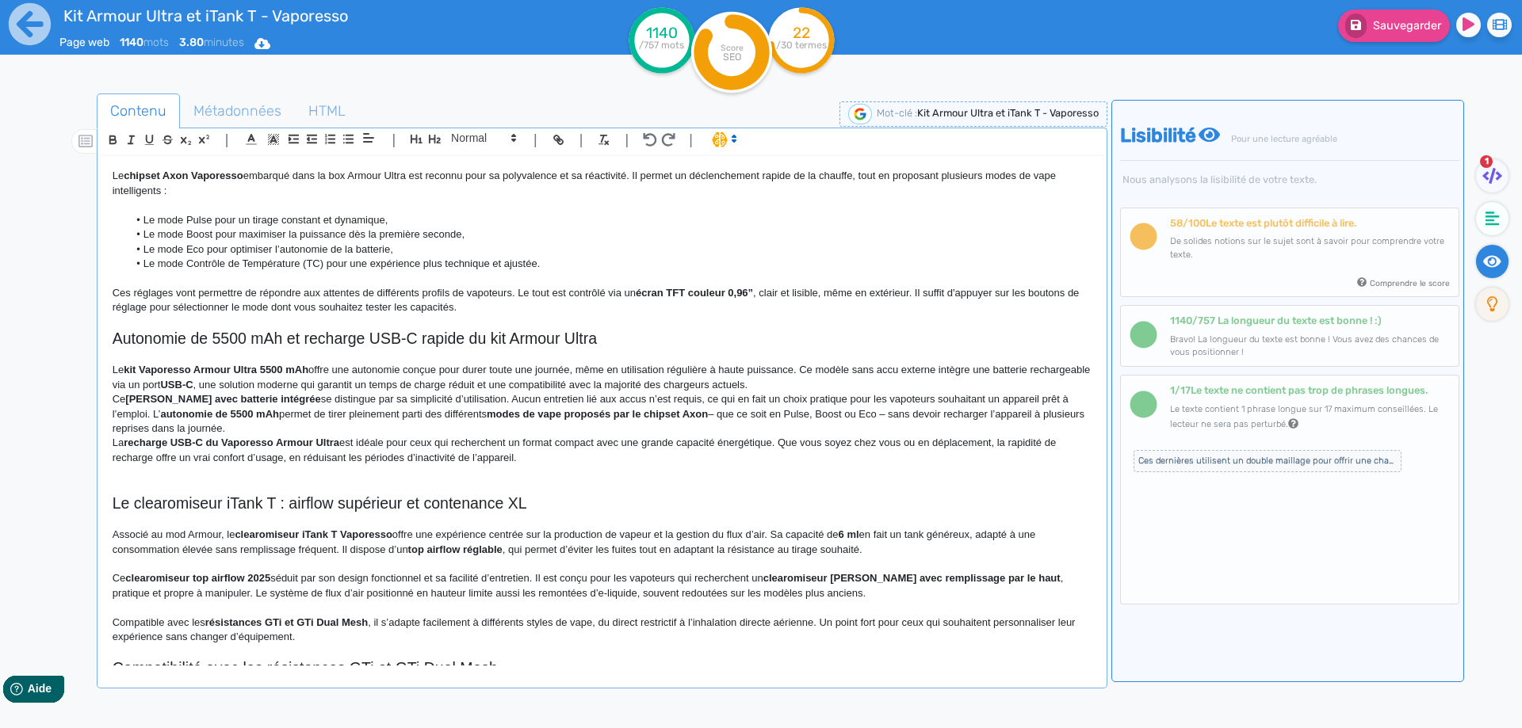
click at [128, 374] on strong "kit Vaporesso Armour Ultra 5500 mAh" at bounding box center [216, 370] width 185 height 12
drag, startPoint x: 128, startPoint y: 375, endPoint x: 301, endPoint y: 375, distance: 172.8
click at [261, 375] on p "Le kit Vaporesso Armour Ultra 5500 mAh offre une autonomie conçue pour durer to…" at bounding box center [602, 377] width 979 height 29
drag, startPoint x: 261, startPoint y: 375, endPoint x: 304, endPoint y: 367, distance: 44.3
click at [304, 367] on p "Le kit Vaporesso Armour Ultra 5500 mAh offre une autonomie conçue pour durer to…" at bounding box center [602, 377] width 979 height 29
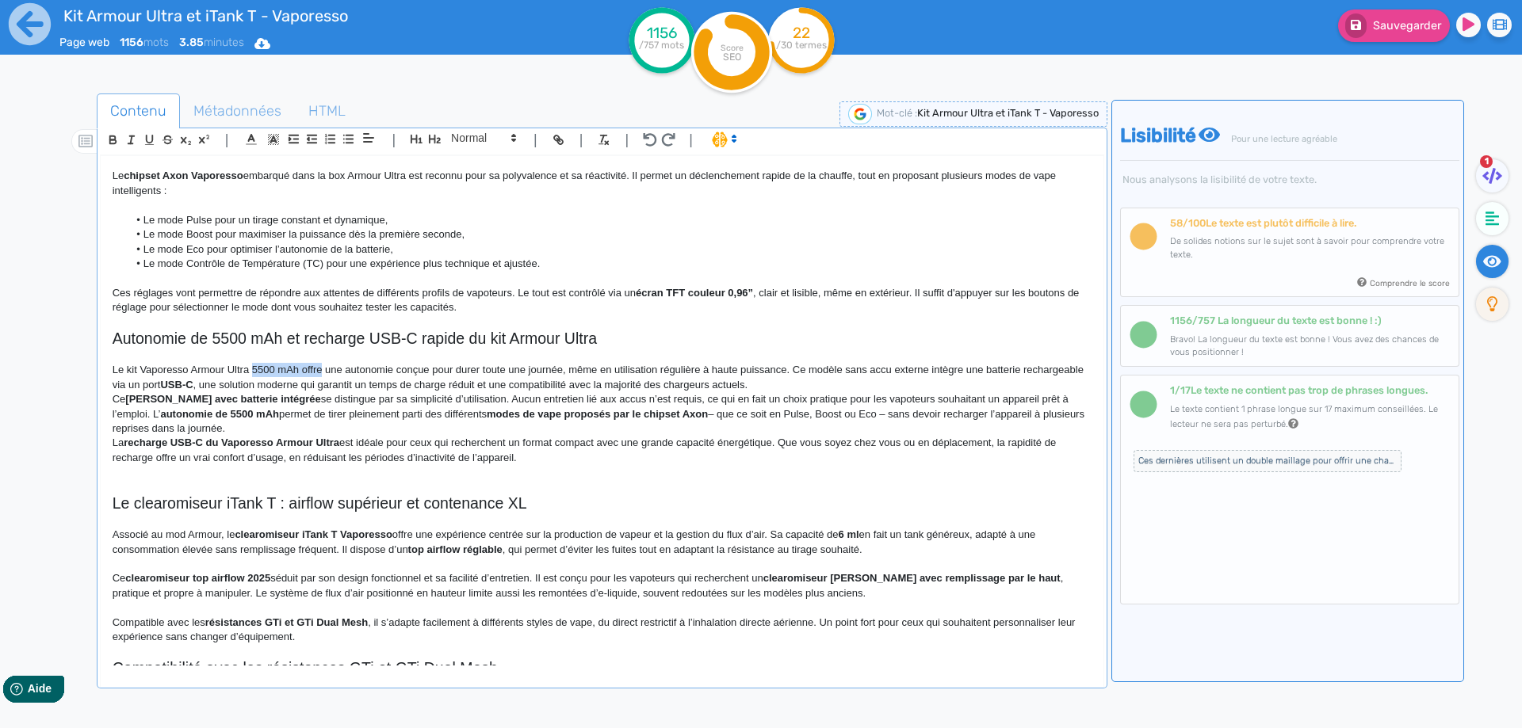
click at [304, 367] on p "Le kit Vaporesso Armour Ultra 5500 mAh offre une autonomie conçue pour durer to…" at bounding box center [602, 377] width 979 height 29
click at [287, 370] on p "Le kit Vaporesso Armour Ultra 5500 mAh offre une autonomie conçue pour durer to…" at bounding box center [602, 377] width 979 height 29
drag, startPoint x: 287, startPoint y: 370, endPoint x: 266, endPoint y: 369, distance: 20.7
click at [266, 369] on p "Le kit Vaporesso Armour Ultra 5500 mAh offre une autonomie conçue pour durer to…" at bounding box center [602, 377] width 979 height 29
click at [496, 367] on p "Le kit Vaporesso Armour Ultra et iTank T offre une autonomie conçue pour durer …" at bounding box center [602, 377] width 979 height 29
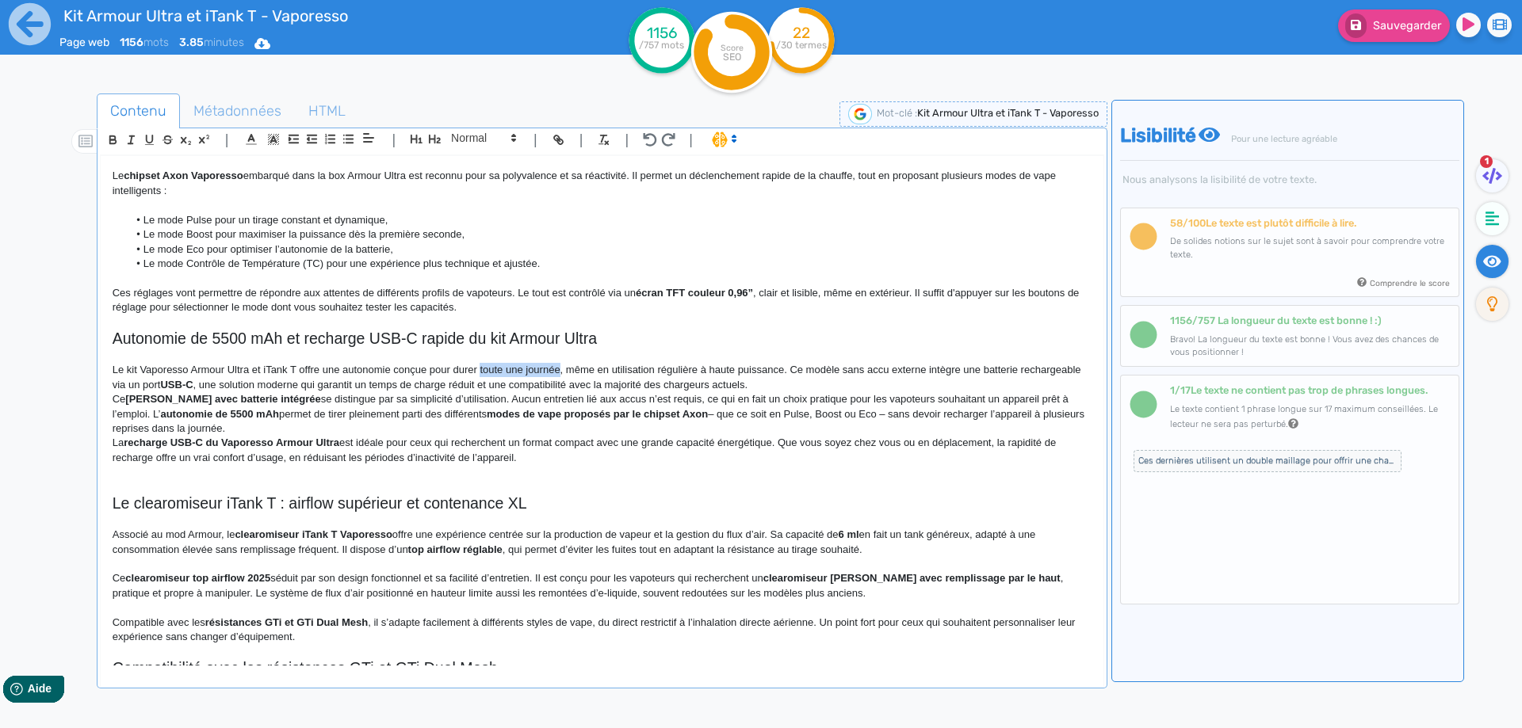
drag, startPoint x: 496, startPoint y: 367, endPoint x: 533, endPoint y: 367, distance: 37.2
click at [533, 367] on p "Le kit Vaporesso Armour Ultra et iTank T offre une autonomie conçue pour durer …" at bounding box center [602, 377] width 979 height 29
click at [767, 367] on p "Le kit Vaporesso Armour Ultra et iTank T offre une autonomie conçue pour durer …" at bounding box center [602, 377] width 979 height 29
click at [842, 364] on p "Le kit Vaporesso Armour Ultra et iTank T offre une autonomie conçue pour durer …" at bounding box center [602, 377] width 979 height 29
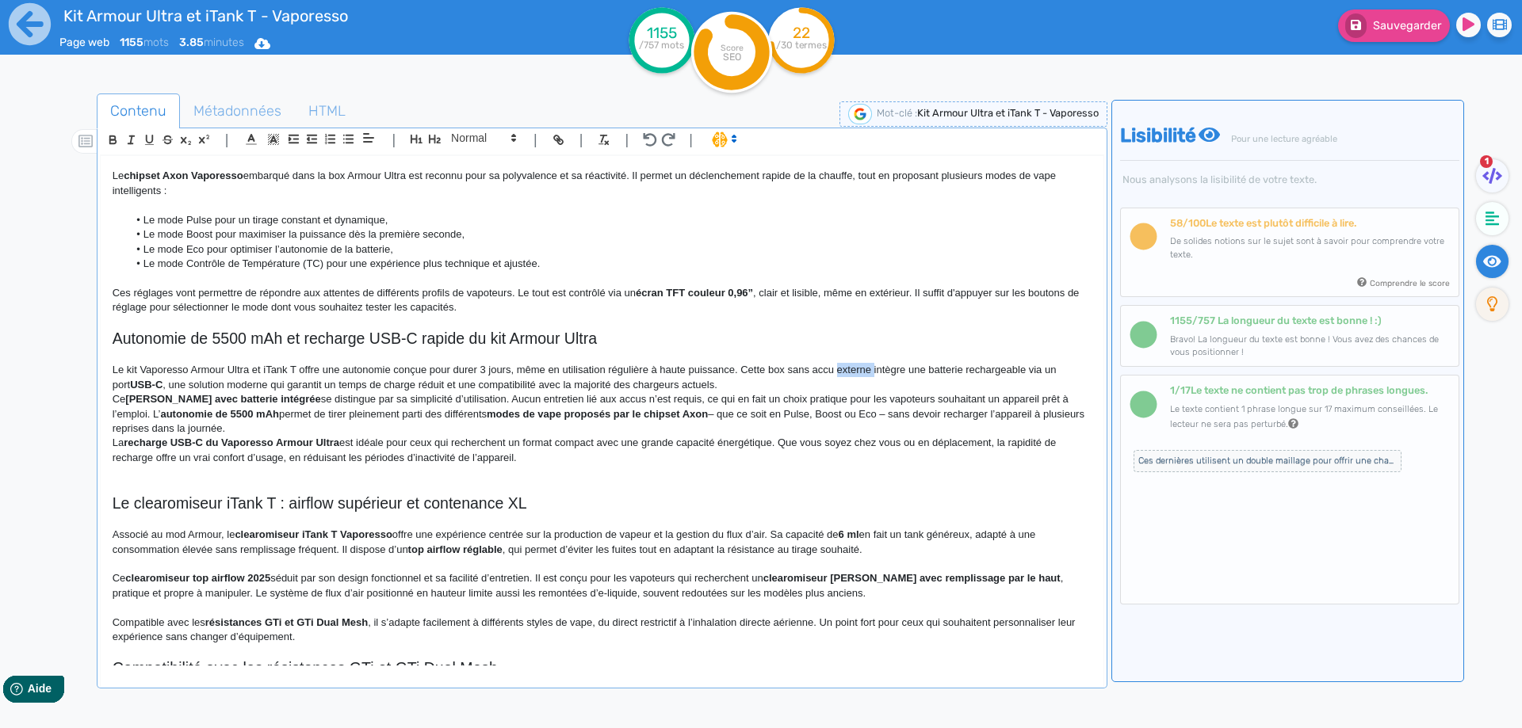
click at [842, 364] on p "Le kit Vaporesso Armour Ultra et iTank T offre une autonomie conçue pour durer …" at bounding box center [602, 377] width 979 height 29
click at [754, 371] on p "Le kit Vaporesso Armour Ultra et iTank T offre une autonomie conçue pour durer …" at bounding box center [602, 377] width 979 height 29
click at [738, 369] on p "Le kit Vaporesso Armour Ultra et iTank T offre une autonomie conçue pour durer …" at bounding box center [602, 377] width 979 height 29
click at [747, 366] on p "Le kit Vaporesso Armour Ultra et iTank T offre une autonomie conçue pour durer …" at bounding box center [602, 377] width 979 height 29
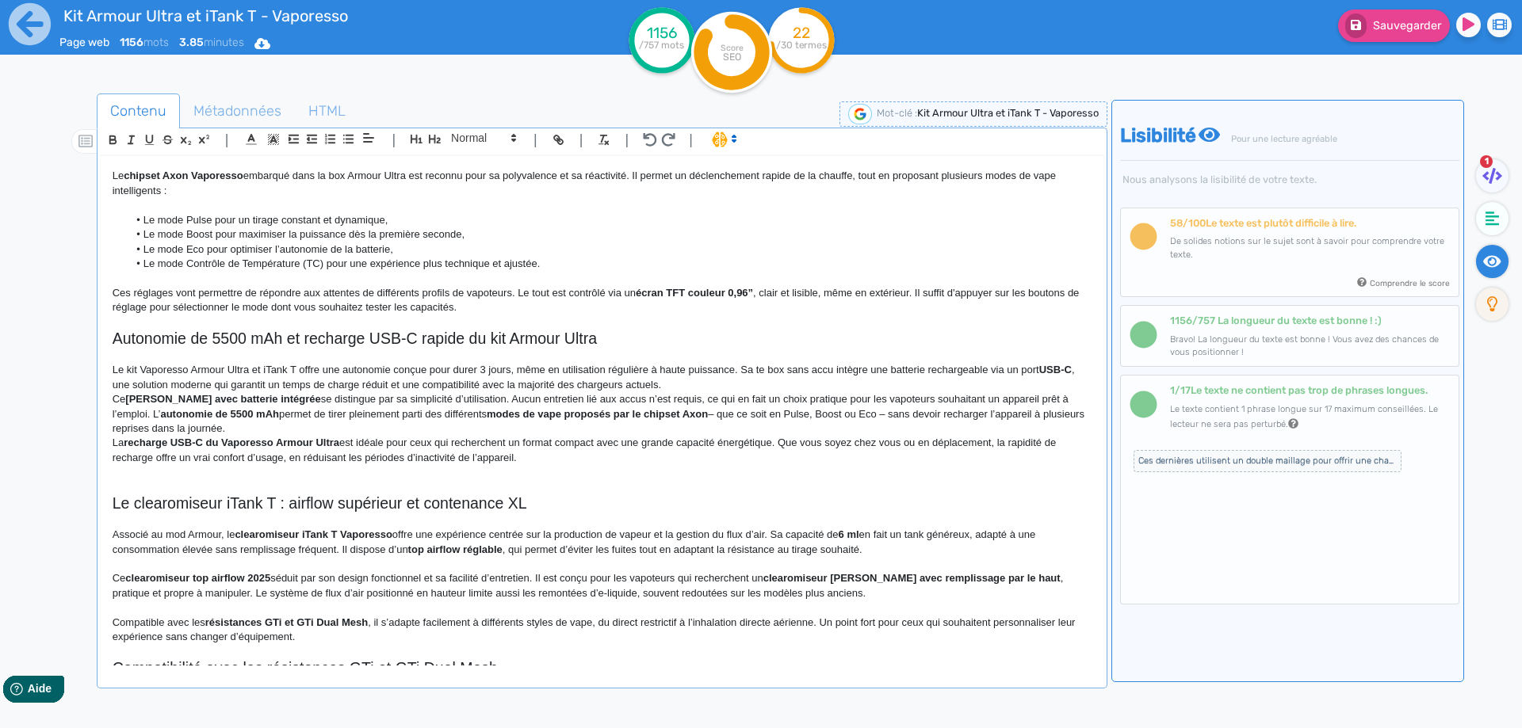
click at [762, 372] on p "Le kit Vaporesso Armour Ultra et iTank T offre une autonomie conçue pour durer …" at bounding box center [602, 377] width 979 height 29
click at [1032, 365] on strong "USB-C" at bounding box center [1043, 370] width 32 height 12
drag, startPoint x: 1032, startPoint y: 365, endPoint x: 1056, endPoint y: 365, distance: 23.8
click at [570, 376] on p "Le kit Vaporesso Armour Ultra et iTank T offre une autonomie conçue pour durer …" at bounding box center [602, 377] width 979 height 29
click at [390, 384] on p "Le kit Vaporesso Armour Ultra et iTank T offre une autonomie conçue pour durer …" at bounding box center [602, 377] width 979 height 29
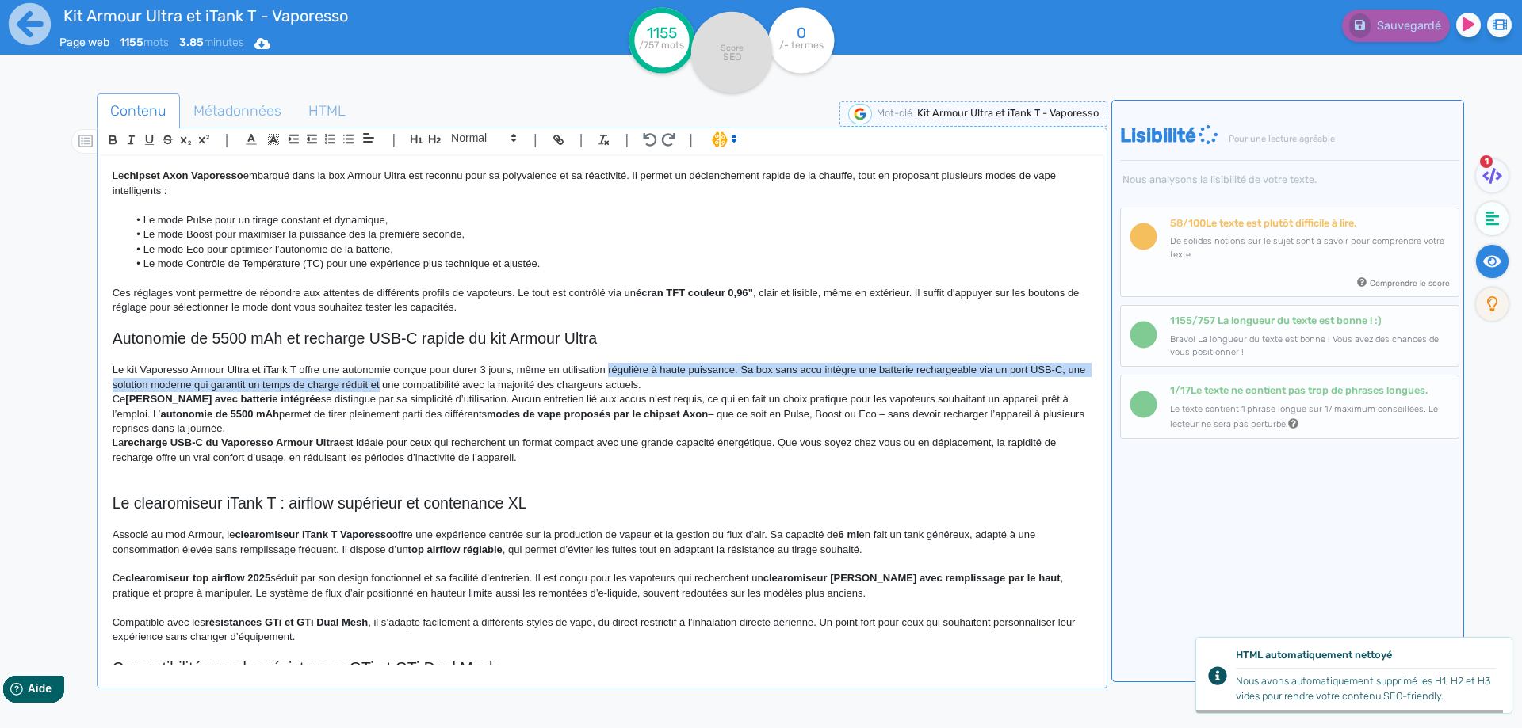
drag, startPoint x: 390, startPoint y: 384, endPoint x: 643, endPoint y: 378, distance: 252.9
click at [645, 375] on p "Le kit Vaporesso Armour Ultra et iTank T offre une autonomie conçue pour durer …" at bounding box center [602, 377] width 979 height 29
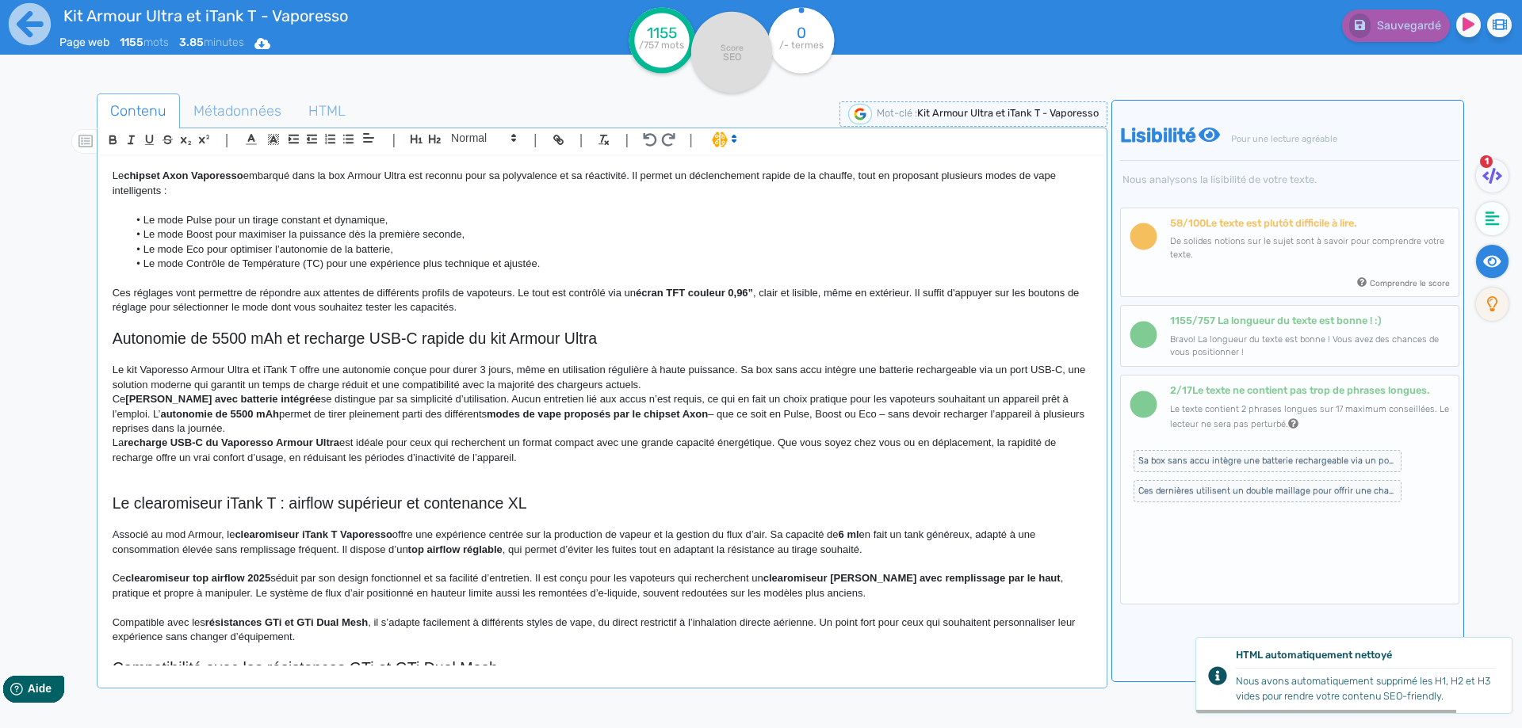
click at [643, 388] on p "Le kit Vaporesso Armour Ultra et iTank T offre une autonomie conçue pour durer …" at bounding box center [602, 377] width 979 height 29
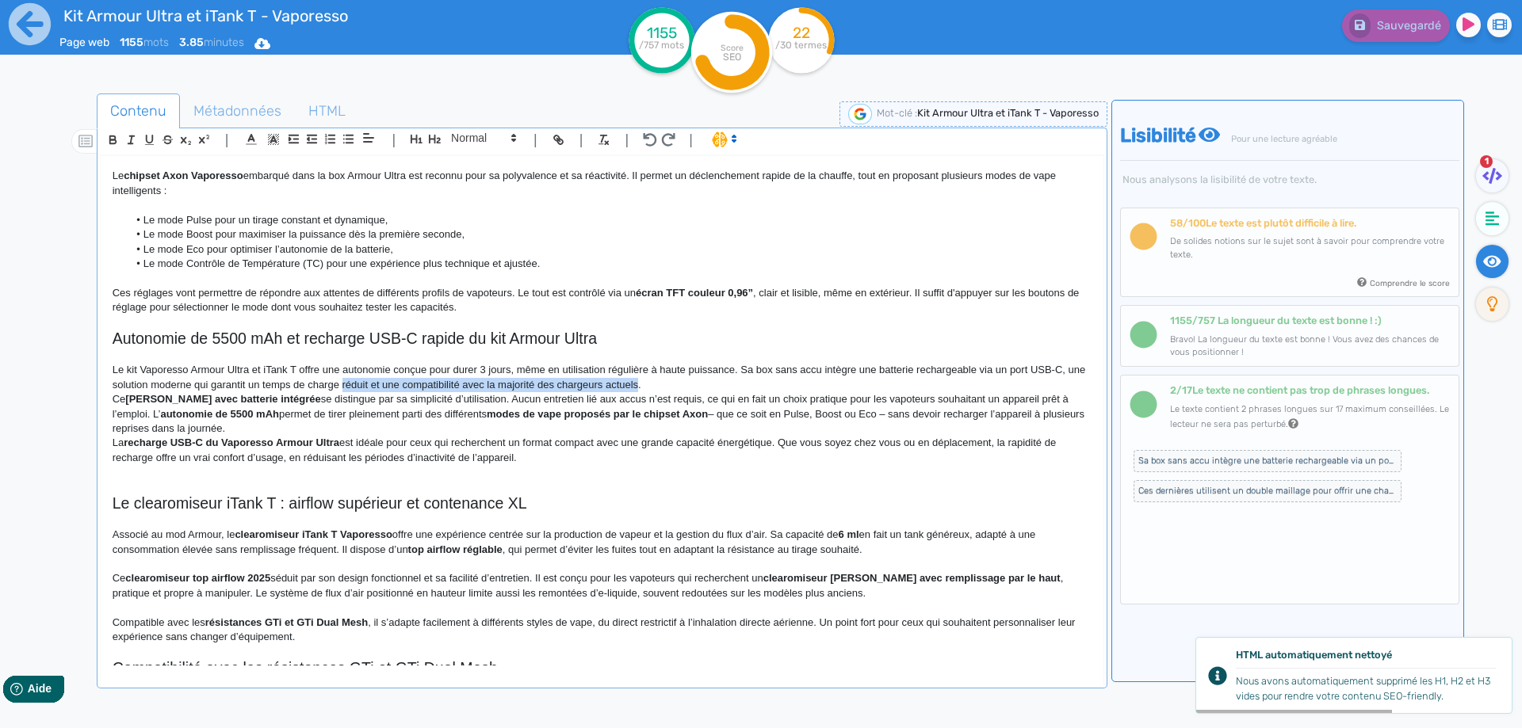
drag, startPoint x: 643, startPoint y: 388, endPoint x: 384, endPoint y: 389, distance: 259.2
click at [384, 389] on p "Le kit Vaporesso Armour Ultra et iTank T offre une autonomie conçue pour durer …" at bounding box center [602, 377] width 979 height 29
click at [389, 386] on p "Le kit Vaporesso Armour Ultra et iTank T offre une autonomie conçue pour durer …" at bounding box center [602, 377] width 979 height 29
click at [392, 386] on p "Le kit Vaporesso Armour Ultra et iTank T offre une autonomie conçue pour durer …" at bounding box center [602, 377] width 979 height 29
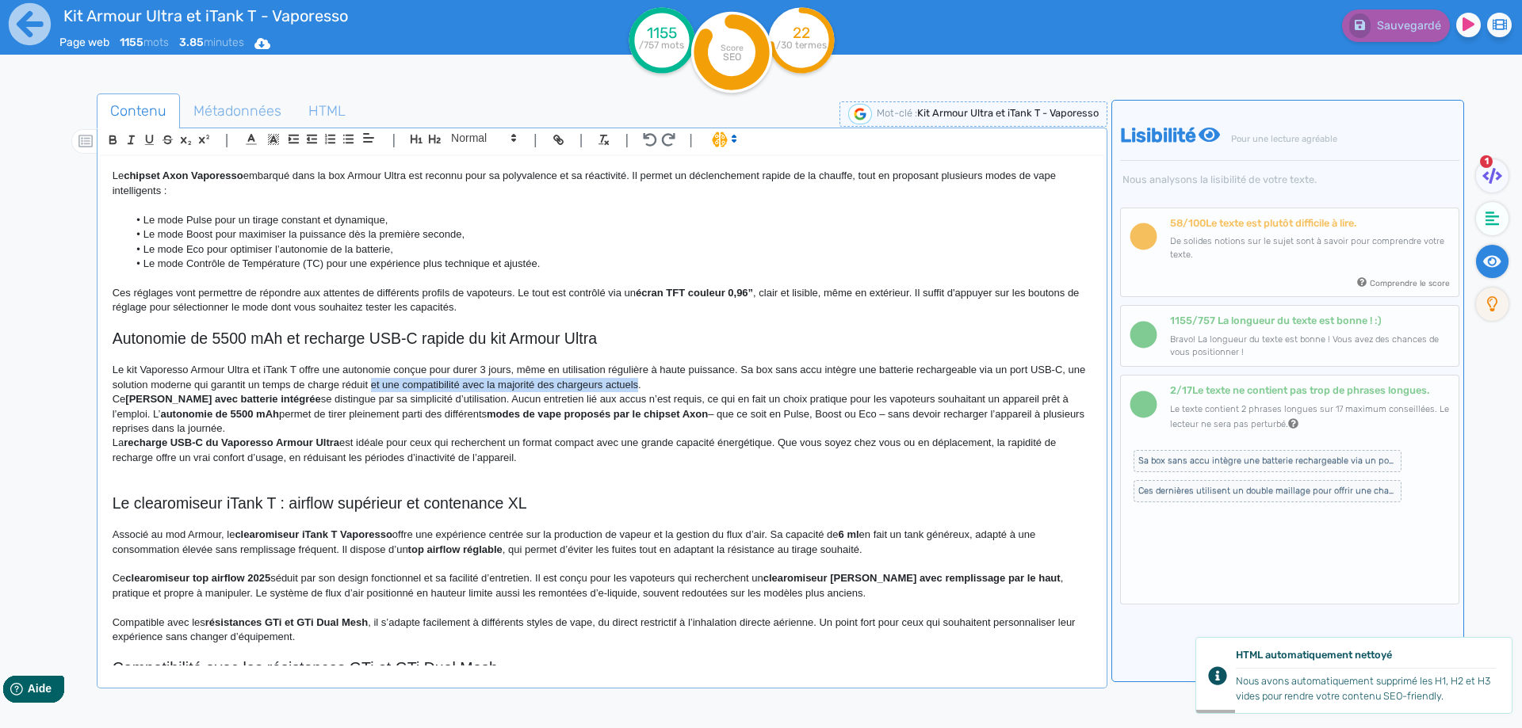
drag, startPoint x: 392, startPoint y: 386, endPoint x: 633, endPoint y: 386, distance: 240.9
click at [633, 386] on p "Le kit Vaporesso Armour Ultra et iTank T offre une autonomie conçue pour durer …" at bounding box center [602, 377] width 979 height 29
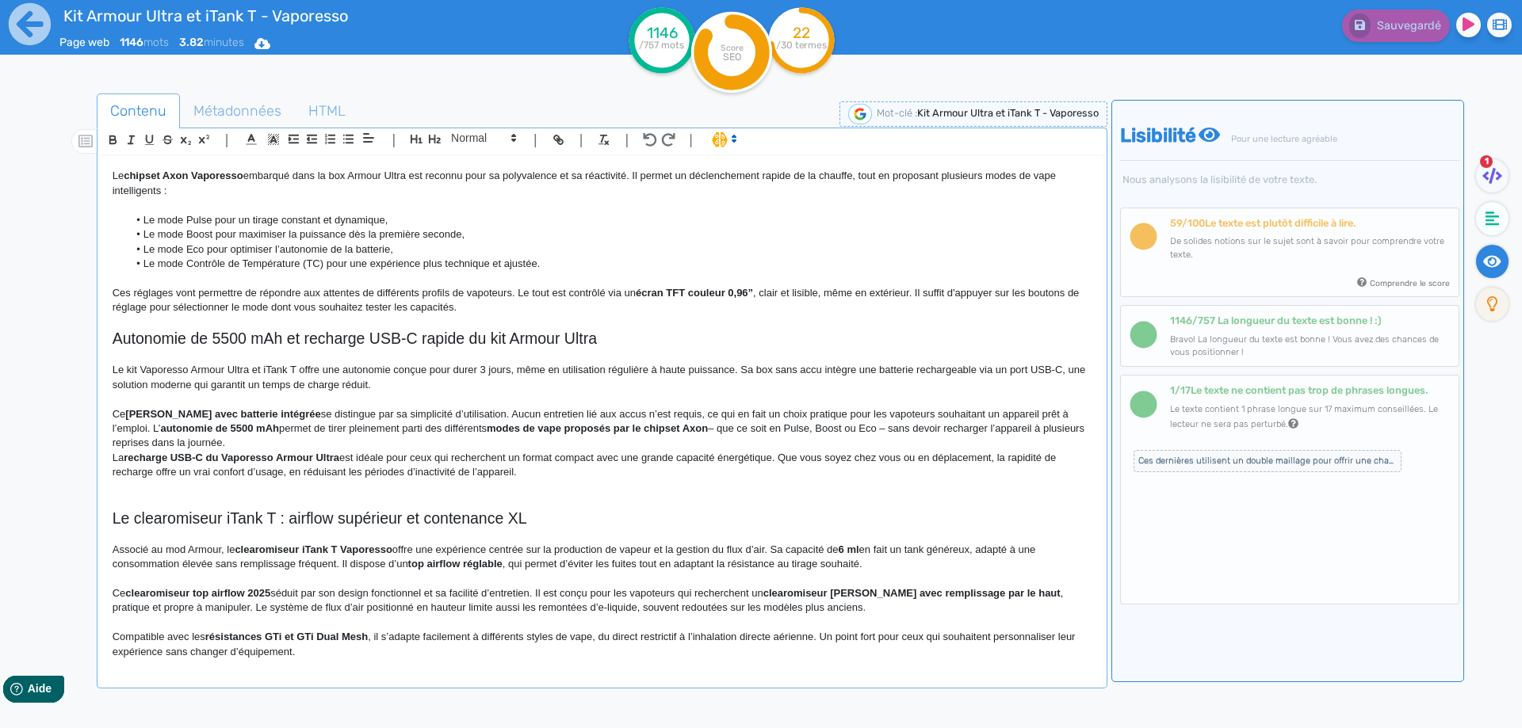
click at [106, 413] on div "Kit Armour Ultra et iTank T - Vaporesso Présentation du kit Armour Ultra 100W d…" at bounding box center [602, 411] width 1003 height 510
drag, startPoint x: 106, startPoint y: 413, endPoint x: 281, endPoint y: 415, distance: 174.4
click at [281, 415] on div "Kit Armour Ultra et iTank T - Vaporesso Présentation du kit Armour Ultra 100W d…" at bounding box center [602, 411] width 1003 height 510
click at [113, 428] on p "Cet appareil de vapotage se distingue également par sa simplicité d’utilisation…" at bounding box center [602, 429] width 979 height 44
click at [377, 421] on p "Cet appareil de vapotage se distingue également par sa simplicité d’utilisation…" at bounding box center [602, 429] width 979 height 44
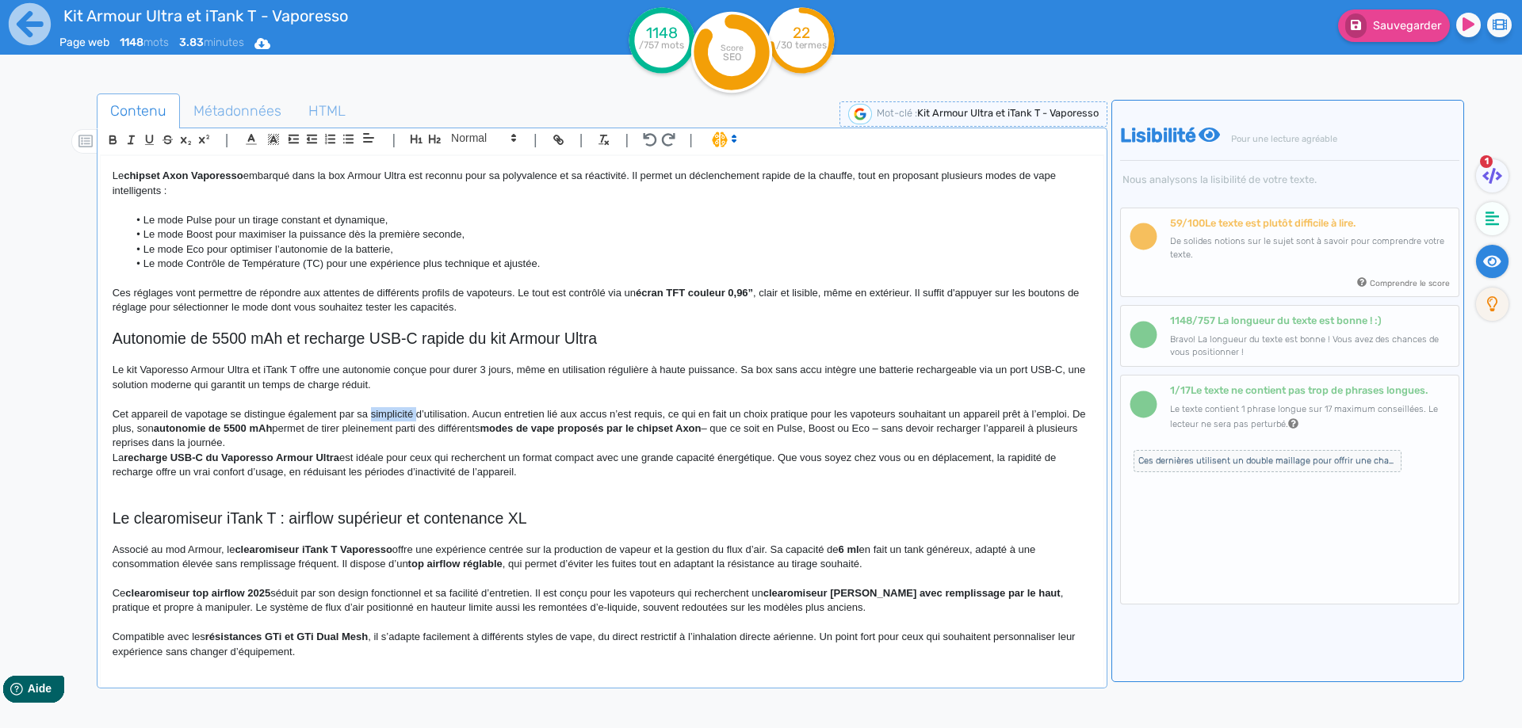
click at [377, 421] on p "Cet appareil de vapotage se distingue également par sa simplicité d’utilisation…" at bounding box center [602, 429] width 979 height 44
click at [377, 432] on p "Cet appareil de vapotage se distingue également par sa simplicité d’utilisation…" at bounding box center [602, 429] width 979 height 44
click at [672, 428] on p "Cet appareil de vapotage se distingue également par sa simplicité d’utilisation…" at bounding box center [602, 429] width 979 height 44
drag, startPoint x: 672, startPoint y: 428, endPoint x: 836, endPoint y: 428, distance: 164.1
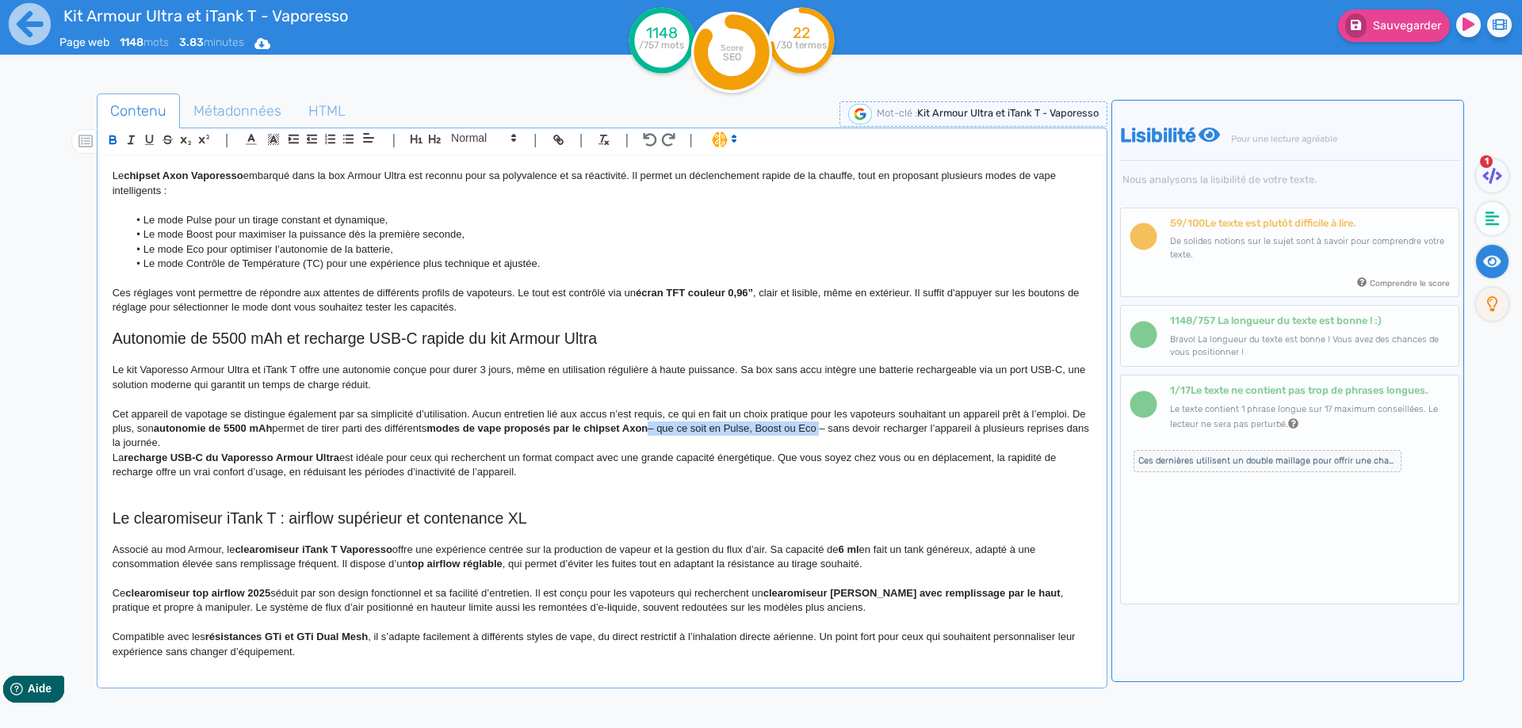
click at [836, 428] on p "Cet appareil de vapotage se distingue également par sa simplicité d’utilisation…" at bounding box center [602, 429] width 979 height 44
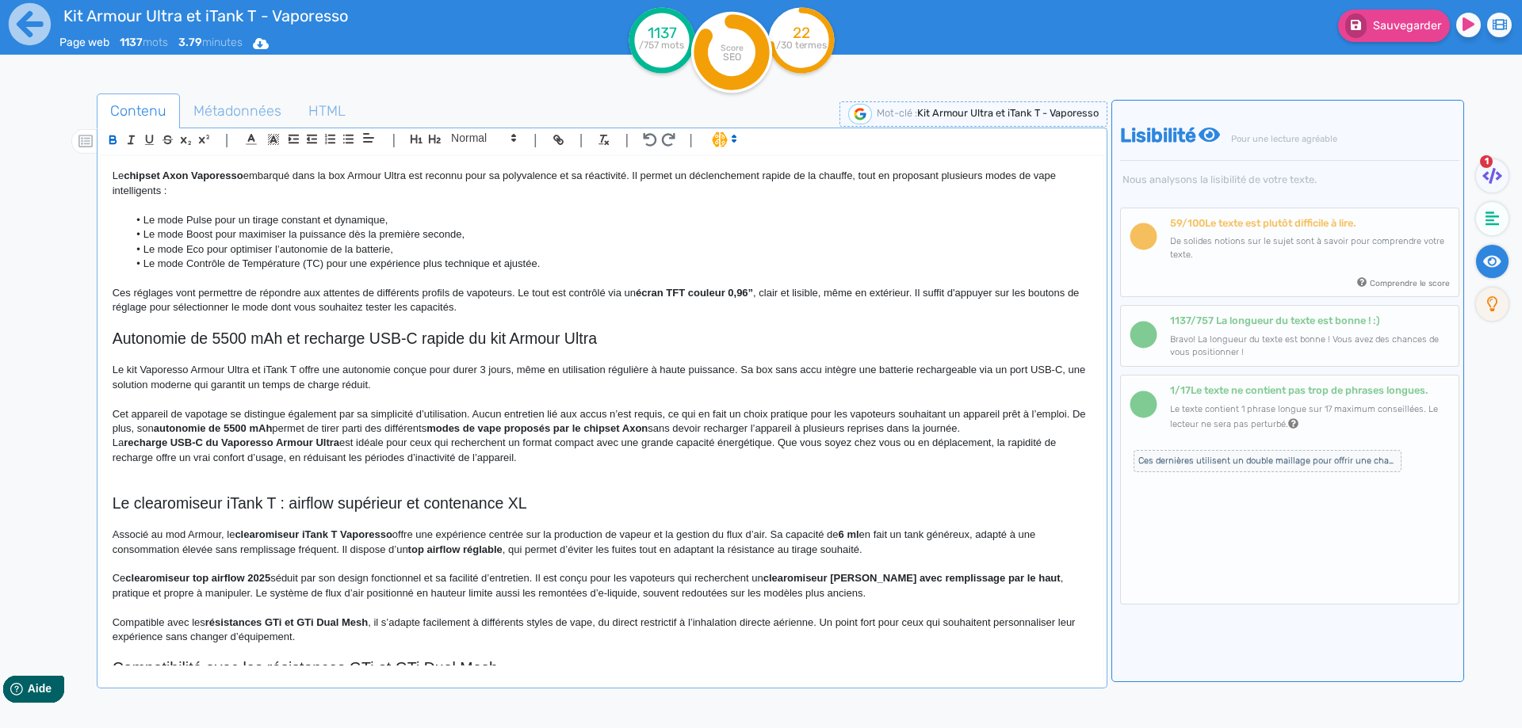
click at [810, 426] on p "Cet appareil de vapotage se distingue également par sa simplicité d’utilisation…" at bounding box center [602, 421] width 979 height 29
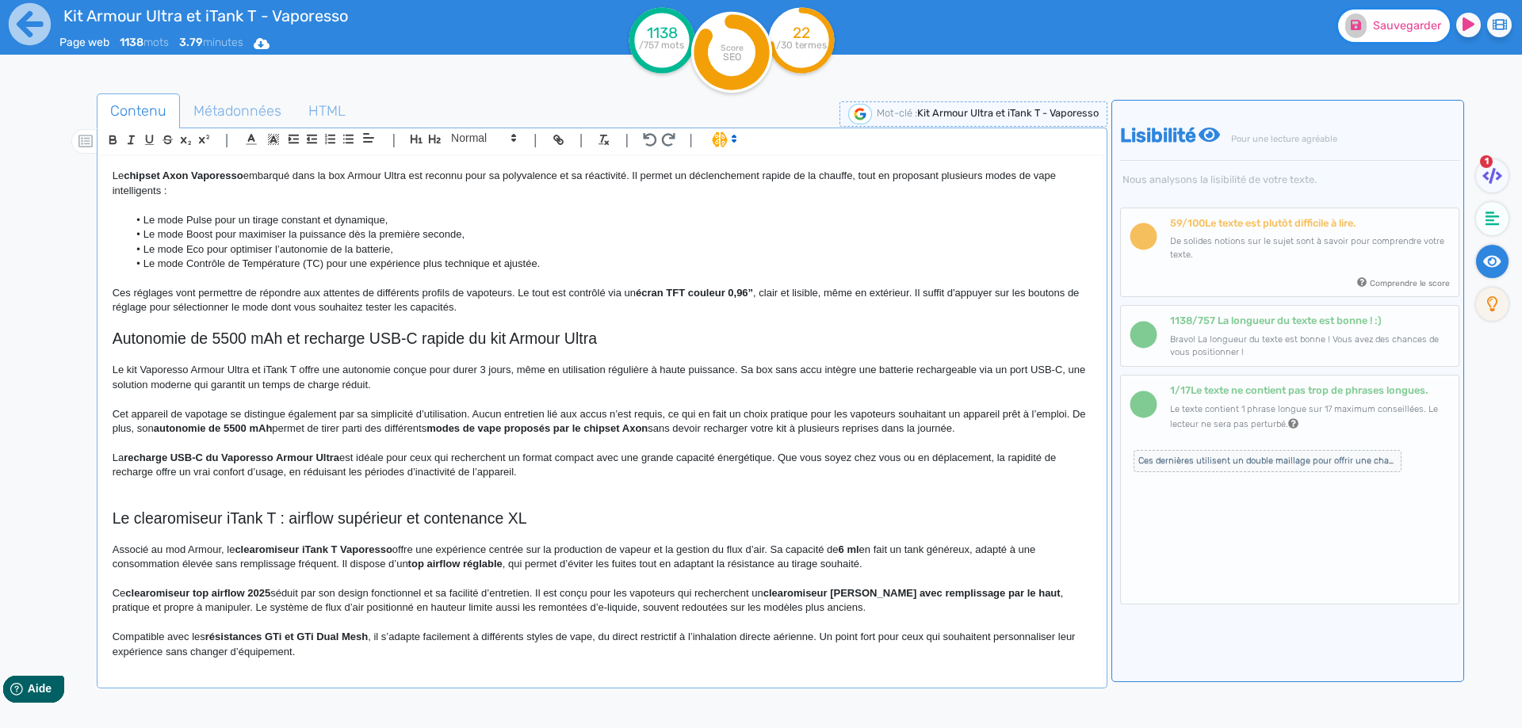
click at [1396, 40] on button "Sauvegarder" at bounding box center [1394, 26] width 112 height 32
click at [227, 453] on strong "recharge USB-C du Vaporesso Armour Ultra" at bounding box center [232, 458] width 216 height 12
click at [228, 459] on strong "recharge USB-C du Vaporesso Armour Ultra" at bounding box center [232, 458] width 216 height 12
click at [303, 456] on strong "recharge USB-C du mod Armour Ultra" at bounding box center [216, 458] width 185 height 12
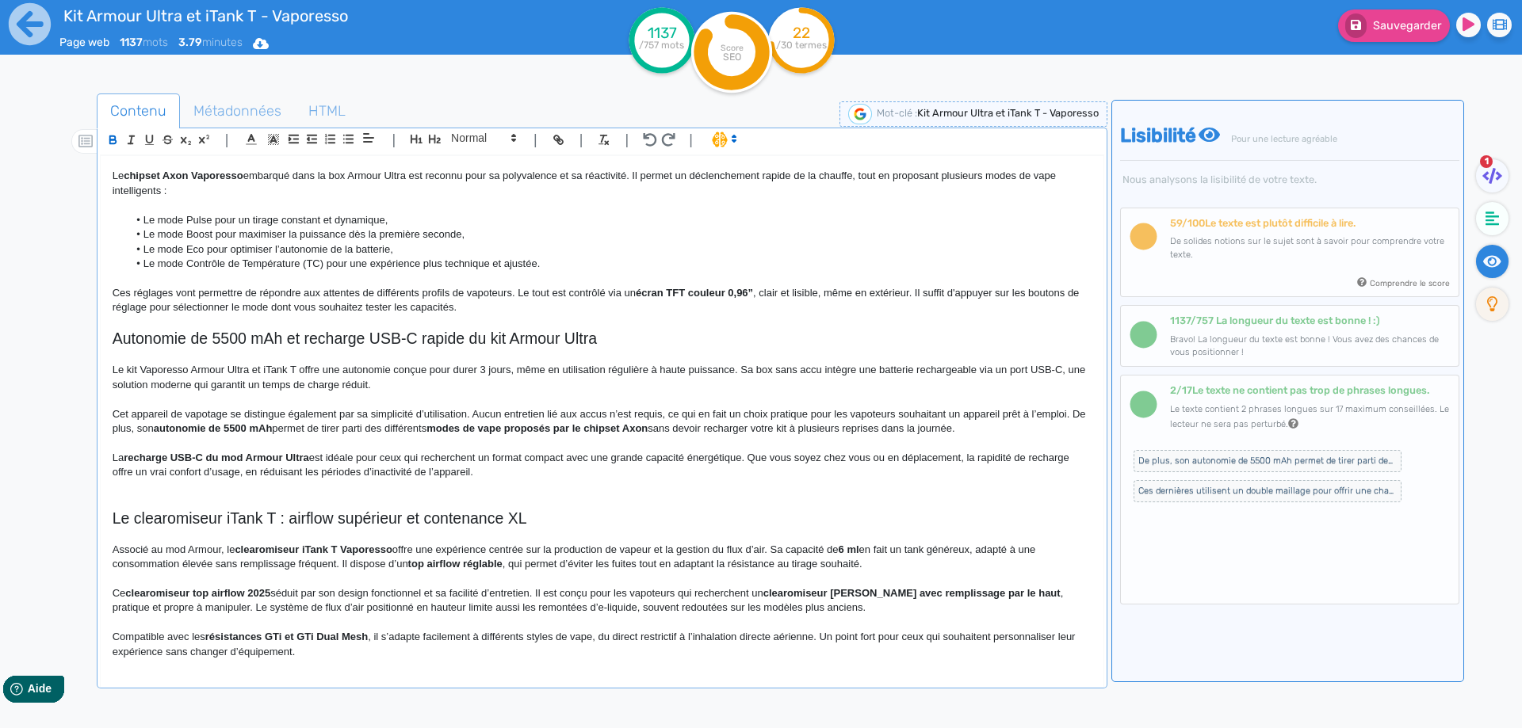
drag, startPoint x: 303, startPoint y: 456, endPoint x: 134, endPoint y: 459, distance: 168.8
click at [269, 459] on p "La recharge USB-C du mod Armour Ultra est idéale pour ceux qui recherchent un f…" at bounding box center [602, 465] width 979 height 29
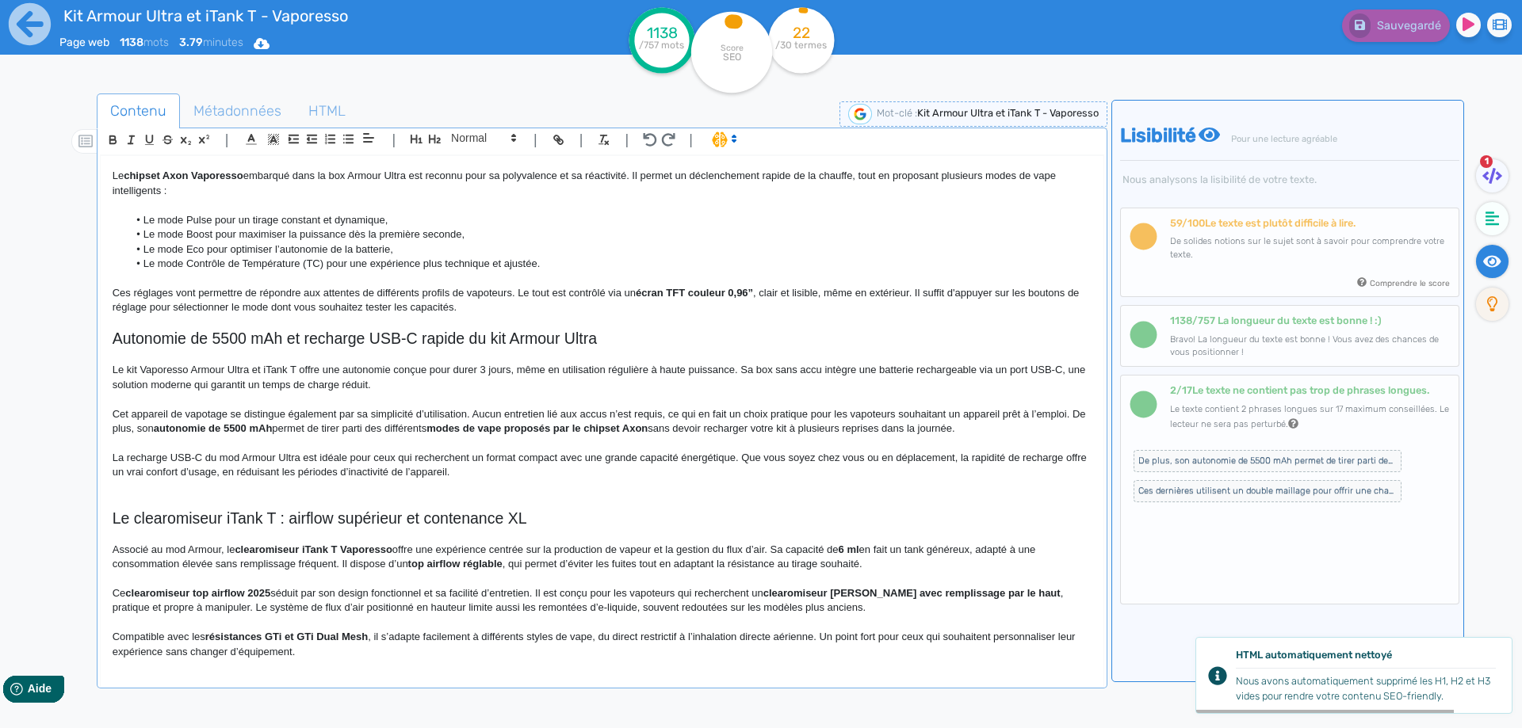
click at [377, 459] on p "La recharge USB-C du mod Armour Ultra est idéale pour ceux qui recherchent un f…" at bounding box center [602, 465] width 979 height 29
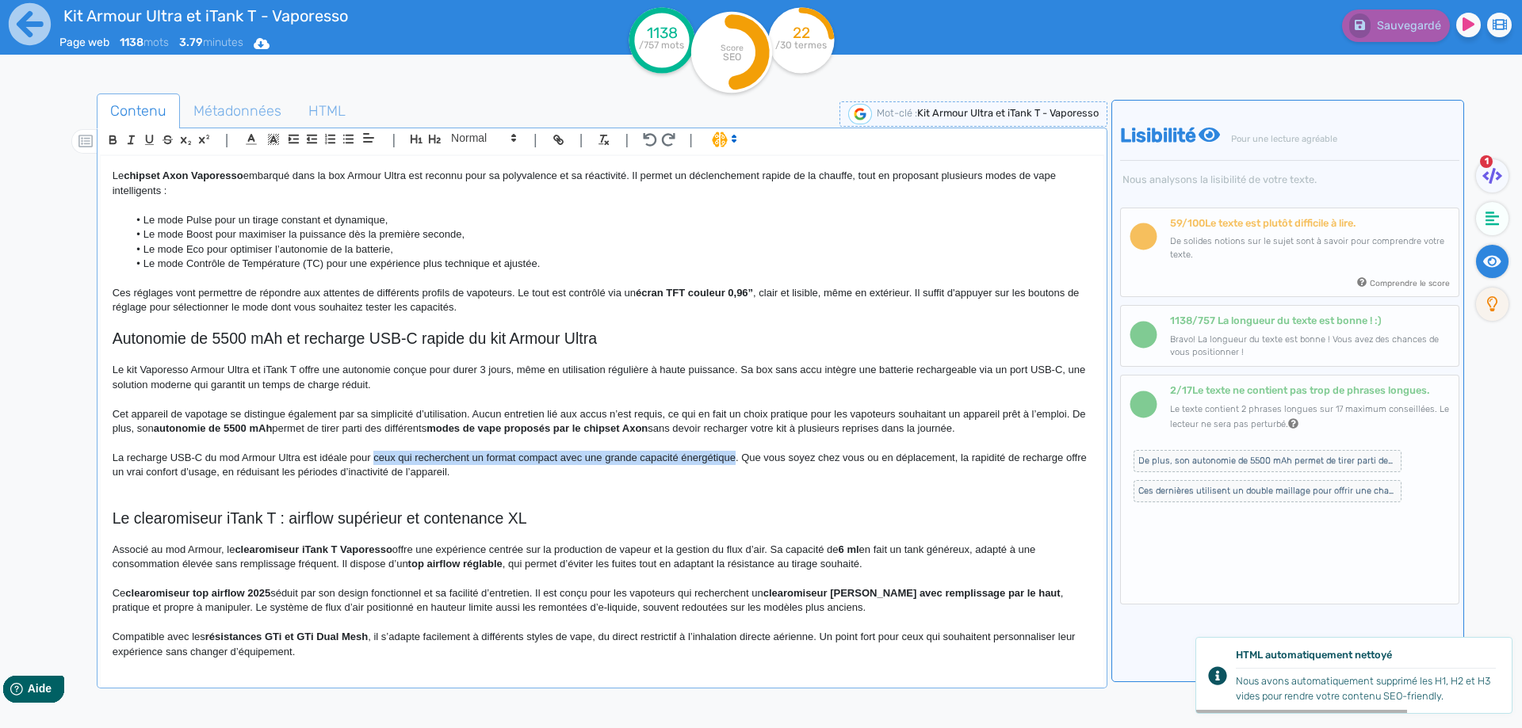
drag, startPoint x: 377, startPoint y: 459, endPoint x: 720, endPoint y: 460, distance: 342.4
click at [720, 460] on p "La recharge USB-C du mod Armour Ultra est idéale pour ceux qui recherchent un f…" at bounding box center [602, 465] width 979 height 29
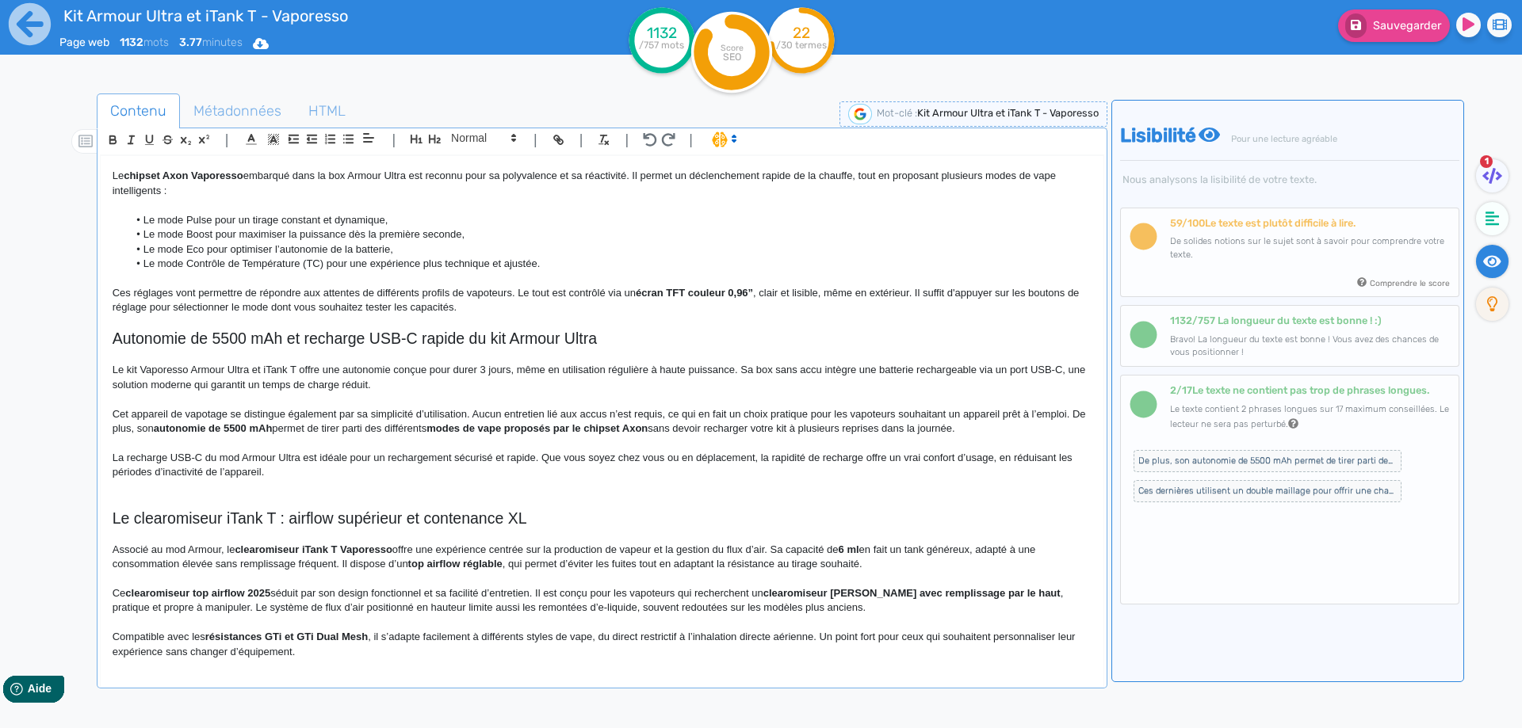
click at [674, 464] on p "La recharge USB-C du mod Armour Ultra est idéale pour un rechargement sécurisé …" at bounding box center [602, 465] width 979 height 29
click at [658, 480] on p at bounding box center [602, 487] width 979 height 14
click at [655, 472] on p "La recharge USB-C du mod Armour Ultra est idéale pour un rechargement sécurisé …" at bounding box center [602, 465] width 979 height 29
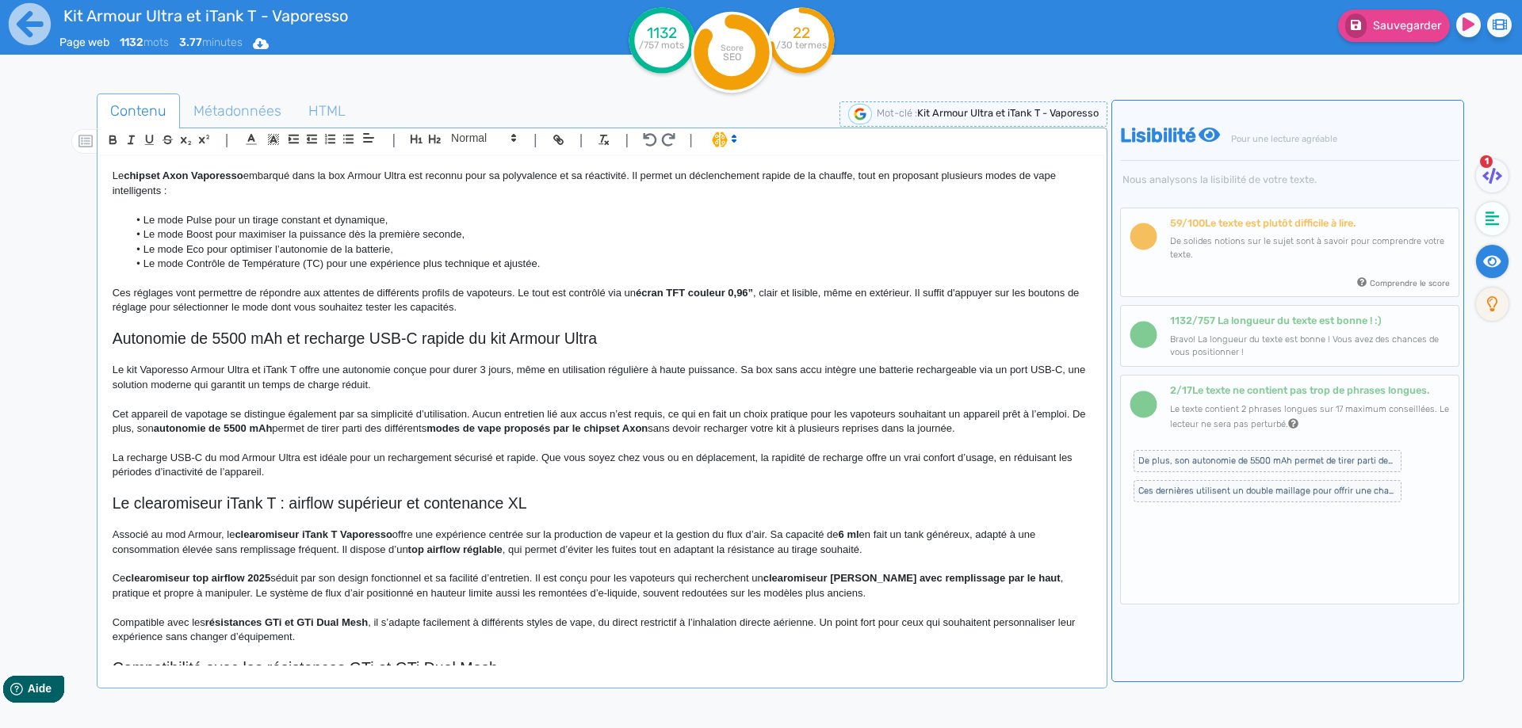
click at [243, 469] on p "La recharge USB-C du mod Armour Ultra est idéale pour un rechargement sécurisé …" at bounding box center [602, 465] width 979 height 29
click at [1392, 37] on button "Sauvegarder" at bounding box center [1394, 26] width 112 height 32
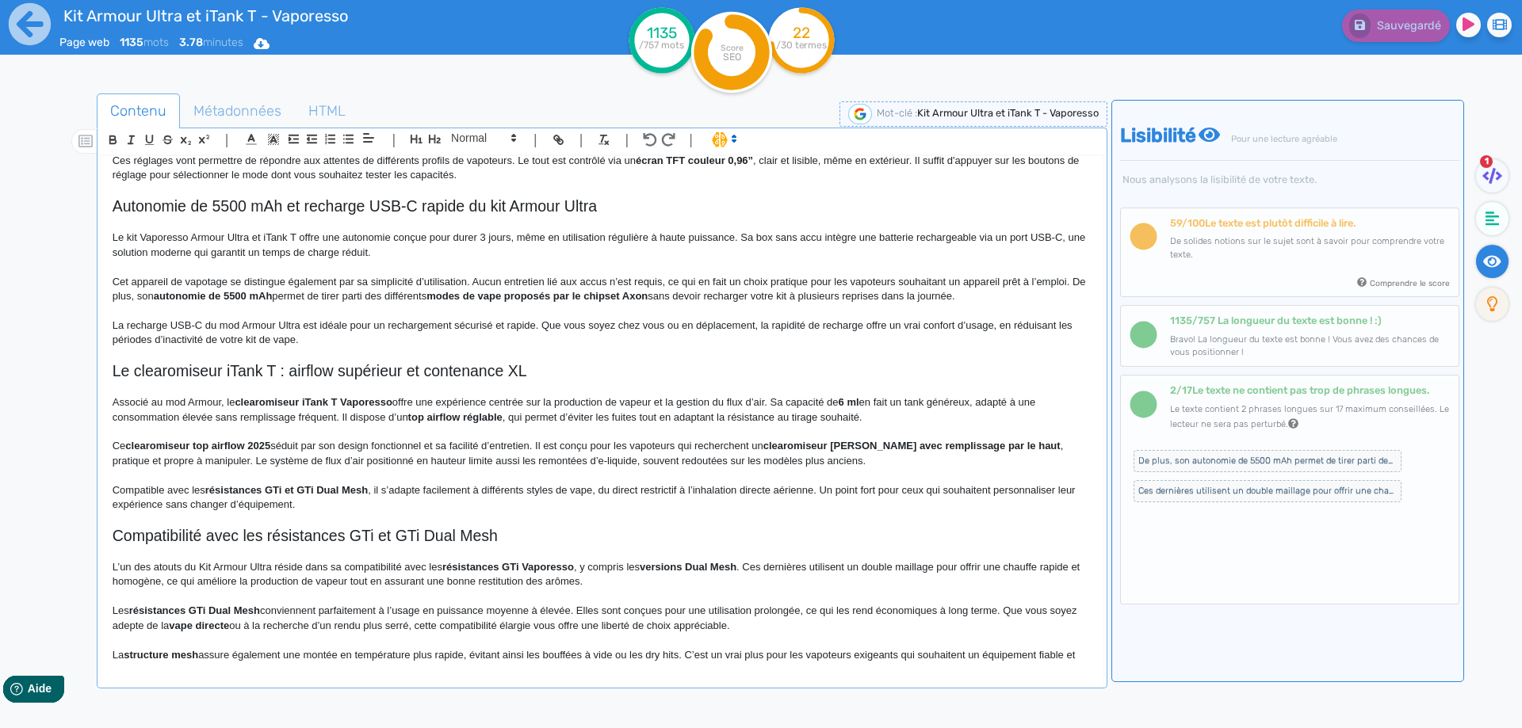
scroll to position [831, 0]
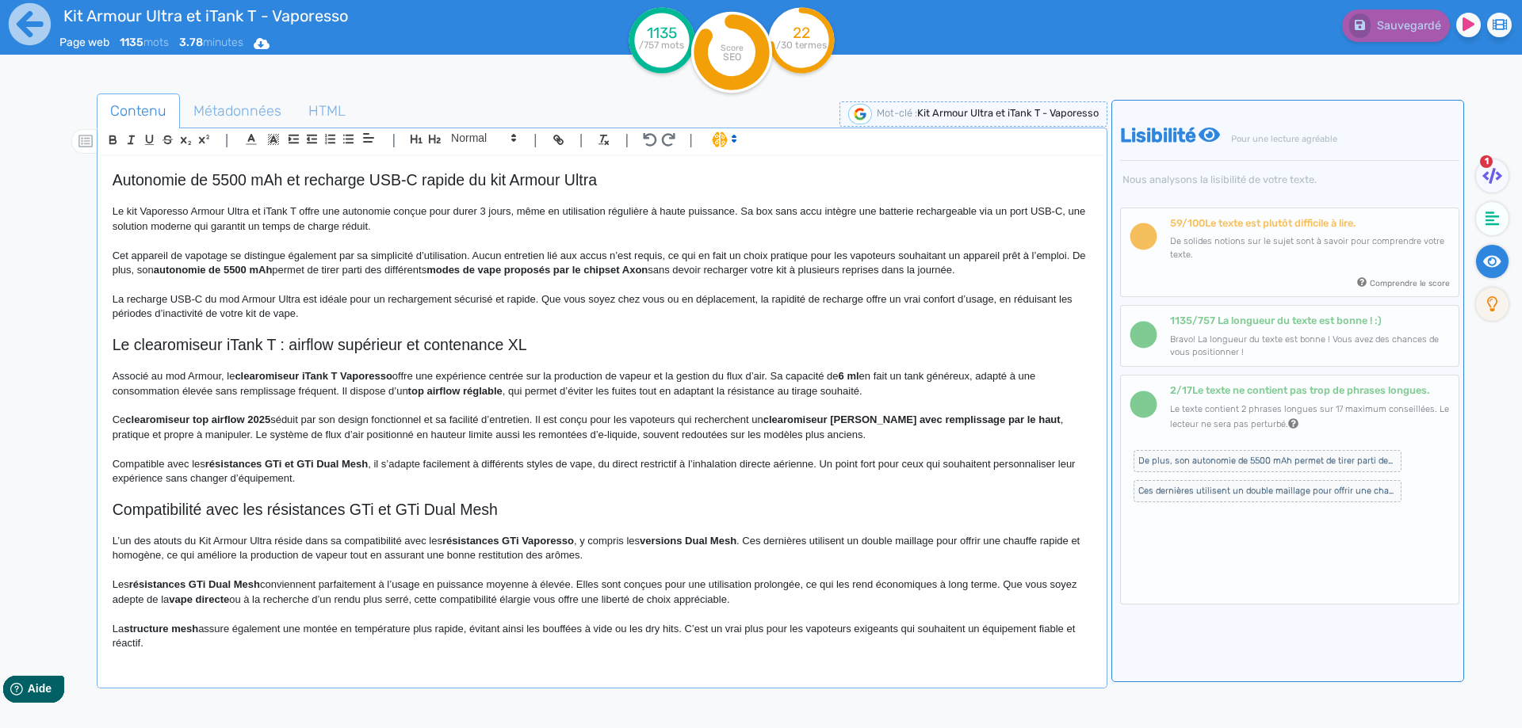
click at [423, 346] on h2 "Le clearomiseur iTank T : airflow supérieur et contenance XL" at bounding box center [602, 345] width 979 height 18
click at [569, 346] on h2 "Le clearomiseur iTank T : airflow supérieur et grande contenance XL" at bounding box center [602, 345] width 979 height 18
click at [107, 342] on div "Kit Armour Ultra et iTank T - Vaporesso Présentation du kit Armour Ultra 100W d…" at bounding box center [602, 411] width 1003 height 510
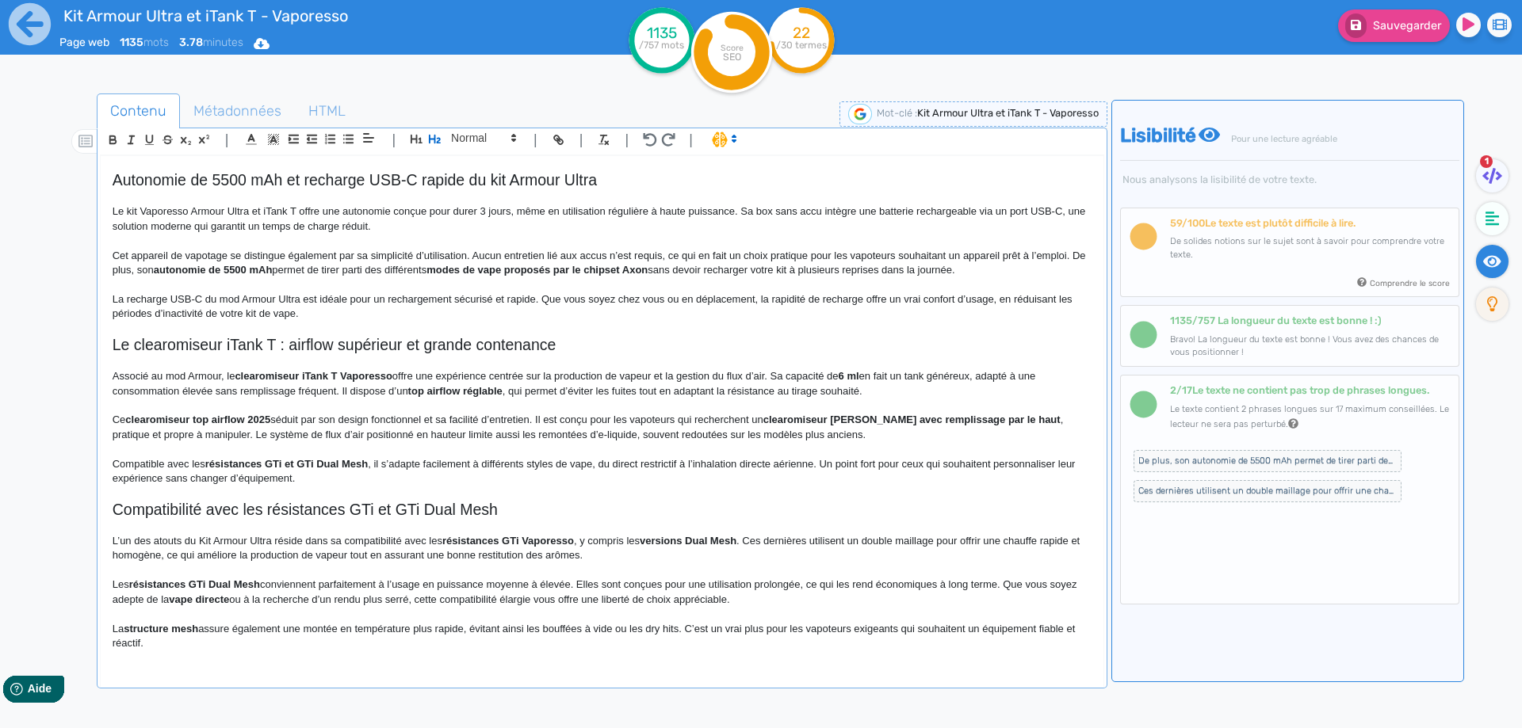
click at [274, 349] on h2 "Le clearomiseur iTank T : airflow supérieur et grande contenance" at bounding box center [602, 345] width 979 height 18
click at [299, 347] on h2 "Le clearomiseur iTank T du kit Armour Ultra : airflow supérieur et grande conte…" at bounding box center [602, 345] width 979 height 18
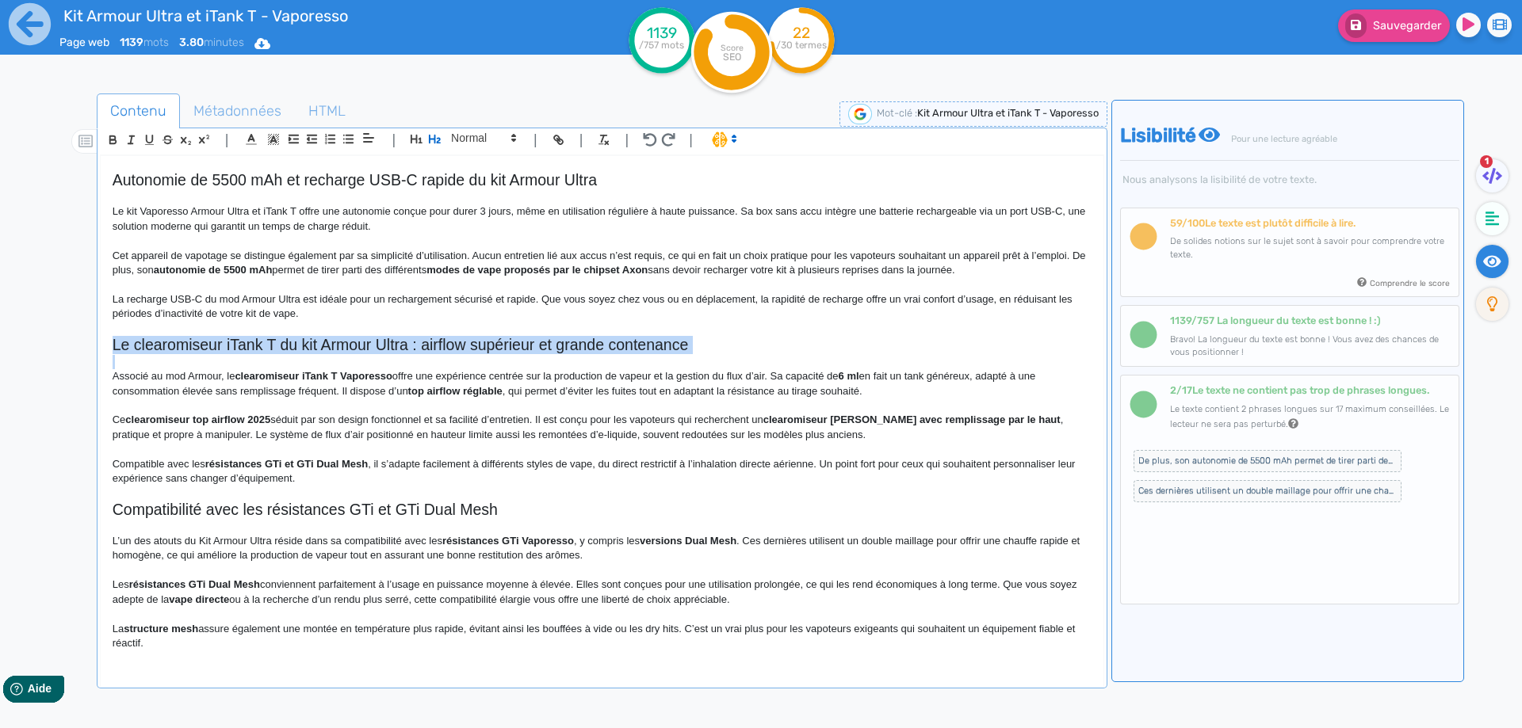
click at [299, 347] on h2 "Le clearomiseur iTank T du kit Armour Ultra : airflow supérieur et grande conte…" at bounding box center [602, 345] width 979 height 18
click at [429, 342] on h2 "Le clearomiseur iTank T du kit Armour Ultra : airflow supérieur et grande conte…" at bounding box center [602, 345] width 979 height 18
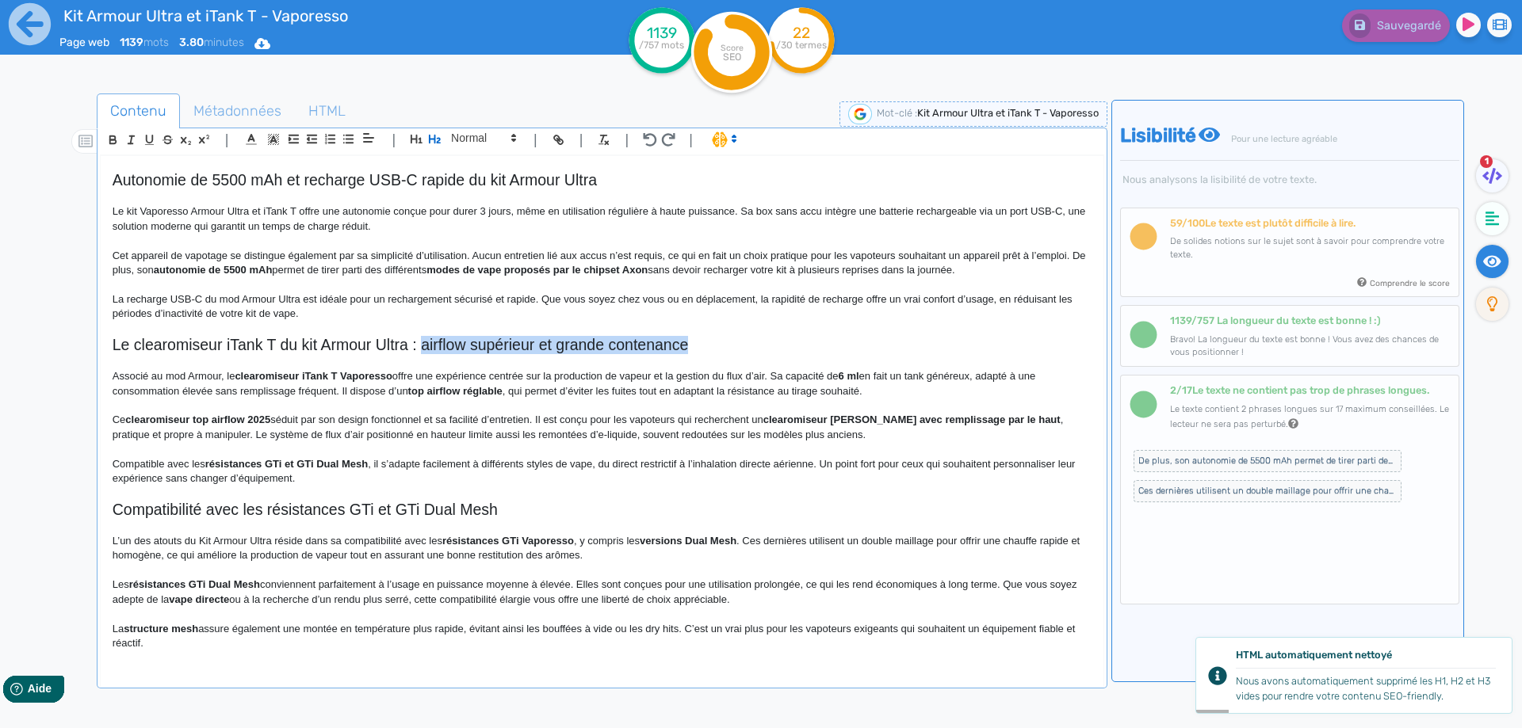
drag, startPoint x: 429, startPoint y: 342, endPoint x: 636, endPoint y: 339, distance: 207.7
click at [636, 339] on h2 "Le clearomiseur iTank T du kit Armour Ultra : airflow supérieur et grande conte…" at bounding box center [602, 345] width 979 height 18
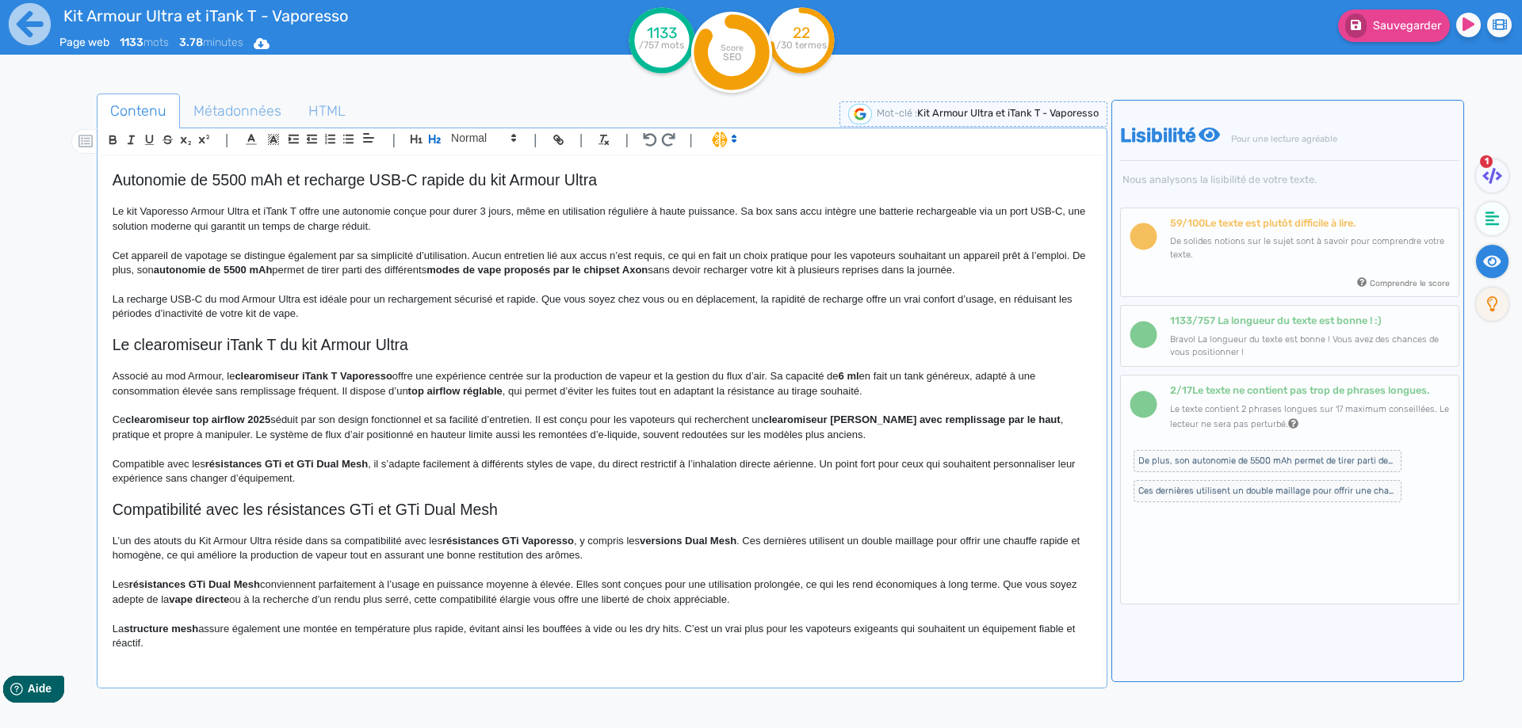
click at [222, 376] on p "Associé au mod Armour, le clearomiseur iTank T Vaporesso offre une expérience c…" at bounding box center [602, 383] width 979 height 29
click at [291, 377] on strong "clearomiseur iTank T Vaporesso" at bounding box center [338, 376] width 157 height 12
drag, startPoint x: 291, startPoint y: 377, endPoint x: 377, endPoint y: 374, distance: 86.4
click at [377, 374] on strong "clearomiseur iTank T Vaporesso" at bounding box center [338, 376] width 157 height 12
click at [483, 368] on p at bounding box center [602, 362] width 979 height 14
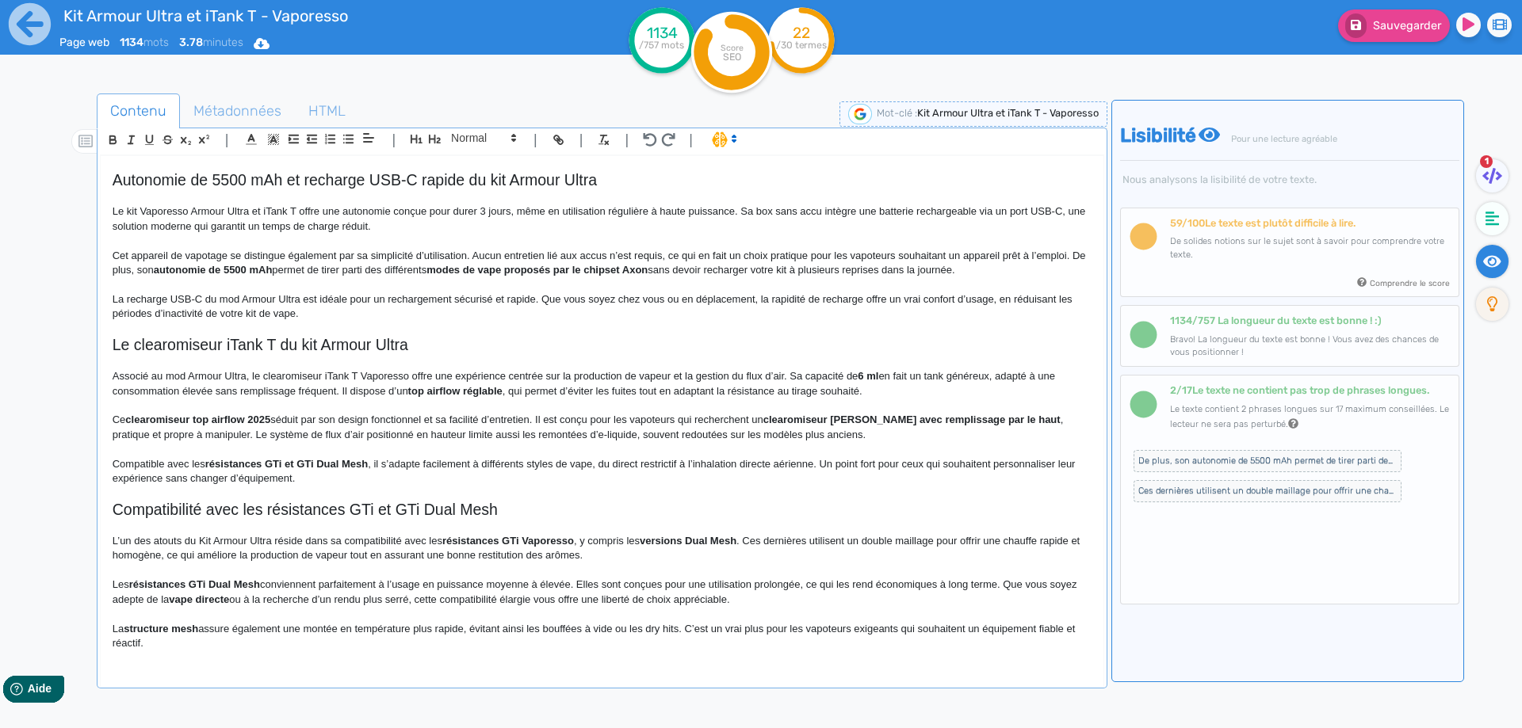
click at [674, 374] on p "Associé au mod Armour Ultra, le clearomiseur iTank T Vaporesso offre une expéri…" at bounding box center [602, 383] width 979 height 29
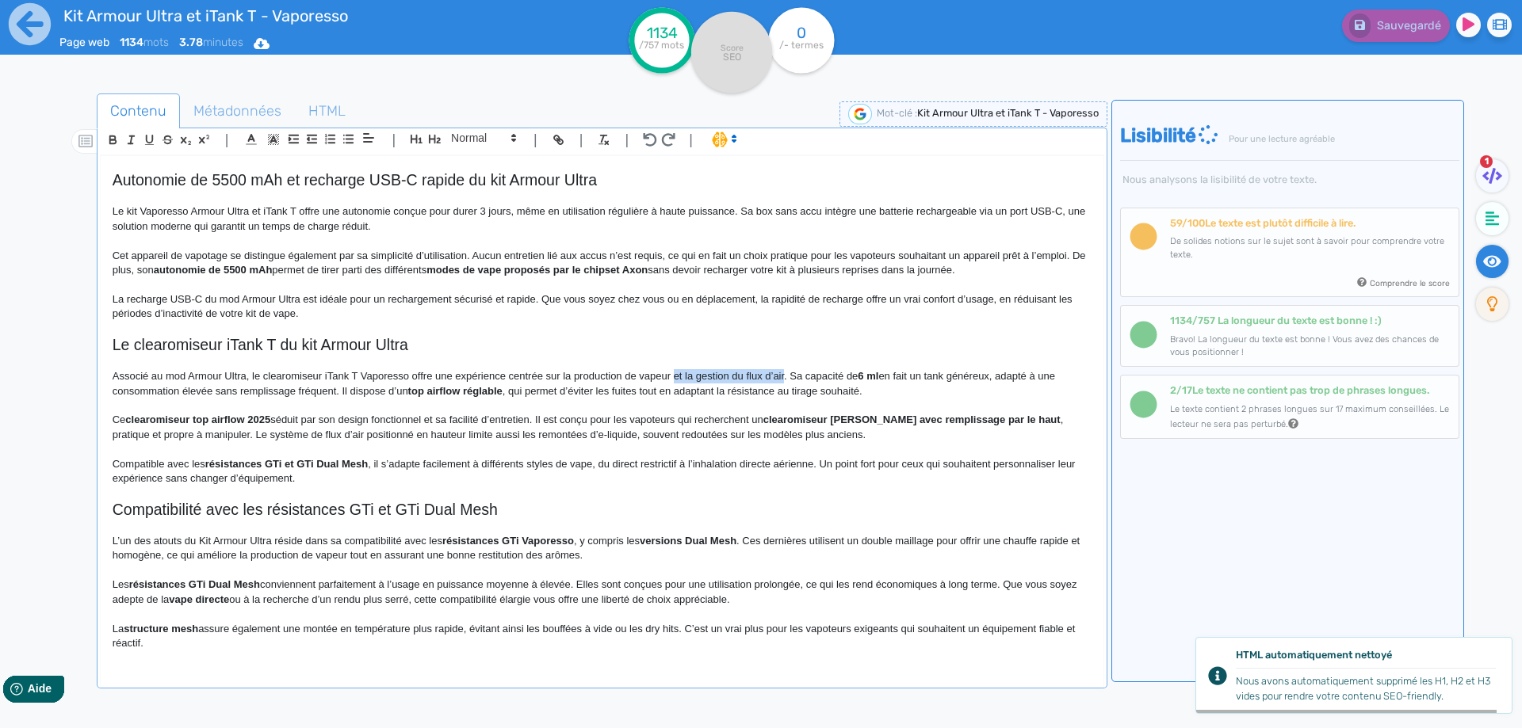
drag, startPoint x: 674, startPoint y: 374, endPoint x: 770, endPoint y: 375, distance: 95.9
click at [770, 375] on p "Associé au mod Armour Ultra, le clearomiseur iTank T Vaporesso offre une expéri…" at bounding box center [602, 383] width 979 height 29
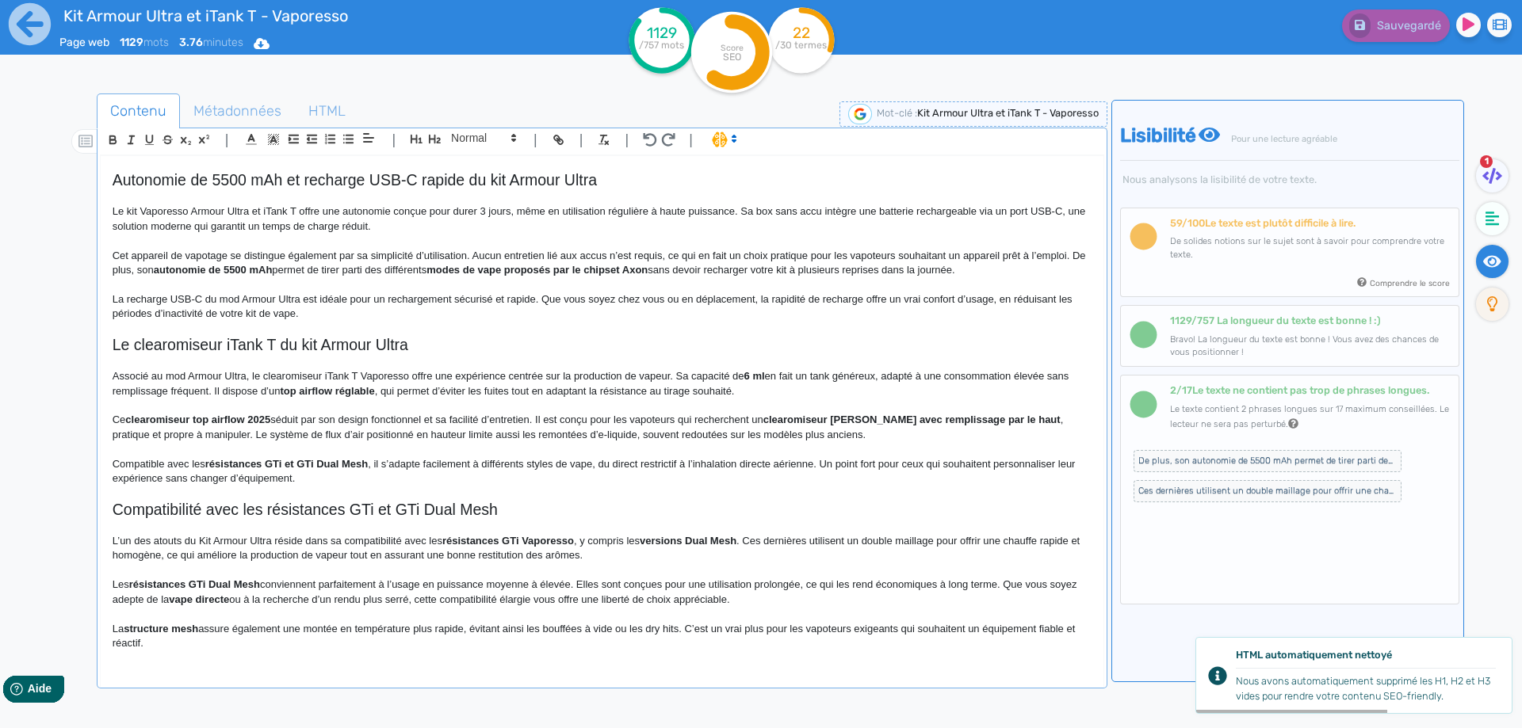
click at [697, 375] on p "Associé au mod Armour Ultra, le clearomiseur iTank T Vaporesso offre une expéri…" at bounding box center [602, 383] width 979 height 29
drag, startPoint x: 697, startPoint y: 375, endPoint x: 763, endPoint y: 375, distance: 65.8
click at [763, 375] on p "Associé au mod Armour Ultra, le clearomiseur iTank T Vaporesso offre une expéri…" at bounding box center [602, 383] width 979 height 29
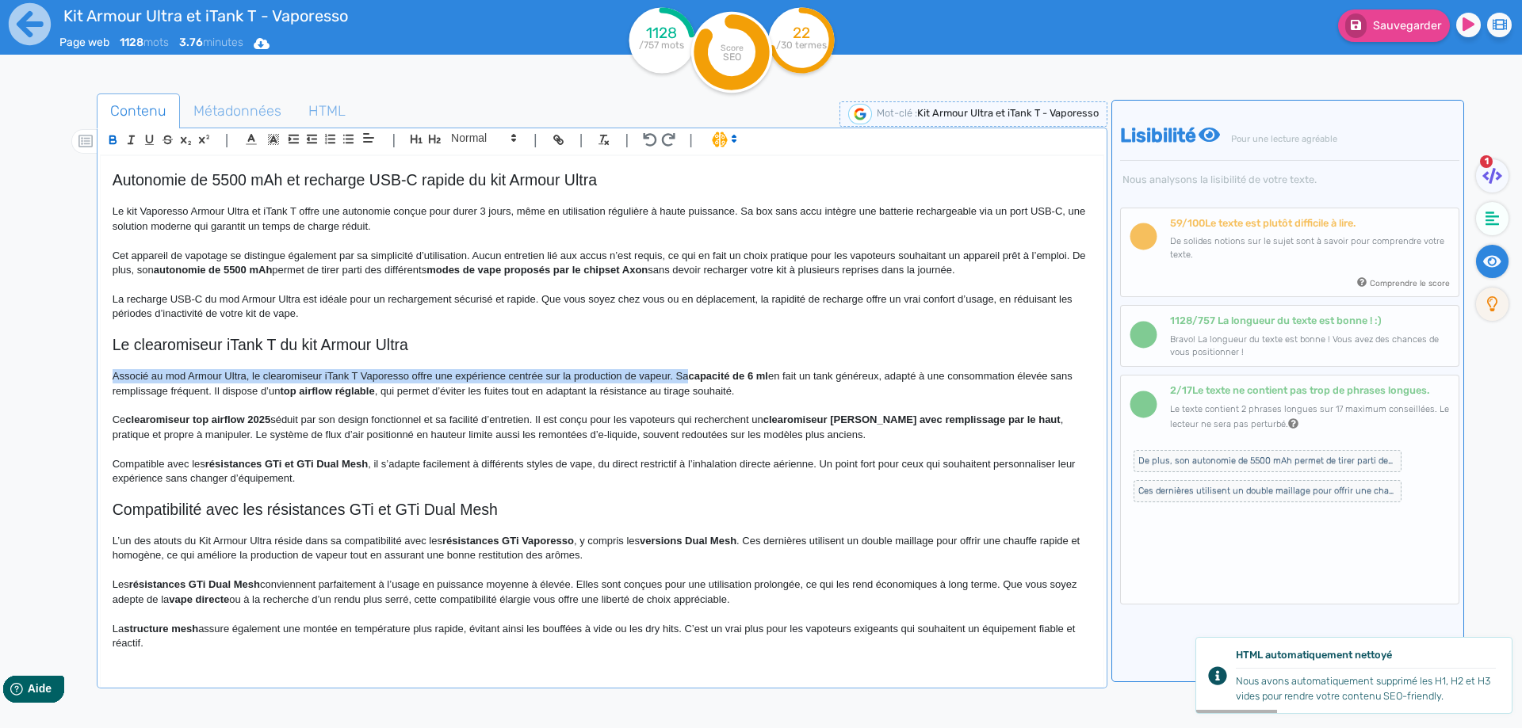
click at [695, 376] on strong "capacité de 6 ml" at bounding box center [727, 376] width 79 height 12
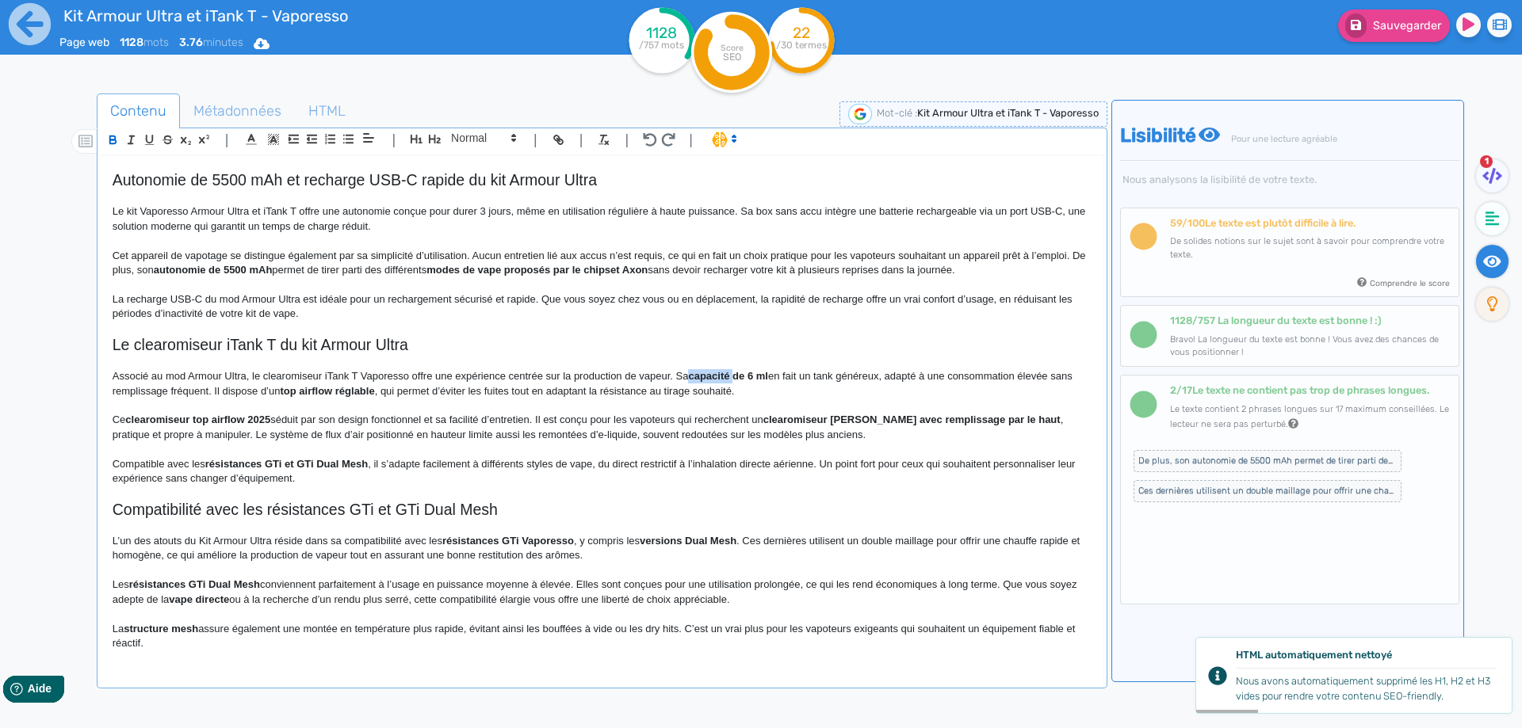
click at [695, 376] on strong "capacité de 6 ml" at bounding box center [727, 376] width 79 height 12
click at [843, 374] on p "Associé au mod Armour Ultra, le clearomiseur iTank T Vaporesso offre une expéri…" at bounding box center [602, 383] width 979 height 29
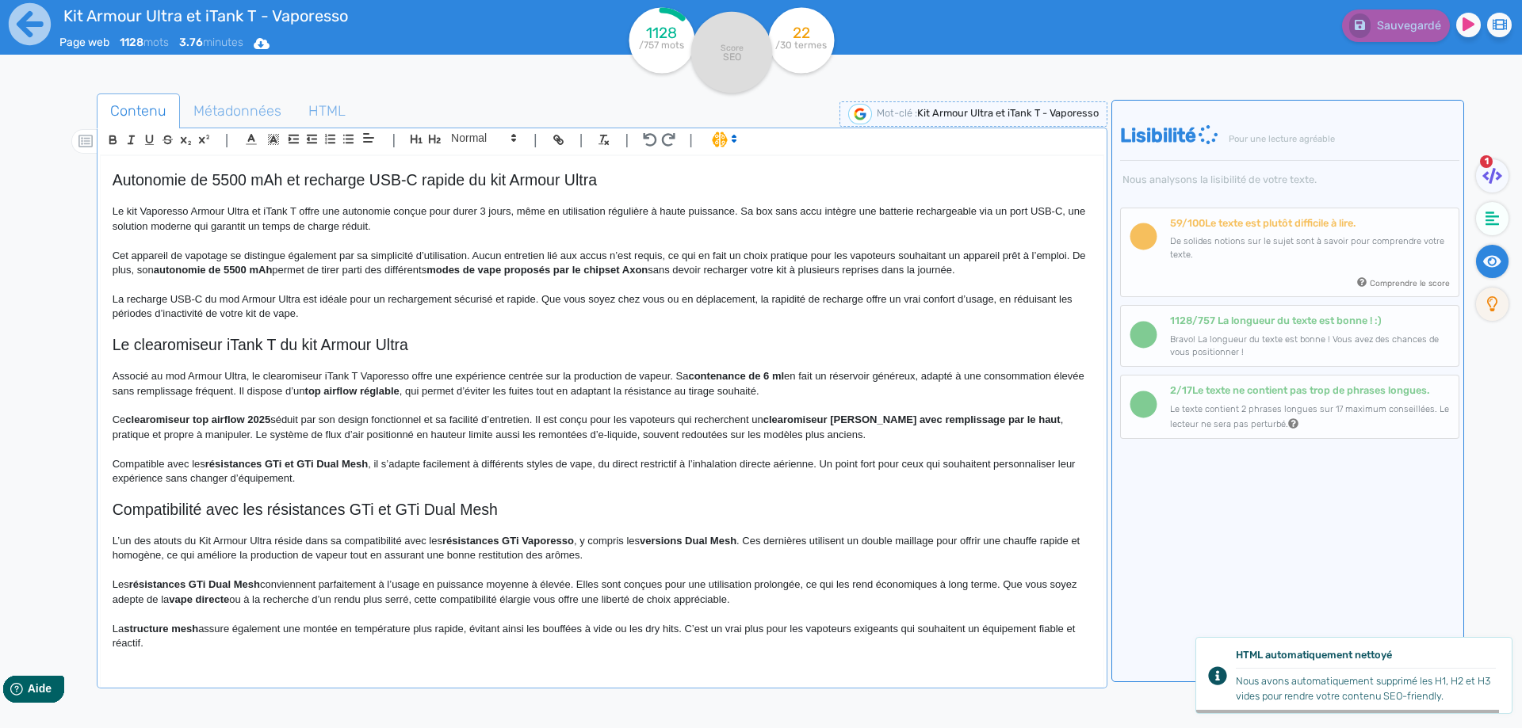
click at [273, 390] on p "Associé au mod Armour Ultra, le clearomiseur iTank T Vaporesso offre une expéri…" at bounding box center [602, 383] width 979 height 29
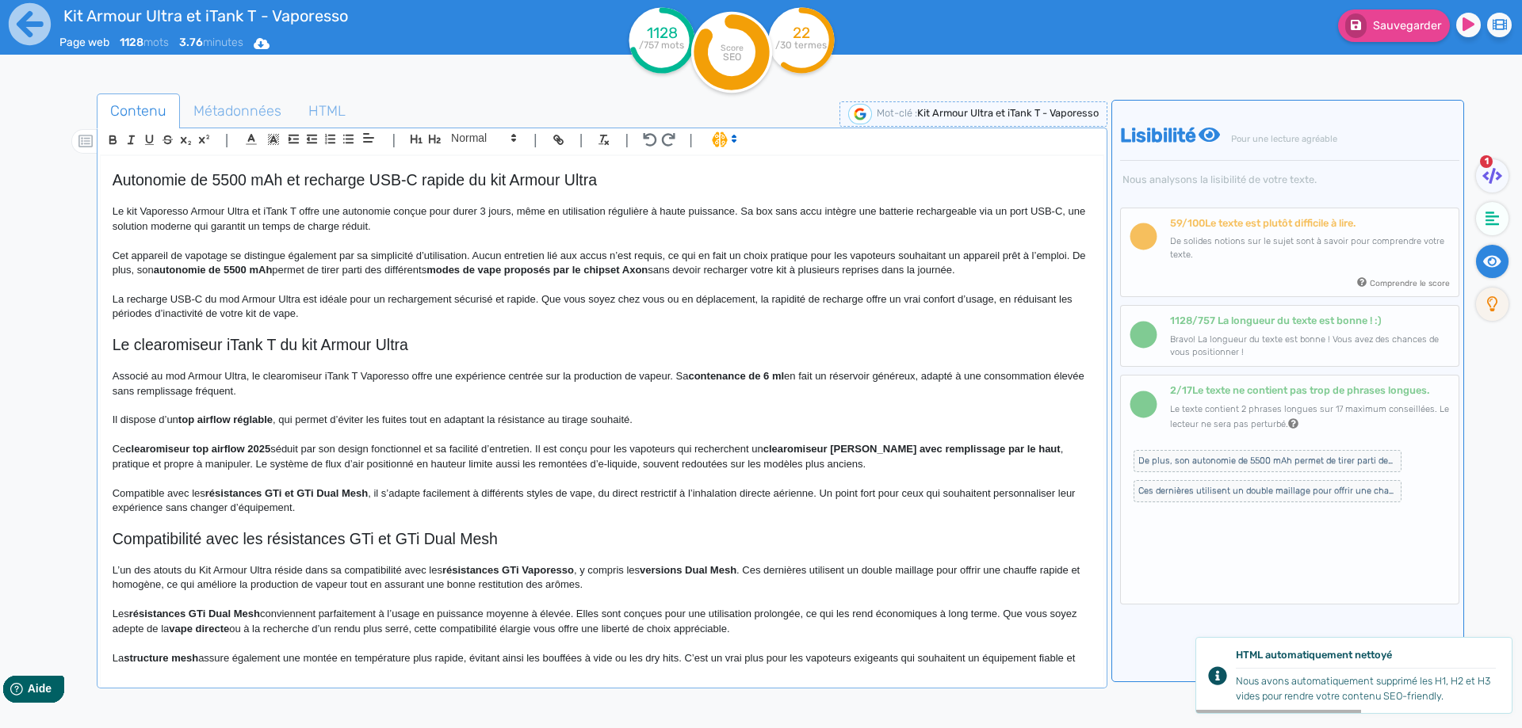
click at [285, 388] on p "Associé au mod Armour Ultra, le clearomiseur iTank T Vaporesso offre une expéri…" at bounding box center [602, 383] width 979 height 29
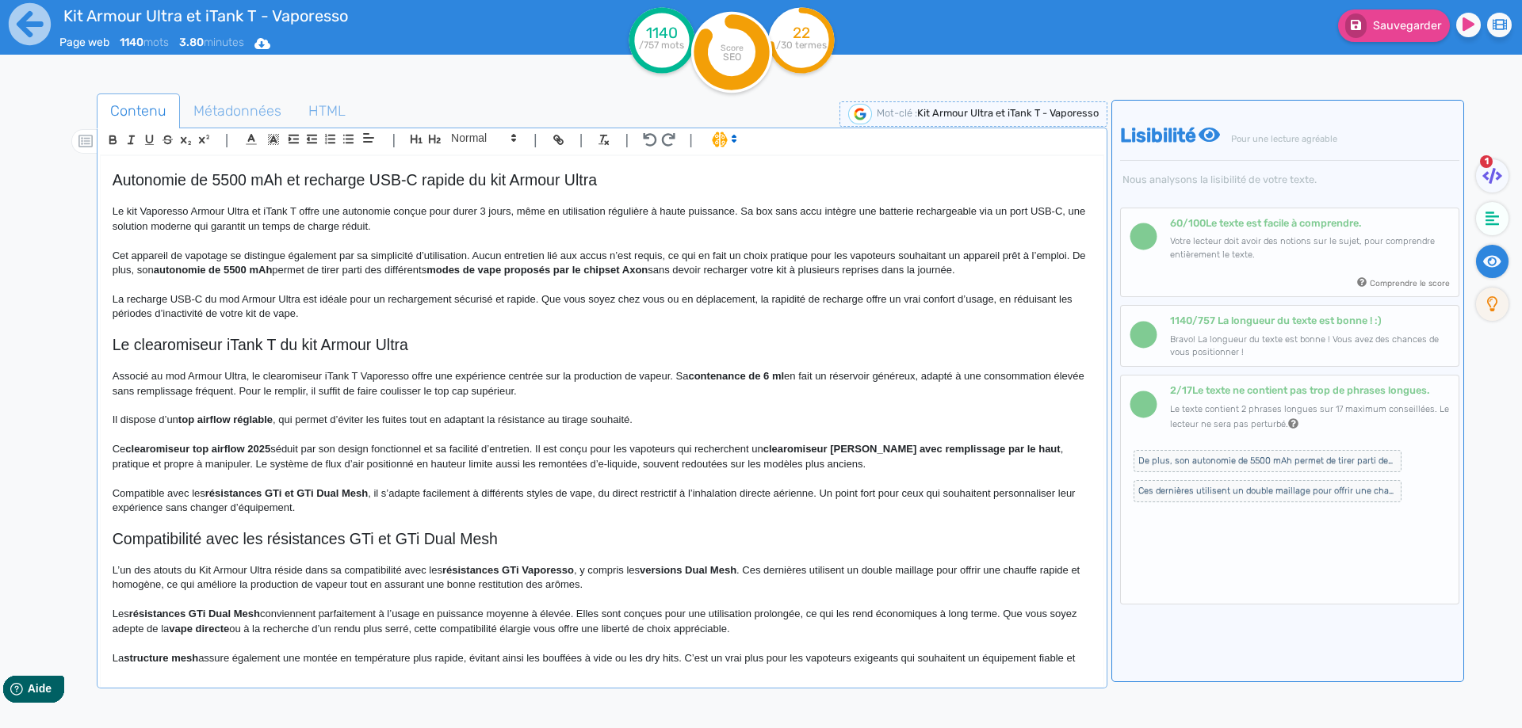
click at [111, 429] on div "Kit Armour Ultra et iTank T - Vaporesso Présentation du kit Armour Ultra 100W d…" at bounding box center [602, 411] width 1003 height 510
click at [117, 422] on p "Il dispose d’un top airflow réglable , qui permet d’éviter les fuites tout en a…" at bounding box center [602, 420] width 979 height 14
click at [185, 417] on p "Ce clearomiseur dédié à l'inhalation directe, dispose d’un top airflow réglable…" at bounding box center [602, 420] width 979 height 14
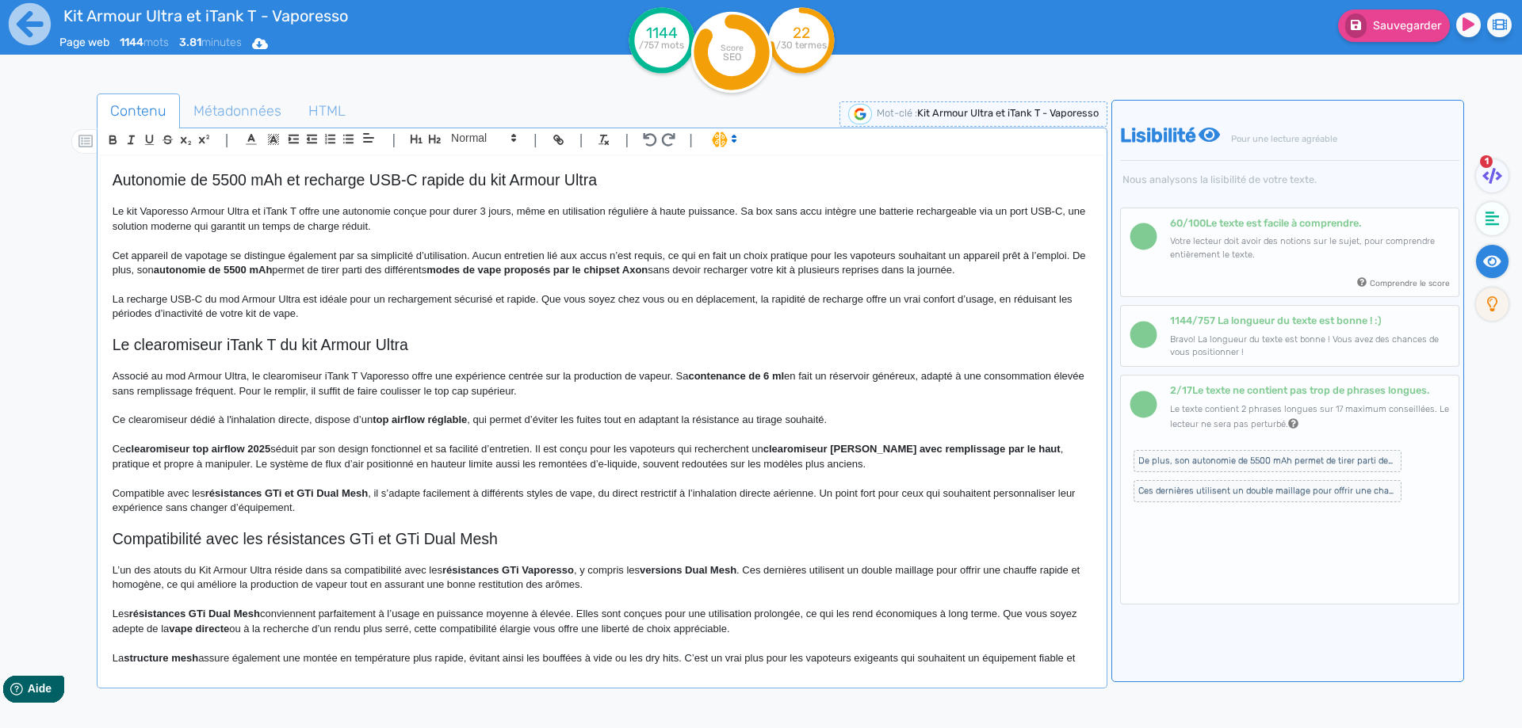
click at [190, 419] on p "Ce clearomiseur dédié à l'inhalation directe, dispose d’un top airflow réglable…" at bounding box center [602, 420] width 979 height 14
click at [476, 419] on p "Ce clearomiseur, dédié à l'inhalation directe, dispose d’un top airflow réglabl…" at bounding box center [602, 420] width 979 height 14
click at [614, 423] on p "Ce clearomiseur, dédié à l'inhalation directe, dispose d’un top airflow réglabl…" at bounding box center [602, 420] width 979 height 14
click at [954, 419] on p "Ce clearomiseur, dédié à l'inhalation directe, dispose d’un top airflow réglabl…" at bounding box center [602, 420] width 979 height 14
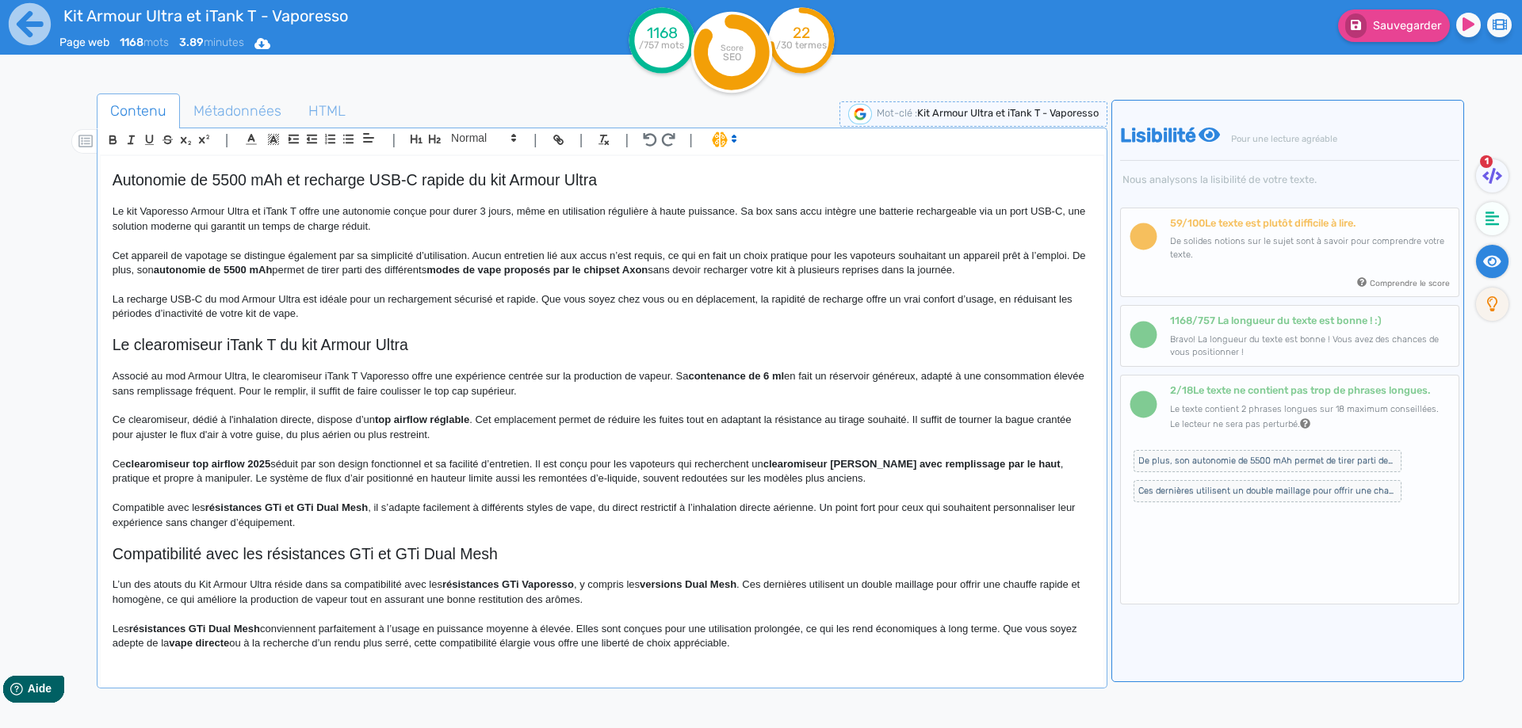
click at [134, 456] on p at bounding box center [602, 449] width 979 height 14
click at [135, 456] on p at bounding box center [602, 449] width 979 height 14
click at [113, 463] on p "Ce clearomiseur top airflow 2025 séduit par son design fonctionnel et sa facili…" at bounding box center [602, 471] width 979 height 29
drag, startPoint x: 113, startPoint y: 463, endPoint x: 258, endPoint y: 460, distance: 145.1
click at [258, 460] on p "Ce clearomiseur top airflow 2025 séduit par son design fonctionnel et sa facili…" at bounding box center [602, 471] width 979 height 29
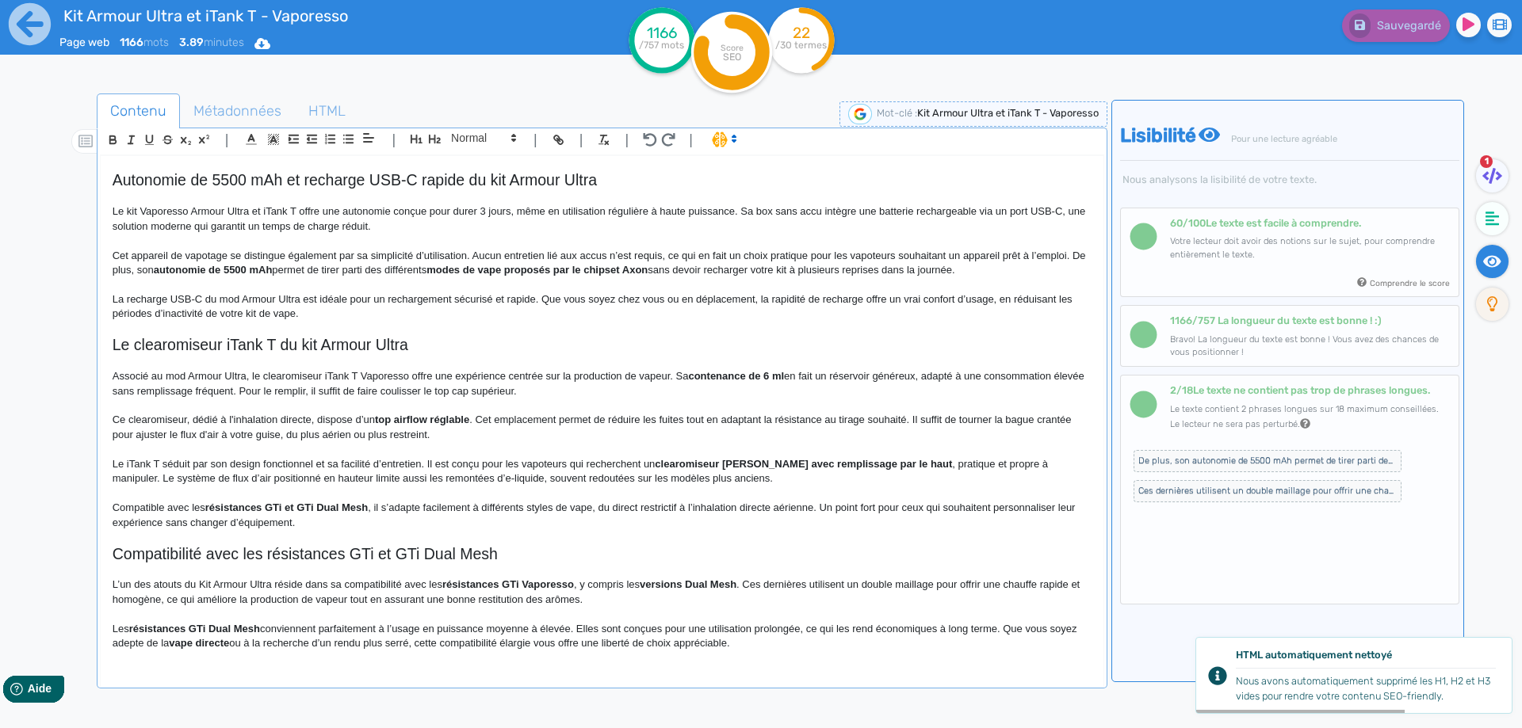
click at [793, 460] on strong "clearomiseur [PERSON_NAME] avec remplissage par le haut" at bounding box center [803, 464] width 297 height 12
drag, startPoint x: 793, startPoint y: 460, endPoint x: 914, endPoint y: 463, distance: 120.5
click at [914, 463] on strong "clearomiseur [PERSON_NAME] avec remplissage par le haut" at bounding box center [803, 464] width 297 height 12
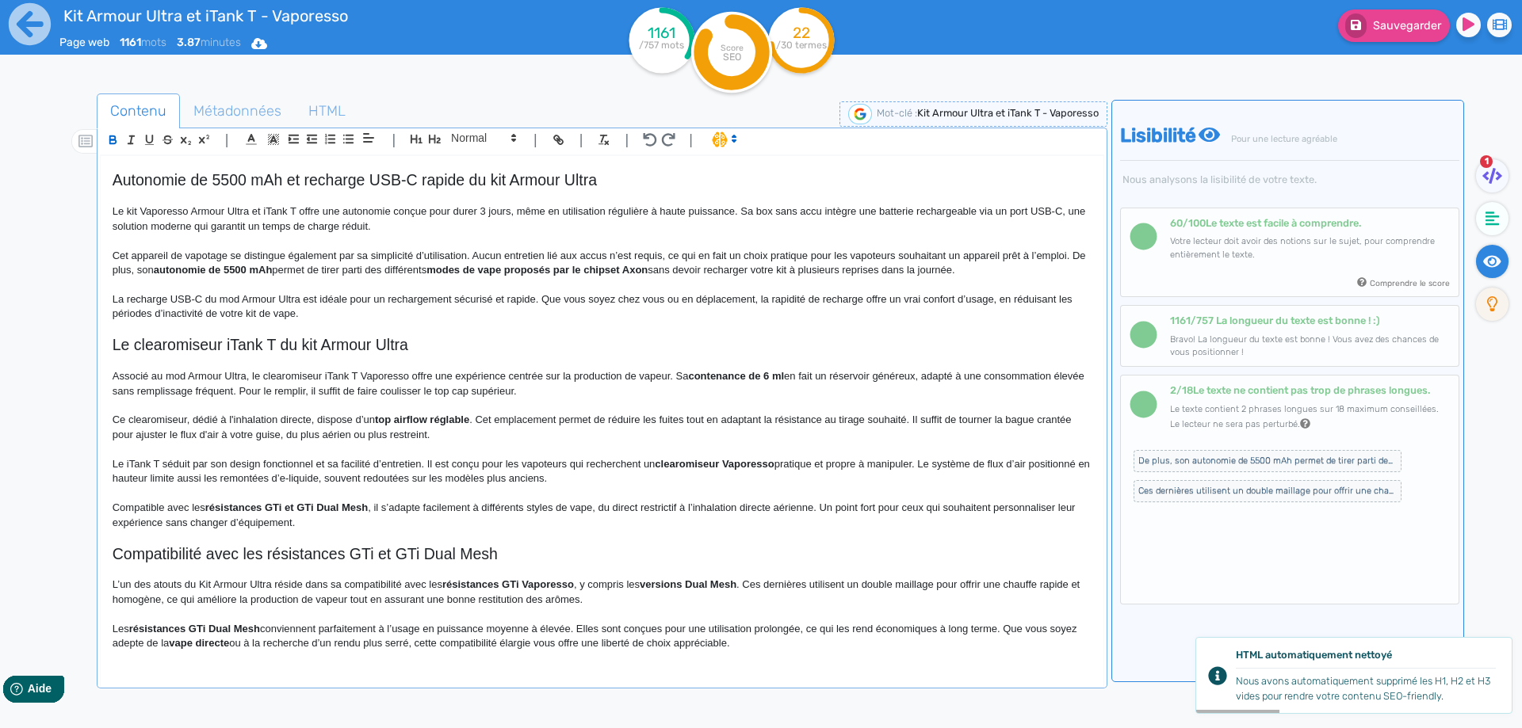
click at [729, 465] on strong "clearomiseur Vaporesso" at bounding box center [714, 464] width 119 height 12
click at [729, 465] on p "Le iTank T séduit par son design fonctionnel et sa facilité d’entretien. Il est…" at bounding box center [602, 471] width 979 height 29
click at [701, 463] on strong "clearomiseur" at bounding box center [687, 464] width 64 height 12
click at [737, 458] on p "Le iTank T séduit par son design fonctionnel et sa facilité d’entretien. Il est…" at bounding box center [602, 471] width 979 height 29
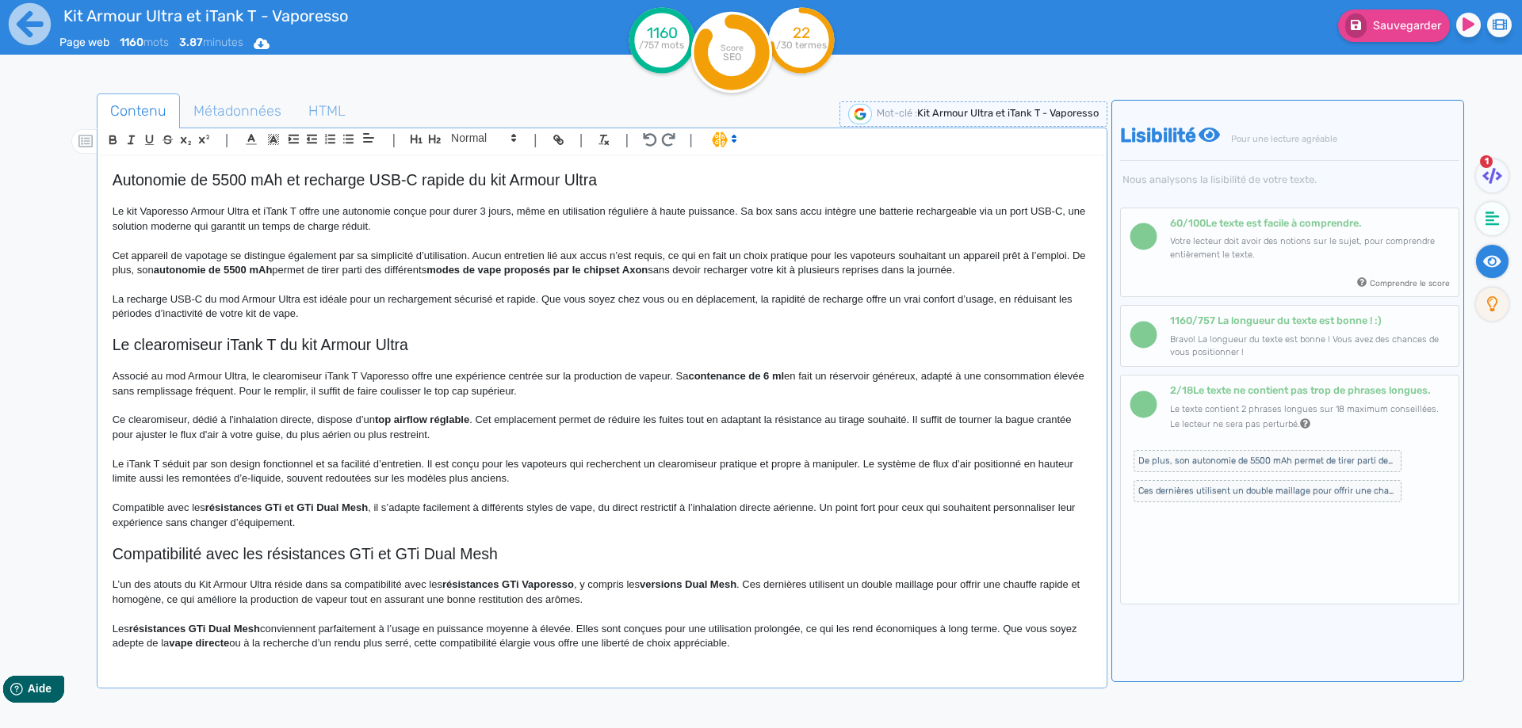
click at [869, 460] on p "Le iTank T séduit par son design fonctionnel et sa facilité d’entretien. Il est…" at bounding box center [602, 471] width 979 height 29
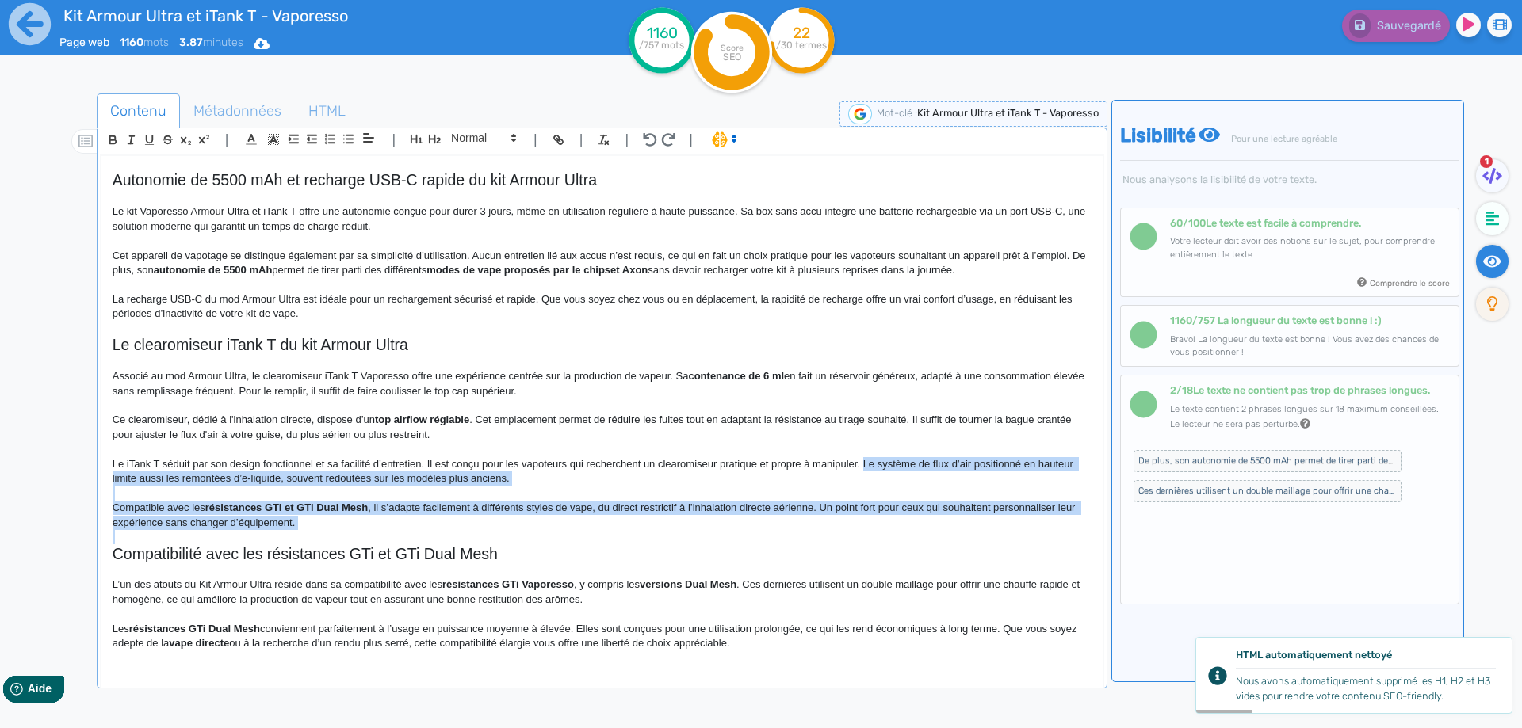
drag, startPoint x: 869, startPoint y: 460, endPoint x: 811, endPoint y: 521, distance: 83.5
click at [811, 521] on div "Kit Armour Ultra et iTank T - Vaporesso Présentation du kit Armour Ultra 100W d…" at bounding box center [602, 411] width 1003 height 510
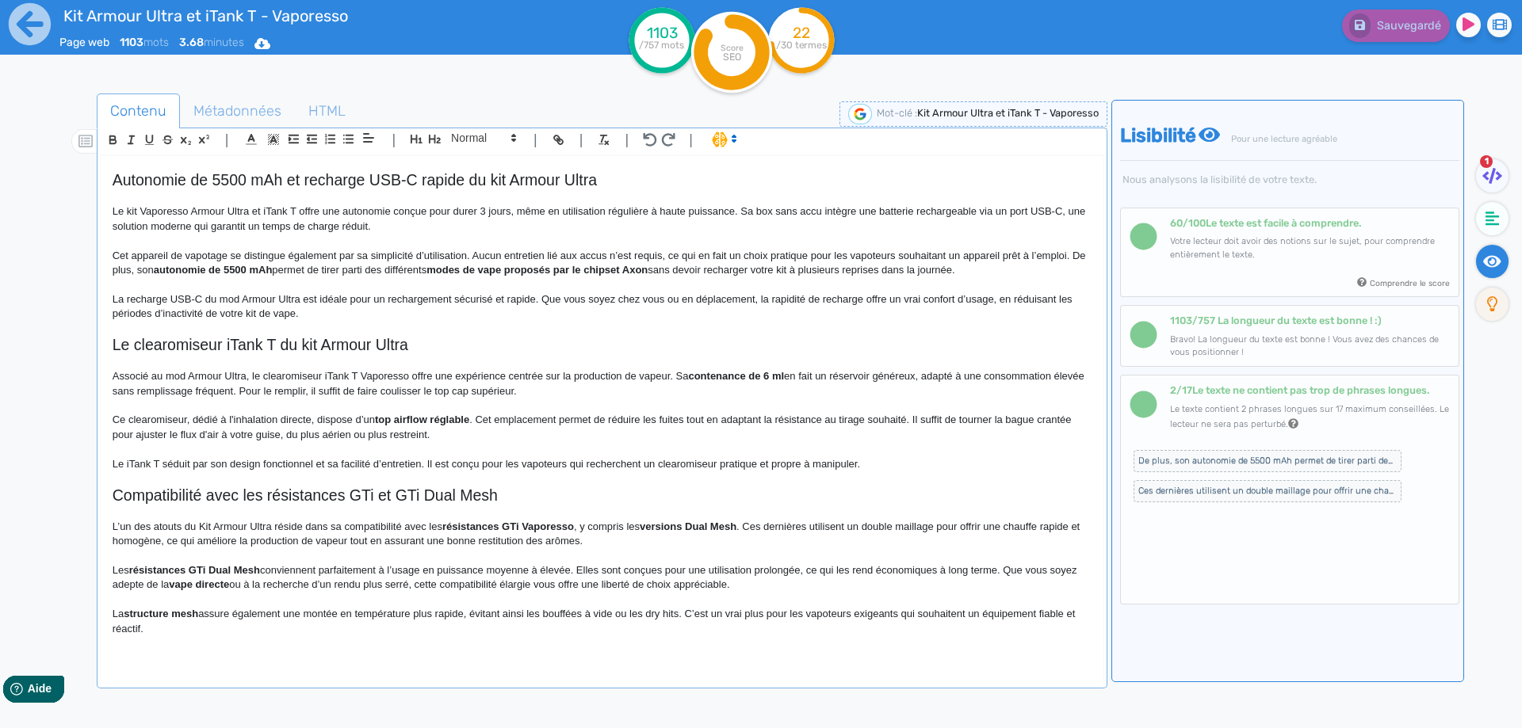
scroll to position [844, 0]
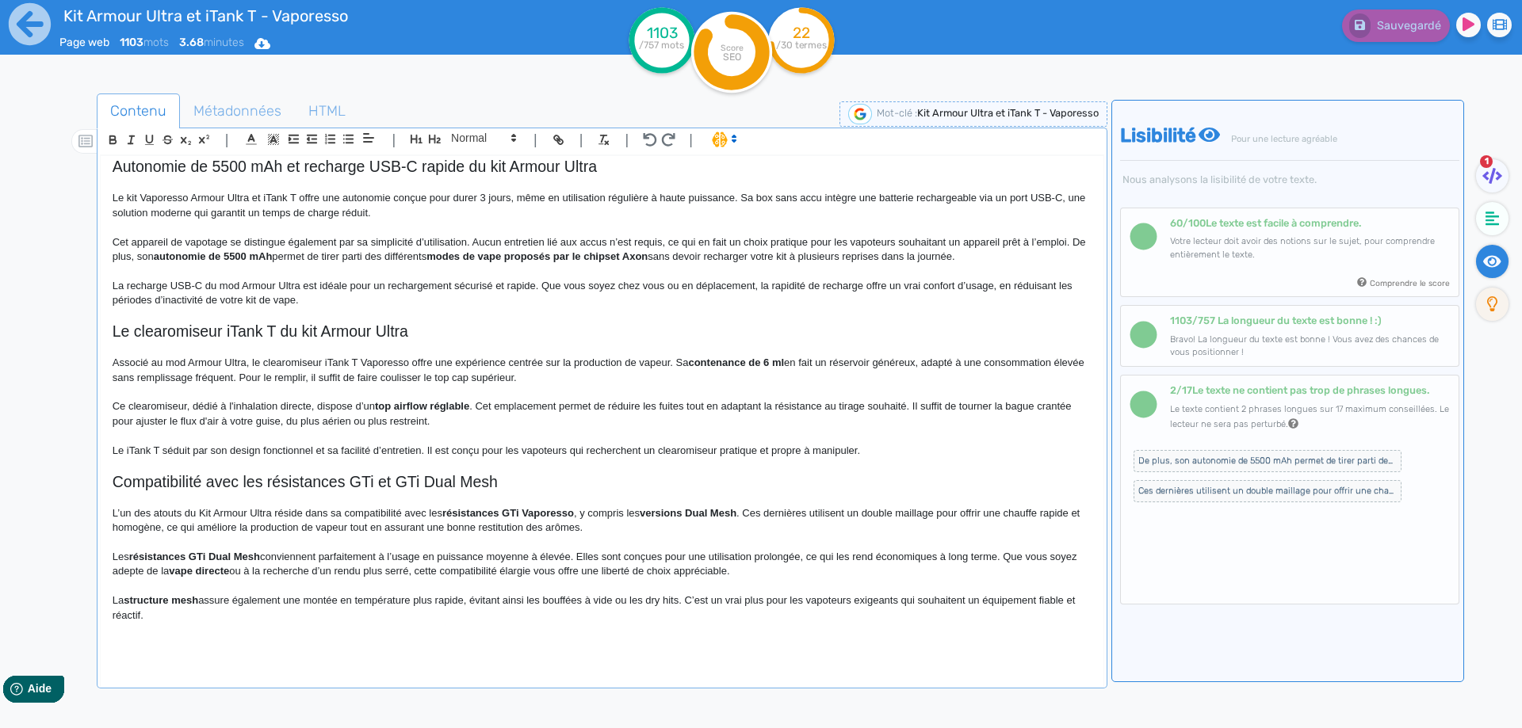
click at [212, 485] on h2 "Compatibilité avec les résistances GTi et GTi Dual Mesh" at bounding box center [602, 482] width 979 height 18
click at [496, 134] on span at bounding box center [483, 137] width 78 height 19
click at [492, 158] on span at bounding box center [482, 166] width 63 height 28
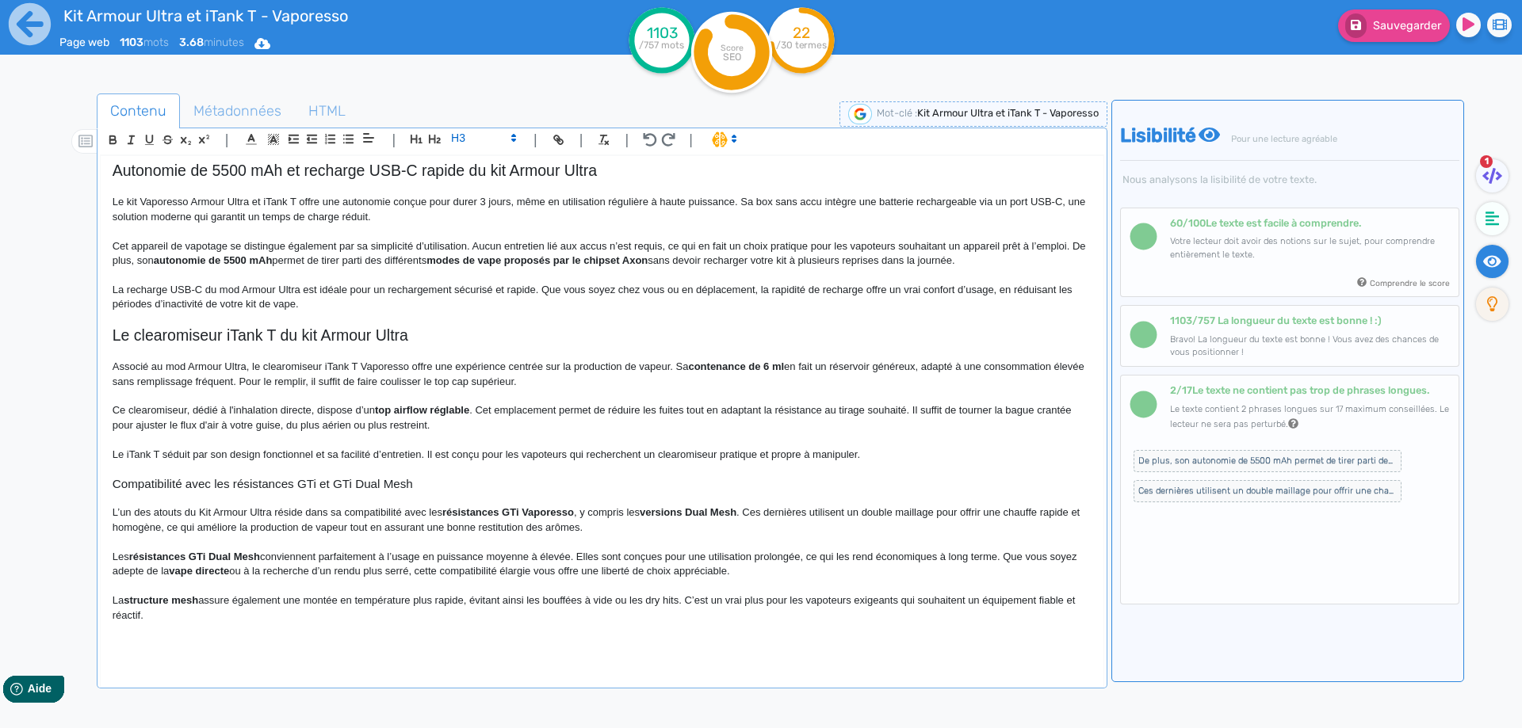
scroll to position [840, 0]
drag, startPoint x: 555, startPoint y: 385, endPoint x: 274, endPoint y: 376, distance: 280.7
click at [274, 376] on p "Associé au mod Armour Ultra, le clearomiseur iTank T Vaporesso offre une expéri…" at bounding box center [602, 374] width 979 height 29
click at [934, 455] on p "Le iTank T séduit par son design fonctionnel et sa facilité d’entretien. Il est…" at bounding box center [602, 455] width 979 height 14
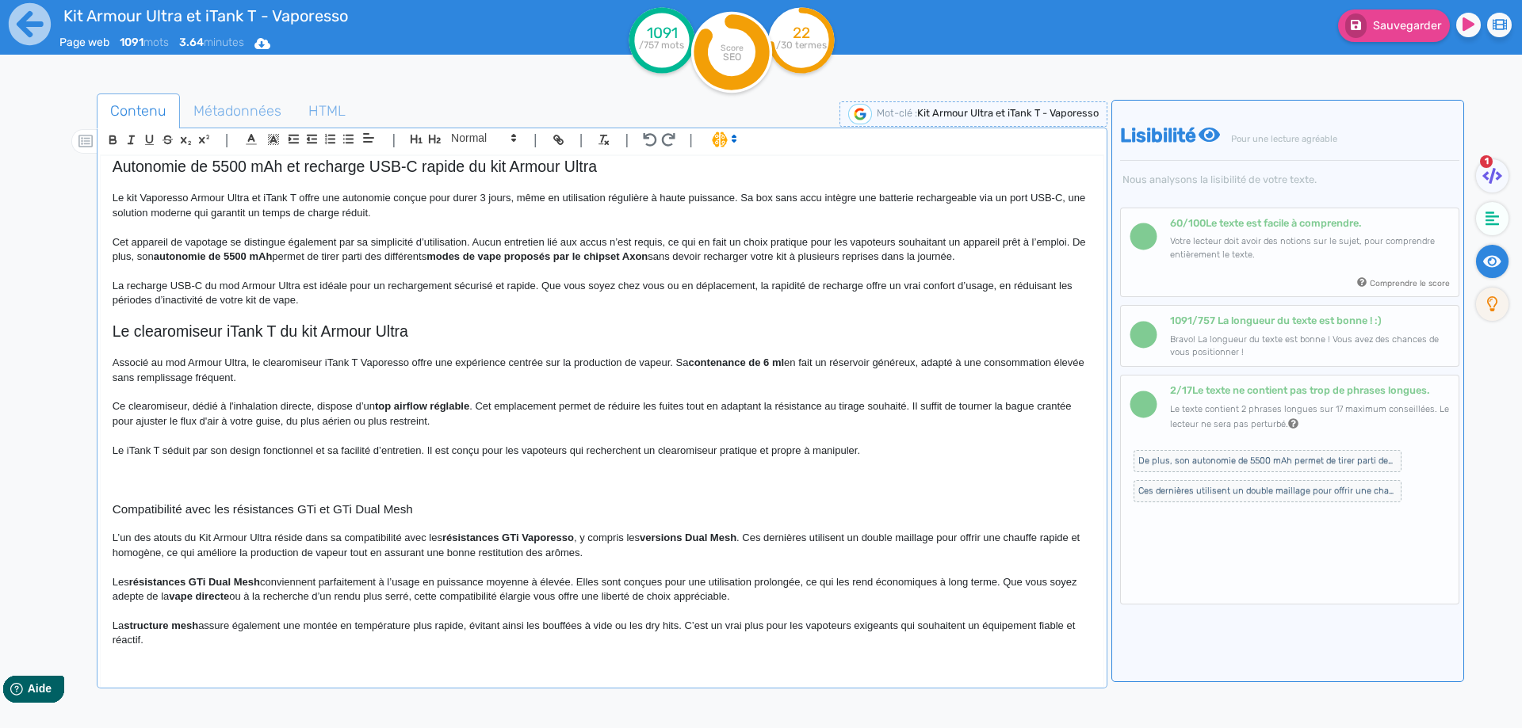
click at [506, 124] on ul "Contenu Métadonnées HTML" at bounding box center [602, 112] width 1010 height 36
click at [505, 137] on span at bounding box center [483, 137] width 78 height 19
click at [498, 161] on span at bounding box center [482, 166] width 63 height 28
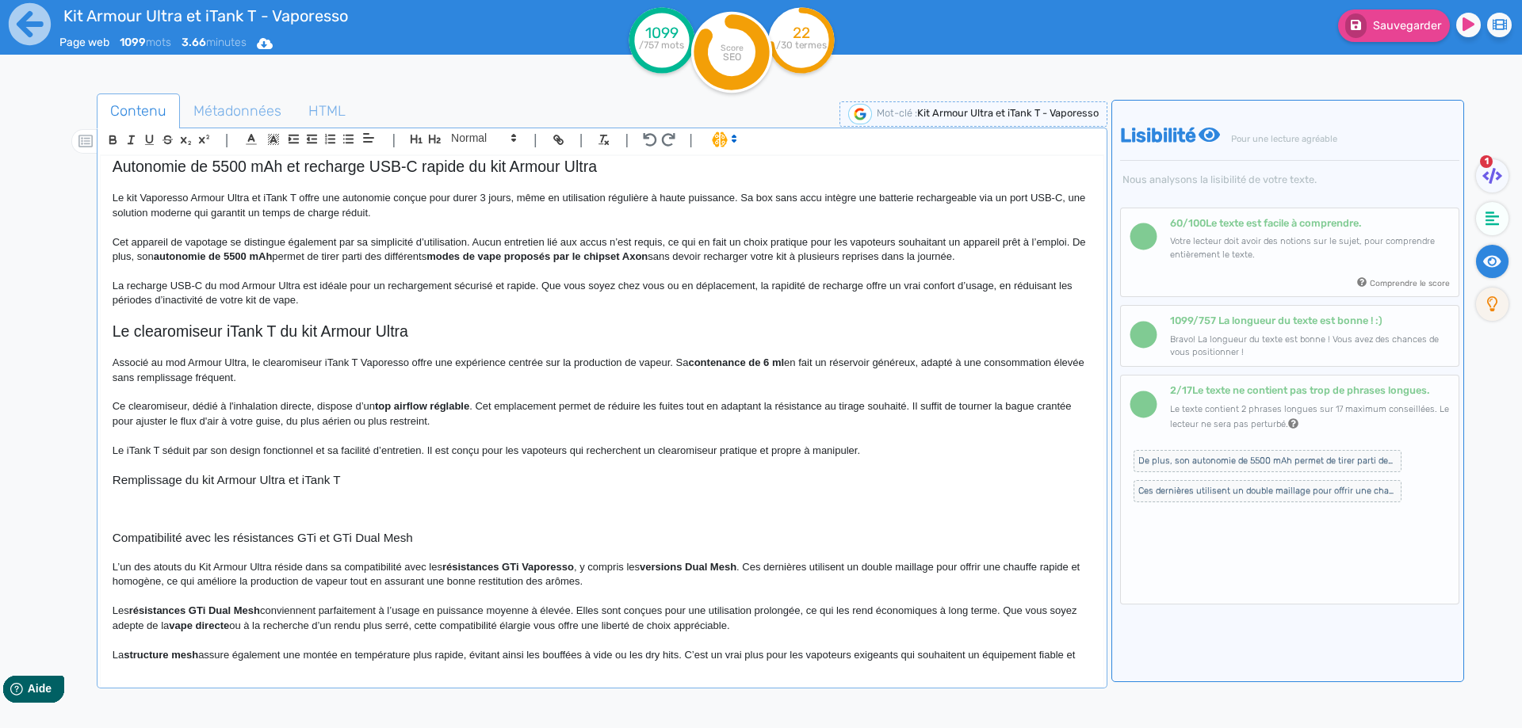
click at [212, 481] on h3 "Remplissage du kit Armour Ultra et iTank T" at bounding box center [602, 480] width 979 height 14
copy h3 "Remplissage du kit Armour Ultra et iTank T"
drag, startPoint x: 212, startPoint y: 537, endPoint x: 222, endPoint y: 512, distance: 26.6
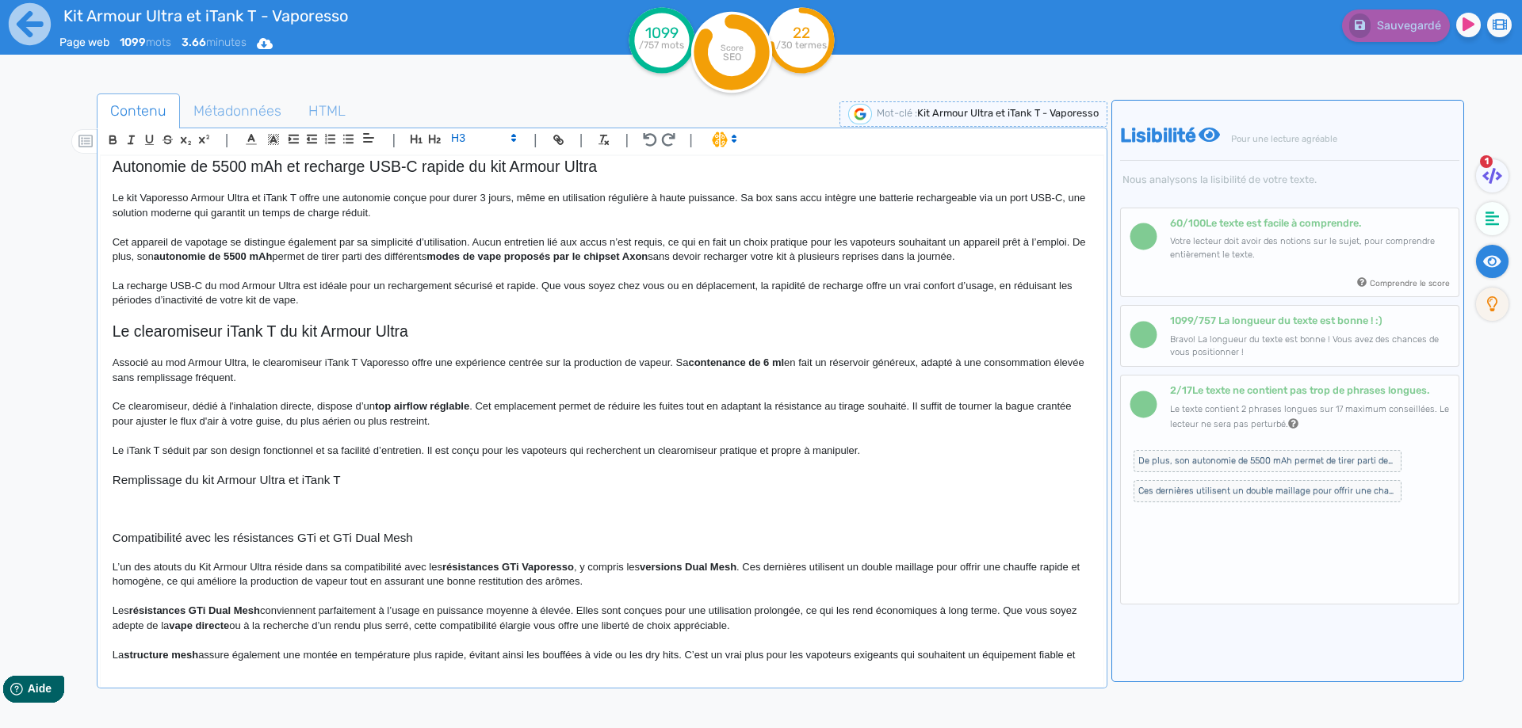
click at [211, 537] on h3 "Compatibilité avec les résistances GTi et GTi Dual Mesh" at bounding box center [602, 538] width 979 height 14
click at [222, 512] on p at bounding box center [602, 509] width 979 height 14
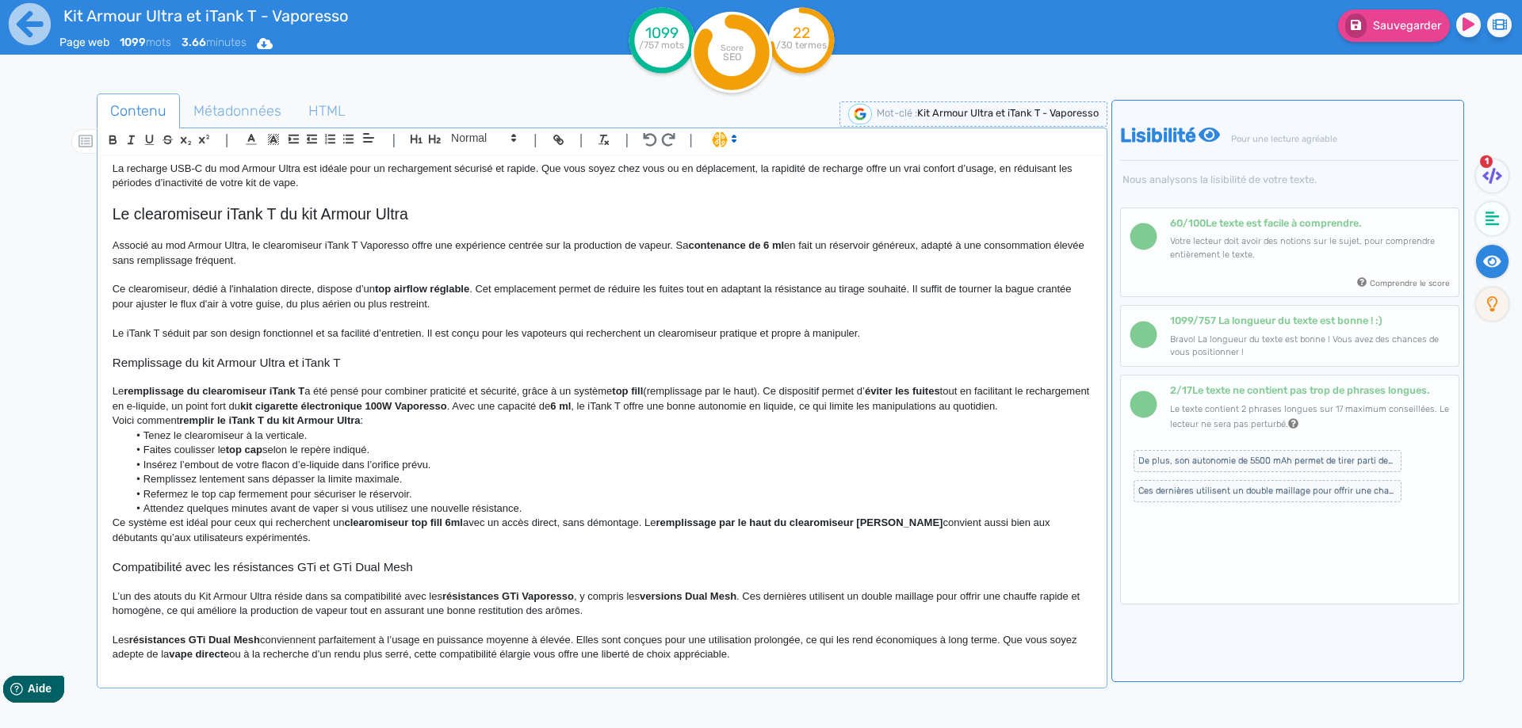
scroll to position [1045, 0]
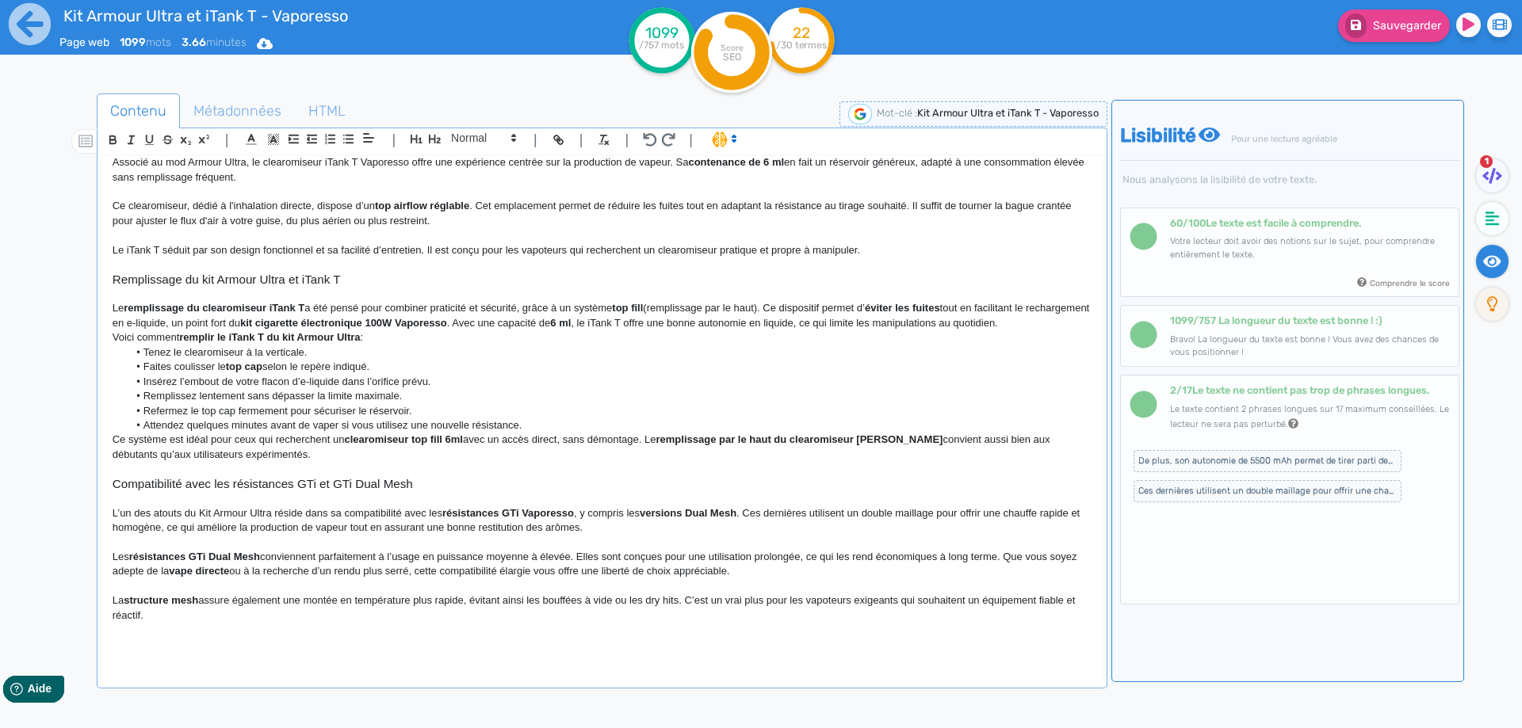
click at [213, 310] on strong "remplissage du clearomiseur iTank T" at bounding box center [214, 308] width 181 height 12
drag, startPoint x: 305, startPoint y: 306, endPoint x: 127, endPoint y: 311, distance: 178.4
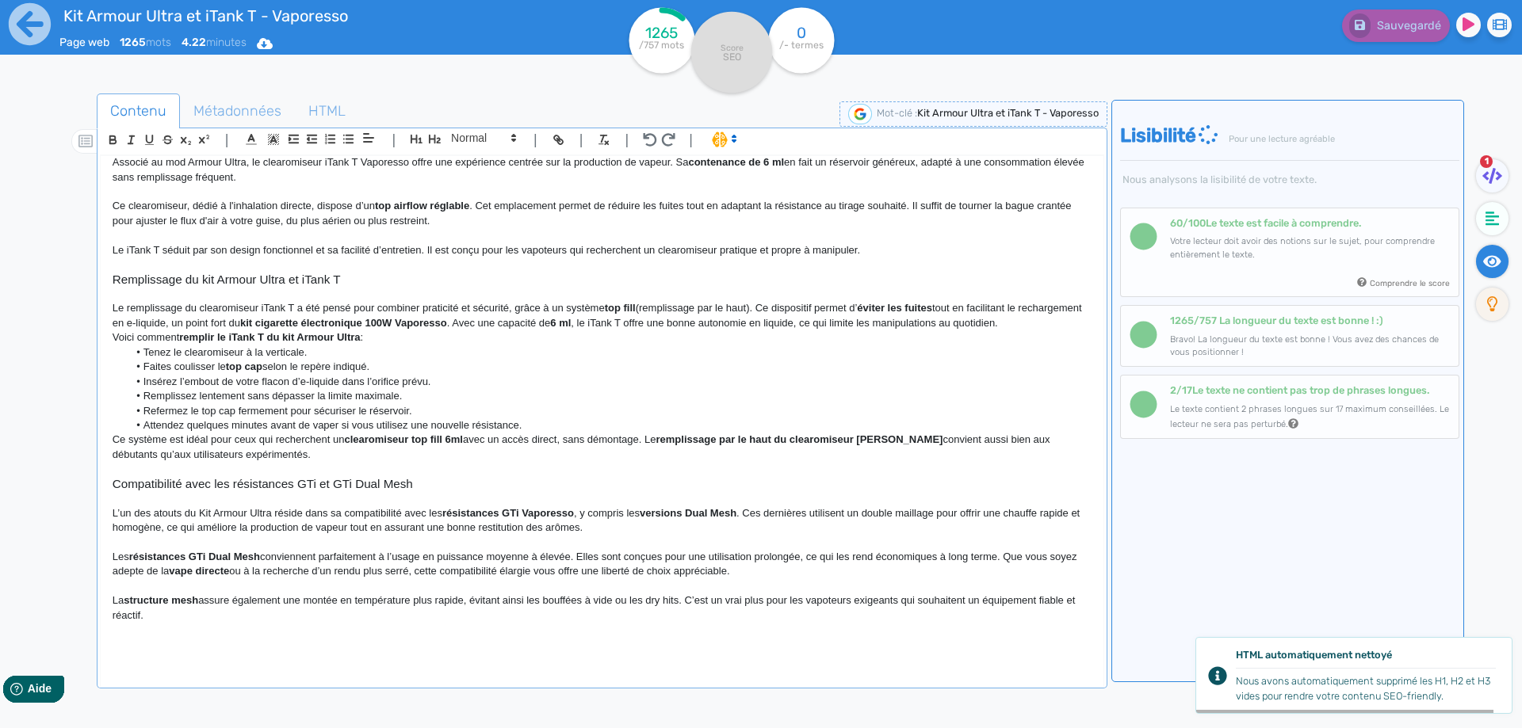
click at [436, 309] on p "Le remplissage du clearomiseur iTank T a été pensé pour combiner praticité et s…" at bounding box center [602, 315] width 979 height 29
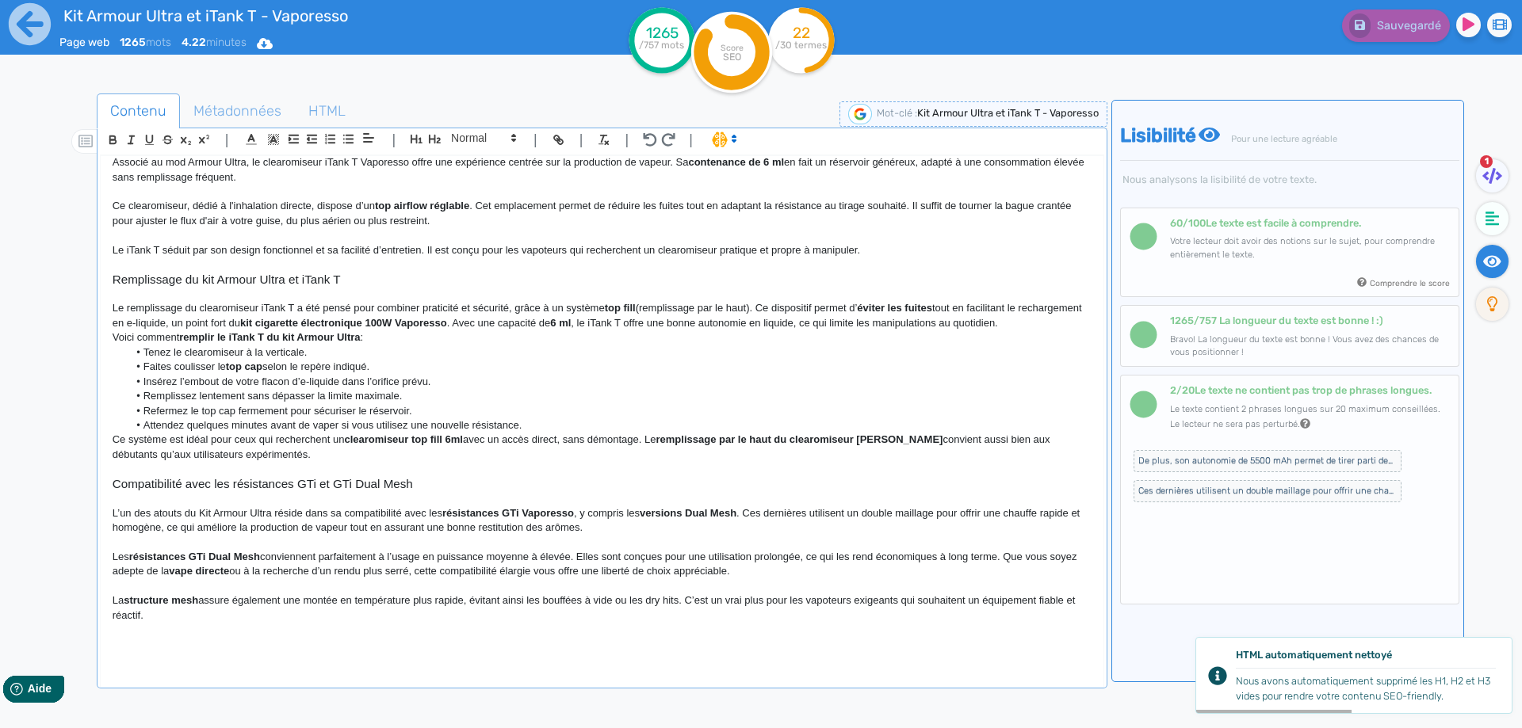
click at [655, 311] on p "Le remplissage du clearomiseur iTank T a été pensé pour combiner praticité et s…" at bounding box center [602, 315] width 979 height 29
drag, startPoint x: 655, startPoint y: 311, endPoint x: 752, endPoint y: 311, distance: 97.5
click at [752, 311] on p "Le remplissage du clearomiseur iTank T a été pensé pour combiner praticité et s…" at bounding box center [602, 315] width 979 height 29
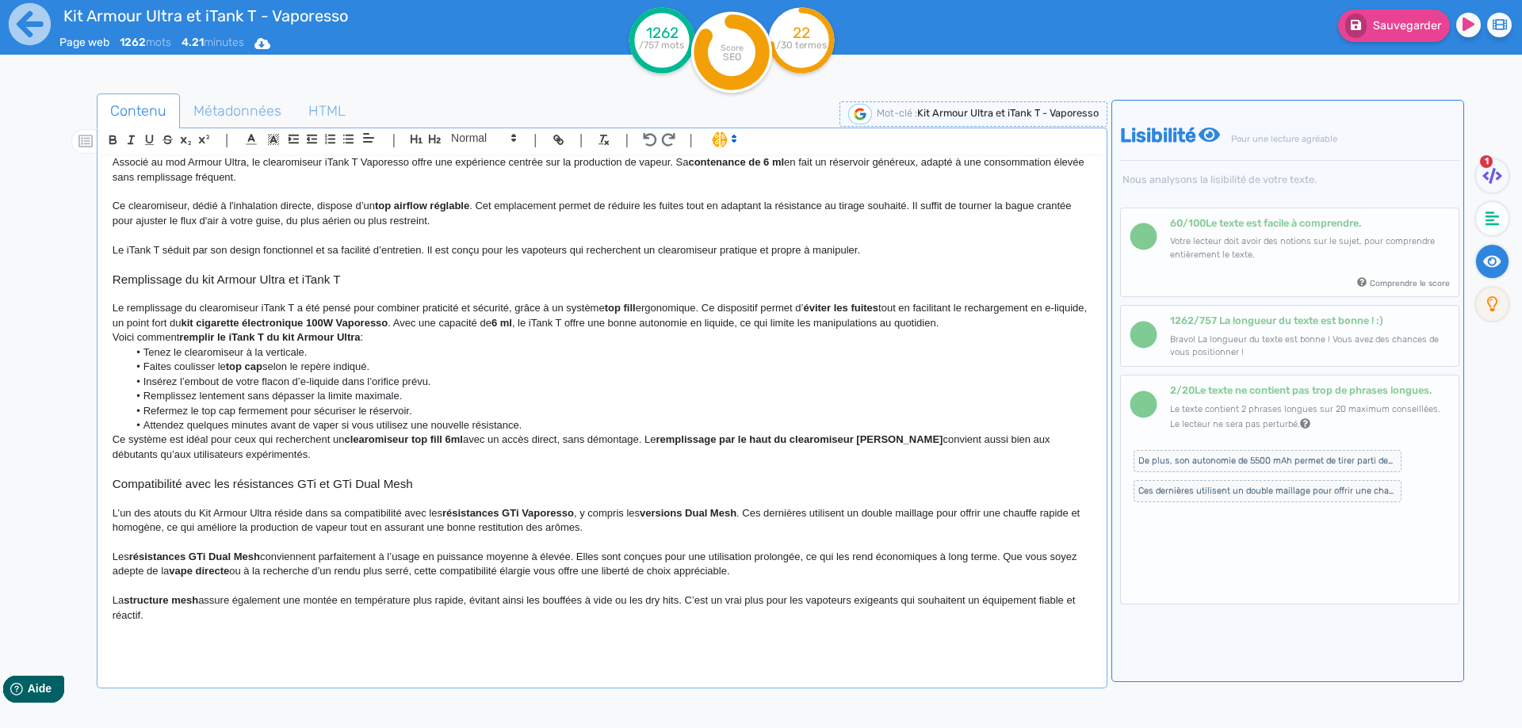
click at [617, 302] on strong "top fill" at bounding box center [620, 308] width 31 height 12
drag, startPoint x: 617, startPoint y: 302, endPoint x: 627, endPoint y: 305, distance: 10.0
click at [729, 314] on p "Le remplissage du clearomiseur iTank T a été pensé pour combiner praticité et s…" at bounding box center [602, 315] width 979 height 29
click at [804, 305] on p "Le remplissage du clearomiseur iTank T a été pensé pour combiner praticité et s…" at bounding box center [602, 315] width 979 height 29
drag, startPoint x: 804, startPoint y: 305, endPoint x: 875, endPoint y: 309, distance: 71.4
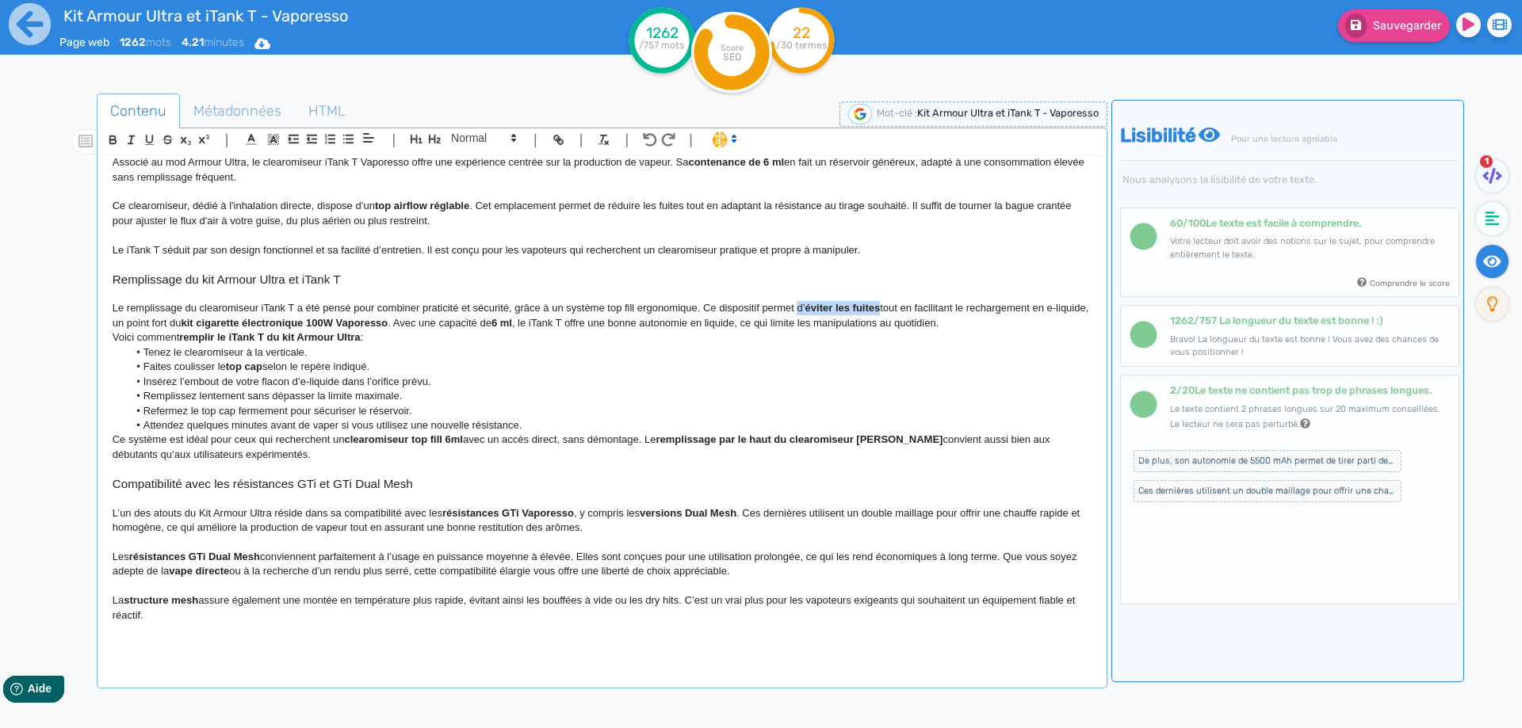
click at [875, 309] on p "Le remplissage du clearomiseur iTank T a été pensé pour combiner praticité et s…" at bounding box center [602, 315] width 979 height 29
click at [931, 311] on p "Le remplissage du clearomiseur iTank T a été pensé pour combiner praticité et s…" at bounding box center [602, 315] width 979 height 29
click at [151, 326] on p "Le remplissage du clearomiseur iTank T a été pensé pour combiner praticité et s…" at bounding box center [602, 315] width 979 height 29
drag, startPoint x: 151, startPoint y: 326, endPoint x: 416, endPoint y: 327, distance: 265.5
click at [416, 327] on p "Le remplissage du clearomiseur iTank T a été pensé pour combiner praticité et s…" at bounding box center [602, 315] width 979 height 29
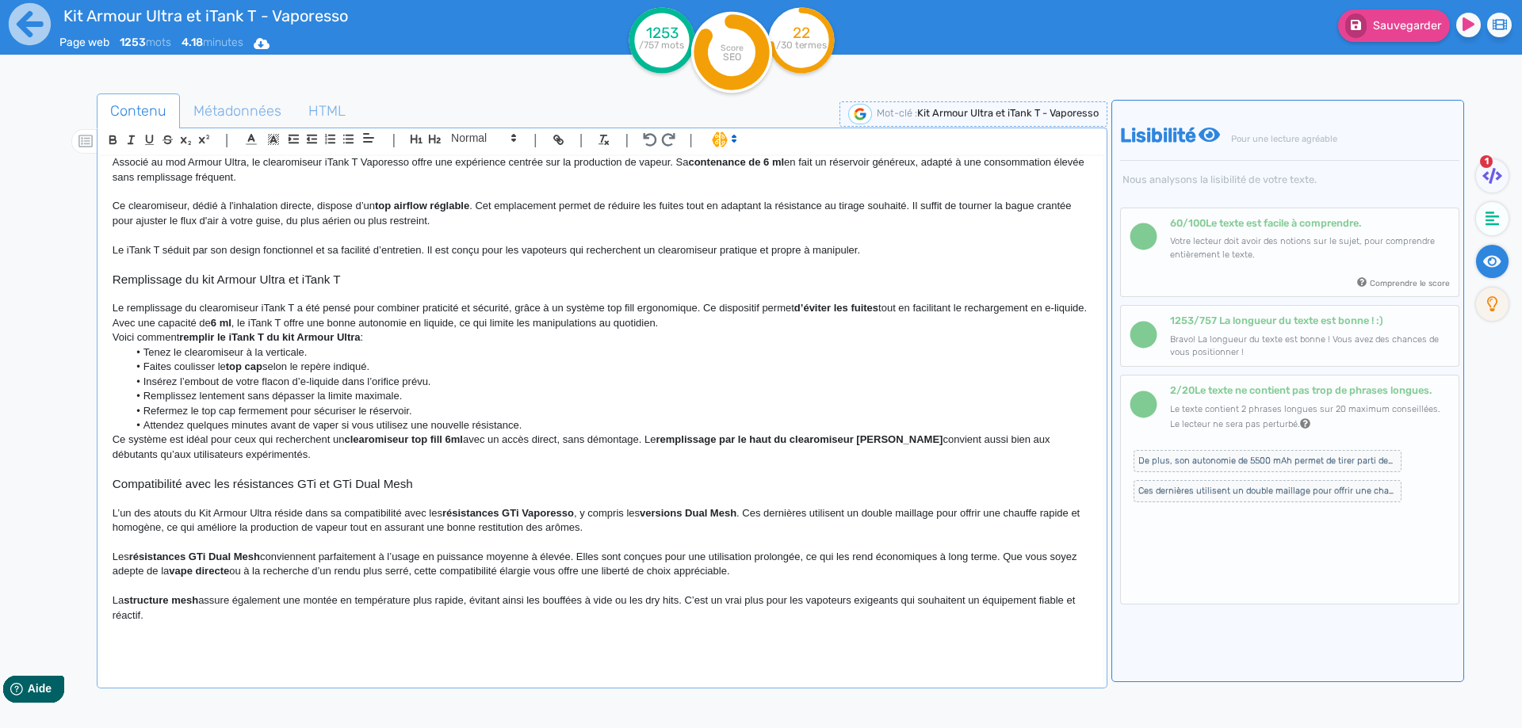
click at [231, 321] on strong "6 ml" at bounding box center [221, 323] width 21 height 12
drag, startPoint x: 250, startPoint y: 321, endPoint x: 260, endPoint y: 322, distance: 10.3
click at [231, 322] on strong "6 ml" at bounding box center [221, 323] width 21 height 12
click at [286, 322] on p "Le remplissage du clearomiseur iTank T a été pensé pour combiner praticité et s…" at bounding box center [602, 315] width 979 height 29
click at [277, 323] on p "Le remplissage du clearomiseur iTank T a été pensé pour combiner praticité et s…" at bounding box center [602, 315] width 979 height 29
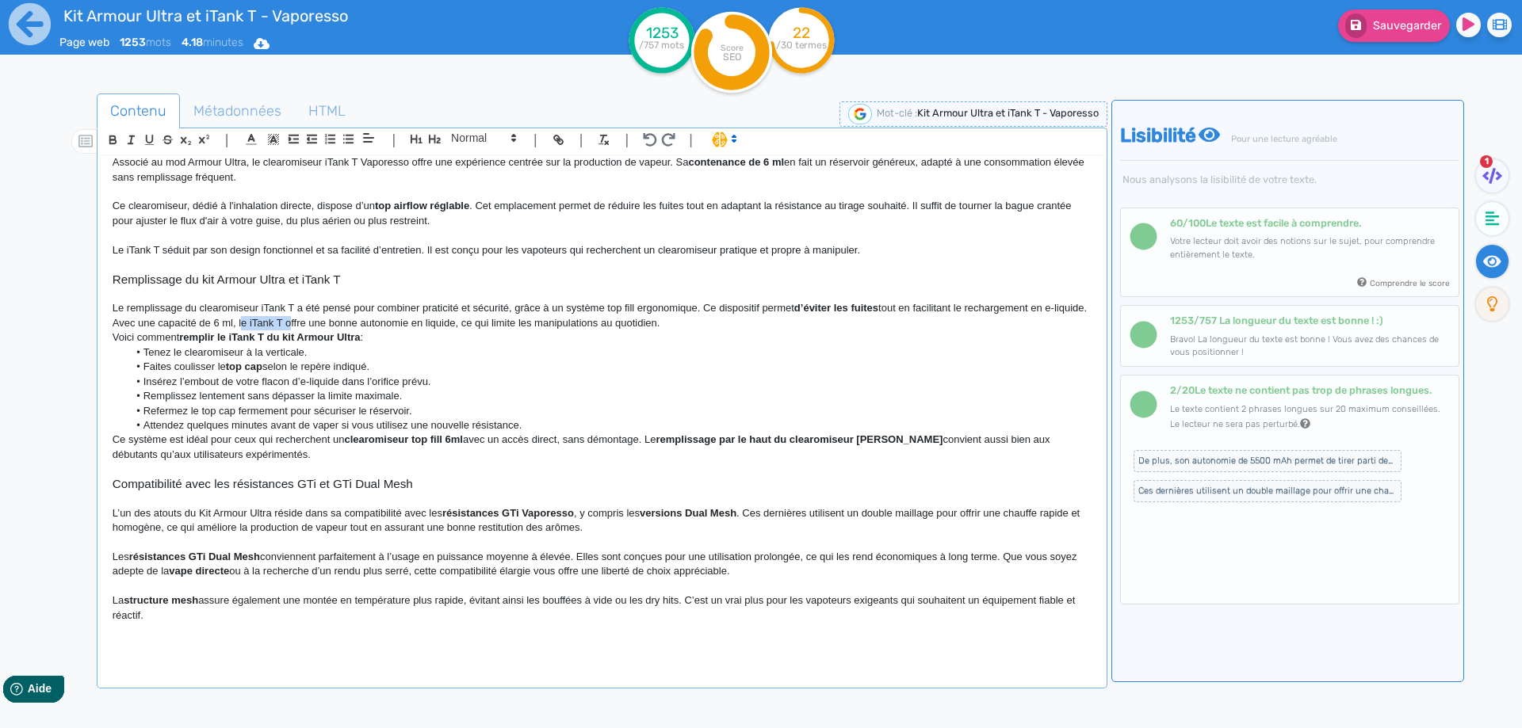
drag, startPoint x: 277, startPoint y: 323, endPoint x: 316, endPoint y: 321, distance: 38.9
click at [316, 321] on p "Le remplissage du clearomiseur iTank T a été pensé pour combiner praticité et s…" at bounding box center [602, 315] width 979 height 29
click at [482, 322] on p "Le remplissage du clearomiseur iTank T a été pensé pour combiner praticité et s…" at bounding box center [602, 315] width 979 height 29
drag, startPoint x: 481, startPoint y: 322, endPoint x: 501, endPoint y: 322, distance: 19.8
click at [501, 322] on p "Le remplissage du clearomiseur iTank T a été pensé pour combiner praticité et s…" at bounding box center [602, 315] width 979 height 29
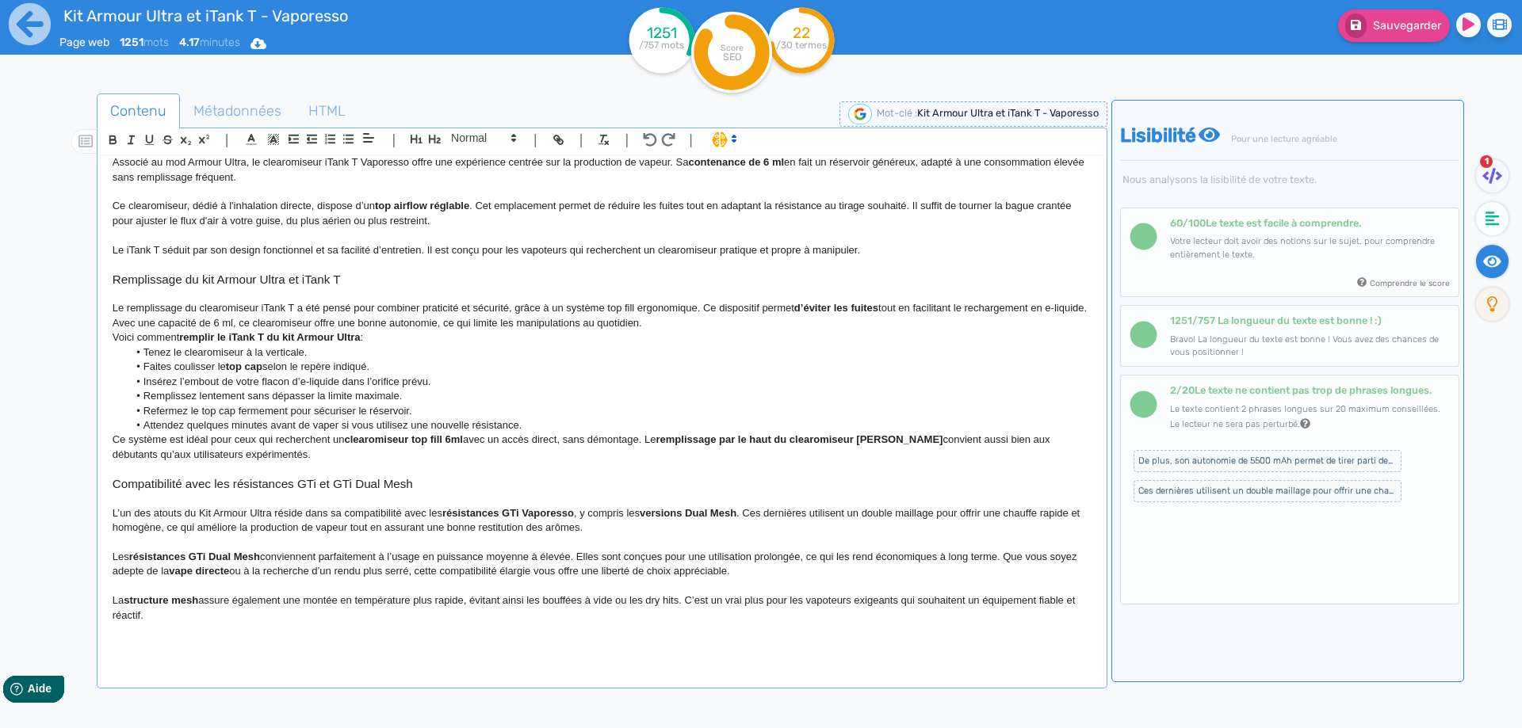
click at [752, 322] on p "Le remplissage du clearomiseur iTank T a été pensé pour combiner praticité et s…" at bounding box center [602, 315] width 979 height 29
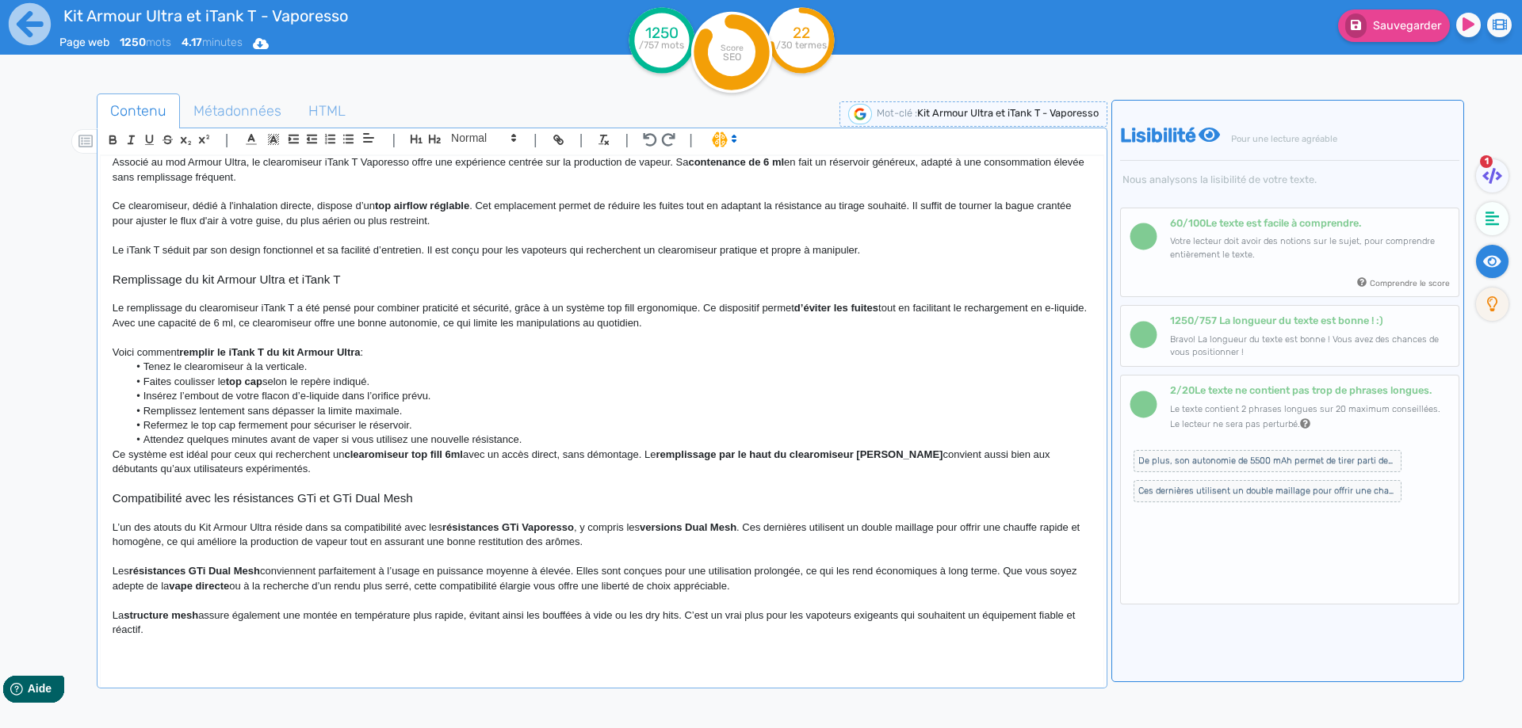
click at [334, 351] on strong "remplir le iTank T du kit Armour Ultra" at bounding box center [269, 352] width 181 height 12
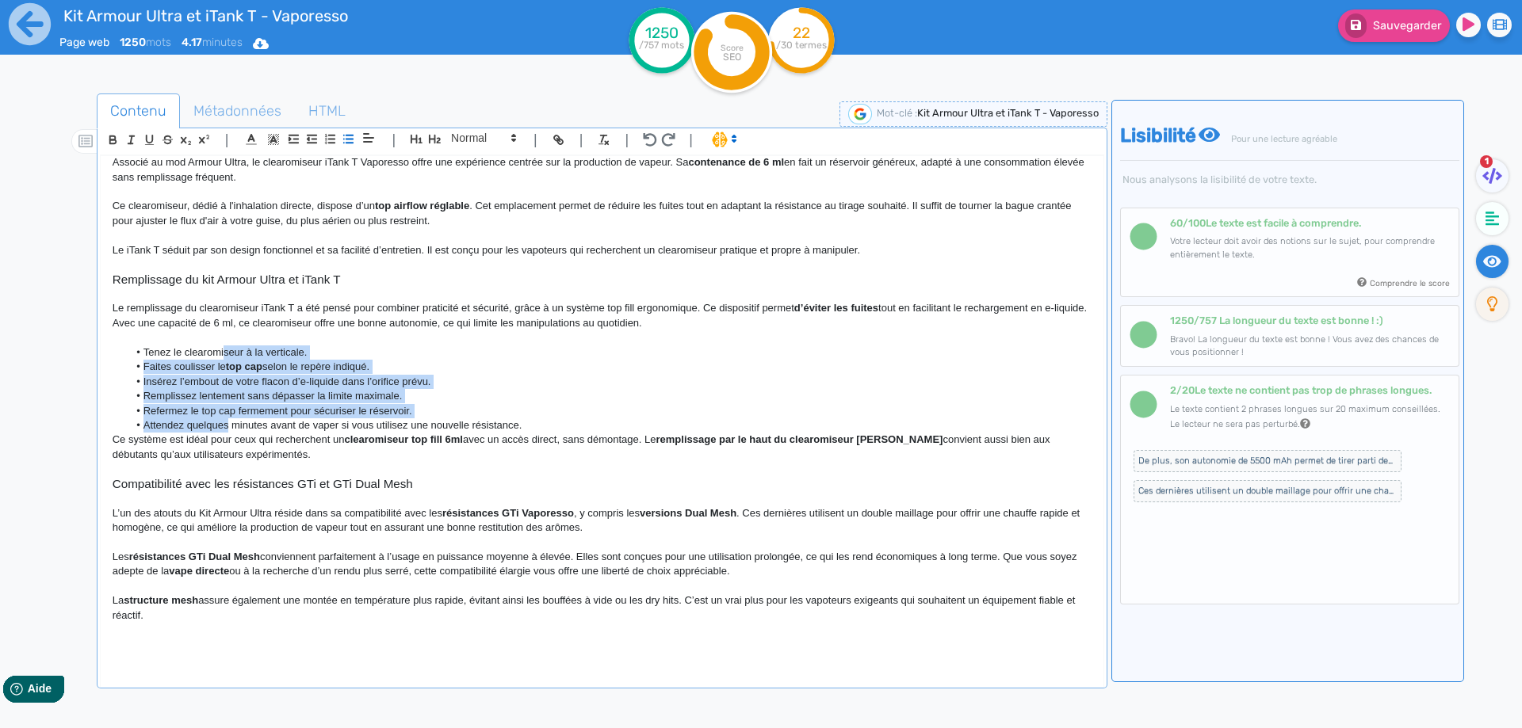
drag, startPoint x: 224, startPoint y: 350, endPoint x: 230, endPoint y: 420, distance: 70.8
click at [230, 420] on ul "Tenez le clearomiseur à la verticale. Faites coulisser le top cap selon le repè…" at bounding box center [602, 390] width 979 height 88
click at [323, 143] on button "button" at bounding box center [330, 139] width 18 height 18
click at [172, 366] on li "Faites coulisser le top cap selon le repère indiqué." at bounding box center [609, 367] width 963 height 14
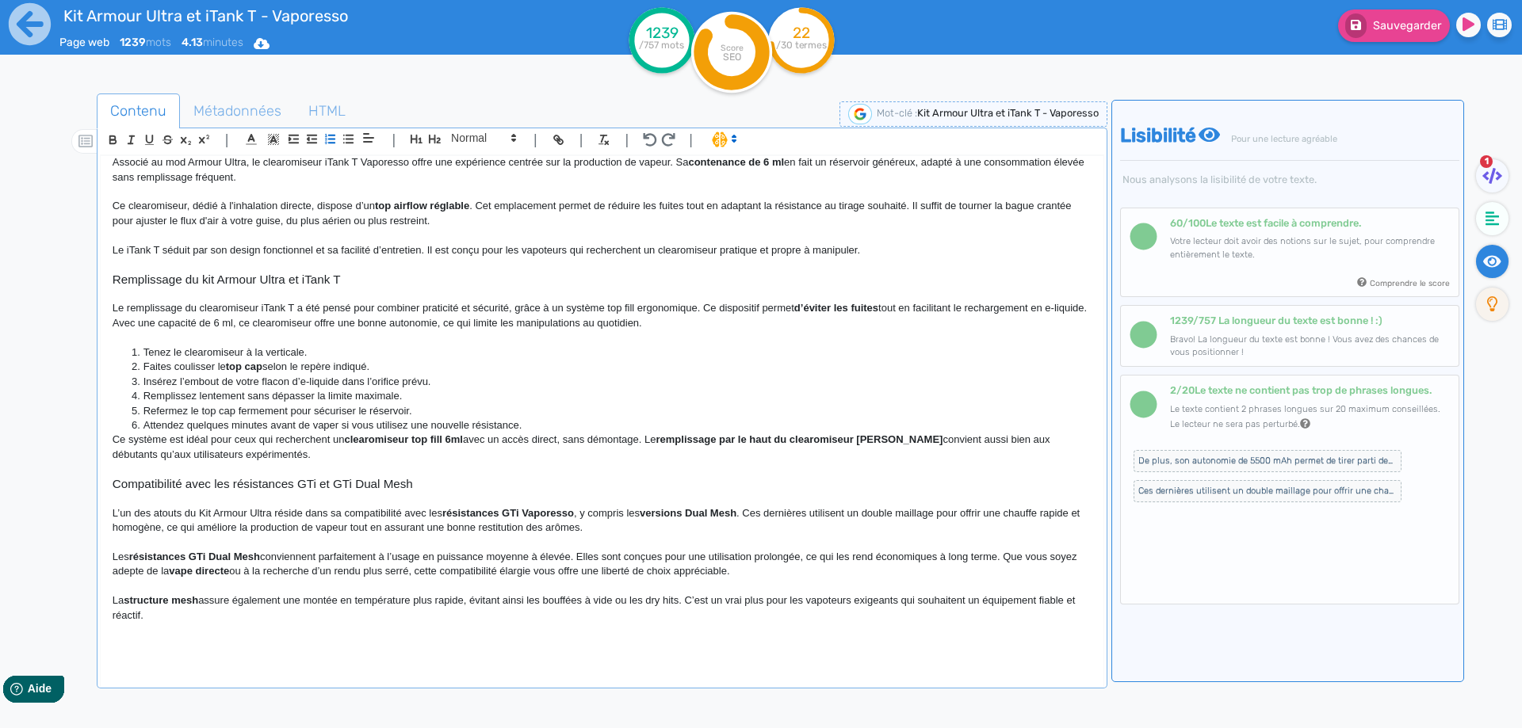
click at [183, 346] on li "Tenez le clearomiseur à la verticale." at bounding box center [609, 353] width 963 height 14
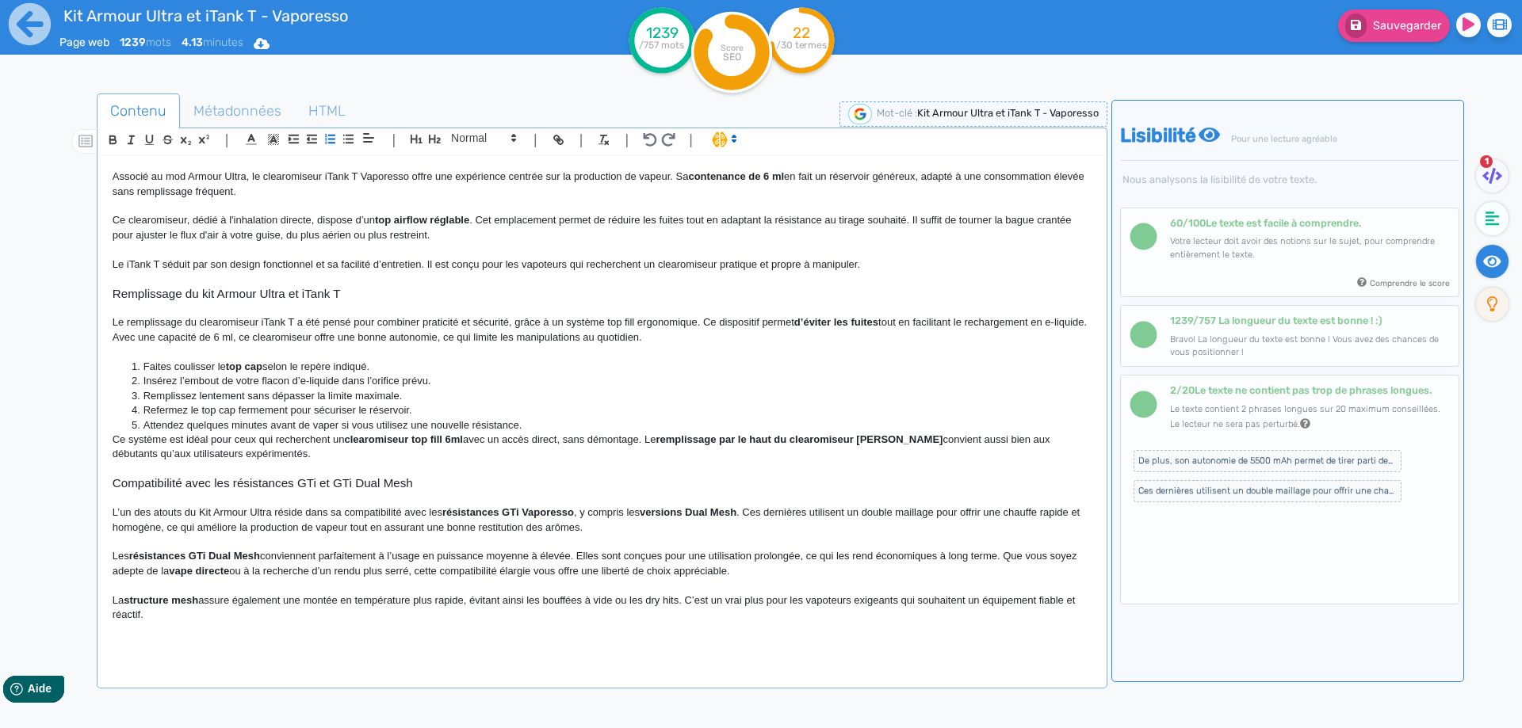
click at [232, 365] on strong "top cap" at bounding box center [244, 367] width 36 height 12
drag, startPoint x: 232, startPoint y: 365, endPoint x: 250, endPoint y: 368, distance: 18.4
click at [282, 368] on li "Faites coulisser le top cap selon le repère indiqué." at bounding box center [609, 367] width 963 height 14
click at [304, 380] on li "Insérez l’embout de votre flacon d’e-liquide dans l’orifice prévu." at bounding box center [609, 381] width 963 height 14
click at [243, 396] on li "Remplissez lentement sans dépasser la limite maximale." at bounding box center [609, 396] width 963 height 14
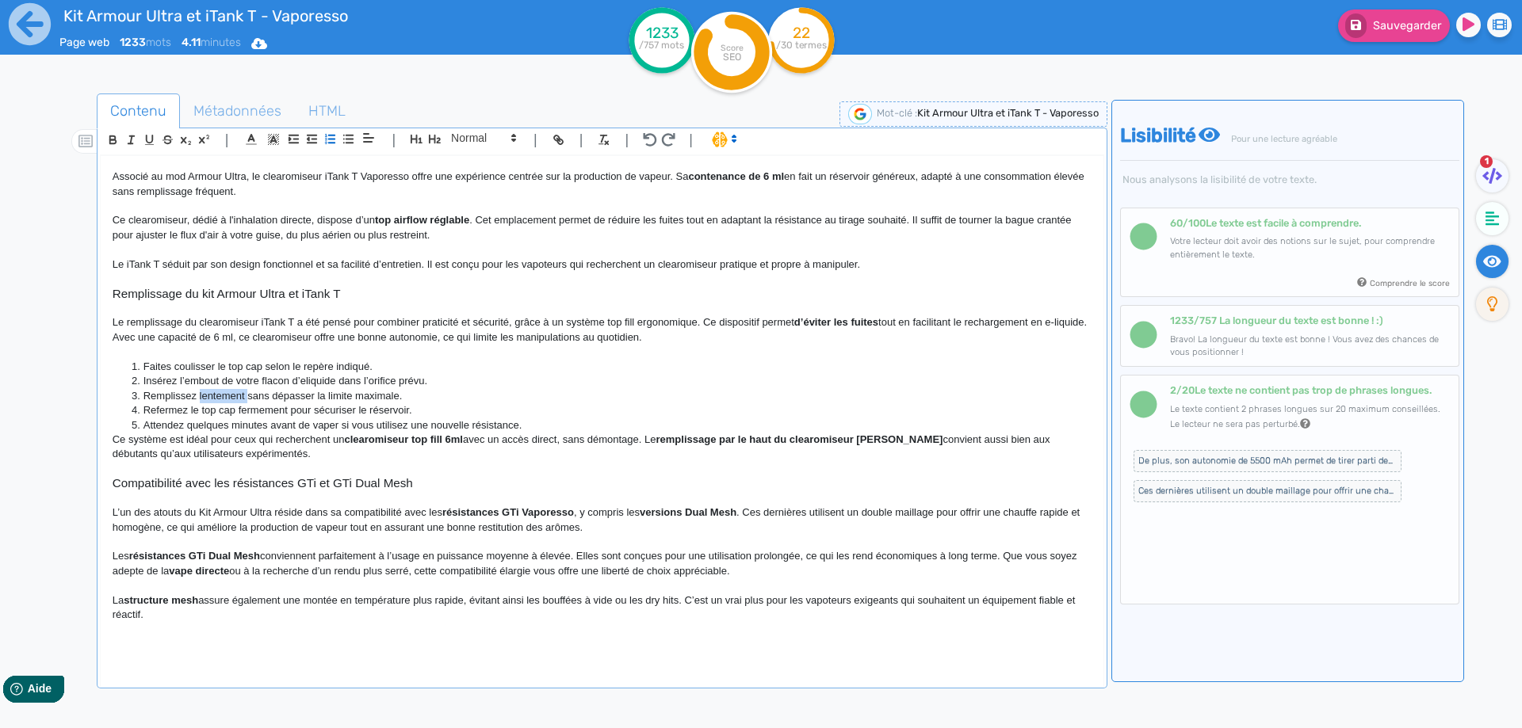
click at [243, 396] on li "Remplissez lentement sans dépasser la limite maximale." at bounding box center [609, 396] width 963 height 14
click at [307, 395] on li "Remplissez le réservoir en pyrex sans dépasser la limite maximale." at bounding box center [609, 396] width 963 height 14
drag, startPoint x: 307, startPoint y: 395, endPoint x: 427, endPoint y: 395, distance: 119.7
click at [427, 395] on li "Remplissez le réservoir en pyrex sans dépasser la limite maximale." at bounding box center [609, 396] width 963 height 14
click at [274, 408] on li "Refermez le top cap fermement pour sécuriser le réservoir." at bounding box center [609, 410] width 963 height 14
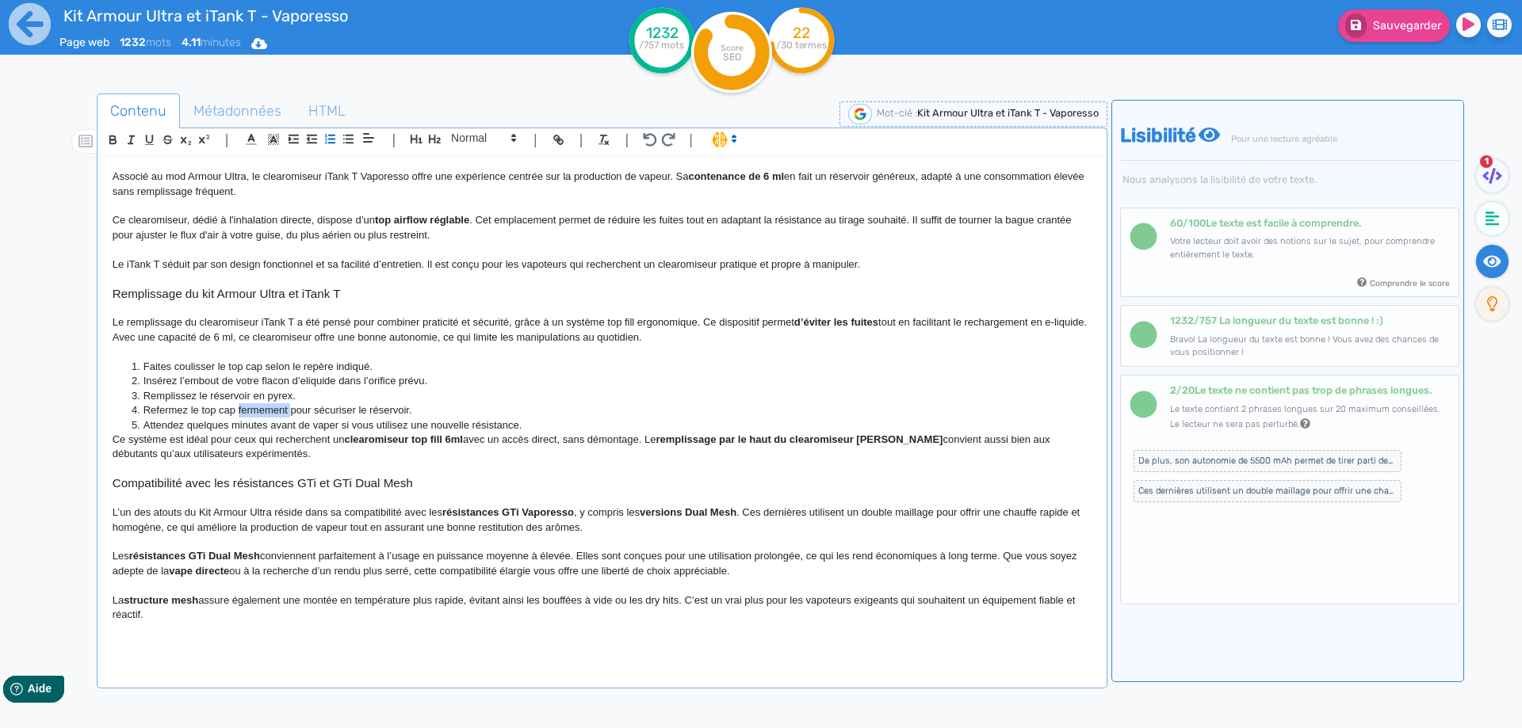
click at [273, 408] on li "Refermez le top cap fermement pour sécuriser le réservoir." at bounding box center [609, 410] width 963 height 14
click at [334, 409] on li "Refermez le top cap pour sécuriser le réservoir." at bounding box center [609, 410] width 963 height 14
click at [567, 420] on li "Attendez quelques minutes avant de vaper si vous utilisez une nouvelle résistan…" at bounding box center [609, 425] width 963 height 14
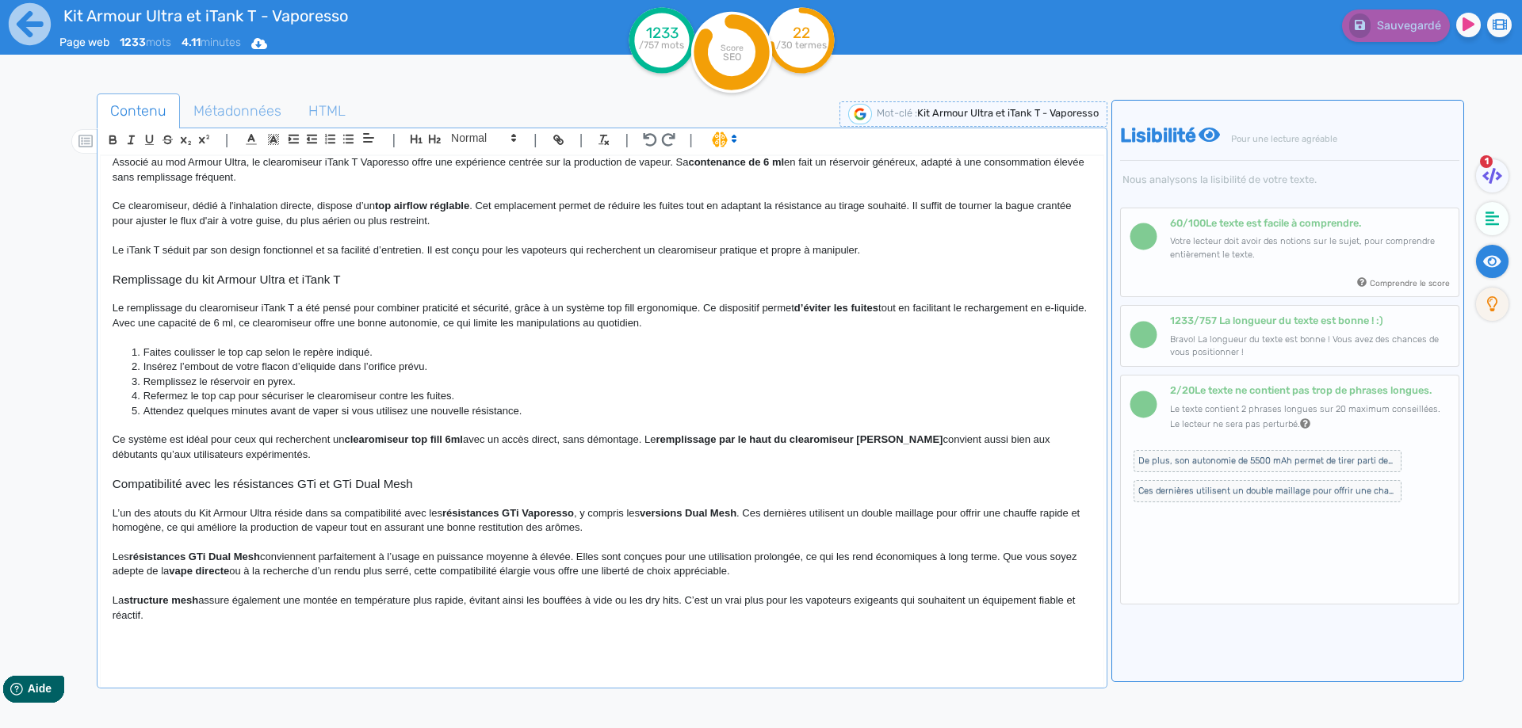
click at [656, 440] on p "Ce système est idéal pour ceux qui recherchent un clearomiseur top fill 6ml ave…" at bounding box center [602, 447] width 979 height 29
drag, startPoint x: 656, startPoint y: 440, endPoint x: 891, endPoint y: 441, distance: 234.6
click at [891, 441] on p "Ce système est idéal pour ceux qui recherchent un clearomiseur top fill 6ml ave…" at bounding box center [602, 447] width 979 height 29
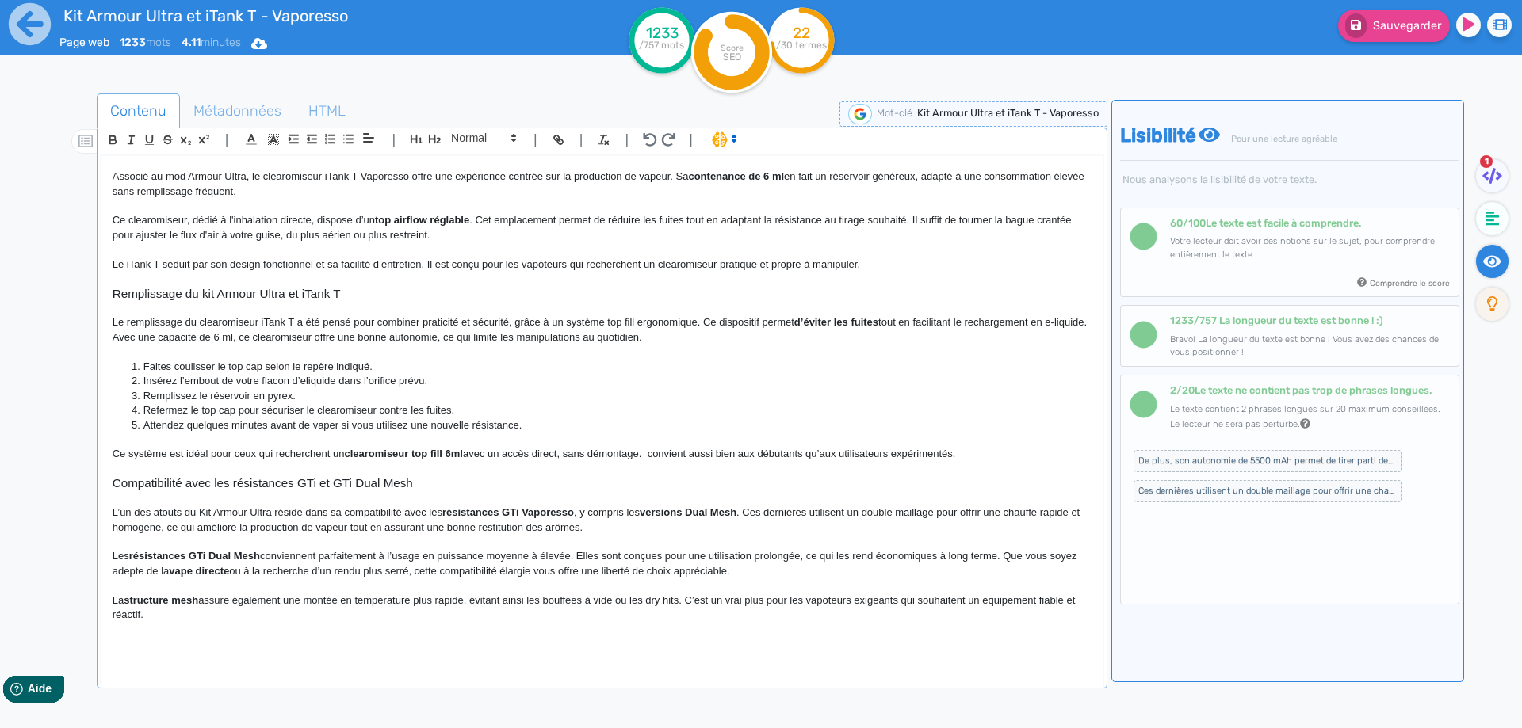
scroll to position [1030, 0]
click at [1381, 32] on span "Sauvegarder" at bounding box center [1407, 25] width 68 height 13
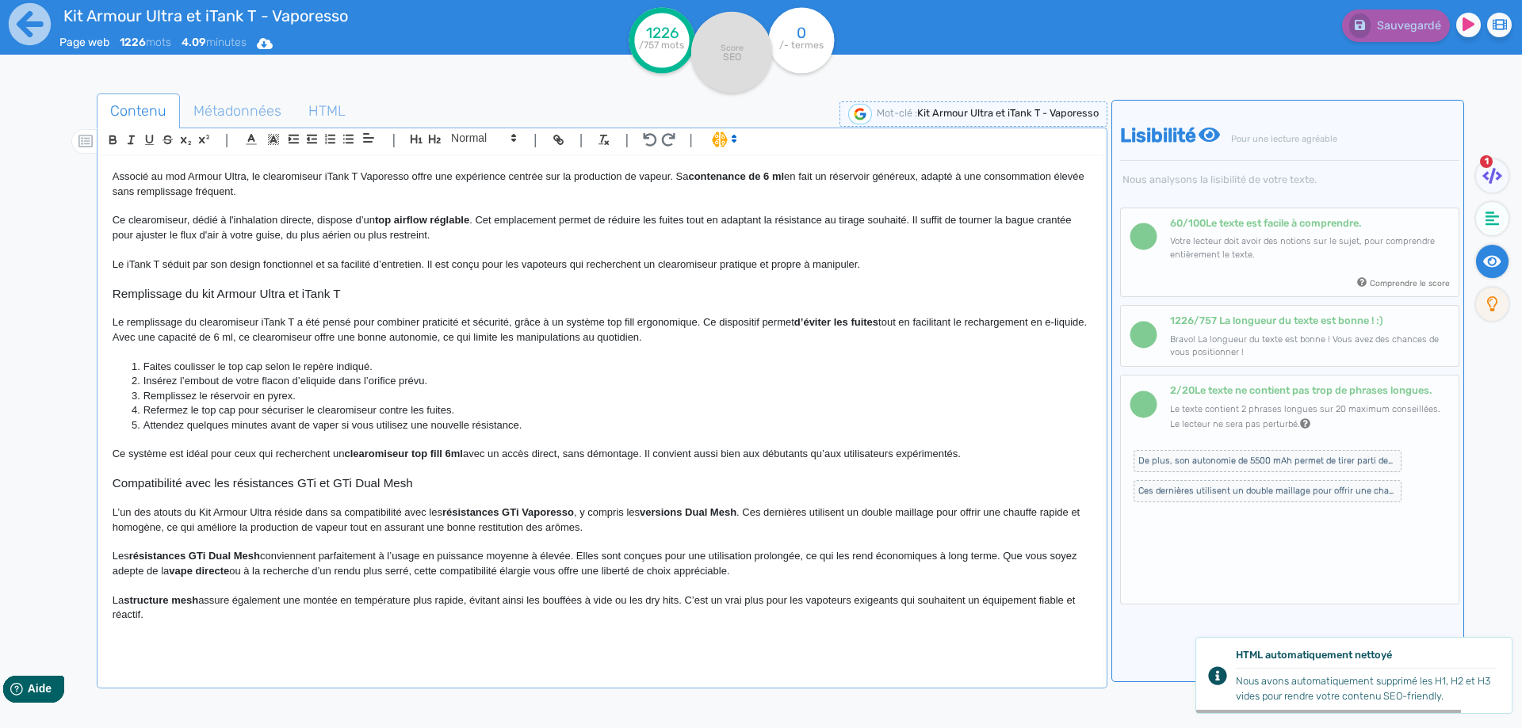
click at [1199, 456] on span "De plus, son autonomie de 5500 mAh permet de tirer parti des différents modes d…" at bounding box center [1267, 461] width 268 height 22
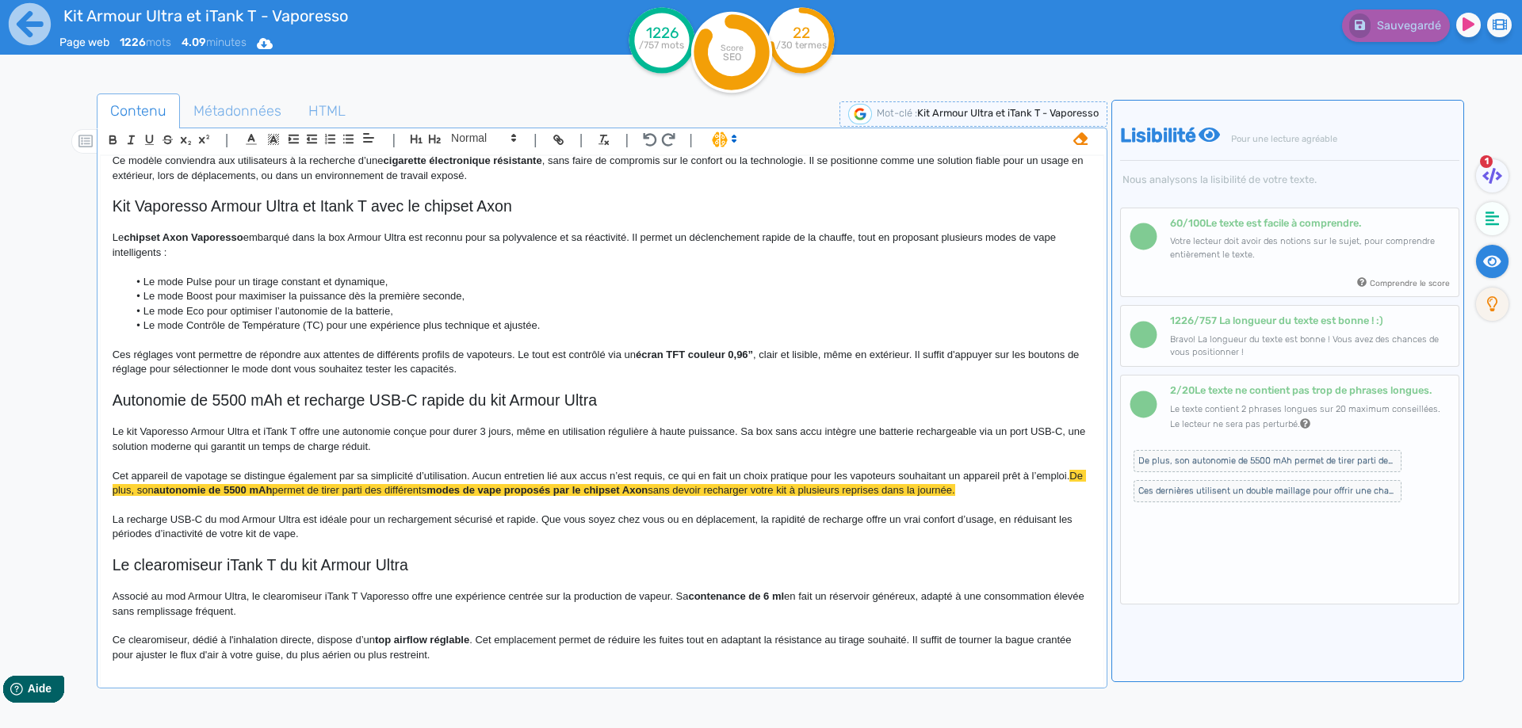
scroll to position [634, 0]
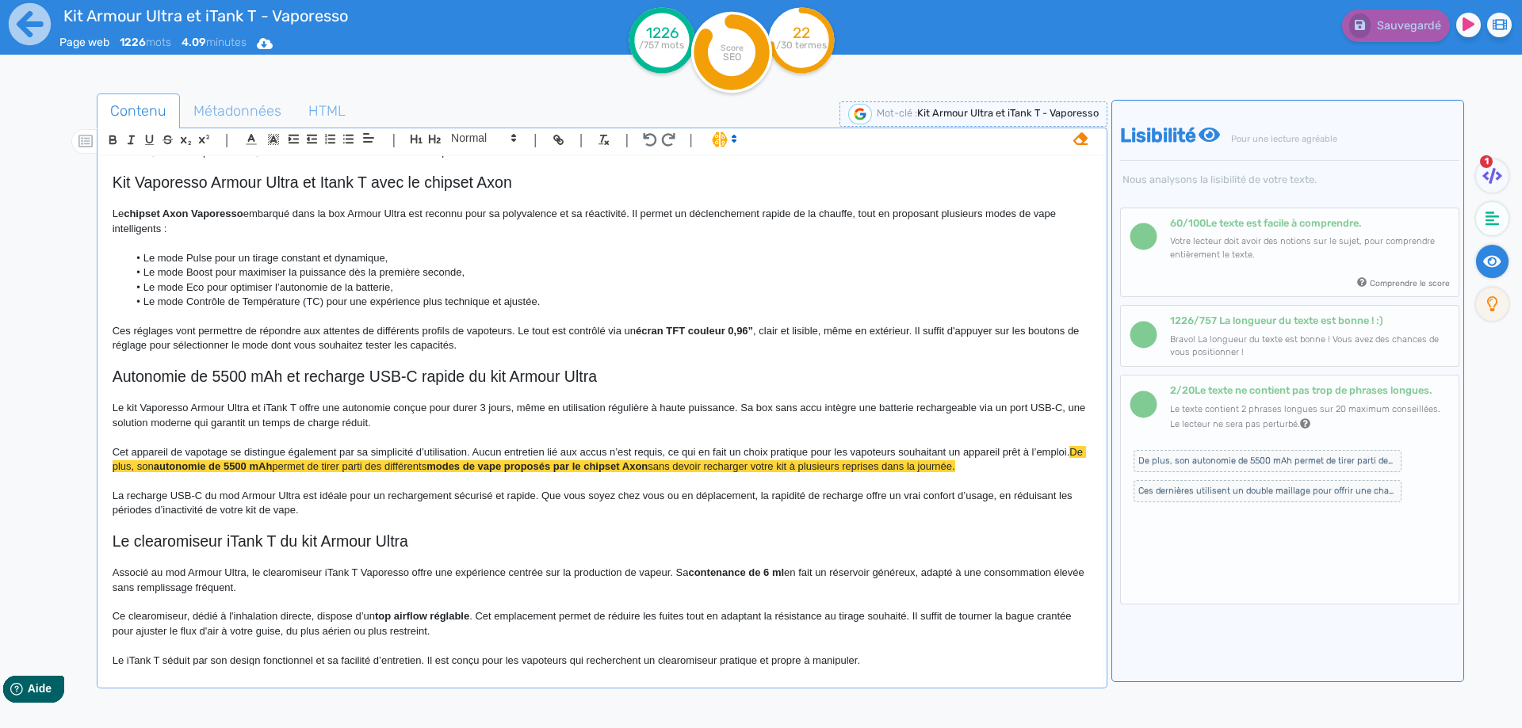
click at [685, 468] on span "sans devoir recharger votre kit à plusieurs reprises dans la journée." at bounding box center [800, 466] width 307 height 12
drag, startPoint x: 685, startPoint y: 468, endPoint x: 966, endPoint y: 467, distance: 281.4
click at [954, 467] on span "sans devoir recharger votre kit à plusieurs reprises dans la journée." at bounding box center [800, 466] width 307 height 12
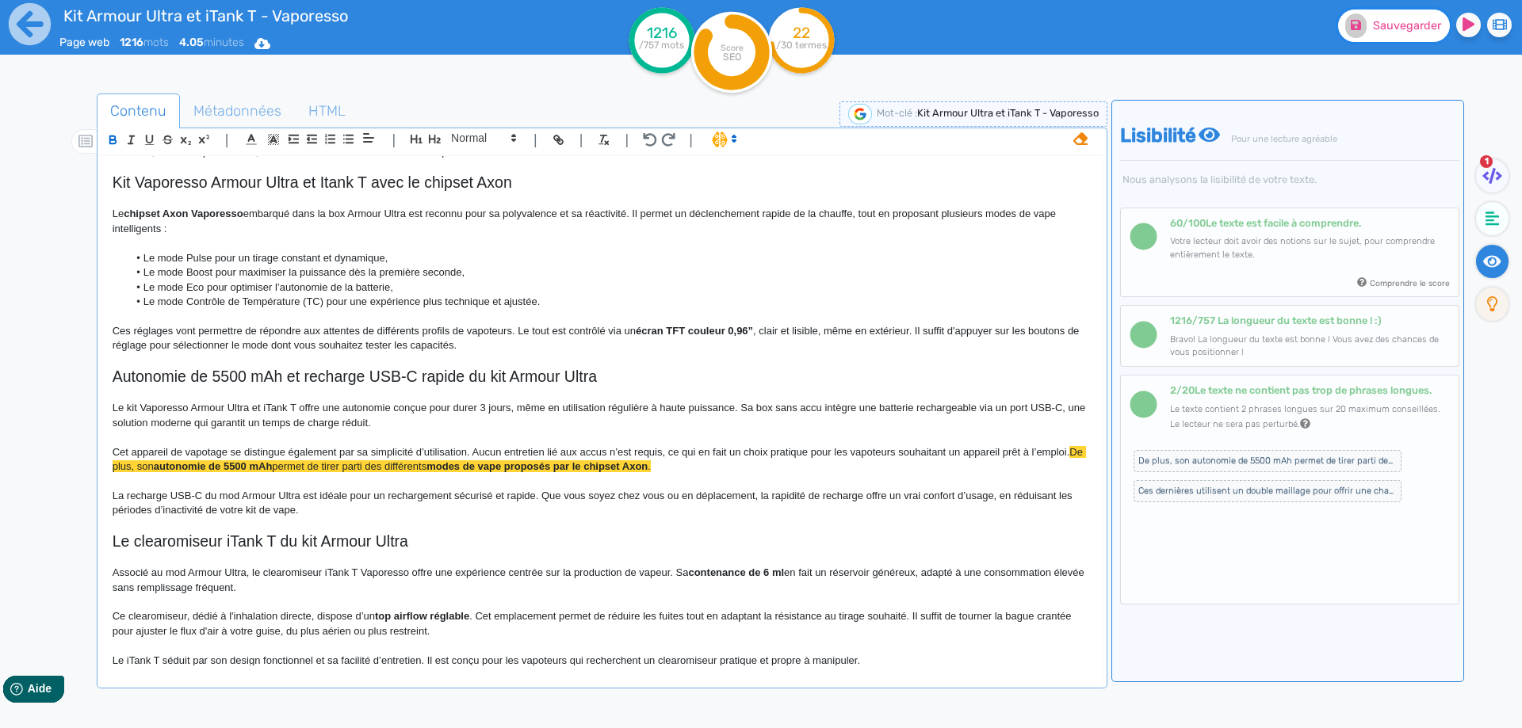
click at [1400, 25] on span "Sauvegarder" at bounding box center [1407, 25] width 68 height 13
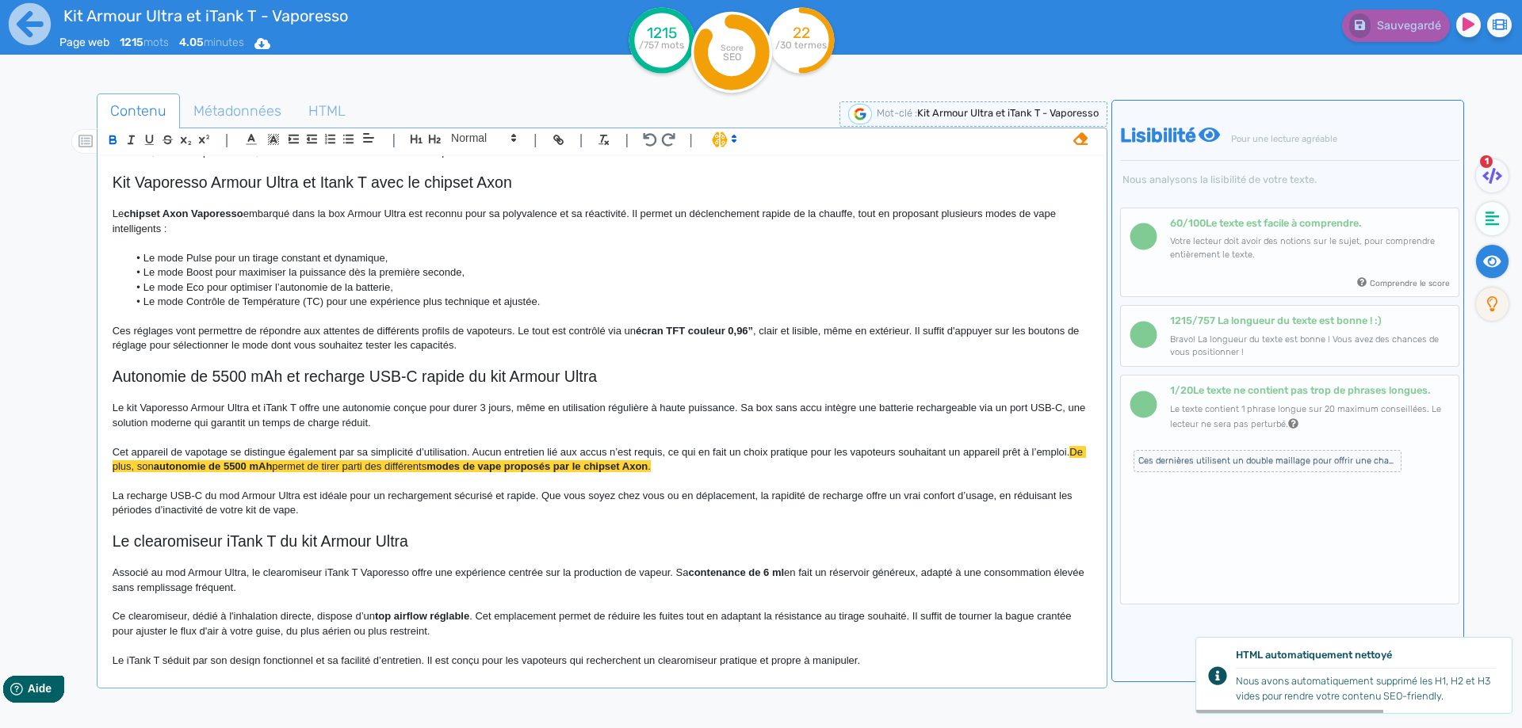
click at [1183, 453] on span "Ces dernières utilisent un double maillage pour offrir une chauffe rapide et ho…" at bounding box center [1267, 461] width 268 height 22
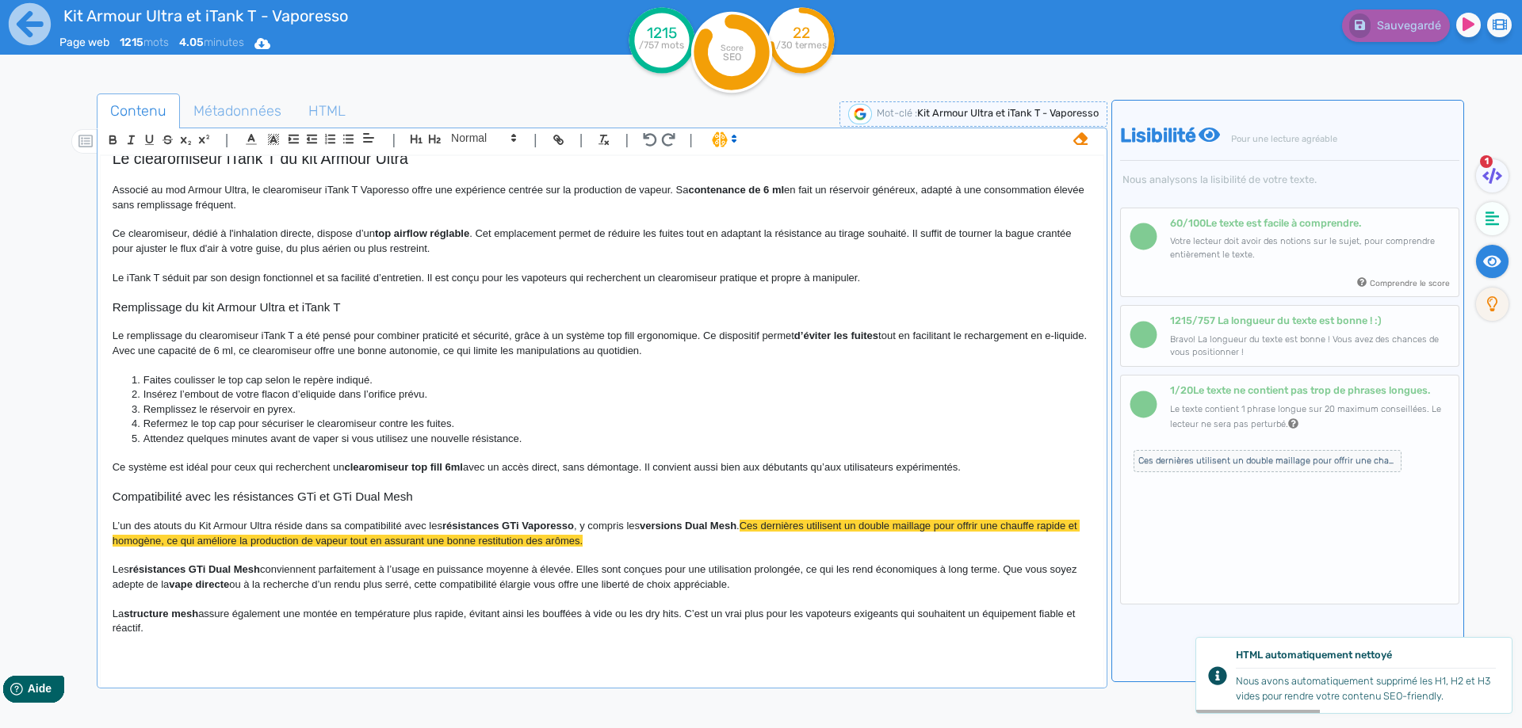
scroll to position [1030, 0]
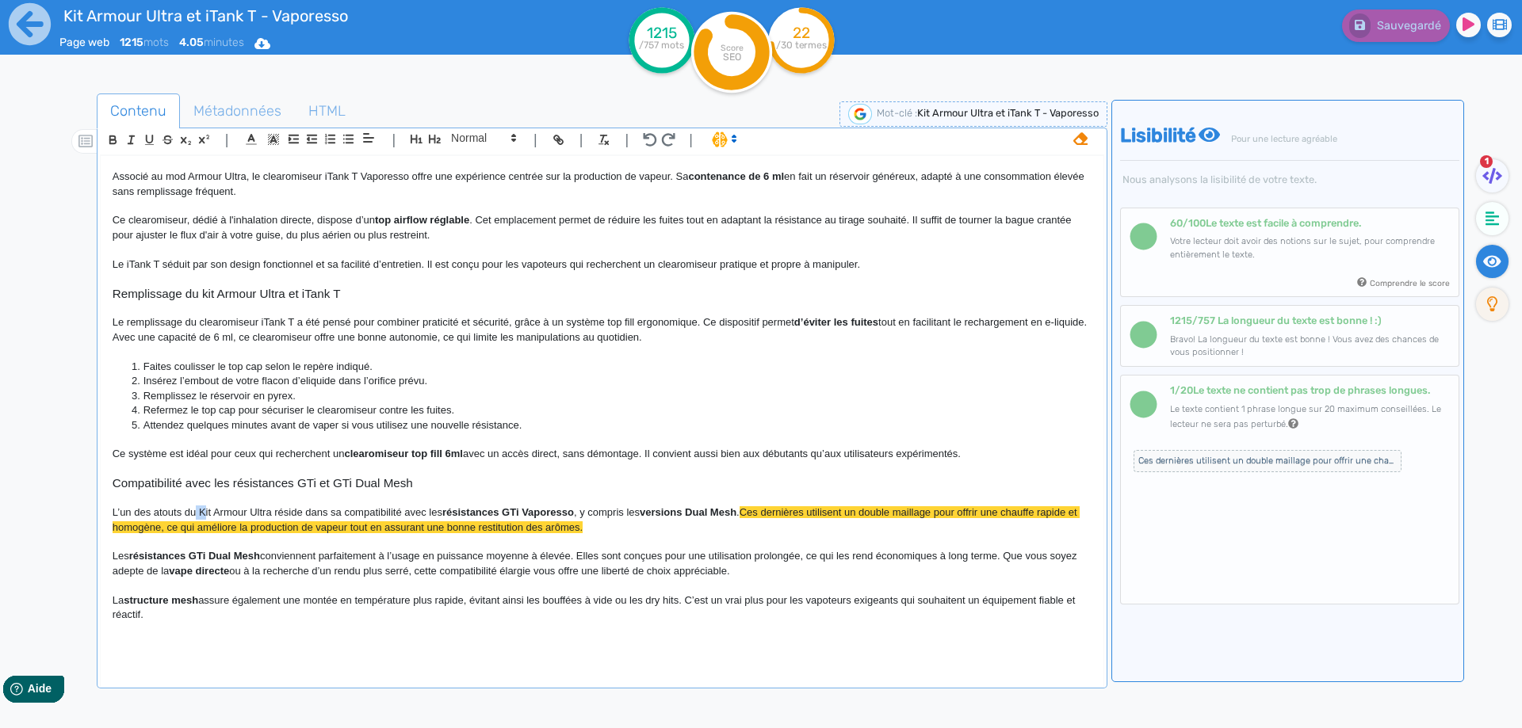
click at [205, 511] on span "L’un des atouts du Kit Armour Ultra réside dans sa compatibilité avec les" at bounding box center [278, 512] width 330 height 12
click at [173, 525] on span "Ces dernières utilisent un double maillage pour offrir une chauffe rapide et ho…" at bounding box center [595, 519] width 965 height 26
click at [1076, 141] on icon at bounding box center [1080, 139] width 14 height 14
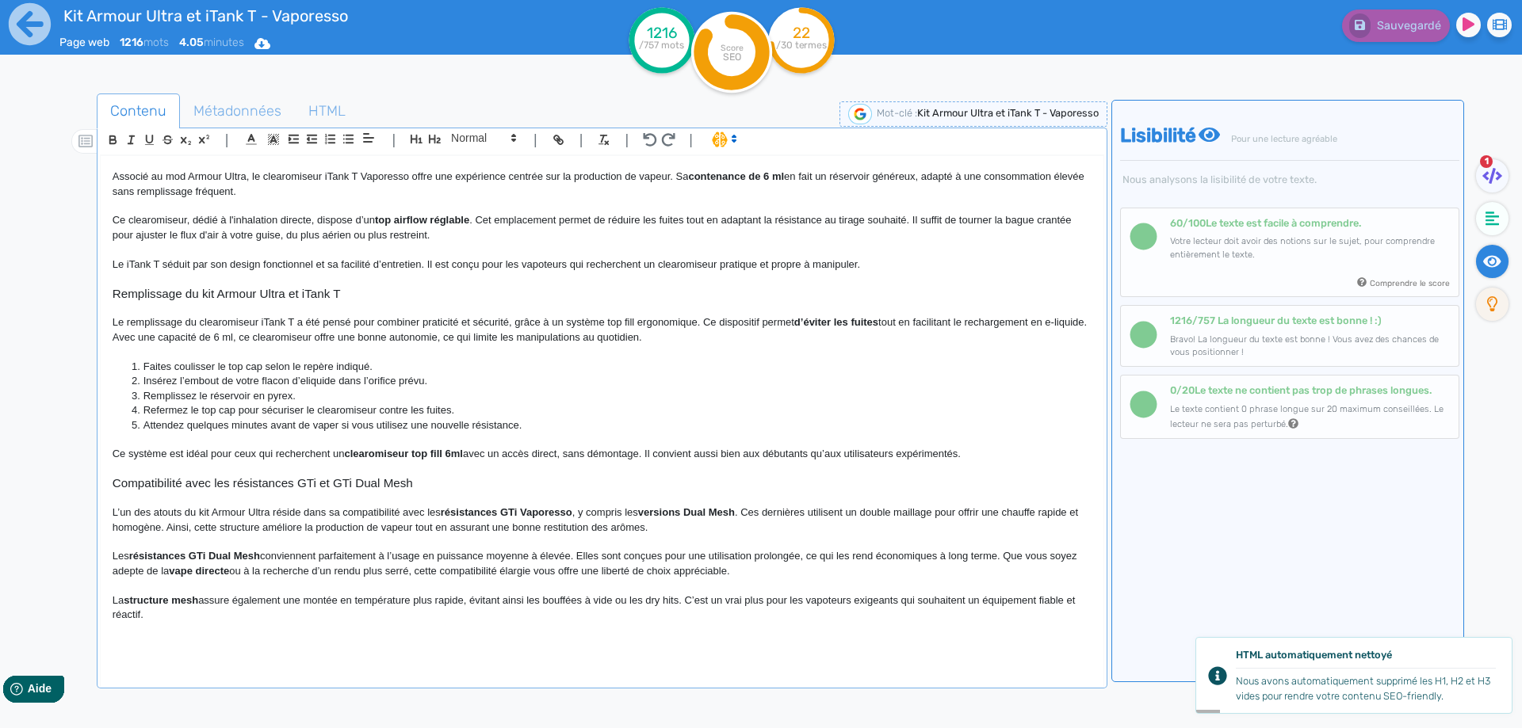
click at [345, 554] on span "conviennent parfaitement à l’usage en puissance moyenne à élevée. Elles sont co…" at bounding box center [596, 563] width 967 height 26
click at [117, 556] on span "Les" at bounding box center [121, 556] width 17 height 12
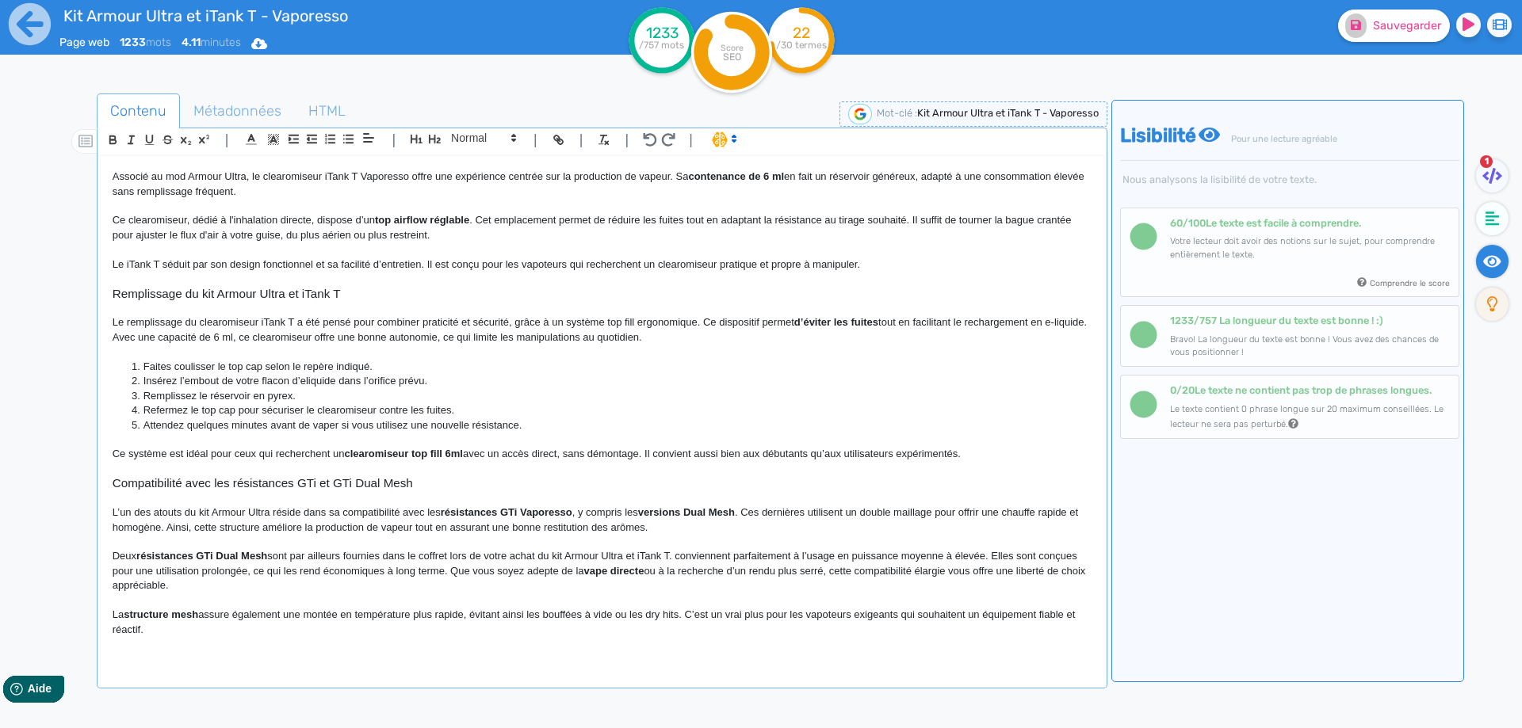
click at [700, 555] on span "sont par ailleurs fournies dans le coffret lors de votre achat du kit Armour Ul…" at bounding box center [597, 563] width 968 height 26
drag, startPoint x: 700, startPoint y: 555, endPoint x: 977, endPoint y: 552, distance: 277.4
click at [977, 552] on span "sont par ailleurs fournies dans le coffret lors de votre achat du kit Armour Ul…" at bounding box center [597, 563] width 968 height 26
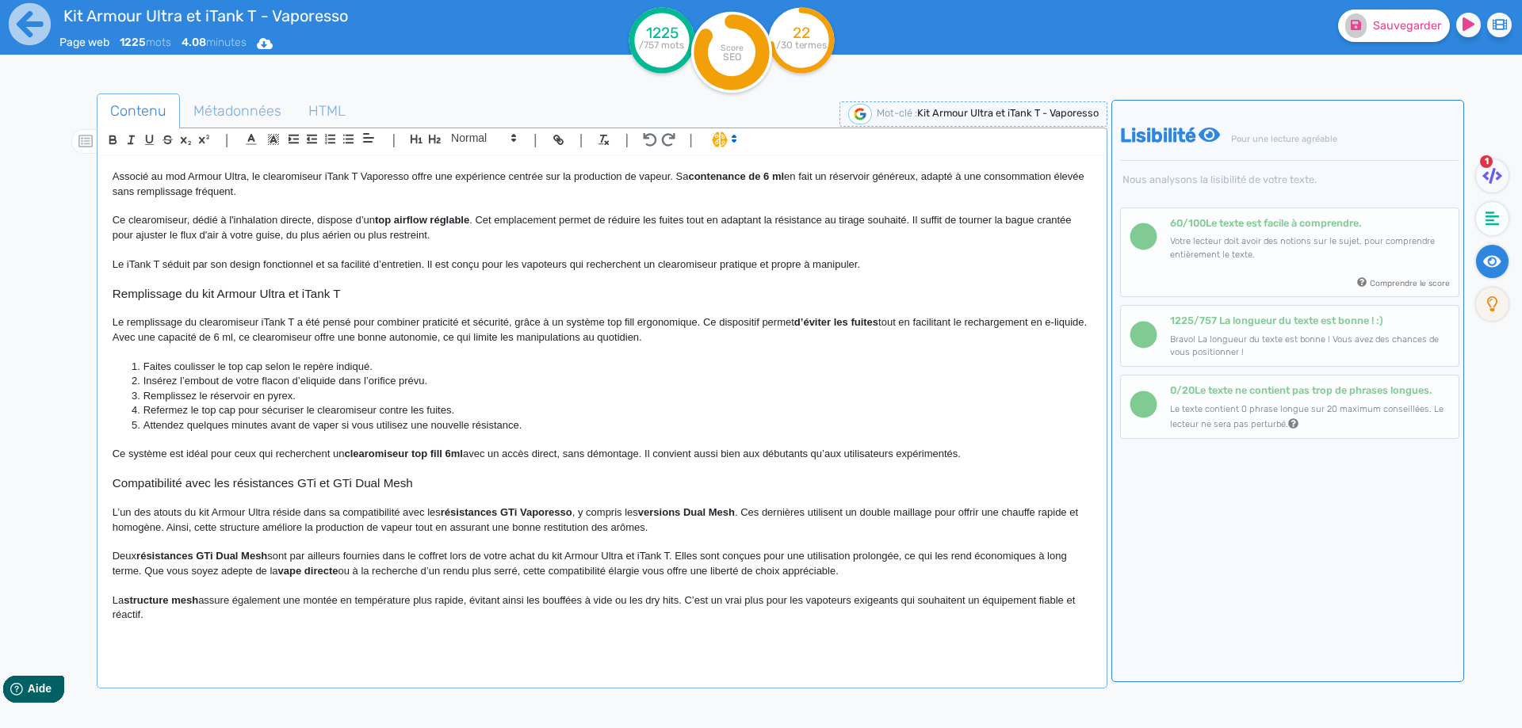
click at [287, 571] on strong "vape directe" at bounding box center [308, 571] width 60 height 12
drag, startPoint x: 287, startPoint y: 571, endPoint x: 329, endPoint y: 574, distance: 42.1
click at [329, 574] on strong "vape directe" at bounding box center [308, 571] width 60 height 12
click at [453, 568] on span "sont par ailleurs fournies dans le coffret lors de votre achat du kit Armour Ul…" at bounding box center [591, 563] width 957 height 26
click at [881, 571] on p "Deux résistances GTi Dual Mesh sont par ailleurs fournies dans le coffret lors …" at bounding box center [602, 563] width 979 height 29
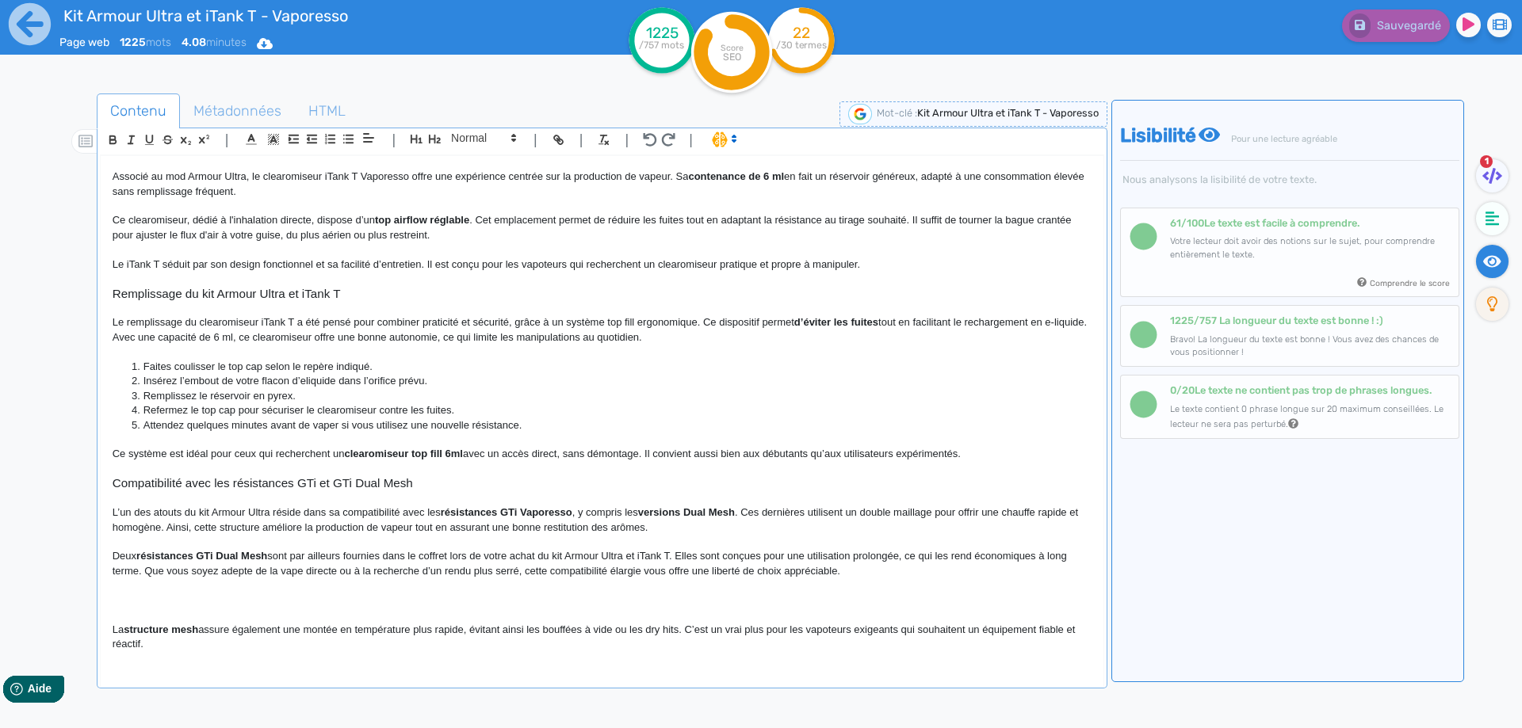
click at [235, 494] on p at bounding box center [602, 498] width 979 height 14
click at [248, 480] on span "Compatibilité avec les résistances GTi et GTi Dual Mesh" at bounding box center [263, 482] width 300 height 13
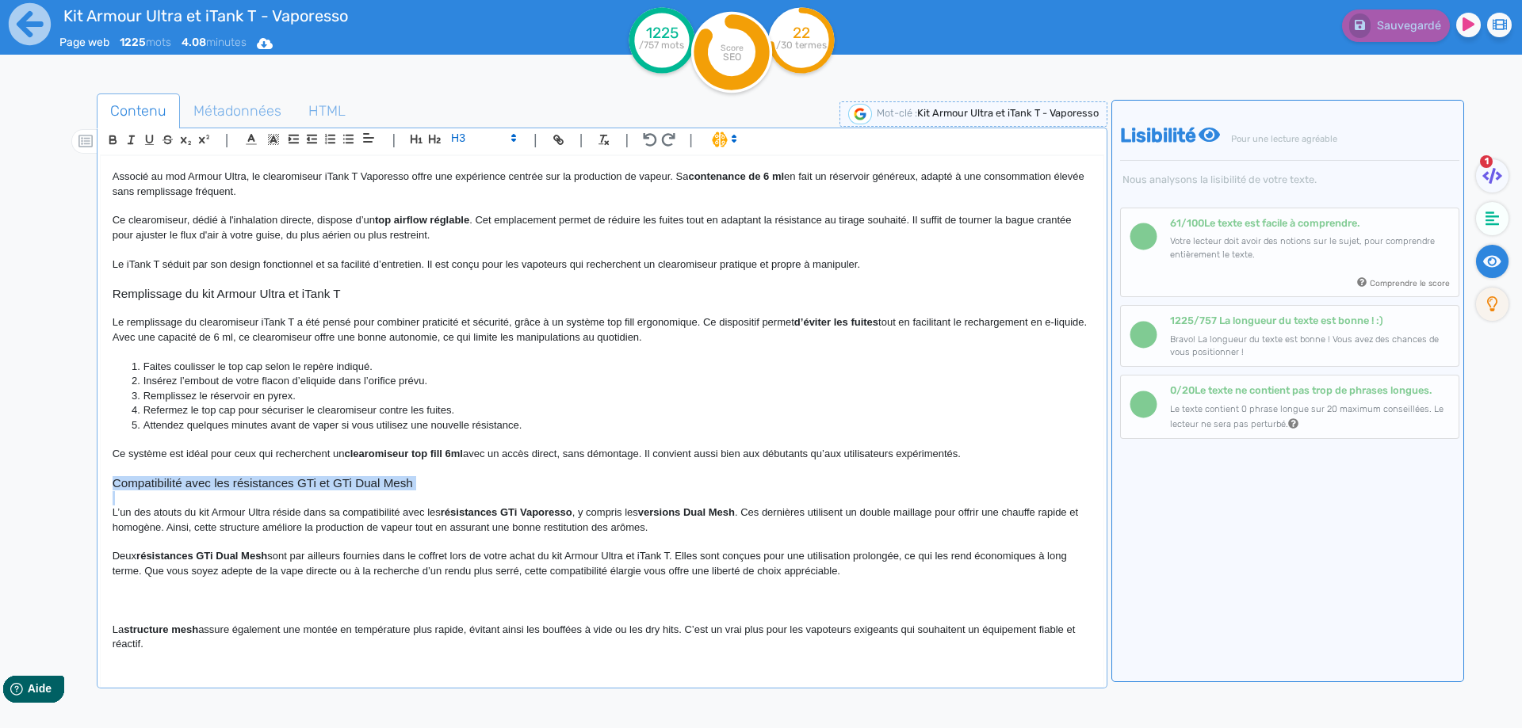
copy span "Compatibilité avec les résistances GTi et GTi Dual Mesh"
click at [229, 589] on p at bounding box center [602, 586] width 979 height 14
click at [231, 597] on p at bounding box center [602, 601] width 979 height 14
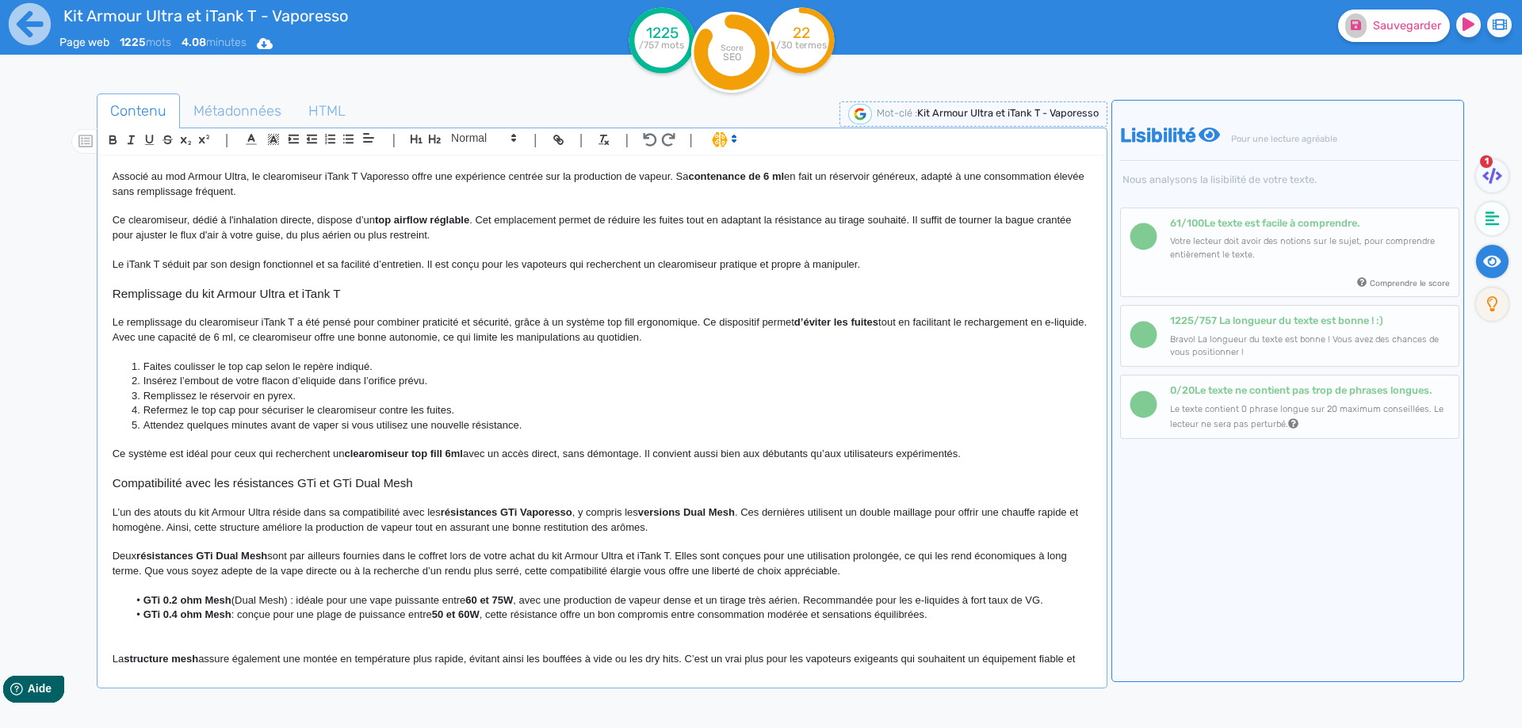
click at [135, 599] on li "GTi 0.2 ohm Mesh (Dual Mesh) : idéale pour une vape puissante entre 60 et 75W ,…" at bounding box center [609, 601] width 963 height 14
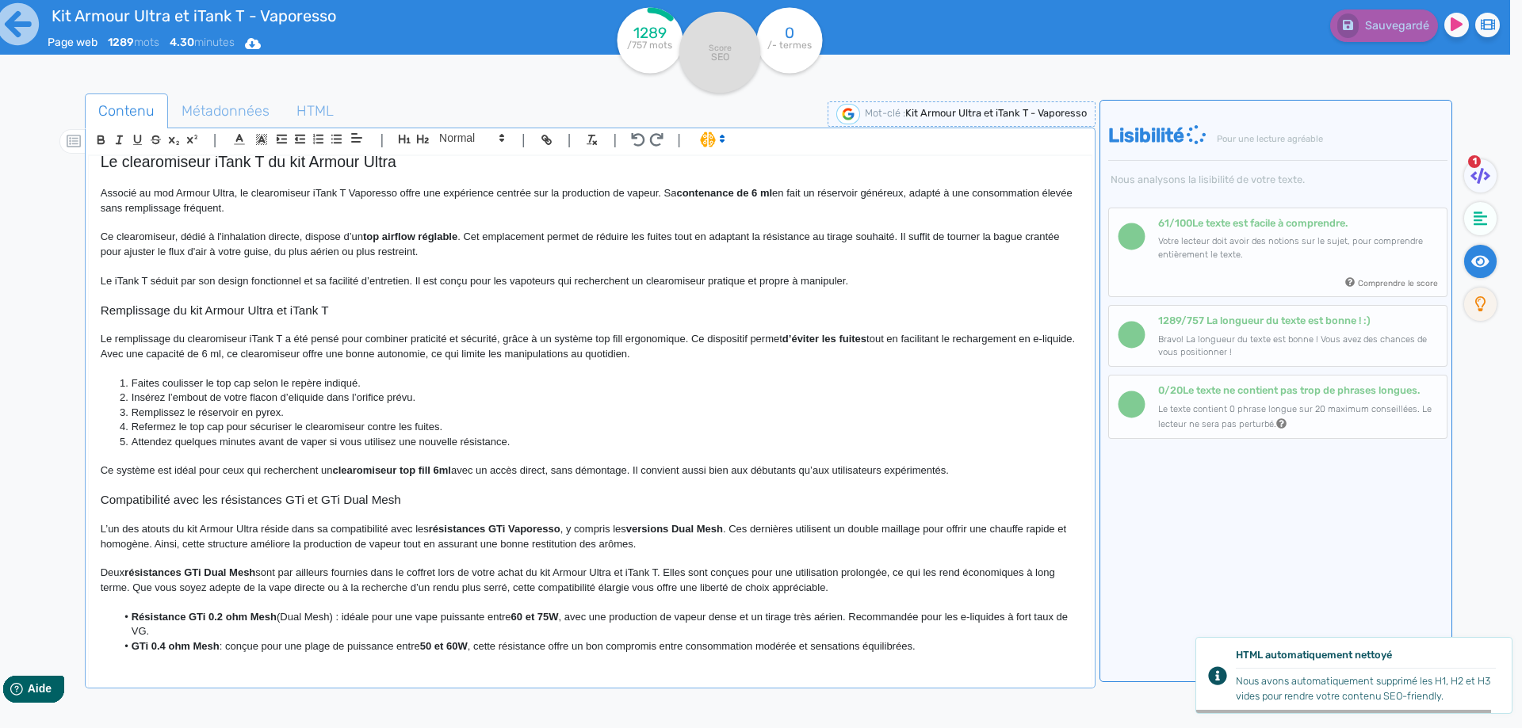
scroll to position [1103, 0]
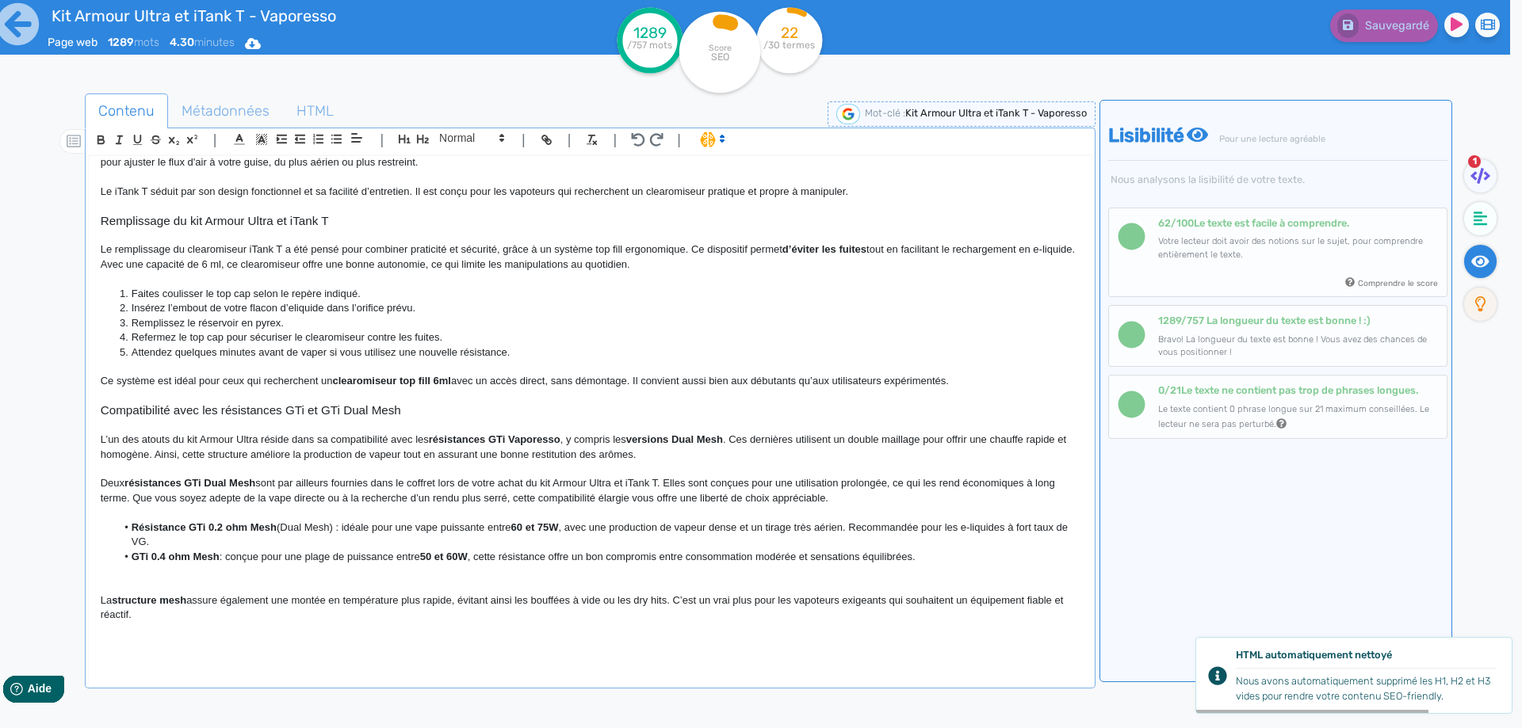
click at [128, 557] on li "GTi 0.4 ohm Mesh : conçue pour une plage de puissance entre 50 et 60W , cette r…" at bounding box center [597, 557] width 963 height 14
click at [212, 522] on strong "Résistance GTi 0.2 ohm Mesh" at bounding box center [204, 527] width 145 height 12
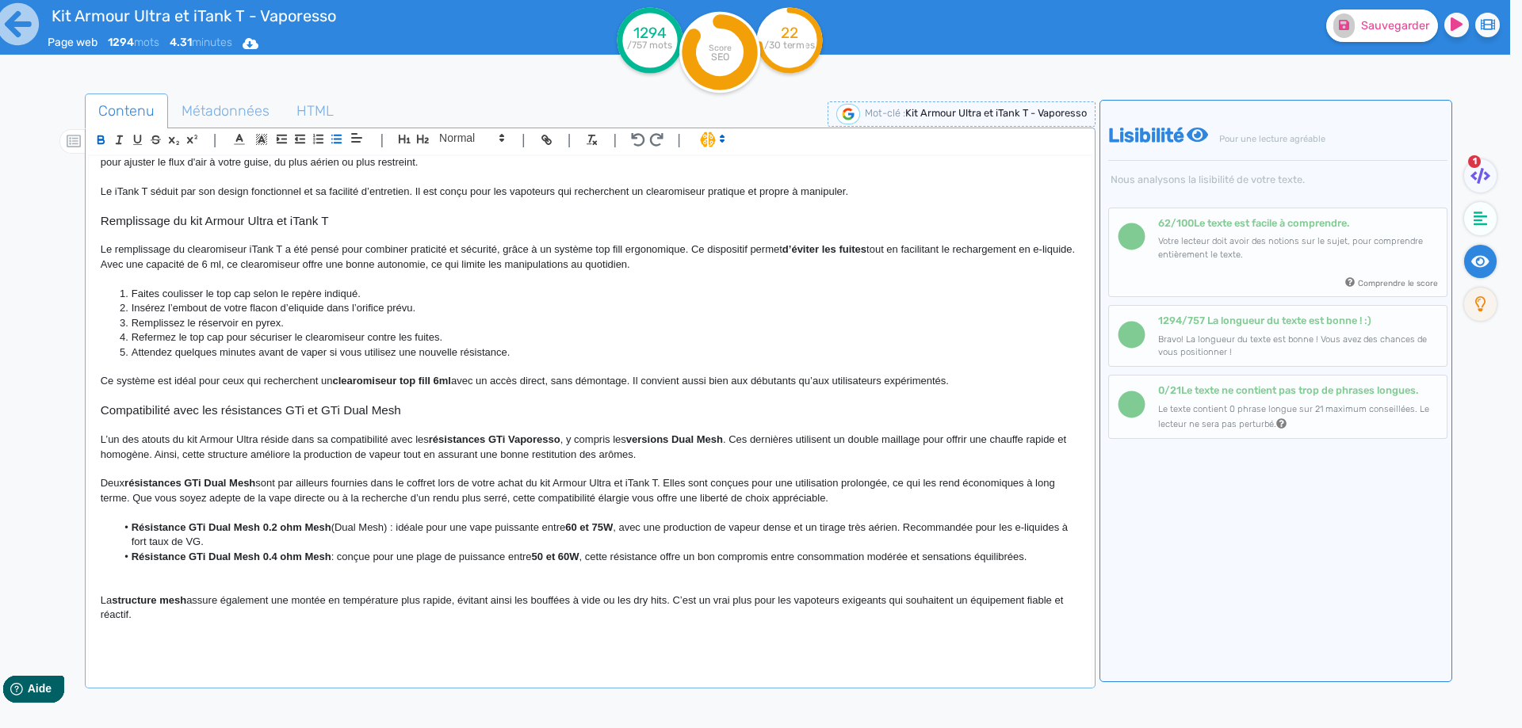
click at [305, 527] on strong "Résistance GTi Dual Mesh 0.2 ohm Mesh" at bounding box center [232, 527] width 200 height 12
drag, startPoint x: 305, startPoint y: 527, endPoint x: 378, endPoint y: 523, distance: 73.0
click at [378, 523] on div "Kit Armour Ultra et iTank T - Vaporesso Présentation du kit Armour Ultra 100W d…" at bounding box center [590, 411] width 1003 height 510
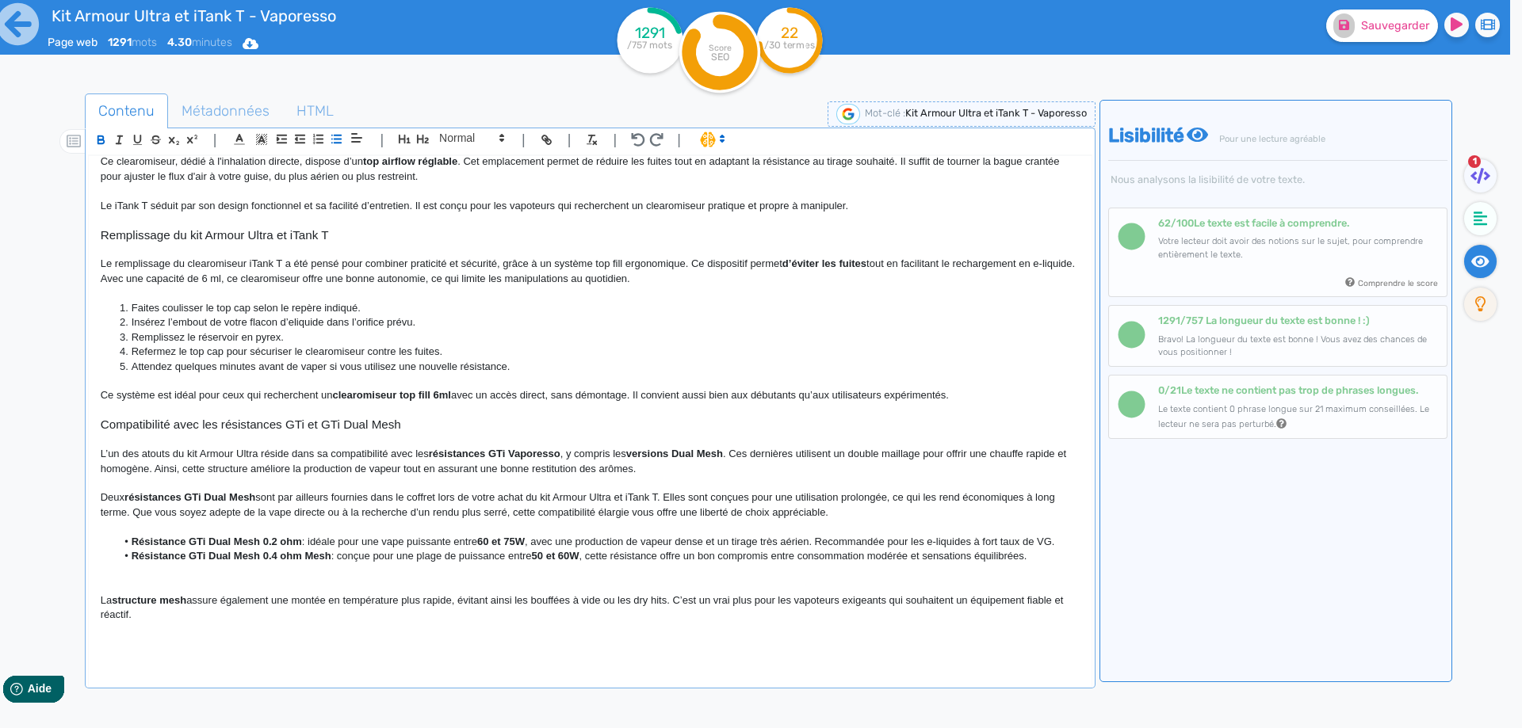
click at [312, 560] on strong "Résistance GTi Dual Mesh 0.4 ohm Mesh" at bounding box center [232, 556] width 200 height 12
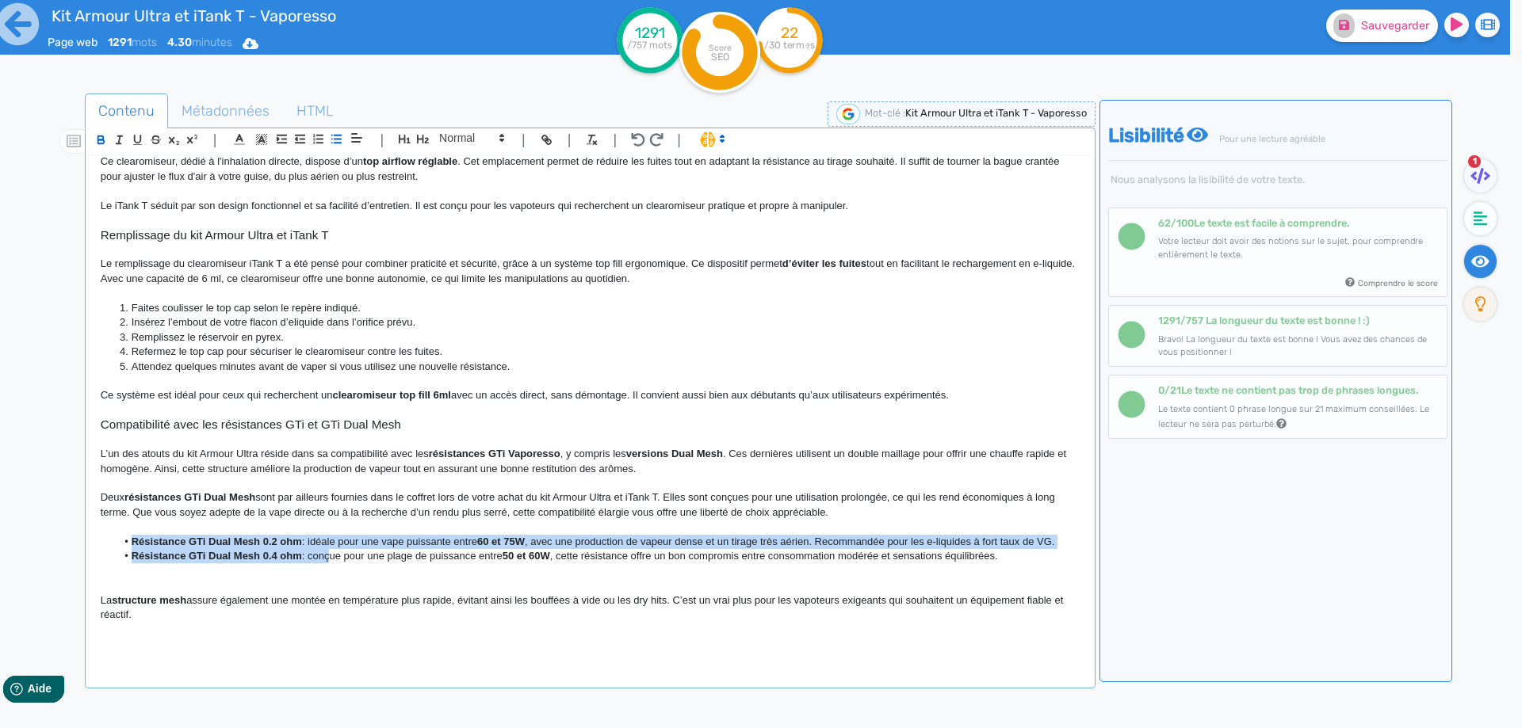
drag, startPoint x: 330, startPoint y: 553, endPoint x: 125, endPoint y: 542, distance: 204.8
click at [125, 542] on ul "Résistance GTi Dual Mesh 0.2 ohm : idéale pour une vape puissante entre 60 et 7…" at bounding box center [590, 549] width 979 height 29
click at [134, 542] on strong "Résistance GTi Dual Mesh 0.2 ohm" at bounding box center [217, 542] width 170 height 12
drag, startPoint x: 134, startPoint y: 542, endPoint x: 576, endPoint y: 558, distance: 442.5
click at [576, 558] on ul "Résistance GTi Dual Mesh 0.2 ohm : idéale pour une vape puissante entre 60 et 7…" at bounding box center [590, 549] width 979 height 29
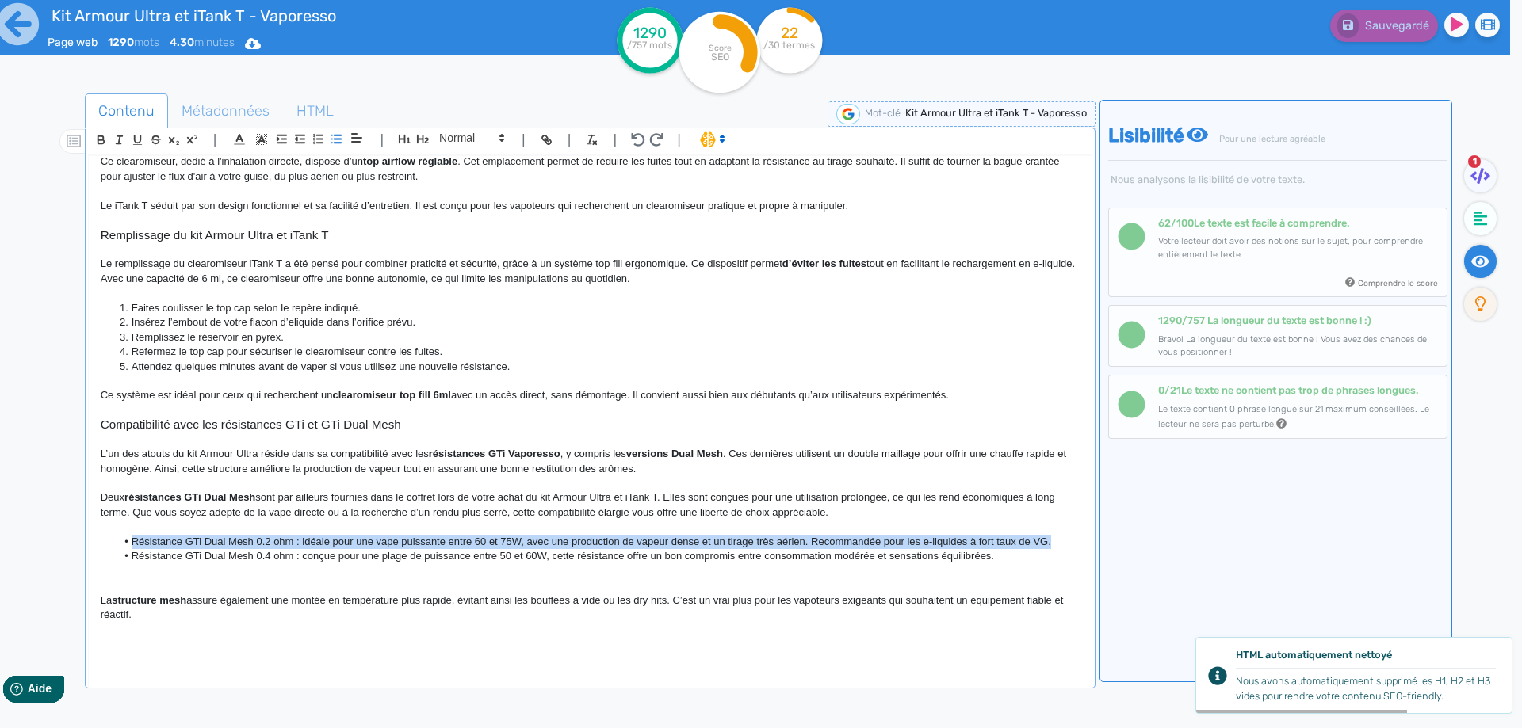
click at [366, 544] on li "Résistance GTi Dual Mesh 0.2 ohm : idéale pour une vape puissante entre 60 et 7…" at bounding box center [597, 542] width 963 height 14
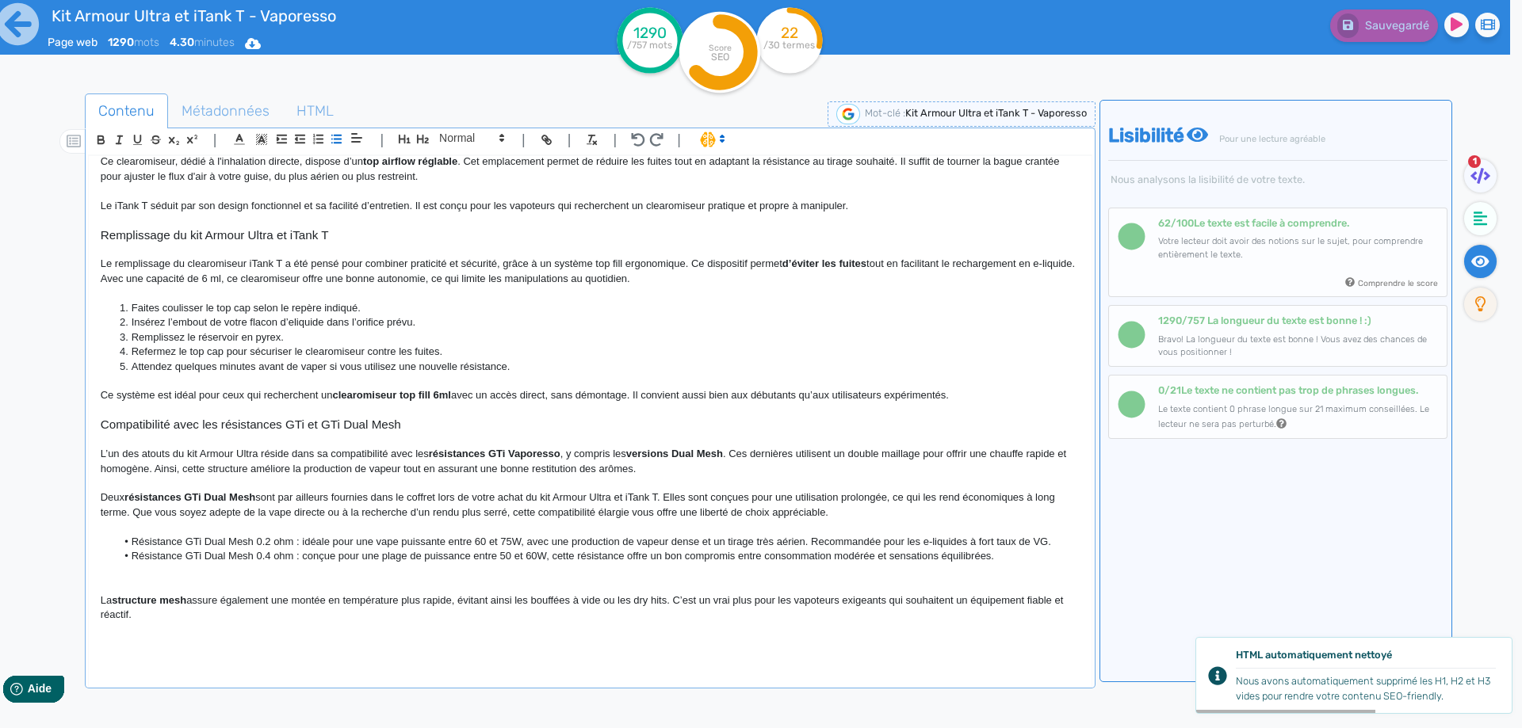
scroll to position [1088, 0]
click at [552, 543] on li "Résistance GTi Dual Mesh 0.2 ohm : idéale pour une vape puissante entre 60 et 7…" at bounding box center [597, 543] width 963 height 14
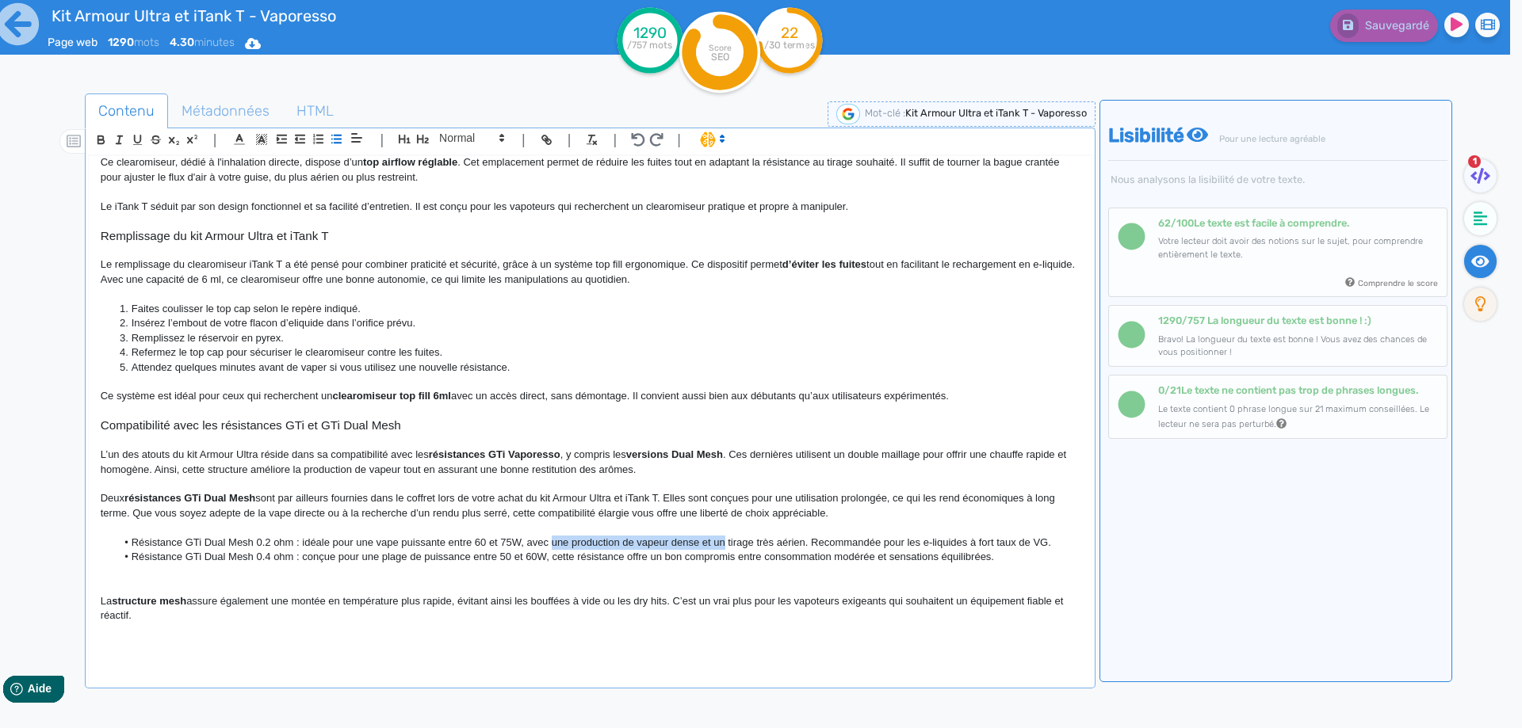
drag, startPoint x: 552, startPoint y: 543, endPoint x: 716, endPoint y: 542, distance: 164.8
click at [716, 542] on li "Résistance GTi Dual Mesh 0.2 ohm : idéale pour une vape puissante entre 60 et 7…" at bounding box center [597, 543] width 963 height 14
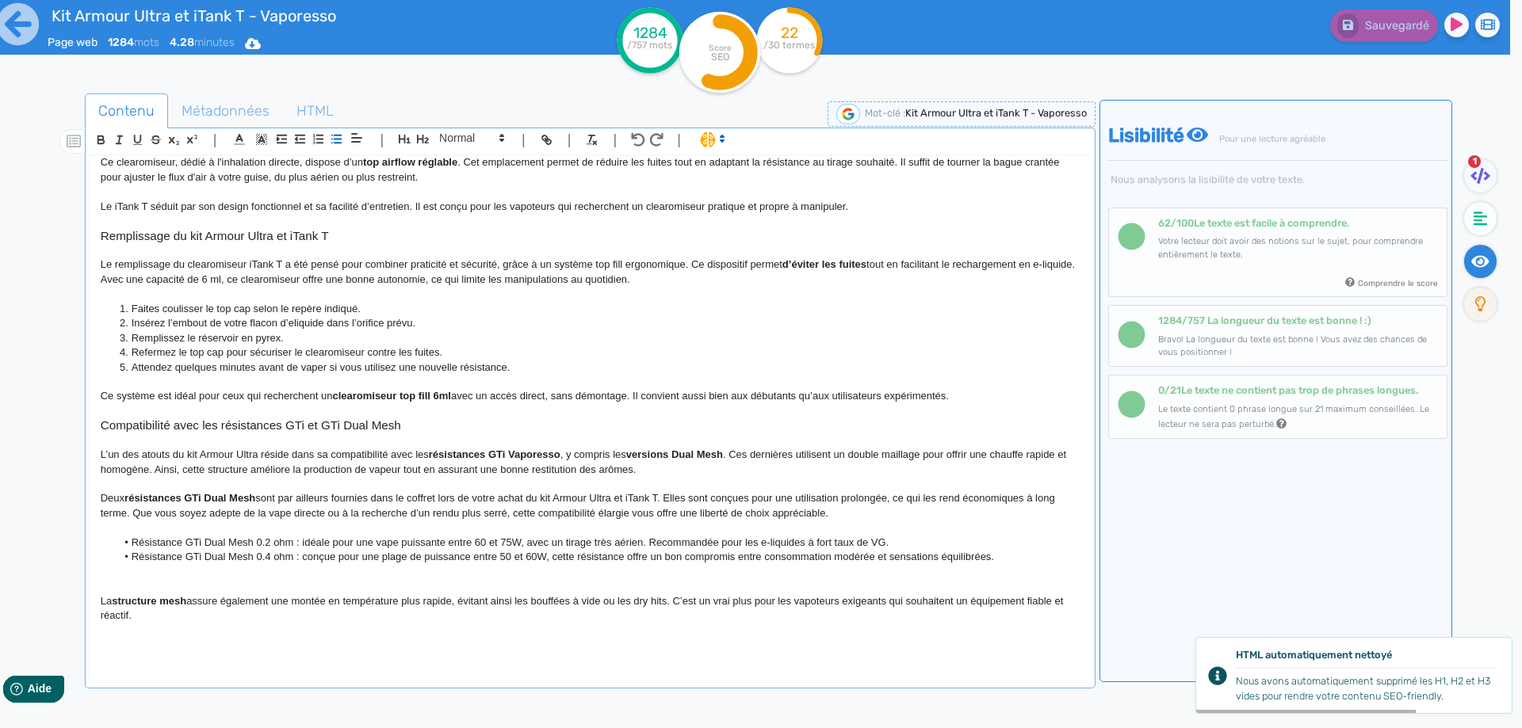
click at [550, 557] on li "Résistance GTi Dual Mesh 0.4 ohm : conçue pour une plage de puissance entre 50 …" at bounding box center [597, 557] width 963 height 14
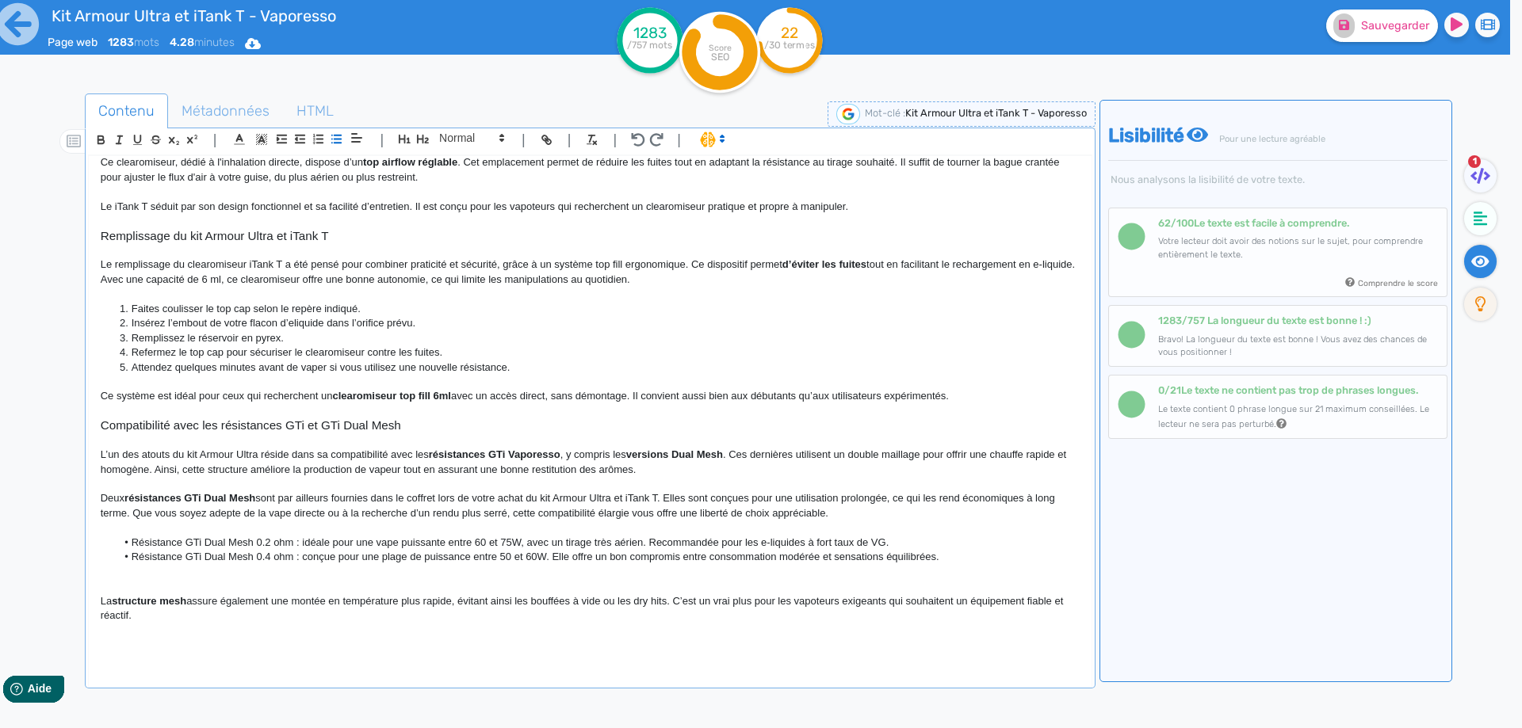
click at [745, 553] on li "Résistance GTi Dual Mesh 0.4 ohm : conçue pour une plage de puissance entre 50 …" at bounding box center [597, 557] width 963 height 14
drag, startPoint x: 745, startPoint y: 553, endPoint x: 909, endPoint y: 562, distance: 164.3
click at [909, 562] on li "Résistance GTi Dual Mesh 0.4 ohm : conçue pour une plage de puissance entre 50 …" at bounding box center [597, 557] width 963 height 14
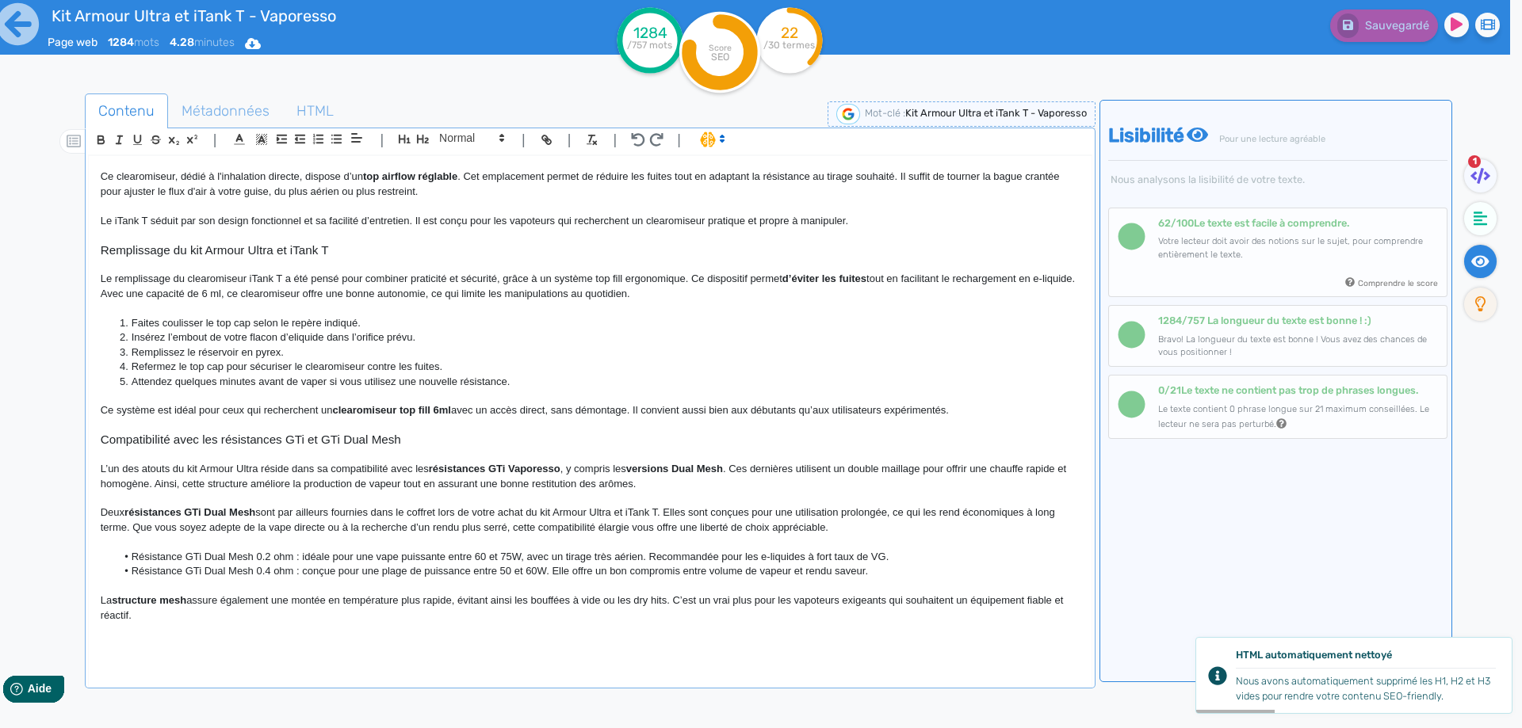
click at [219, 612] on p "La structure mesh assure également une montée en température plus rapide, évita…" at bounding box center [590, 608] width 979 height 29
click at [219, 609] on p "La structure mesh assure également une montée en température plus rapide, évita…" at bounding box center [590, 608] width 979 height 29
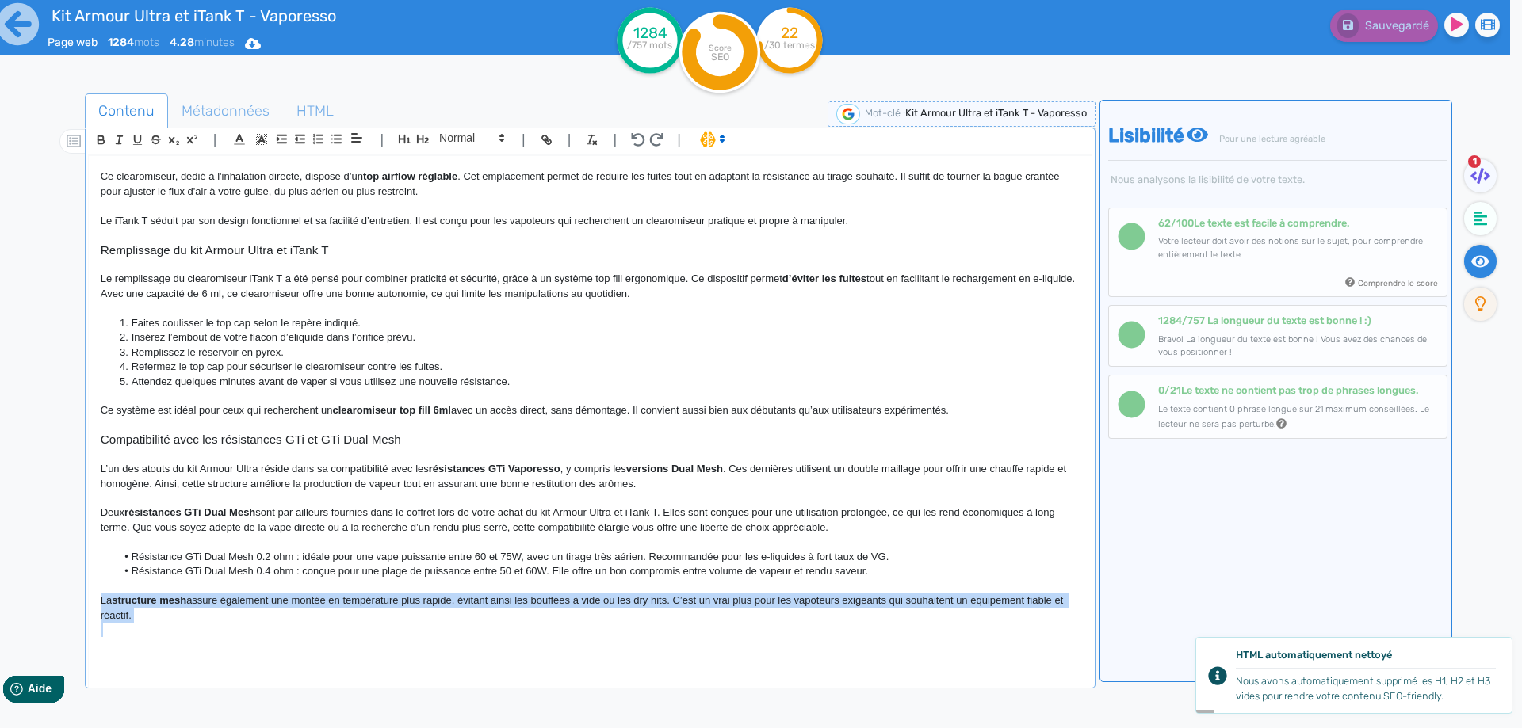
click at [219, 609] on p "La structure mesh assure également une montée en température plus rapide, évita…" at bounding box center [590, 608] width 979 height 29
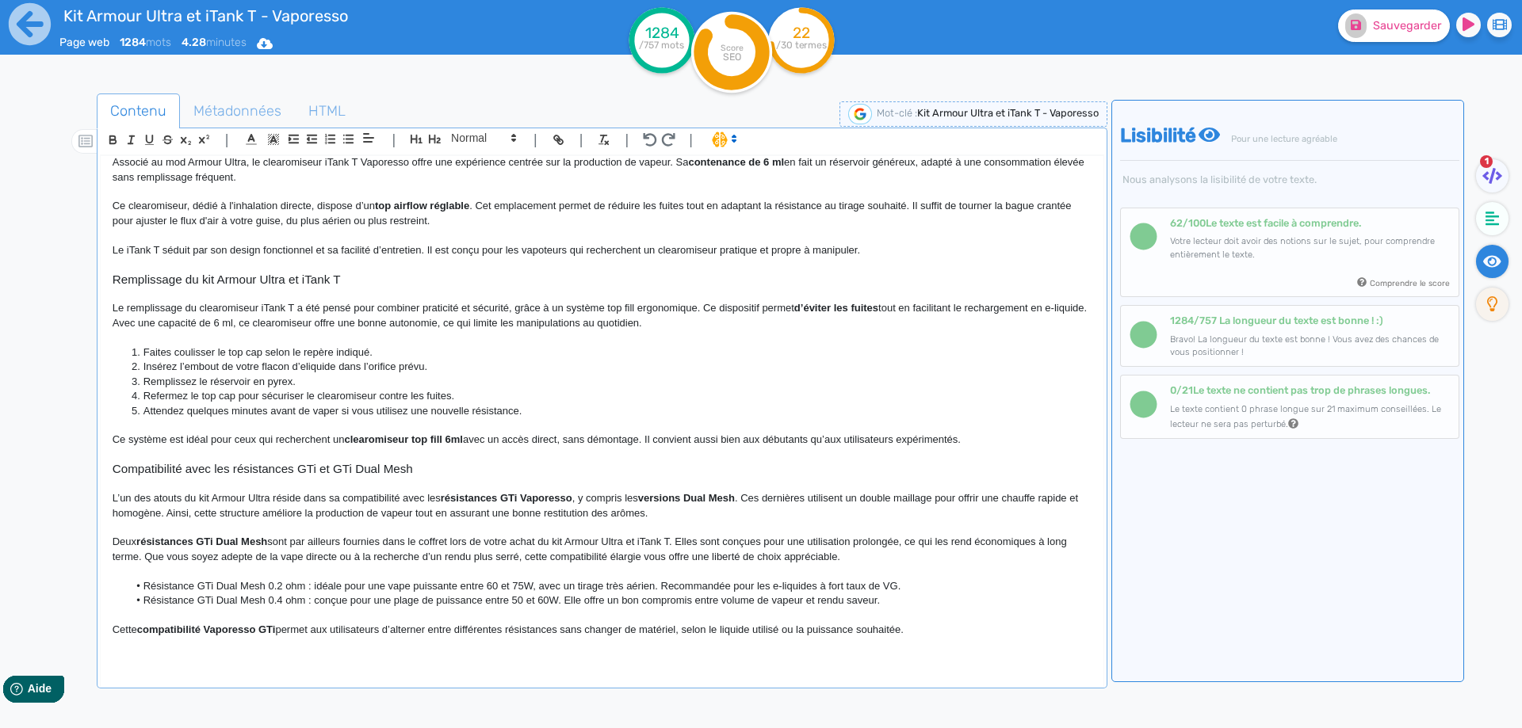
scroll to position [1045, 0]
click at [176, 629] on strong "compatibilité Vaporesso GTi" at bounding box center [206, 630] width 139 height 12
drag, startPoint x: 174, startPoint y: 628, endPoint x: 268, endPoint y: 628, distance: 93.5
click at [231, 624] on p "Cette compatibilité Vaporesso GTi permet aux utilisateurs d’alterner entre diff…" at bounding box center [602, 630] width 979 height 14
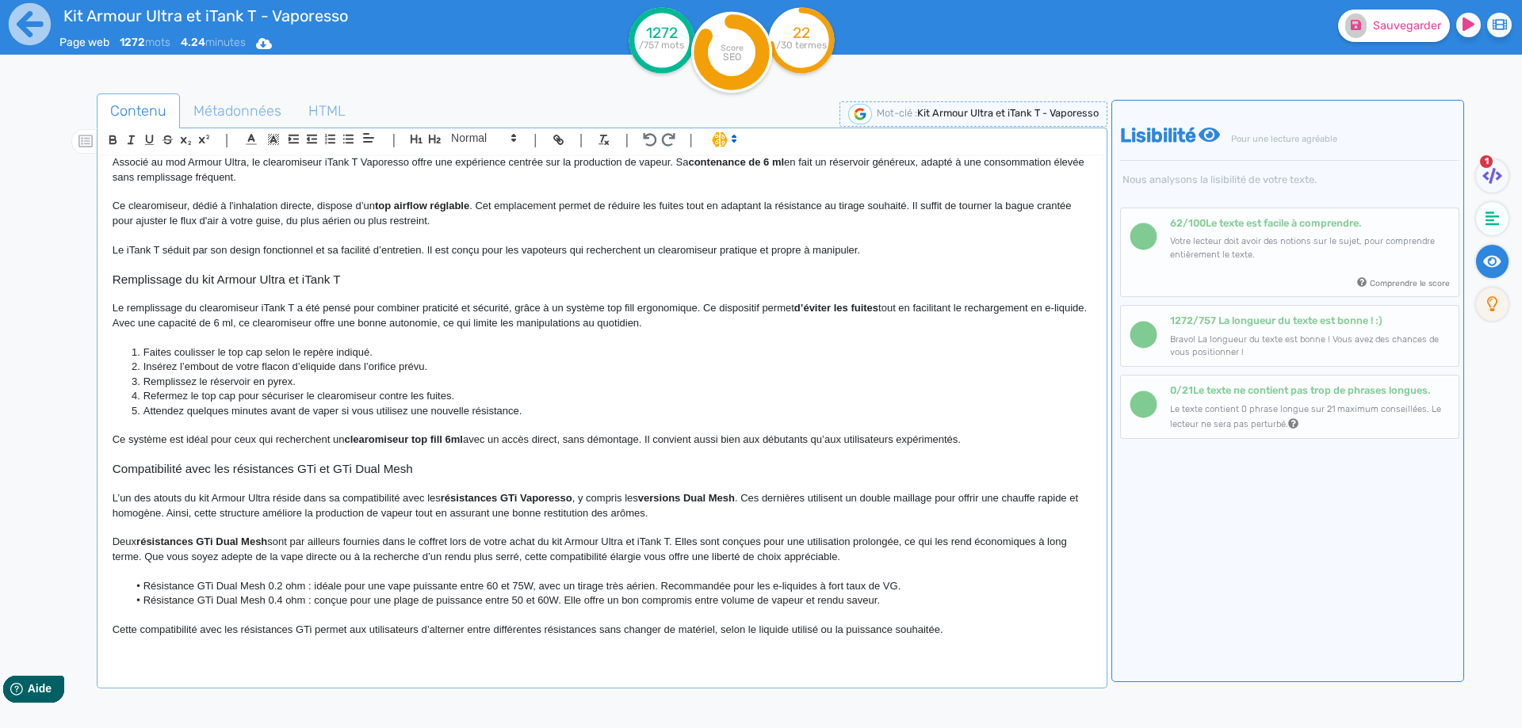
click at [373, 633] on p "Cette compatibilité avec les résistances GTi permet aux utilisateurs d’alterner…" at bounding box center [602, 630] width 979 height 14
click at [376, 633] on p "Cette compatibilité avec les résistances GTi permet aux utilisateurs d’alterner…" at bounding box center [602, 630] width 979 height 14
click at [526, 638] on h2 at bounding box center [602, 647] width 979 height 18
click at [530, 629] on p "Cette compatibilité avec les résistances GTi permet aux vapoteurs d’alterner en…" at bounding box center [602, 630] width 979 height 14
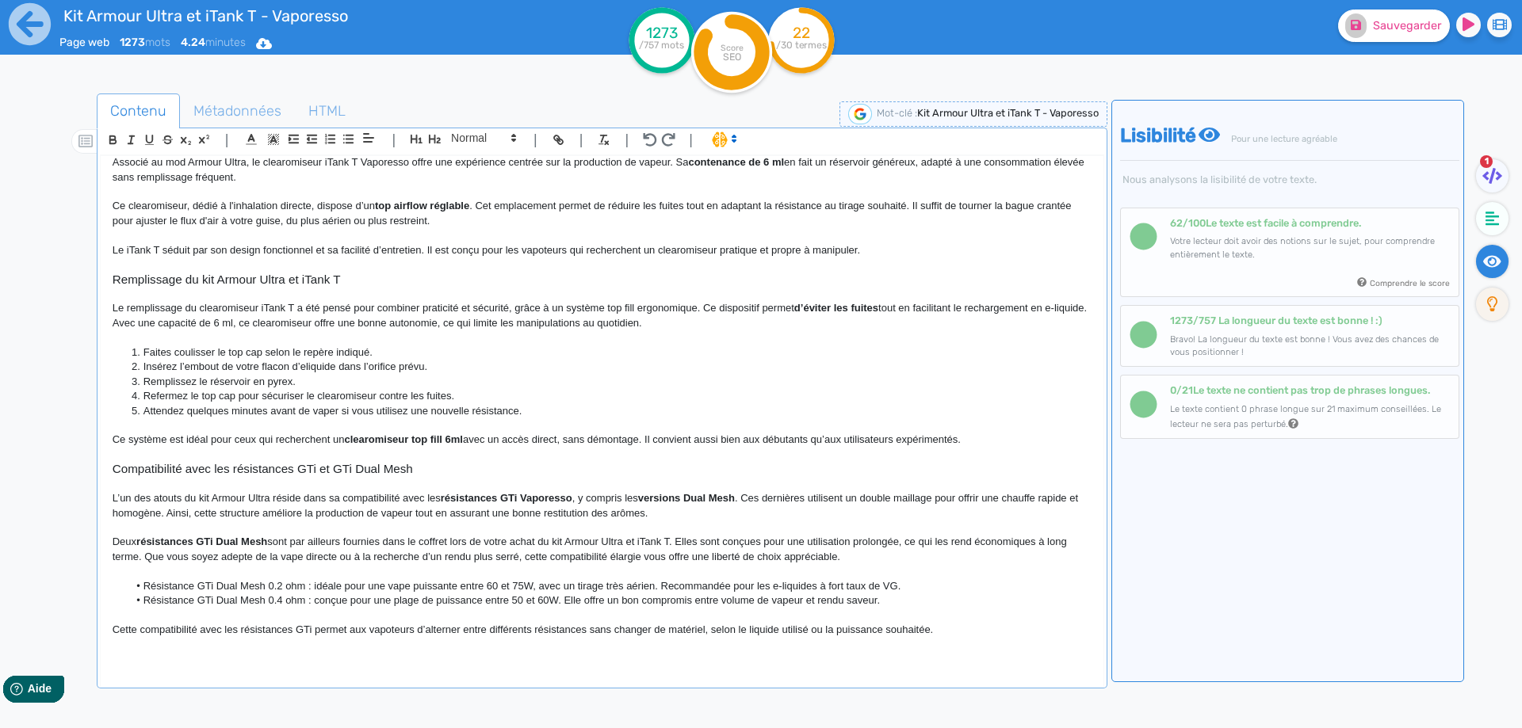
click at [567, 629] on p "Cette compatibilité avec les résistances GTi permet aux vapoteurs d’alterner en…" at bounding box center [602, 630] width 979 height 14
click at [567, 628] on p "Cette compatibilité avec les résistances GTi permet aux vapoteurs d’alterner en…" at bounding box center [602, 630] width 979 height 14
click at [716, 628] on p "Cette compatibilité avec les résistances GTi permet aux vapoteurs d’alterner en…" at bounding box center [602, 630] width 979 height 14
click at [1369, 21] on button "Sauvegarder" at bounding box center [1394, 26] width 112 height 32
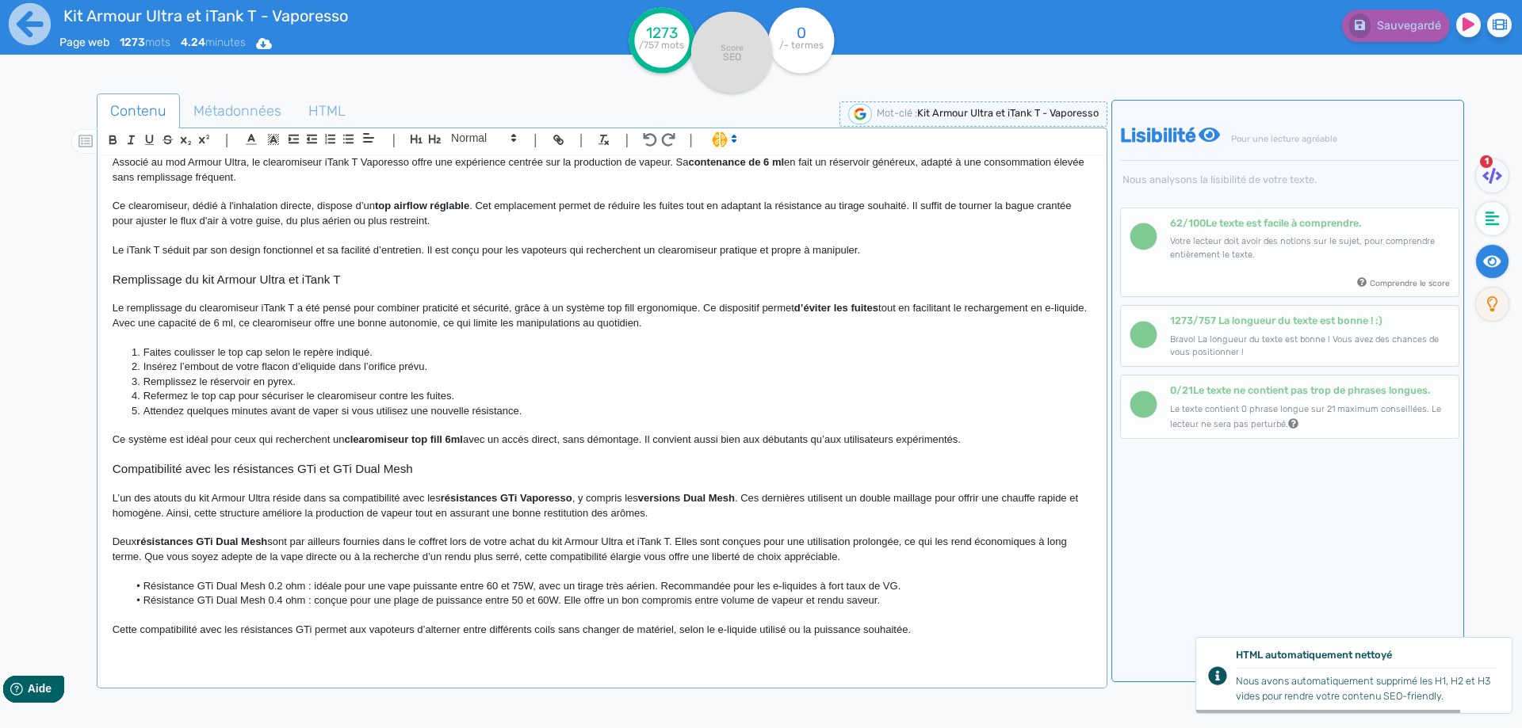
click at [959, 622] on p at bounding box center [602, 616] width 979 height 14
click at [953, 628] on p "Cette compatibilité avec les résistances GTi permet aux vapoteurs d’alterner en…" at bounding box center [602, 630] width 979 height 14
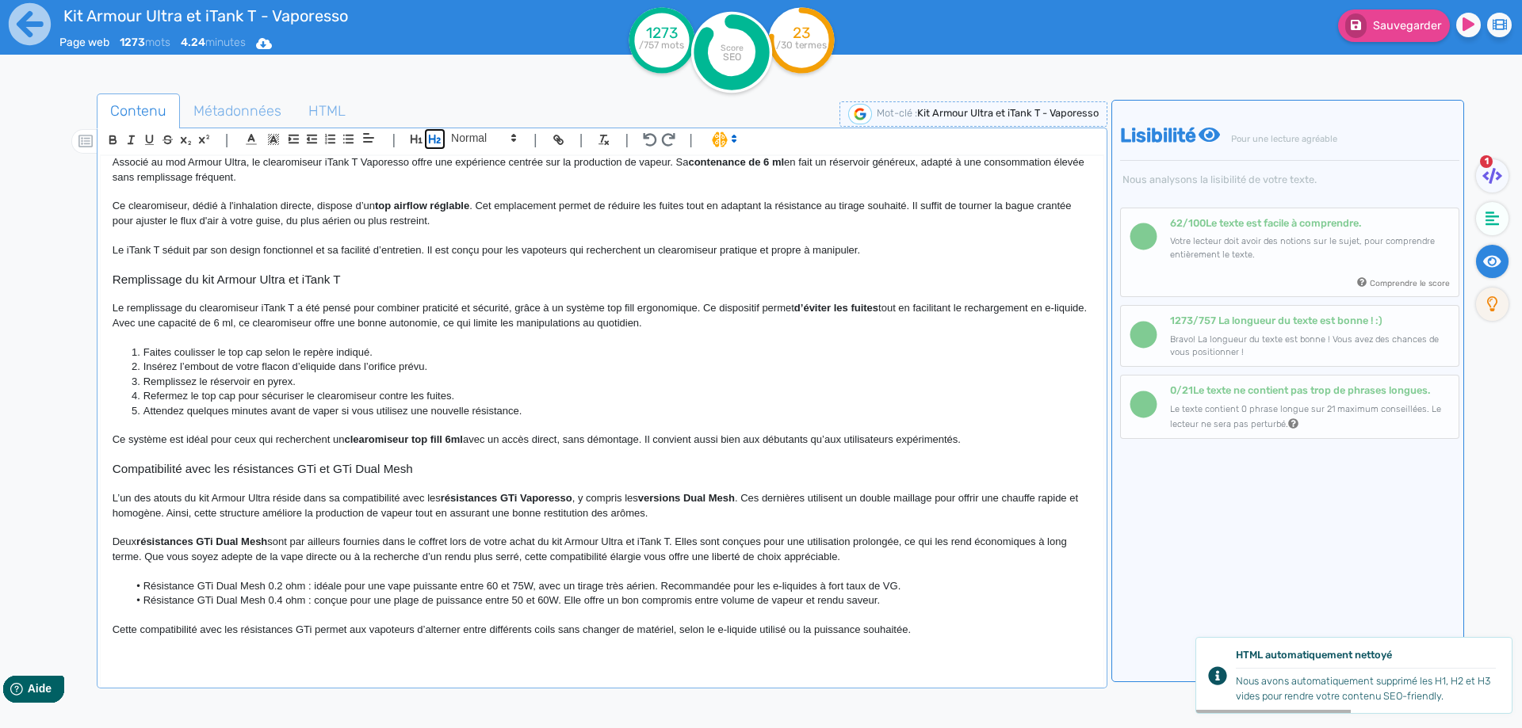
click at [441, 139] on icon "button" at bounding box center [434, 138] width 13 height 13
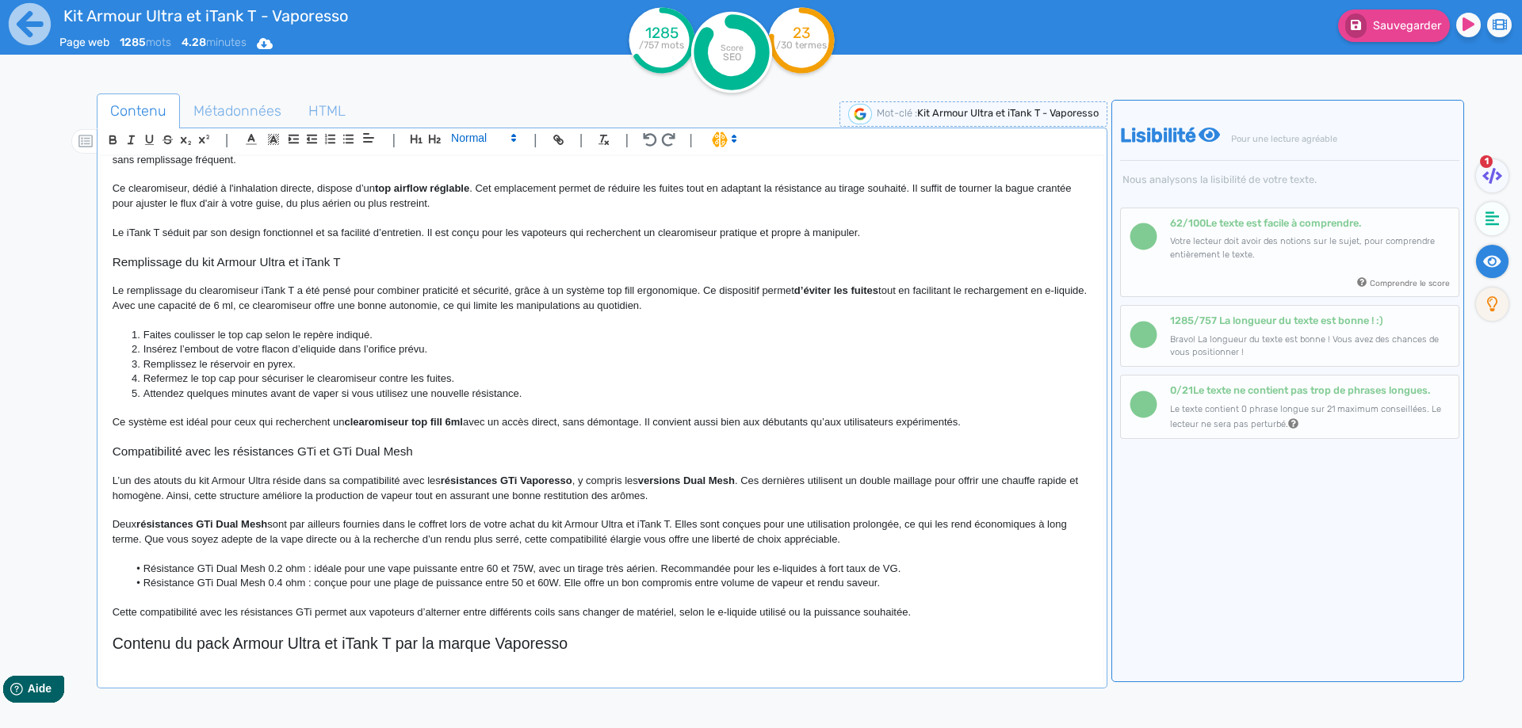
scroll to position [1077, 0]
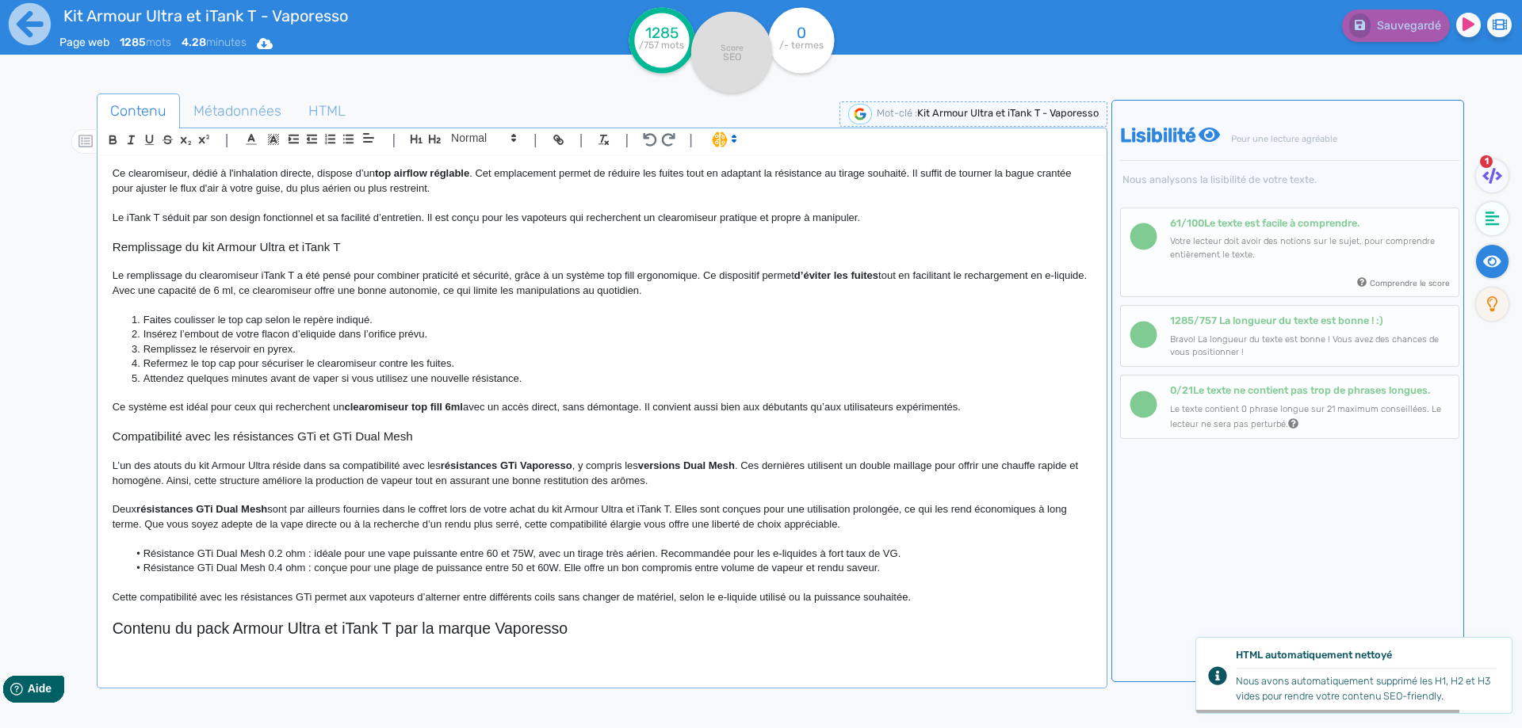
click at [170, 661] on p at bounding box center [602, 660] width 979 height 14
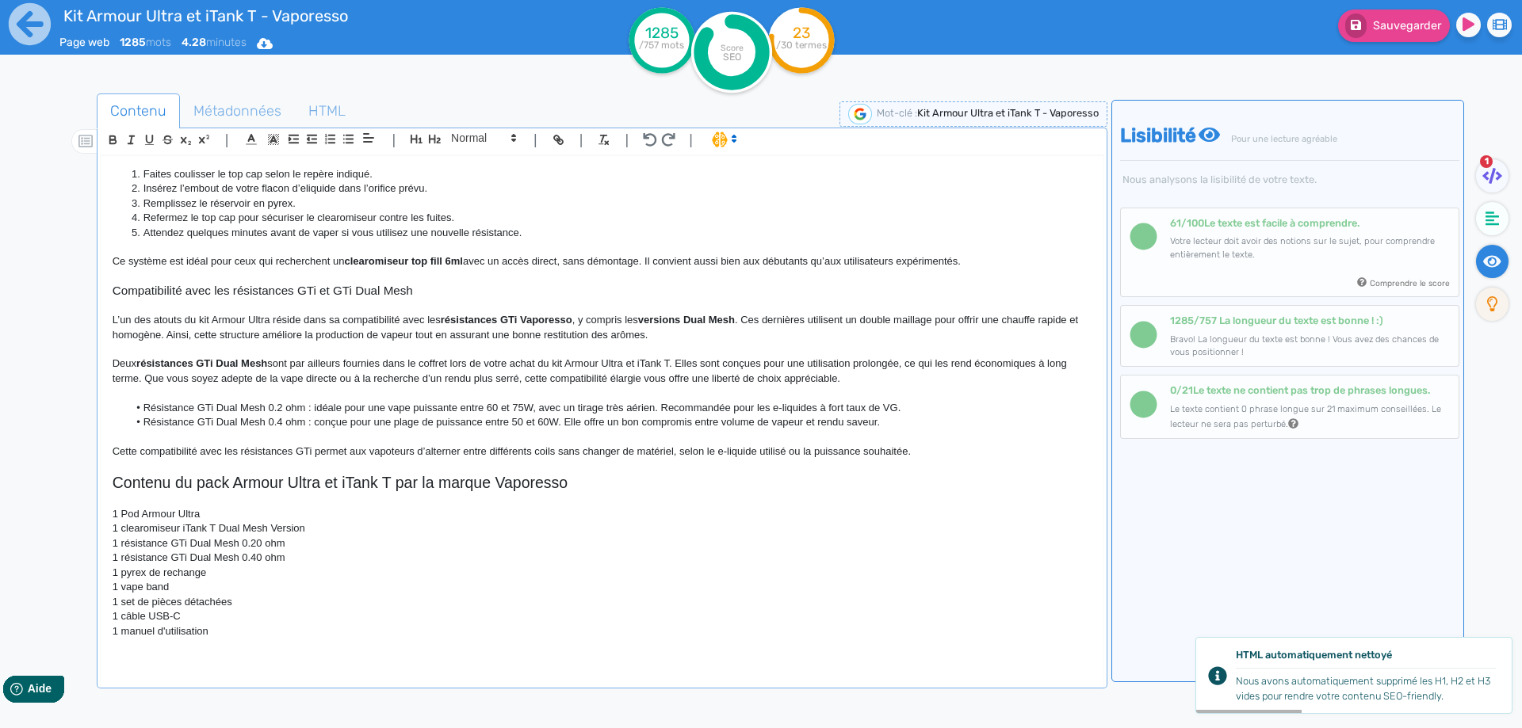
scroll to position [1224, 0]
click at [117, 505] on p at bounding box center [602, 498] width 979 height 14
click at [124, 510] on p "1 Pod Armour Ultra" at bounding box center [602, 513] width 979 height 14
click at [124, 529] on p "1 clearomiseur iTank T Dual Mesh Version" at bounding box center [602, 528] width 979 height 14
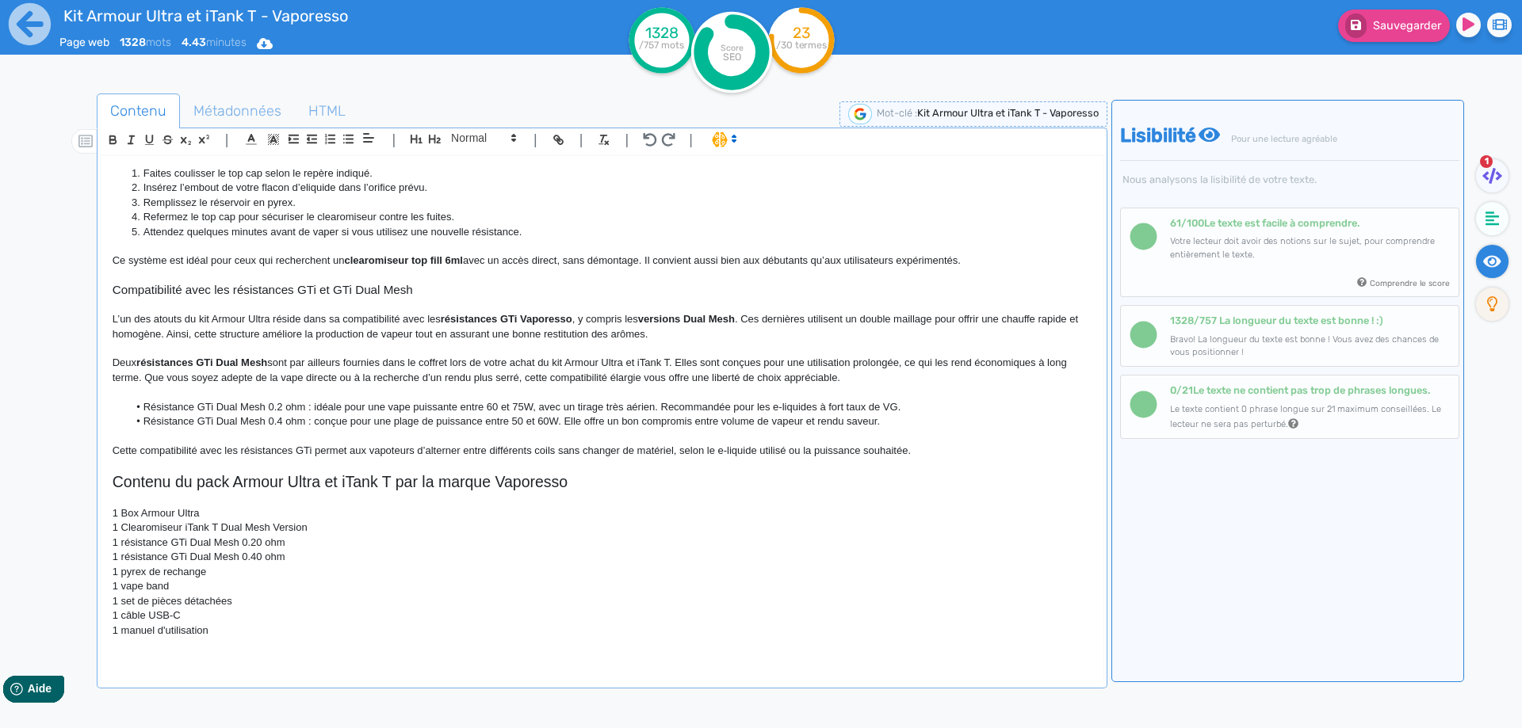
click at [274, 524] on p "1 Clearomiseur iTank T Dual Mesh Version" at bounding box center [602, 528] width 979 height 14
click at [128, 539] on p "1 résistance GTi Dual Mesh 0.20 ohm" at bounding box center [602, 543] width 979 height 14
click at [123, 541] on p "1 résistance GTi Dual Mesh 0.20 ohm" at bounding box center [602, 543] width 979 height 14
click at [120, 558] on p "1 résistance GTi Dual Mesh 0.40 ohm" at bounding box center [602, 557] width 979 height 14
click at [265, 543] on p "1 Résistance GTi Dual Mesh 0.20 ohm" at bounding box center [602, 543] width 979 height 14
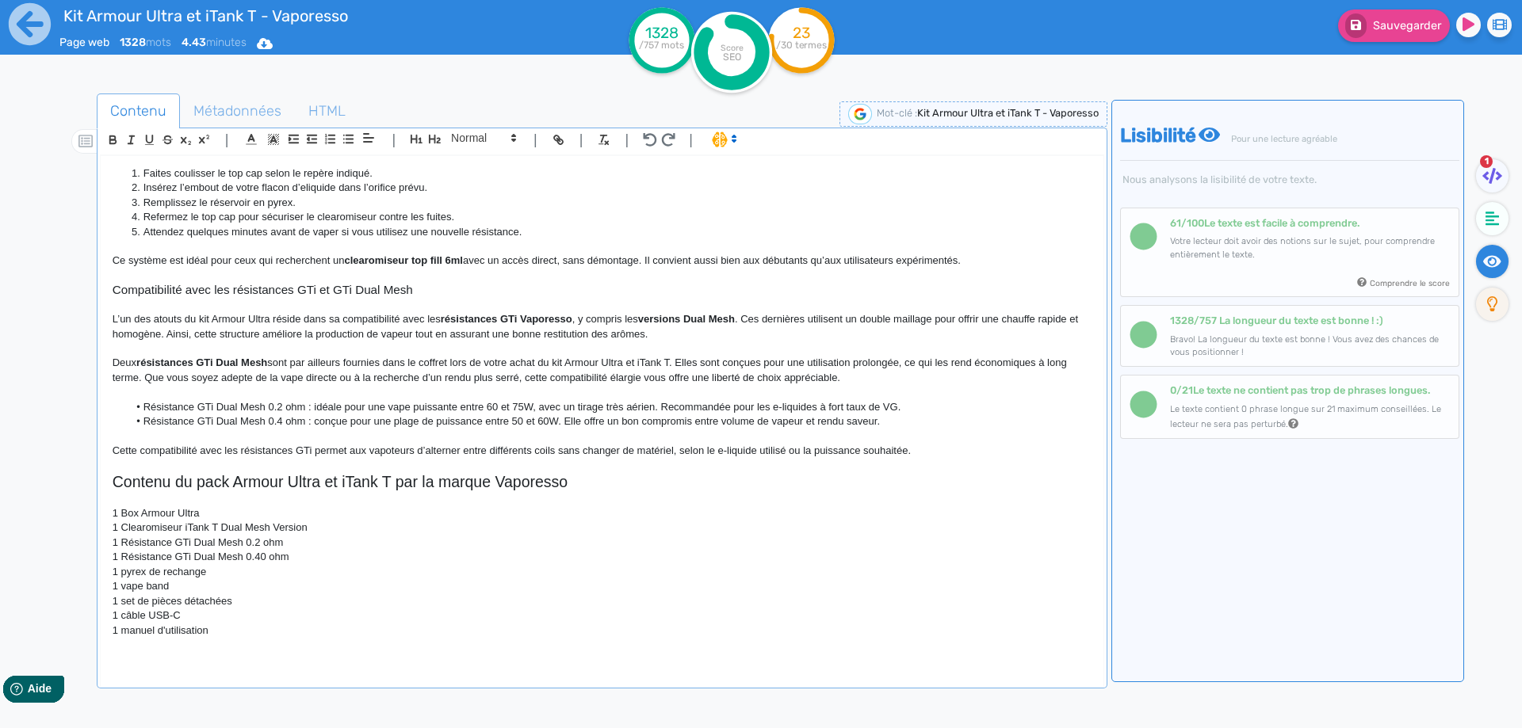
click at [263, 554] on p "1 Résistance GTi Dual Mesh 0.40 ohm" at bounding box center [602, 557] width 979 height 14
click at [120, 571] on p "1 pyrex de rechange" at bounding box center [602, 572] width 979 height 14
click at [125, 585] on p "1 vape band" at bounding box center [602, 586] width 979 height 14
click at [125, 602] on p "1 set de pièces détachées" at bounding box center [602, 601] width 979 height 14
click at [122, 620] on p "1 câble USB-C" at bounding box center [602, 616] width 979 height 14
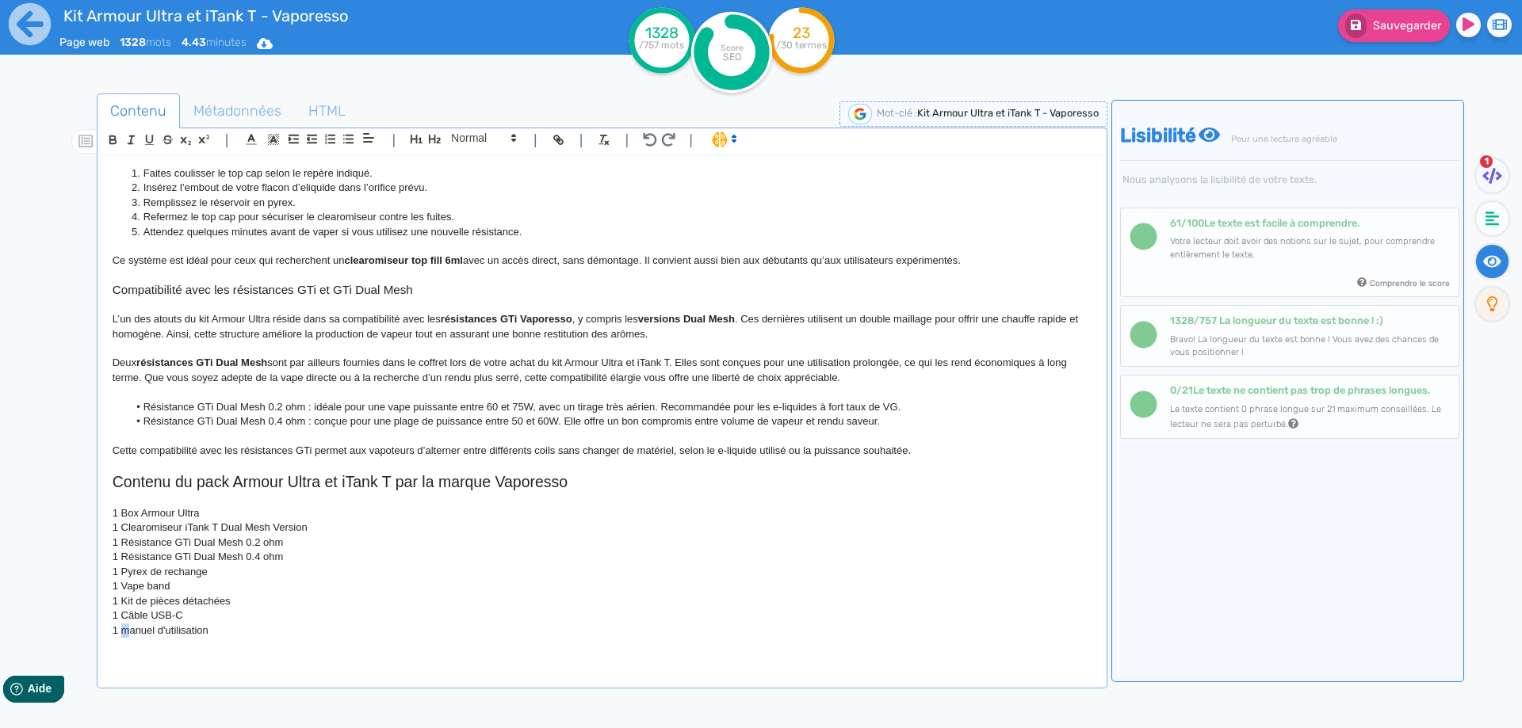
click at [128, 629] on p "1 manuel d'utilisation" at bounding box center [602, 631] width 979 height 14
click at [166, 598] on p "1 Kit de pièces détachées" at bounding box center [602, 601] width 979 height 14
drag, startPoint x: 166, startPoint y: 598, endPoint x: 223, endPoint y: 598, distance: 57.9
click at [223, 598] on p "1 Kit de pièces détachées" at bounding box center [602, 601] width 979 height 14
click at [209, 659] on div "Kit Armour Ultra et iTank T - Vaporesso Présentation du kit Armour Ultra 100W d…" at bounding box center [602, 411] width 1003 height 510
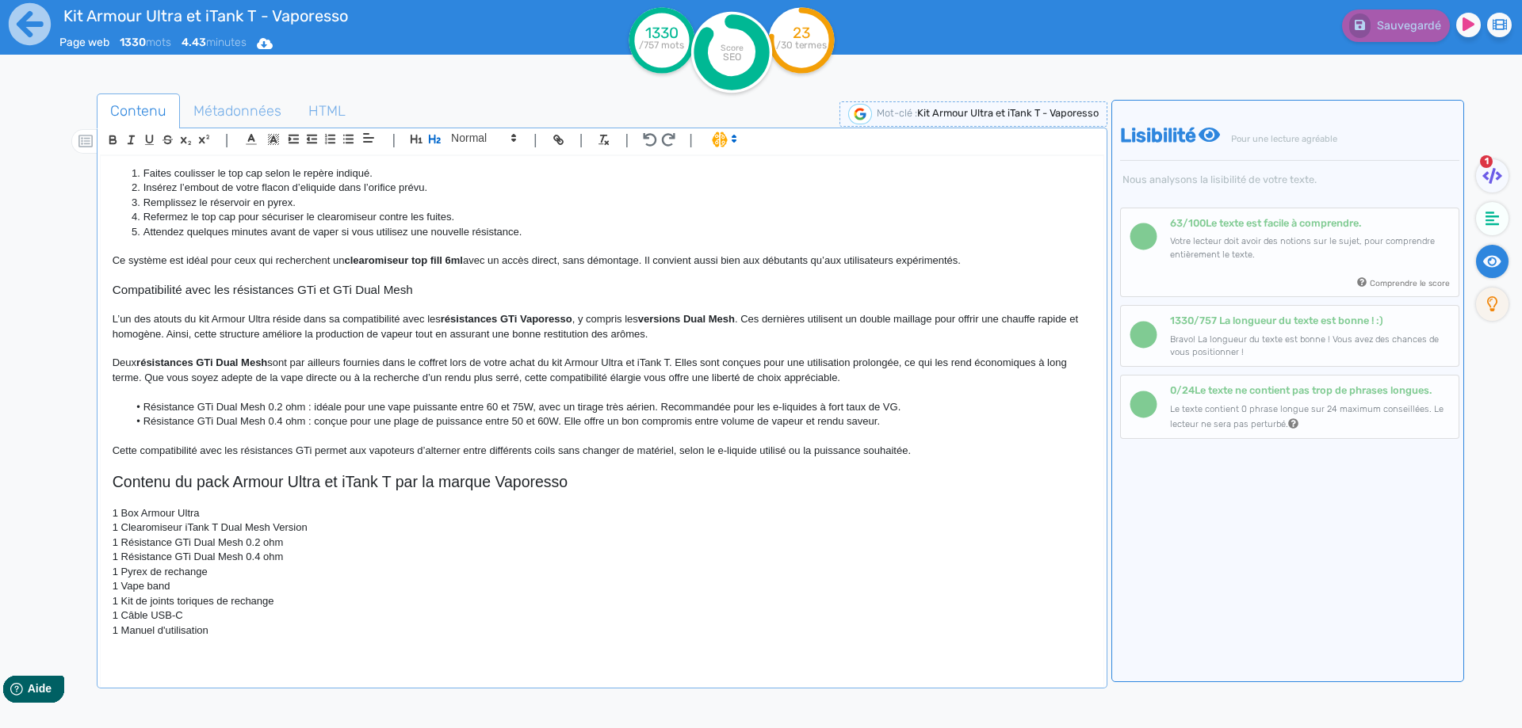
click at [209, 665] on div "Kit Armour Ultra et iTank T - Vaporesso Présentation du kit Armour Ultra 100W d…" at bounding box center [602, 411] width 1003 height 510
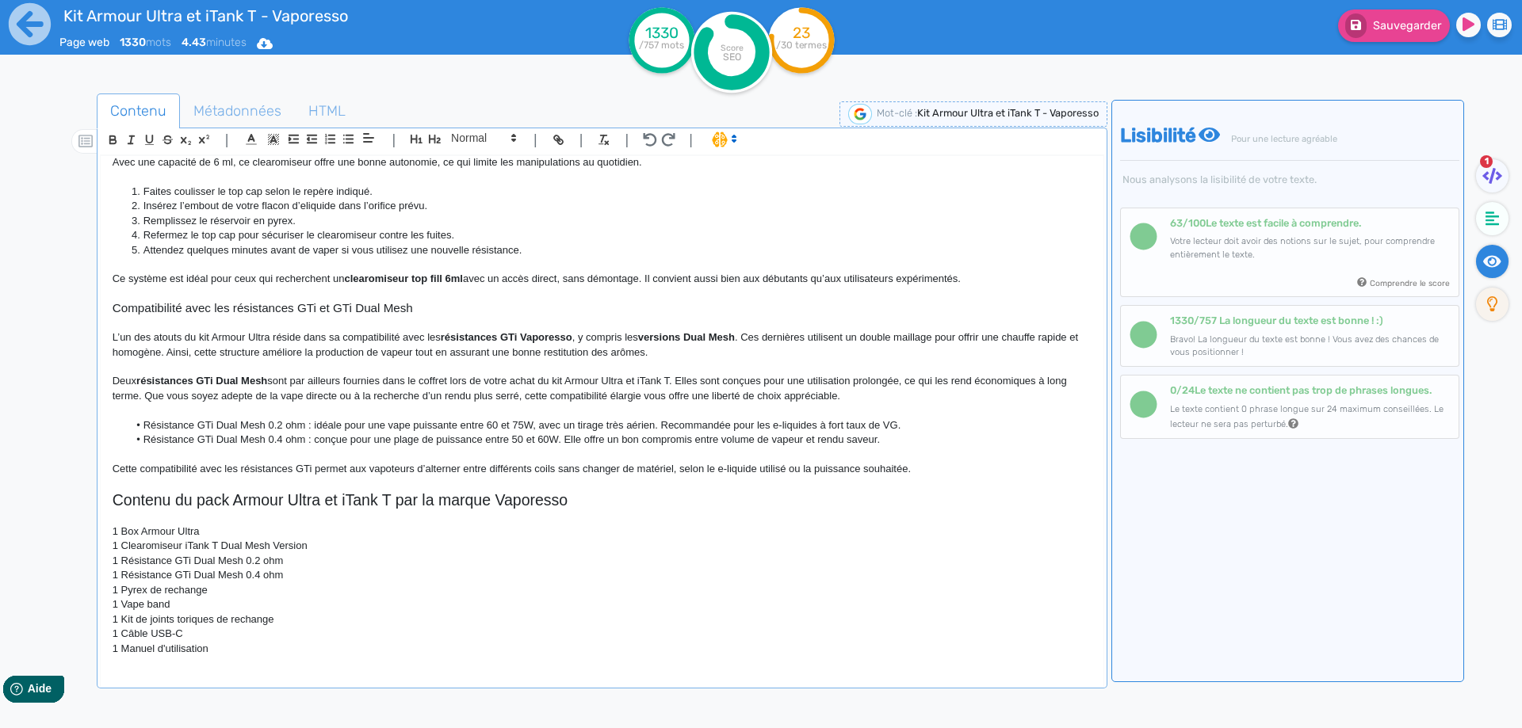
scroll to position [1205, 0]
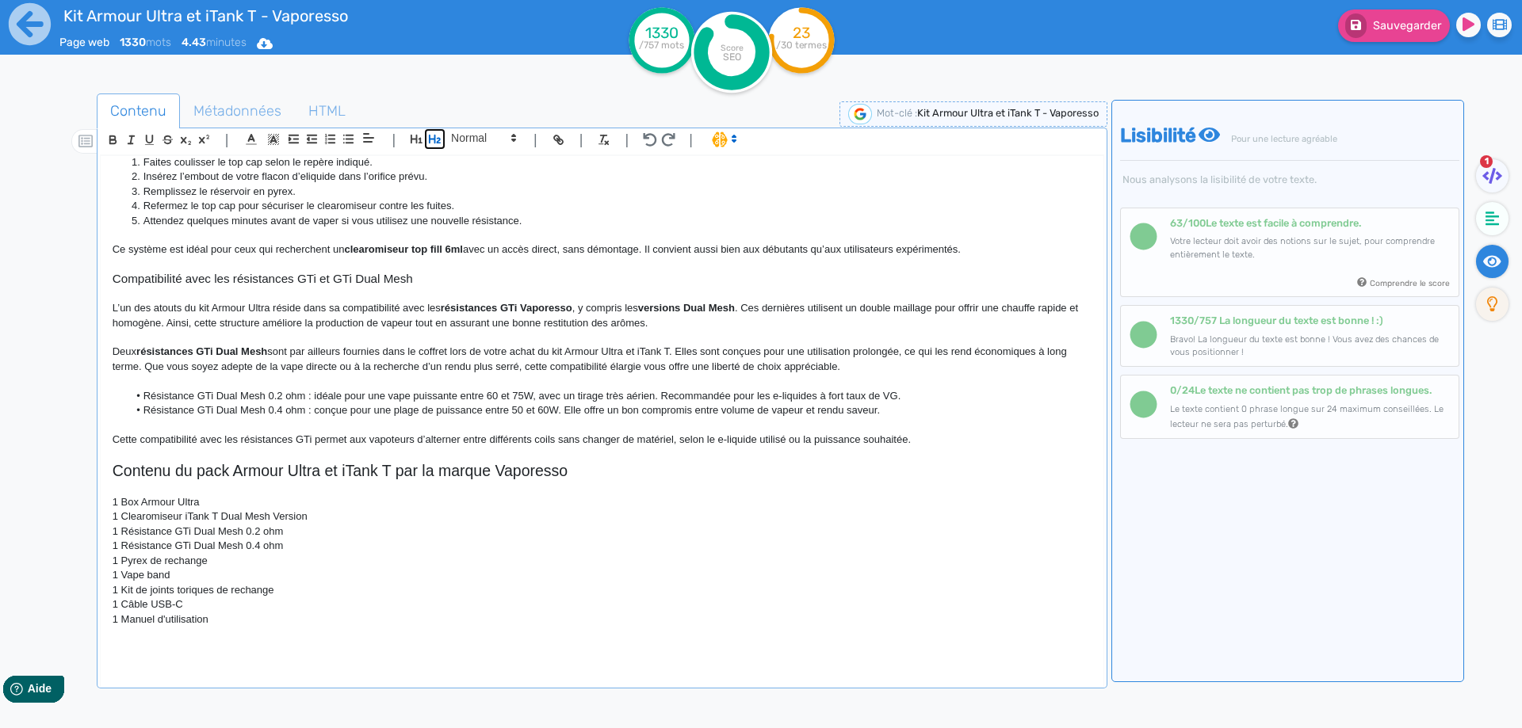
click at [441, 134] on icon "button" at bounding box center [434, 138] width 13 height 13
click at [309, 636] on p at bounding box center [602, 631] width 979 height 14
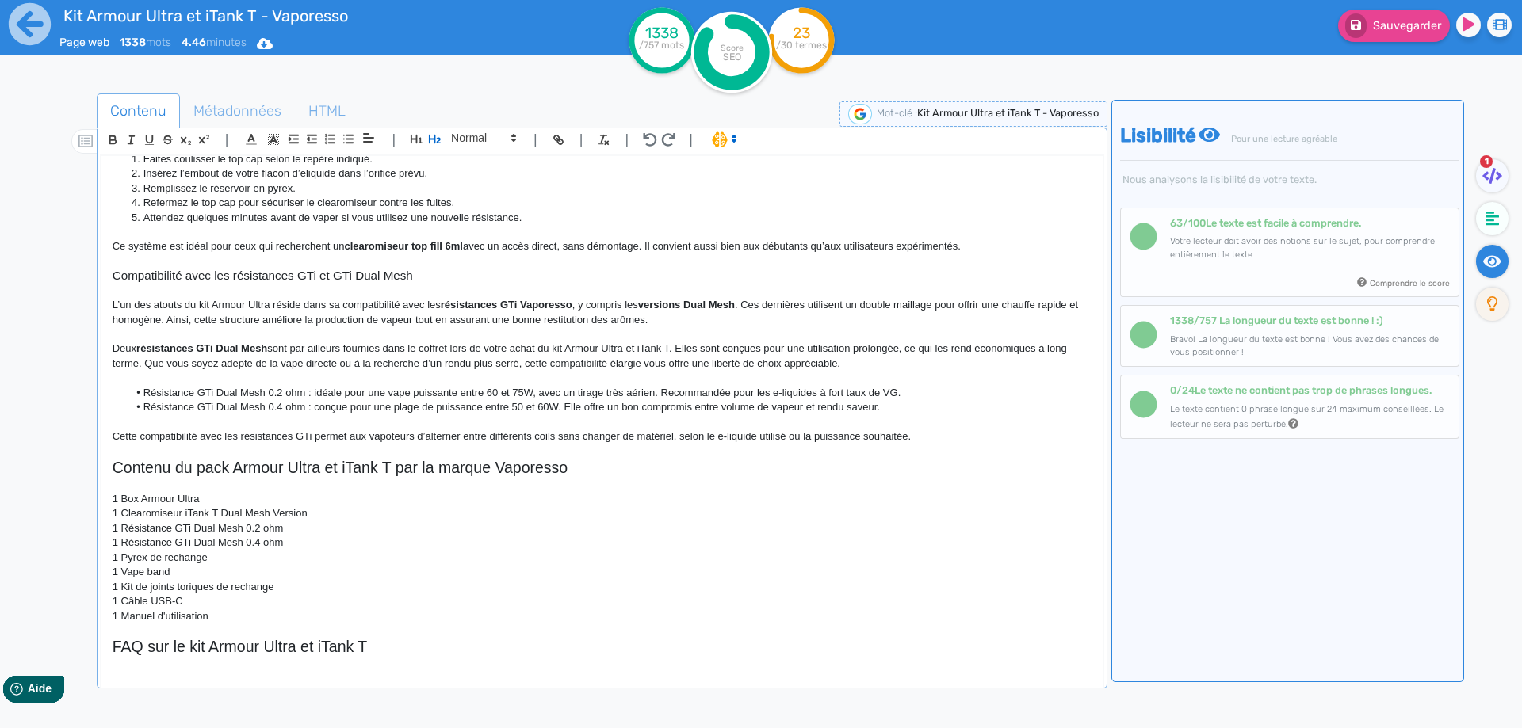
click at [301, 643] on h2 "FAQ sur le kit Armour Ultra et iTank T" at bounding box center [602, 647] width 979 height 18
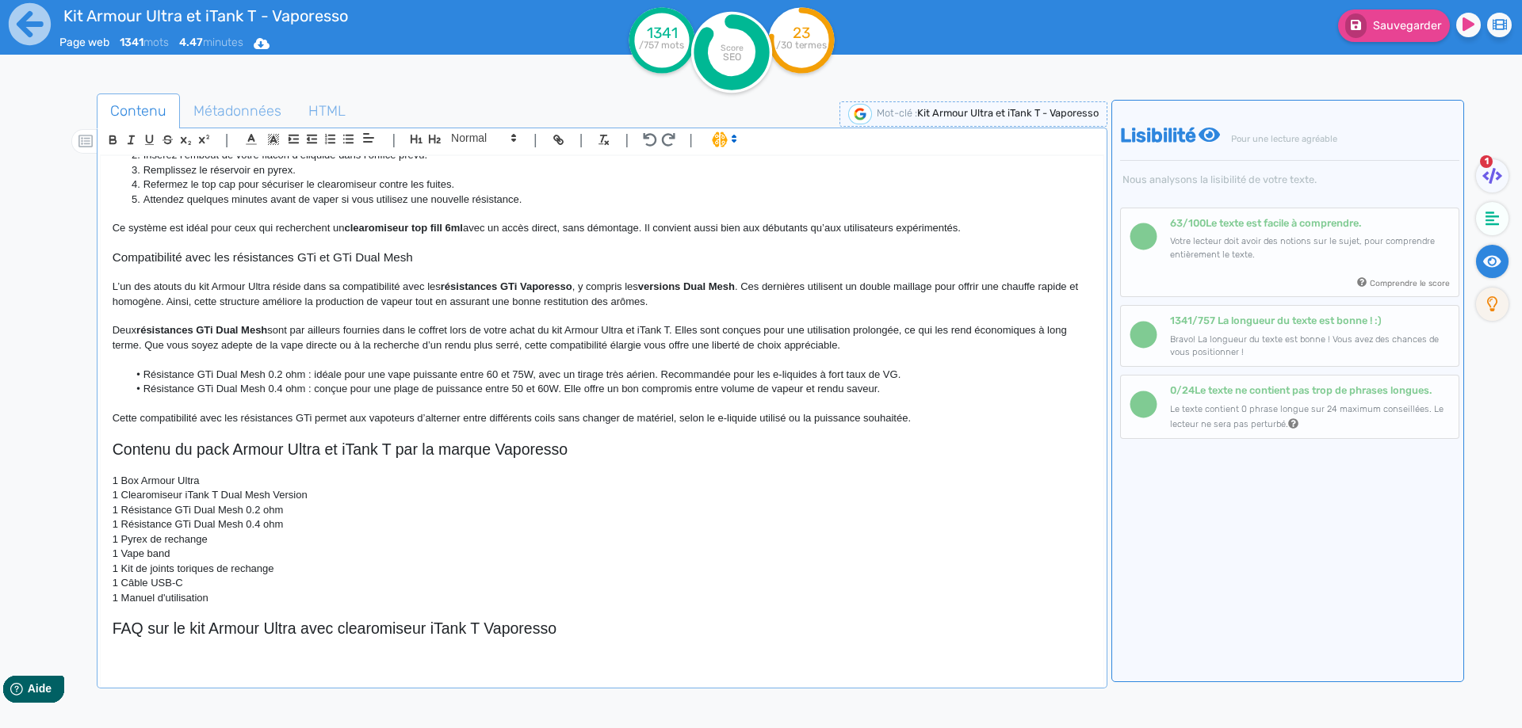
scroll to position [1268, 0]
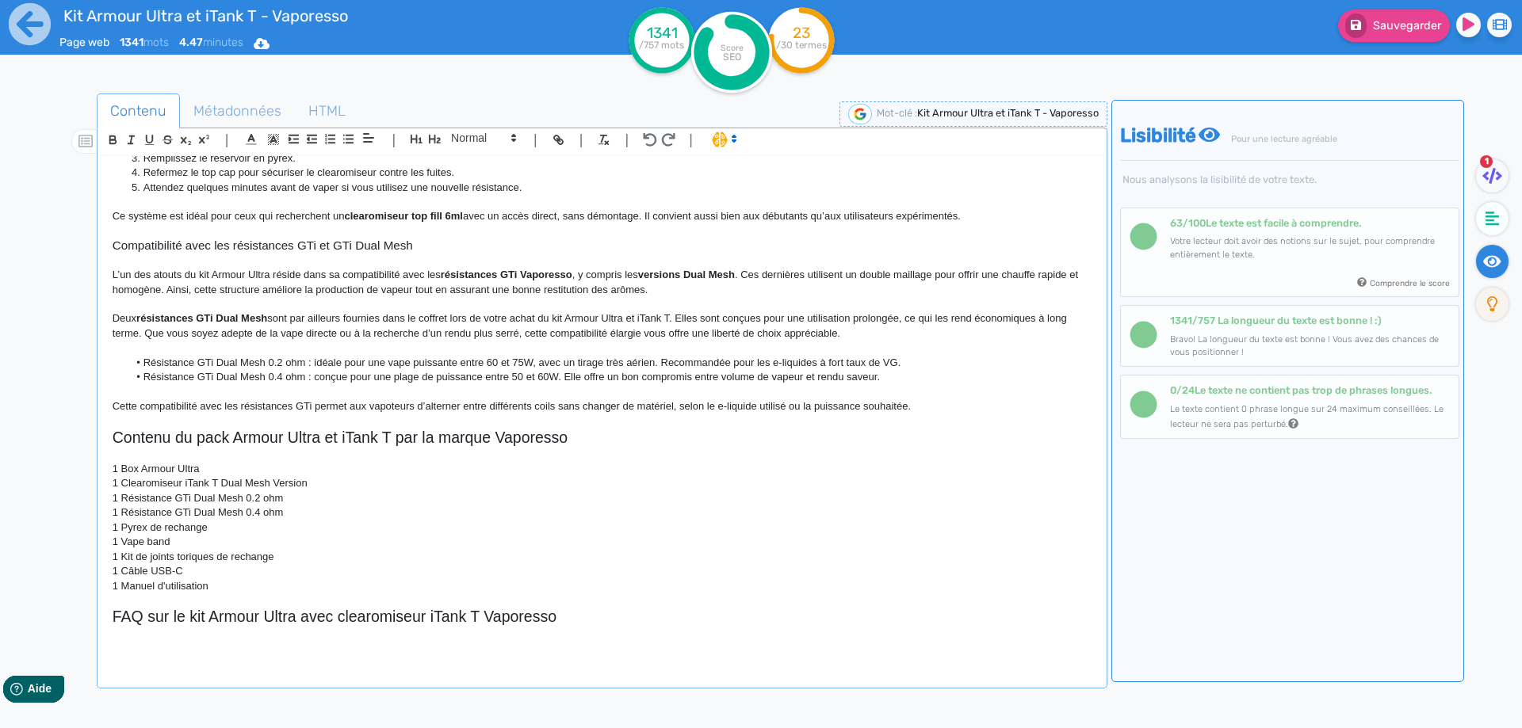
click at [418, 612] on h2 "FAQ sur le kit Armour Ultra avec clearomiseur iTank T Vaporesso" at bounding box center [602, 617] width 979 height 18
copy h2 "FAQ sur le kit Armour Ultra avec clearomiseur iTank T Vaporesso"
click at [148, 653] on p at bounding box center [602, 648] width 979 height 14
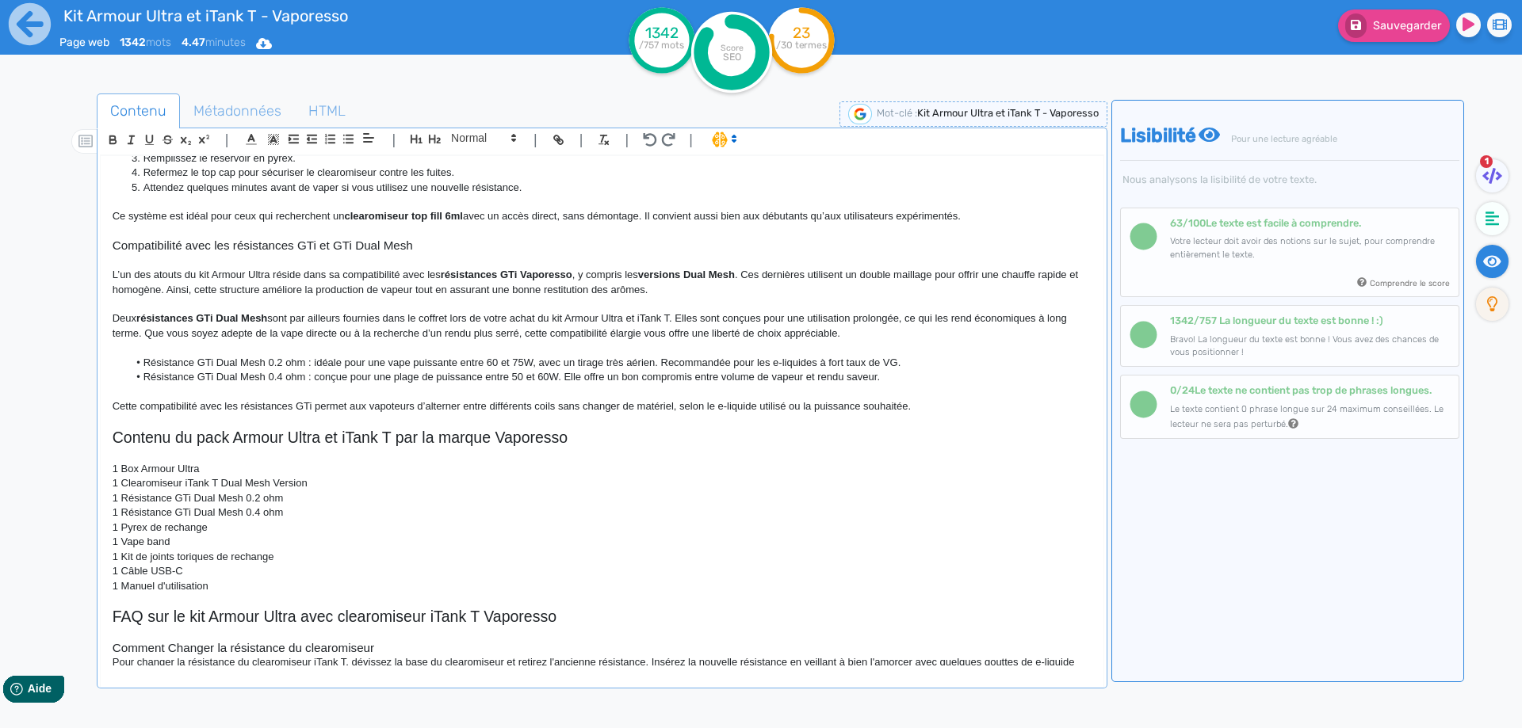
scroll to position [1300, 0]
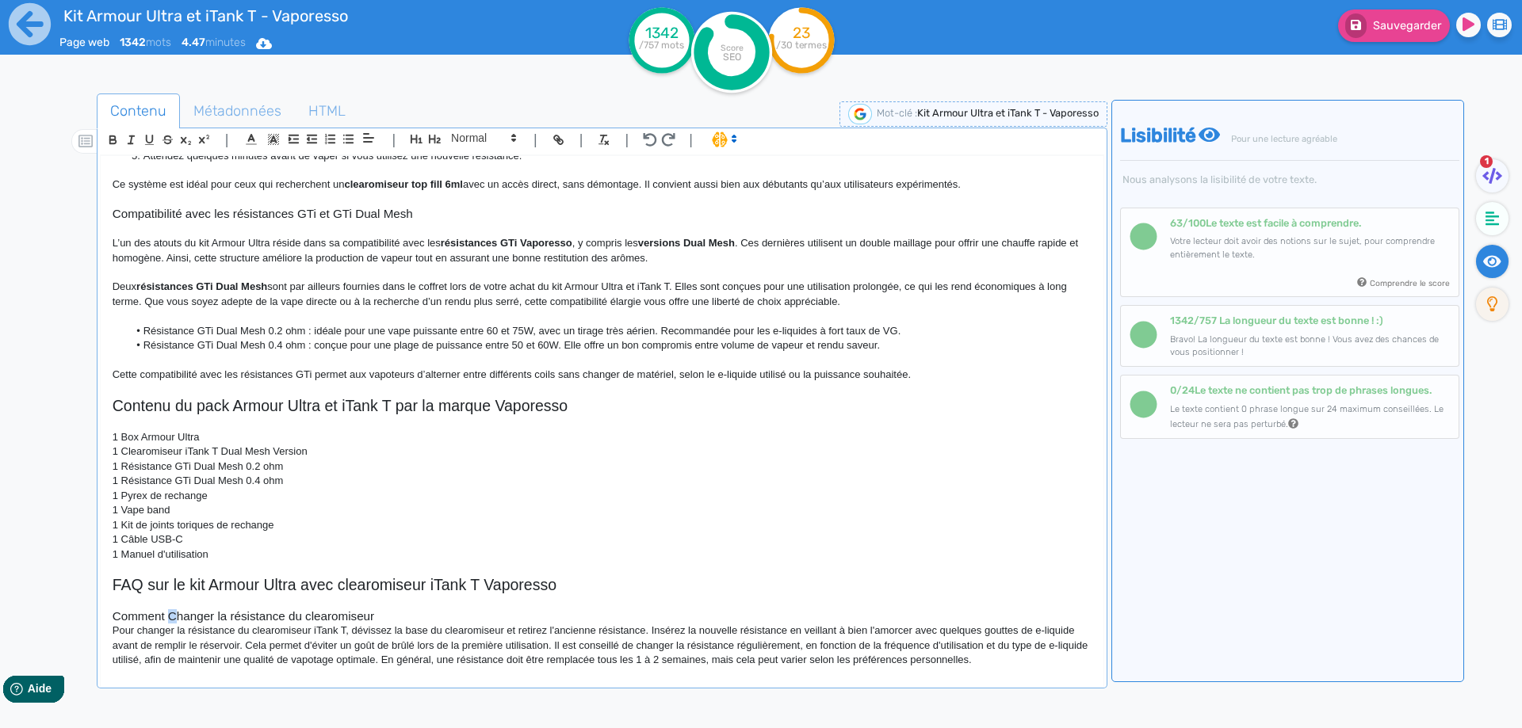
click at [174, 617] on h3 "Comment Changer la résistance du clearomiseur" at bounding box center [602, 616] width 979 height 14
click at [274, 613] on h3 "Comment changer la résistance du clearomiseur" at bounding box center [602, 616] width 979 height 14
click at [284, 613] on h3 "Comment changer la résistance du clearomiseur" at bounding box center [602, 616] width 979 height 14
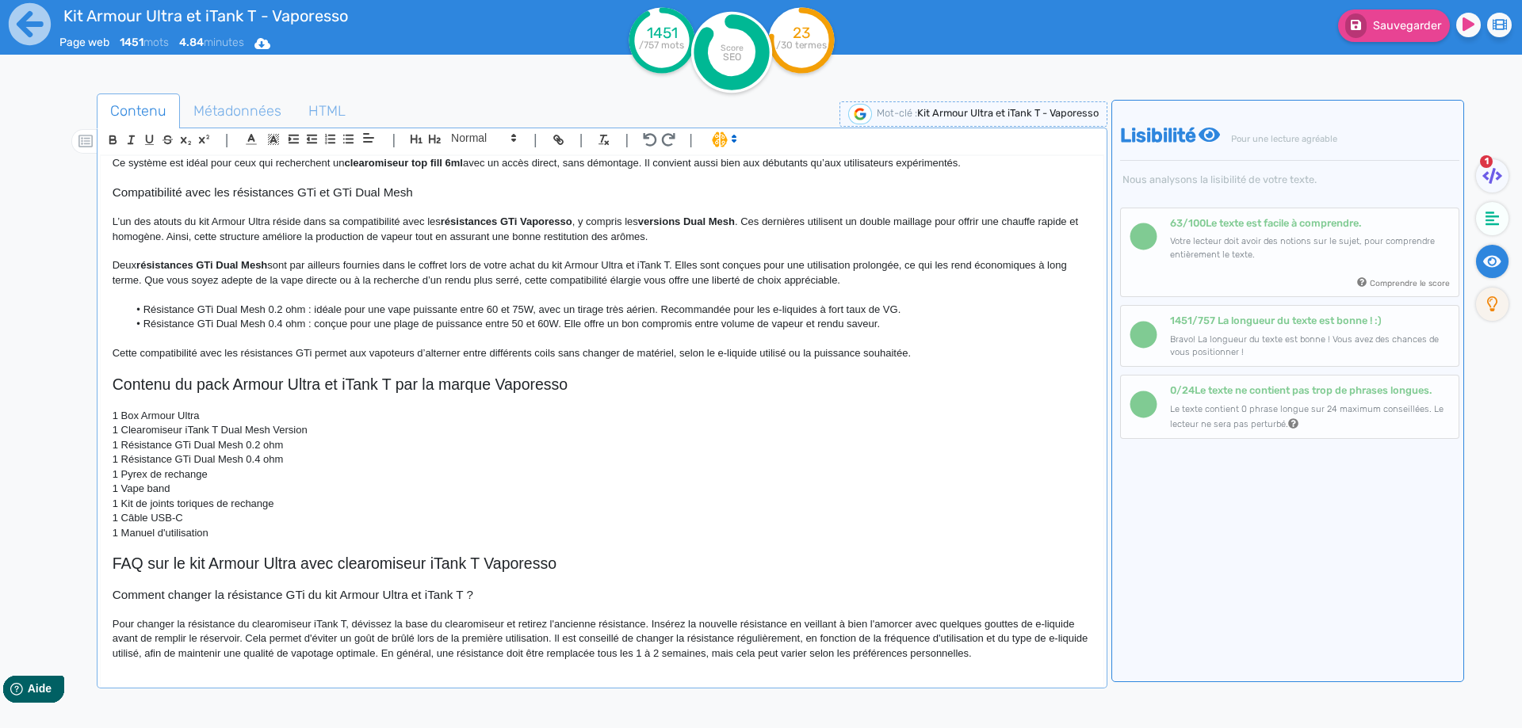
scroll to position [1326, 0]
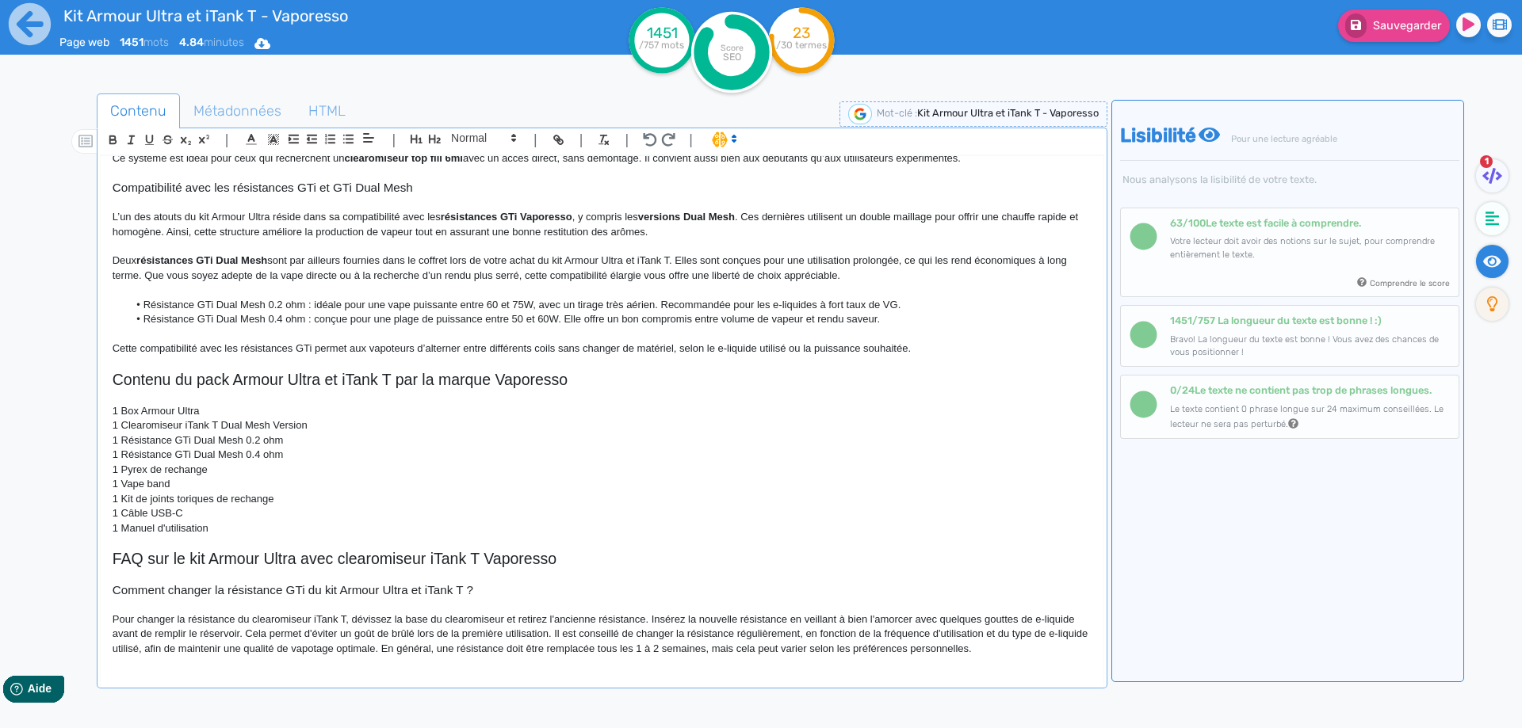
click at [299, 617] on p "Pour changer la résistance du clearomiseur iTank T, dévissez la base du clearom…" at bounding box center [602, 635] width 979 height 44
click at [277, 619] on p "Pour changer la résistance du iTank T, dévissez la base du clearomiseur et reti…" at bounding box center [602, 635] width 979 height 44
click at [286, 615] on p "Pour changer la résistance du iTank T, dévissez la base du clearomiseur et reti…" at bounding box center [602, 635] width 979 height 44
click at [751, 617] on p "Pour changer la résistance du iTank T Dual Mesh, dévissez la base du clearomise…" at bounding box center [602, 635] width 979 height 44
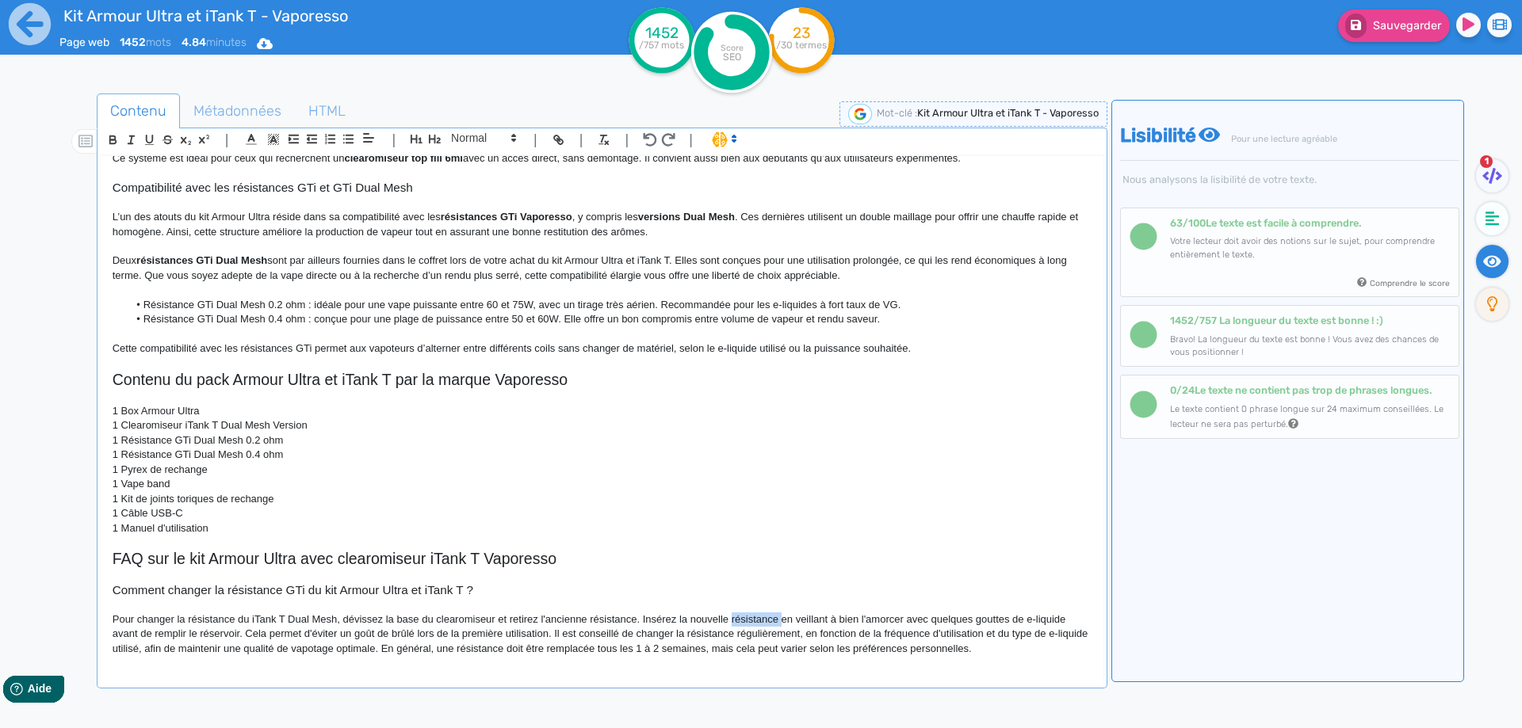
click at [751, 617] on p "Pour changer la résistance du iTank T Dual Mesh, dévissez la base du clearomise…" at bounding box center [602, 635] width 979 height 44
click at [517, 636] on p "Pour changer la résistance du iTank T Dual Mesh, dévissez la base du clearomise…" at bounding box center [602, 635] width 979 height 44
click at [510, 636] on p "Pour changer la résistance du iTank T Dual Mesh, dévissez la base du clearomise…" at bounding box center [602, 635] width 979 height 44
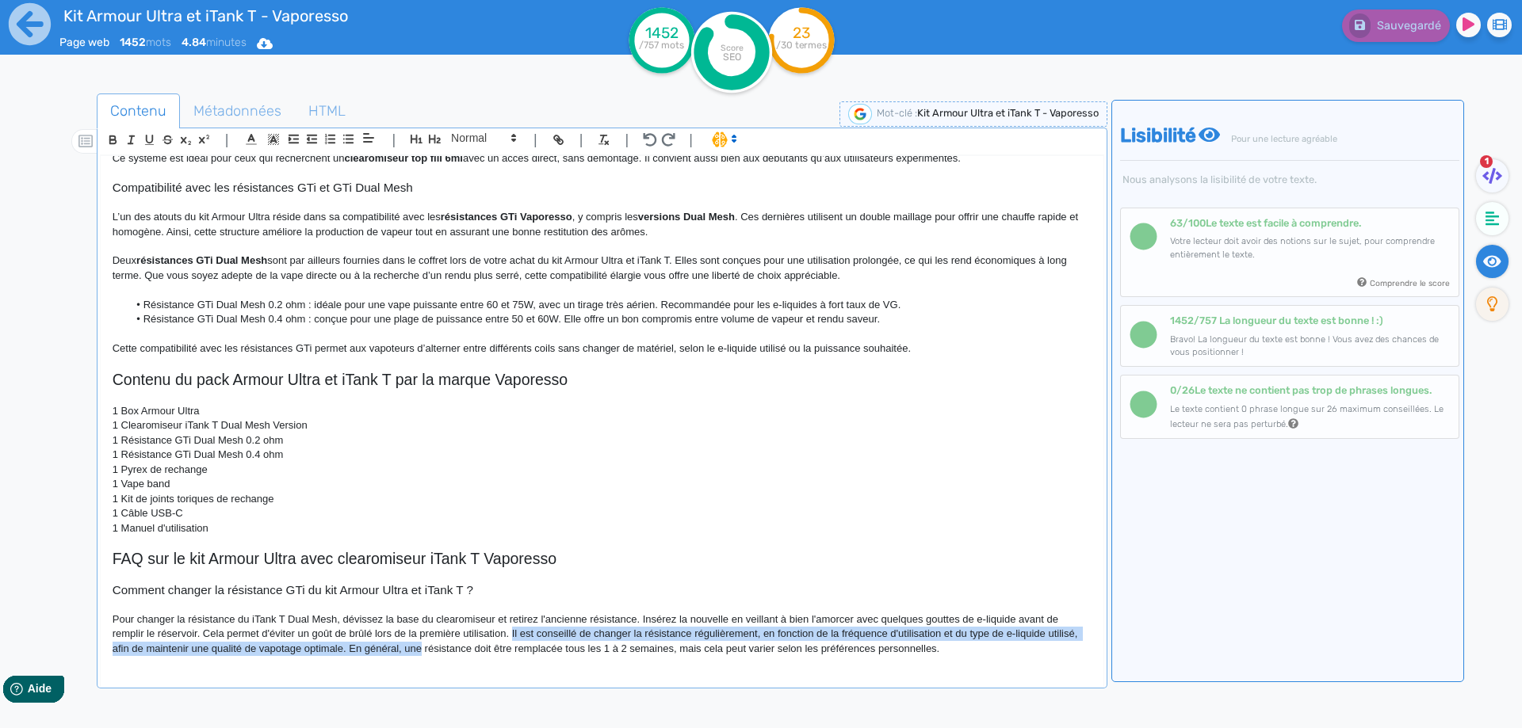
scroll to position [1327, 0]
drag, startPoint x: 510, startPoint y: 636, endPoint x: 329, endPoint y: 664, distance: 183.6
click at [329, 664] on div "Kit Armour Ultra et iTank T - Vaporesso Présentation du kit Armour Ultra 100W d…" at bounding box center [602, 411] width 1003 height 510
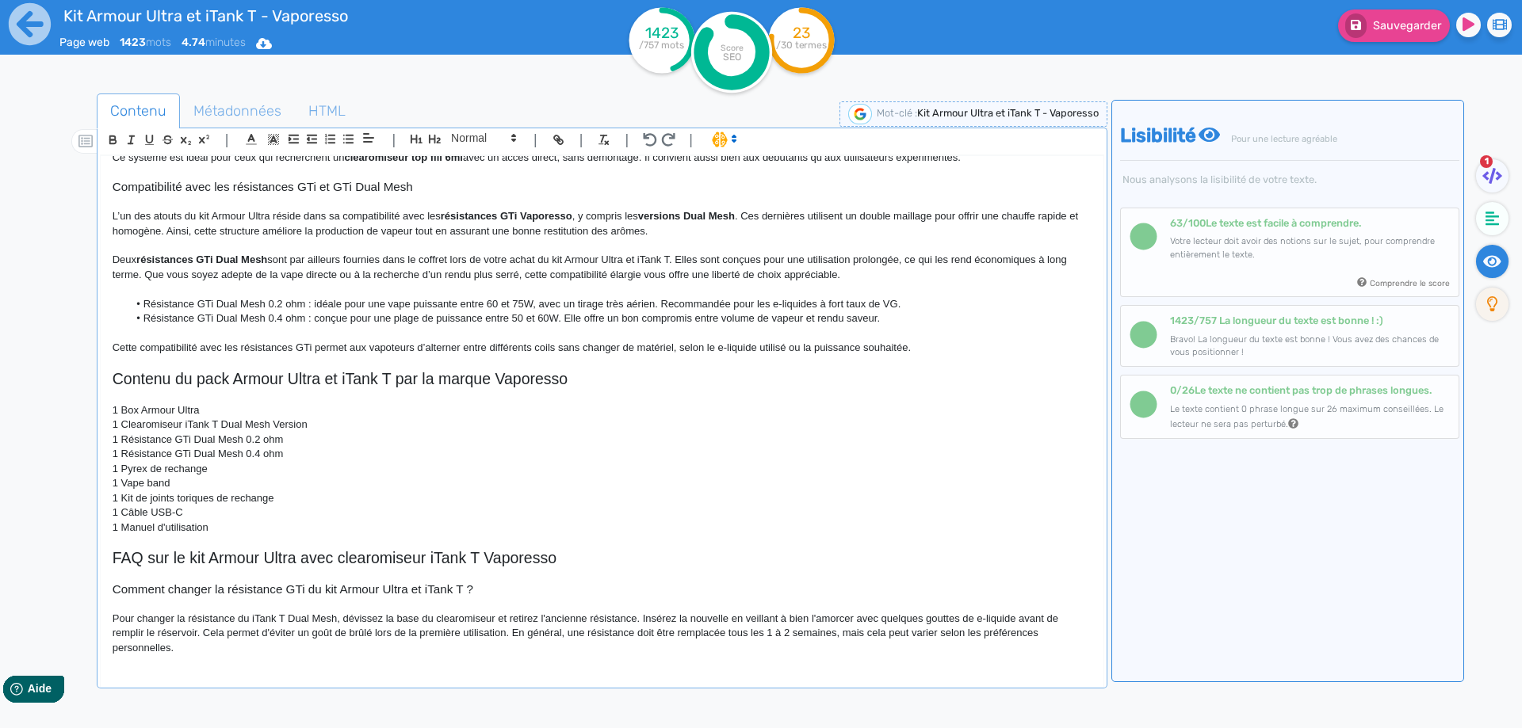
click at [418, 646] on p "Pour changer la résistance du iTank T Dual Mesh, dévissez la base du clearomise…" at bounding box center [602, 634] width 979 height 44
click at [763, 639] on p "Pour changer la résistance du iTank T Dual Mesh, dévissez la base du clearomise…" at bounding box center [602, 634] width 979 height 44
drag, startPoint x: 763, startPoint y: 639, endPoint x: 787, endPoint y: 633, distance: 24.4
click at [787, 633] on p "Pour changer la résistance du iTank T Dual Mesh, dévissez la base du clearomise…" at bounding box center [602, 634] width 979 height 44
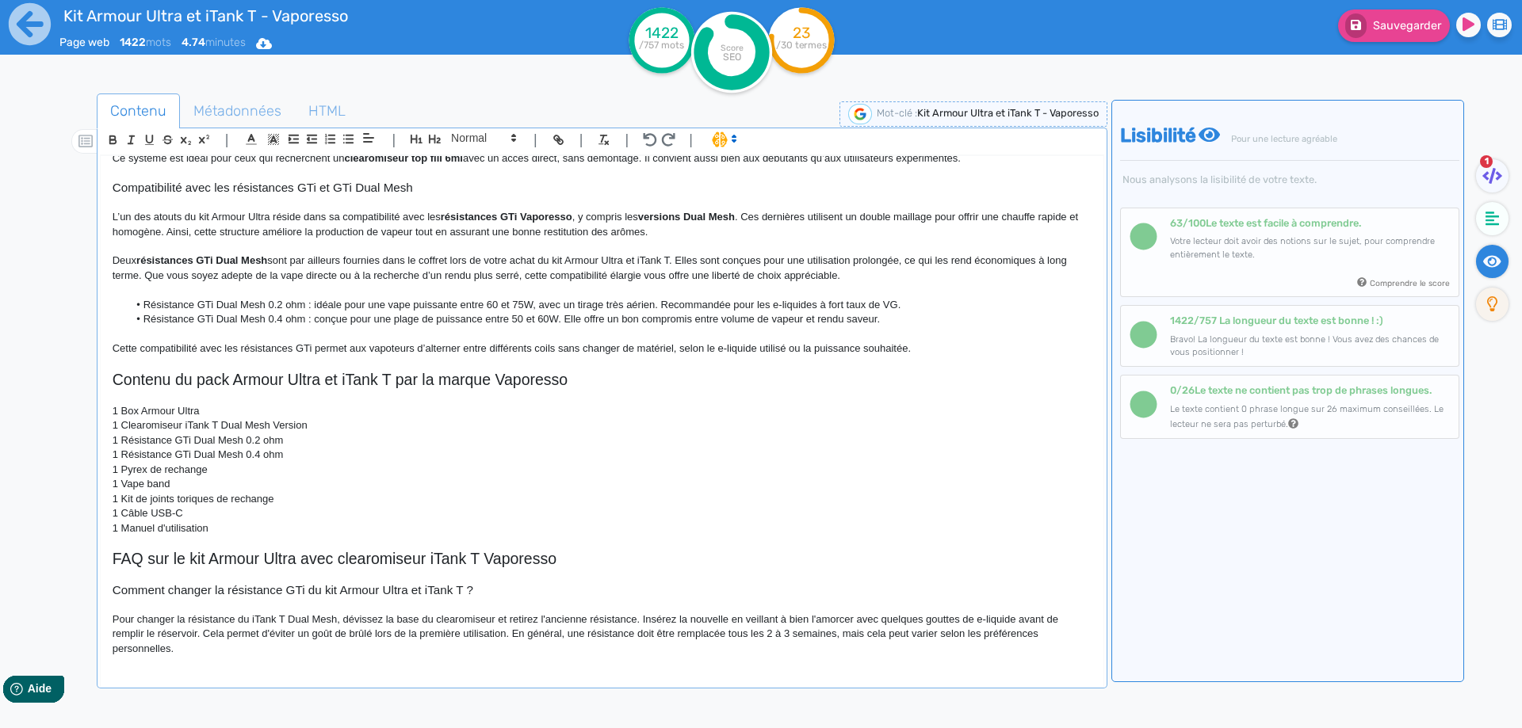
click at [846, 629] on p "Pour changer la résistance du iTank T Dual Mesh, dévissez la base du clearomise…" at bounding box center [602, 635] width 979 height 44
drag, startPoint x: 846, startPoint y: 629, endPoint x: 67, endPoint y: 643, distance: 780.0
click at [67, 643] on div "Contenu Métadonnées HTML | | H3 H4 H5 H6 Normal | | | | Kit Armour Ultra et iTa…" at bounding box center [784, 459] width 1476 height 739
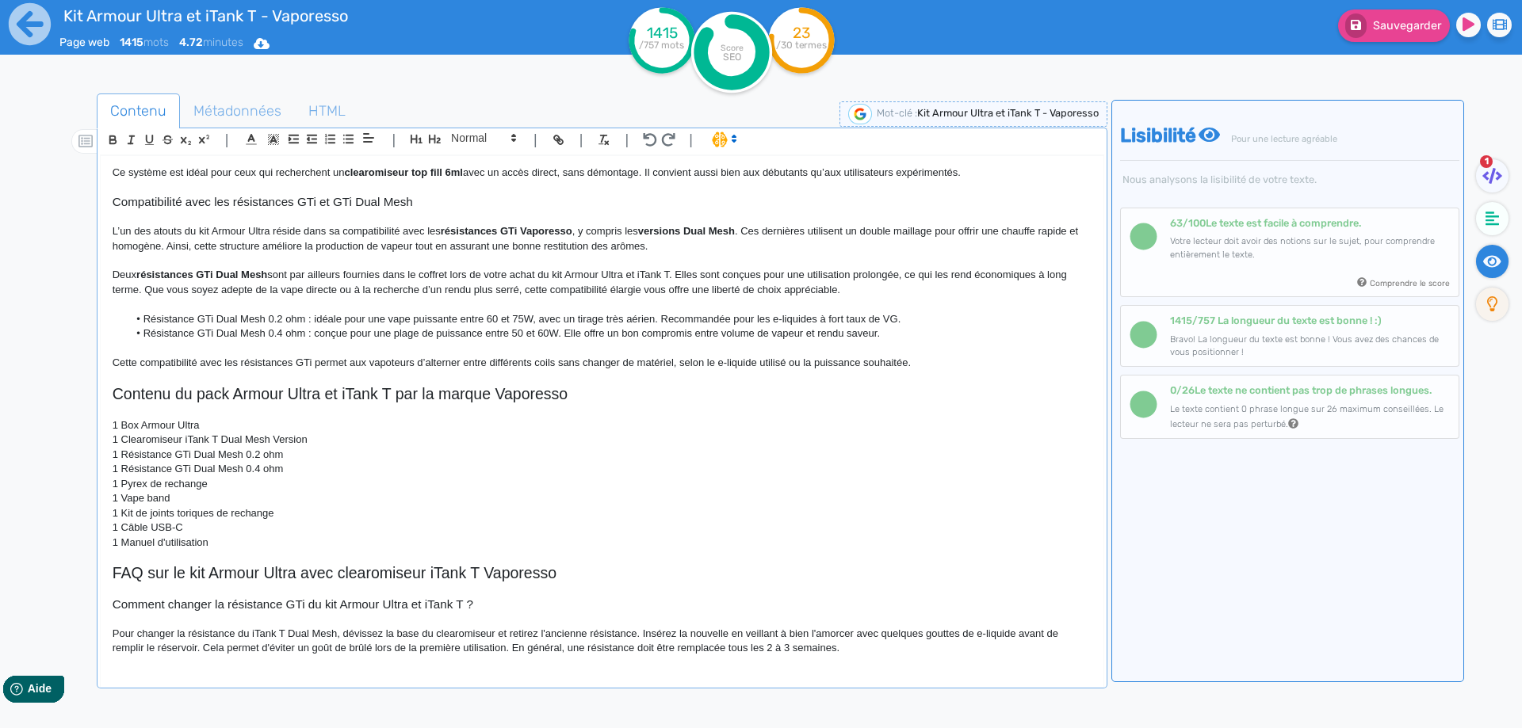
drag, startPoint x: 863, startPoint y: 667, endPoint x: 880, endPoint y: 655, distance: 21.6
click at [869, 665] on div "Kit Armour Ultra et iTank T - Vaporesso Présentation du kit Armour Ultra 100W d…" at bounding box center [602, 424] width 1004 height 538
click at [880, 655] on p "Pour changer la résistance du iTank T Dual Mesh, dévissez la base du clearomise…" at bounding box center [602, 641] width 979 height 29
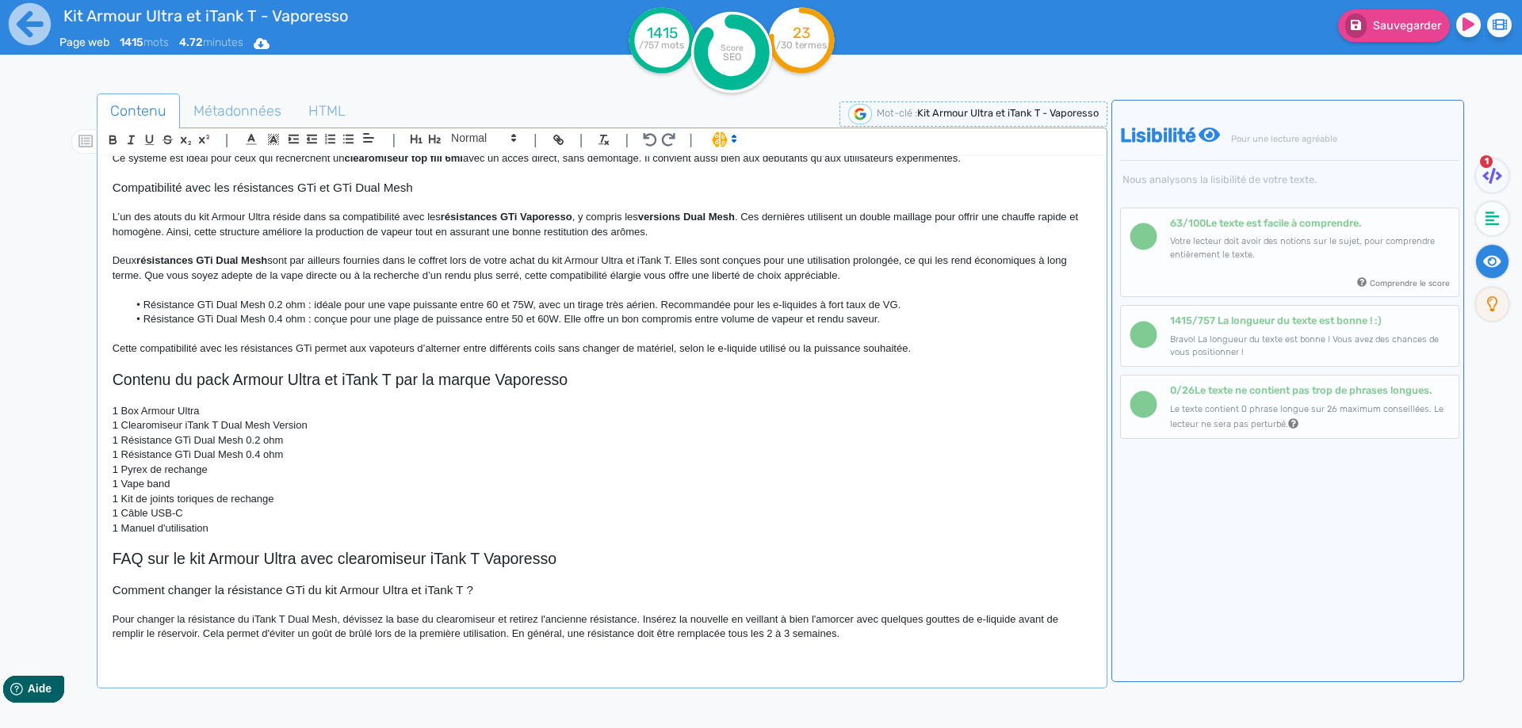
scroll to position [1329, 0]
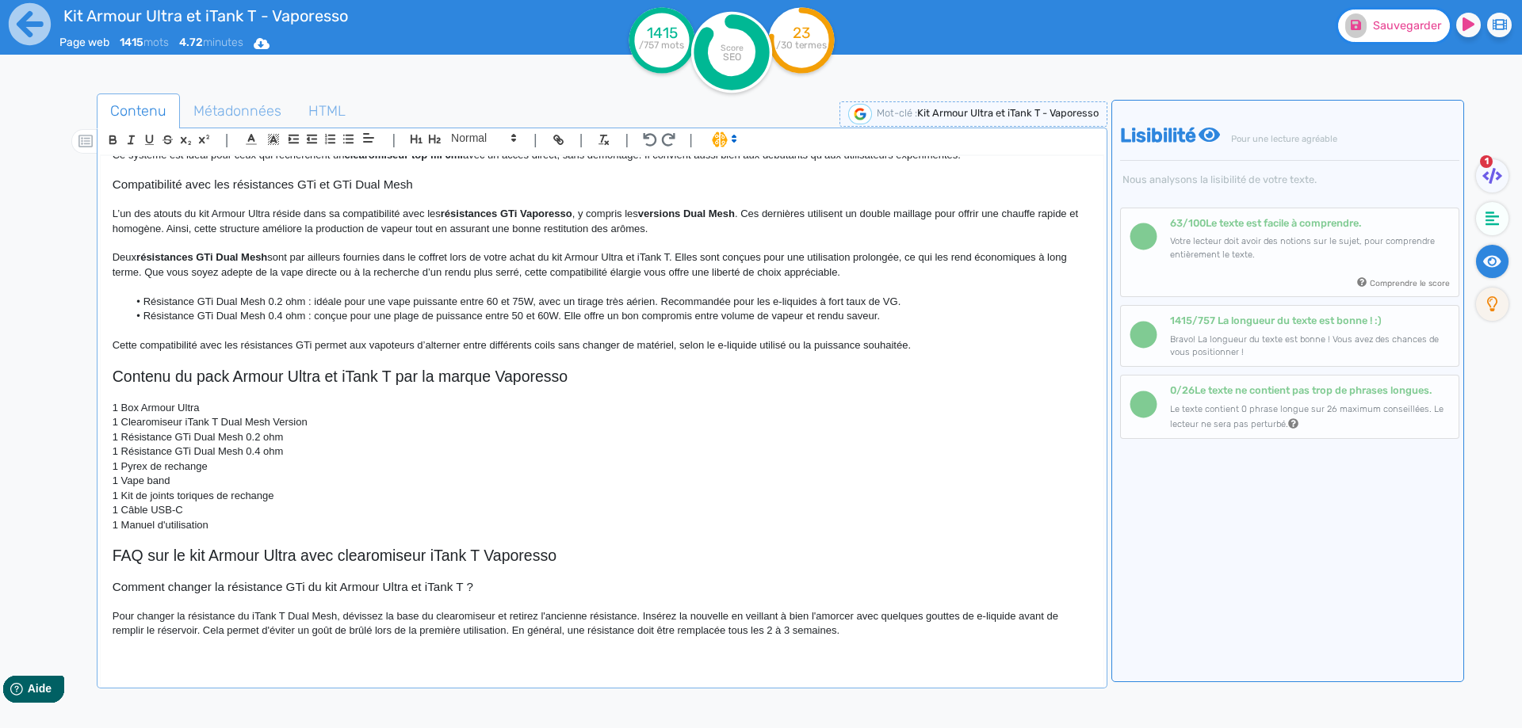
click at [1402, 32] on button "Sauvegarder" at bounding box center [1394, 26] width 112 height 32
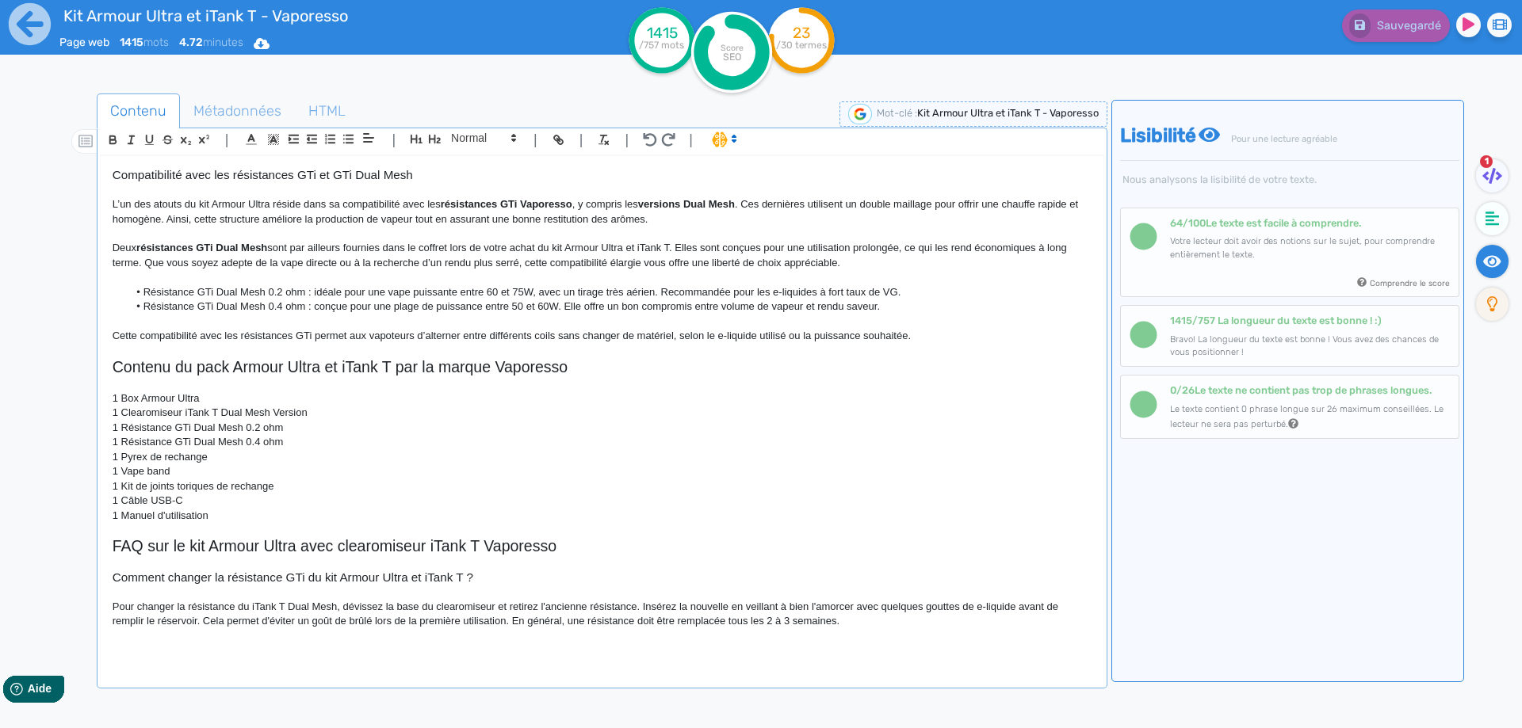
scroll to position [1341, 0]
click at [140, 651] on p at bounding box center [602, 648] width 979 height 14
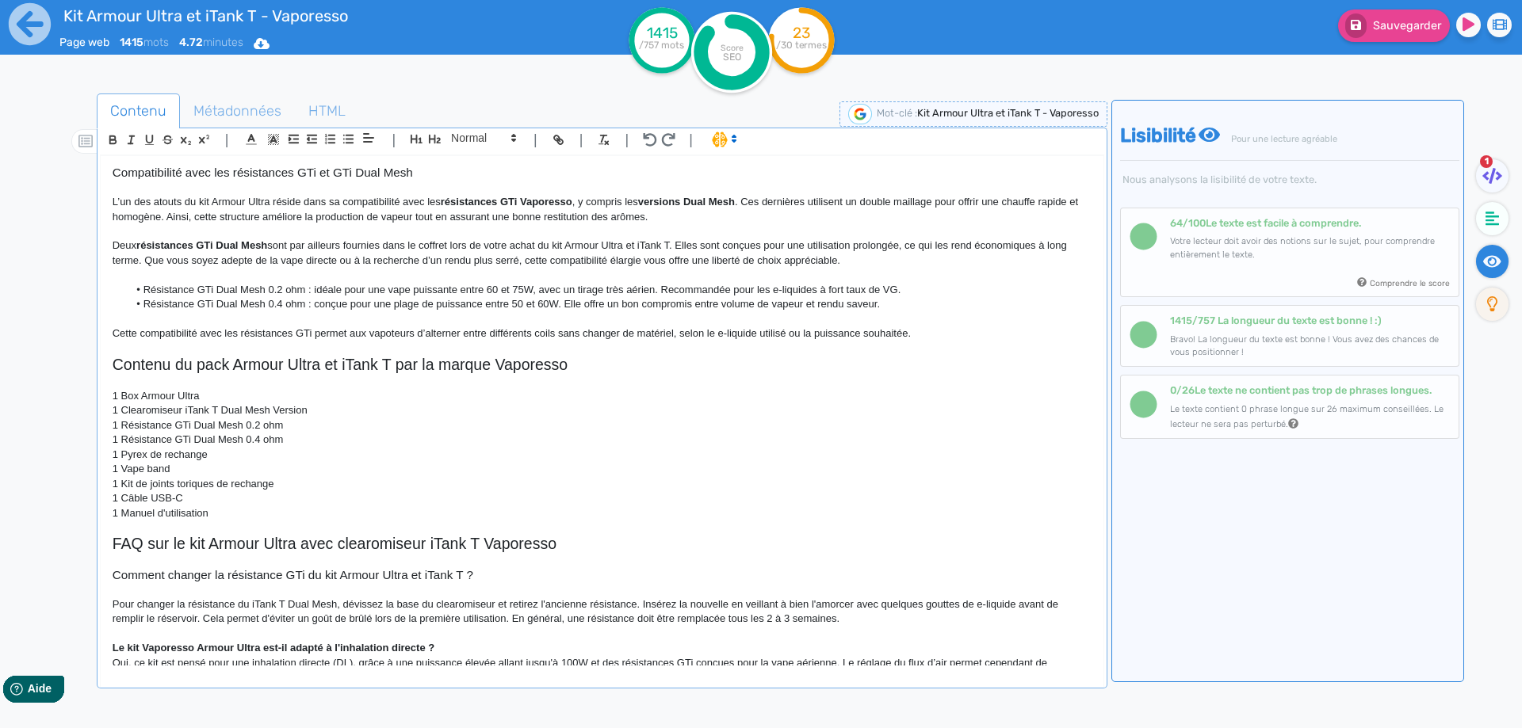
scroll to position [1358, 0]
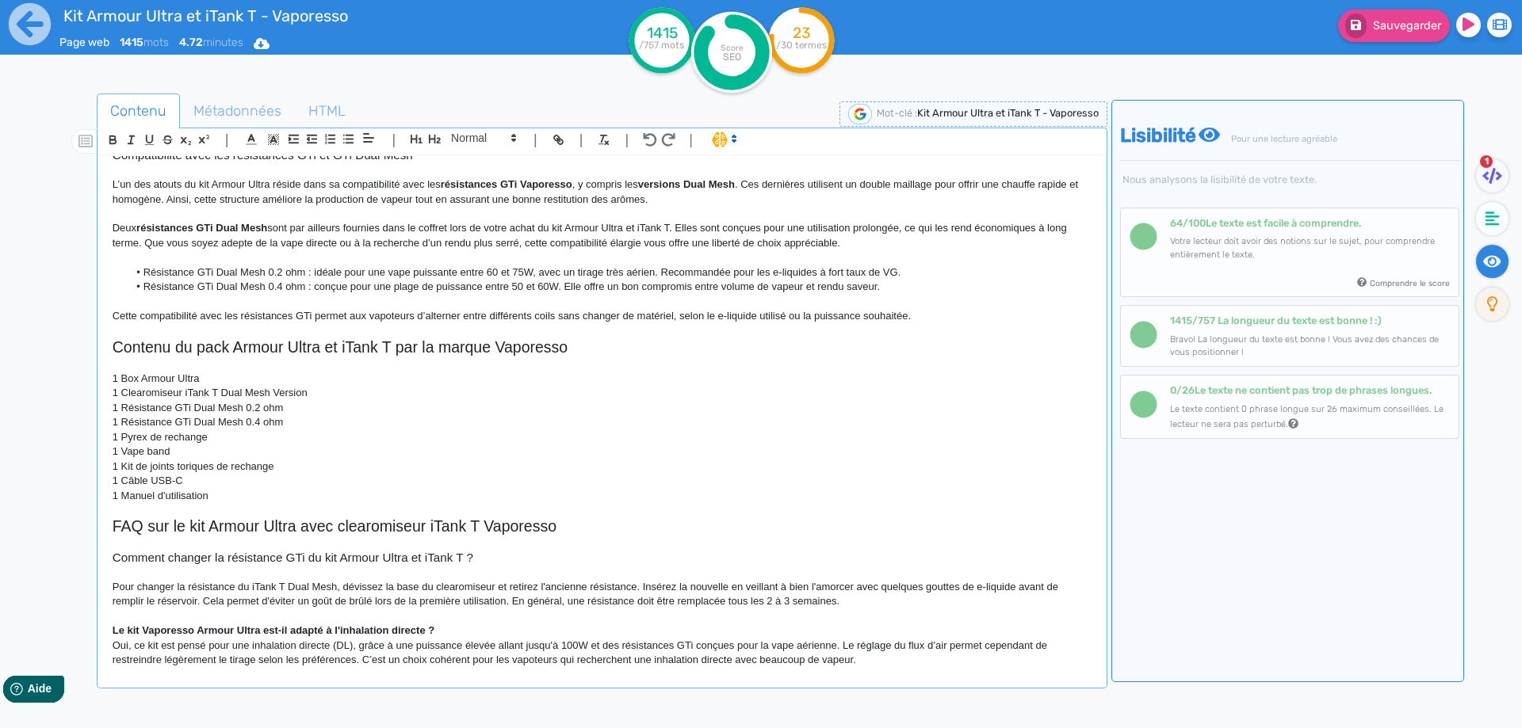
click at [477, 613] on p at bounding box center [602, 616] width 979 height 14
click at [461, 632] on p "Le kit Vaporesso Armour Ultra est-il adapté à l'inhalation directe ?" at bounding box center [602, 631] width 979 height 14
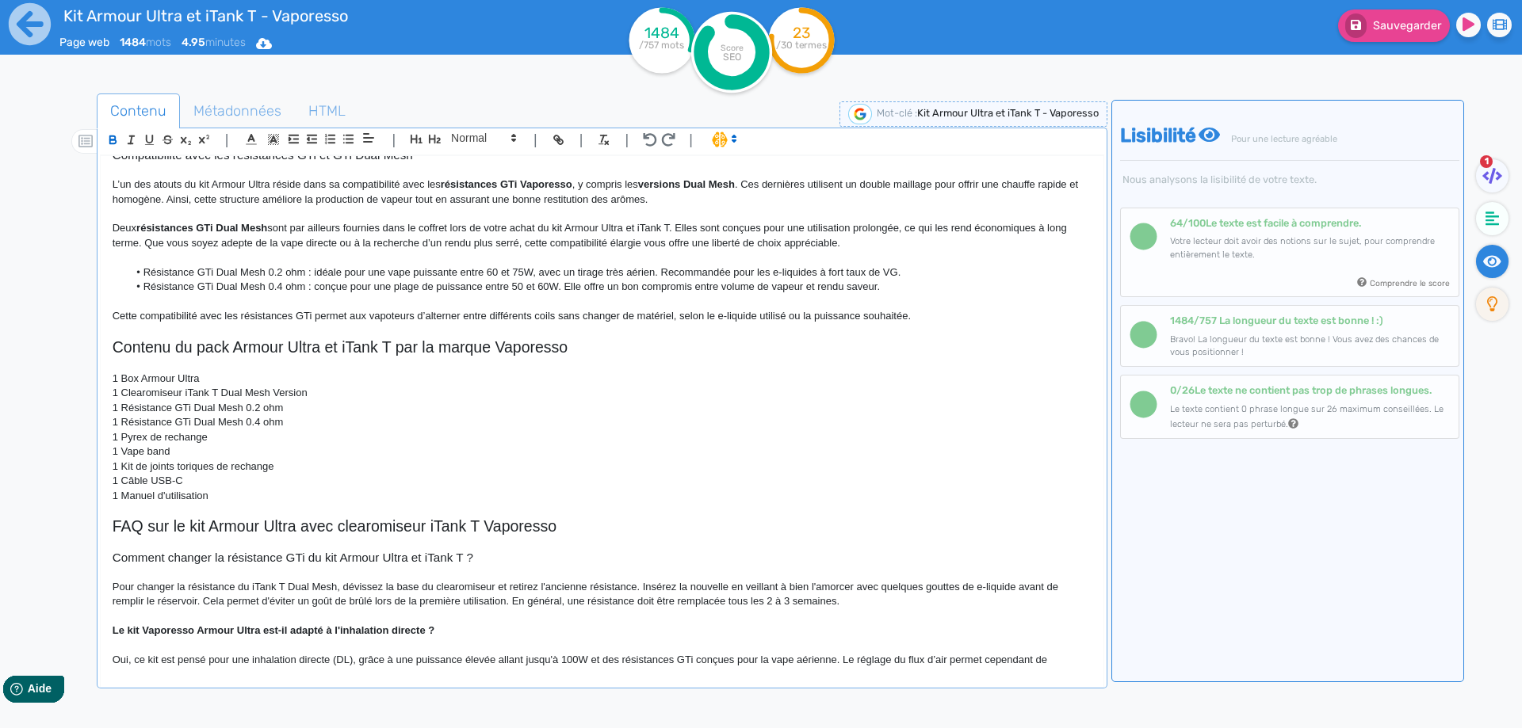
click at [350, 634] on strong "Le kit Vaporesso Armour Ultra est-il adapté à l'inhalation directe ?" at bounding box center [274, 631] width 322 height 12
click at [482, 132] on span at bounding box center [483, 137] width 78 height 19
drag, startPoint x: 473, startPoint y: 157, endPoint x: 470, endPoint y: 168, distance: 11.5
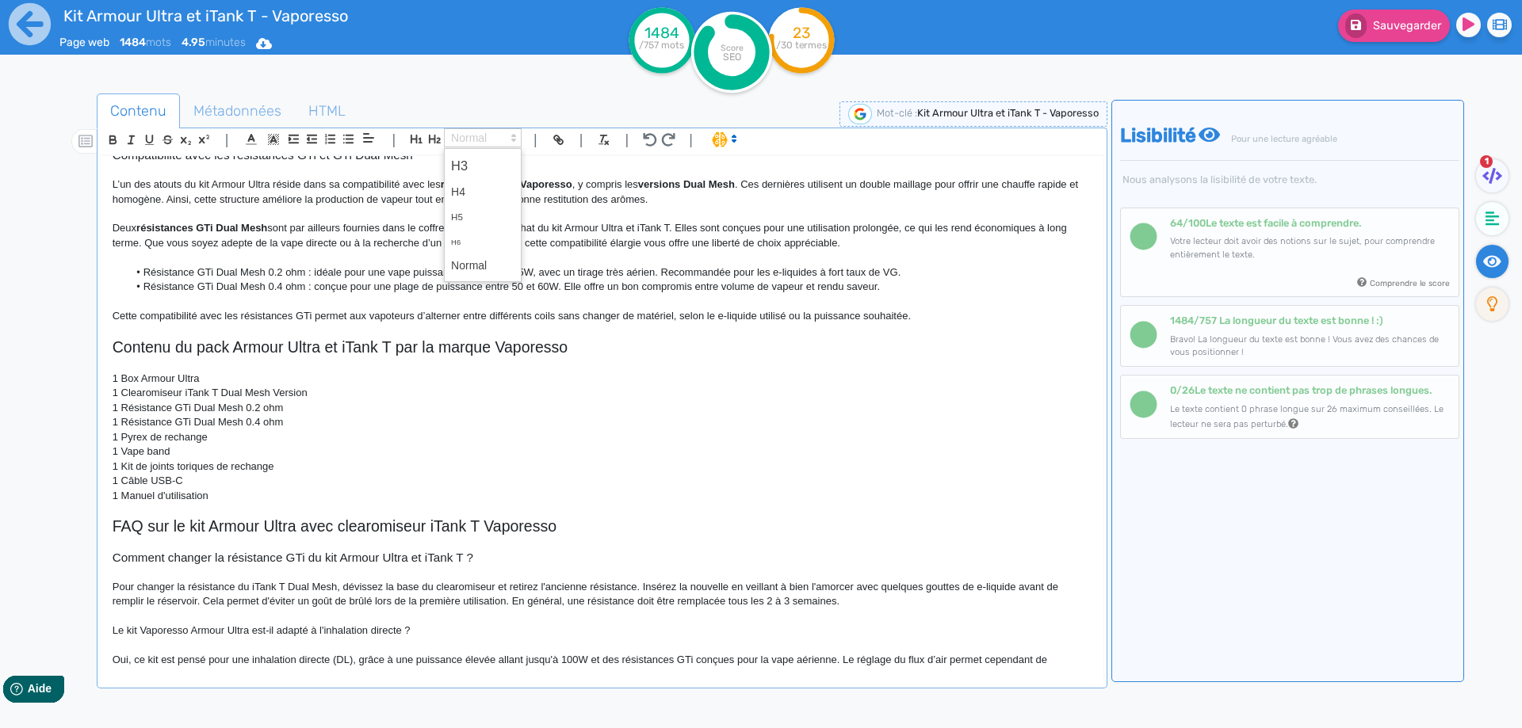
click at [473, 158] on span at bounding box center [482, 166] width 63 height 28
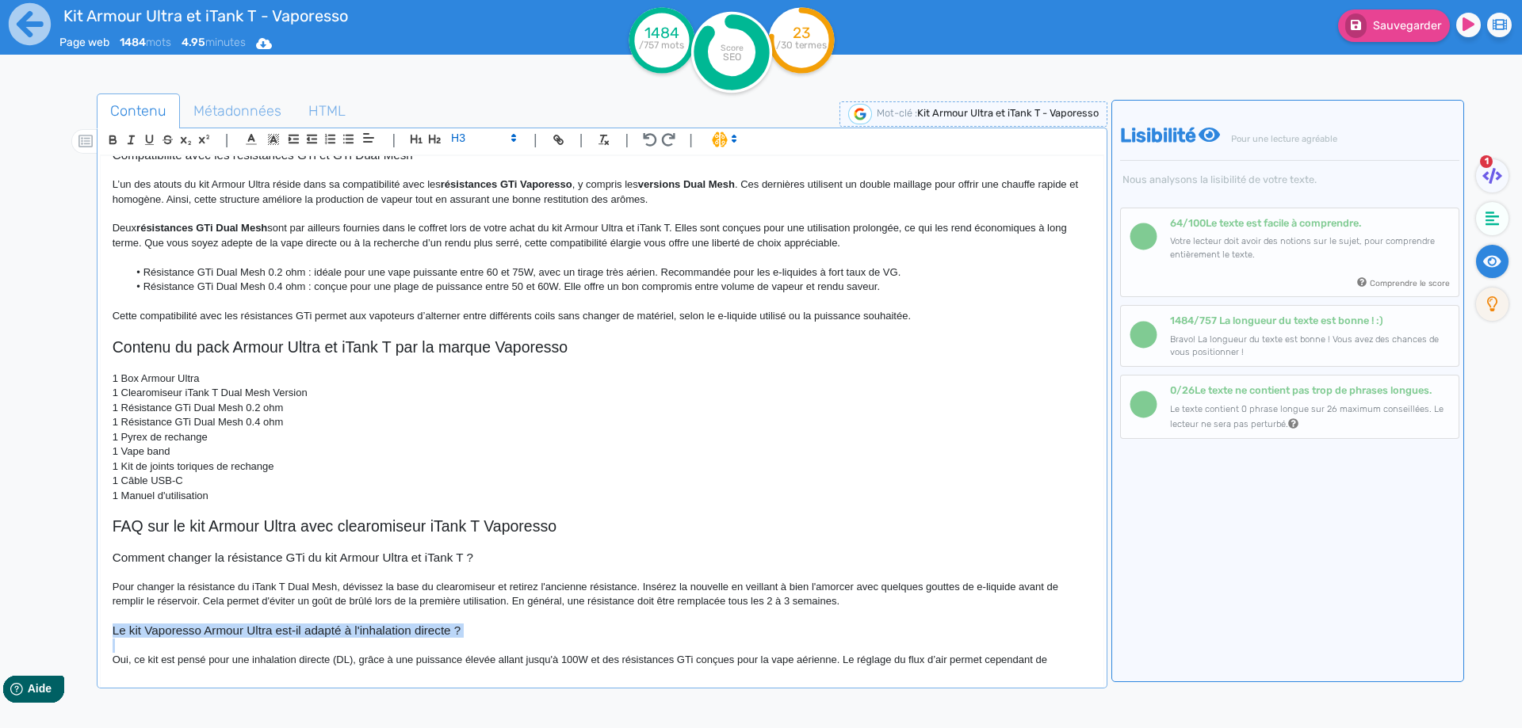
scroll to position [1385, 0]
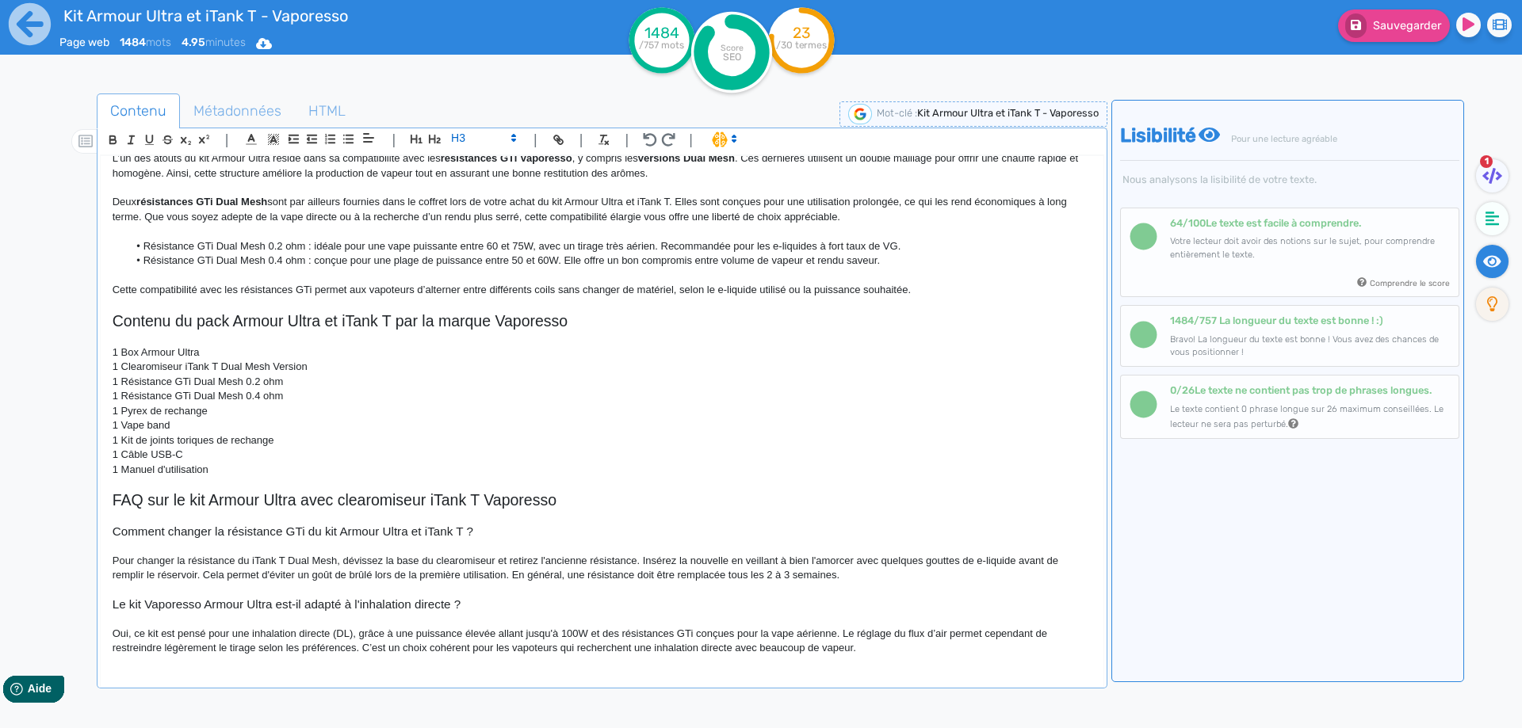
click at [315, 633] on p "Oui, ce kit est pensé pour une inhalation directe (DL), grâce à une puissance é…" at bounding box center [602, 641] width 979 height 29
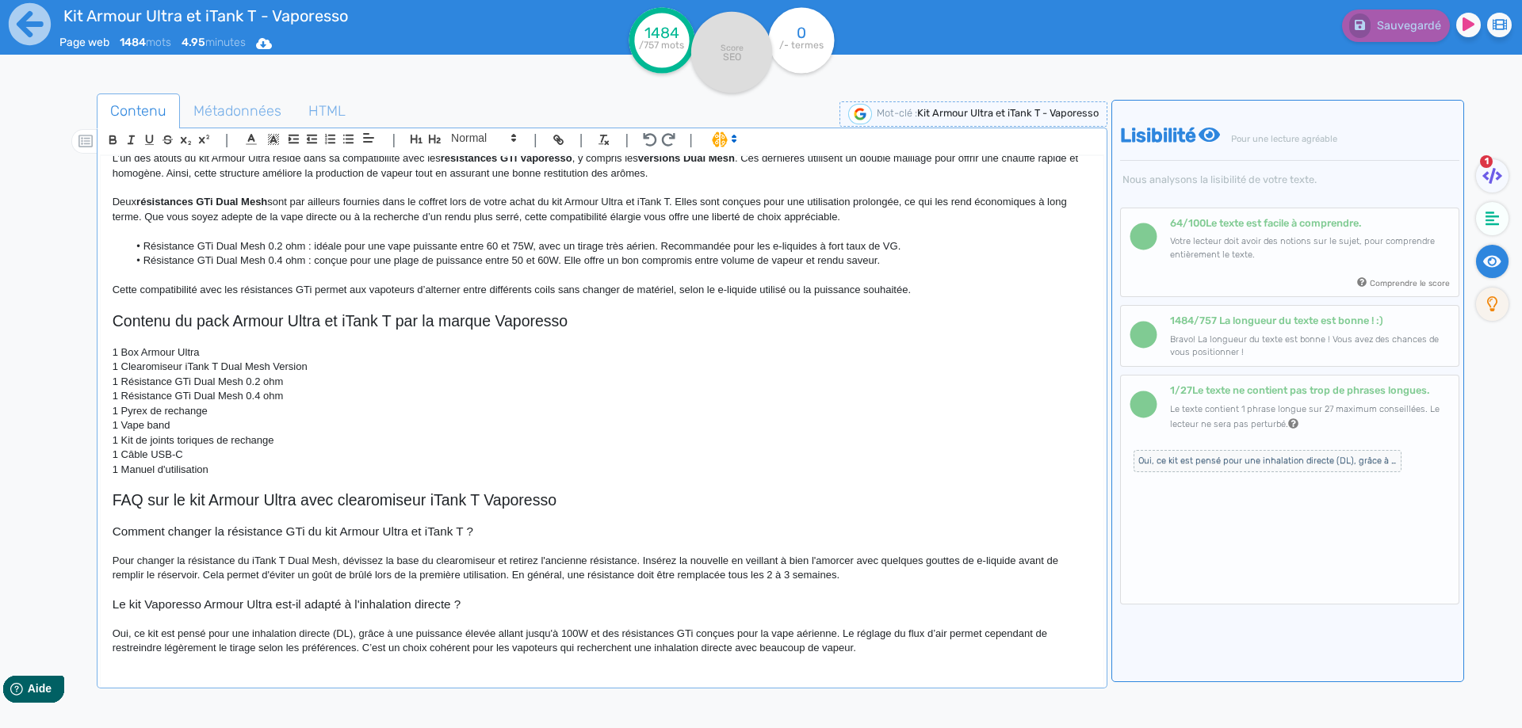
click at [402, 636] on p "Oui, ce kit est pensé pour une inhalation directe (DL), grâce à une puissance é…" at bounding box center [602, 641] width 979 height 29
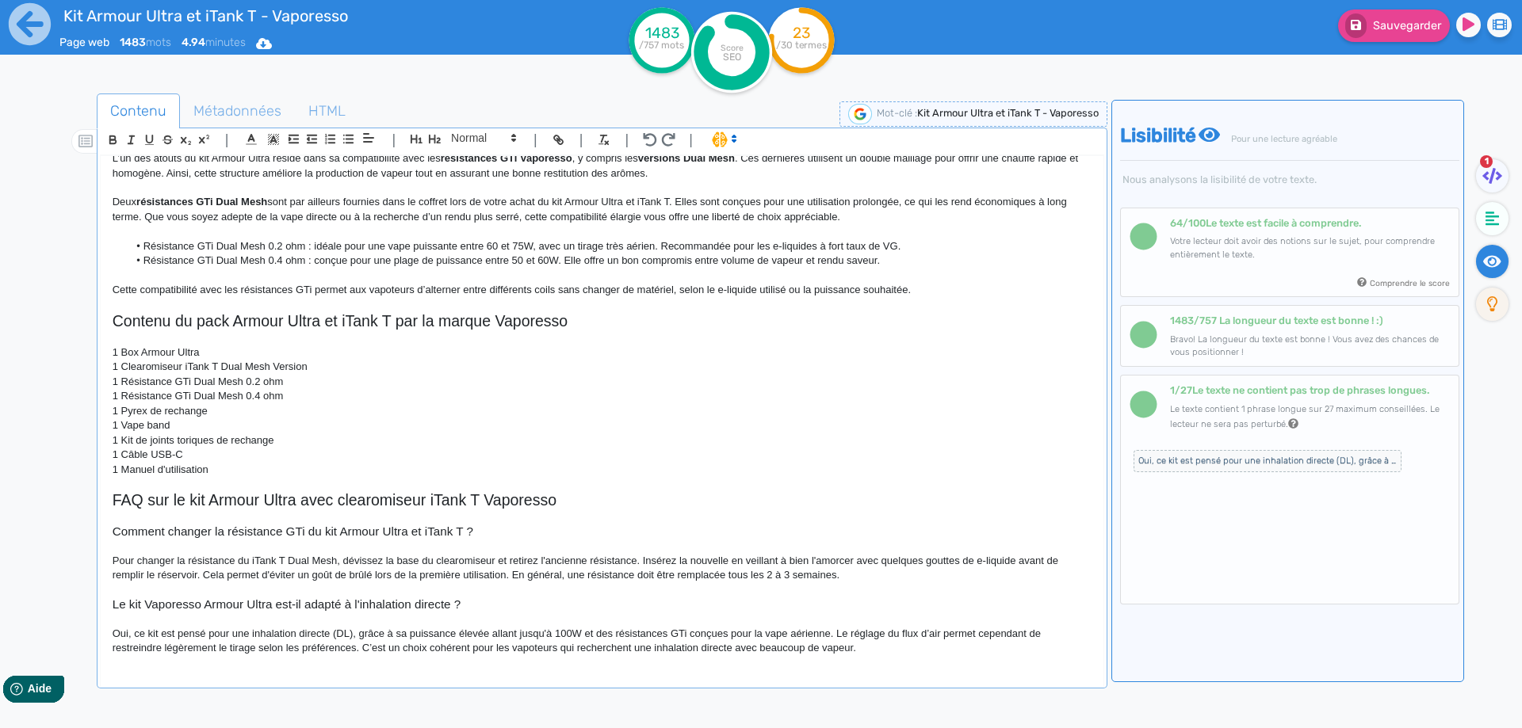
click at [601, 636] on p "Oui, ce kit est pensé pour une inhalation directe (DL), grâce à sa puissance él…" at bounding box center [602, 641] width 979 height 29
click at [194, 650] on p "Oui, ce kit est pensé pour une inhalation directe (DL), grâce à sa puissance él…" at bounding box center [602, 641] width 979 height 29
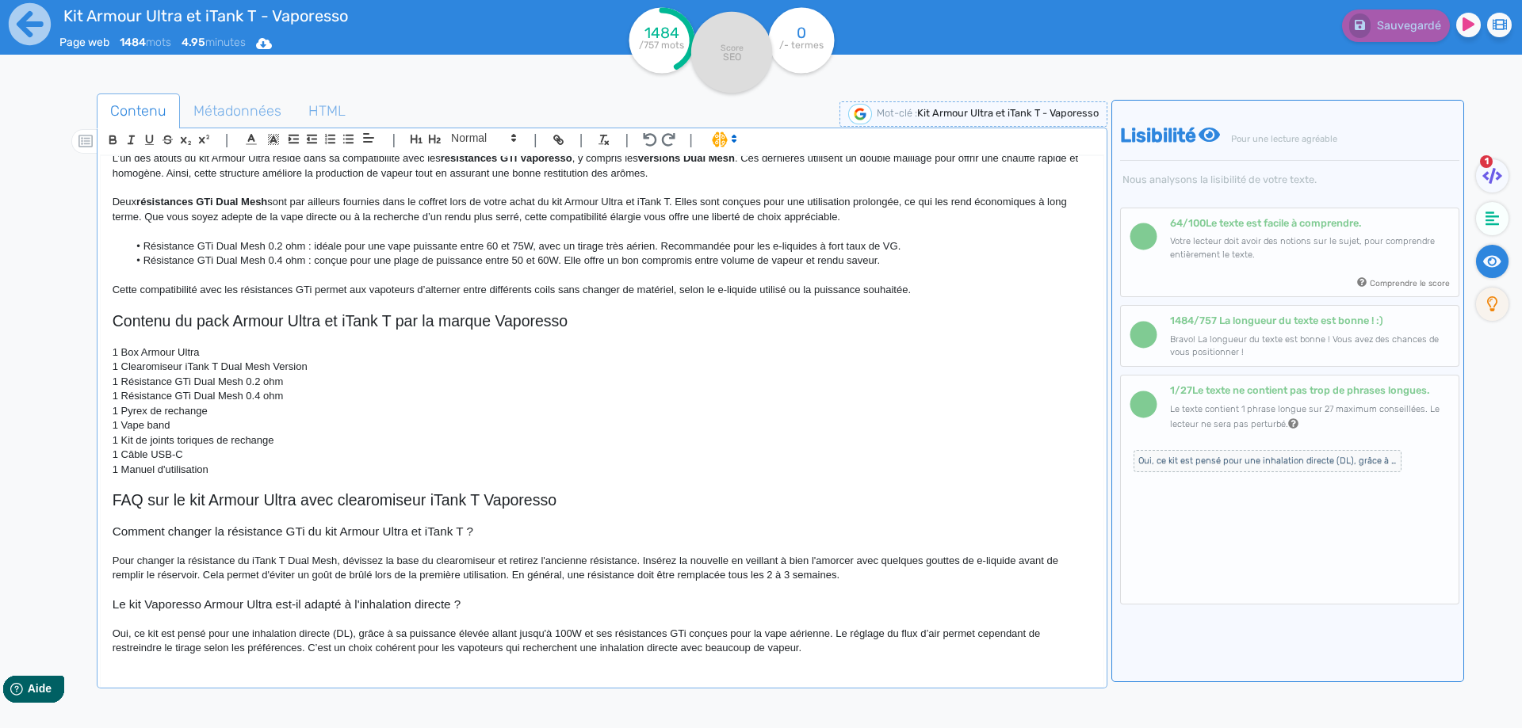
click at [241, 654] on p "Oui, ce kit est pensé pour une inhalation directe (DL), grâce à sa puissance él…" at bounding box center [602, 641] width 979 height 29
click at [306, 648] on p "Oui, ce kit est pensé pour une inhalation directe (DL), grâce à sa puissance él…" at bounding box center [602, 641] width 979 height 29
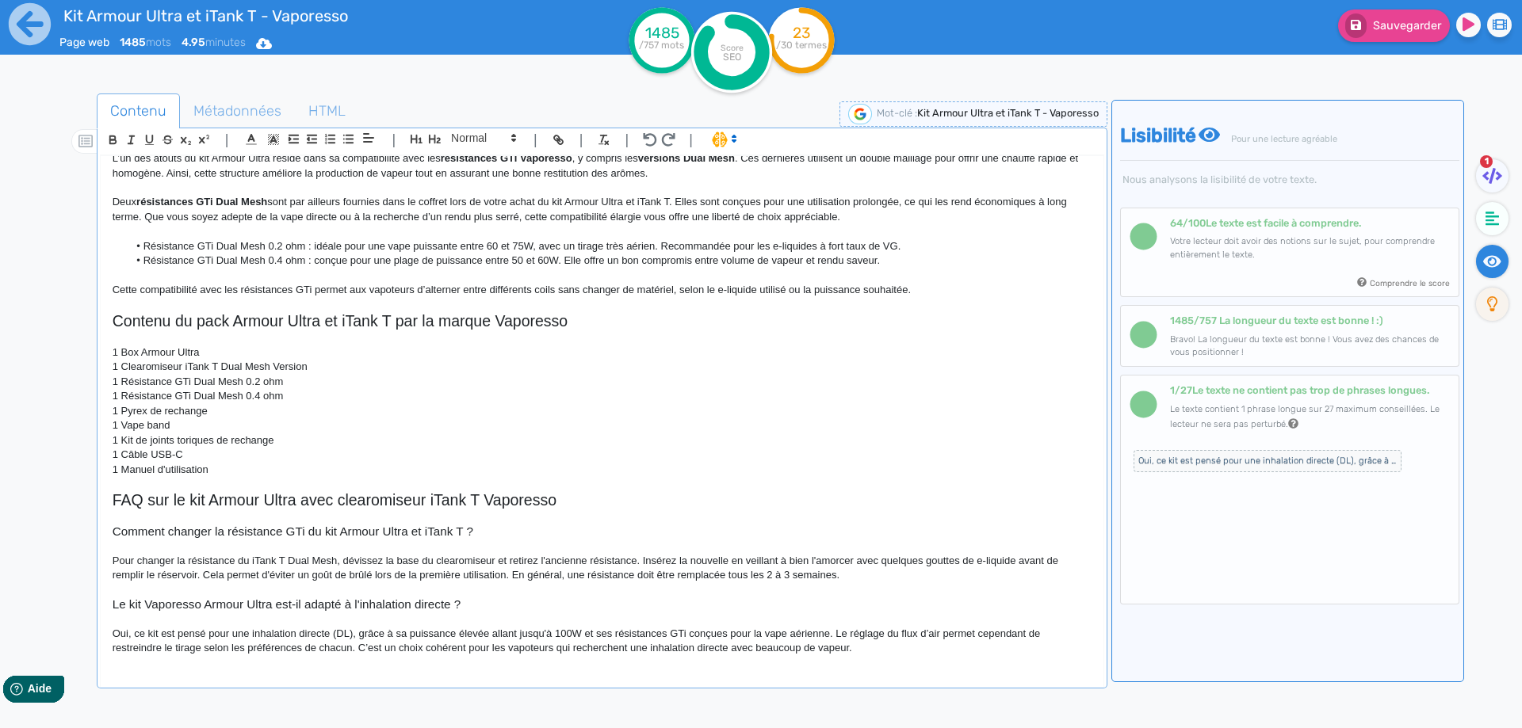
click at [363, 647] on p "Oui, ce kit est pensé pour une inhalation directe (DL), grâce à sa puissance él…" at bounding box center [602, 641] width 979 height 29
drag, startPoint x: 363, startPoint y: 647, endPoint x: 956, endPoint y: 663, distance: 593.0
click at [956, 663] on div "Kit Armour Ultra et iTank T - Vaporesso Présentation du kit Armour Ultra 100W d…" at bounding box center [602, 411] width 1003 height 510
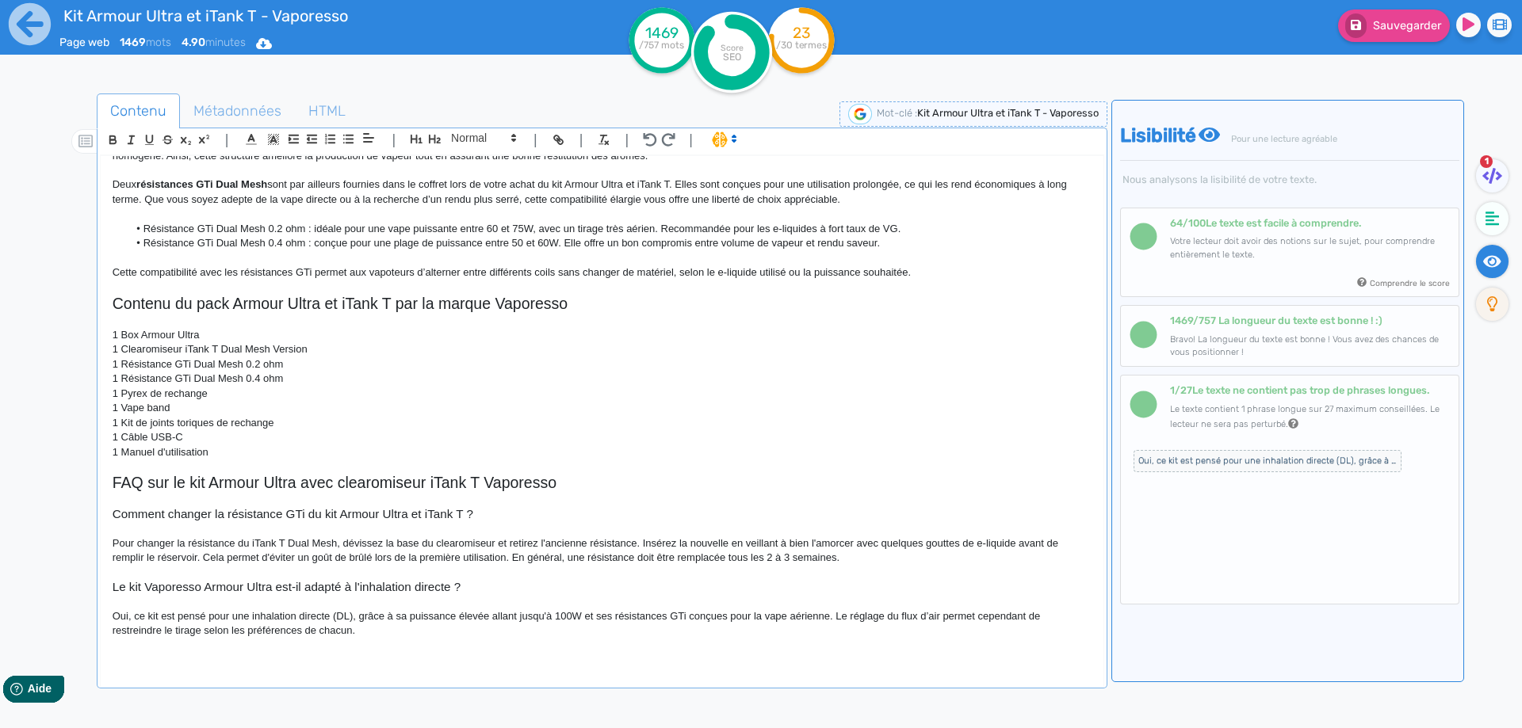
scroll to position [1417, 0]
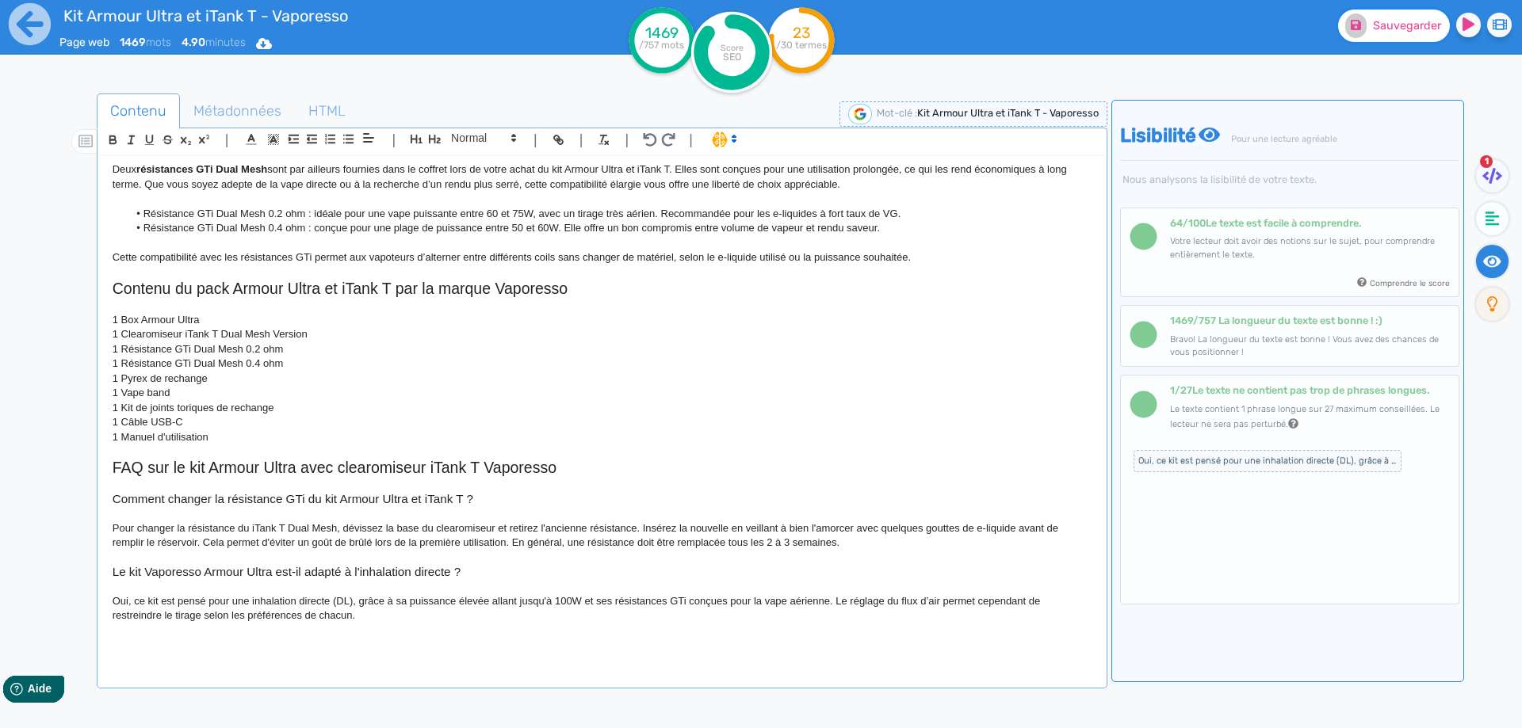
click at [1377, 38] on button "Sauvegarder" at bounding box center [1394, 26] width 112 height 32
click at [521, 446] on p at bounding box center [602, 452] width 979 height 14
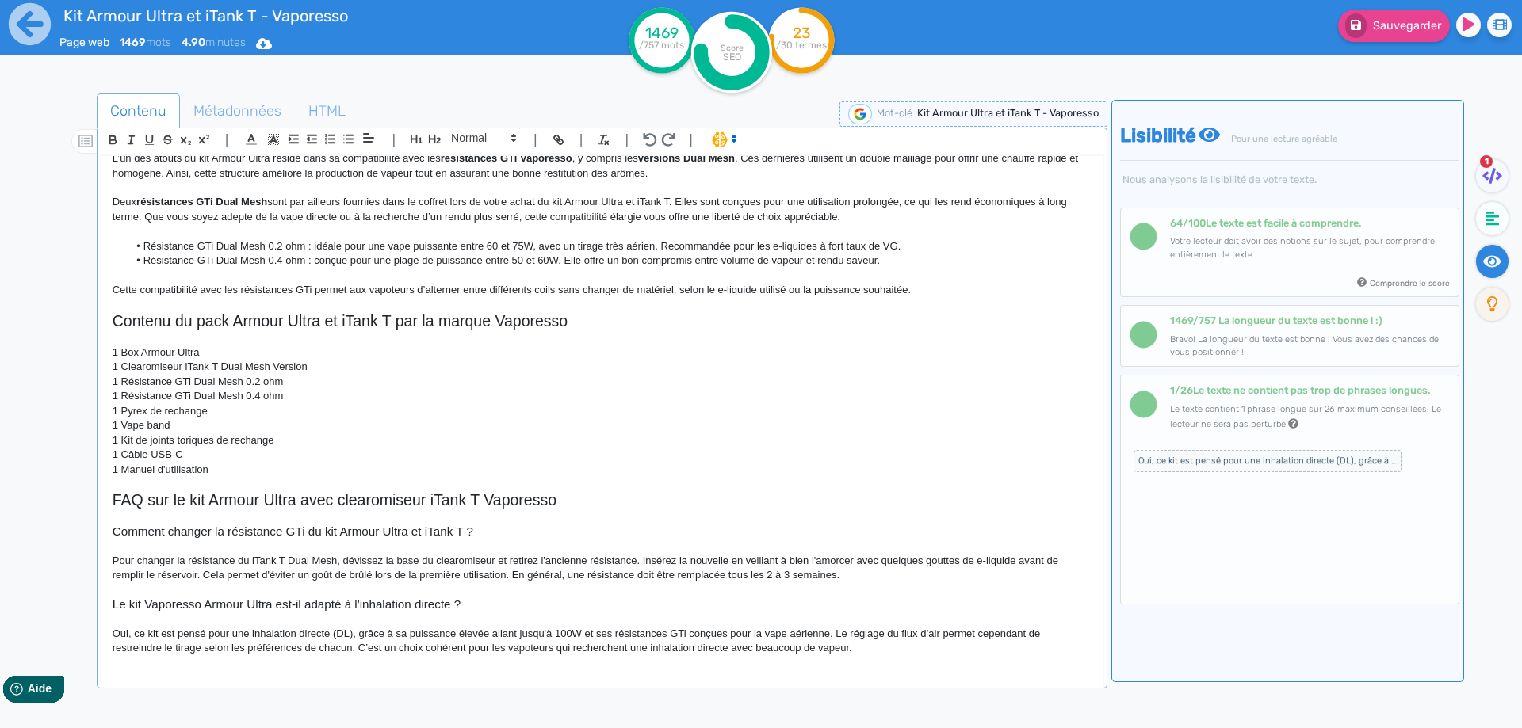
scroll to position [1385, 0]
click at [388, 651] on p "Oui, ce kit est pensé pour une inhalation directe (DL), grâce à sa puissance él…" at bounding box center [602, 641] width 979 height 29
click at [384, 651] on p "Oui, ce kit est pensé pour une inhalation directe (DL), grâce à sa puissance él…" at bounding box center [602, 641] width 979 height 29
click at [477, 648] on p "Oui, ce kit est pensé pour une inhalation directe (DL), grâce à sa puissance él…" at bounding box center [602, 641] width 979 height 29
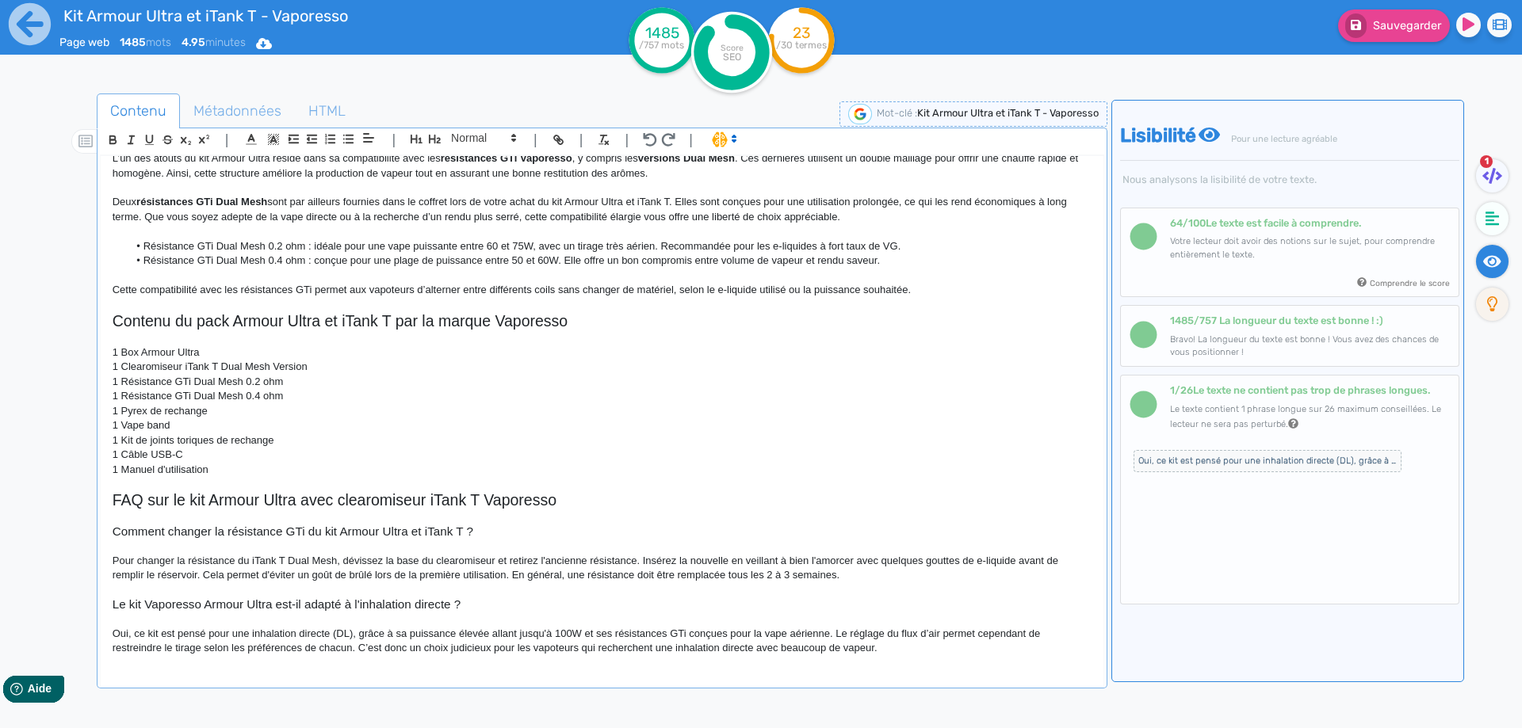
click at [664, 651] on p "Oui, ce kit est pensé pour une inhalation directe (DL), grâce à sa puissance él…" at bounding box center [602, 641] width 979 height 29
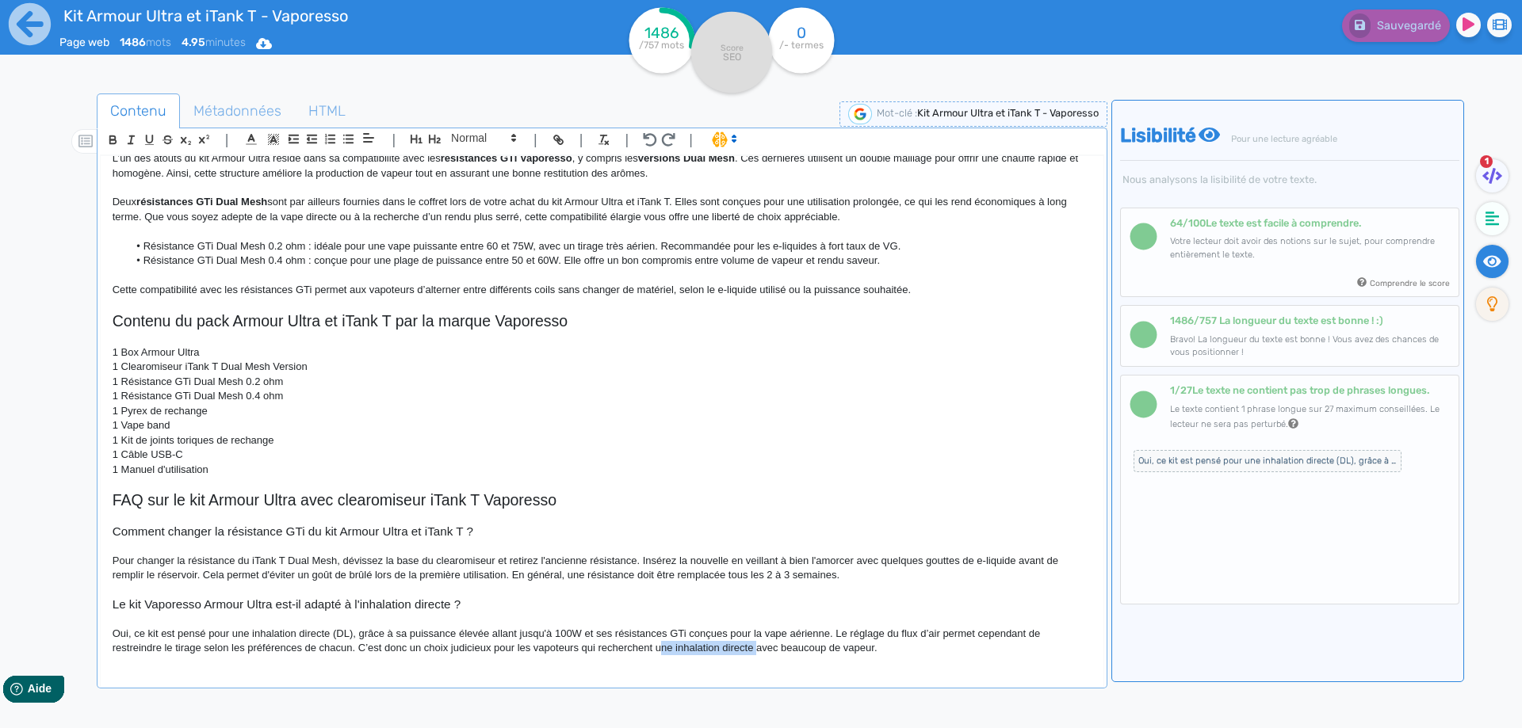
drag, startPoint x: 664, startPoint y: 651, endPoint x: 744, endPoint y: 655, distance: 80.1
click at [744, 655] on p "Oui, ce kit est pensé pour une inhalation directe (DL), grâce à sa puissance él…" at bounding box center [602, 641] width 979 height 29
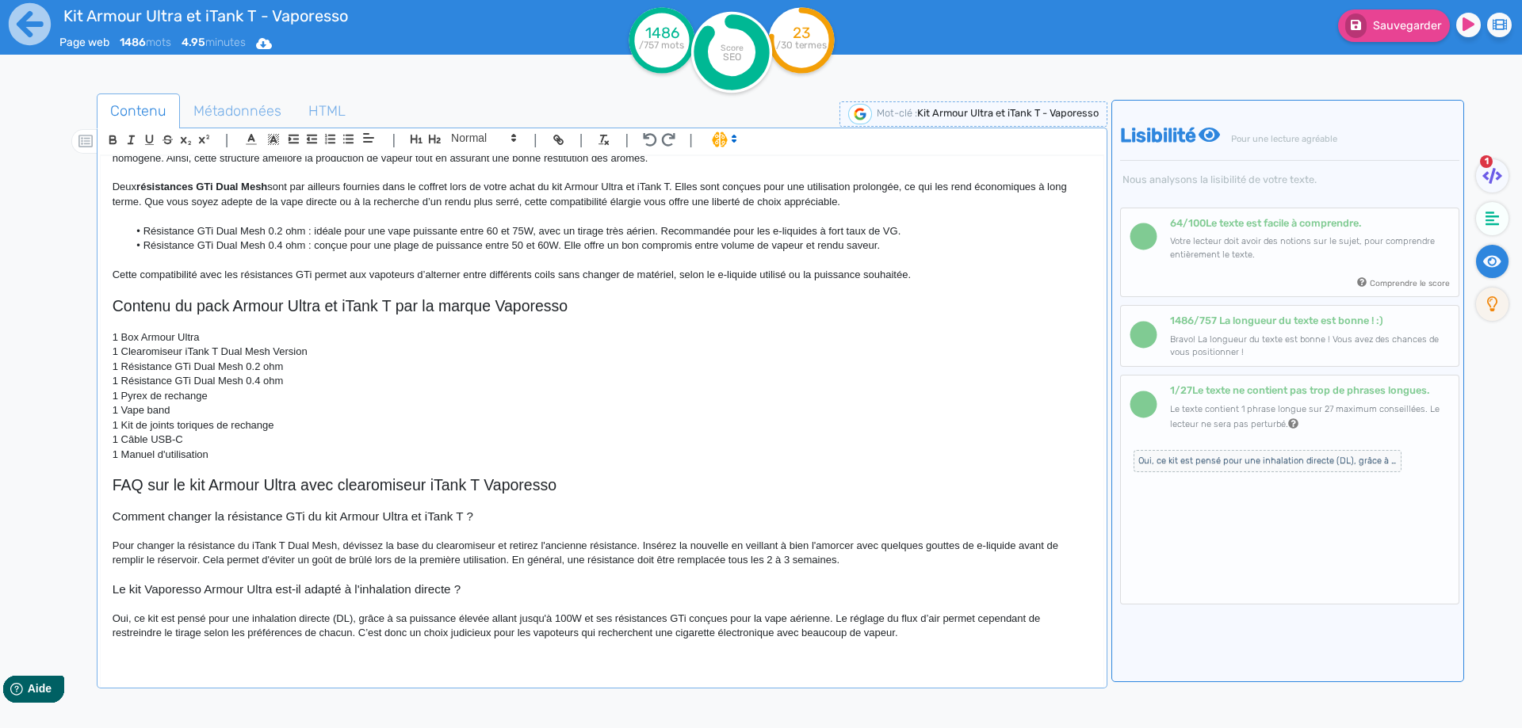
scroll to position [1414, 0]
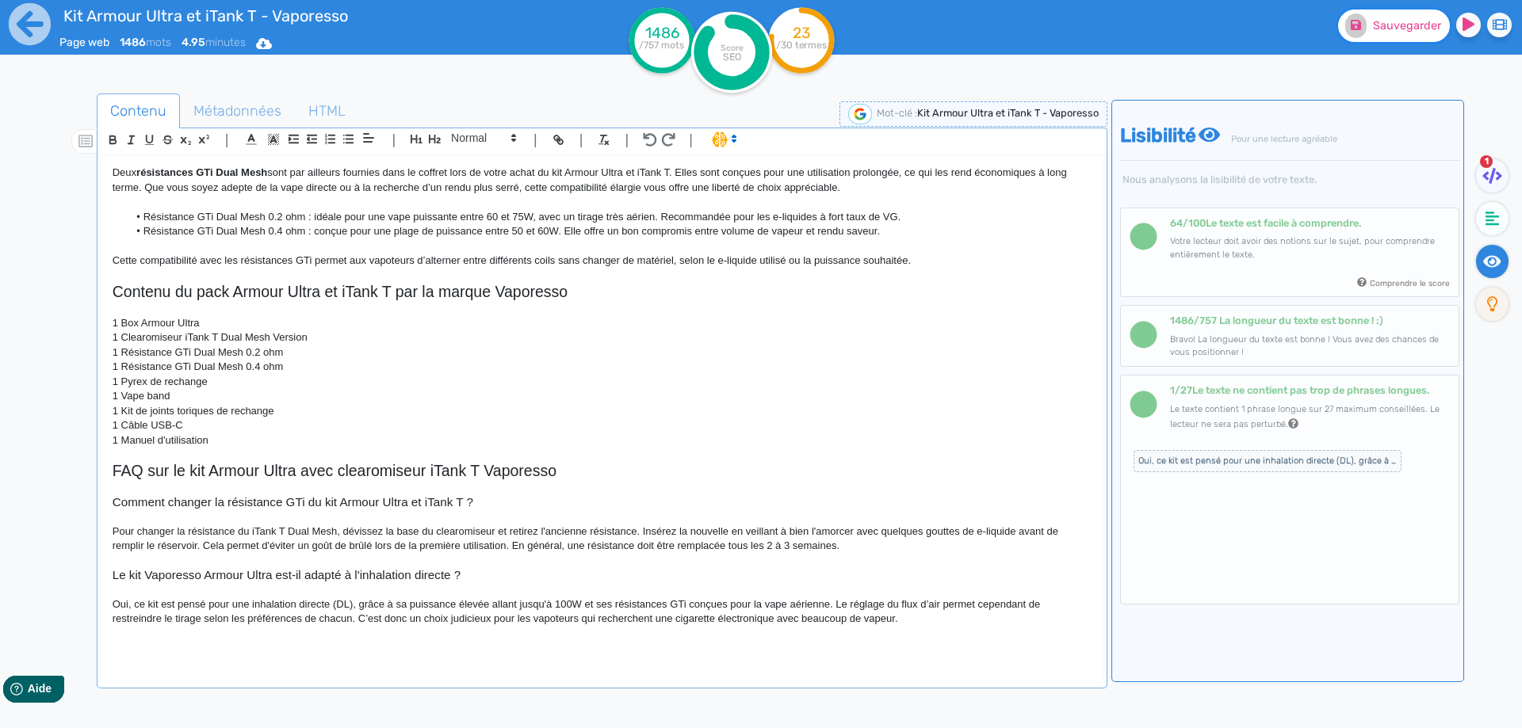
click at [1428, 26] on span "Sauvegarder" at bounding box center [1407, 25] width 68 height 13
click at [191, 647] on p at bounding box center [602, 648] width 979 height 14
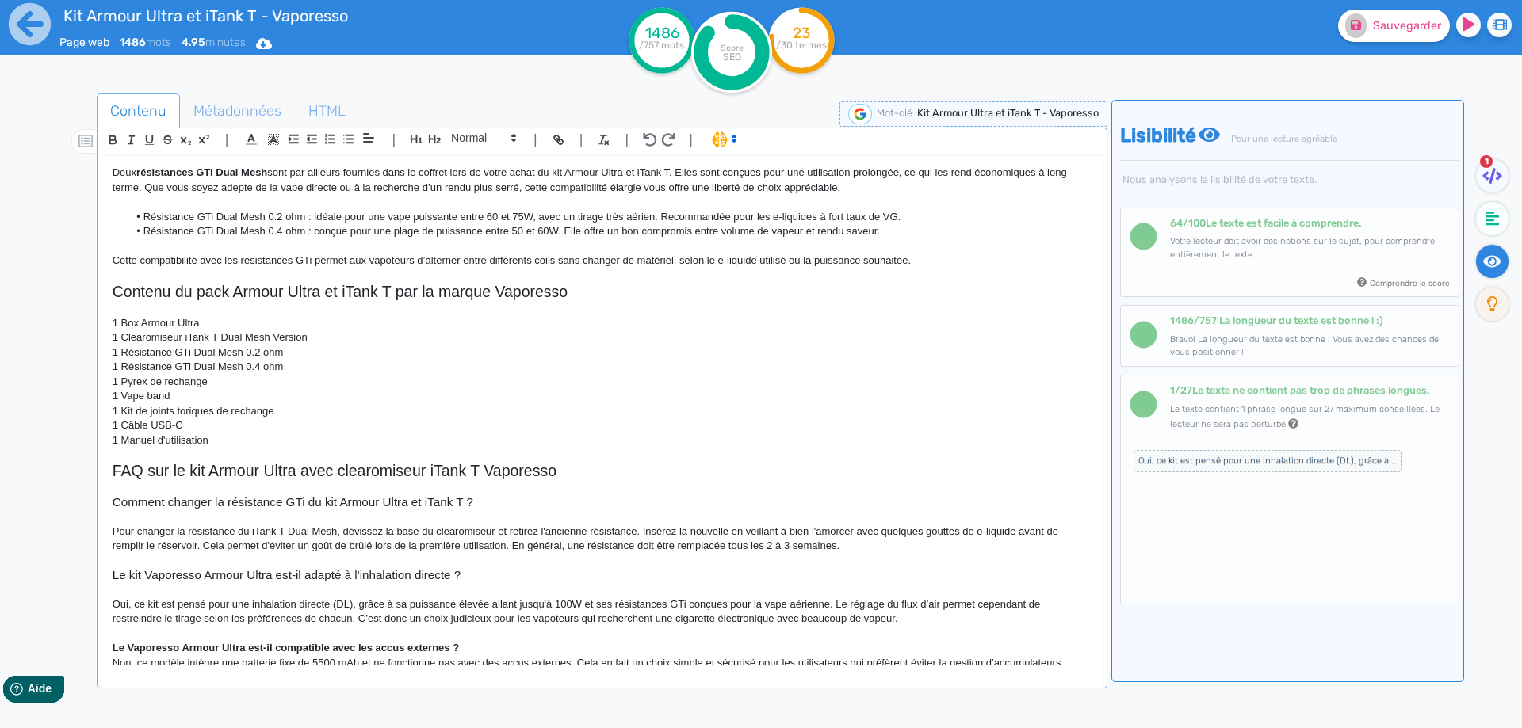
scroll to position [1431, 0]
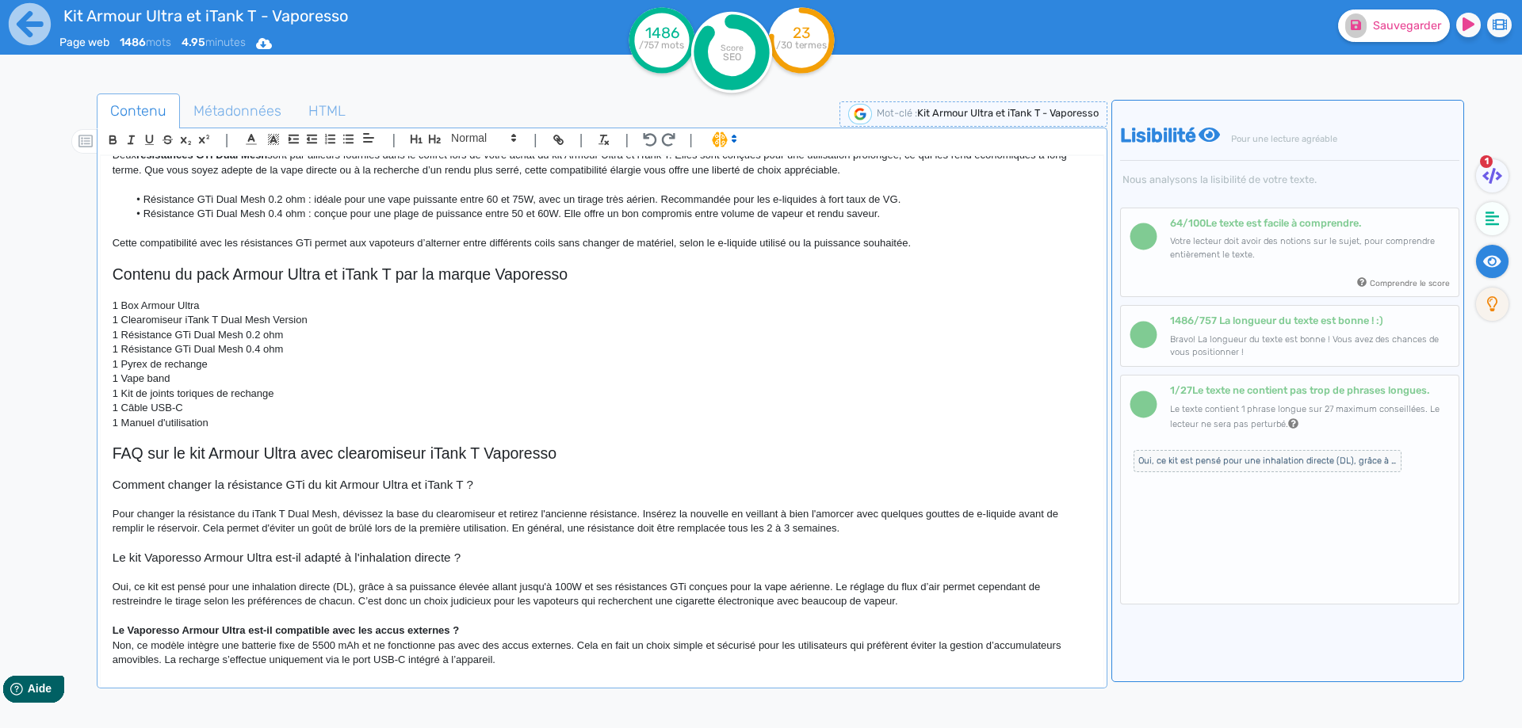
click at [133, 628] on strong "Le Vaporesso Armour Ultra est-il compatible avec les accus externes ?" at bounding box center [286, 631] width 346 height 12
click at [133, 628] on p "Le Vaporesso Armour Ultra est-il compatible avec les accus externes ?" at bounding box center [602, 631] width 979 height 14
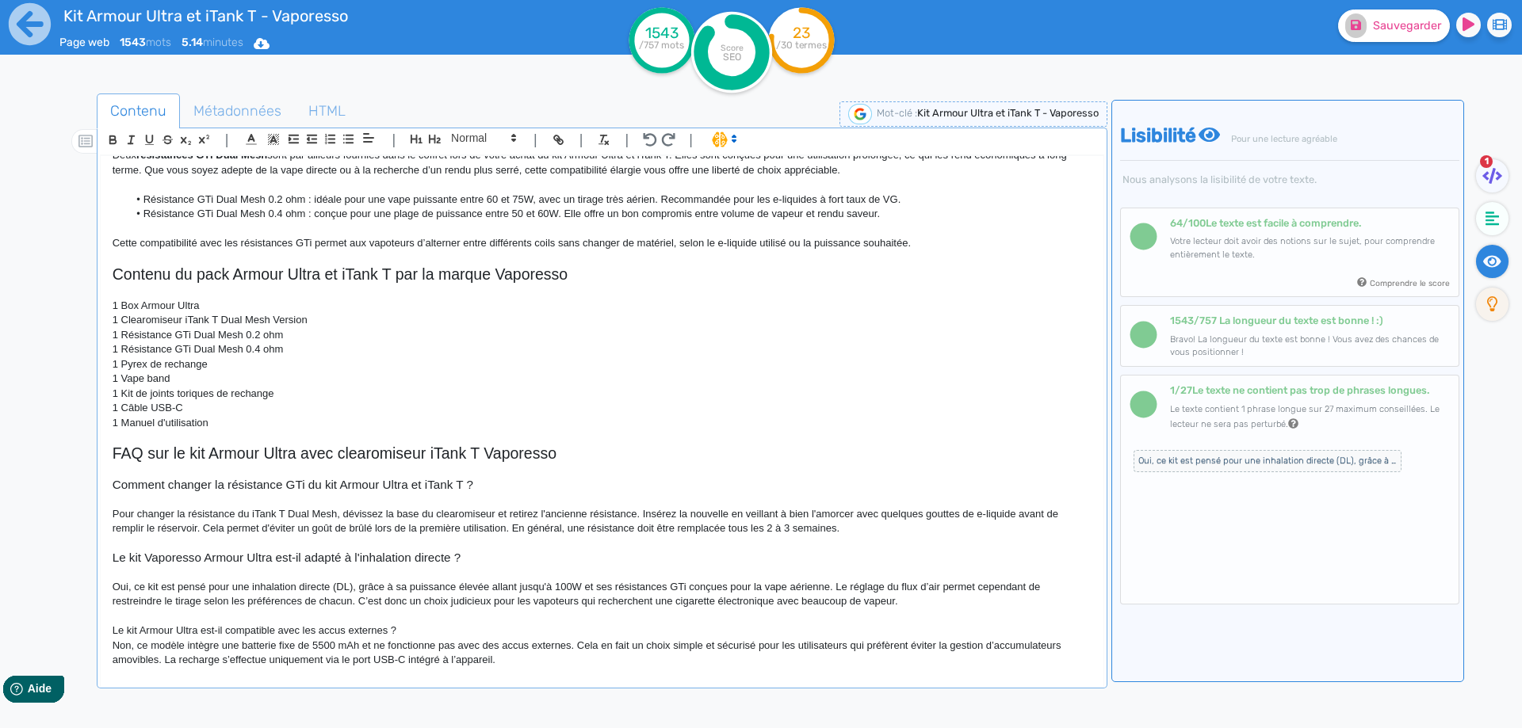
click at [364, 629] on p "Le kit Armour Ultra est-il compatible avec les accus externes ?" at bounding box center [602, 631] width 979 height 14
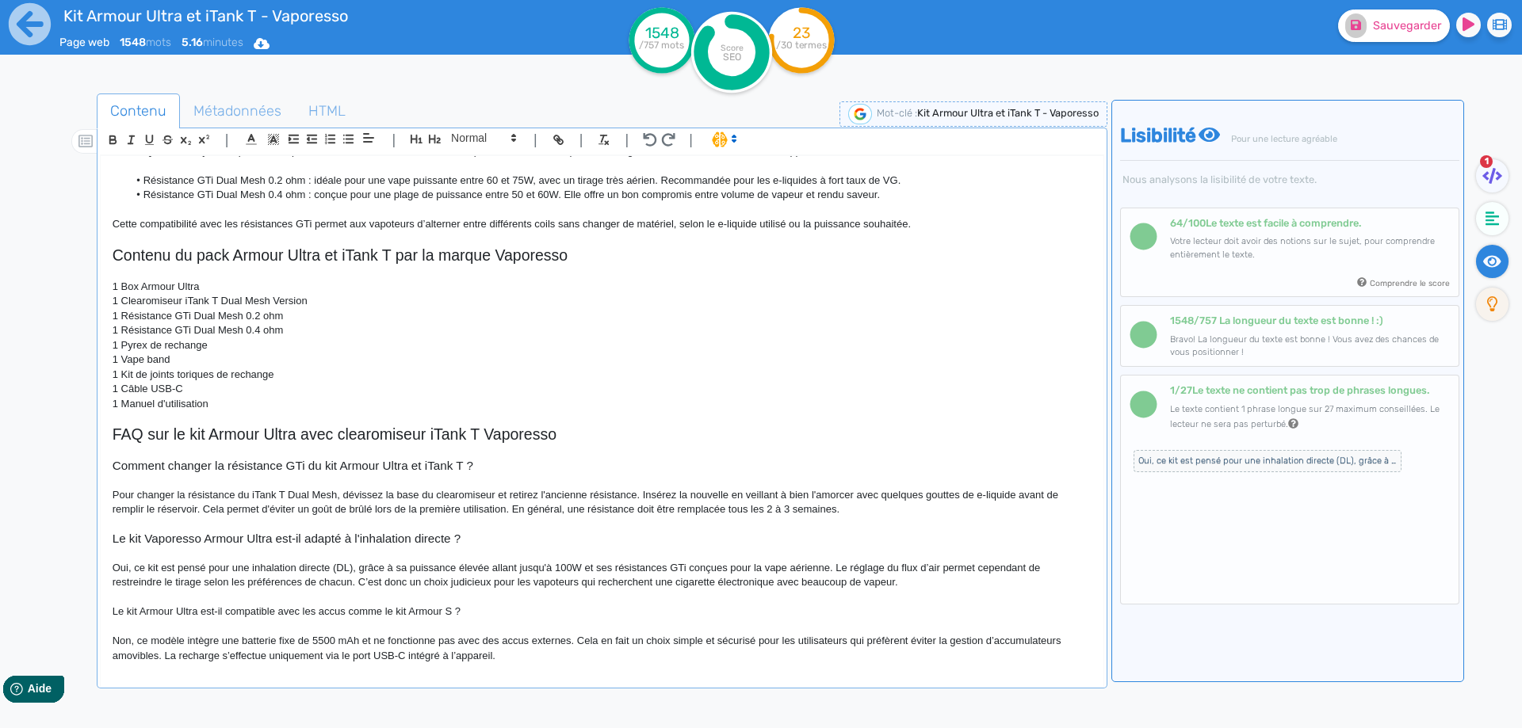
scroll to position [1457, 0]
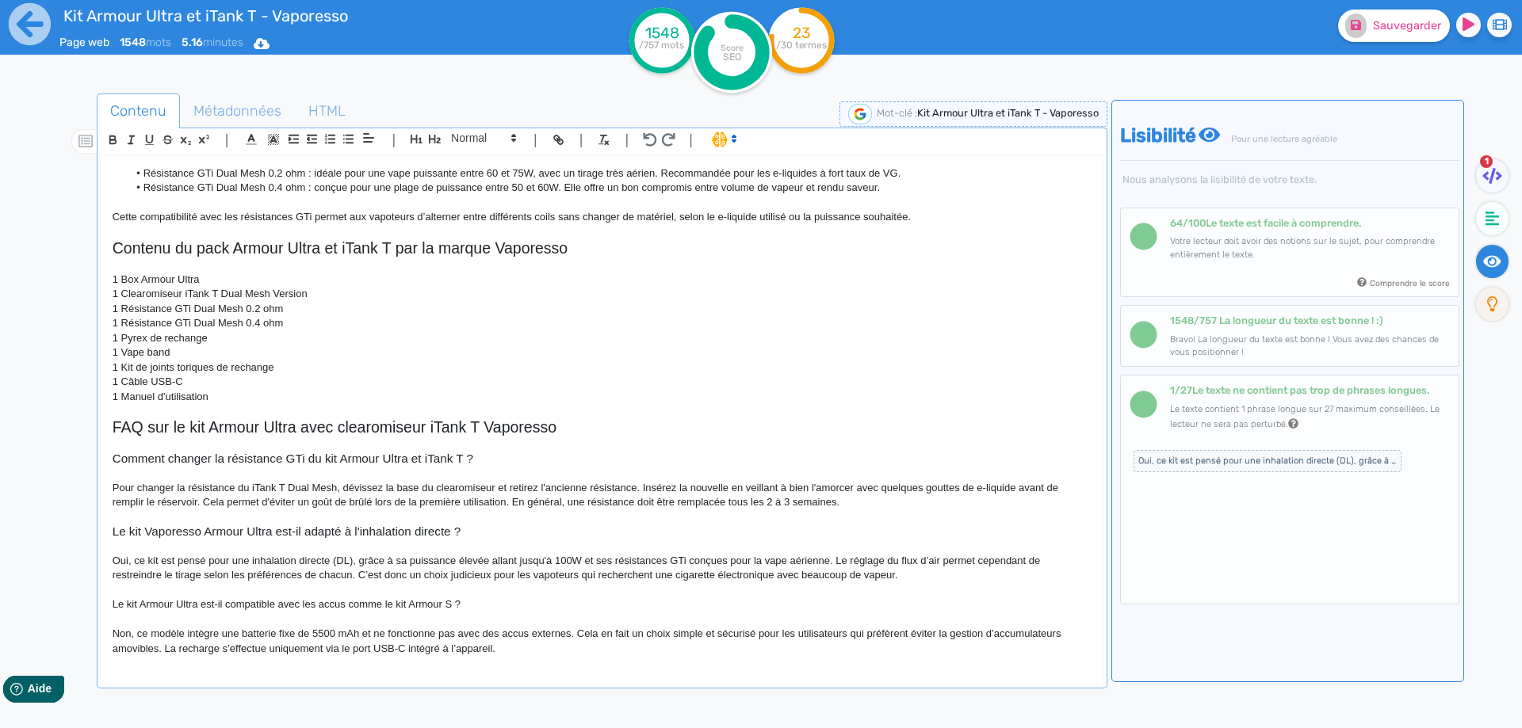
click at [110, 634] on div "Kit Armour Ultra et iTank T - Vaporesso Présentation du kit Armour Ultra 100W d…" at bounding box center [602, 411] width 1003 height 510
click at [156, 629] on p "Non, ce modèle intègre une batterie fixe de 5500 mAh et ne fonctionne pas avec …" at bounding box center [602, 641] width 979 height 29
click at [292, 634] on p "Non, cette édition intègre une batterie fixe de 5500 mAh et ne fonctionne pas a…" at bounding box center [602, 641] width 979 height 29
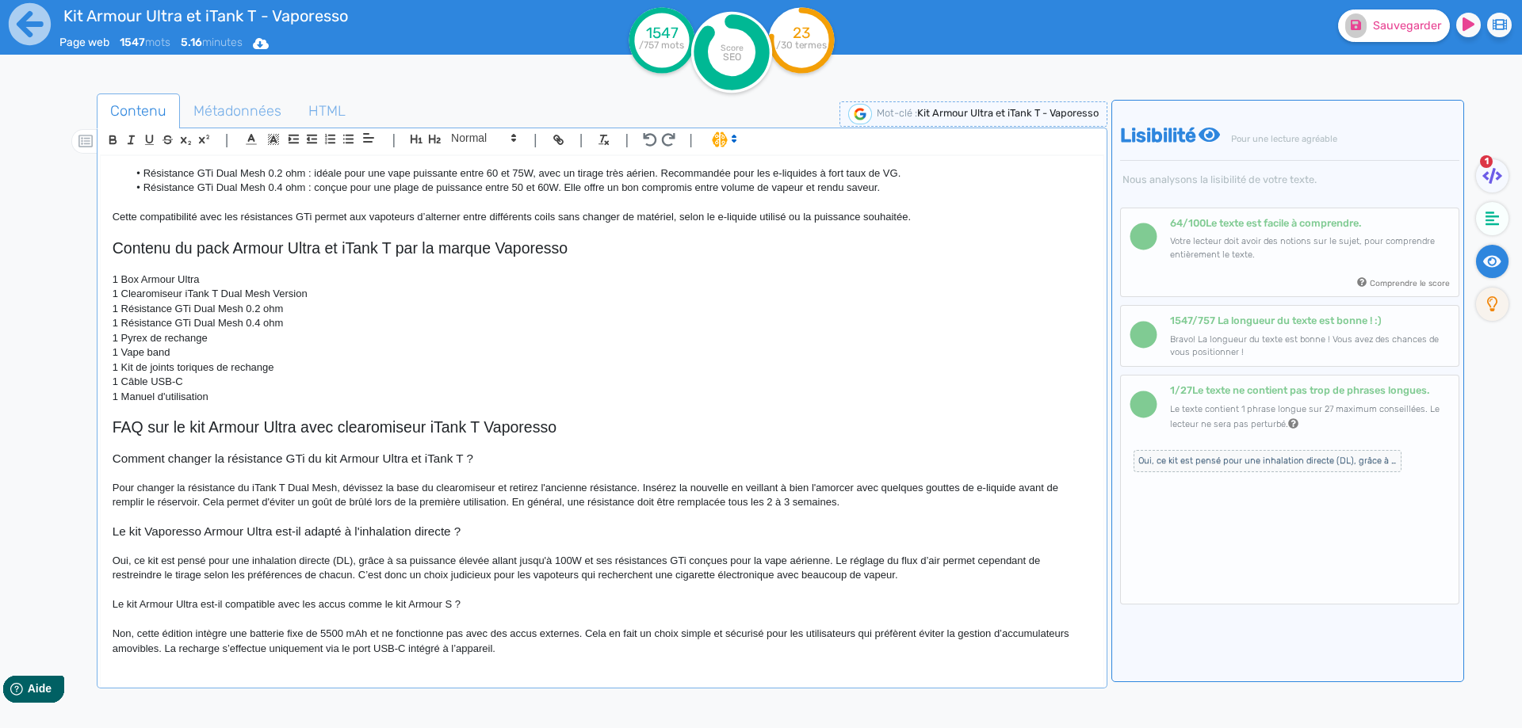
click at [537, 629] on p "Non, cette édition intègre une batterie fixe de 5500 mAh et ne fonctionne pas a…" at bounding box center [602, 641] width 979 height 29
click at [552, 632] on p "Non, cette édition intègre une batterie fixe de 5500 mAh et ne fonctionne pas a…" at bounding box center [602, 641] width 979 height 29
click at [554, 653] on p "Non, cette édition intègre une batterie fixe de 5500 mAh et ne fonctionne pas a…" at bounding box center [602, 641] width 979 height 29
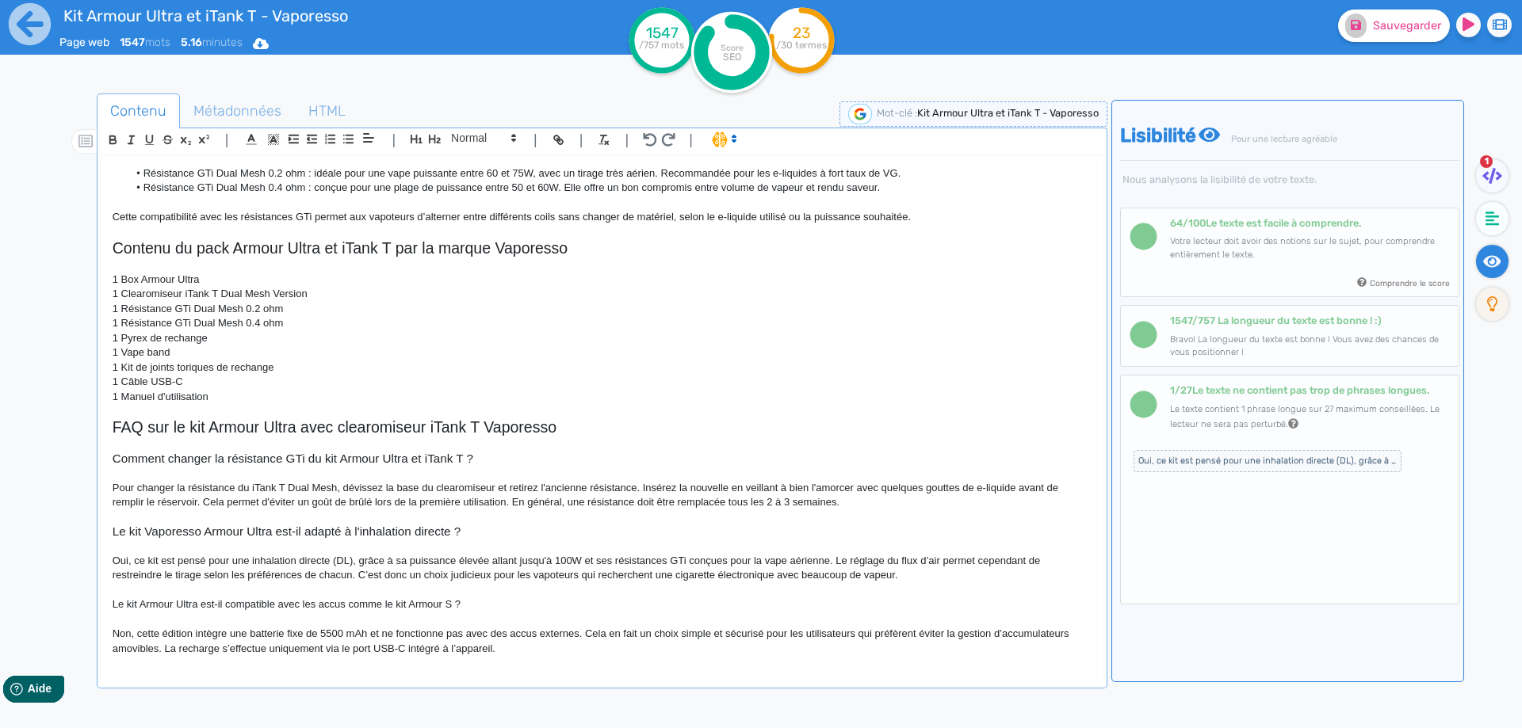
click at [551, 632] on p "Non, cette édition intègre une batterie fixe de 5500 mAh et ne fonctionne pas a…" at bounding box center [602, 641] width 979 height 29
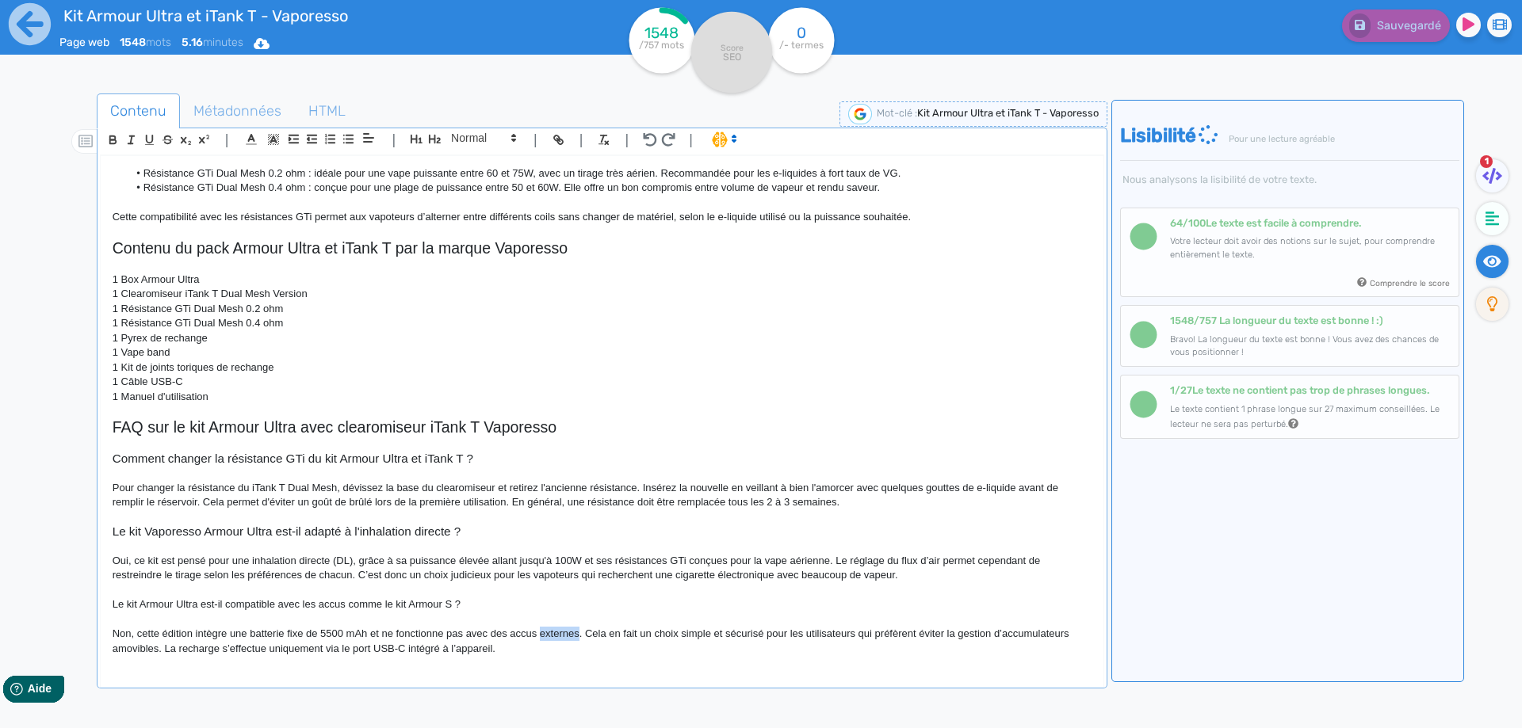
click at [551, 632] on p "Non, cette édition intègre une batterie fixe de 5500 mAh et ne fonctionne pas a…" at bounding box center [602, 641] width 979 height 29
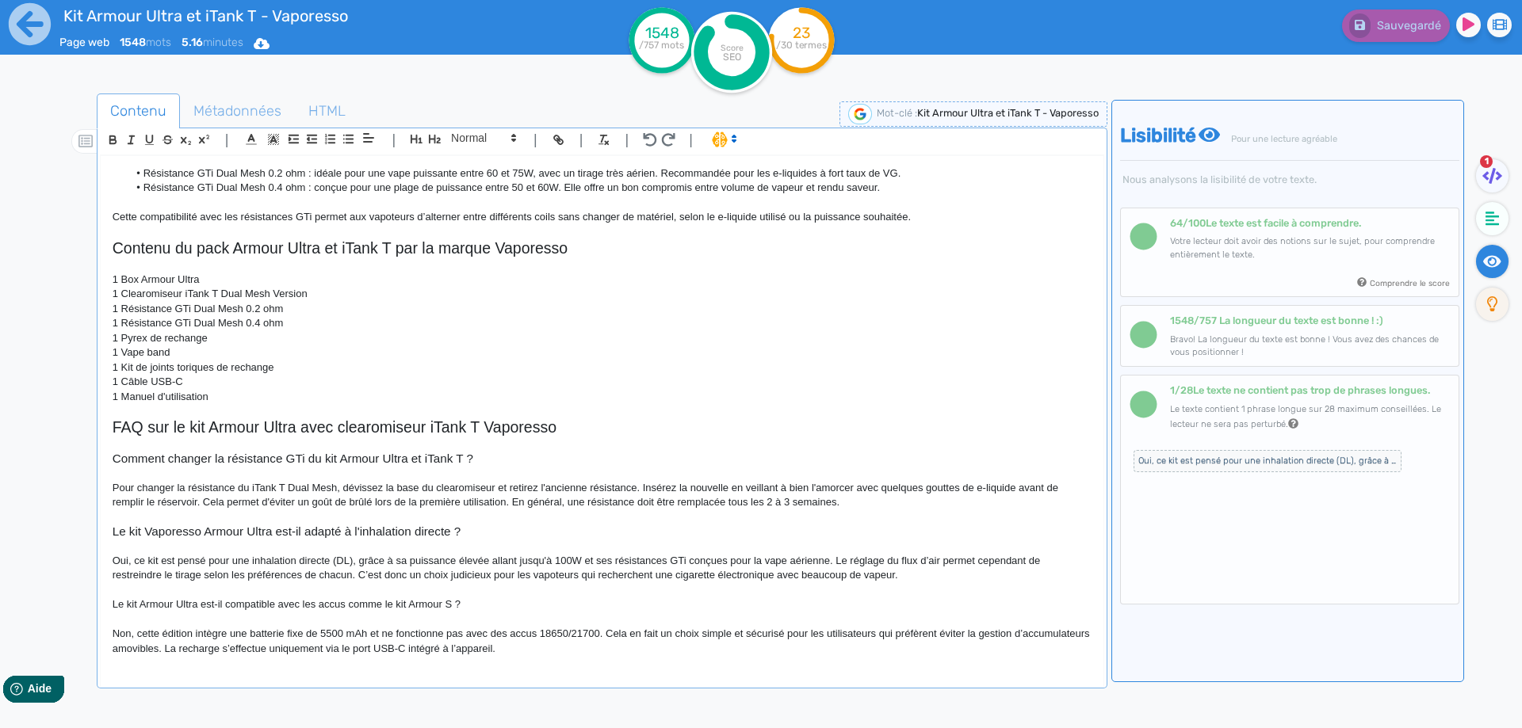
click at [573, 631] on p "Non, cette édition intègre une batterie fixe de 5500 mAh et ne fonctionne pas a…" at bounding box center [602, 641] width 979 height 29
click at [567, 631] on p "Non, cette édition intègre une batterie fixe de 5500 mAh et ne fonctionne pas a…" at bounding box center [602, 641] width 979 height 29
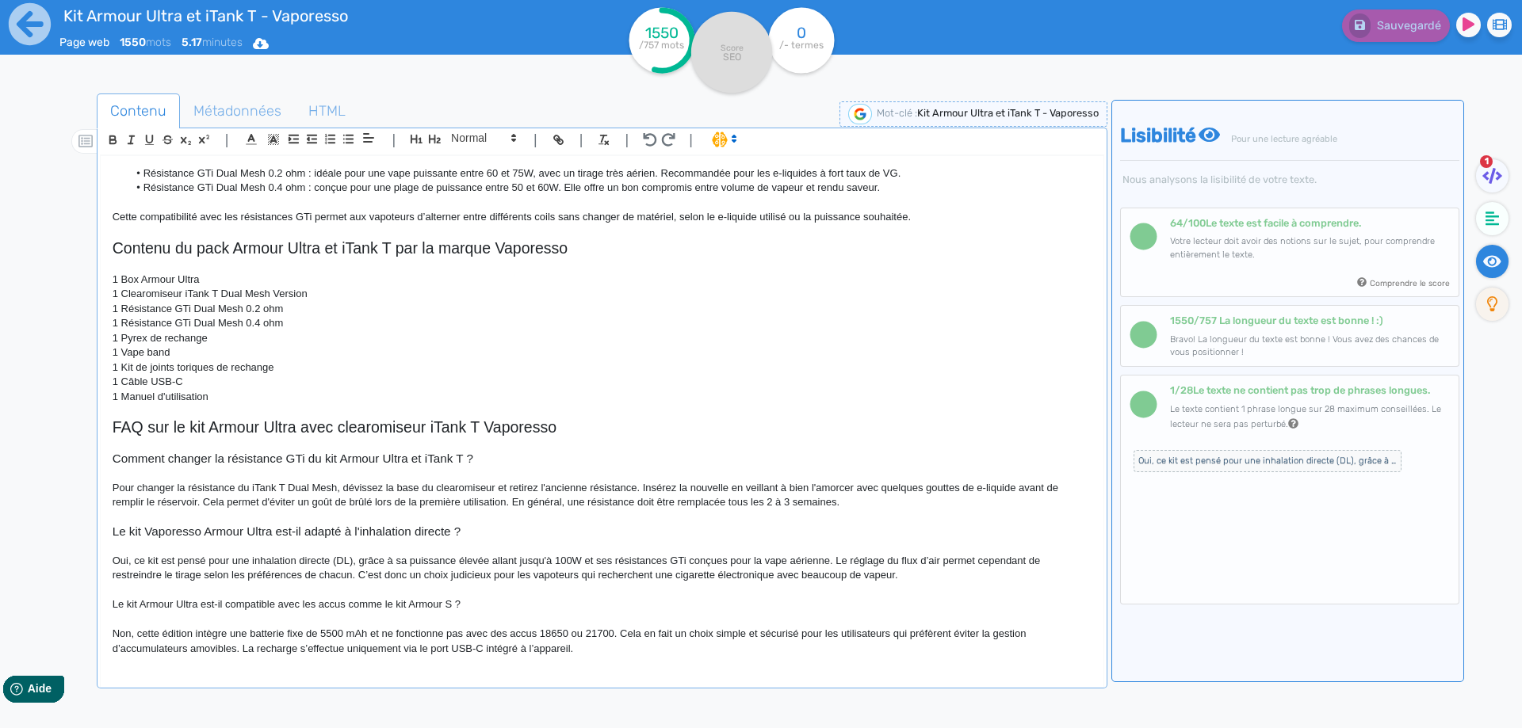
click at [355, 646] on p "Non, cette édition intègre une batterie fixe de 5500 mAh et ne fonctionne pas a…" at bounding box center [602, 641] width 979 height 29
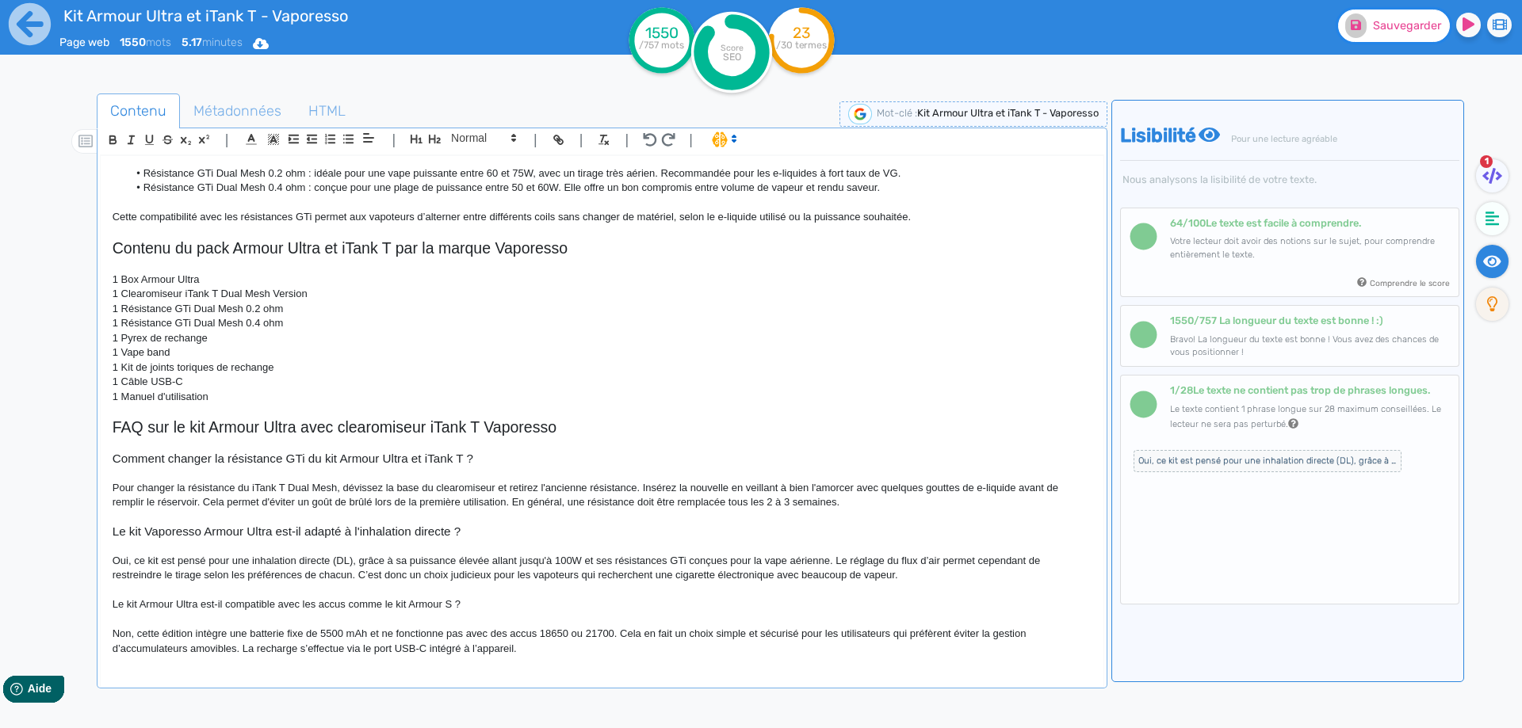
click at [1377, 35] on button "Sauvegarder" at bounding box center [1394, 26] width 112 height 32
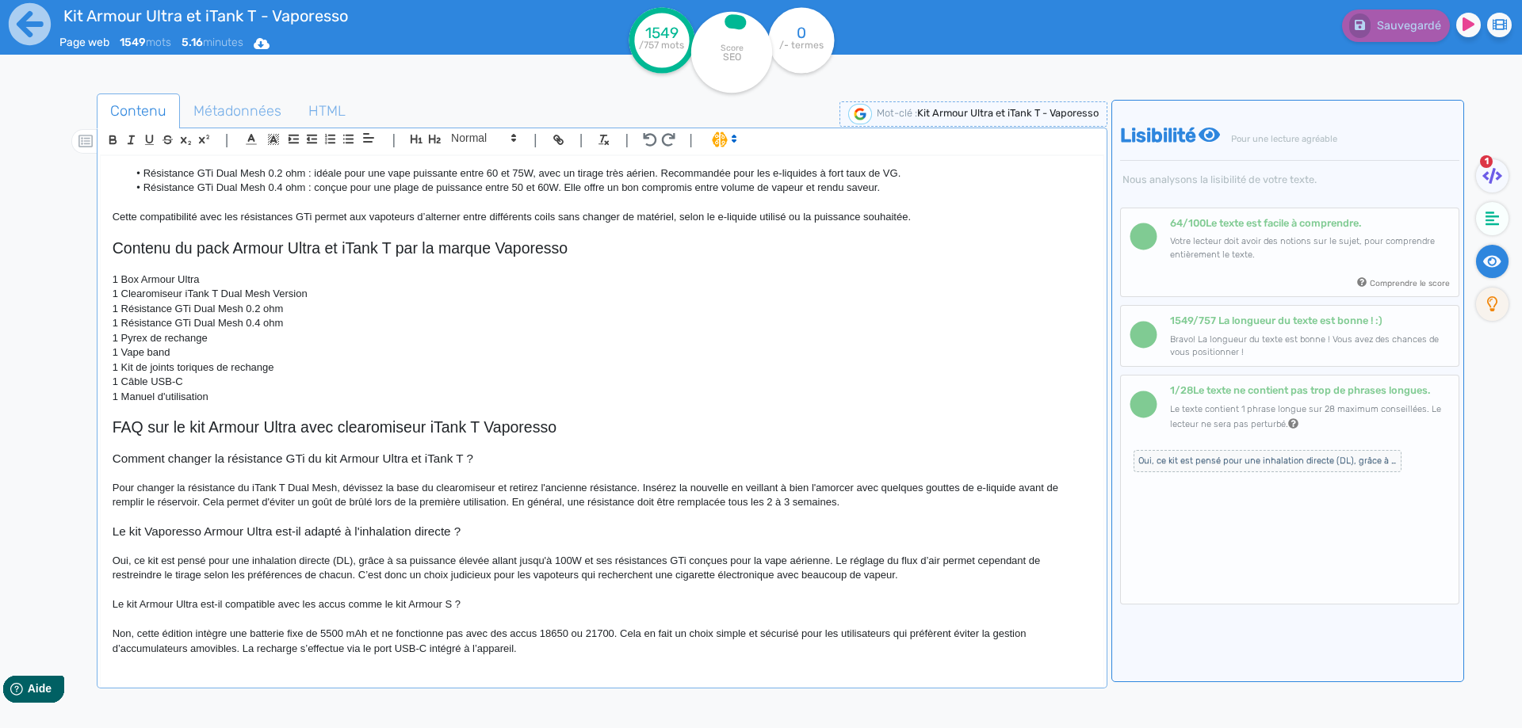
click at [1204, 464] on span "Oui, ce kit est pensé pour une inhalation directe (DL), grâce à sa puissance él…" at bounding box center [1267, 461] width 268 height 22
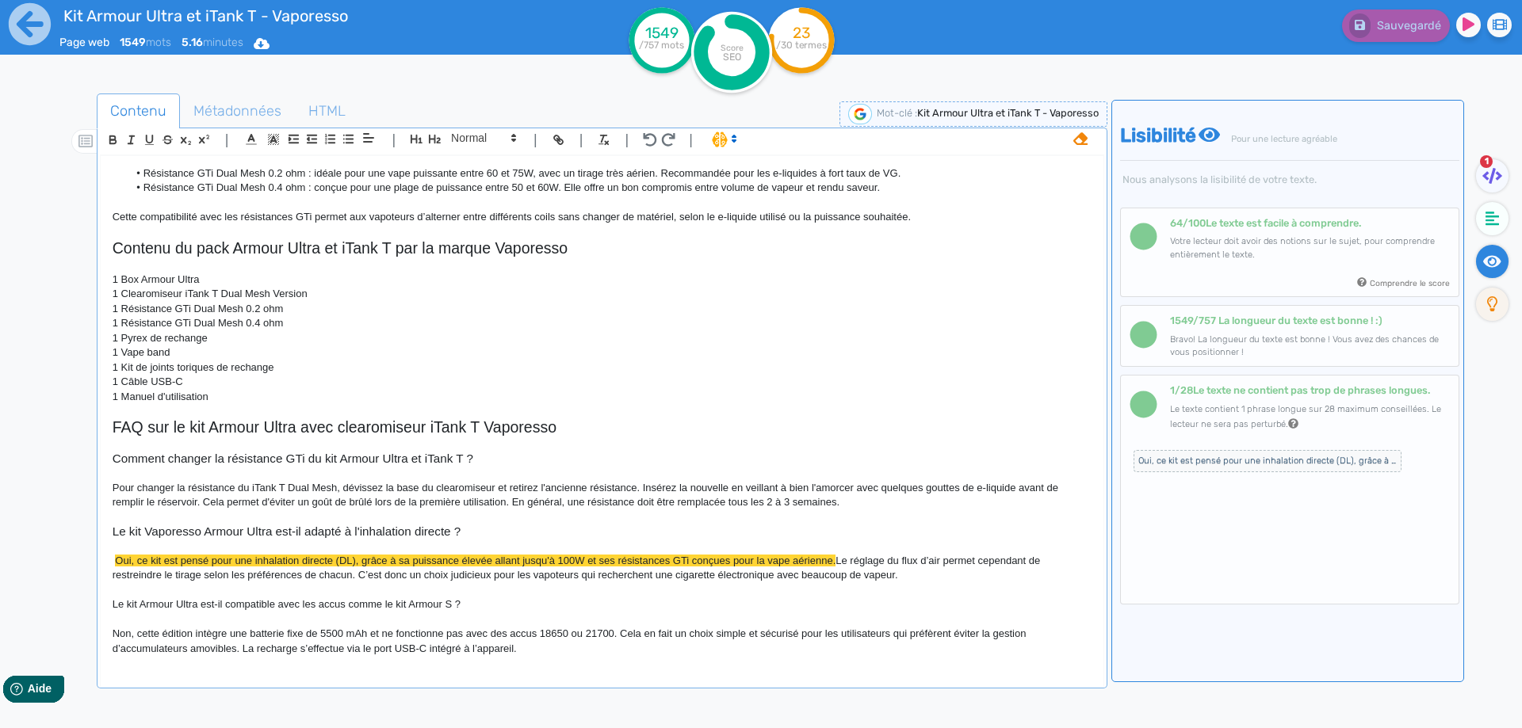
click at [357, 558] on span "Oui, ce kit est pensé pour une inhalation directe (DL), grâce à sa puissance él…" at bounding box center [475, 561] width 720 height 12
click at [499, 560] on span "Oui, ce kit est pensé pour une inhalation directe (DL), grâce à sa puissance él…" at bounding box center [475, 561] width 720 height 12
drag, startPoint x: 499, startPoint y: 560, endPoint x: 542, endPoint y: 557, distance: 42.9
click at [542, 557] on span "Oui, ce kit est pensé pour une inhalation directe (DL), grâce à sa puissance él…" at bounding box center [475, 561] width 720 height 12
click at [1386, 25] on span "Sauvegarder" at bounding box center [1407, 25] width 68 height 13
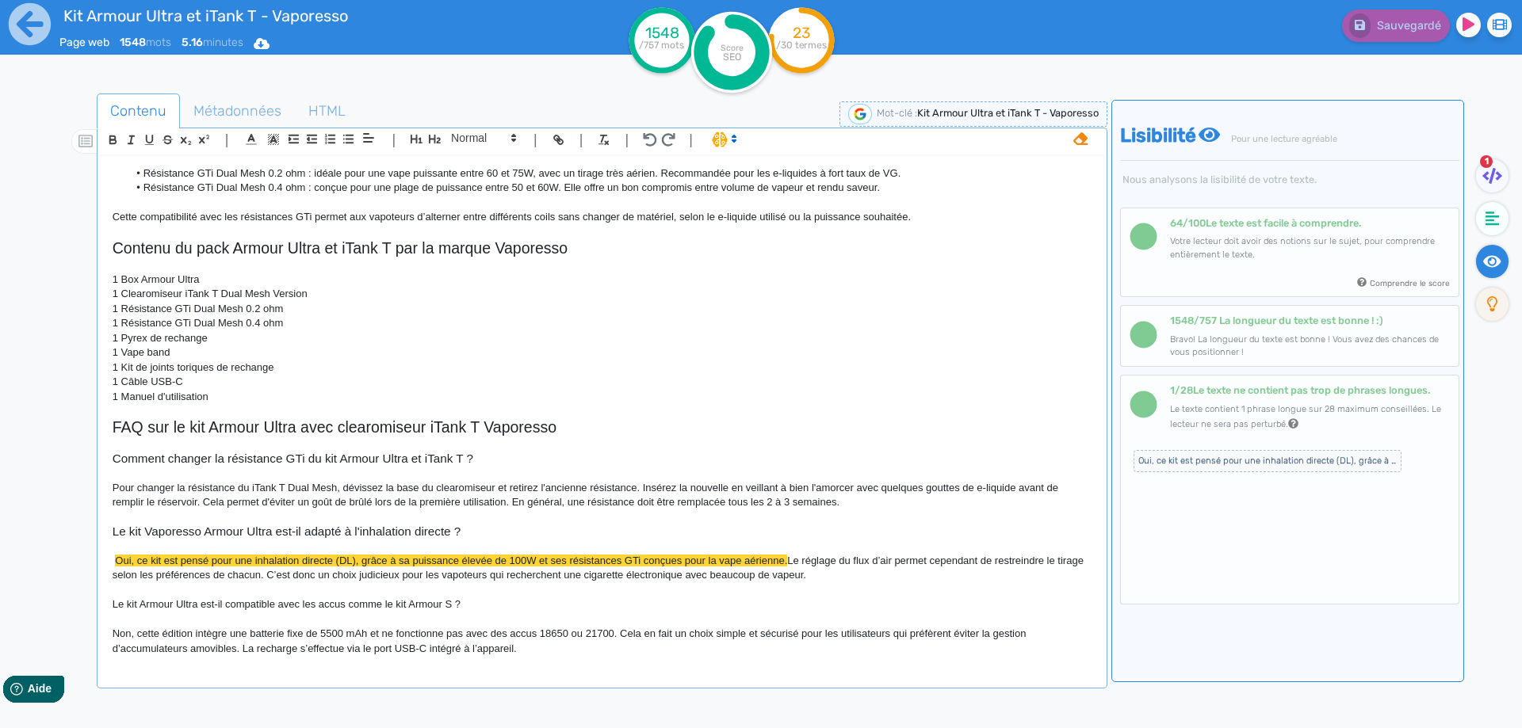
click at [656, 563] on span "Oui, ce kit est pensé pour une inhalation directe (DL), grâce à sa puissance él…" at bounding box center [451, 561] width 672 height 12
drag, startPoint x: 656, startPoint y: 563, endPoint x: 773, endPoint y: 562, distance: 116.5
click at [773, 562] on span "Oui, ce kit est pensé pour une inhalation directe (DL), grâce à sa puissance él…" at bounding box center [451, 561] width 672 height 12
click at [1366, 14] on button "Sauvegarder" at bounding box center [1394, 26] width 112 height 32
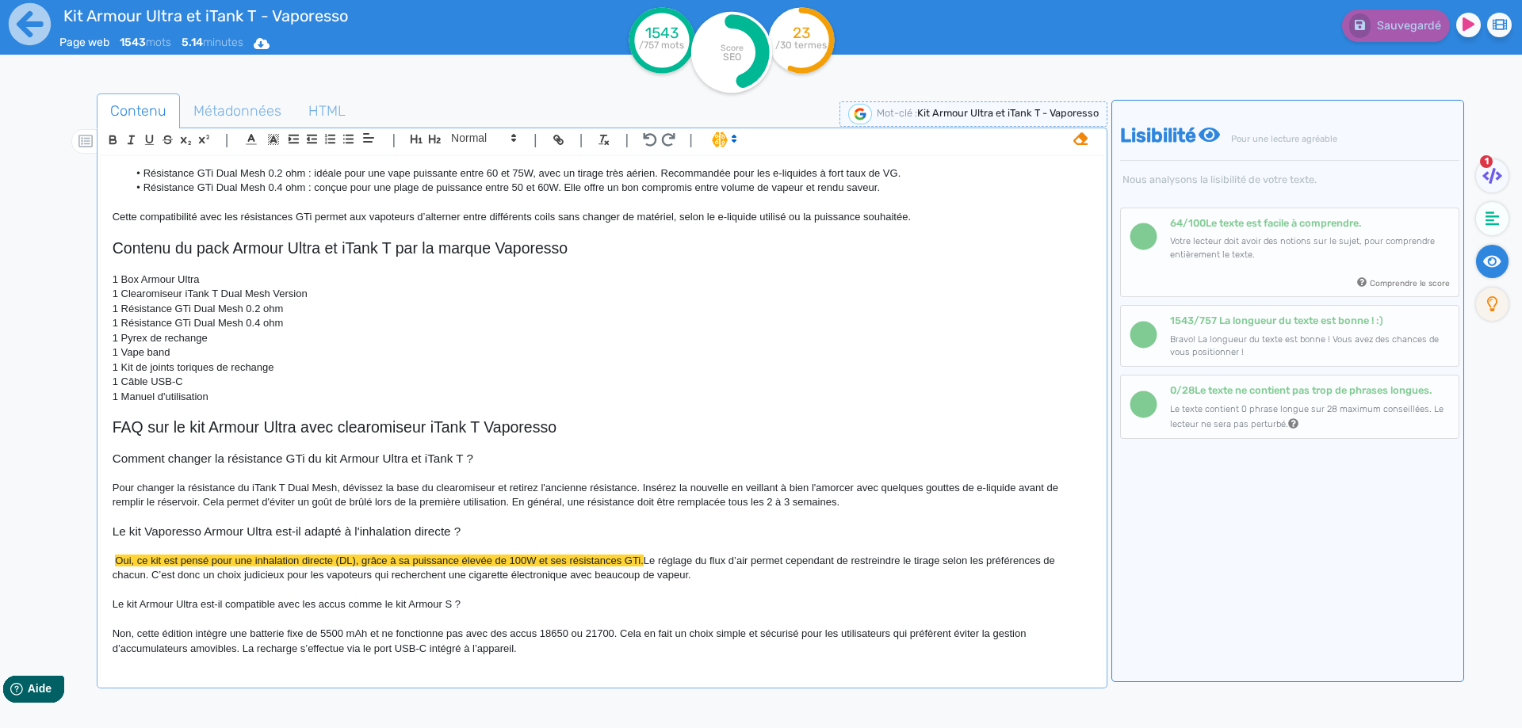
click at [1079, 144] on icon at bounding box center [1080, 138] width 14 height 13
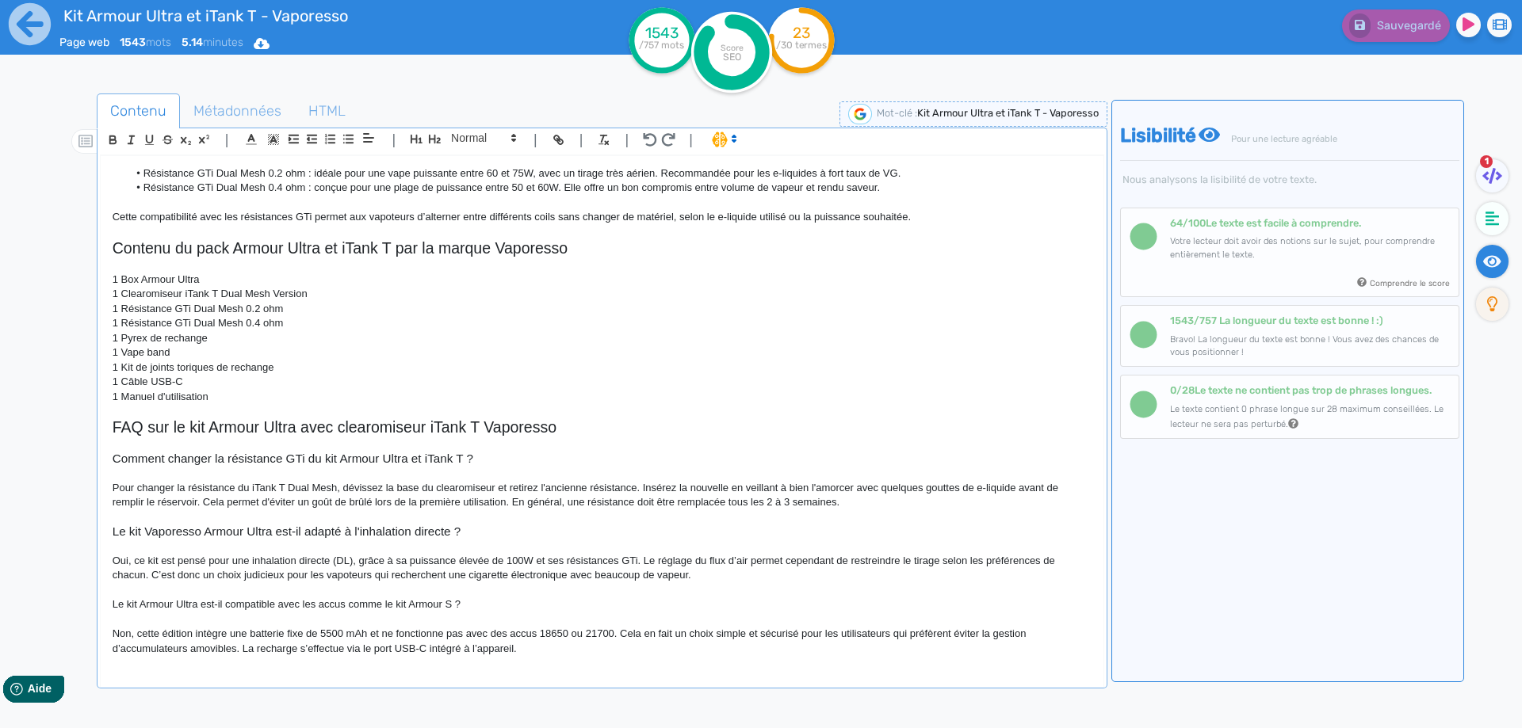
click at [184, 603] on span "Le kit Armour Ultra est-il compatible avec les accus comme le kit Armour S ?" at bounding box center [287, 604] width 348 height 12
click at [446, 130] on span at bounding box center [483, 137] width 78 height 19
click at [464, 170] on span at bounding box center [482, 166] width 63 height 28
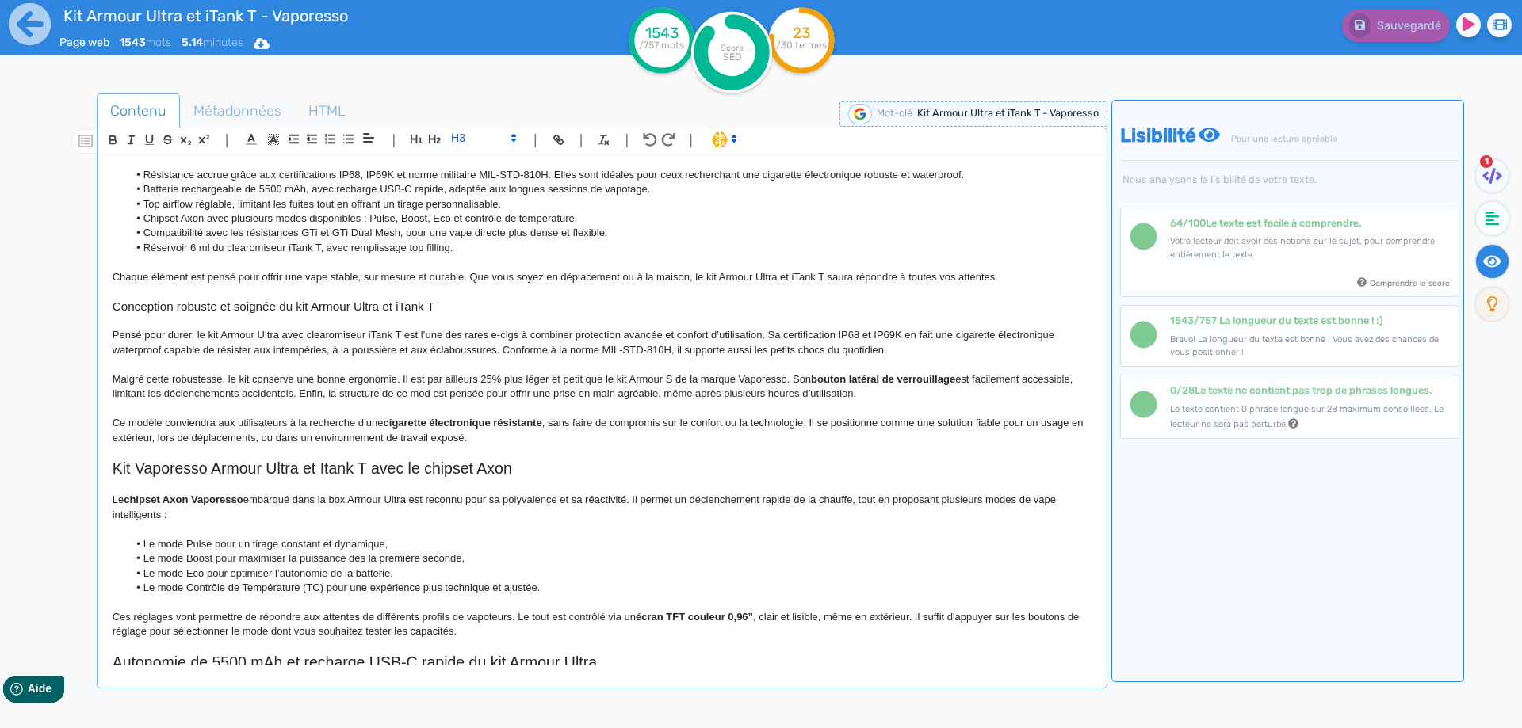
scroll to position [0, 0]
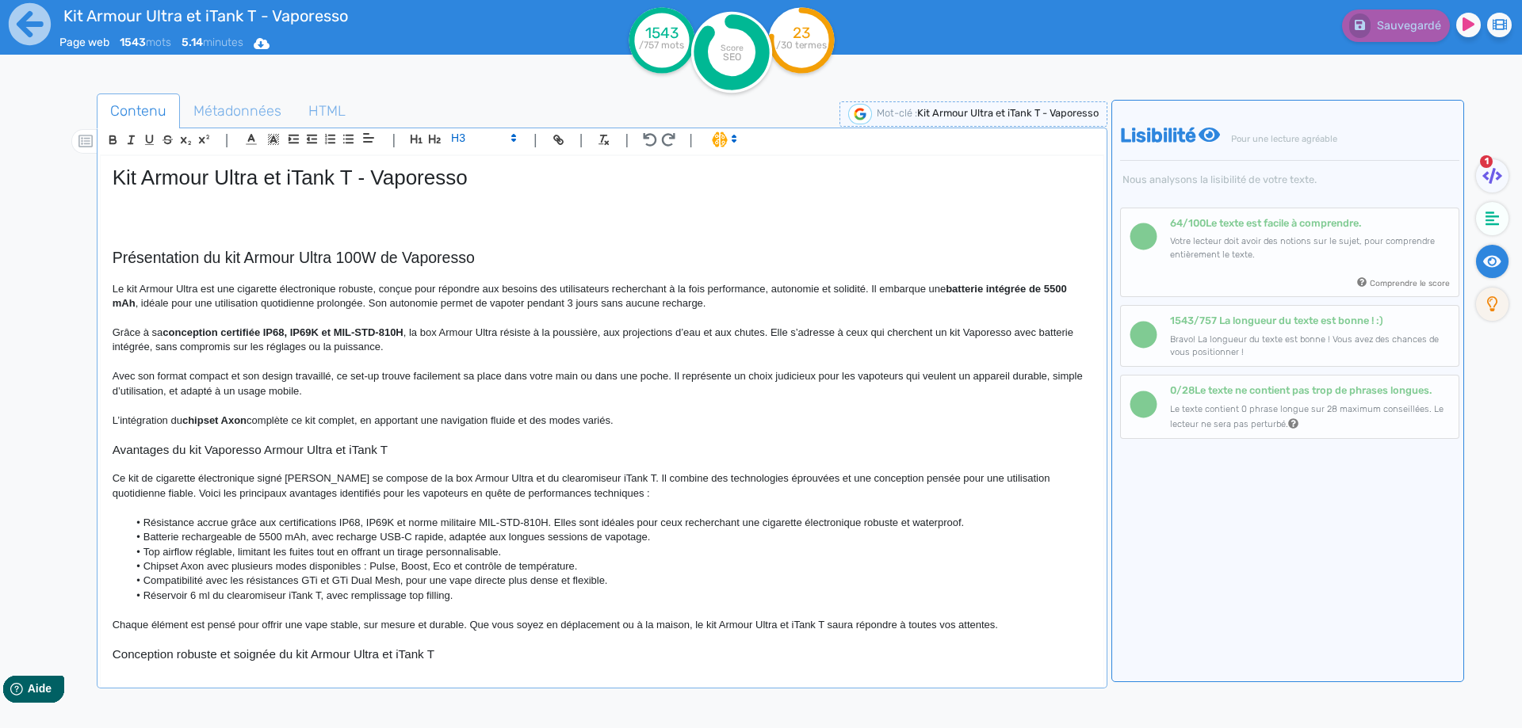
click at [272, 216] on p at bounding box center [602, 211] width 979 height 14
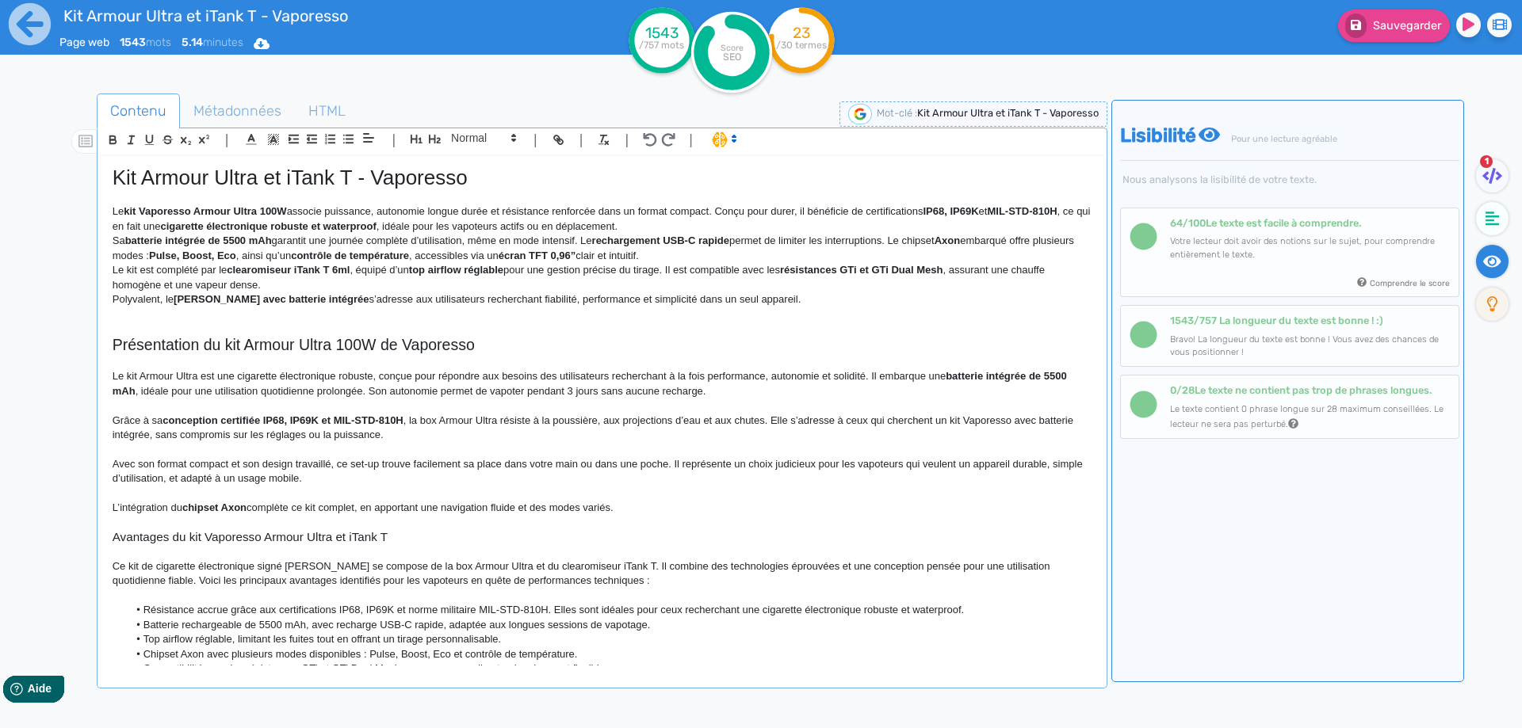
click at [172, 209] on strong "kit Vaporesso Armour Ultra 100W" at bounding box center [205, 211] width 162 height 12
click at [205, 209] on strong "kit Armour Ultra 100W" at bounding box center [178, 211] width 108 height 12
click at [627, 210] on p "Le kit Armour Ultra et iTank T Dual Mesh version de Vaporesso associe puissance…" at bounding box center [602, 218] width 979 height 29
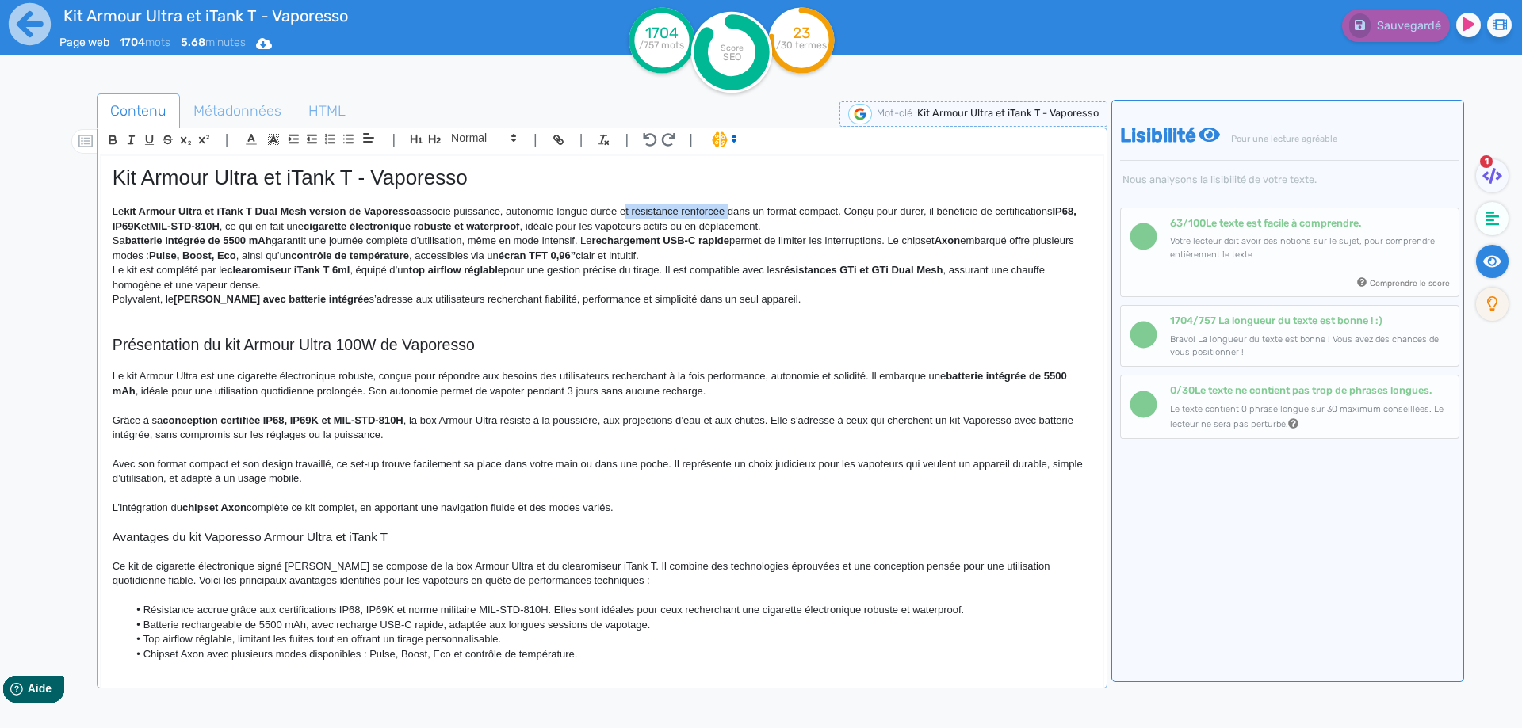
drag, startPoint x: 626, startPoint y: 212, endPoint x: 714, endPoint y: 212, distance: 88.0
click at [714, 212] on p "Le kit Armour Ultra et iTank T Dual Mesh version de Vaporesso associe puissance…" at bounding box center [602, 218] width 979 height 29
click at [510, 208] on p "Le kit Armour Ultra et iTank T Dual Mesh version de Vaporesso associe puissance…" at bounding box center [602, 218] width 979 height 29
click at [634, 208] on p "Le kit Armour Ultra et iTank T Dual Mesh version de Vaporesso associe puissance…" at bounding box center [602, 218] width 979 height 29
click at [968, 209] on strong "IP68, IP69K" at bounding box center [980, 211] width 55 height 12
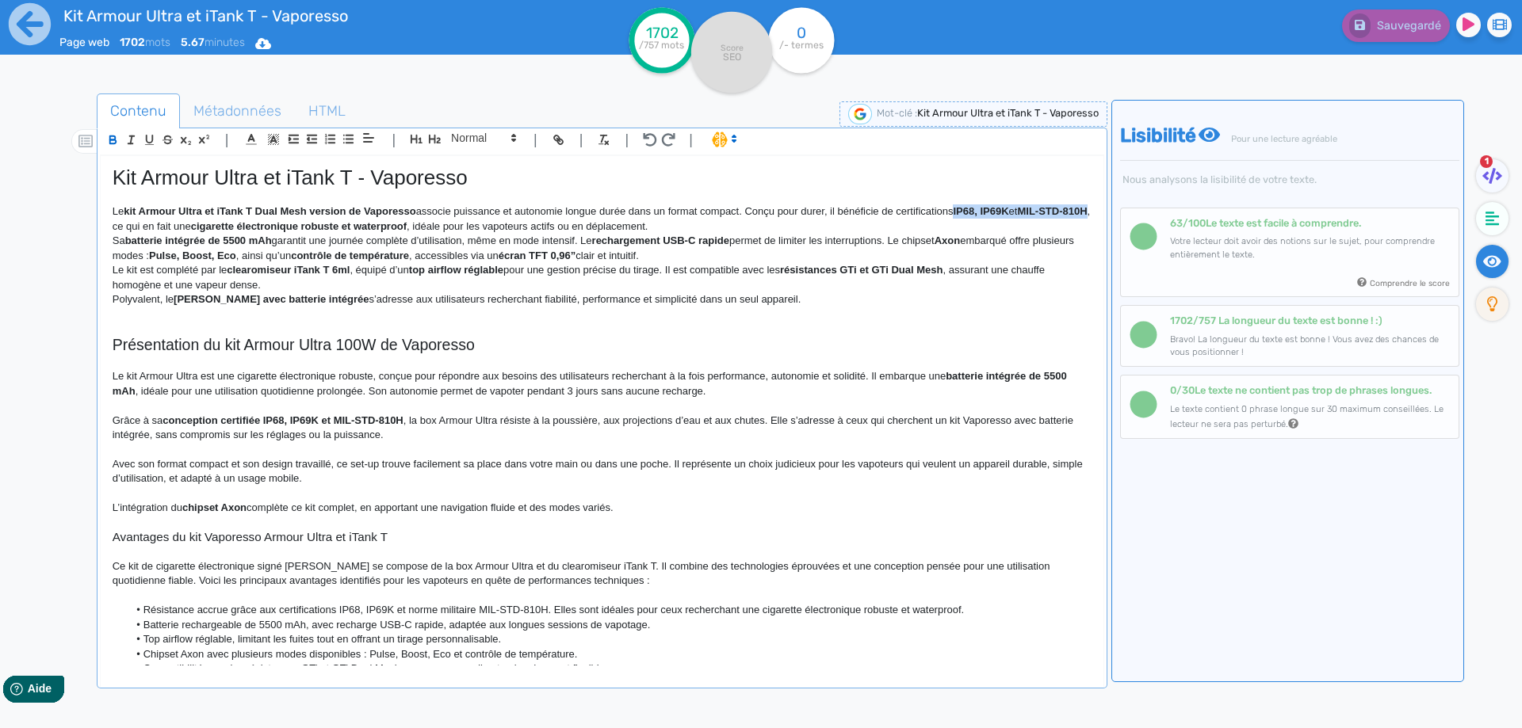
drag, startPoint x: 968, startPoint y: 209, endPoint x: 124, endPoint y: 226, distance: 845.0
click at [124, 226] on p "Le kit Armour Ultra et iTank T Dual Mesh version de Vaporesso associe puissance…" at bounding box center [602, 218] width 979 height 29
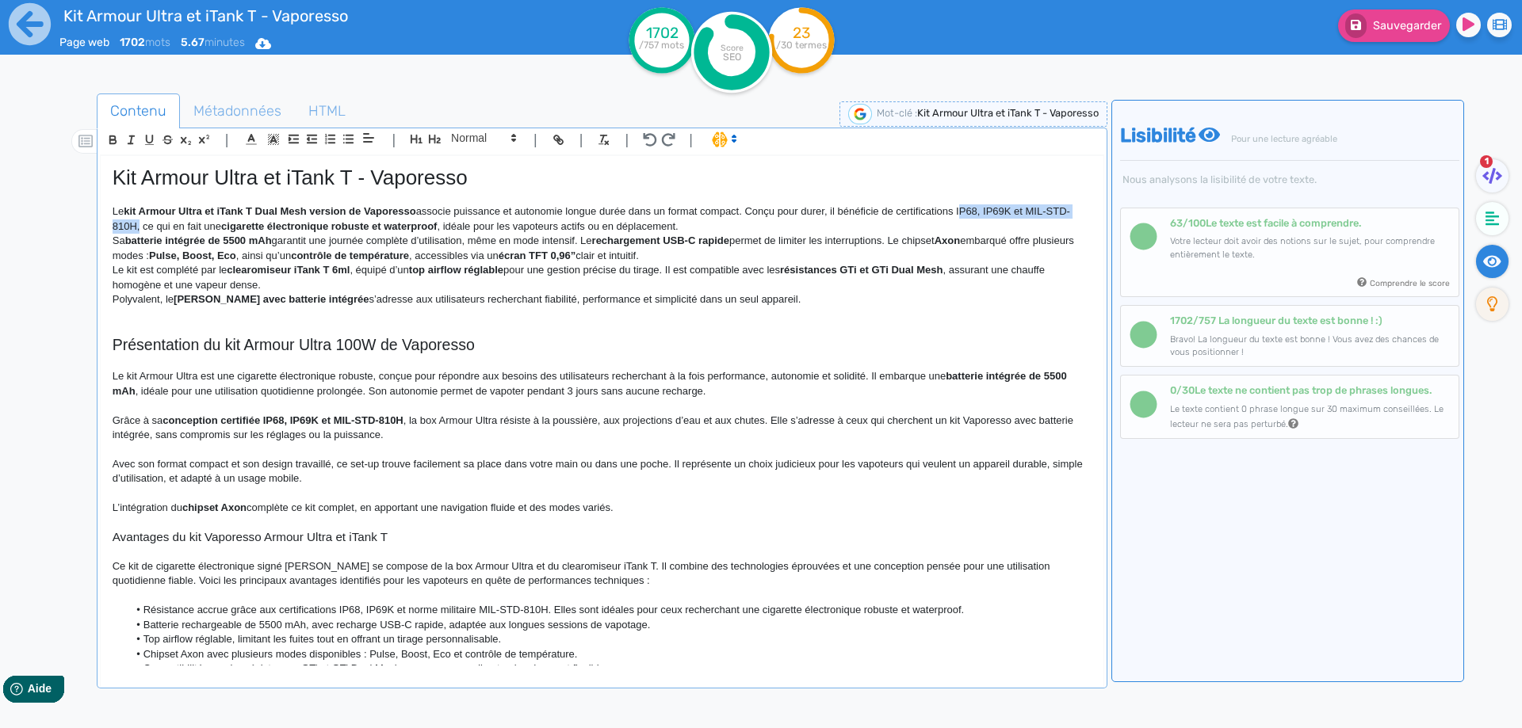
click at [136, 225] on p "Le kit Armour Ultra et iTank T Dual Mesh version de Vaporesso associe puissance…" at bounding box center [602, 218] width 979 height 29
click at [351, 225] on strong "cigarette électronique robuste et waterproof" at bounding box center [432, 226] width 216 height 12
drag, startPoint x: 351, startPoint y: 225, endPoint x: 510, endPoint y: 230, distance: 159.4
click at [563, 226] on p "Le kit Armour Ultra et iTank T Dual Mesh version de Vaporesso associe puissance…" at bounding box center [602, 218] width 979 height 29
click at [809, 215] on p "Le kit Armour Ultra et iTank T Dual Mesh version de Vaporesso associe puissance…" at bounding box center [602, 218] width 979 height 29
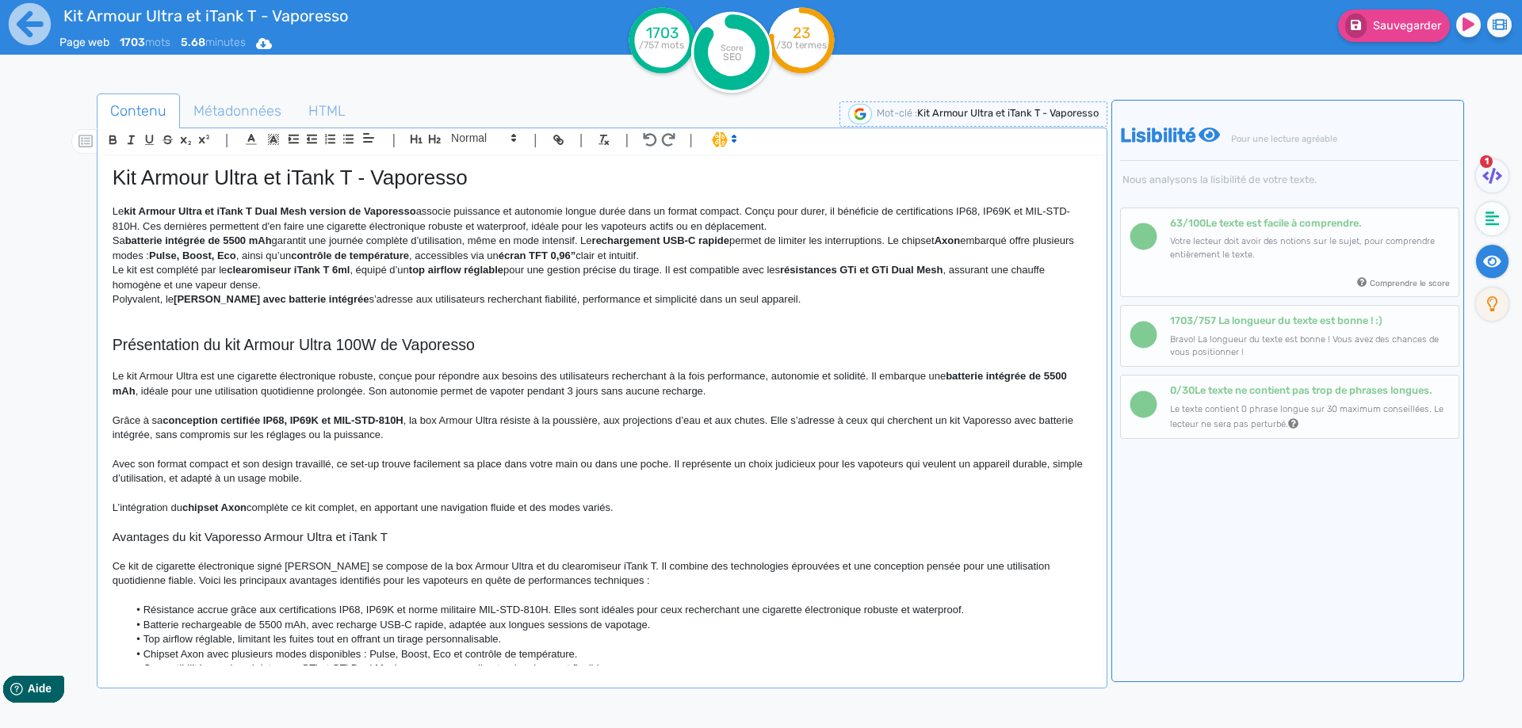
click at [802, 224] on p "Le kit Armour Ultra et iTank T Dual Mesh version de Vaporesso associe puissance…" at bounding box center [602, 218] width 979 height 29
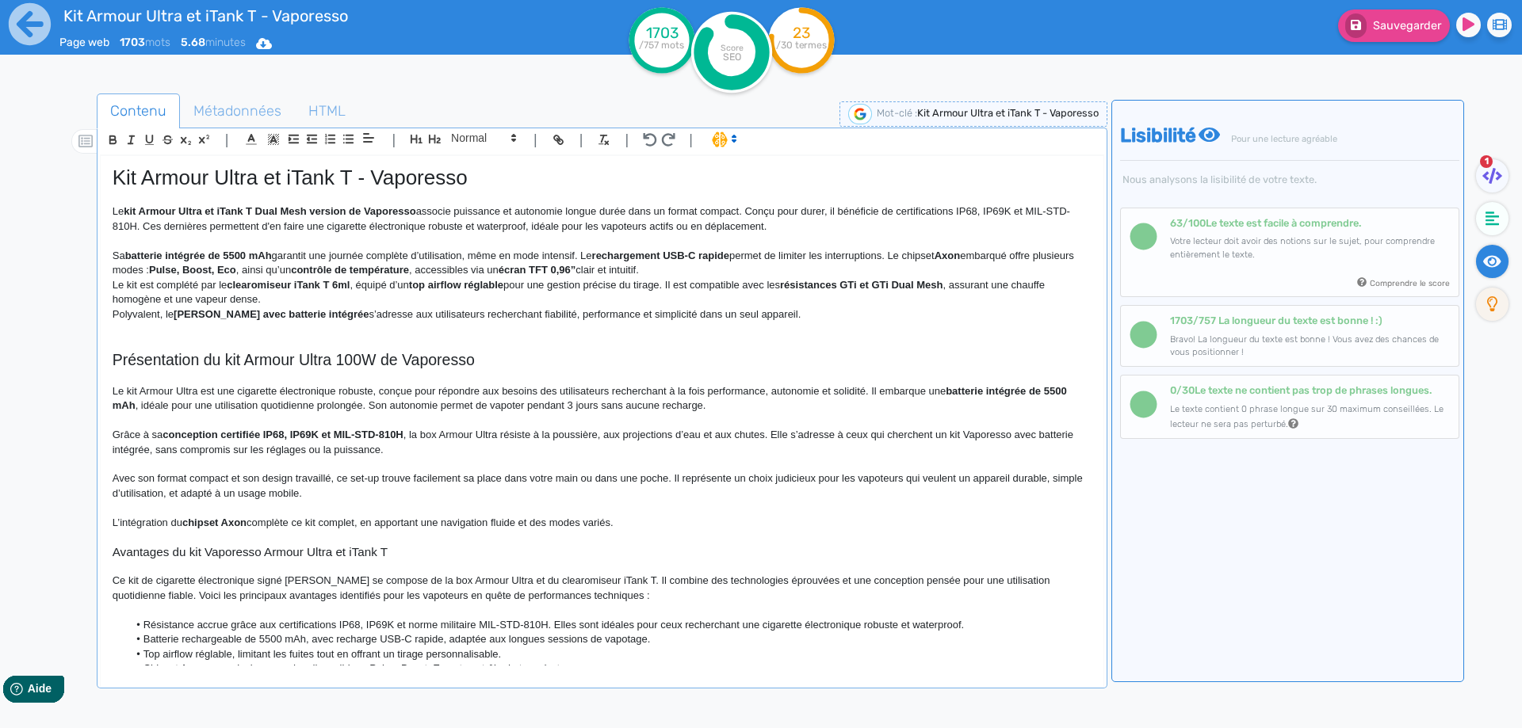
click at [136, 255] on strong "batterie intégrée de 5500 mAh" at bounding box center [198, 256] width 147 height 12
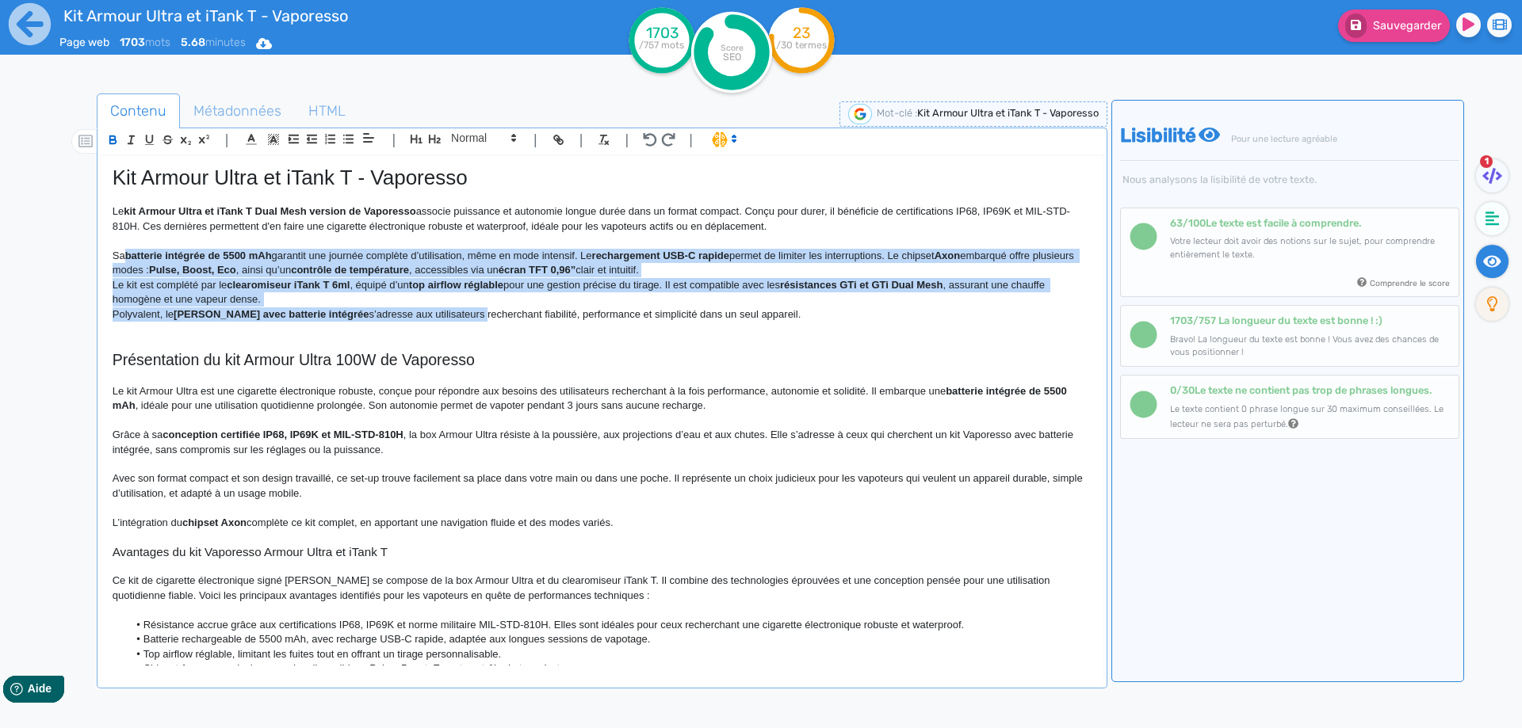
drag, startPoint x: 136, startPoint y: 255, endPoint x: 451, endPoint y: 315, distance: 320.2
click at [451, 315] on div "Kit Armour Ultra et iTank T - Vaporesso Le kit Armour Ultra et iTank T Dual Mes…" at bounding box center [602, 411] width 1003 height 510
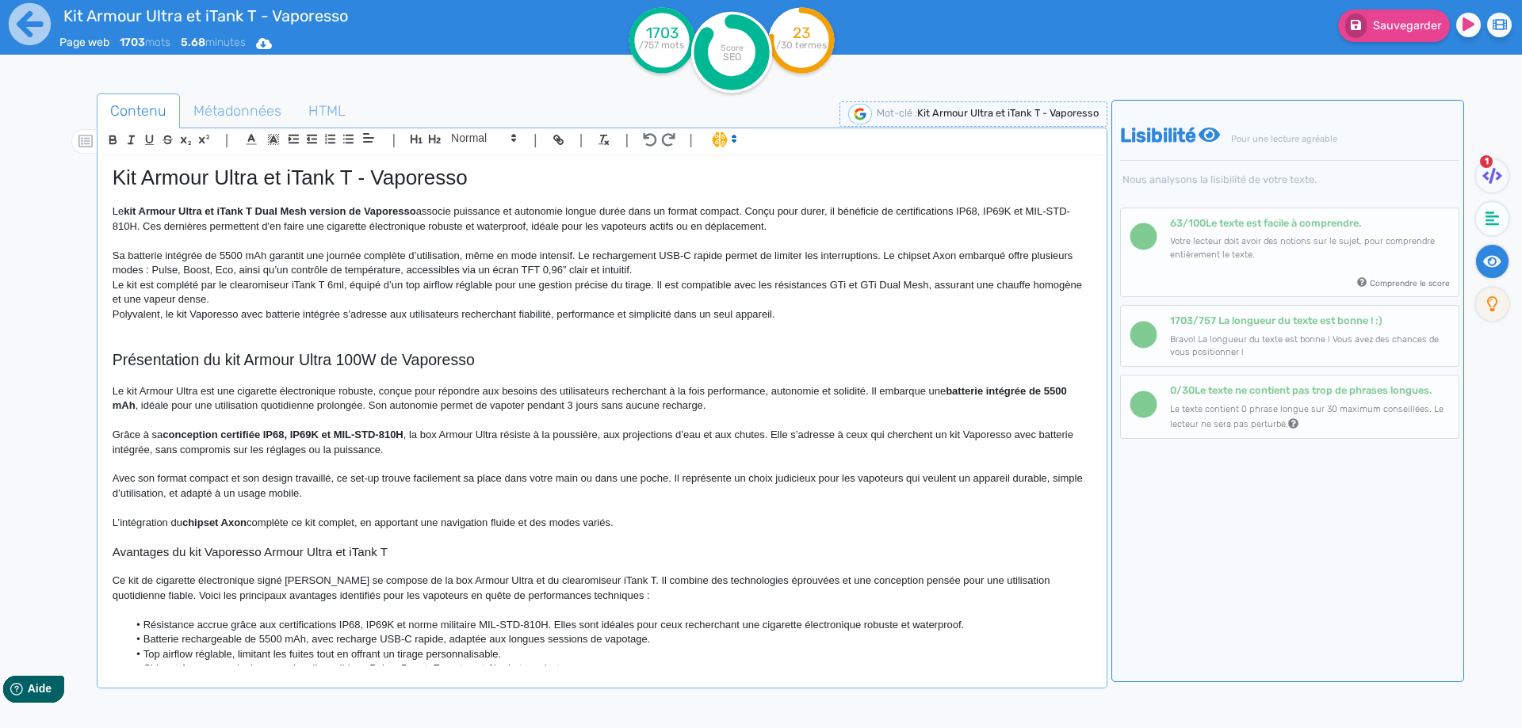
click at [442, 315] on p "Polyvalent, le kit Vaporesso avec batterie intégrée s’adresse aux utilisateurs …" at bounding box center [602, 314] width 979 height 14
click at [349, 254] on p "Sa batterie intégrée de 5500 mAh garantit une journée complète d’utilisation, m…" at bounding box center [602, 263] width 979 height 29
click at [454, 254] on p "Sa batterie intégrée de 5500 mAh garantit 3 jours complets d’utilisation, même …" at bounding box center [602, 263] width 979 height 29
drag, startPoint x: 454, startPoint y: 254, endPoint x: 524, endPoint y: 250, distance: 69.9
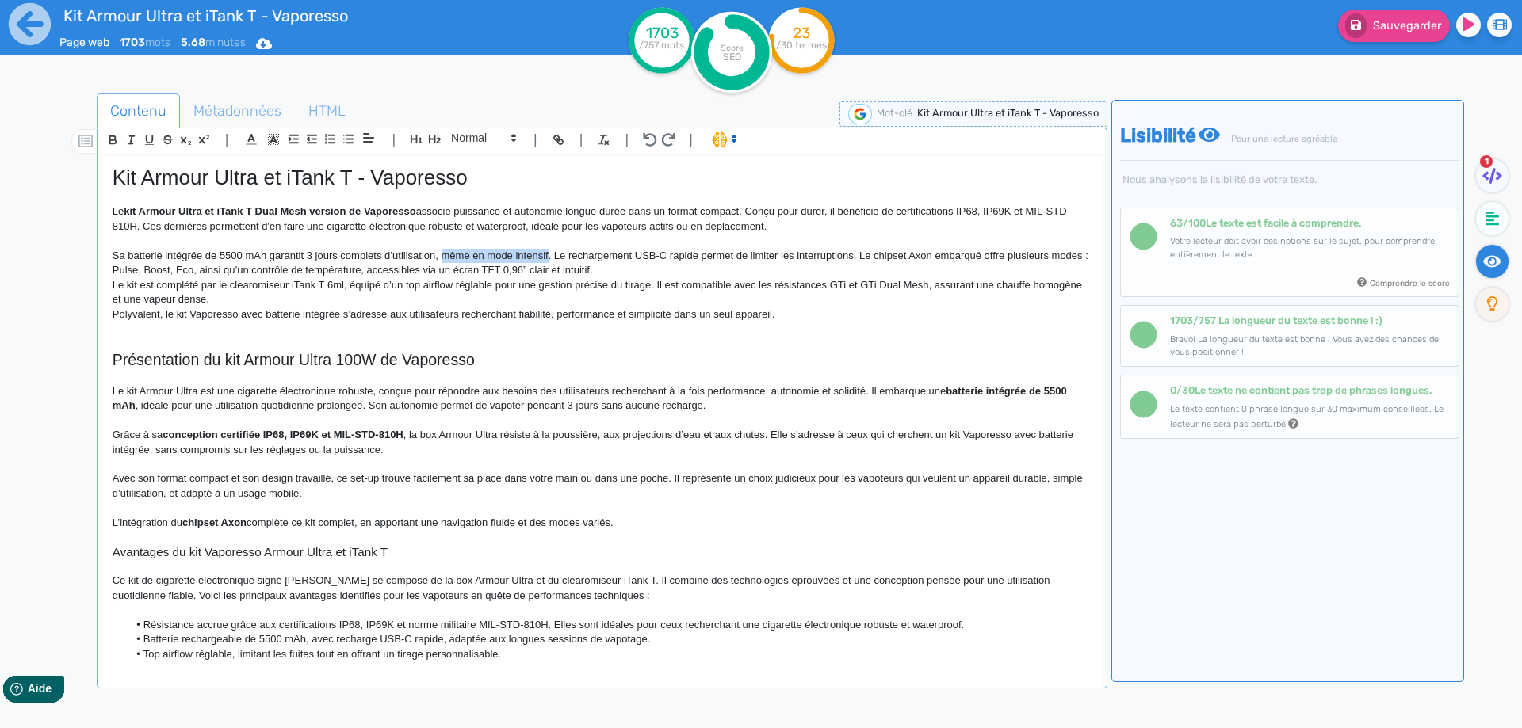
click at [524, 250] on p "Sa batterie intégrée de 5500 mAh garantit 3 jours complets d’utilisation, même …" at bounding box center [602, 263] width 979 height 29
click at [577, 257] on p "Sa batterie intégrée de 5500 mAh garantit 3 jours complets d’utilisation. Le re…" at bounding box center [602, 263] width 979 height 29
click at [718, 258] on p "Sa batterie intégrée de 5500 mAh garantit 3 jours complets d’utilisation. Le re…" at bounding box center [602, 263] width 979 height 29
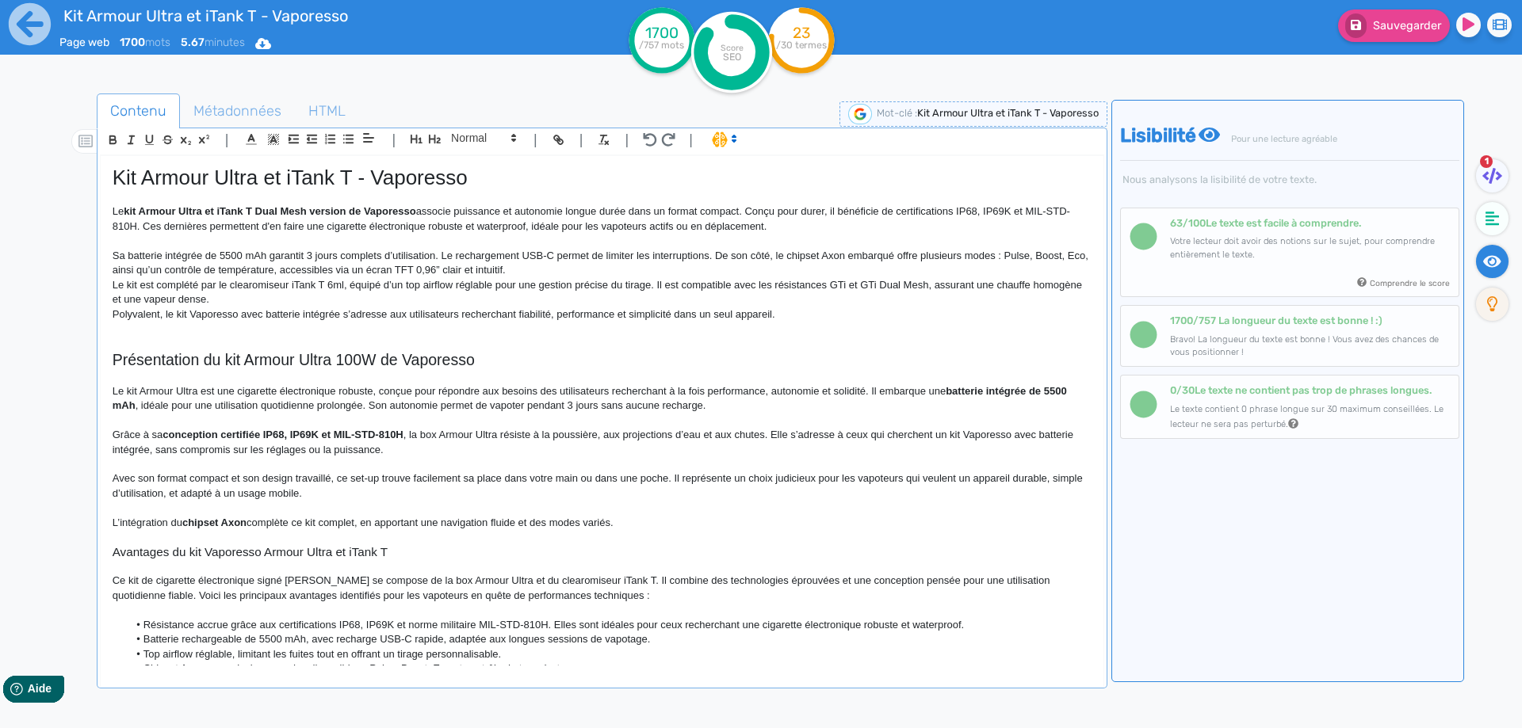
click at [880, 262] on p "Sa batterie intégrée de 5500 mAh garantit 3 jours complets d’utilisation. Le re…" at bounding box center [602, 263] width 979 height 29
click at [880, 261] on p "Sa batterie intégrée de 5500 mAh garantit 3 jours complets d’utilisation. Le re…" at bounding box center [602, 263] width 979 height 29
click at [944, 257] on p "Sa batterie intégrée de 5500 mAh garantit 3 jours complets d’utilisation. Le re…" at bounding box center [602, 263] width 979 height 29
click at [170, 269] on p "Sa batterie intégrée de 5500 mAh garantit 3 jours complets d’utilisation. Le re…" at bounding box center [602, 263] width 979 height 29
drag, startPoint x: 170, startPoint y: 269, endPoint x: 309, endPoint y: 277, distance: 138.9
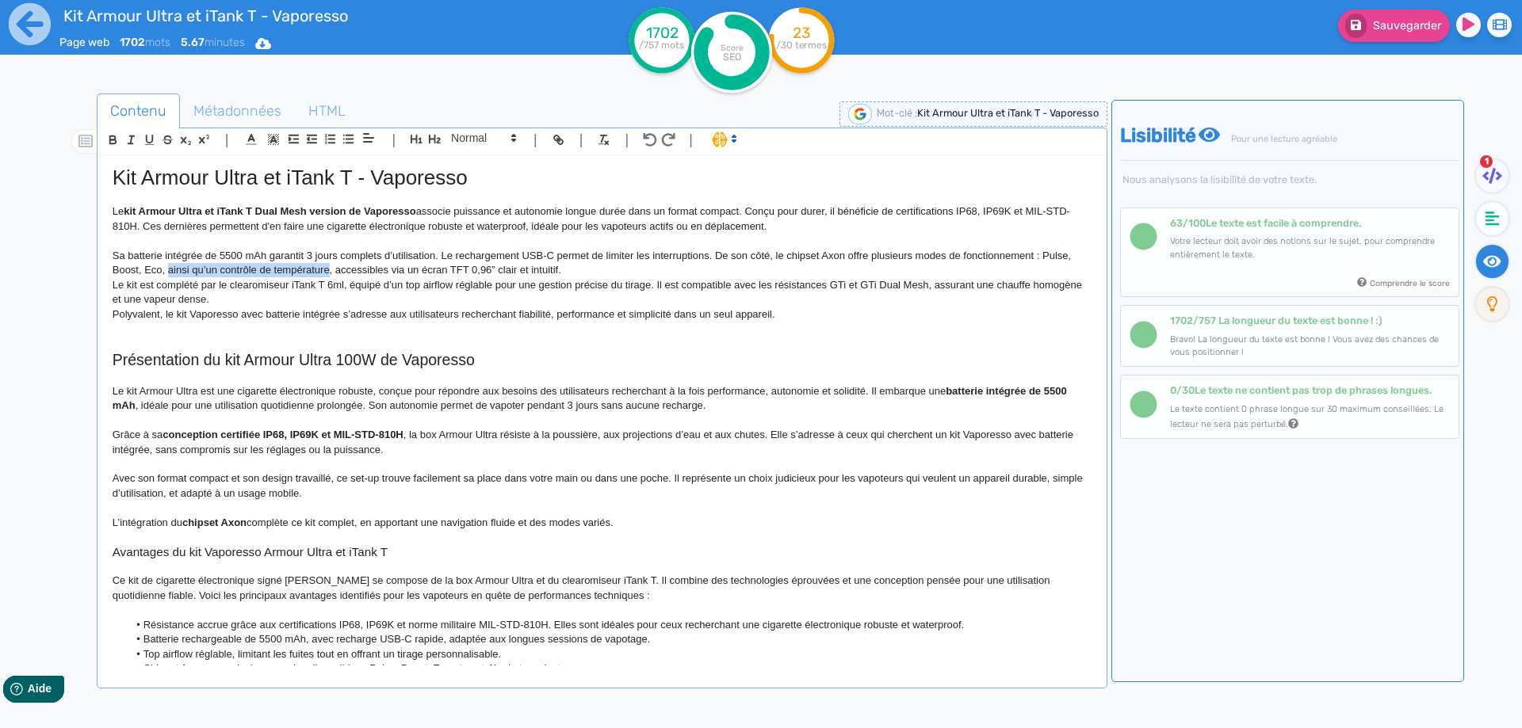
click at [309, 277] on p "Sa batterie intégrée de 5500 mAh garantit 3 jours complets d’utilisation. Le re…" at bounding box center [602, 263] width 979 height 29
click at [479, 269] on p "Sa batterie intégrée de 5500 mAh garantit 3 jours complets d’utilisation. Le re…" at bounding box center [602, 263] width 979 height 29
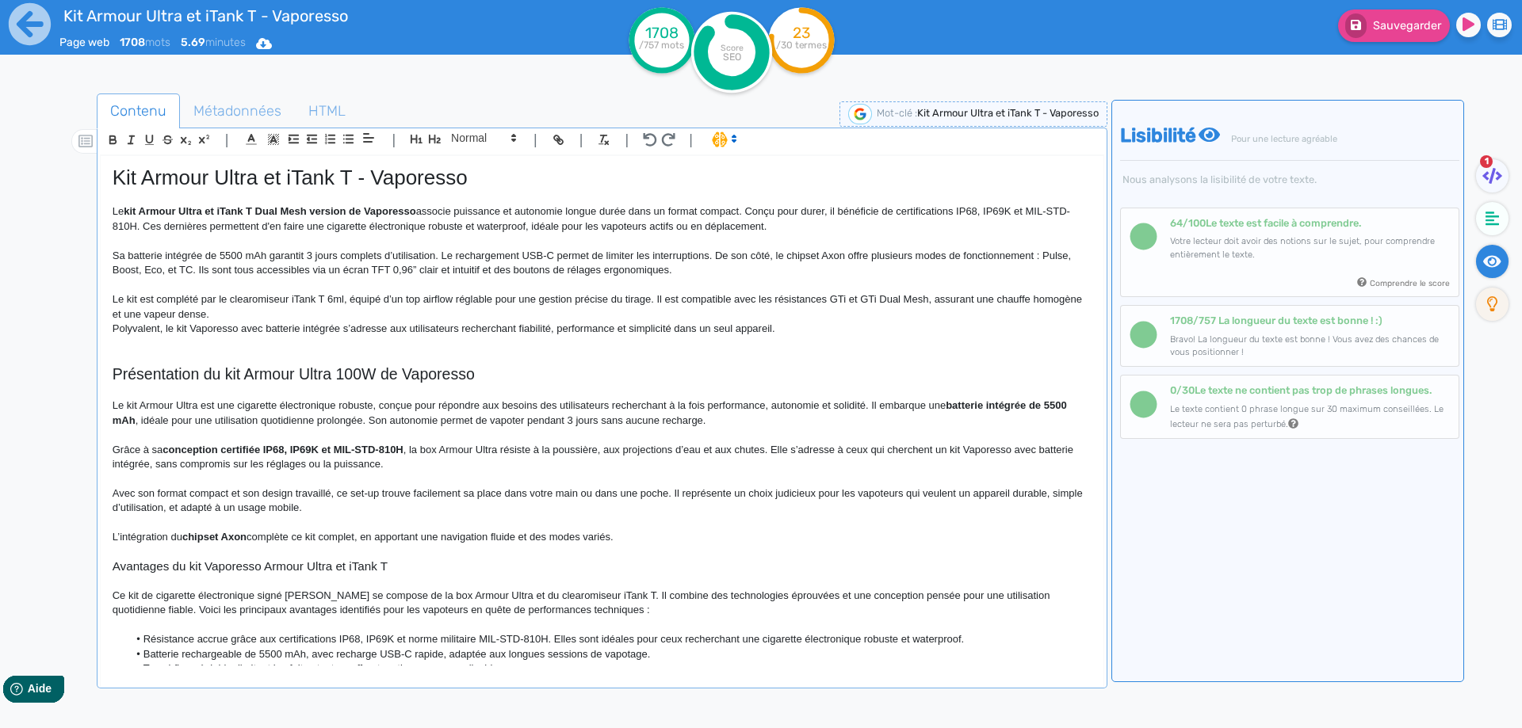
click at [285, 307] on p "Le kit est complété par le clearomiseur iTank T 6ml, équipé d’un top airflow ré…" at bounding box center [602, 306] width 979 height 29
click at [283, 318] on p "Le kit est complété par le clearomiseur iTank T 6ml, équipé d’un top airflow ré…" at bounding box center [602, 306] width 979 height 29
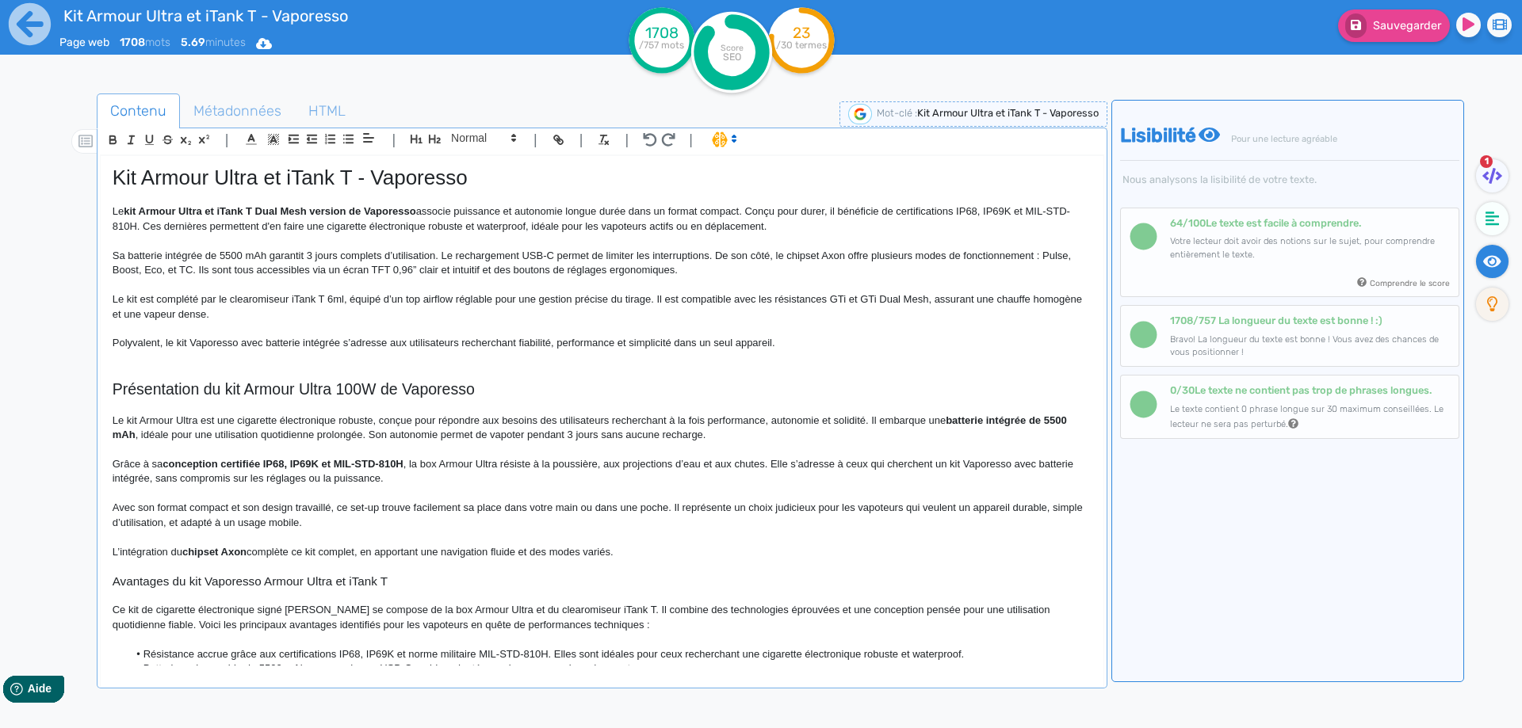
click at [571, 304] on p "Le kit est complété par le clearomiseur iTank T 6ml, équipé d’un top airflow ré…" at bounding box center [602, 306] width 979 height 29
click at [323, 298] on p "Le kit est complété par le clearomiseur iTank T 6ml, équipé d’un top airflow ré…" at bounding box center [602, 306] width 979 height 29
click at [217, 311] on p "Le kit est complété par le clearomiseur iTank T Dual Mesh version, avec un pyre…" at bounding box center [602, 306] width 979 height 29
click at [364, 311] on p "Le kit est complété par le clearomiseur iTank T Dual Mesh version, avec un pyre…" at bounding box center [602, 306] width 979 height 29
drag, startPoint x: 364, startPoint y: 311, endPoint x: 594, endPoint y: 315, distance: 230.7
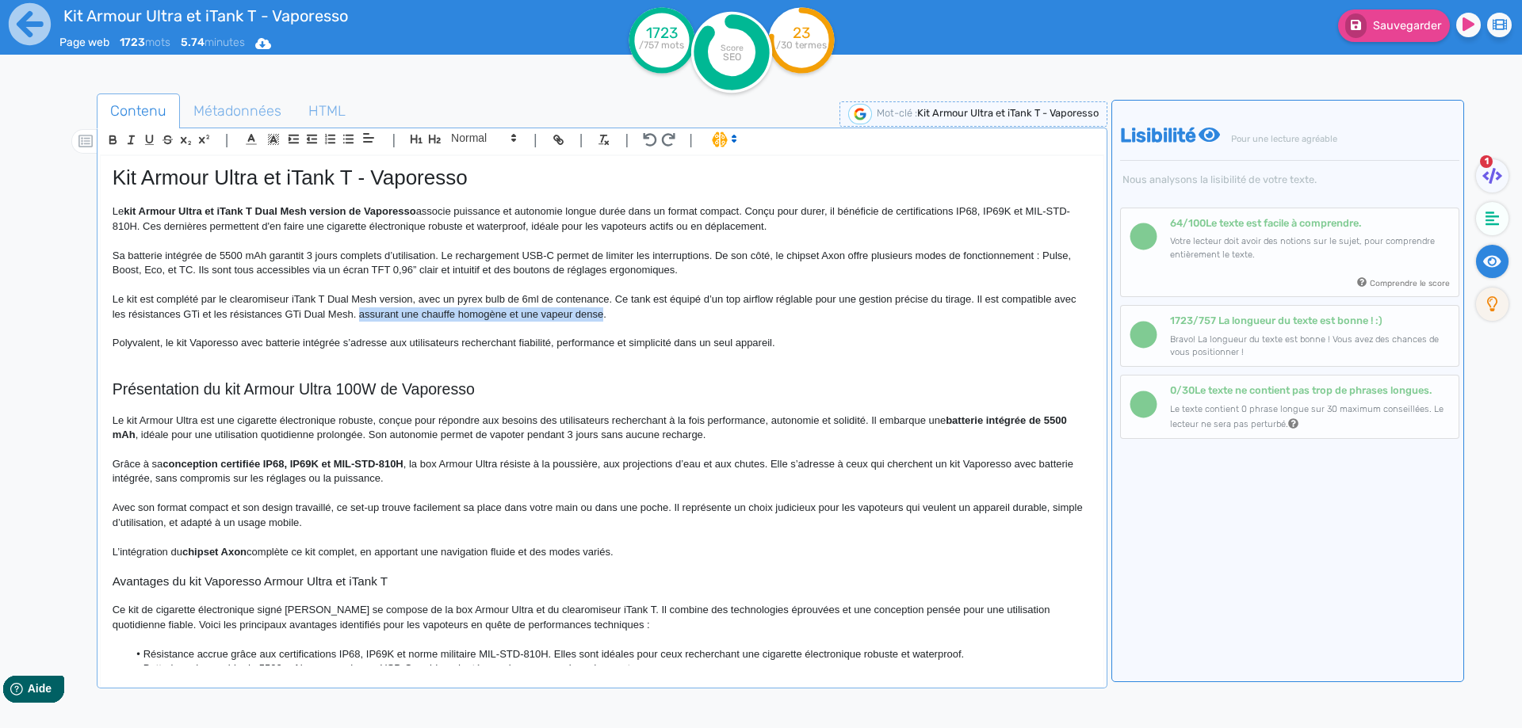
click at [594, 315] on p "Le kit est complété par le clearomiseur iTank T Dual Mesh version, avec un pyre…" at bounding box center [602, 306] width 979 height 29
click at [187, 343] on p "Polyvalent, le kit Vaporesso avec batterie intégrée s’adresse aux utilisateurs …" at bounding box center [602, 343] width 979 height 14
click at [275, 353] on p at bounding box center [602, 358] width 979 height 14
click at [277, 345] on p "Polyvalent, le kit Armour Ultra Vaporesso avec batterie intégrée s’adresse aux …" at bounding box center [602, 343] width 979 height 14
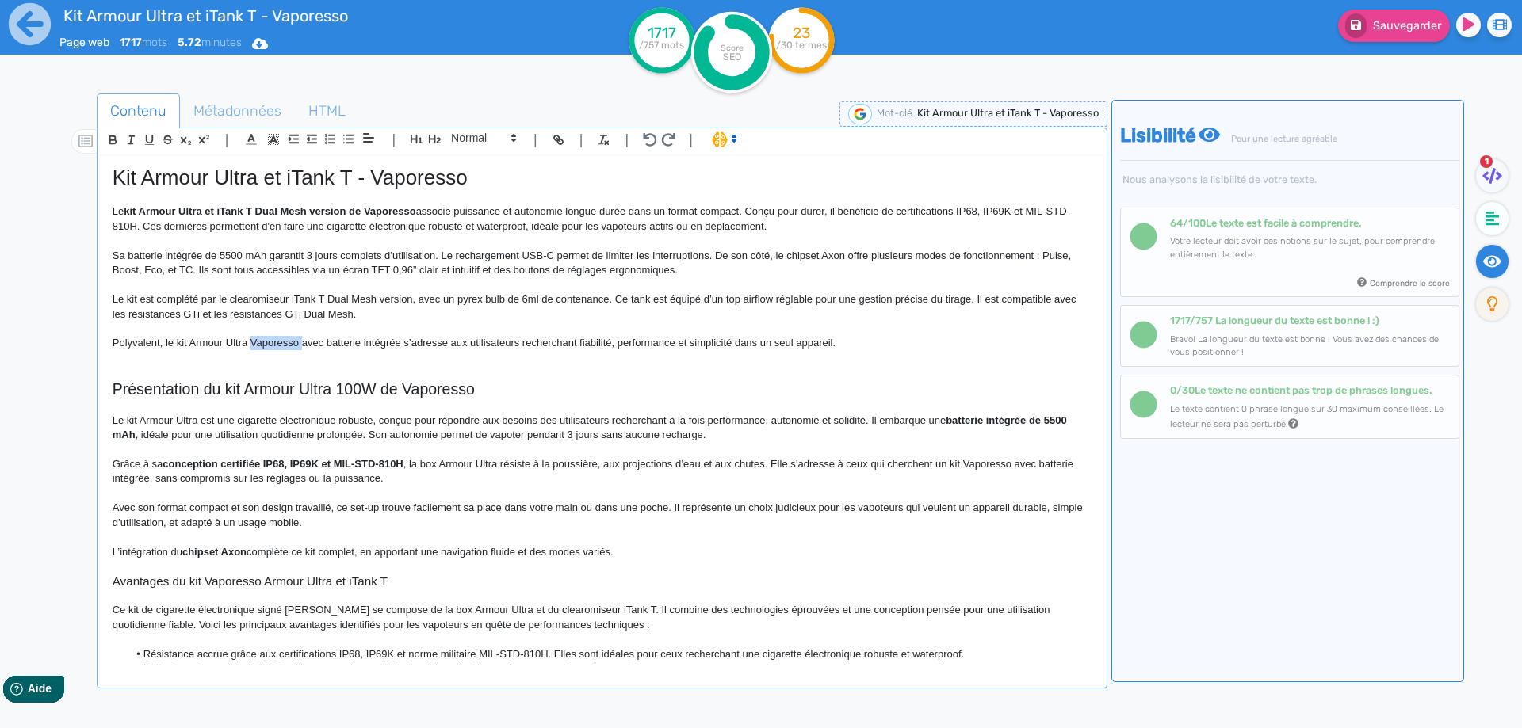
click at [262, 338] on p "Polyvalent, le kit Armour Ultra Vaporesso avec batterie intégrée s’adresse aux …" at bounding box center [602, 343] width 979 height 14
drag, startPoint x: 262, startPoint y: 338, endPoint x: 379, endPoint y: 337, distance: 116.5
click at [379, 337] on p "Polyvalent, le kit Armour Ultra Vaporesso avec batterie intégrée s’adresse aux …" at bounding box center [602, 343] width 979 height 14
click at [332, 340] on p "Polyvalent, le kit Armour Ultra s’adresse aux utilisateurs recherchant fiabilit…" at bounding box center [602, 343] width 979 height 14
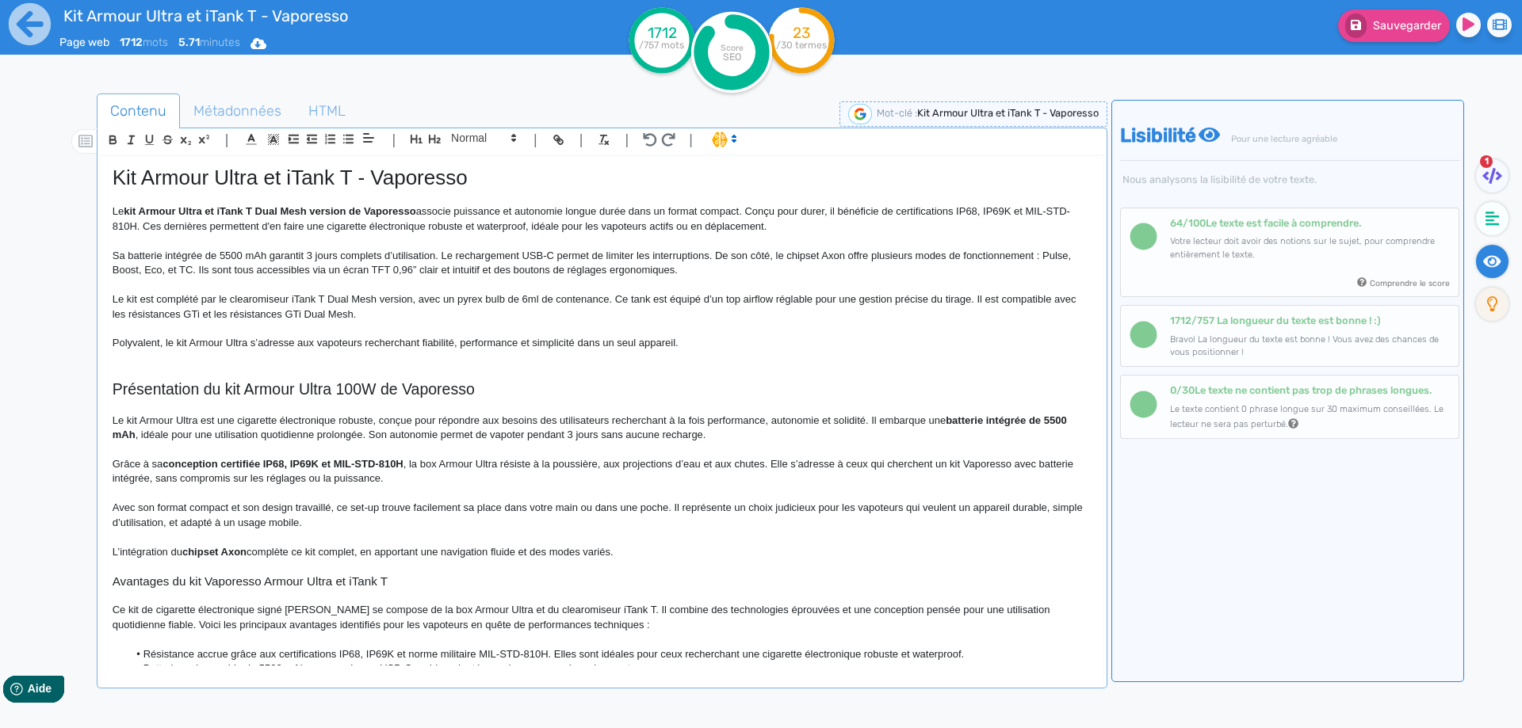
click at [716, 350] on p "Polyvalent, le kit Armour Ultra s’adresse aux vapoteurs recherchant fiabilité, …" at bounding box center [602, 343] width 979 height 14
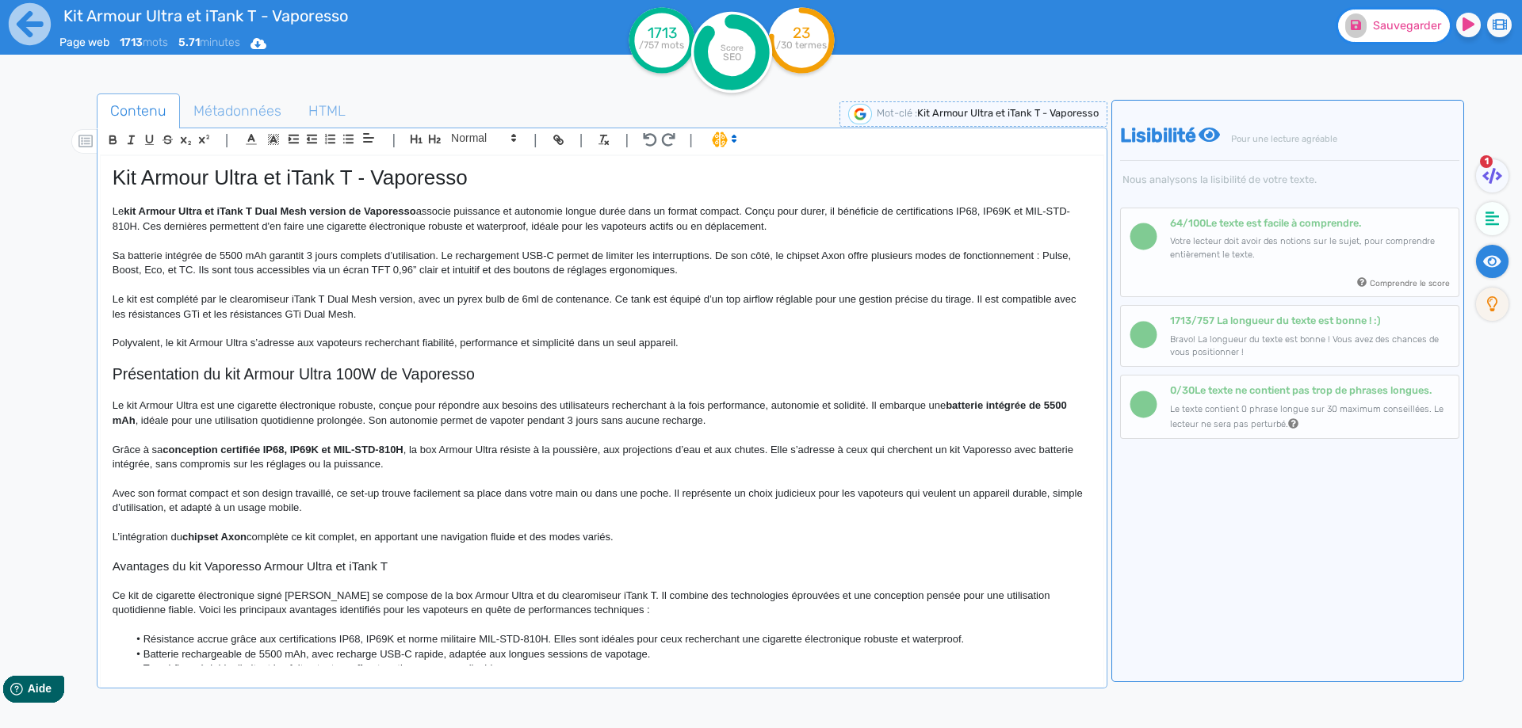
click at [1373, 19] on span "Sauvegarder" at bounding box center [1407, 25] width 68 height 13
drag, startPoint x: 308, startPoint y: 255, endPoint x: 352, endPoint y: 255, distance: 43.6
click at [352, 255] on p "Sa batterie intégrée de 5500 mAh garantit 3 jours complets d’utilisation. Le re…" at bounding box center [602, 263] width 979 height 29
click at [357, 219] on p "Le kit Armour Ultra et iTank T Dual Mesh version de Vaporesso associe puissance…" at bounding box center [602, 218] width 979 height 29
click at [306, 256] on p "Sa batterie intégrée de 5500 mAh garantit 3 jours complets d’utilisation. Le re…" at bounding box center [602, 263] width 979 height 29
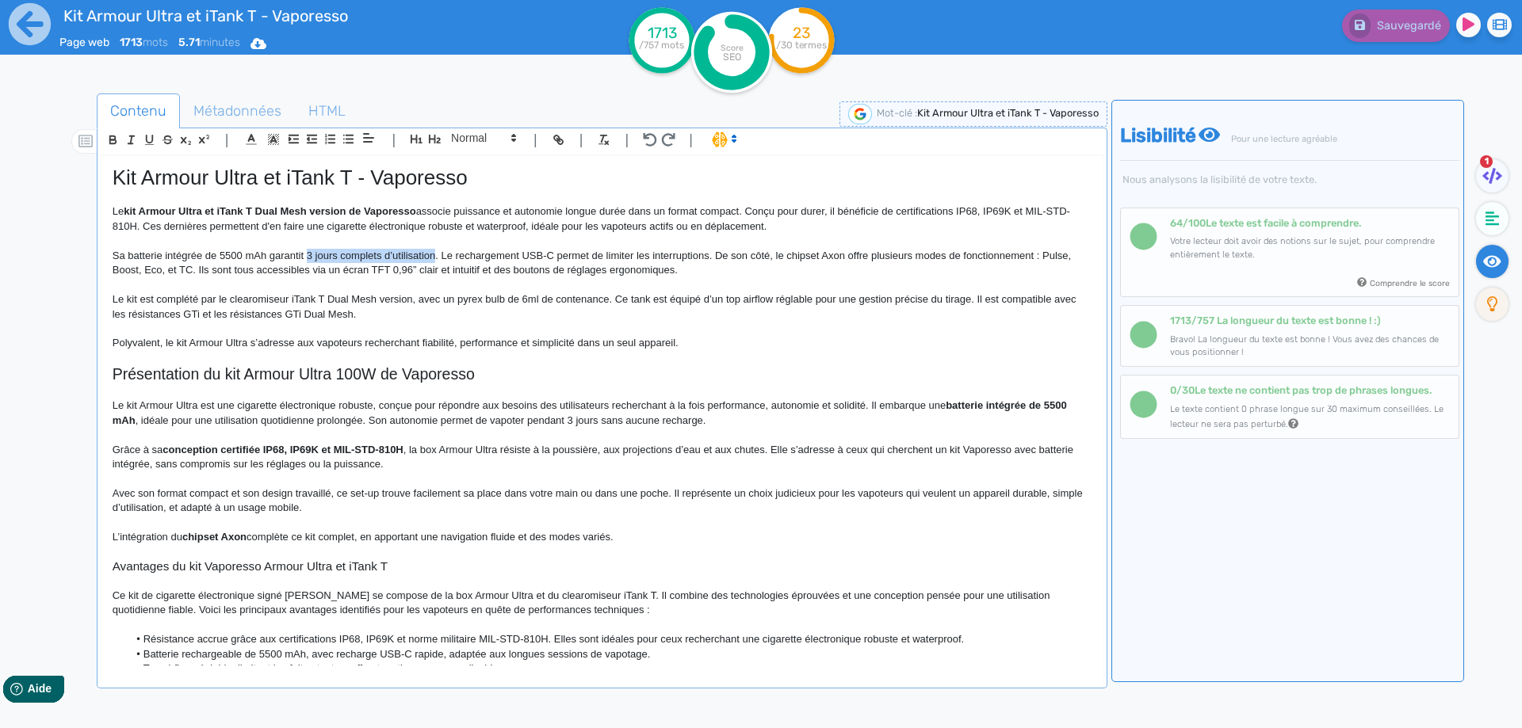
drag, startPoint x: 306, startPoint y: 256, endPoint x: 395, endPoint y: 256, distance: 88.8
click at [395, 256] on p "Sa batterie intégrée de 5500 mAh garantit 3 jours complets d’utilisation. Le re…" at bounding box center [602, 263] width 979 height 29
click at [425, 300] on p "Le kit est complété par le clearomiseur iTank T Dual Mesh version, avec un pyre…" at bounding box center [602, 306] width 979 height 29
click at [1392, 17] on button "Sauvegarder" at bounding box center [1394, 26] width 112 height 32
click at [1493, 224] on icon at bounding box center [1492, 219] width 14 height 14
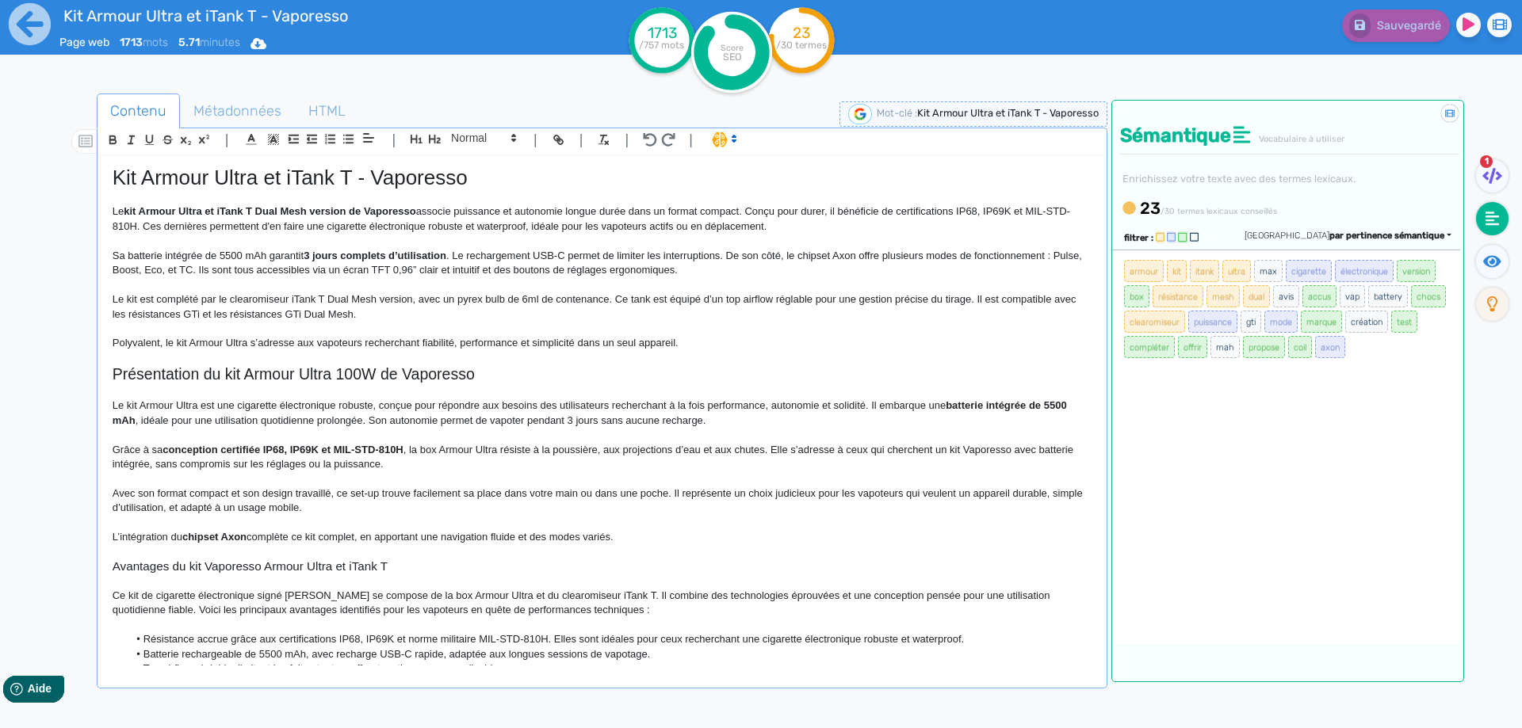
click at [709, 430] on p at bounding box center [602, 435] width 979 height 14
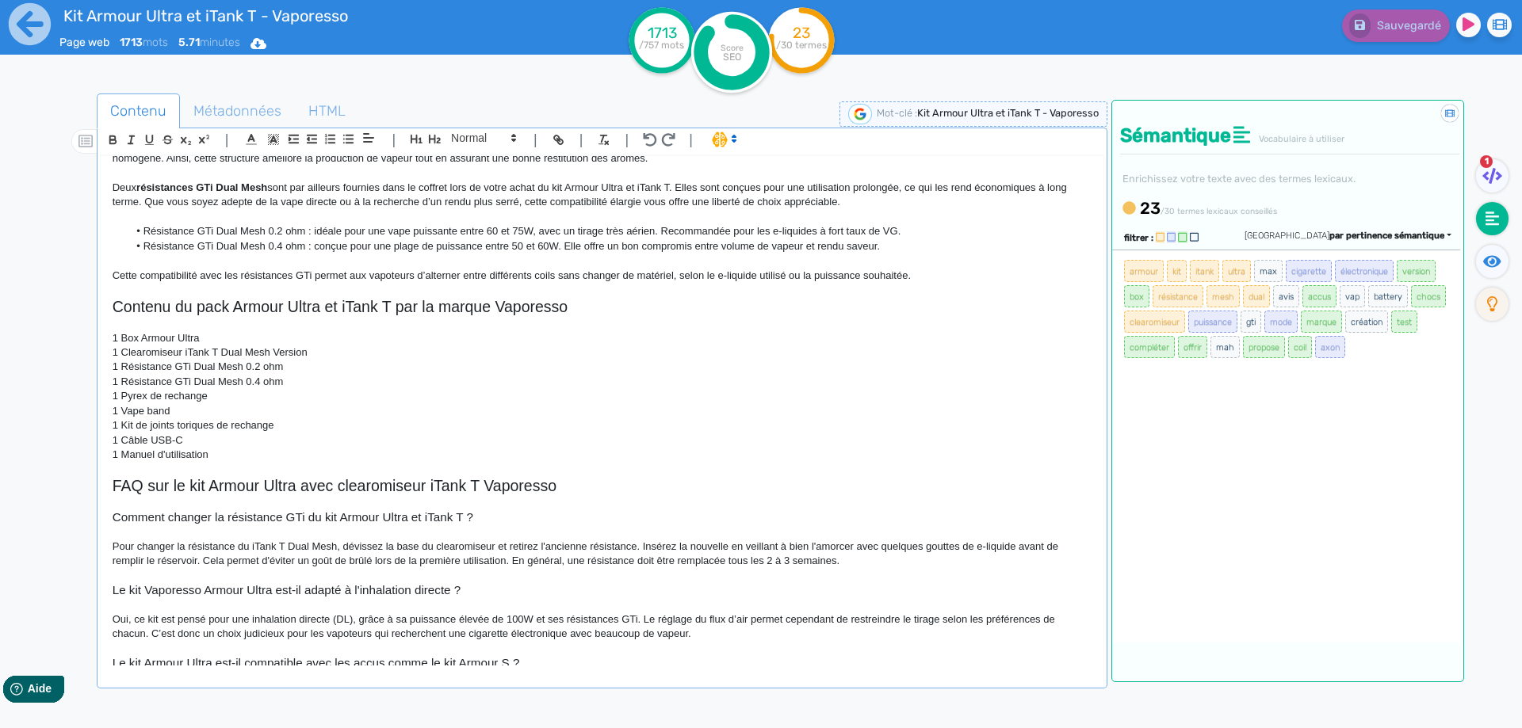
scroll to position [1575, 0]
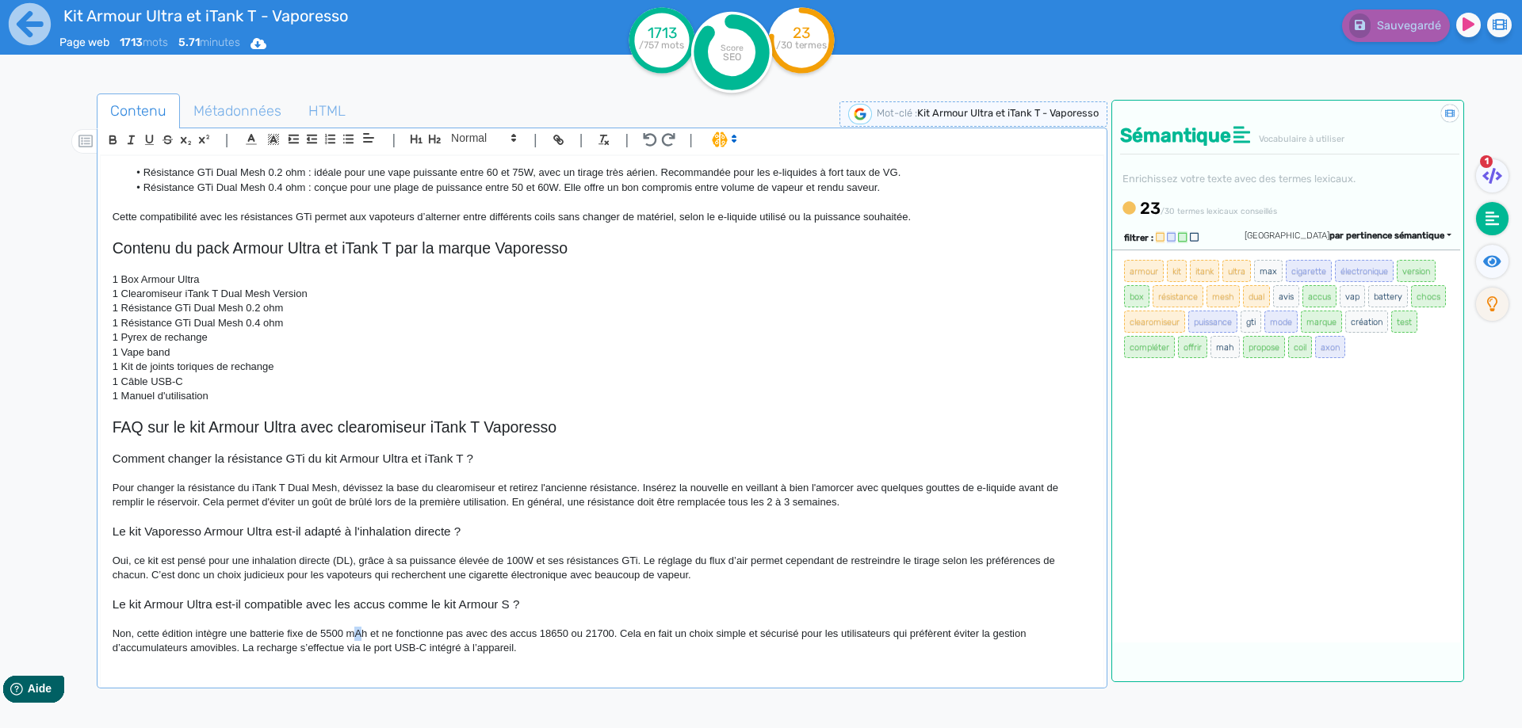
click at [357, 631] on span "Non, cette édition intègre une batterie fixe de 5500 mAh et ne fonctionne pas a…" at bounding box center [571, 641] width 916 height 26
click at [1402, 33] on button "Sauvegarder" at bounding box center [1394, 26] width 112 height 32
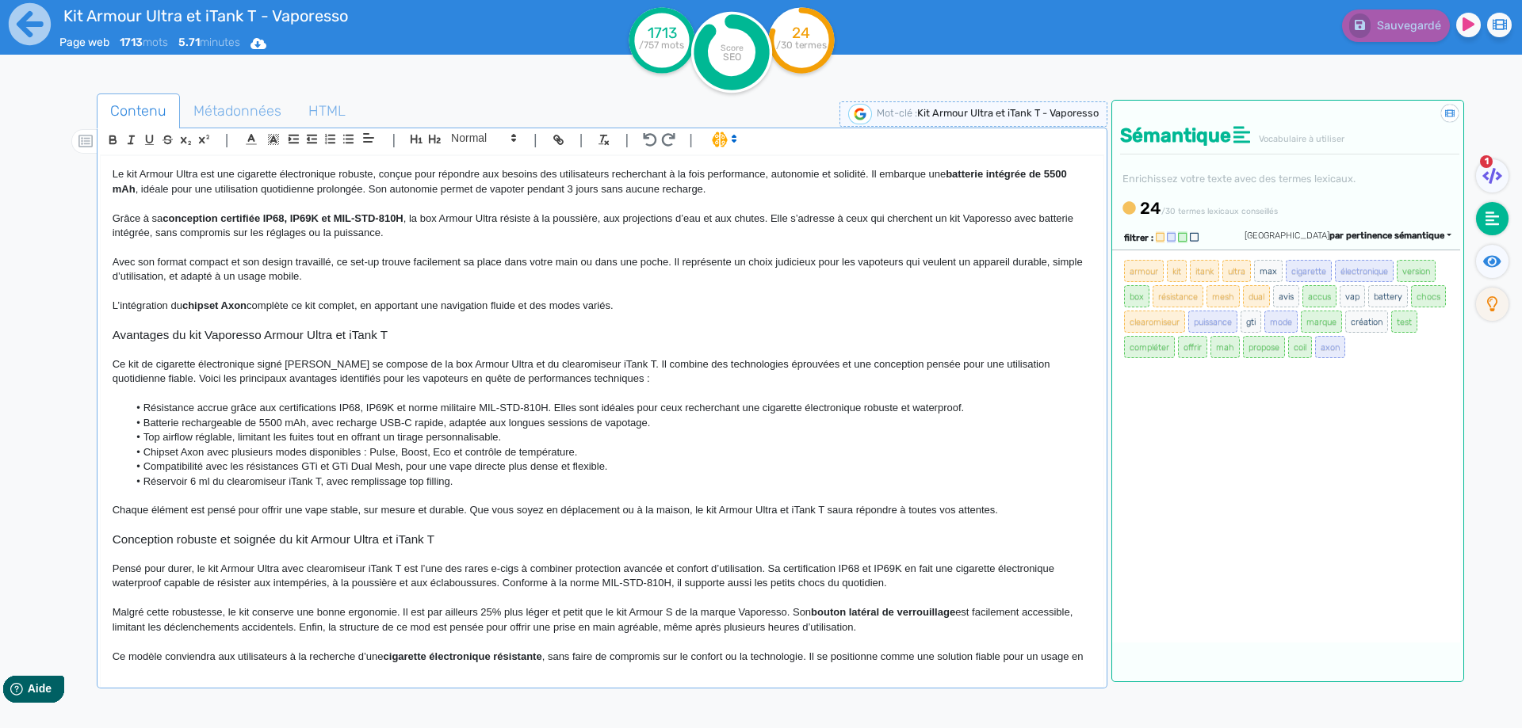
scroll to position [0, 0]
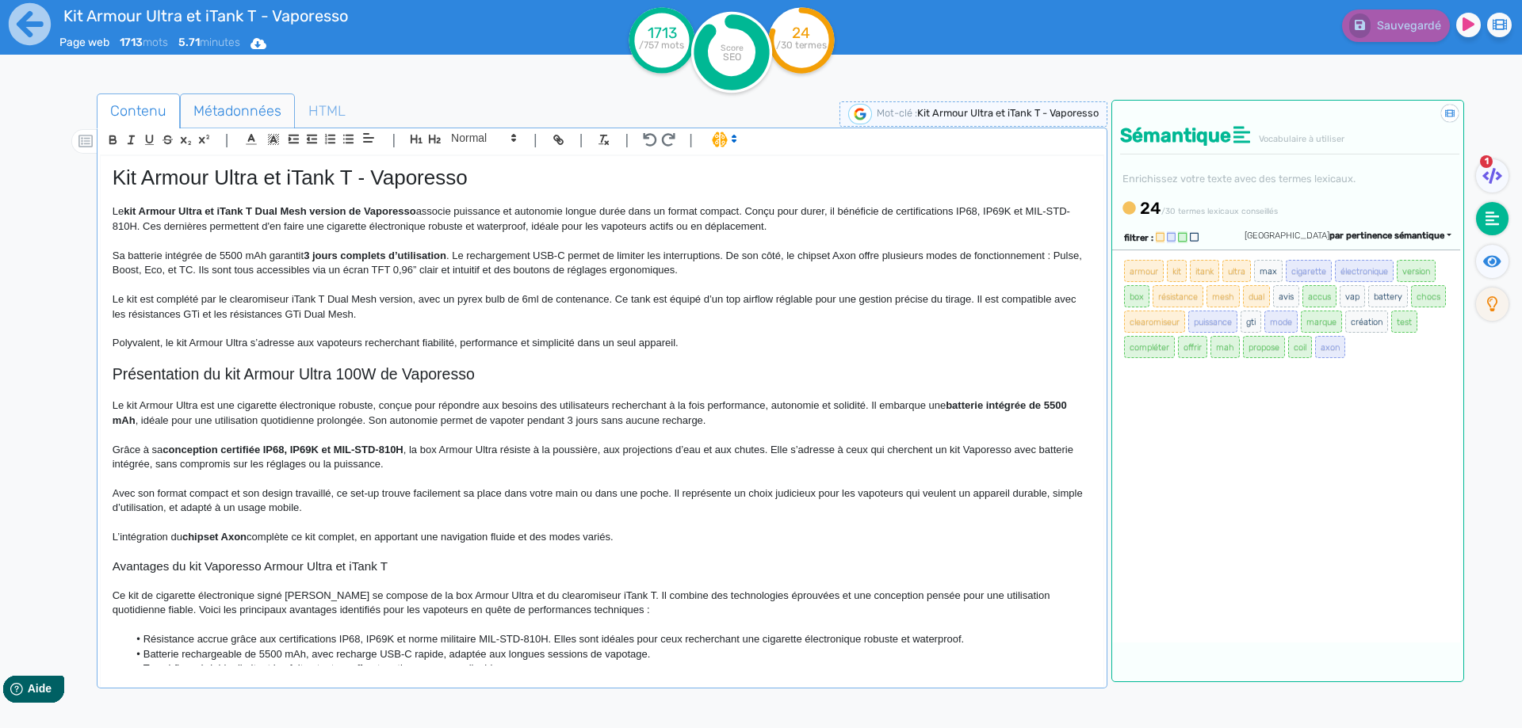
click at [246, 107] on span "Métadonnées" at bounding box center [237, 111] width 113 height 43
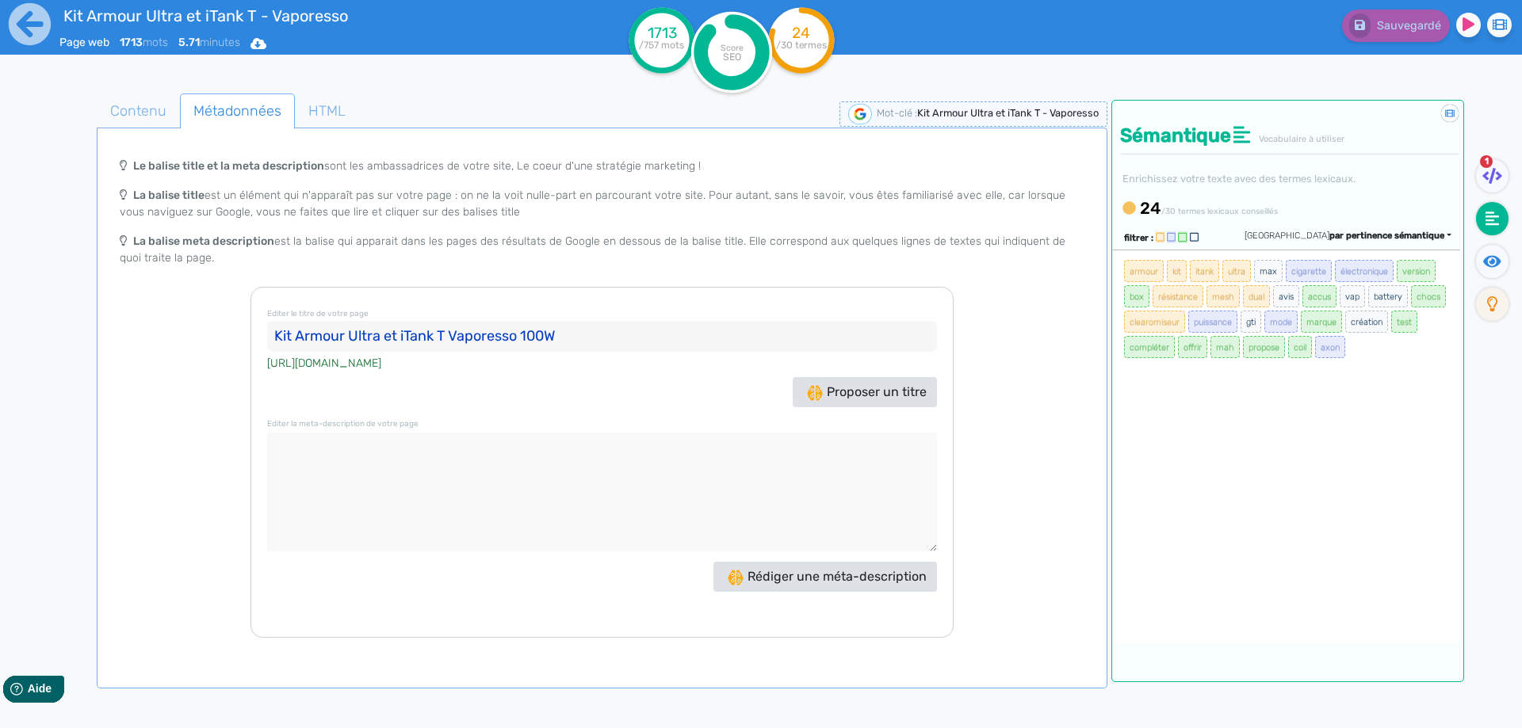
click at [1481, 163] on span "1" at bounding box center [1486, 161] width 13 height 13
click at [1484, 180] on icon at bounding box center [1492, 176] width 20 height 16
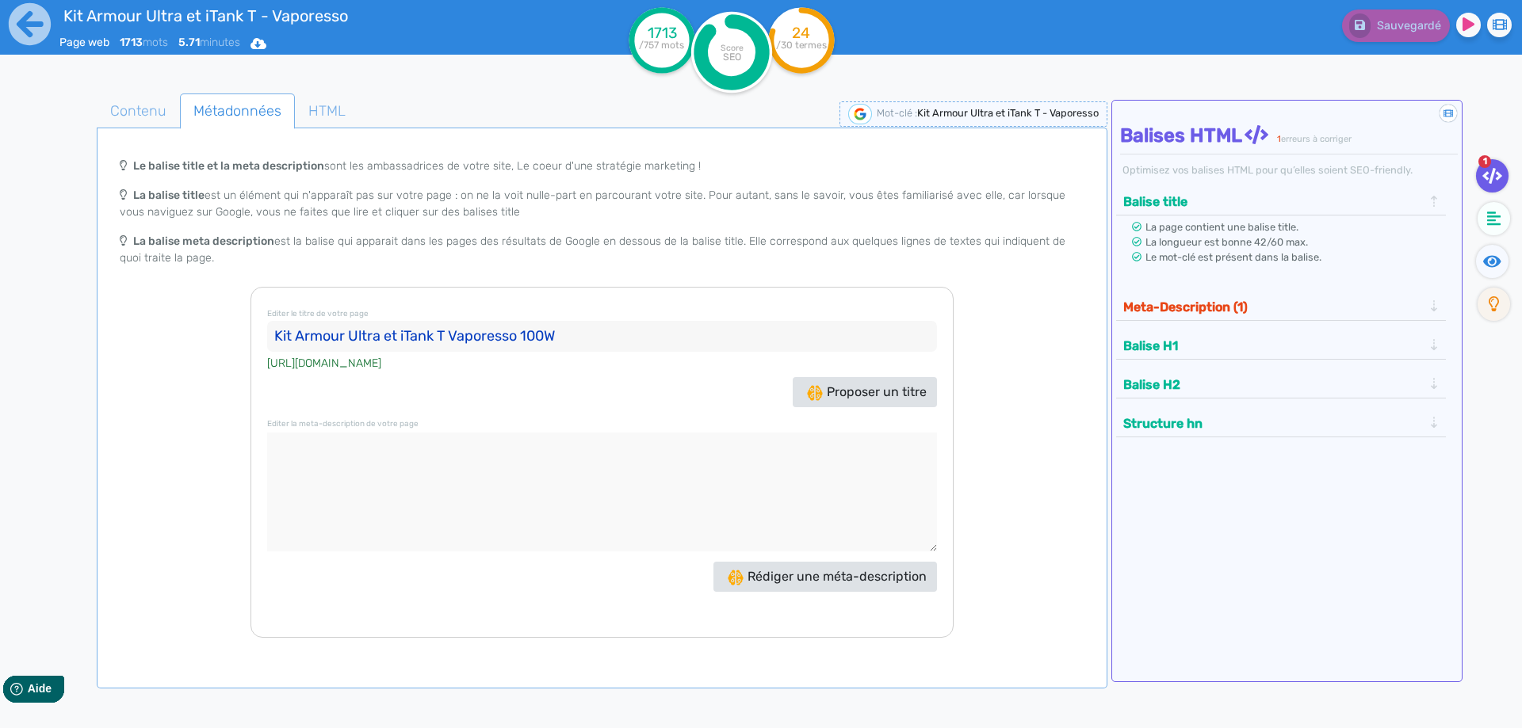
click at [327, 456] on textarea at bounding box center [602, 492] width 670 height 119
paste textarea "Le kit Armour Ultra de Vaporesso est une cigarette électronique robuste et étan…"
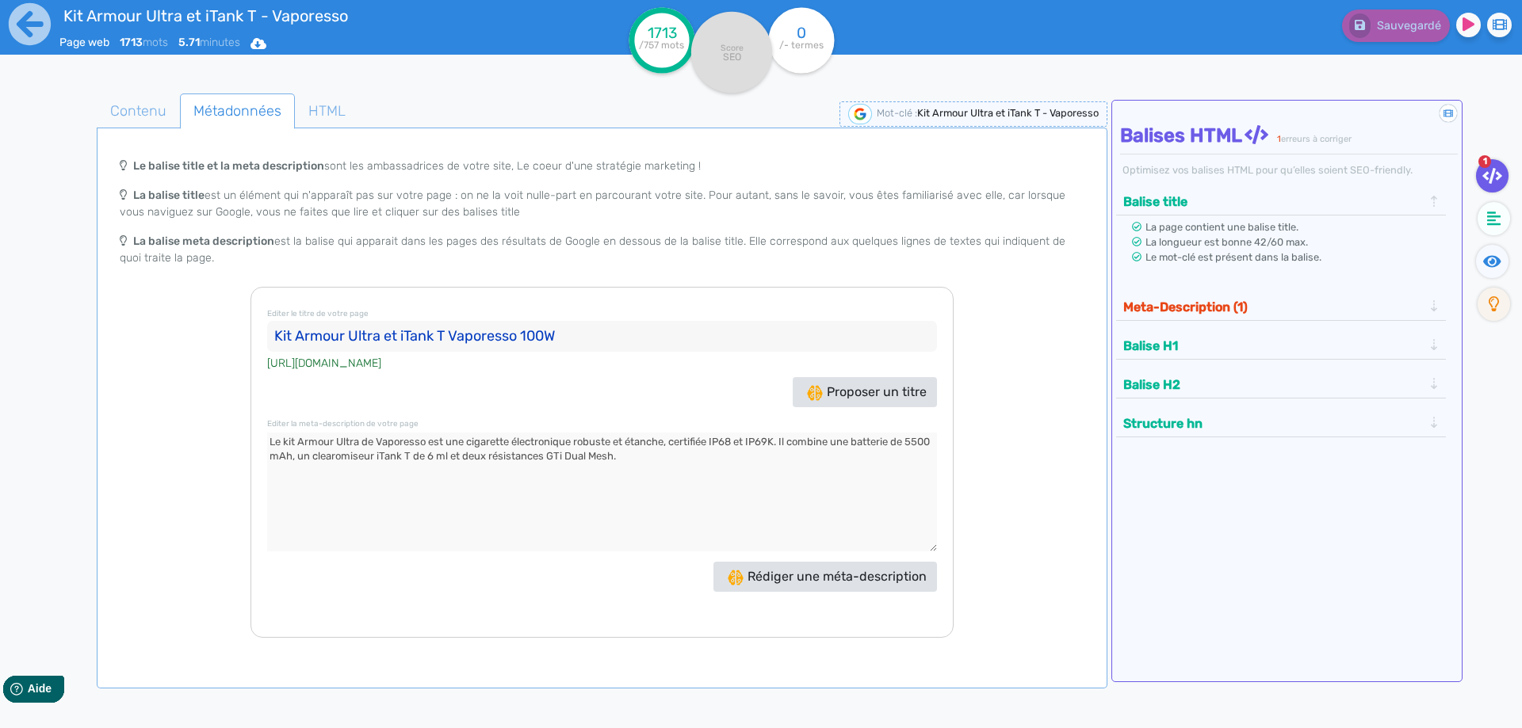
type textarea "Le kit Armour Ultra de Vaporesso est une cigarette électronique robuste et étan…"
click at [1146, 311] on button "Meta-Description (1)" at bounding box center [1272, 307] width 309 height 26
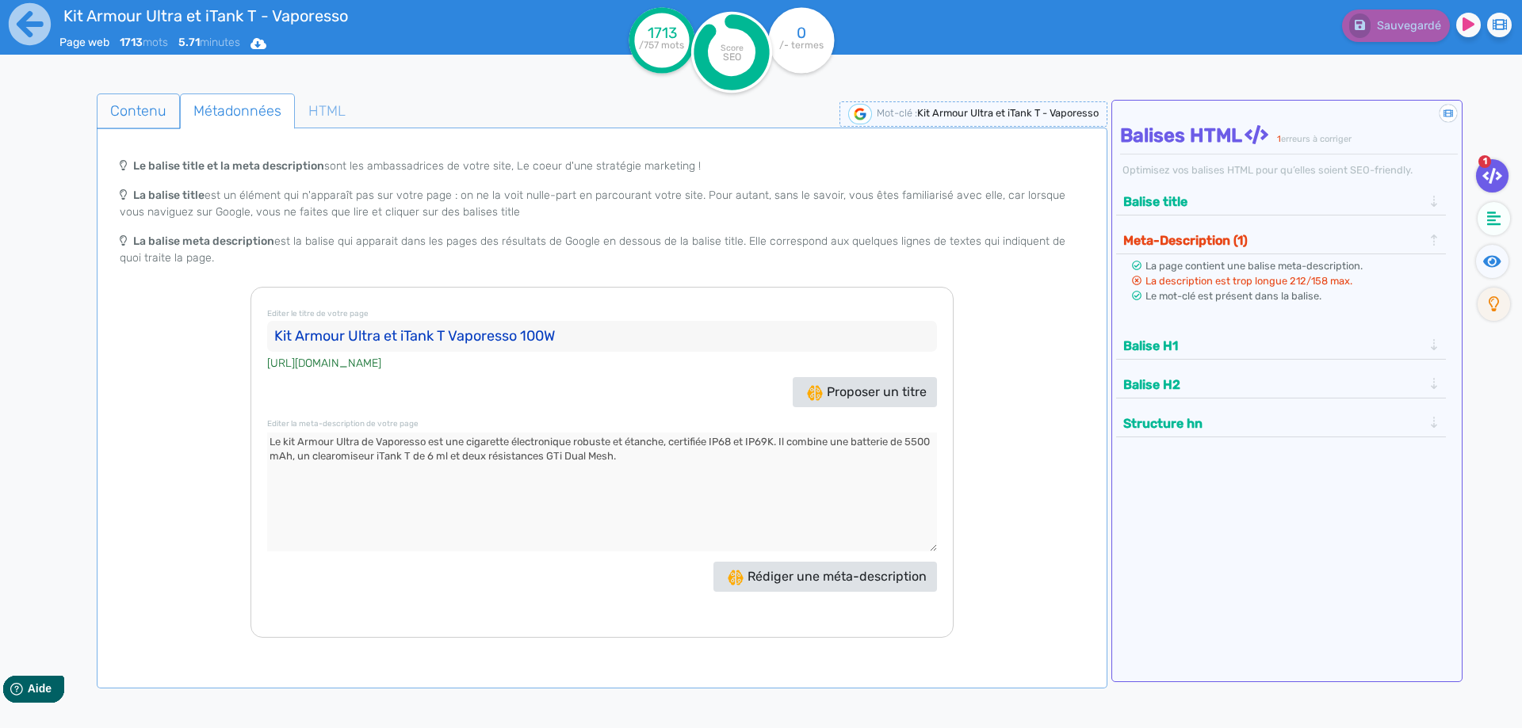
click at [145, 105] on span "Contenu" at bounding box center [138, 111] width 82 height 43
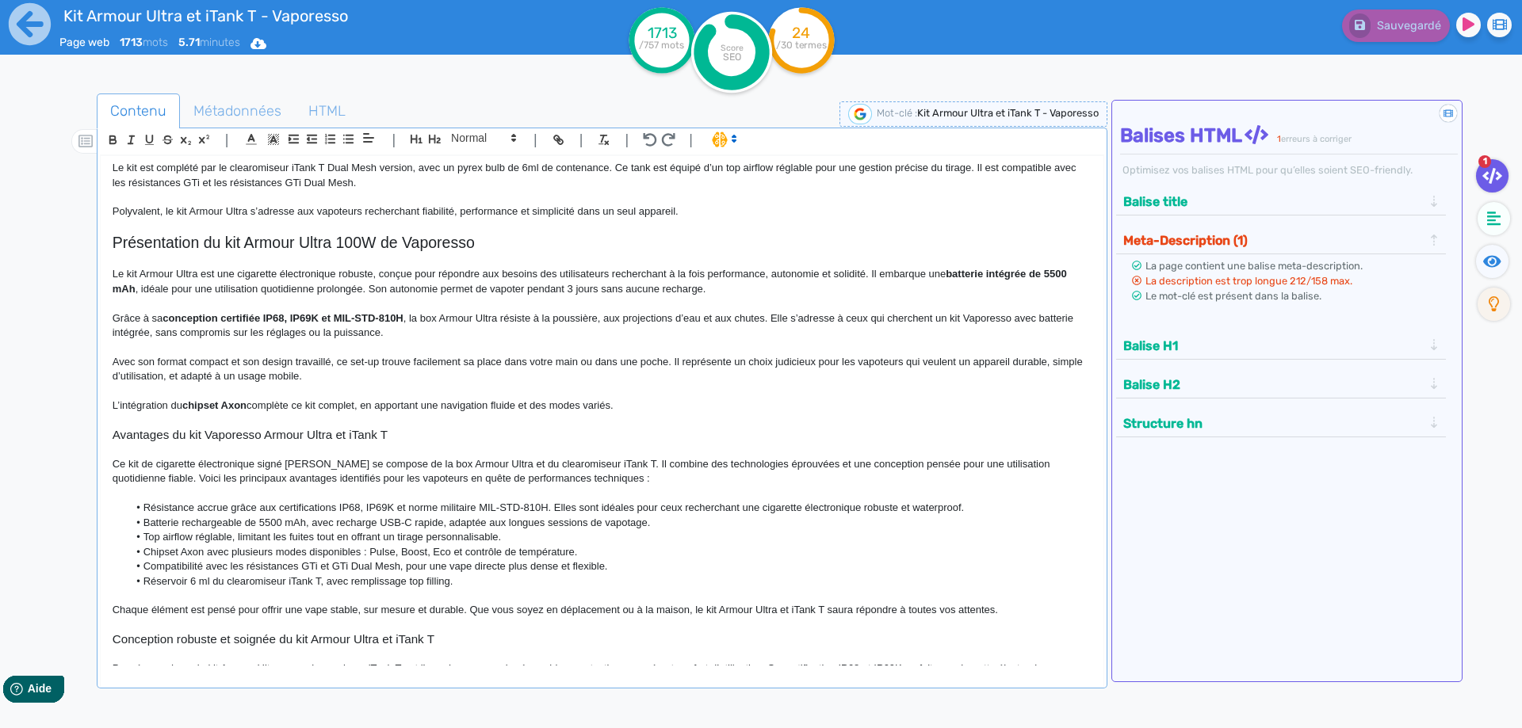
scroll to position [159, 0]
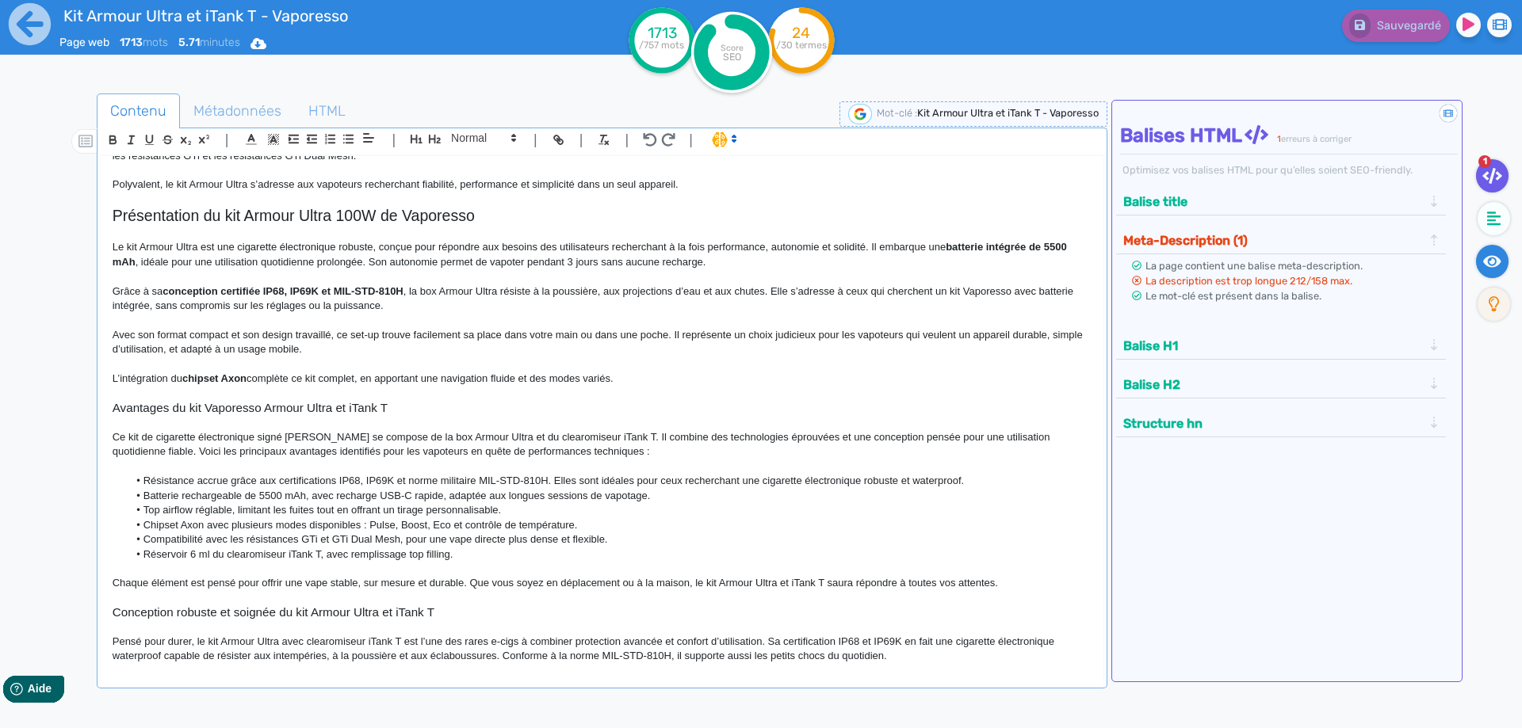
click at [1496, 254] on icon at bounding box center [1492, 262] width 18 height 16
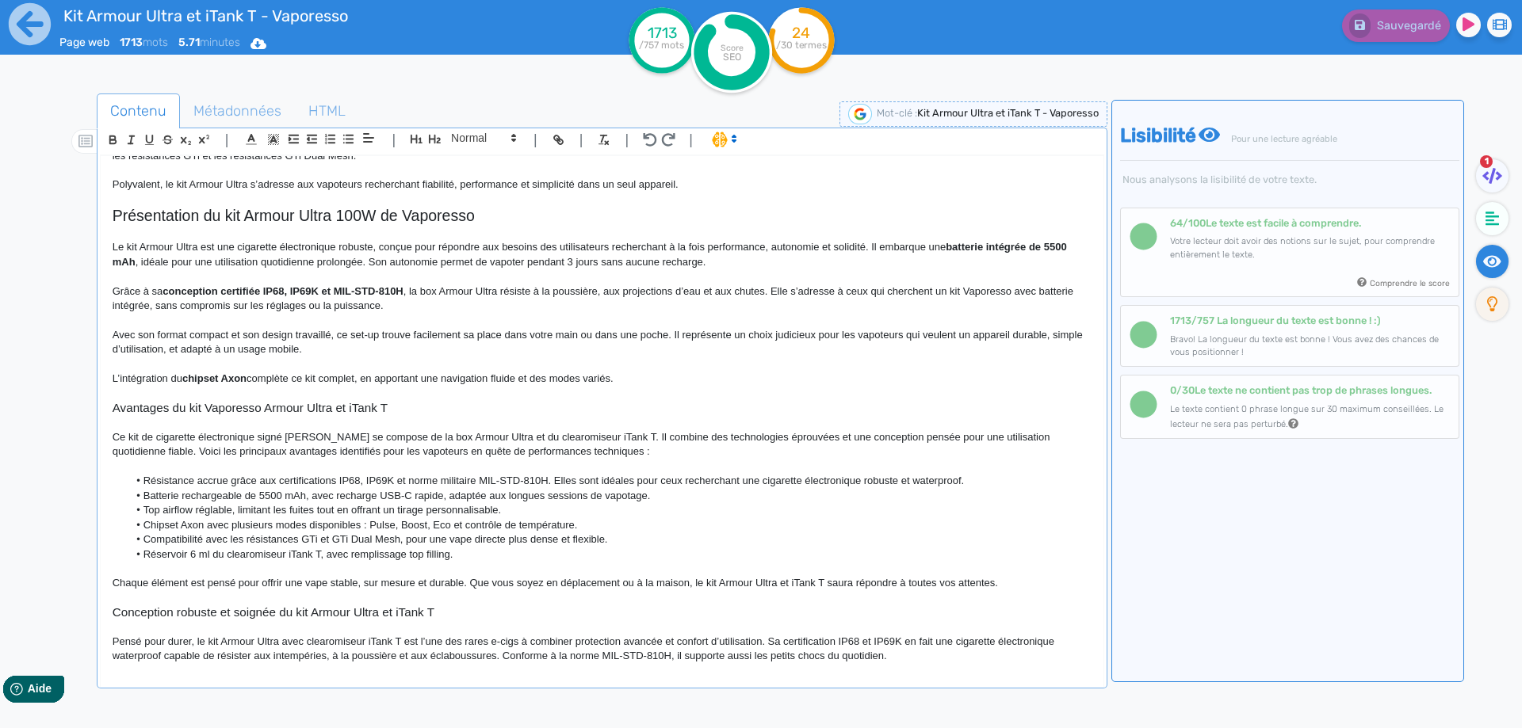
click at [675, 243] on span "Le kit Armour Ultra est une cigarette électronique robuste, conçue pour répondr…" at bounding box center [529, 247] width 833 height 12
drag, startPoint x: 675, startPoint y: 243, endPoint x: 691, endPoint y: 247, distance: 16.5
click at [691, 247] on span "Le kit Armour Ultra est une cigarette électronique robuste, conçue pour répondr…" at bounding box center [529, 247] width 833 height 12
drag, startPoint x: 1390, startPoint y: 49, endPoint x: 1399, endPoint y: 40, distance: 12.3
click at [1395, 46] on div "Sauvegarder" at bounding box center [1217, 39] width 609 height 78
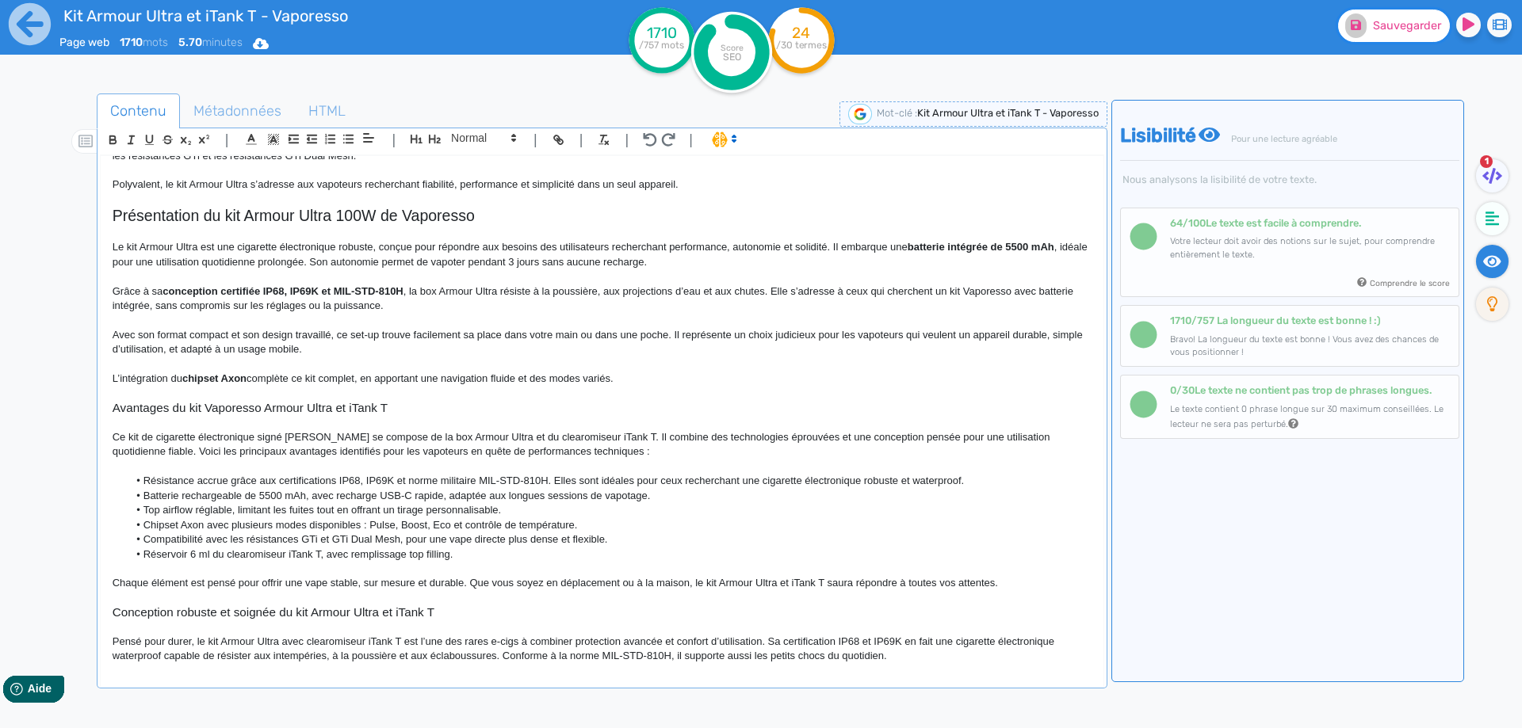
click at [1400, 32] on span "Sauvegarder" at bounding box center [1407, 25] width 68 height 13
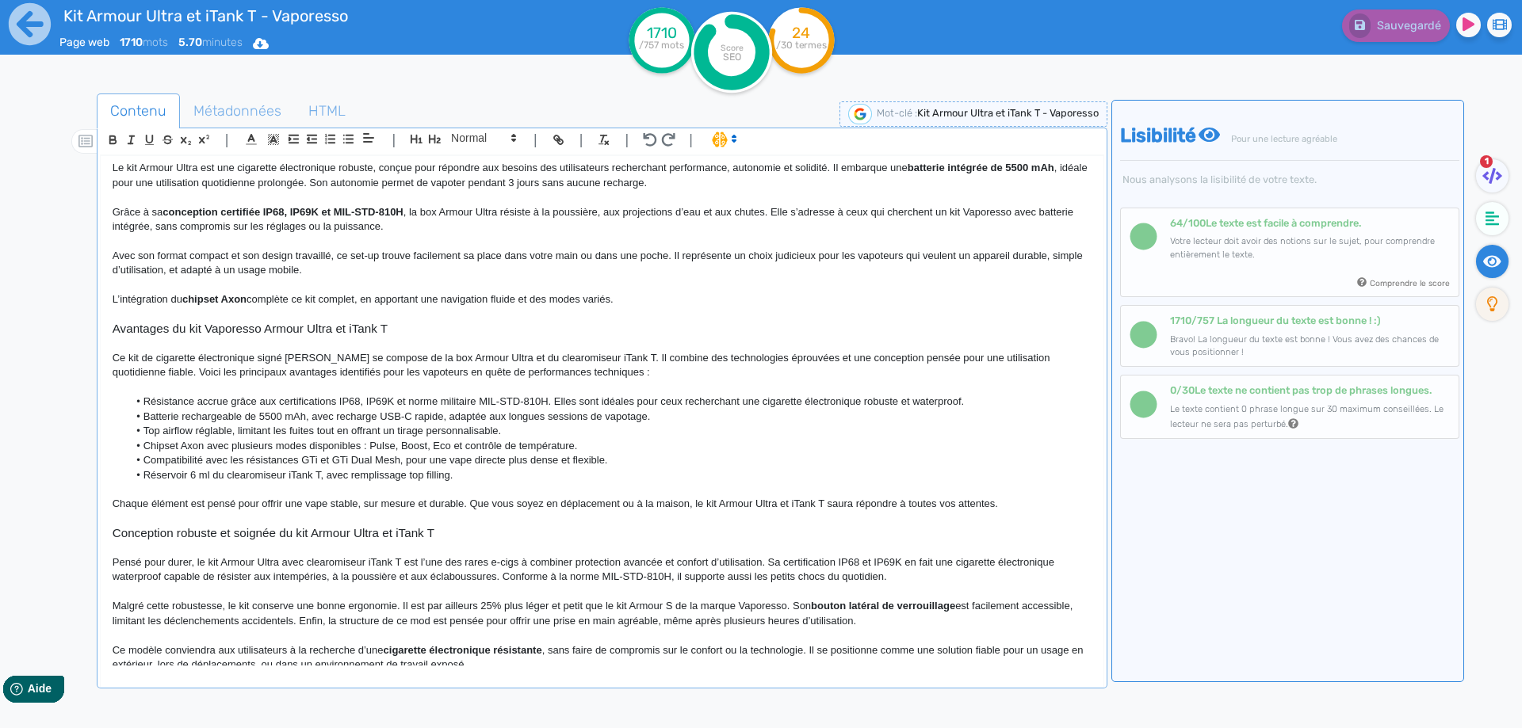
scroll to position [317, 0]
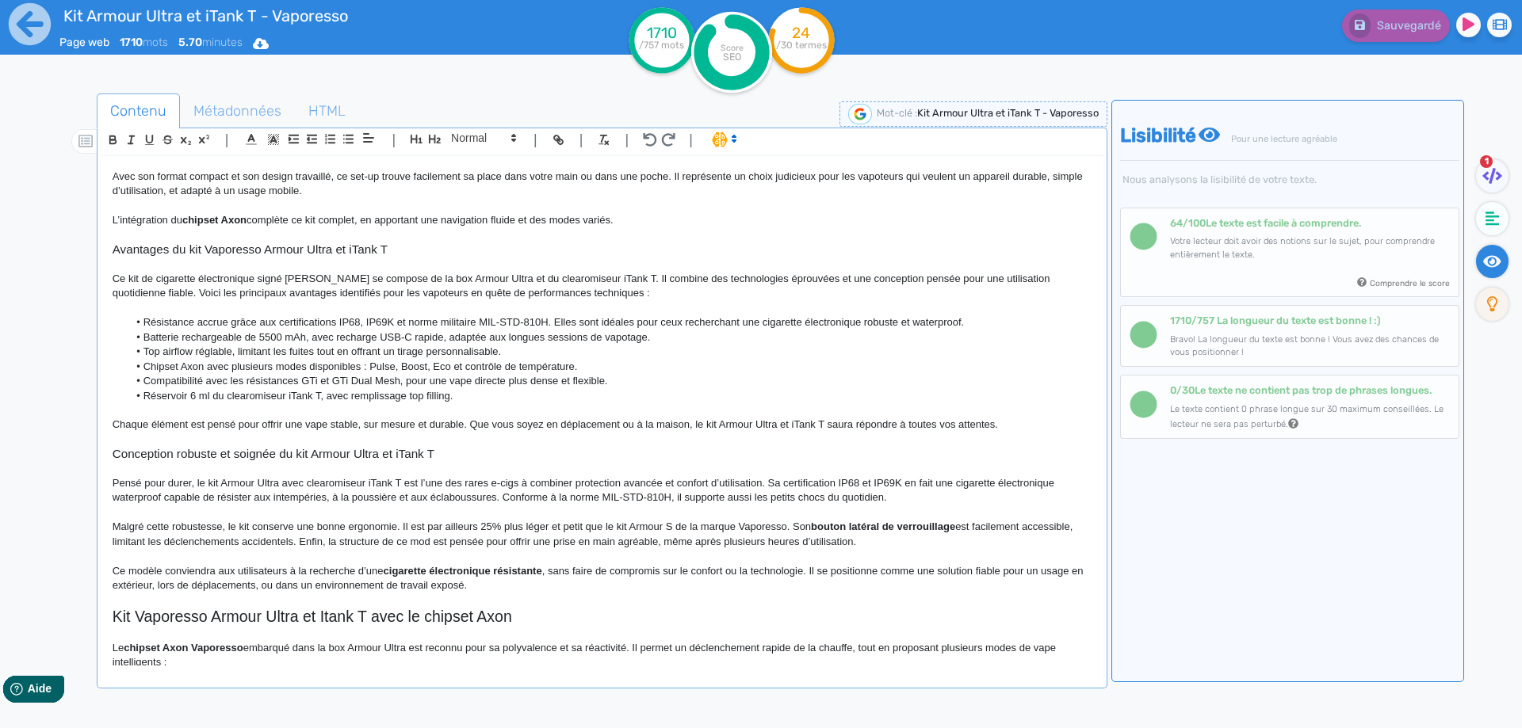
click at [526, 217] on span "complète ce kit complet, en apportant une navigation fluide et des modes variés." at bounding box center [429, 220] width 367 height 12
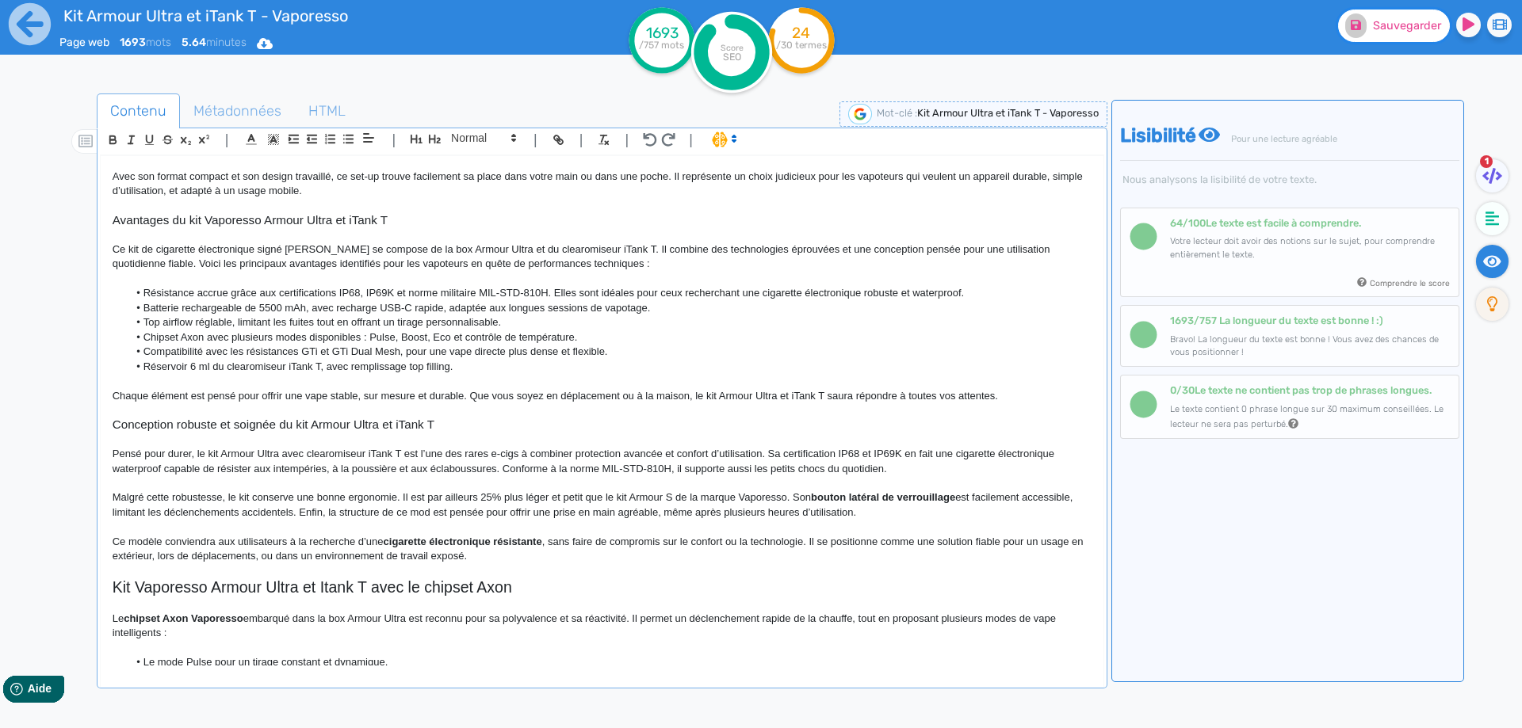
click at [1376, 32] on span "Sauvegarder" at bounding box center [1407, 25] width 68 height 13
click at [621, 246] on span "Ce kit de cigarette électronique signé [PERSON_NAME] se compose de la box Armou…" at bounding box center [583, 256] width 940 height 26
click at [1400, 48] on div "Sauvegarder" at bounding box center [1217, 39] width 609 height 78
click at [1407, 27] on span "Sauvegarder" at bounding box center [1407, 25] width 68 height 13
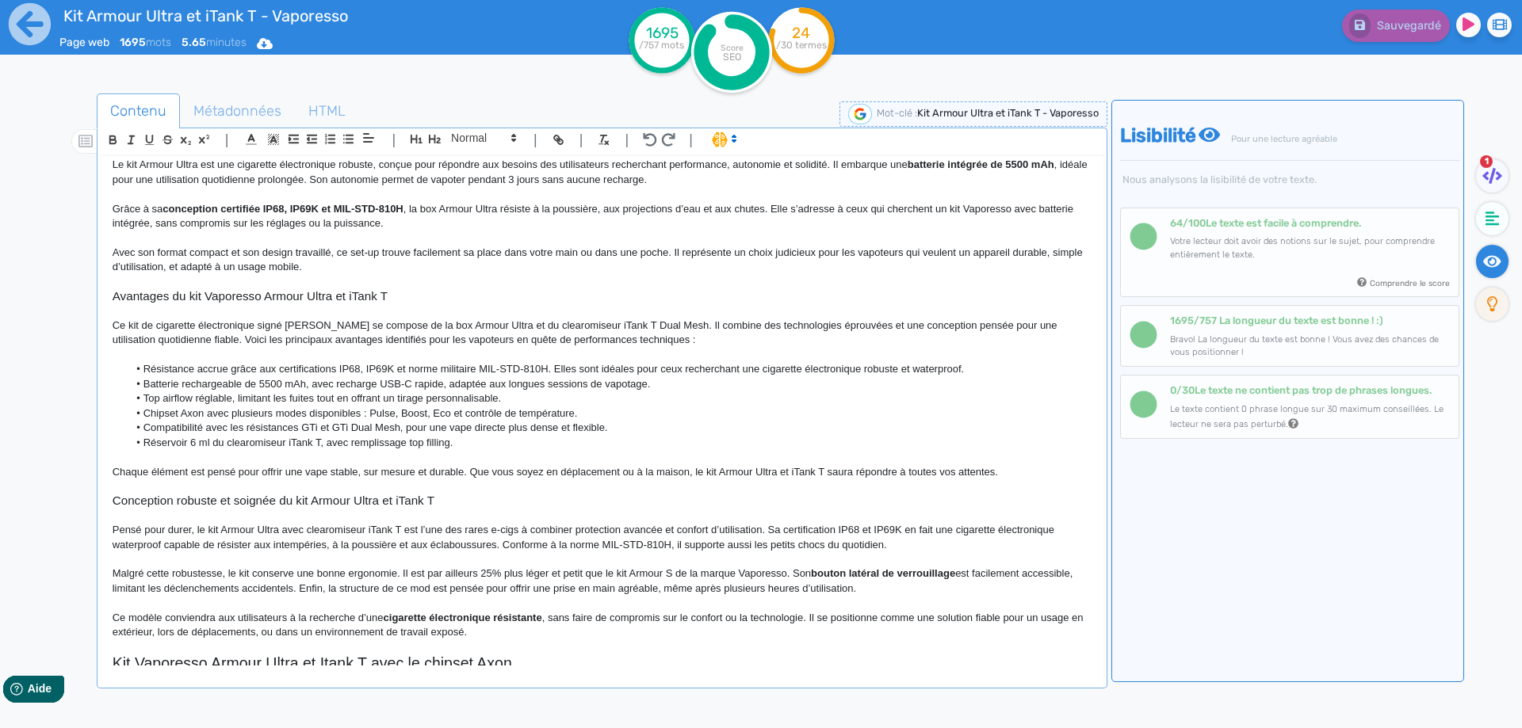
scroll to position [159, 0]
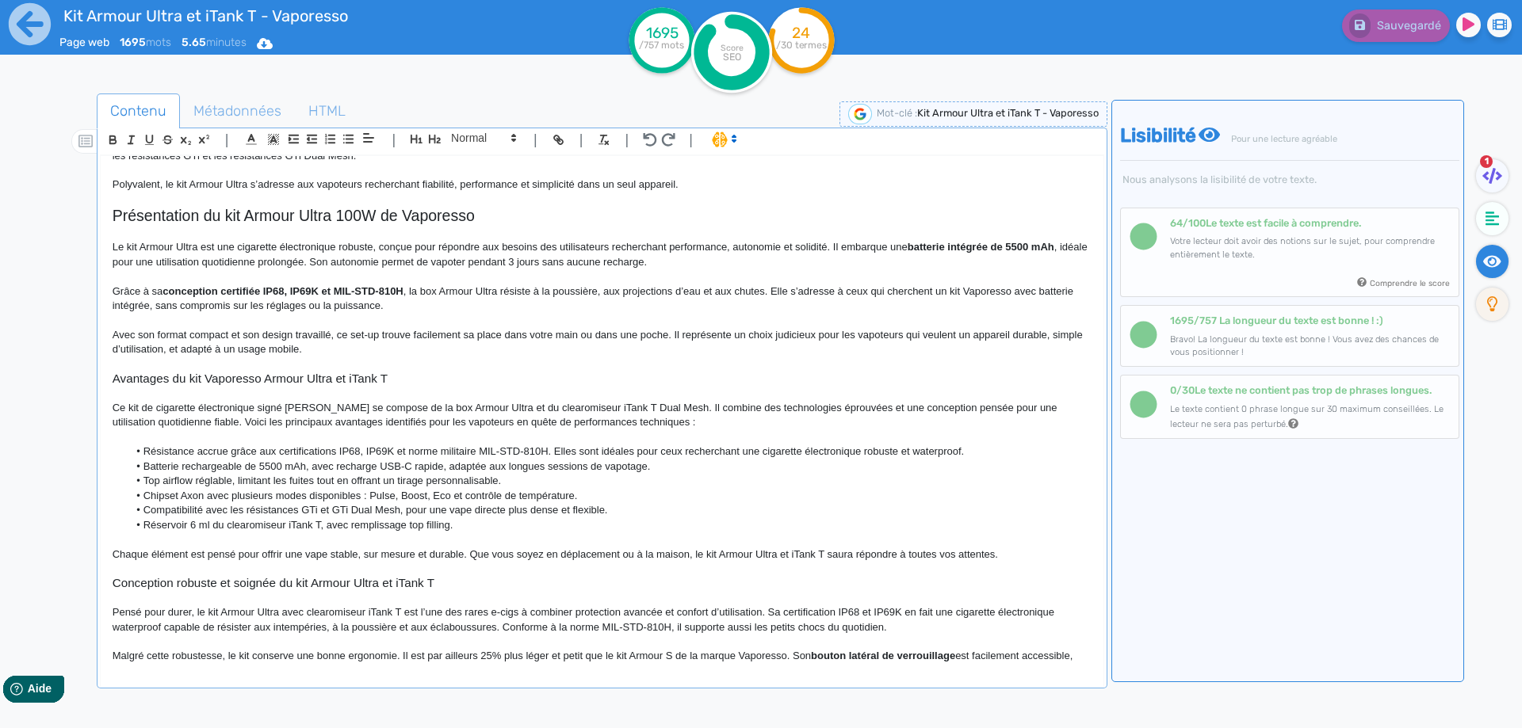
click at [575, 406] on span "Ce kit de cigarette électronique signé Vaporesso se compose de la box Armour Ul…" at bounding box center [586, 415] width 947 height 26
drag, startPoint x: 575, startPoint y: 406, endPoint x: 617, endPoint y: 406, distance: 41.2
click at [617, 406] on span "Ce kit de cigarette électronique signé Vaporesso se compose de la box Armour Ul…" at bounding box center [586, 415] width 947 height 26
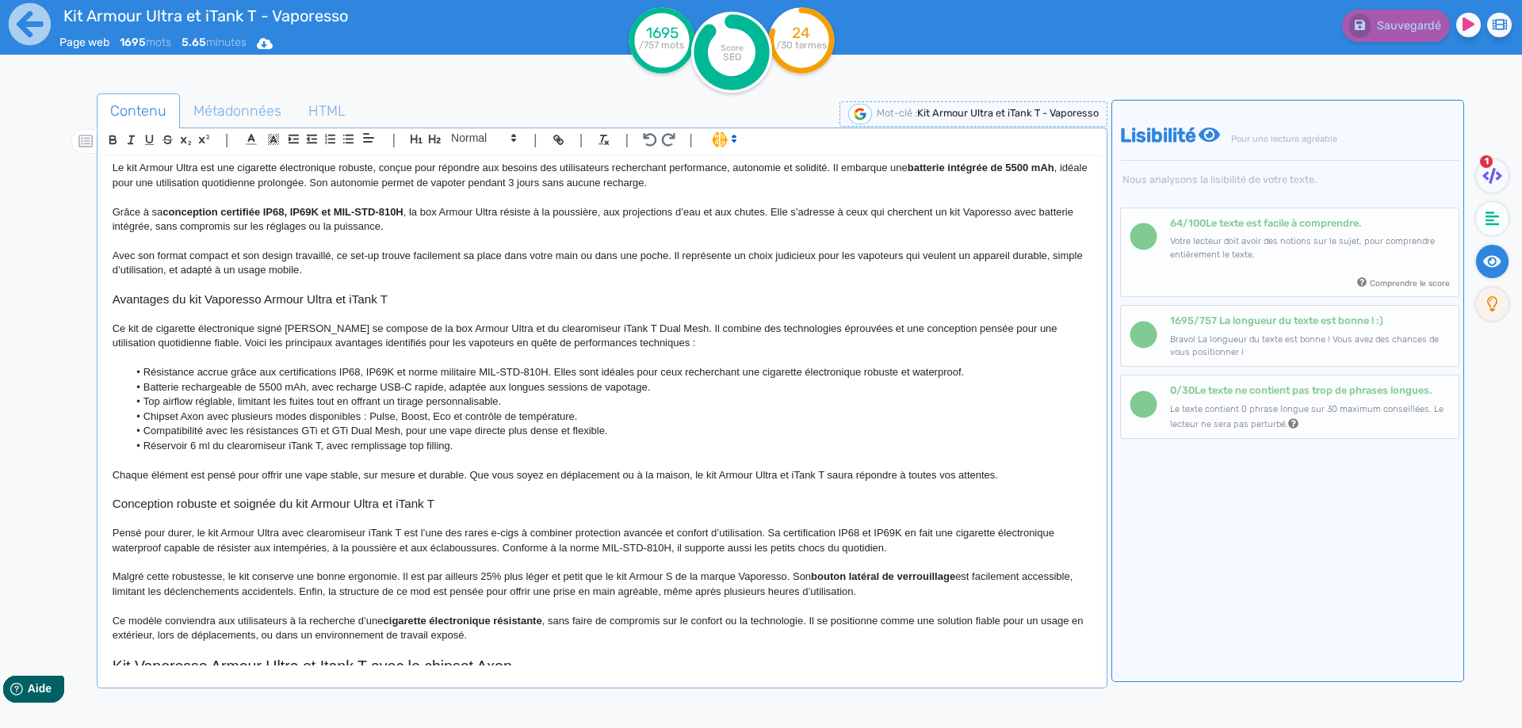
click at [321, 445] on span "Réservoir 6 ml du clearomiseur iTank T, avec remplissage top filling." at bounding box center [298, 446] width 310 height 12
click at [401, 532] on span "Pensé pour durer, le kit Armour Ultra avec clearomiseur iTank T est l’une des r…" at bounding box center [585, 540] width 945 height 26
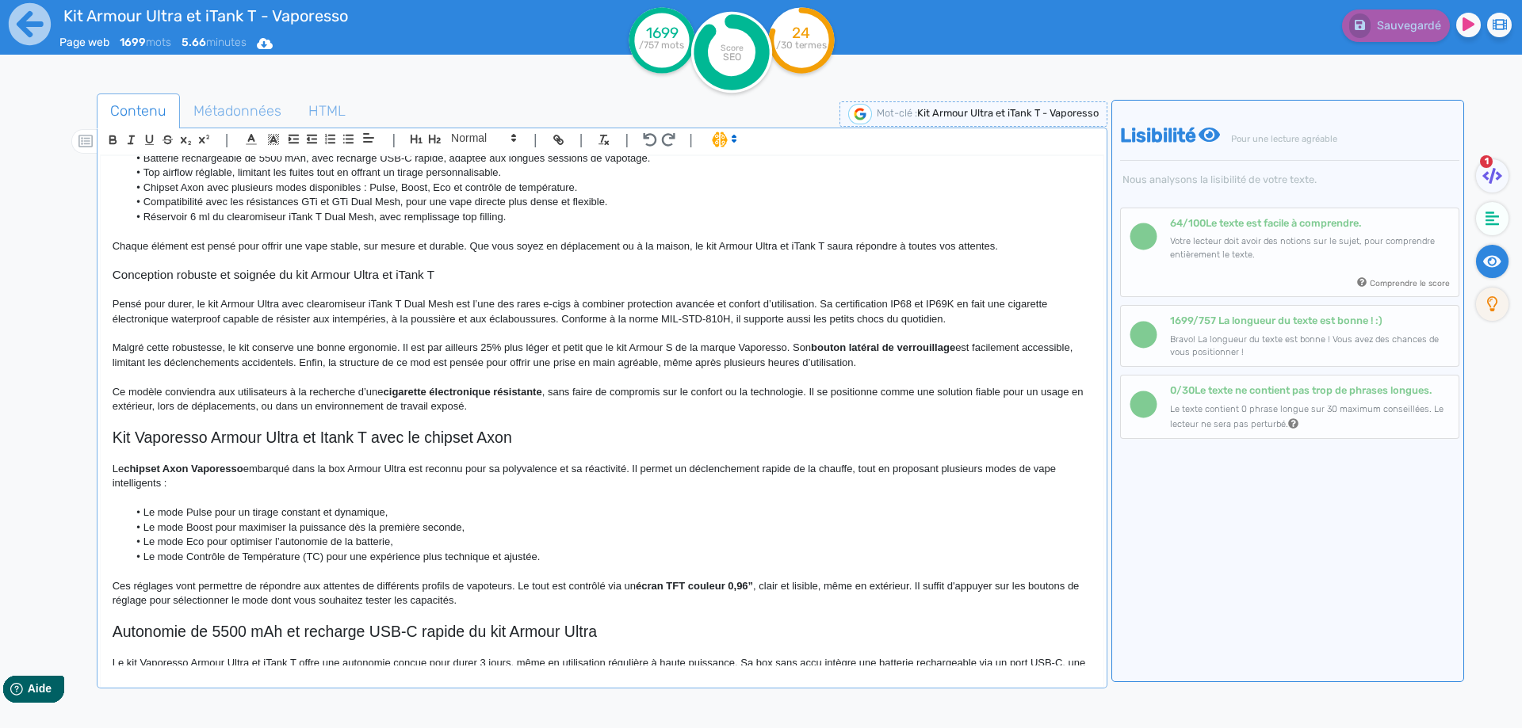
scroll to position [476, 0]
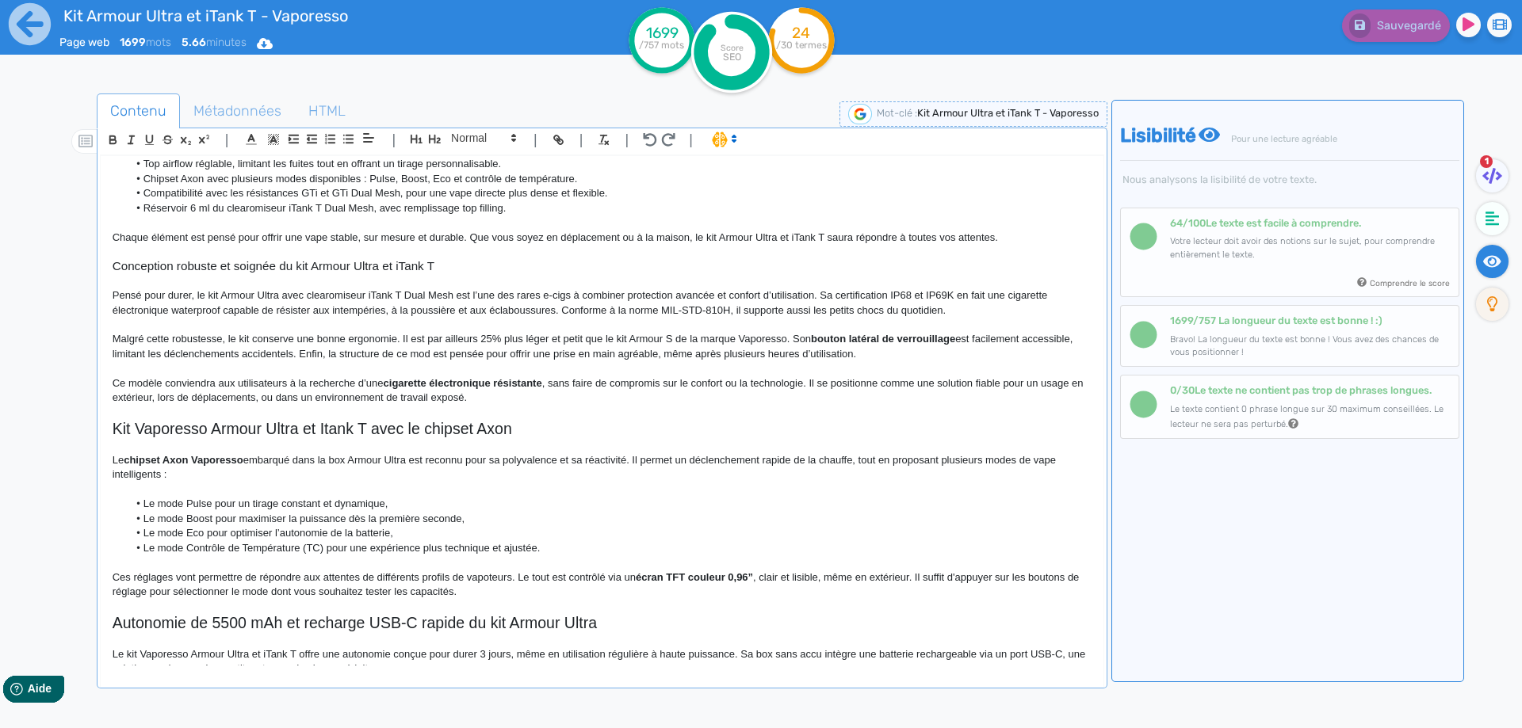
click at [739, 312] on span "Pensé pour durer, le kit Armour Ultra avec clearomiseur iTank T Dual Mesh est l…" at bounding box center [582, 302] width 938 height 26
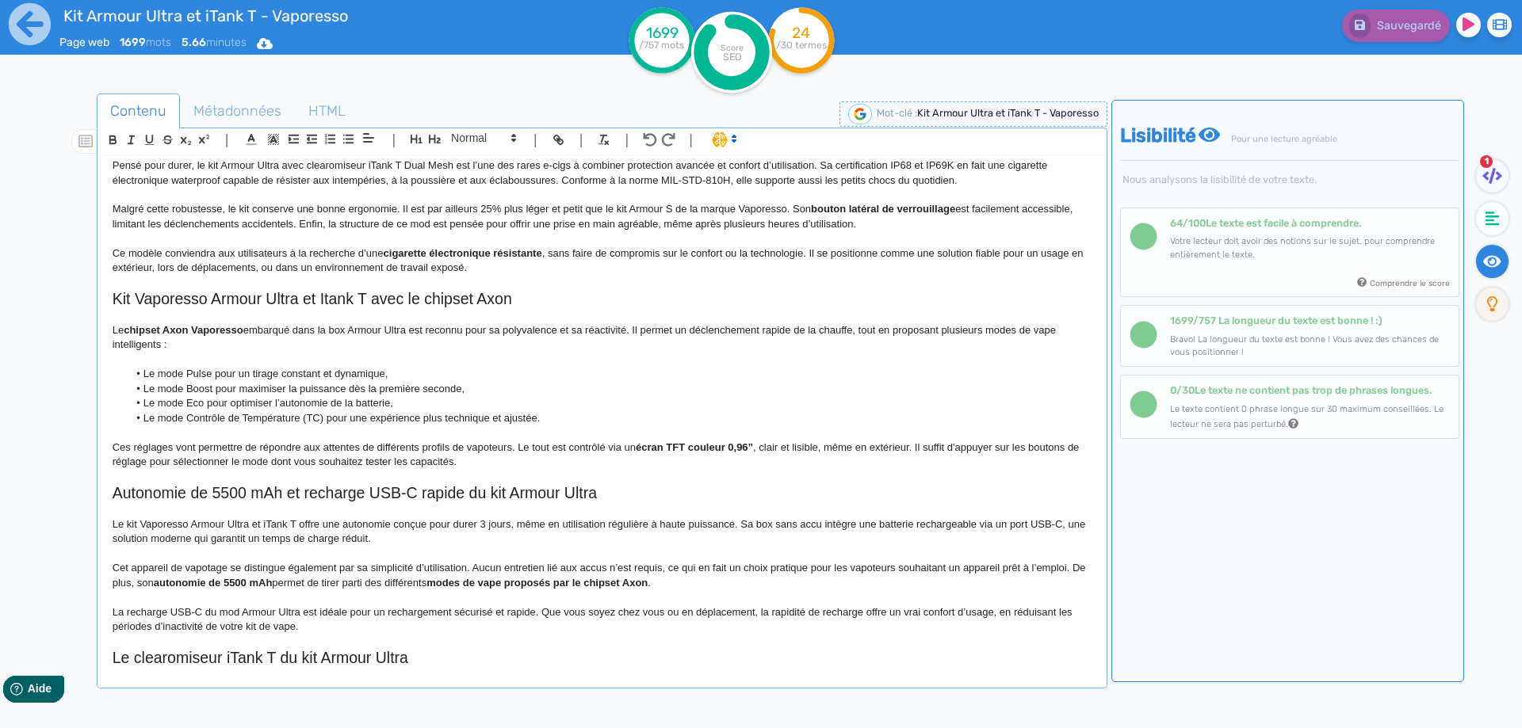
scroll to position [634, 0]
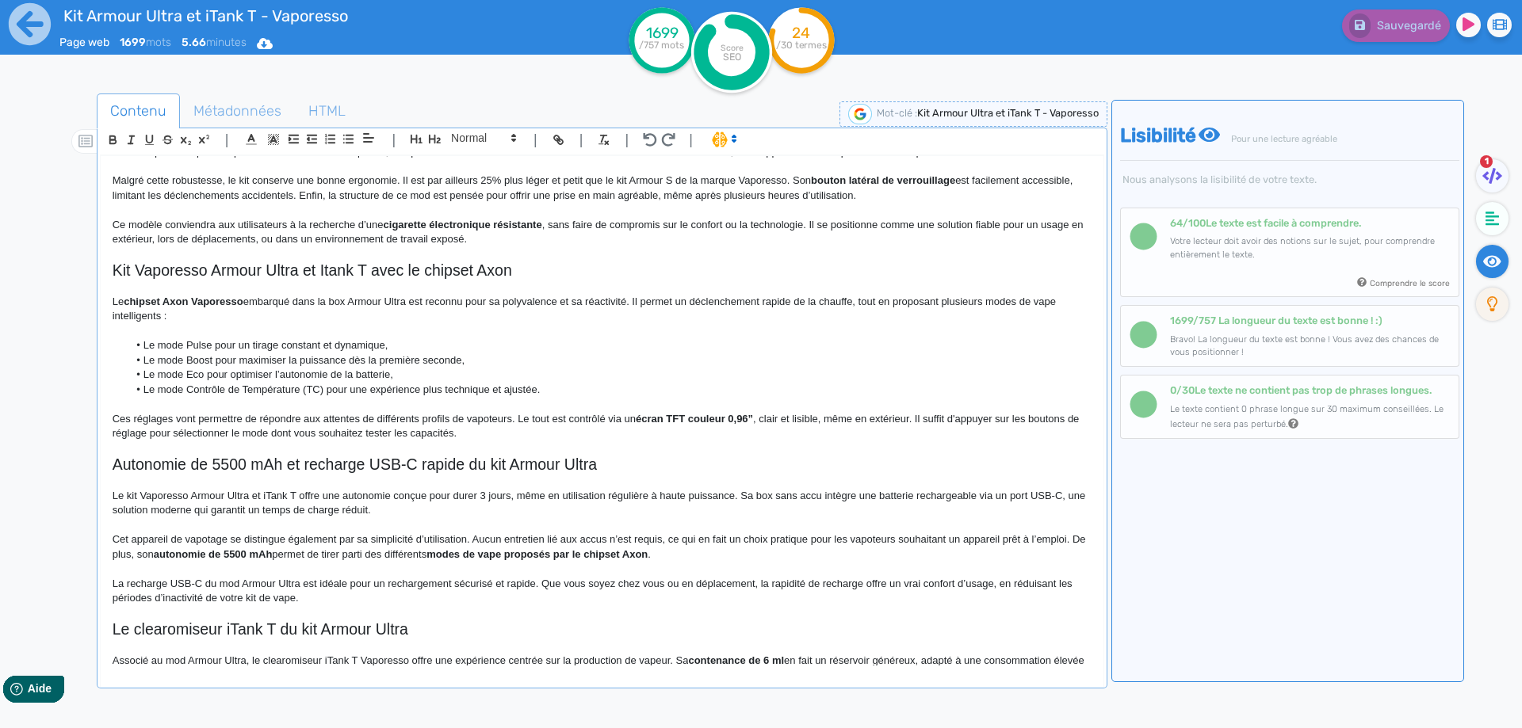
click at [328, 271] on span "Kit Vaporesso Armour Ultra et Itank T avec le chipset Axon" at bounding box center [312, 270] width 399 height 17
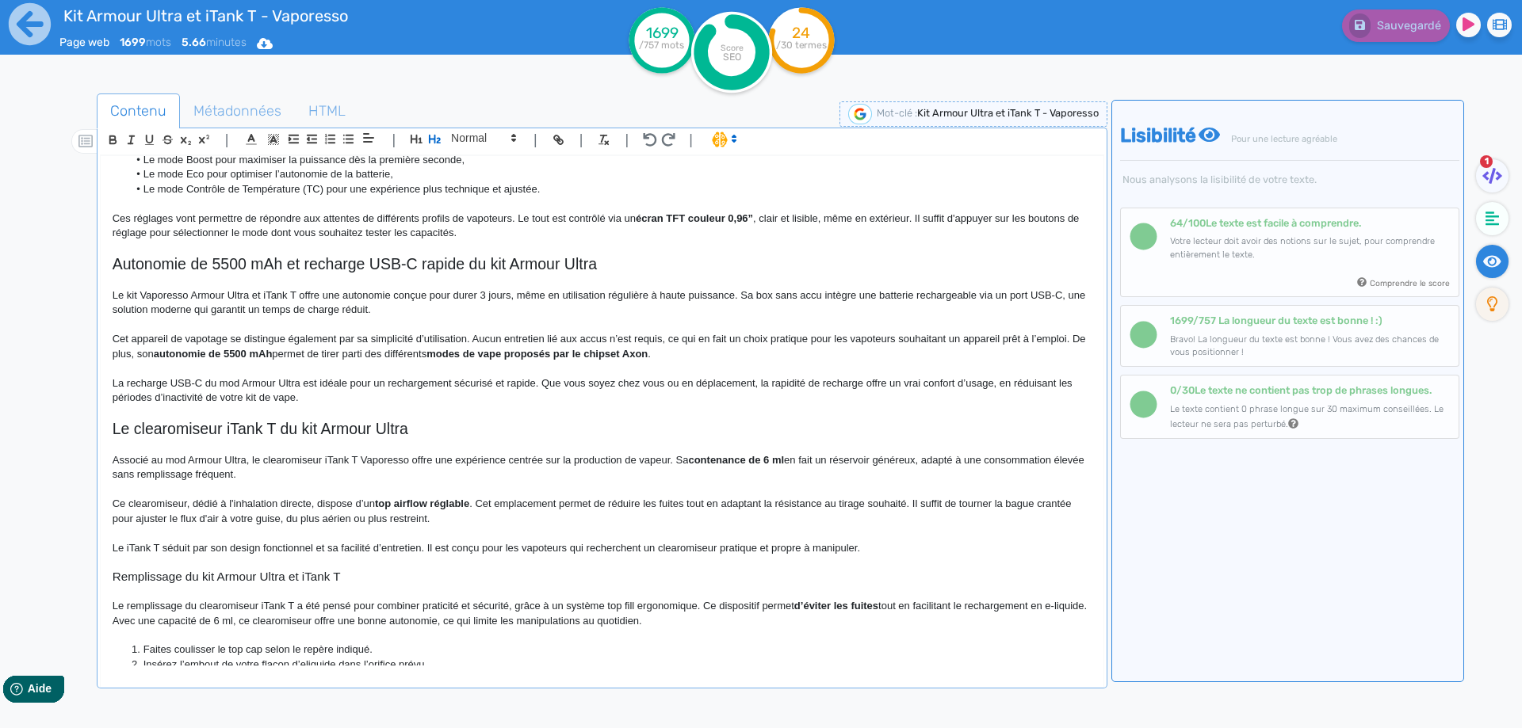
scroll to position [872, 0]
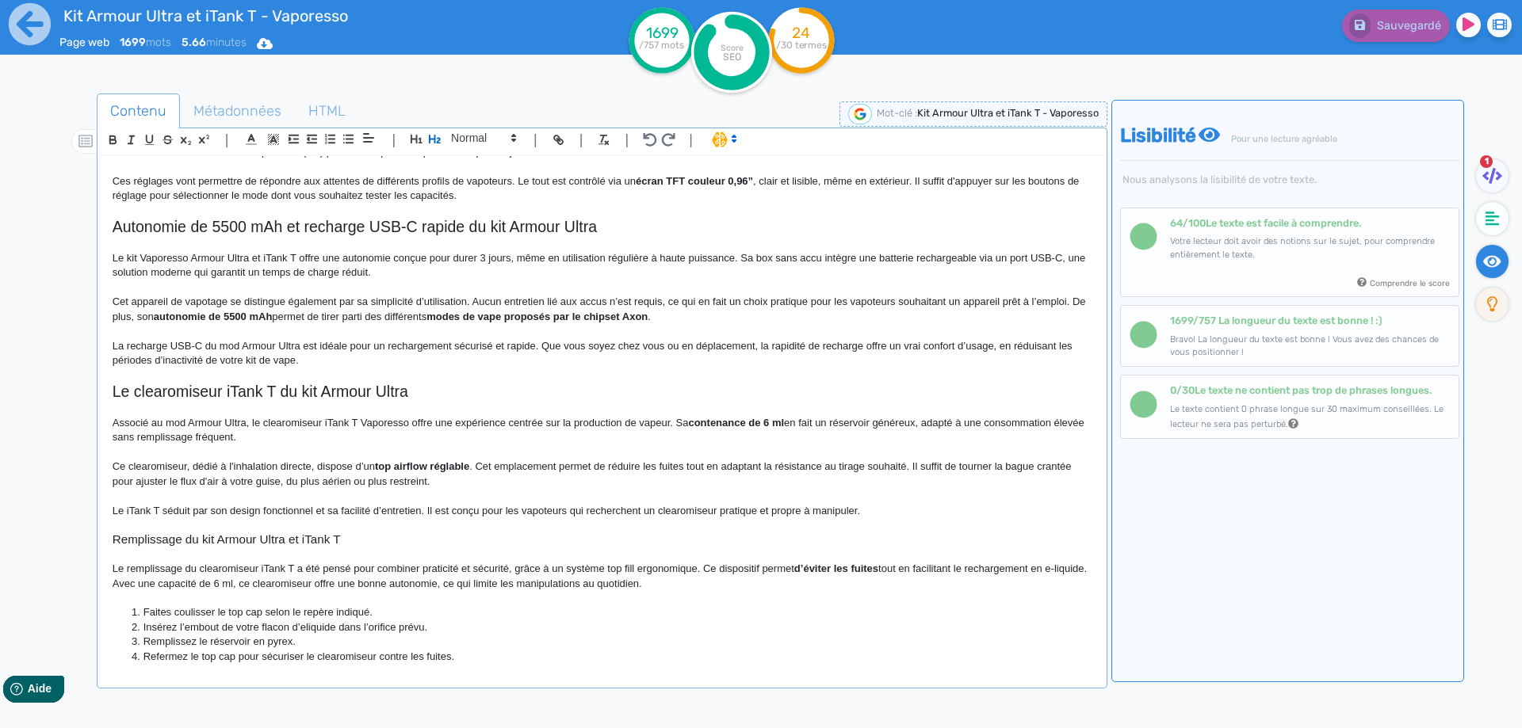
click at [125, 260] on span "Le kit Vaporesso Armour Ultra et iTank T offre une autonomie conçue pour durer …" at bounding box center [601, 265] width 976 height 26
drag, startPoint x: 125, startPoint y: 260, endPoint x: 214, endPoint y: 259, distance: 88.8
click at [214, 259] on span "Le kit Vaporesso Armour Ultra et iTank T offre une autonomie conçue pour durer …" at bounding box center [601, 265] width 976 height 26
click at [151, 251] on p "Le kit Vaporesso Armour Ultra et iTank T offre une autonomie conçue pour durer …" at bounding box center [602, 265] width 979 height 29
click at [162, 262] on span "Le kit Vaporesso Armour Ultra et iTank T offre une autonomie conçue pour durer …" at bounding box center [601, 265] width 976 height 26
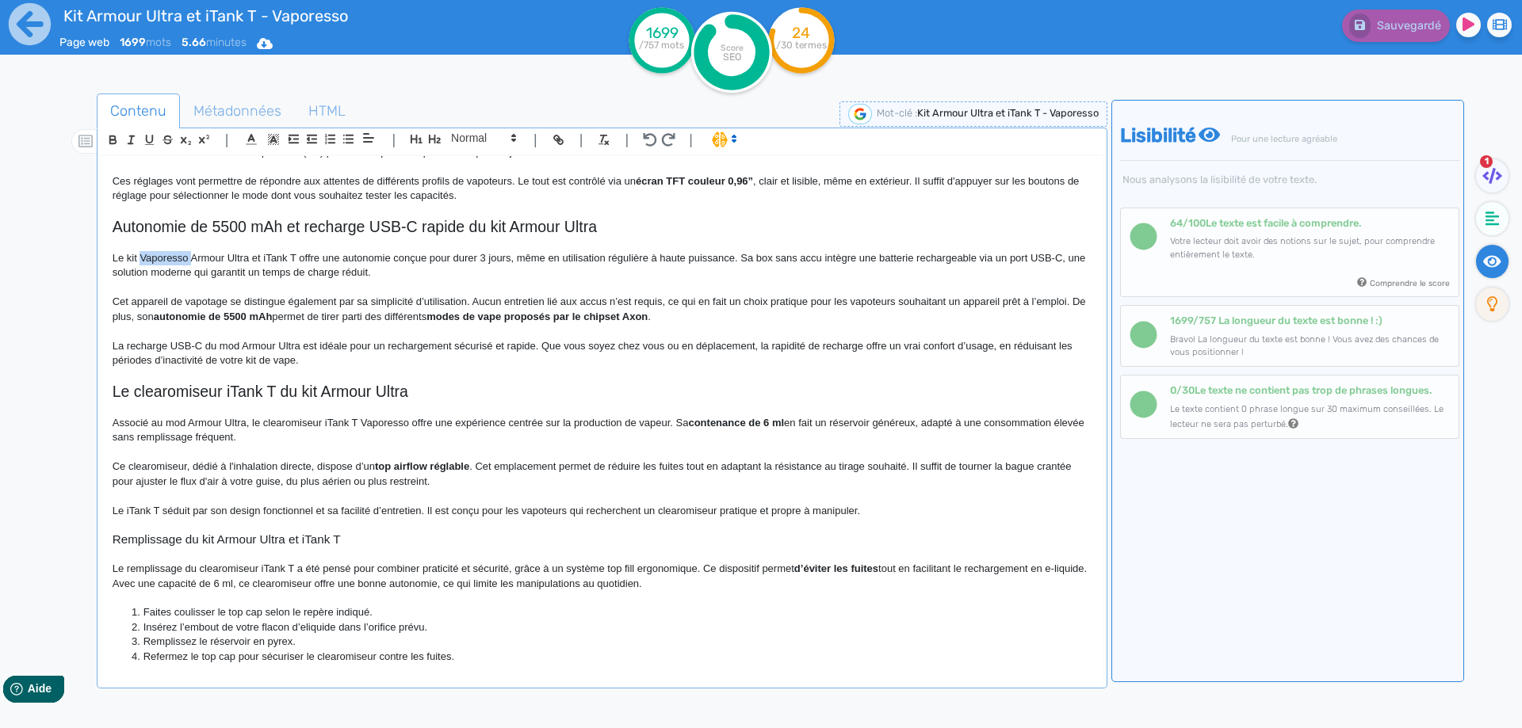
click at [162, 262] on span "Le kit Vaporesso Armour Ultra et iTank T offre une autonomie conçue pour durer …" at bounding box center [601, 265] width 976 height 26
click at [132, 258] on span "Le kit Armour Ultra et iTank T offre une autonomie conçue pour durer 3 jours, m…" at bounding box center [594, 265] width 963 height 26
drag, startPoint x: 132, startPoint y: 258, endPoint x: 190, endPoint y: 260, distance: 57.9
click at [190, 260] on span "Le kit Armour Ultra et iTank T offre une autonomie conçue pour durer 3 jours, m…" at bounding box center [594, 265] width 963 height 26
click at [653, 298] on span "Cet appareil de vapotage se distingue également par sa simplicité d’utilisation…" at bounding box center [601, 309] width 976 height 26
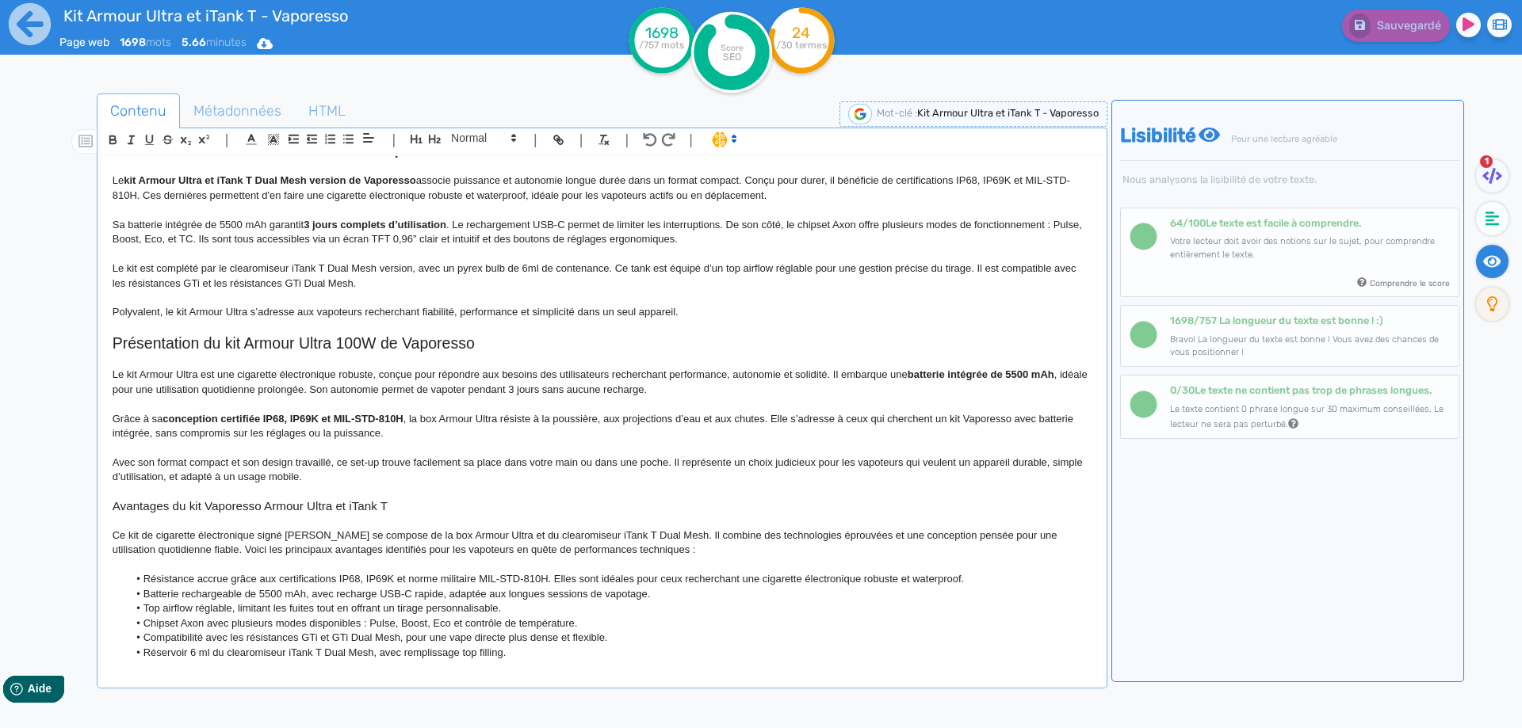
scroll to position [0, 0]
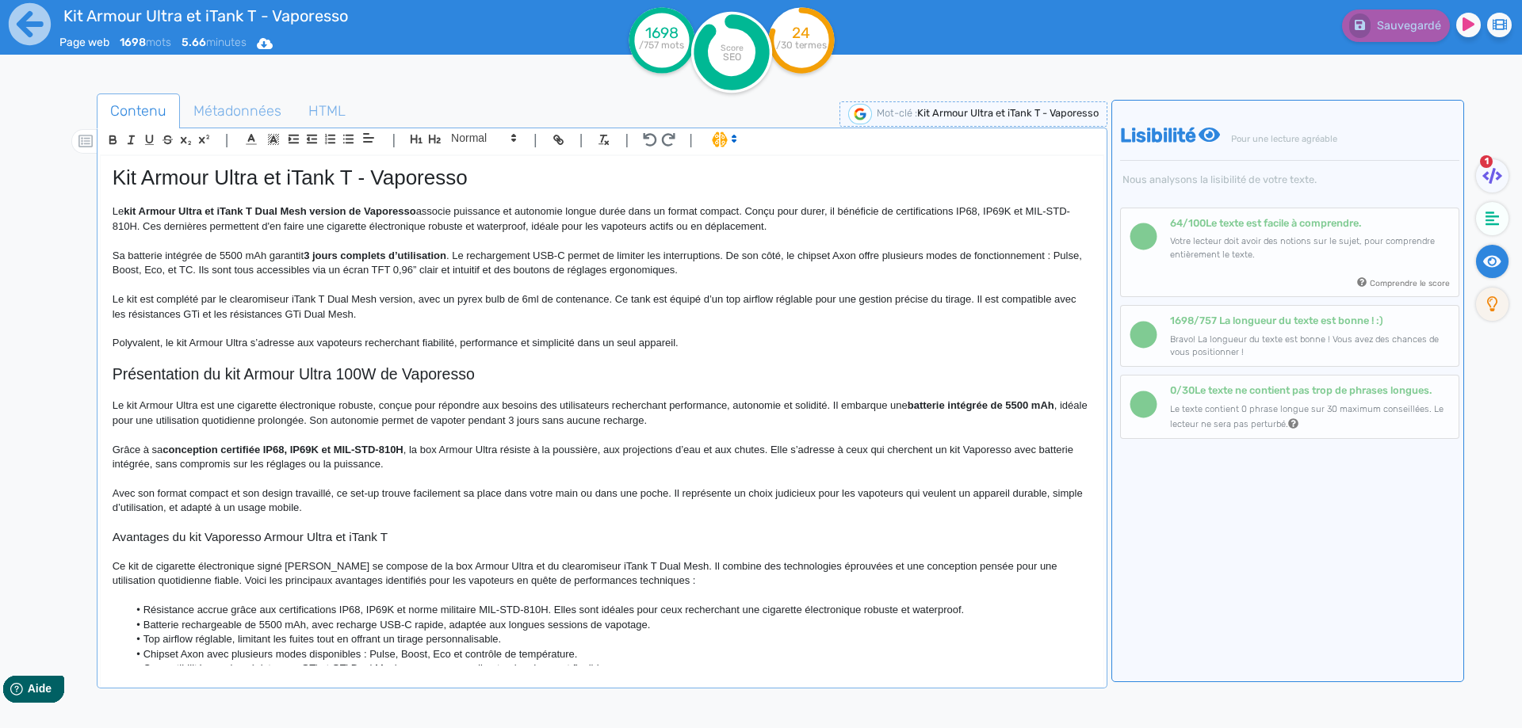
click at [348, 301] on p "Le kit est complété par le clearomiseur iTank T Dual Mesh version, avec un pyre…" at bounding box center [602, 306] width 979 height 29
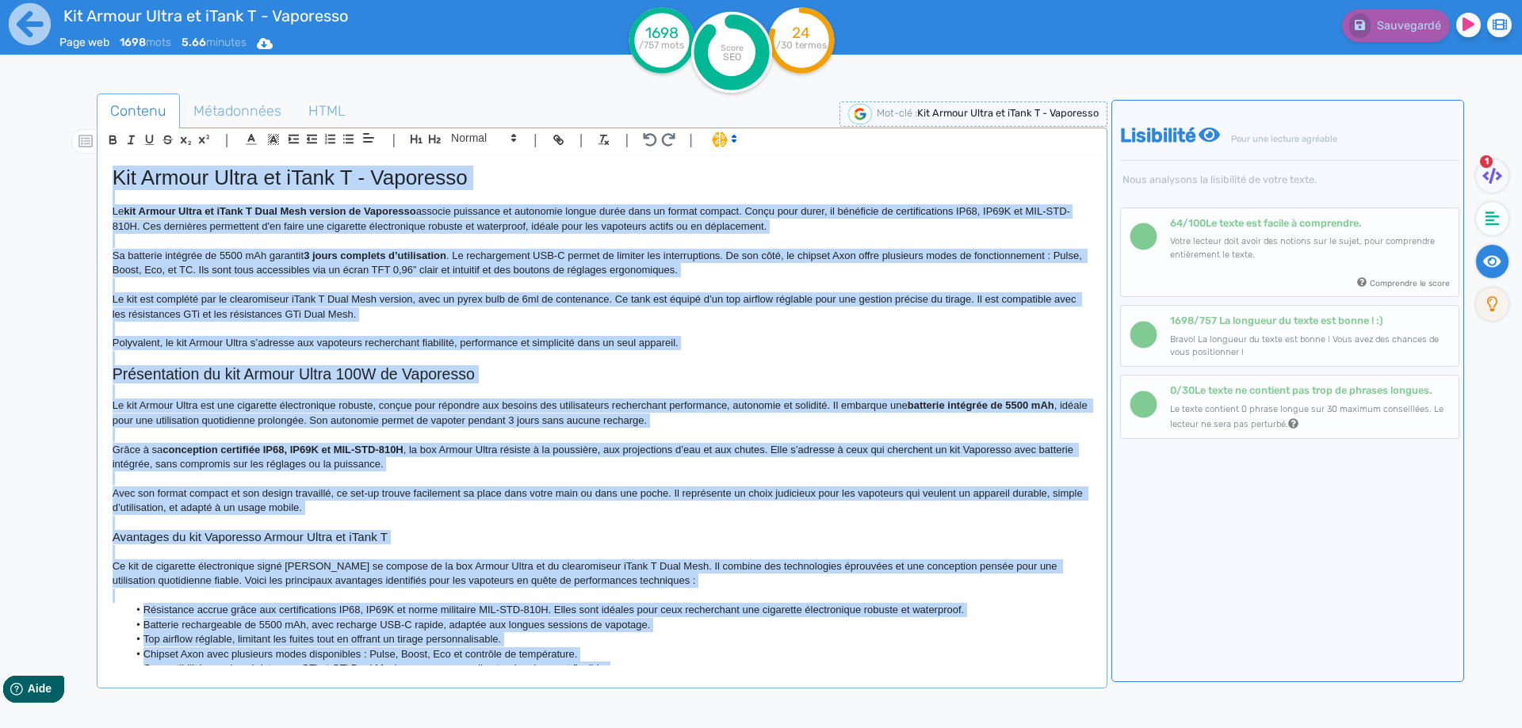
copy div "Kit Armour Ultra et iTank T - Vaporesso Le kit Armour Ultra et iTank T Dual Mes…"
click at [710, 369] on h2 "Présentation du kit Armour Ultra 100W de Vaporesso" at bounding box center [602, 374] width 979 height 18
click at [651, 271] on p "Sa batterie intégrée de 5500 mAh garantit 3 jours complets d’utilisation . Le r…" at bounding box center [602, 263] width 979 height 29
click at [637, 271] on p "Sa batterie intégrée de 5500 mAh garantit 3 jours complets d’utilisation . Le r…" at bounding box center [602, 263] width 979 height 29
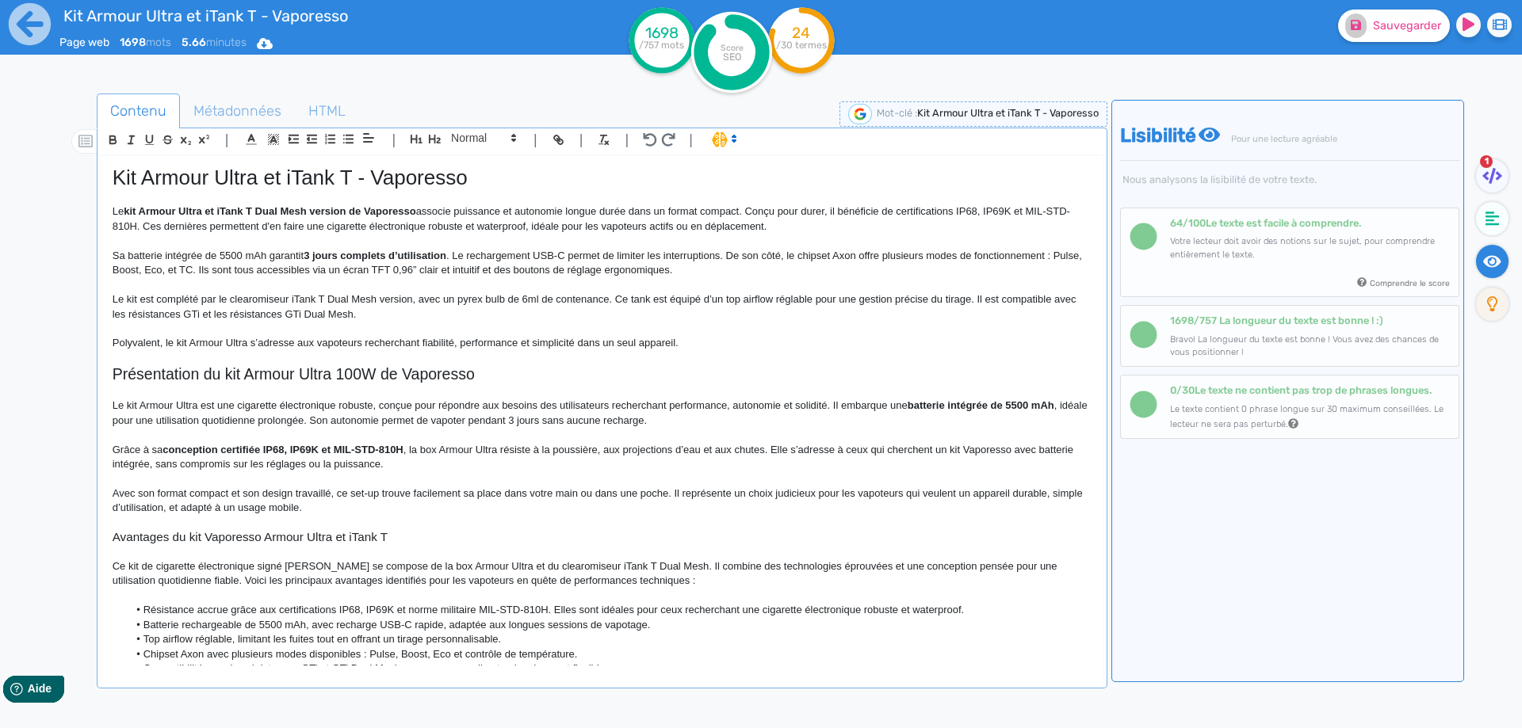
click at [556, 728] on div "Contenu Métadonnées HTML | | H3 H4 H5 H6 Normal | | | | Kit Armour Ultra et iTa…" at bounding box center [602, 461] width 1010 height 735
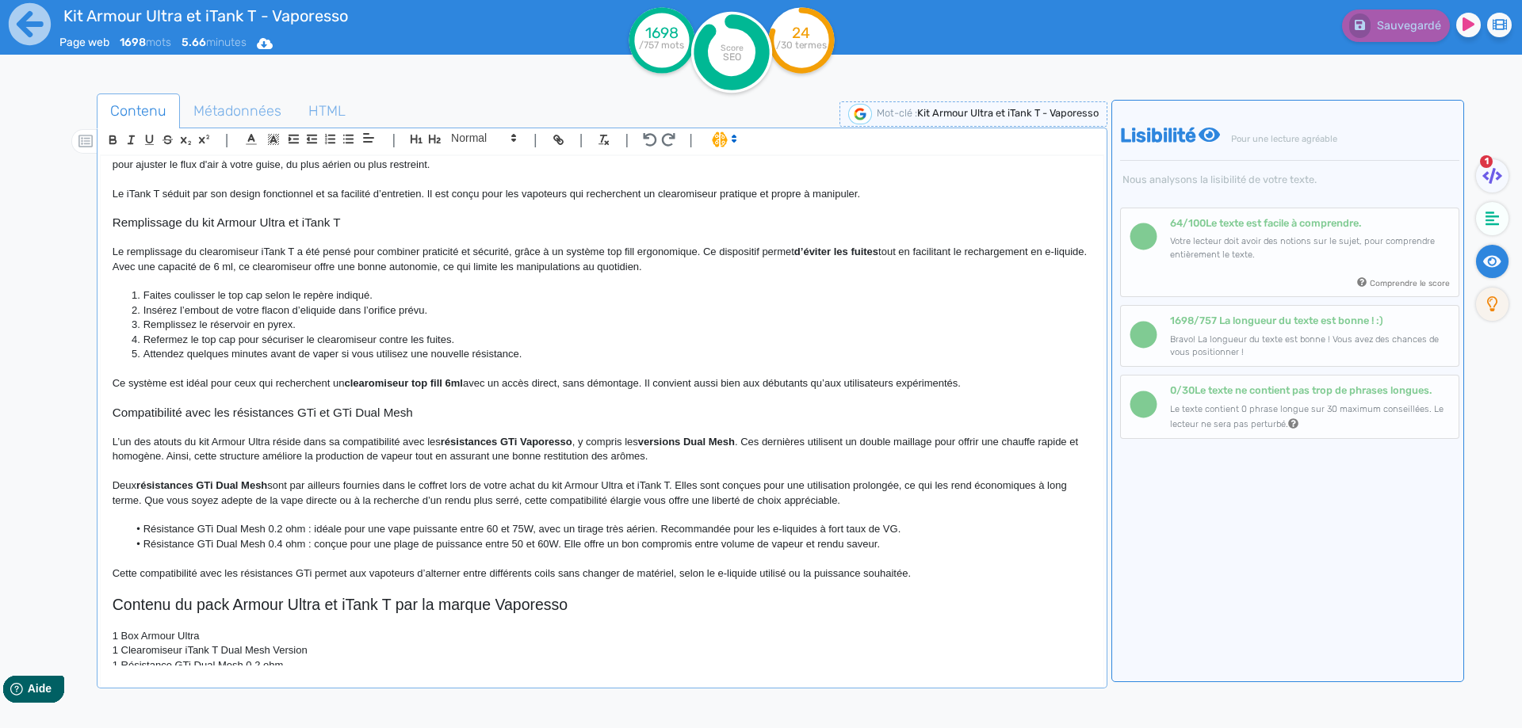
scroll to position [1545, 0]
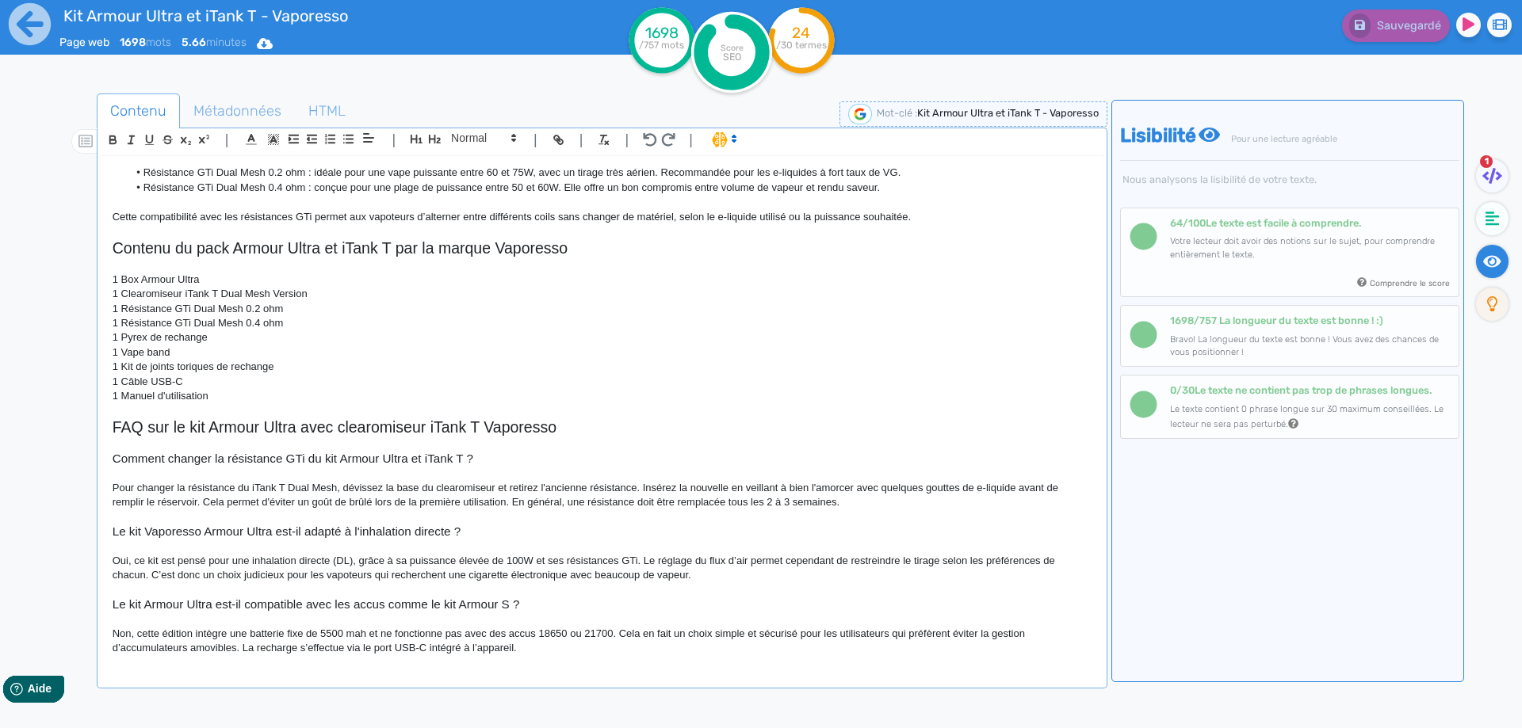
click at [733, 499] on span "Pour changer la résistance du iTank T Dual Mesh, dévissez la base du clearomise…" at bounding box center [587, 495] width 949 height 26
click at [590, 377] on p "1 Câble USB-C" at bounding box center [602, 382] width 979 height 14
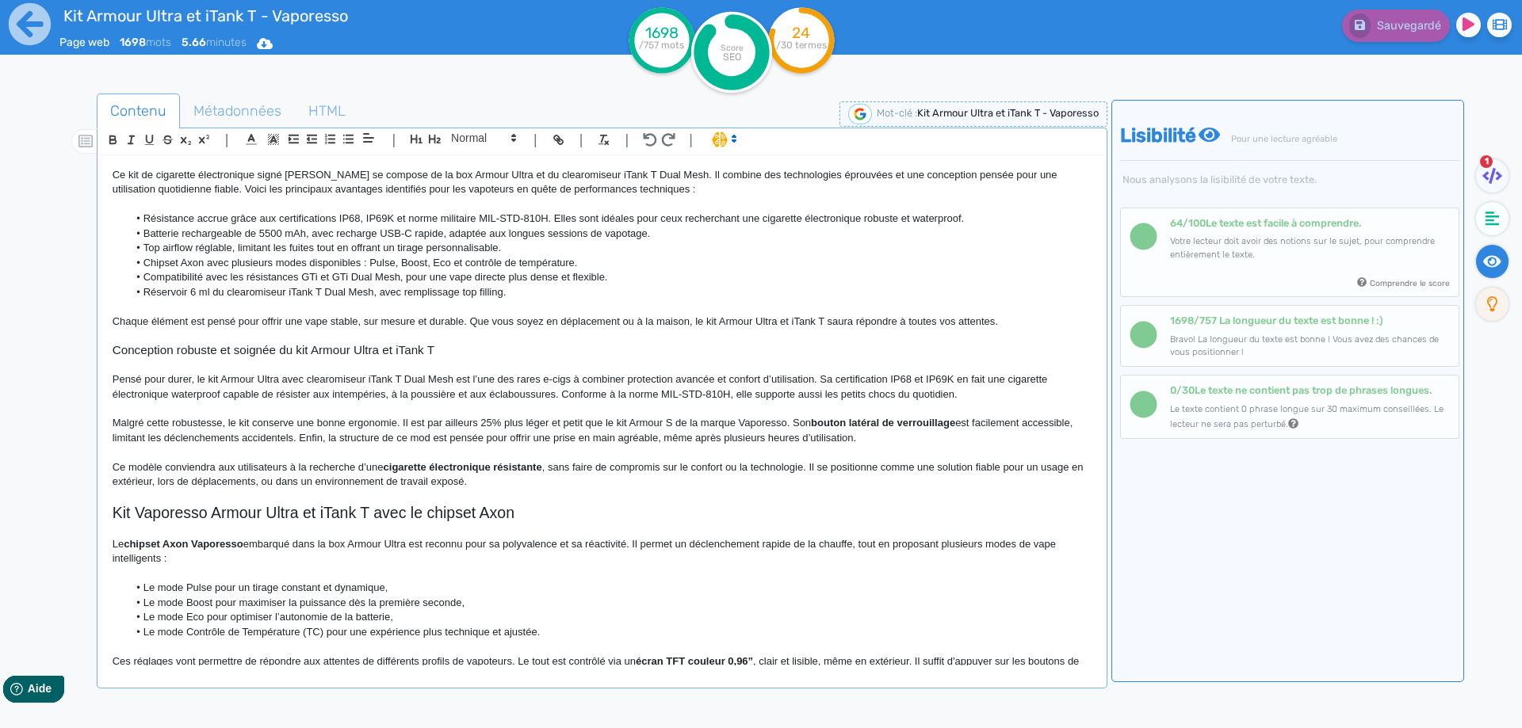
scroll to position [396, 0]
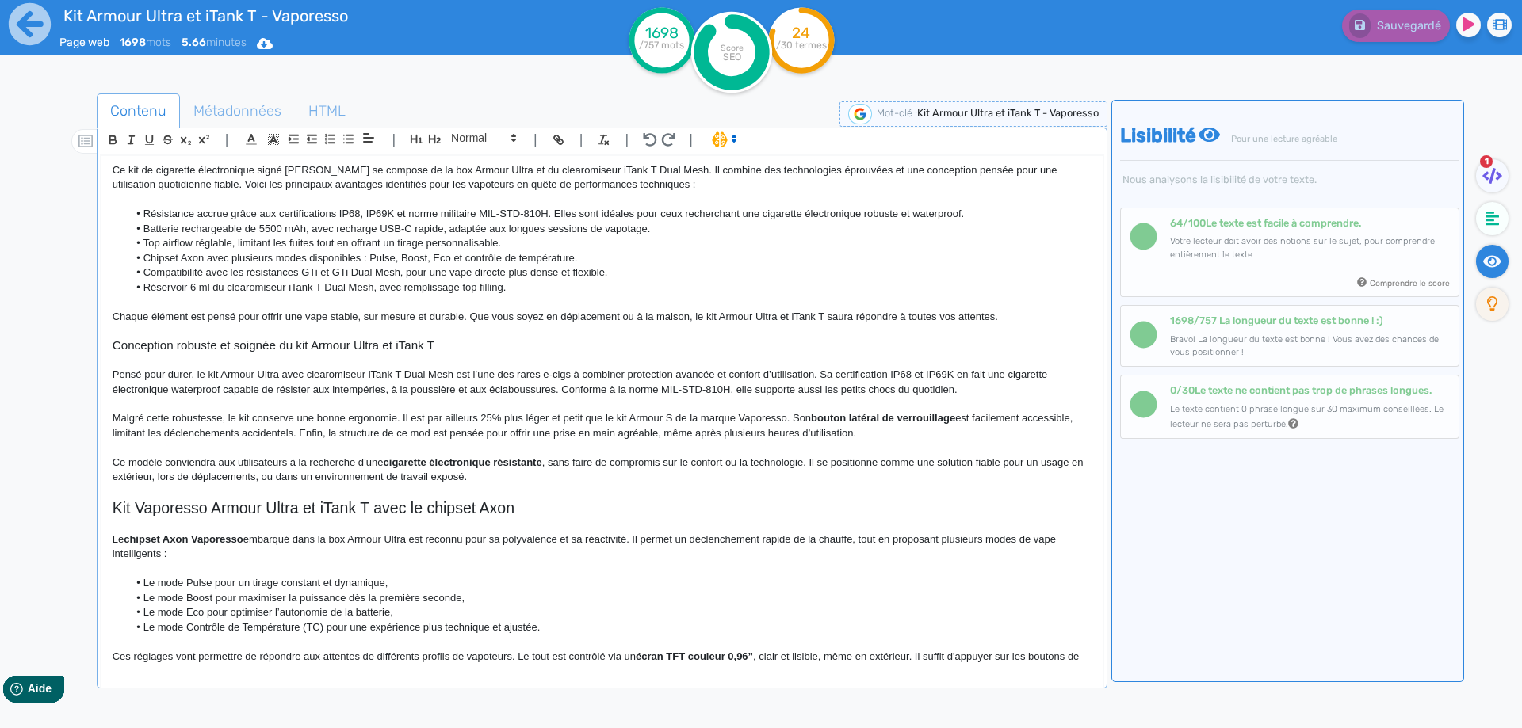
click at [181, 516] on span "Kit Vaporesso Armour Ultra et iTank T avec le chipset Axon" at bounding box center [314, 507] width 402 height 17
click at [180, 510] on span "Kit Vaporesso Armour Ultra et iTank T avec le chipset Axon" at bounding box center [314, 507] width 402 height 17
click at [178, 510] on span "Kit Vaporesso Armour Ultra et iTank T avec le chipset Axon" at bounding box center [314, 507] width 402 height 17
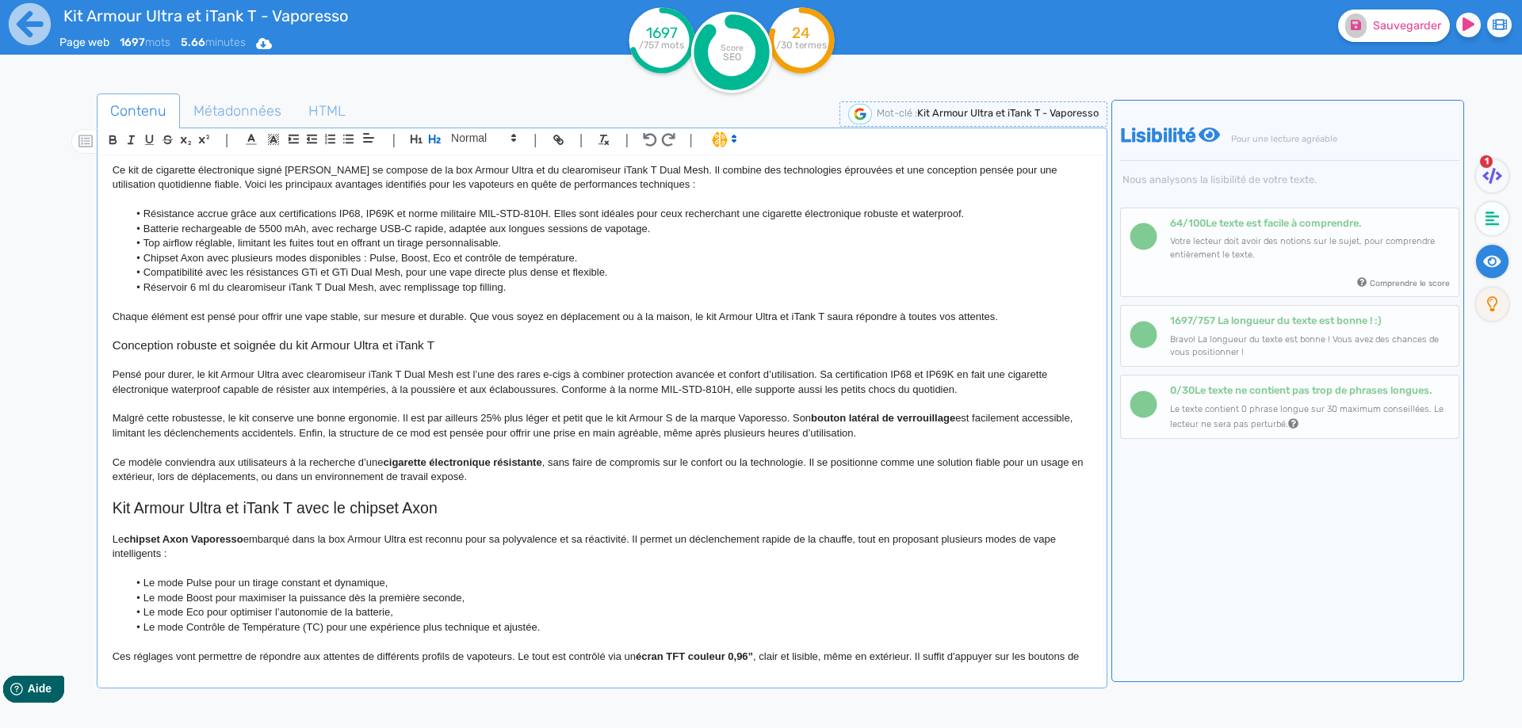
click at [292, 509] on span "Kit Armour Ultra et iTank T avec le chipset Axon" at bounding box center [275, 507] width 325 height 17
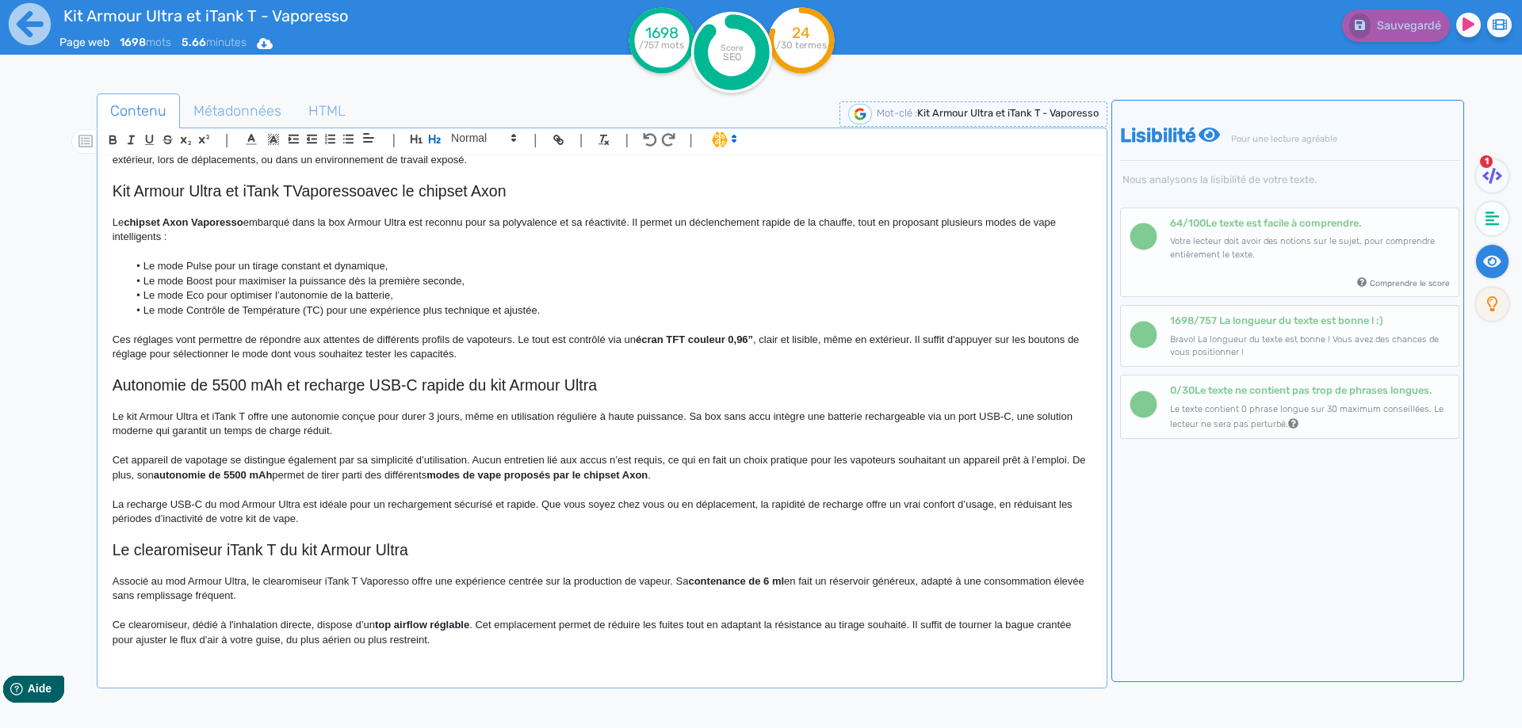
scroll to position [872, 0]
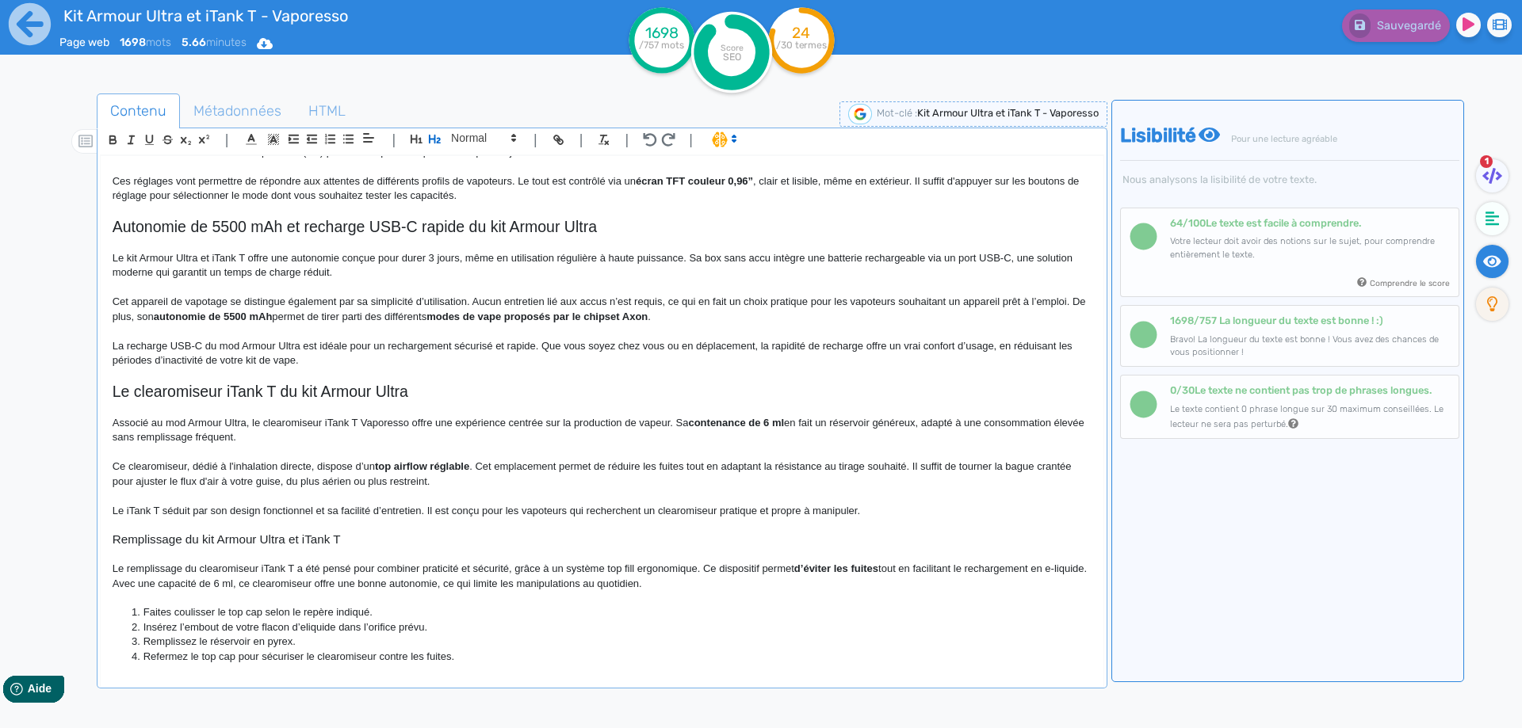
click at [288, 388] on span "Le clearomiseur iTank T du kit Armour Ultra" at bounding box center [261, 391] width 296 height 17
click at [283, 388] on span "Le clearomiseur iTank T du kit Armour Ultra" at bounding box center [261, 391] width 296 height 17
click at [216, 390] on span "Le clearomiseur iTank T Dual Mesh associé au kit Armour Ultra" at bounding box center [328, 391] width 430 height 17
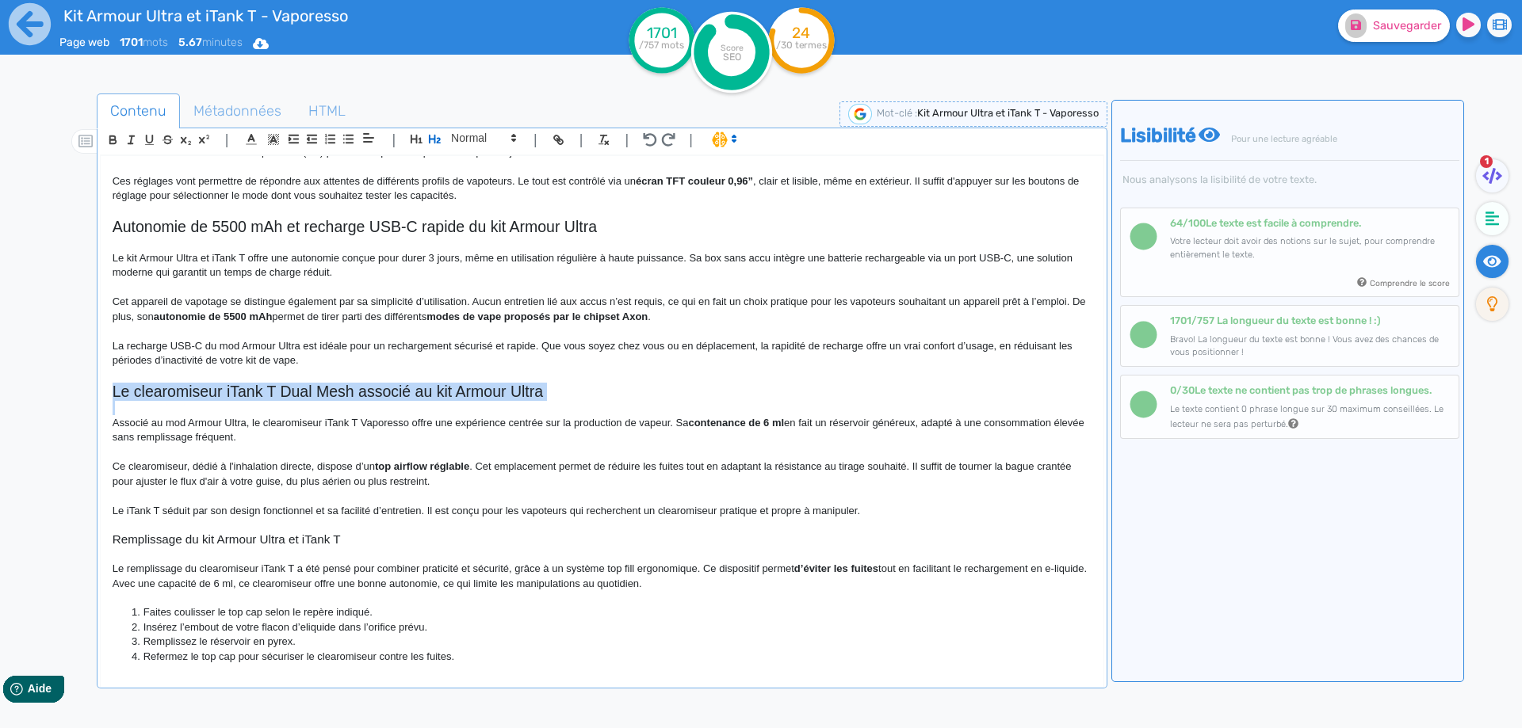
click at [216, 390] on span "Le clearomiseur iTank T Dual Mesh associé au kit Armour Ultra" at bounding box center [328, 391] width 430 height 17
copy span "Le clearomiseur iTank T Dual Mesh associé au kit Armour Ultra"
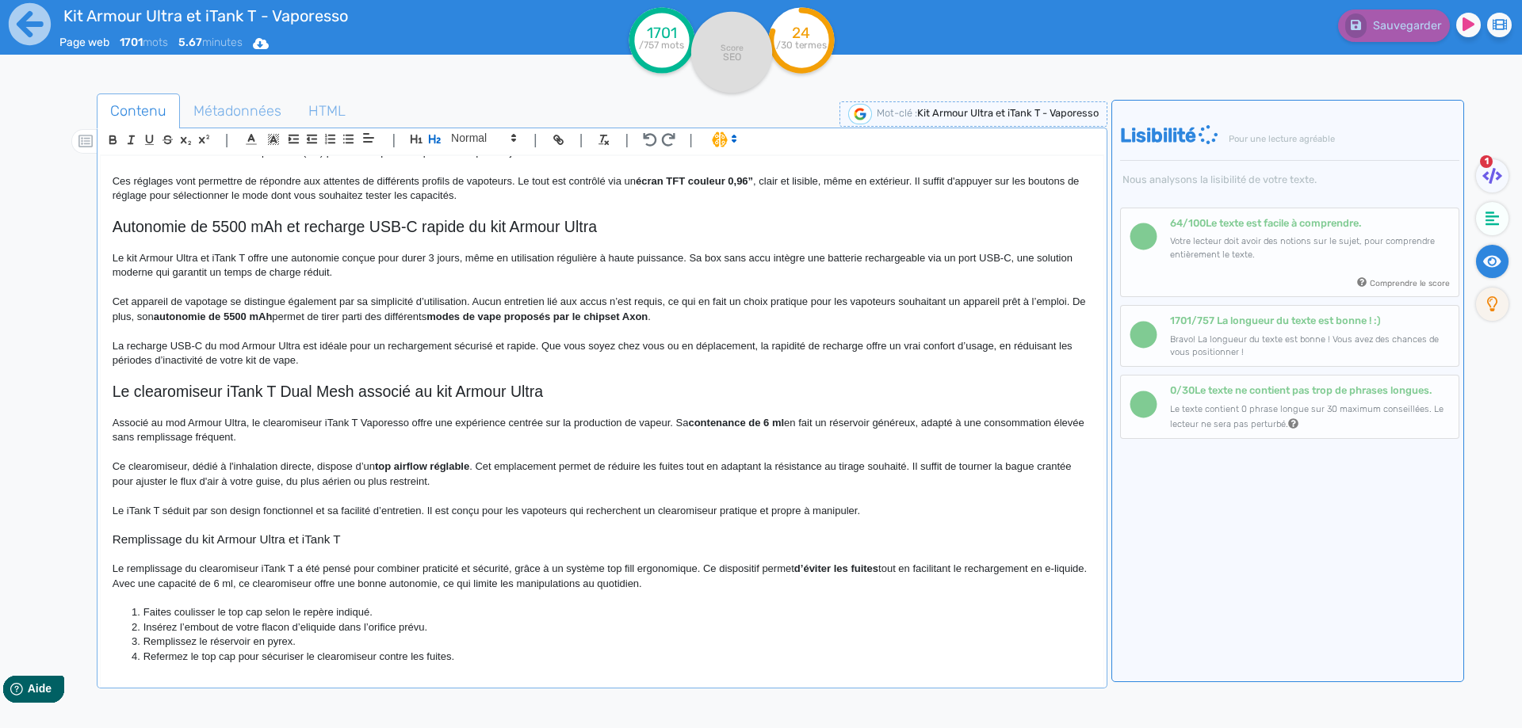
click at [274, 348] on span "La recharge USB-C du mod Armour Ultra est idéale pour un rechargement sécurisé …" at bounding box center [594, 353] width 963 height 26
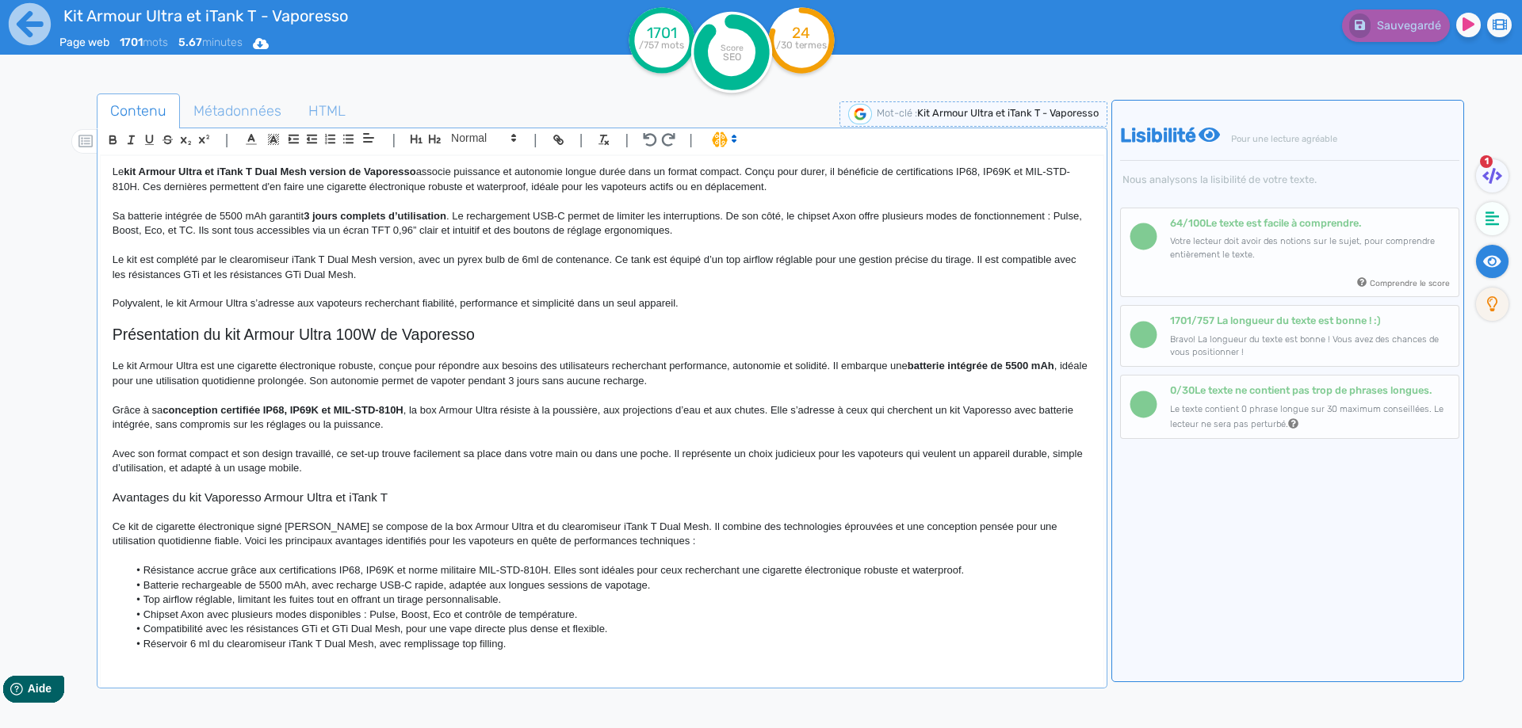
scroll to position [0, 0]
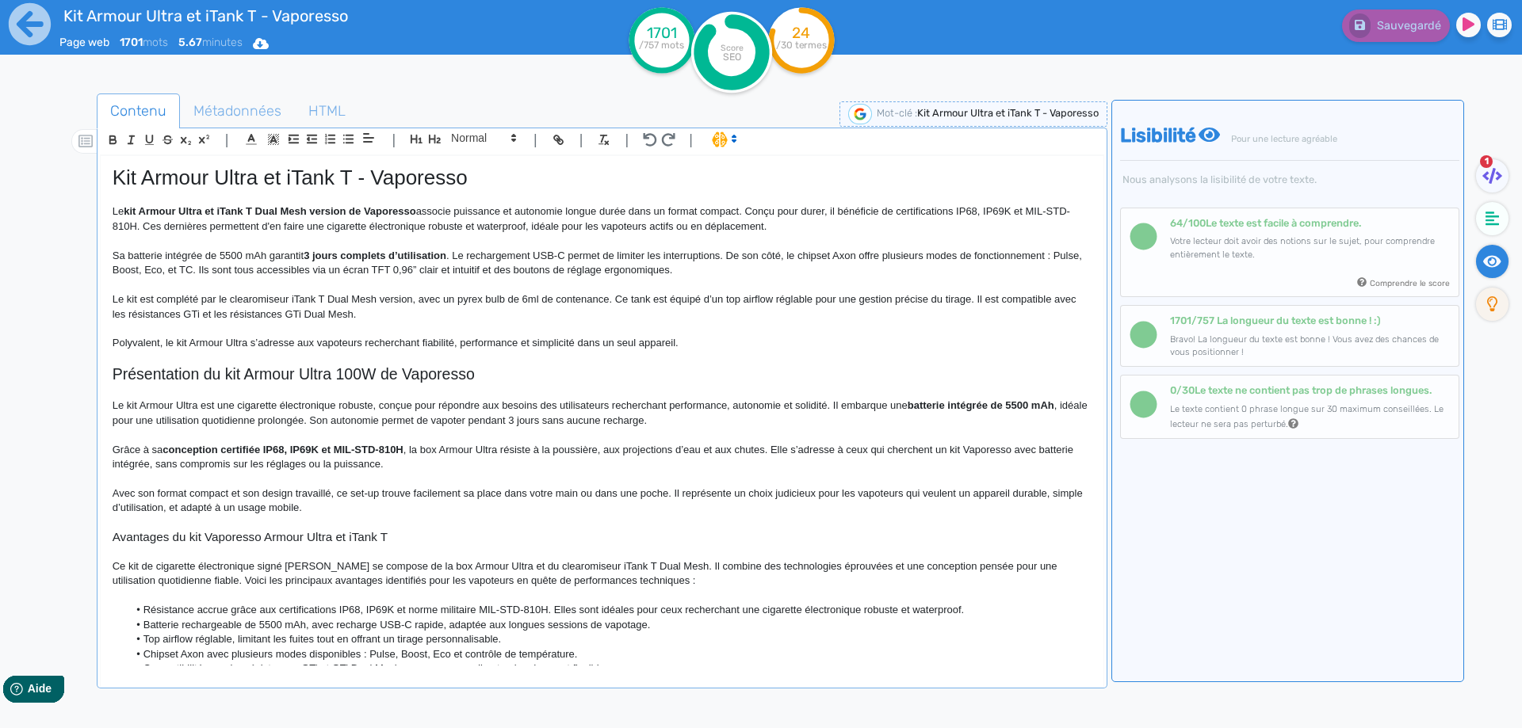
click at [539, 184] on h1 "Kit Armour Ultra et iTank T - Vaporesso" at bounding box center [602, 178] width 979 height 25
click at [1374, 10] on button "Sauvegarder" at bounding box center [1394, 26] width 112 height 32
drag, startPoint x: 413, startPoint y: 159, endPoint x: 403, endPoint y: 179, distance: 22.7
click at [412, 163] on div "Kit Armour Ultra et iTank T - Vaporesso Le kit Armour Ultra et iTank T Dual Mes…" at bounding box center [602, 411] width 1003 height 510
click at [401, 186] on span "Kit Armour Ultra et iTank T - Vaporesso" at bounding box center [290, 178] width 355 height 24
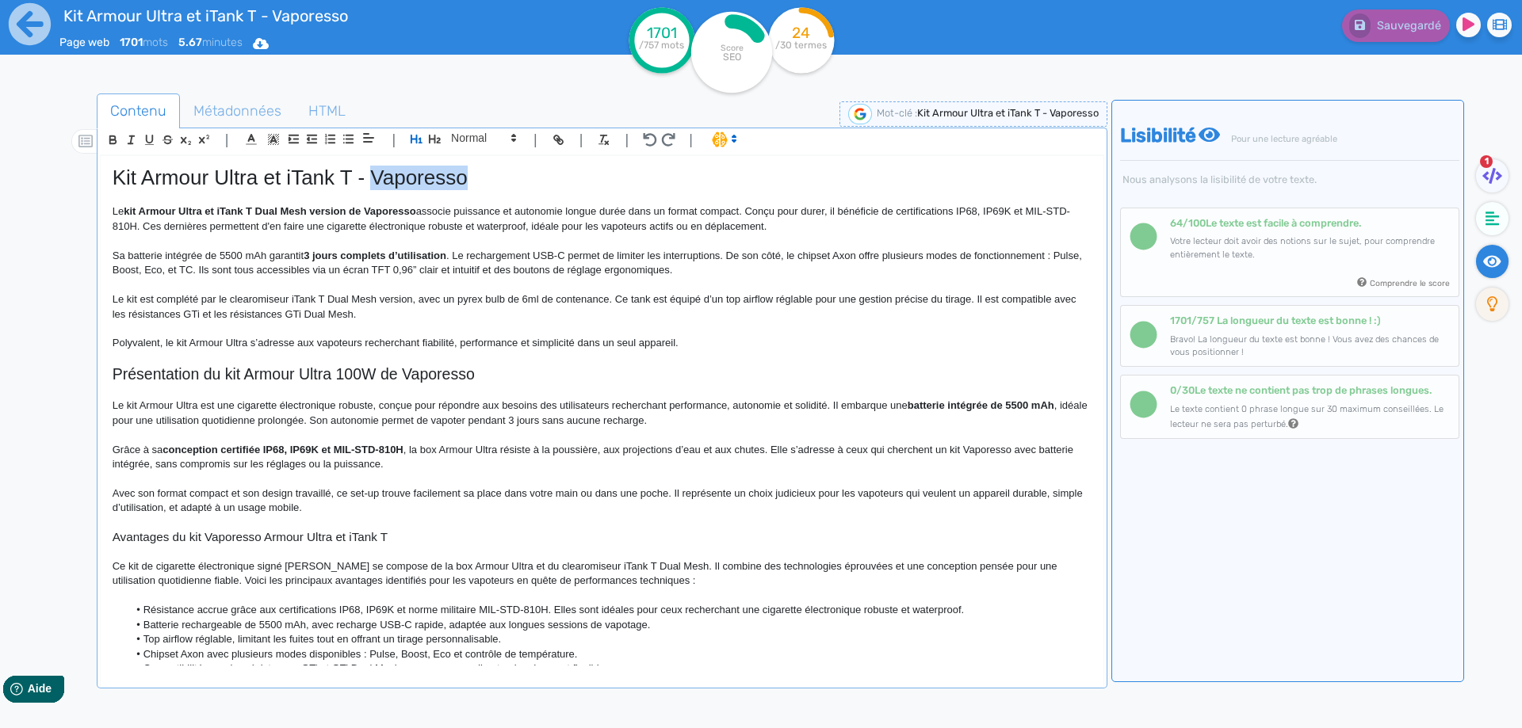
click at [401, 186] on span "Kit Armour Ultra et iTank T - Vaporesso" at bounding box center [290, 178] width 355 height 24
copy span "Kit Armour Ultra et iTank T - Vaporesso"
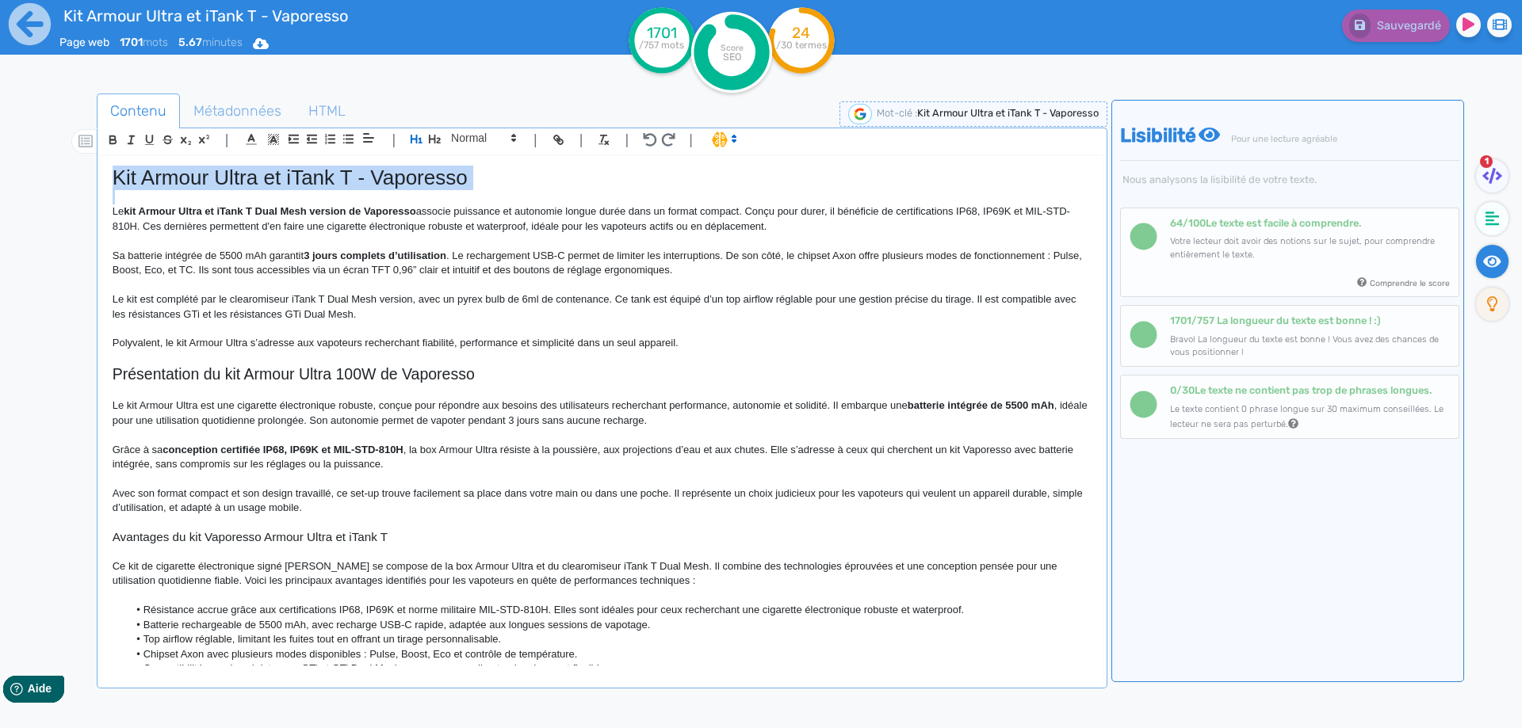
click at [655, 646] on li "Top airflow réglable, limitant les fuites tout en offrant un tirage personnalis…" at bounding box center [609, 639] width 963 height 14
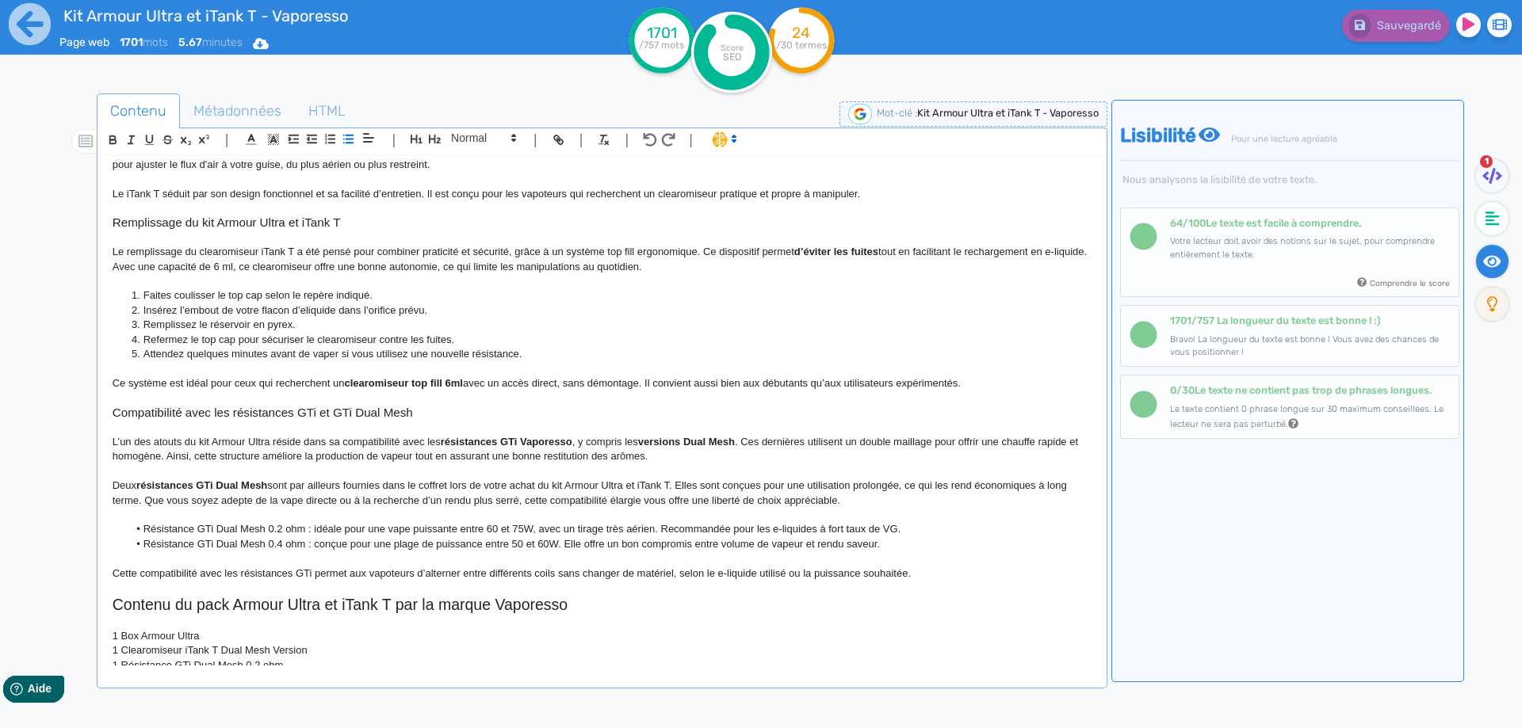
scroll to position [1545, 0]
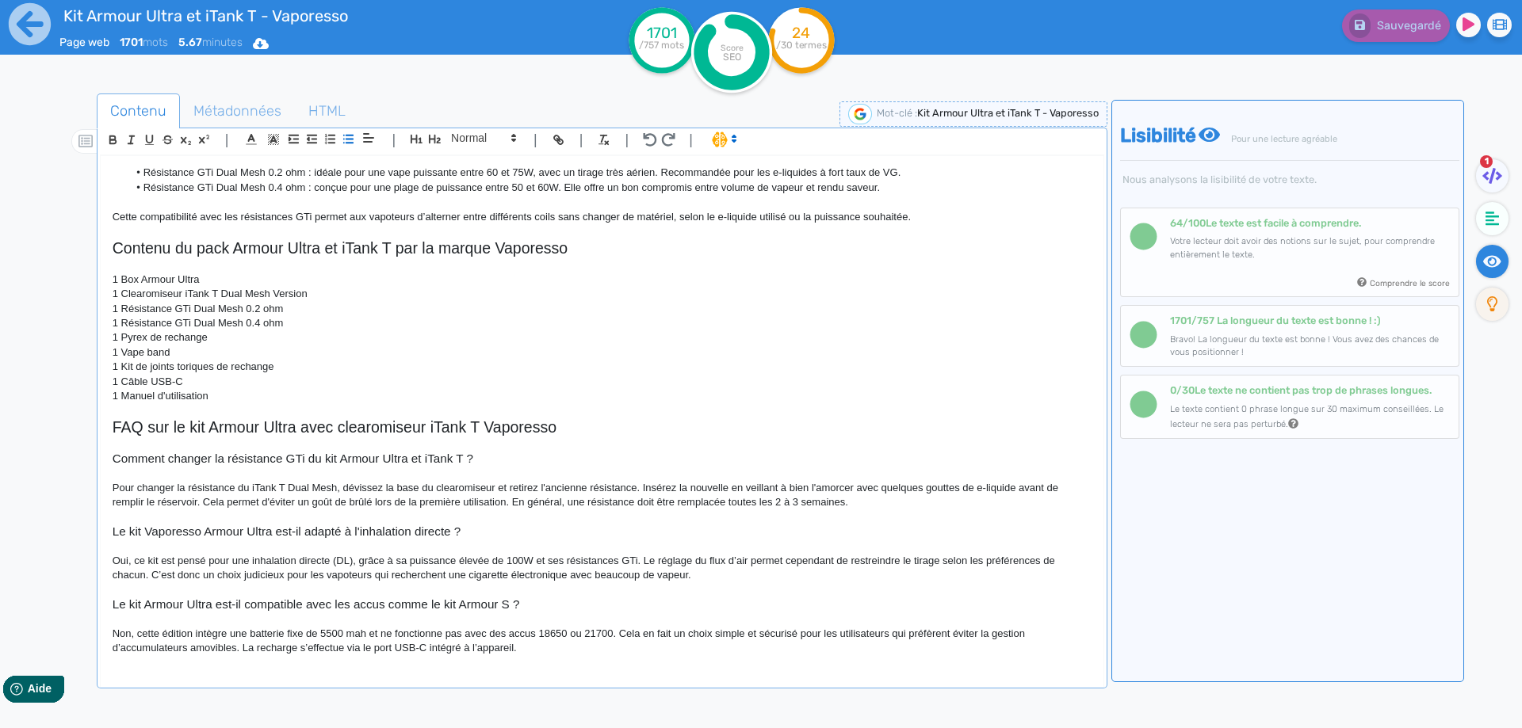
click at [354, 315] on p "1 Résistance GTi Dual Mesh 0.2 ohm" at bounding box center [602, 309] width 979 height 14
click at [13, 36] on icon at bounding box center [30, 24] width 42 height 42
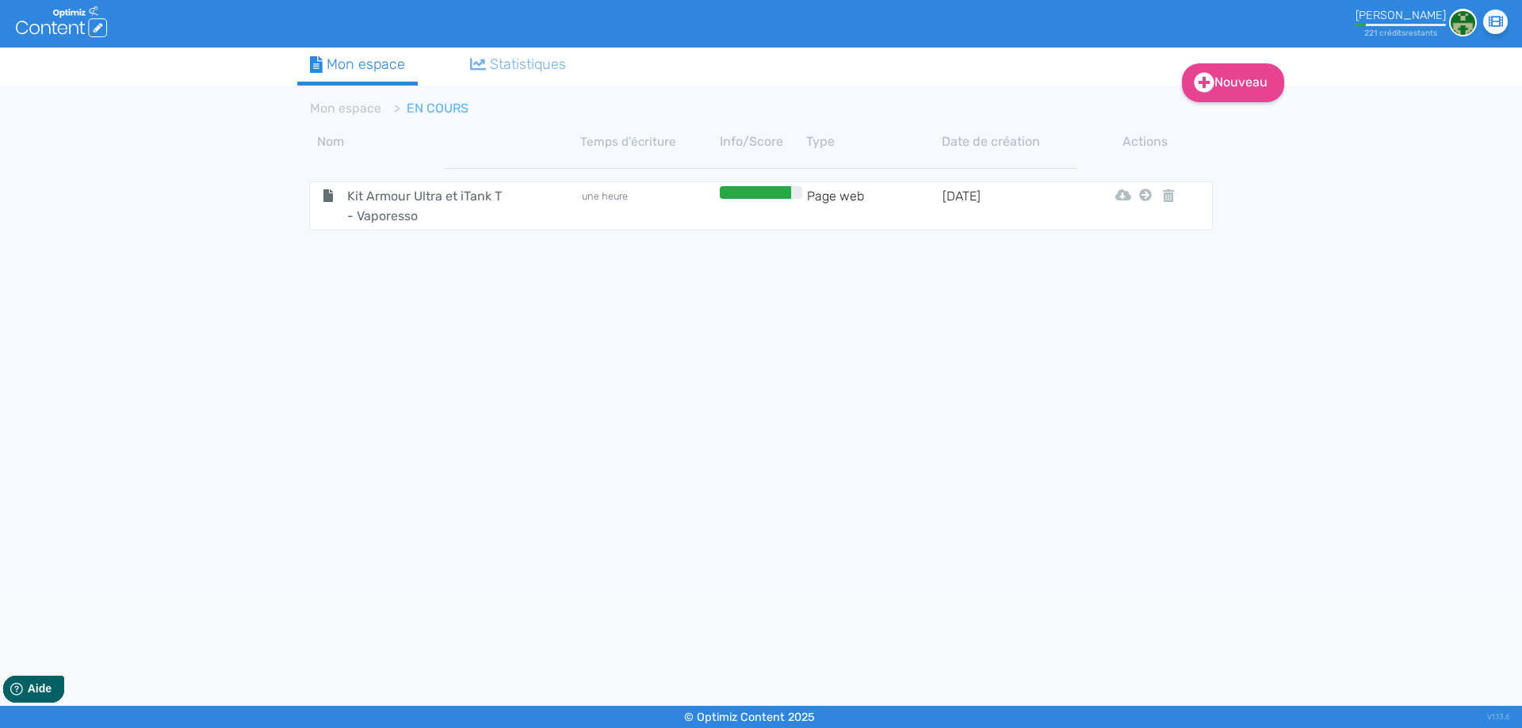
click at [404, 208] on span "Kit Armour Ultra et iTank T - Vaporesso" at bounding box center [424, 206] width 178 height 40
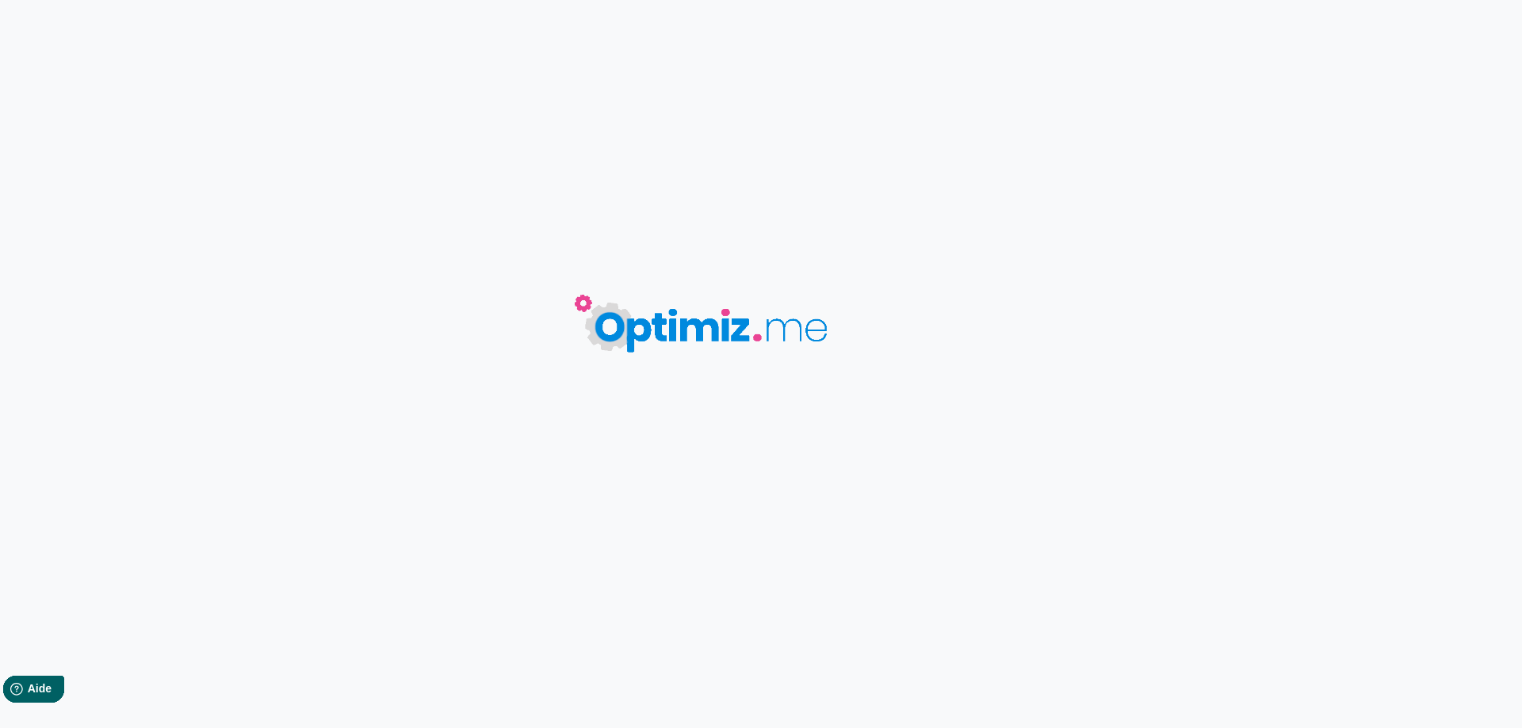
type input "Kit Armour Ultra et iTank T - Vaporesso"
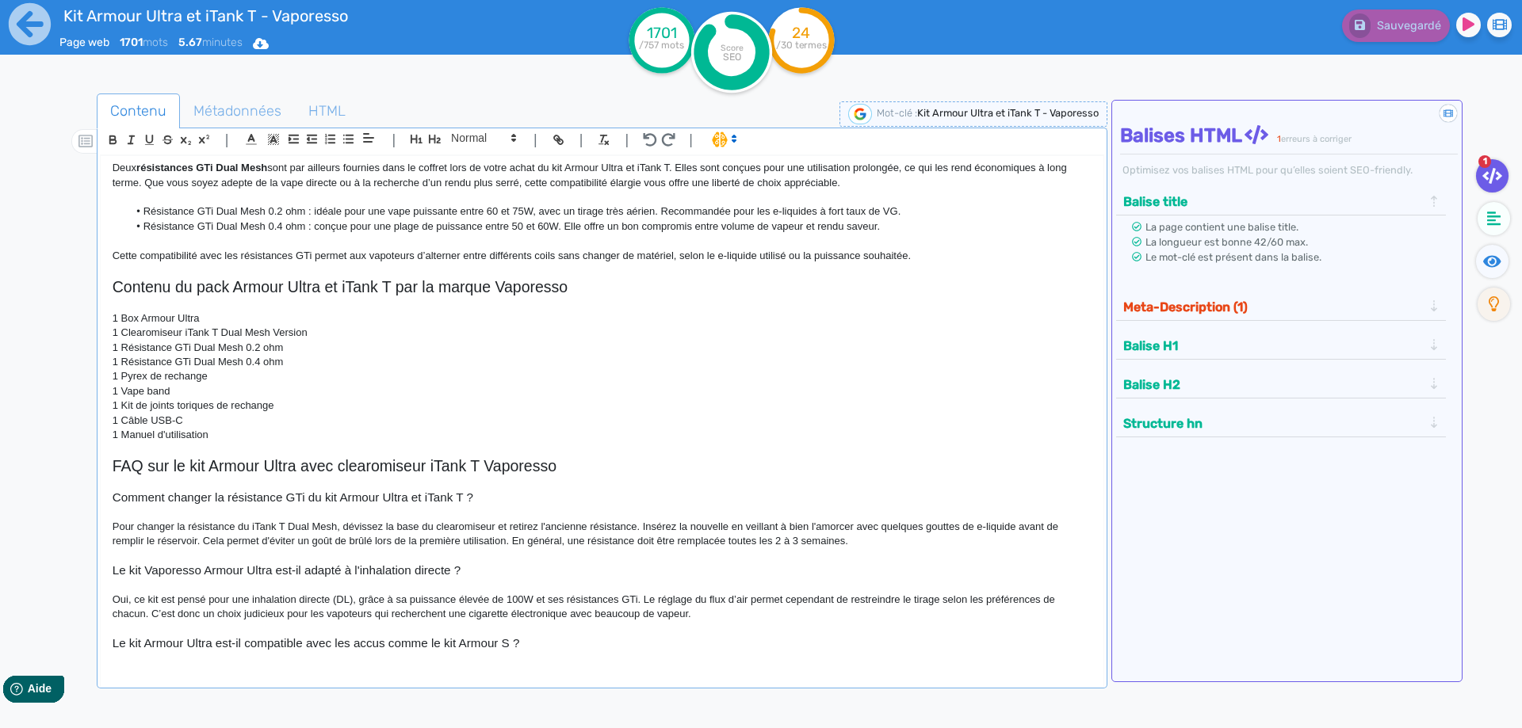
scroll to position [1545, 0]
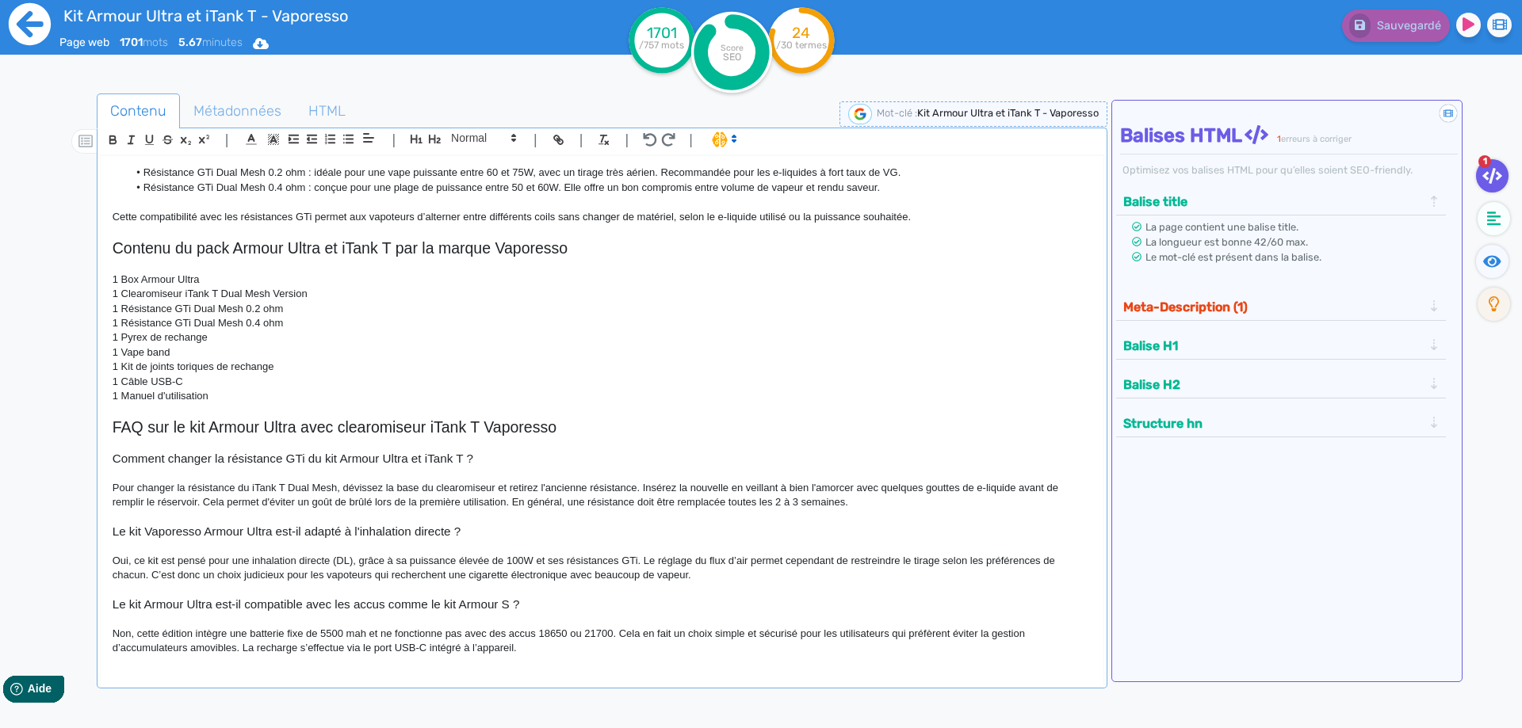
click at [17, 15] on icon at bounding box center [30, 24] width 42 height 42
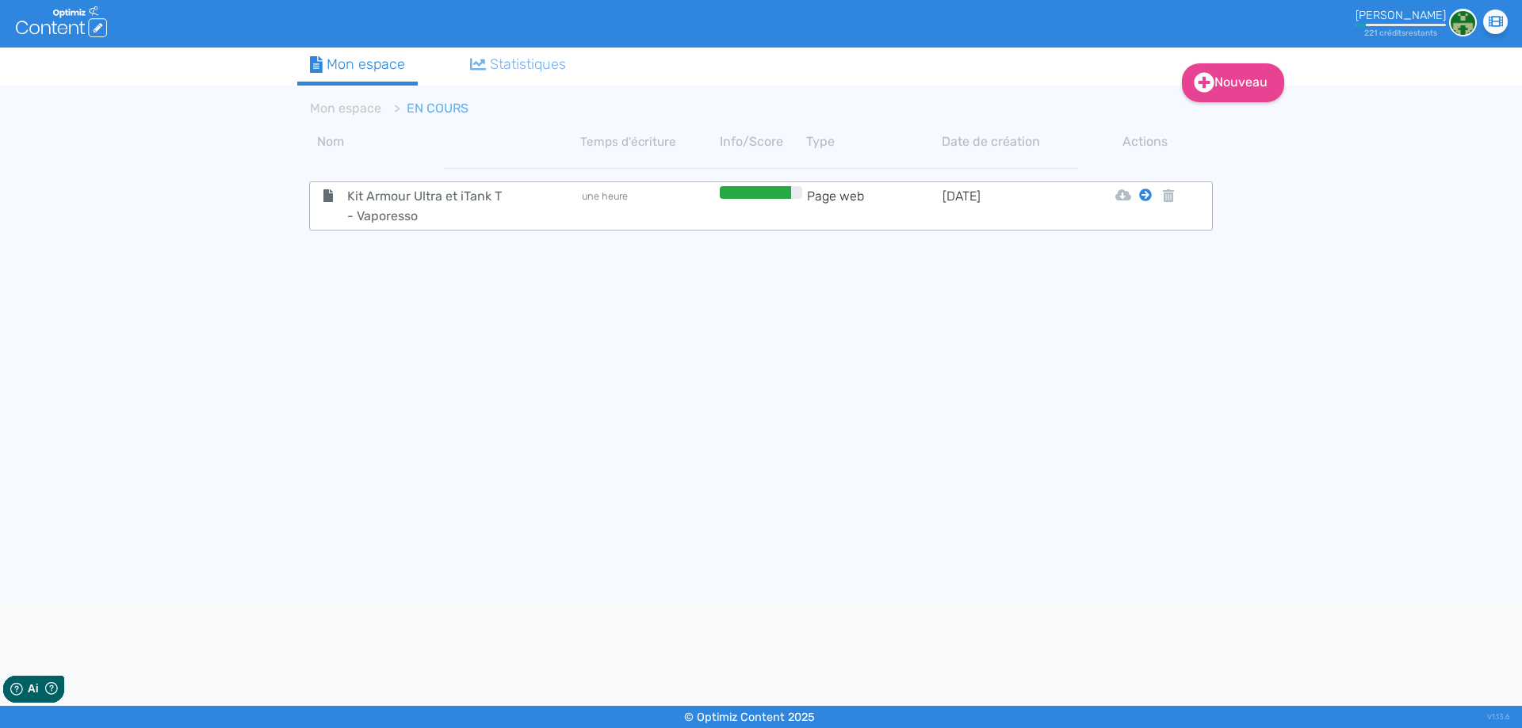
click at [1144, 197] on icon at bounding box center [1145, 195] width 13 height 13
click at [1145, 192] on icon at bounding box center [1145, 195] width 13 height 13
click at [1146, 227] on button "Mon Espace" at bounding box center [1138, 234] width 136 height 25
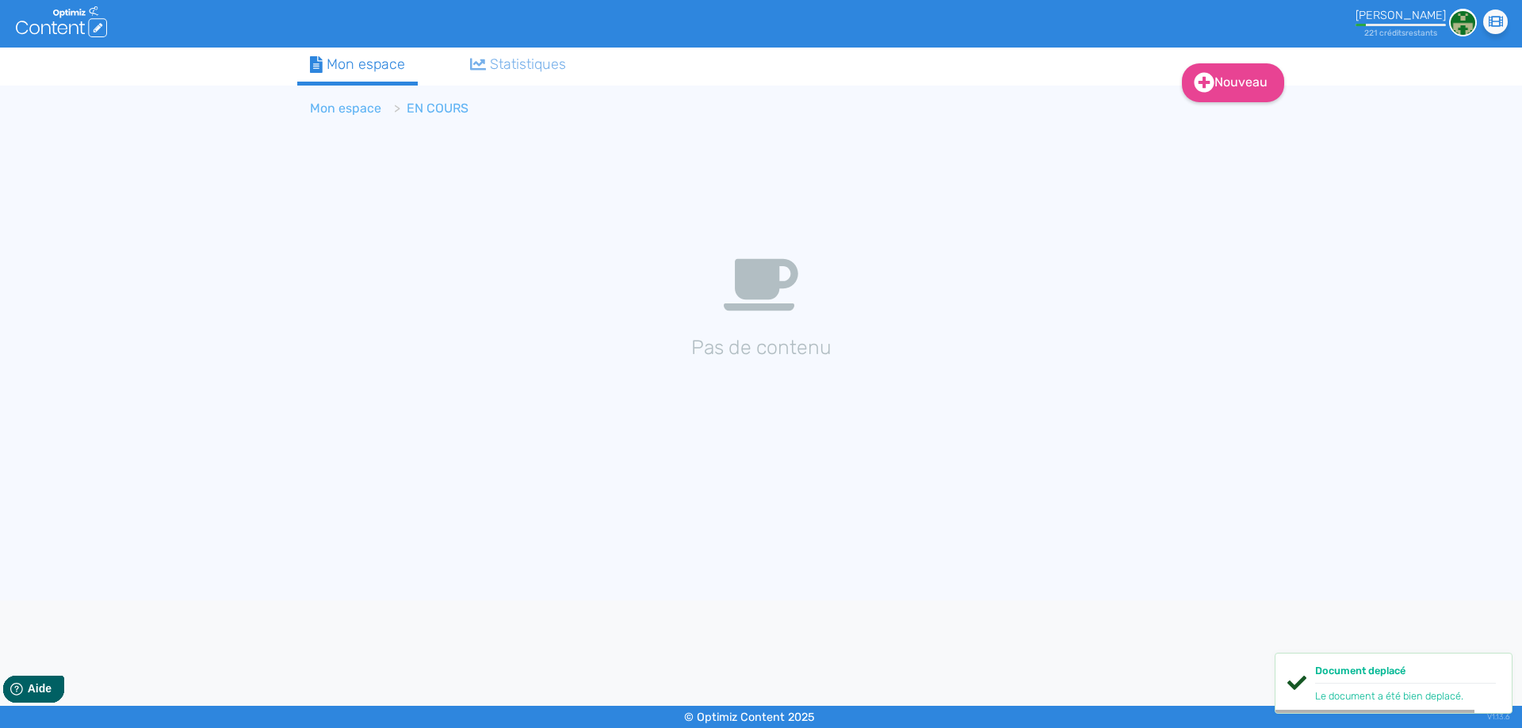
click at [316, 107] on link "Mon espace" at bounding box center [345, 108] width 71 height 15
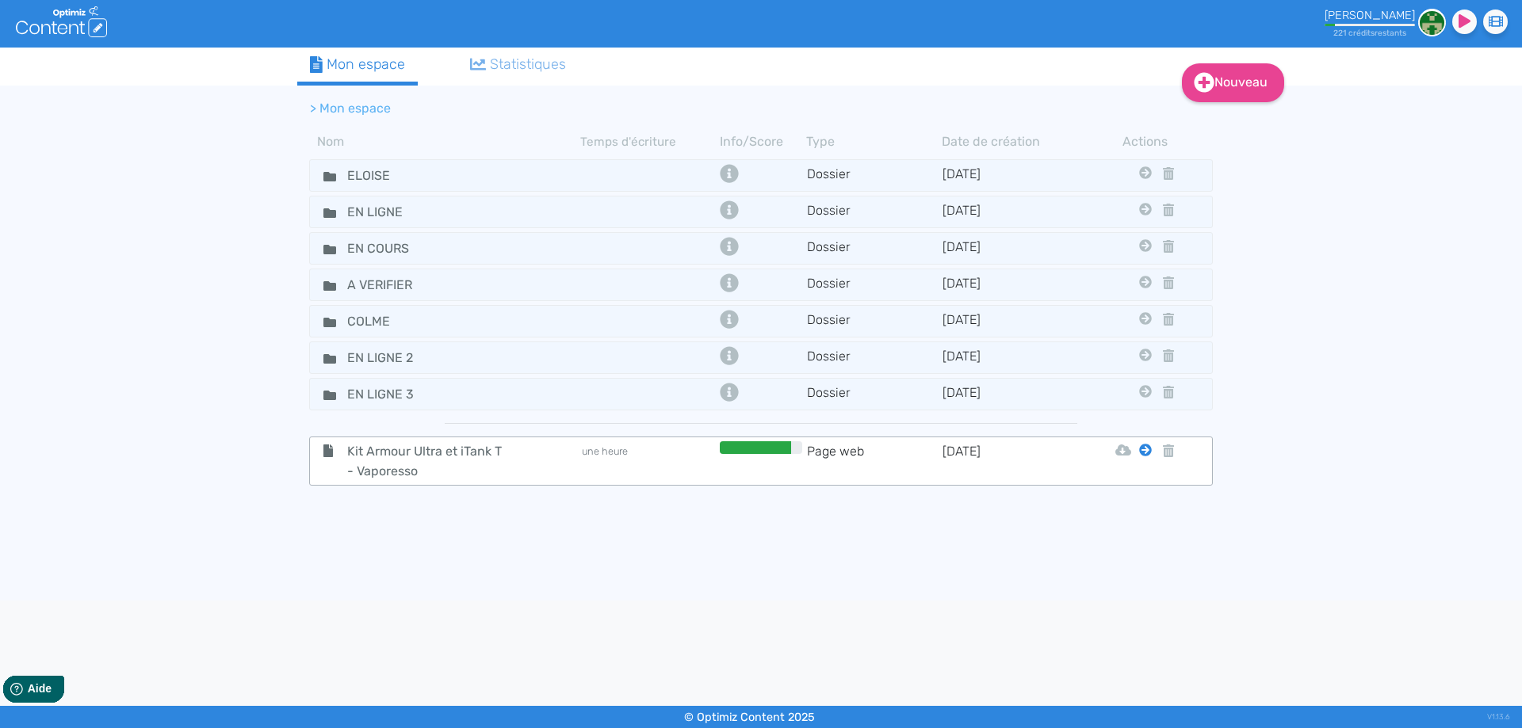
click at [1148, 447] on icon at bounding box center [1145, 450] width 13 height 13
click at [1144, 451] on icon at bounding box center [1145, 450] width 13 height 13
click at [1140, 482] on button "Eloise" at bounding box center [1133, 489] width 127 height 25
click at [0, 356] on div "Nouveau Contenu Dossier Mon espace Statistiques > Mon espace Nom Temps d'écritu…" at bounding box center [761, 324] width 1522 height 553
